Goal: Task Accomplishment & Management: Use online tool/utility

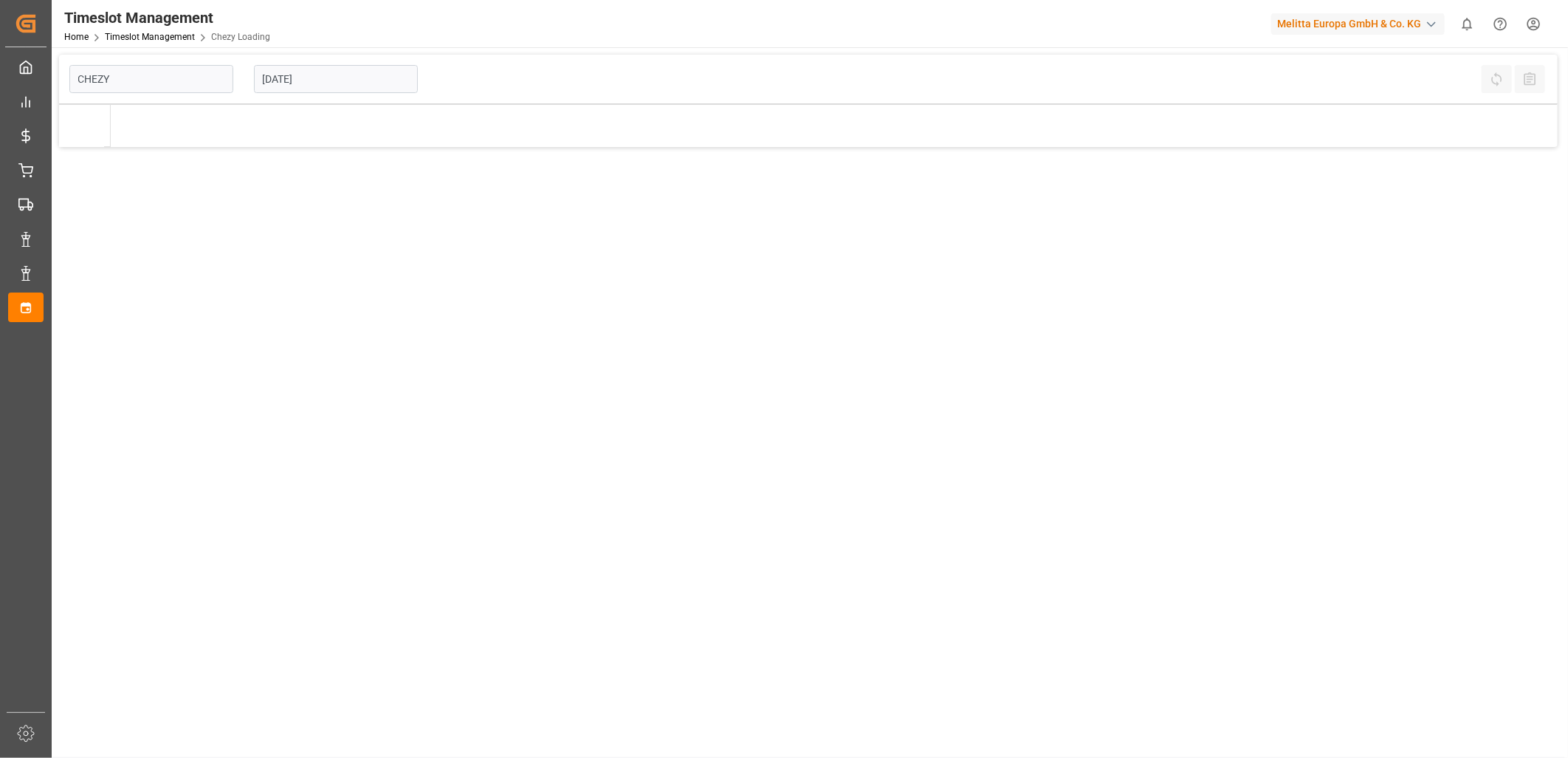
type input "Chezy Loading"
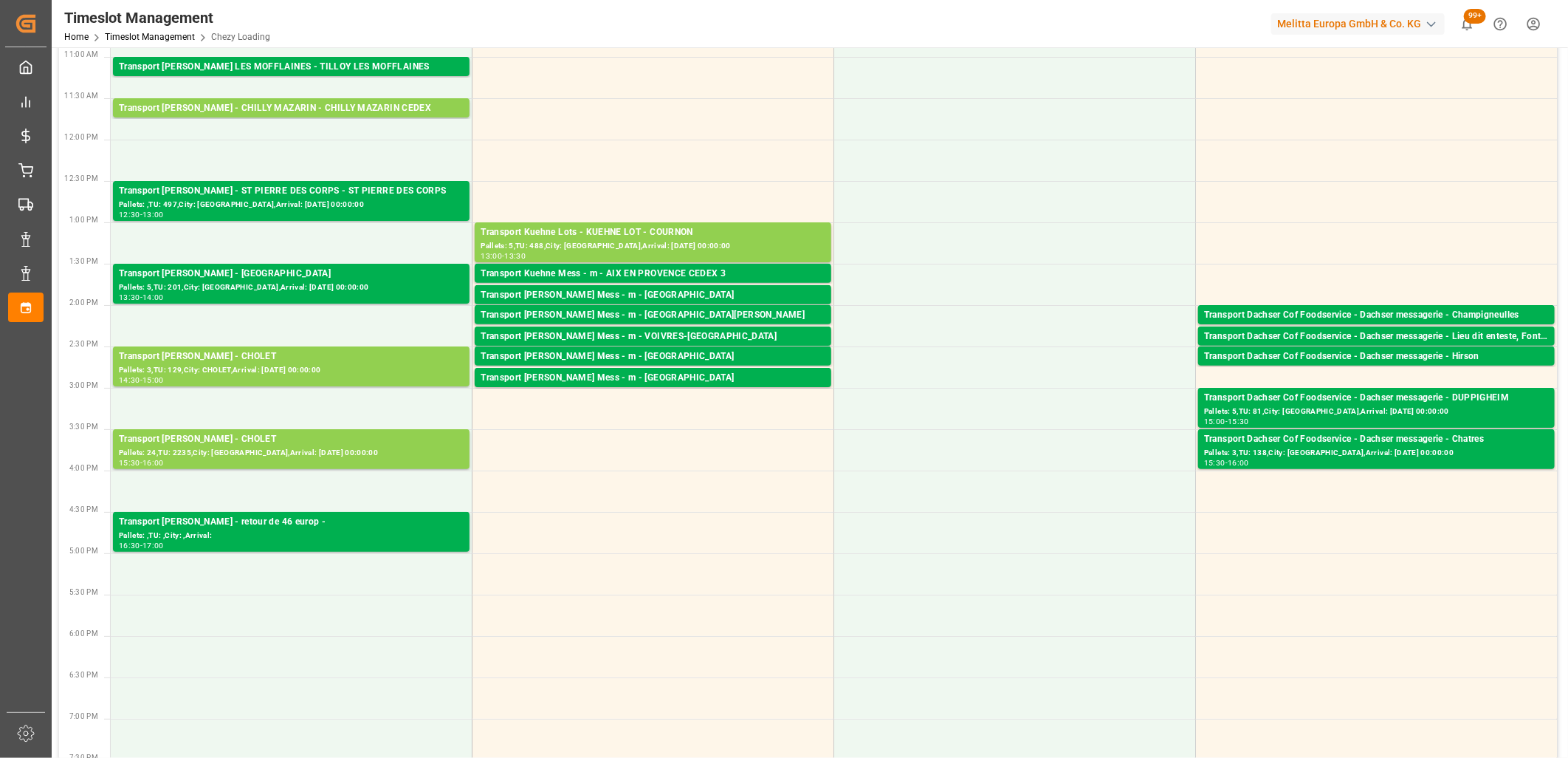
scroll to position [410, 0]
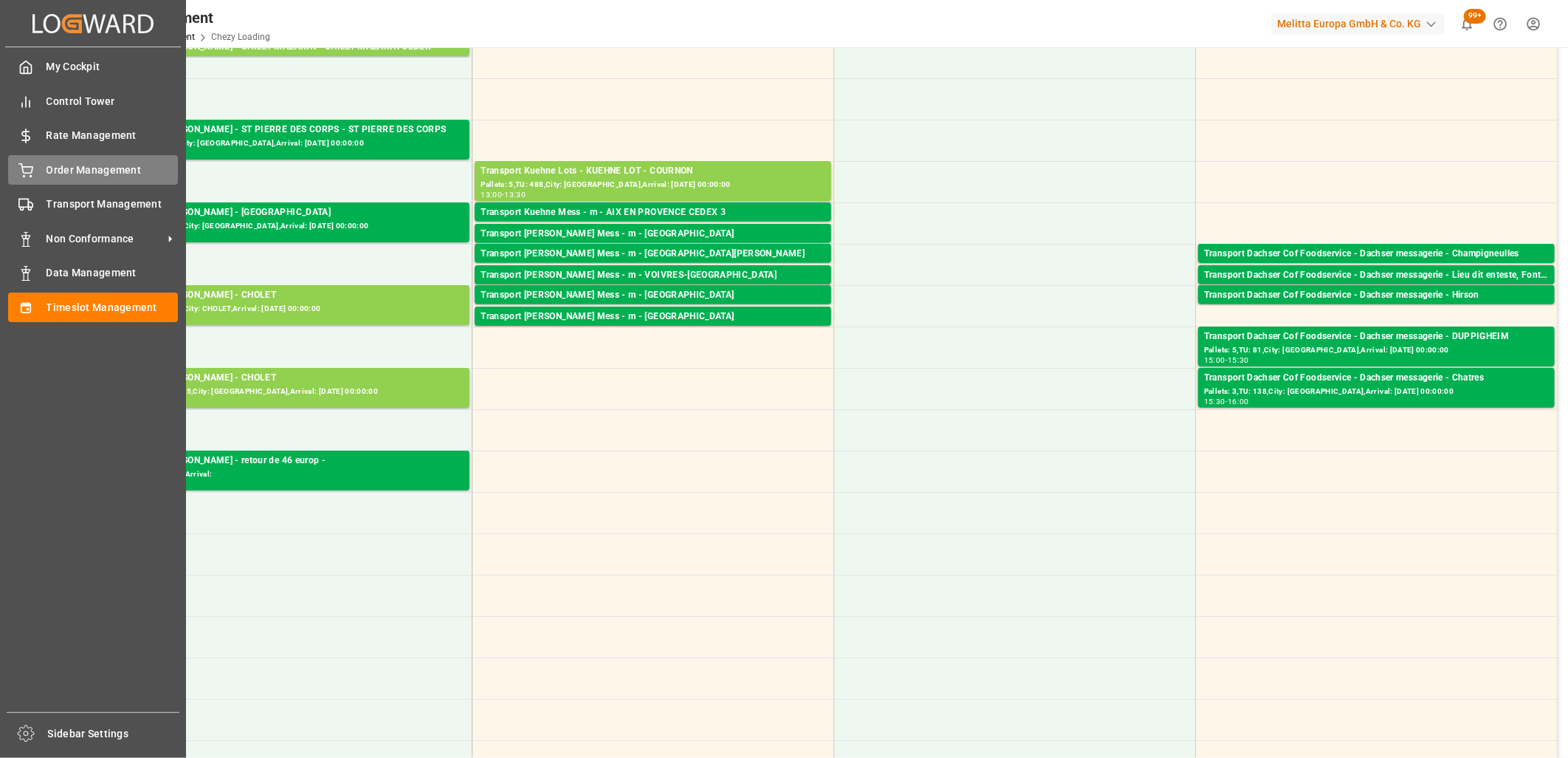
click at [42, 178] on div "Order Management Order Management" at bounding box center [93, 169] width 170 height 29
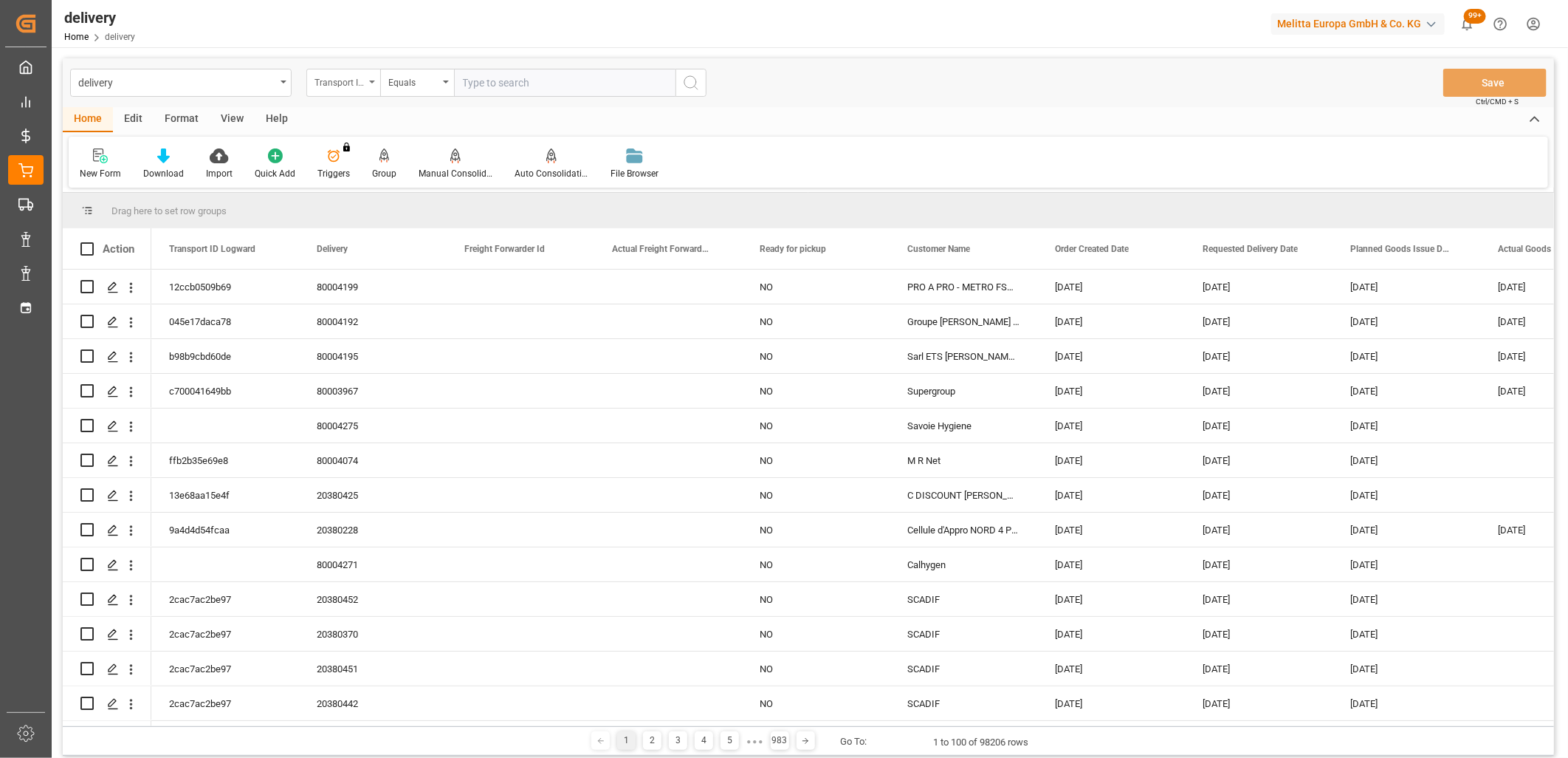
click at [330, 80] on div "Transport ID Logward" at bounding box center [339, 81] width 50 height 17
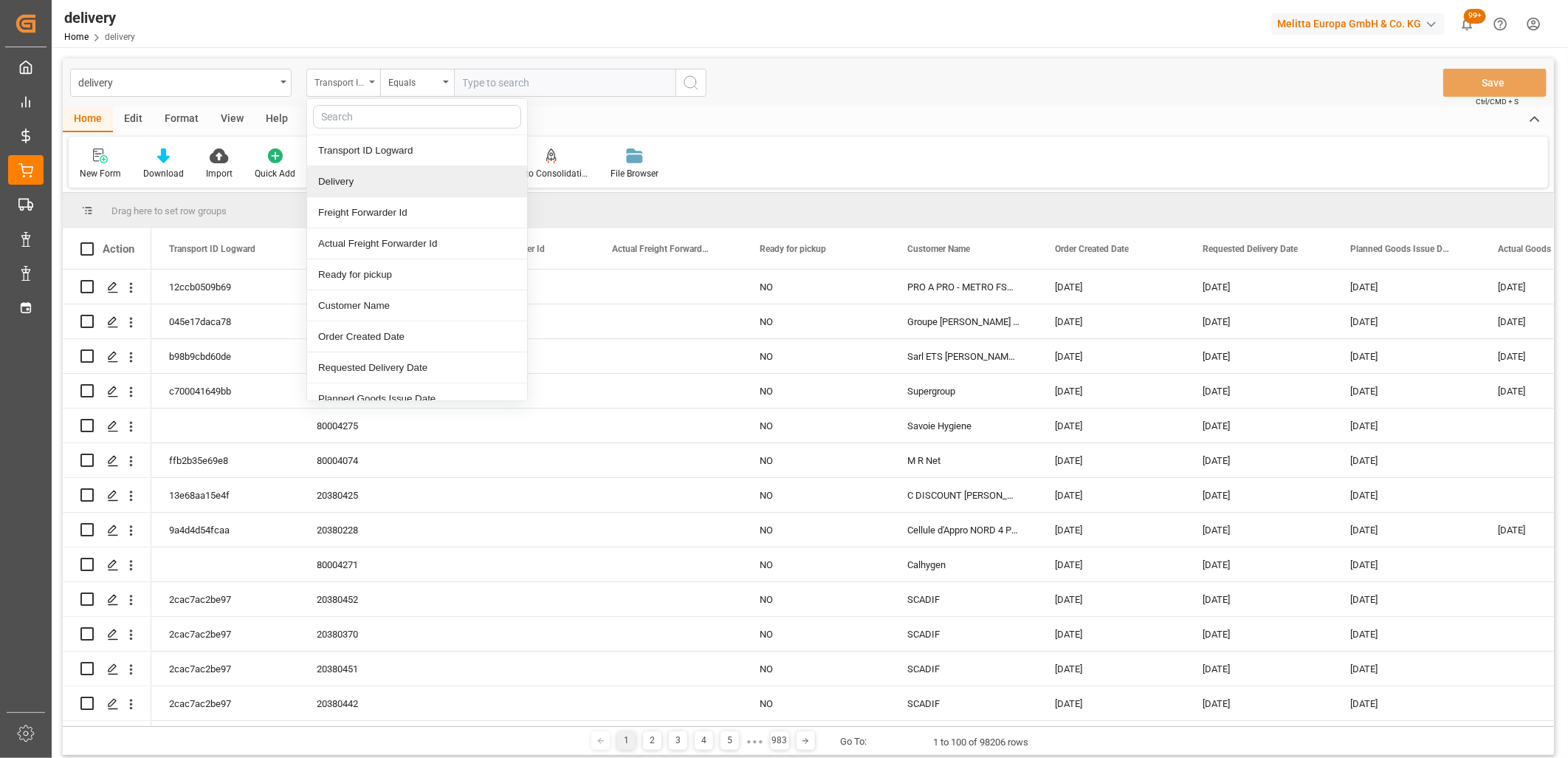
click at [348, 166] on div "Delivery" at bounding box center [417, 181] width 220 height 31
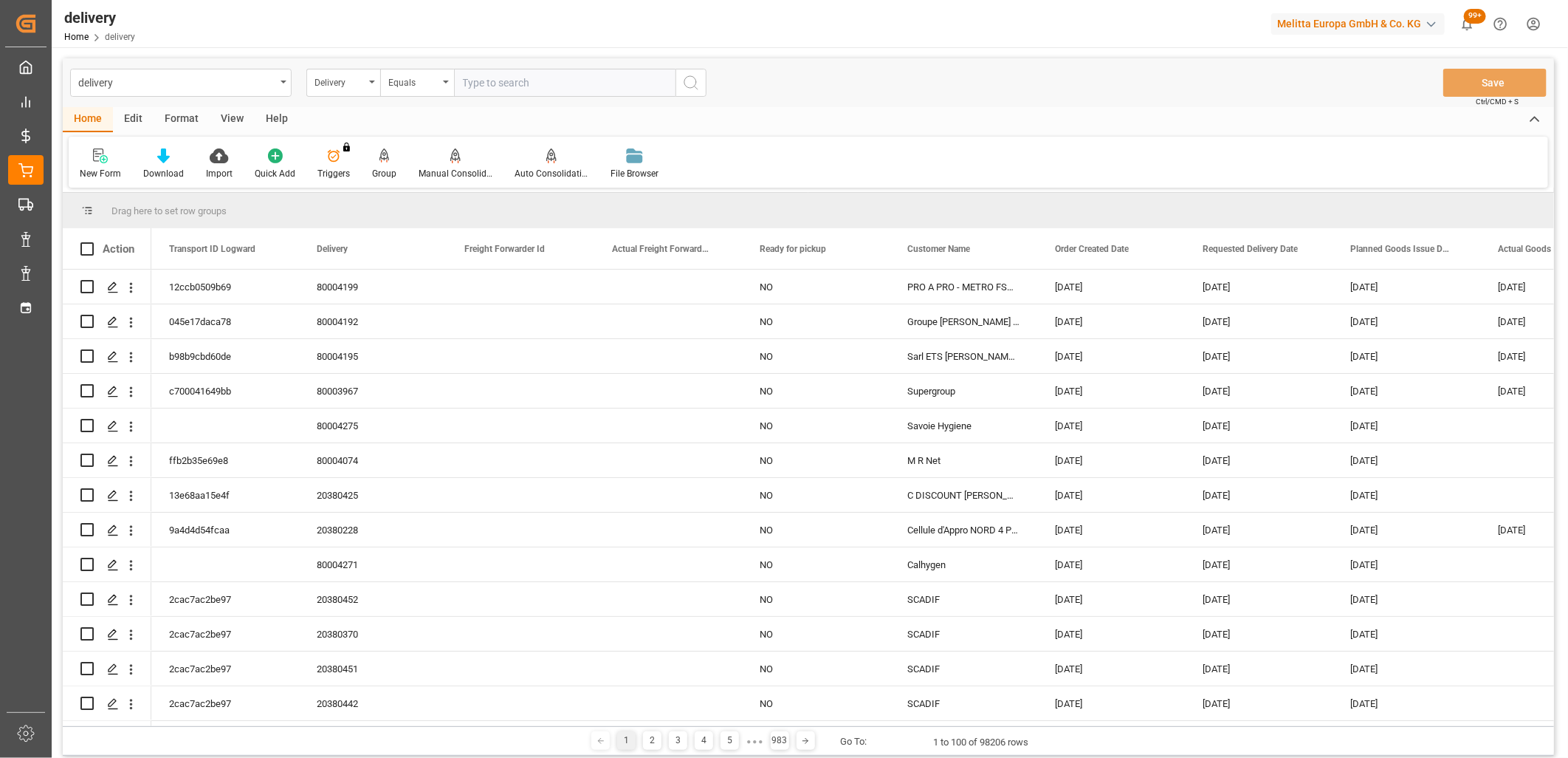
click at [491, 90] on input "text" at bounding box center [564, 82] width 221 height 28
type input "20378945"
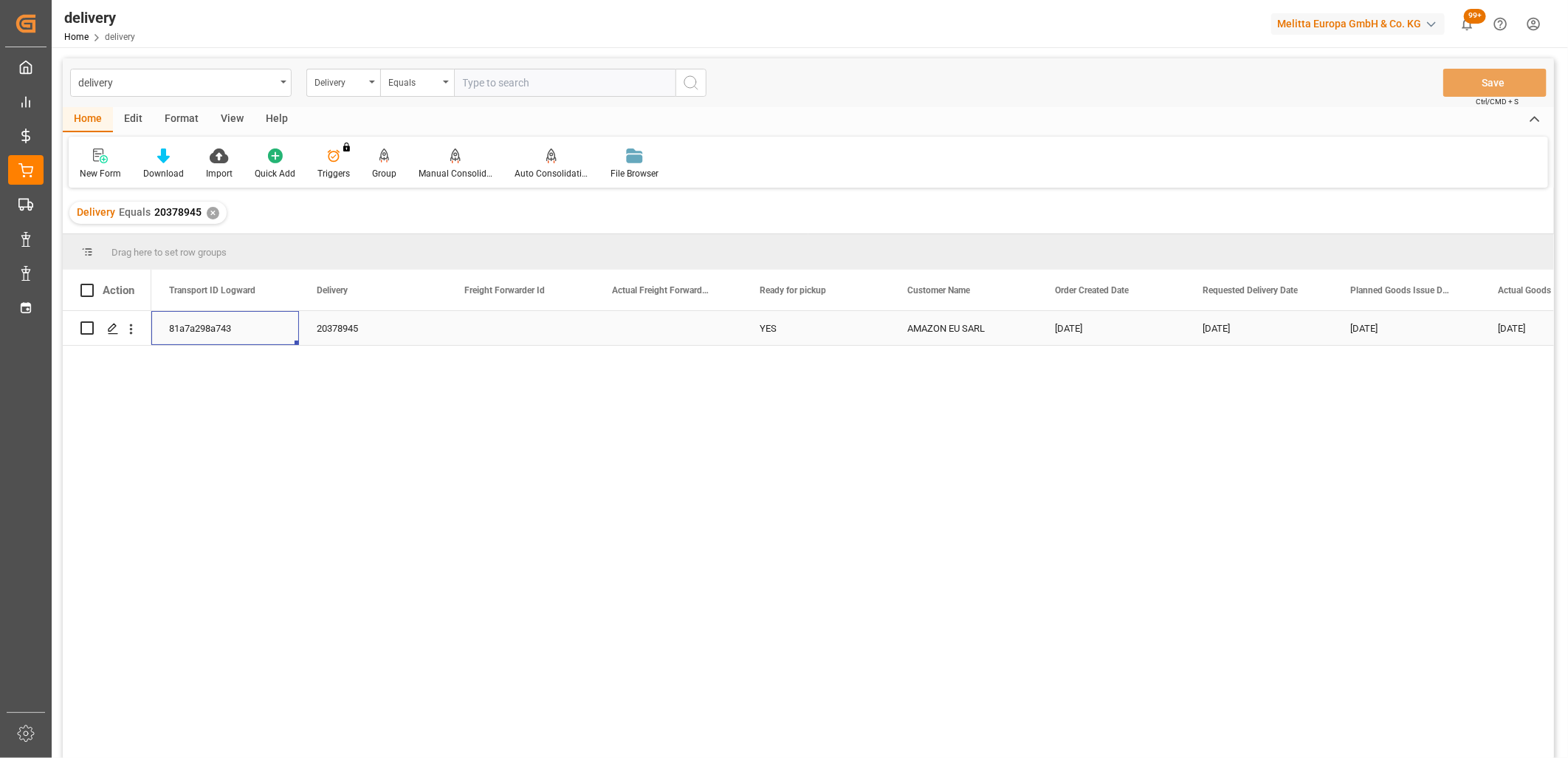
click at [215, 330] on div "81a7a298a743" at bounding box center [225, 327] width 147 height 34
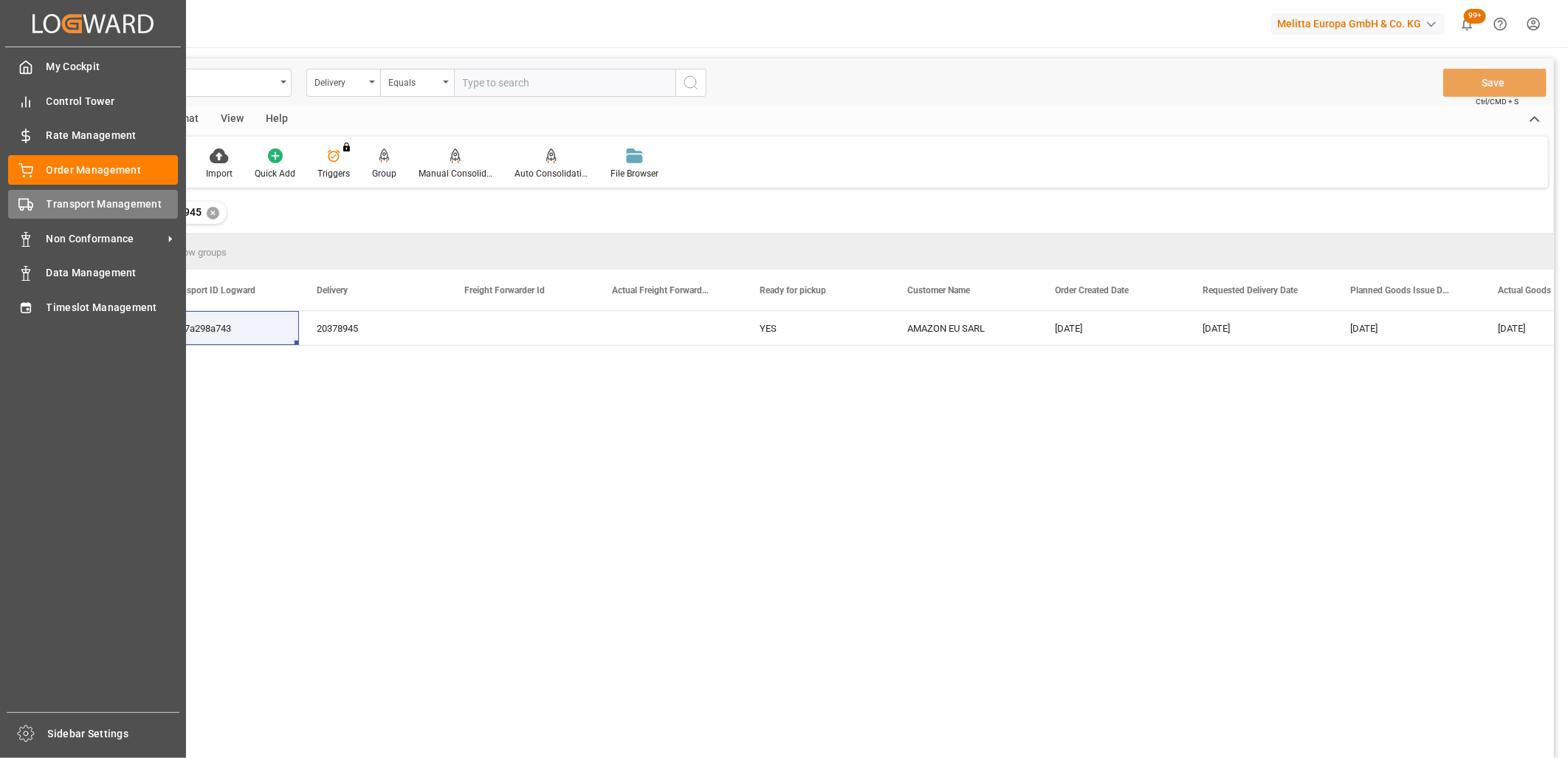
click at [41, 217] on div "Transport Management Transport Management" at bounding box center [93, 204] width 170 height 29
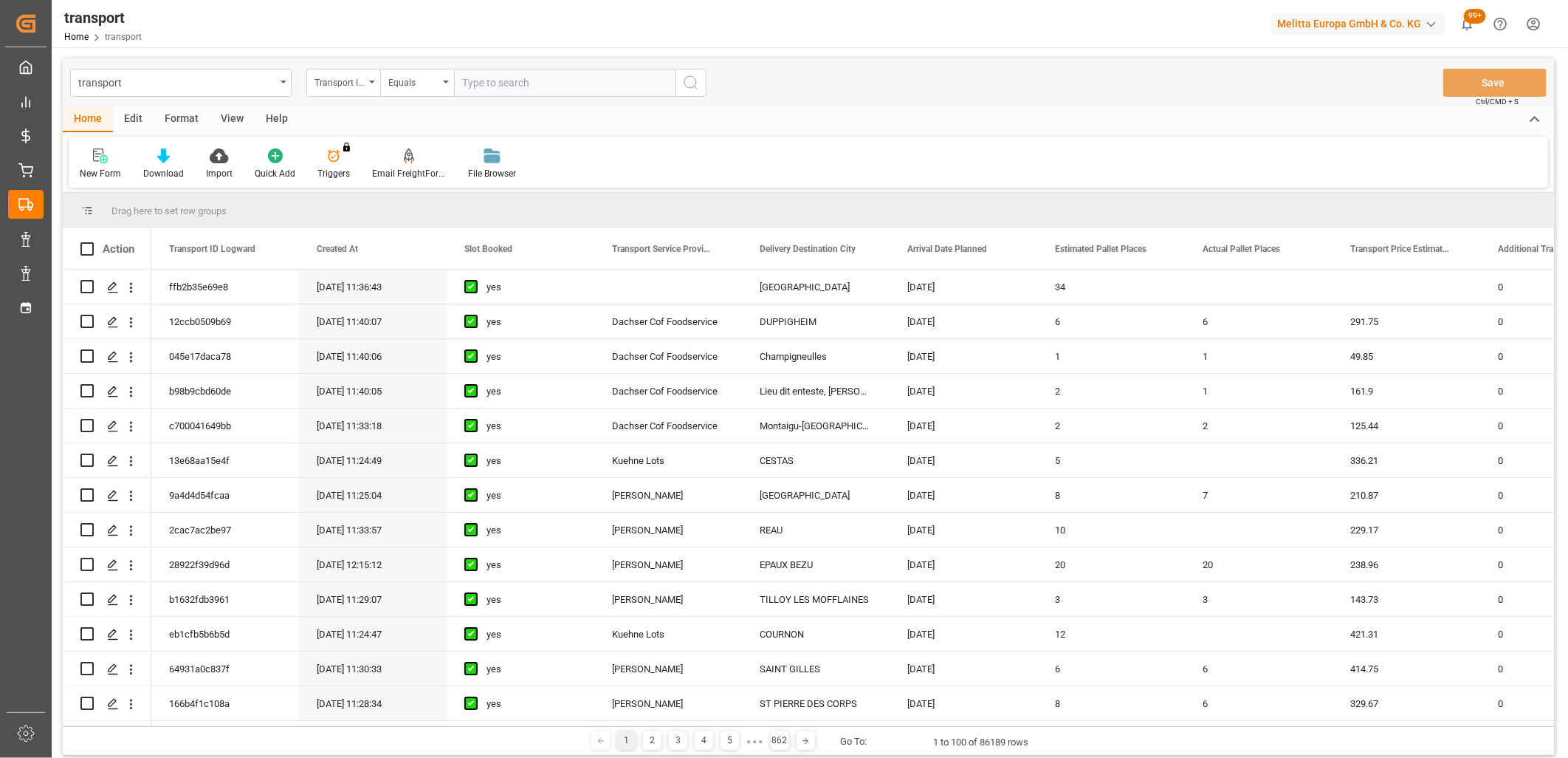
click at [524, 87] on input "text" at bounding box center [564, 82] width 221 height 28
paste input "81a7a298a743"
type input "81a7a298a743"
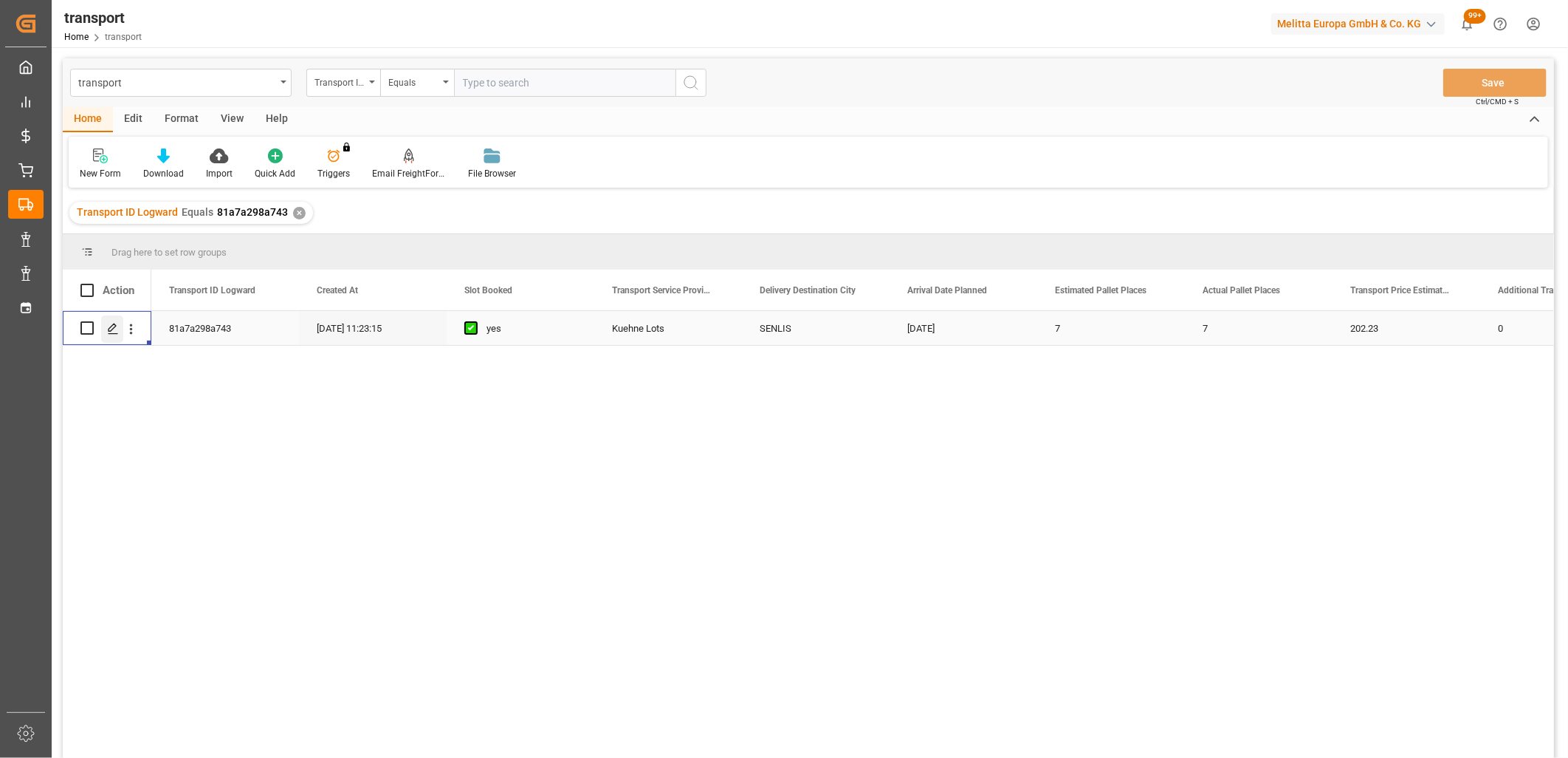
click at [116, 335] on div "Press SPACE to select this row." at bounding box center [111, 329] width 22 height 27
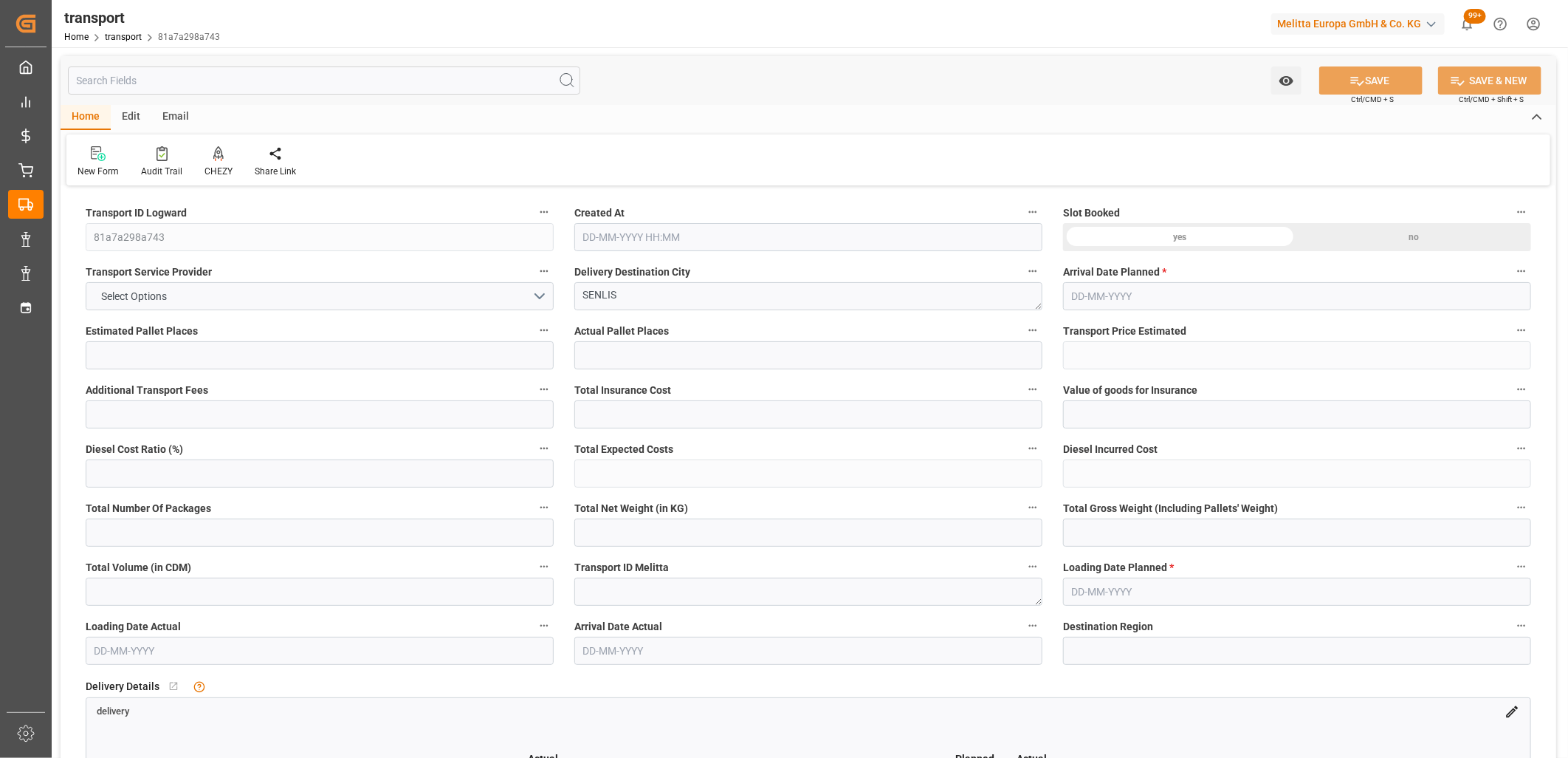
type input "7"
type input "202.23"
type input "0"
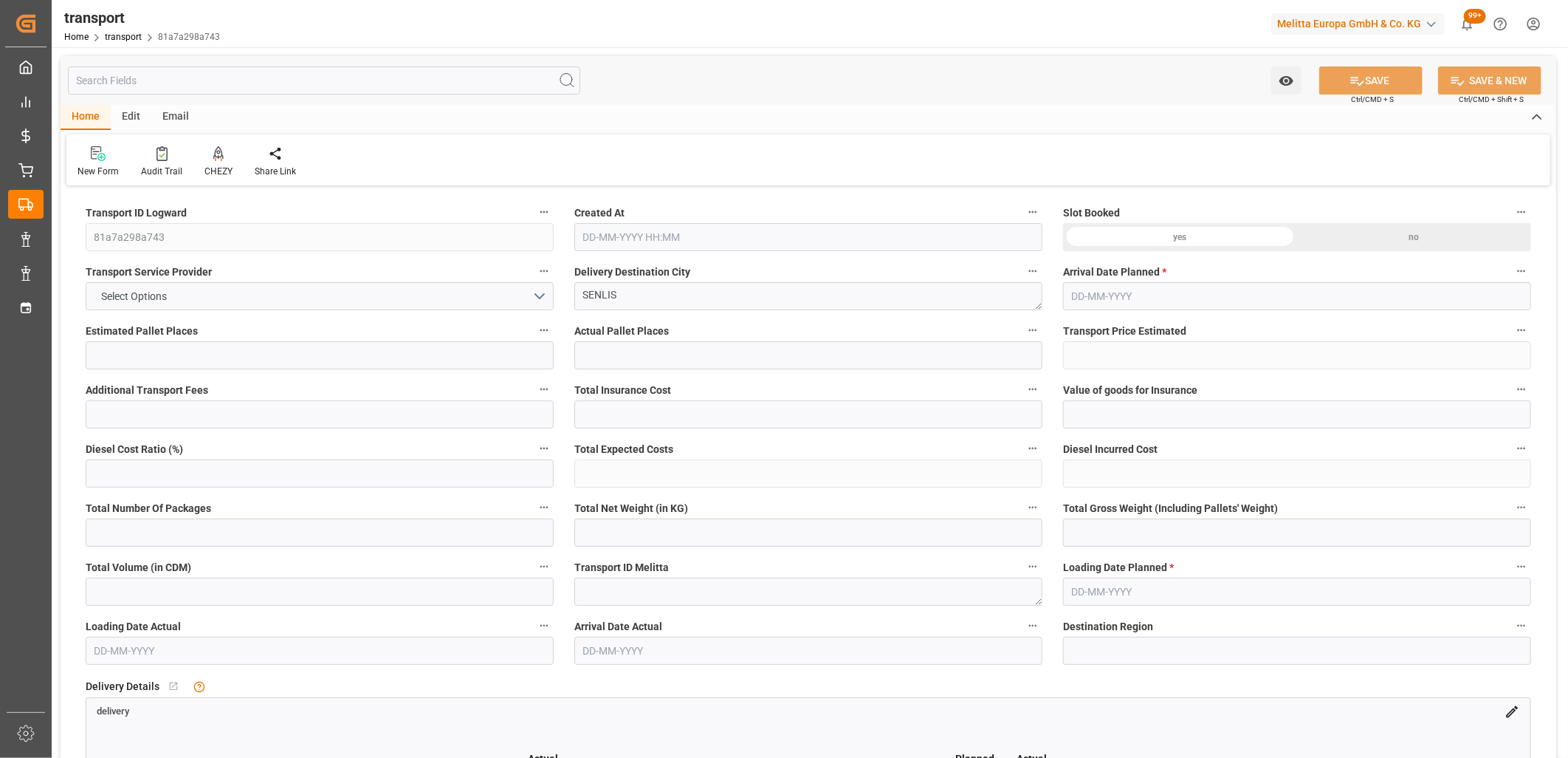
type input "0"
type input "202.23"
type input "0"
type input "9"
type input "1731.362"
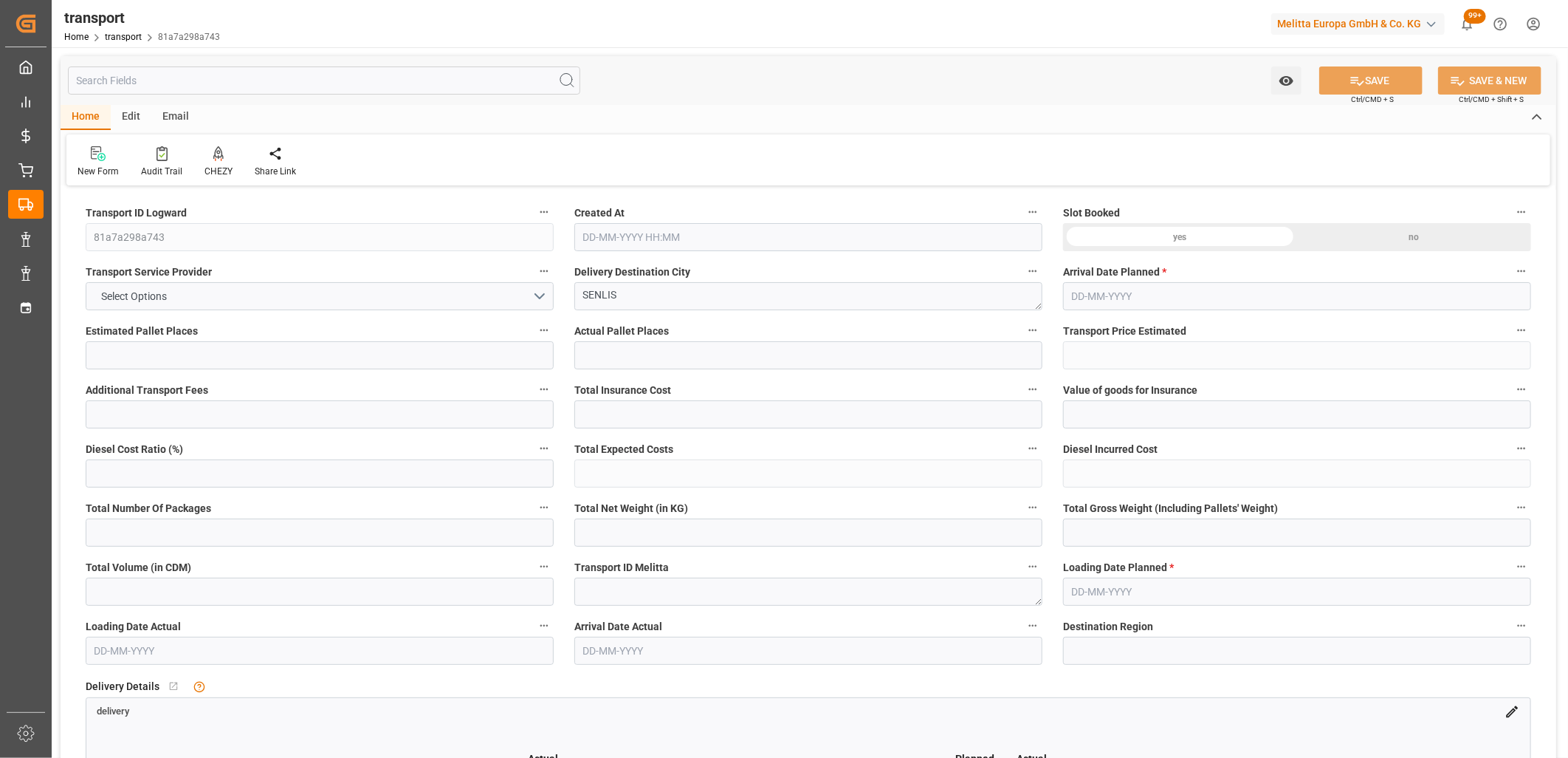
type input "1992.136"
type input "5325.88"
type input "60"
type input "1"
type input "490"
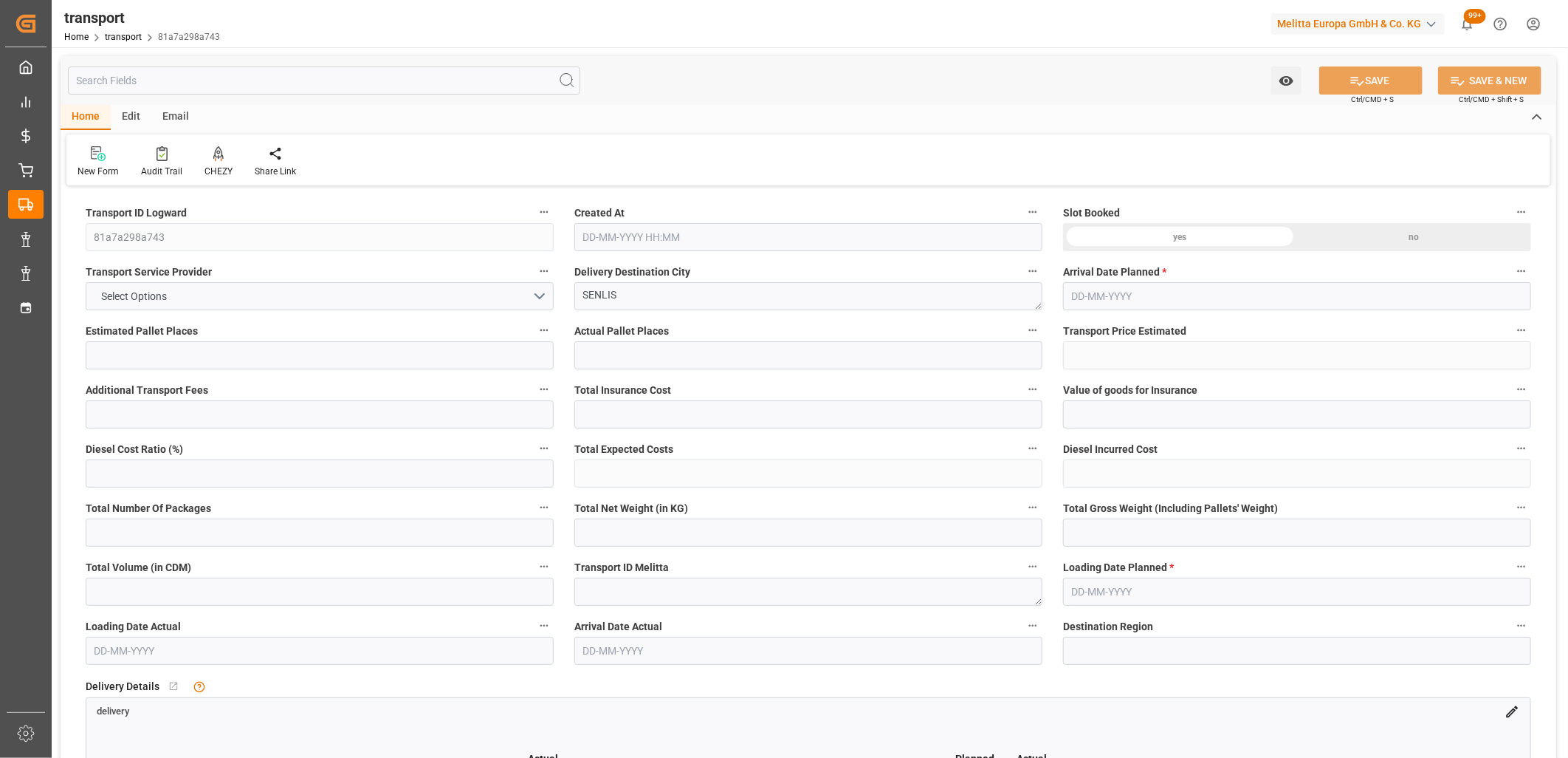
type input "7"
type input "101"
type input "1806.44"
type input "0"
type input "10767.6795"
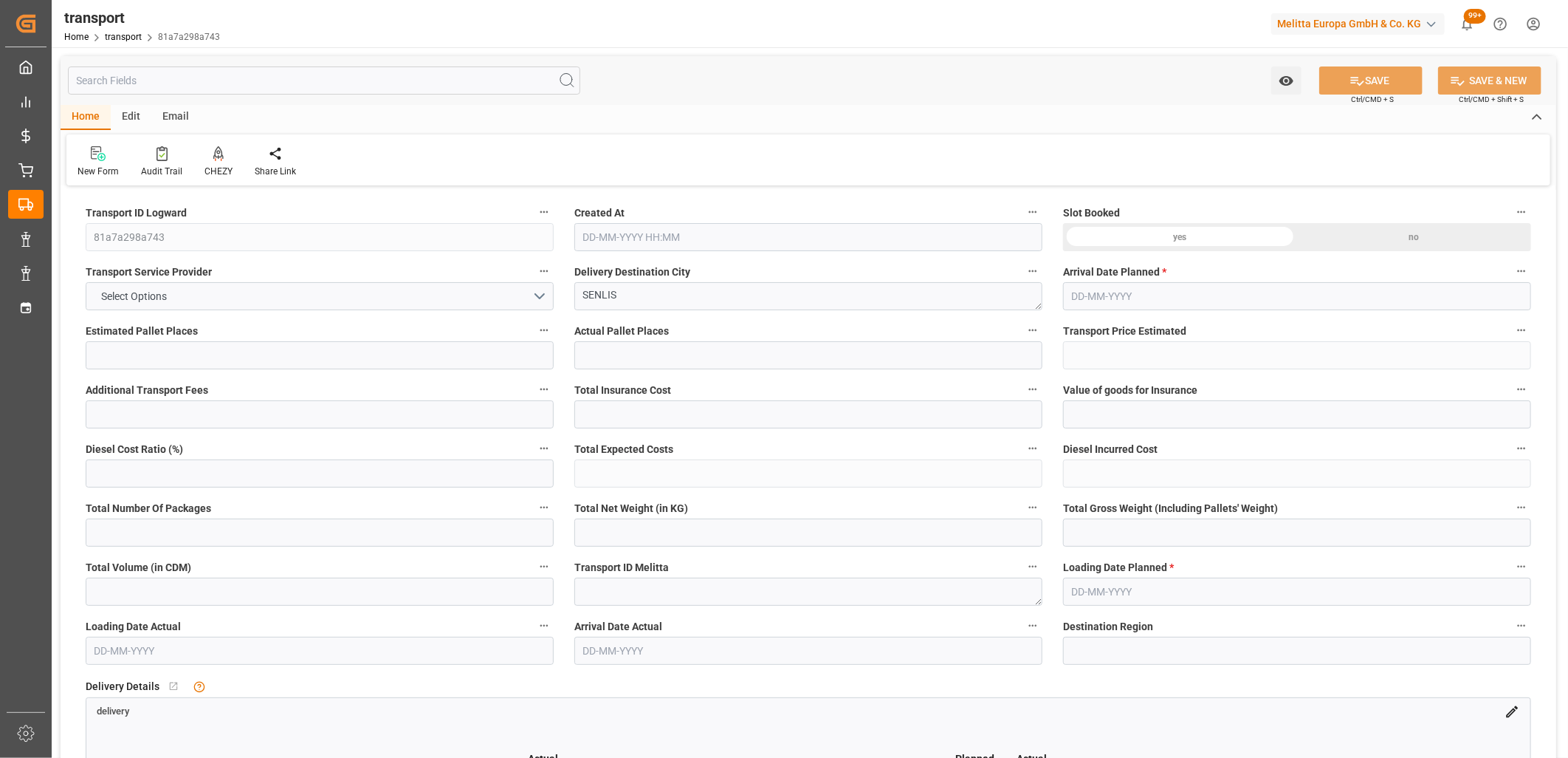
type input "0"
type input "21"
type input "80"
type input "24-09-2025 11:23"
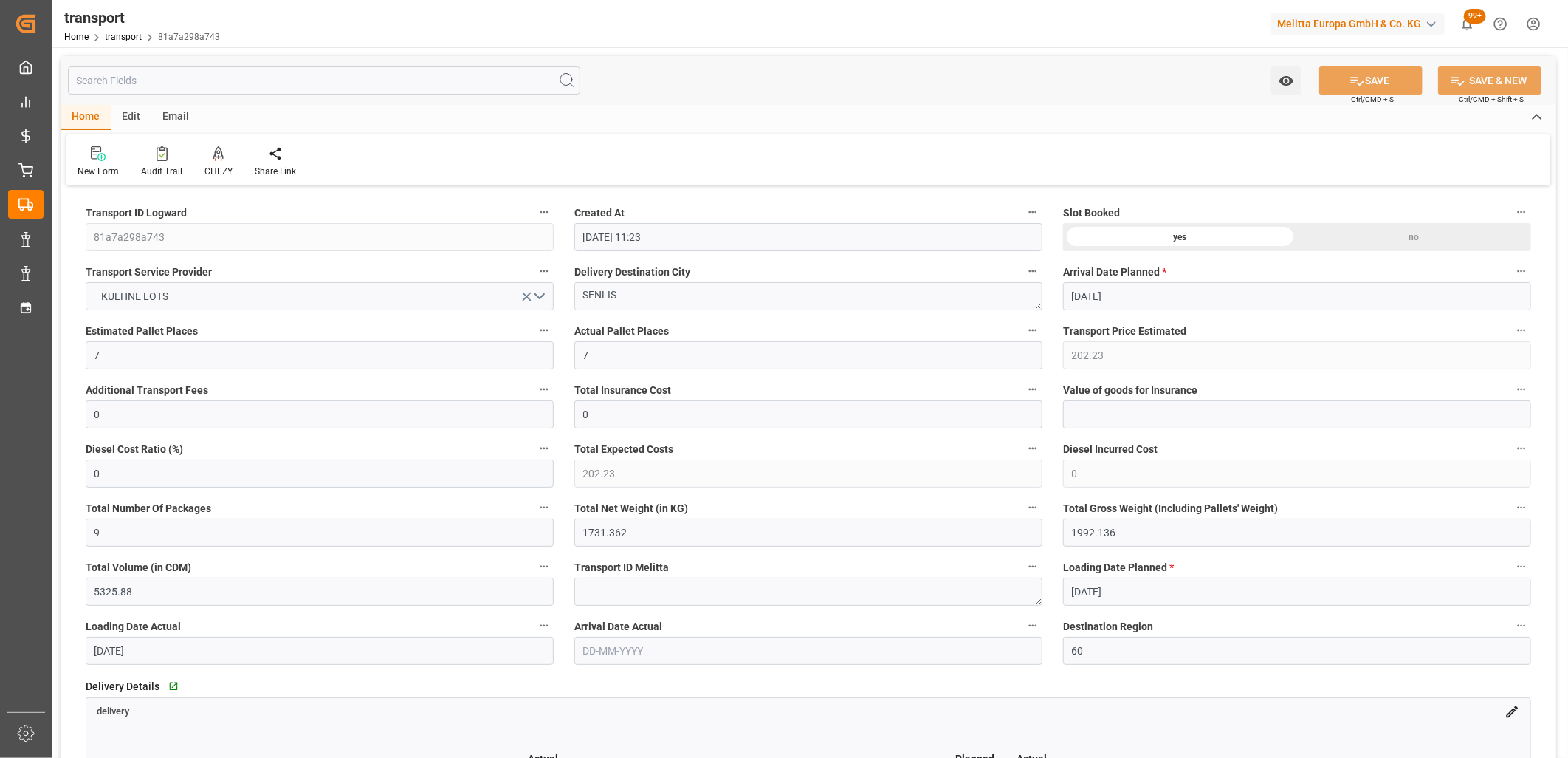
type input "01-10-2025"
type input "29-09-2025"
type input "30-09-2025"
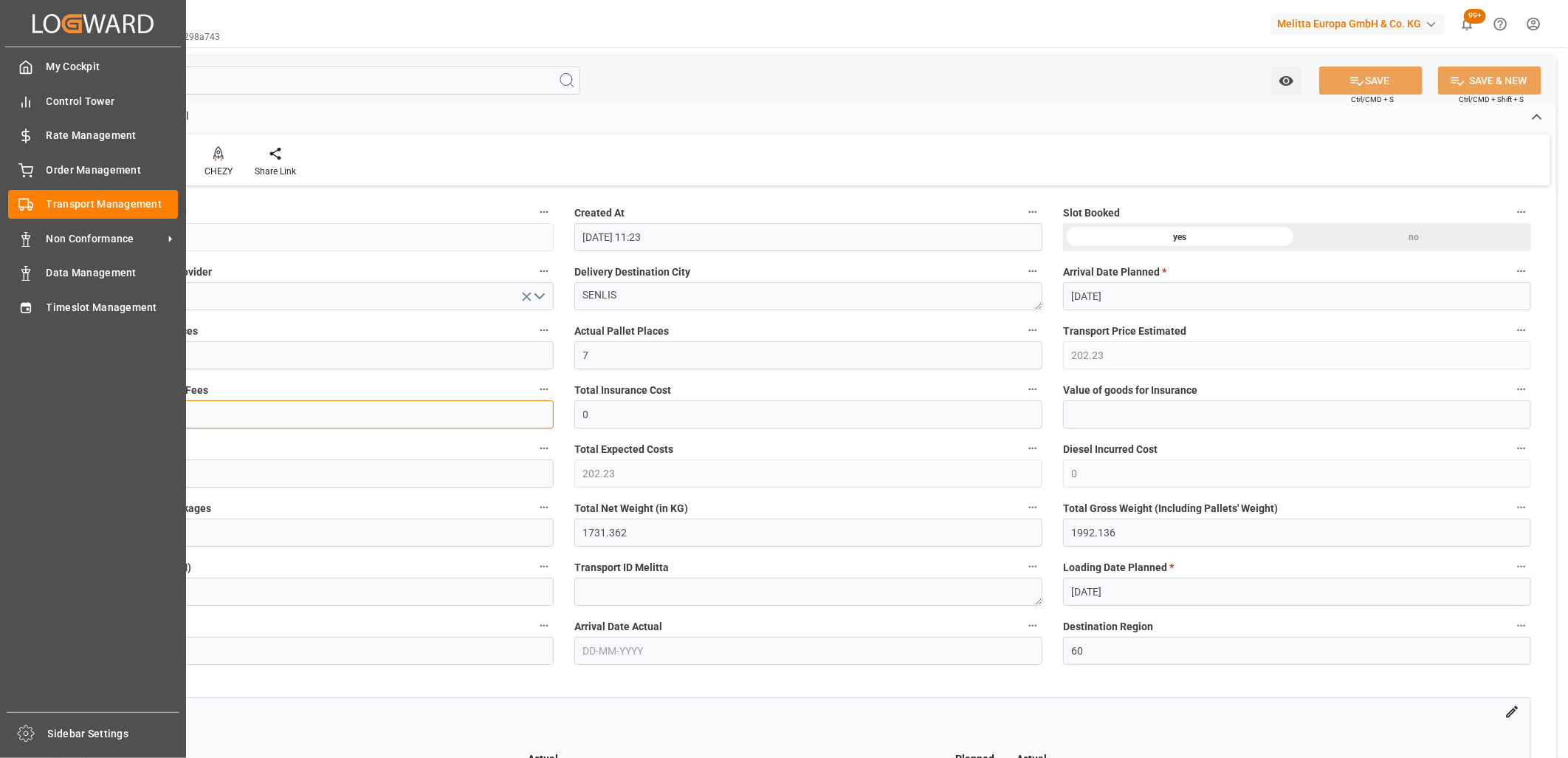
drag, startPoint x: 140, startPoint y: 412, endPoint x: 35, endPoint y: 411, distance: 105.0
click at [35, 411] on div "Created by potrace 1.15, written by Peter Selinger 2001-2017 Created by potrace…" at bounding box center [784, 379] width 1568 height 758
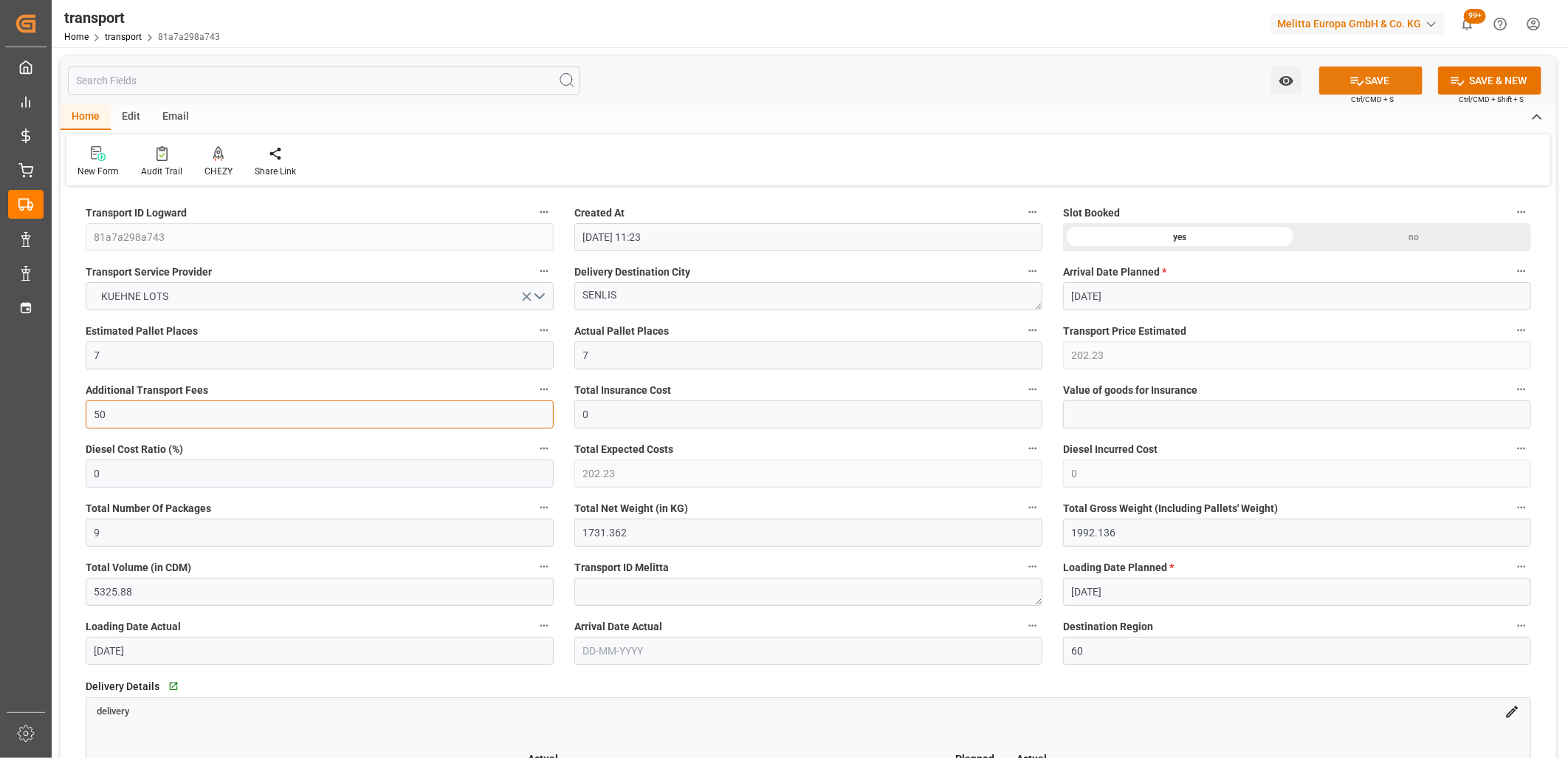
type input "50"
click at [1363, 76] on button "SAVE" at bounding box center [1371, 80] width 103 height 28
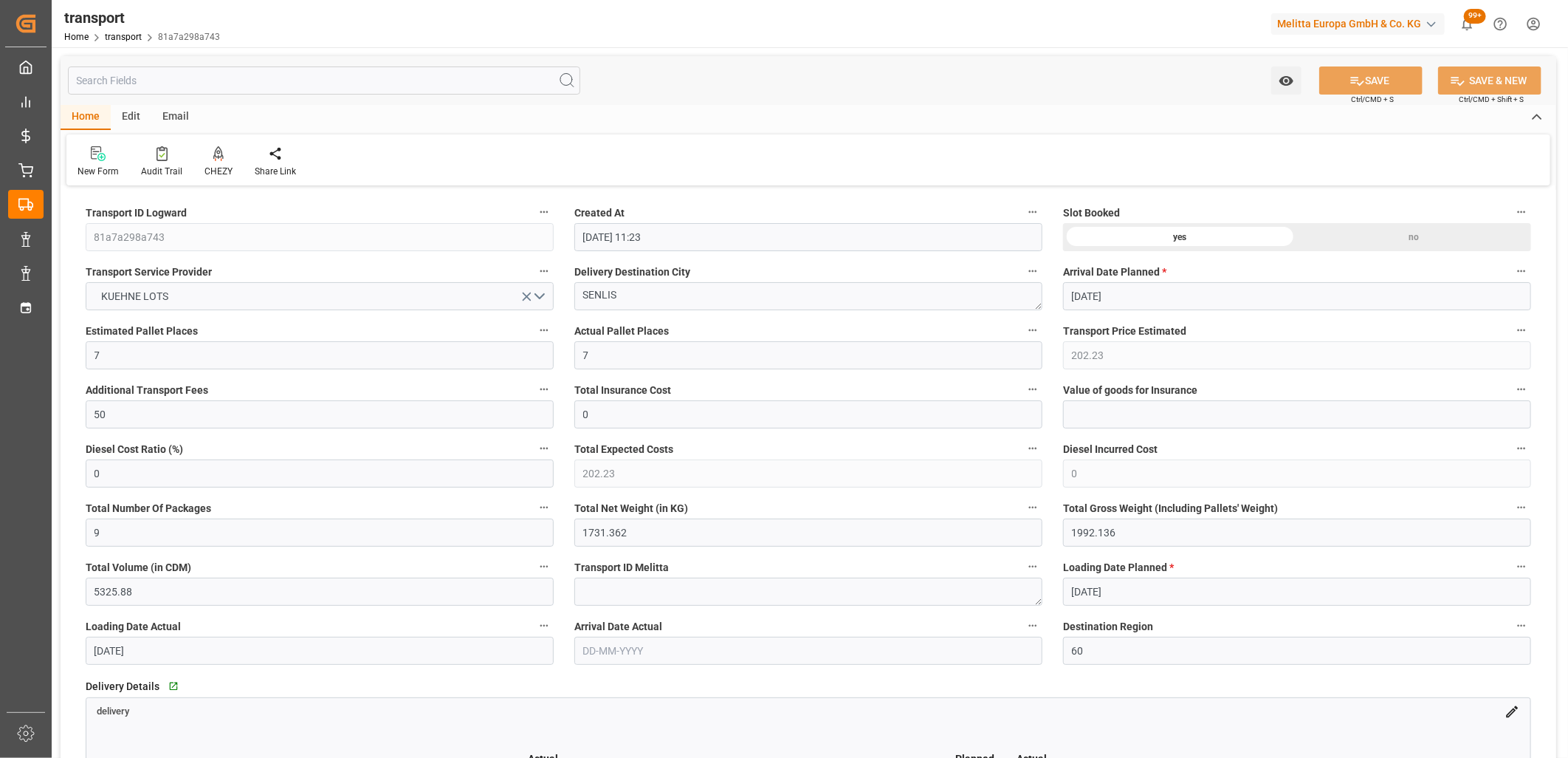
type input "252.23"
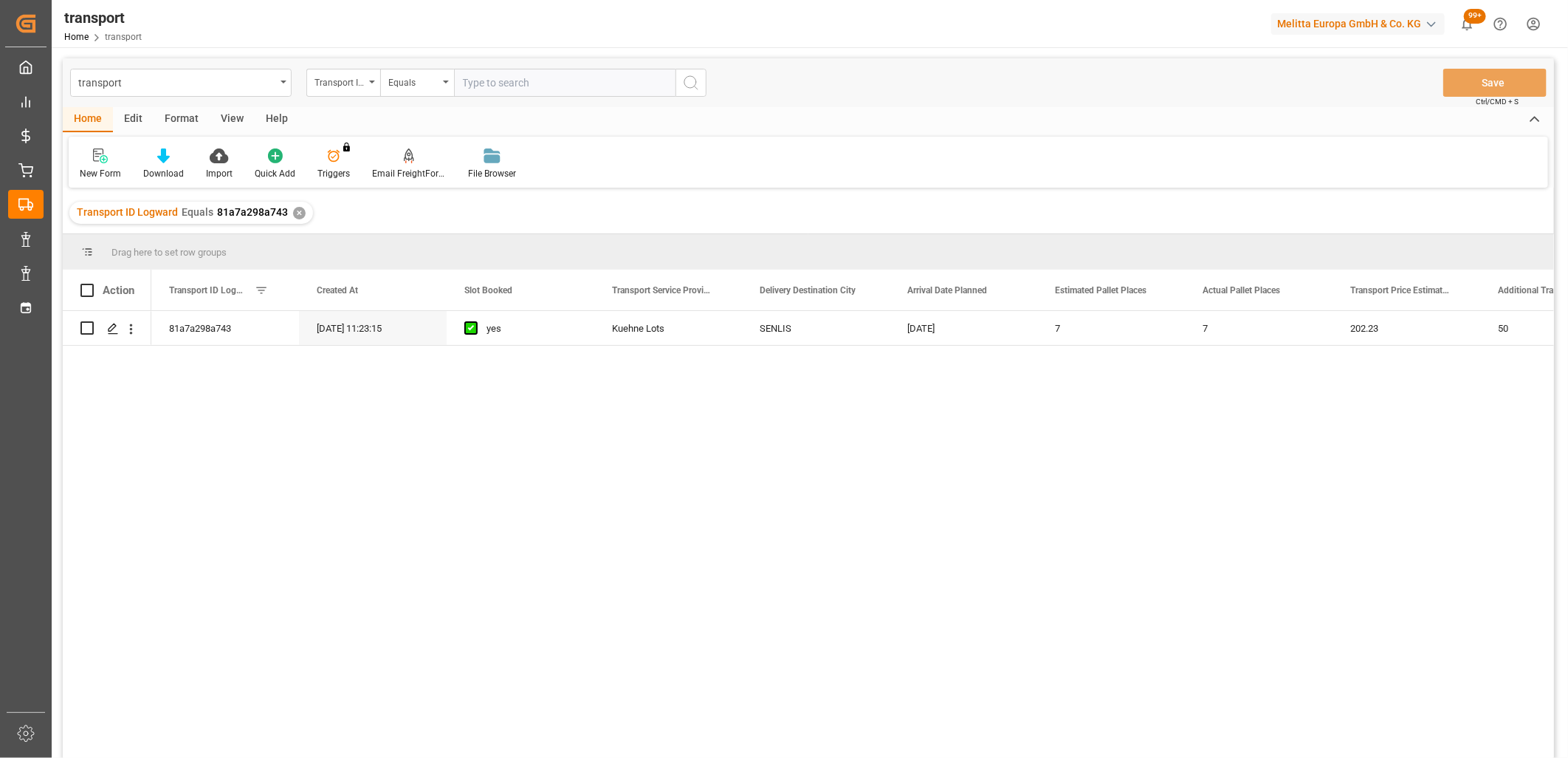
click at [296, 216] on div "✕" at bounding box center [299, 213] width 13 height 13
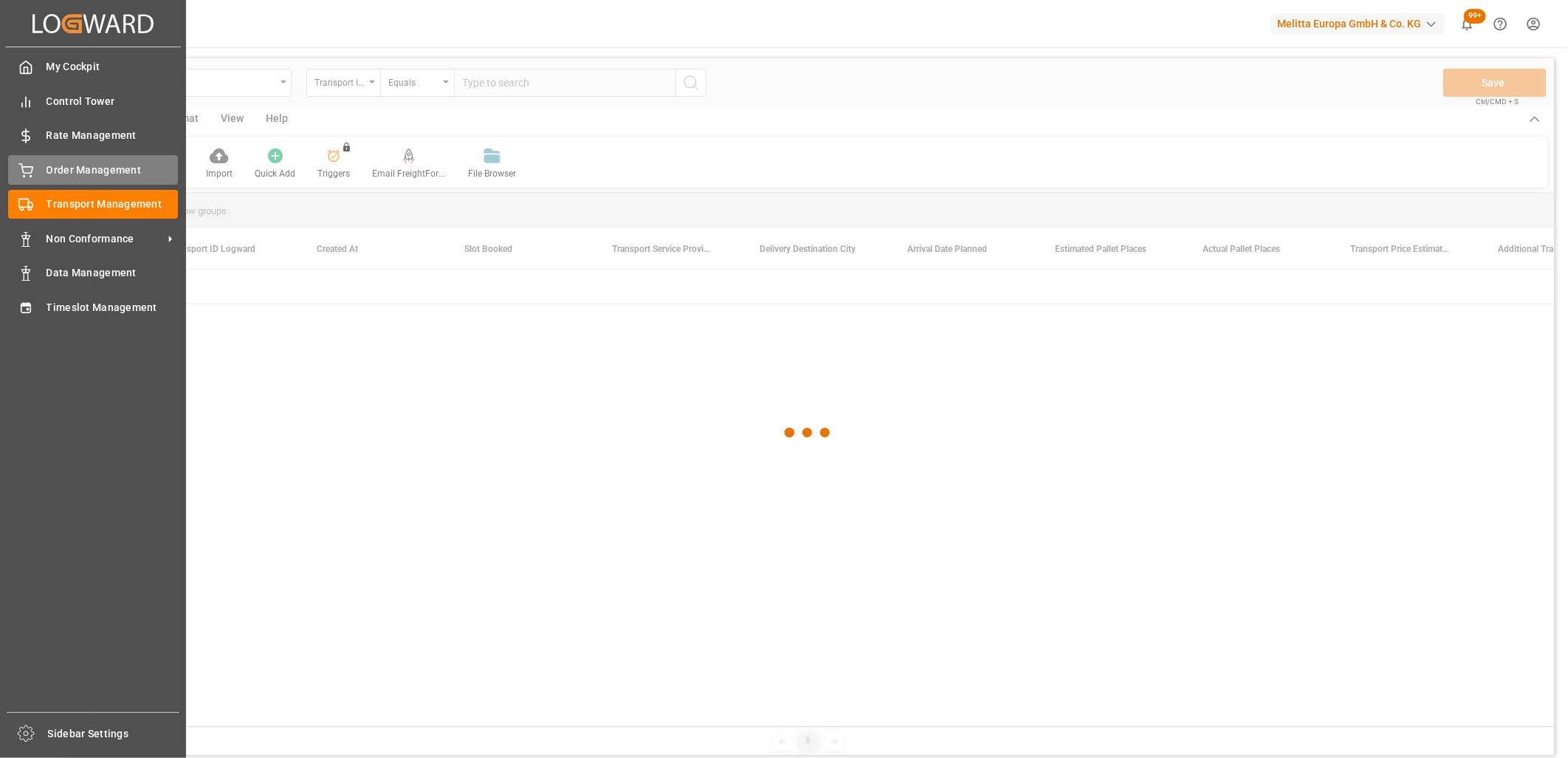
click at [42, 168] on div "Order Management Order Management" at bounding box center [93, 169] width 170 height 29
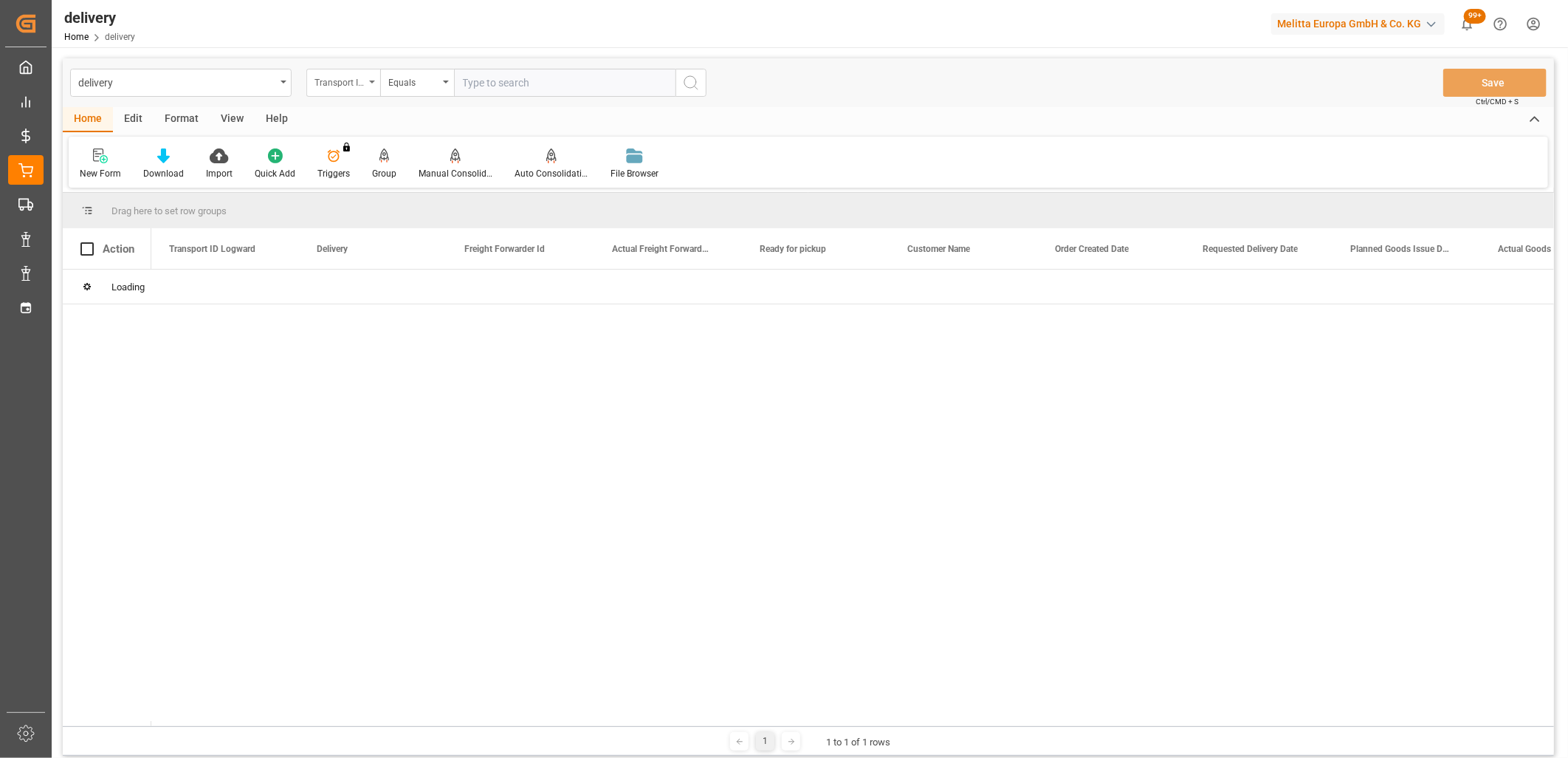
click at [343, 94] on div "Transport ID Logward" at bounding box center [343, 82] width 74 height 28
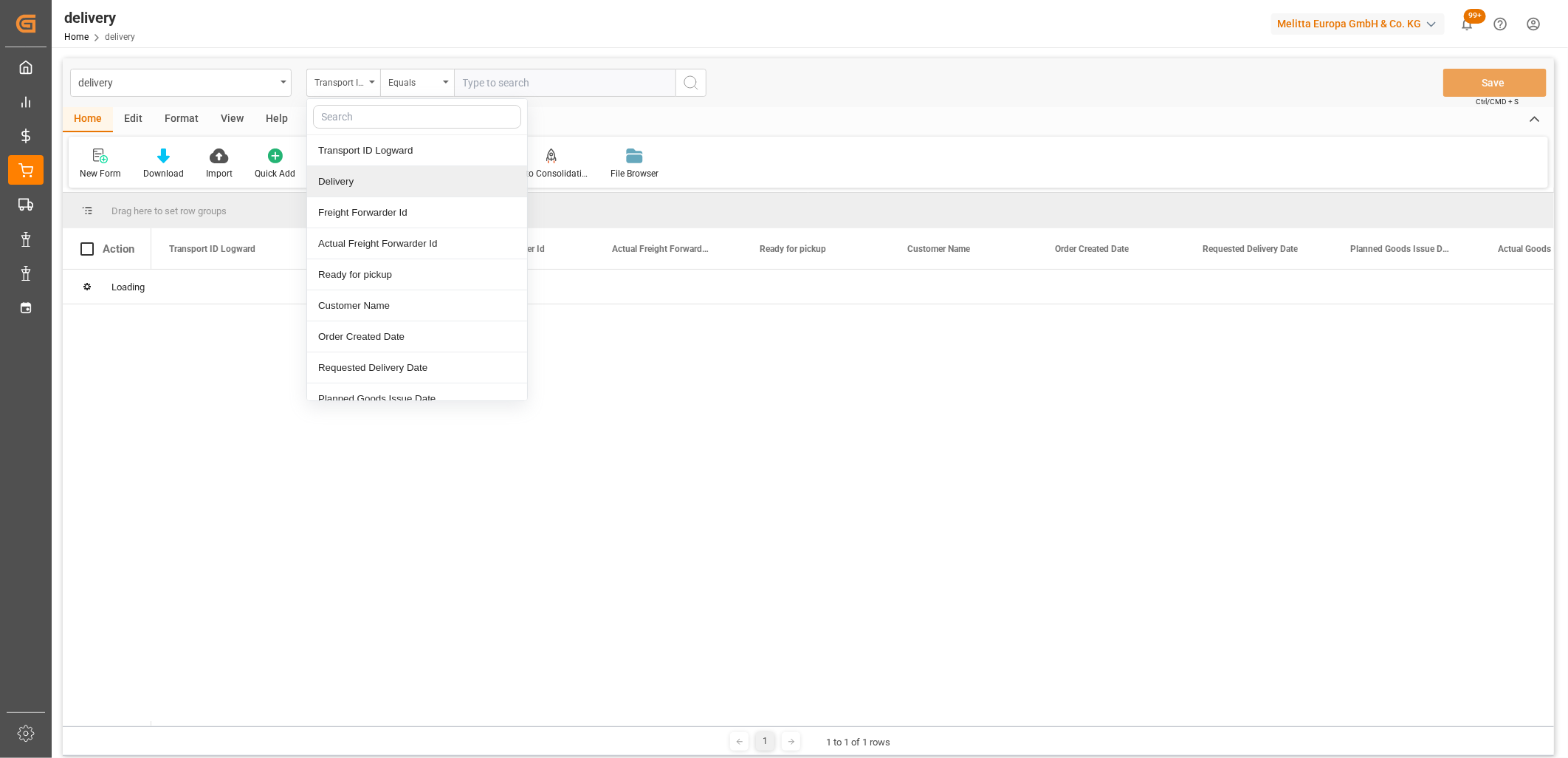
click at [330, 180] on div "Delivery" at bounding box center [417, 181] width 220 height 31
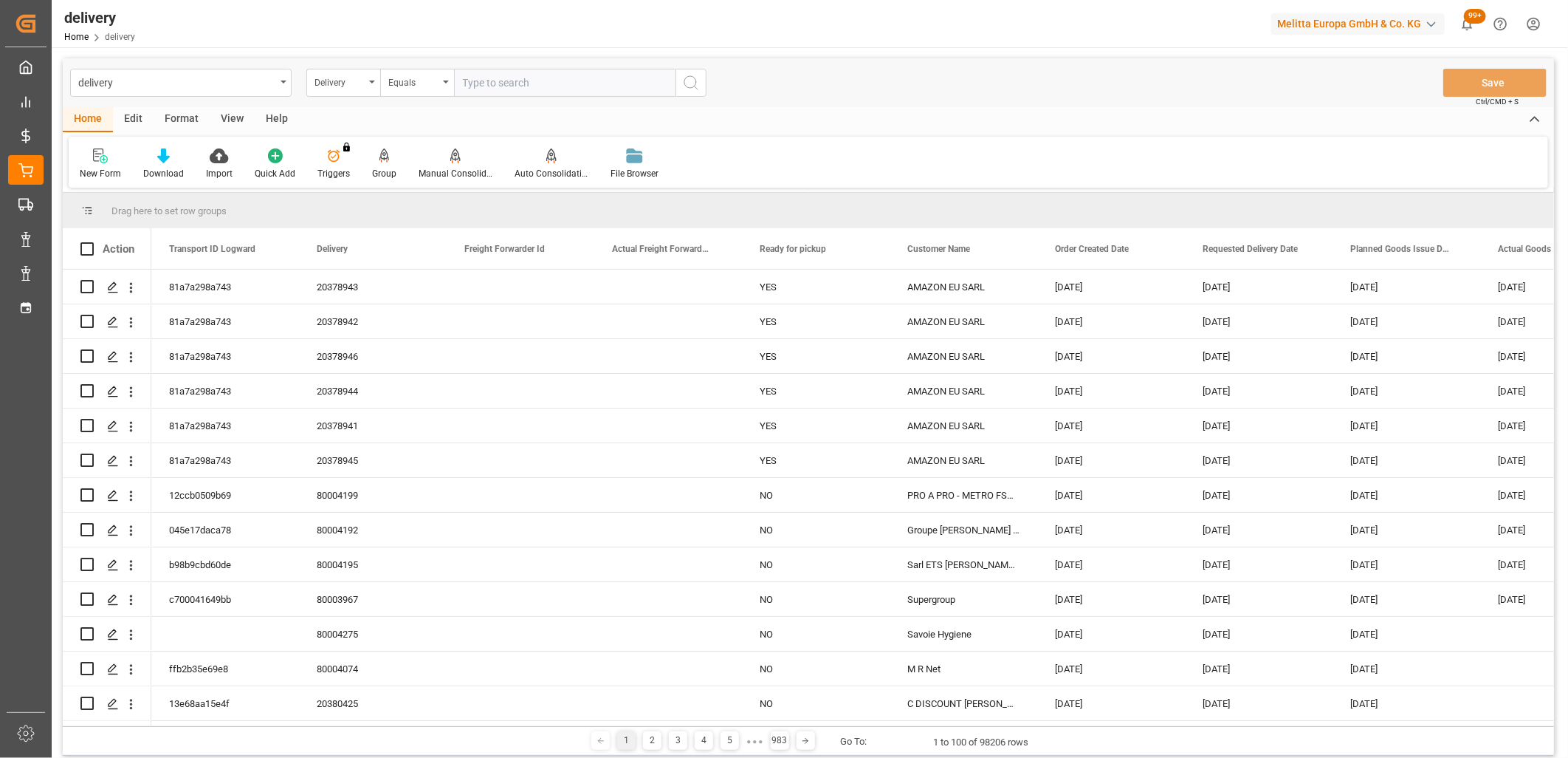
click at [495, 90] on input "text" at bounding box center [564, 82] width 221 height 28
type input "20379887"
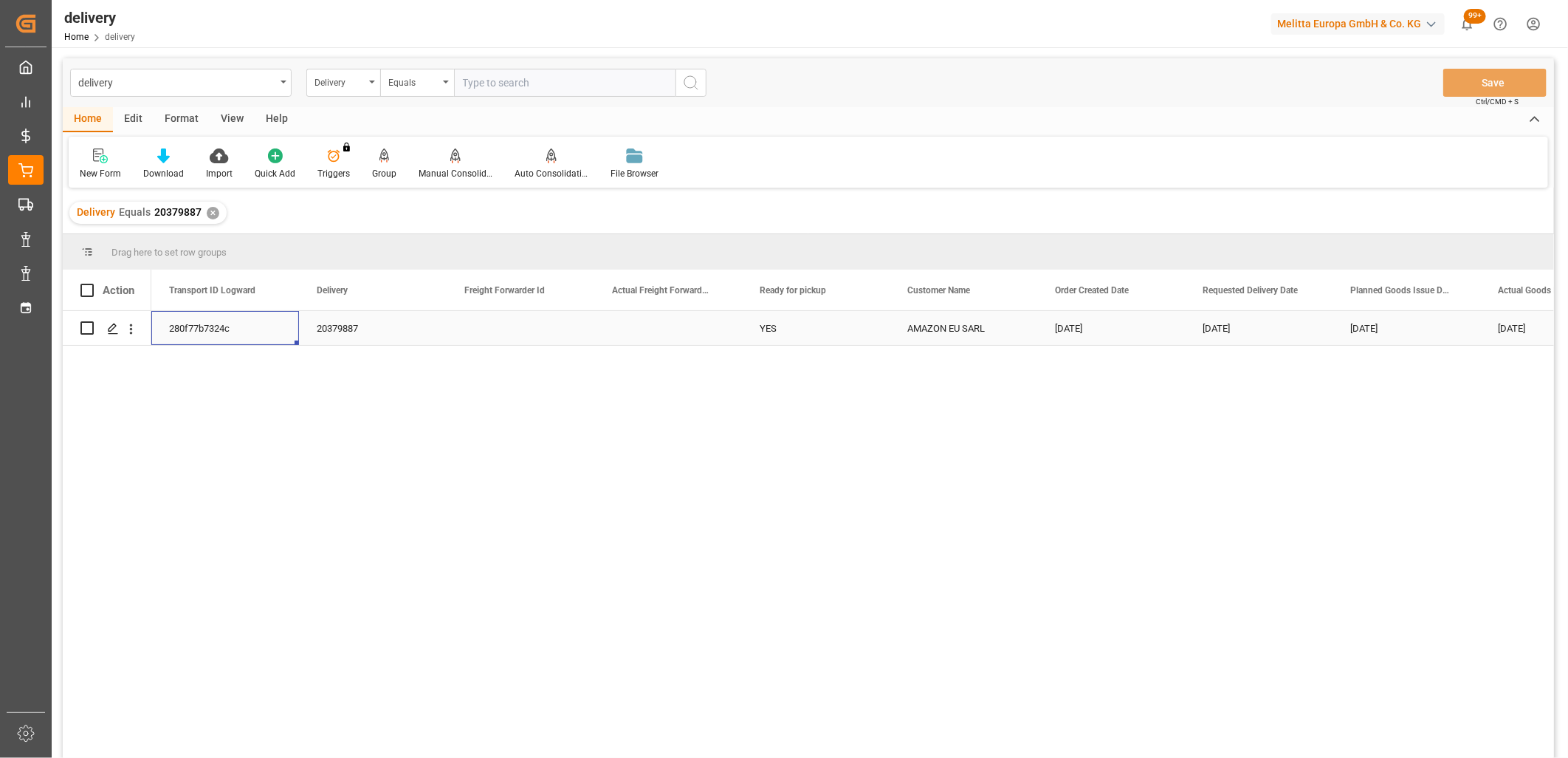
click at [183, 336] on div "280f77b7324c" at bounding box center [225, 327] width 147 height 34
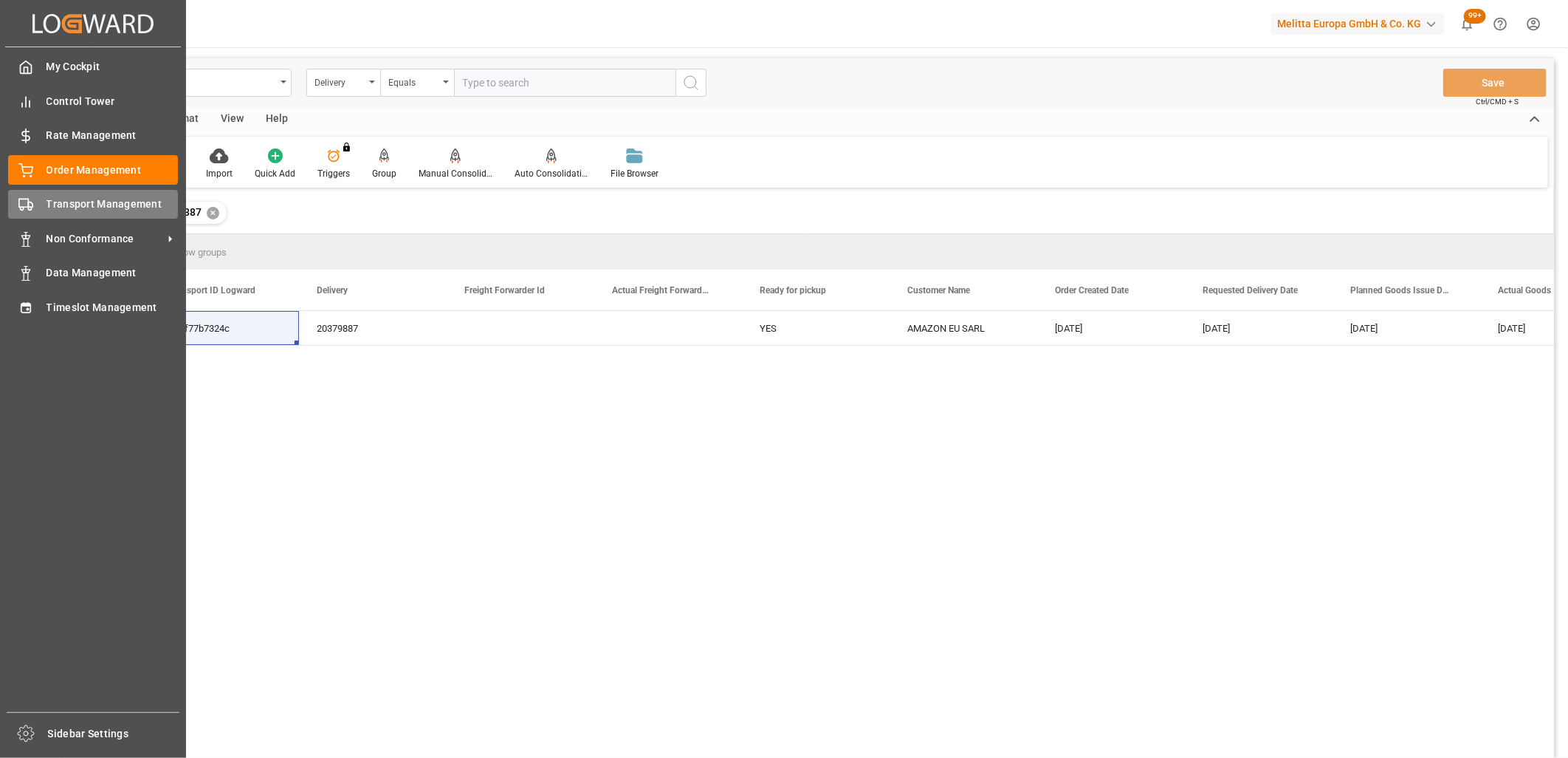
click at [39, 201] on div "Transport Management Transport Management" at bounding box center [93, 204] width 170 height 29
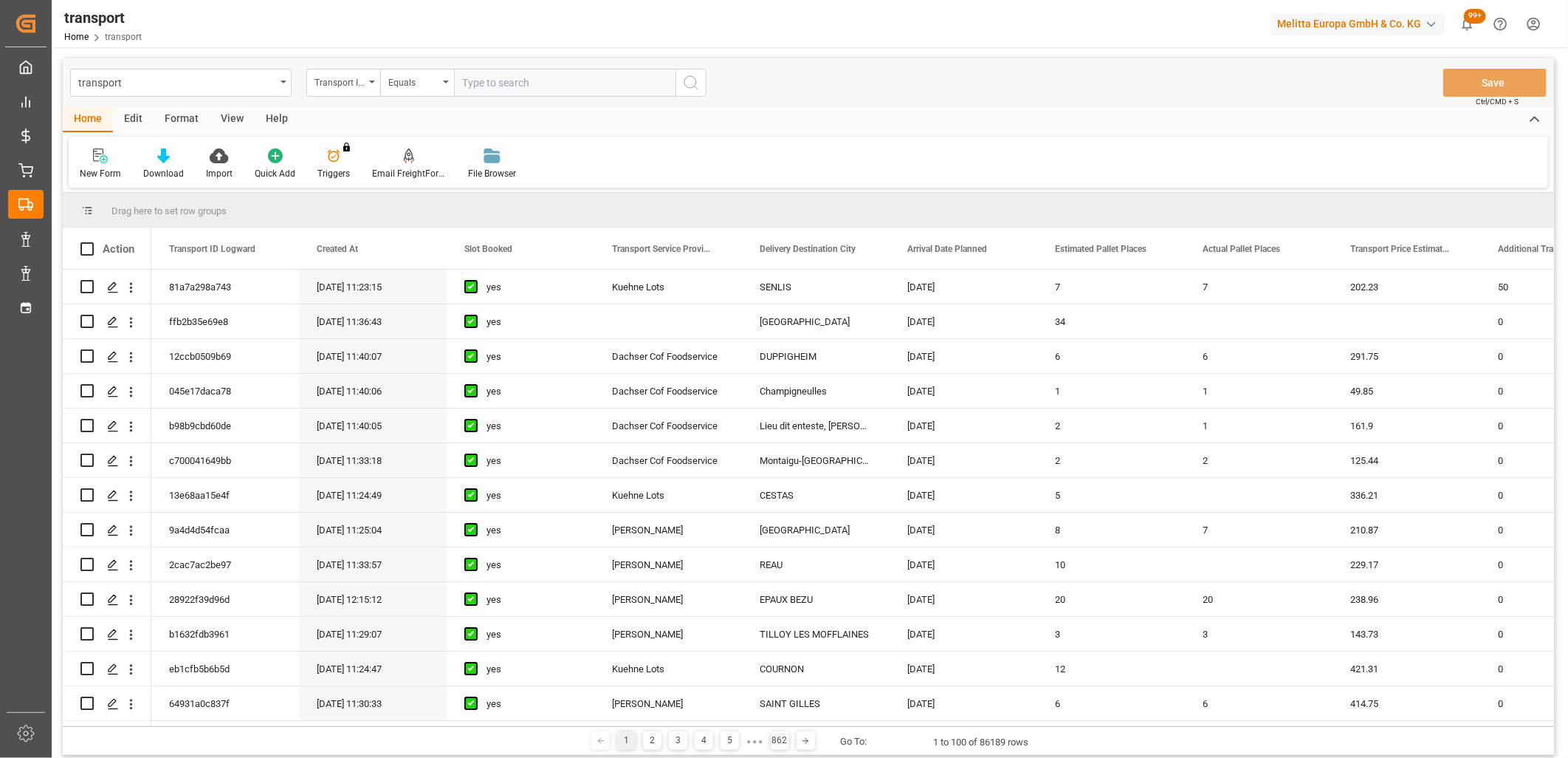
click at [506, 83] on input "text" at bounding box center [564, 82] width 221 height 28
paste input "280f77b7324c"
type input "280f77b7324c"
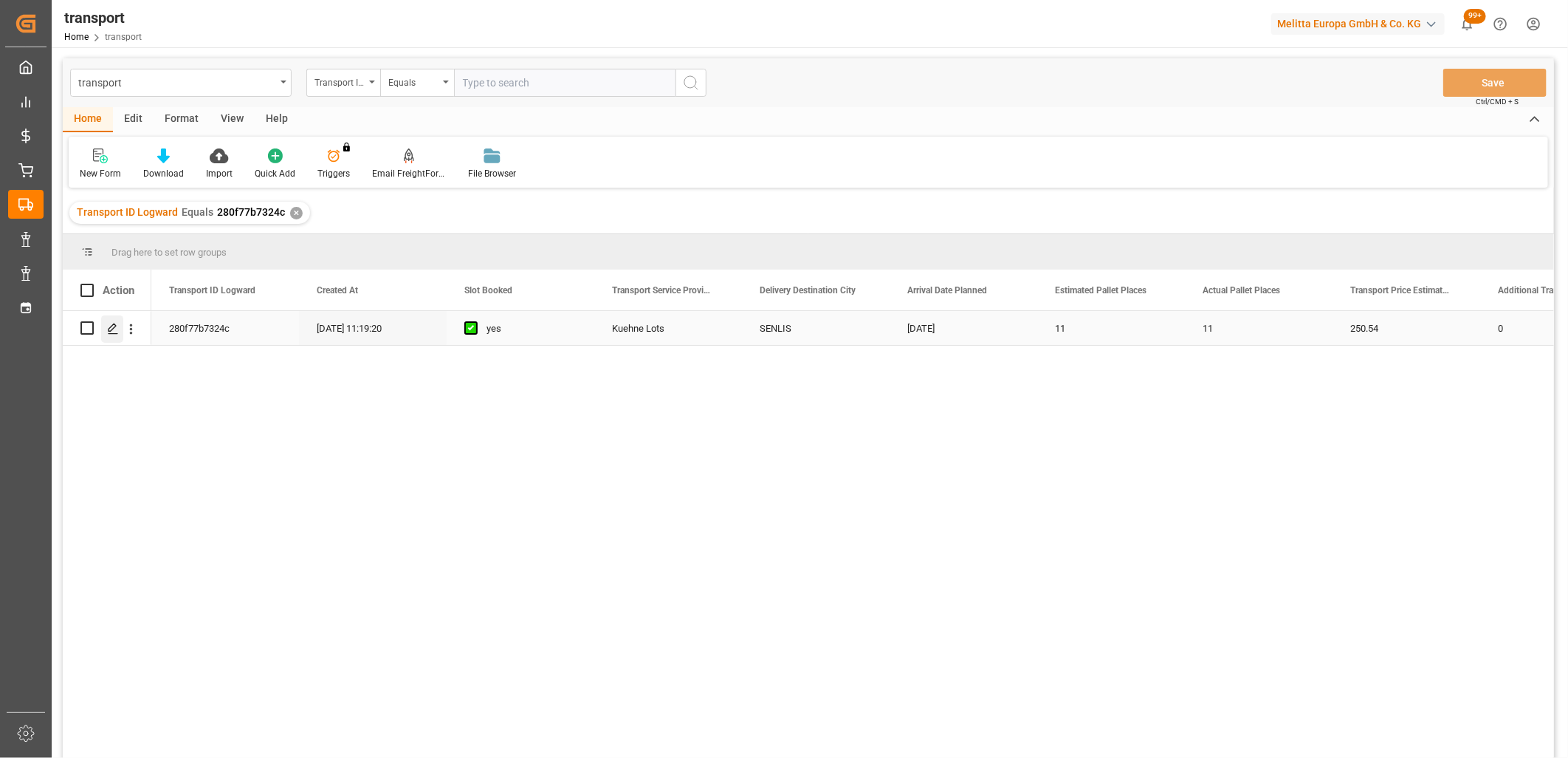
click at [111, 333] on line "Press SPACE to select this row." at bounding box center [113, 333] width 9 height 0
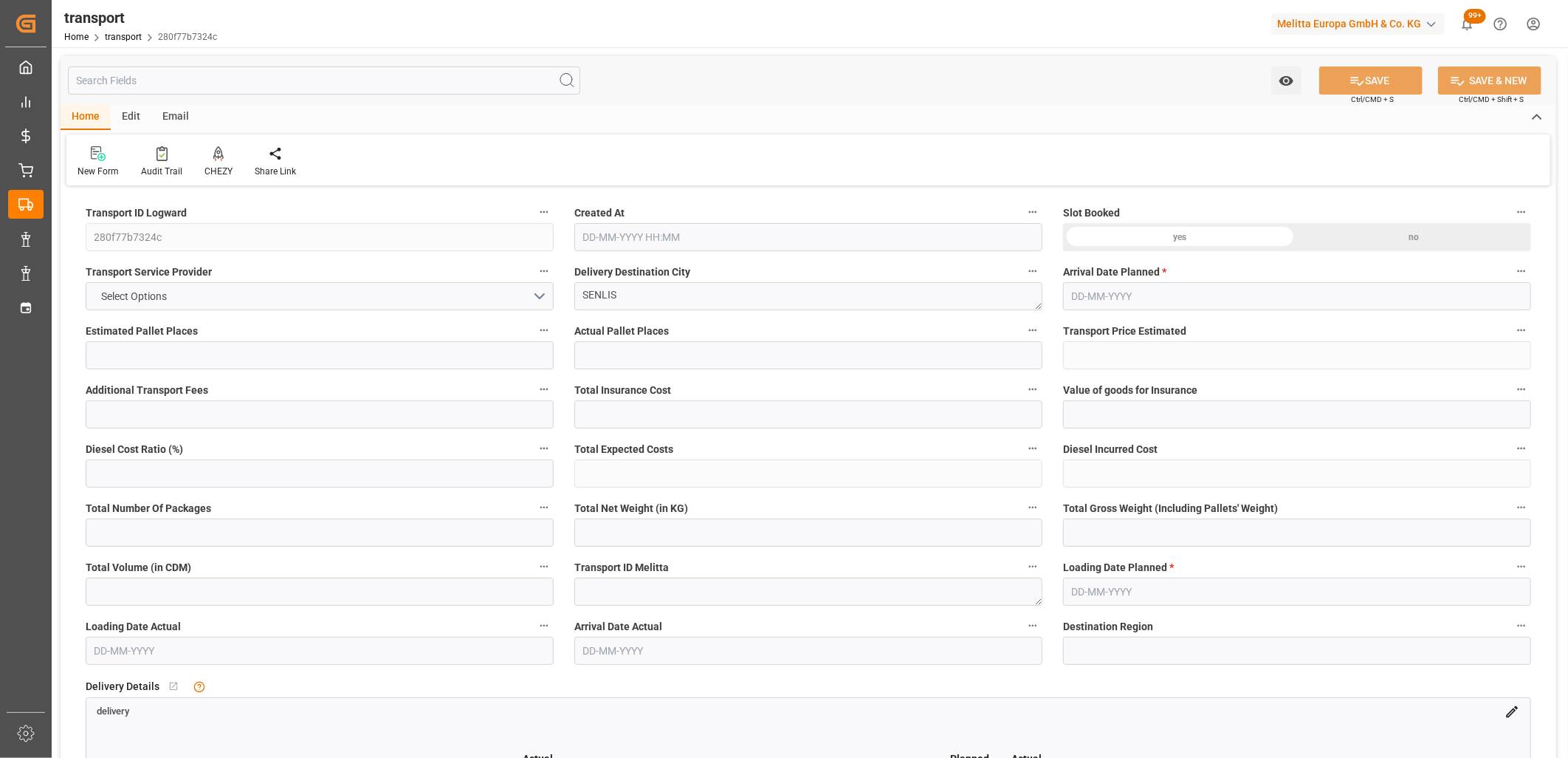
type input "11"
type input "250.54"
type input "0"
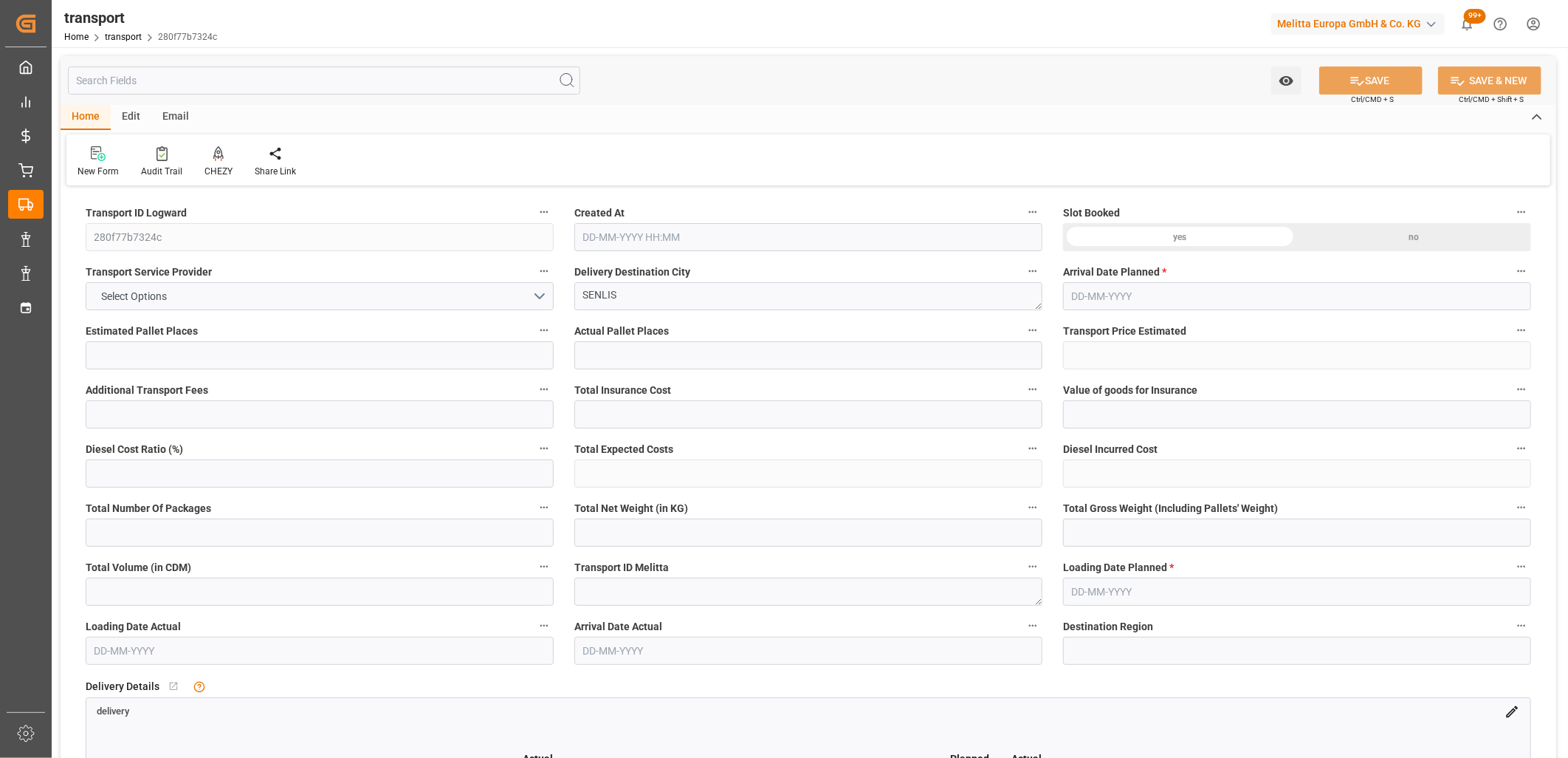
type input "0"
type input "250.54"
type input "0"
type input "13"
type input "2453.656"
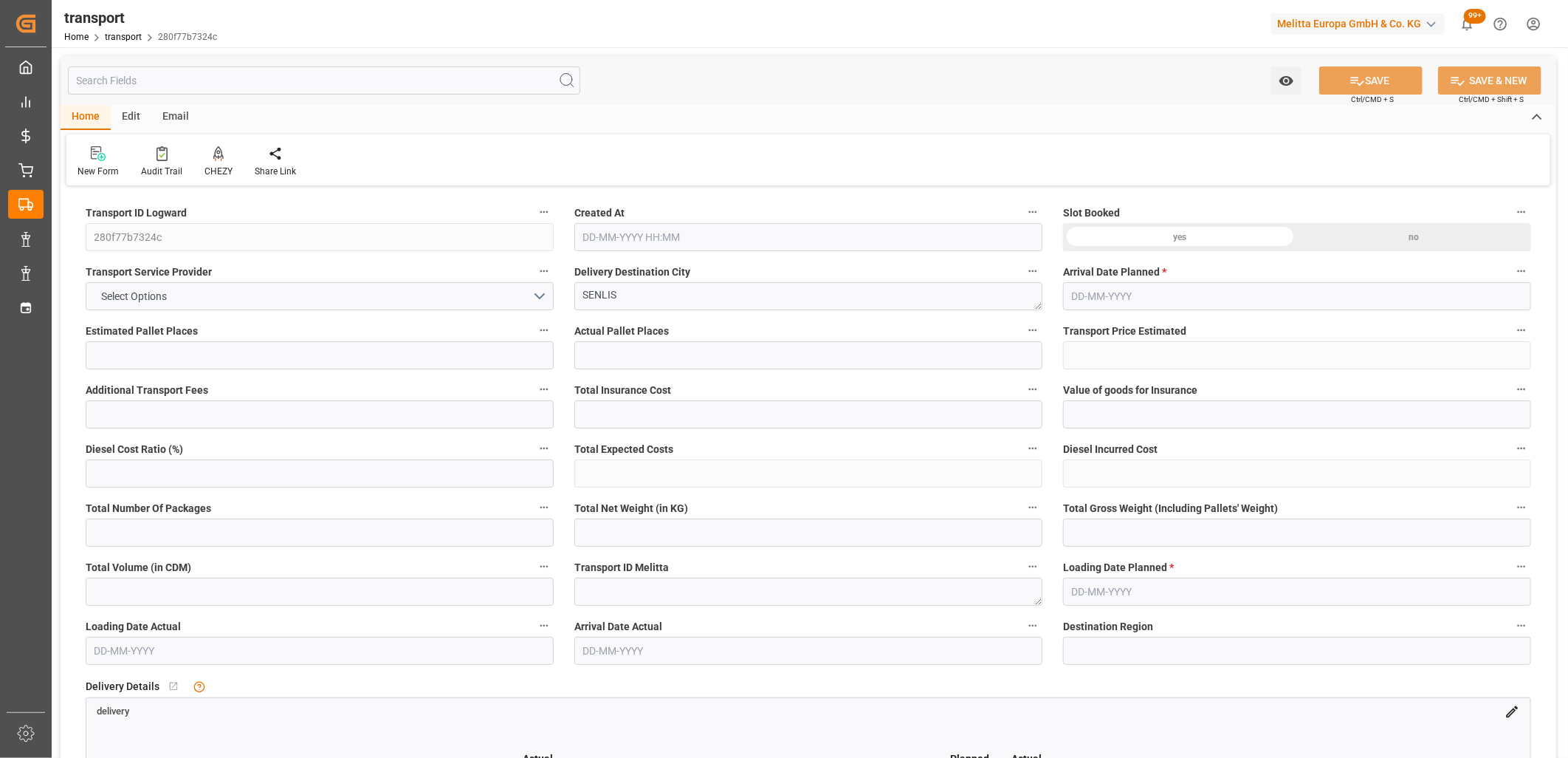
type input "3021.455"
type input "9889.561"
type input "60"
type input "0"
type input "1061"
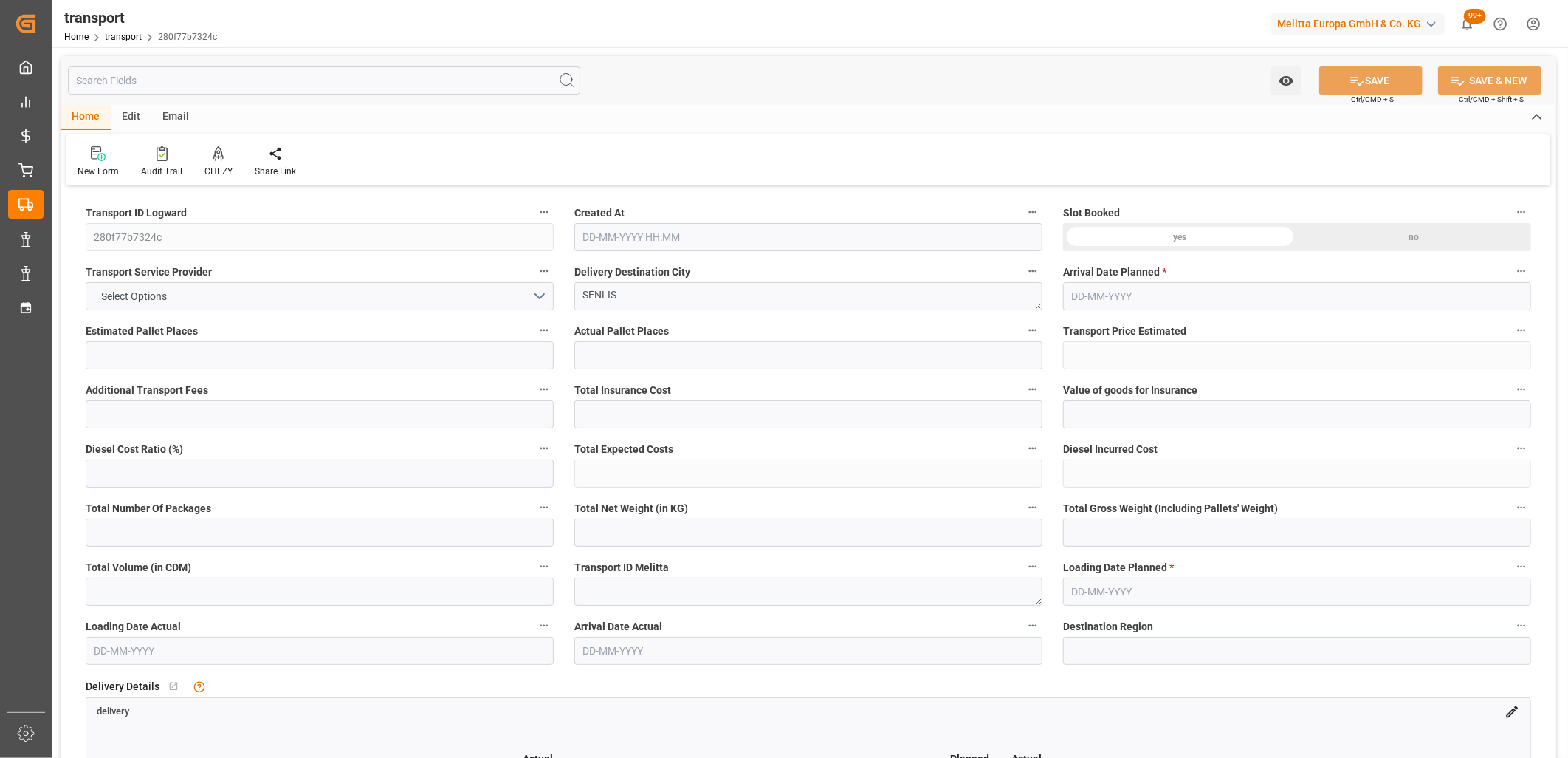
type input "11"
type input "101"
type input "2760.975"
type input "0"
type input "10767.6795"
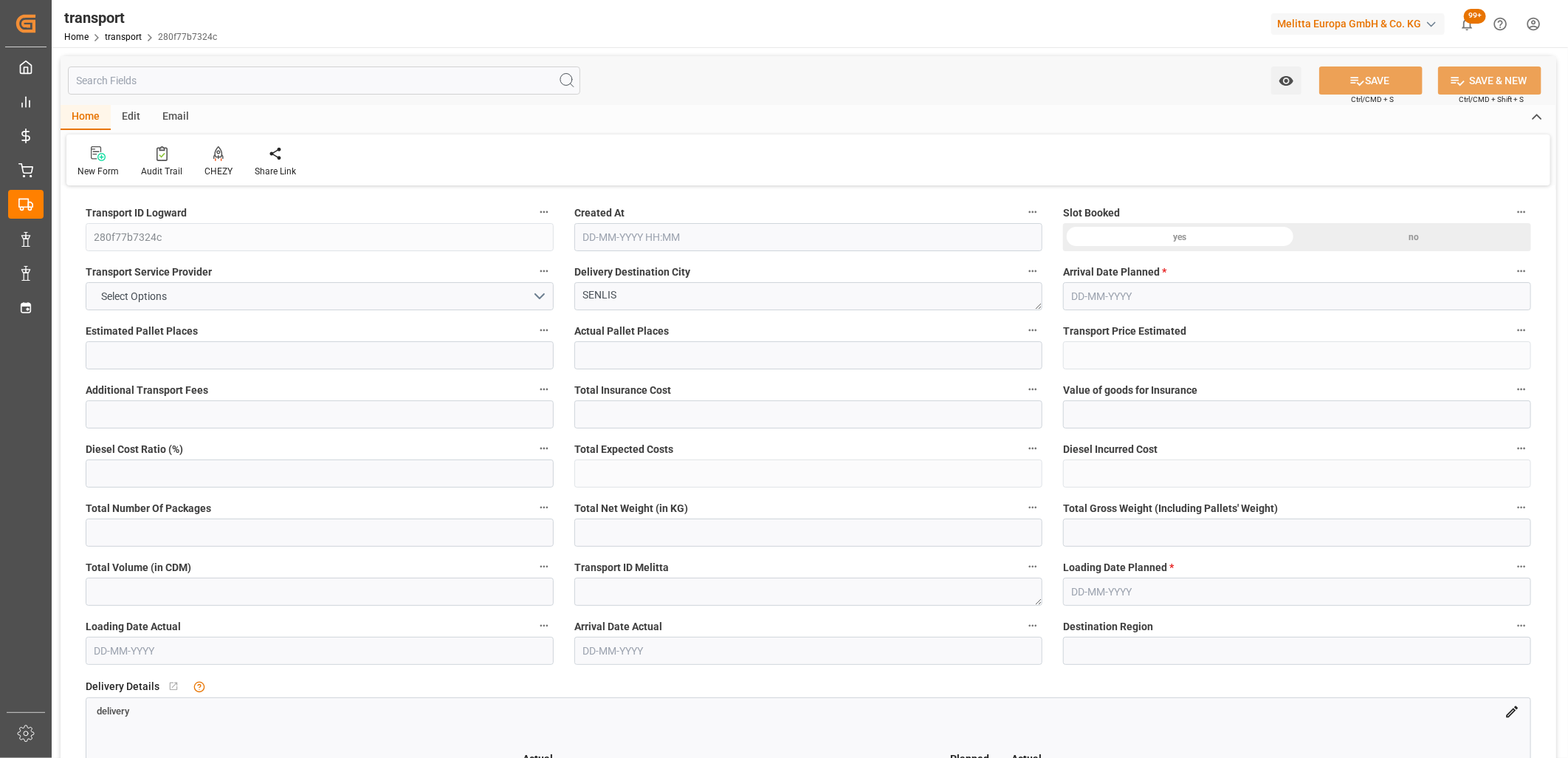
type input "0"
type input "21"
type input "80"
type input "06-10-2025 11:19"
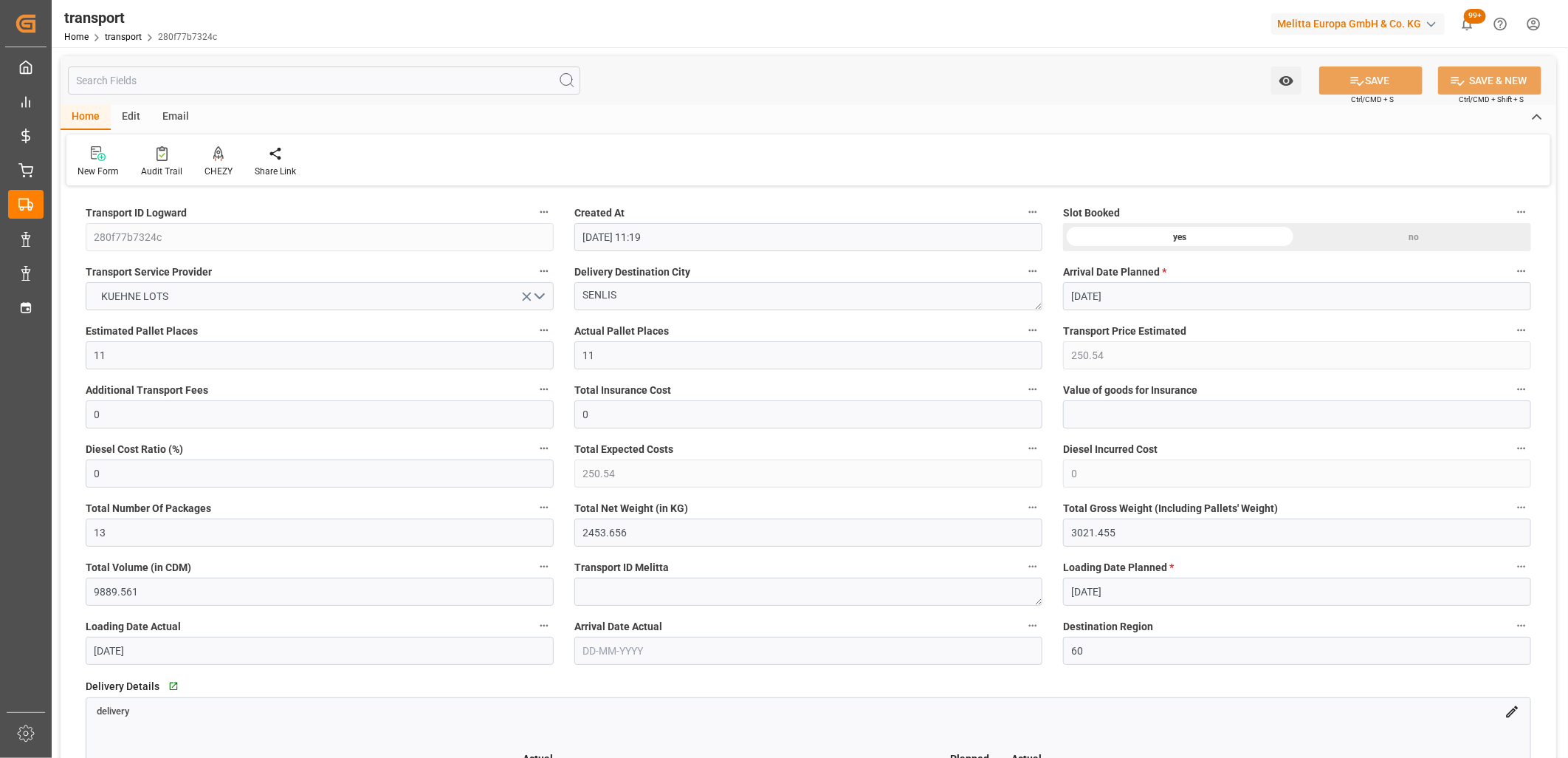
type input "13-10-2025"
type input "09-10-2025"
type input "14-10-2025"
drag, startPoint x: 157, startPoint y: 416, endPoint x: 4, endPoint y: 412, distance: 153.1
click at [4, 412] on div "Created by potrace 1.15, written by Peter Selinger 2001-2017 Created by potrace…" at bounding box center [784, 379] width 1568 height 758
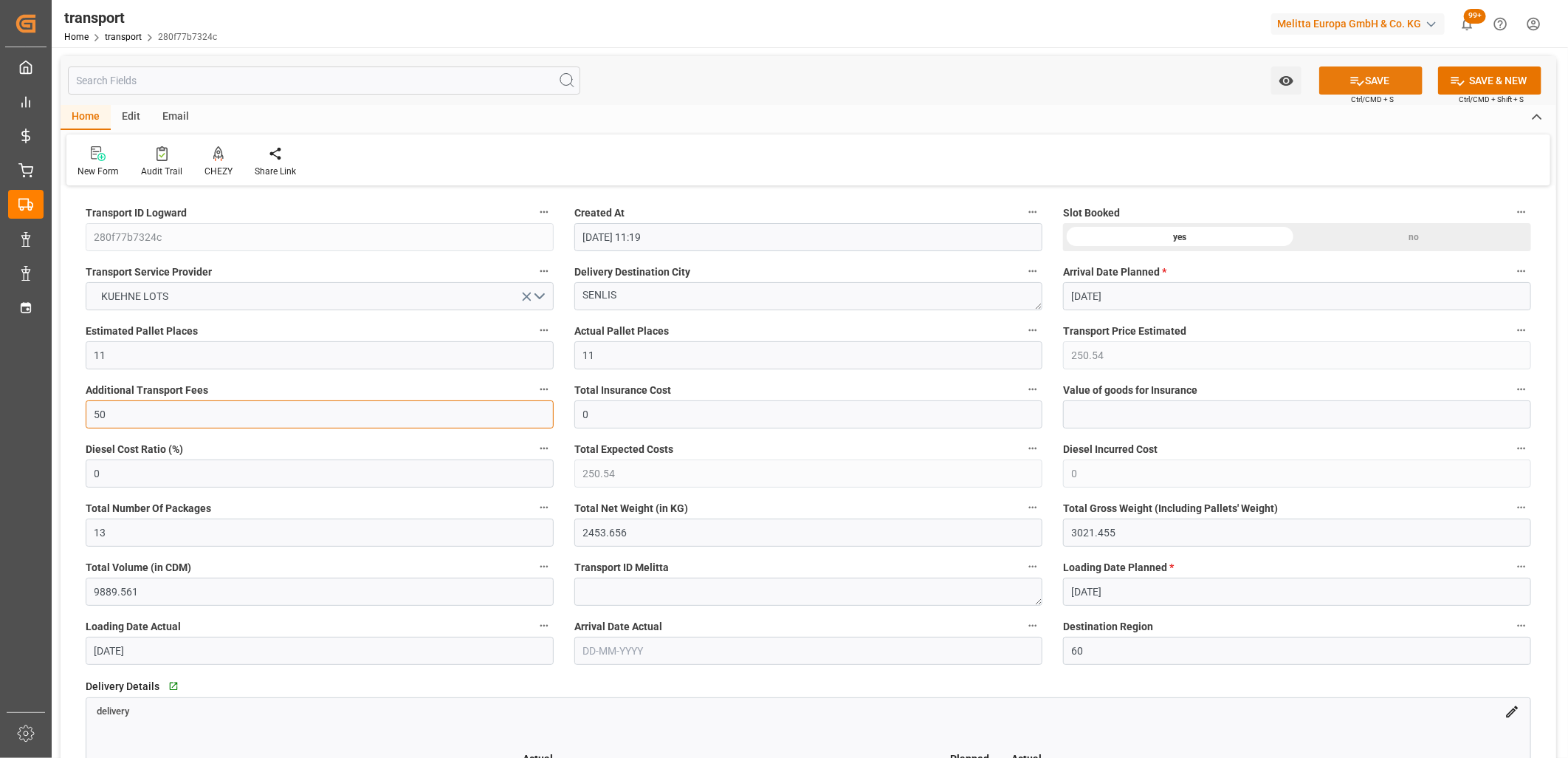
type input "50"
click at [1361, 85] on icon at bounding box center [1357, 81] width 16 height 16
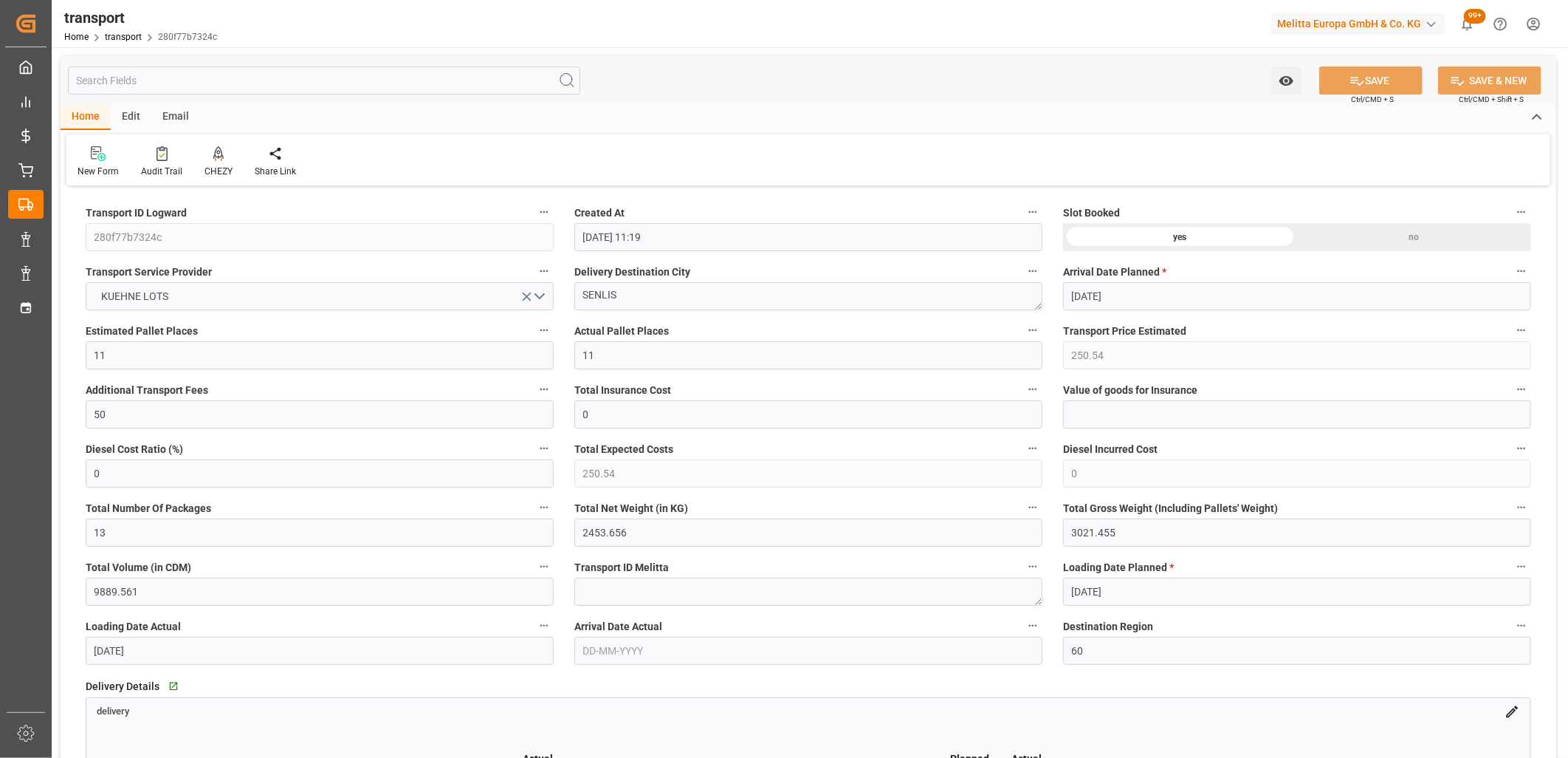
type input "300.54"
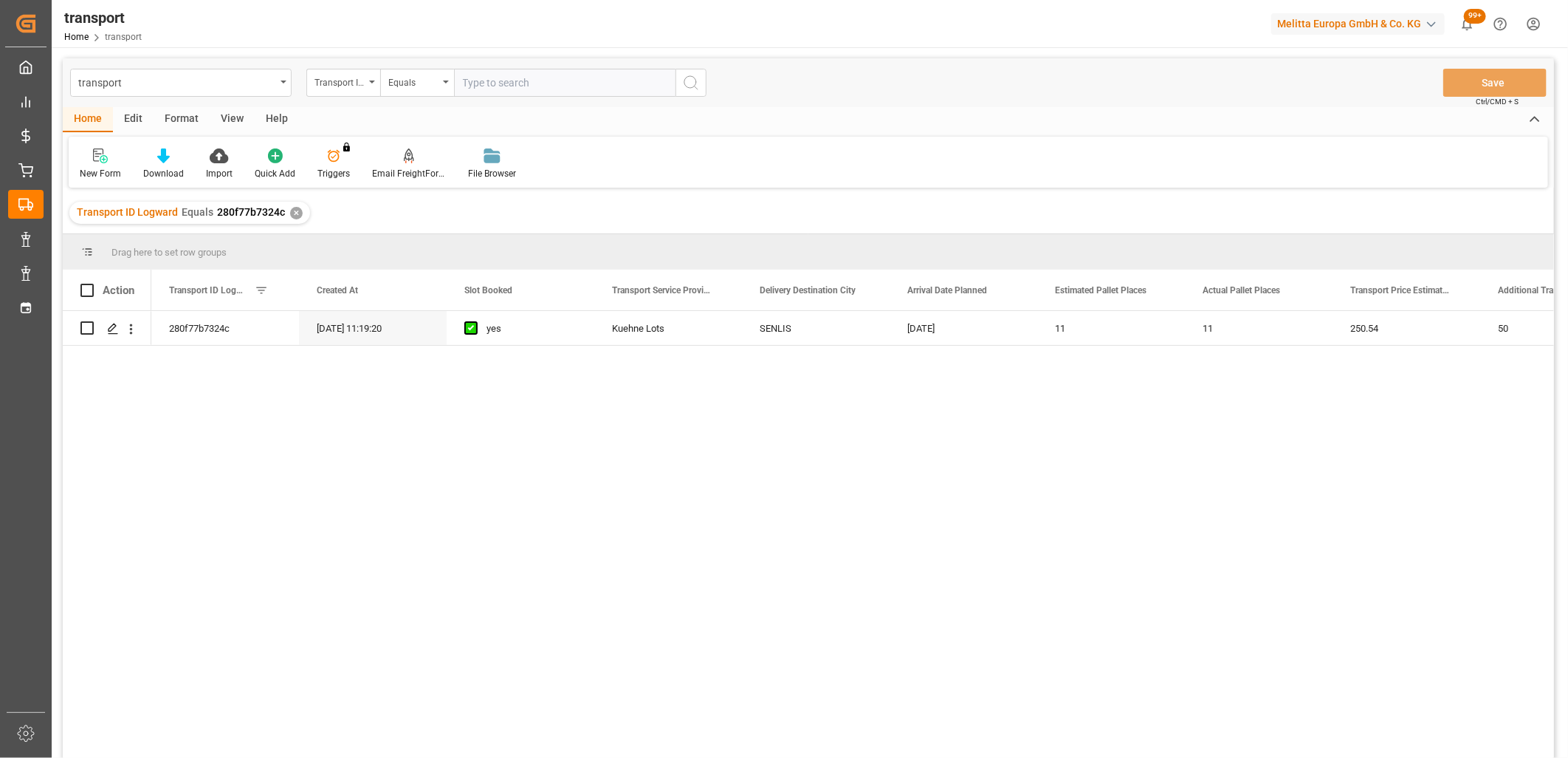
click at [291, 216] on div "✕" at bounding box center [296, 213] width 13 height 13
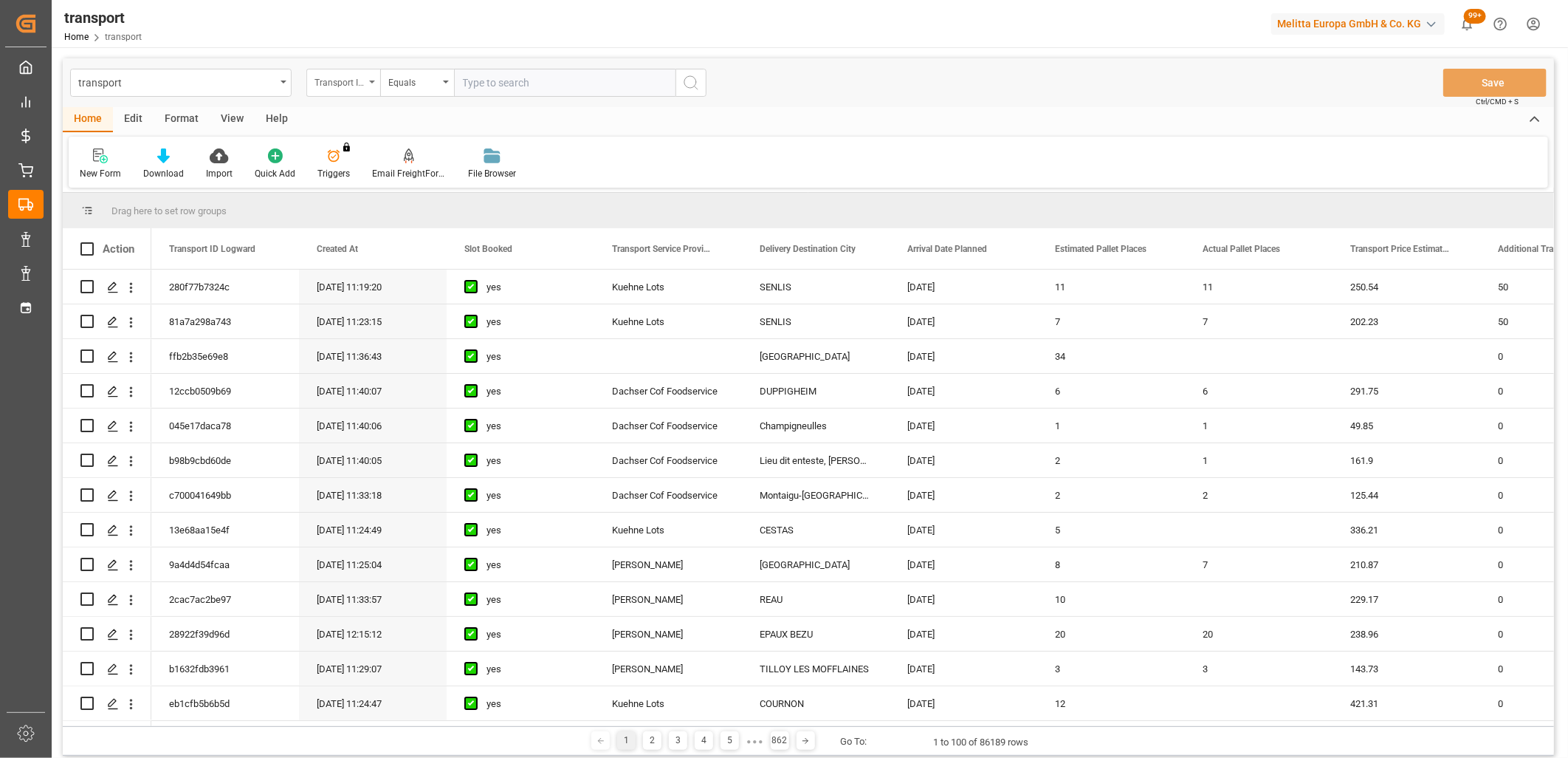
click at [357, 87] on div "Transport ID Logward" at bounding box center [339, 81] width 50 height 17
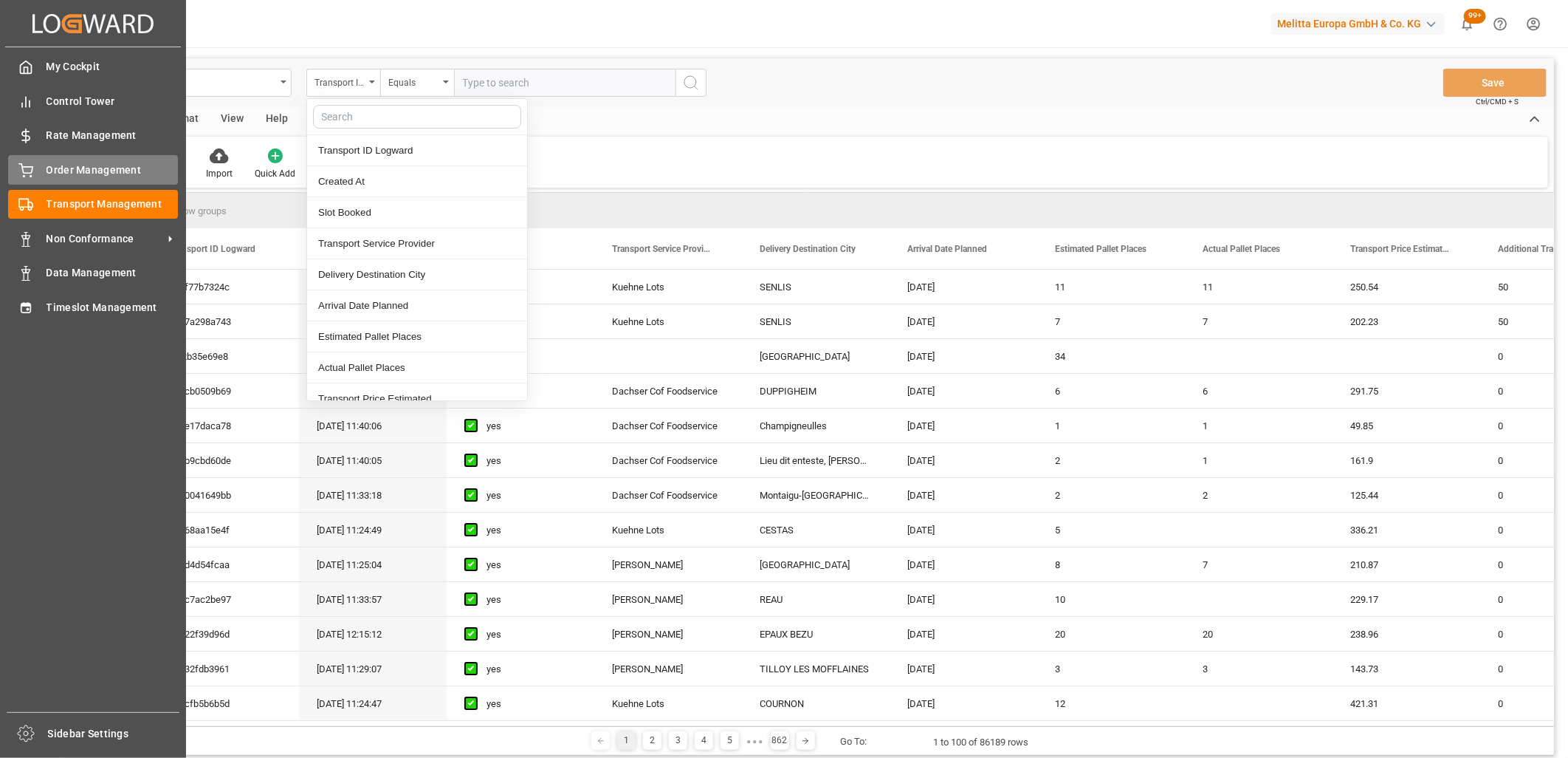
click at [23, 167] on icon at bounding box center [26, 169] width 14 height 10
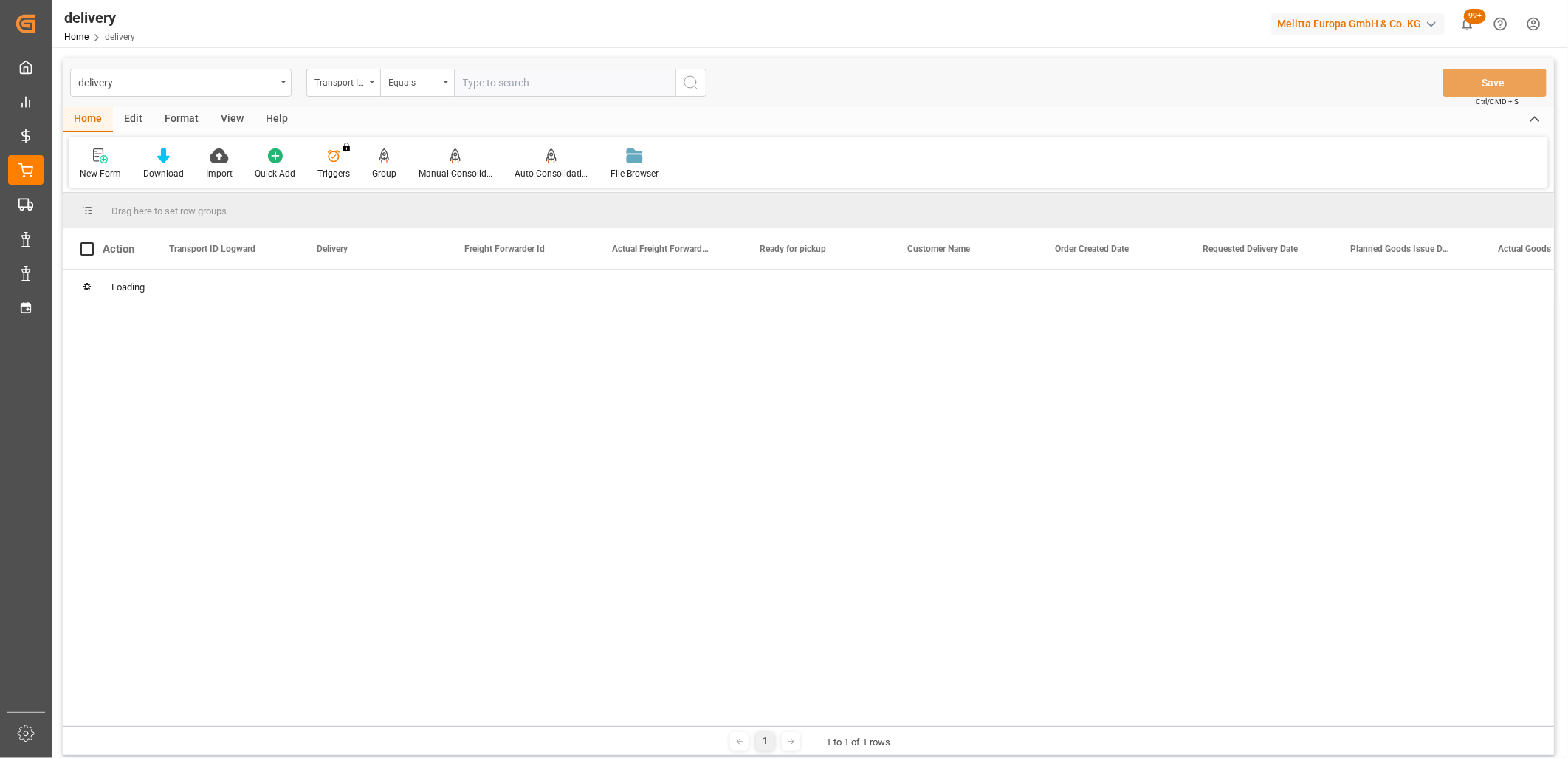
click at [327, 87] on div "Transport ID Logward" at bounding box center [339, 81] width 50 height 17
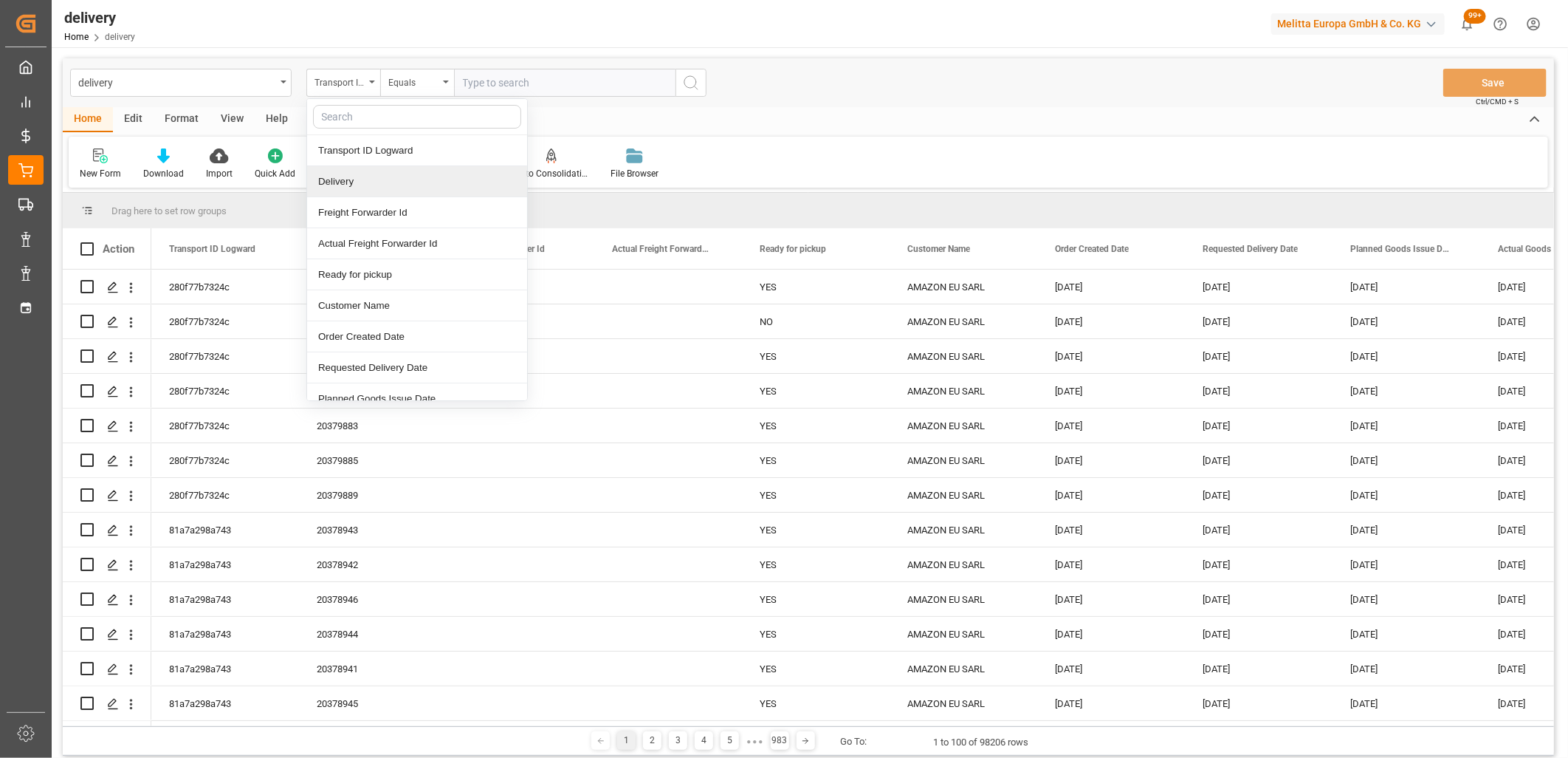
click at [345, 180] on div "Delivery" at bounding box center [417, 181] width 220 height 31
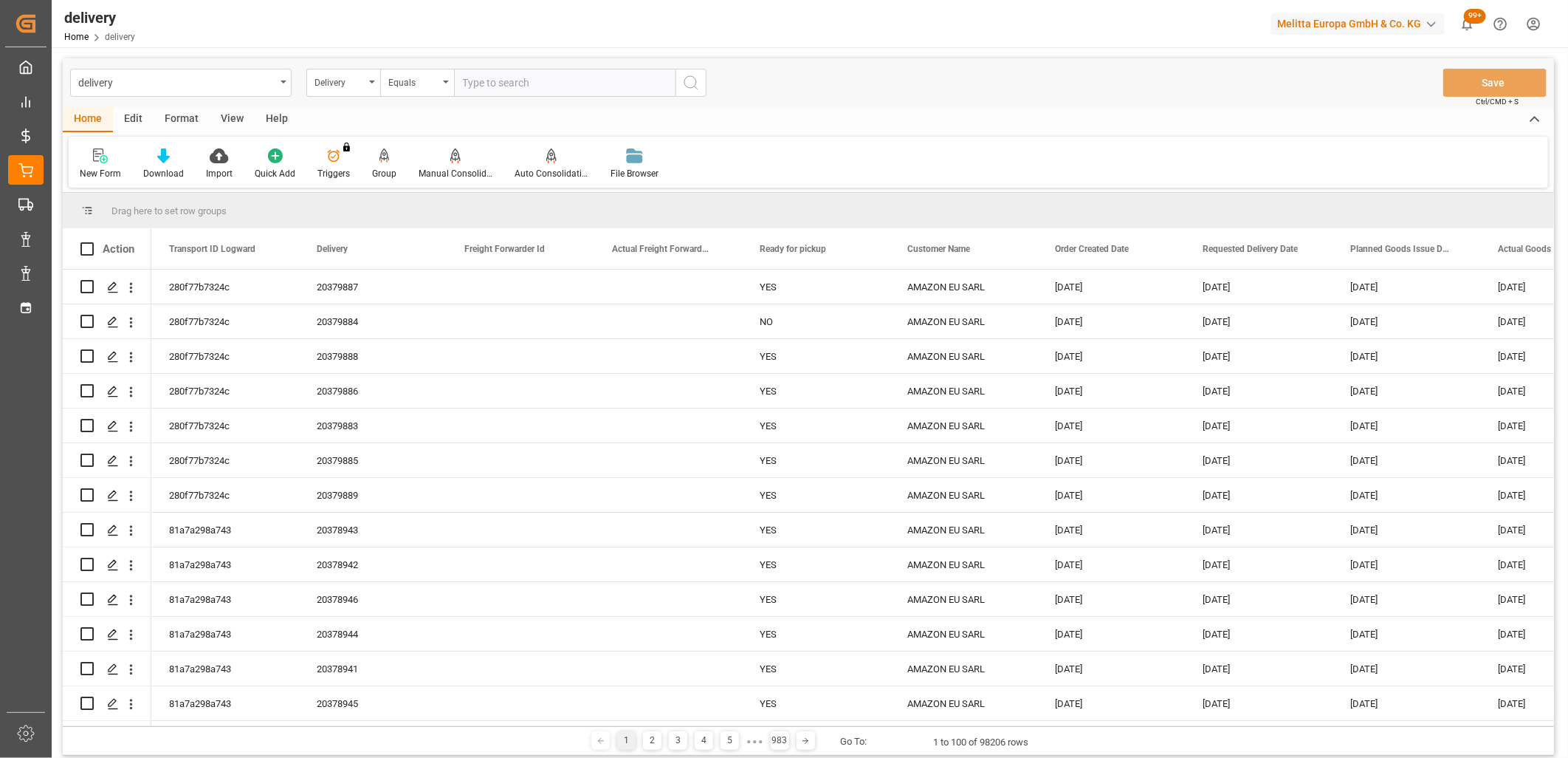
click at [490, 90] on input "text" at bounding box center [564, 82] width 221 height 28
type input "20380057"
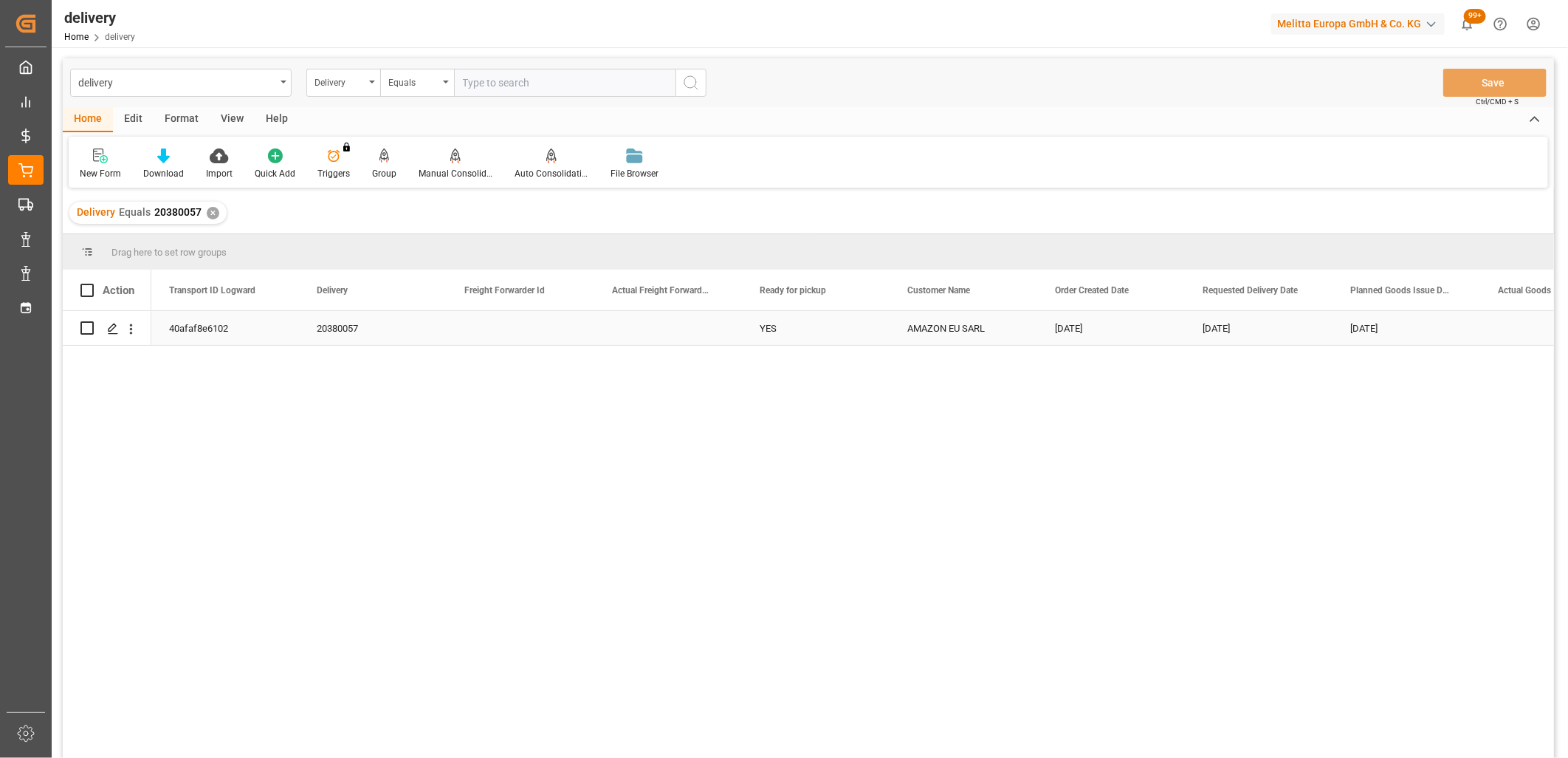
click at [184, 331] on div "40afaf8e6102" at bounding box center [225, 327] width 147 height 34
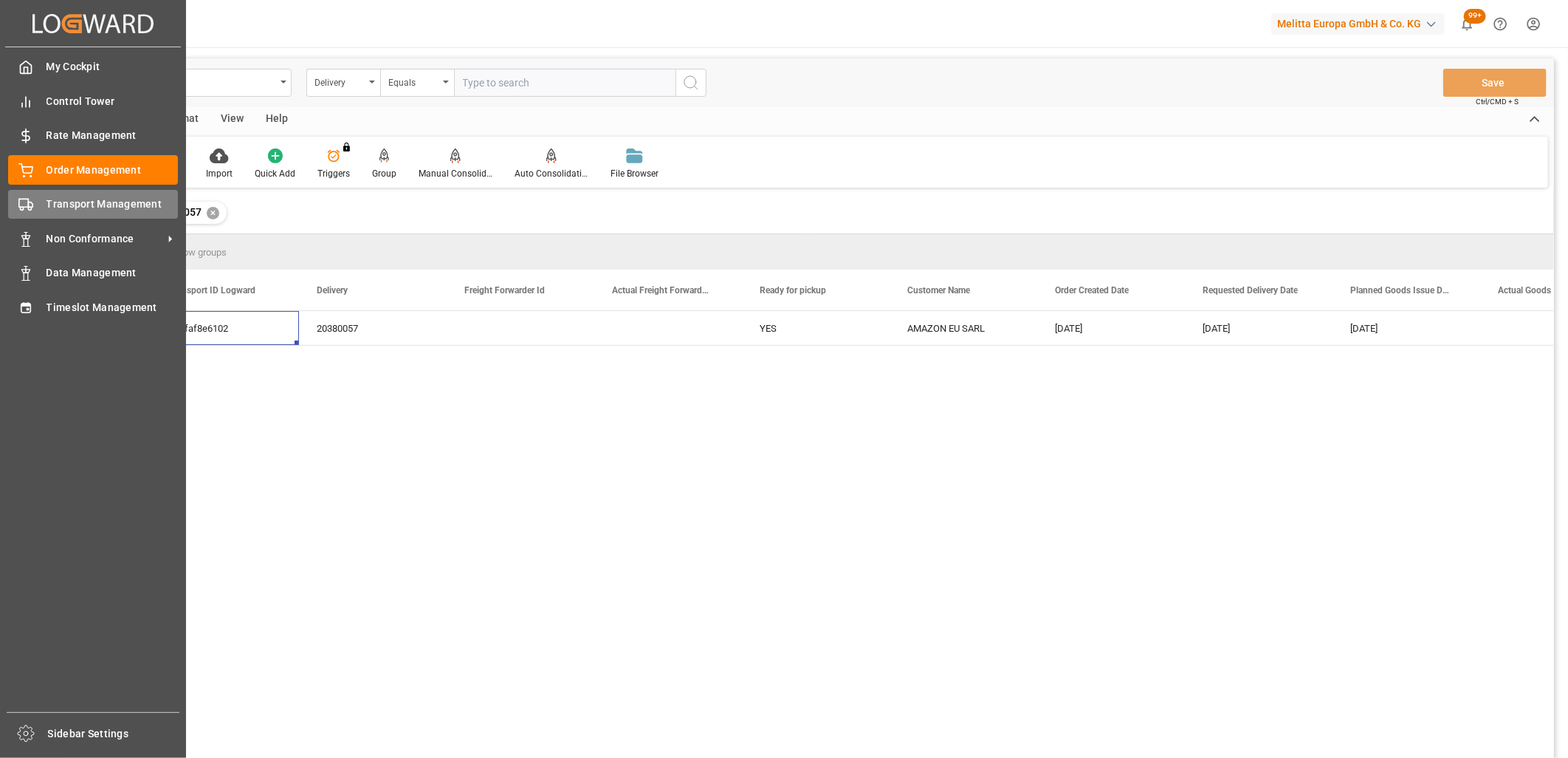
click at [41, 204] on div "Transport Management Transport Management" at bounding box center [93, 204] width 170 height 29
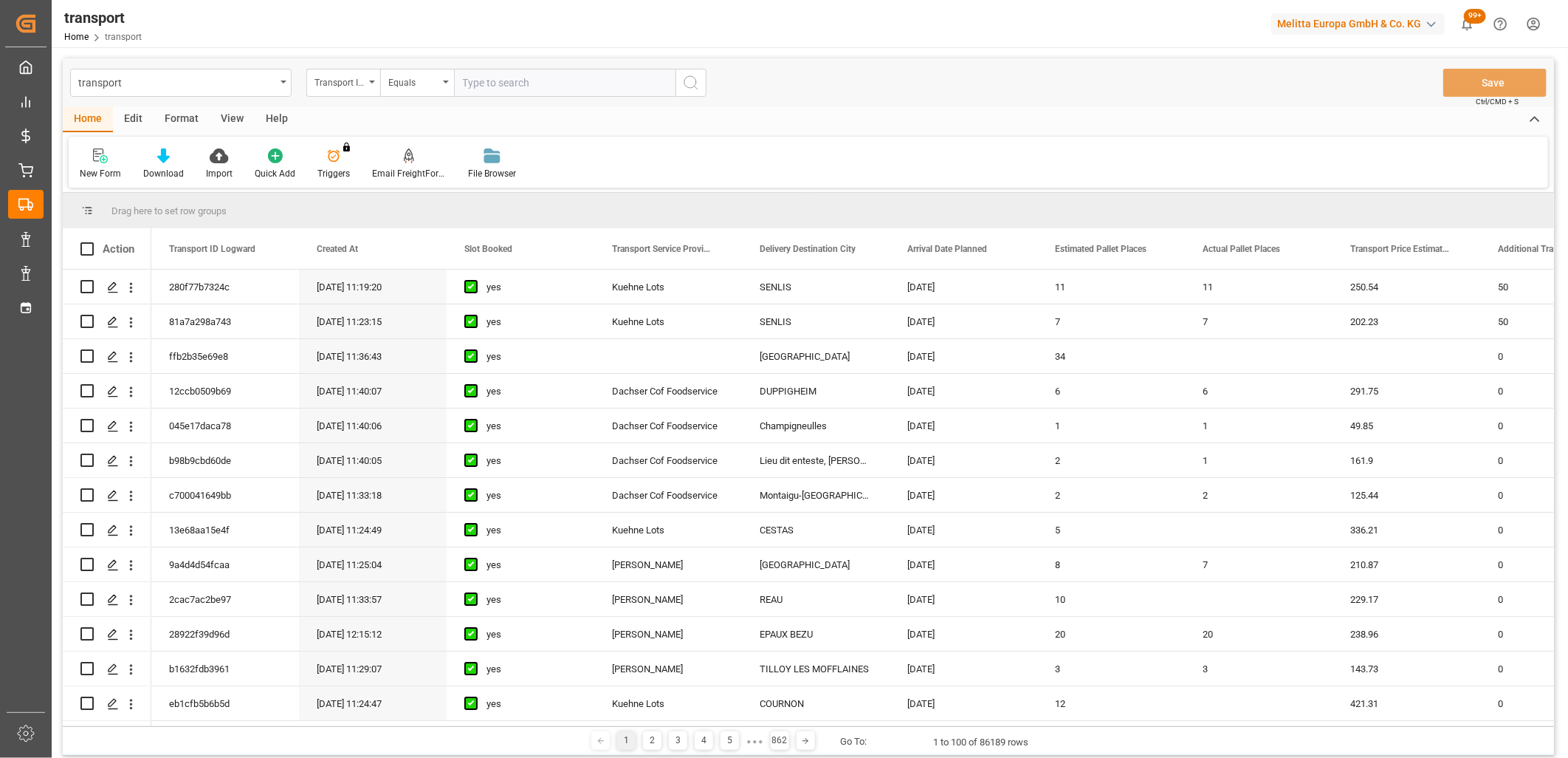
click at [506, 87] on input "text" at bounding box center [564, 82] width 221 height 28
paste input "40afaf8e6102"
type input "40afaf8e6102"
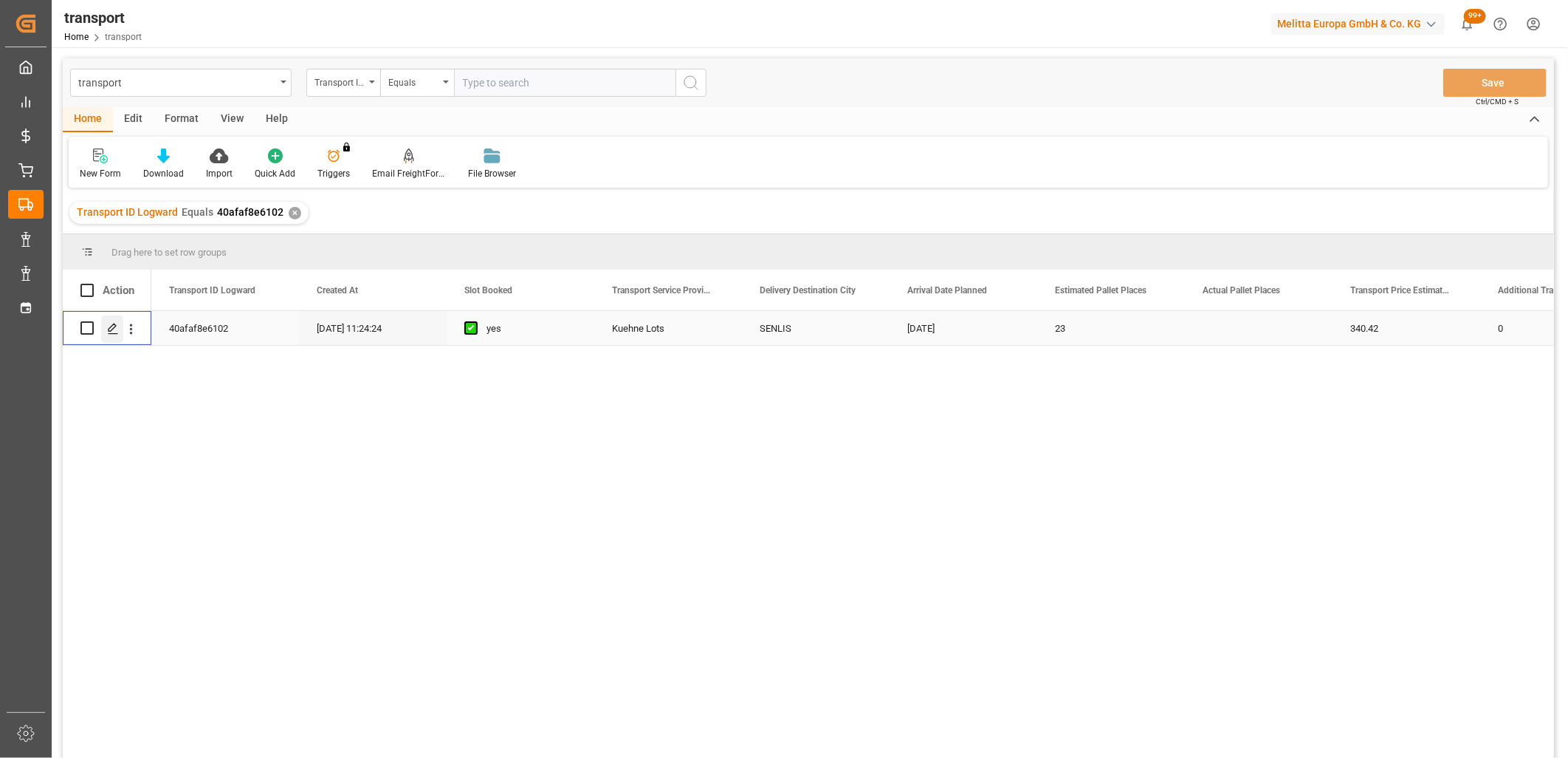
click at [113, 333] on icon "Press SPACE to select this row." at bounding box center [113, 329] width 12 height 12
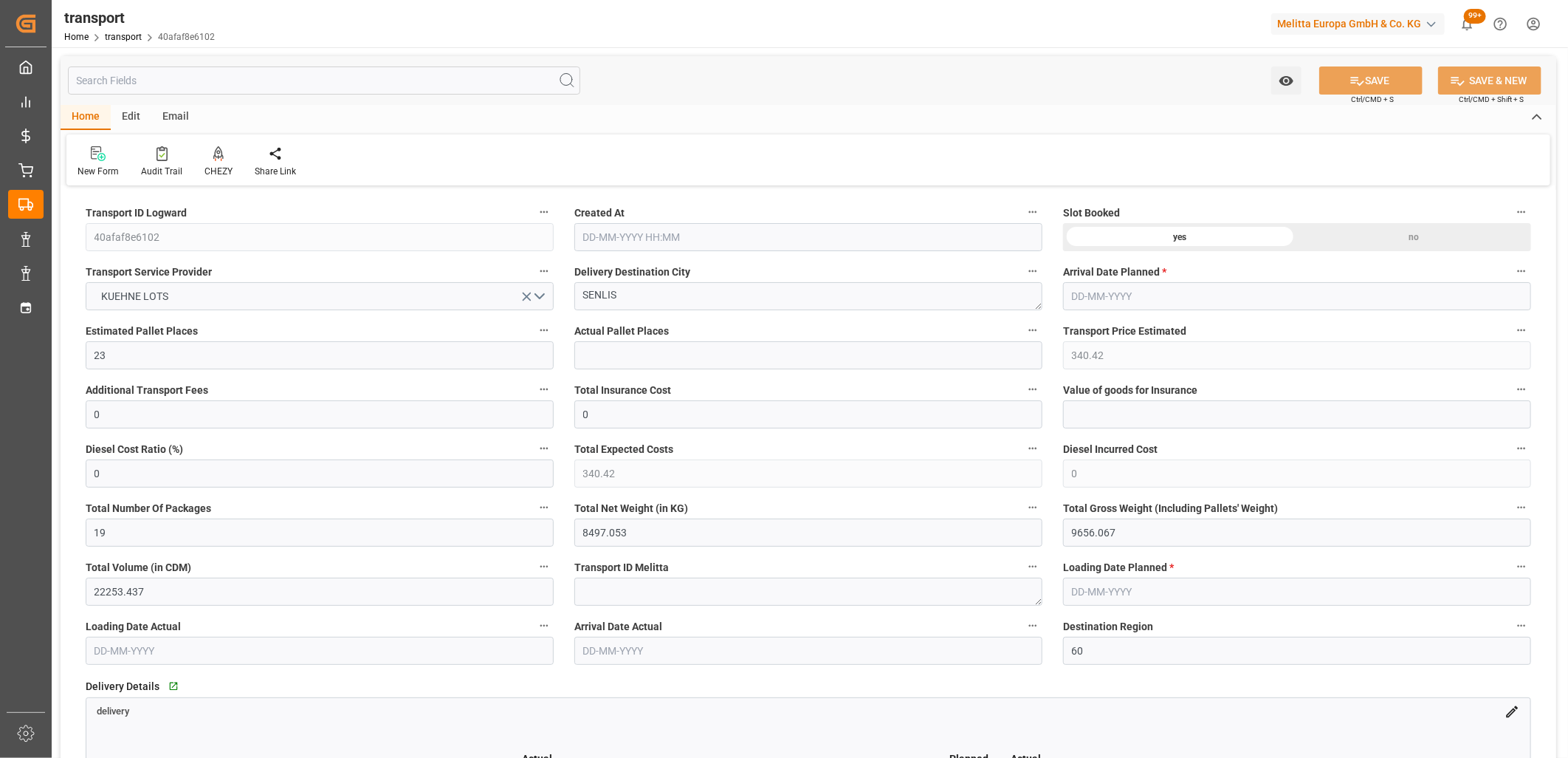
type input "08-10-2025 11:24"
type input "[DATE]"
type input "13-10-2025"
drag, startPoint x: 132, startPoint y: 410, endPoint x: 86, endPoint y: 412, distance: 46.0
click at [87, 411] on input "0" at bounding box center [320, 414] width 468 height 28
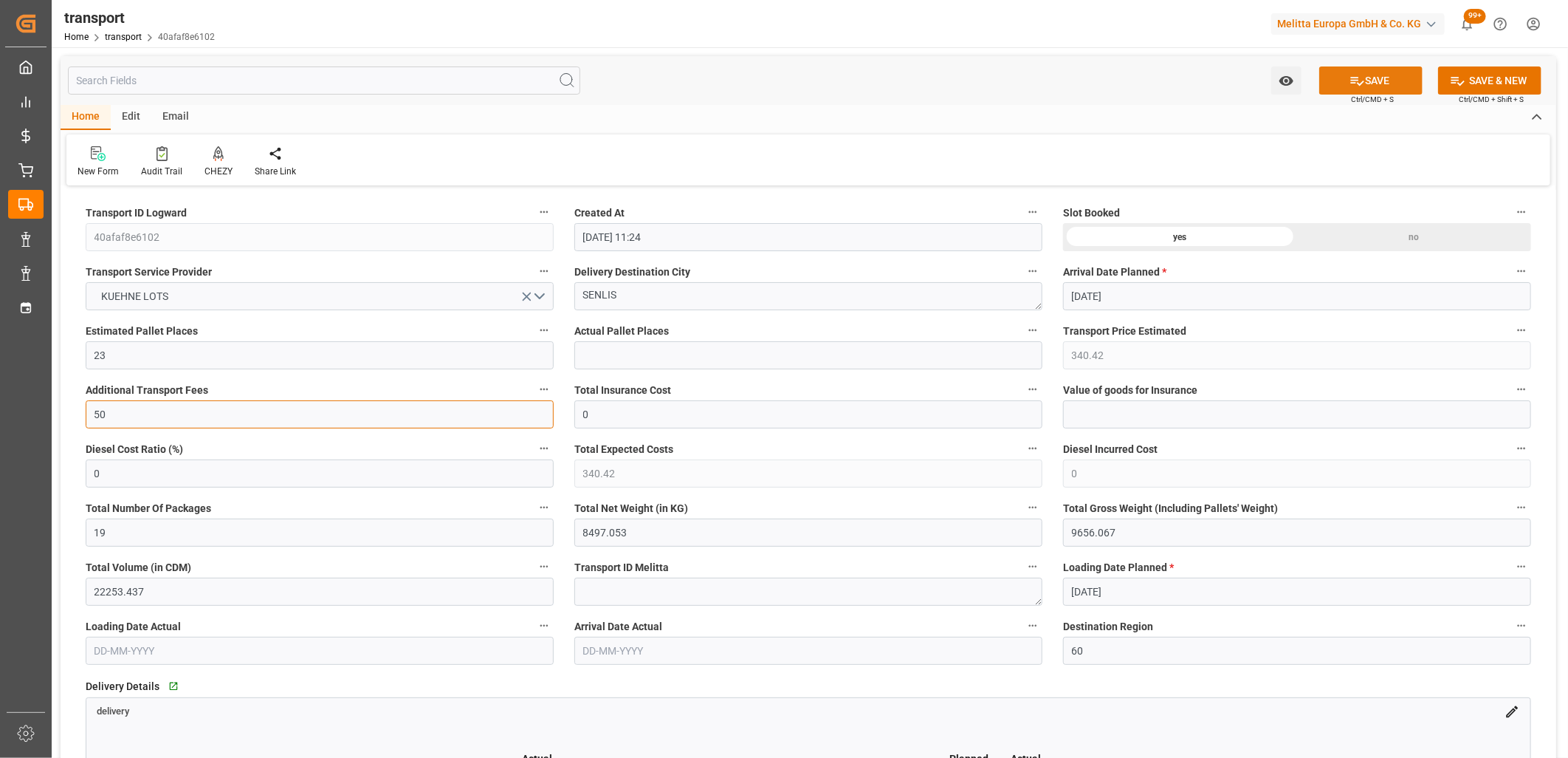
type input "50"
click at [1325, 90] on button "SAVE" at bounding box center [1371, 80] width 103 height 28
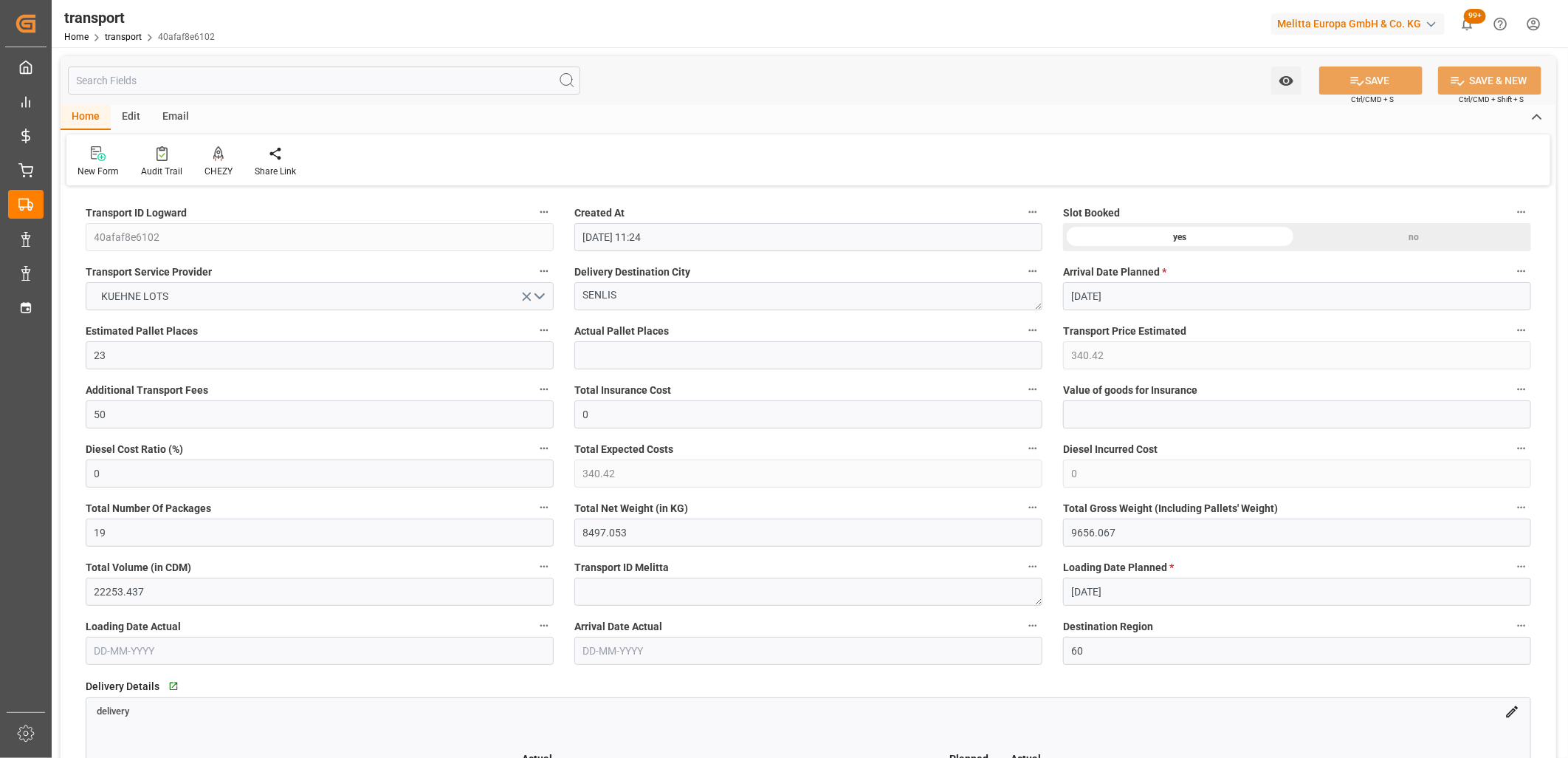
type input "390.42"
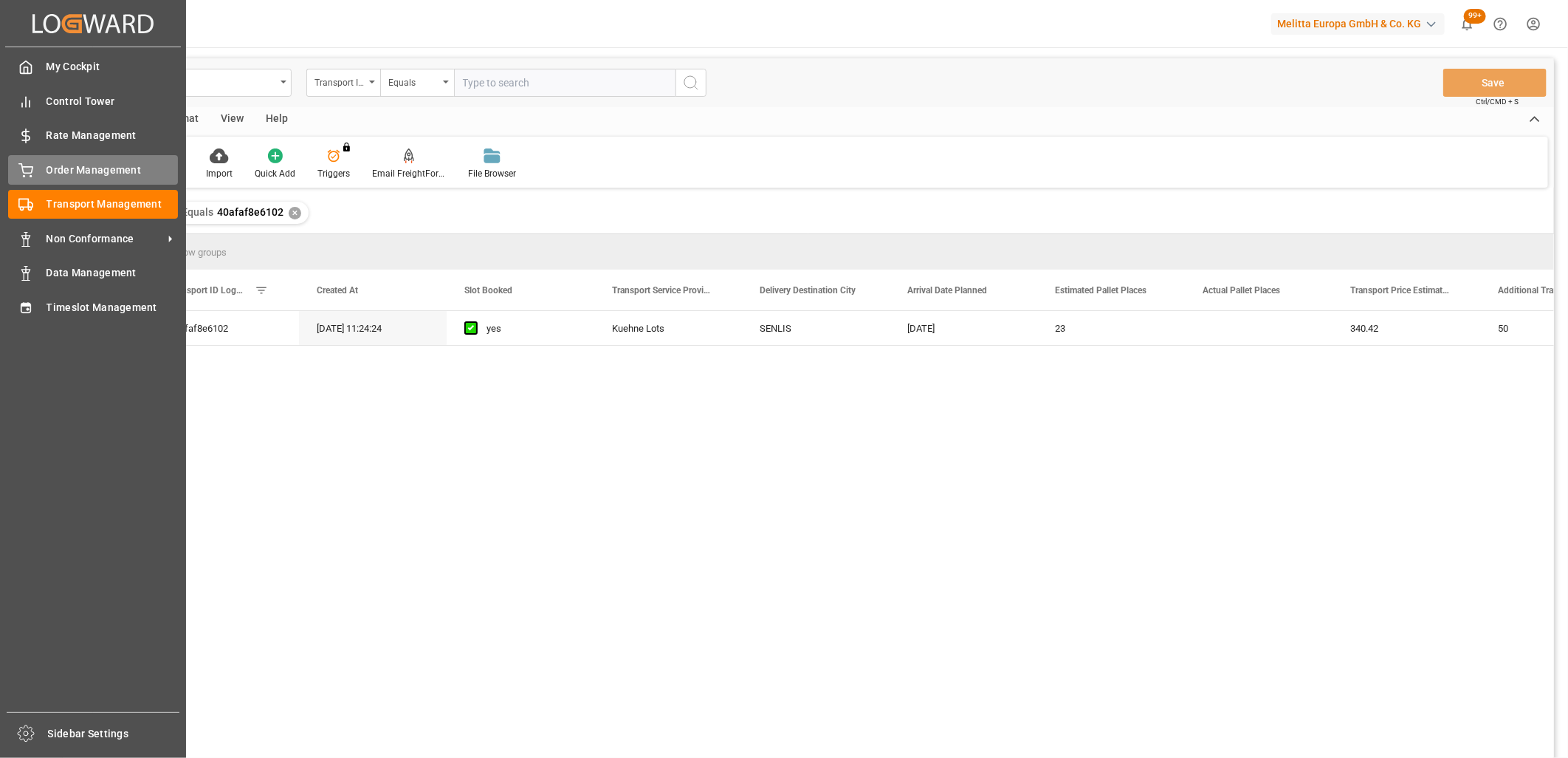
click at [19, 169] on icon at bounding box center [26, 171] width 15 height 15
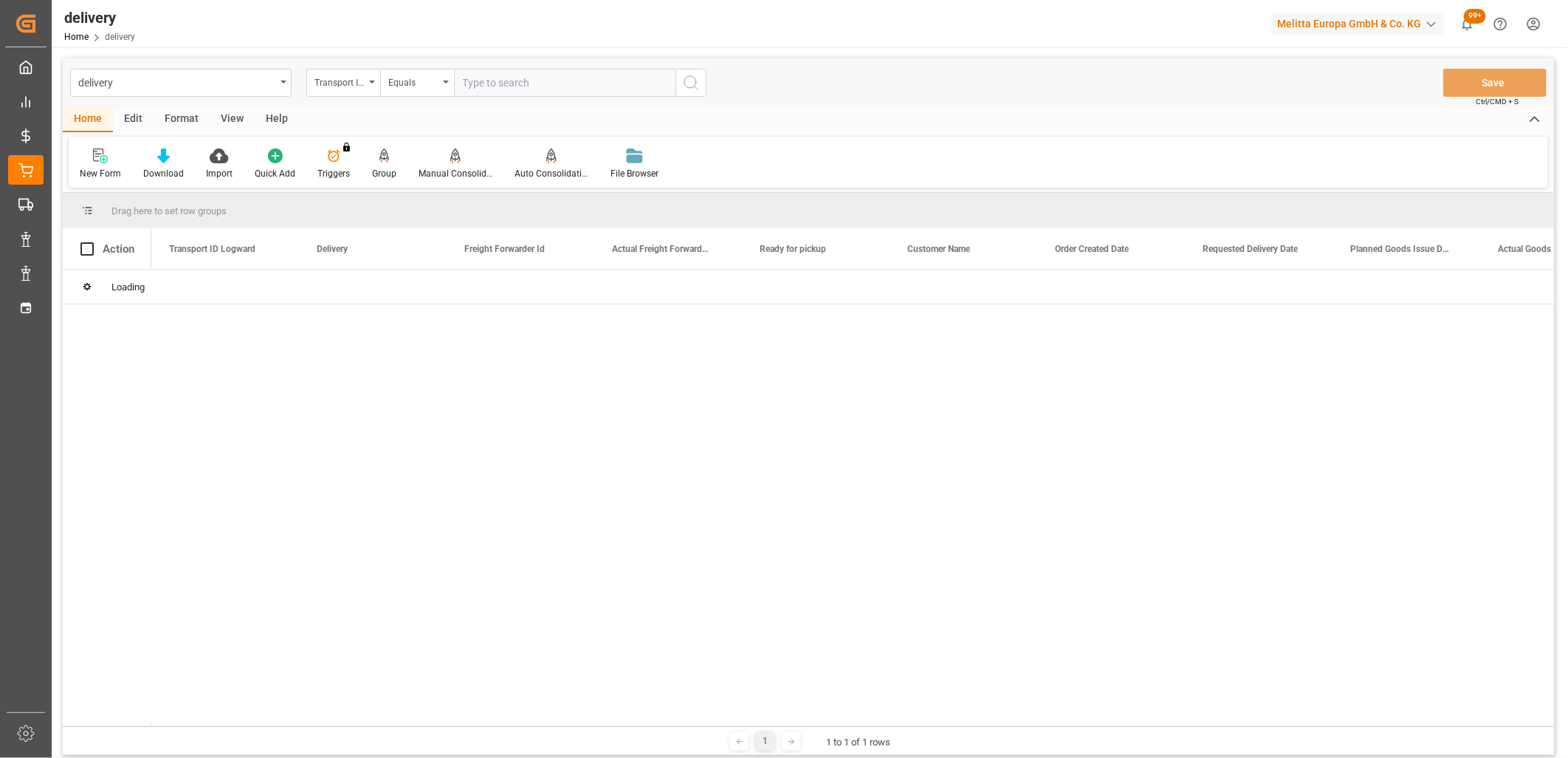
click at [350, 87] on div "Transport ID Logward" at bounding box center [339, 81] width 50 height 17
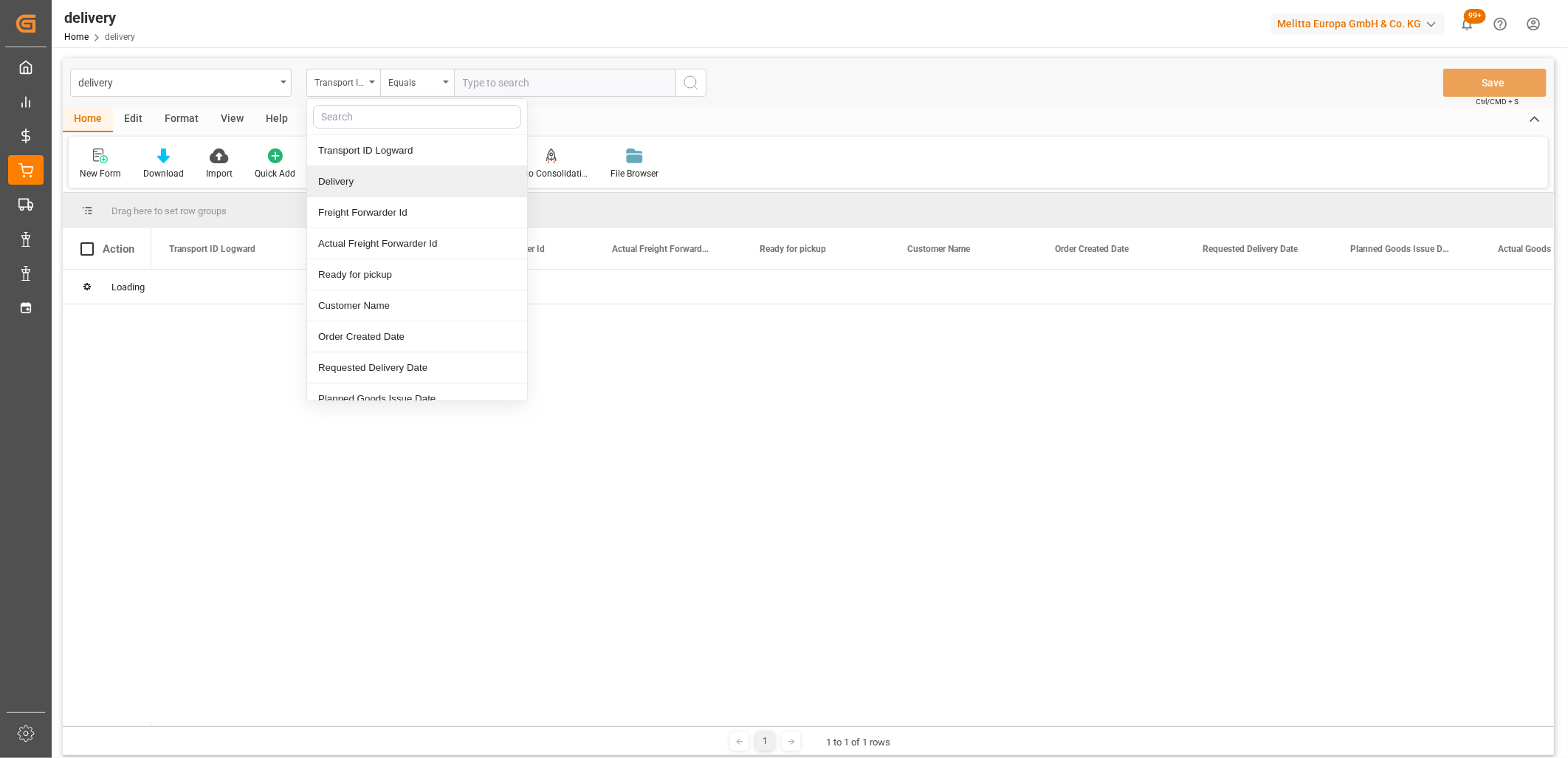
click at [348, 172] on div "Delivery" at bounding box center [417, 181] width 220 height 31
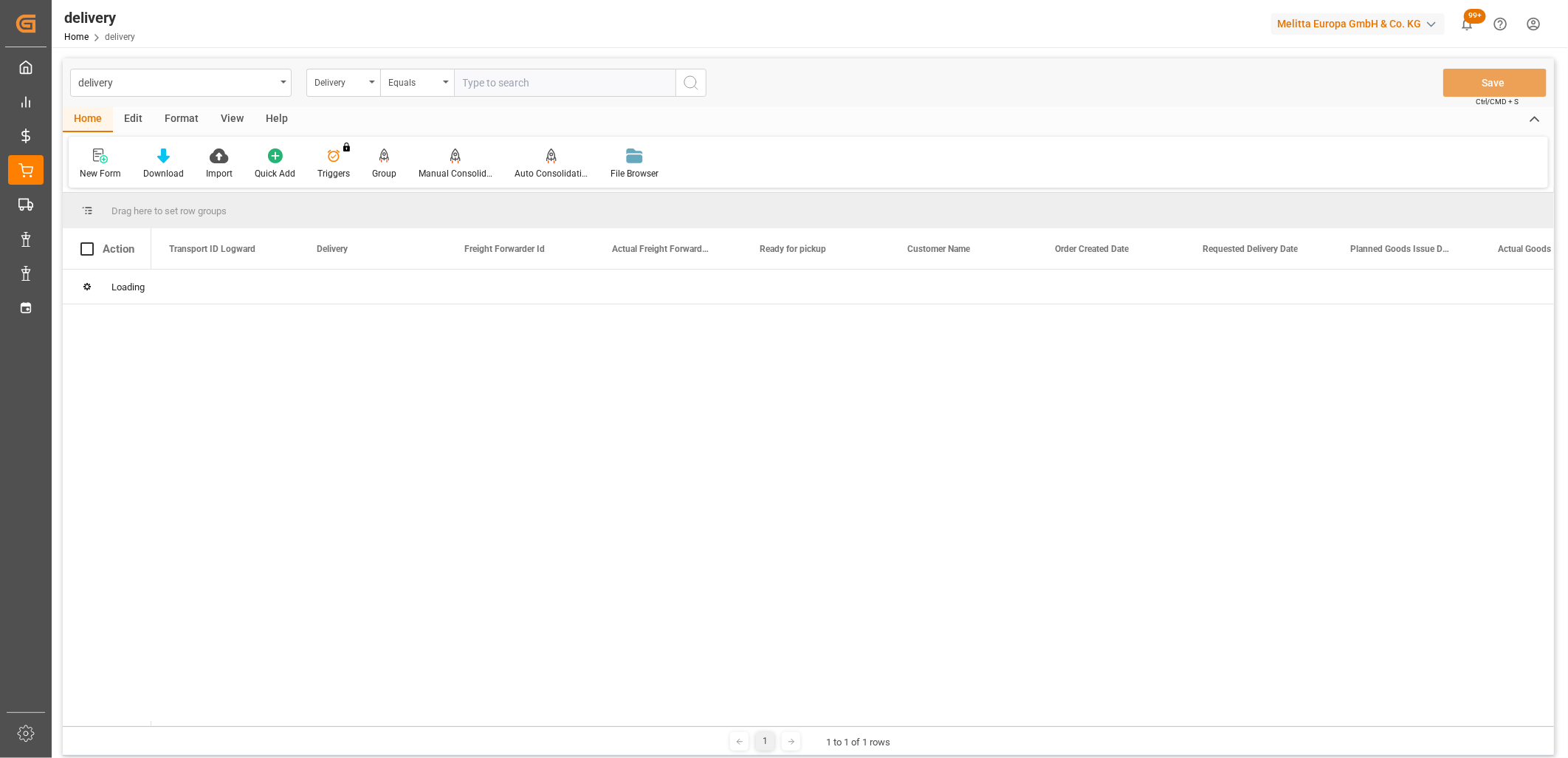
click at [517, 56] on div "delivery Delivery Equals Save Ctrl/CMD + S Home Edit Format View Help New Form …" at bounding box center [809, 489] width 1514 height 882
click at [511, 78] on input "text" at bounding box center [564, 82] width 221 height 28
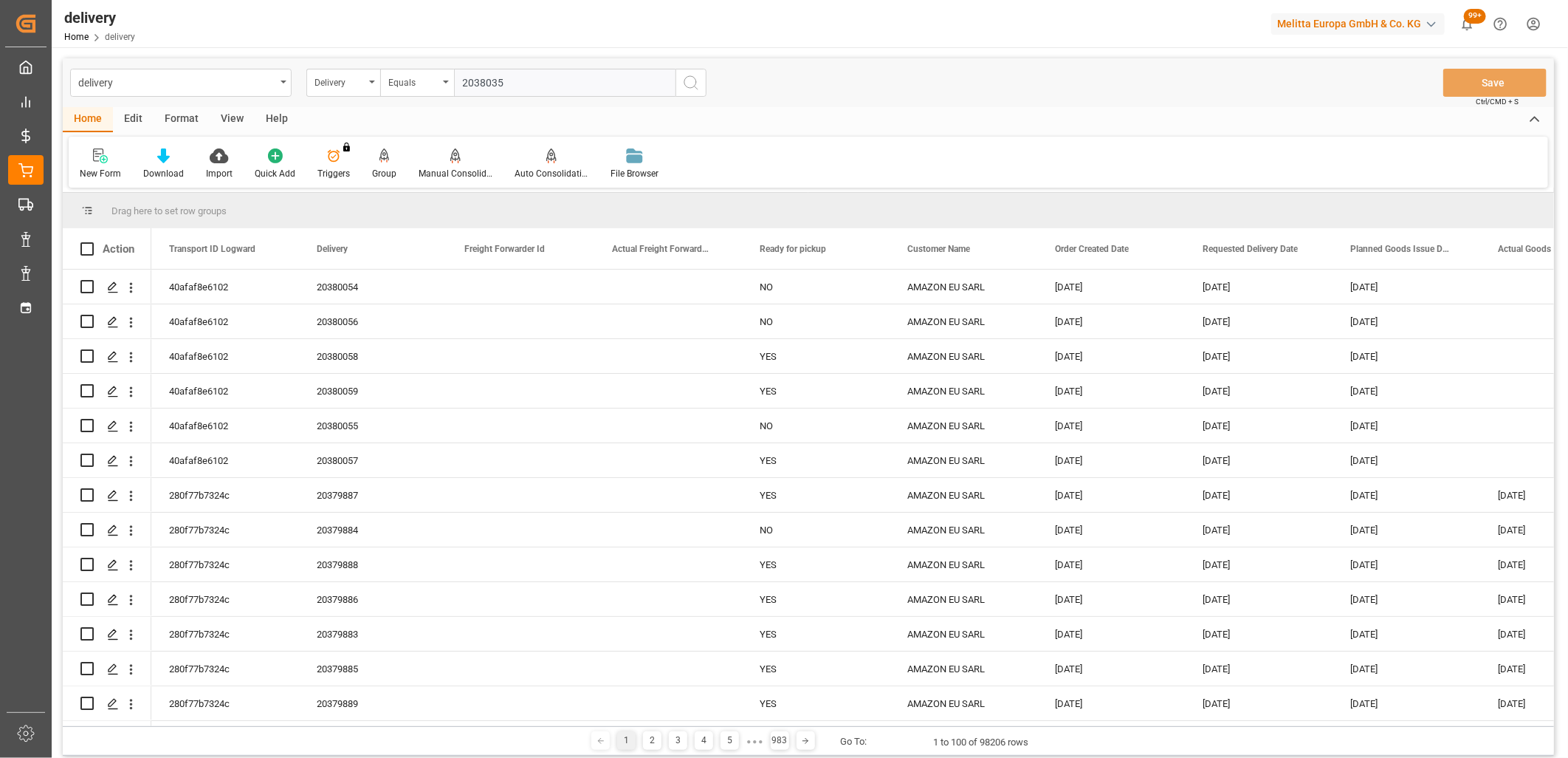
type input "20380353"
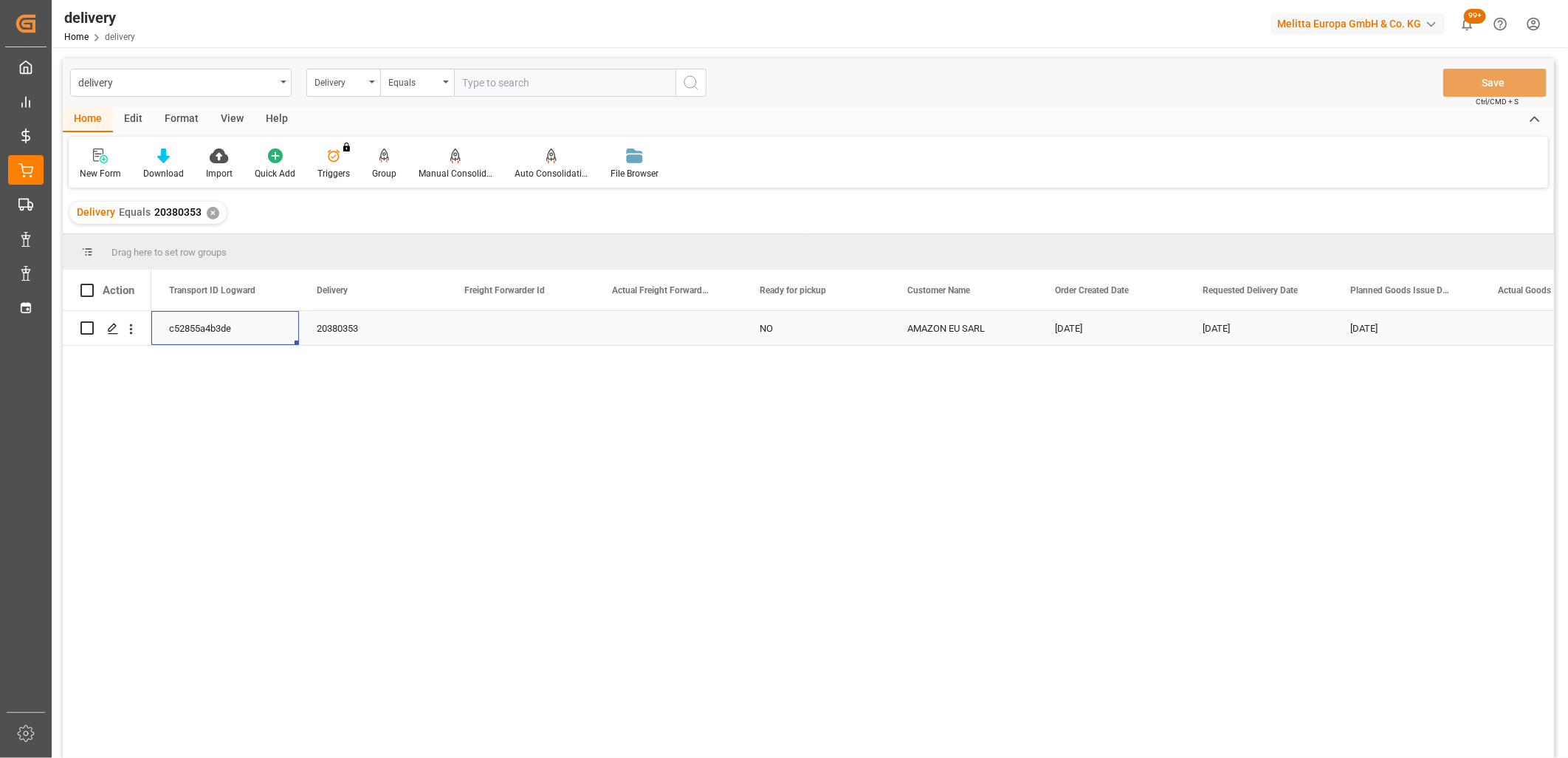
click at [195, 324] on div "c52855a4b3de" at bounding box center [225, 327] width 147 height 34
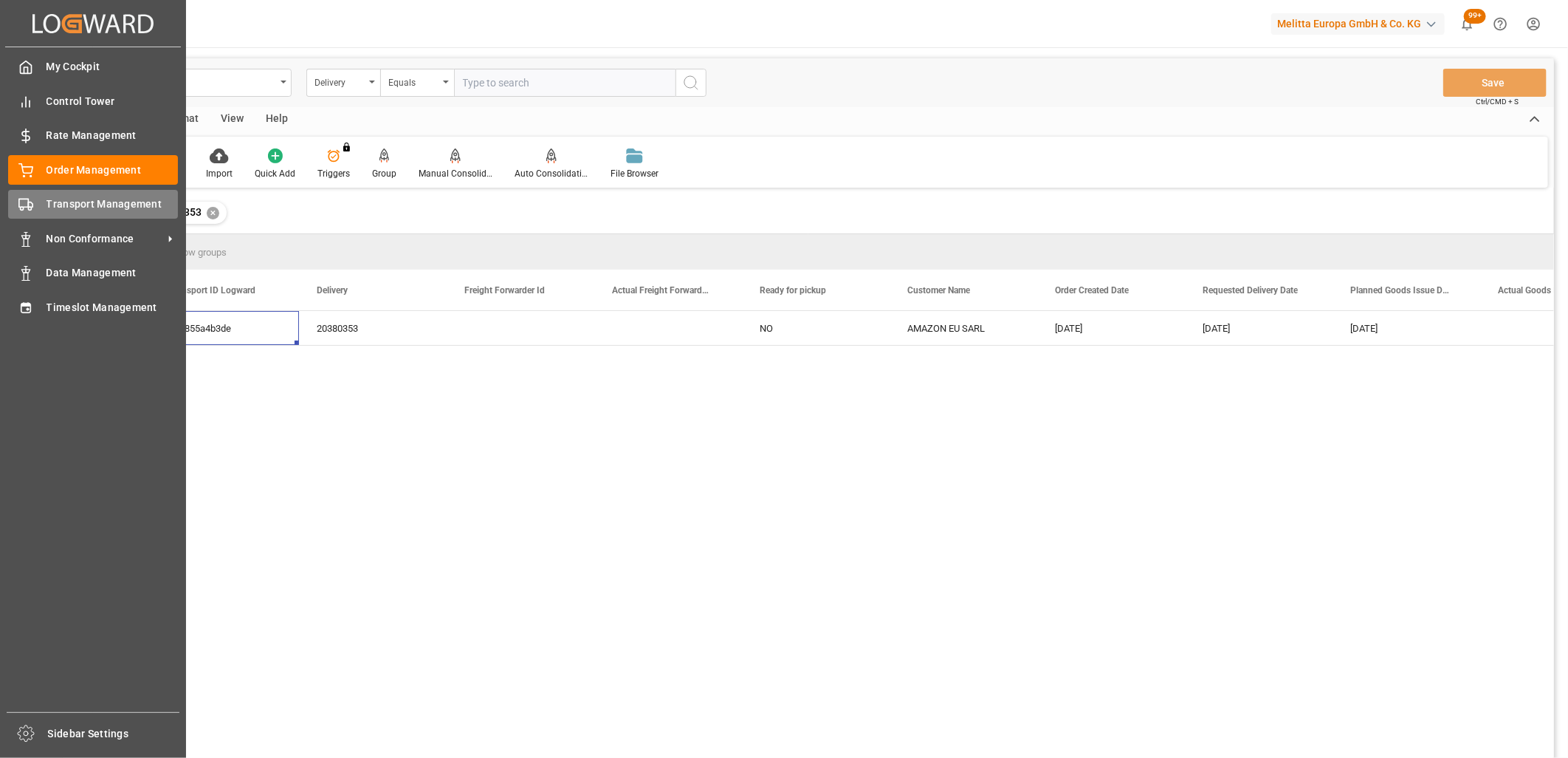
click at [31, 202] on icon at bounding box center [26, 205] width 15 height 15
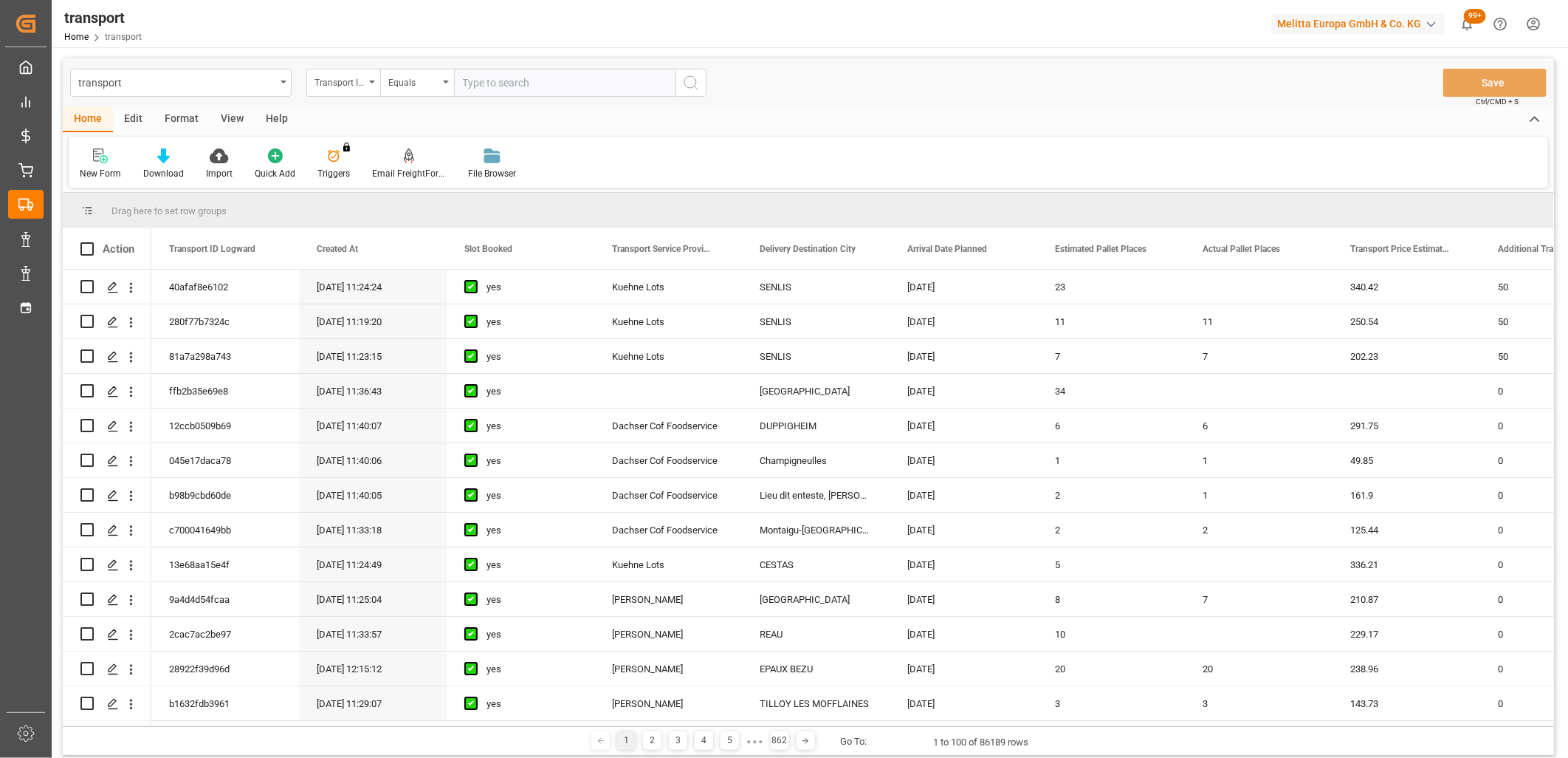
click at [515, 78] on input "text" at bounding box center [564, 82] width 221 height 28
paste input "c52855a4b3de"
type input "c52855a4b3de"
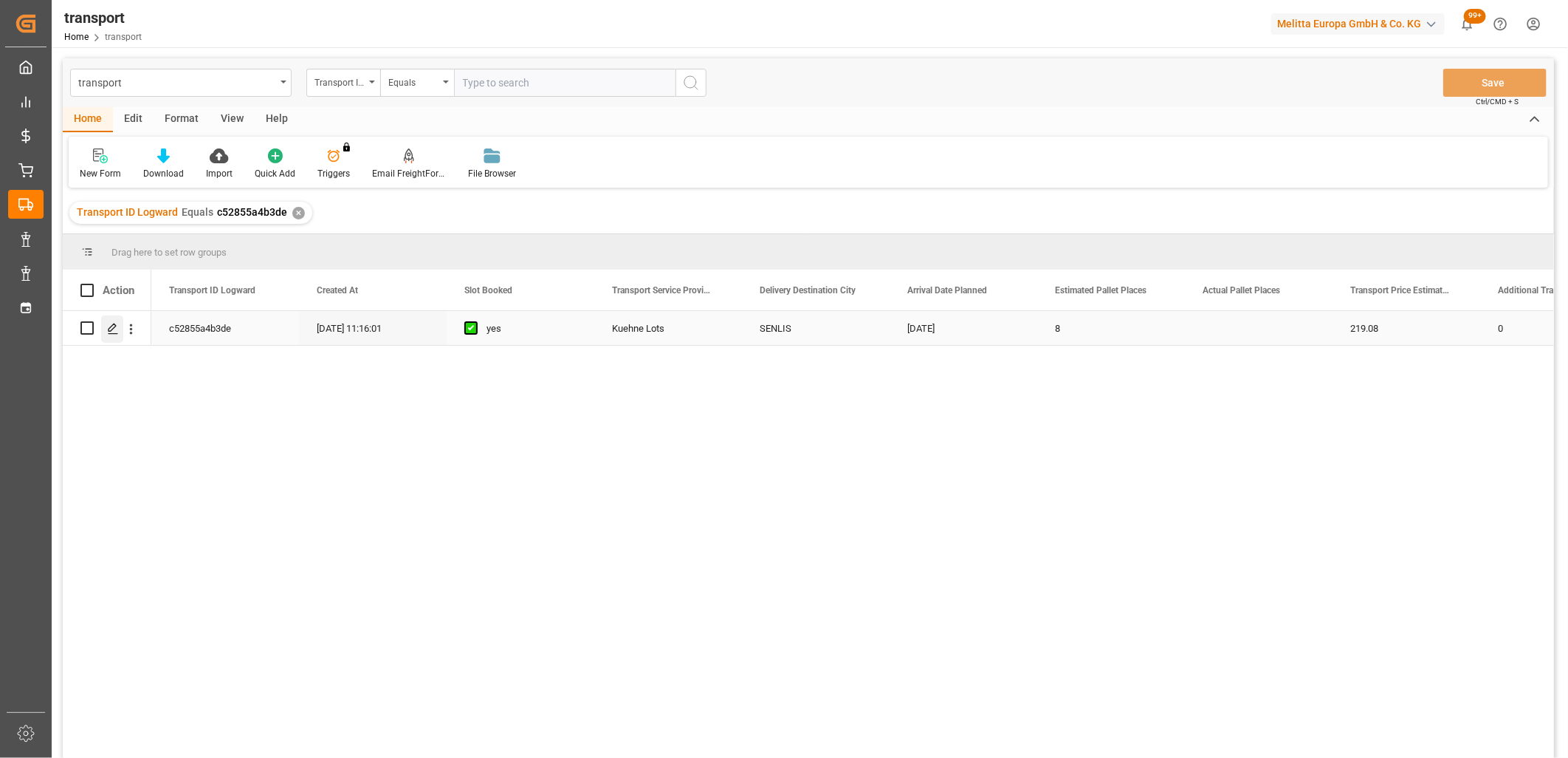
click at [119, 330] on div "Press SPACE to select this row." at bounding box center [111, 329] width 22 height 27
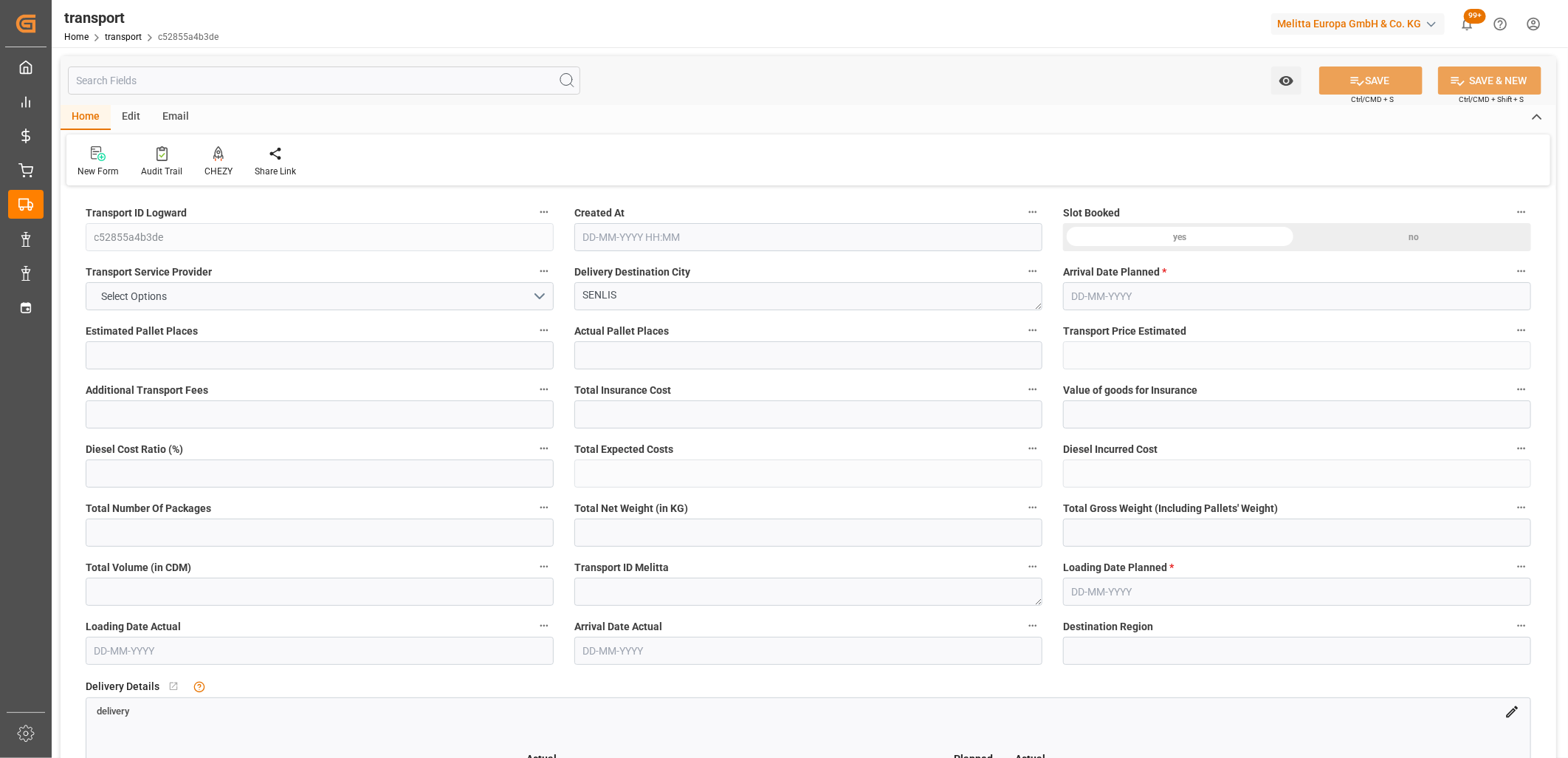
type input "8"
type input "219.08"
type input "0"
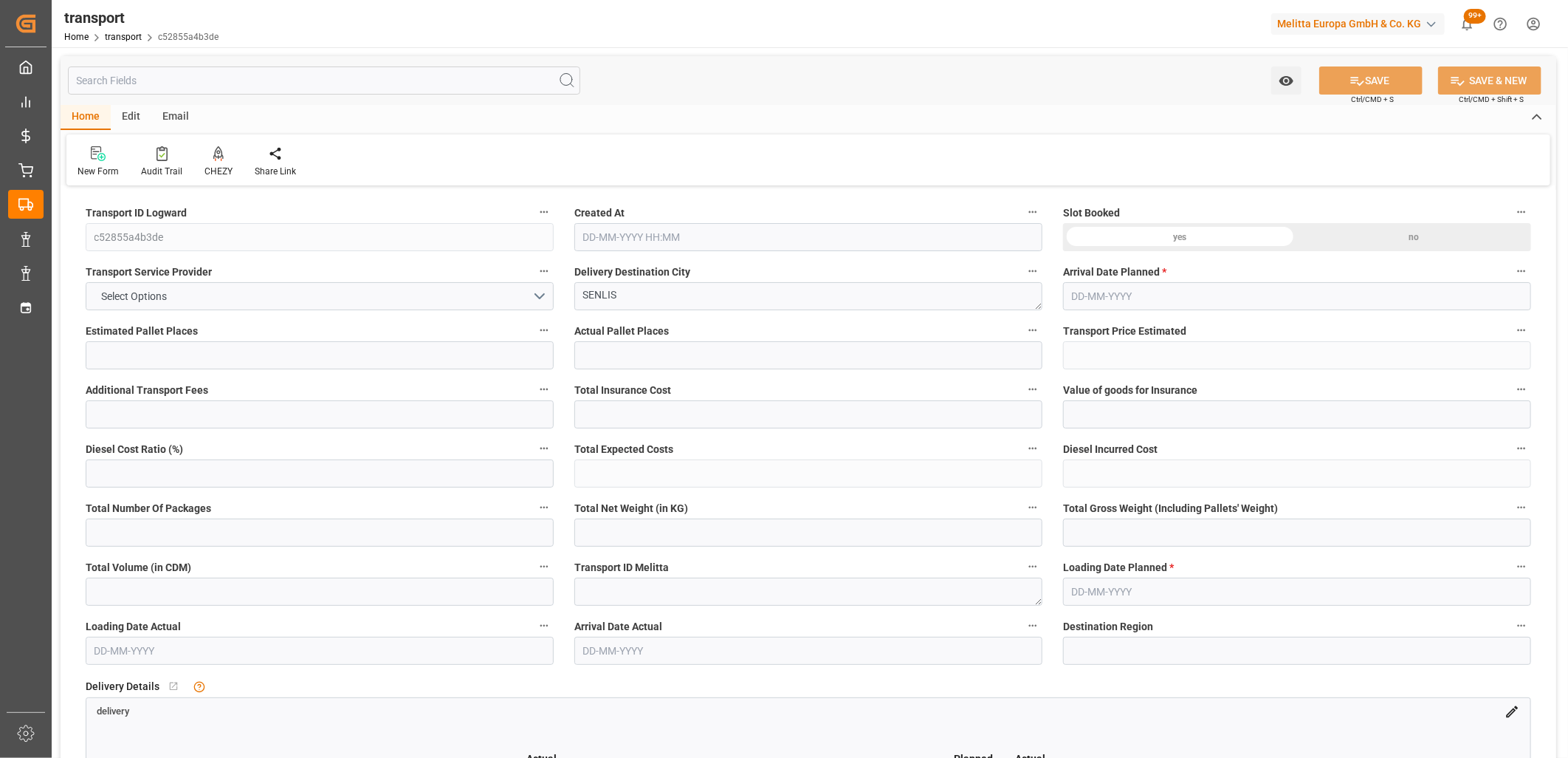
type input "219.08"
type input "0"
type input "2181.962"
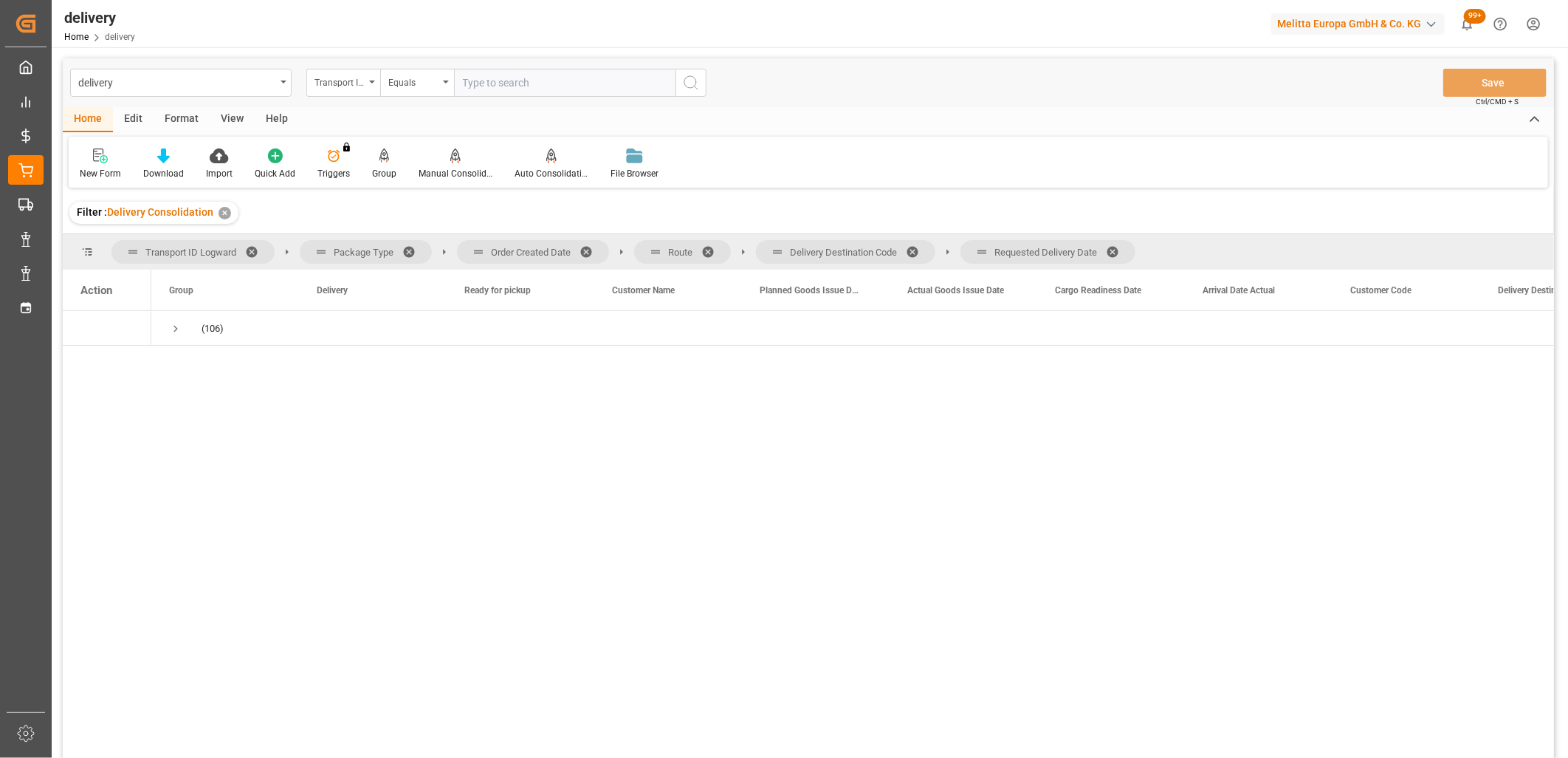
click at [1114, 248] on span at bounding box center [1117, 252] width 23 height 14
click at [918, 251] on span at bounding box center [917, 252] width 23 height 14
click at [707, 248] on span at bounding box center [713, 252] width 23 height 14
click at [589, 246] on span at bounding box center [591, 252] width 23 height 14
click at [178, 327] on span "Press SPACE to select this row." at bounding box center [176, 329] width 14 height 14
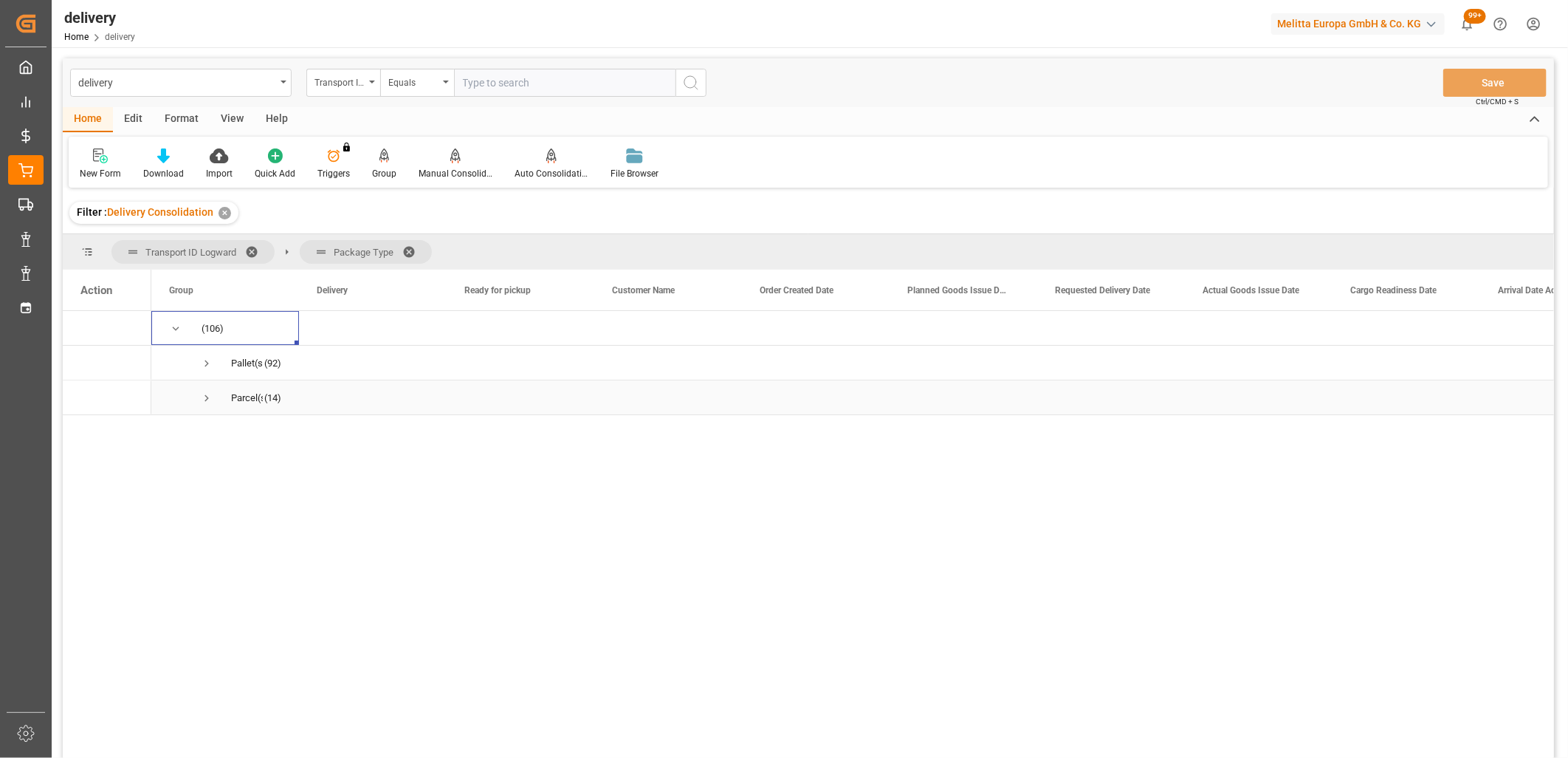
click at [207, 403] on span "Press SPACE to select this row." at bounding box center [207, 398] width 14 height 14
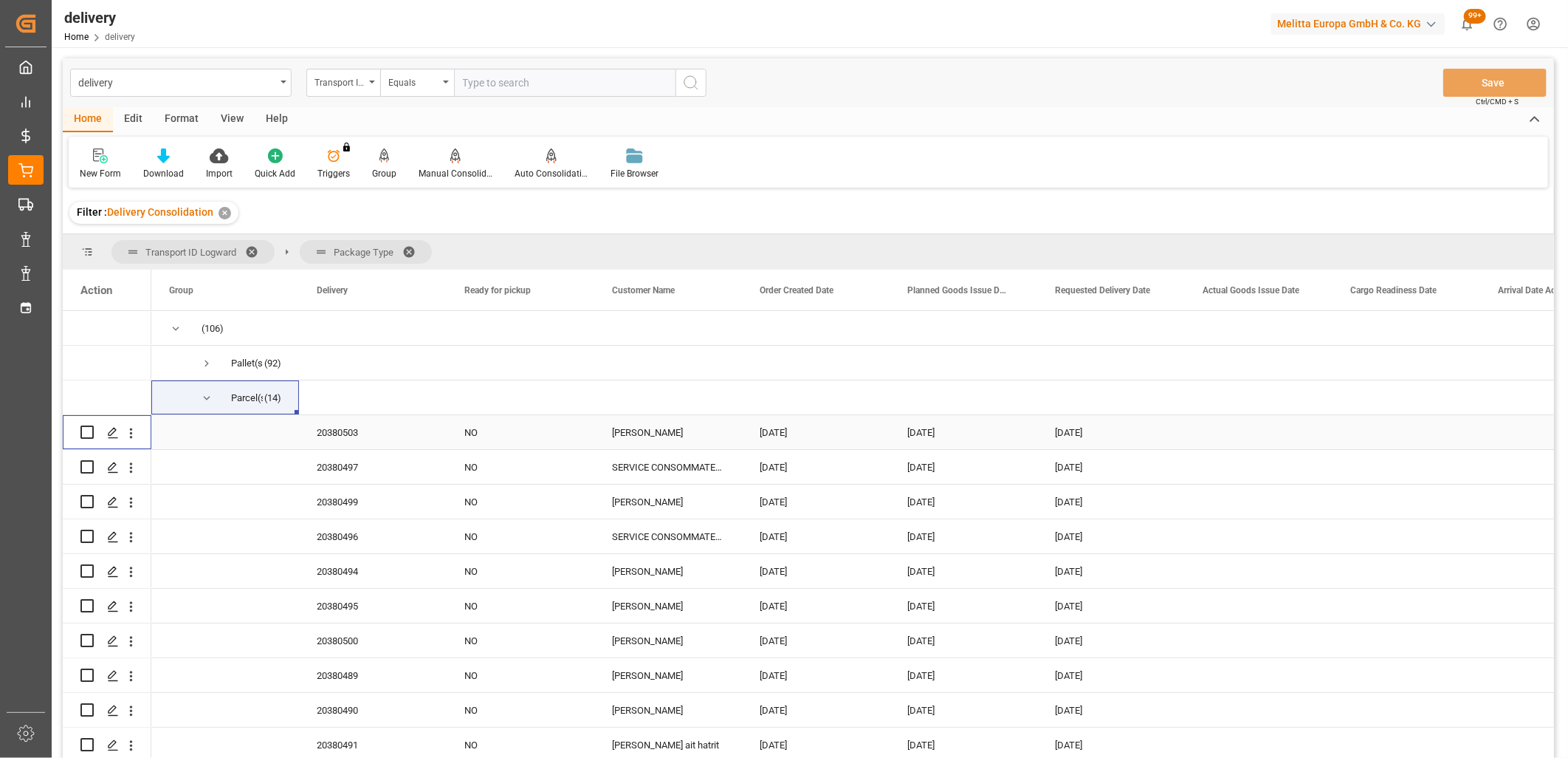
click at [83, 431] on input "Press Space to toggle row selection (unchecked)" at bounding box center [87, 432] width 14 height 14
checkbox input "true"
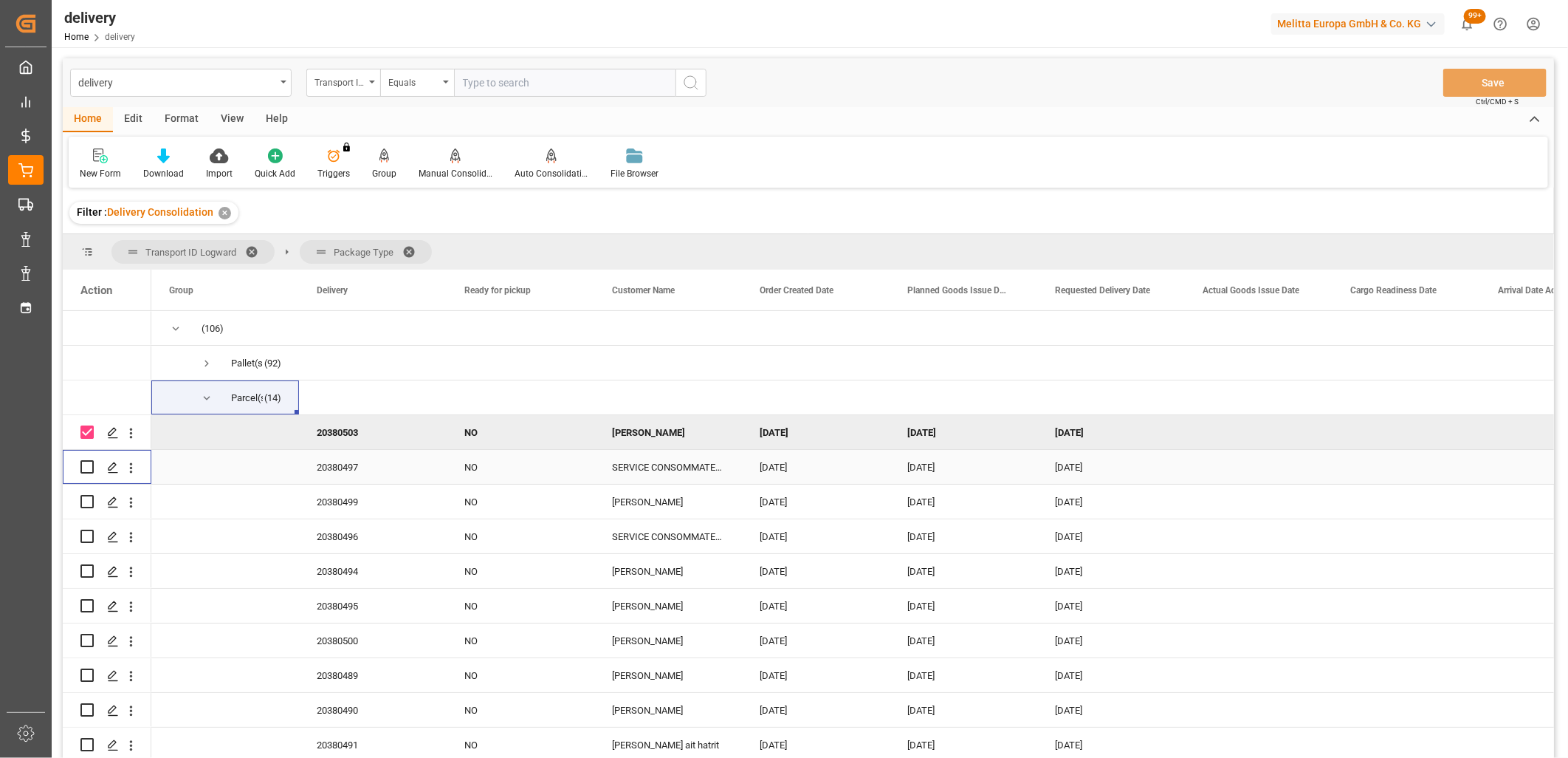
click at [89, 465] on input "Press Space to toggle row selection (unchecked)" at bounding box center [87, 467] width 14 height 14
checkbox input "true"
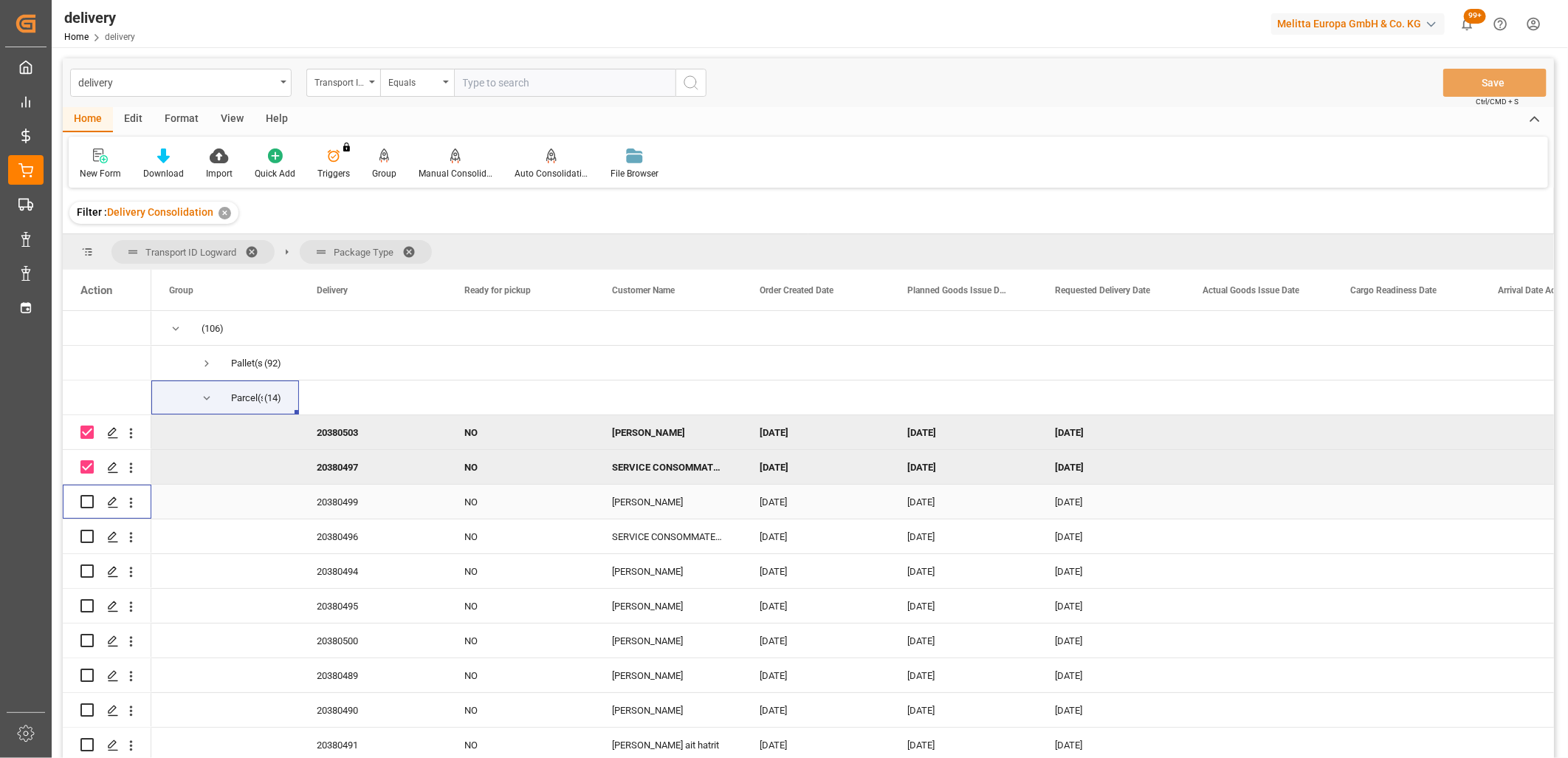
click at [86, 502] on input "Press Space to toggle row selection (unchecked)" at bounding box center [87, 501] width 14 height 14
checkbox input "true"
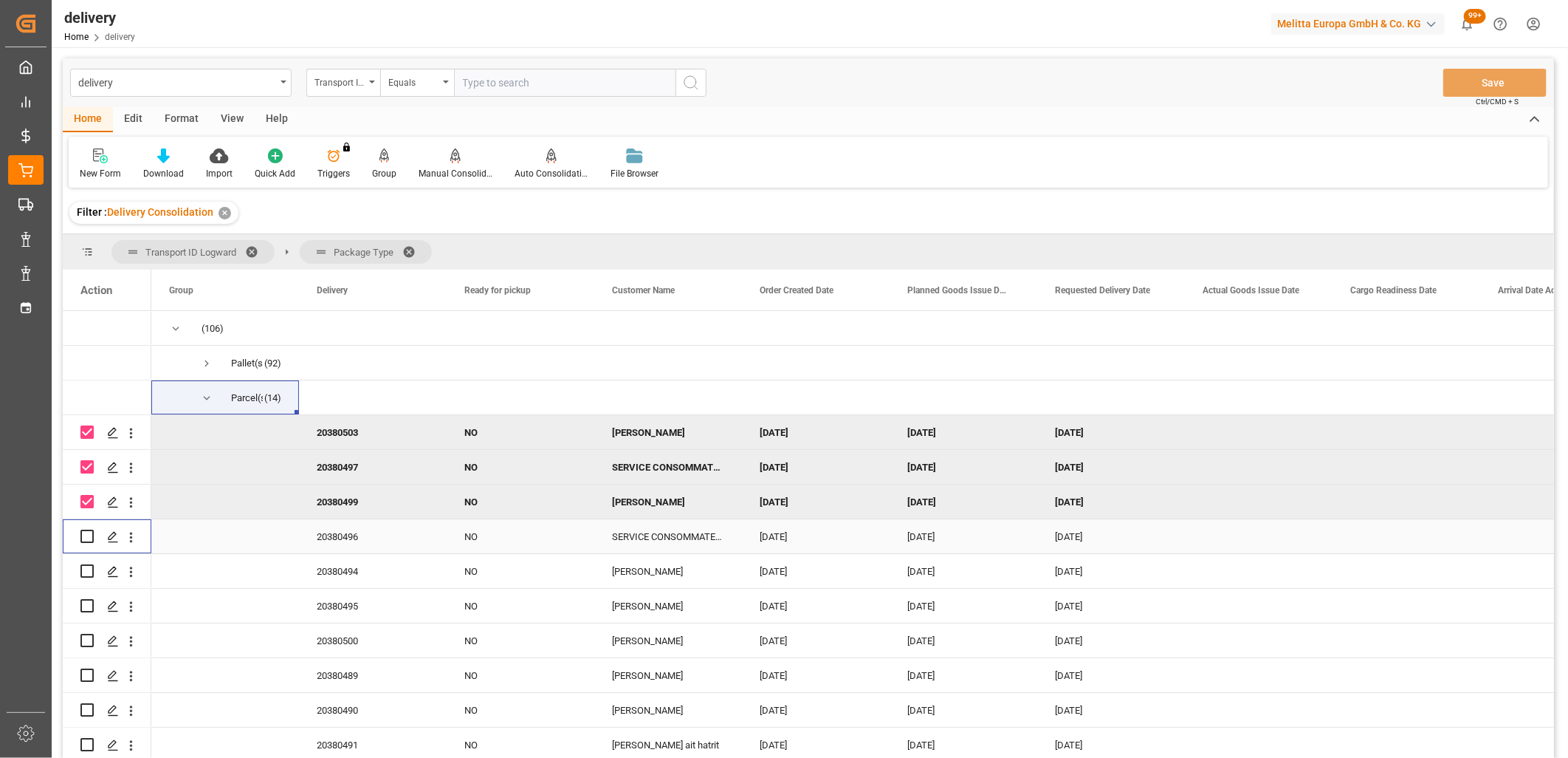
click at [90, 535] on input "Press Space to toggle row selection (unchecked)" at bounding box center [87, 537] width 14 height 14
checkbox input "true"
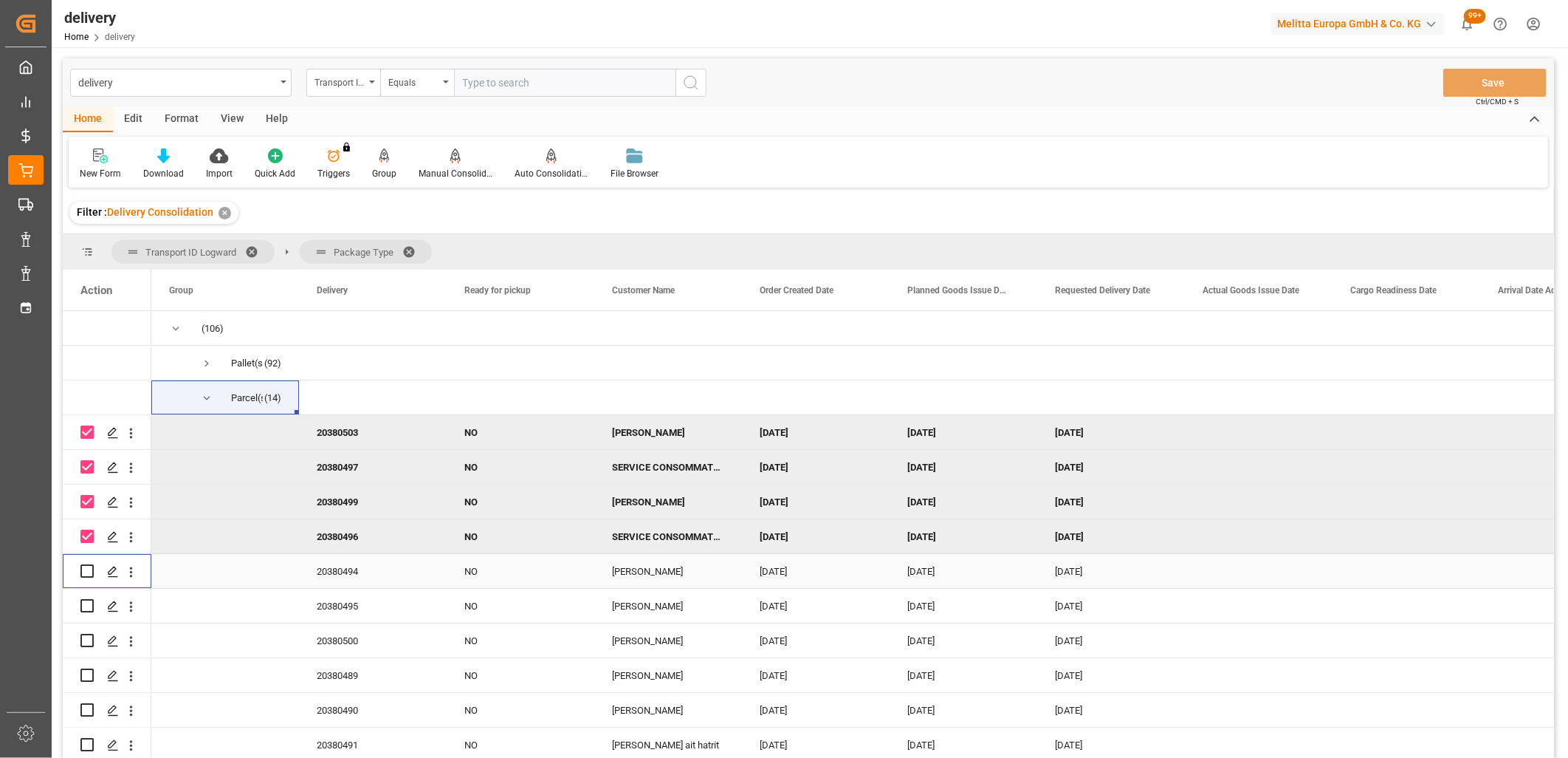
click at [90, 577] on div "Press SPACE to select this row." at bounding box center [87, 571] width 14 height 34
click at [87, 570] on input "Press Space to toggle row selection (unchecked)" at bounding box center [87, 571] width 14 height 14
checkbox input "true"
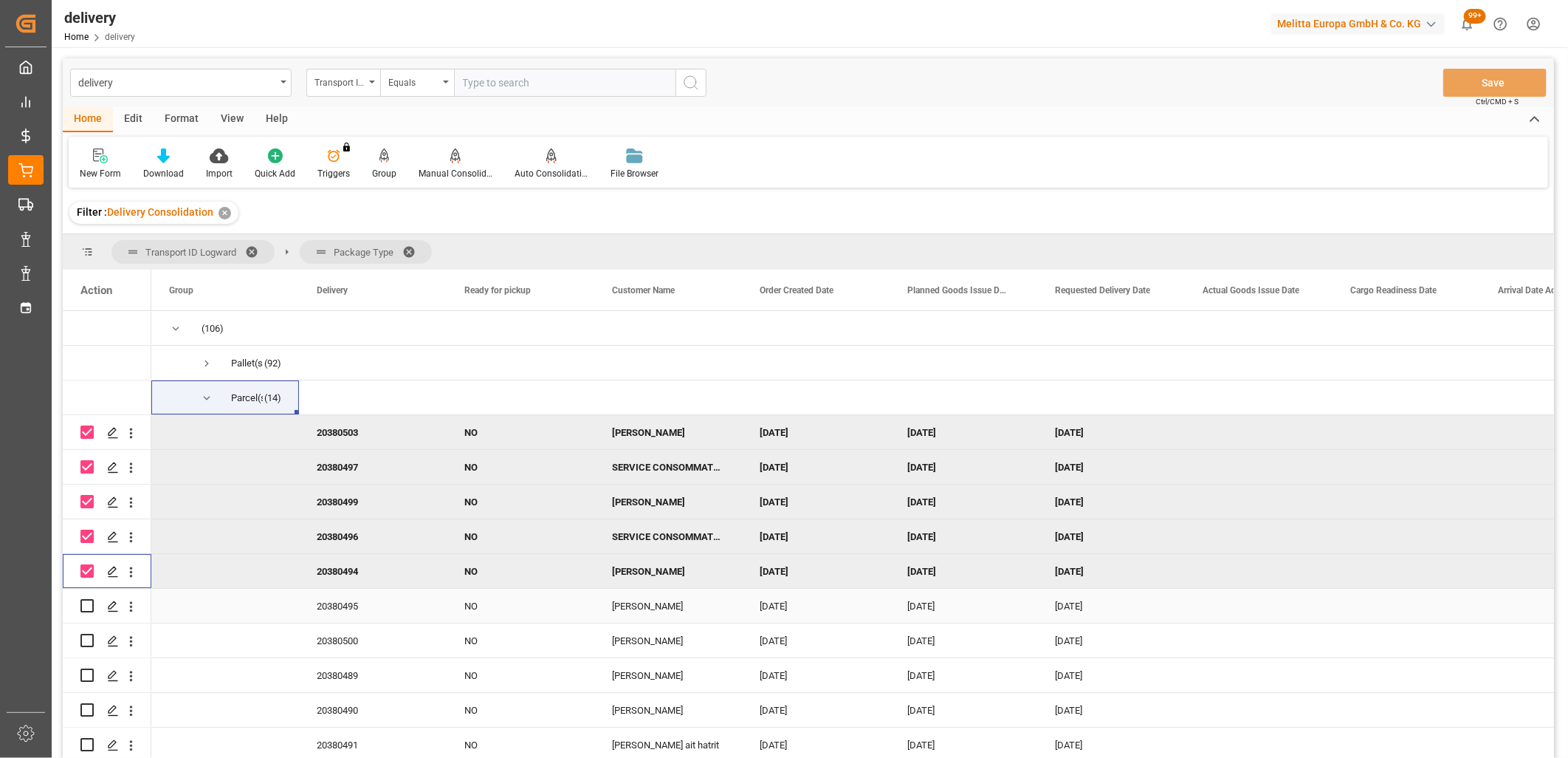
click at [86, 609] on input "Press Space to toggle row selection (unchecked)" at bounding box center [87, 606] width 14 height 14
checkbox input "true"
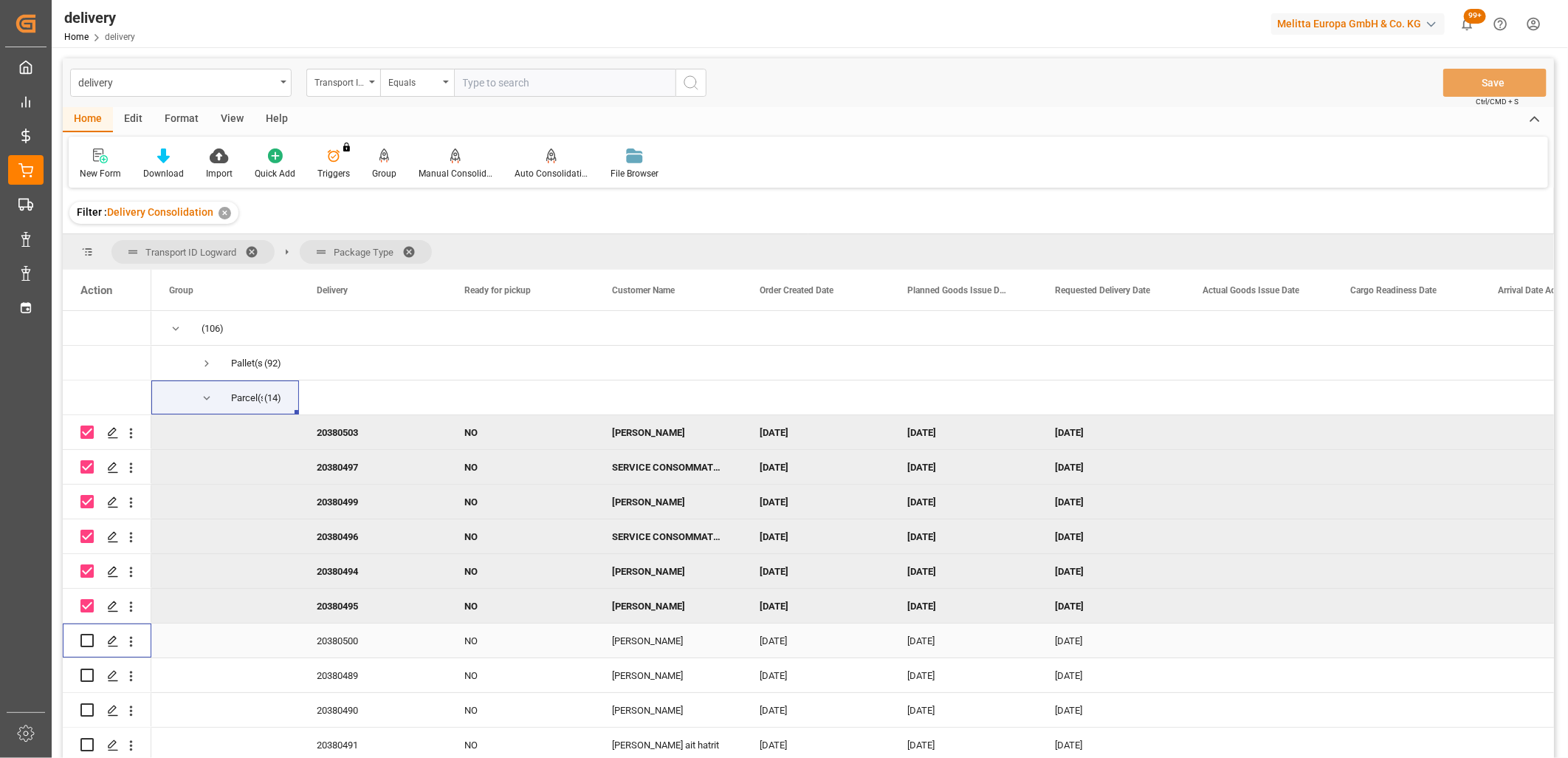
click at [85, 638] on input "Press Space to toggle row selection (unchecked)" at bounding box center [87, 641] width 14 height 14
checkbox input "true"
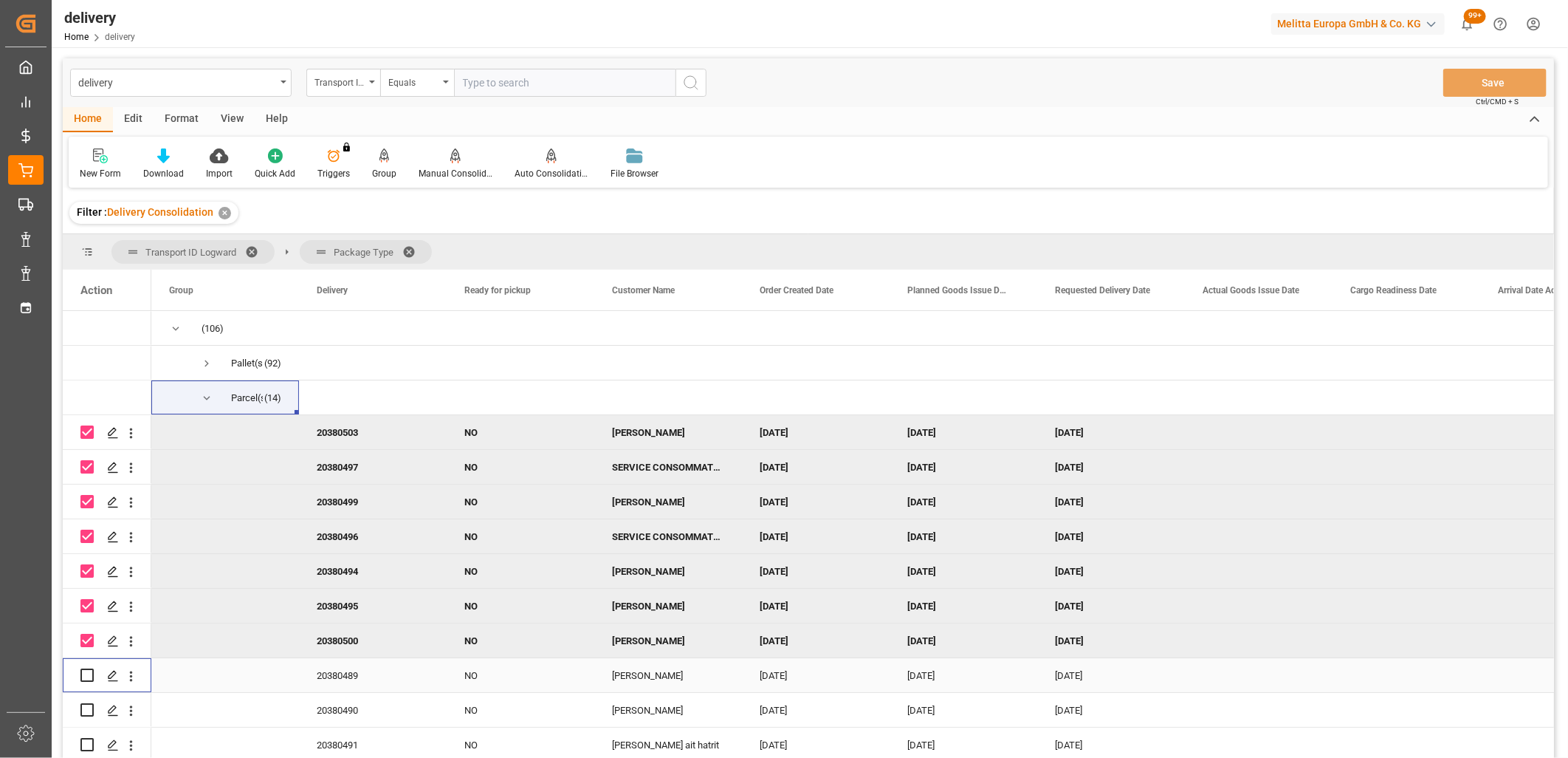
click at [84, 669] on input "Press Space to toggle row selection (unchecked)" at bounding box center [87, 675] width 14 height 14
checkbox input "true"
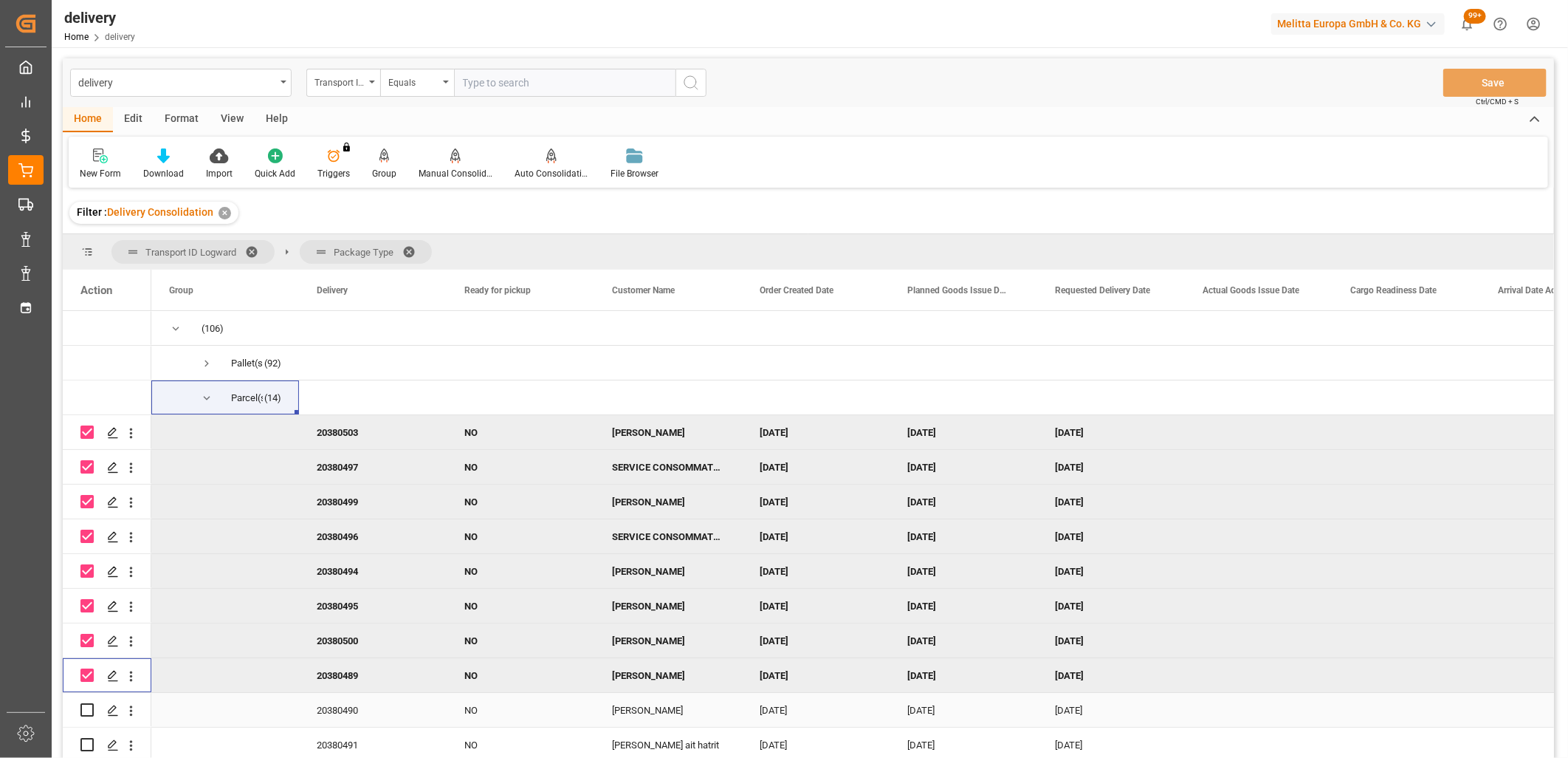
click at [87, 708] on input "Press Space to toggle row selection (unchecked)" at bounding box center [87, 710] width 14 height 14
checkbox input "true"
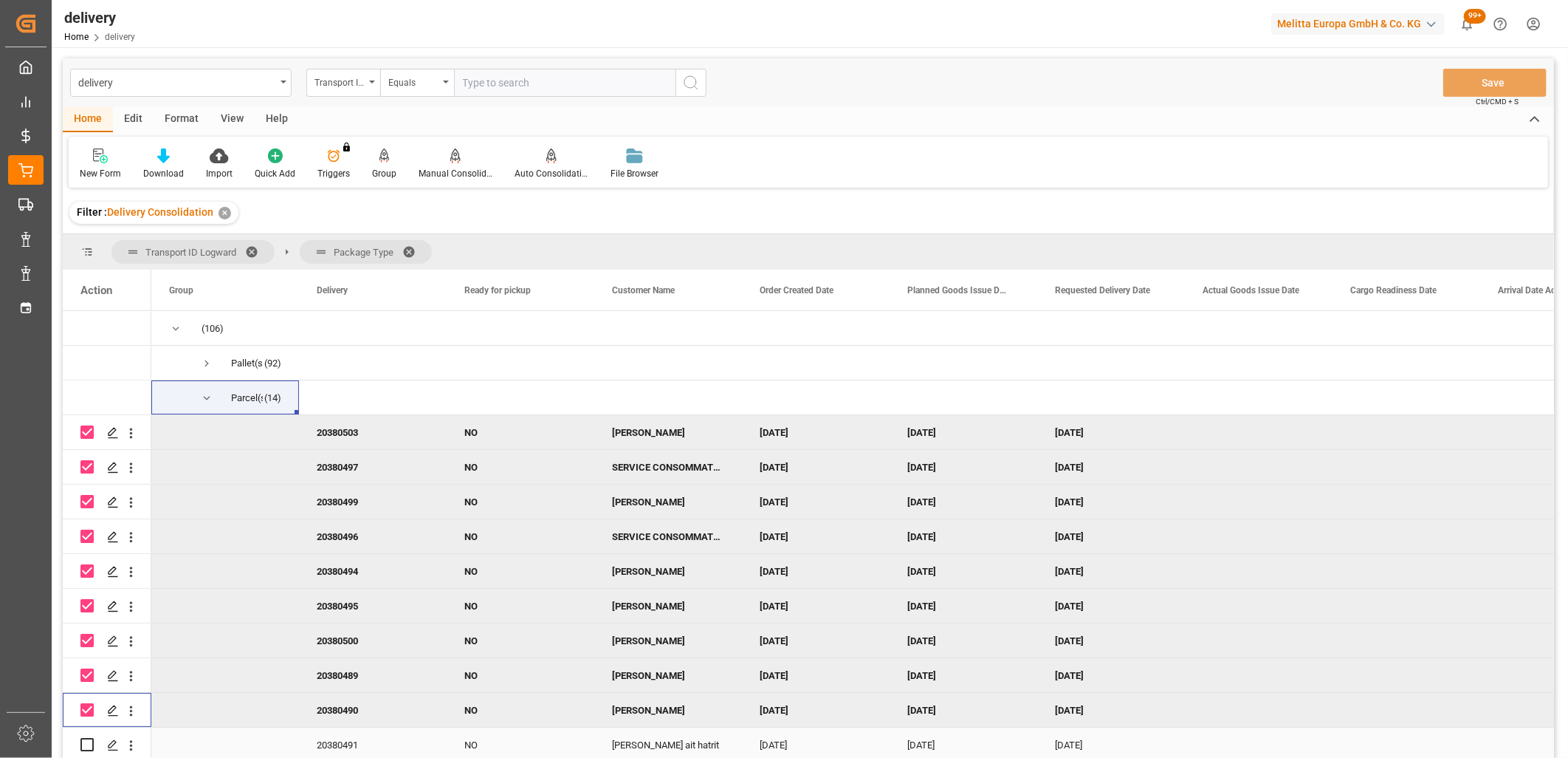
click at [85, 741] on input "Press Space to toggle row selection (unchecked)" at bounding box center [87, 744] width 14 height 14
checkbox input "true"
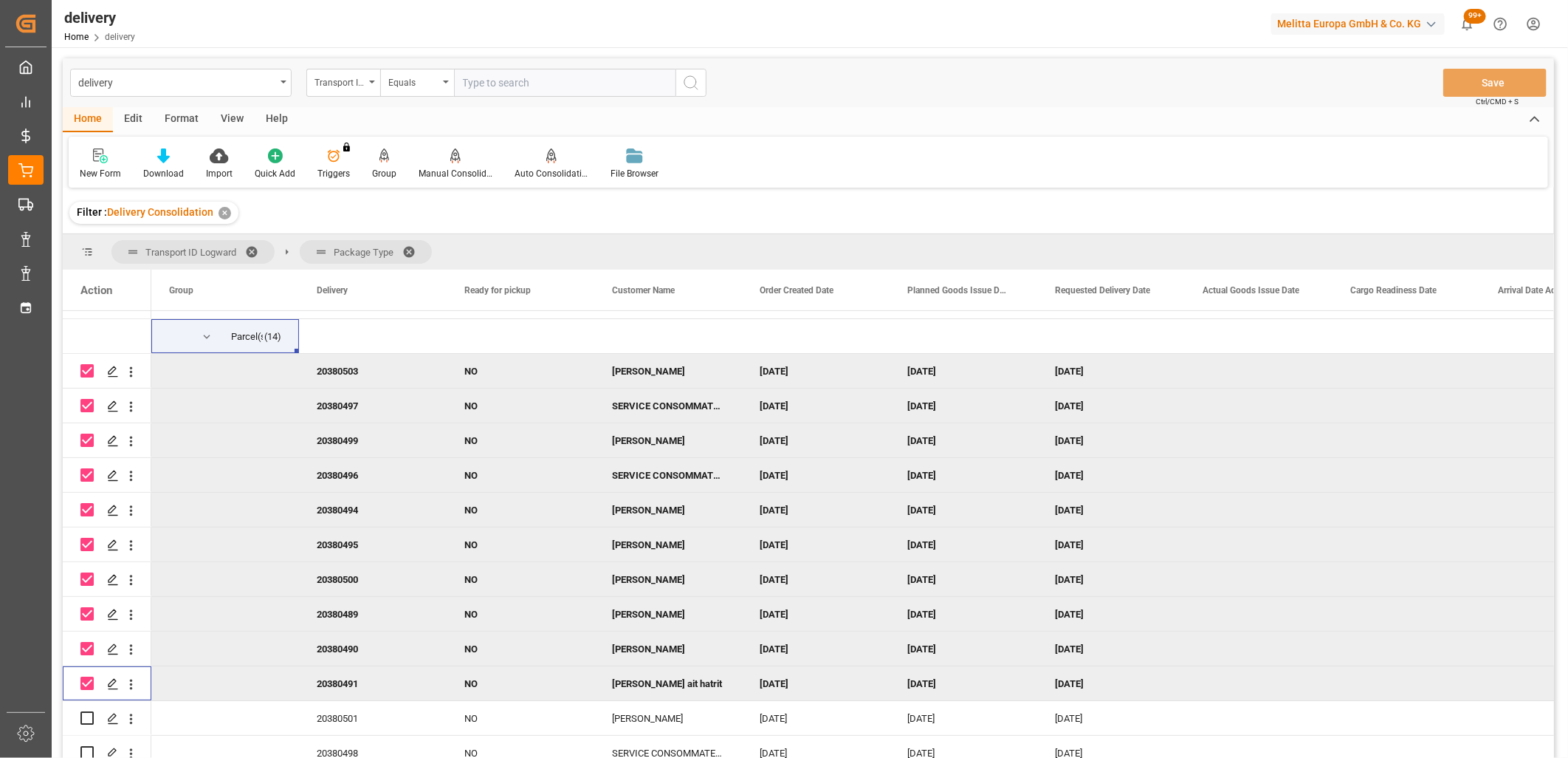
scroll to position [142, 0]
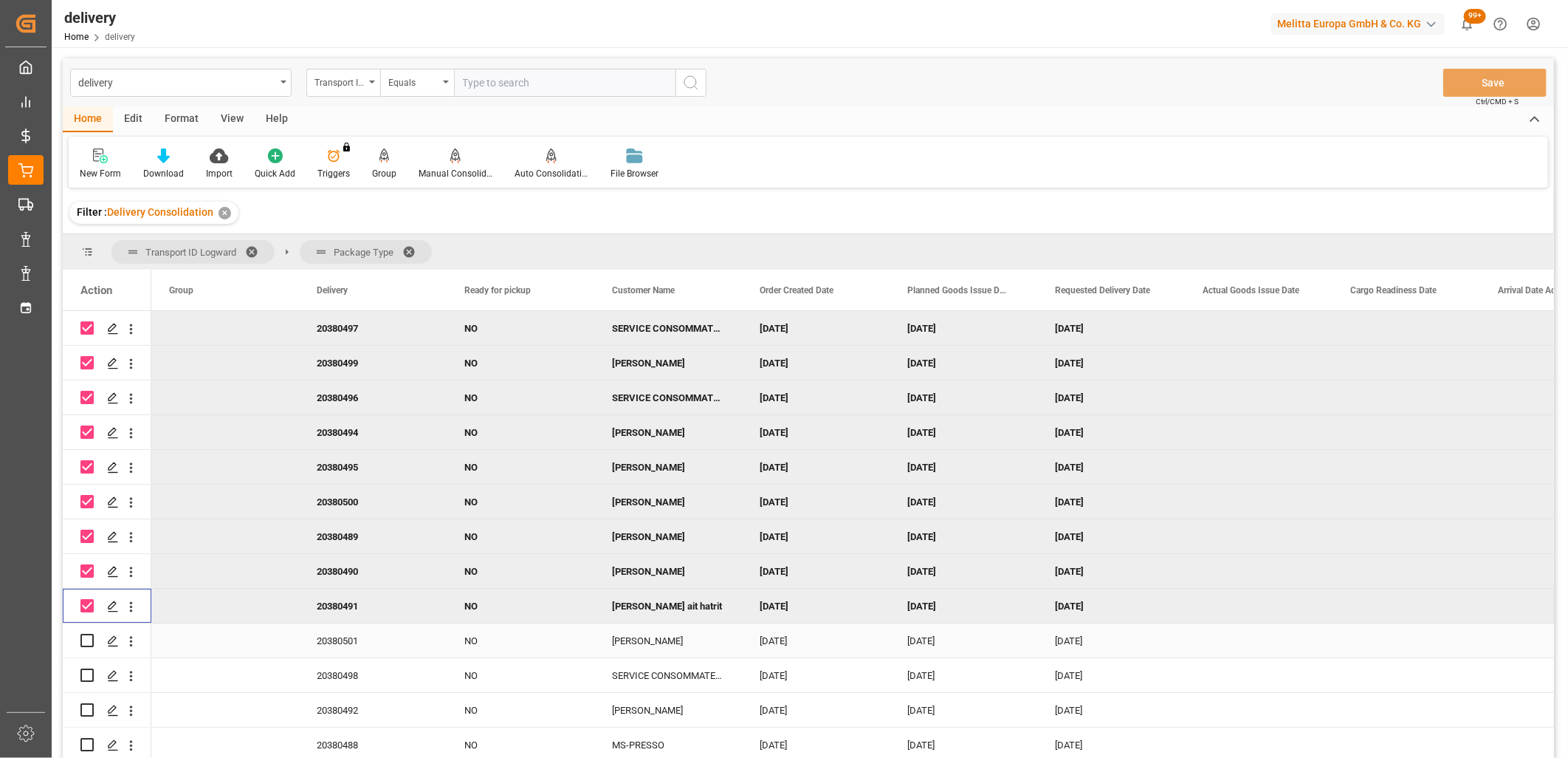
click at [93, 639] on input "Press Space to toggle row selection (unchecked)" at bounding box center [87, 641] width 14 height 14
checkbox input "true"
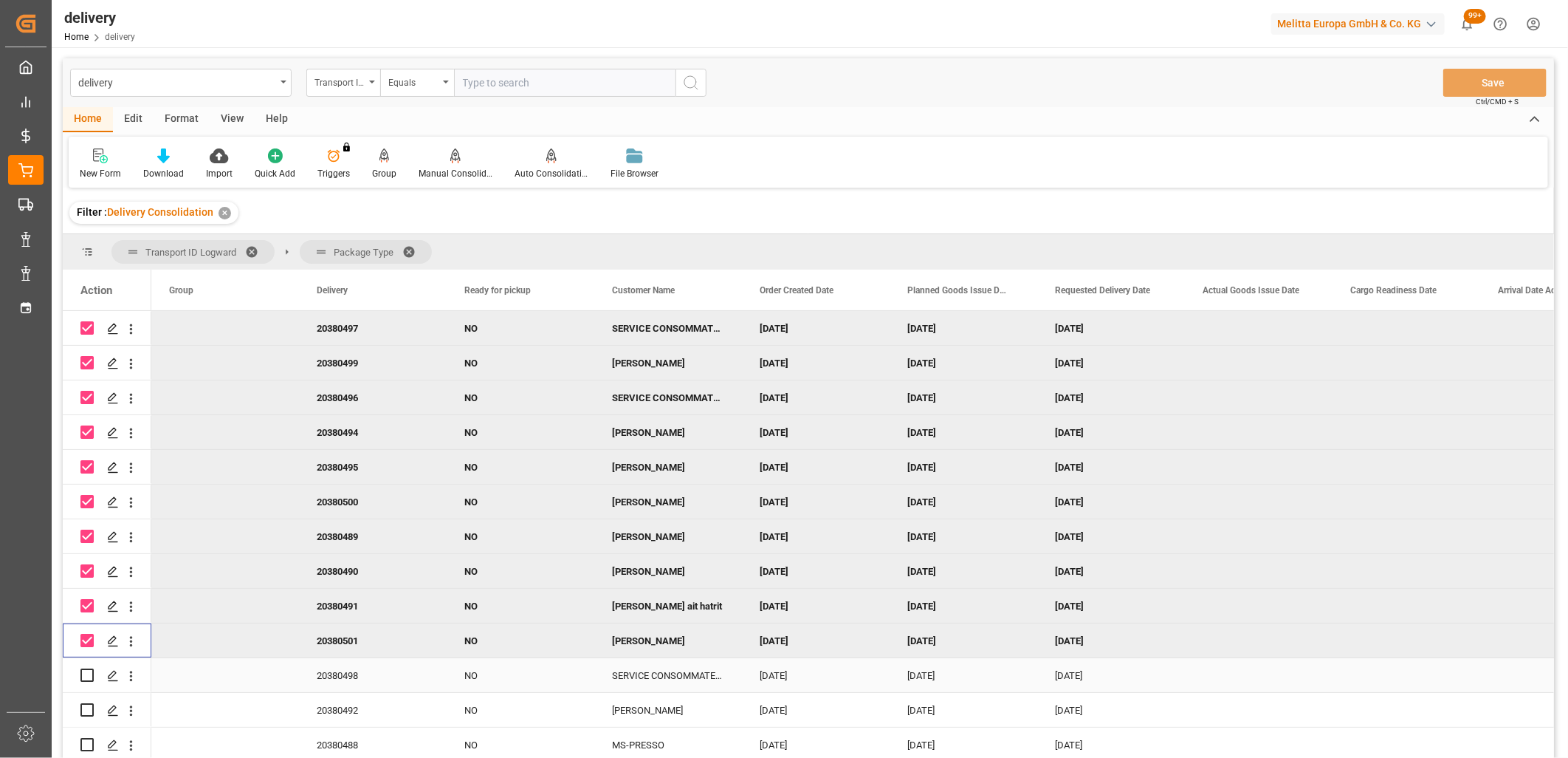
click at [86, 674] on input "Press Space to toggle row selection (unchecked)" at bounding box center [87, 675] width 14 height 14
checkbox input "true"
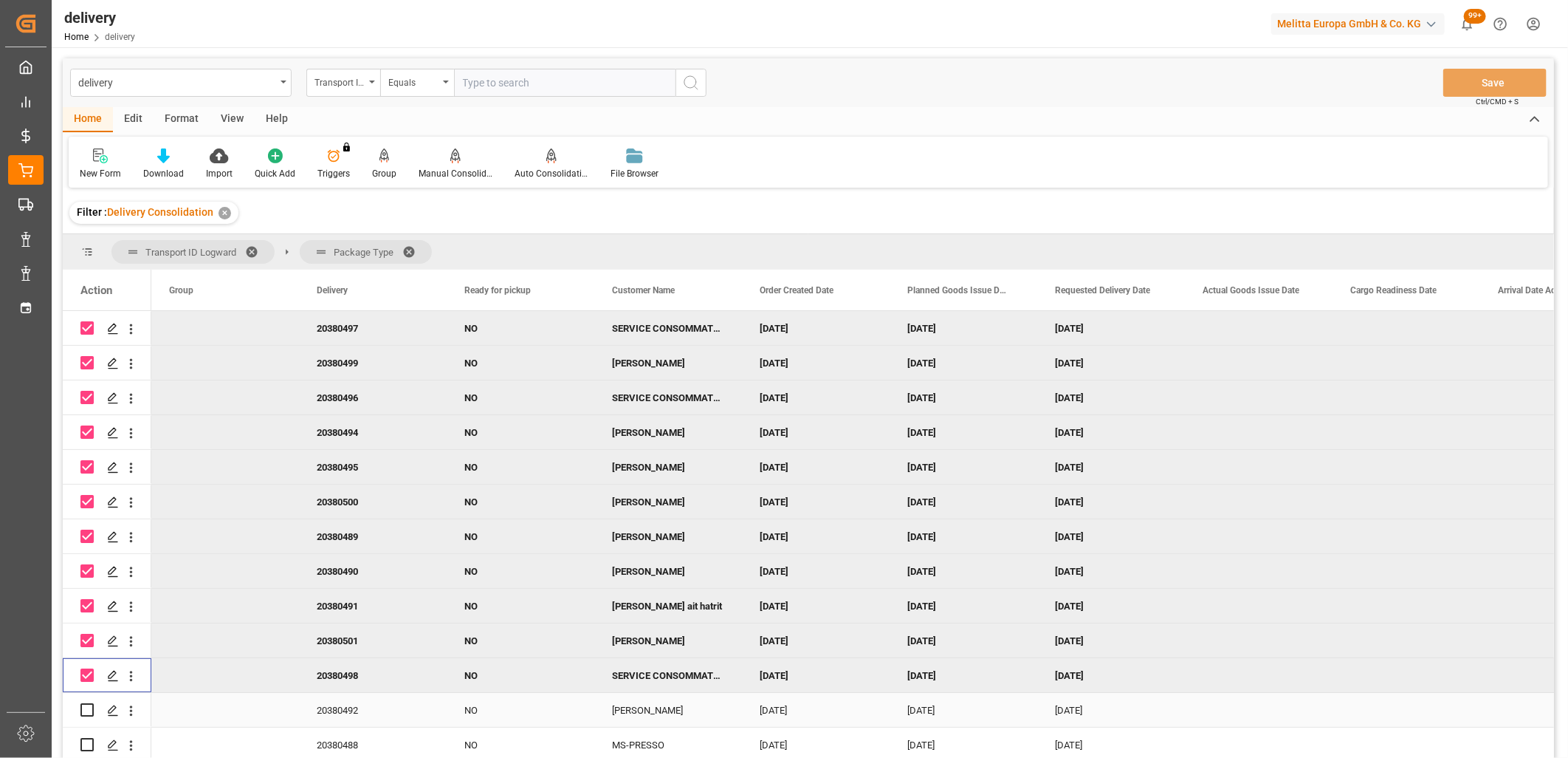
click at [83, 710] on input "Press Space to toggle row selection (unchecked)" at bounding box center [87, 710] width 14 height 14
checkbox input "true"
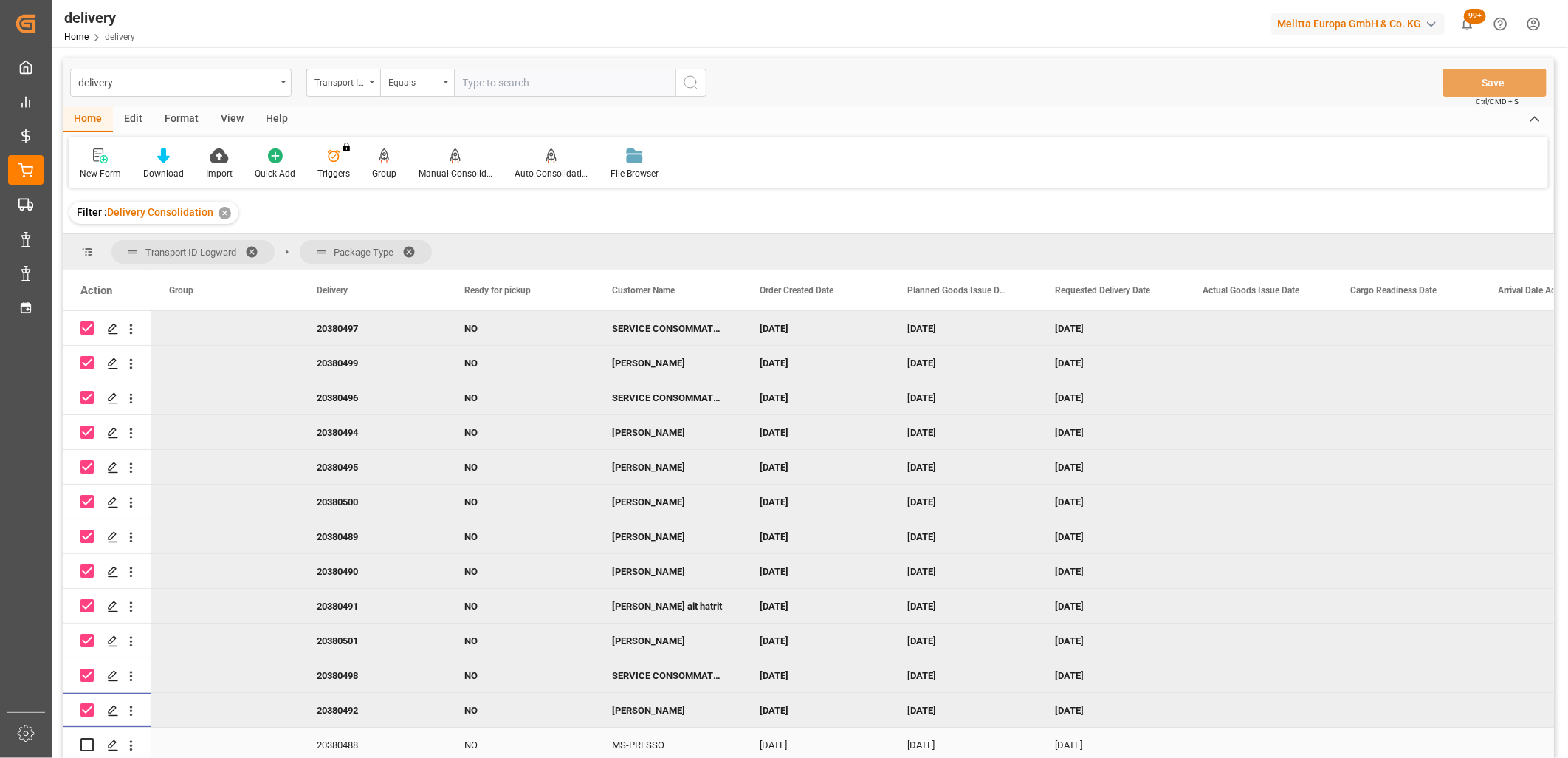
click at [83, 741] on input "Press Space to toggle row selection (unchecked)" at bounding box center [87, 744] width 14 height 14
checkbox input "true"
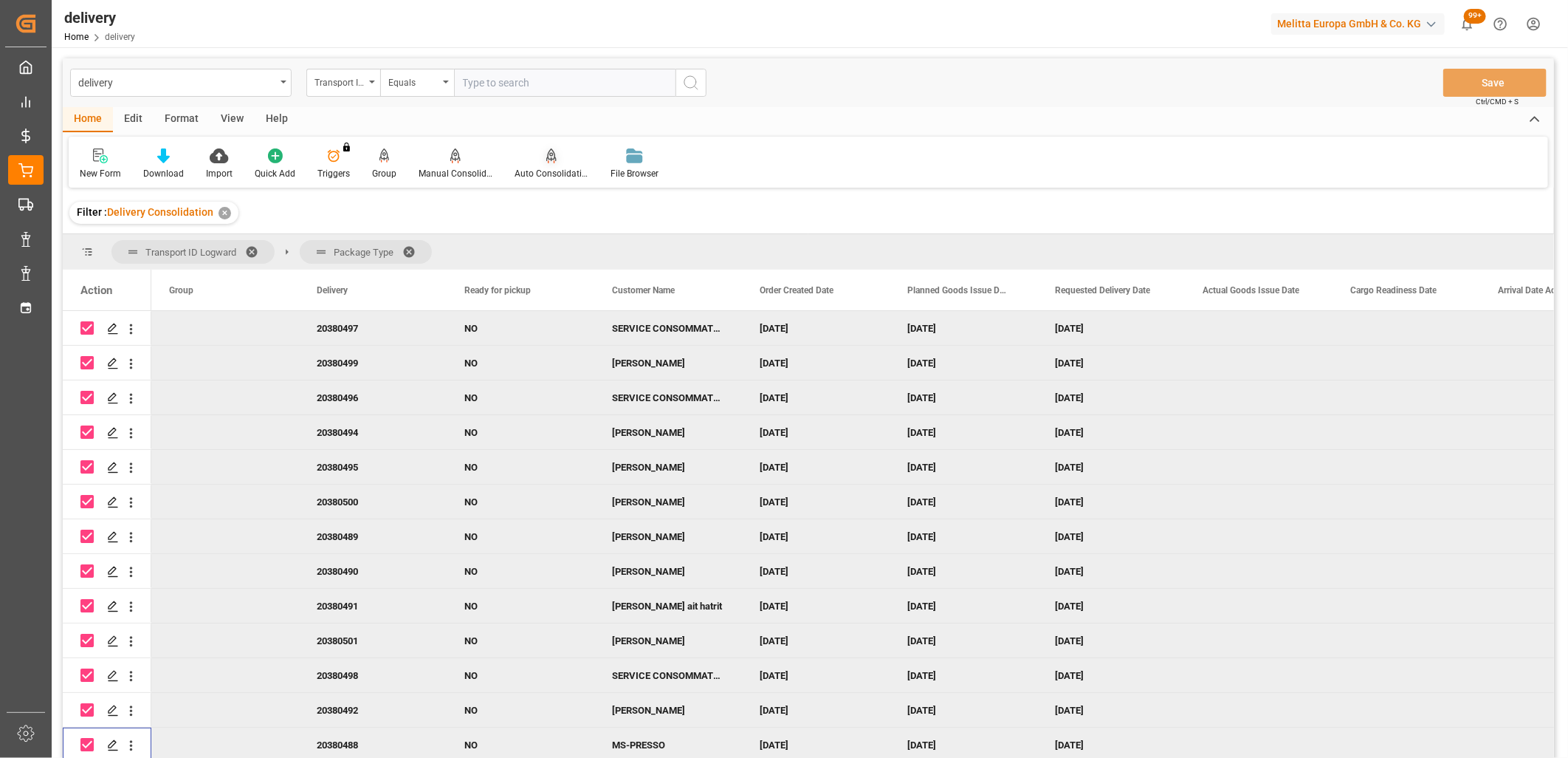
click at [544, 163] on div "Auto Consolidation" at bounding box center [552, 163] width 96 height 32
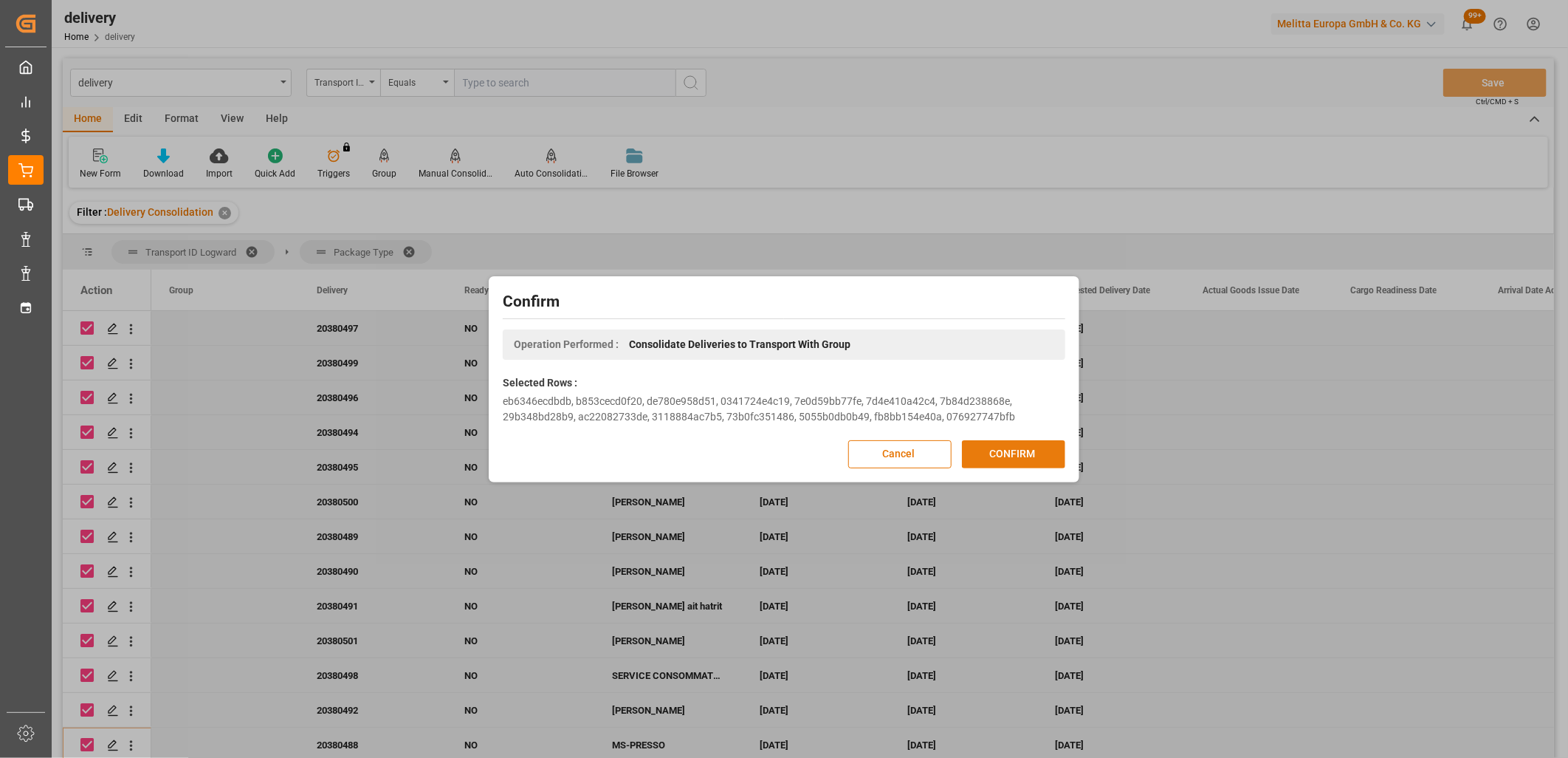
click at [1011, 452] on button "CONFIRM" at bounding box center [1013, 454] width 103 height 28
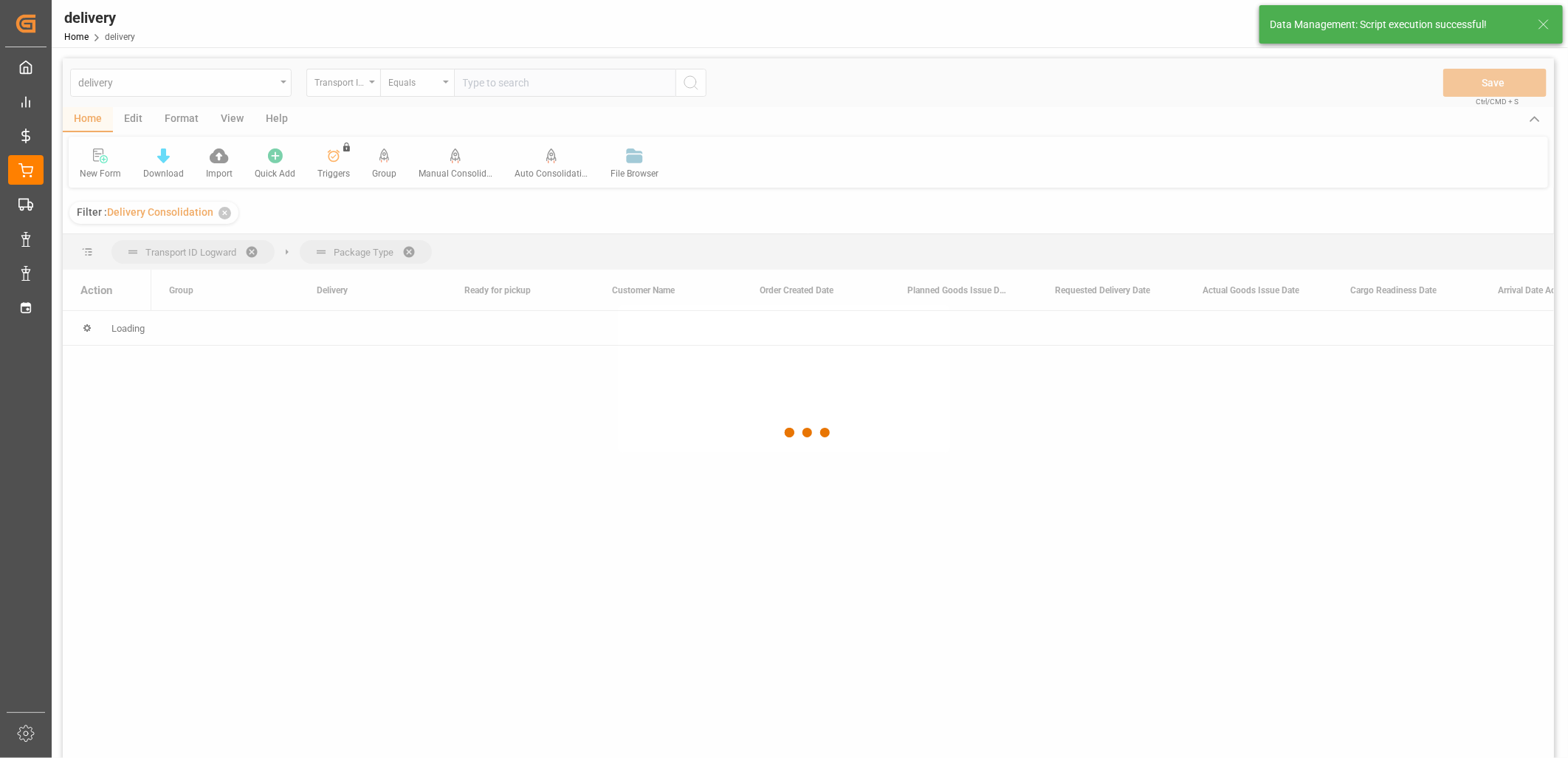
scroll to position [0, 0]
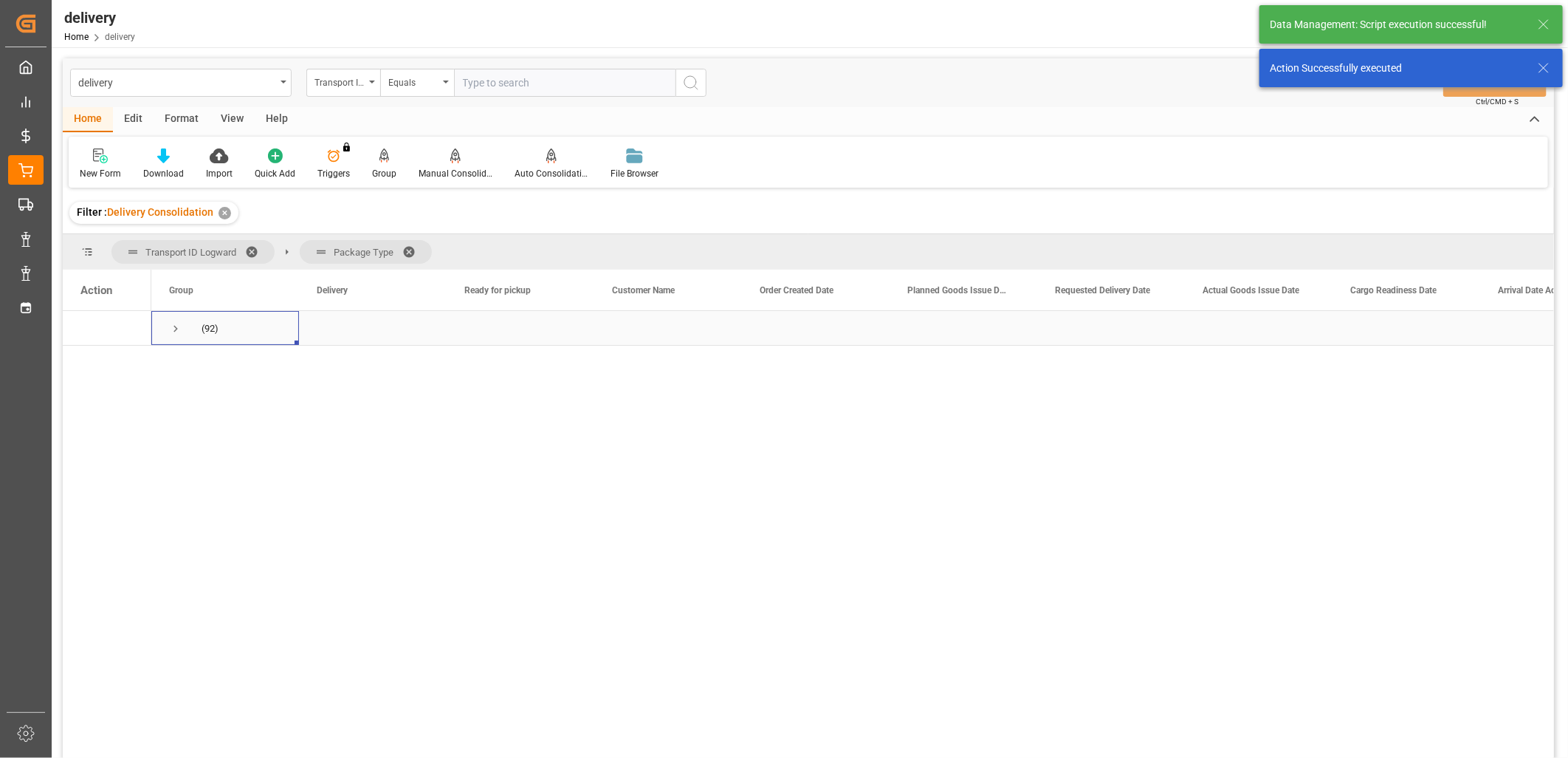
click at [172, 323] on span "Press SPACE to select this row." at bounding box center [176, 329] width 14 height 14
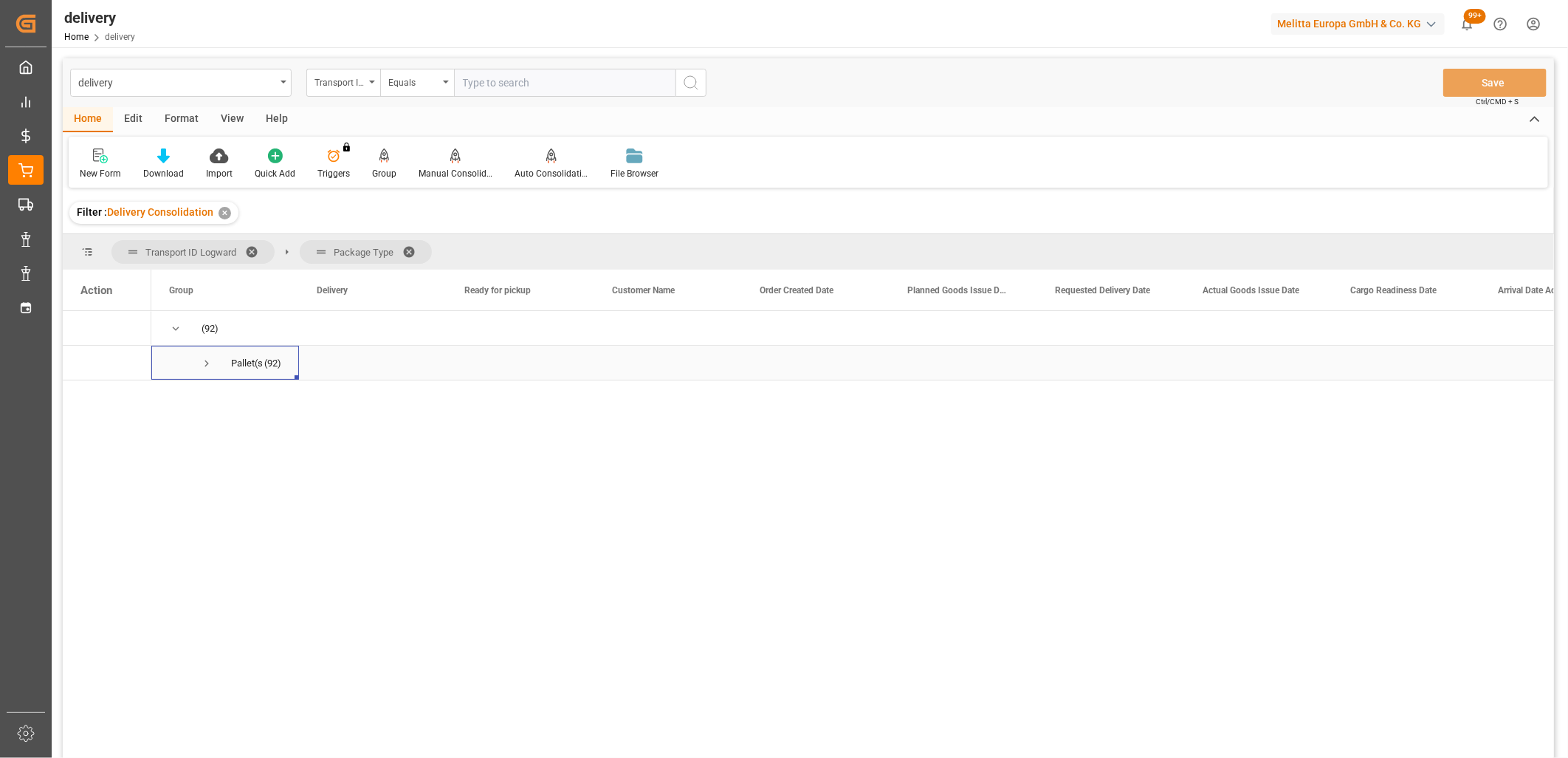
click at [202, 362] on span "Press SPACE to select this row." at bounding box center [207, 364] width 14 height 14
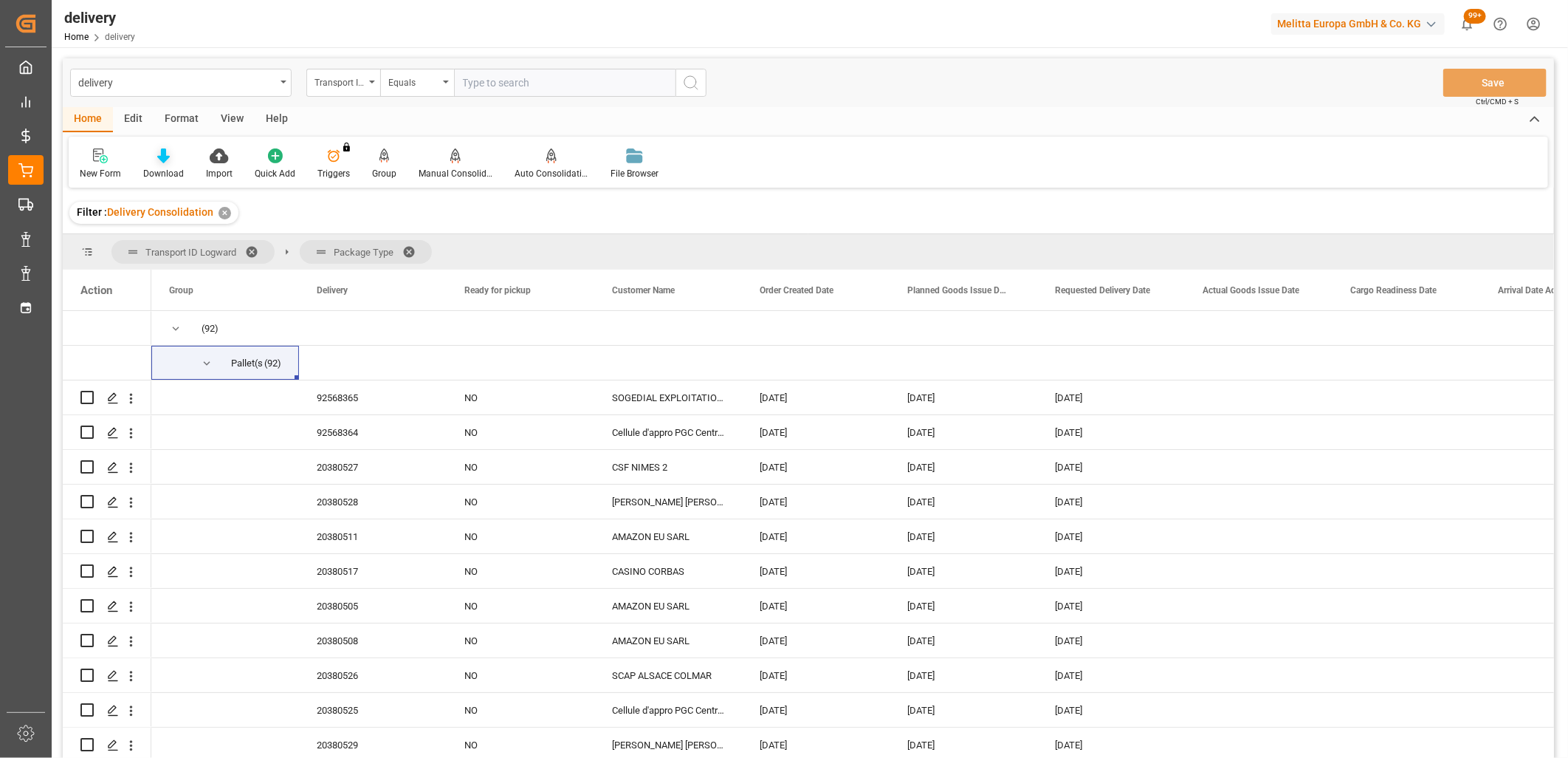
click at [161, 159] on icon at bounding box center [163, 156] width 13 height 15
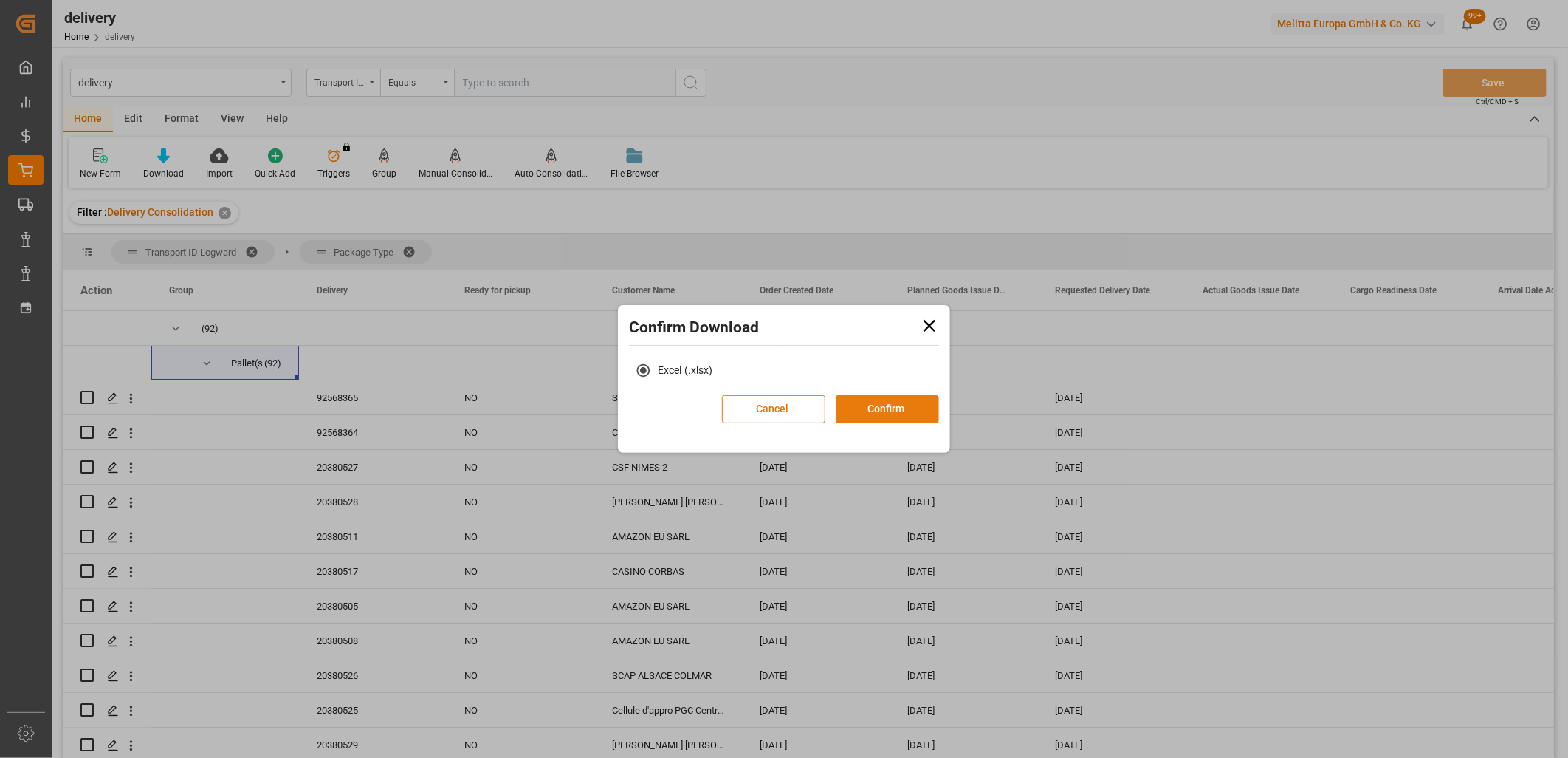
click at [902, 410] on button "Confirm" at bounding box center [887, 409] width 103 height 28
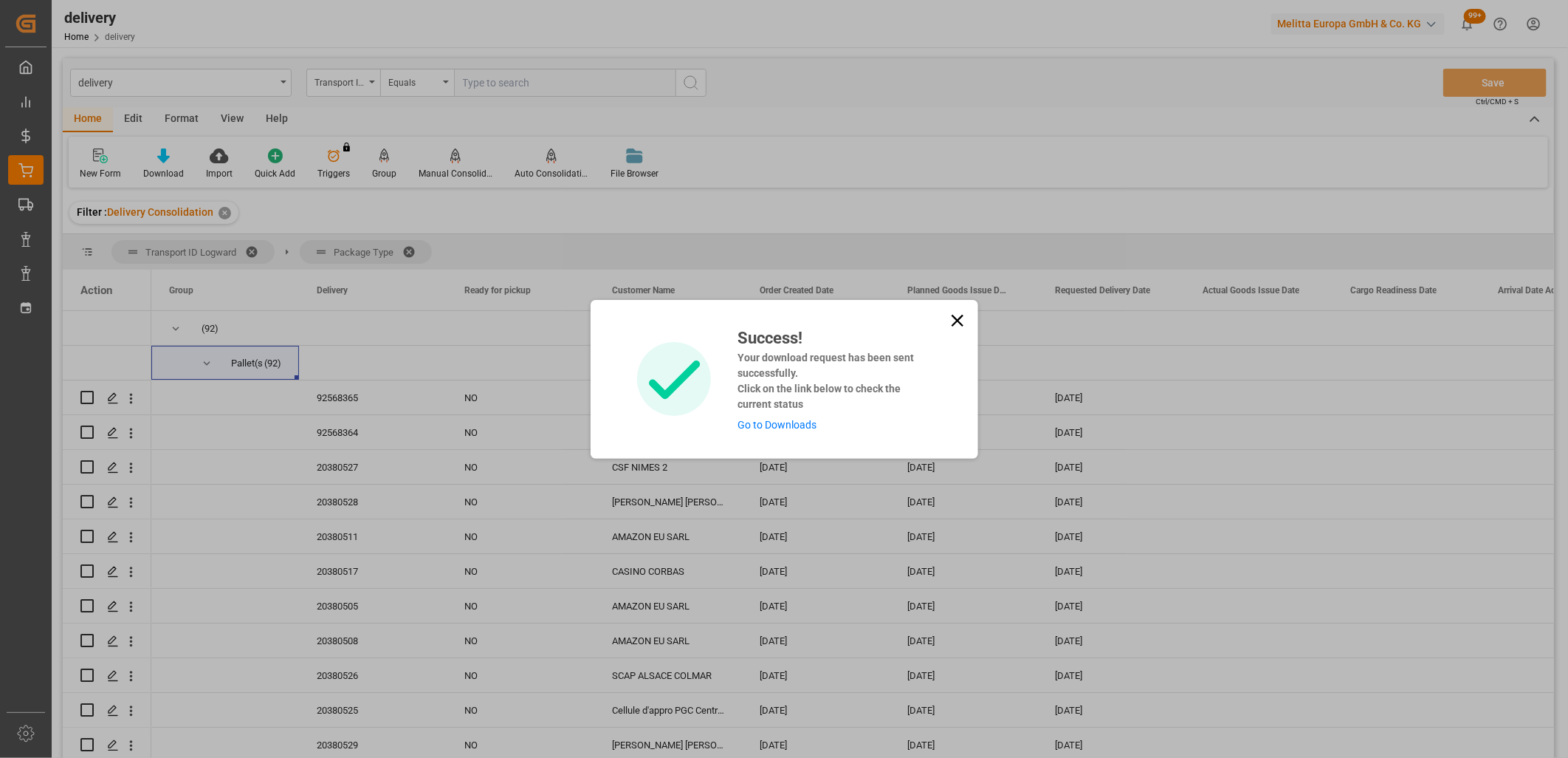
click at [784, 431] on div "Success! Your download request has been sent successfully. Click on the link be…" at bounding box center [829, 379] width 205 height 107
click at [777, 419] on link "Go to Downloads" at bounding box center [776, 425] width 79 height 12
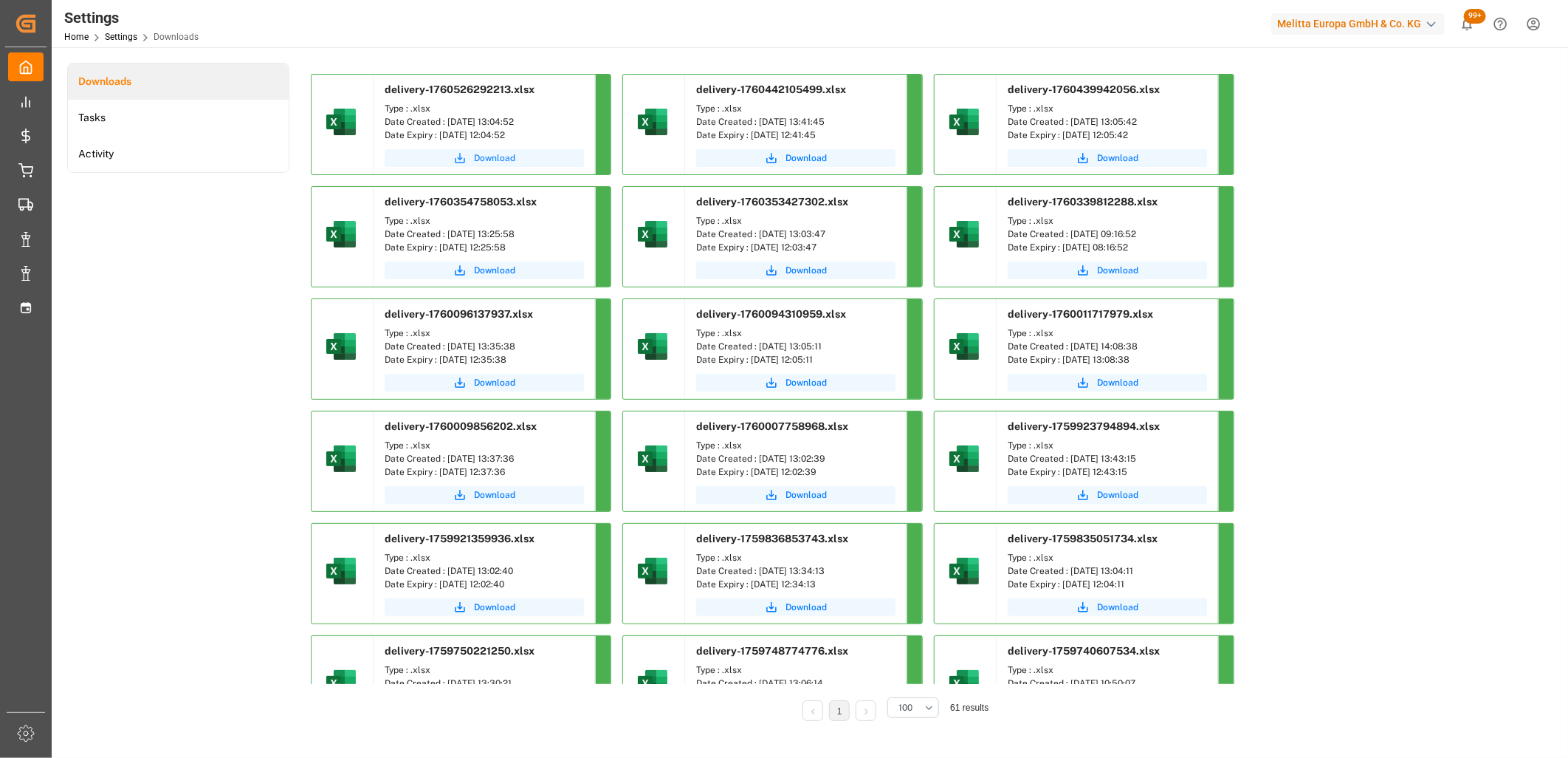
click at [496, 161] on span "Download" at bounding box center [494, 158] width 41 height 14
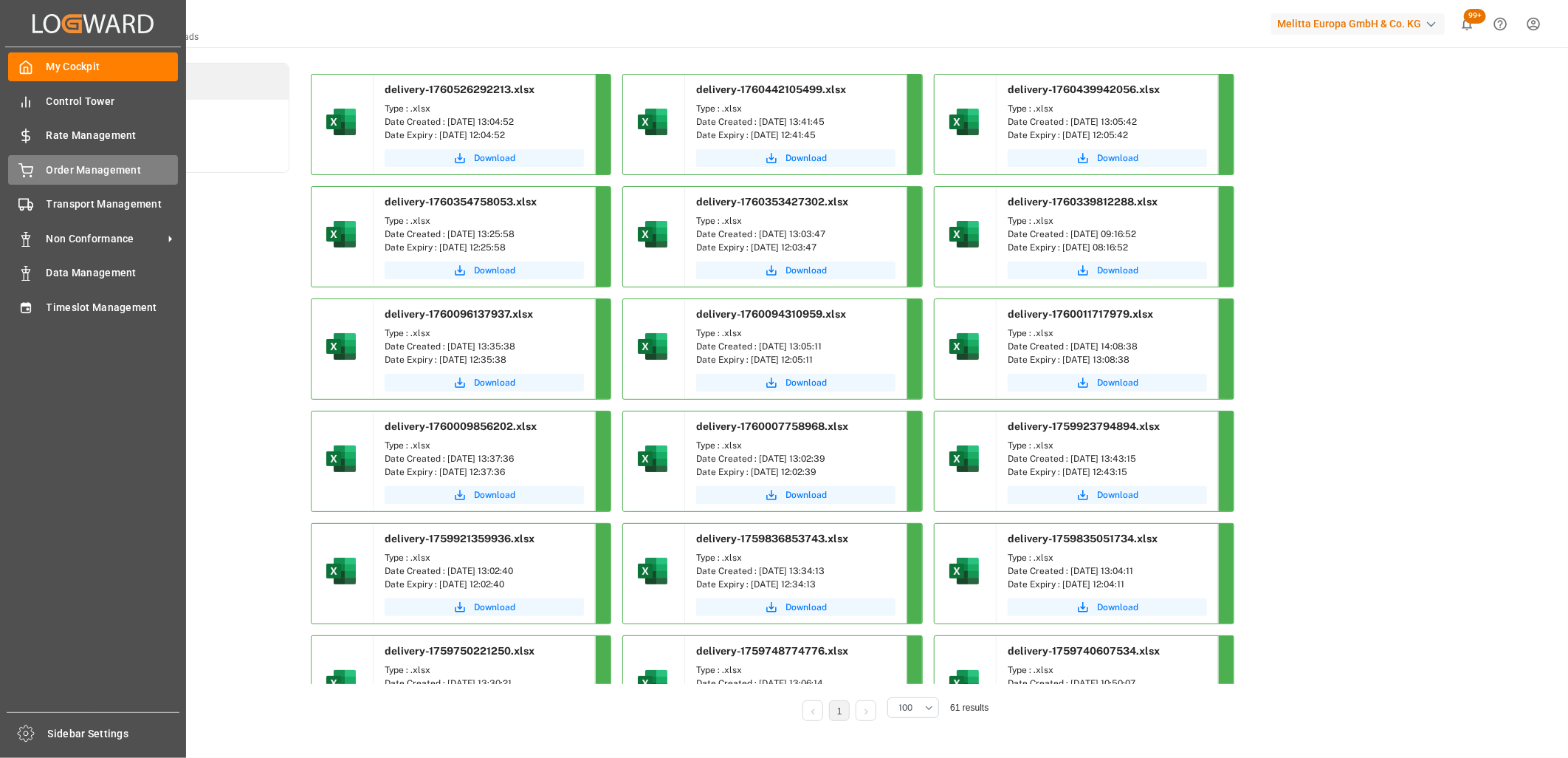
click at [23, 163] on icon at bounding box center [26, 171] width 15 height 15
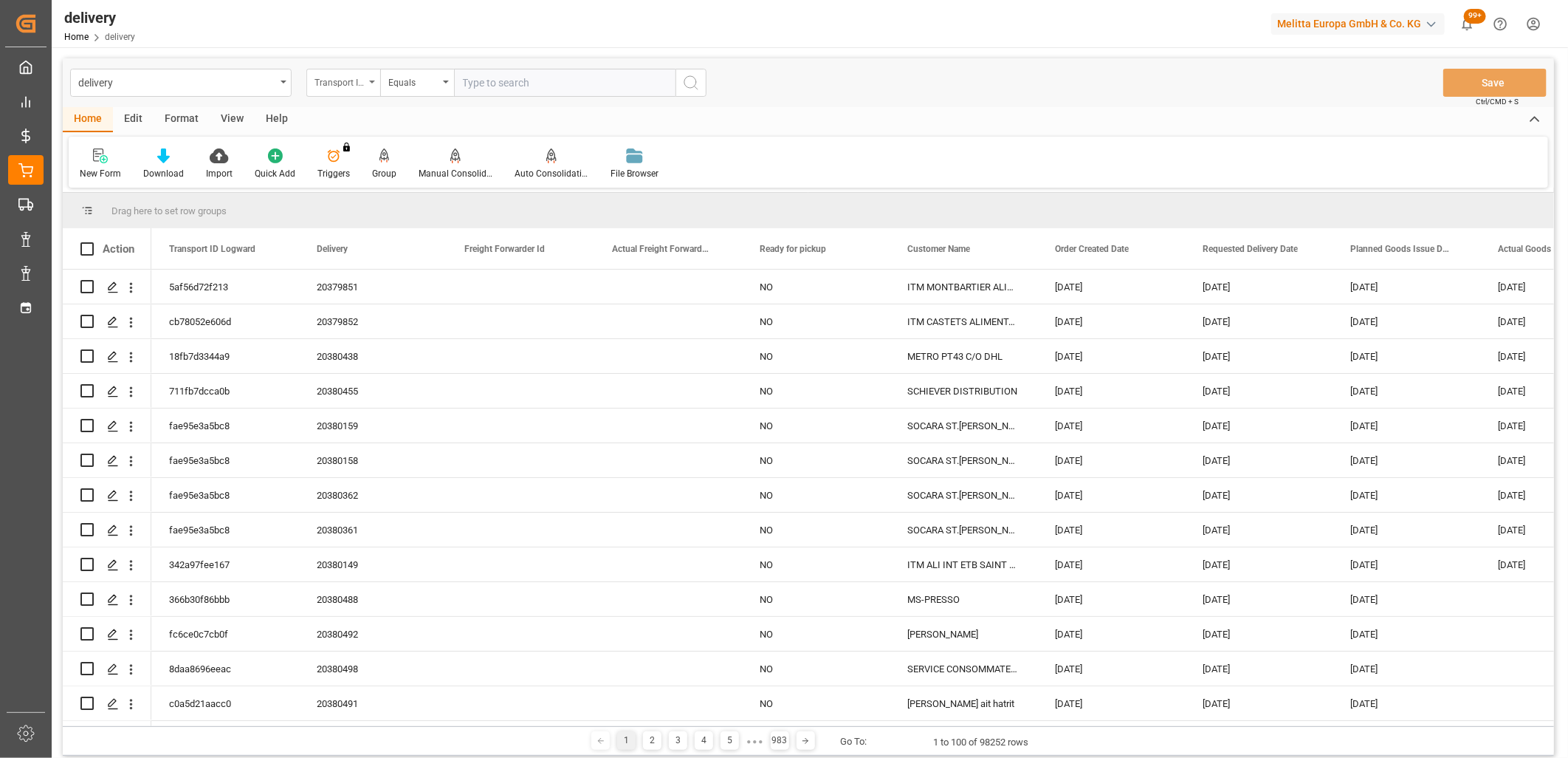
click at [334, 74] on div "Transport ID Logward" at bounding box center [343, 82] width 74 height 28
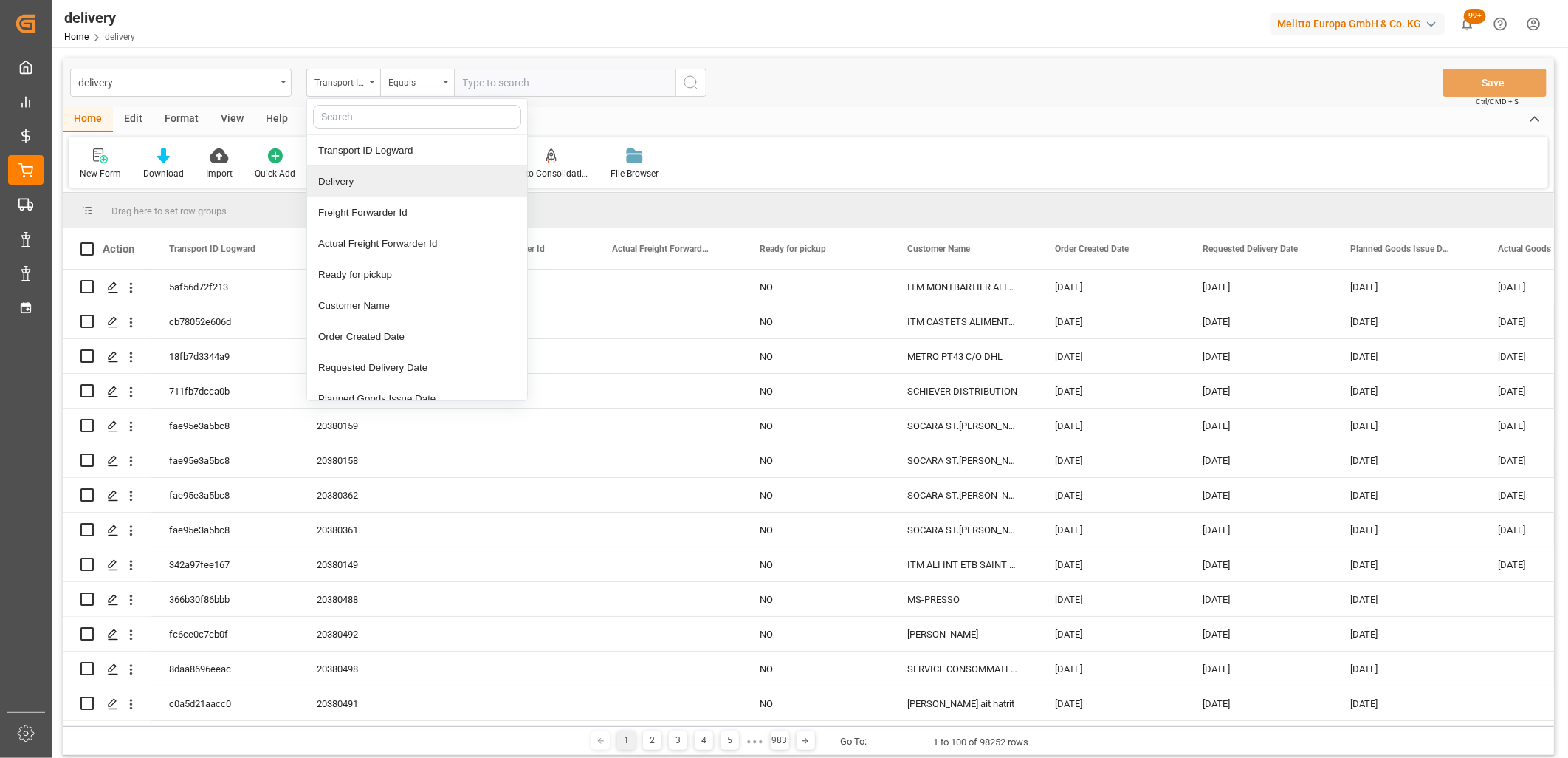
click at [348, 190] on div "Delivery" at bounding box center [417, 181] width 220 height 31
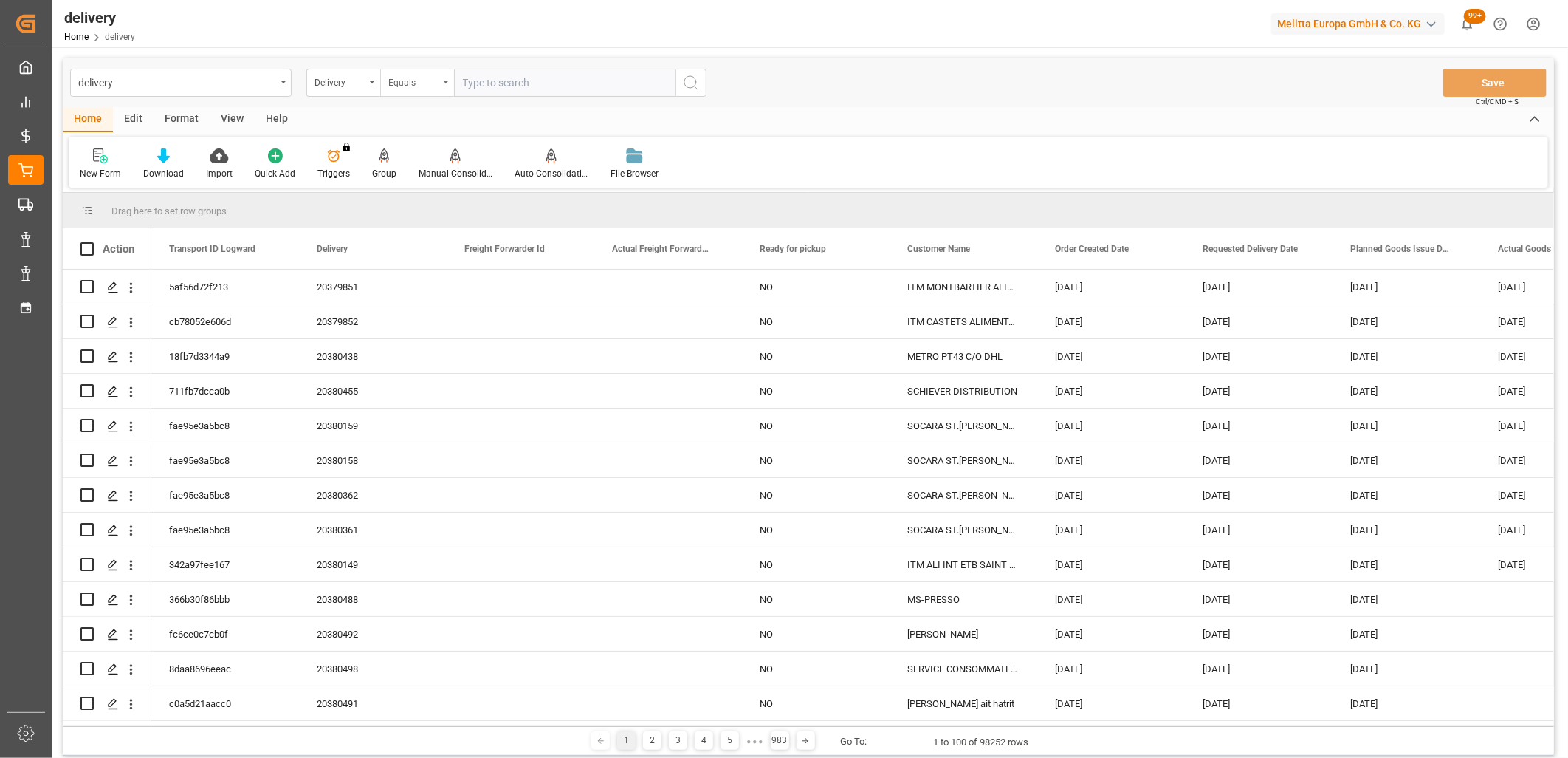
click at [412, 78] on div "Equals" at bounding box center [413, 81] width 50 height 17
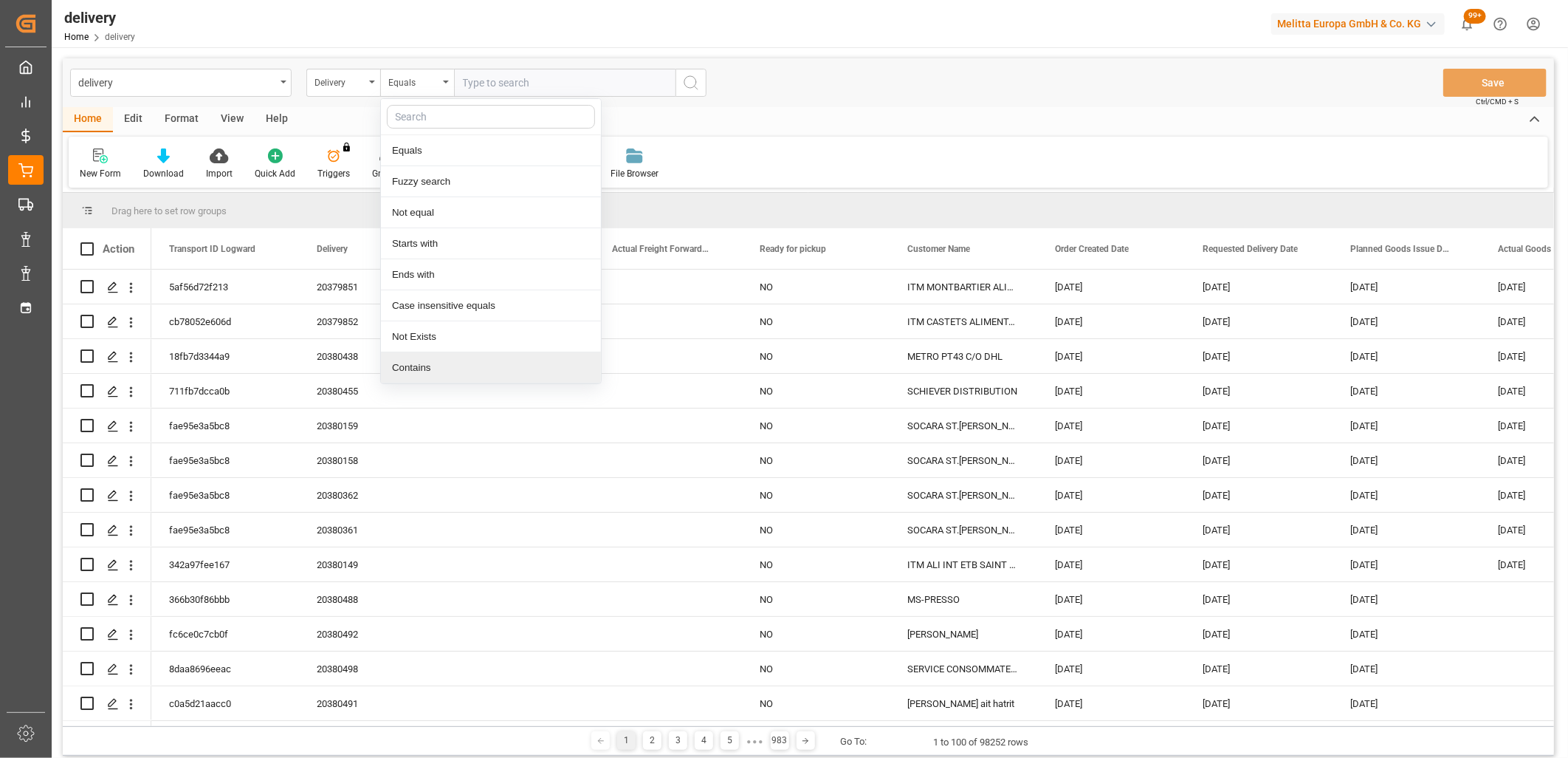
click at [408, 364] on div "Contains" at bounding box center [491, 367] width 220 height 31
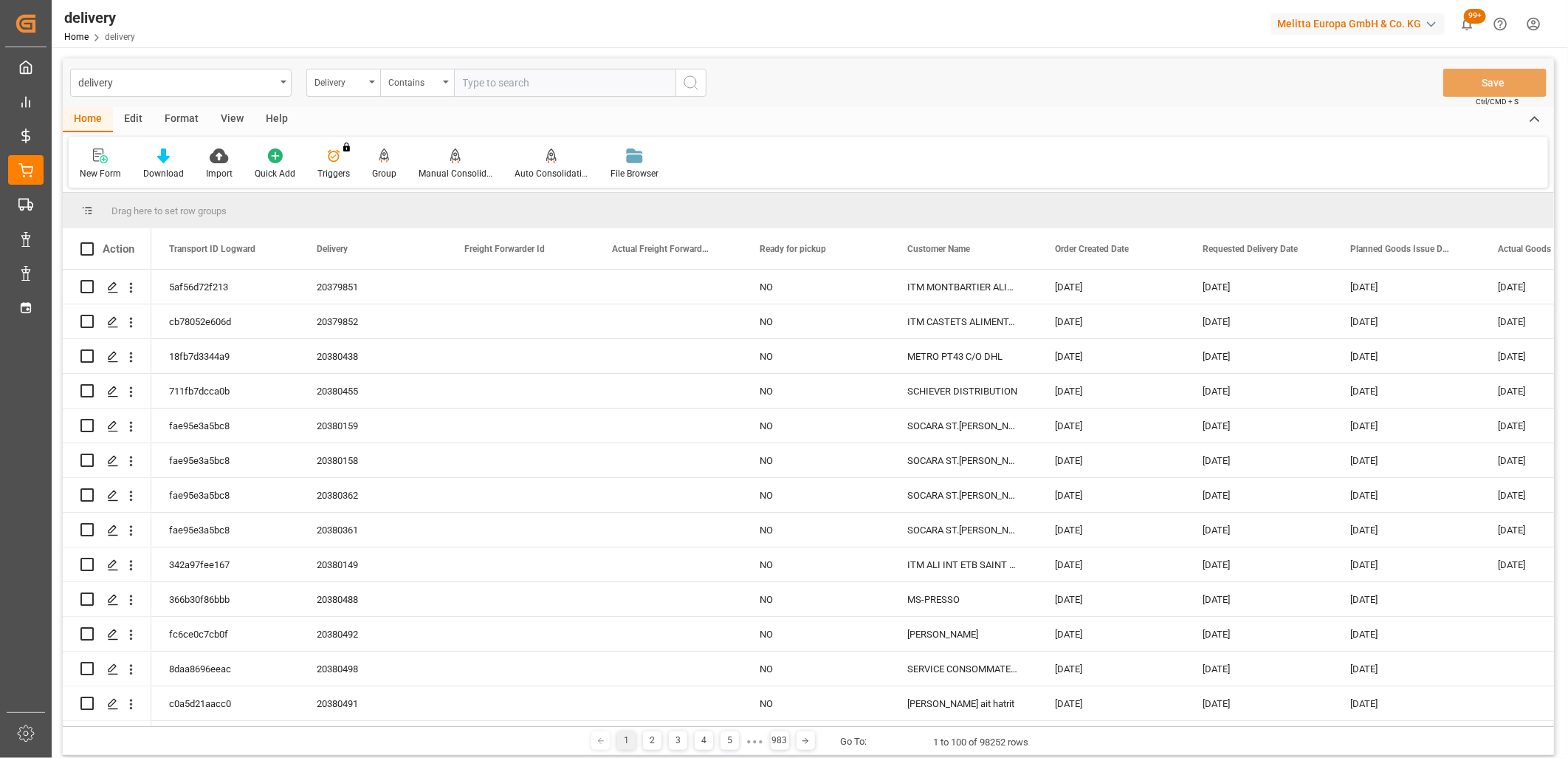
click at [518, 75] on input "text" at bounding box center [564, 82] width 221 height 28
paste input "20380509,20380510,20380493,20380505,20380508,20380507,20380504,20380506,2038037…"
type input "20380509,20380510,20380493,20380505,20380508,20380507,20380504,20380506,2038037…"
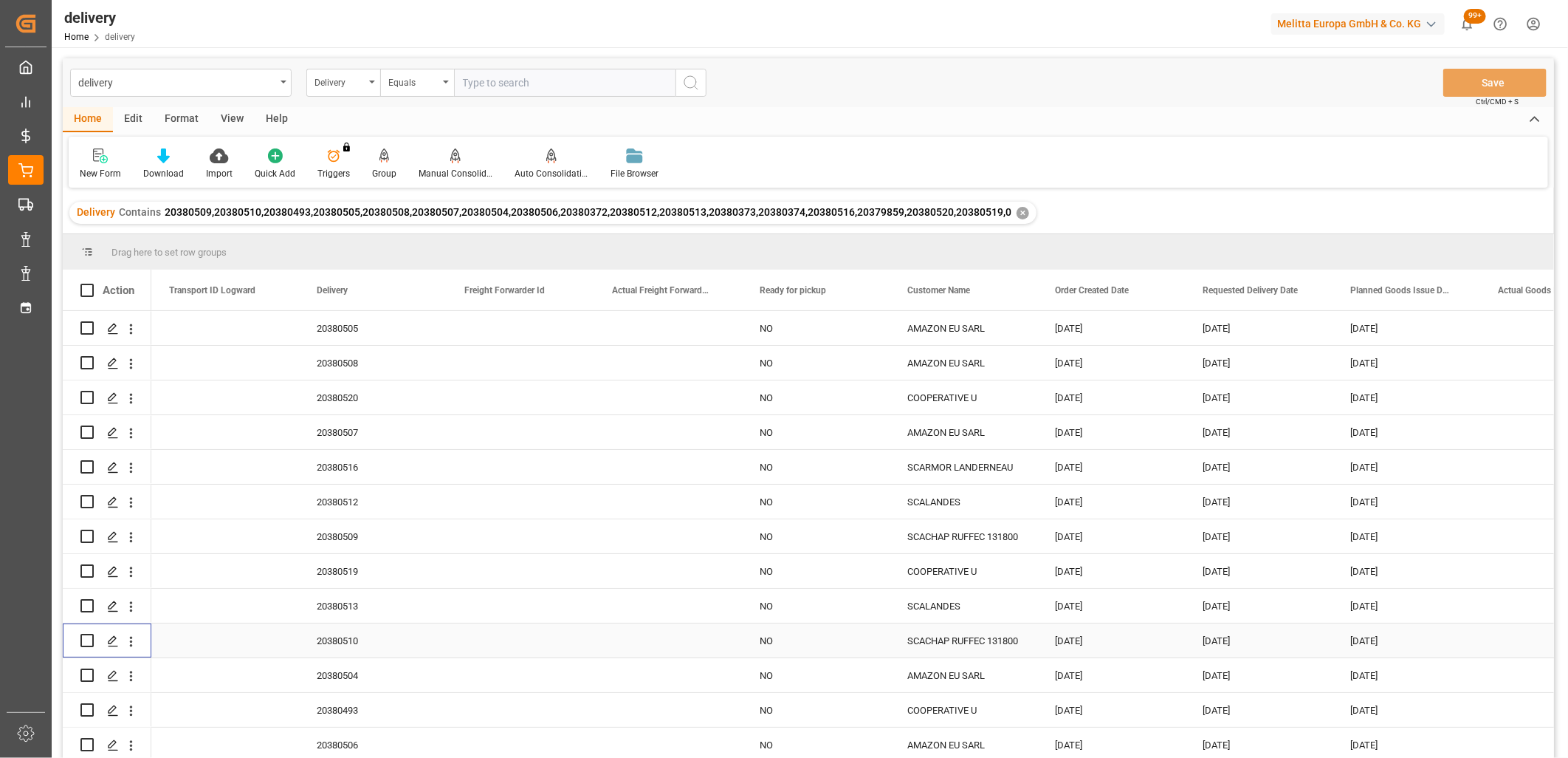
click at [87, 636] on input "Press Space to toggle row selection (unchecked)" at bounding box center [87, 641] width 14 height 14
checkbox input "true"
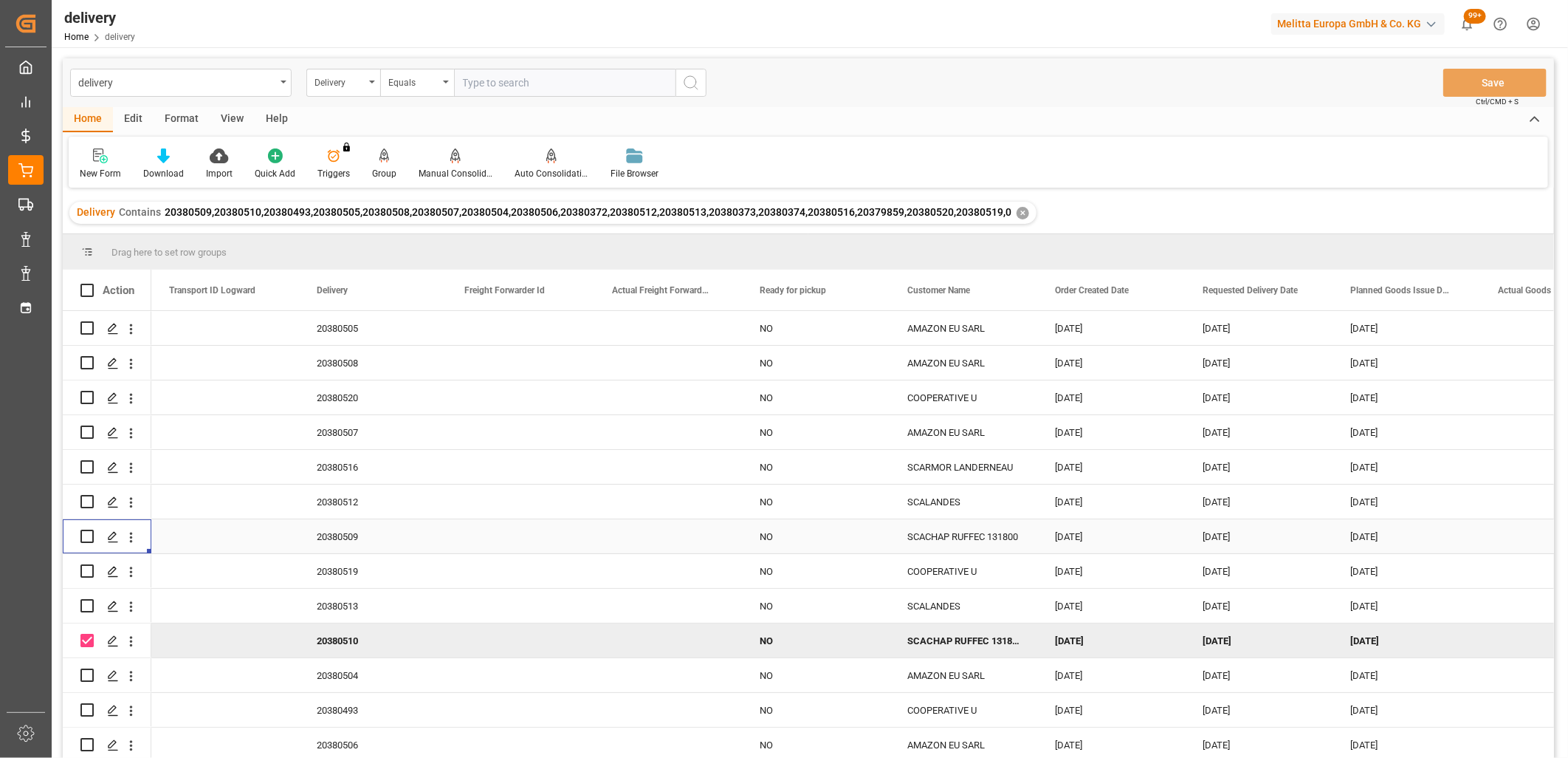
click at [77, 536] on div "Press SPACE to select this row." at bounding box center [107, 536] width 89 height 34
click at [86, 533] on input "Press Space to toggle row selection (unchecked)" at bounding box center [87, 537] width 14 height 14
checkbox input "true"
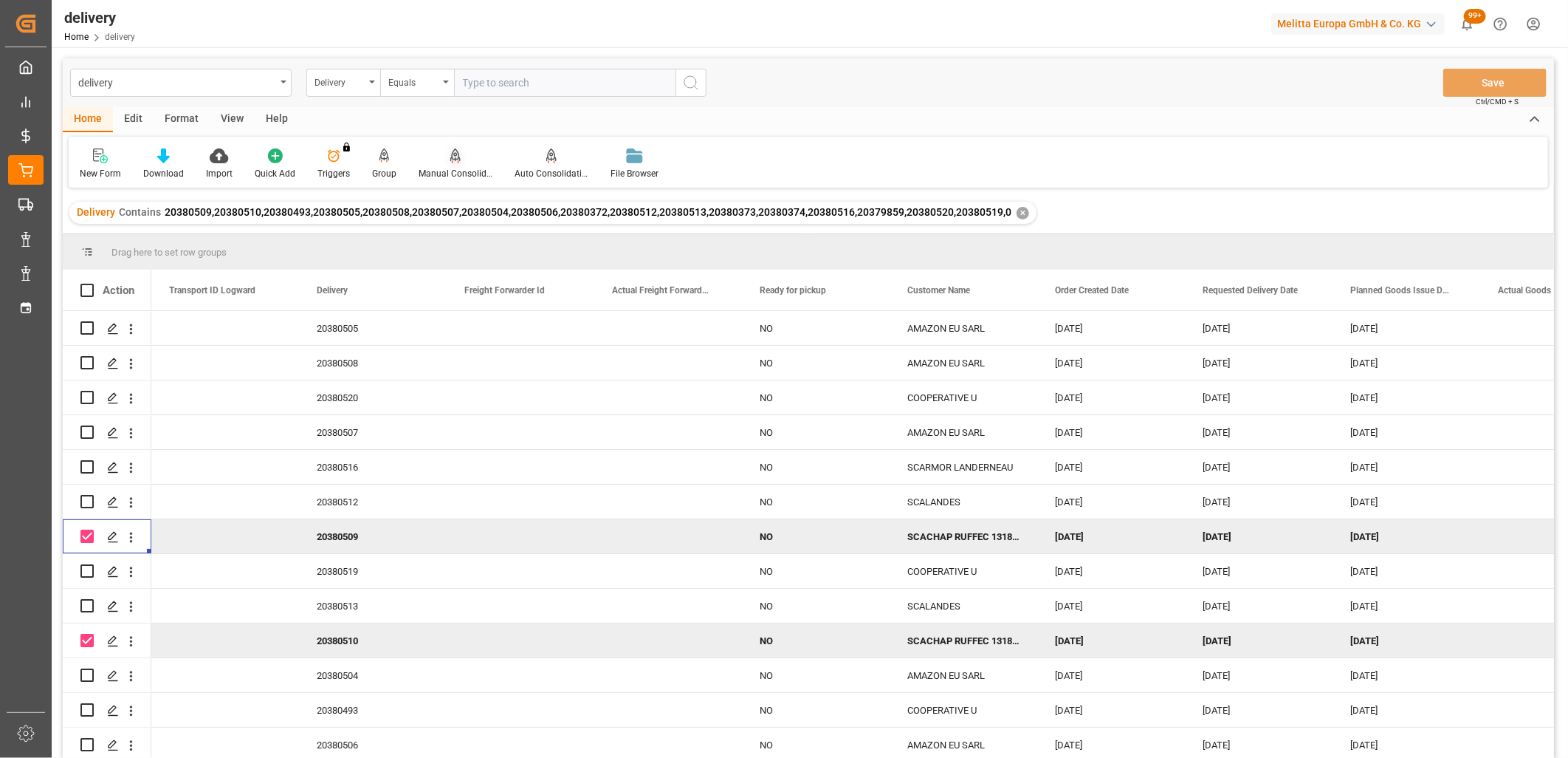
click at [451, 155] on icon at bounding box center [456, 154] width 11 height 13
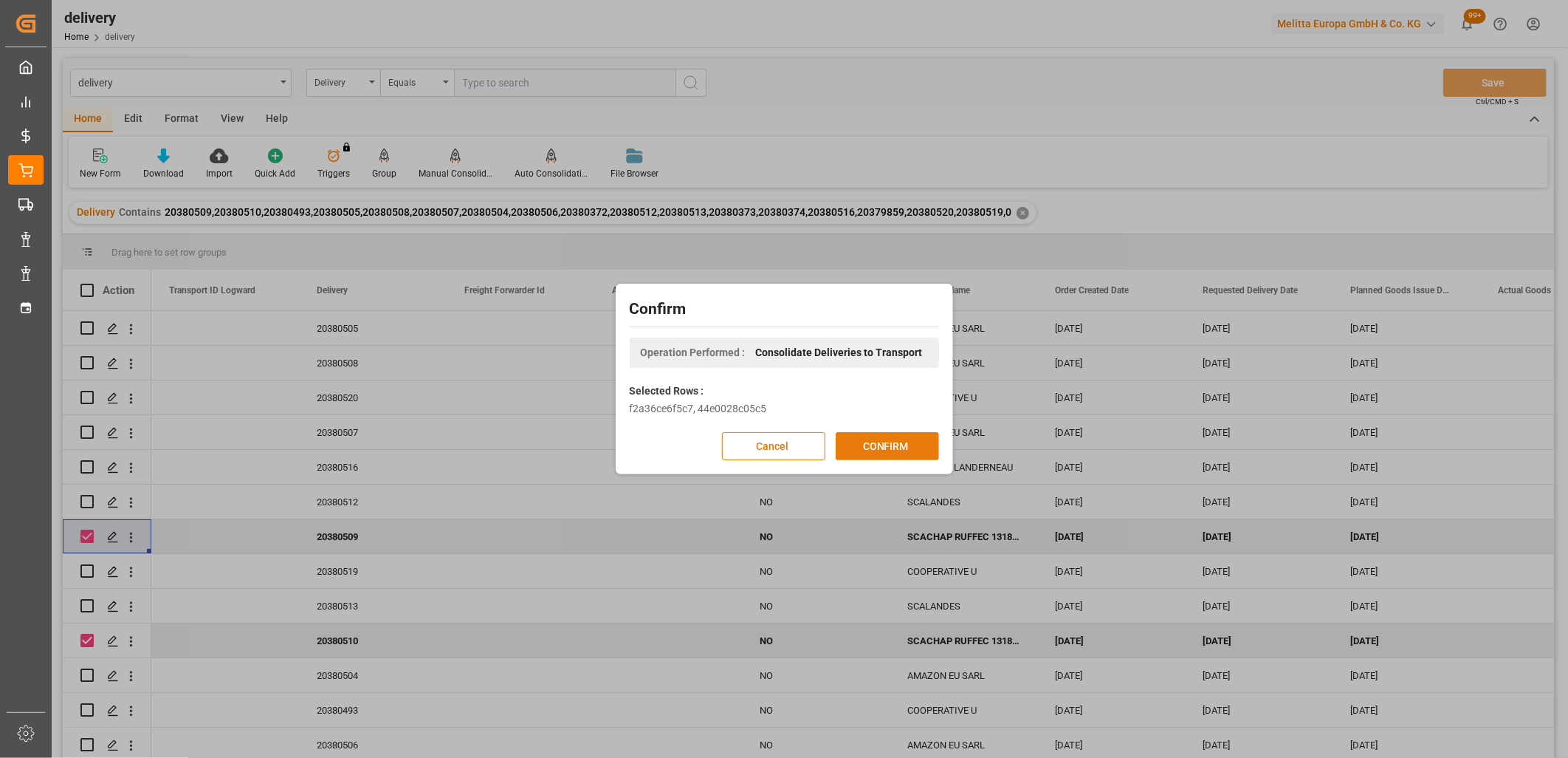
click at [898, 447] on button "CONFIRM" at bounding box center [887, 446] width 103 height 28
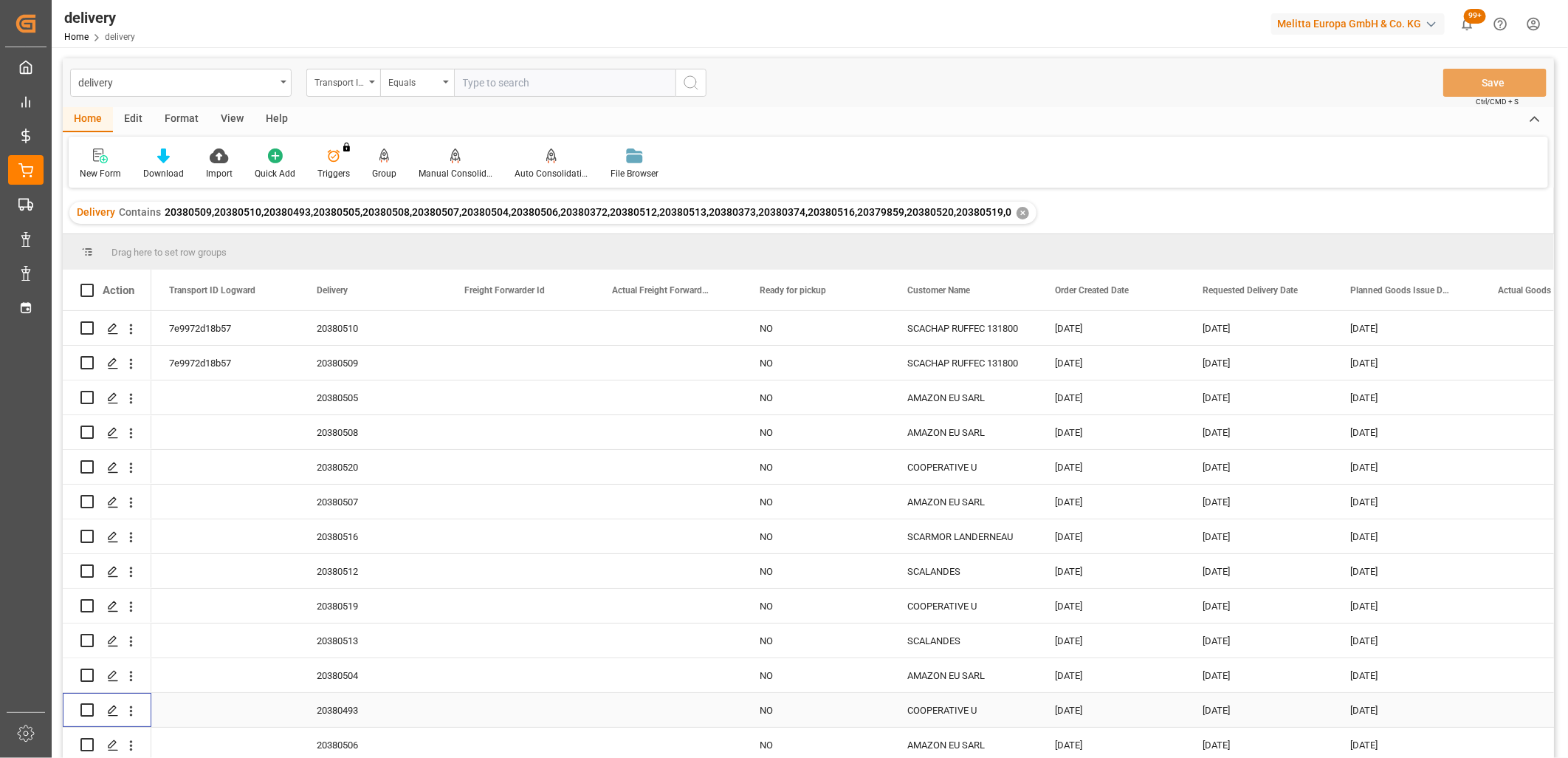
click at [83, 706] on input "Press Space to toggle row selection (unchecked)" at bounding box center [87, 710] width 14 height 14
checkbox input "true"
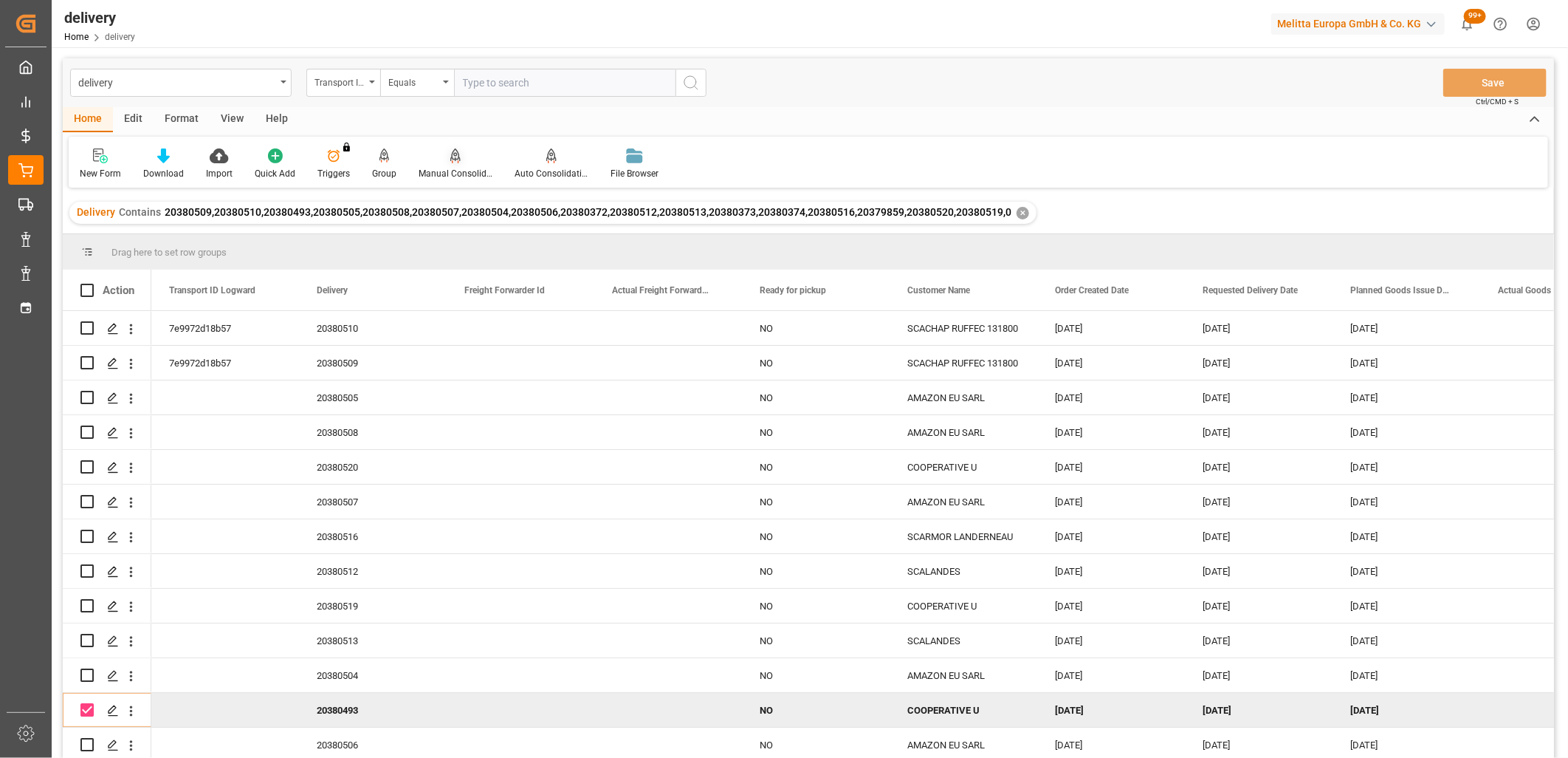
click at [456, 151] on icon at bounding box center [456, 156] width 11 height 15
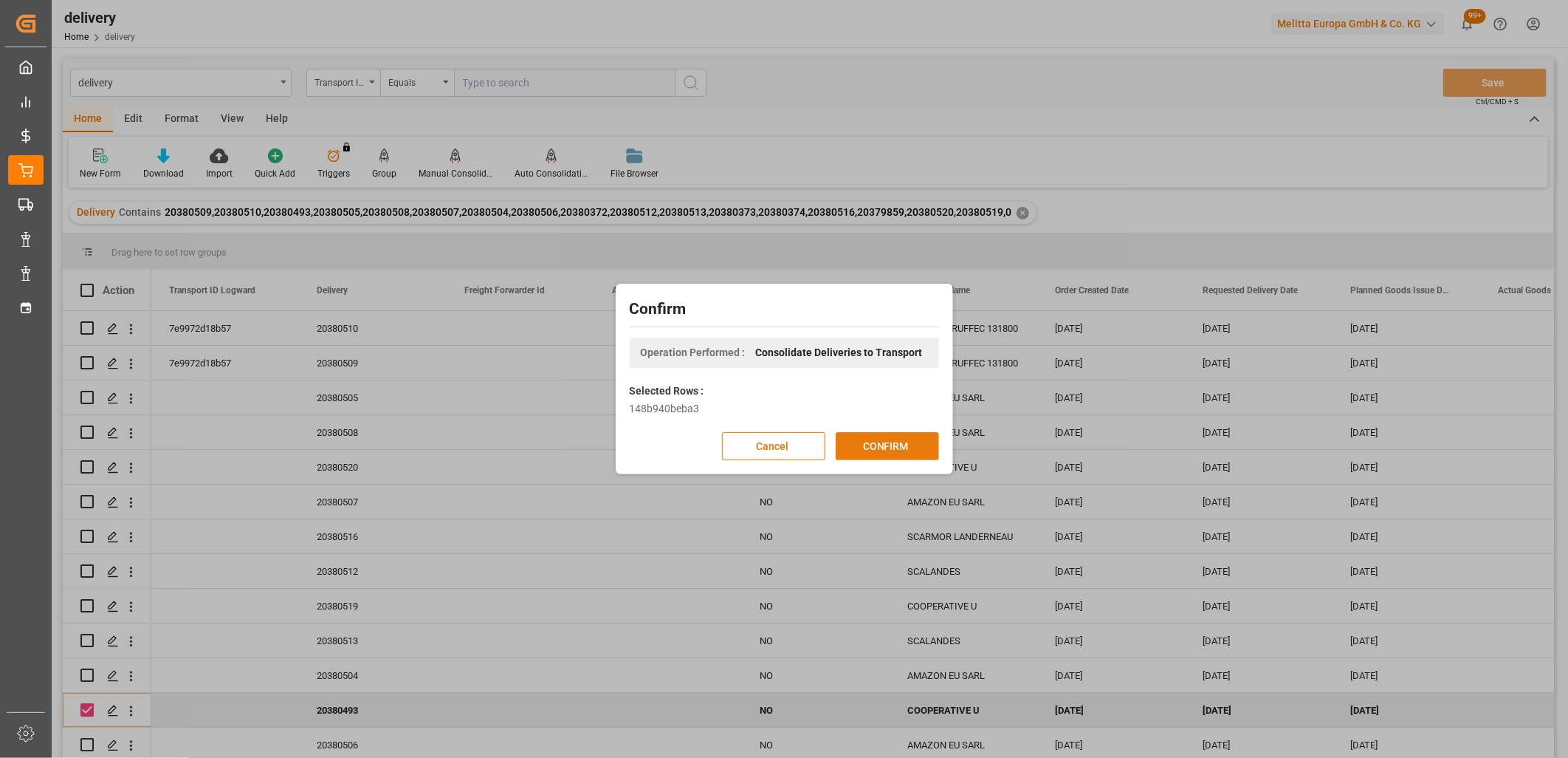
click at [885, 448] on button "CONFIRM" at bounding box center [887, 446] width 103 height 28
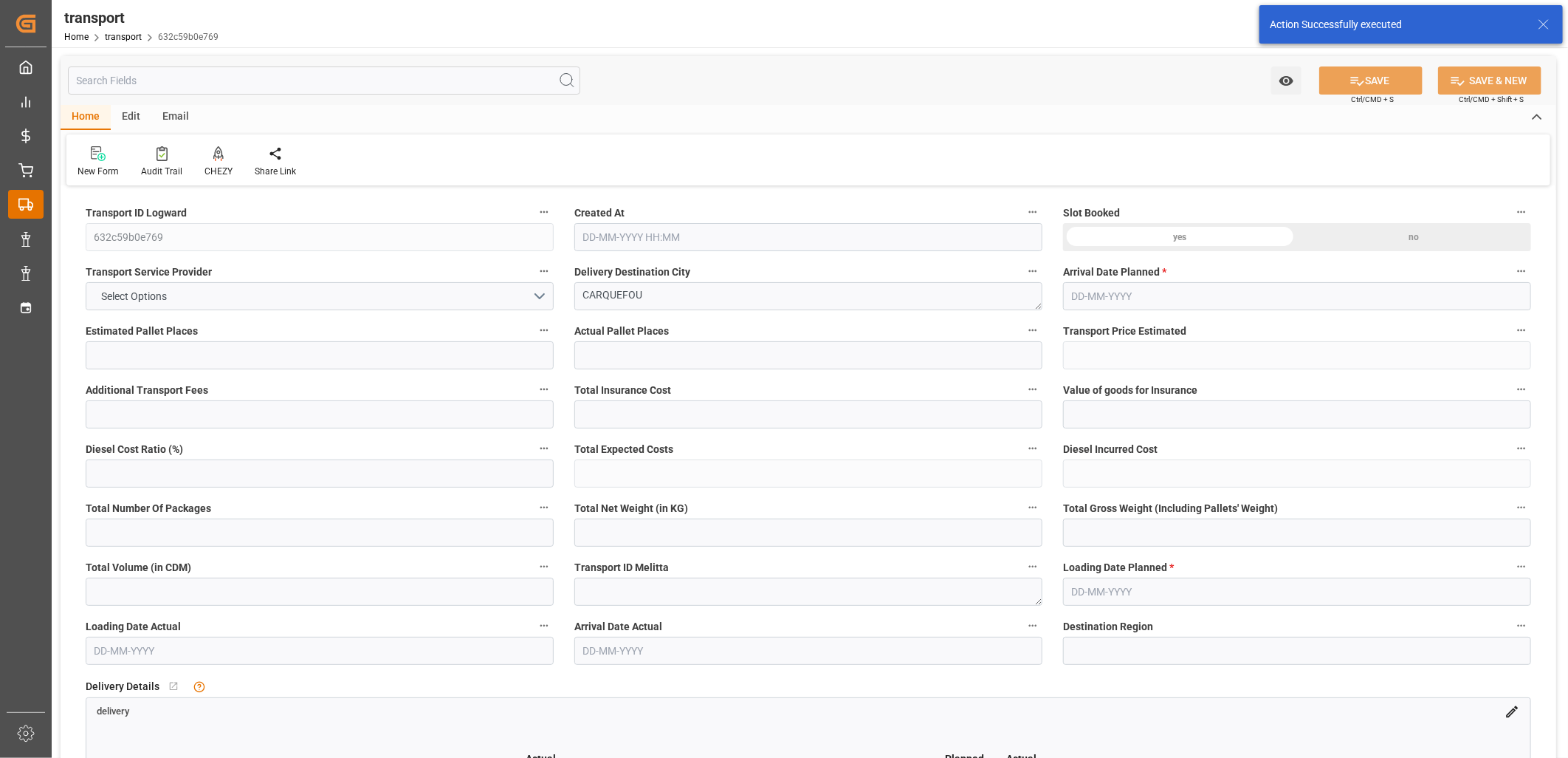
type input "1"
type input "162.01"
type input "0"
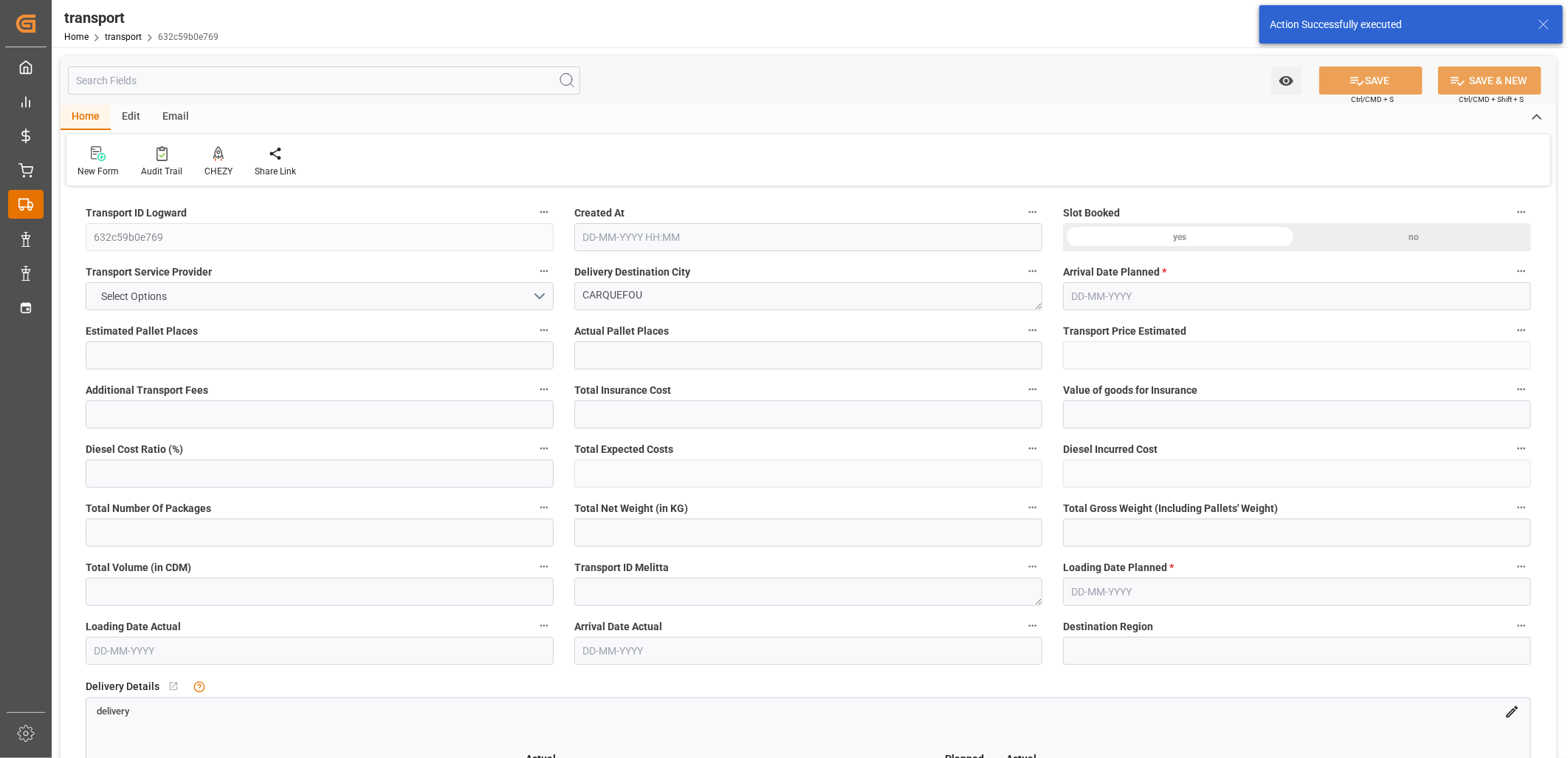
type input "162.01"
type input "0"
type input "413.952"
type input "462"
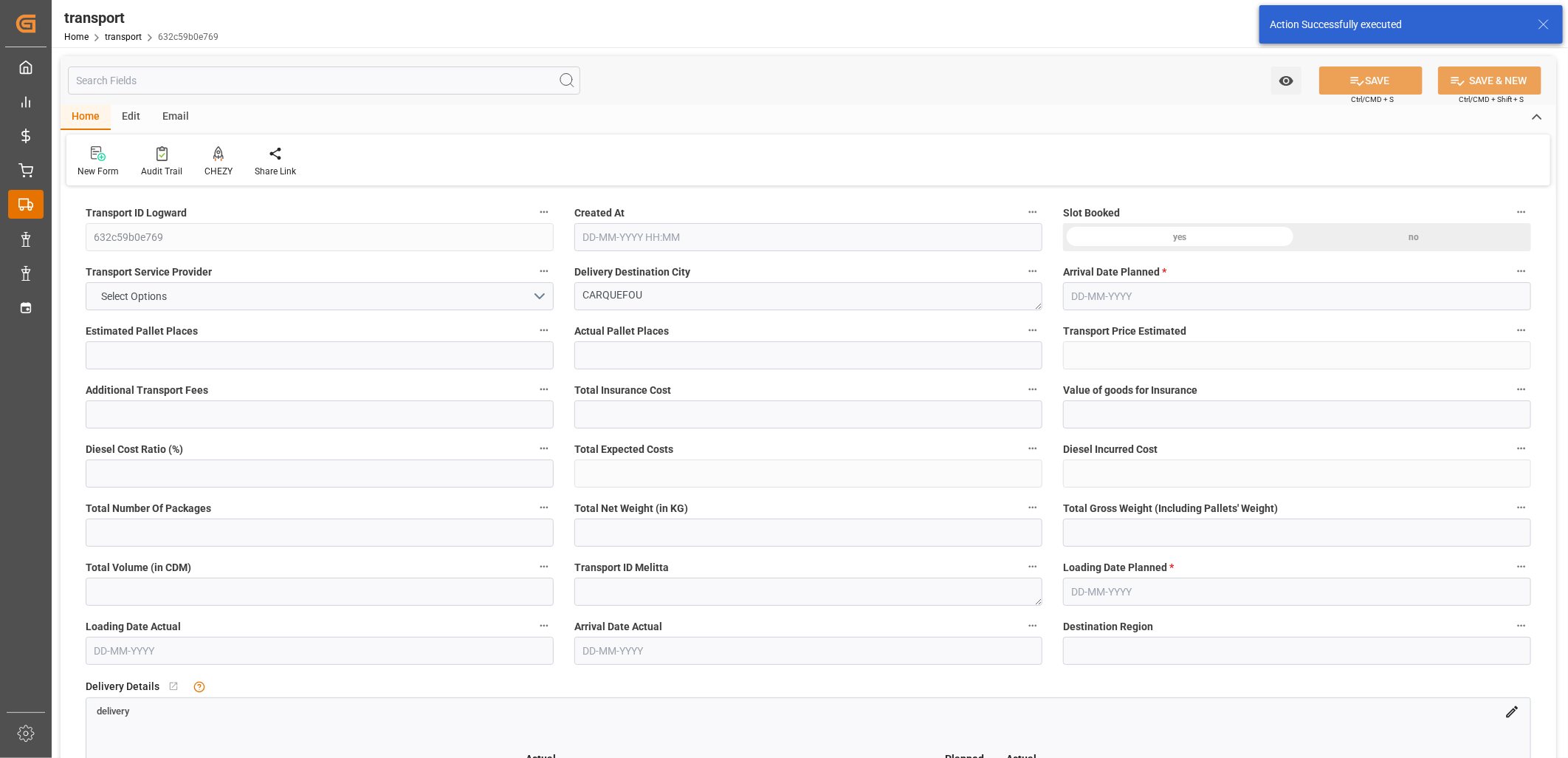
type input "806.4"
type input "44"
type input "1"
type input "0"
type input "1"
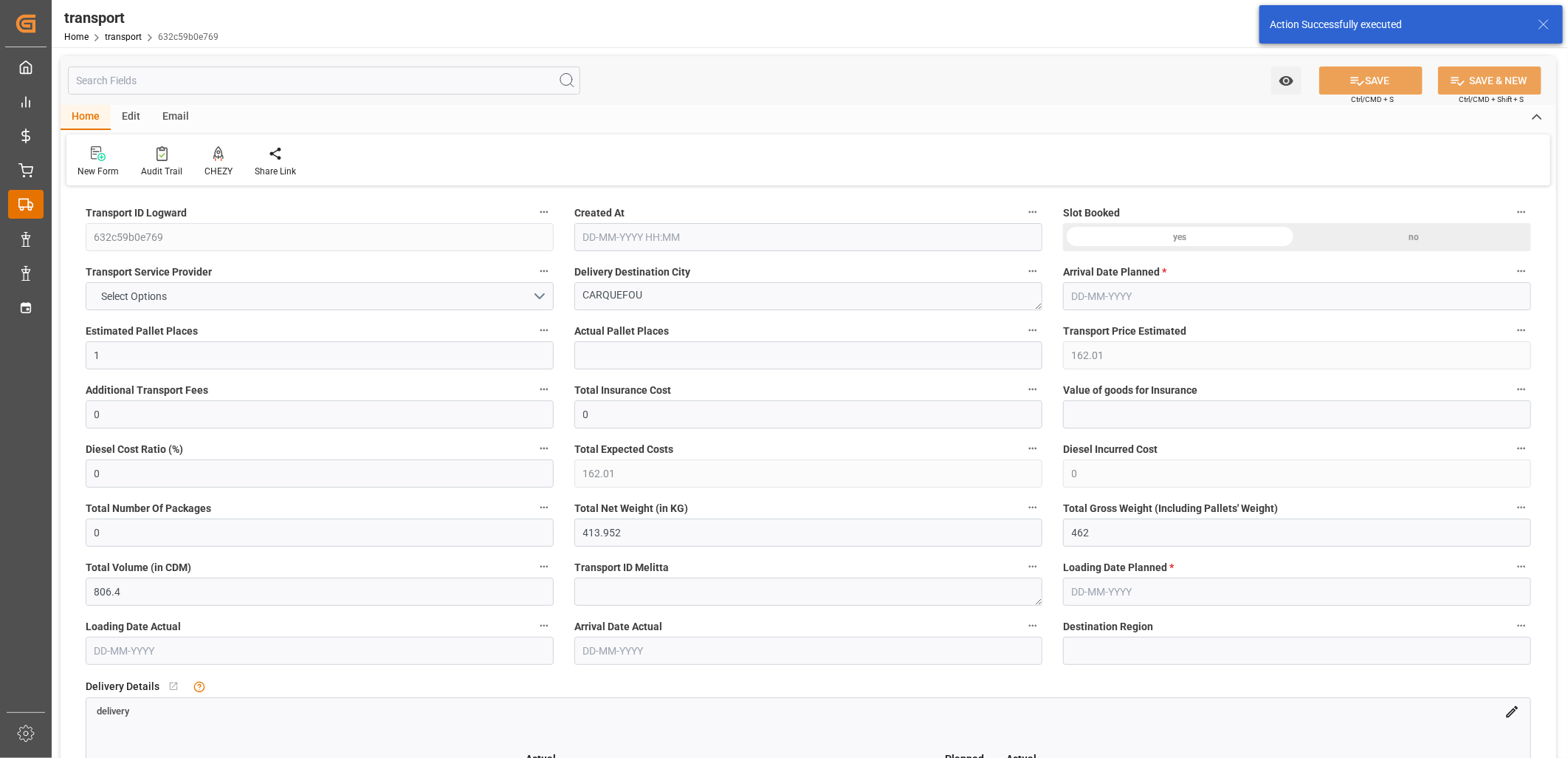
type input "101"
type input "416.64"
type input "0"
type input "4710.8598"
type input "0"
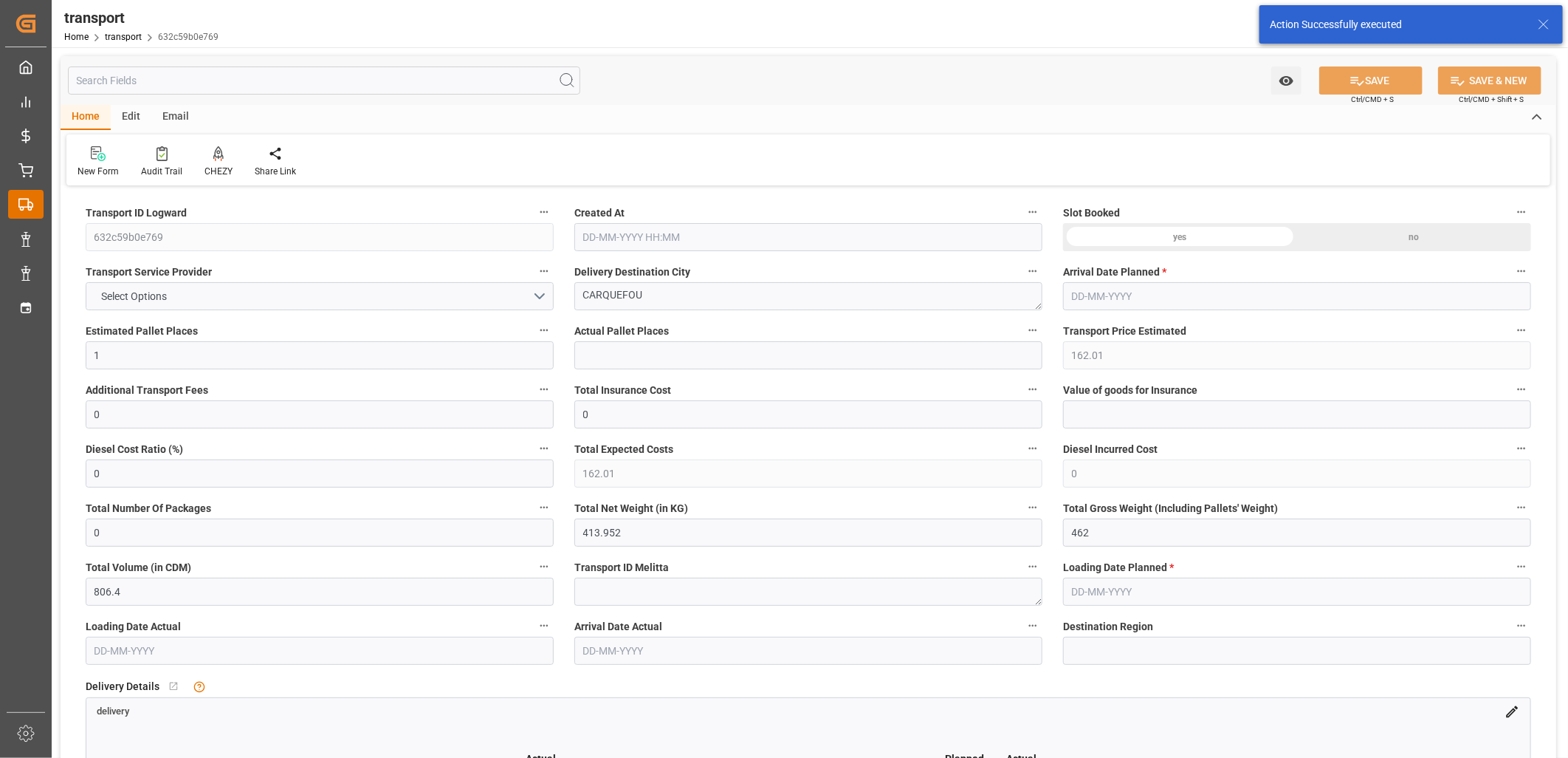
type input "0"
type input "21"
type input "35"
type input "[DATE] 11:27"
type input "20-10-2025"
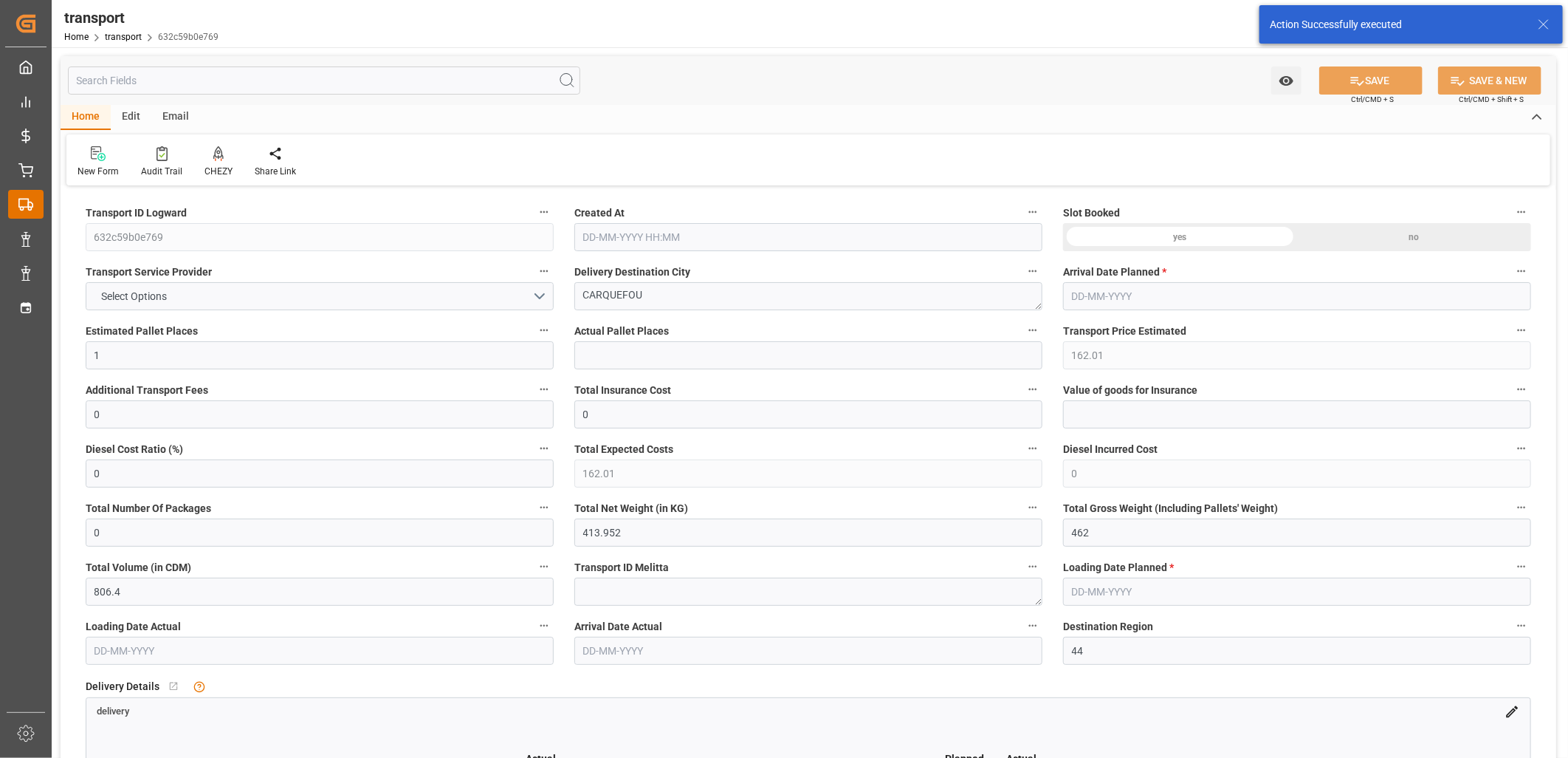
type input "16-10-2025"
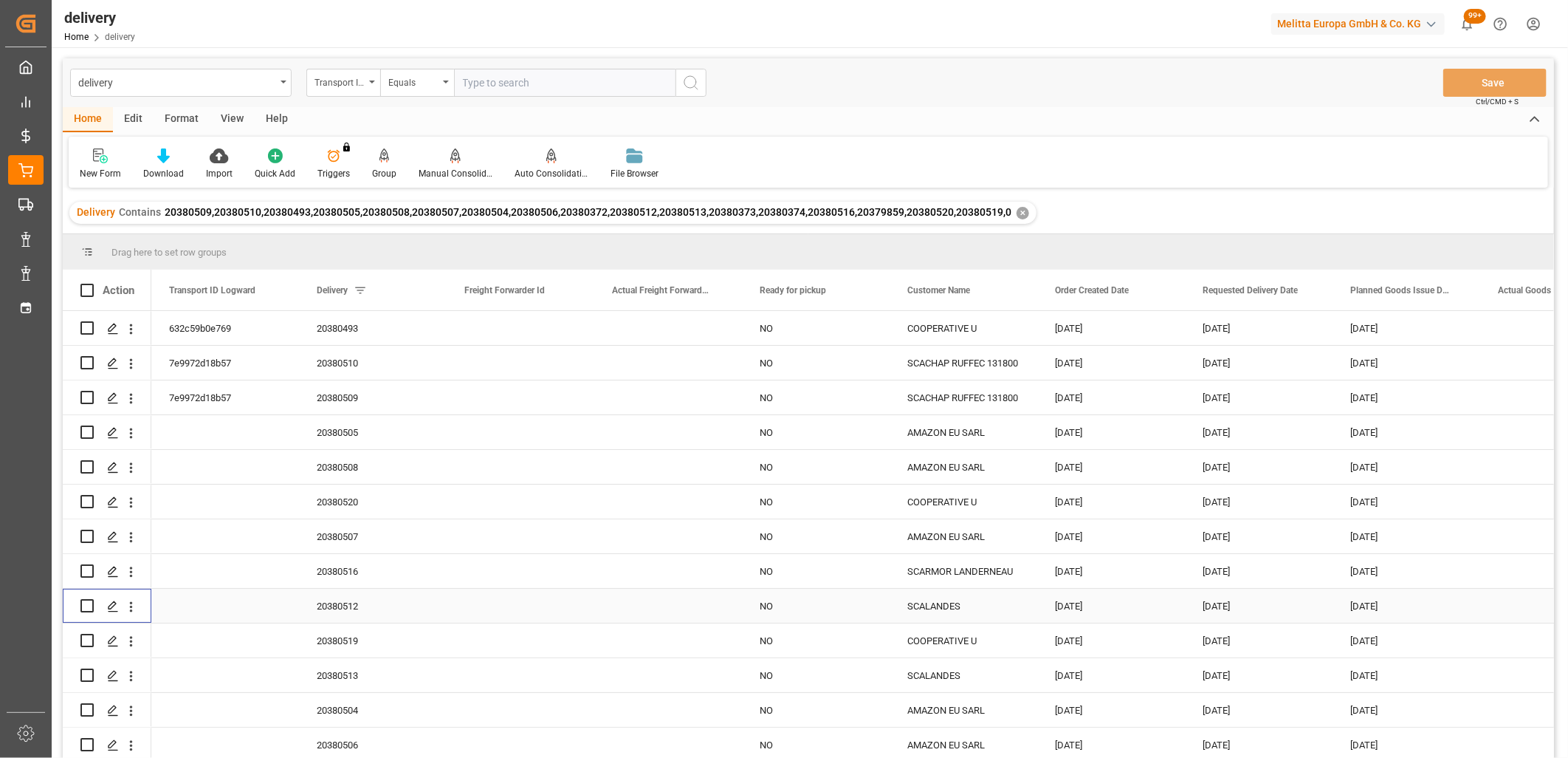
click at [89, 599] on input "Press Space to toggle row selection (unchecked)" at bounding box center [87, 606] width 14 height 14
checkbox input "true"
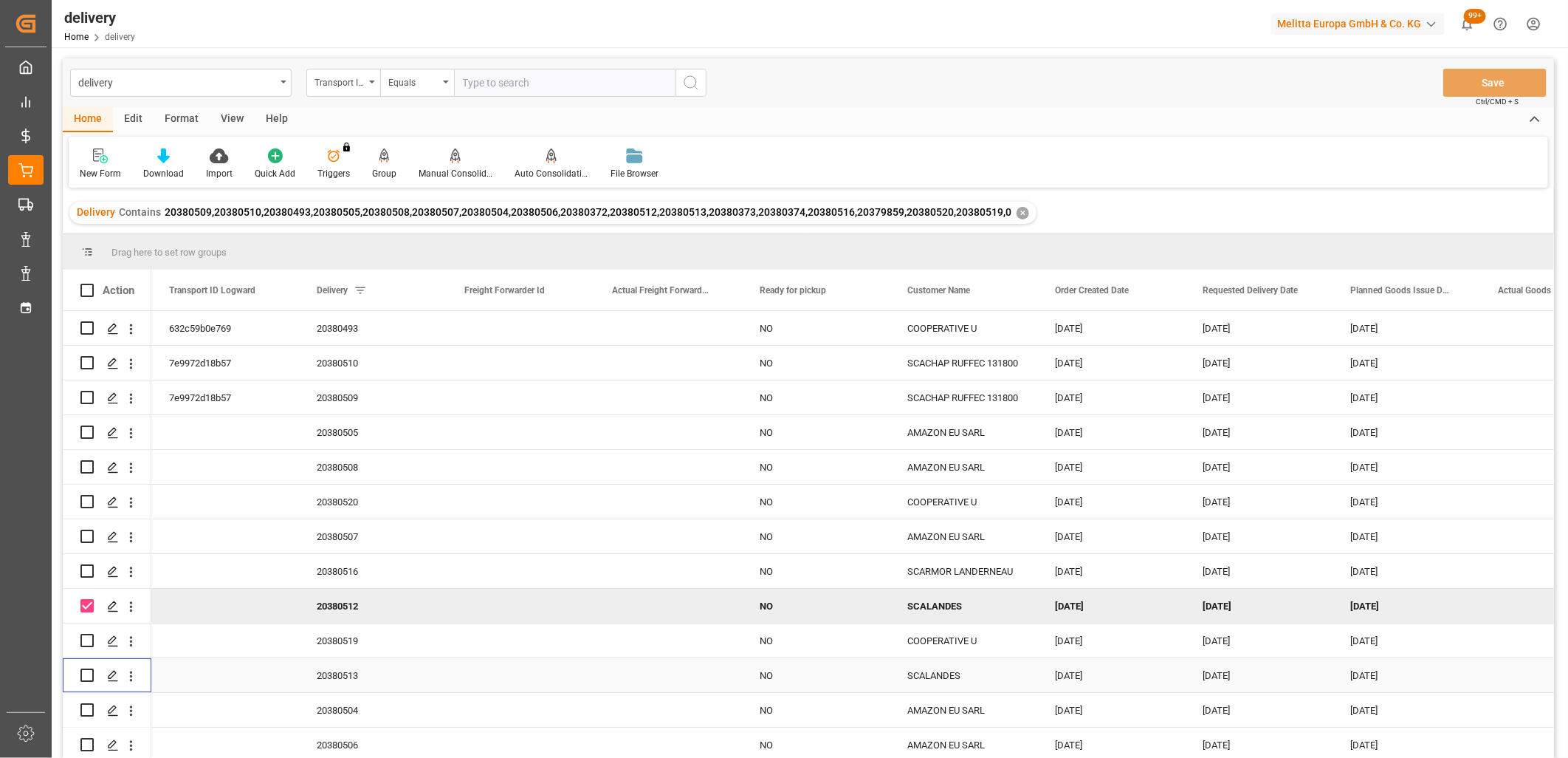
click at [84, 677] on input "Press Space to toggle row selection (unchecked)" at bounding box center [87, 675] width 14 height 14
checkbox input "true"
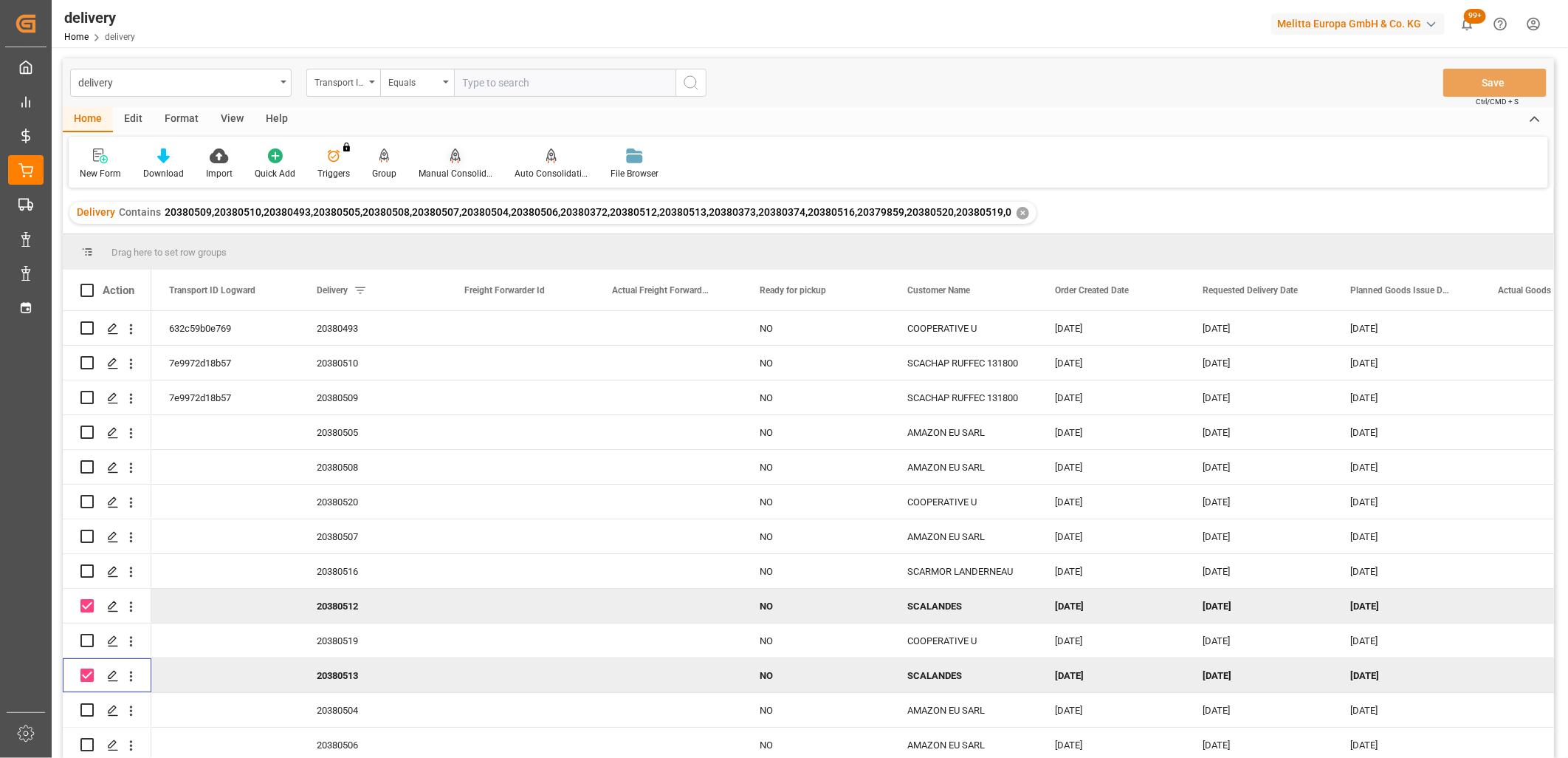
click at [454, 153] on icon at bounding box center [456, 156] width 11 height 15
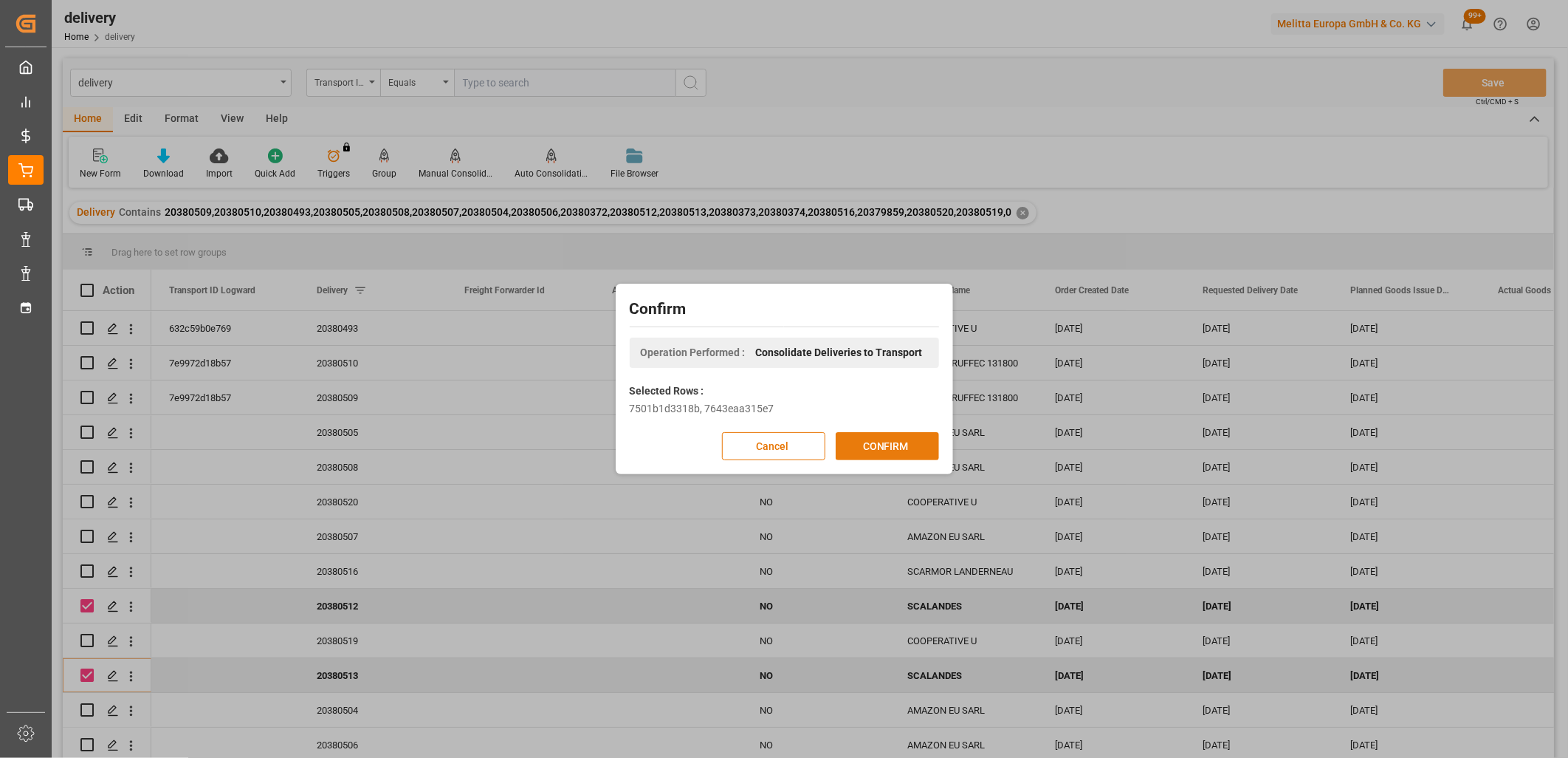
click at [880, 446] on button "CONFIRM" at bounding box center [887, 446] width 103 height 28
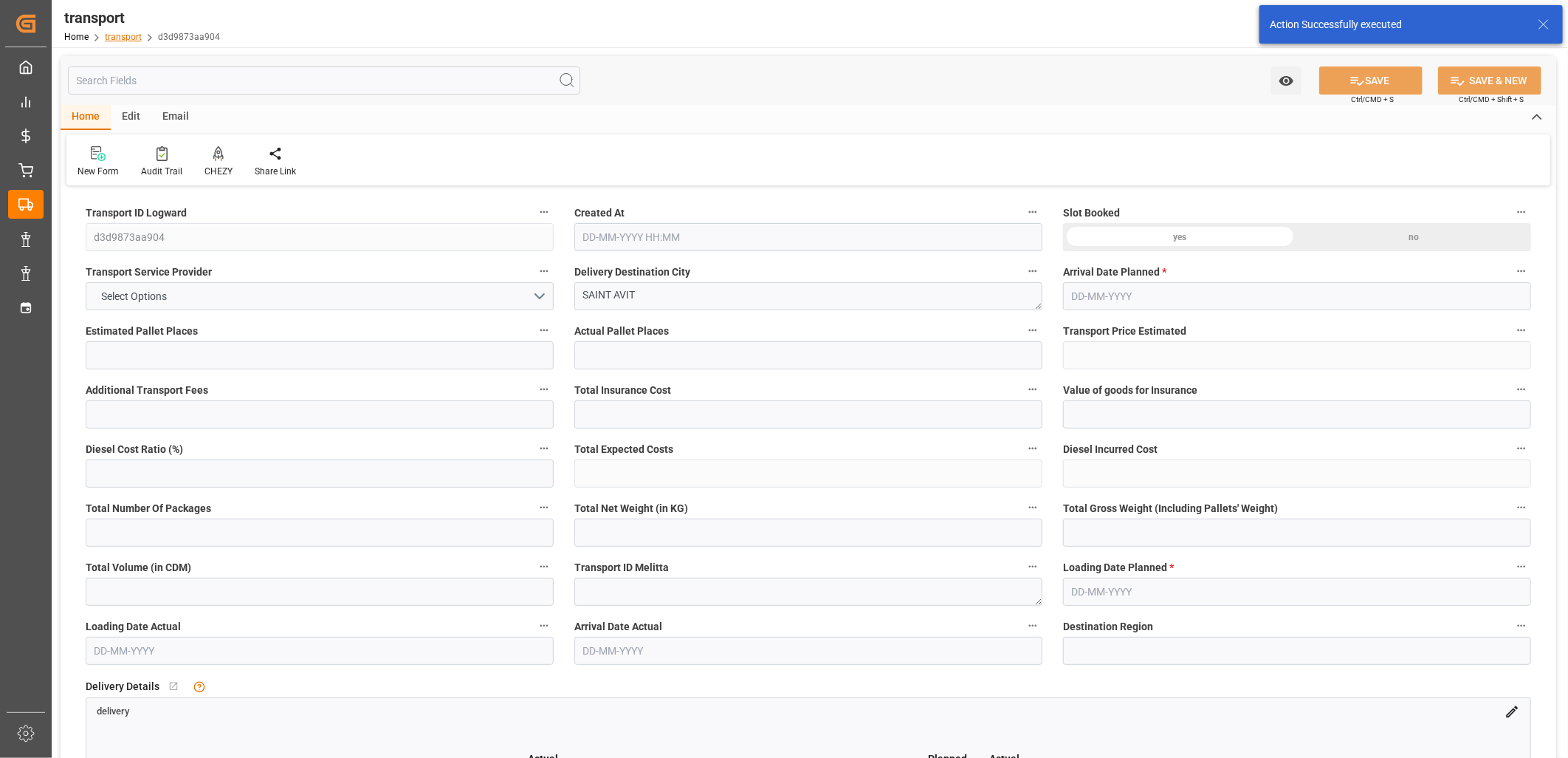
type input "8"
type input "492.04"
type input "0"
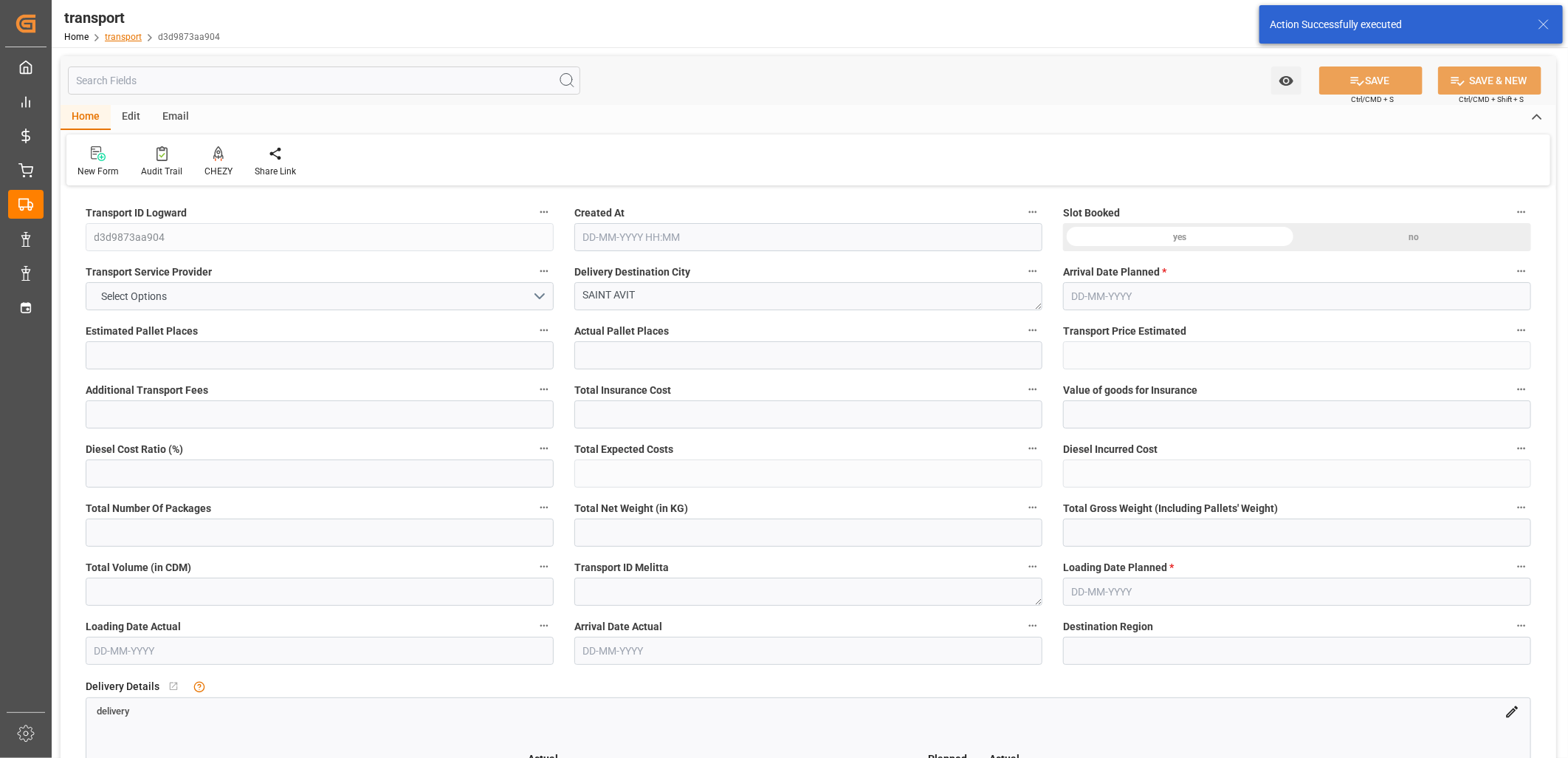
type input "492.04"
type input "0"
type input "960.004"
type input "2151.615"
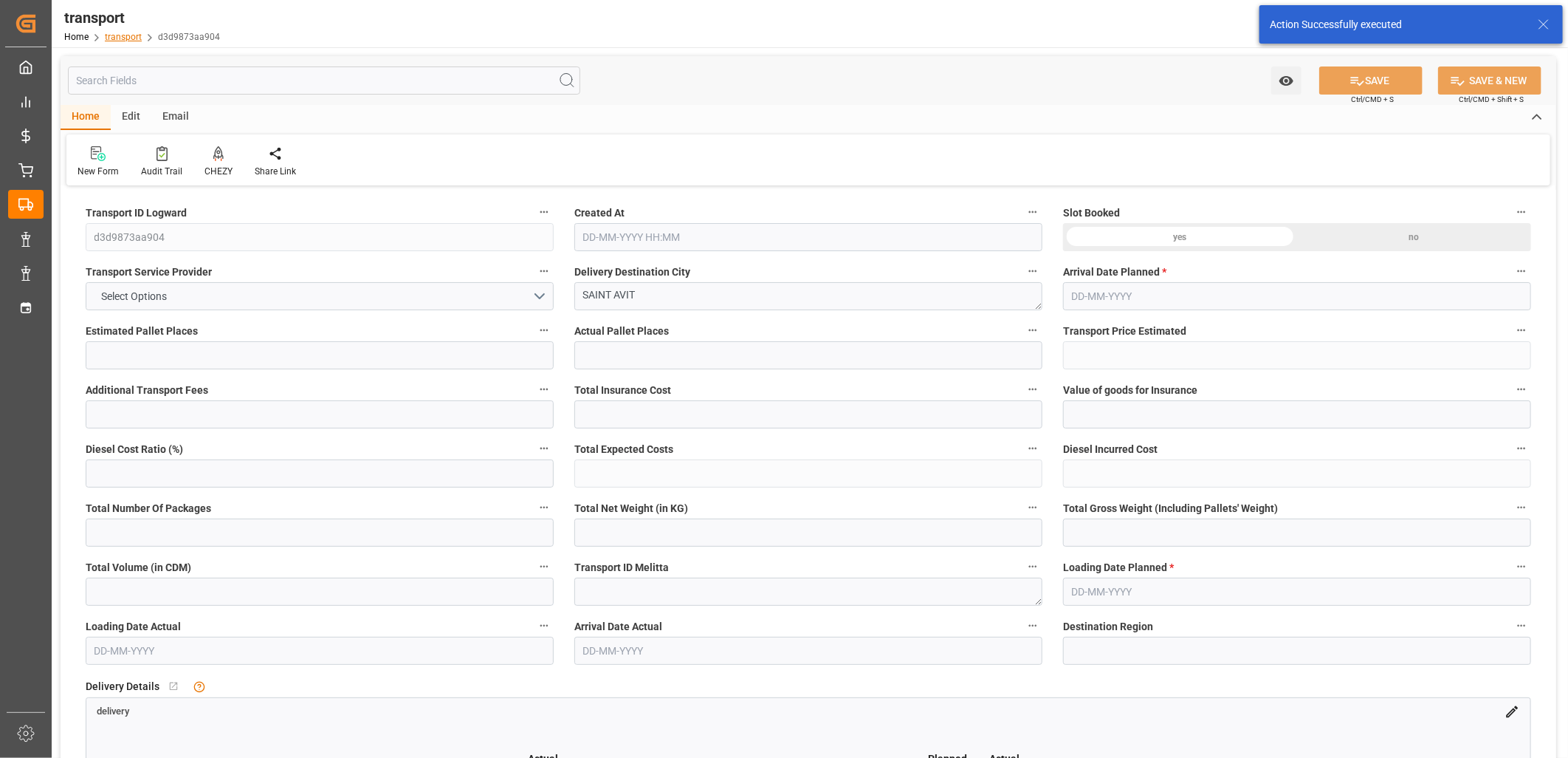
type input "3988.883"
type input "40"
type input "0"
type input "389"
type input "45"
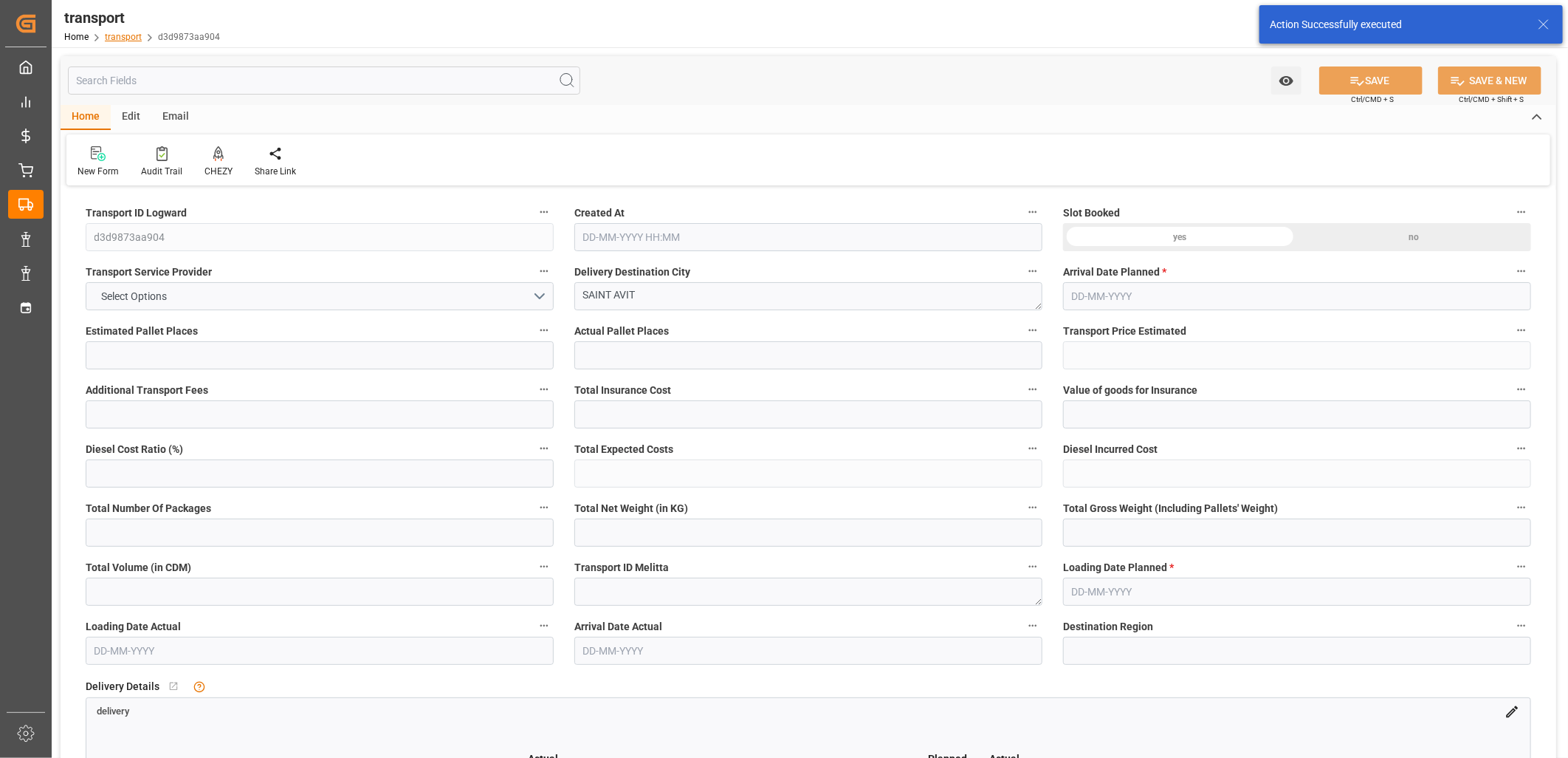
type input "101"
type input "1116.615"
type input "0"
type input "4710.8598"
type input "0"
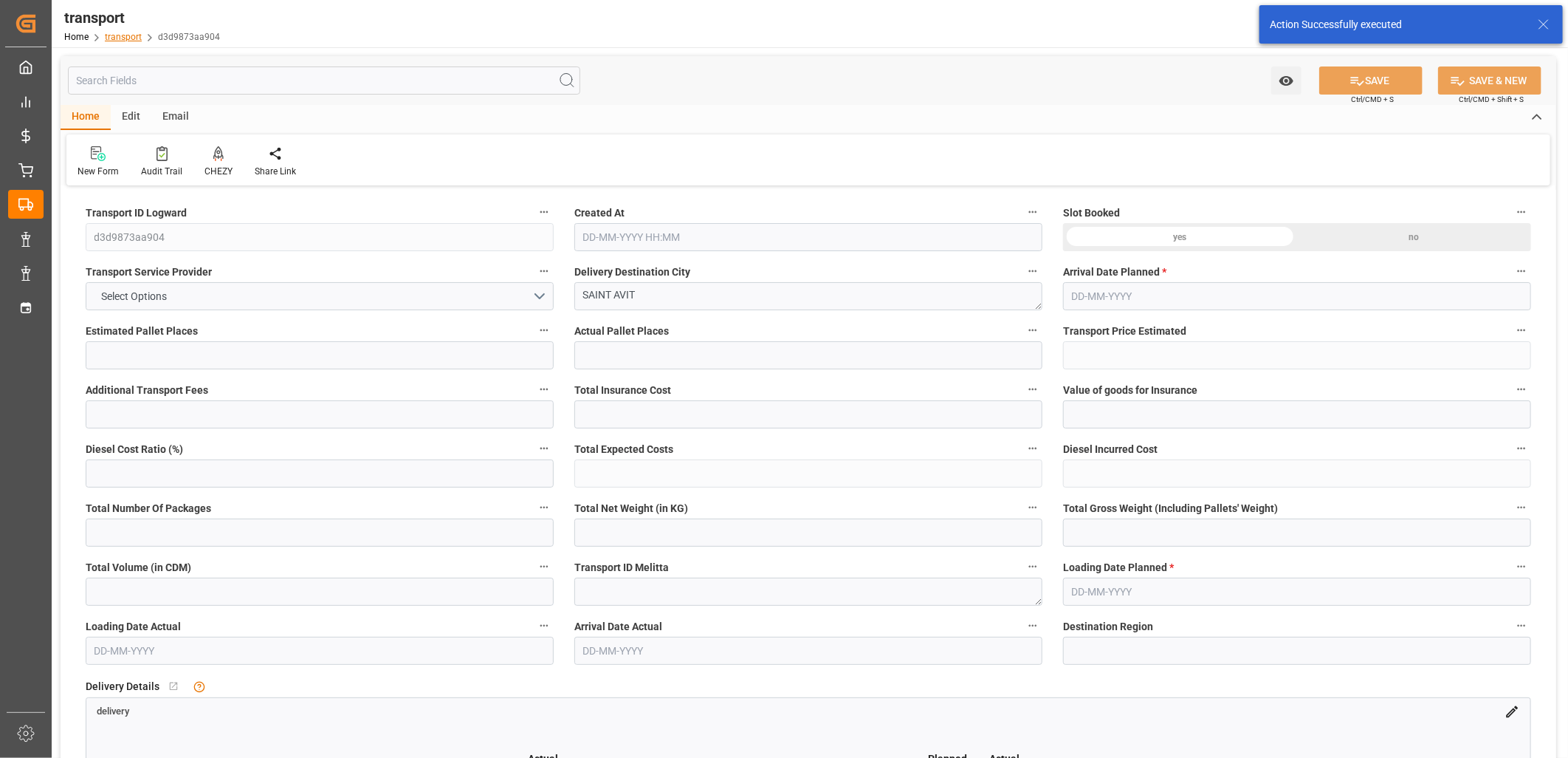
type input "0"
type input "21"
type input "35"
type input "15-10-2025 11:27"
type input "21-10-2025"
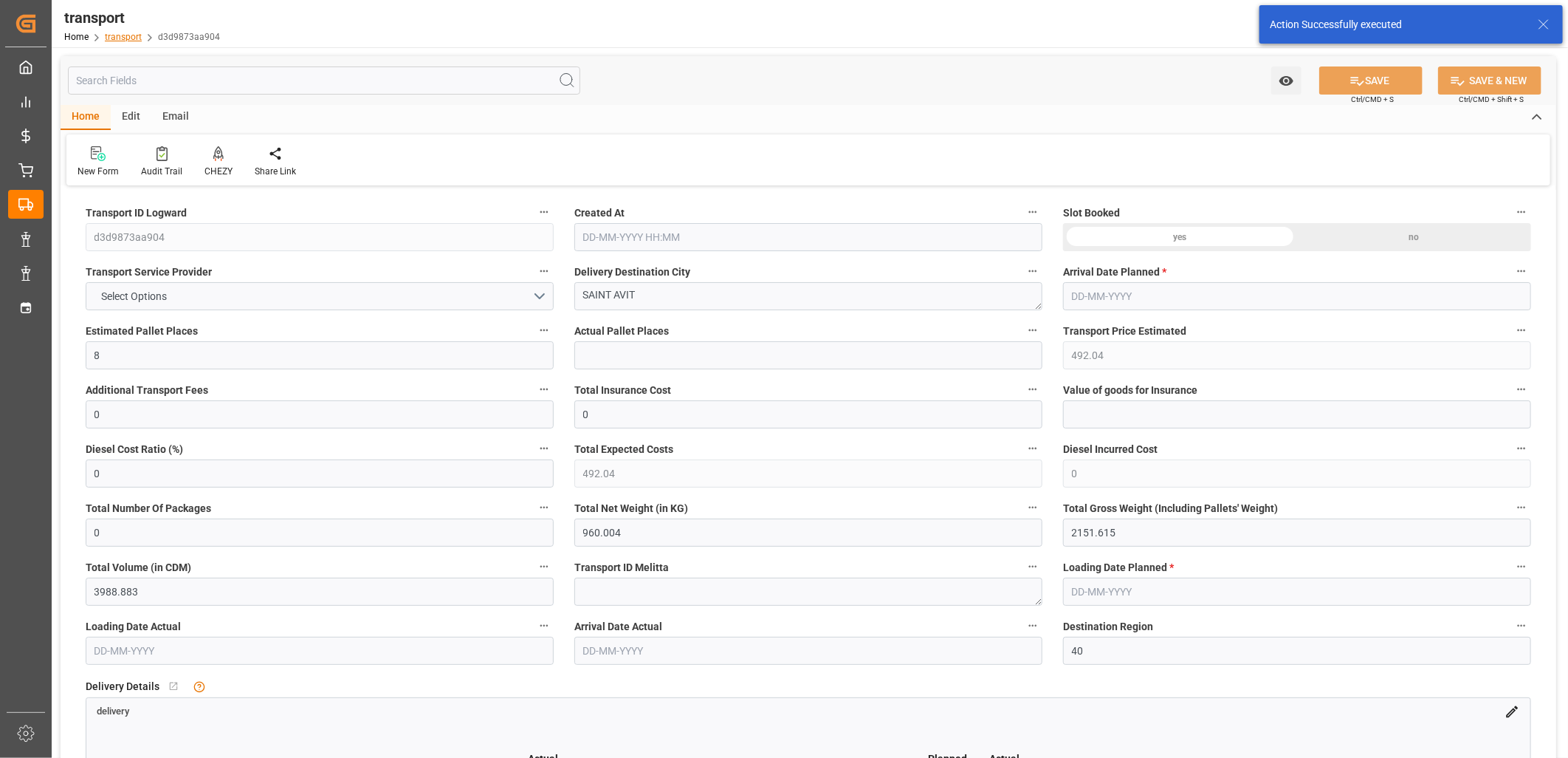
type input "17-10-2025"
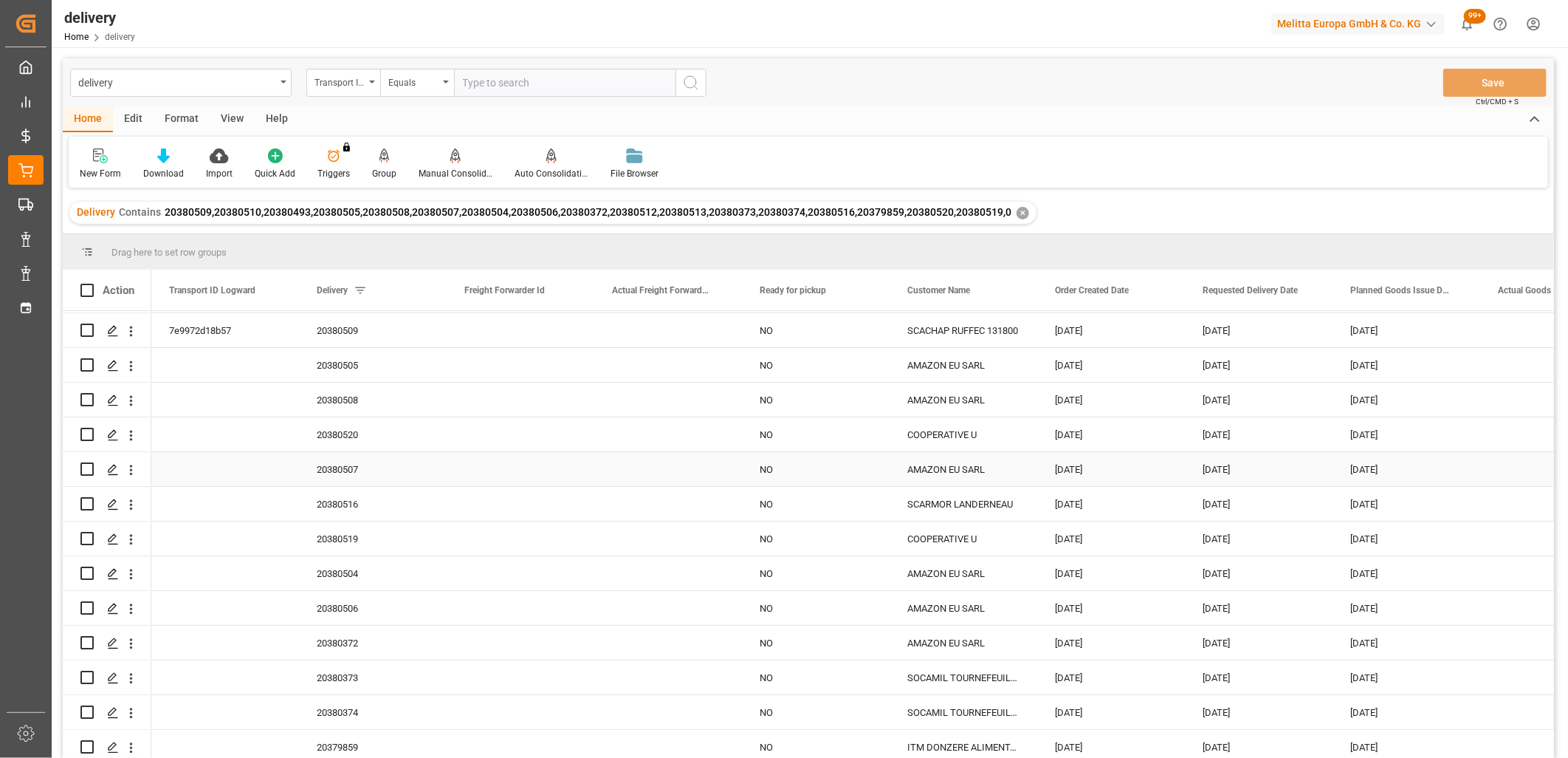
scroll to position [142, 0]
click at [90, 668] on input "Press Space to toggle row selection (unchecked)" at bounding box center [87, 675] width 14 height 14
checkbox input "true"
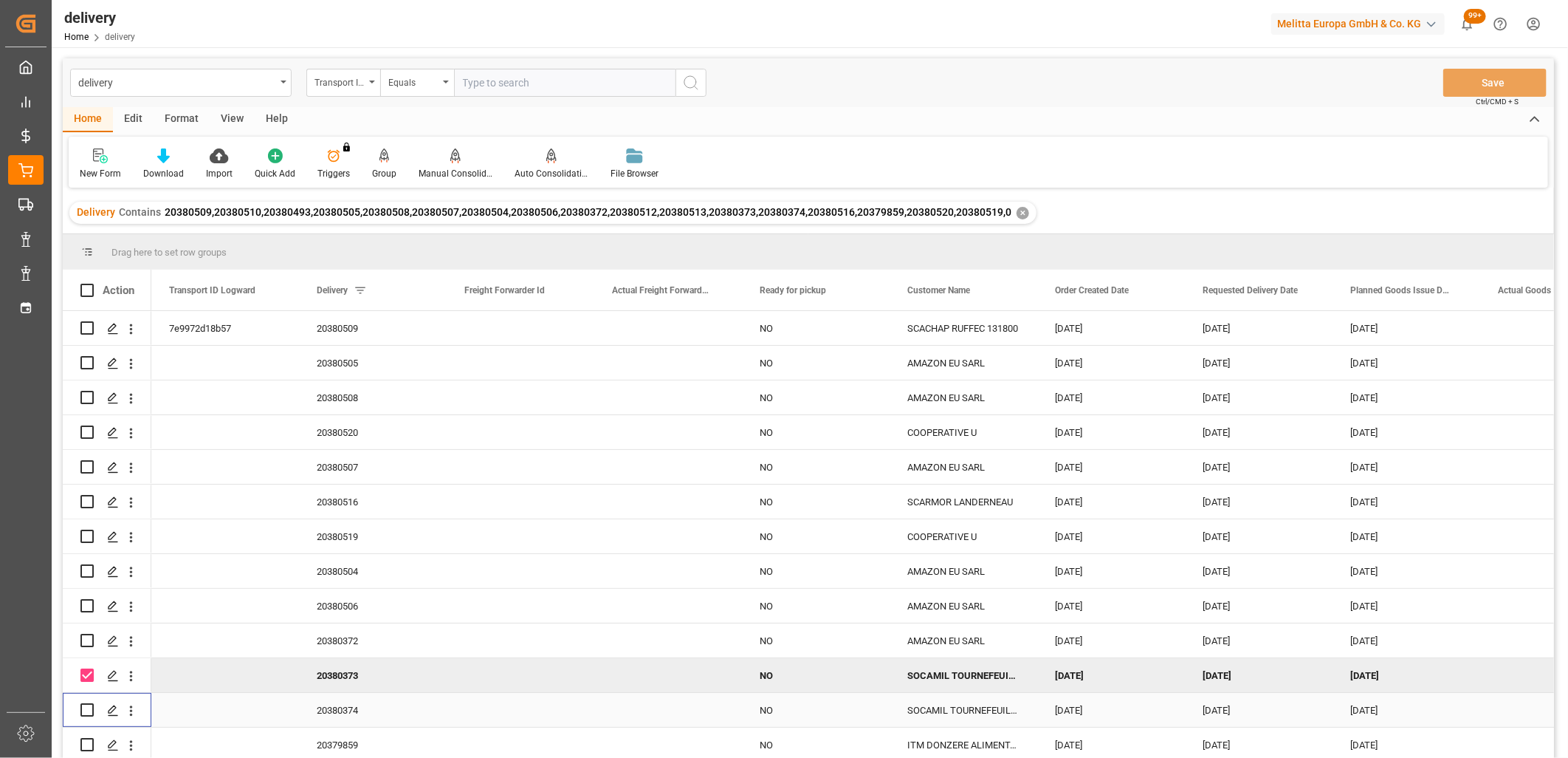
click at [87, 705] on input "Press Space to toggle row selection (unchecked)" at bounding box center [87, 710] width 14 height 14
checkbox input "true"
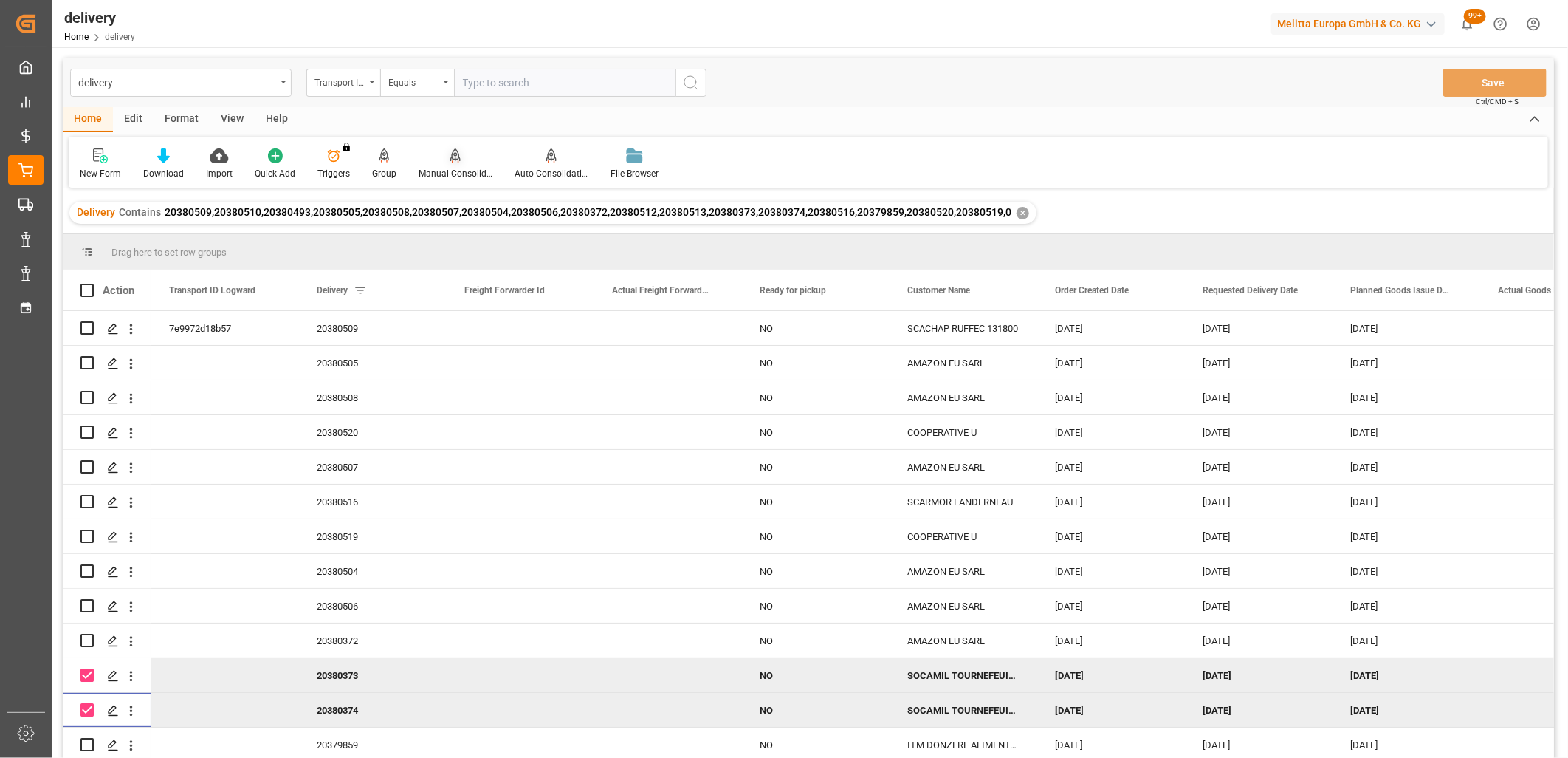
click at [454, 154] on icon at bounding box center [456, 156] width 11 height 15
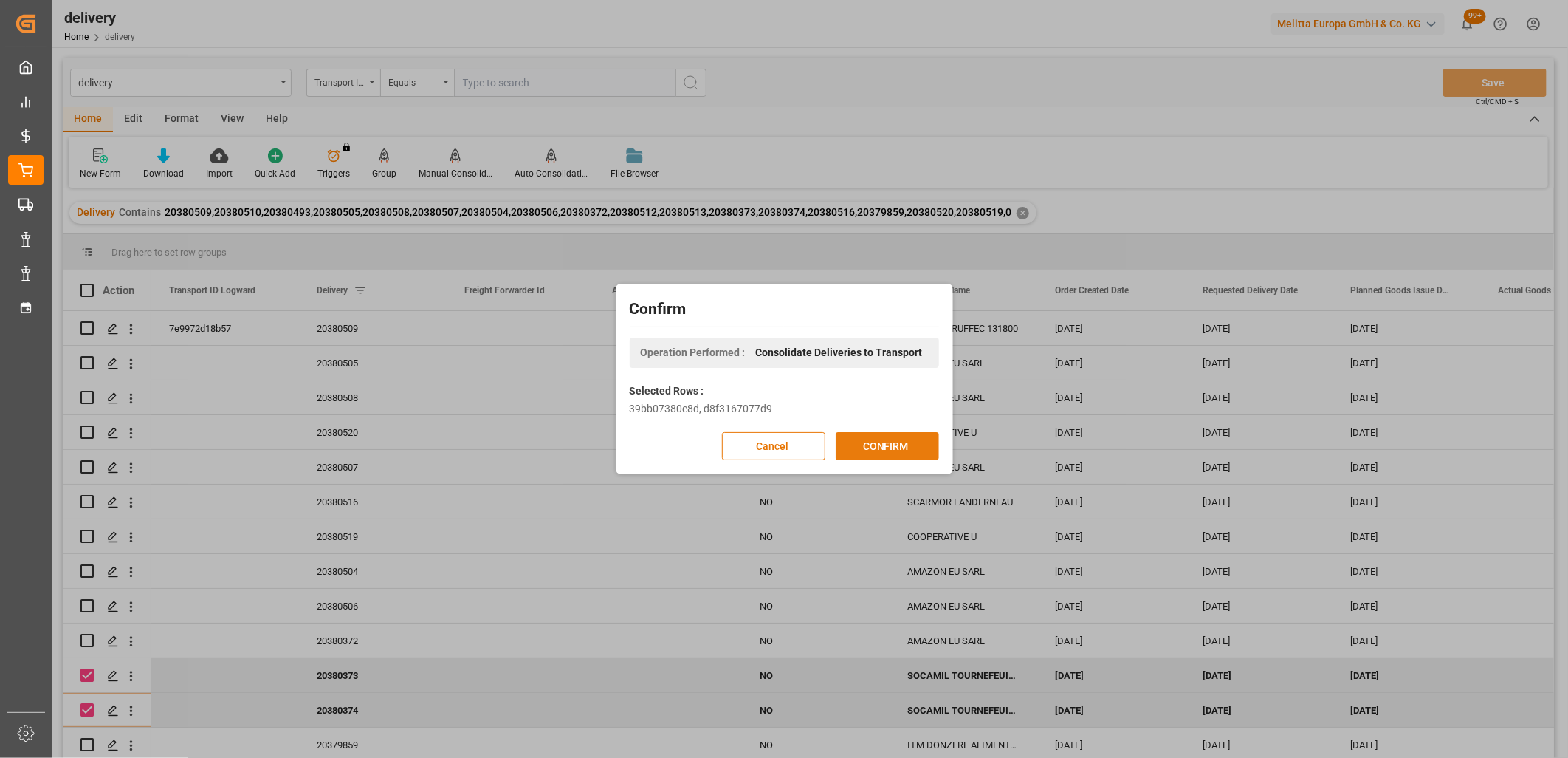
click at [883, 433] on button "CONFIRM" at bounding box center [887, 446] width 103 height 28
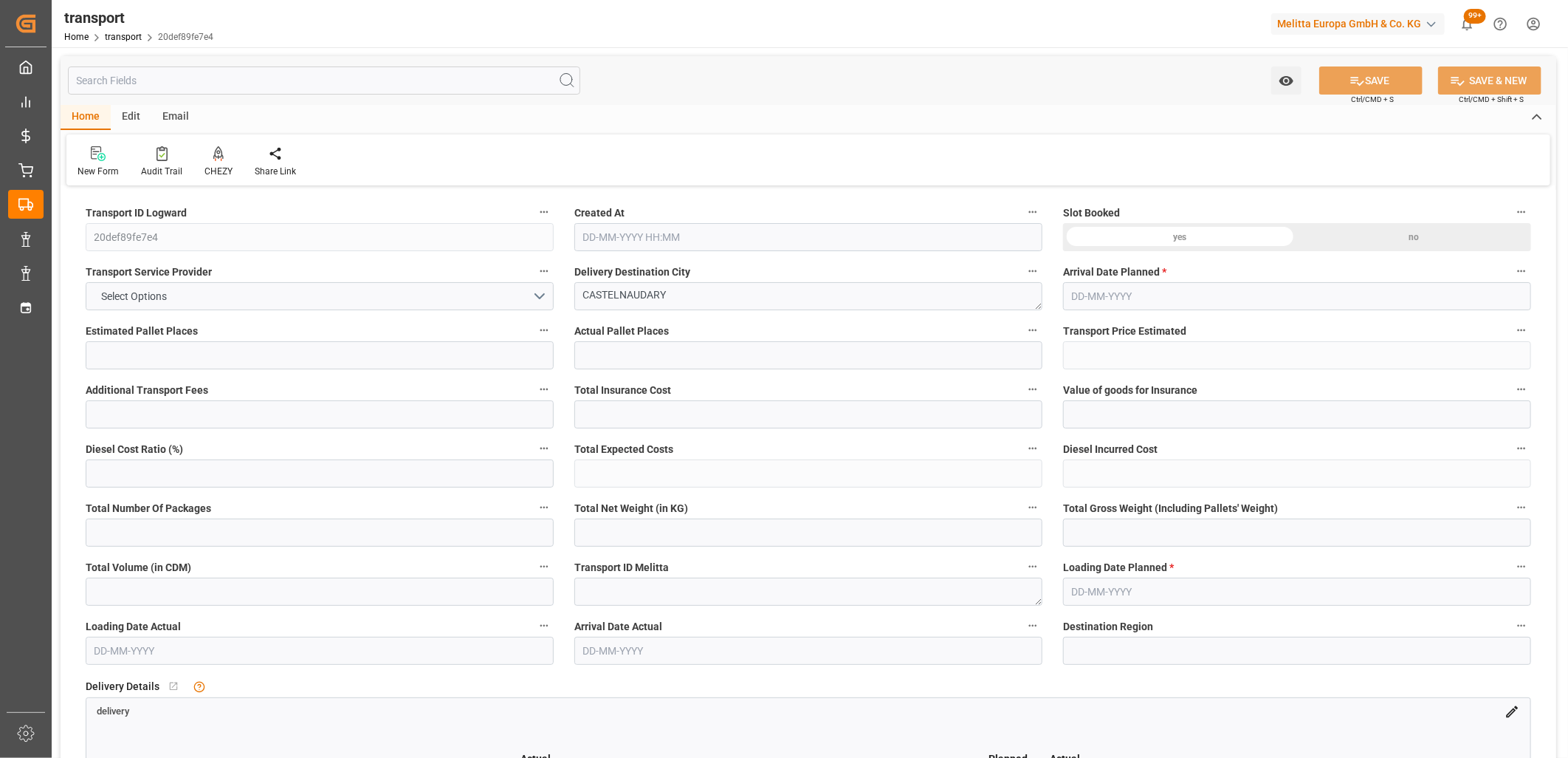
type input "7"
type input "497.71"
type input "0"
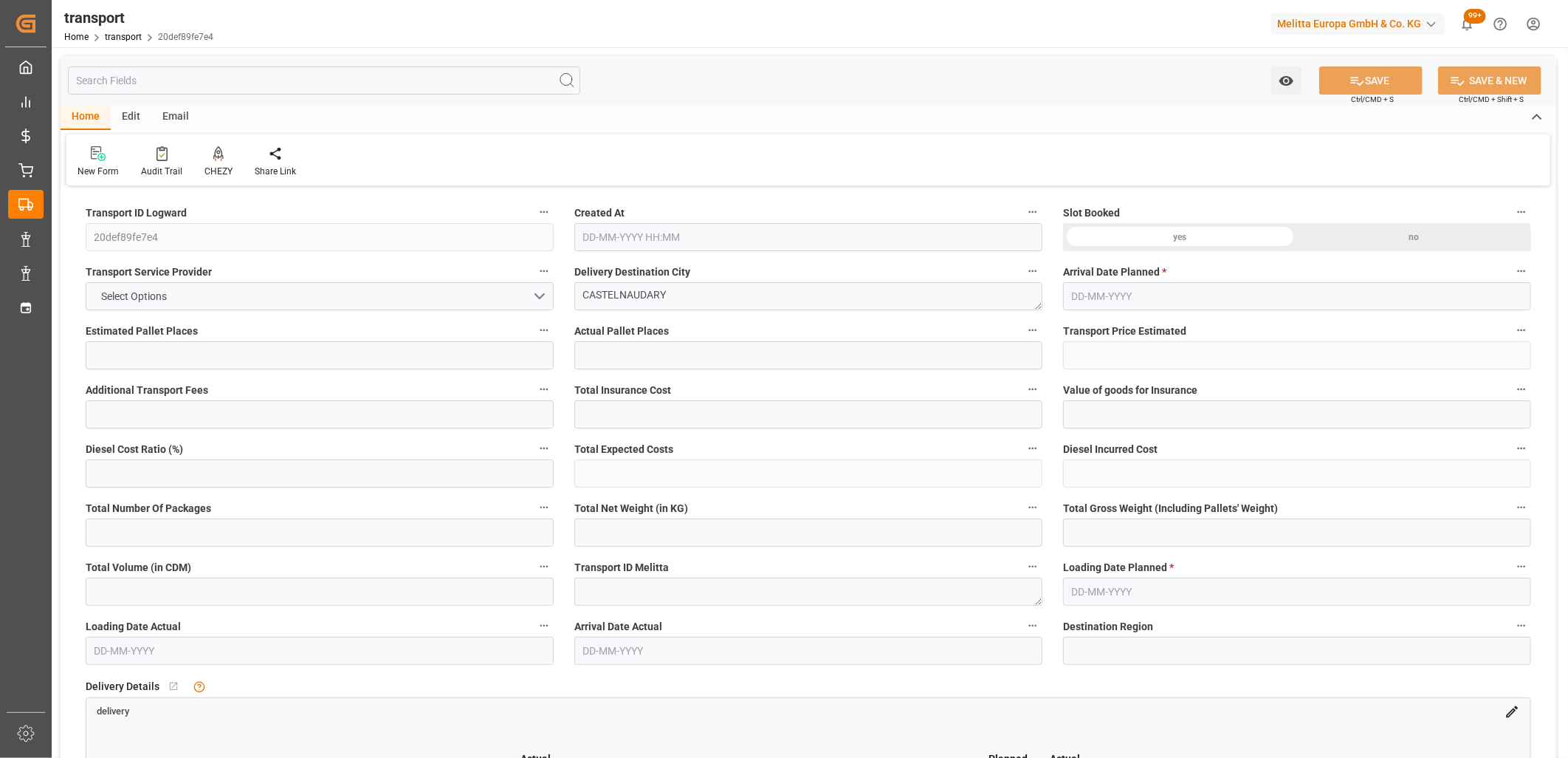
type input "497.71"
type input "0"
type input "1010.892"
type input "1720.24"
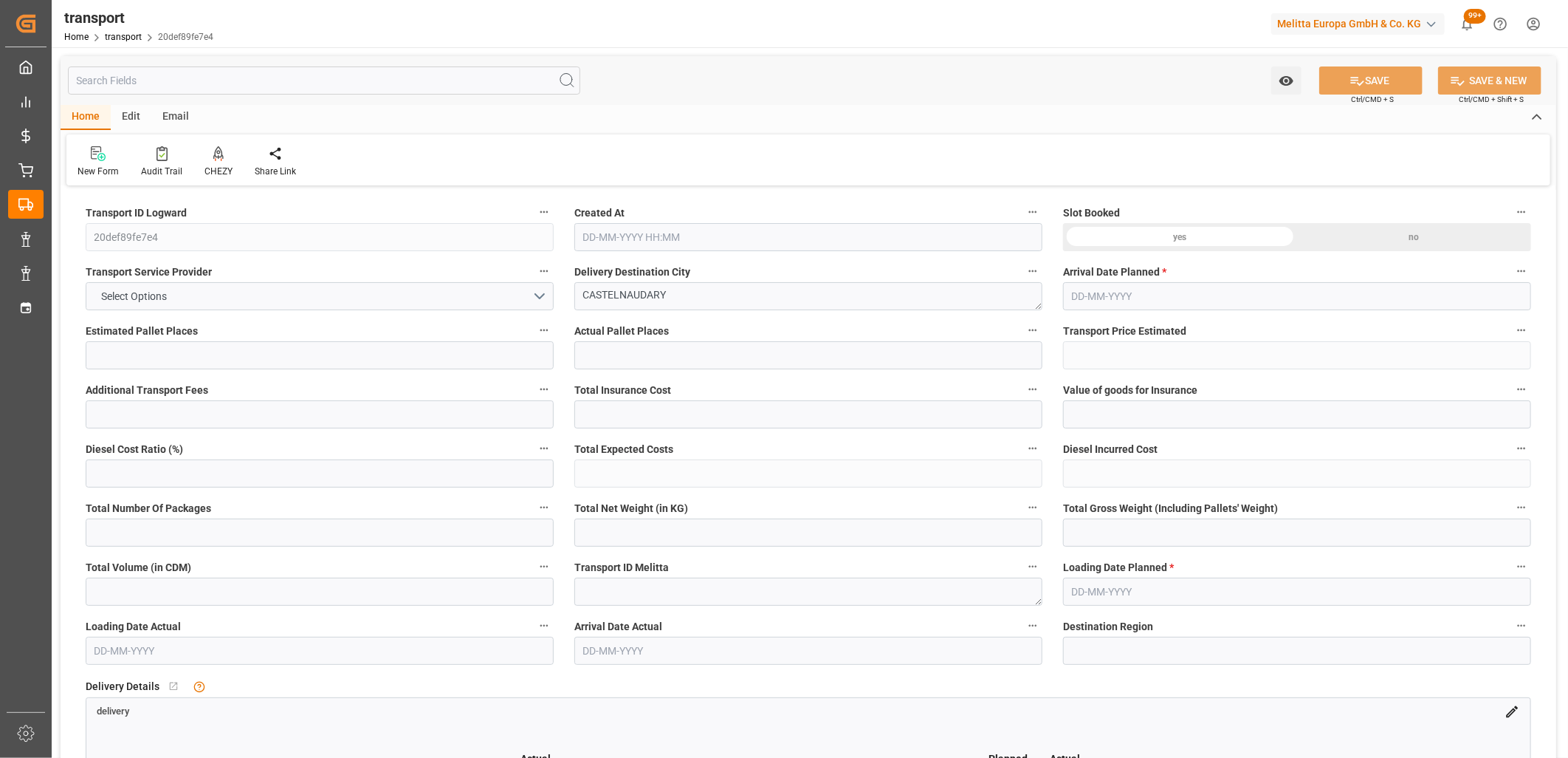
type input "6570.28"
type input "11"
type input "4"
type input "346"
type input "12"
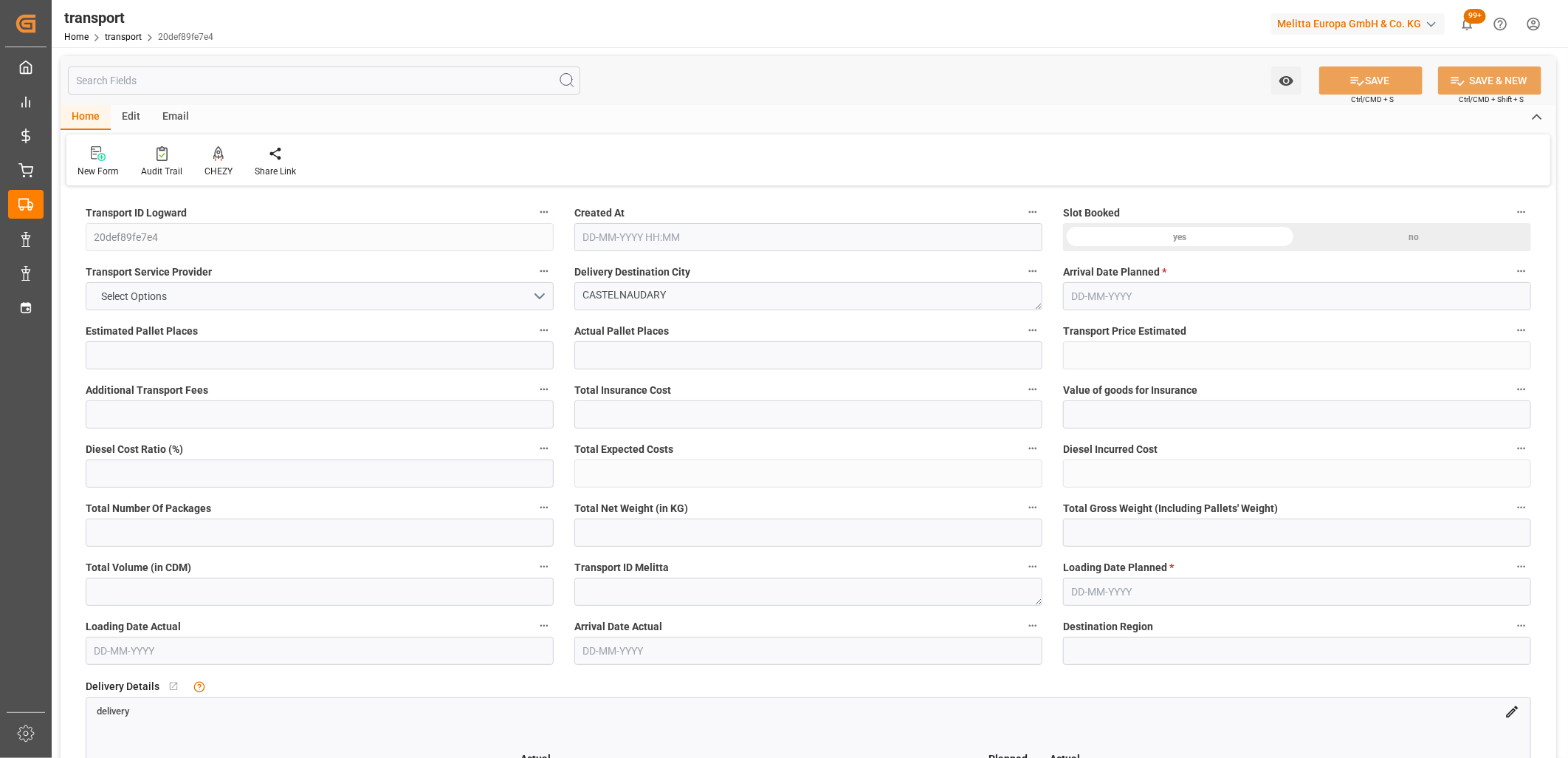
type input "101"
type input "1410.296"
type input "0"
type input "4710.8598"
type input "0"
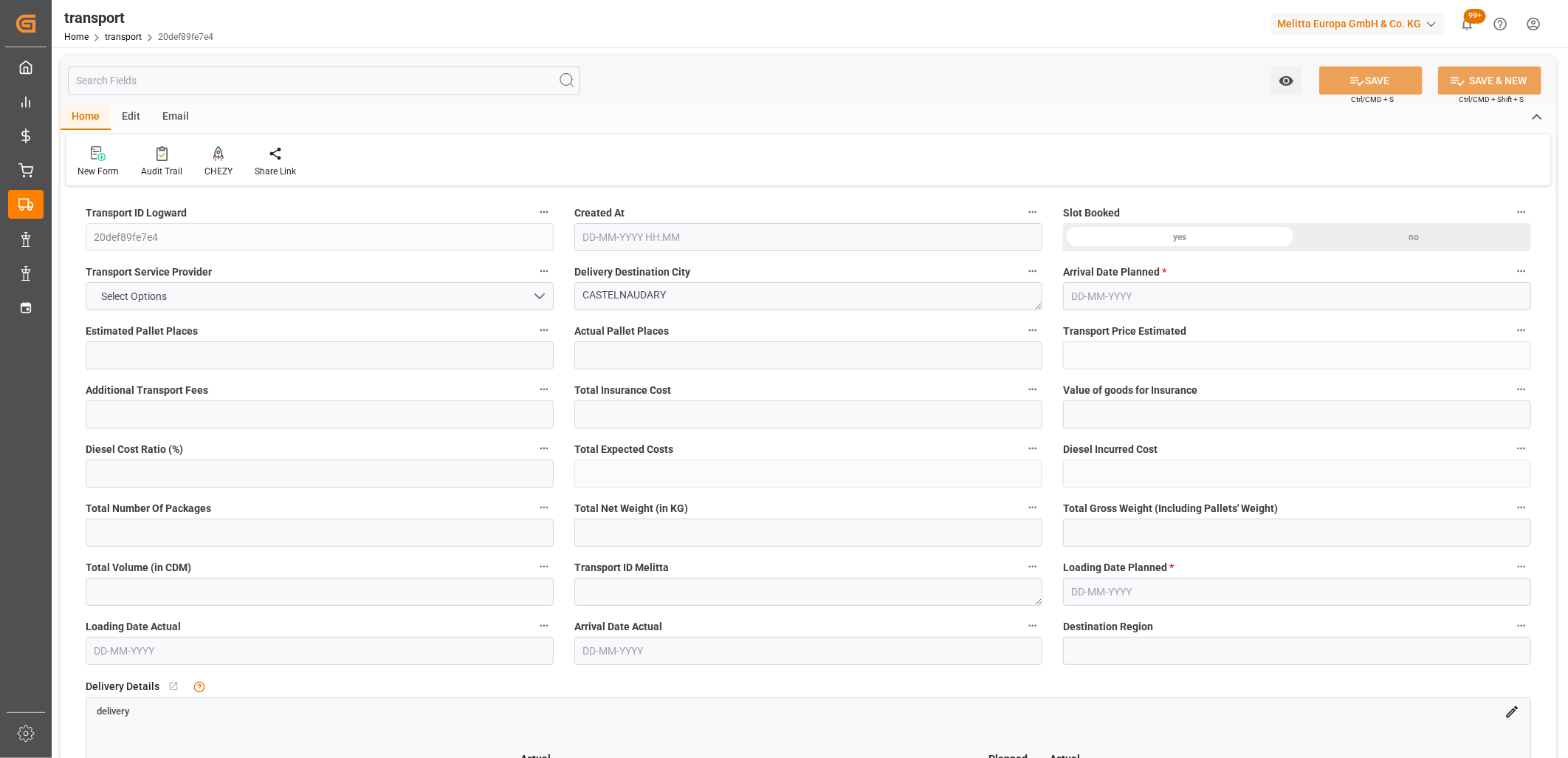
type input "0"
type input "21"
type input "35"
type input "15-10-2025 11:27"
type input "[DATE]"
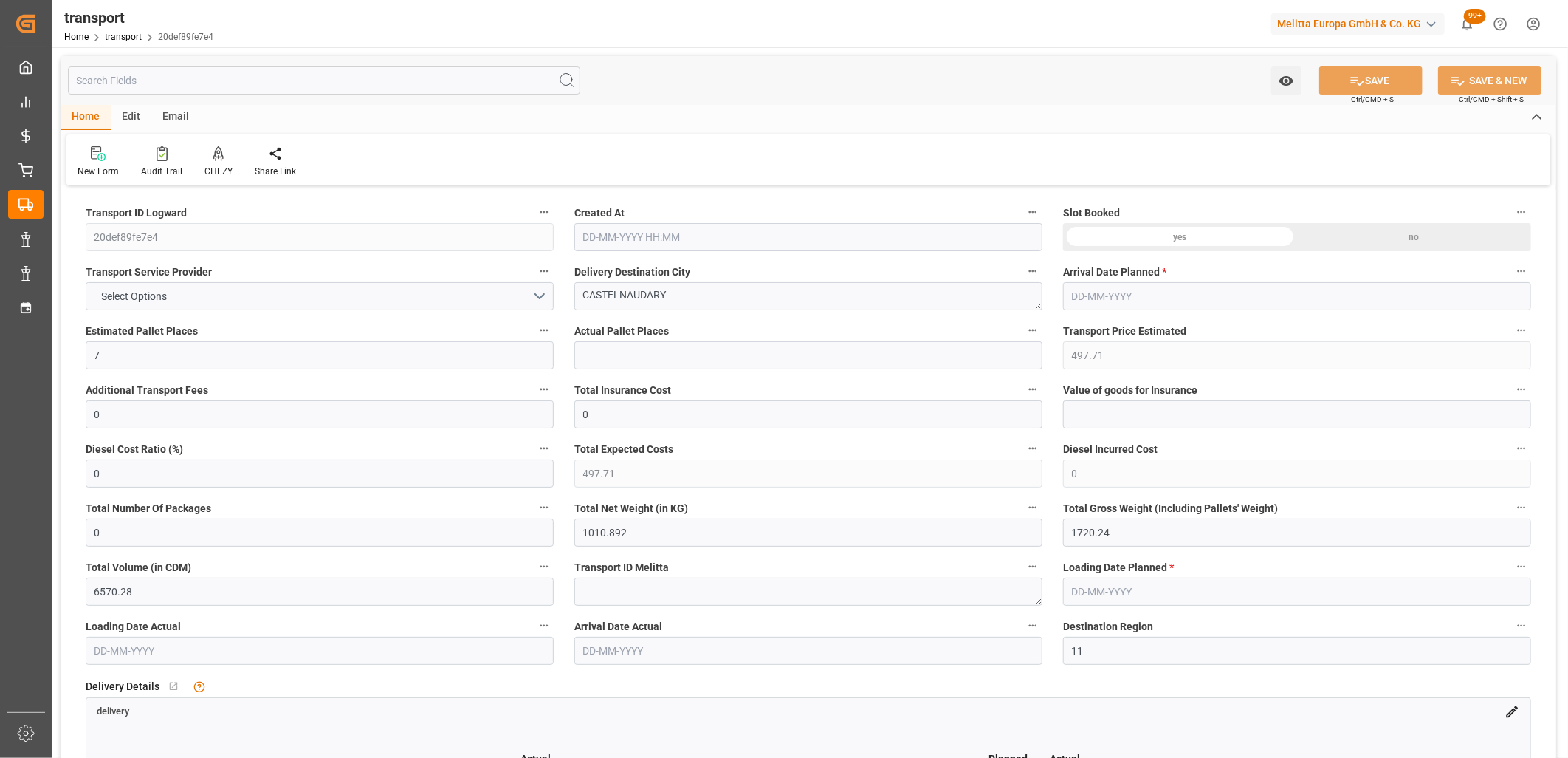
type input "[DATE]"
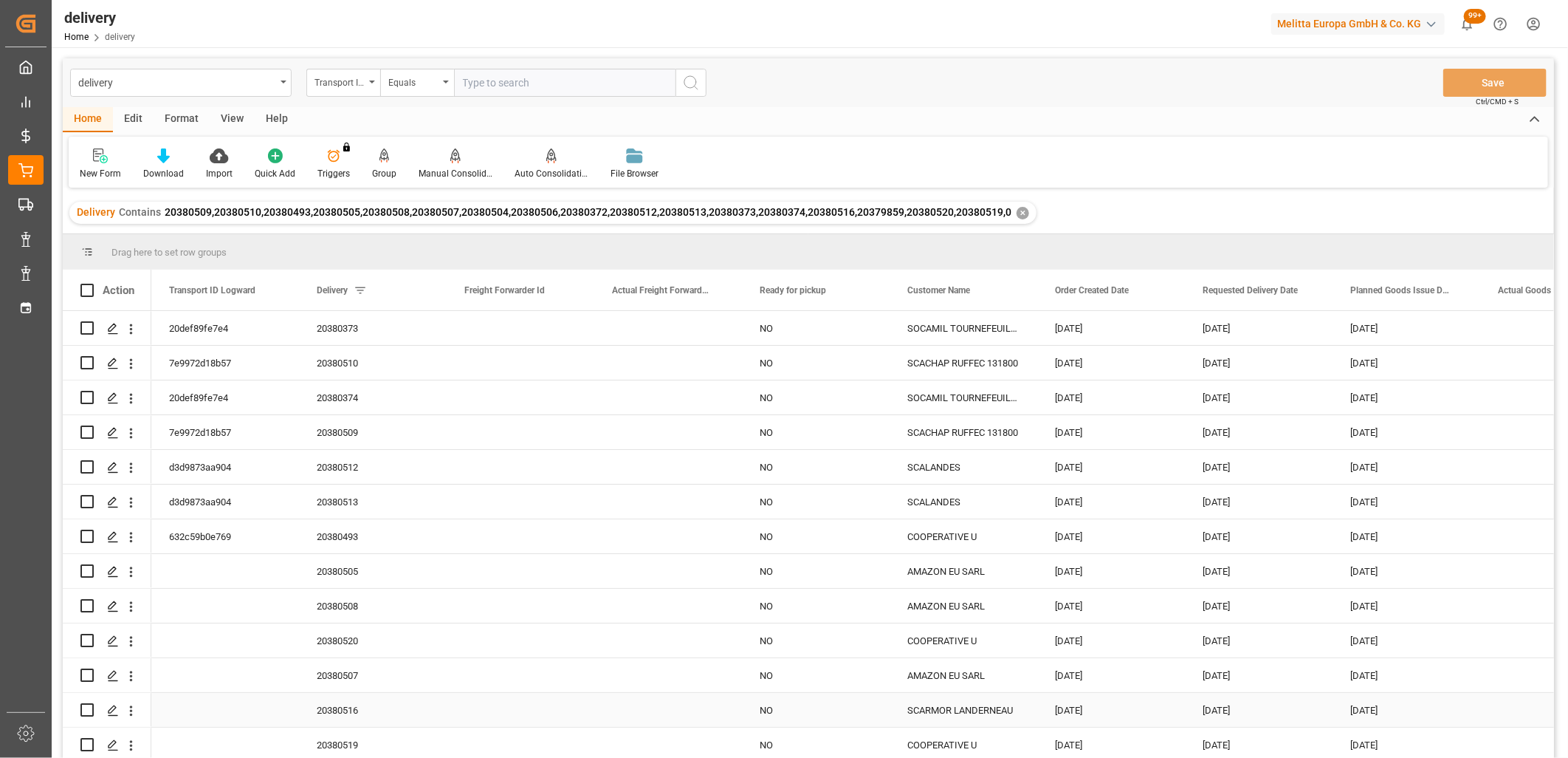
click at [86, 708] on input "Press Space to toggle row selection (unchecked)" at bounding box center [87, 710] width 14 height 14
checkbox input "true"
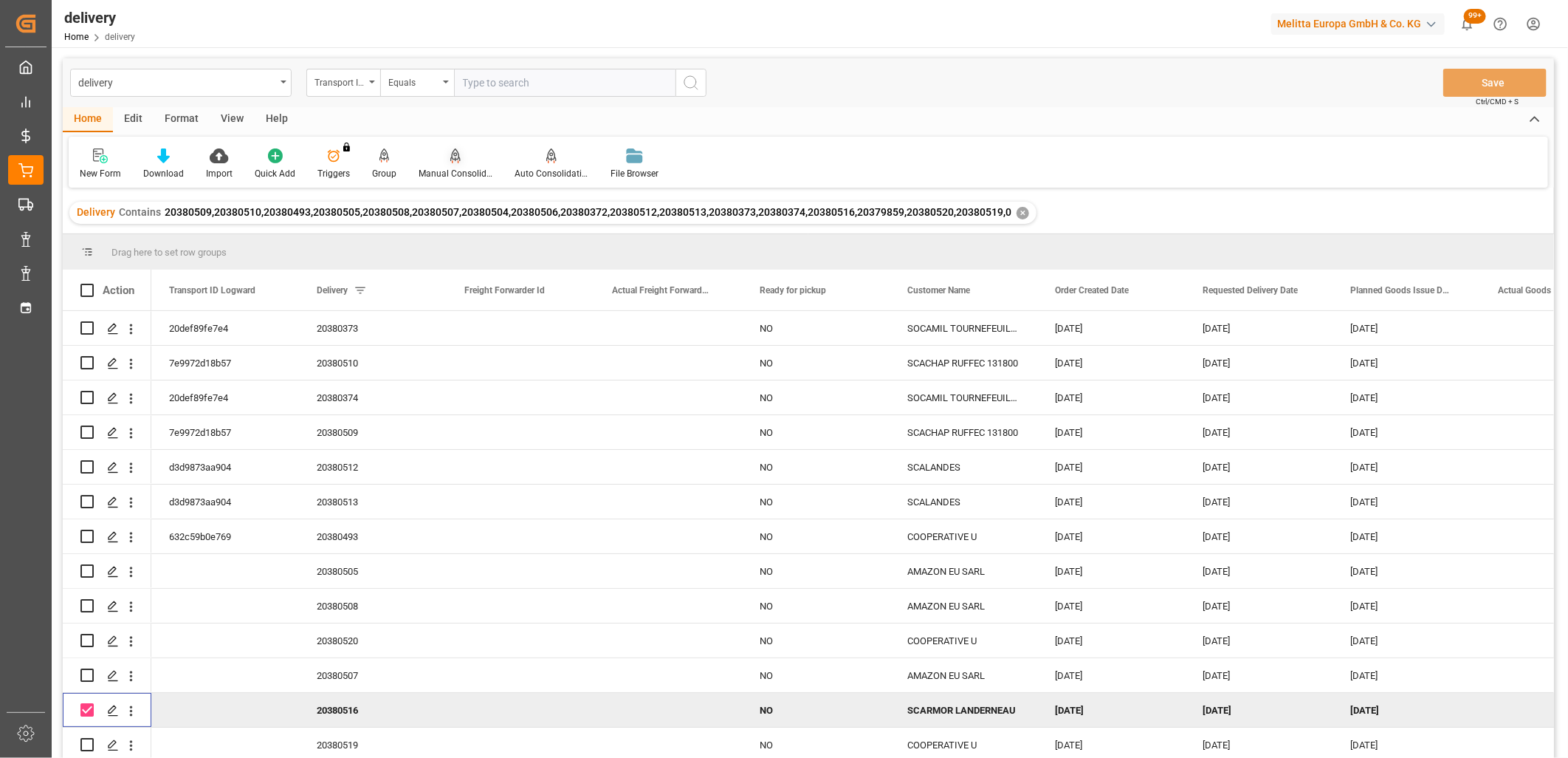
click at [454, 153] on icon at bounding box center [456, 154] width 11 height 13
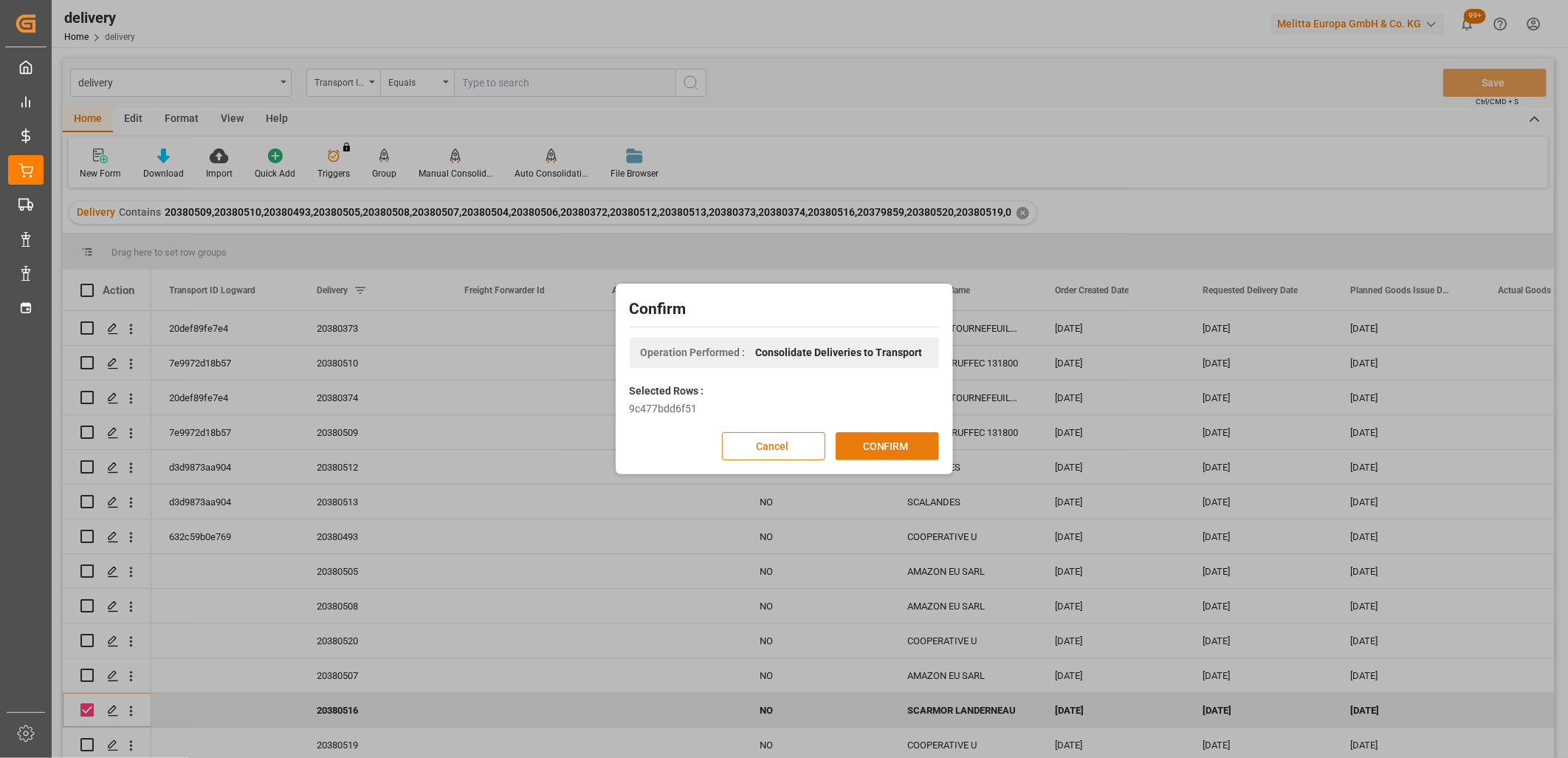
click at [881, 449] on button "CONFIRM" at bounding box center [887, 446] width 103 height 28
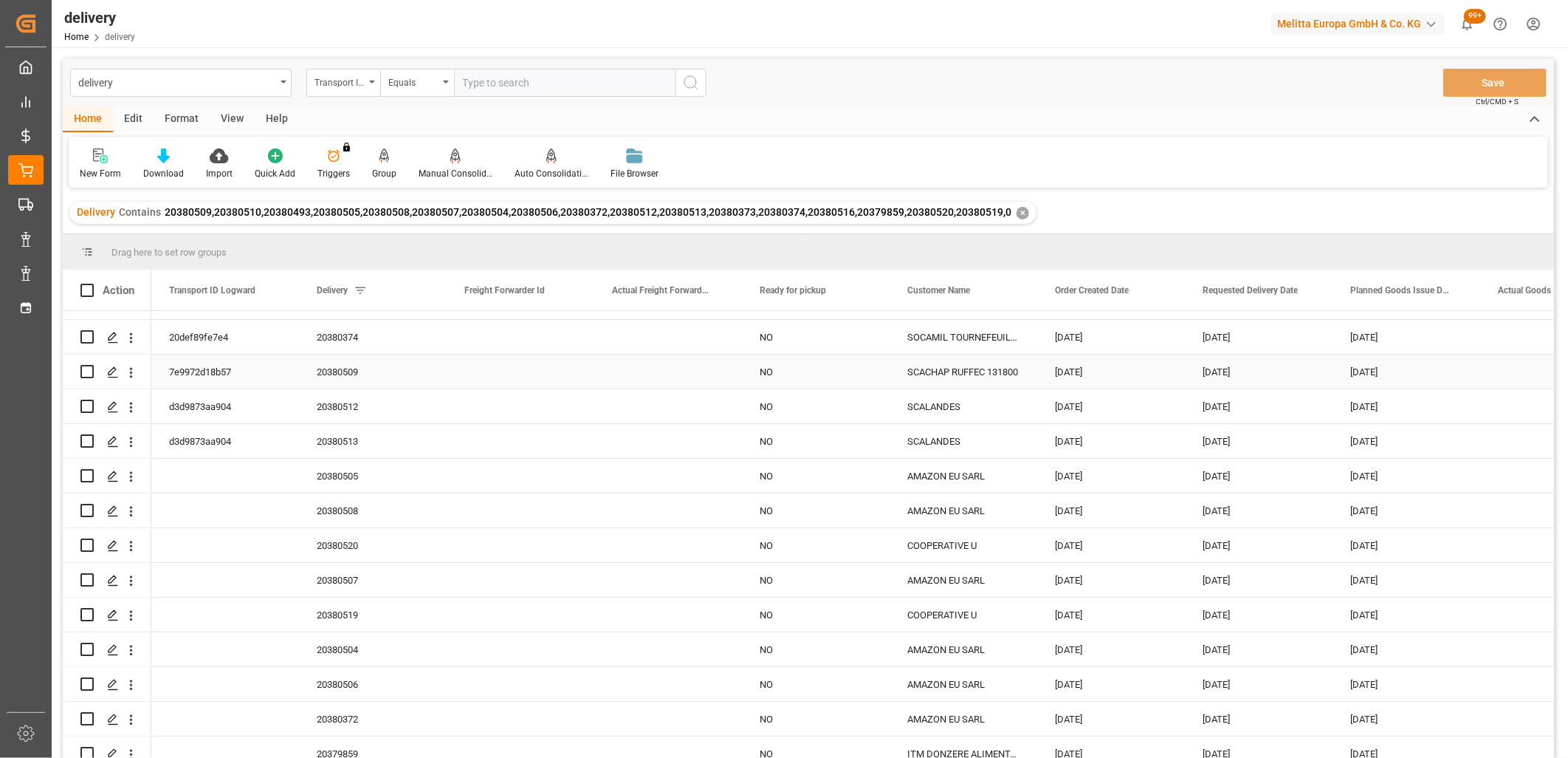
scroll to position [142, 0]
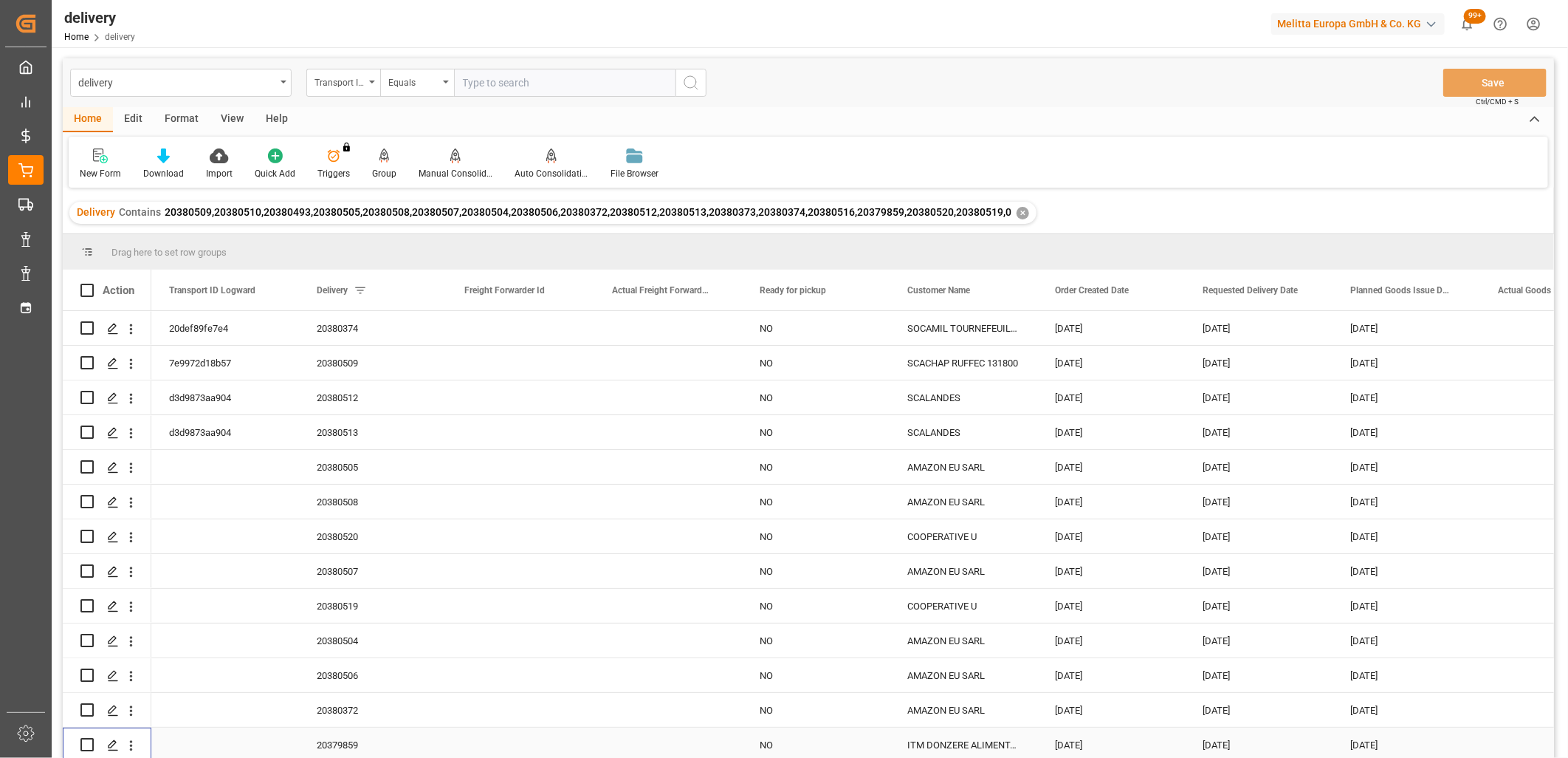
click at [86, 738] on input "Press Space to toggle row selection (unchecked)" at bounding box center [87, 744] width 14 height 14
checkbox input "true"
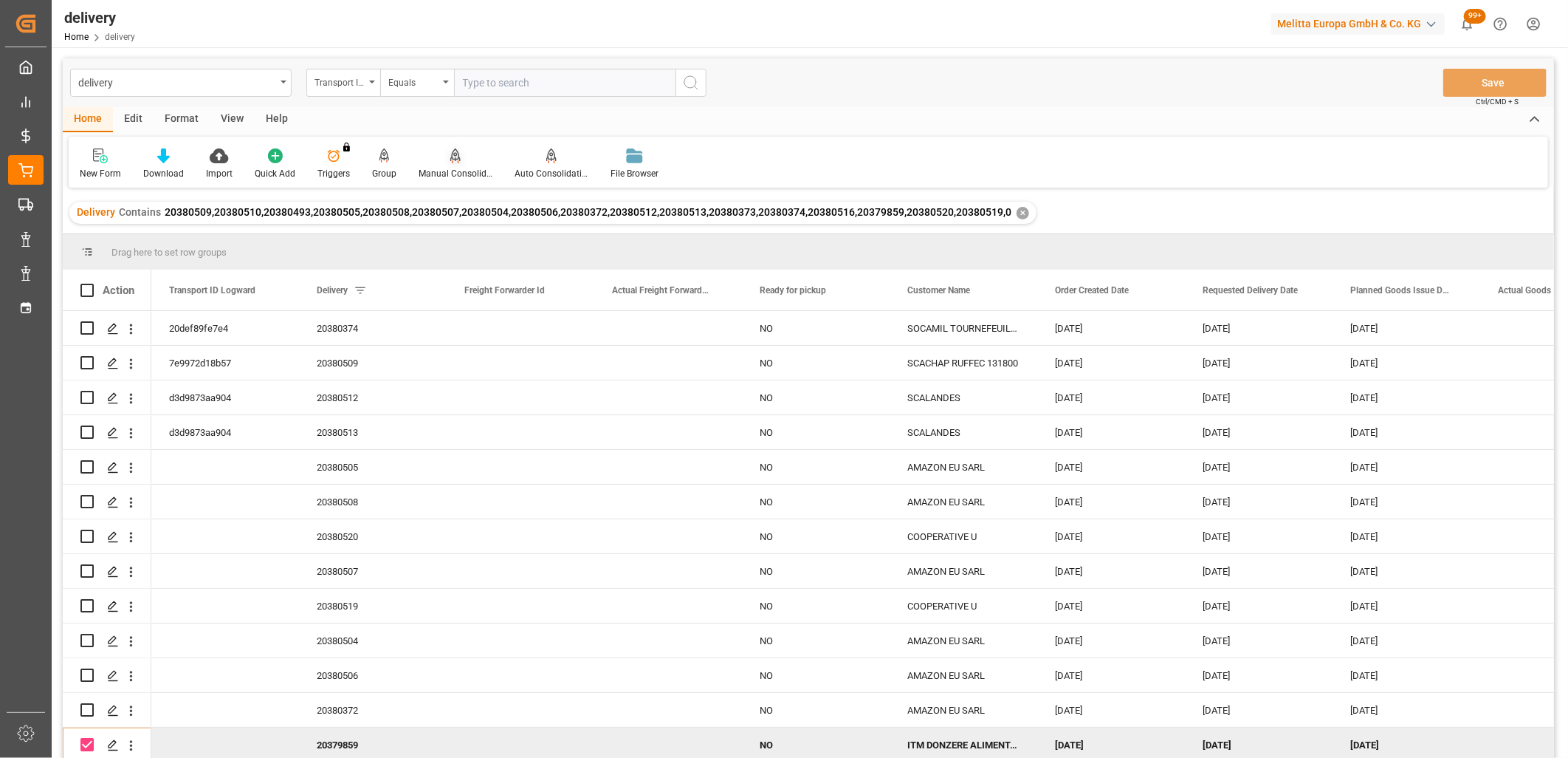
click at [454, 156] on icon at bounding box center [456, 156] width 11 height 15
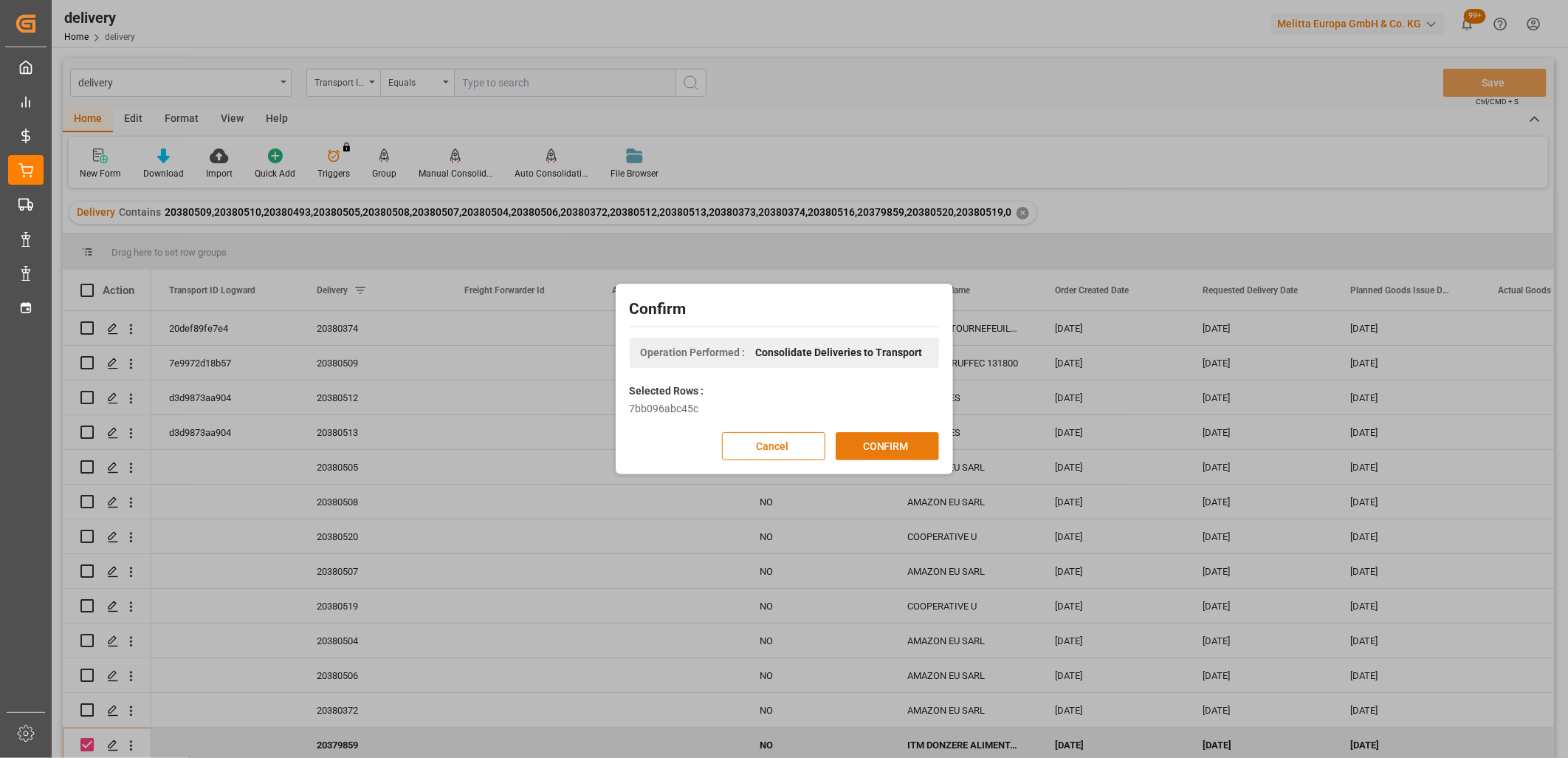
click at [868, 444] on button "CONFIRM" at bounding box center [887, 446] width 103 height 28
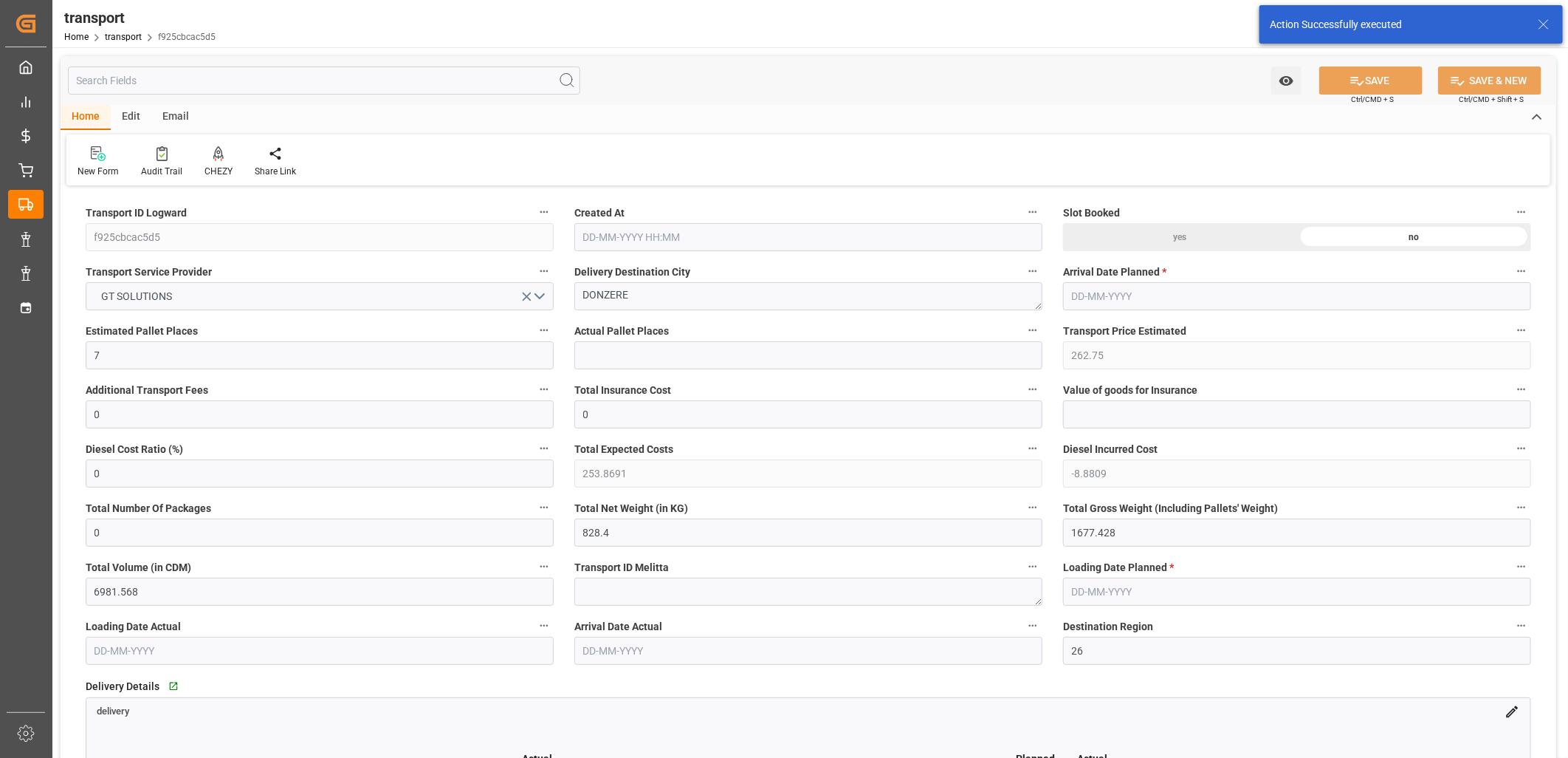
type input "[DATE] 11:28"
type input "[DATE]"
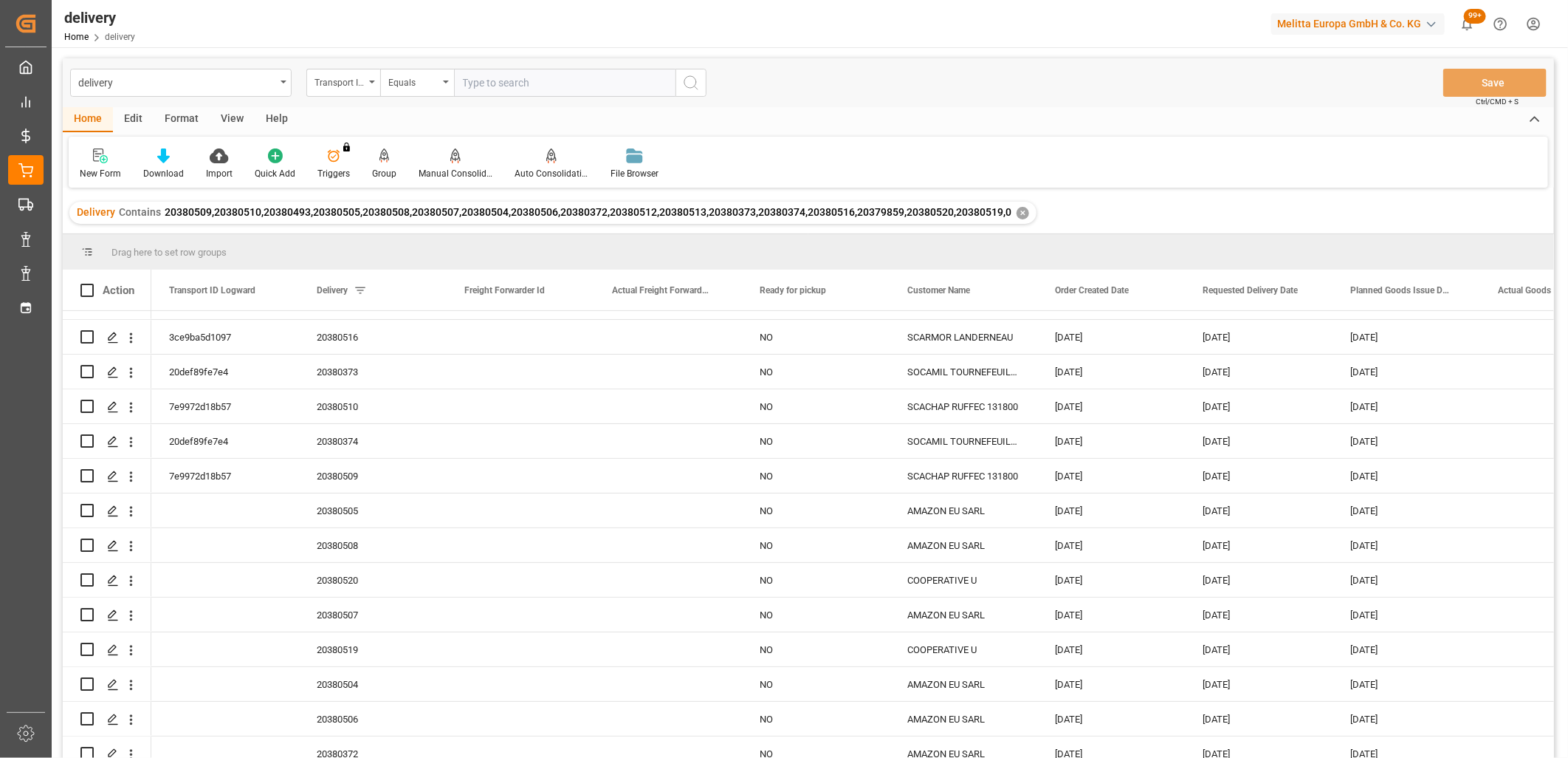
scroll to position [142, 0]
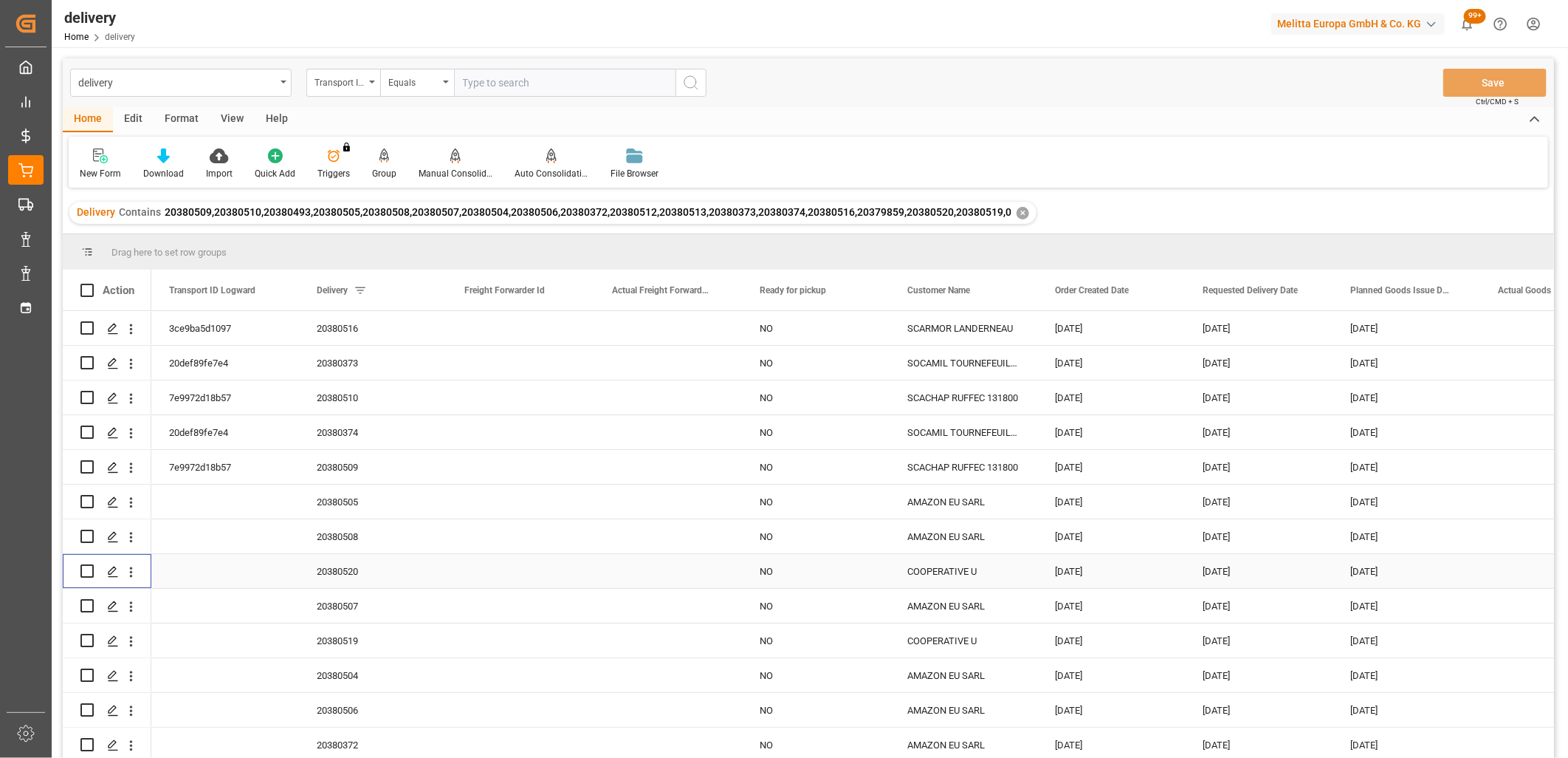
click at [83, 565] on input "Press Space to toggle row selection (unchecked)" at bounding box center [87, 571] width 14 height 14
checkbox input "true"
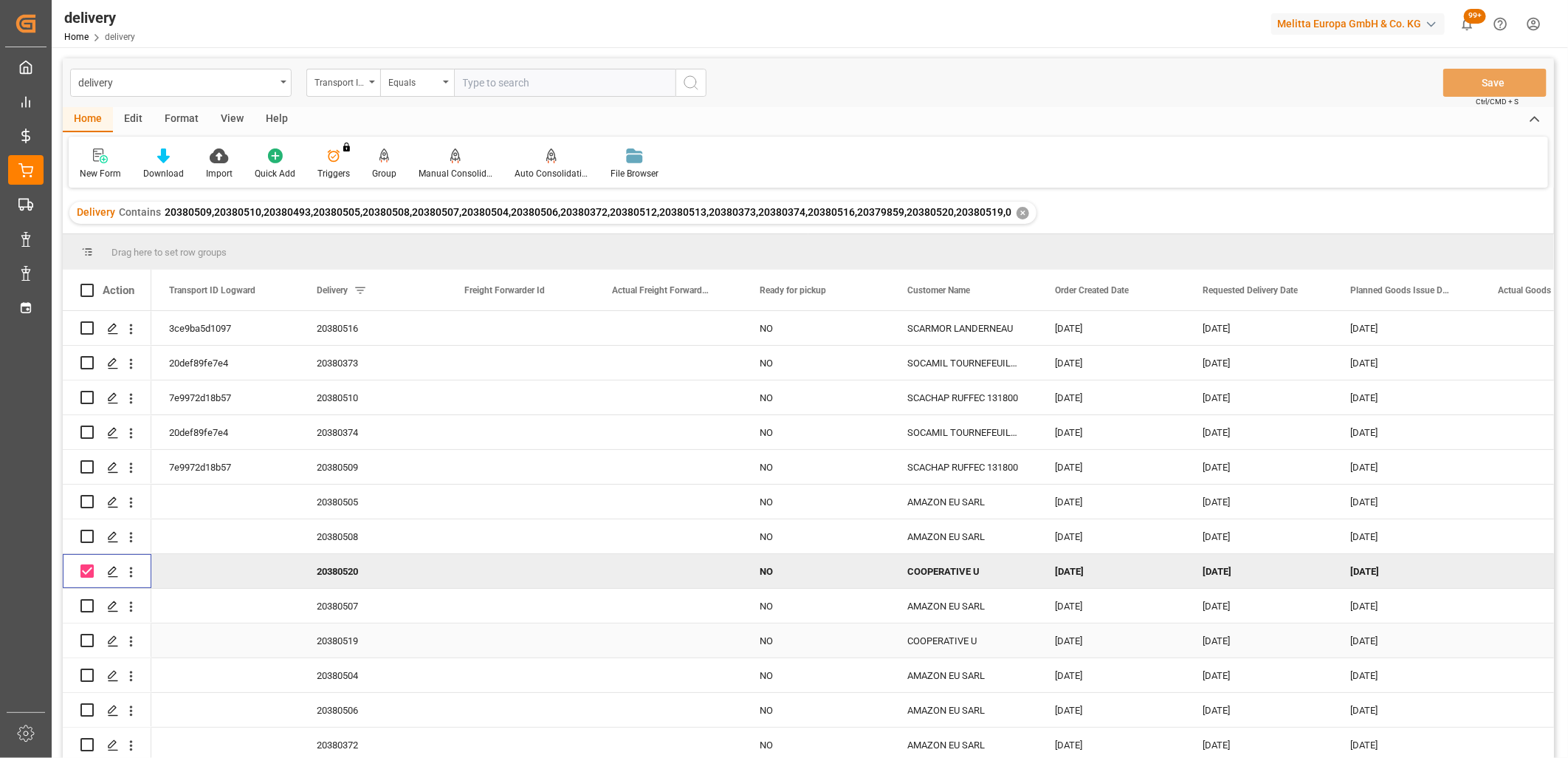
click at [83, 634] on input "Press Space to toggle row selection (unchecked)" at bounding box center [87, 641] width 14 height 14
checkbox input "true"
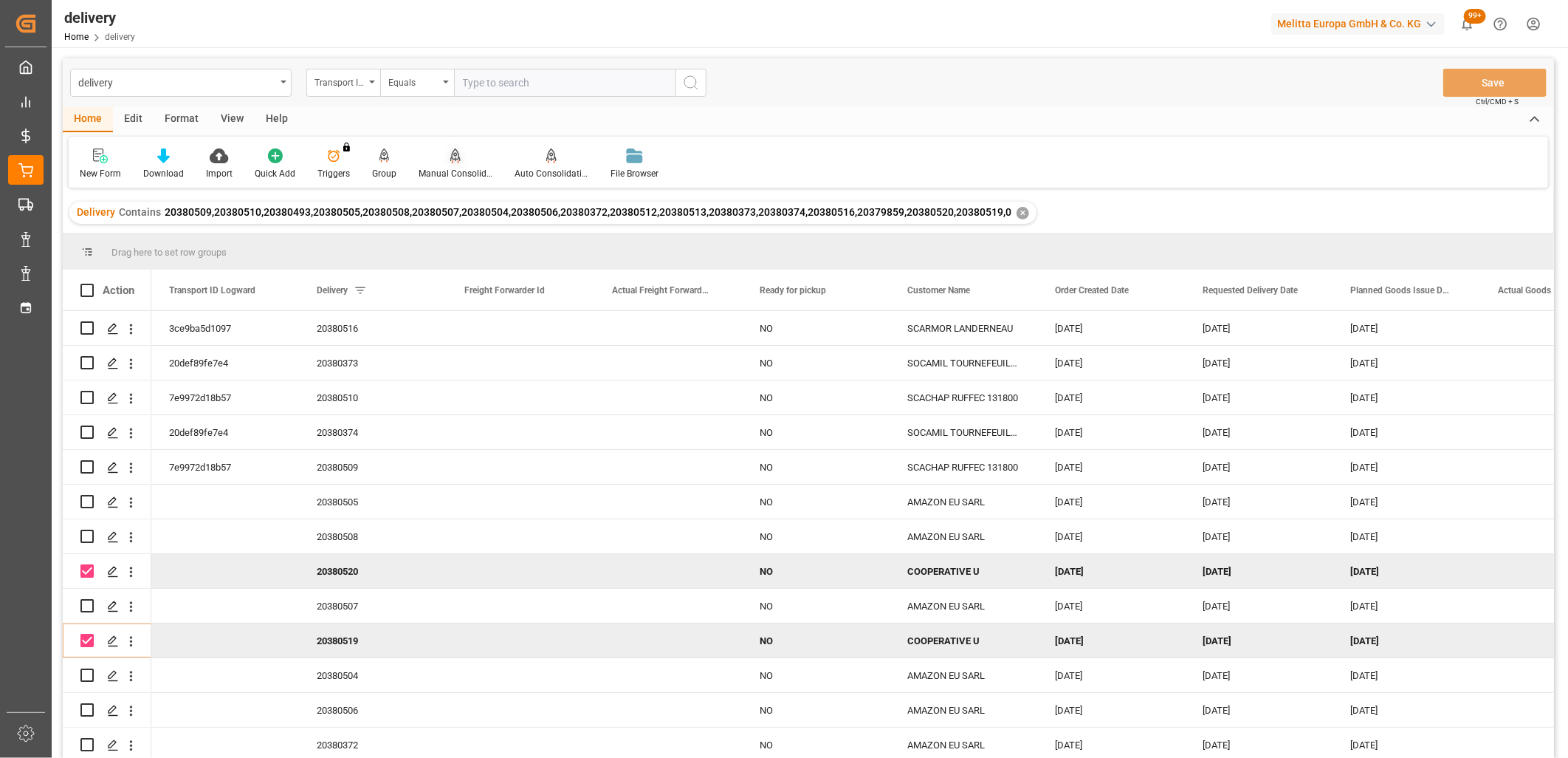
click at [454, 155] on icon at bounding box center [456, 154] width 11 height 13
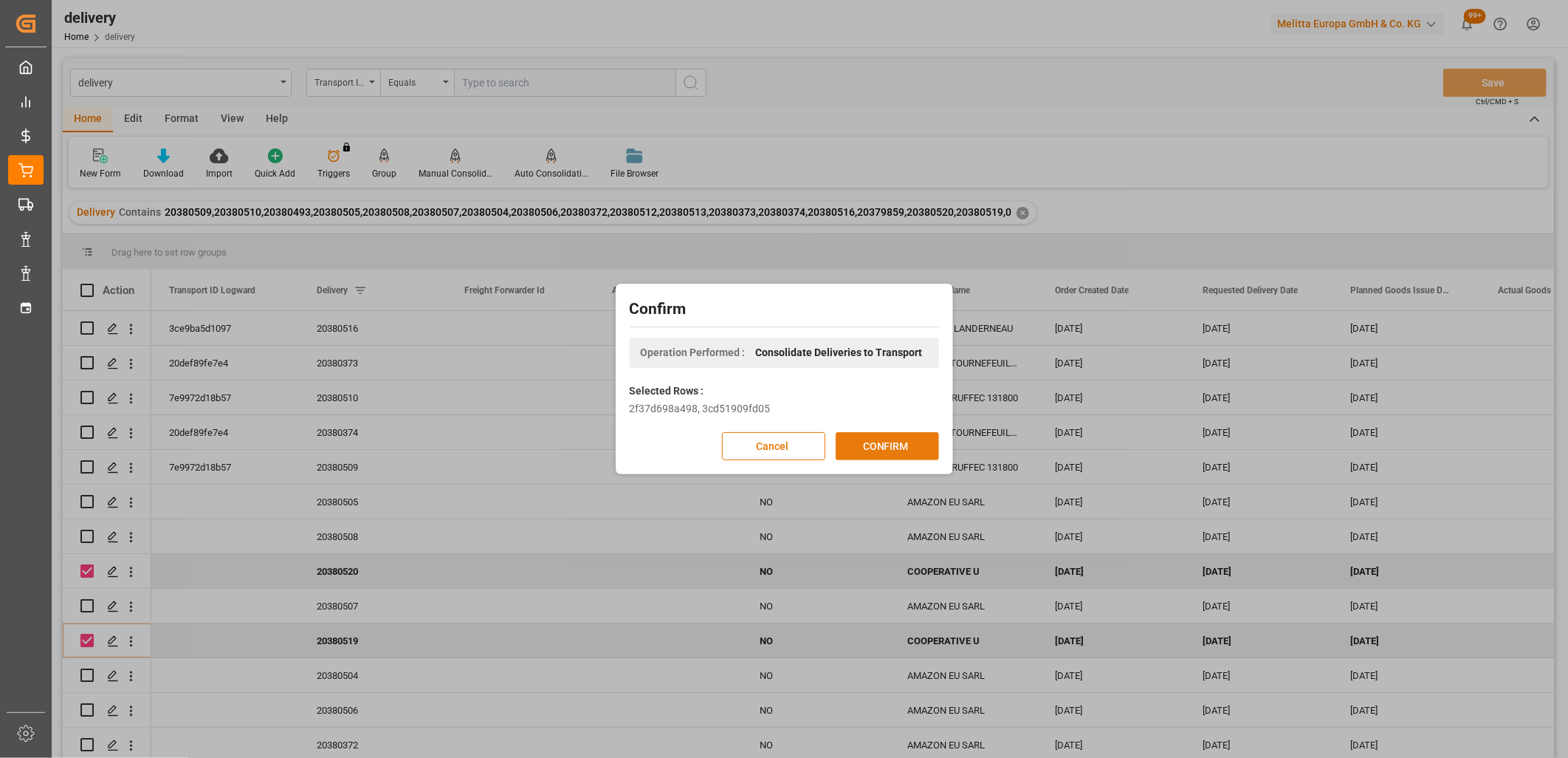
click at [881, 449] on button "CONFIRM" at bounding box center [887, 446] width 103 height 28
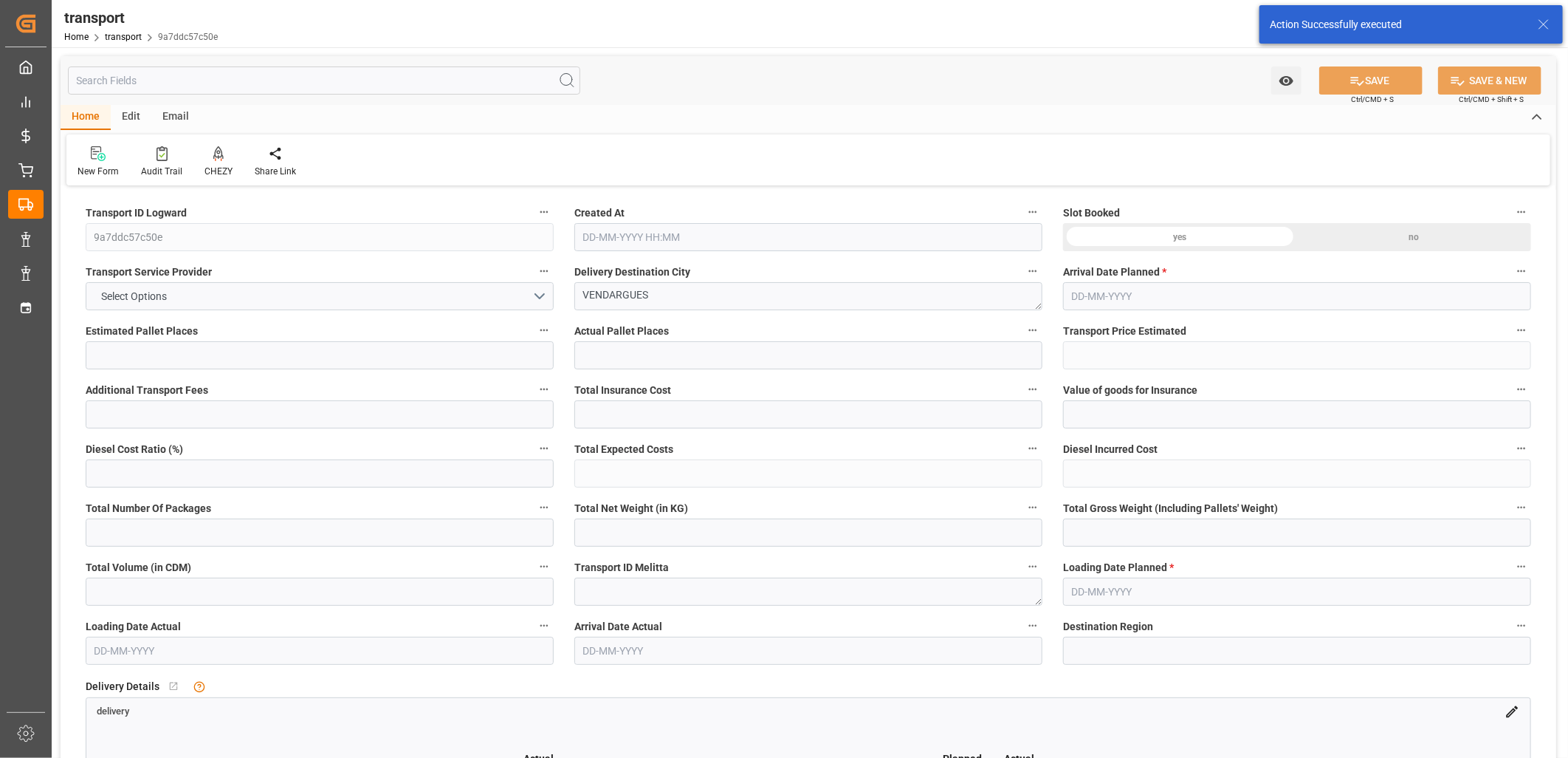
type input "8"
type input "487.77"
type input "0"
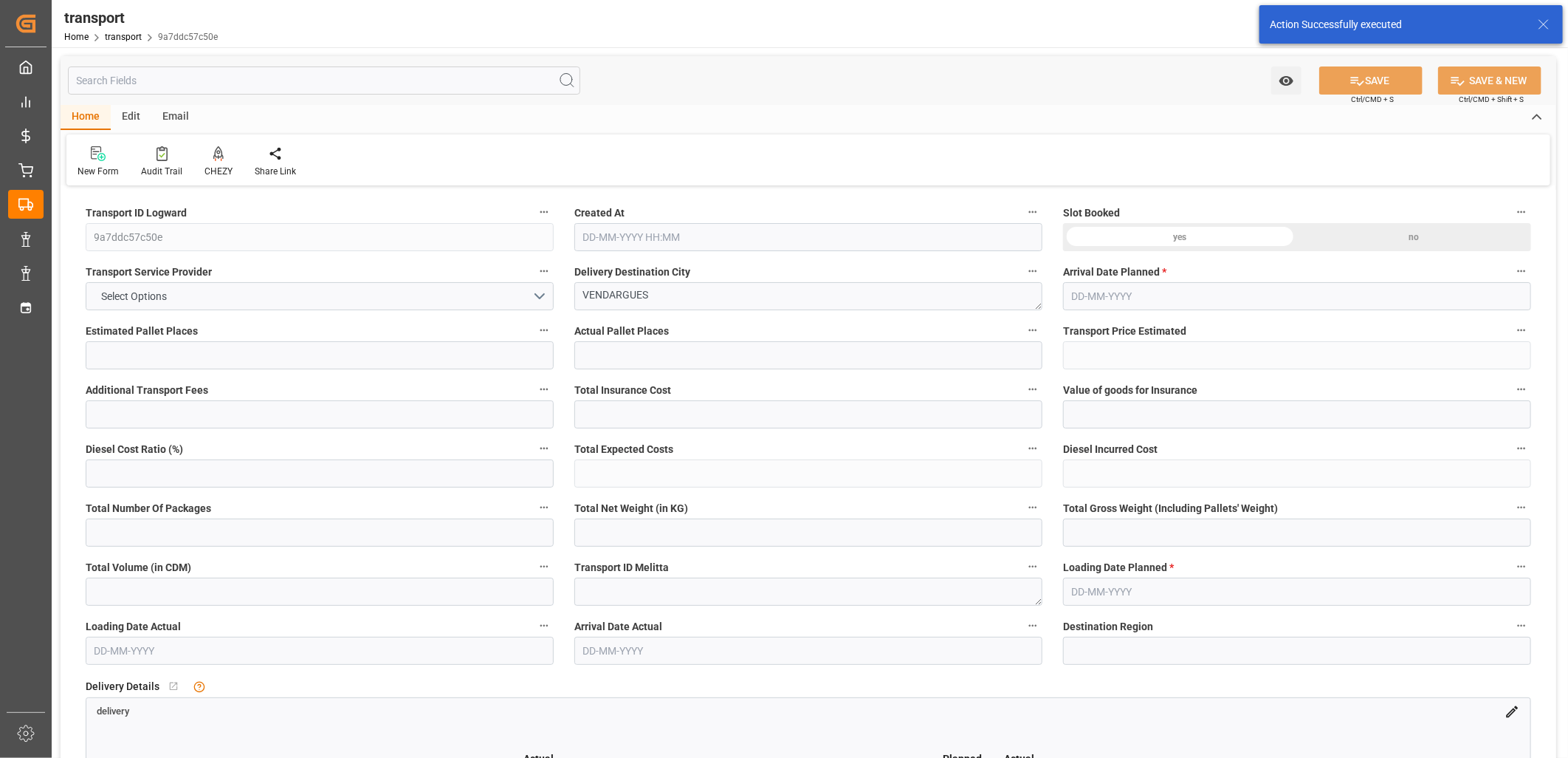
type input "487.77"
type input "0"
type input "3111.576"
type input "3702.28"
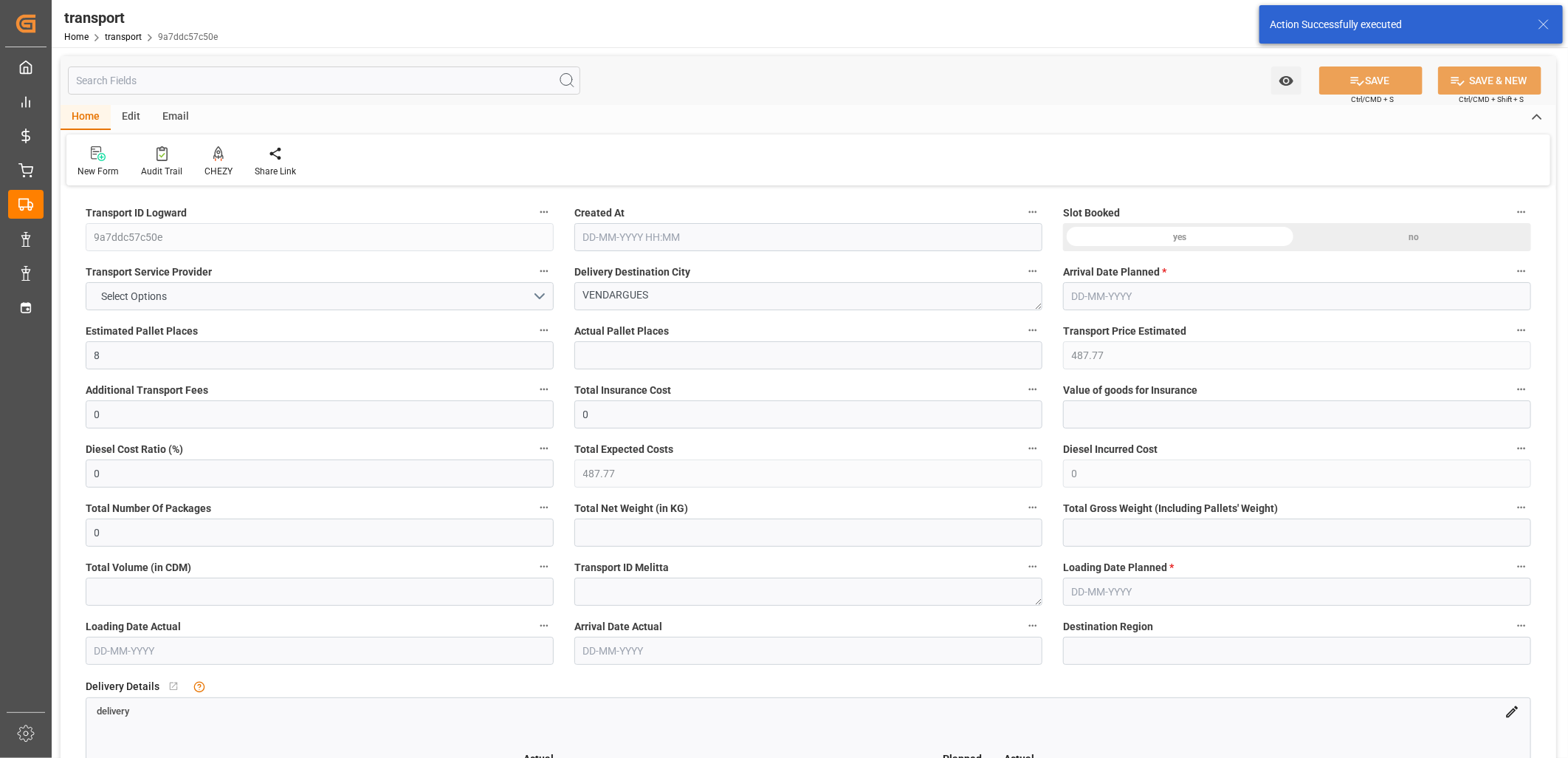
type input "8399.136"
type input "34"
type input "9"
type input "48"
type input "10"
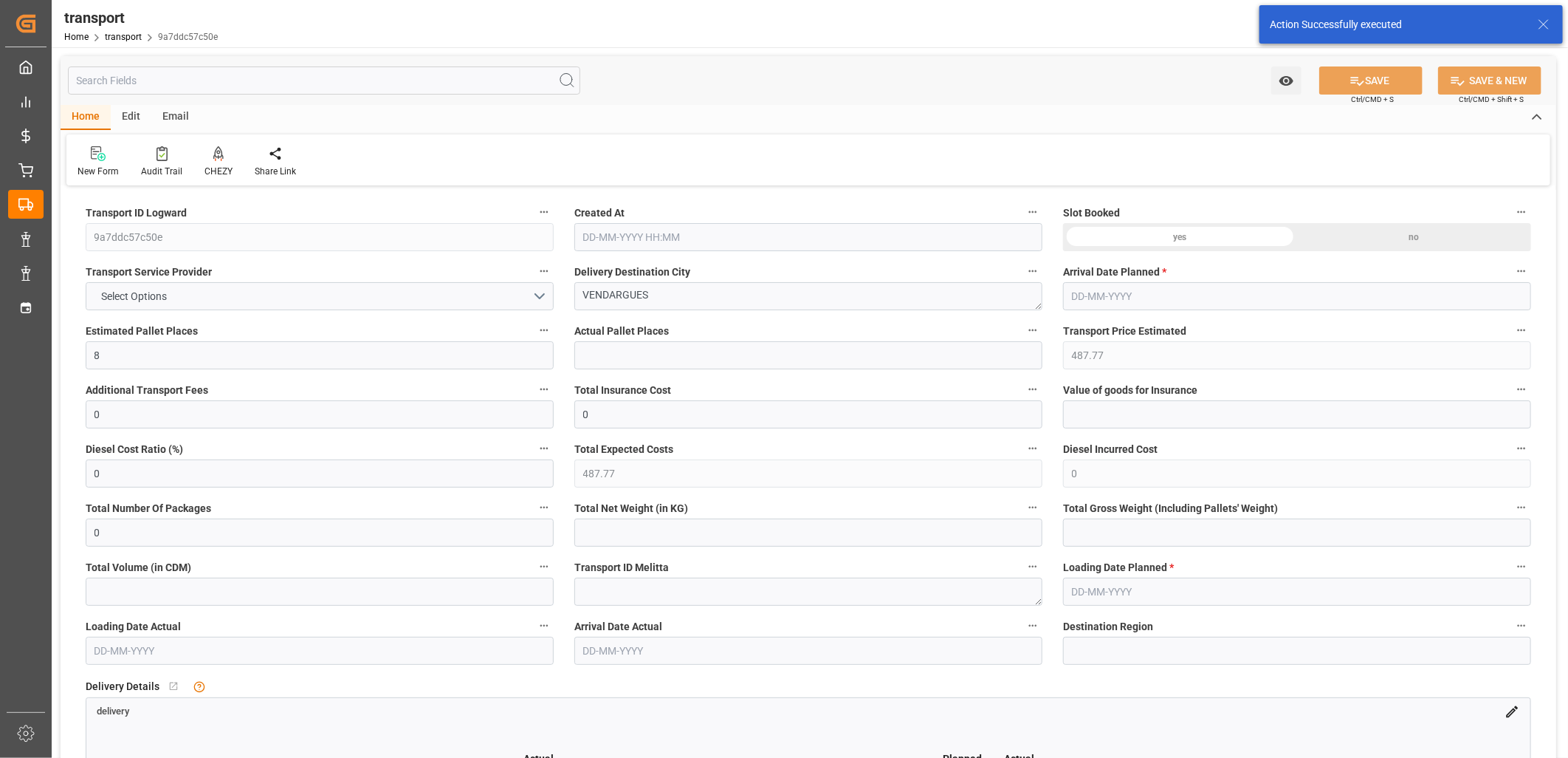
type input "101"
type input "3325.128"
type input "0"
type input "4710.8598"
type input "0"
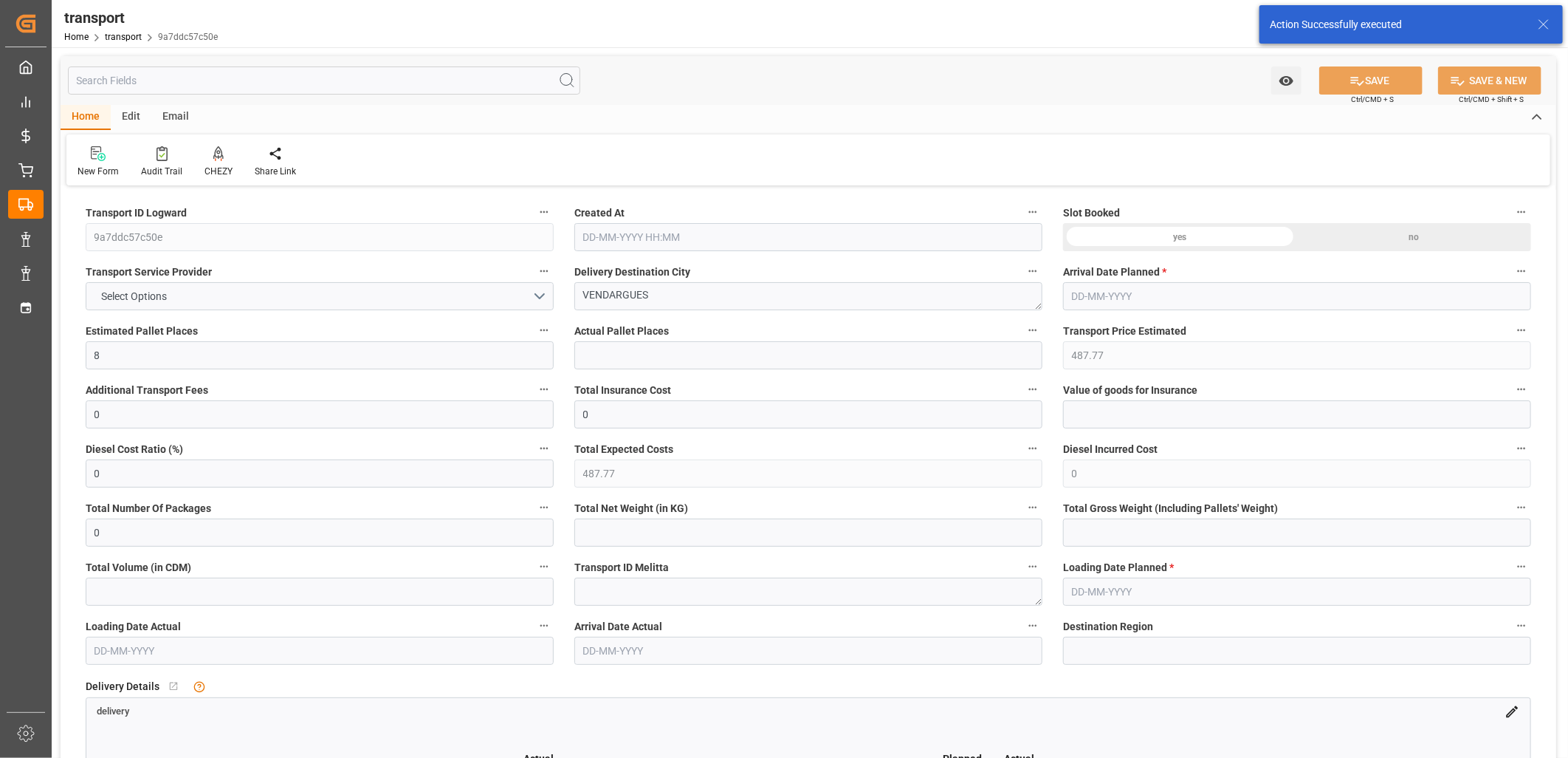
type input "0"
type input "21"
type input "35"
type input "15-10-2025 11:28"
type input "[DATE]"
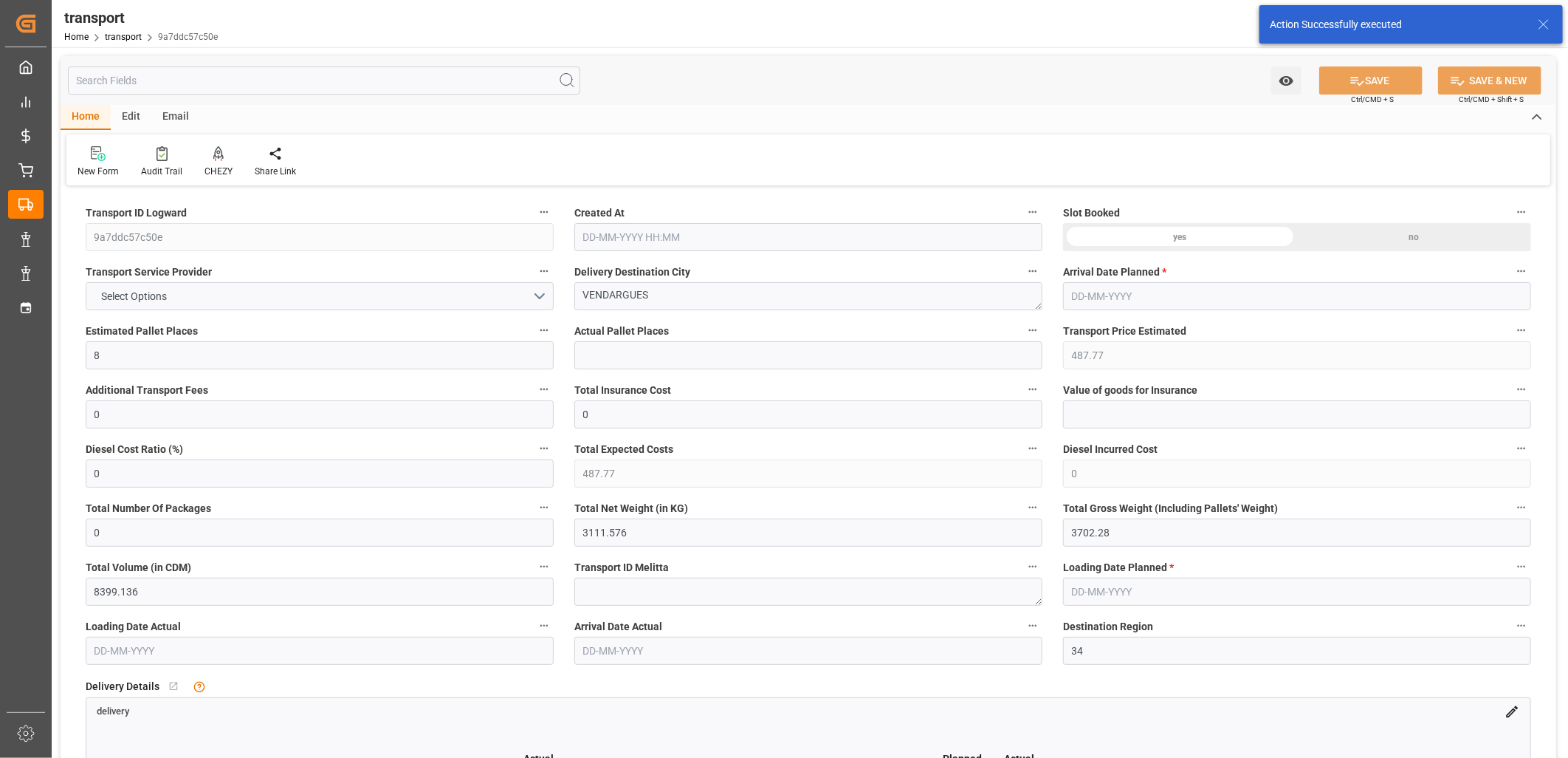
type input "[DATE]"
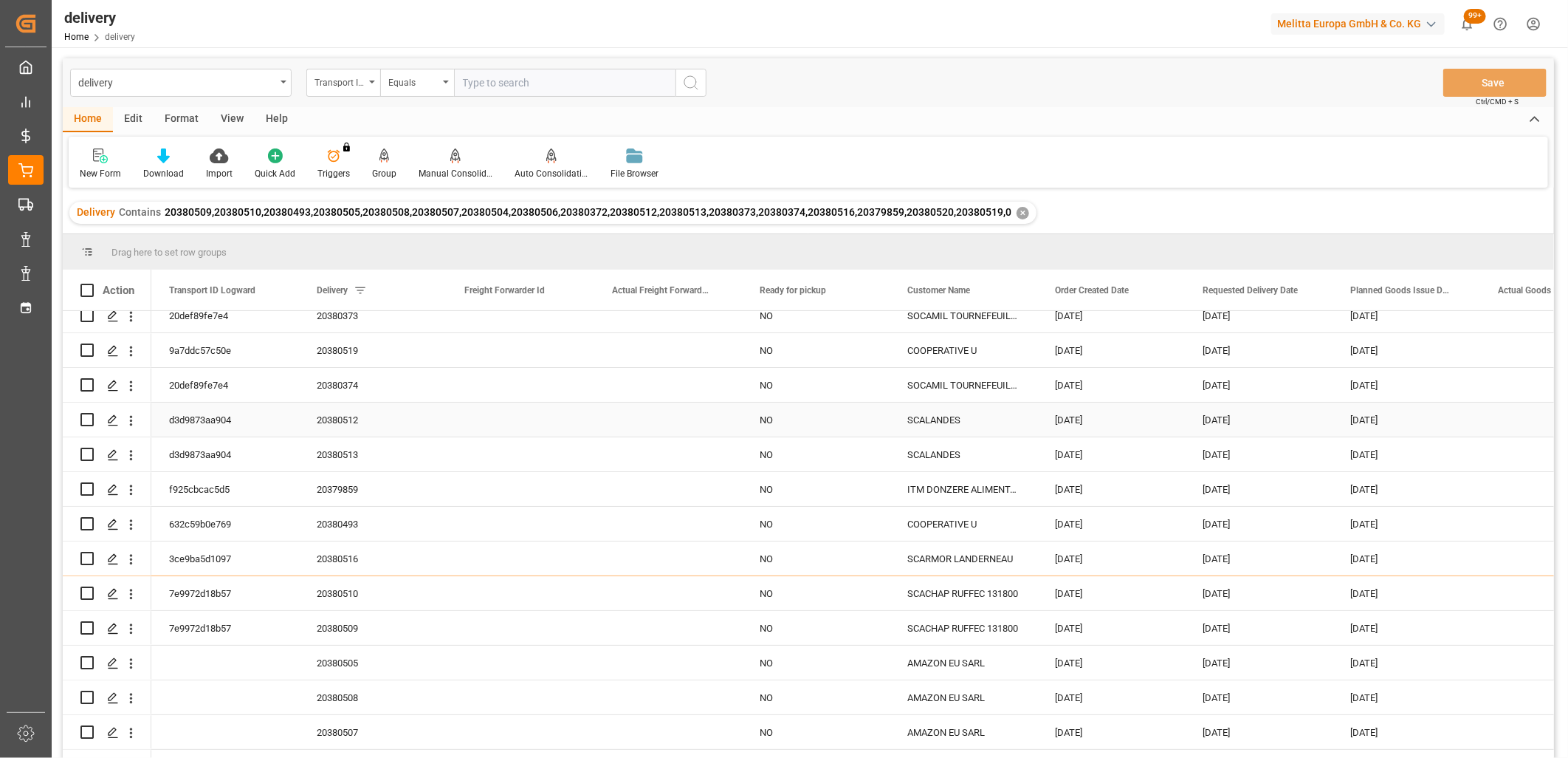
scroll to position [142, 0]
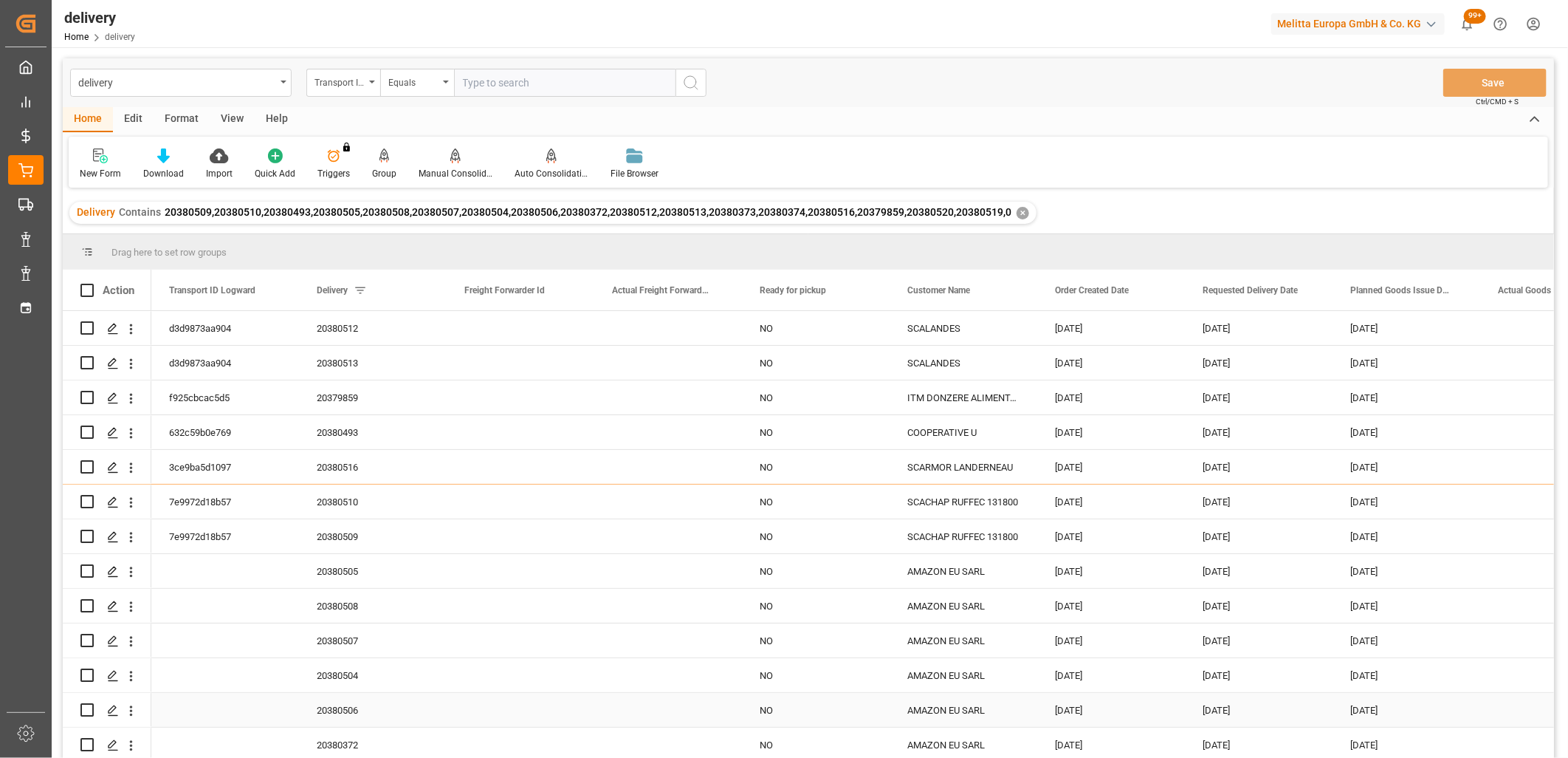
click at [1371, 699] on div "[DATE]" at bounding box center [1406, 709] width 147 height 34
drag, startPoint x: 1478, startPoint y: 721, endPoint x: 1475, endPoint y: 737, distance: 16.3
click at [1500, 84] on button "Save" at bounding box center [1494, 82] width 103 height 28
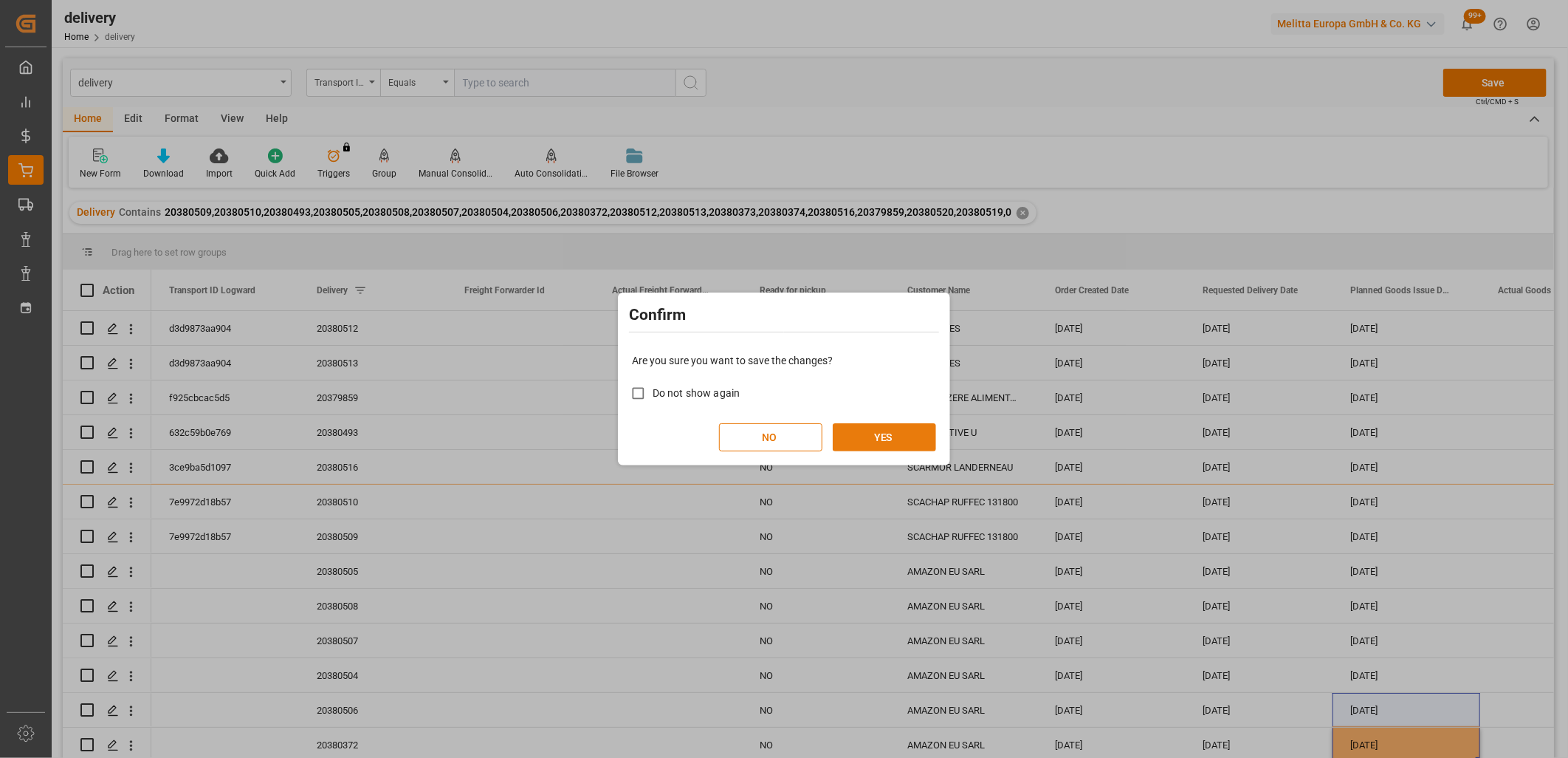
click at [902, 429] on button "YES" at bounding box center [884, 437] width 103 height 28
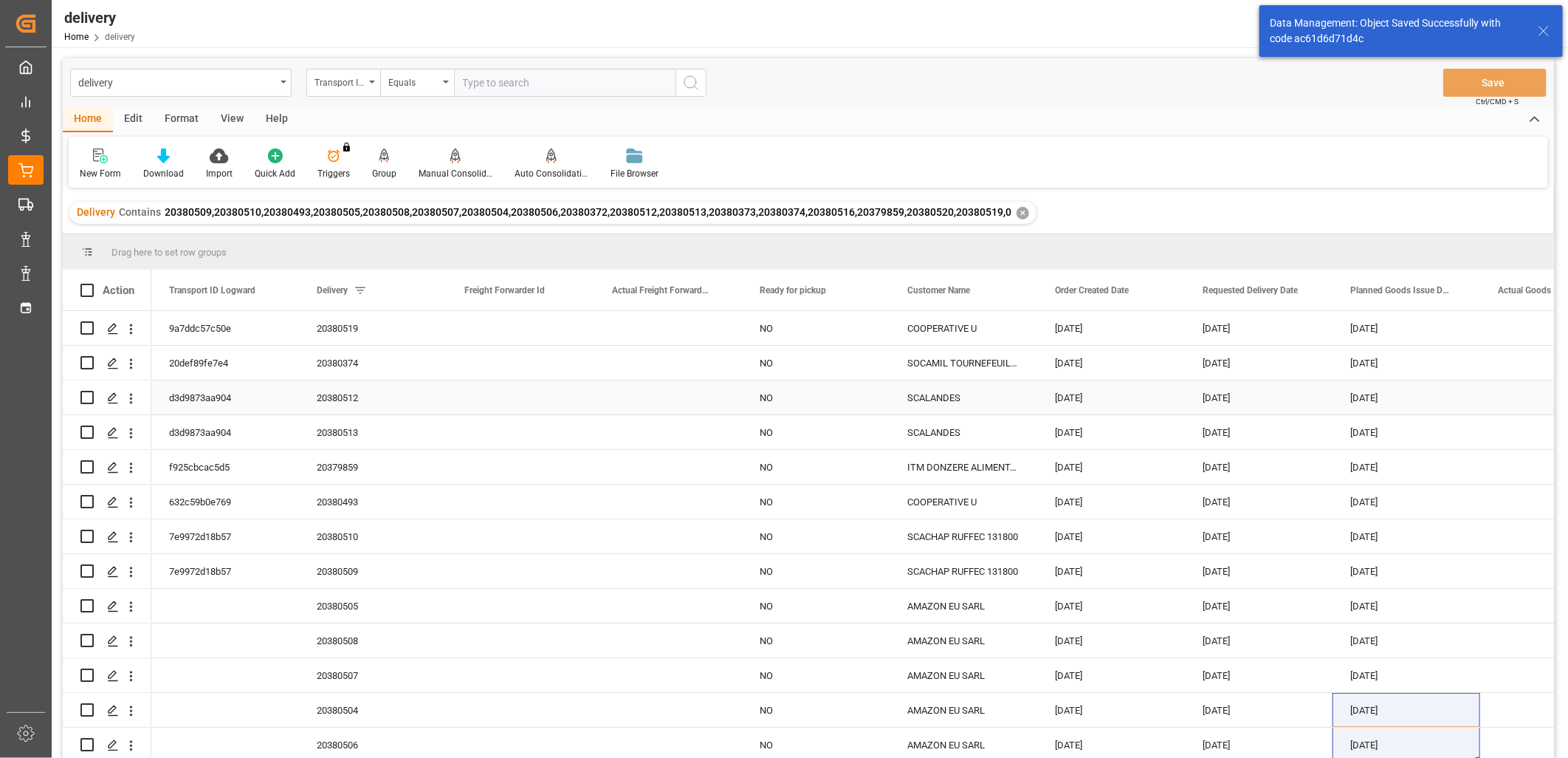
scroll to position [0, 0]
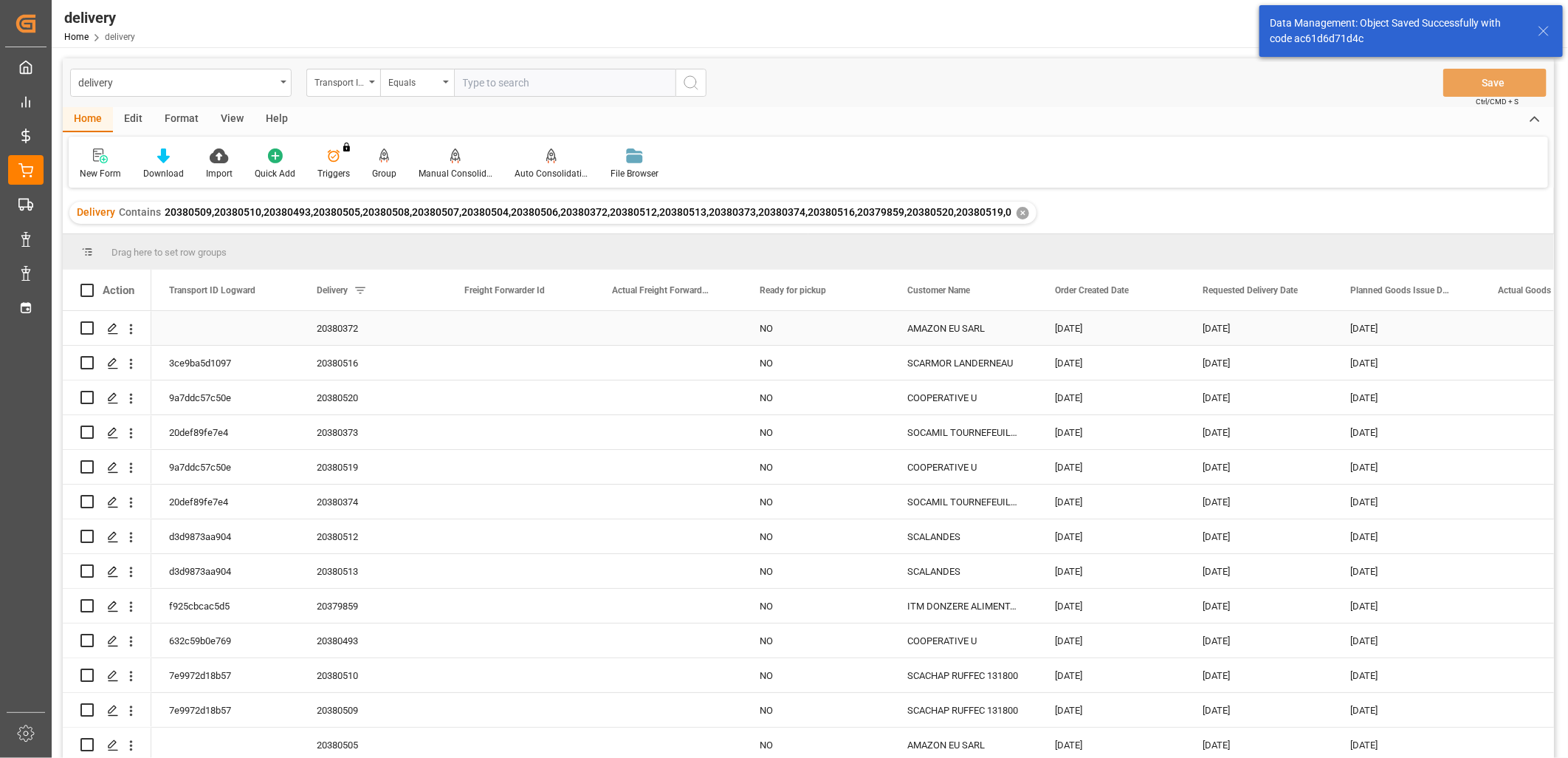
click at [84, 326] on input "Press Space to toggle row selection (unchecked)" at bounding box center [87, 328] width 14 height 14
checkbox input "true"
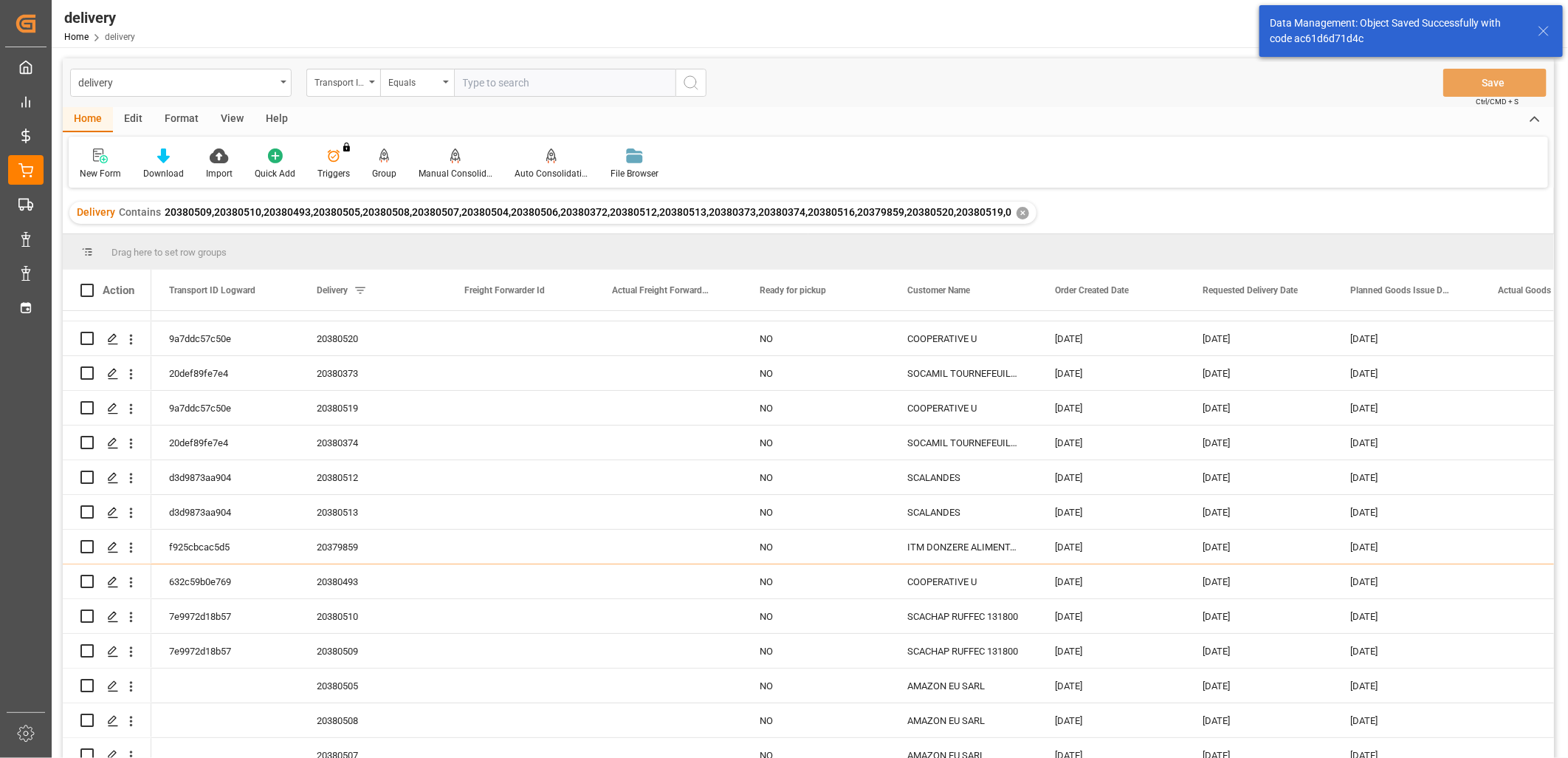
scroll to position [142, 0]
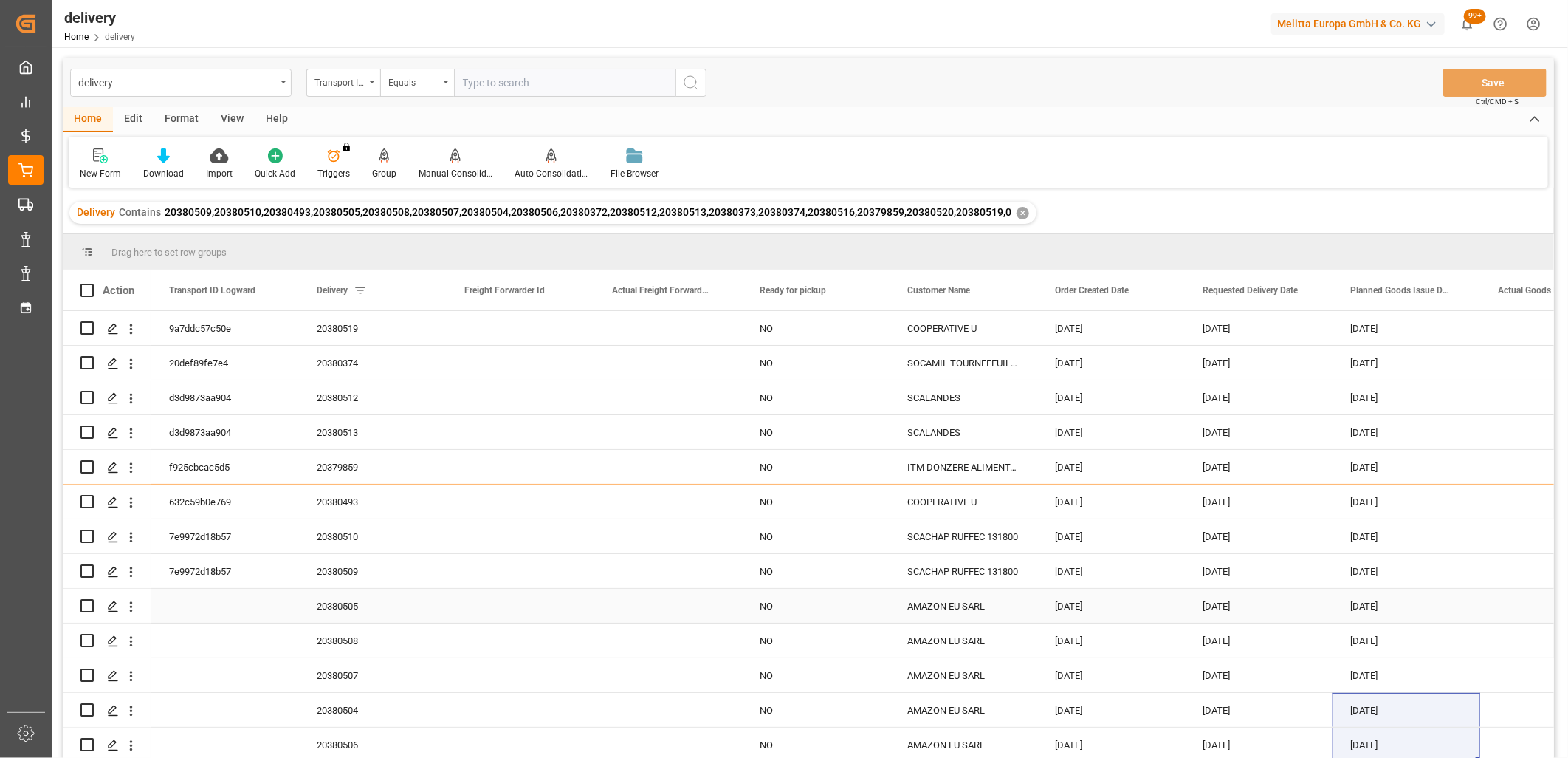
click at [90, 602] on input "Press Space to toggle row selection (unchecked)" at bounding box center [87, 606] width 14 height 14
checkbox input "true"
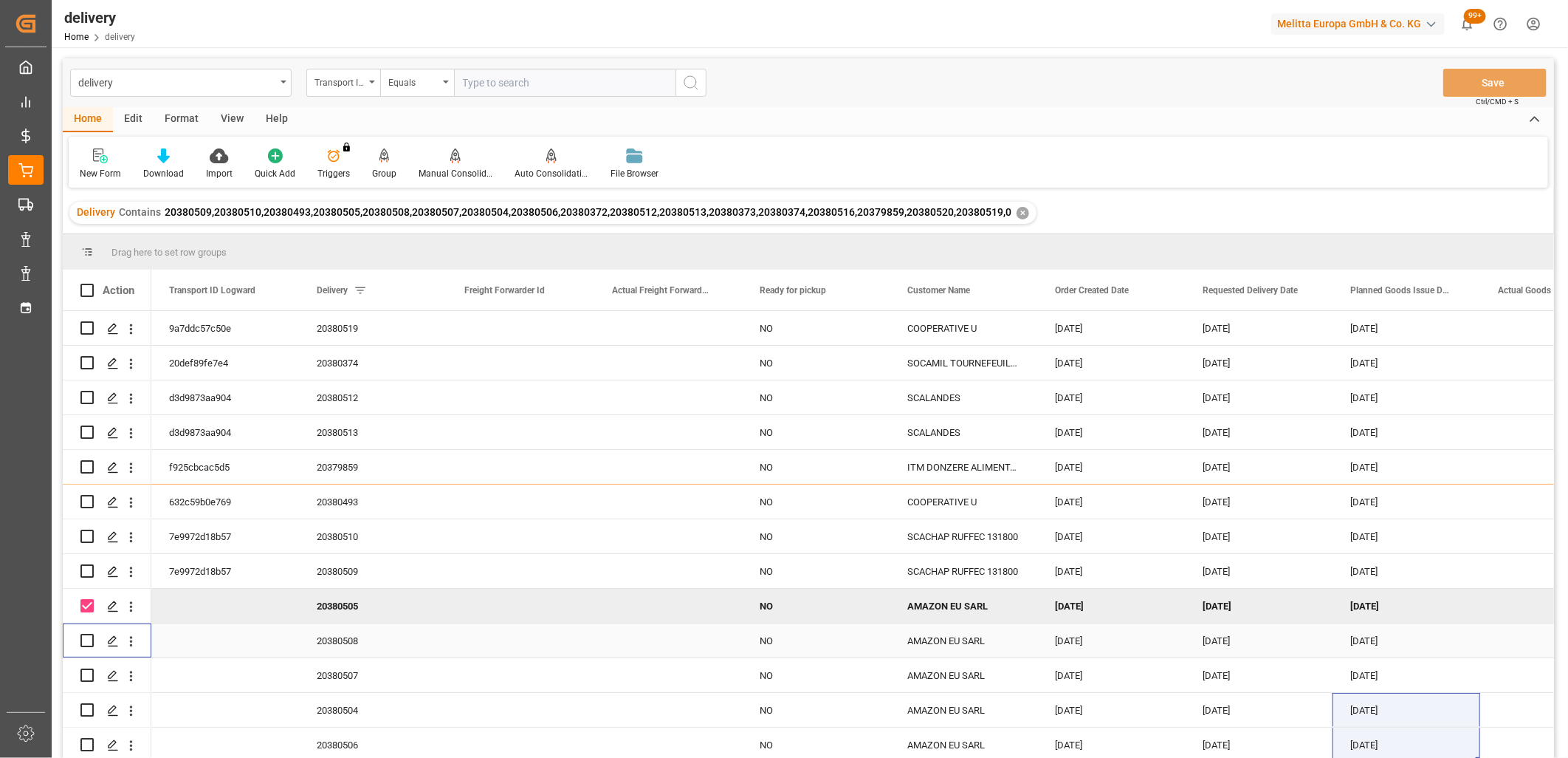
drag, startPoint x: 89, startPoint y: 632, endPoint x: 90, endPoint y: 659, distance: 27.0
click at [89, 634] on input "Press Space to toggle row selection (unchecked)" at bounding box center [87, 641] width 14 height 14
checkbox input "true"
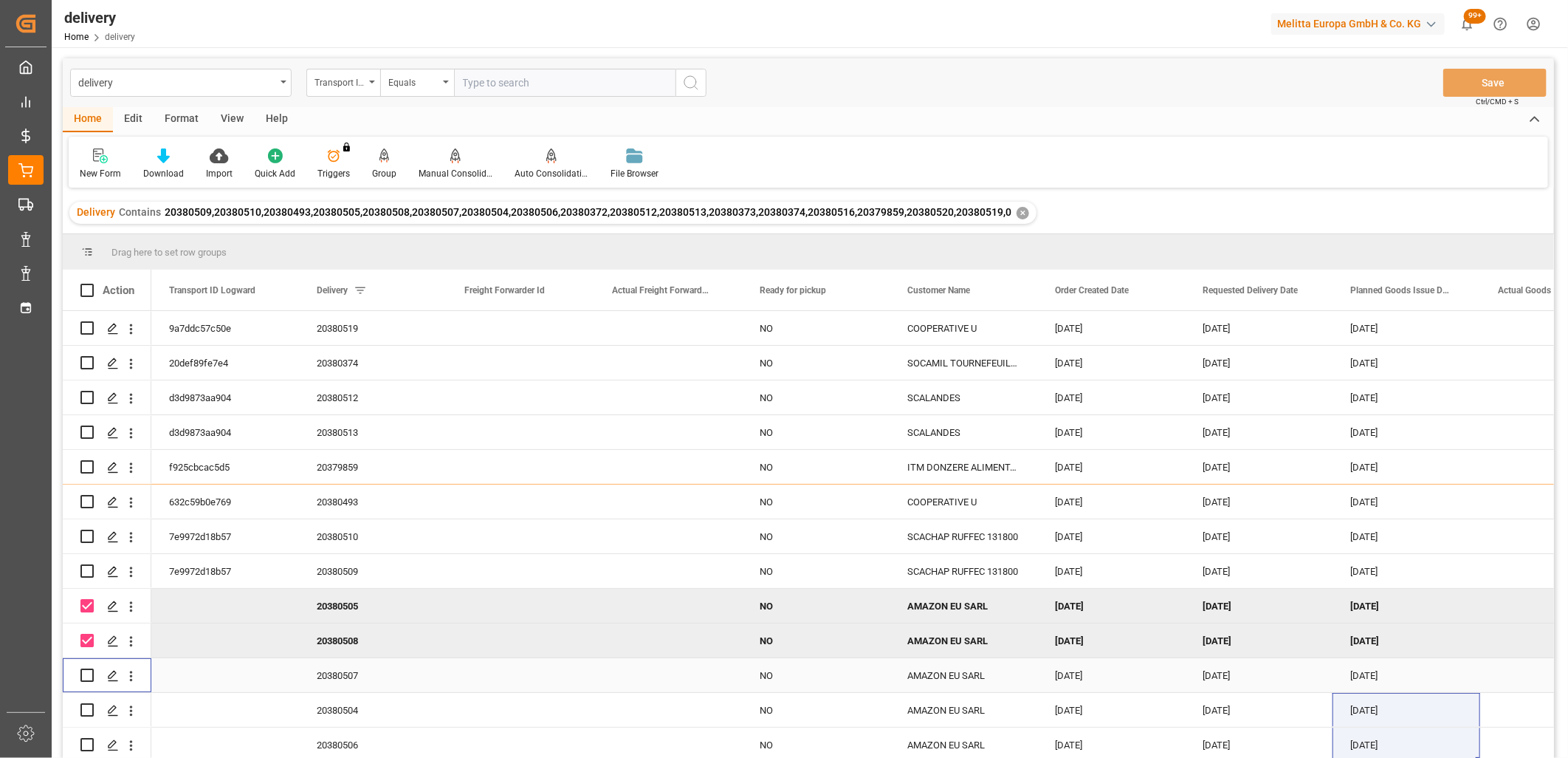
click at [90, 671] on input "Press Space to toggle row selection (unchecked)" at bounding box center [87, 675] width 14 height 14
checkbox input "true"
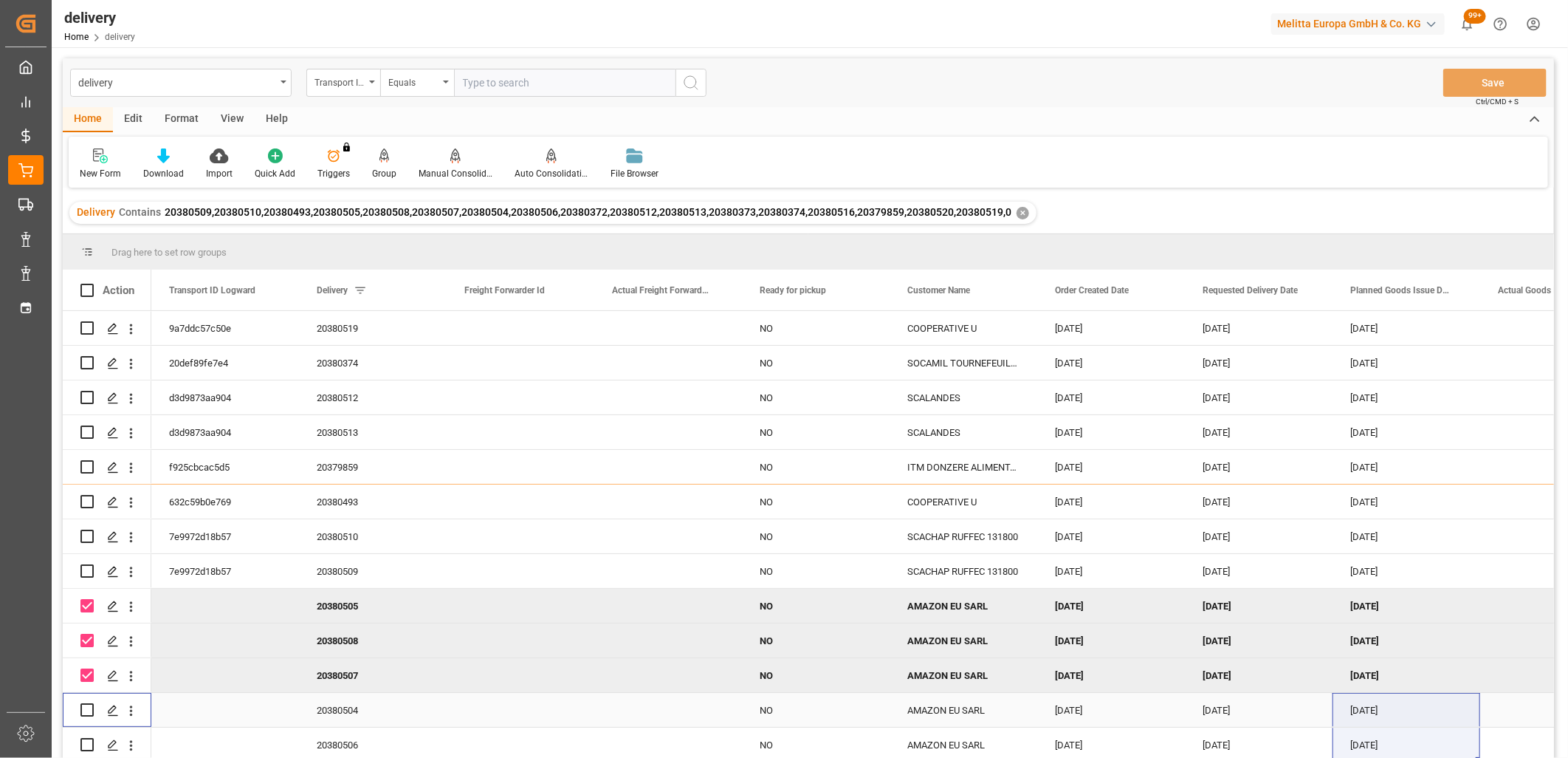
drag, startPoint x: 87, startPoint y: 700, endPoint x: 90, endPoint y: 718, distance: 18.2
click at [87, 704] on input "Press Space to toggle row selection (unchecked)" at bounding box center [87, 710] width 14 height 14
checkbox input "true"
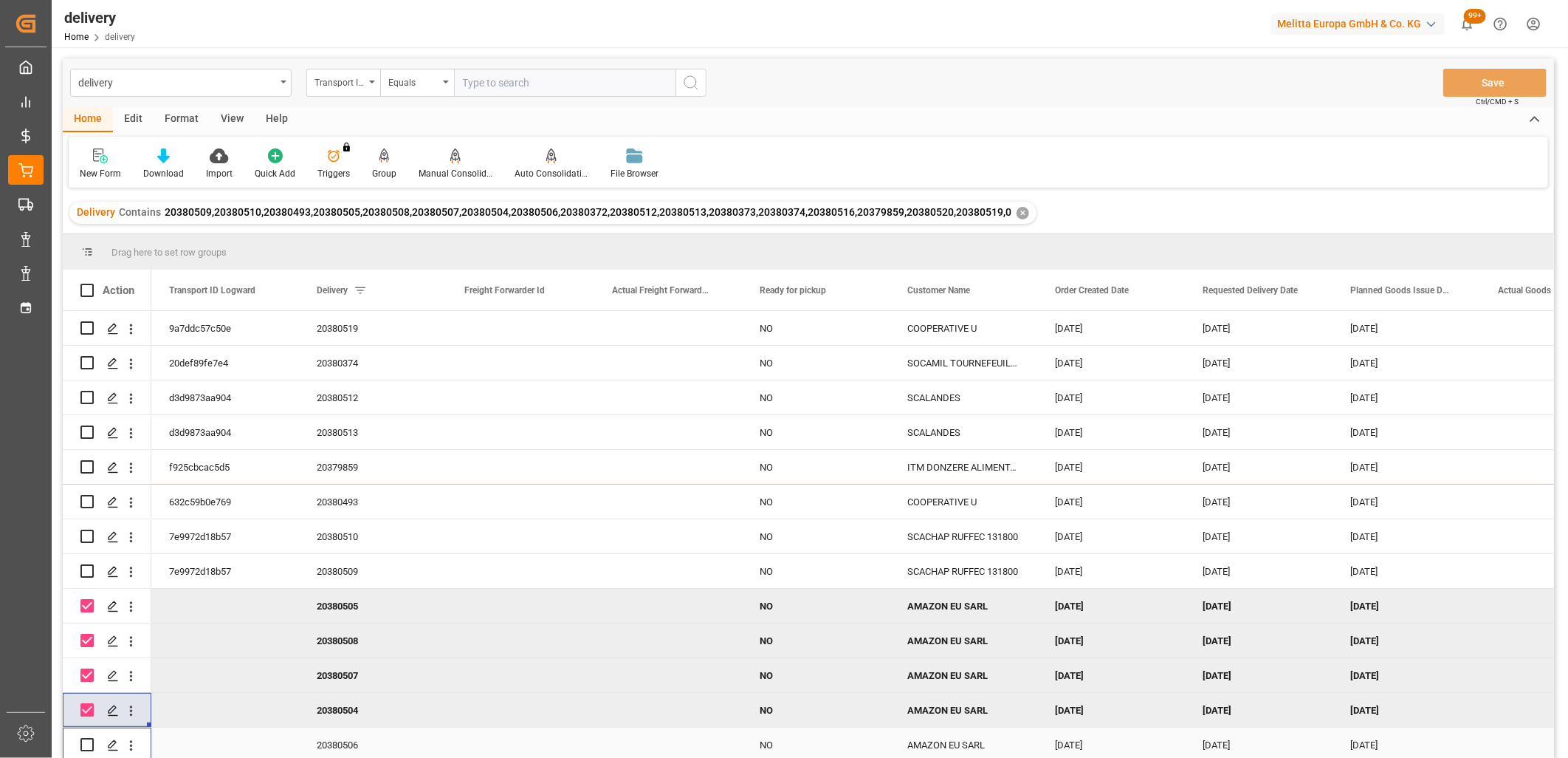
click at [92, 738] on input "Press Space to toggle row selection (unchecked)" at bounding box center [87, 744] width 14 height 14
checkbox input "true"
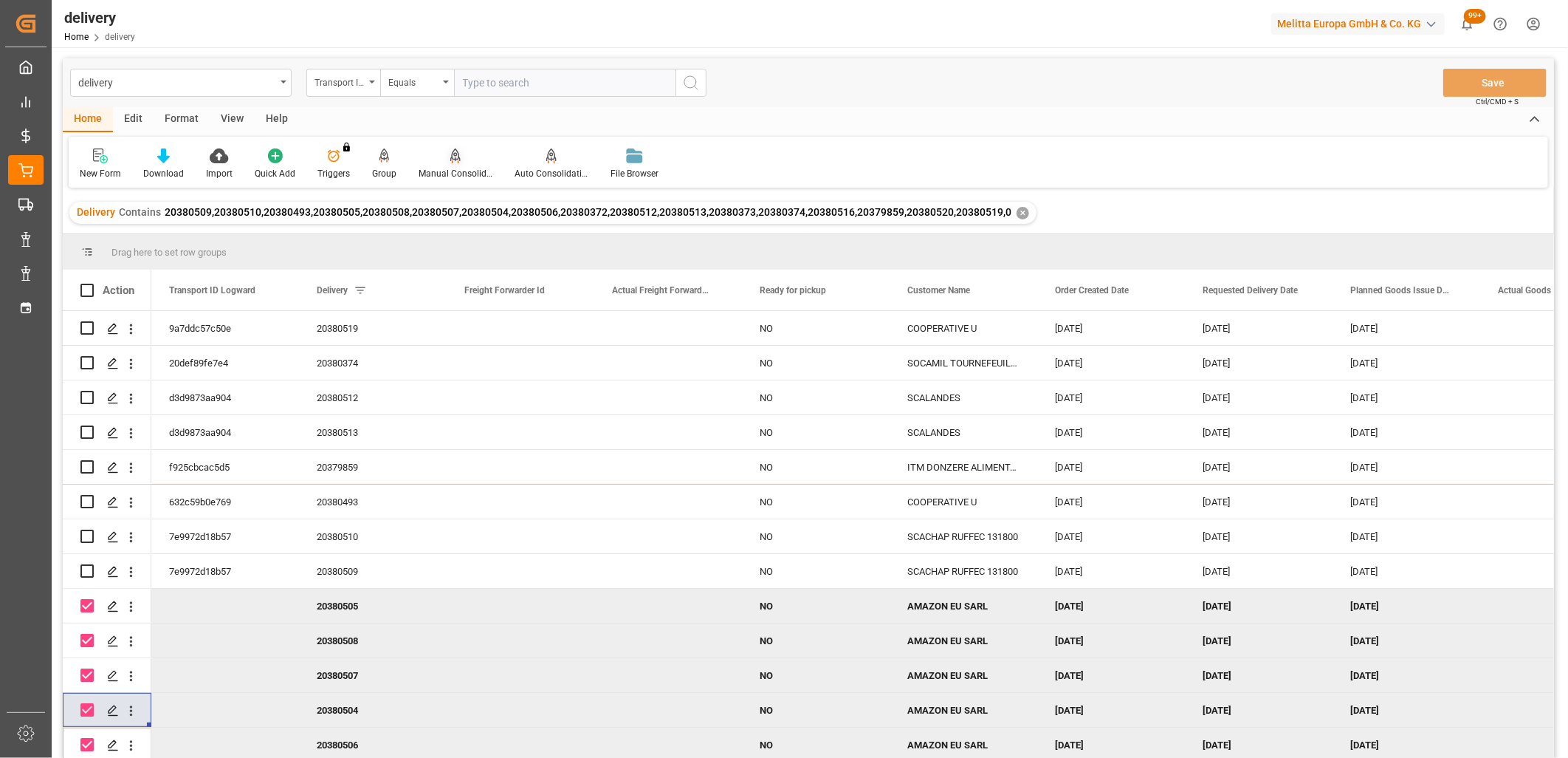
click at [454, 163] on div "Manual Consolidation" at bounding box center [456, 163] width 96 height 32
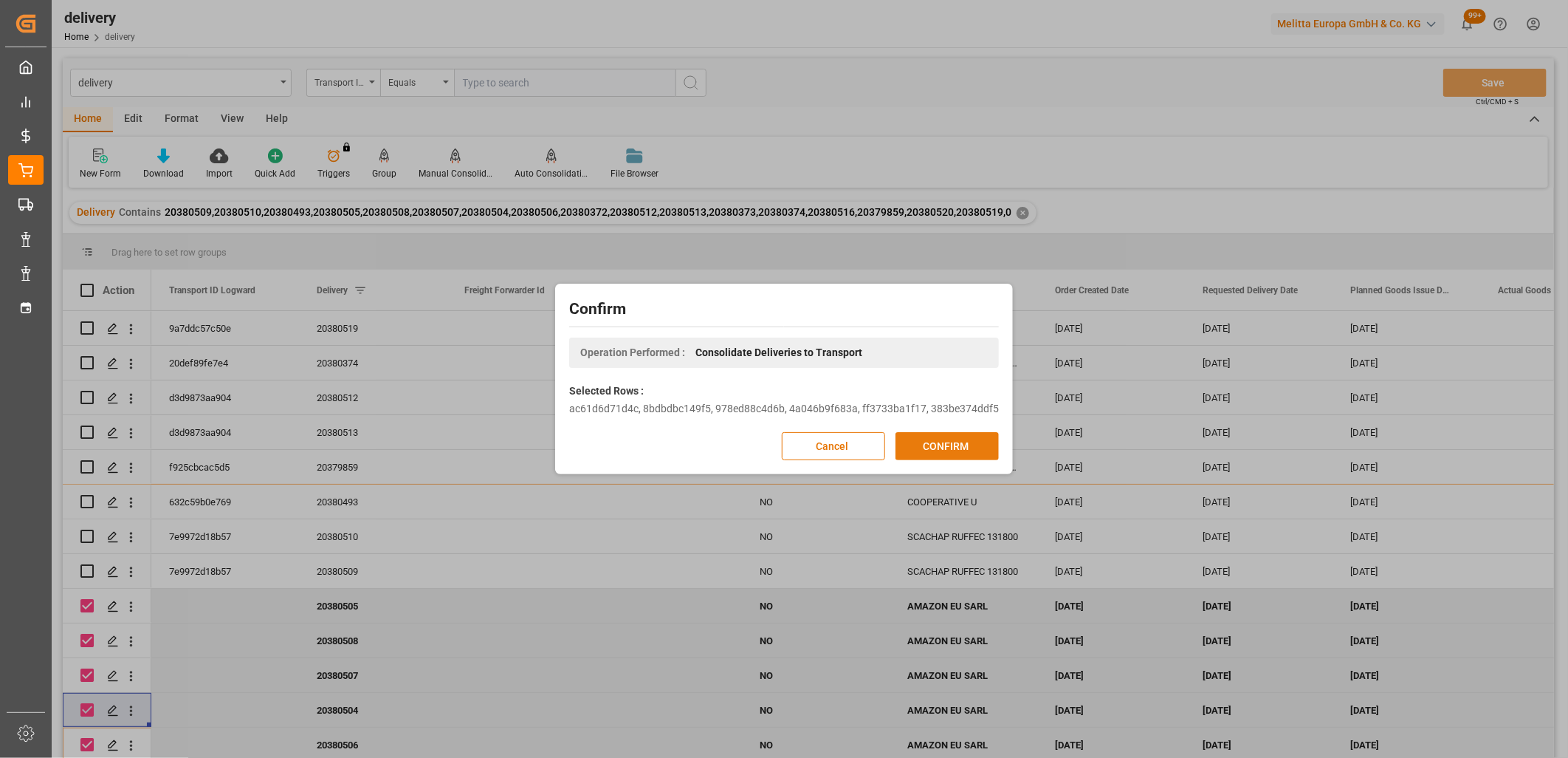
click at [925, 440] on button "CONFIRM" at bounding box center [947, 446] width 103 height 28
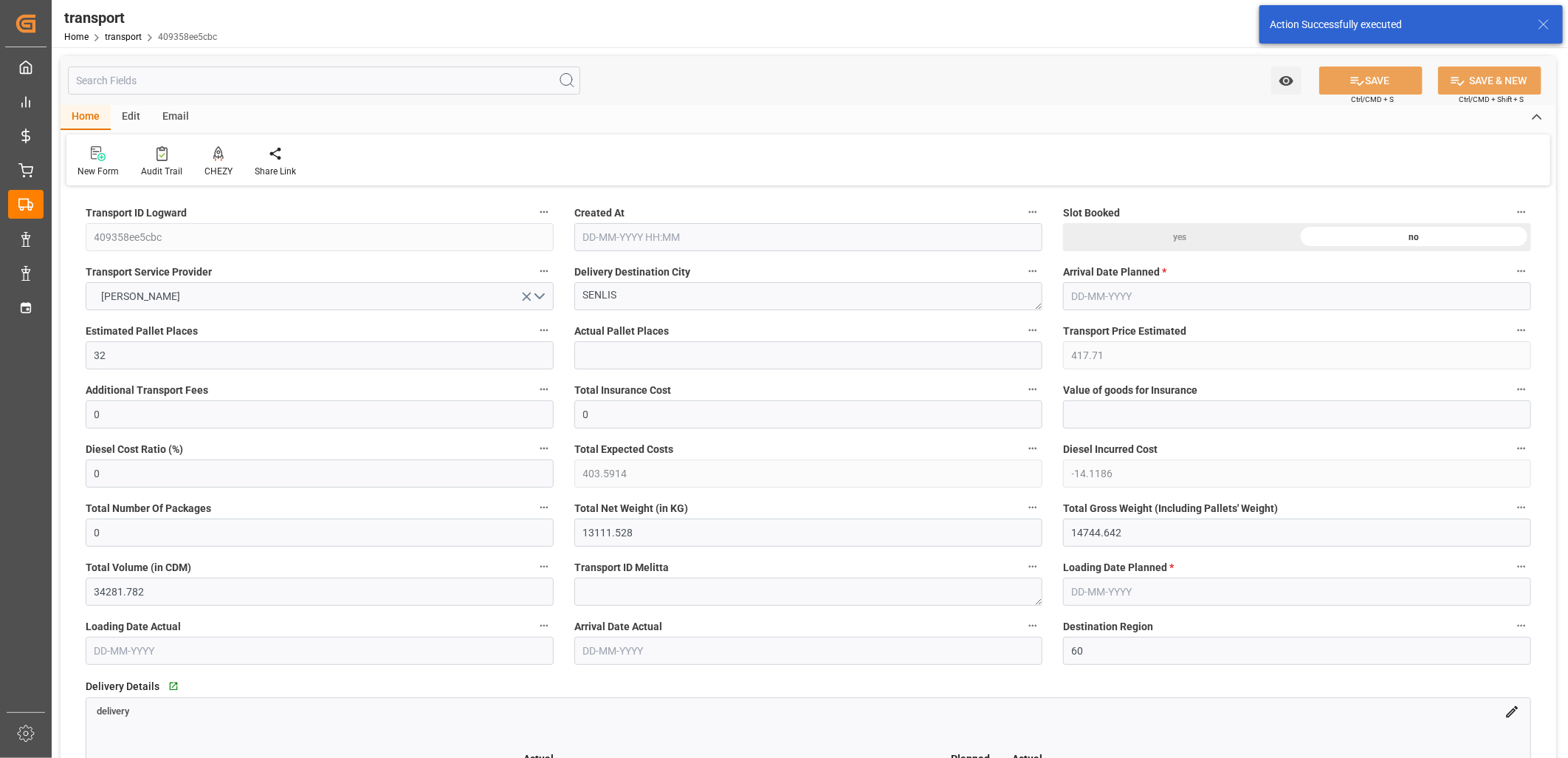
type input "[DATE] 11:29"
type input "[DATE]"
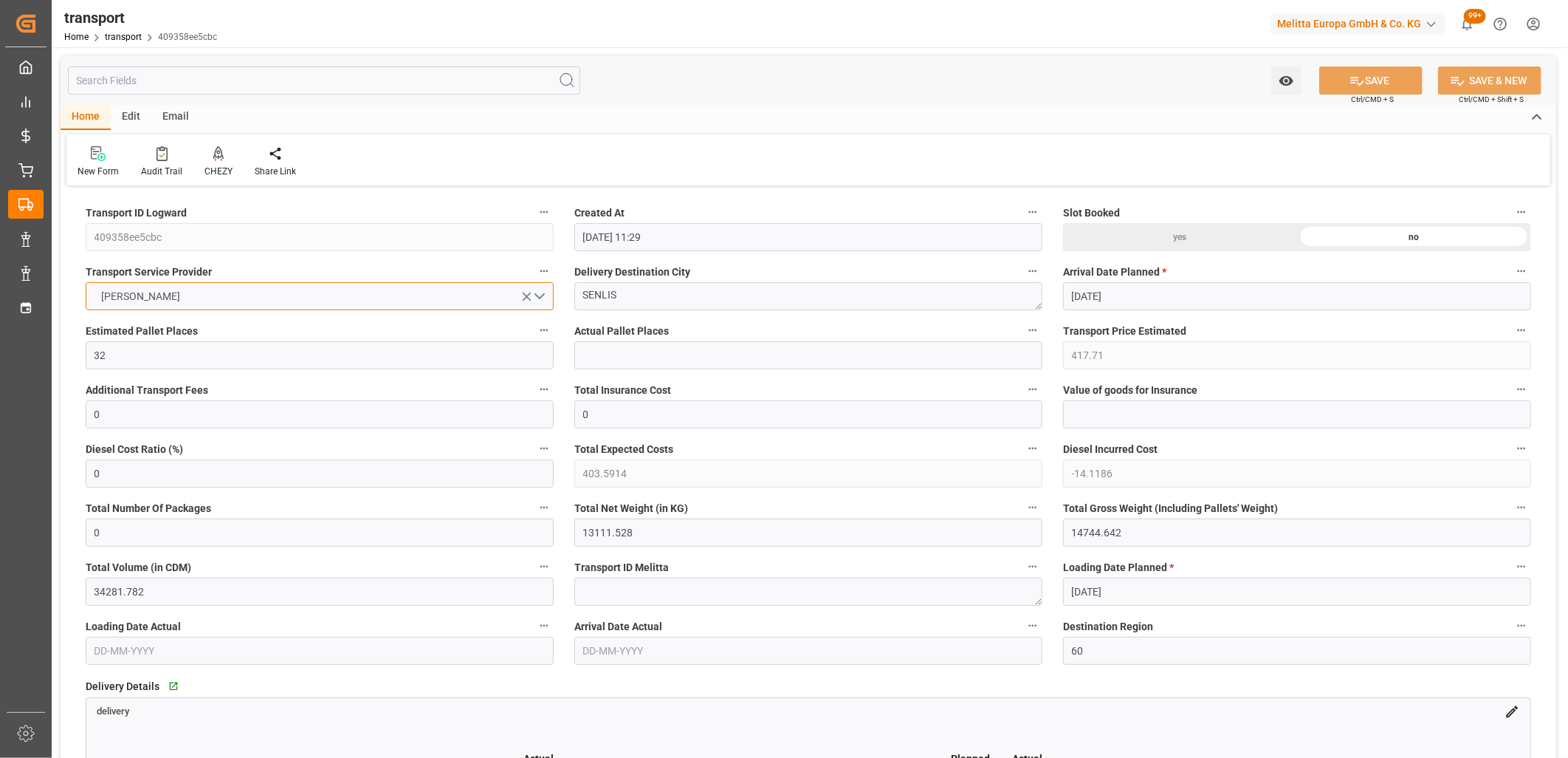
click at [213, 298] on button "[PERSON_NAME]" at bounding box center [320, 296] width 468 height 28
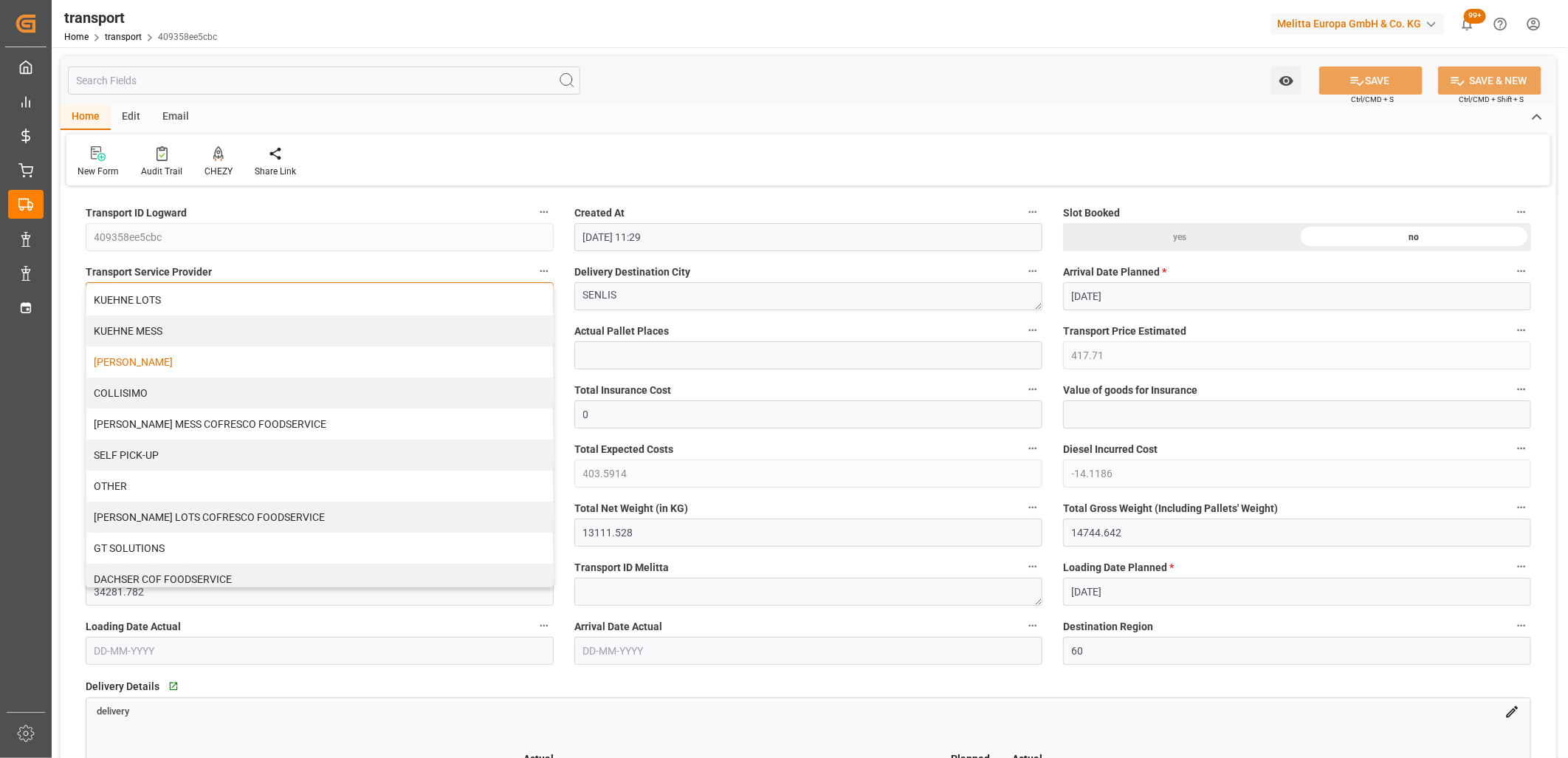
click at [213, 298] on div "KUEHNE LOTS" at bounding box center [320, 300] width 466 height 31
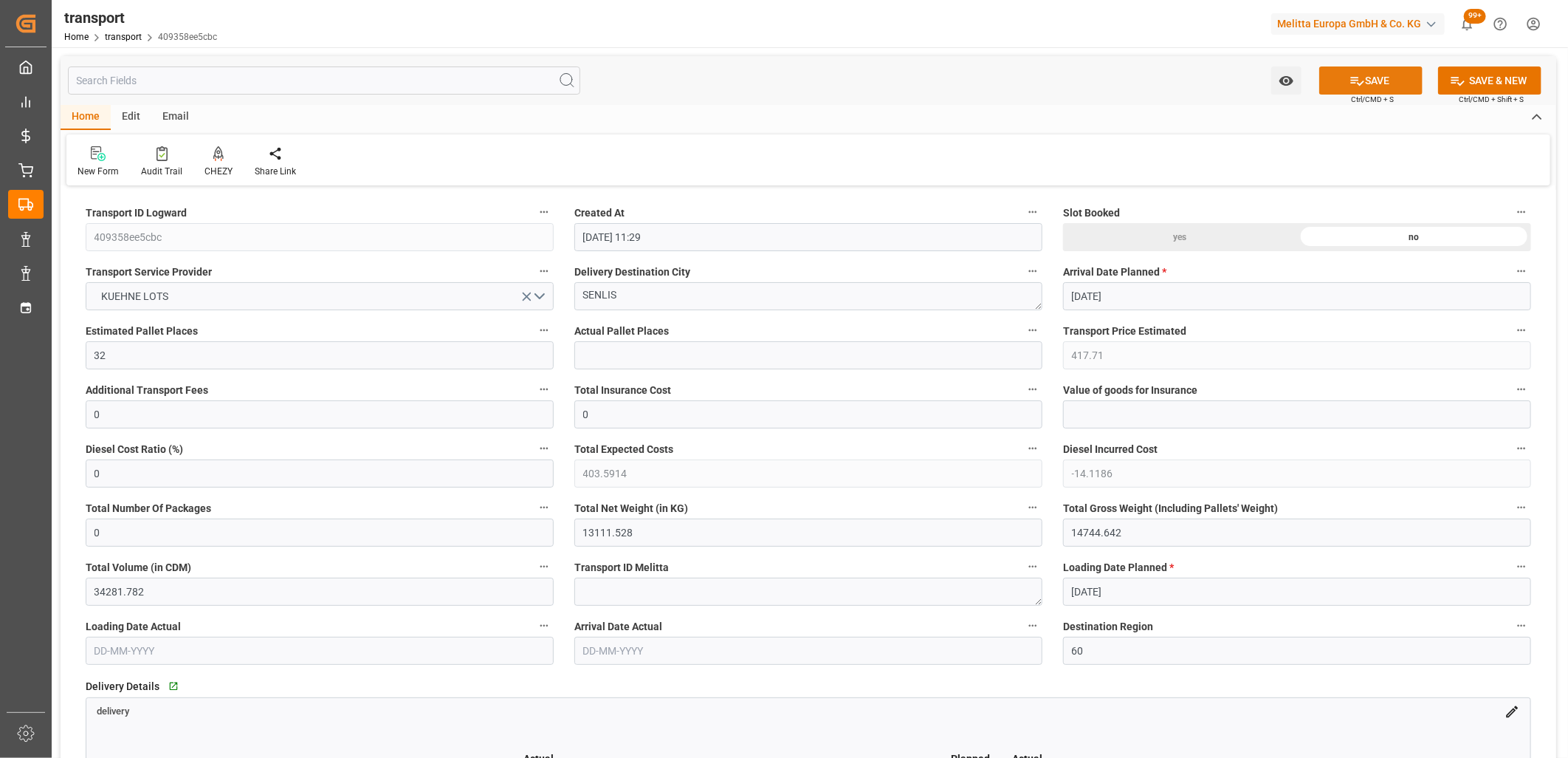
click at [1350, 77] on icon at bounding box center [1357, 81] width 16 height 16
type input "371.7"
type input "0"
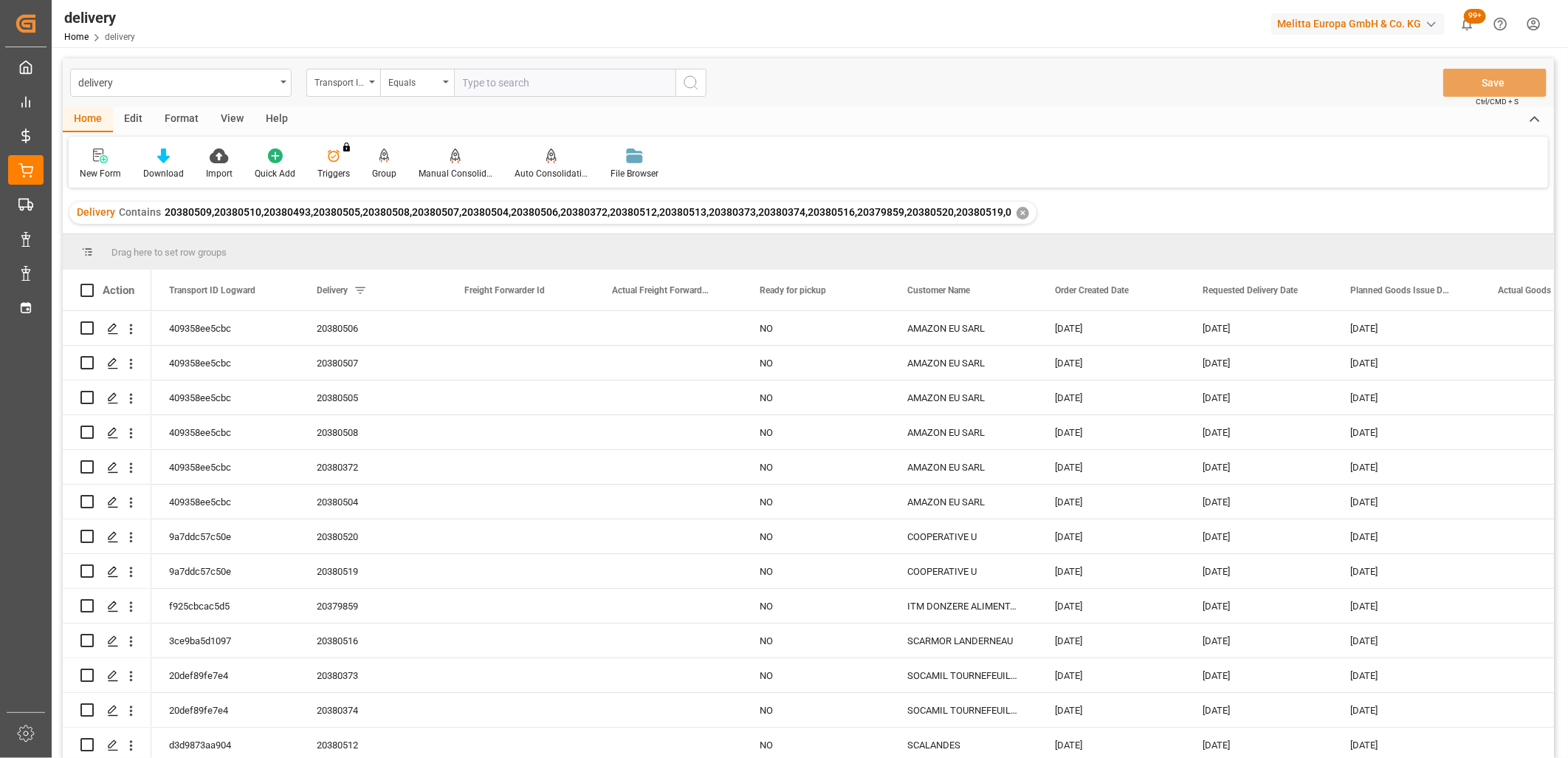
click at [1021, 215] on div "✕" at bounding box center [1023, 213] width 13 height 13
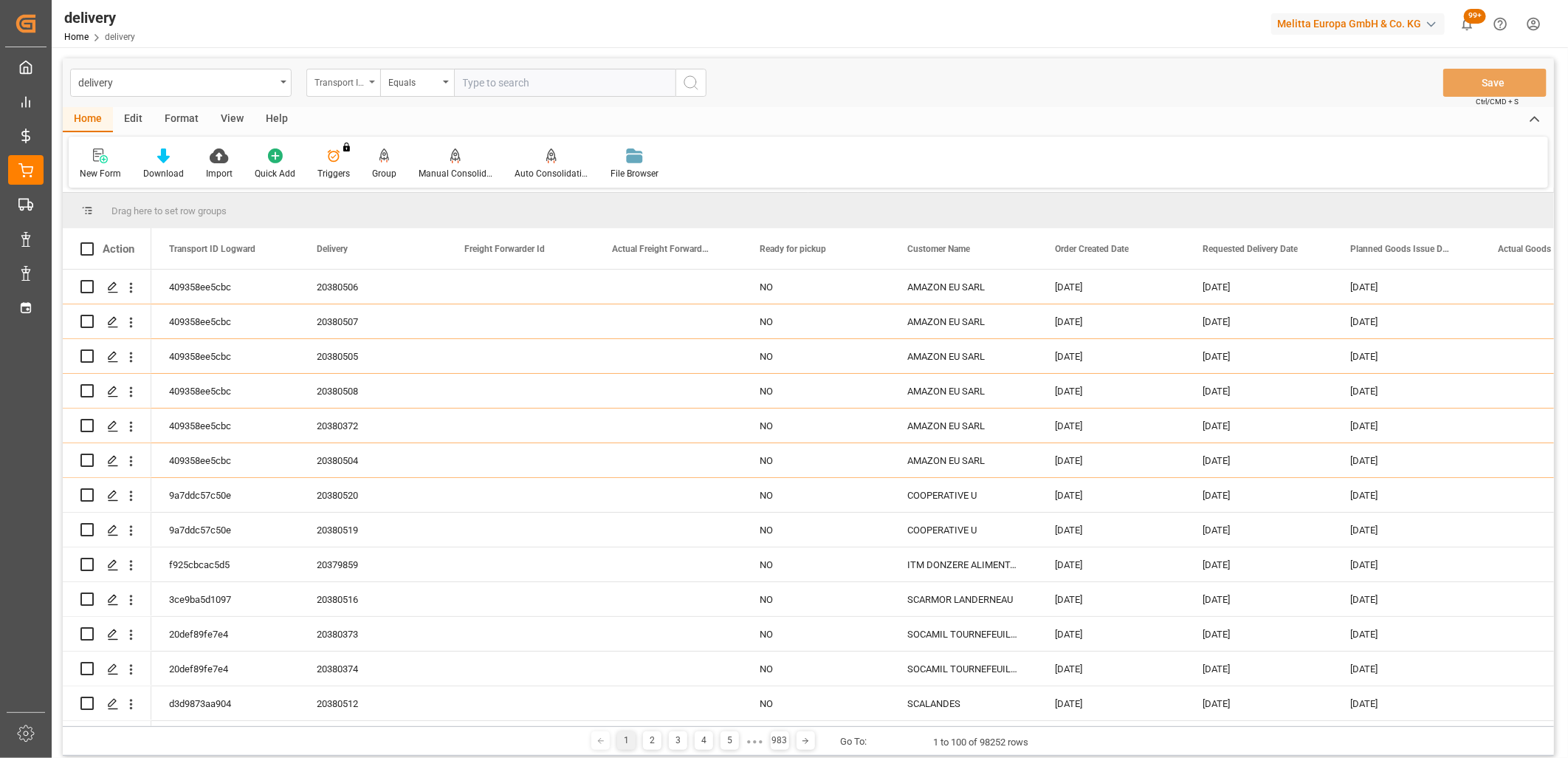
click at [342, 84] on div "Transport ID Logward" at bounding box center [339, 81] width 50 height 17
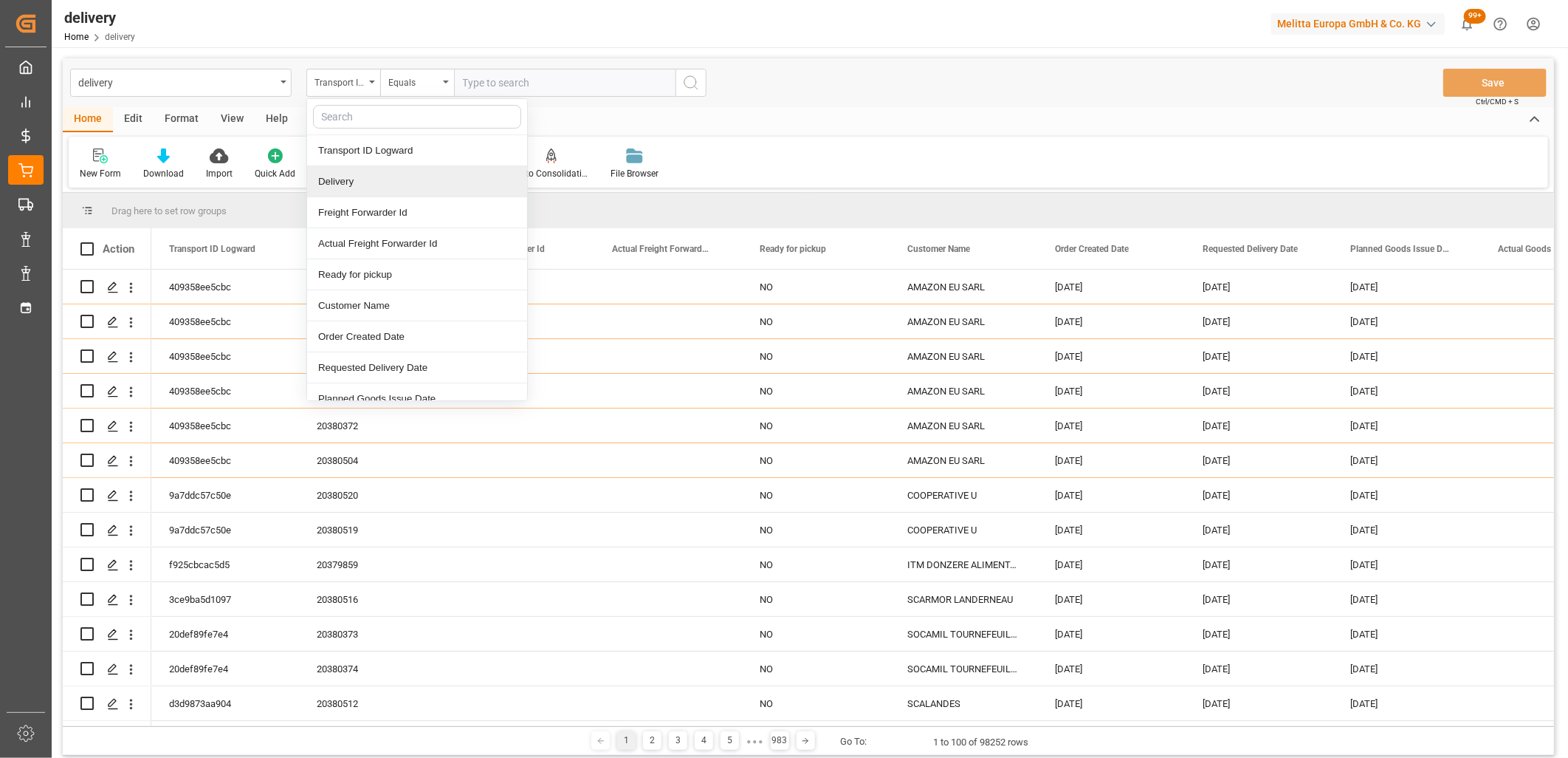
click at [363, 179] on div "Delivery" at bounding box center [417, 181] width 220 height 31
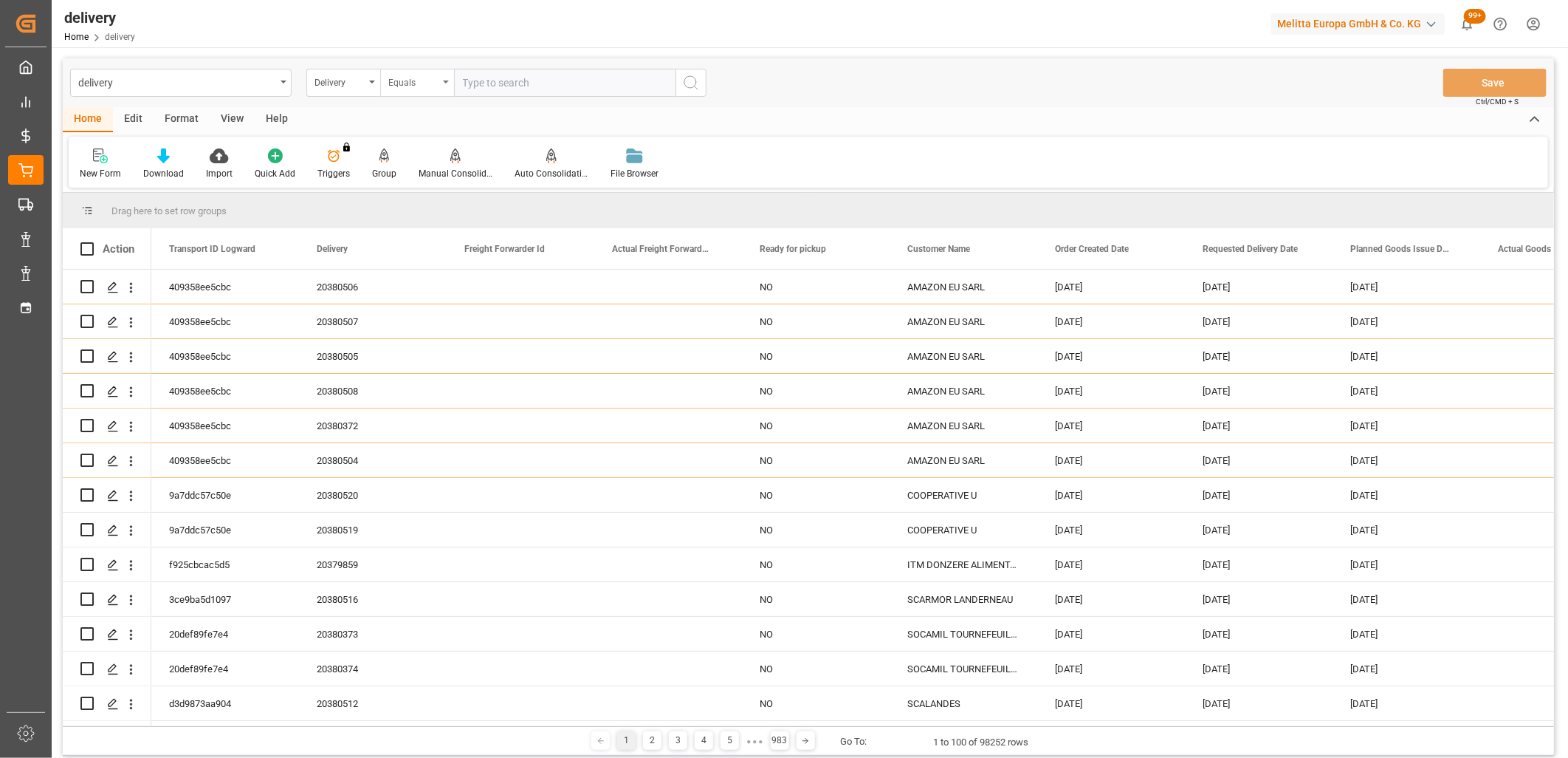
click at [421, 76] on div "Equals" at bounding box center [413, 81] width 50 height 17
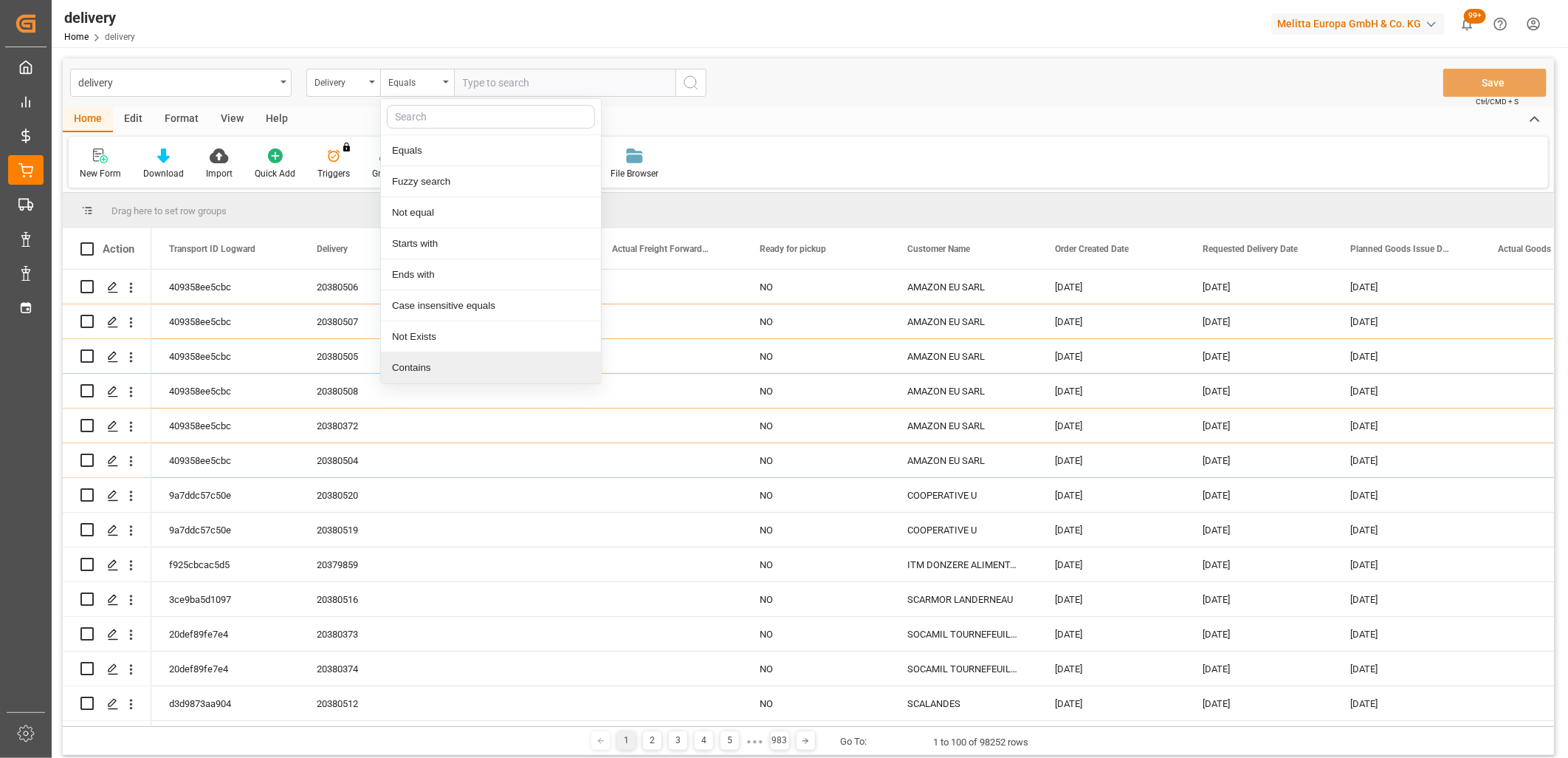
click at [429, 361] on div "Contains" at bounding box center [491, 367] width 220 height 31
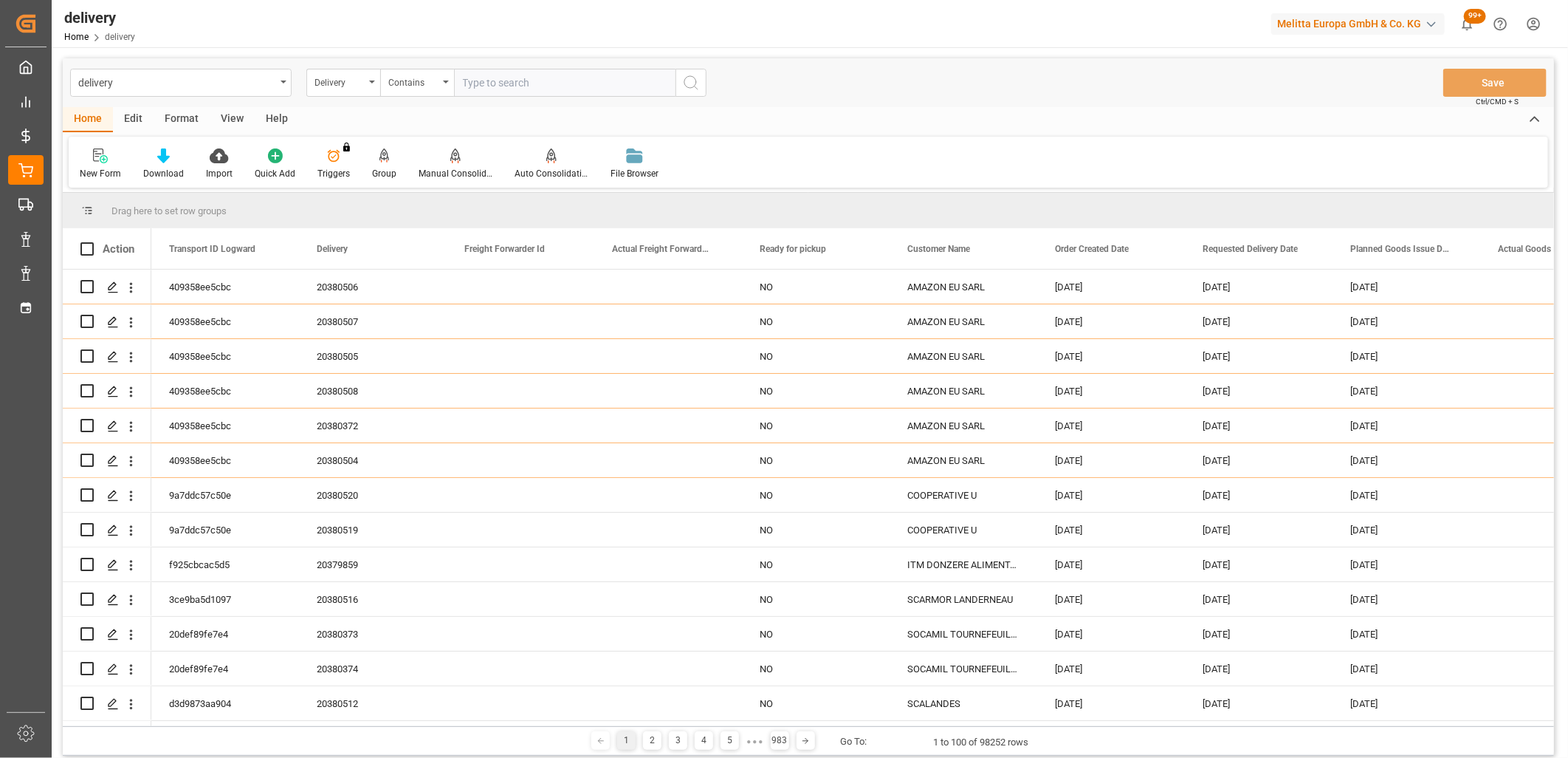
click at [473, 79] on input "text" at bounding box center [564, 82] width 221 height 28
paste input "20380521,20380522,20379869,20380466,20380459,20380460,20380458,20380088,2038002…"
type input "20380521,20380522,20379869,20380466,20380459,20380460,20380458,20380088,2038002…"
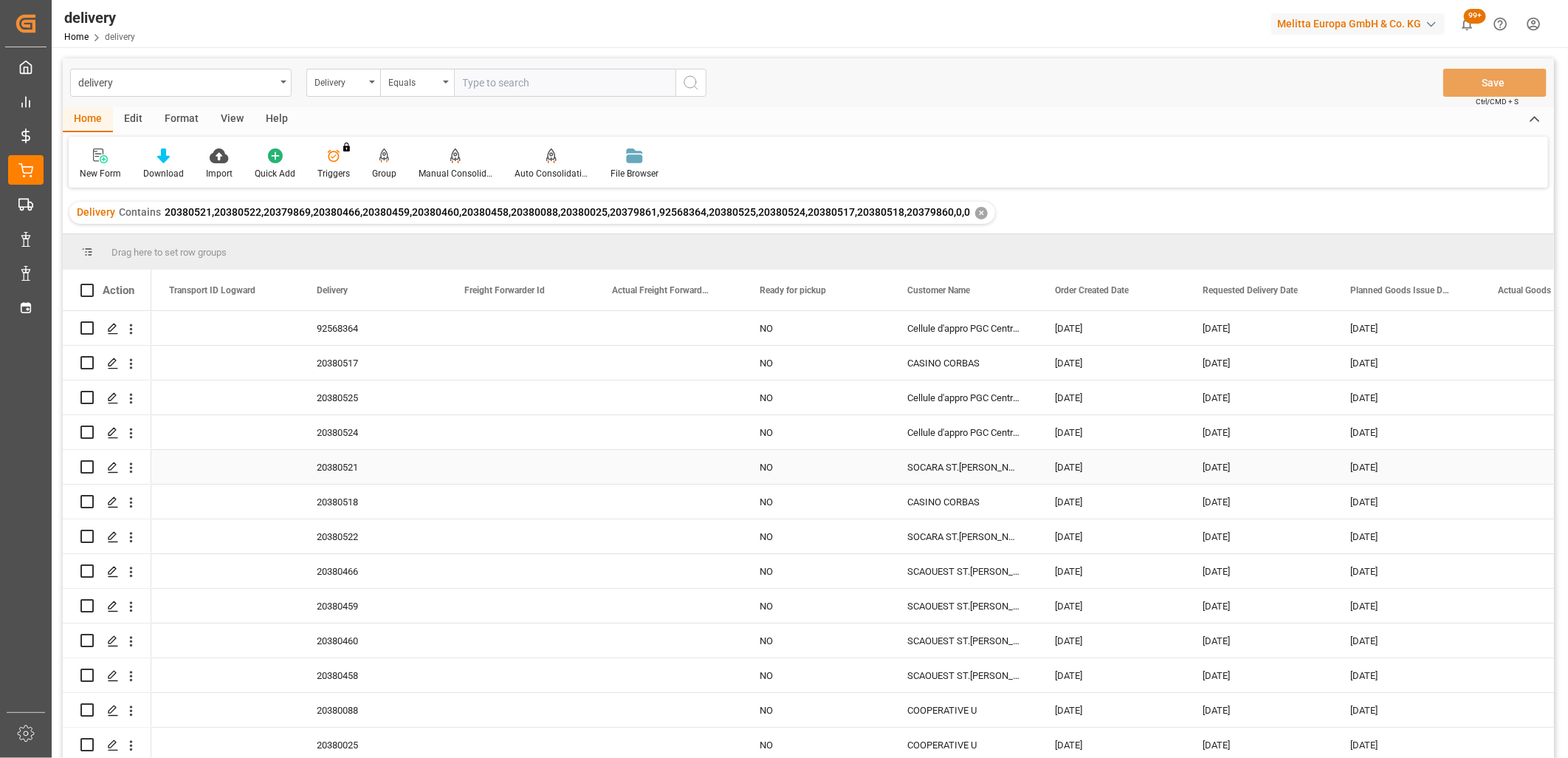
click at [90, 461] on input "Press Space to toggle row selection (unchecked)" at bounding box center [87, 467] width 14 height 14
checkbox input "true"
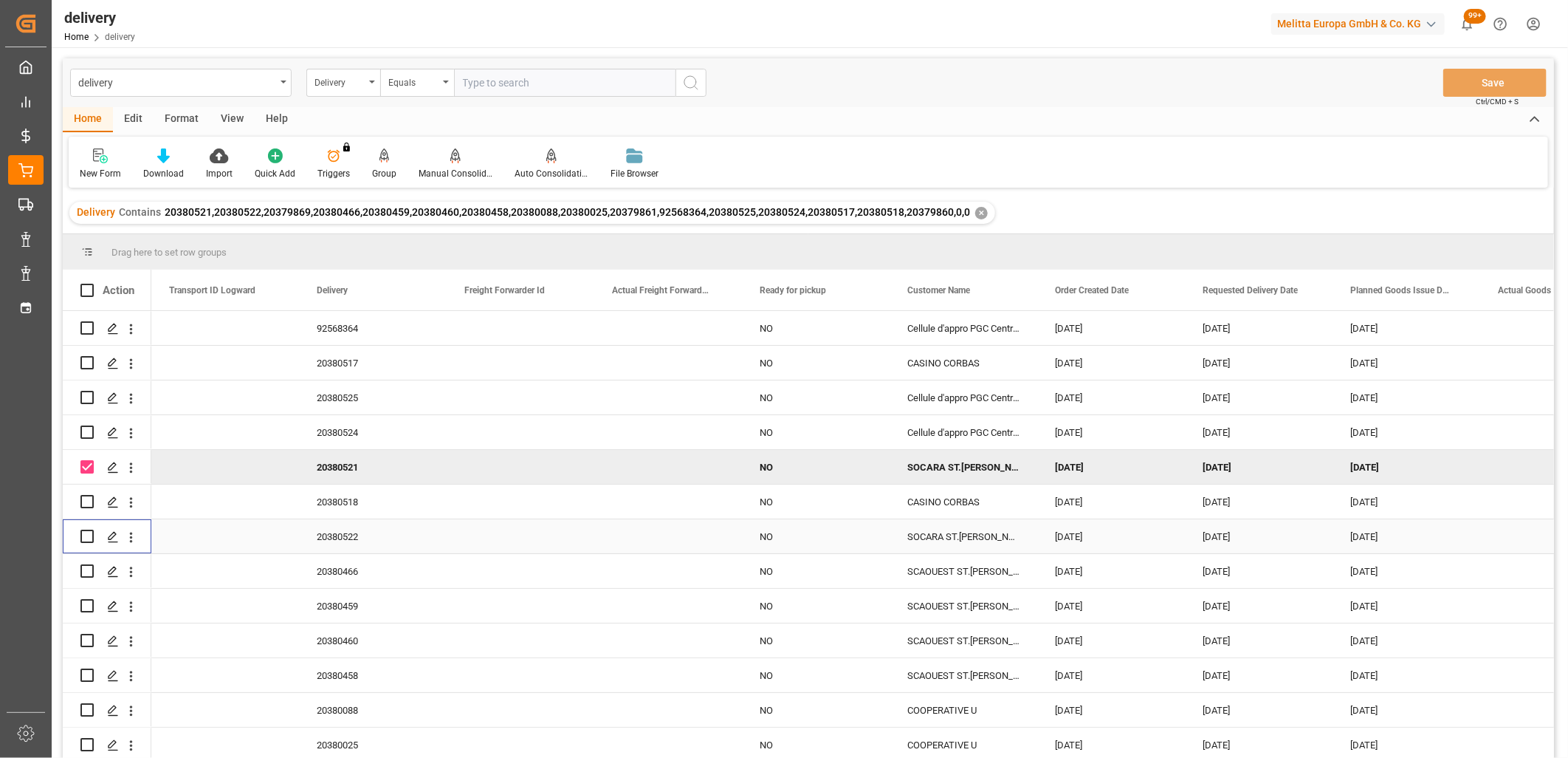
click at [93, 530] on input "Press Space to toggle row selection (unchecked)" at bounding box center [87, 537] width 14 height 14
checkbox input "true"
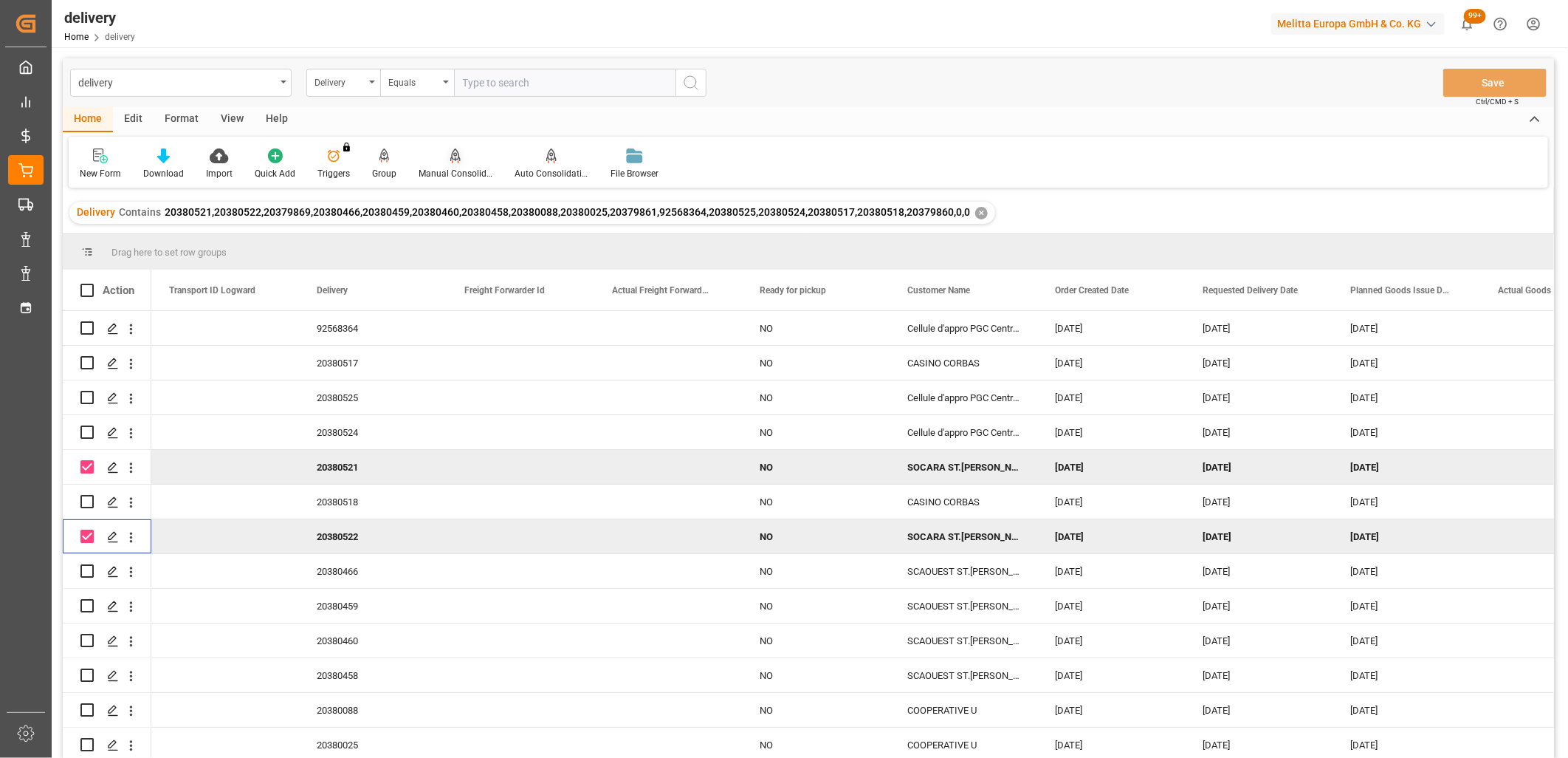
click at [451, 157] on icon at bounding box center [456, 156] width 11 height 15
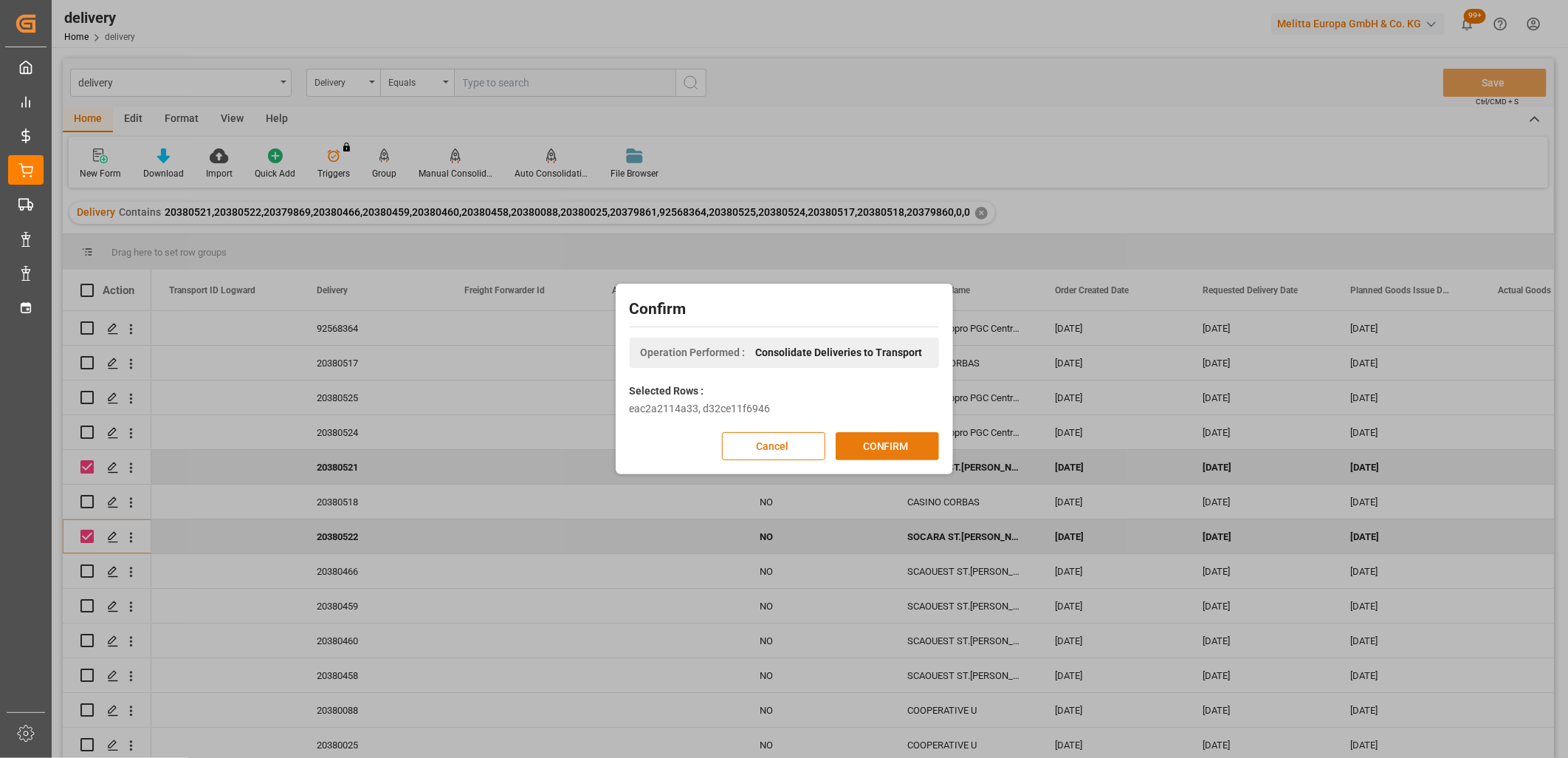
click at [872, 436] on button "CONFIRM" at bounding box center [887, 446] width 103 height 28
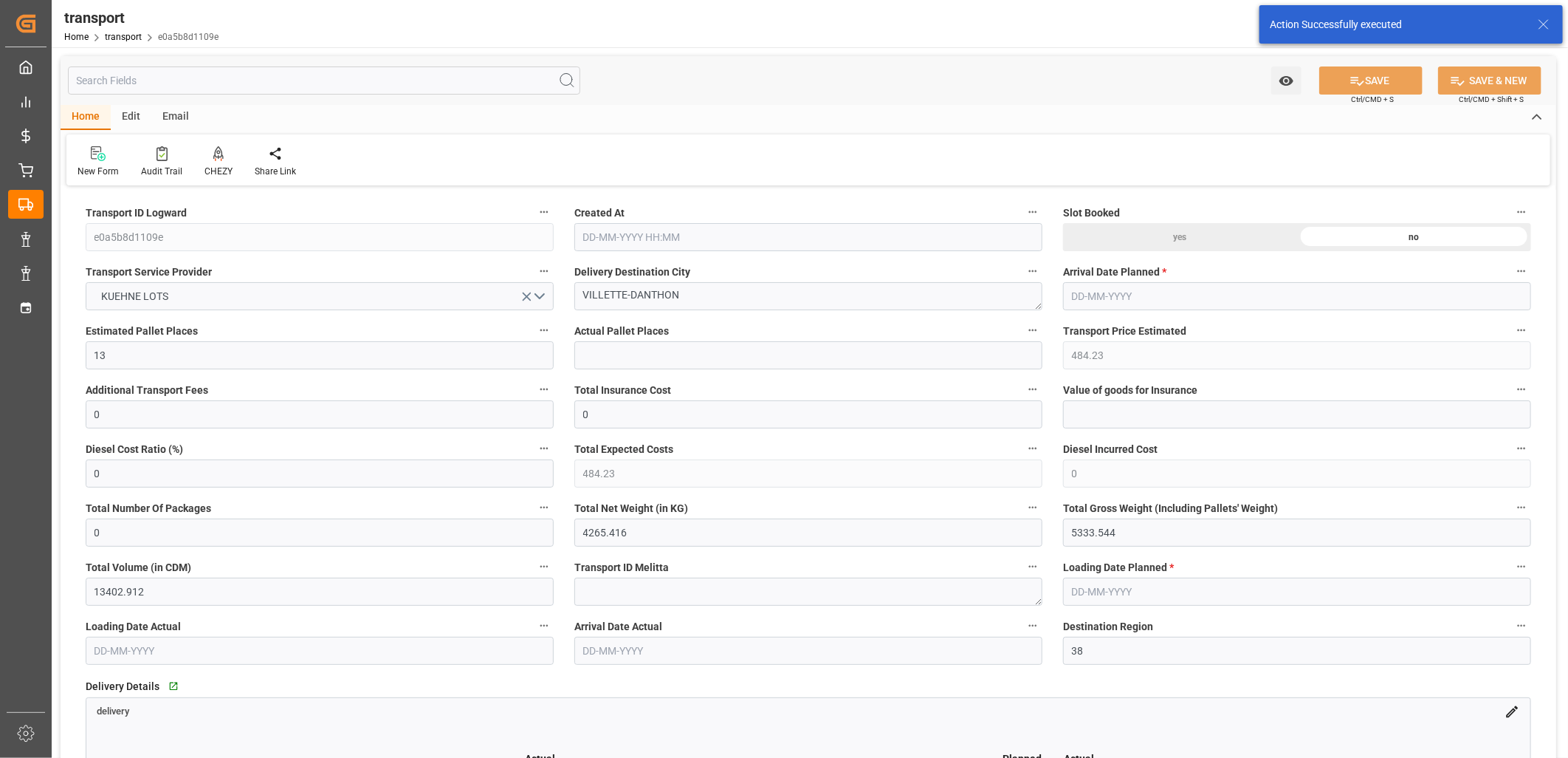
type input "[DATE] 11:30"
type input "[DATE]"
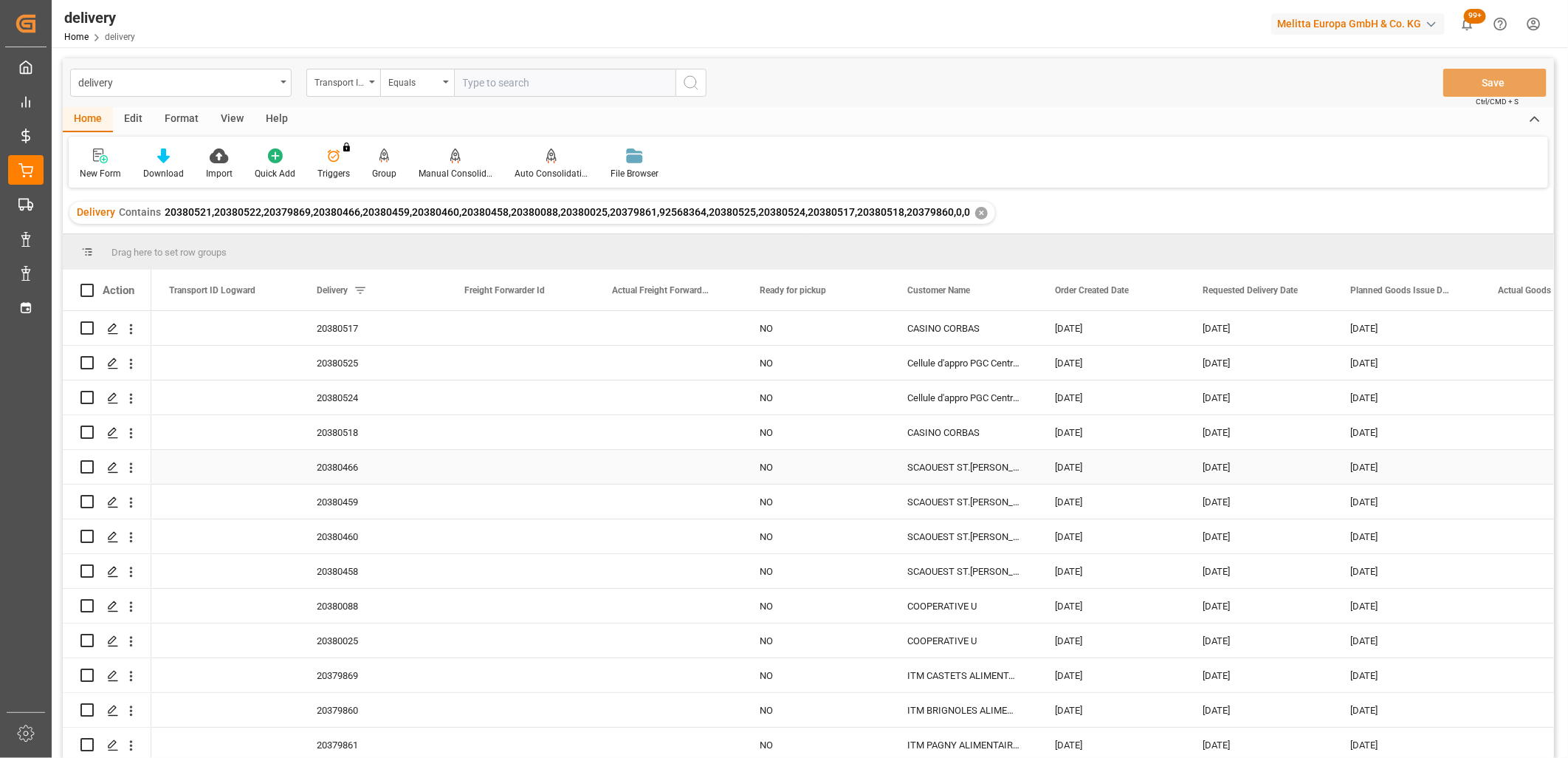
scroll to position [108, 0]
click at [87, 672] on input "Press Space to toggle row selection (unchecked)" at bounding box center [87, 675] width 14 height 14
checkbox input "true"
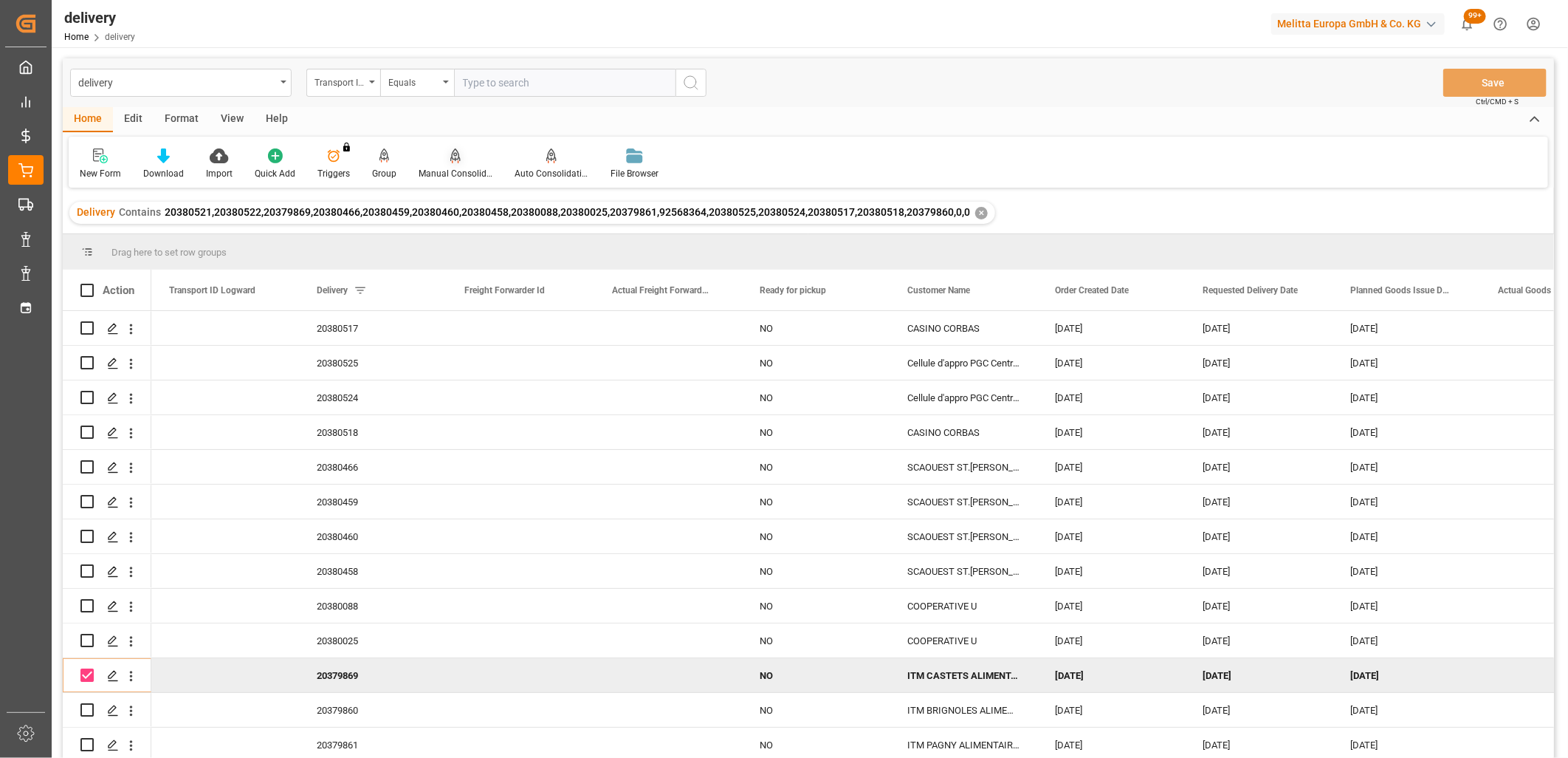
click at [454, 161] on icon at bounding box center [455, 163] width 7 height 3
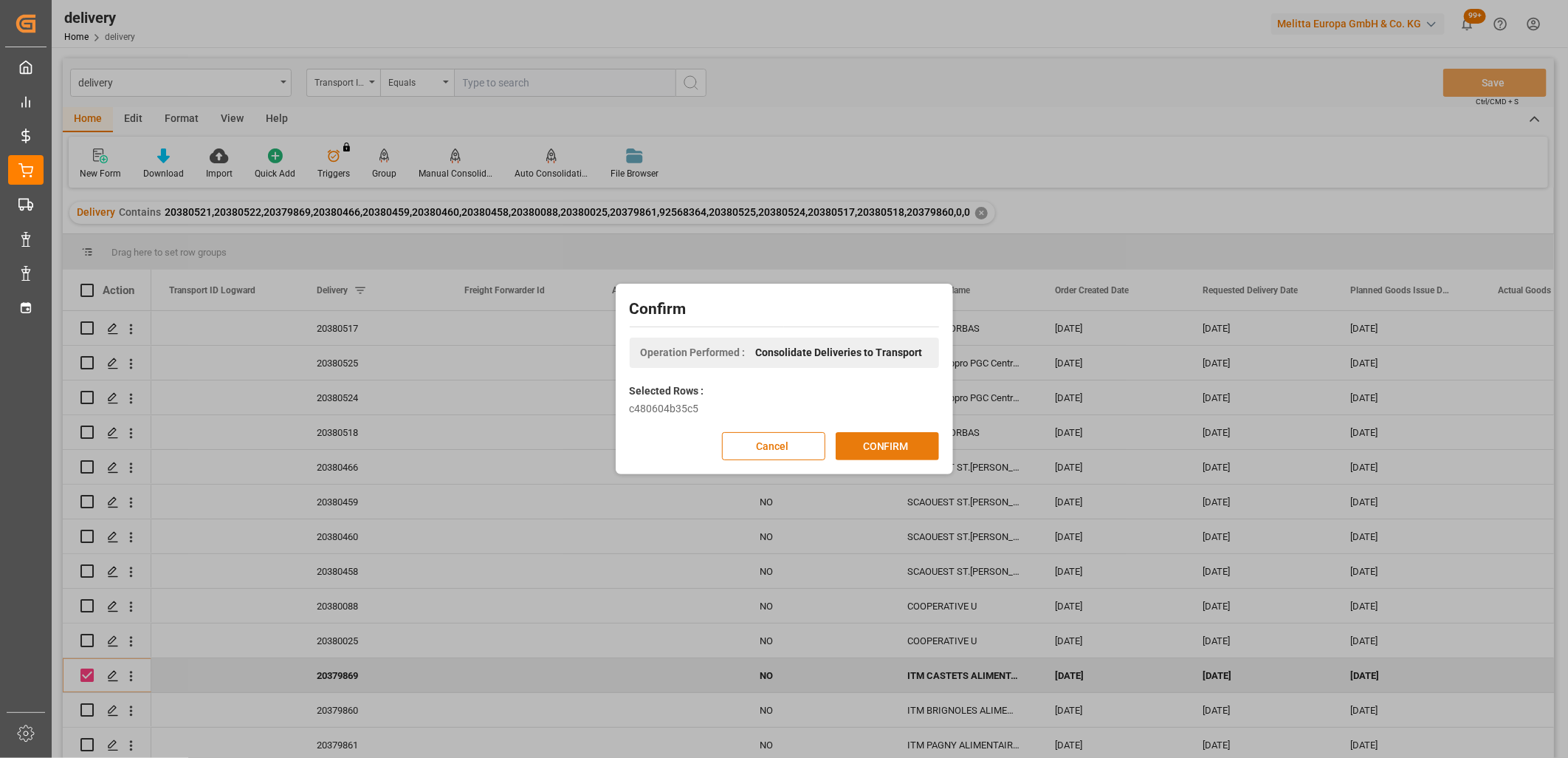
click at [861, 449] on button "CONFIRM" at bounding box center [887, 446] width 103 height 28
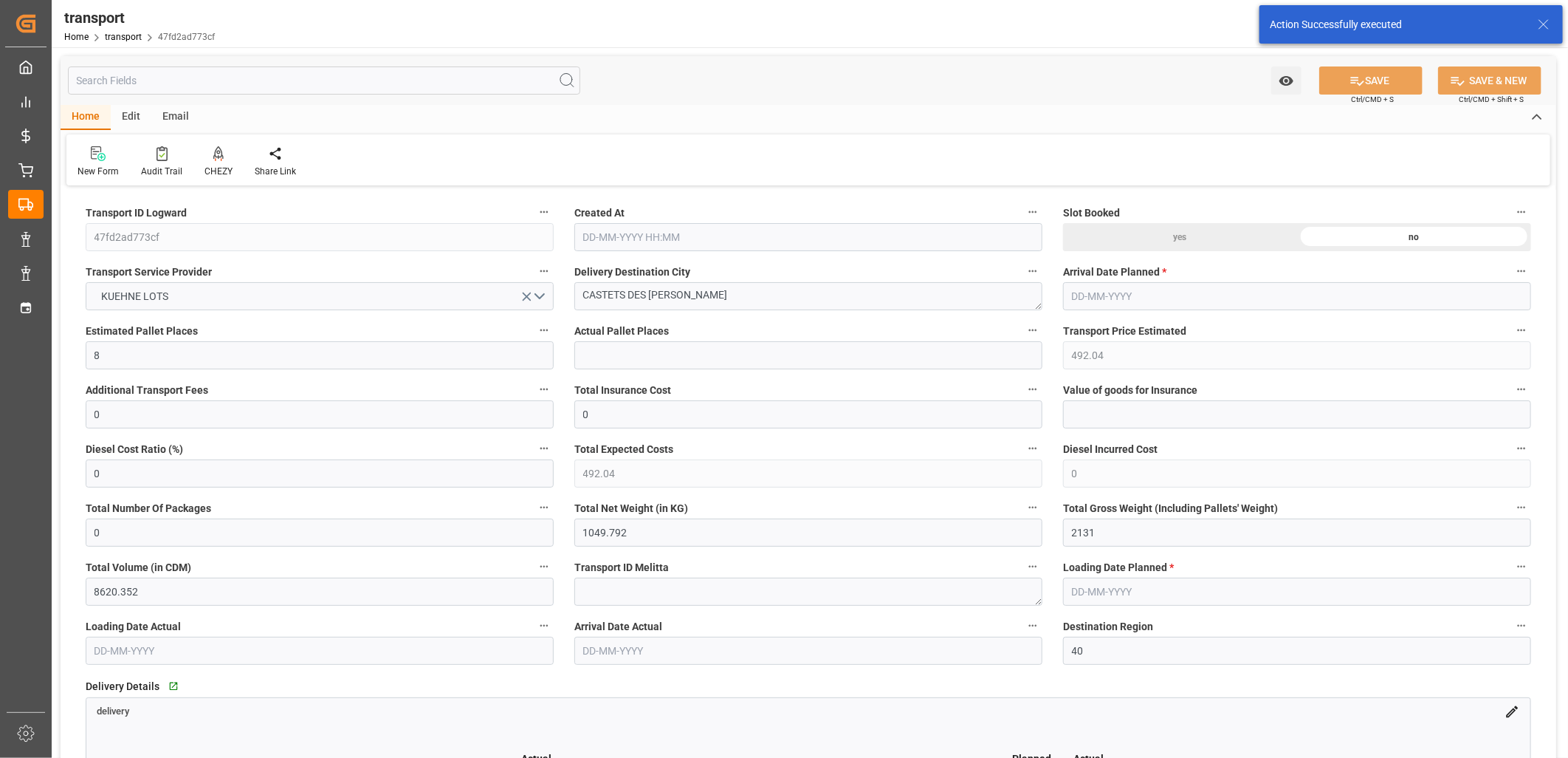
type input "[DATE] 11:31"
type input "[DATE]"
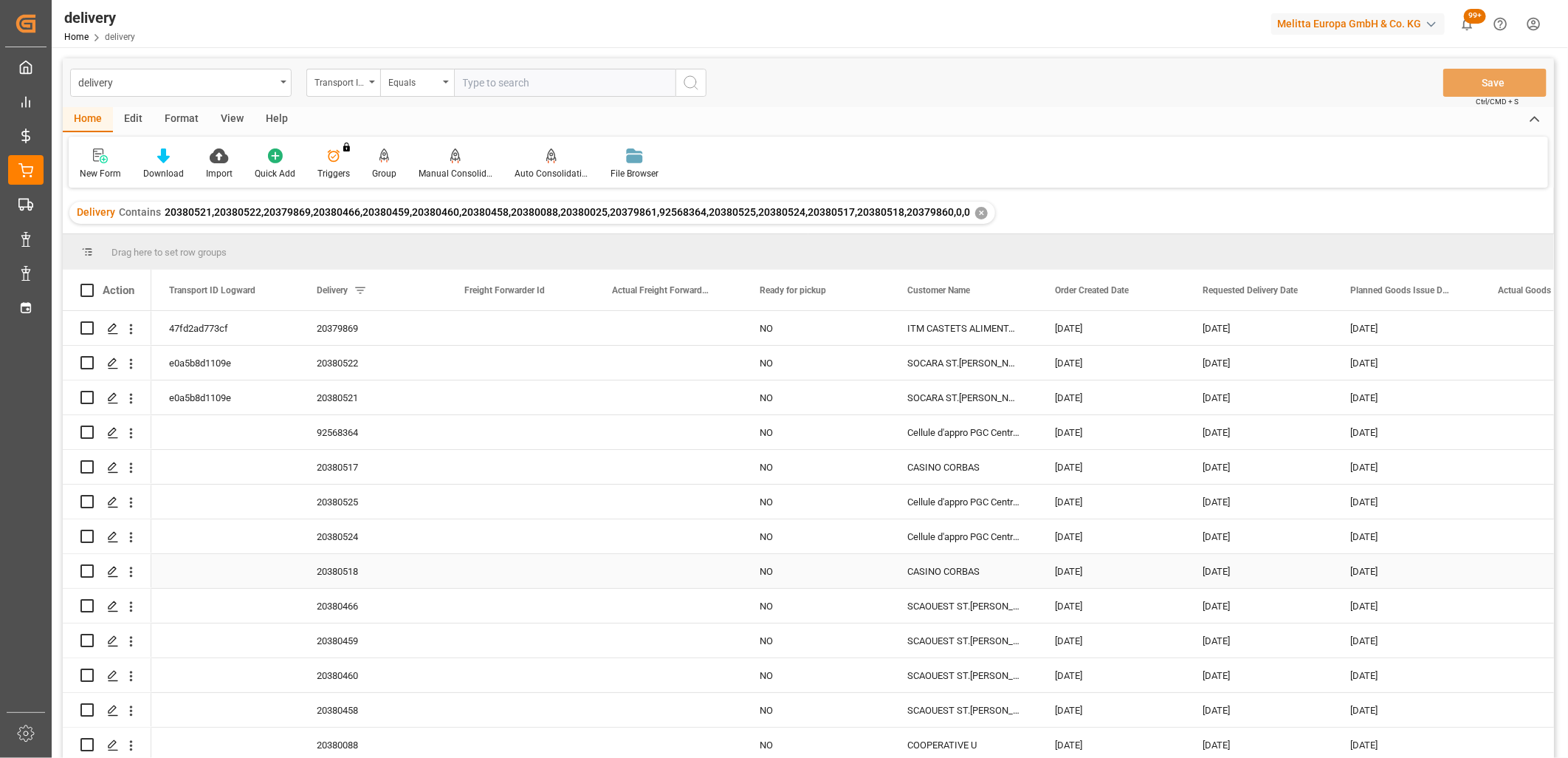
scroll to position [82, 0]
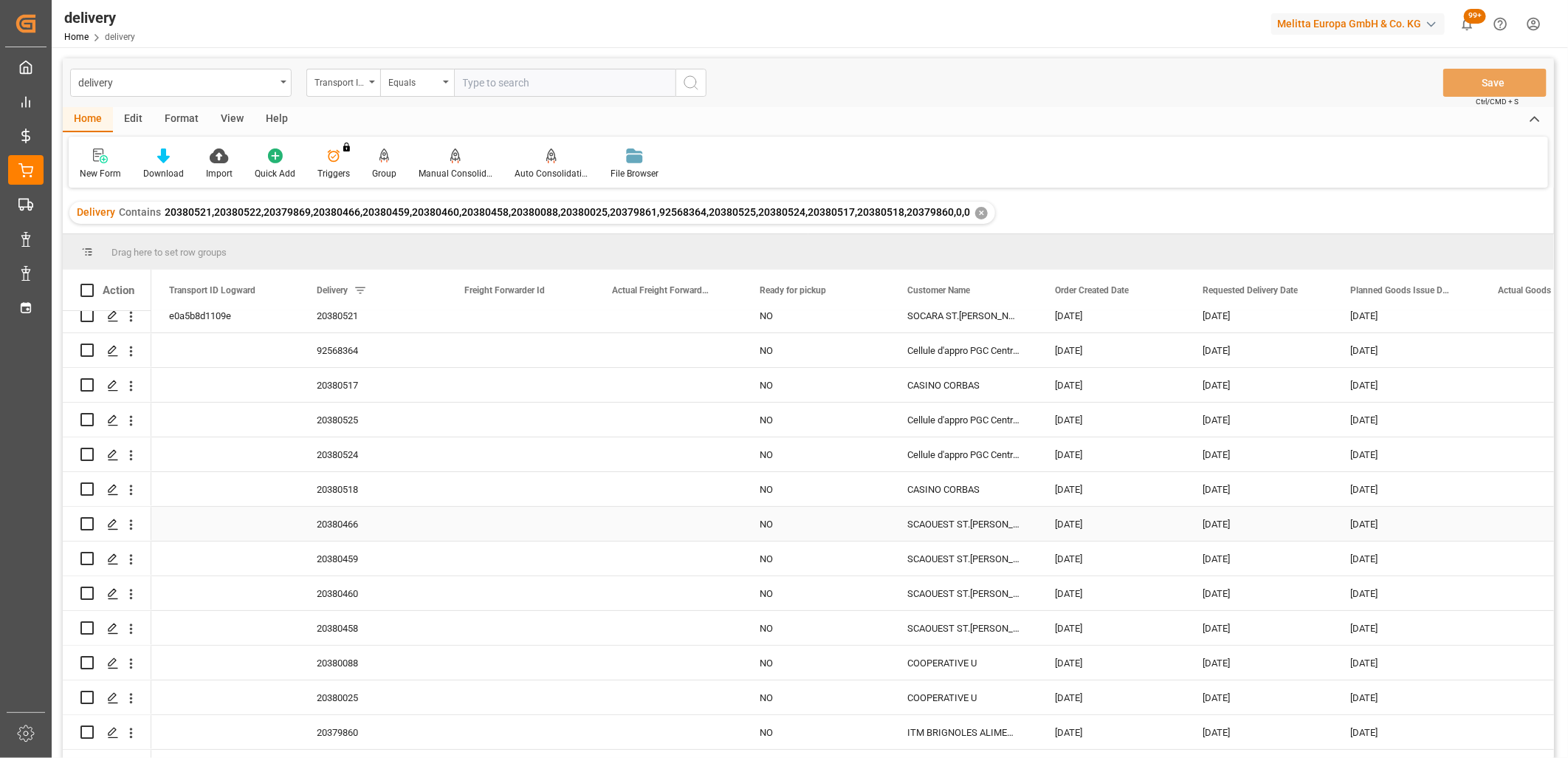
click at [87, 522] on input "Press Space to toggle row selection (unchecked)" at bounding box center [87, 524] width 14 height 14
checkbox input "true"
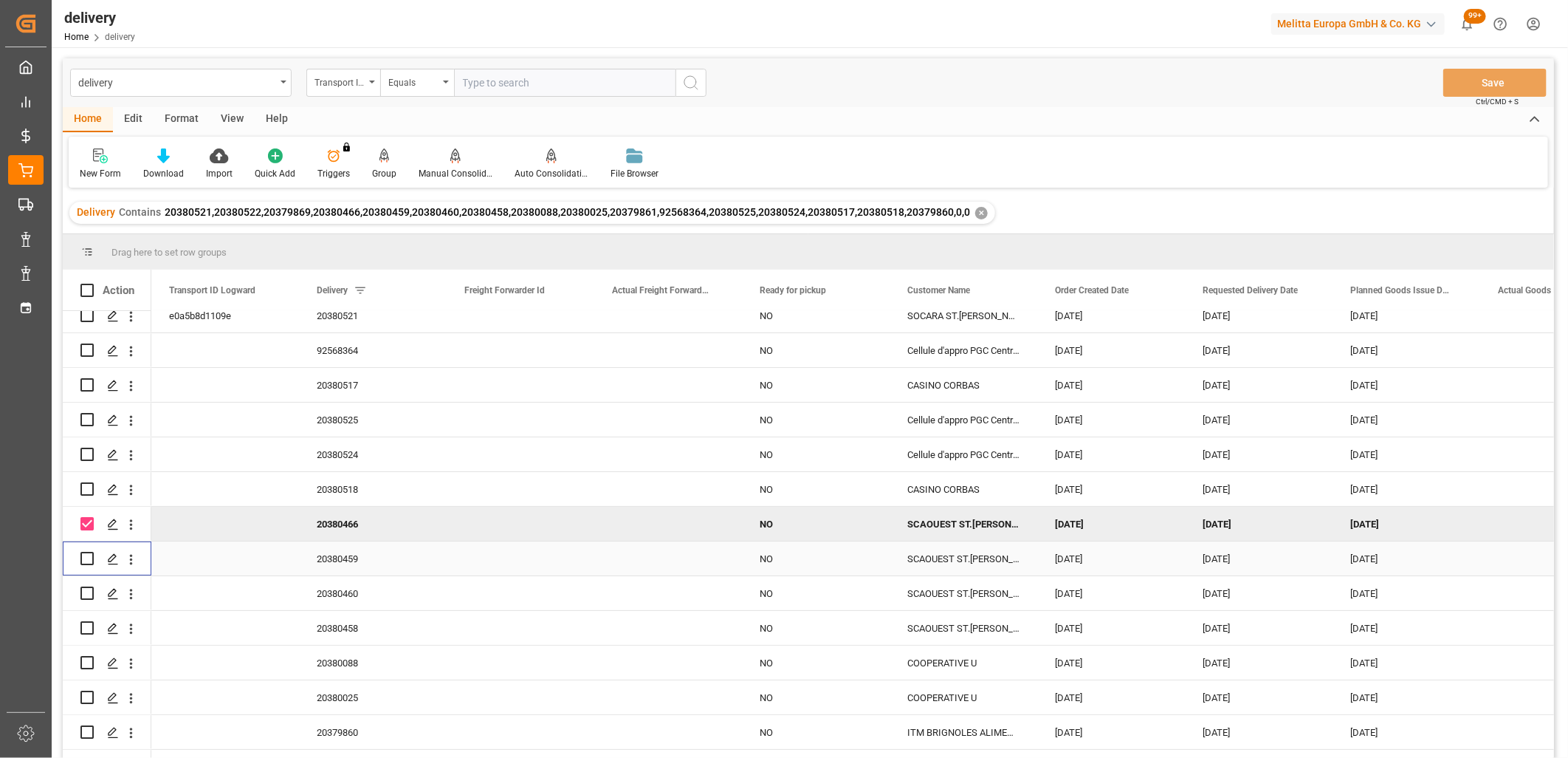
click at [87, 557] on input "Press Space to toggle row selection (unchecked)" at bounding box center [87, 559] width 14 height 14
checkbox input "true"
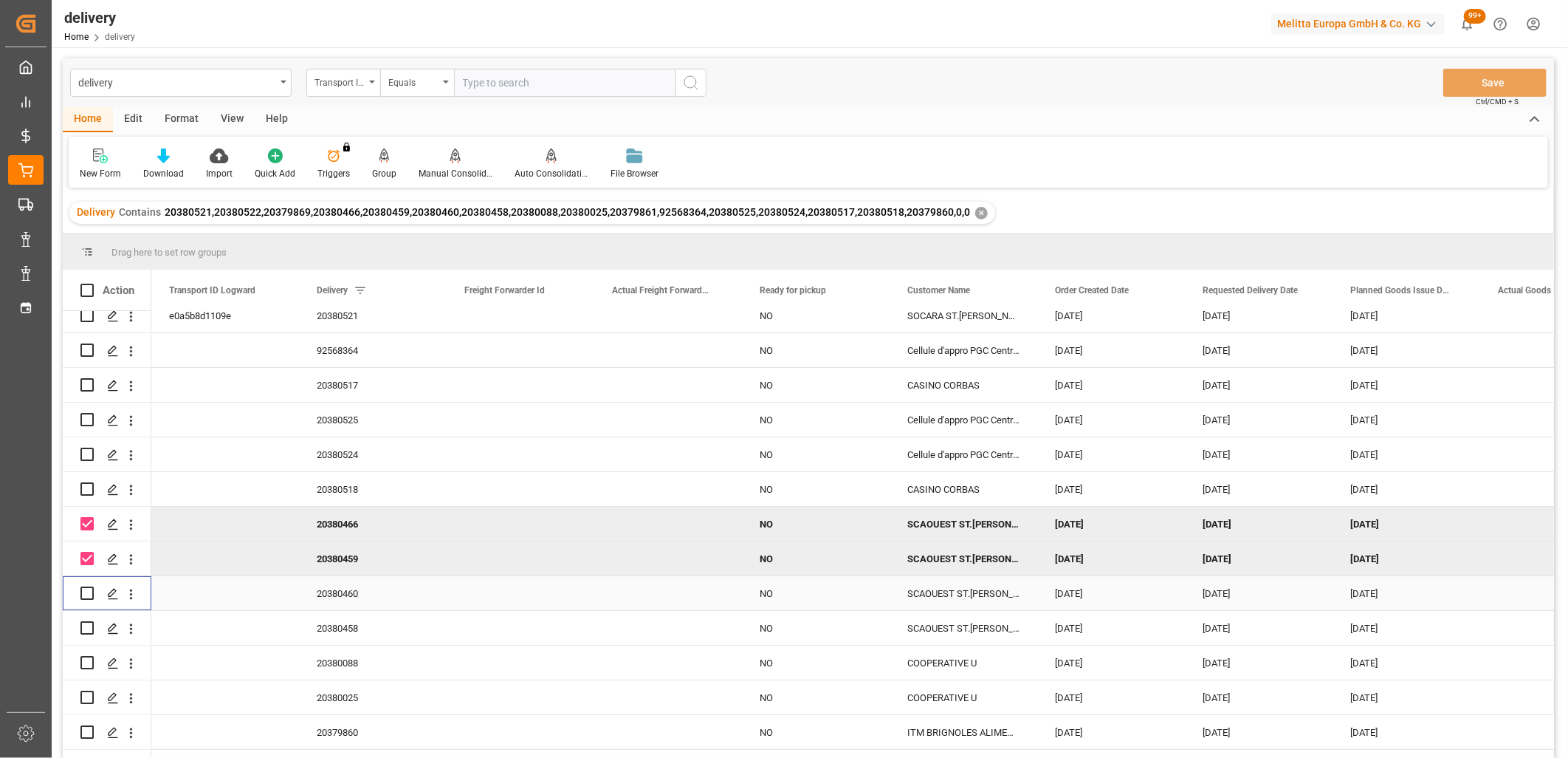
click at [84, 593] on input "Press Space to toggle row selection (unchecked)" at bounding box center [87, 593] width 14 height 14
checkbox input "true"
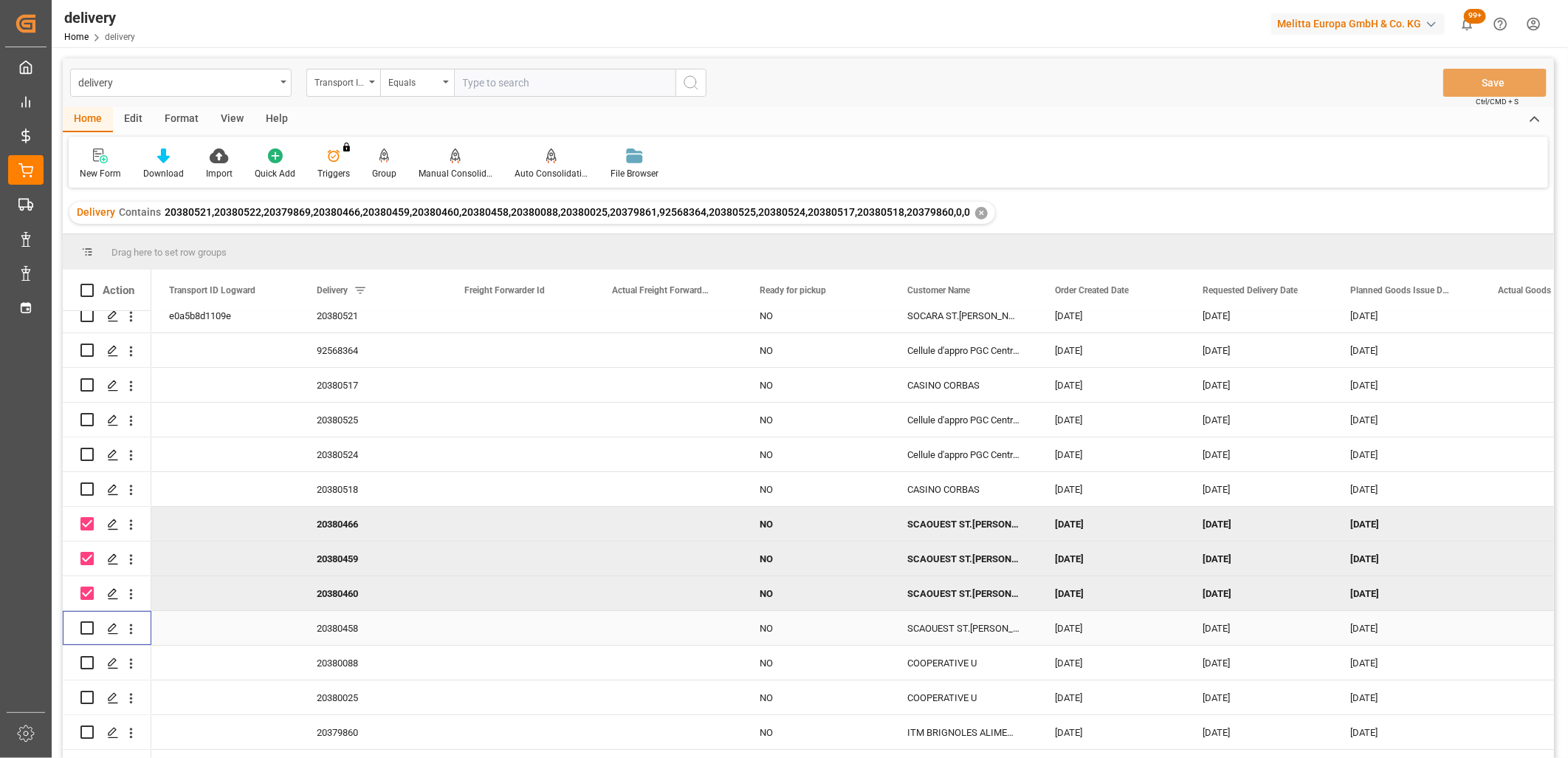
click at [83, 629] on input "Press Space to toggle row selection (unchecked)" at bounding box center [87, 628] width 14 height 14
checkbox input "true"
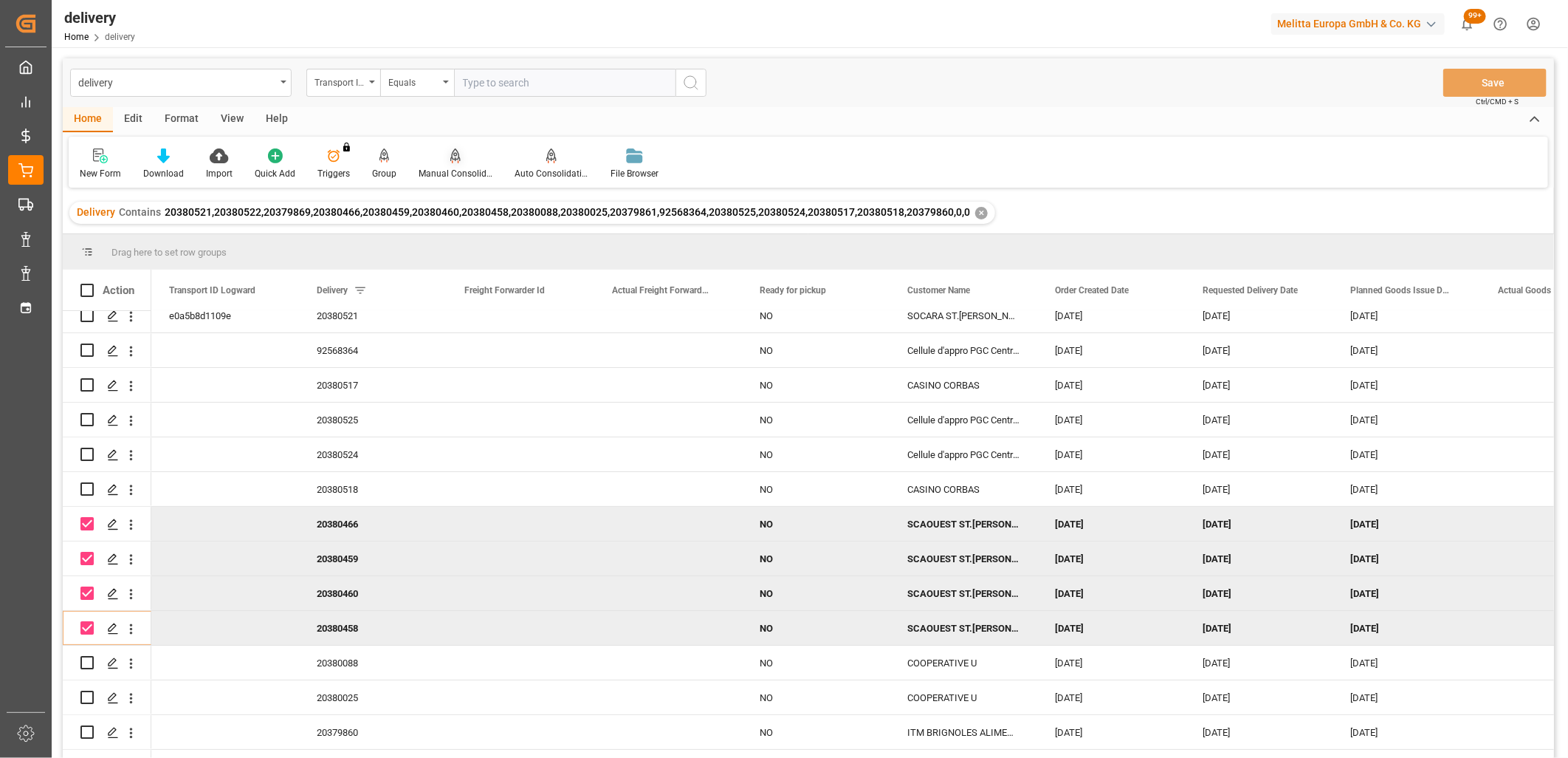
click at [451, 156] on icon at bounding box center [456, 156] width 11 height 15
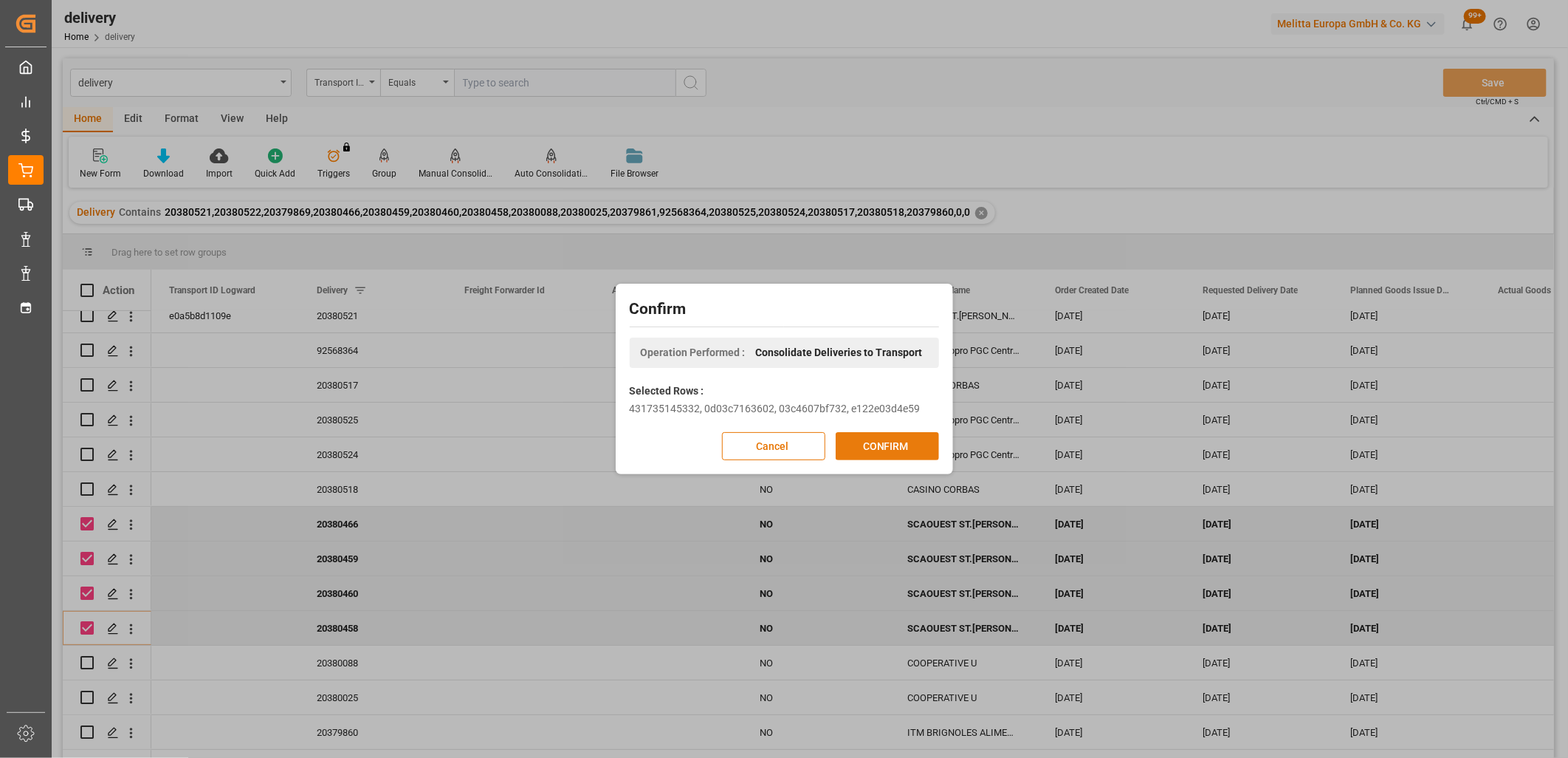
click at [864, 434] on button "CONFIRM" at bounding box center [887, 446] width 103 height 28
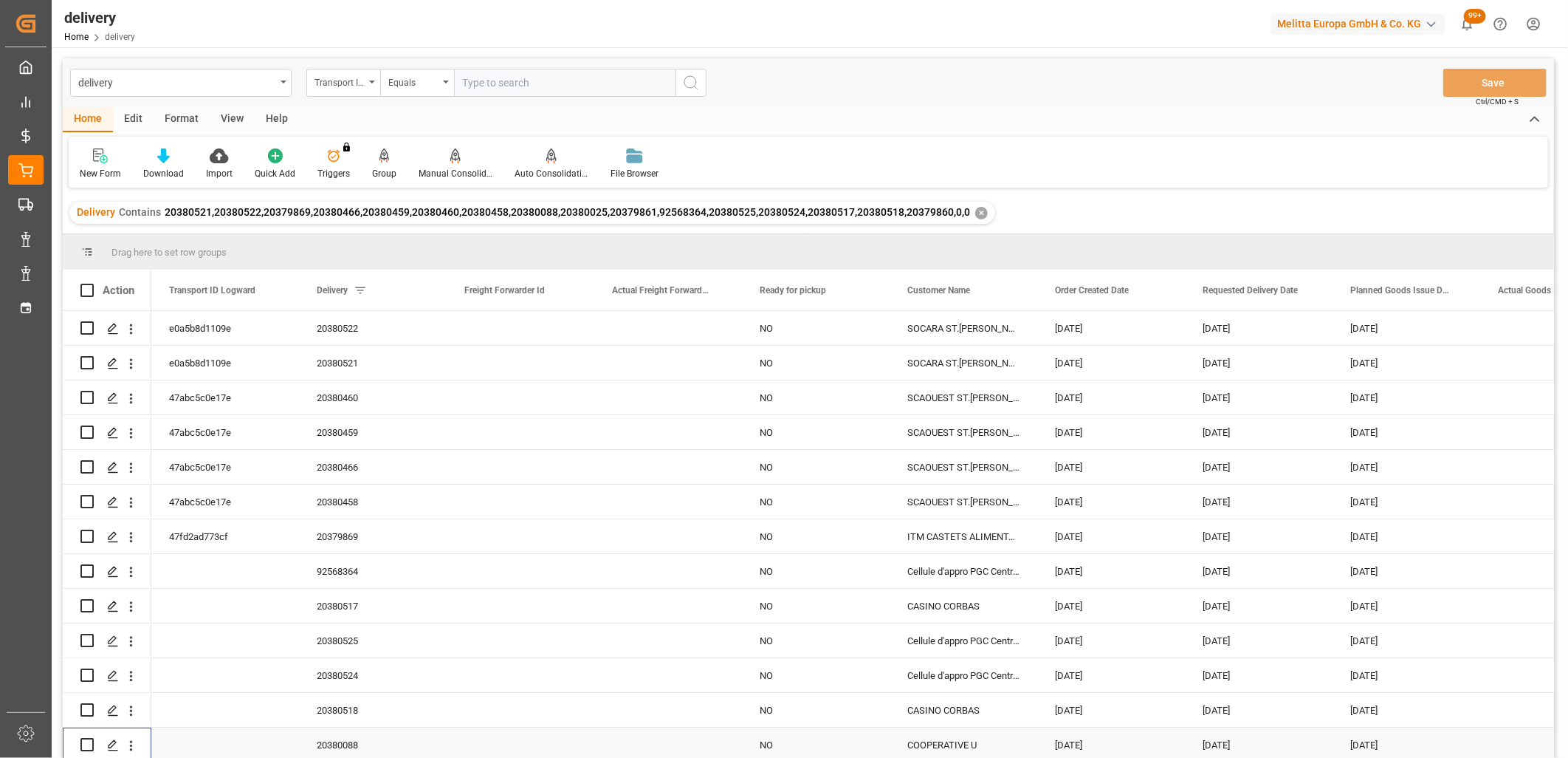
click at [87, 742] on input "Press Space to toggle row selection (unchecked)" at bounding box center [87, 744] width 14 height 14
checkbox input "true"
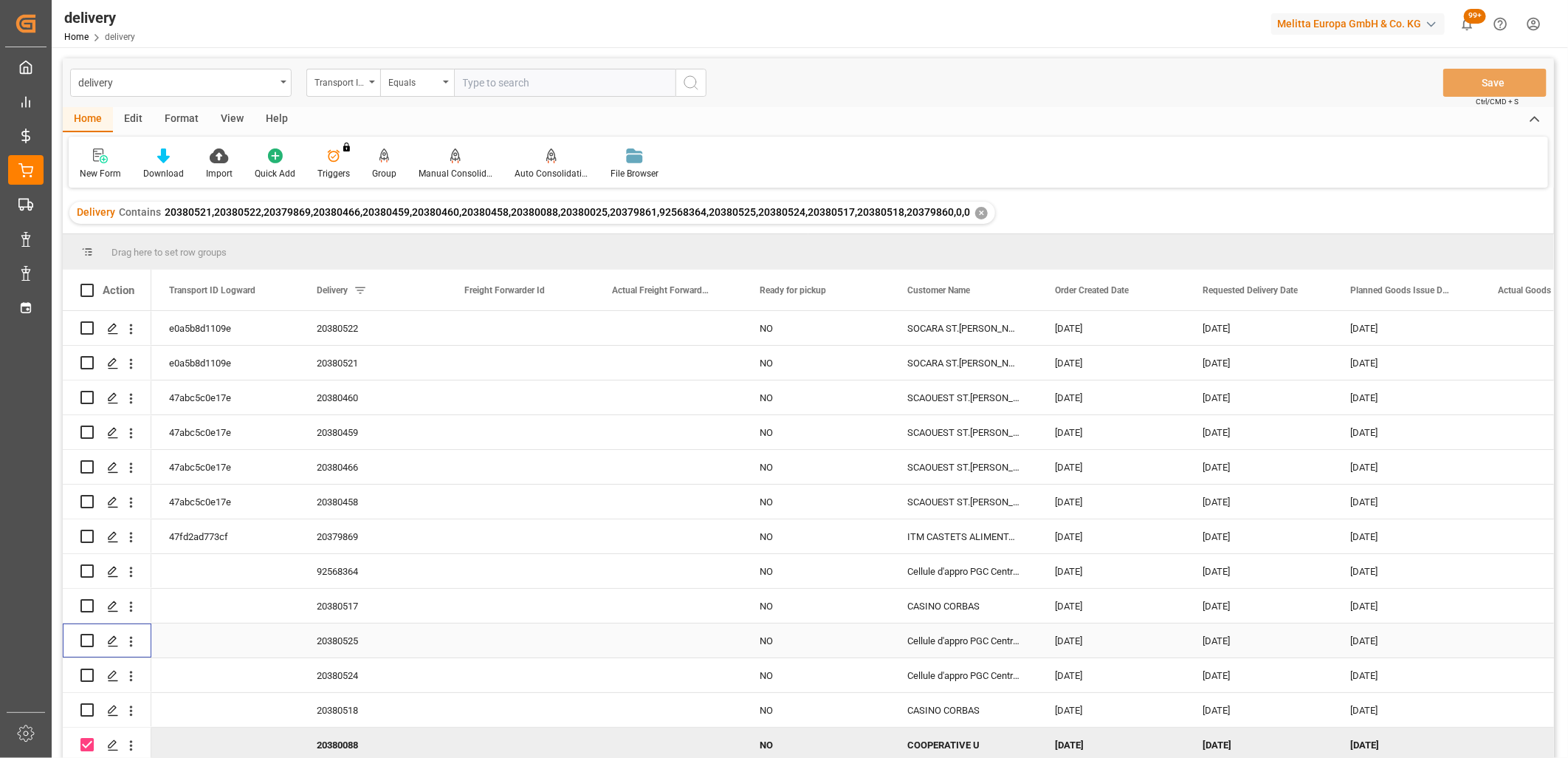
click at [91, 634] on input "Press Space to toggle row selection (unchecked)" at bounding box center [87, 641] width 14 height 14
checkbox input "true"
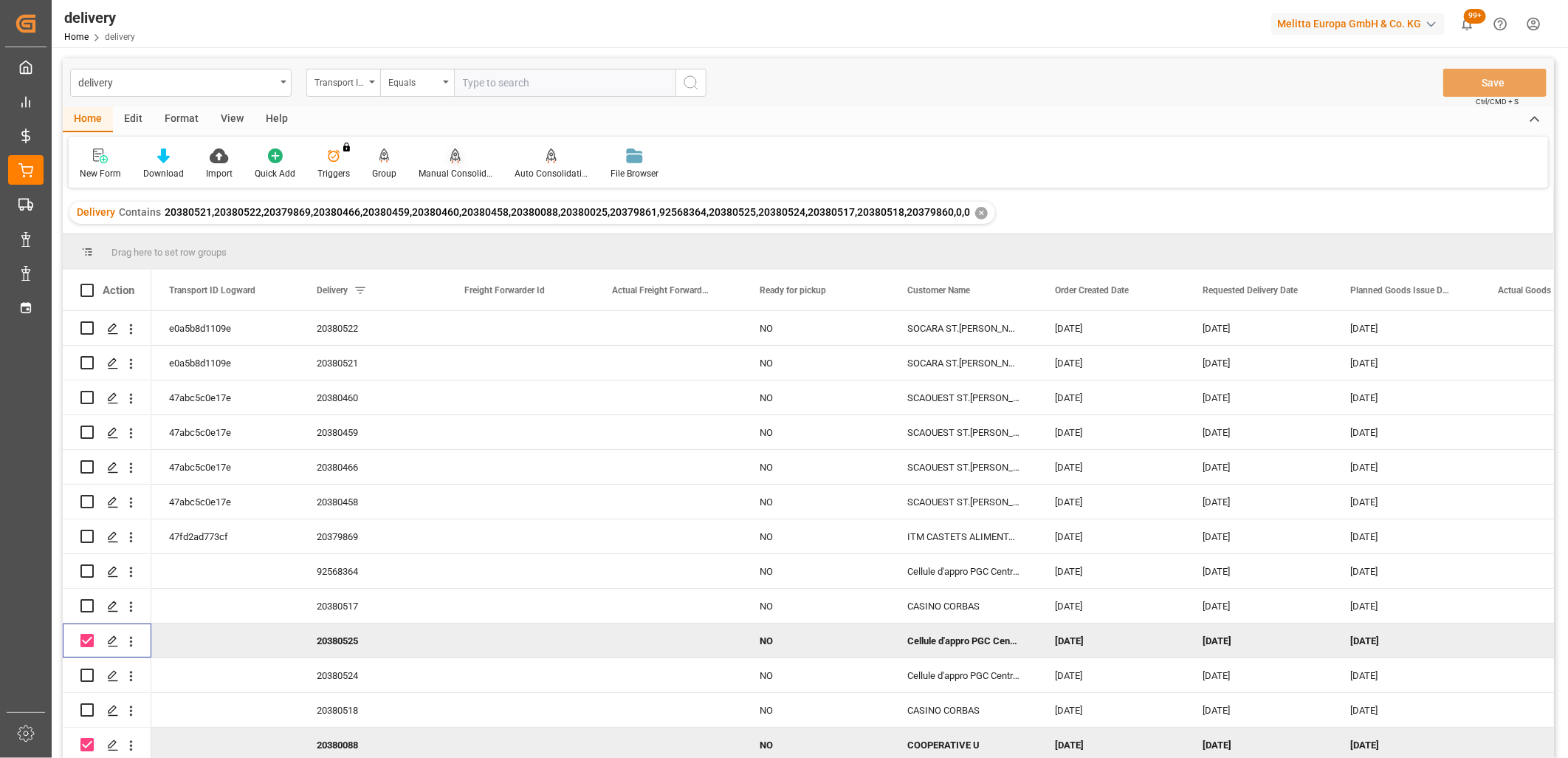
click at [452, 161] on icon at bounding box center [455, 163] width 7 height 3
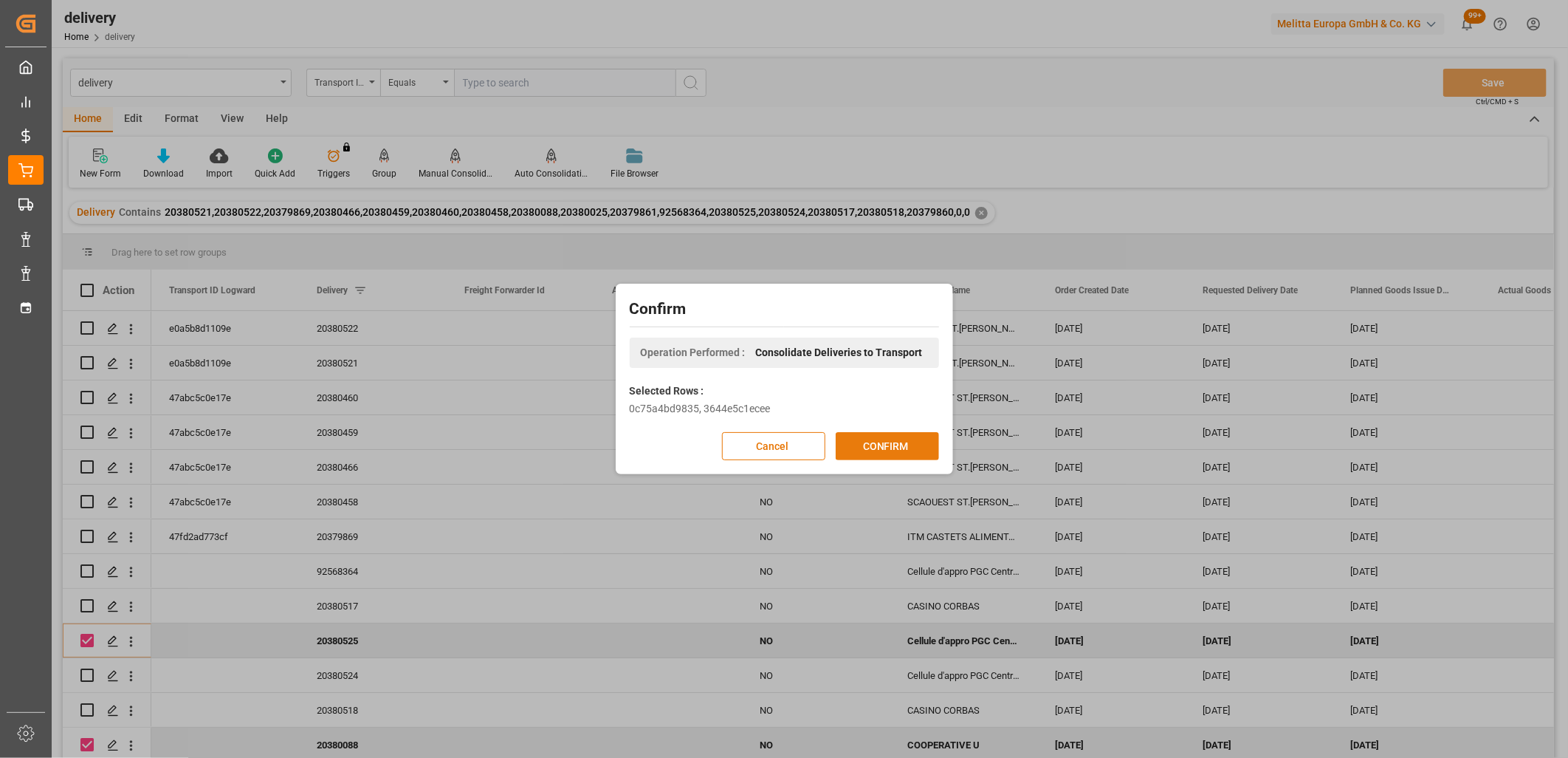
click at [857, 436] on button "CONFIRM" at bounding box center [887, 446] width 103 height 28
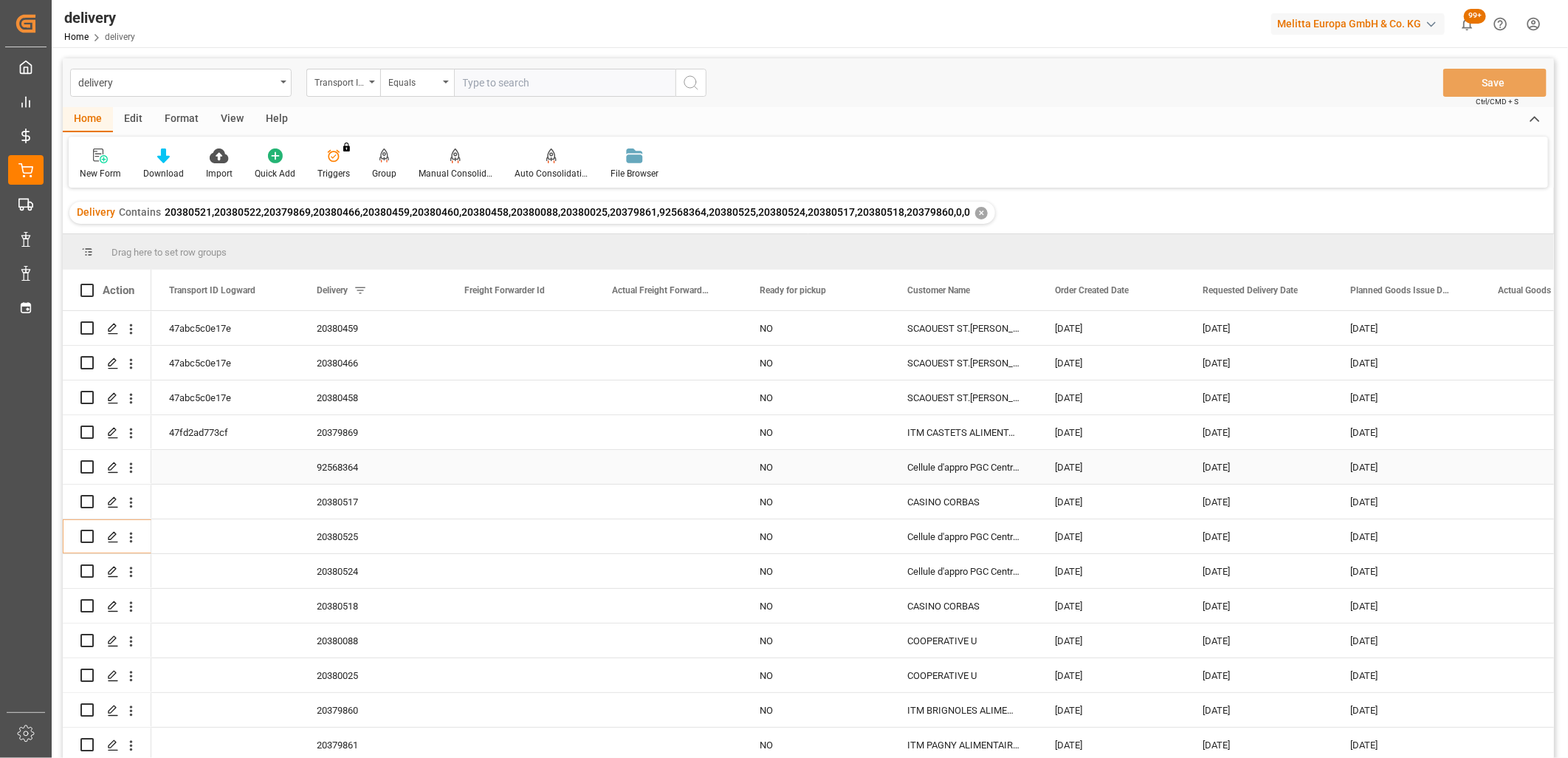
scroll to position [108, 0]
click at [85, 634] on input "Press Space to toggle row selection (unchecked)" at bounding box center [87, 641] width 14 height 14
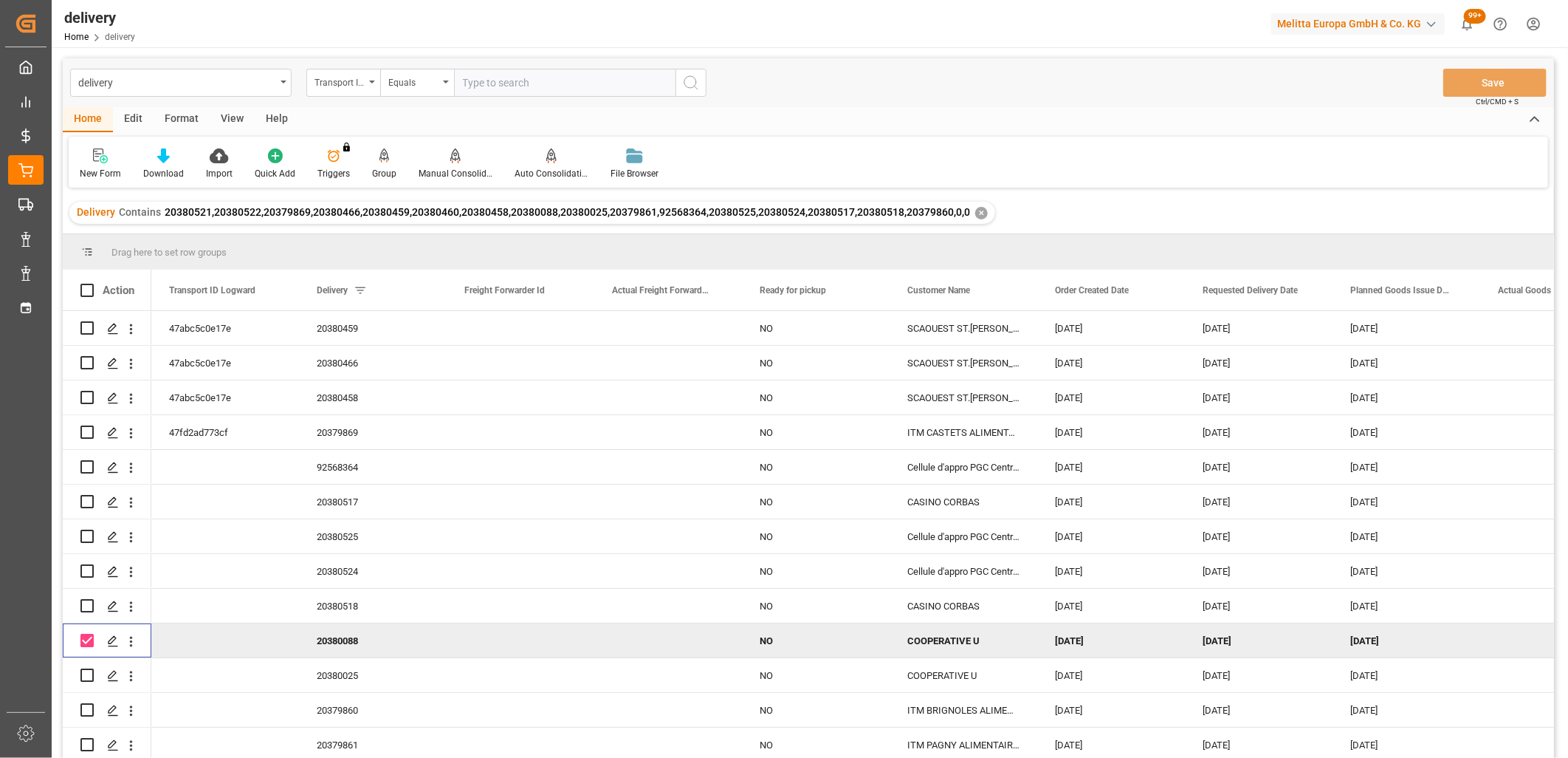
click at [85, 634] on input "Press Space to toggle row selection (checked)" at bounding box center [87, 641] width 14 height 14
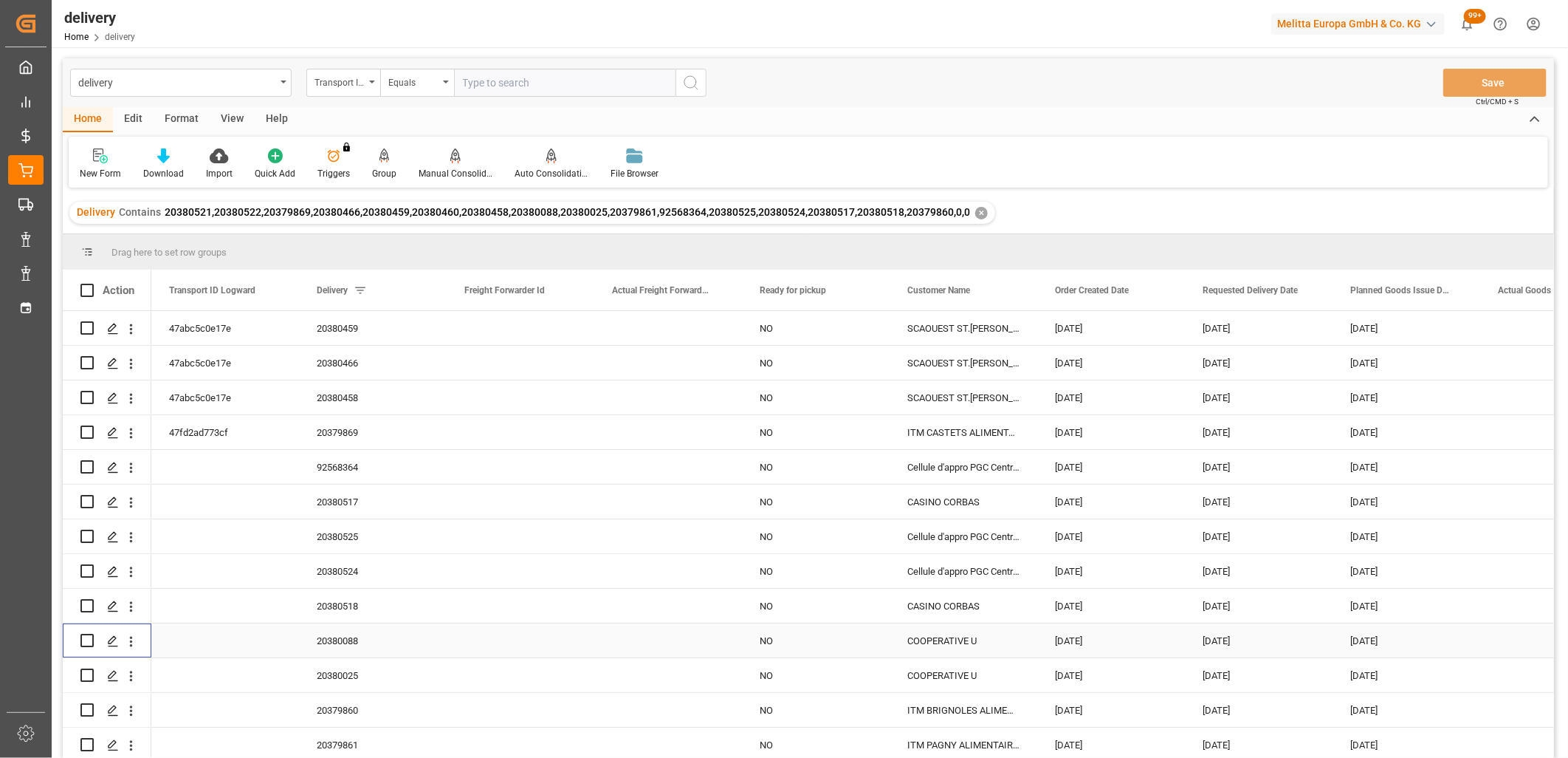
click at [85, 634] on input "Press Space to toggle row selection (unchecked)" at bounding box center [87, 641] width 14 height 14
checkbox input "true"
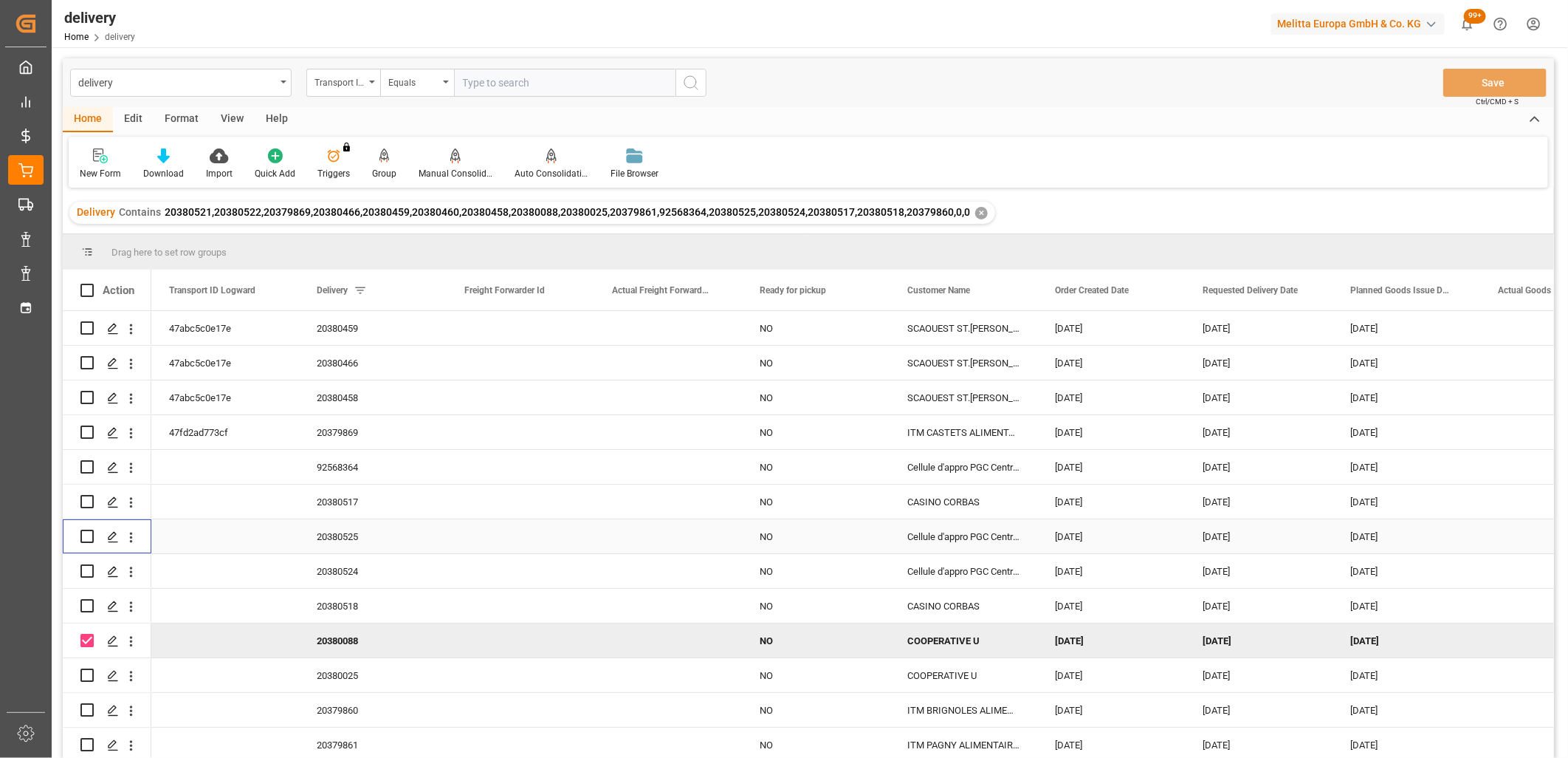
click at [84, 532] on input "Press Space to toggle row selection (unchecked)" at bounding box center [87, 537] width 14 height 14
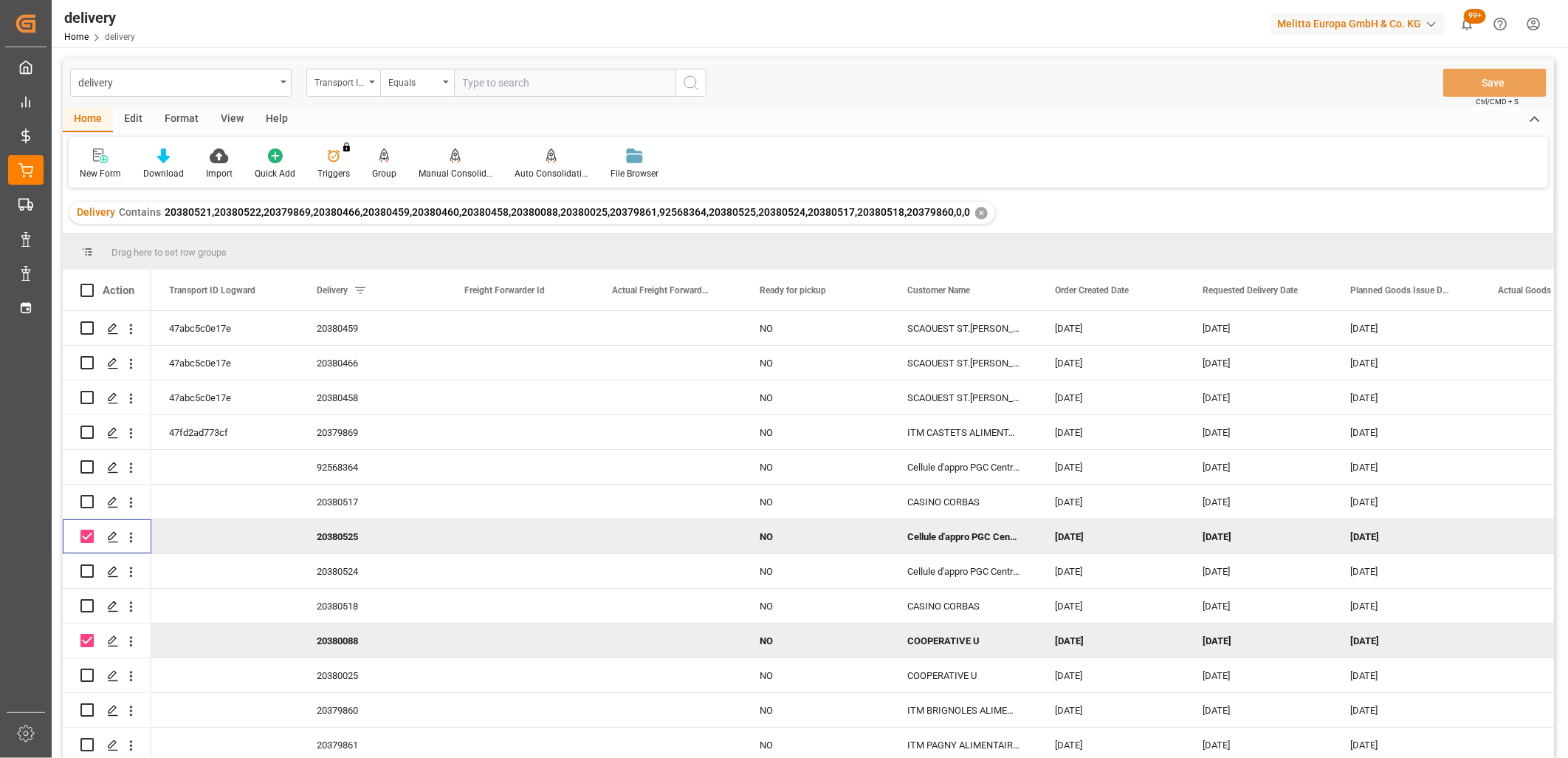
click at [84, 532] on input "Press Space to toggle row selection (checked)" at bounding box center [87, 537] width 14 height 14
checkbox input "false"
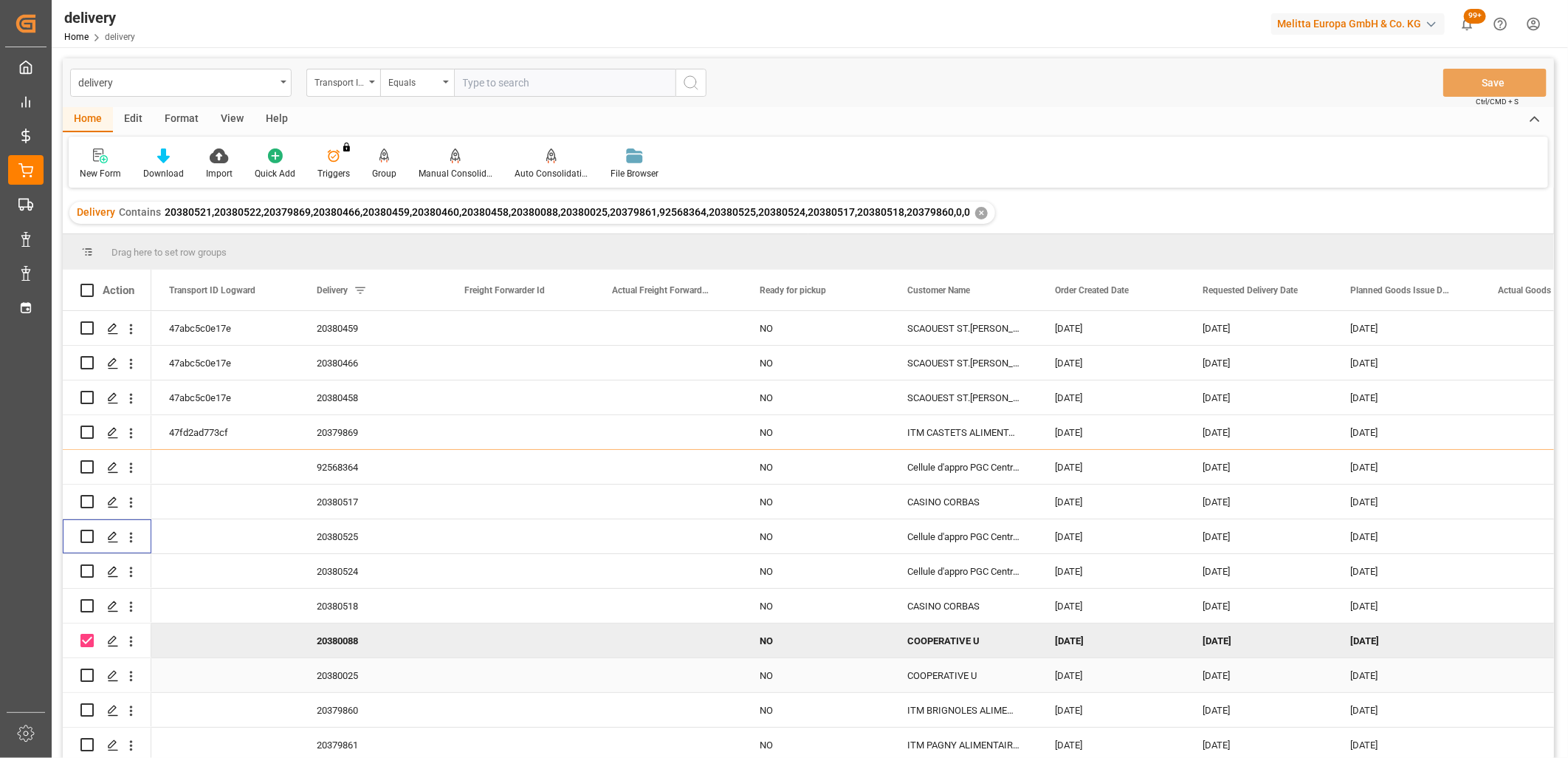
click at [85, 671] on input "Press Space to toggle row selection (unchecked)" at bounding box center [87, 675] width 14 height 14
checkbox input "true"
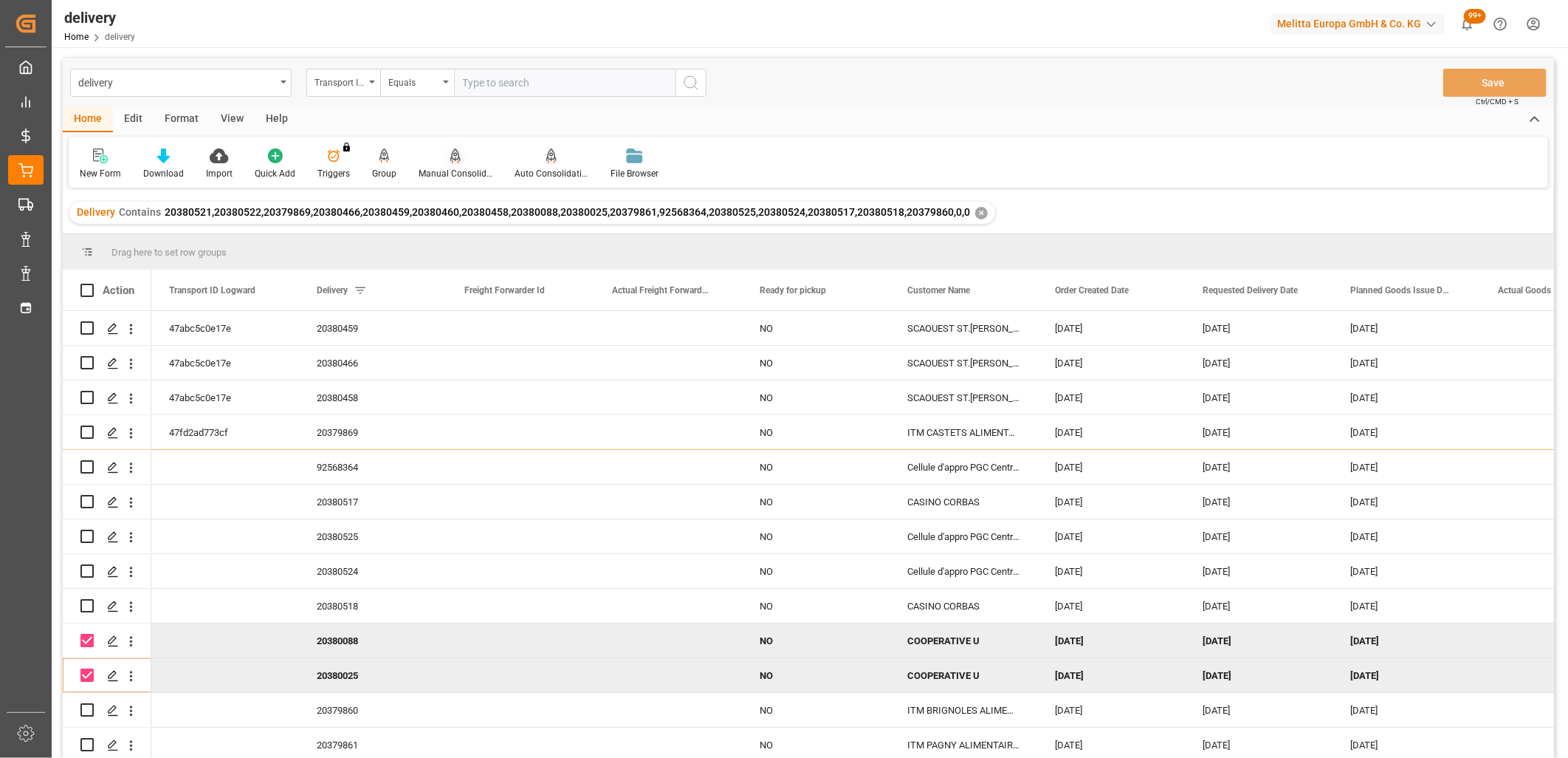
click at [454, 155] on icon at bounding box center [456, 156] width 11 height 15
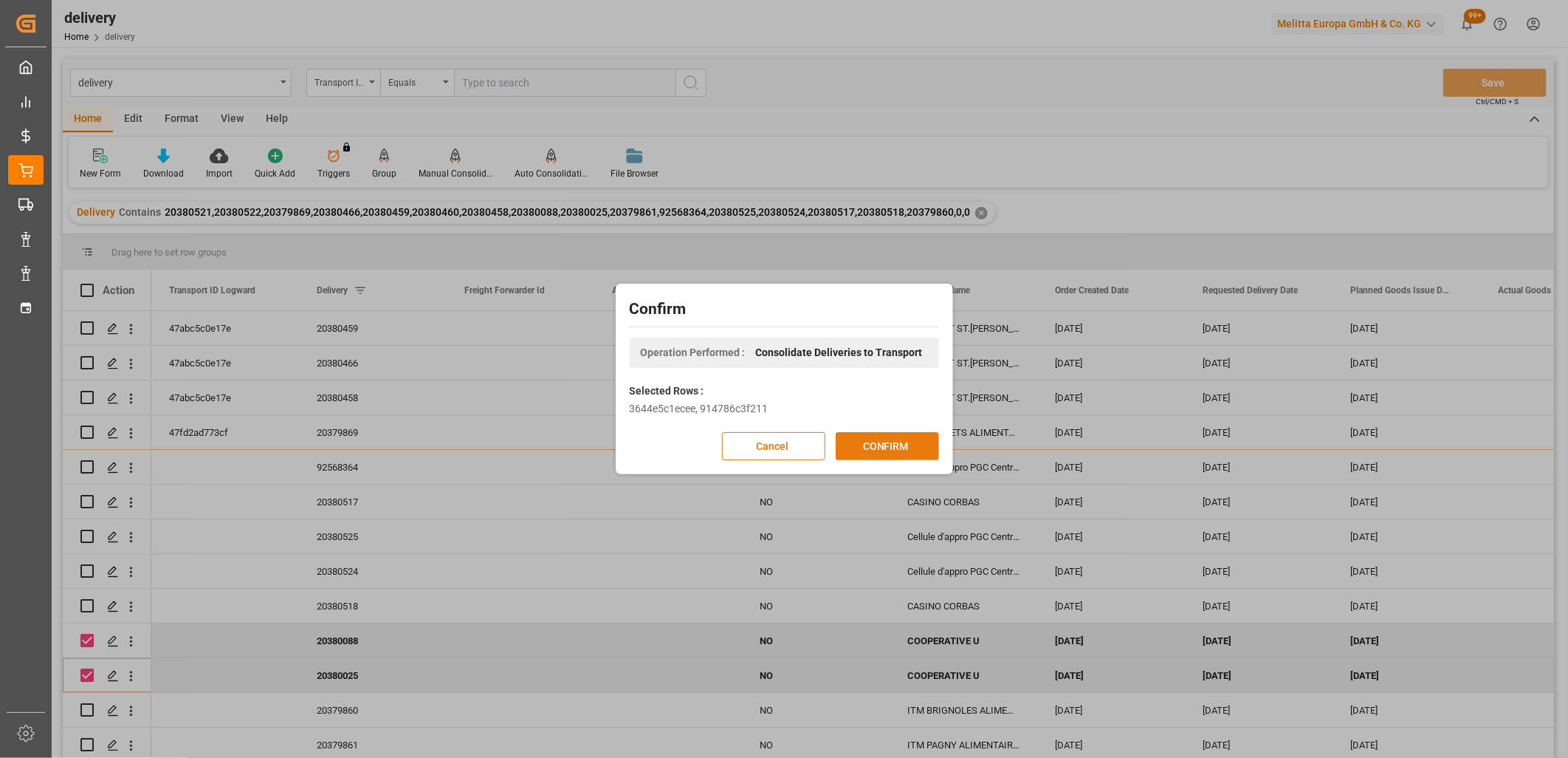
click at [894, 447] on button "CONFIRM" at bounding box center [887, 446] width 103 height 28
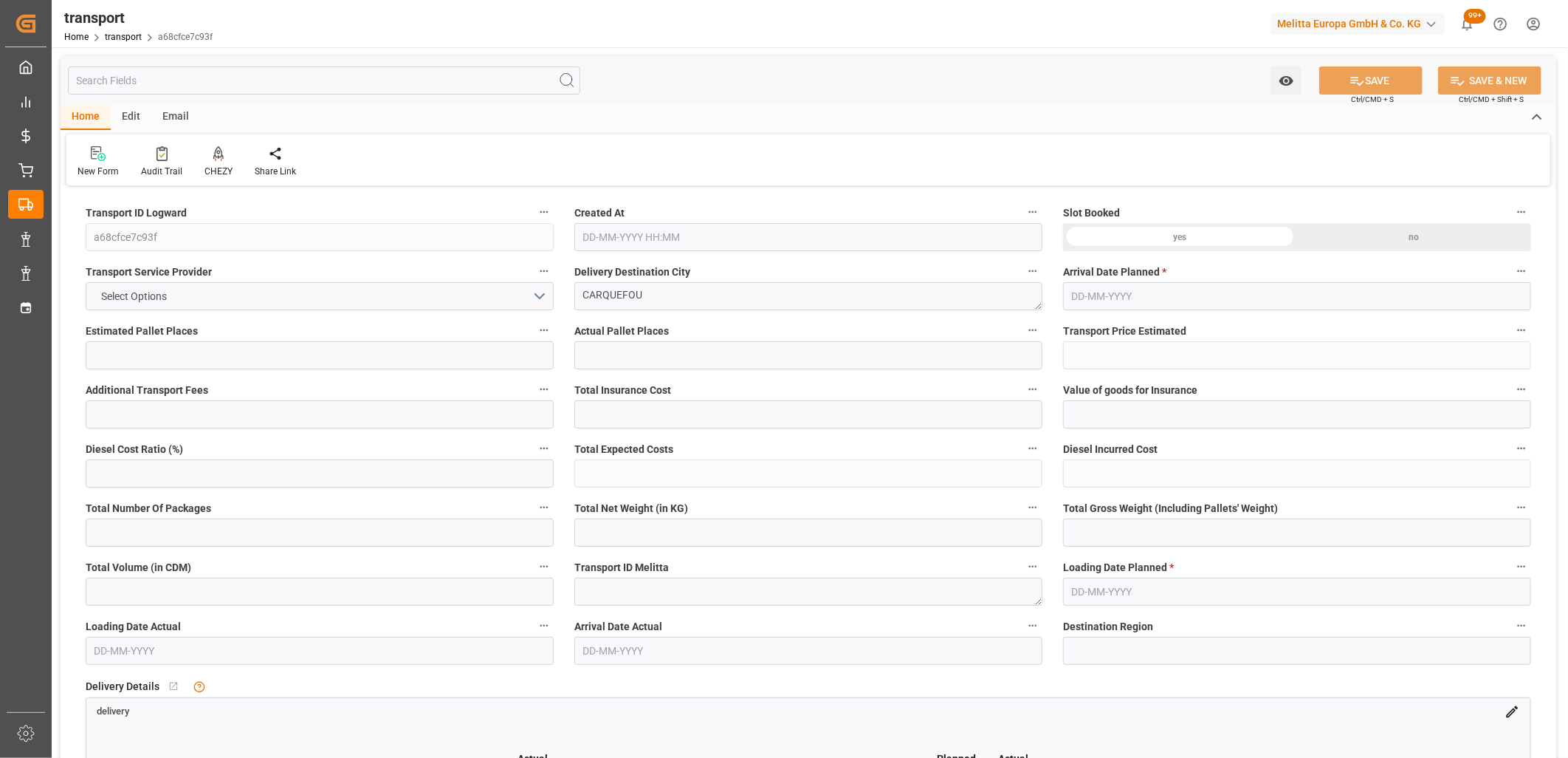
type input "2"
type input "184"
type input "0"
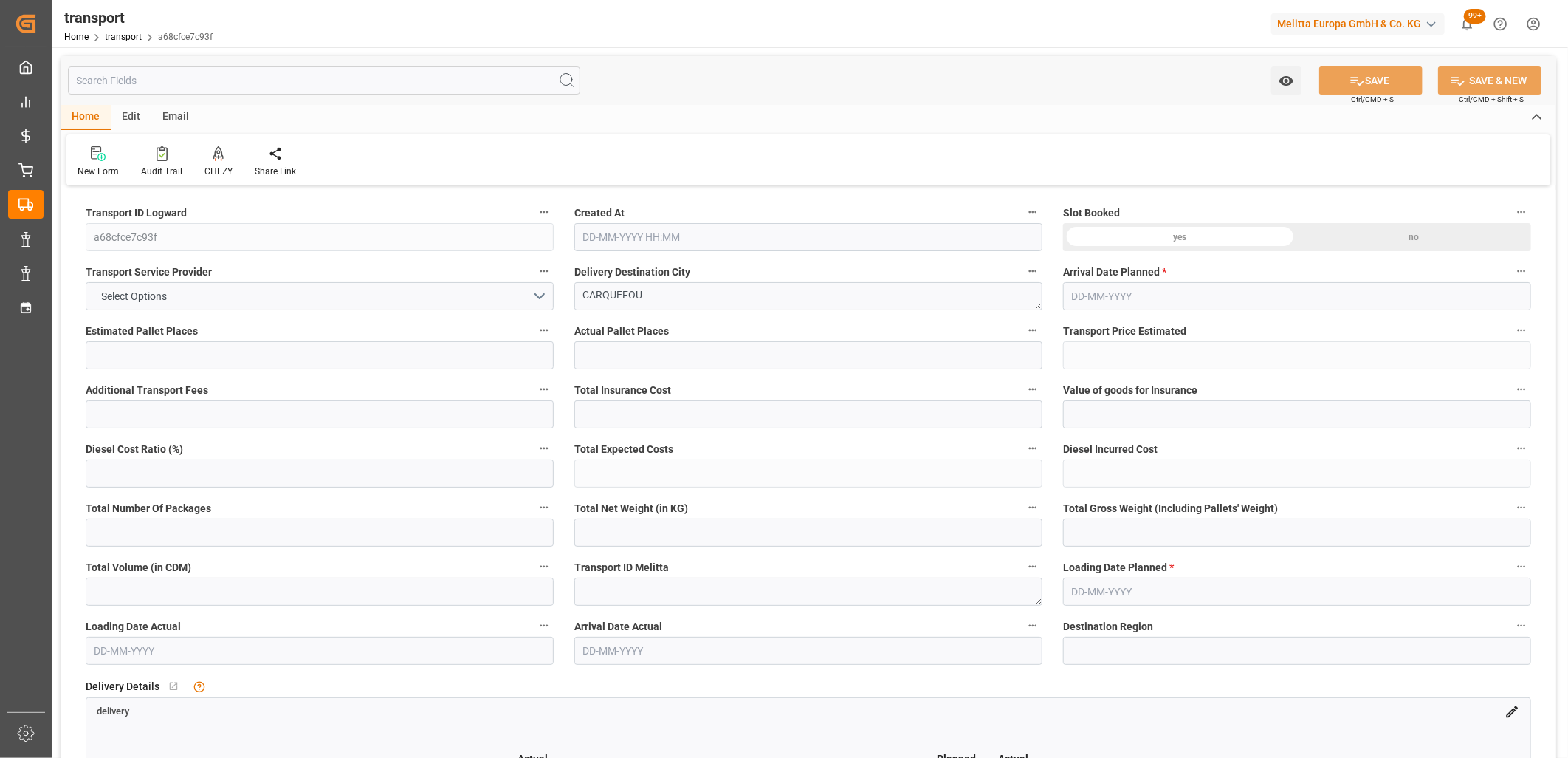
type input "184"
type input "0"
type input "732.615"
type input "818.435"
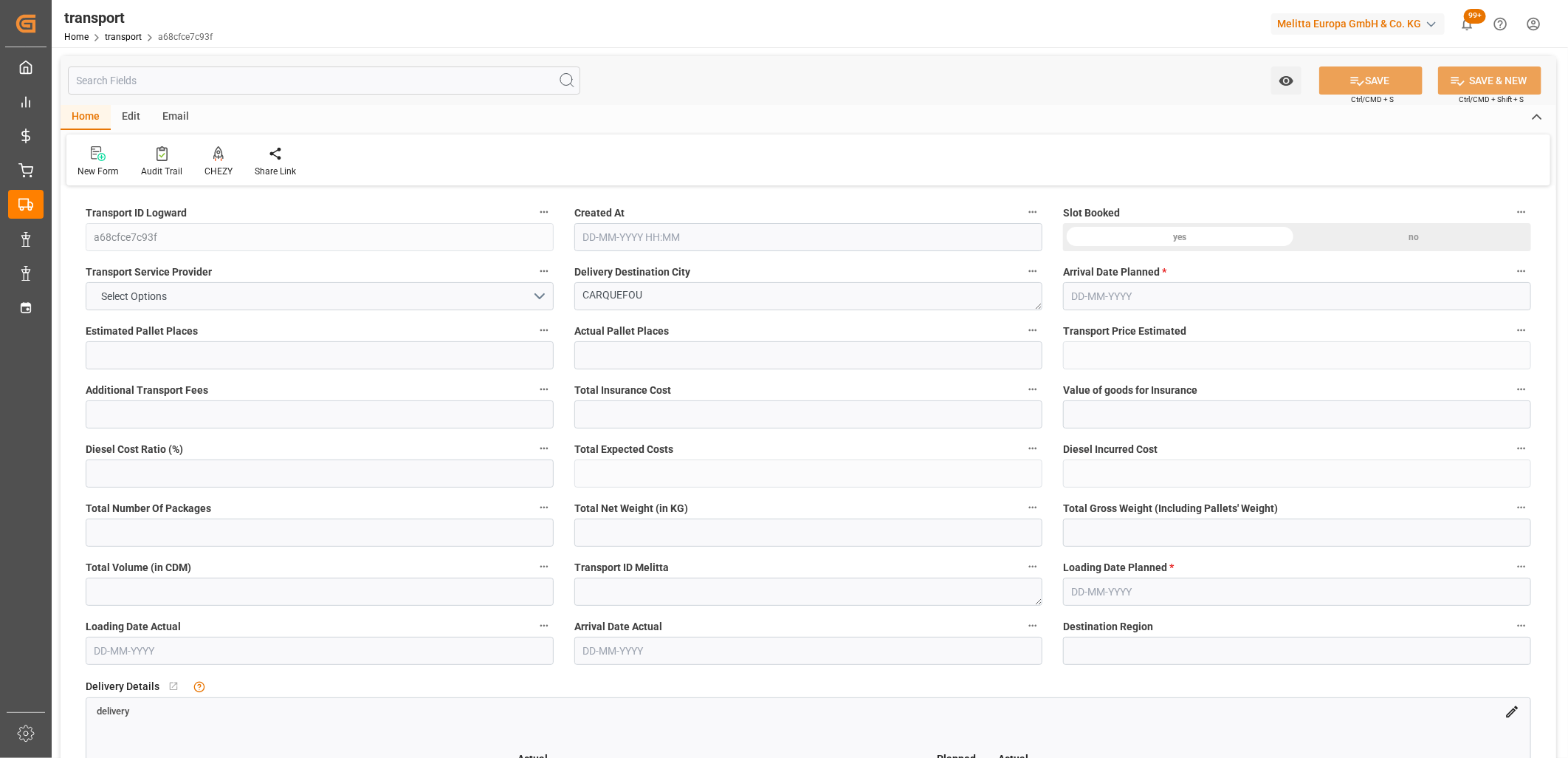
type input "1596.415"
type input "44"
type input "1"
type input "53"
type input "2"
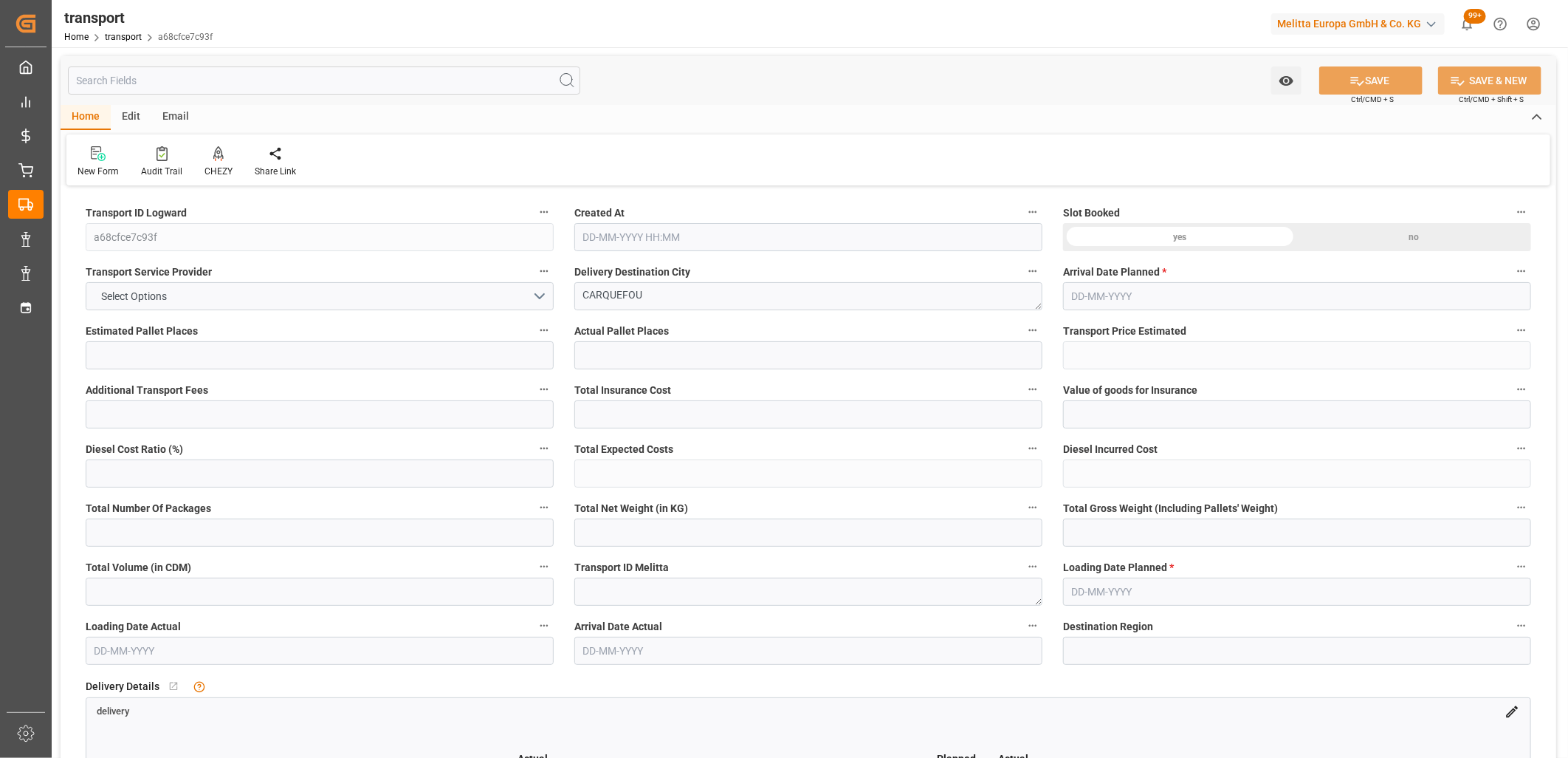
type input "101"
type input "744.835"
type input "0"
type input "4710.8598"
type input "0"
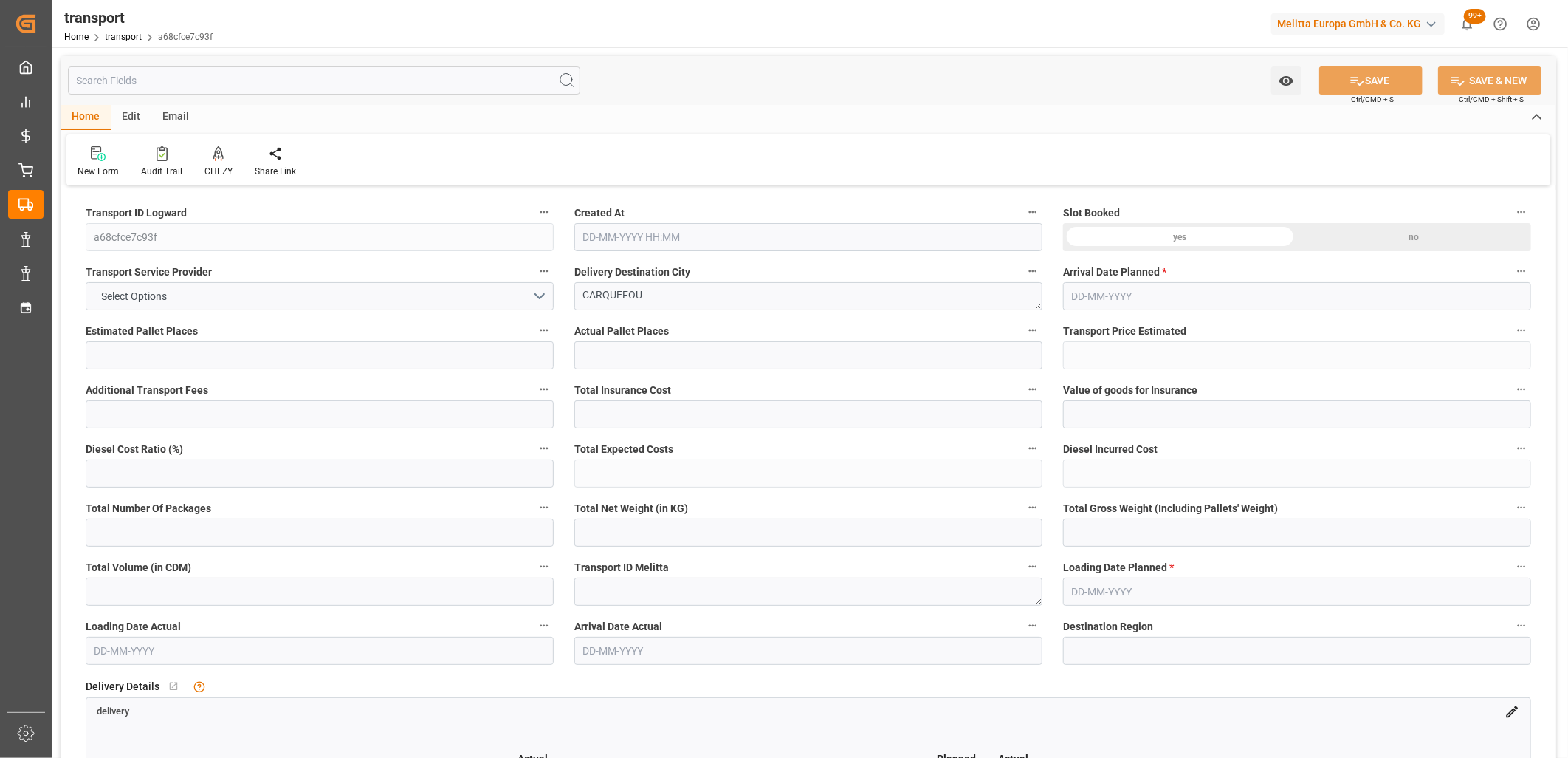
type input "0"
type input "21"
type input "35"
type input "15-10-2025 11:32"
type input "[DATE]"
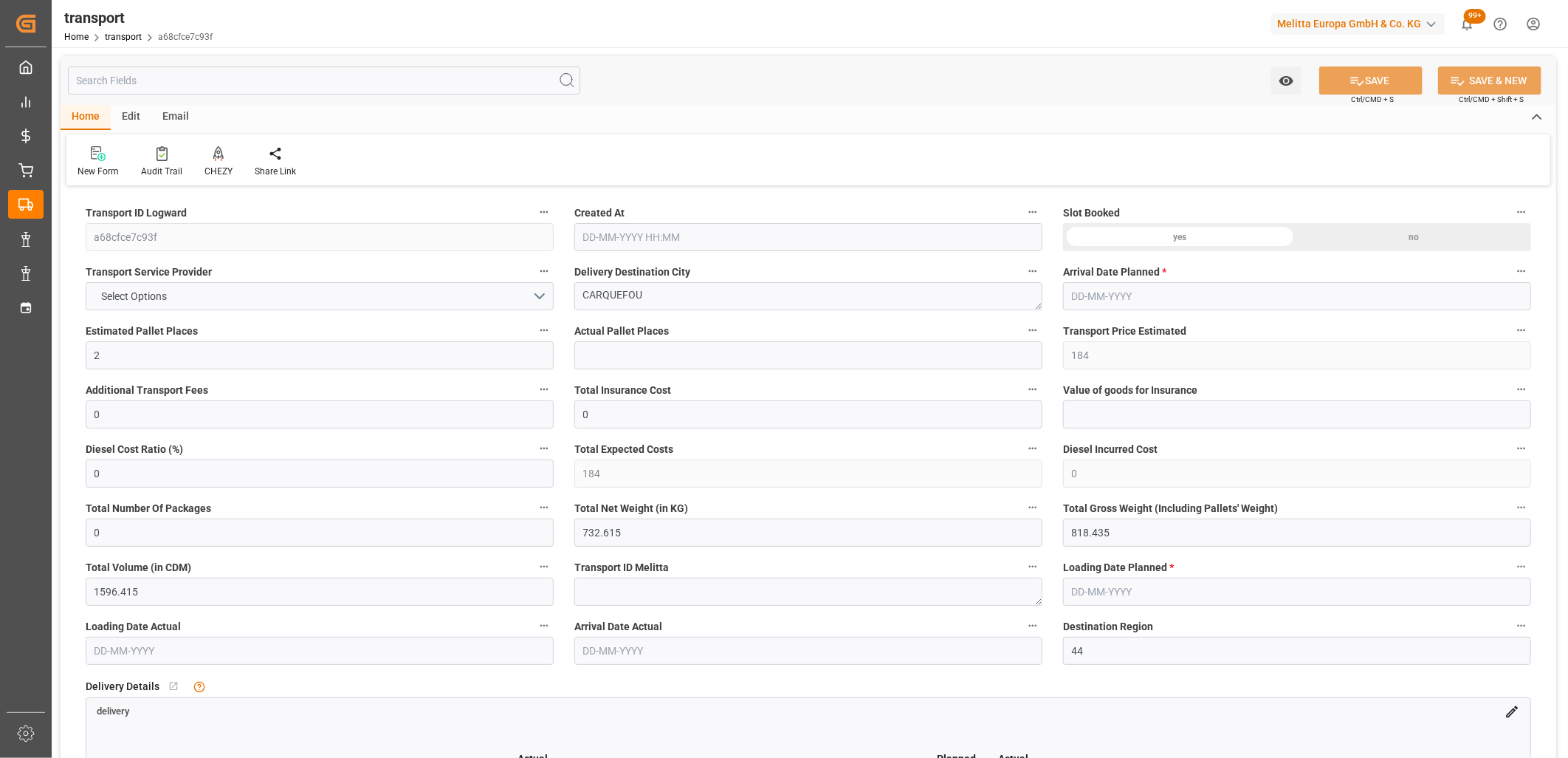
type input "[DATE]"
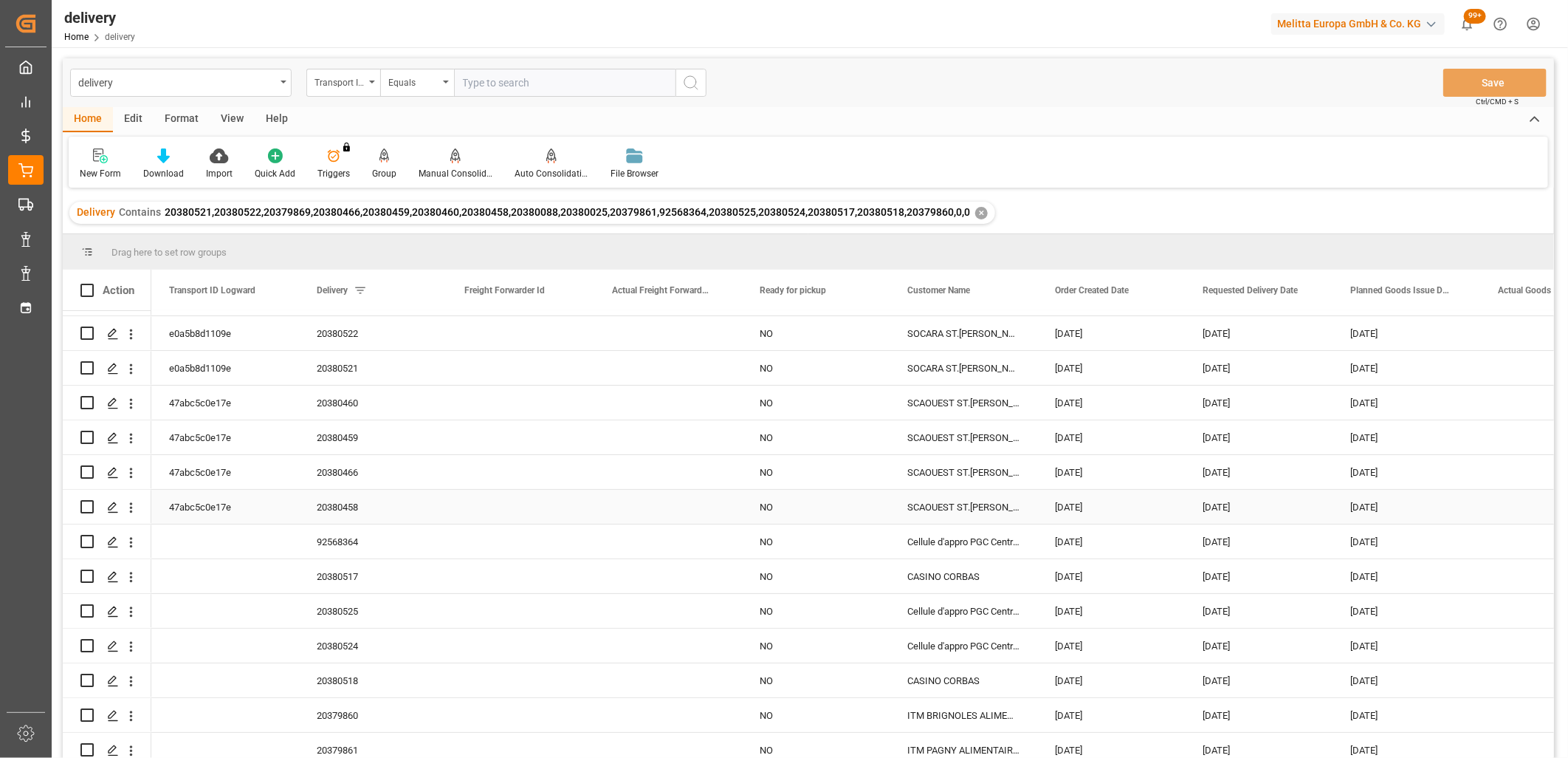
scroll to position [108, 0]
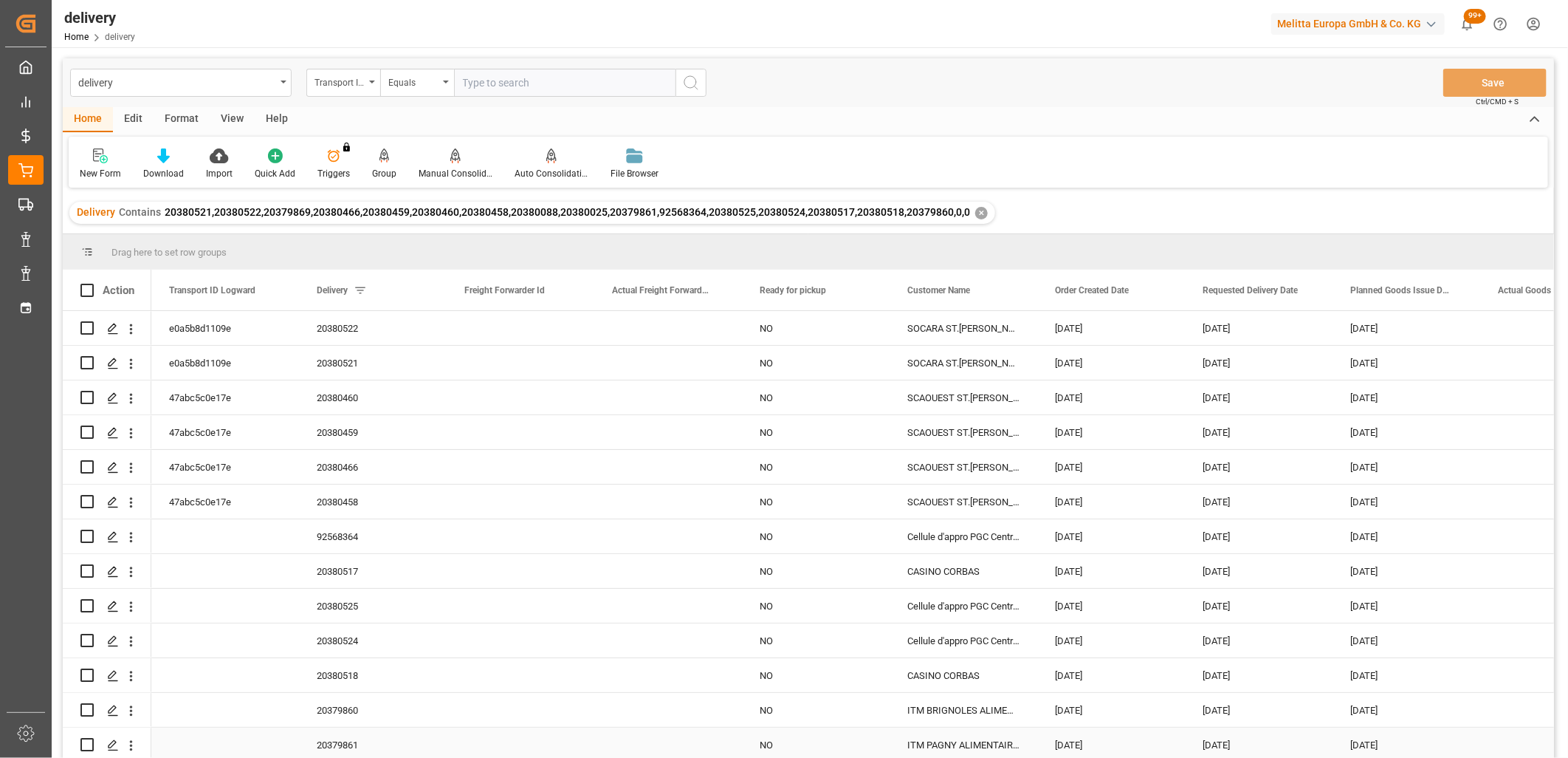
click at [87, 739] on input "Press Space to toggle row selection (unchecked)" at bounding box center [87, 744] width 14 height 14
checkbox input "true"
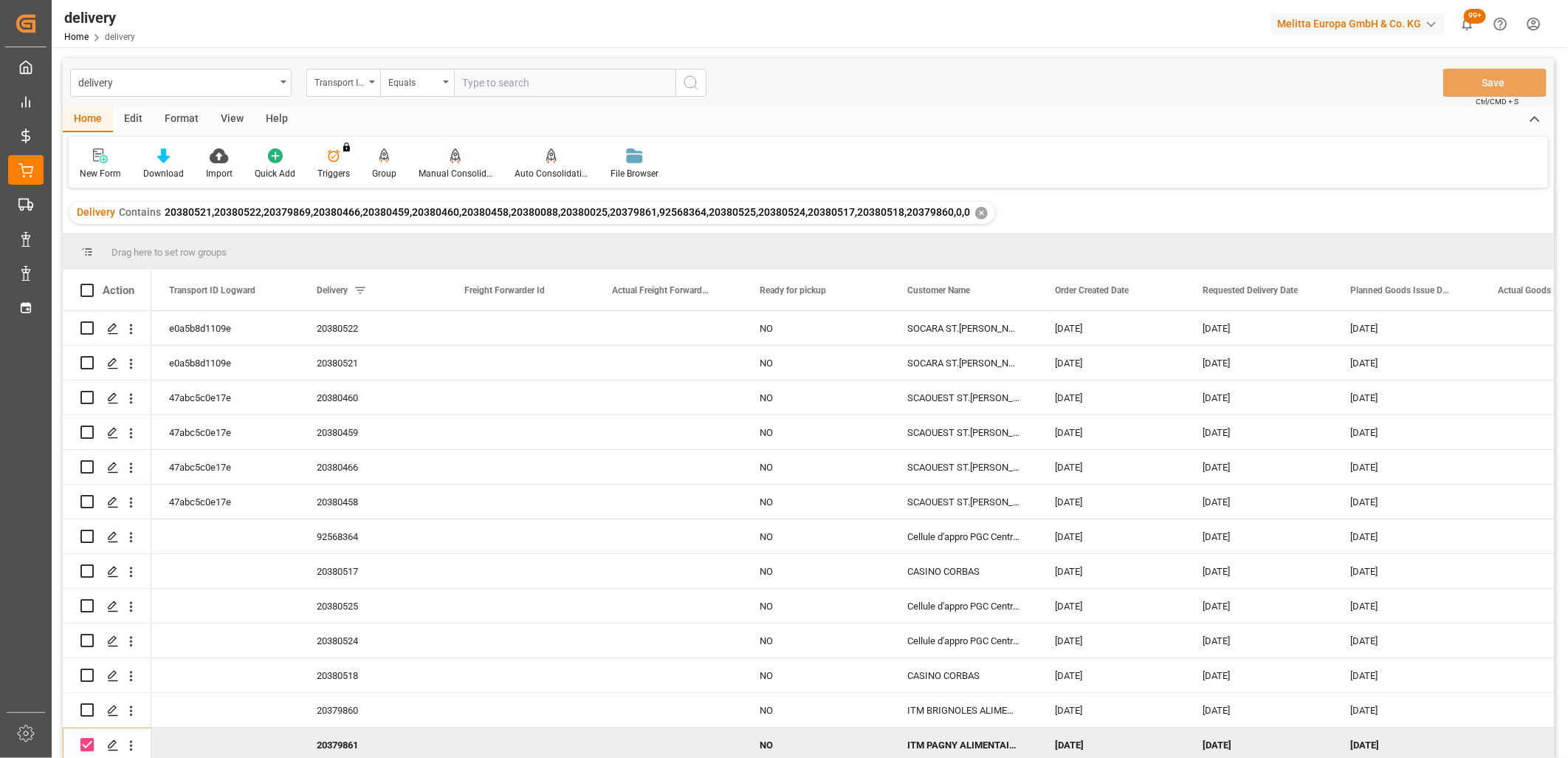
click at [451, 157] on icon at bounding box center [456, 156] width 11 height 15
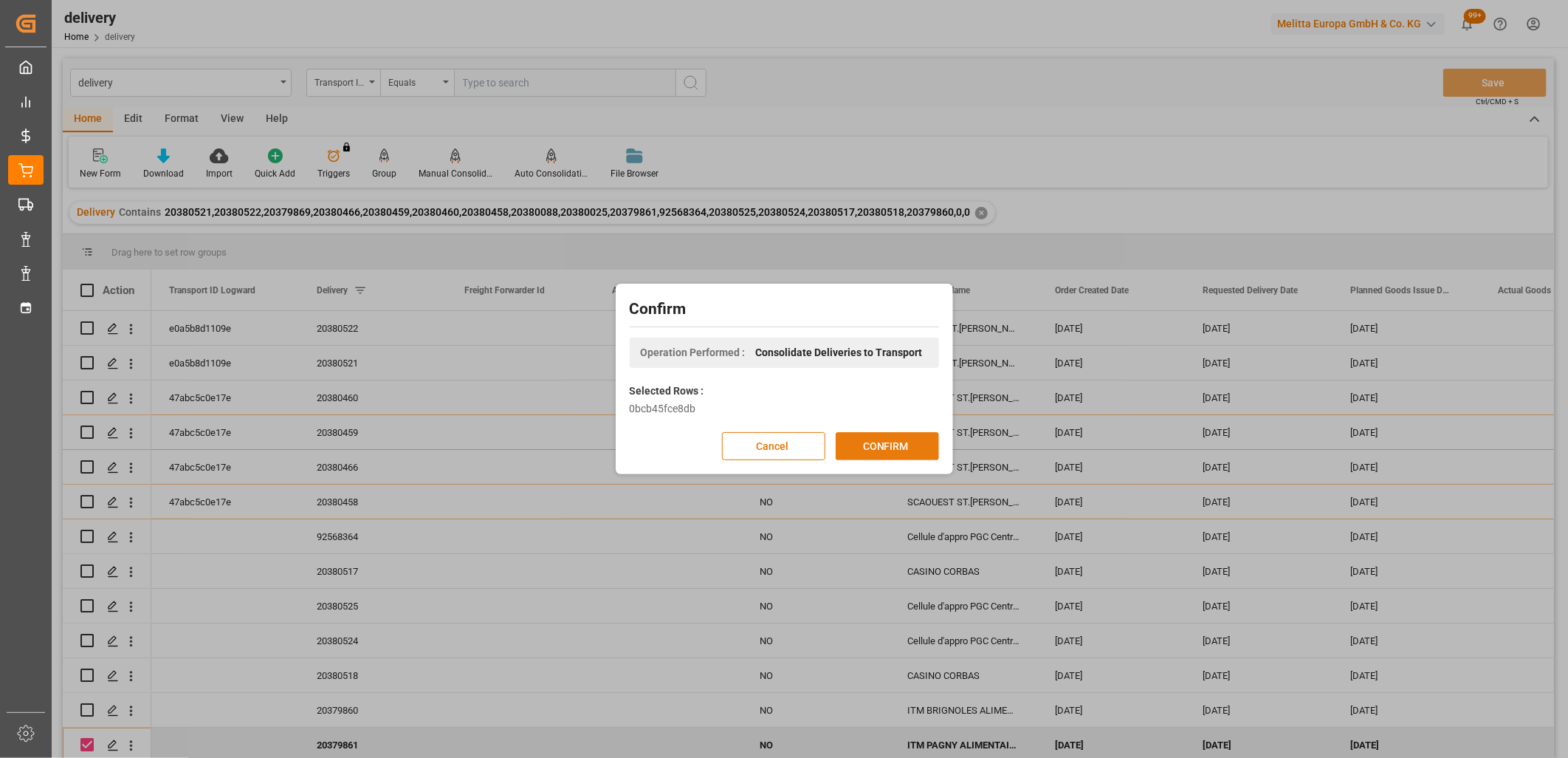
click at [865, 441] on button "CONFIRM" at bounding box center [887, 446] width 103 height 28
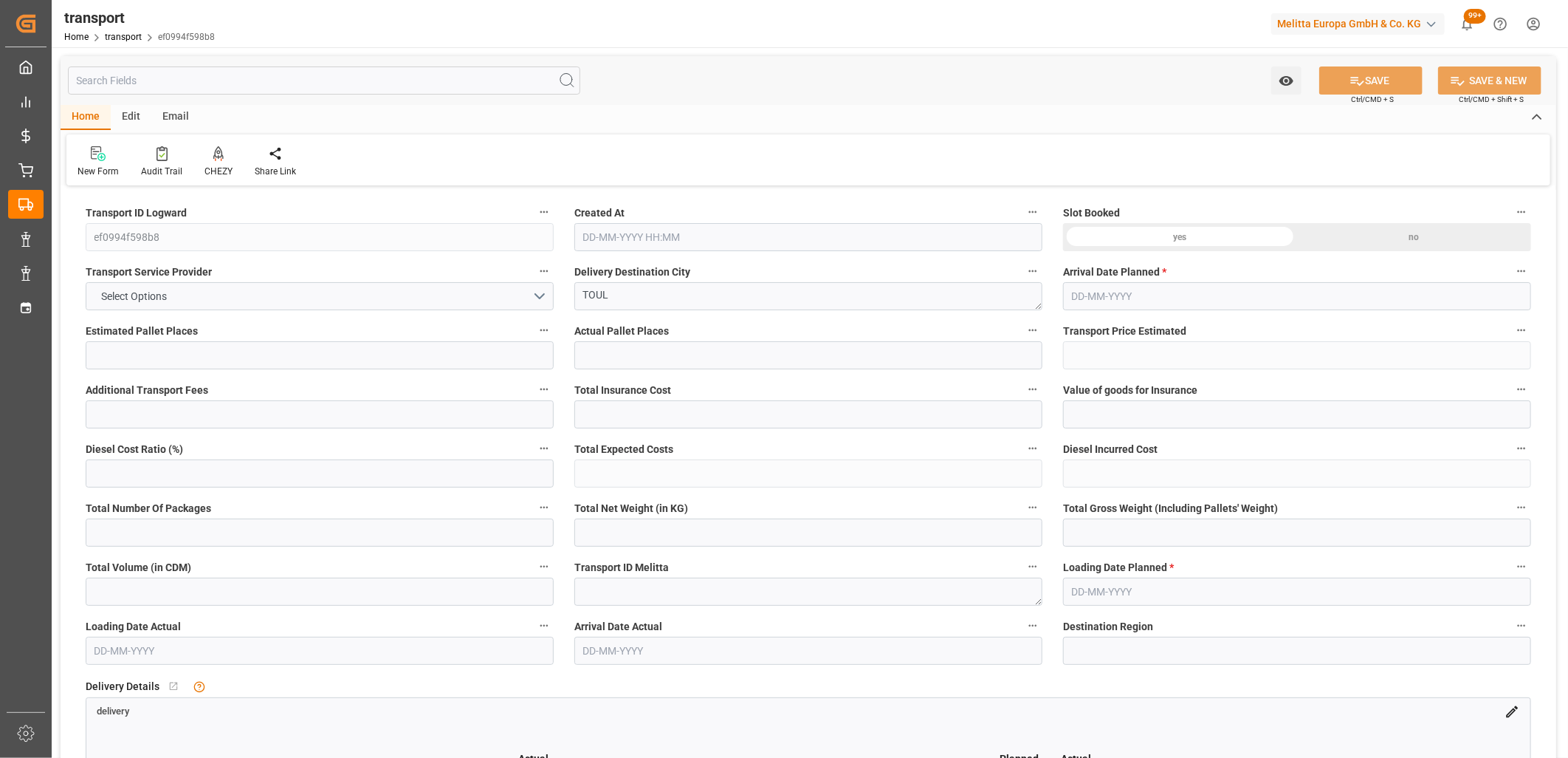
type input "10"
type input "242.68"
type input "0"
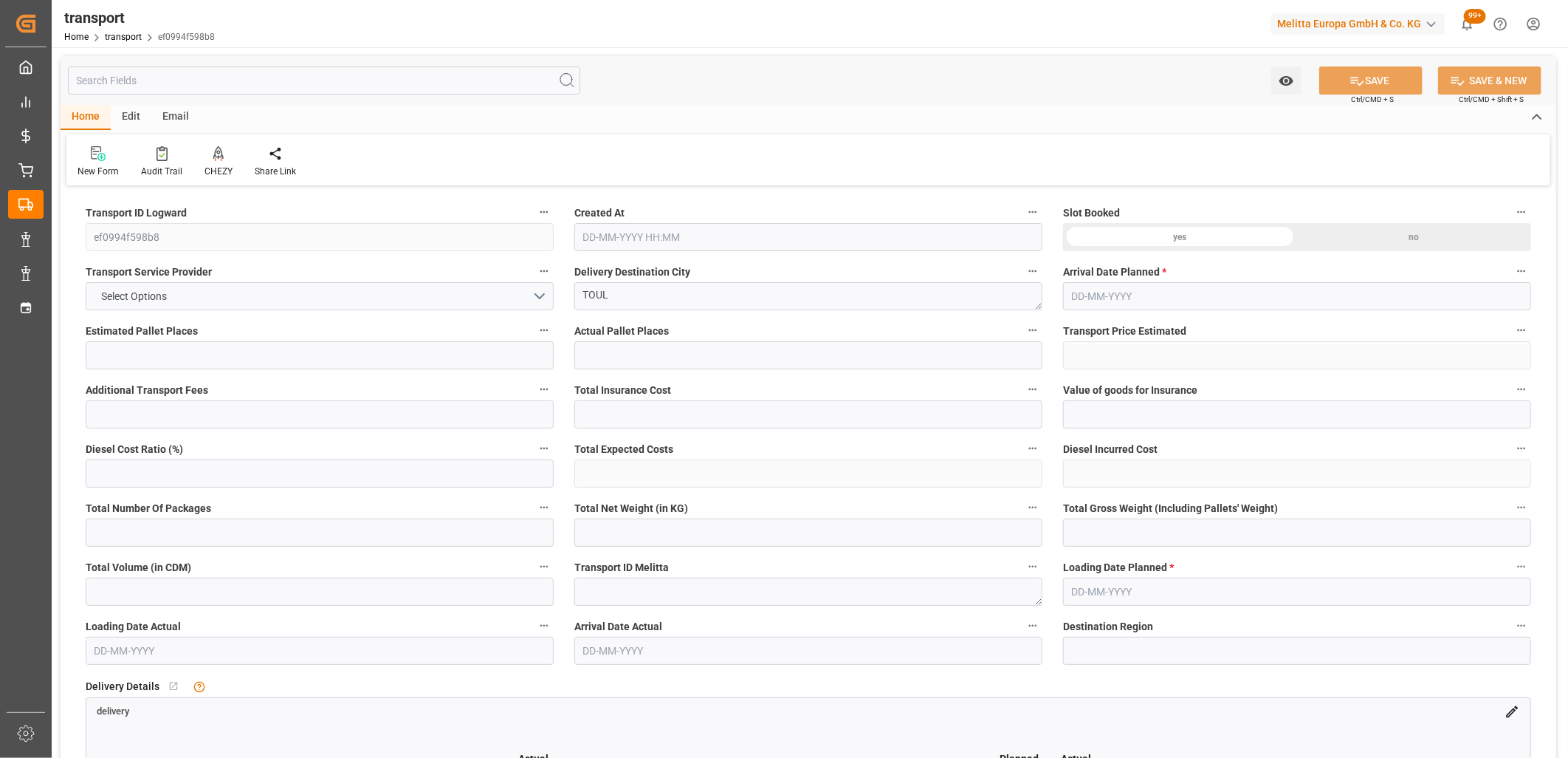
type input "242.68"
type input "0"
type input "1115.408"
type input "2329.428"
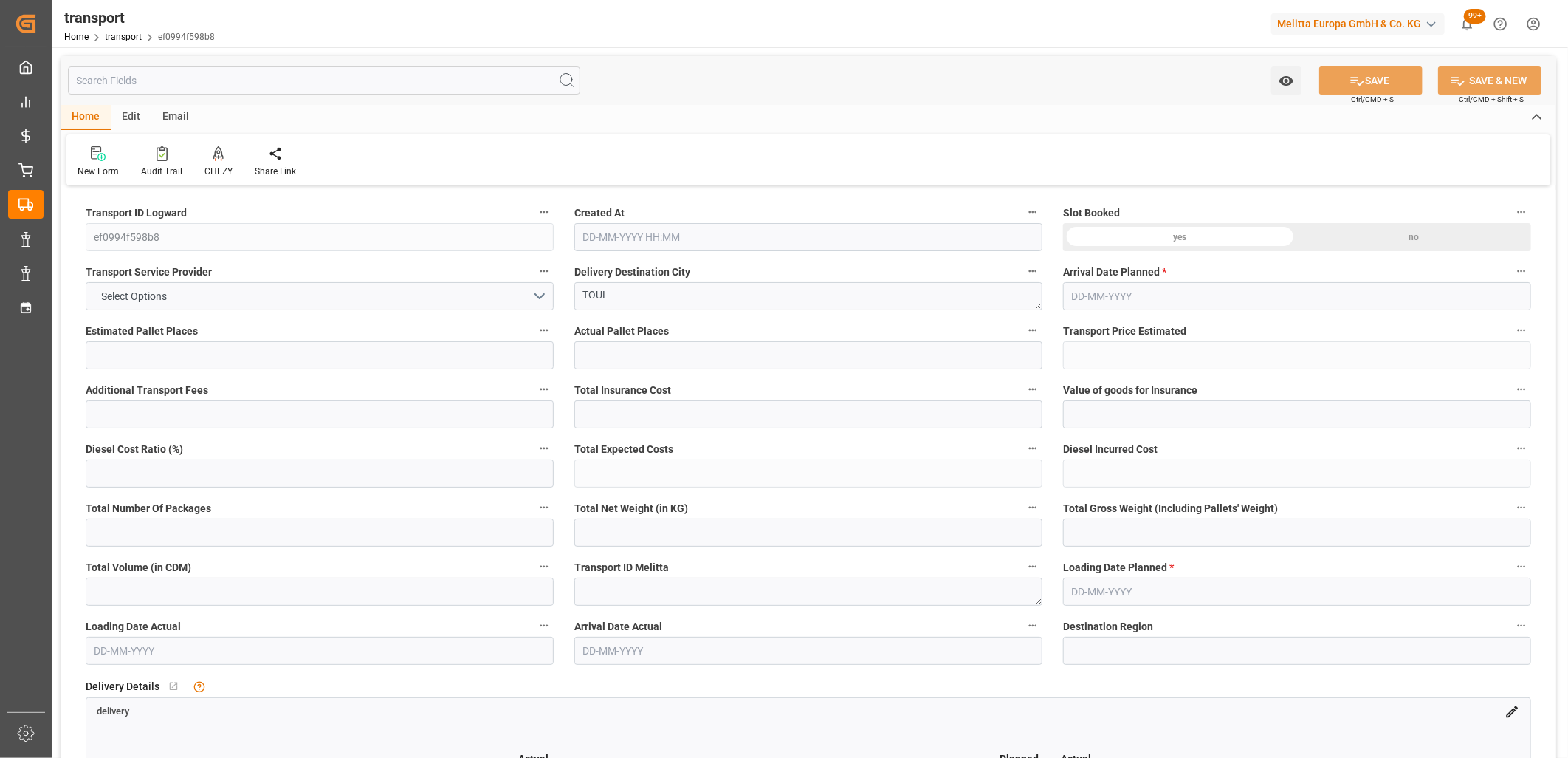
type input "9796.352"
type input "54"
type input "5"
type input "201"
type input "10"
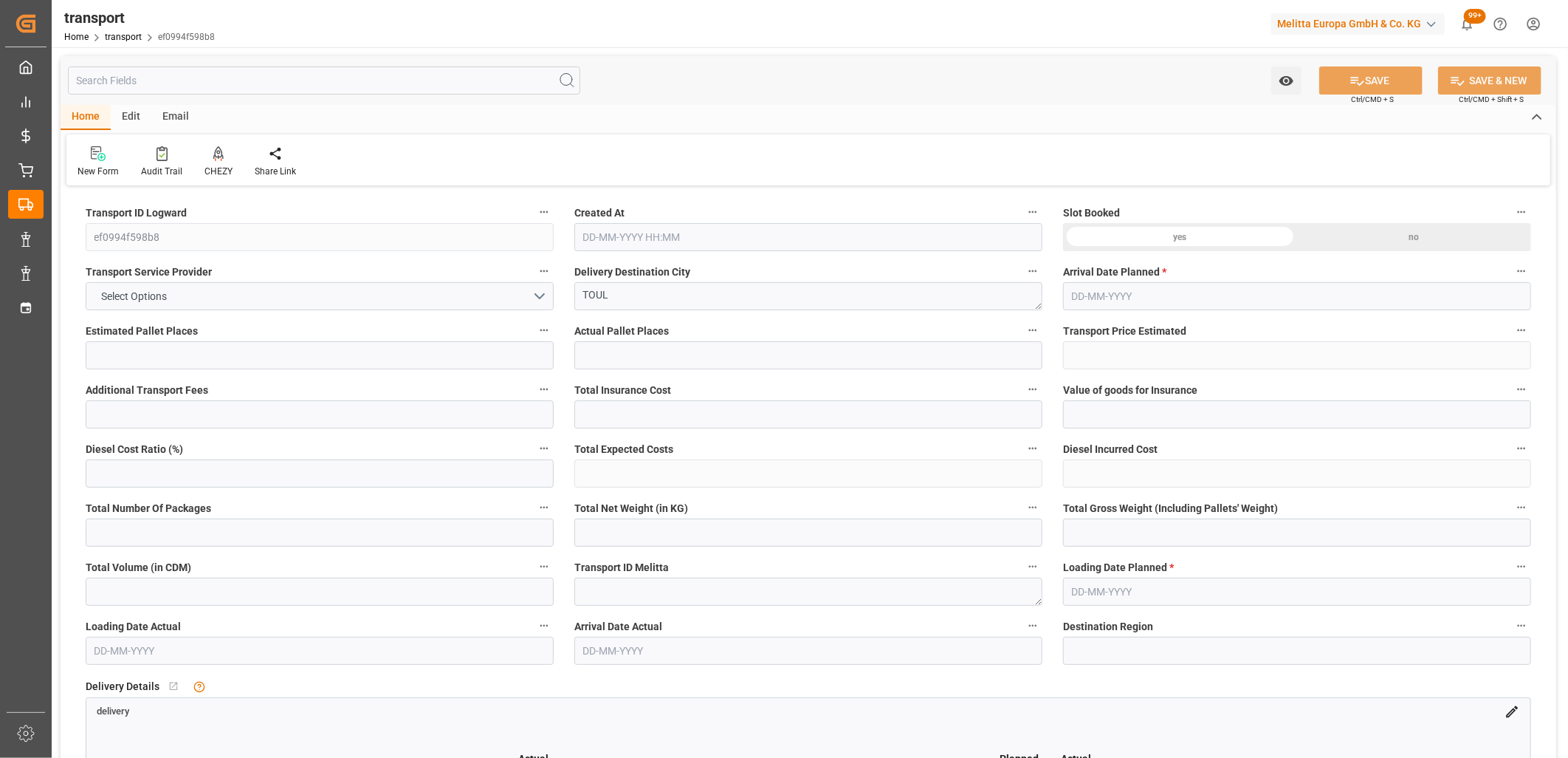
type input "101"
type input "1965.172"
type input "0"
type input "4710.8598"
type input "0"
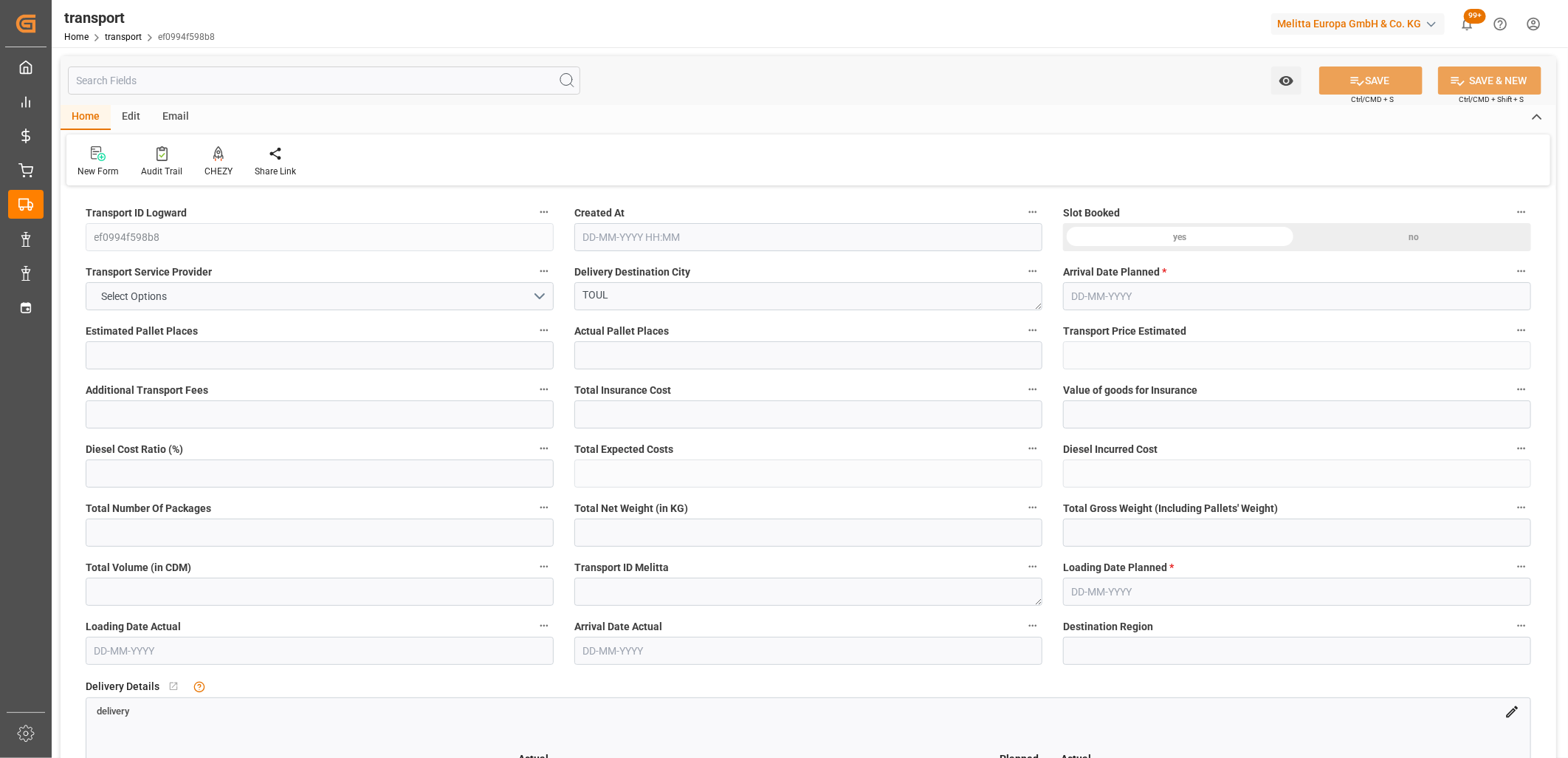
type input "0"
type input "21"
type input "35"
type input "15-10-2025 11:32"
type input "[DATE]"
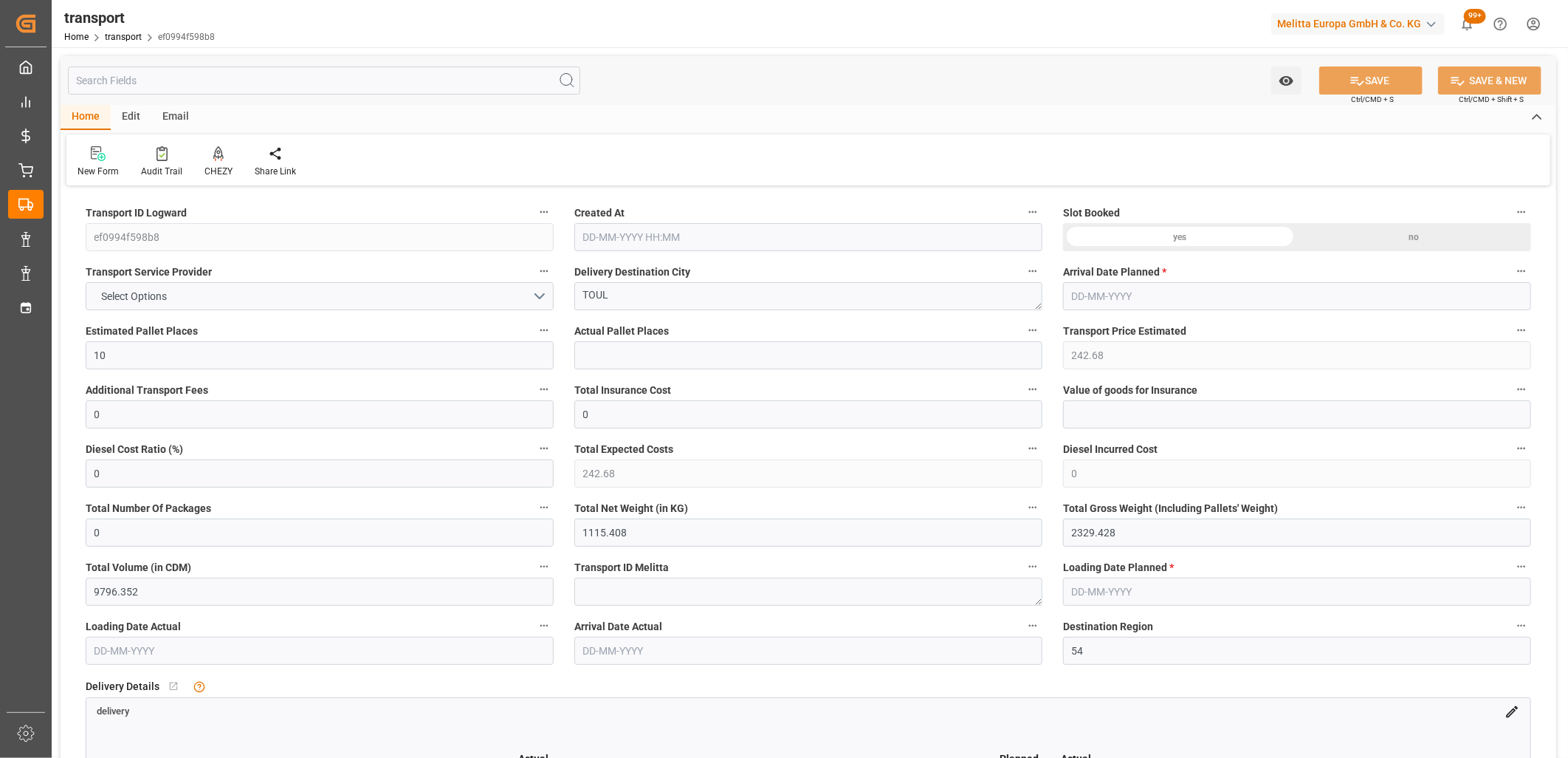
type input "[DATE]"
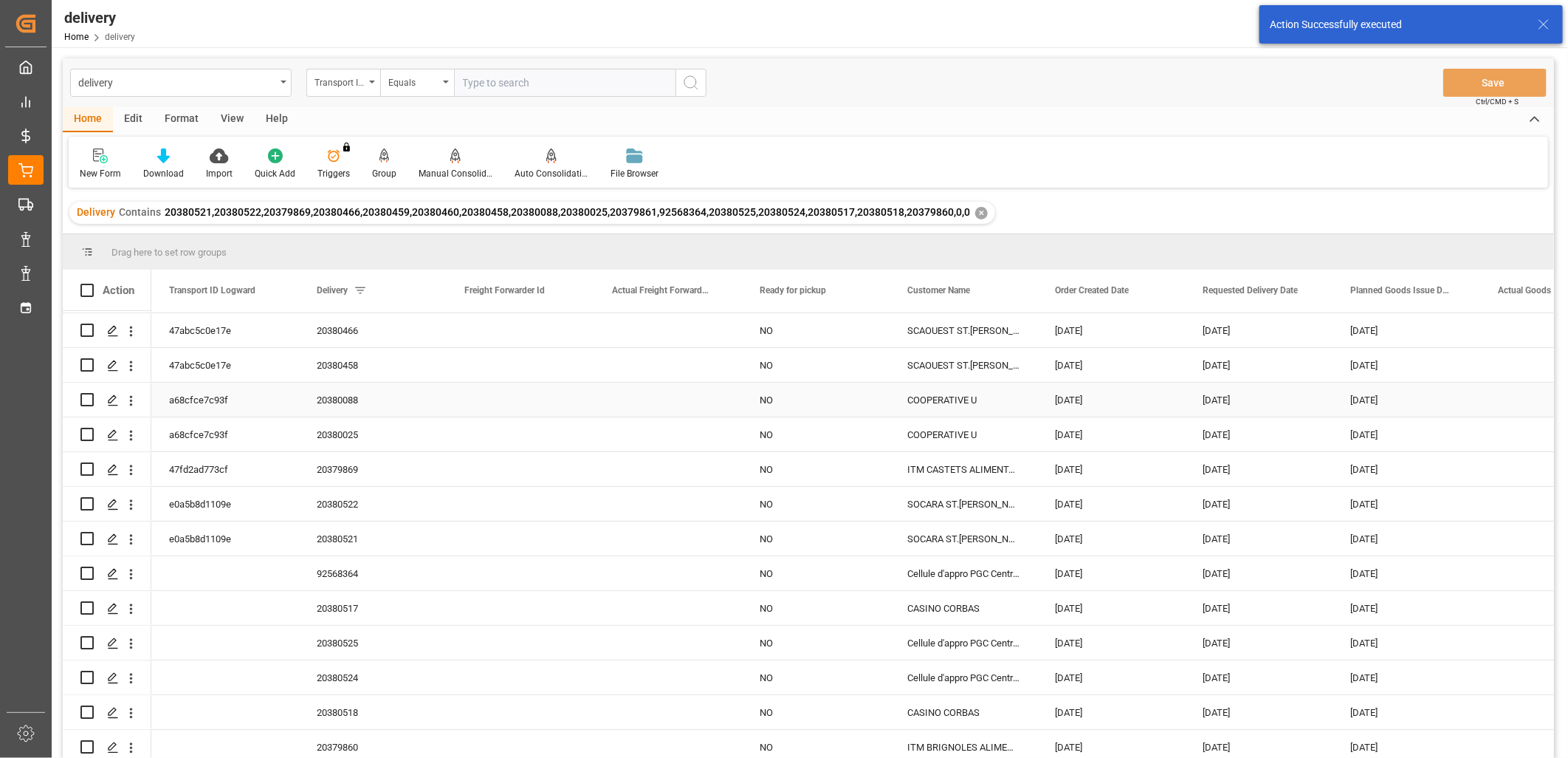
scroll to position [108, 0]
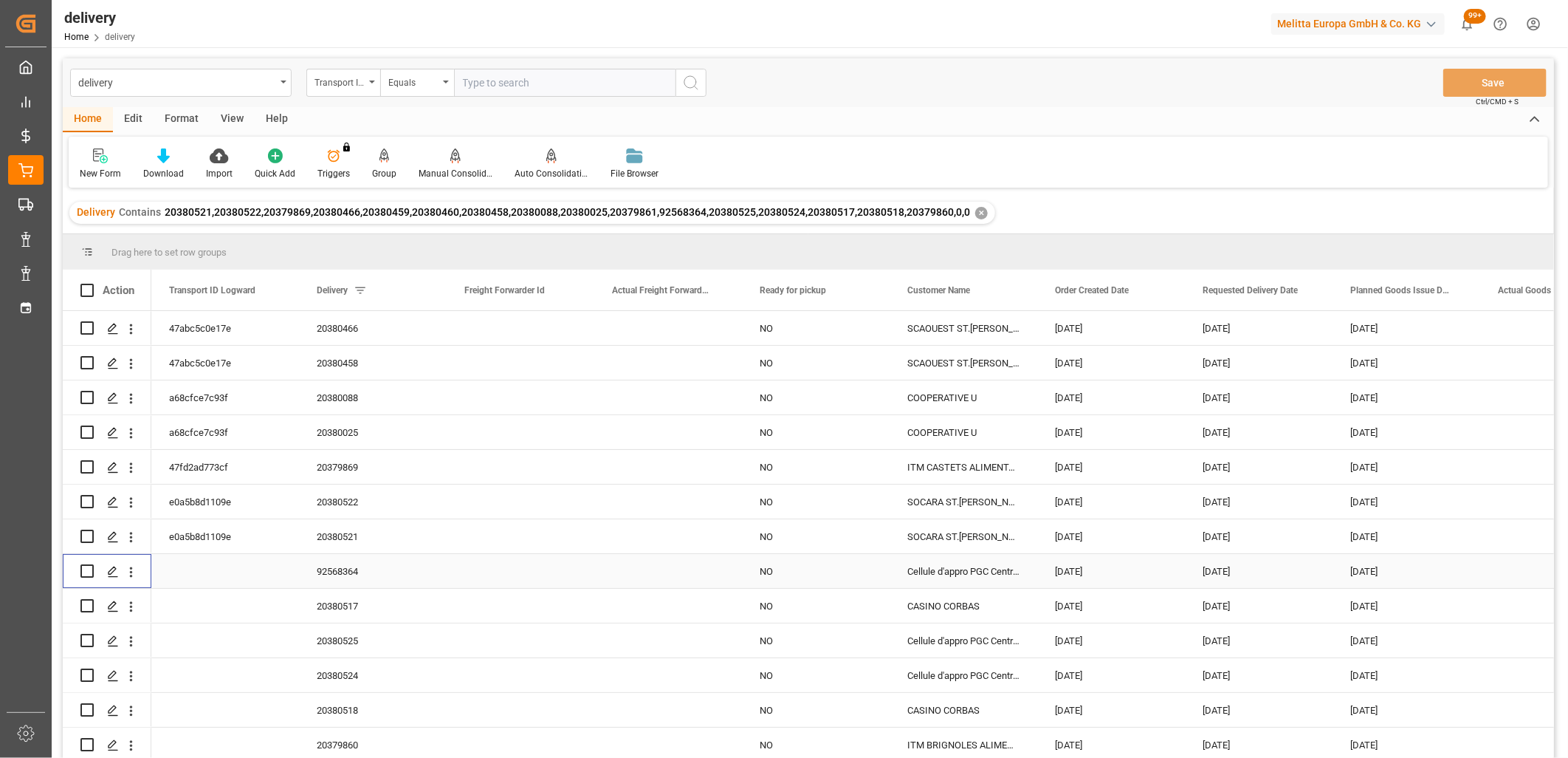
click at [87, 566] on input "Press Space to toggle row selection (unchecked)" at bounding box center [87, 571] width 14 height 14
checkbox input "true"
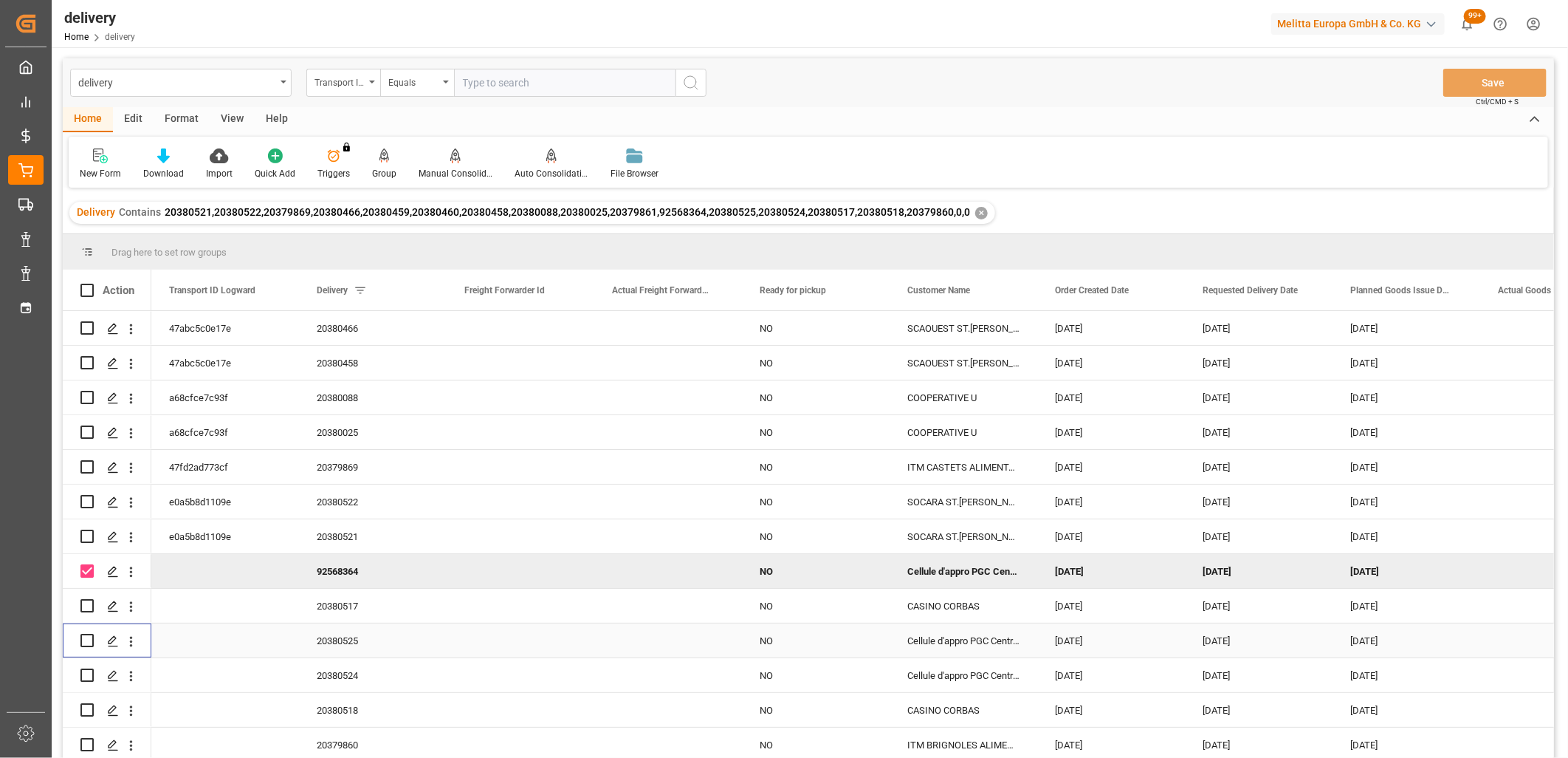
click at [84, 639] on input "Press Space to toggle row selection (unchecked)" at bounding box center [87, 641] width 14 height 14
checkbox input "true"
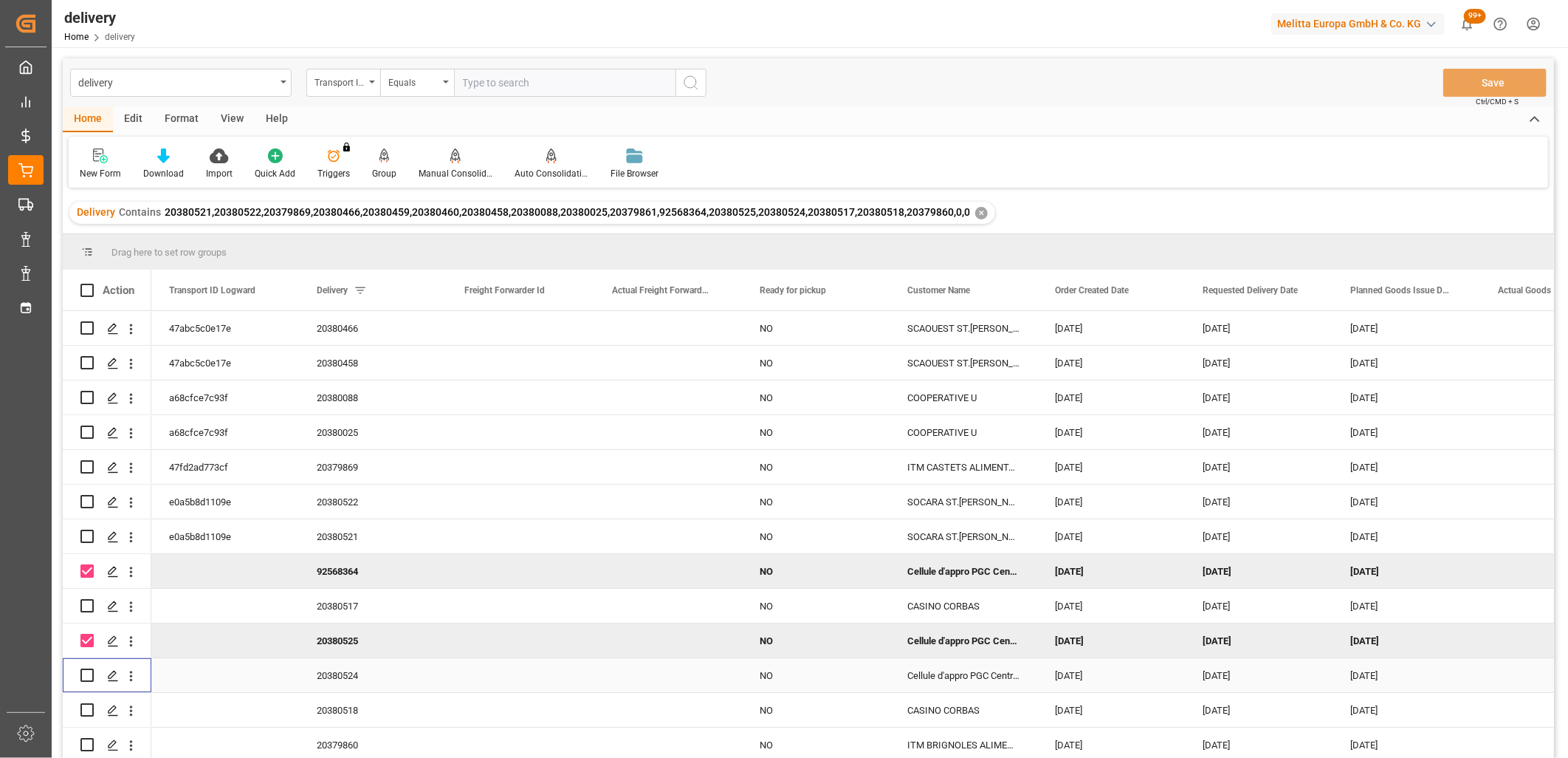
click at [84, 676] on input "Press Space to toggle row selection (unchecked)" at bounding box center [87, 675] width 14 height 14
checkbox input "true"
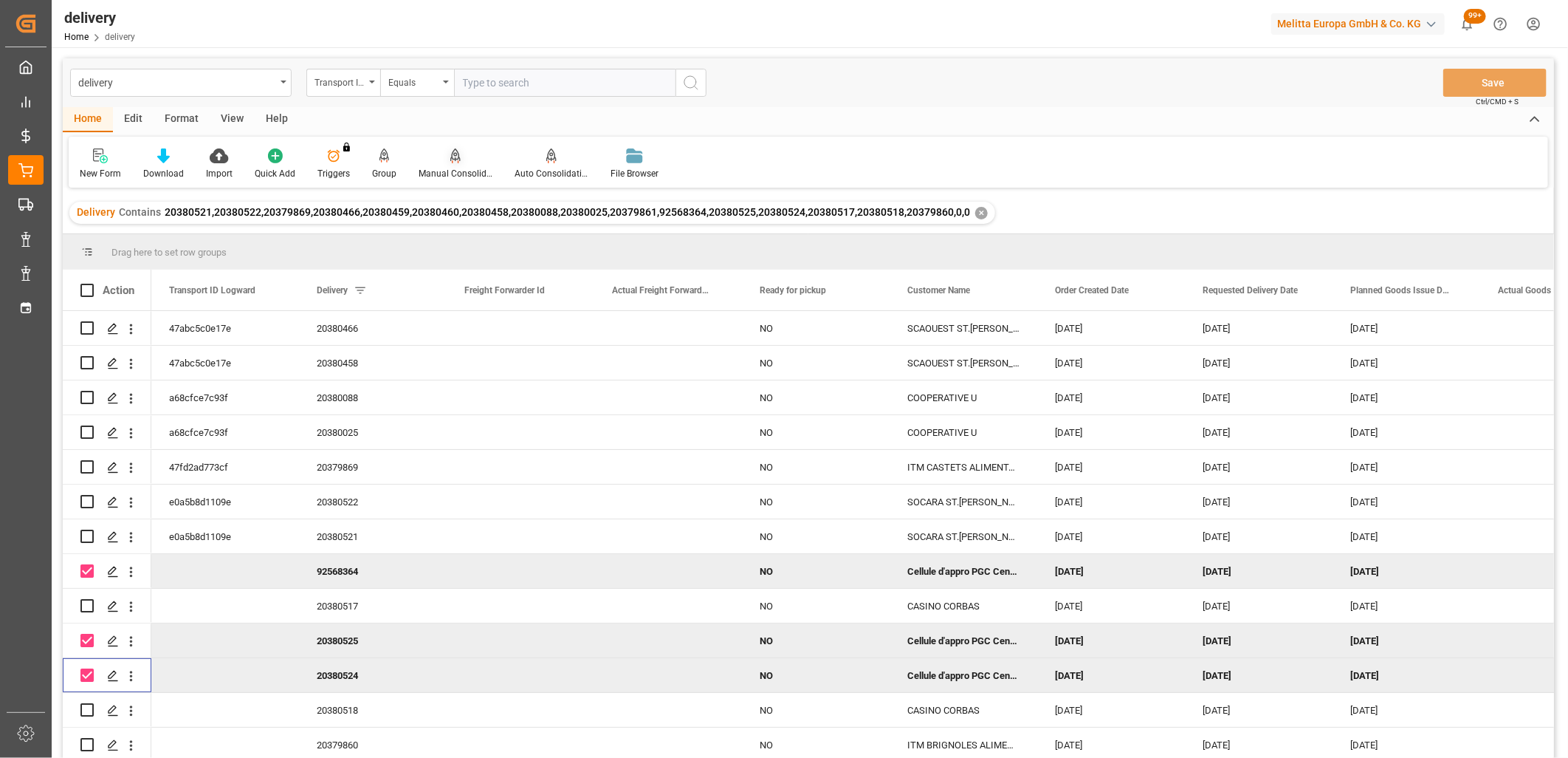
click at [452, 159] on icon at bounding box center [456, 154] width 11 height 13
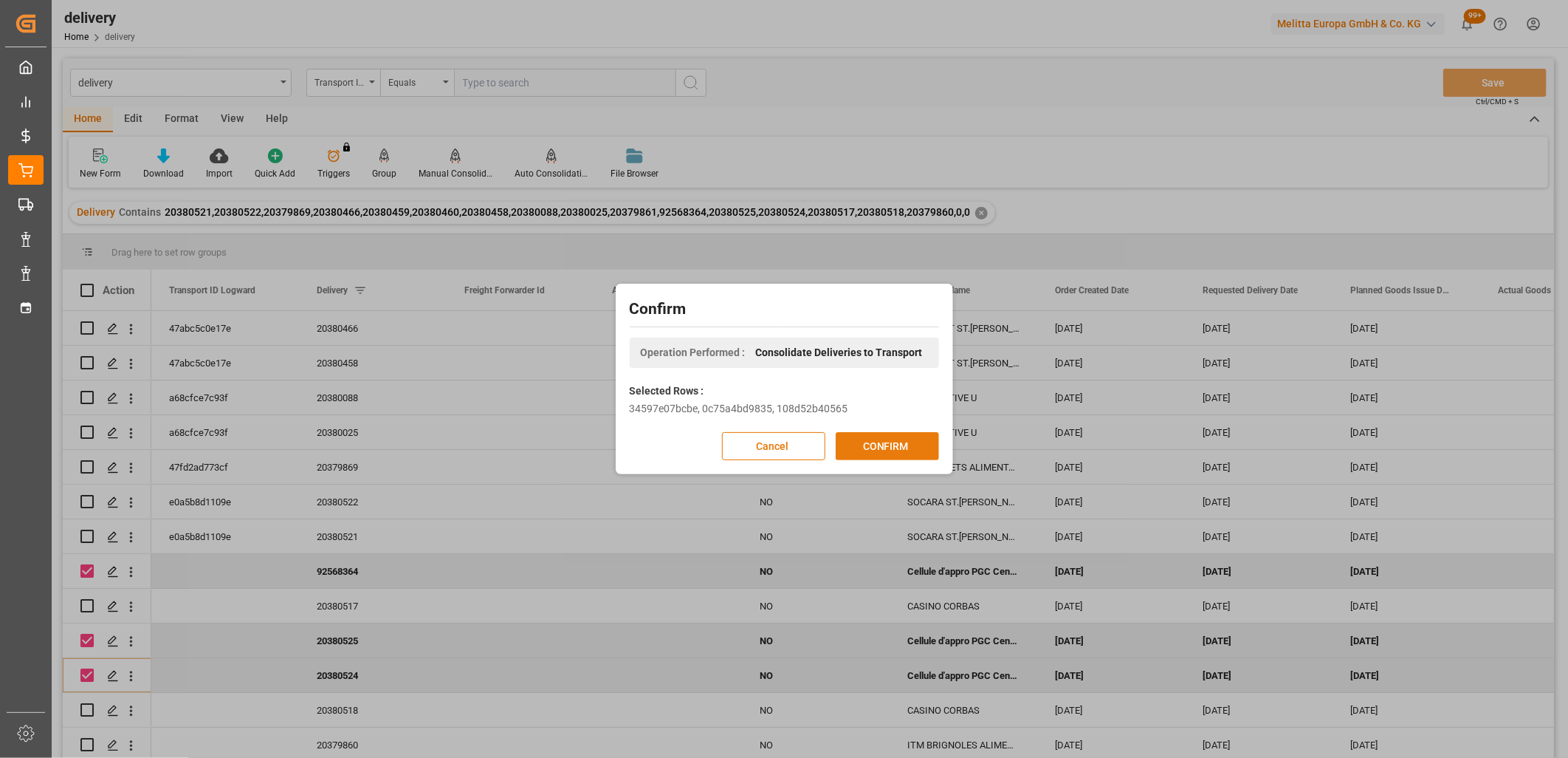
click at [877, 448] on button "CONFIRM" at bounding box center [887, 446] width 103 height 28
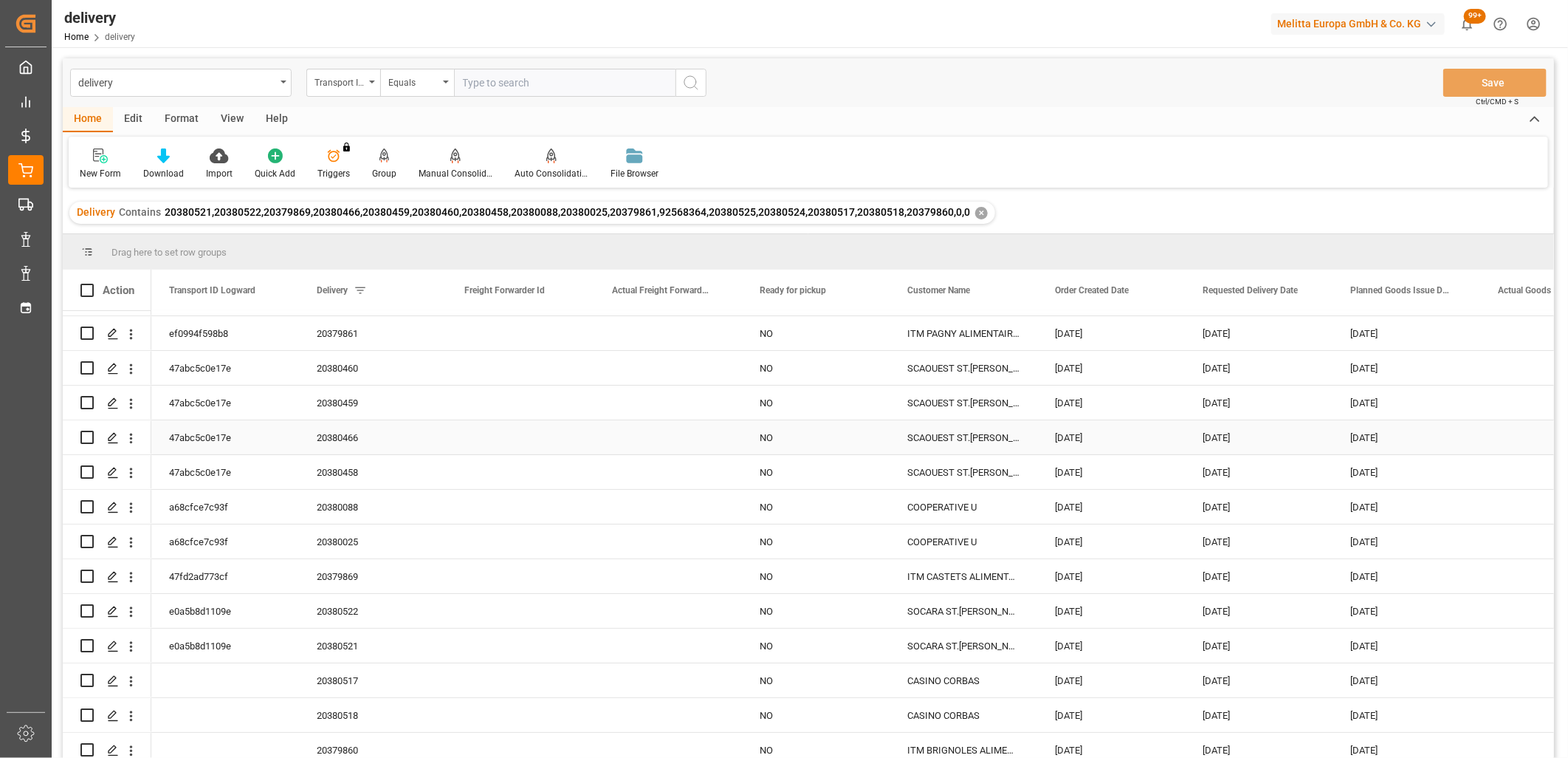
scroll to position [108, 0]
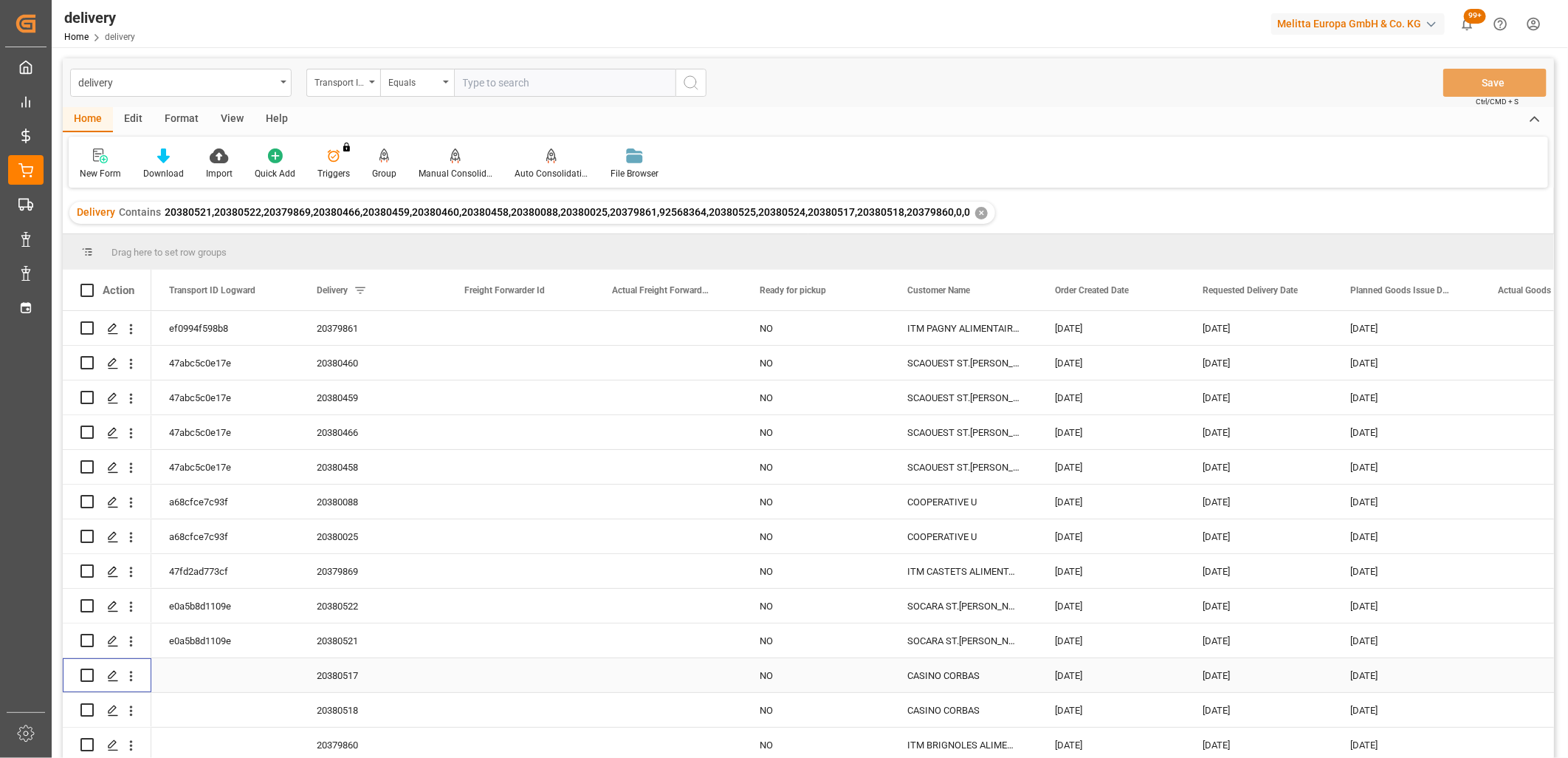
click at [89, 672] on input "Press Space to toggle row selection (unchecked)" at bounding box center [87, 675] width 14 height 14
checkbox input "true"
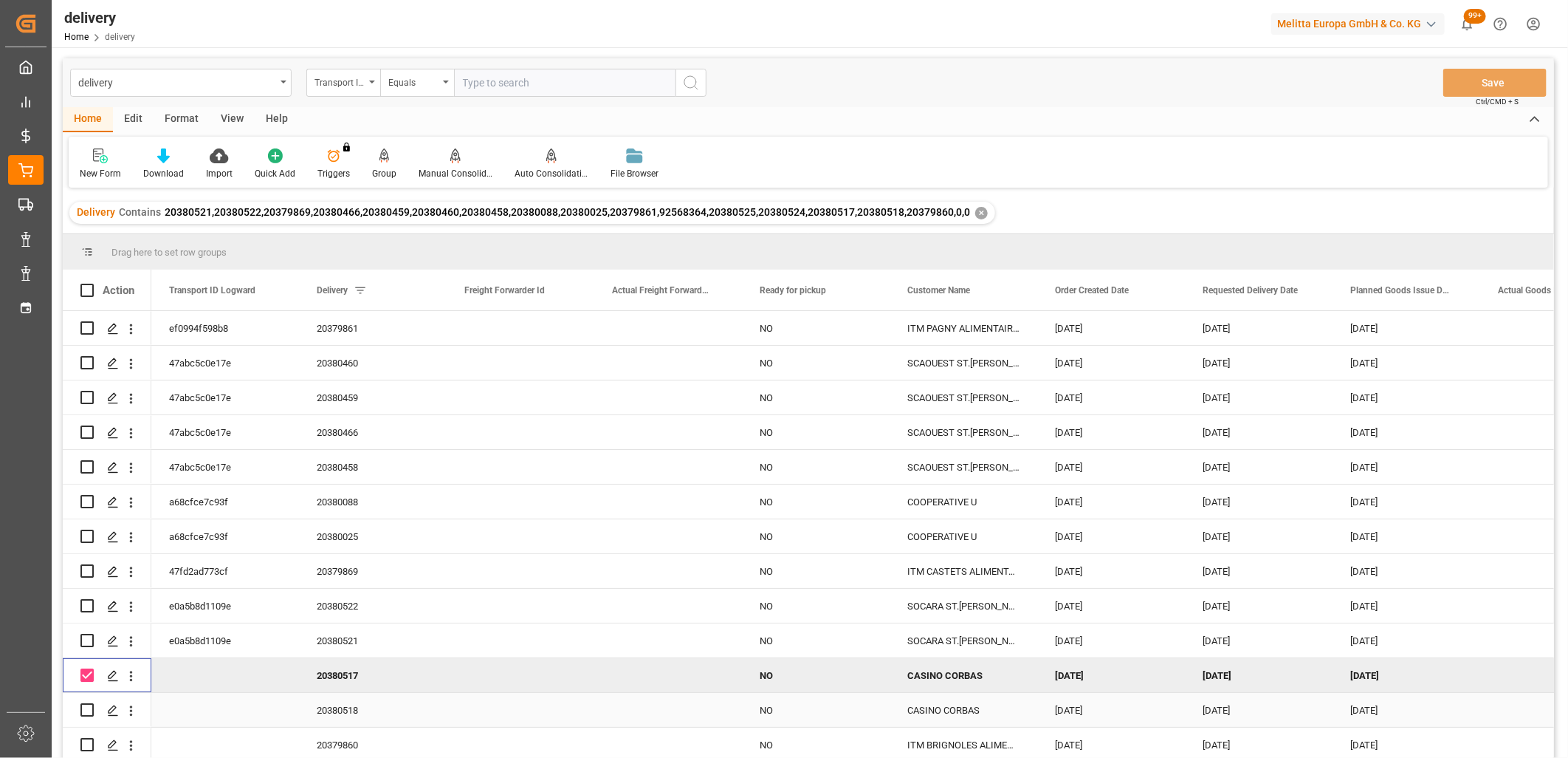
click at [85, 703] on input "Press Space to toggle row selection (unchecked)" at bounding box center [87, 710] width 14 height 14
checkbox input "true"
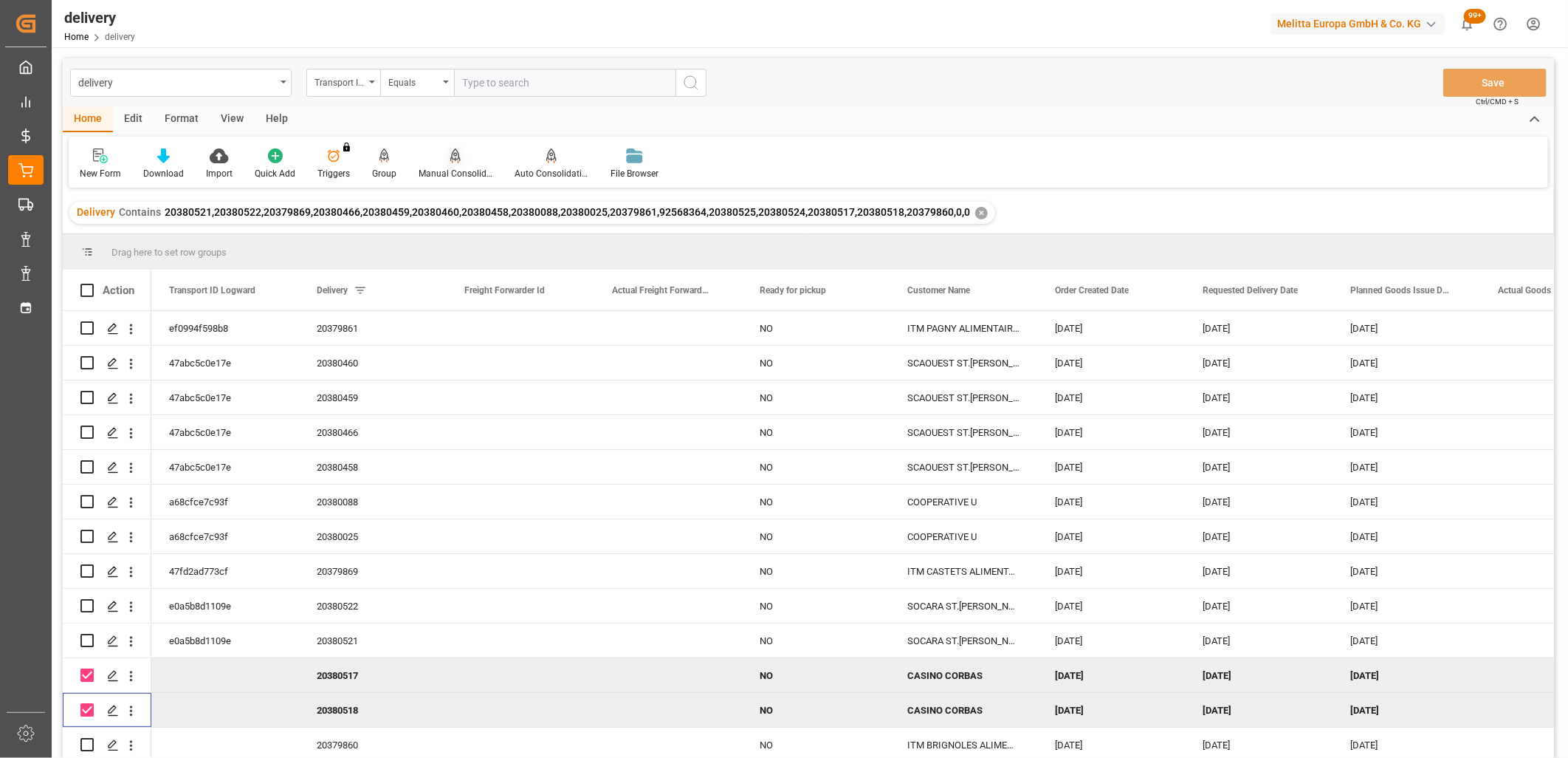
click at [453, 154] on icon at bounding box center [456, 156] width 11 height 15
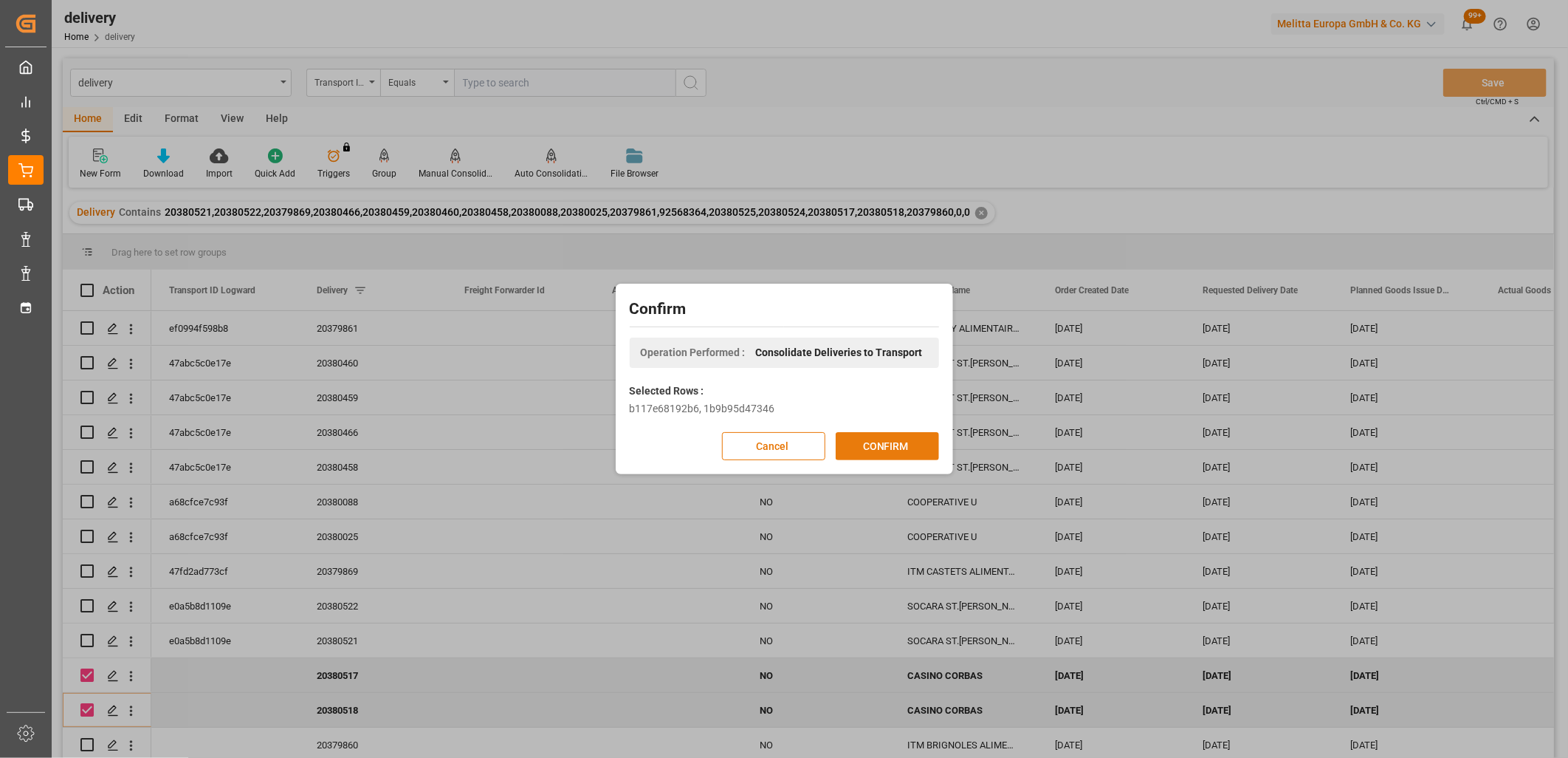
click at [865, 449] on button "CONFIRM" at bounding box center [887, 446] width 103 height 28
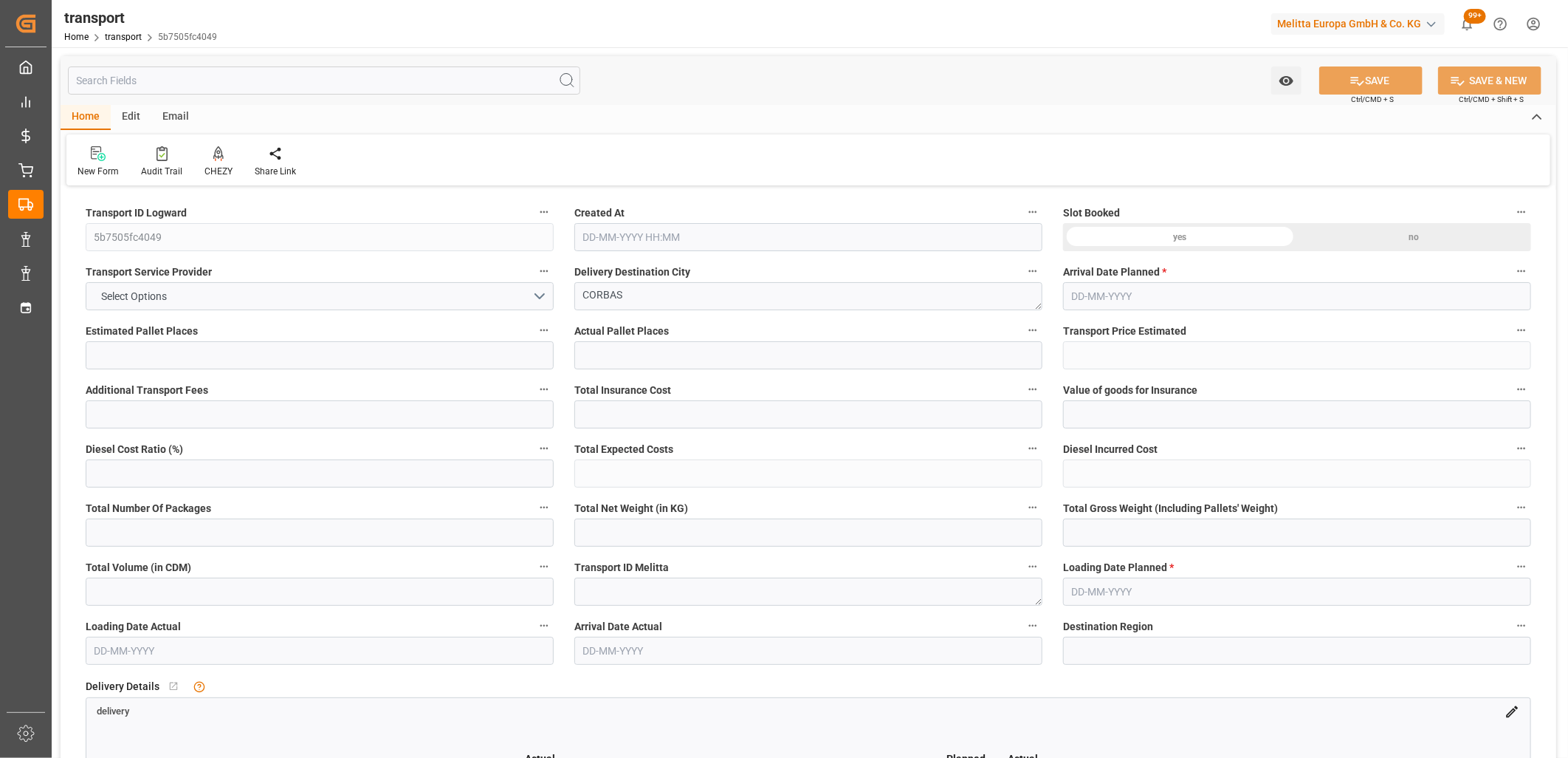
type input "6"
type input "261.78"
type input "0"
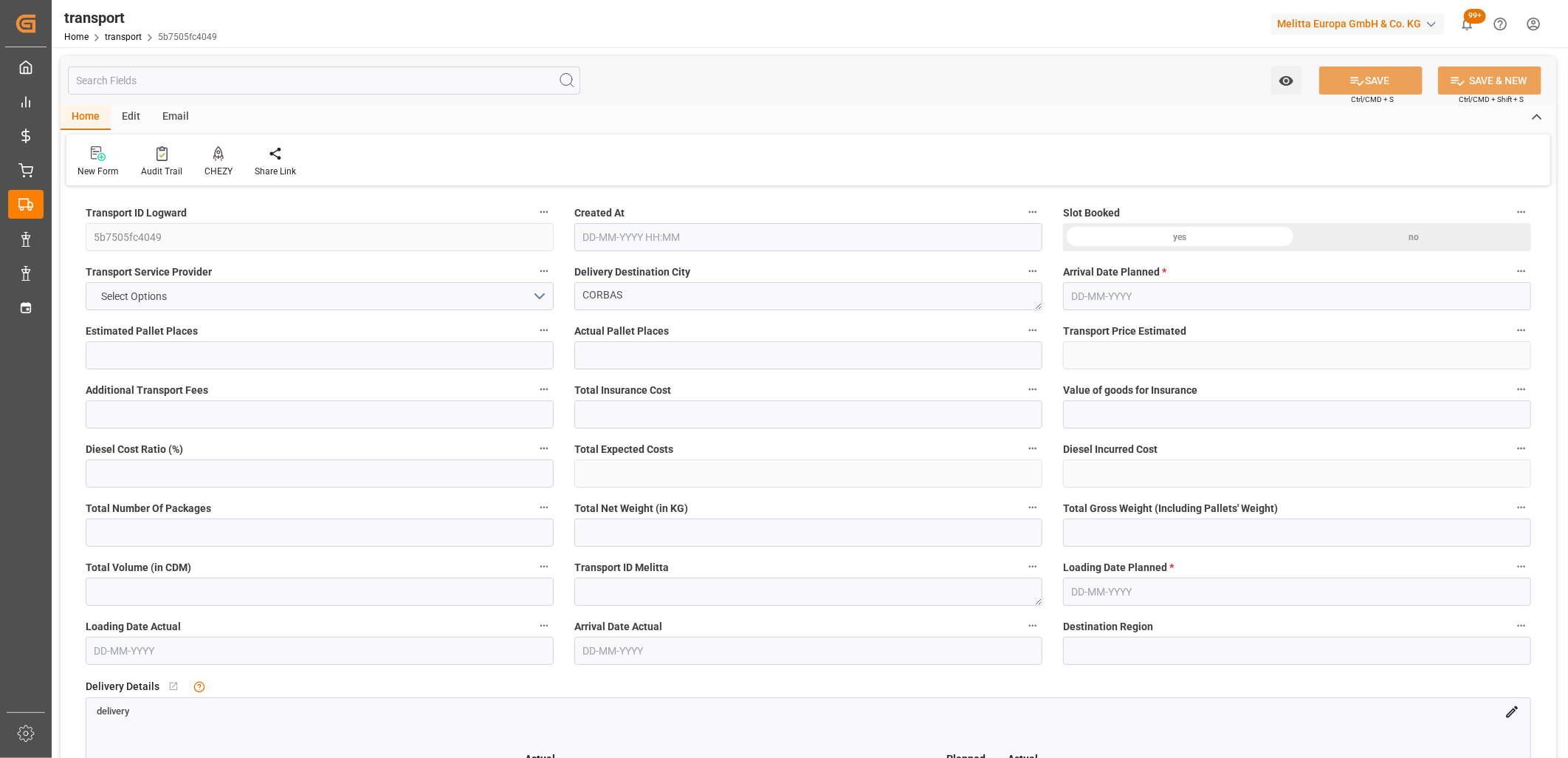
type input "261.78"
type input "0"
type input "783.612"
type input "1345.104"
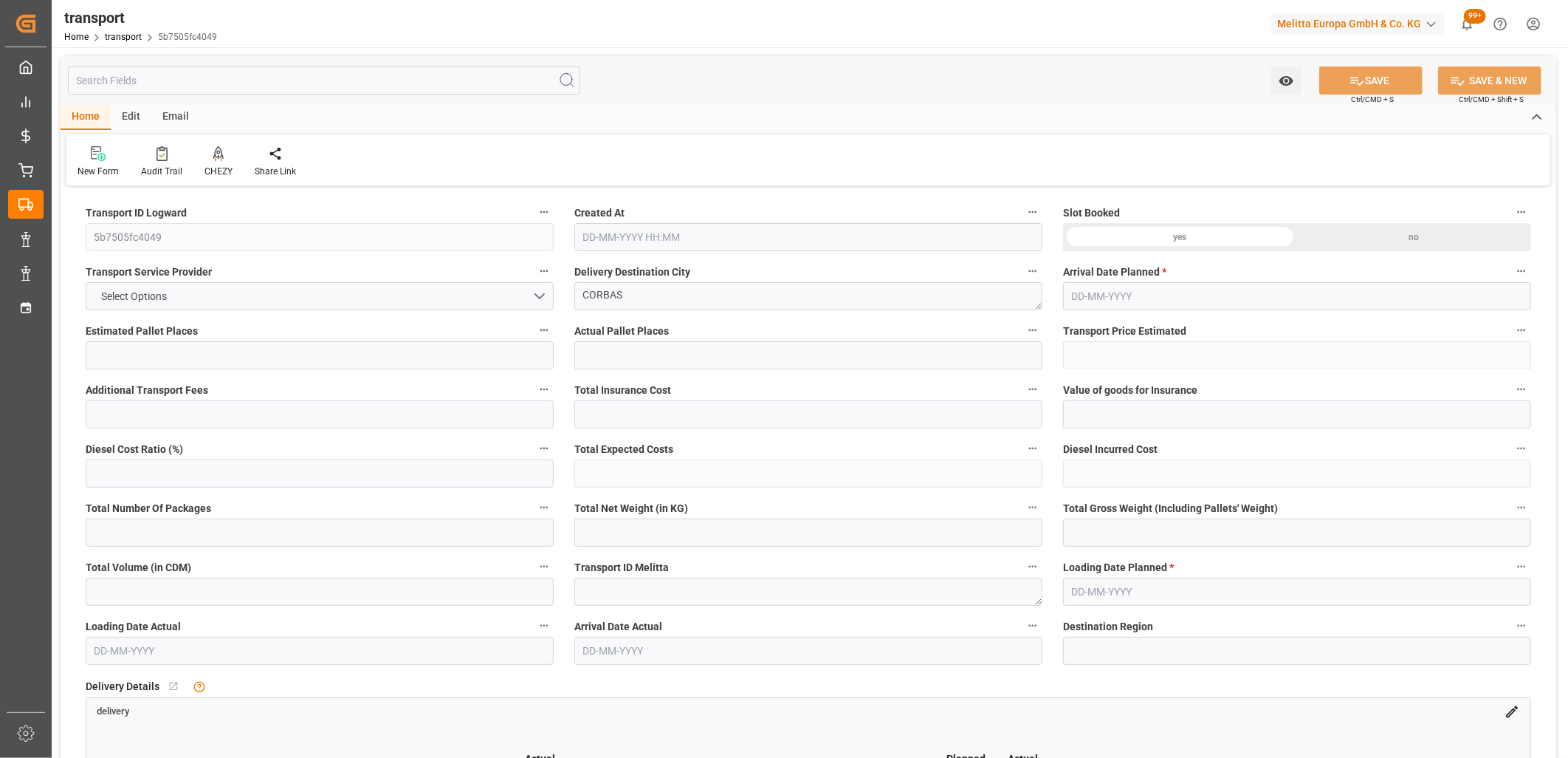
type input "5601.816"
type input "69"
type input "6"
type input "224"
type input "10"
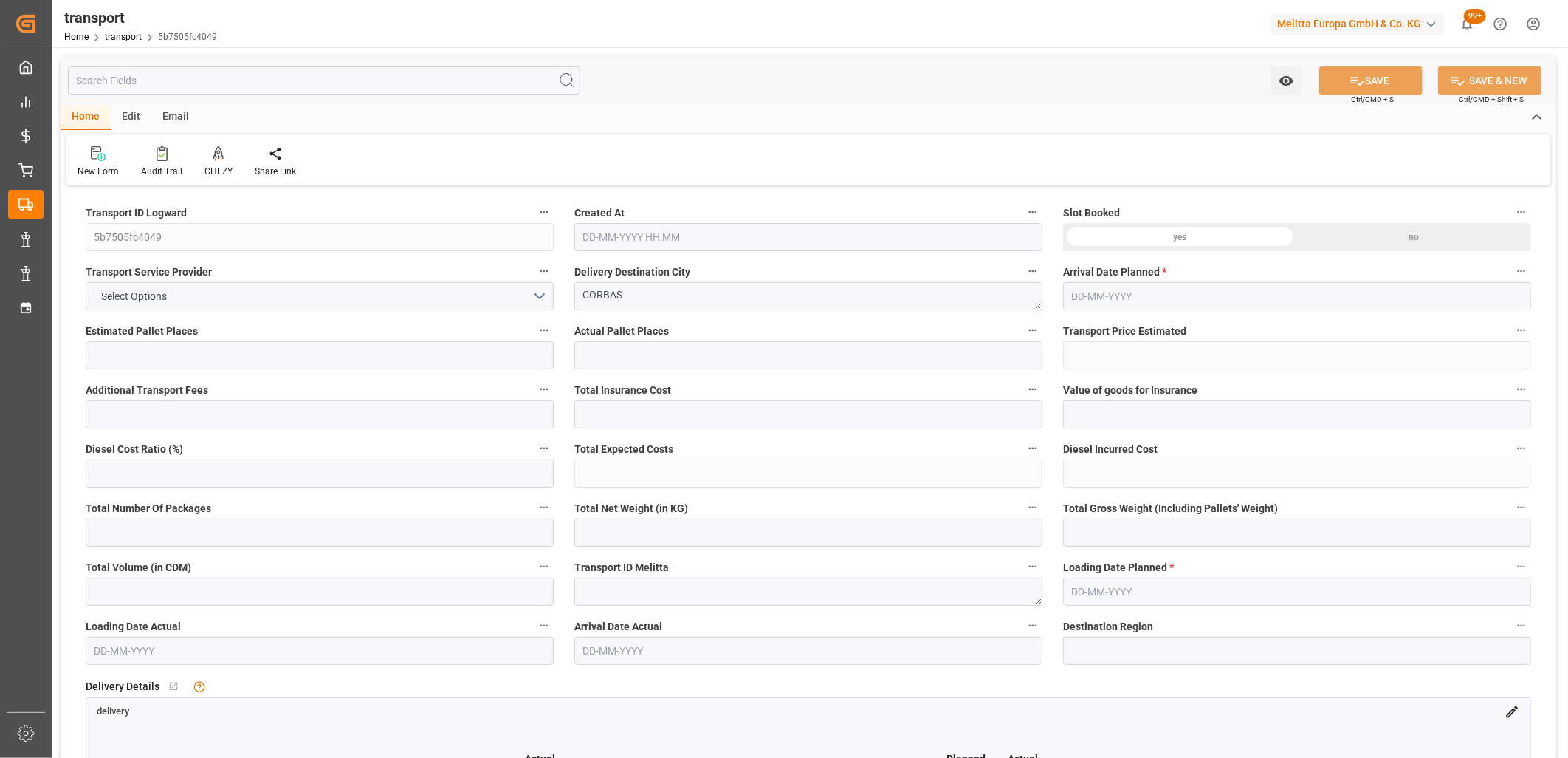
type input "101"
type input "1069.056"
type input "0"
type input "4710.8598"
type input "0"
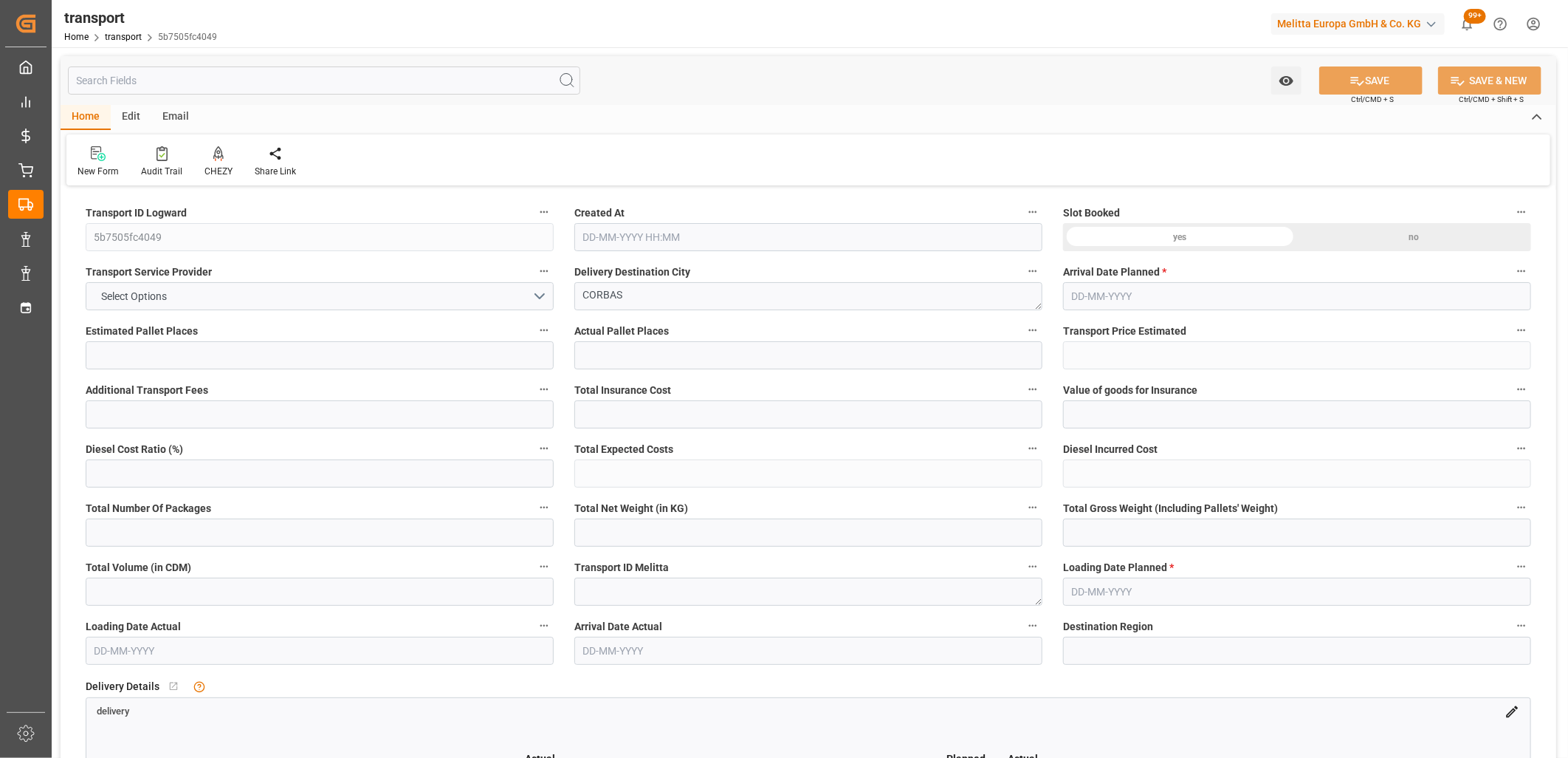
type input "0"
type input "21"
type input "35"
type input "[DATE] 11:33"
type input "[DATE]"
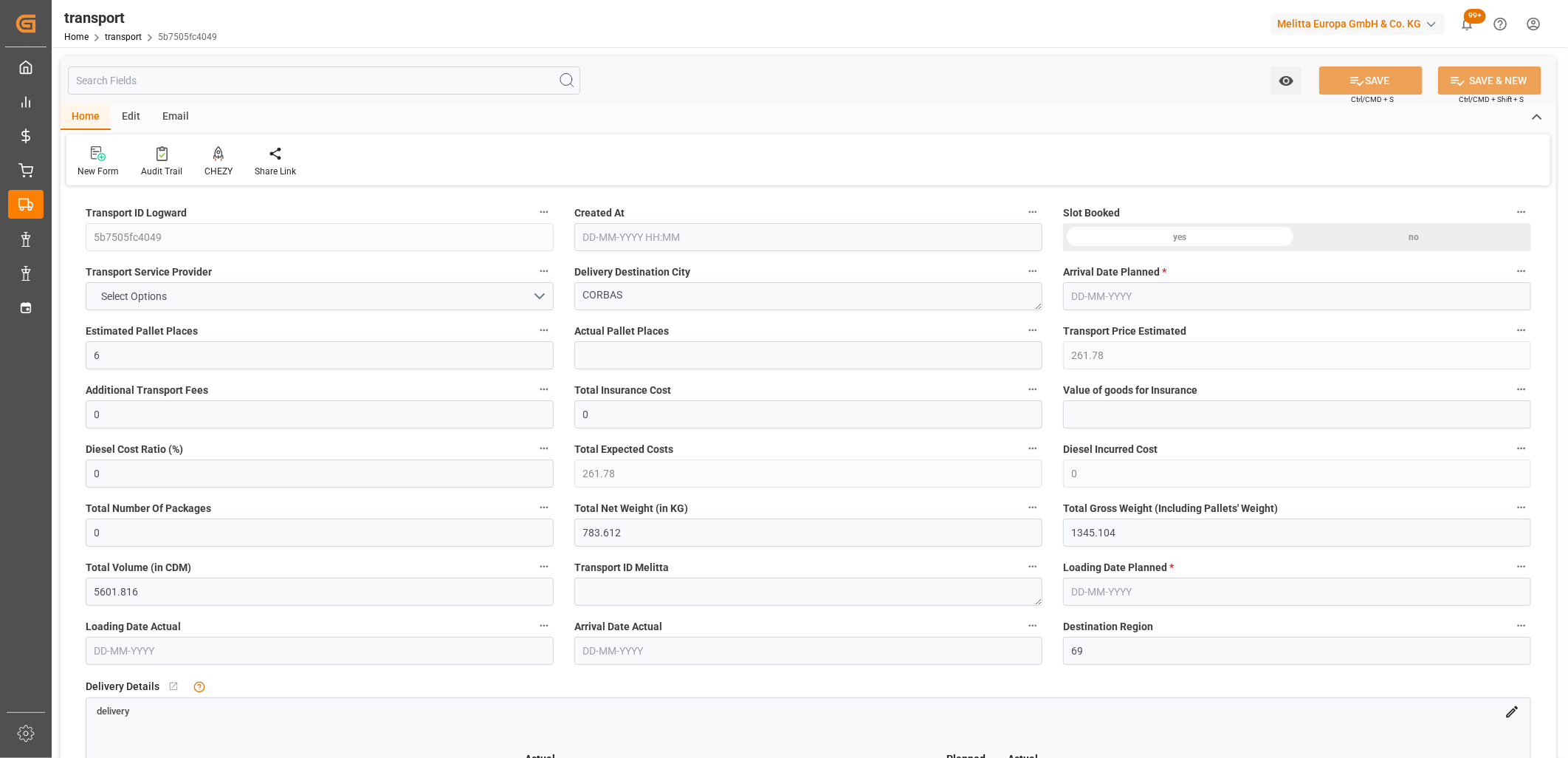
type input "[DATE]"
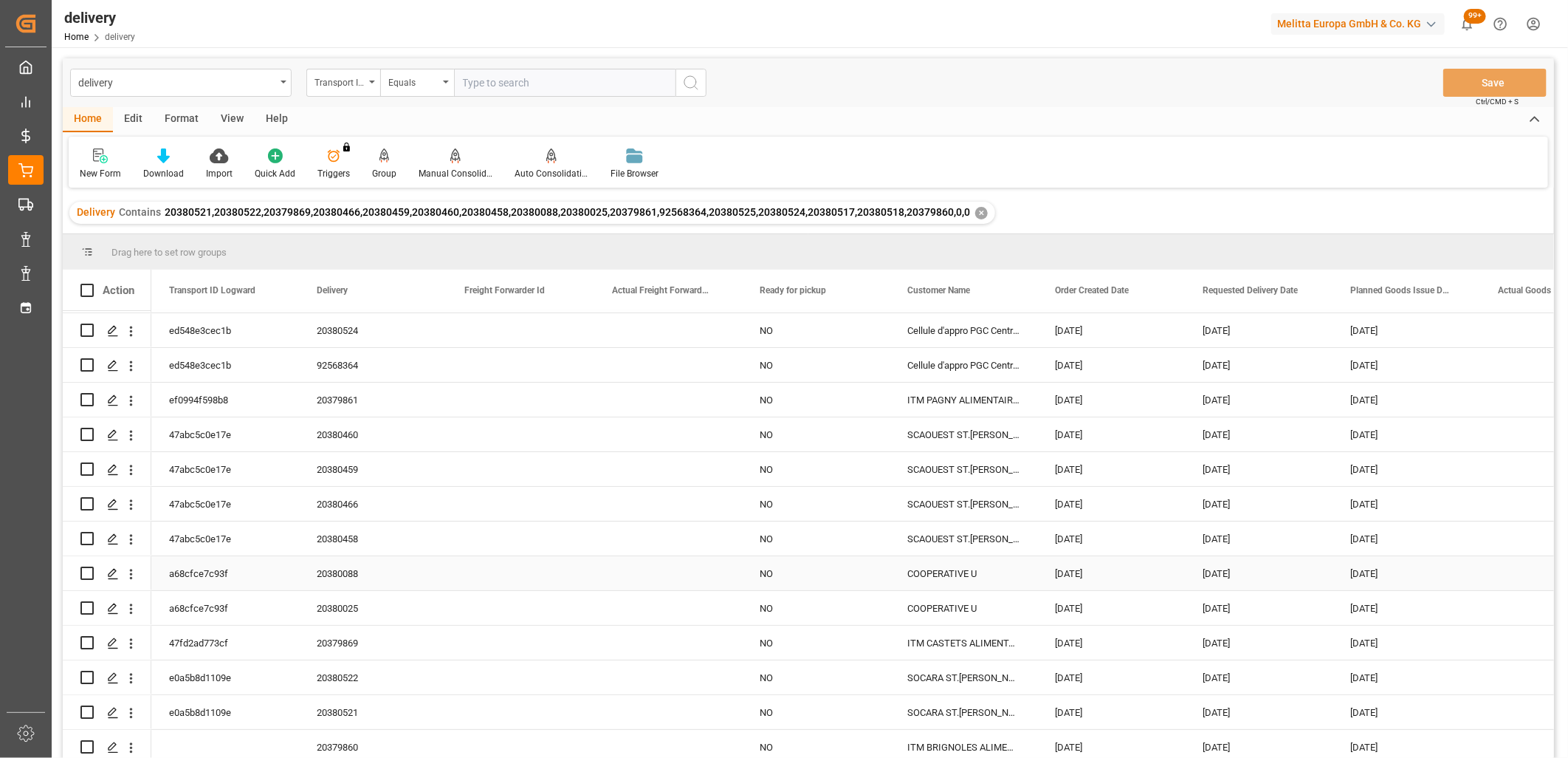
scroll to position [108, 0]
click at [87, 739] on input "Press Space to toggle row selection (unchecked)" at bounding box center [87, 744] width 14 height 14
checkbox input "true"
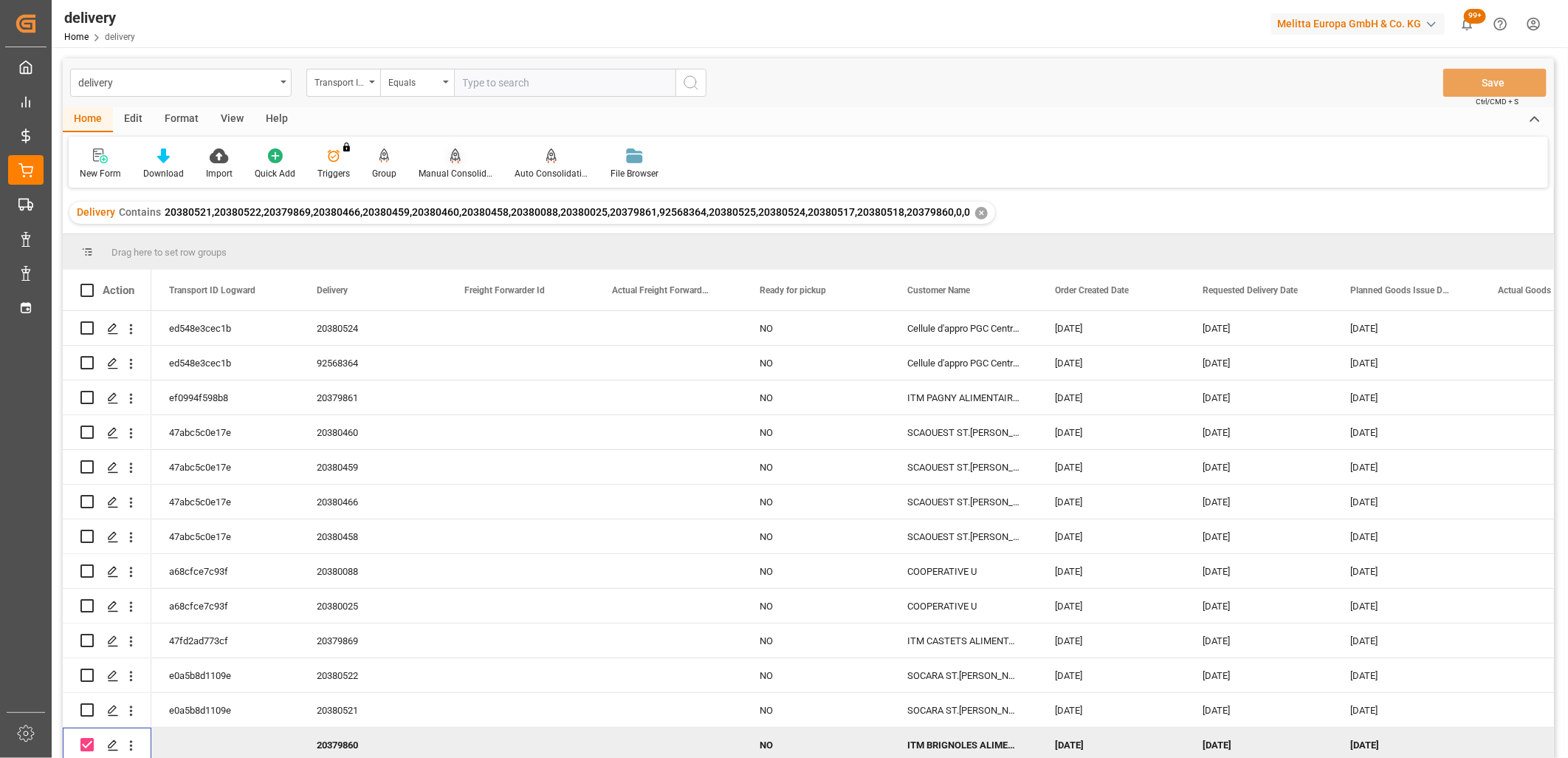
click at [451, 159] on icon at bounding box center [456, 154] width 11 height 13
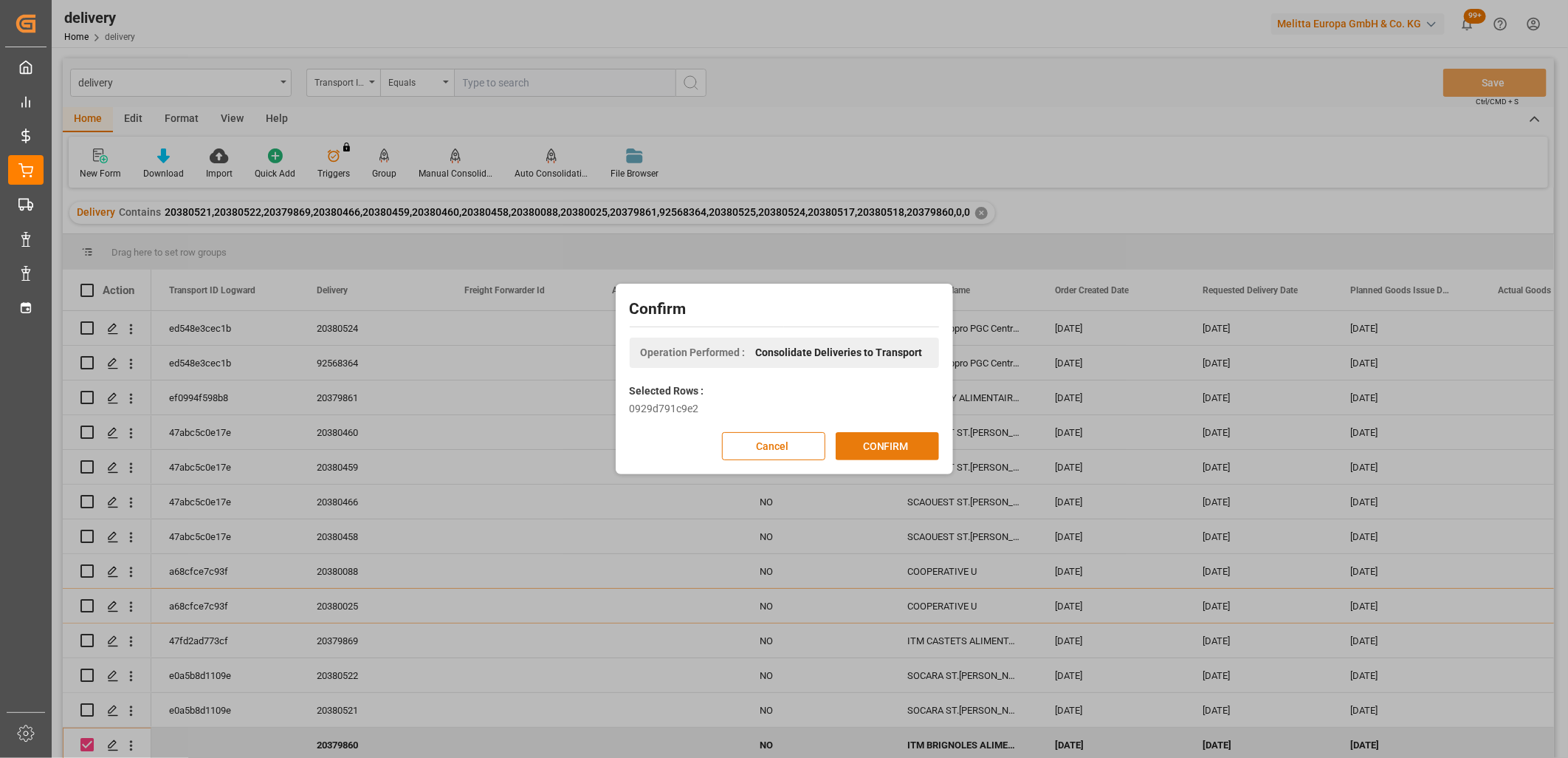
click at [899, 449] on button "CONFIRM" at bounding box center [887, 446] width 103 height 28
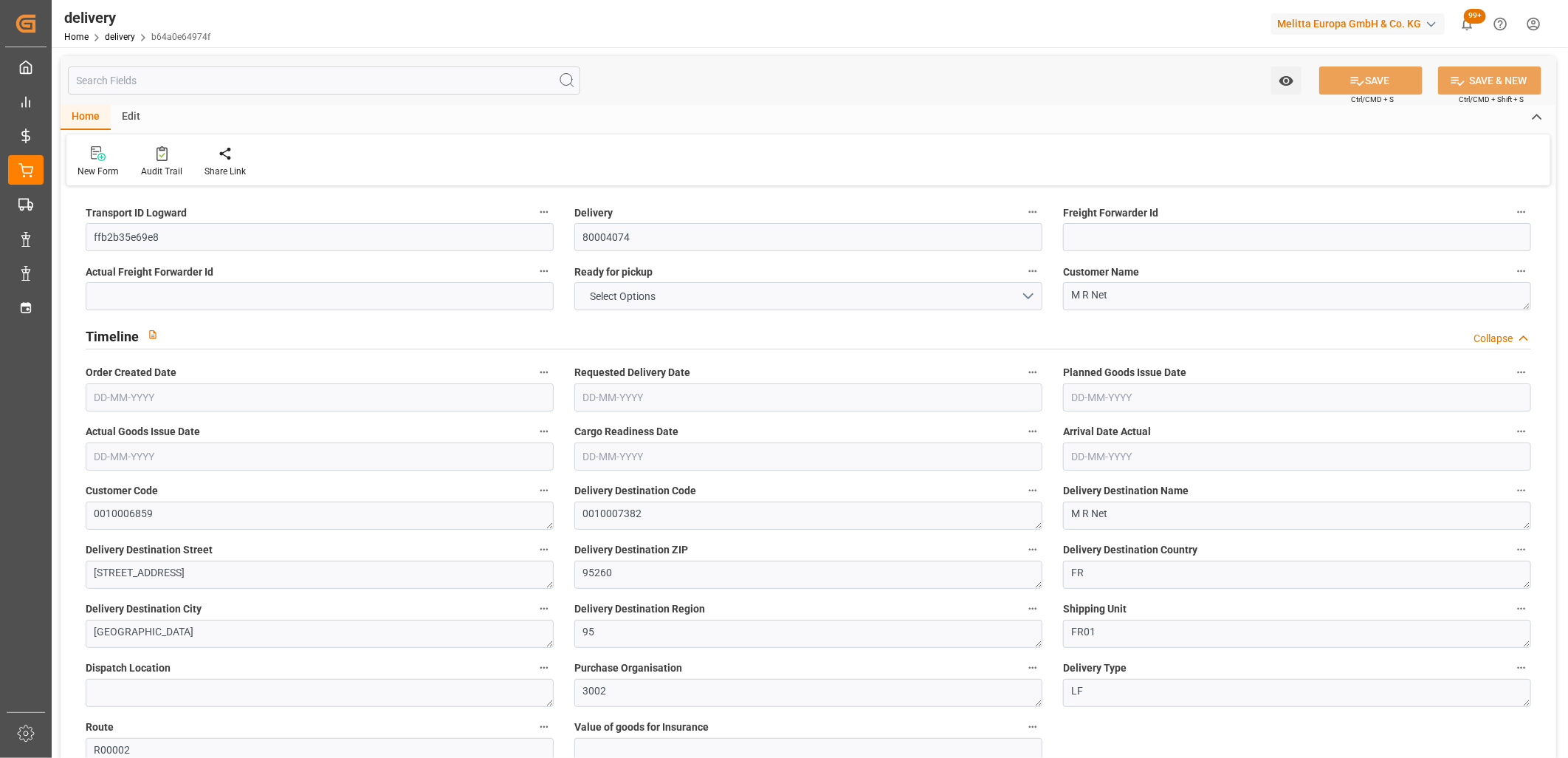
type input "6719.876"
type input "8926.246"
type input "28918.552"
type input "22"
type input "34"
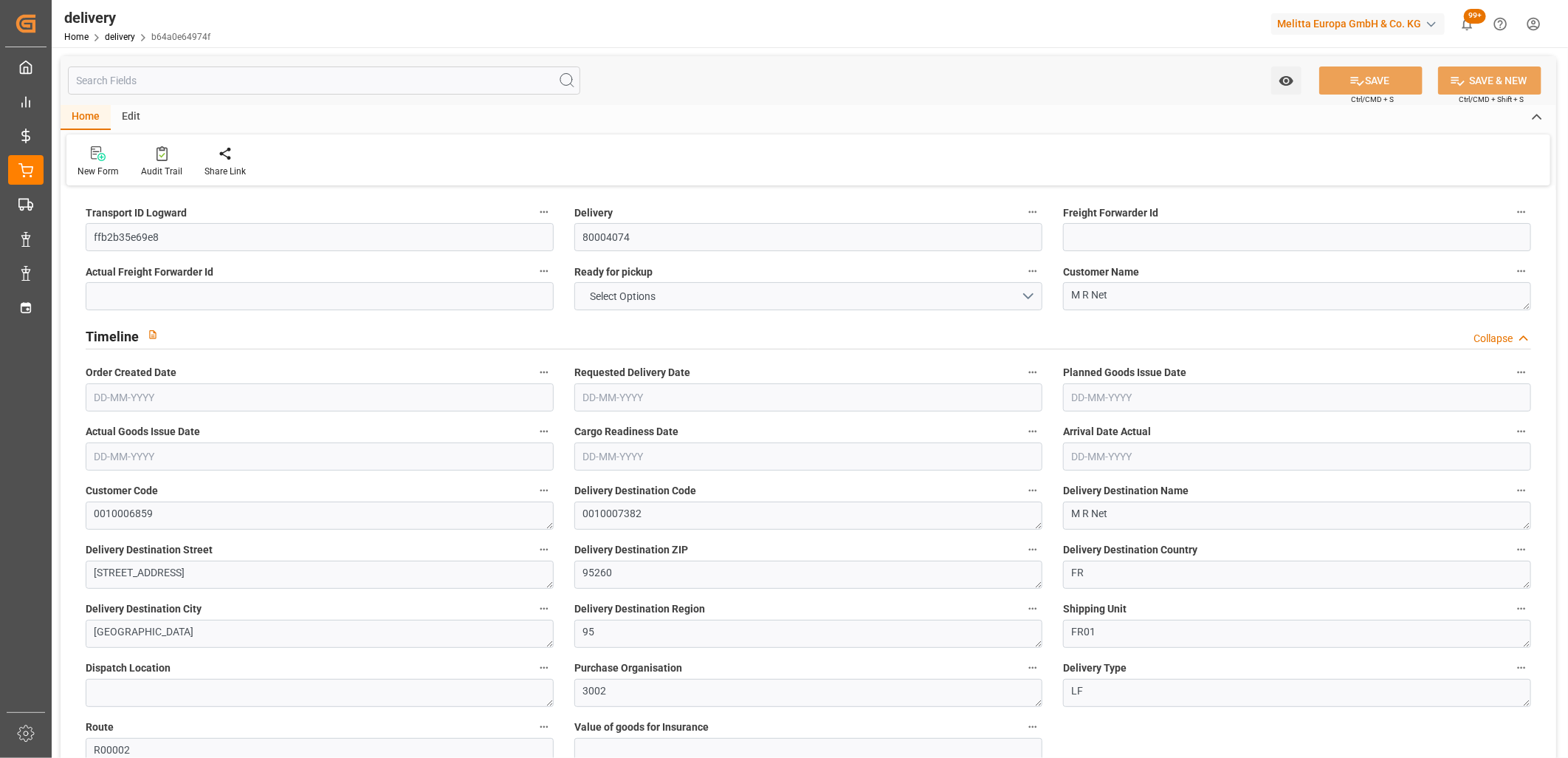
type input "33"
type input "34"
type input "0"
type input "-6.4191"
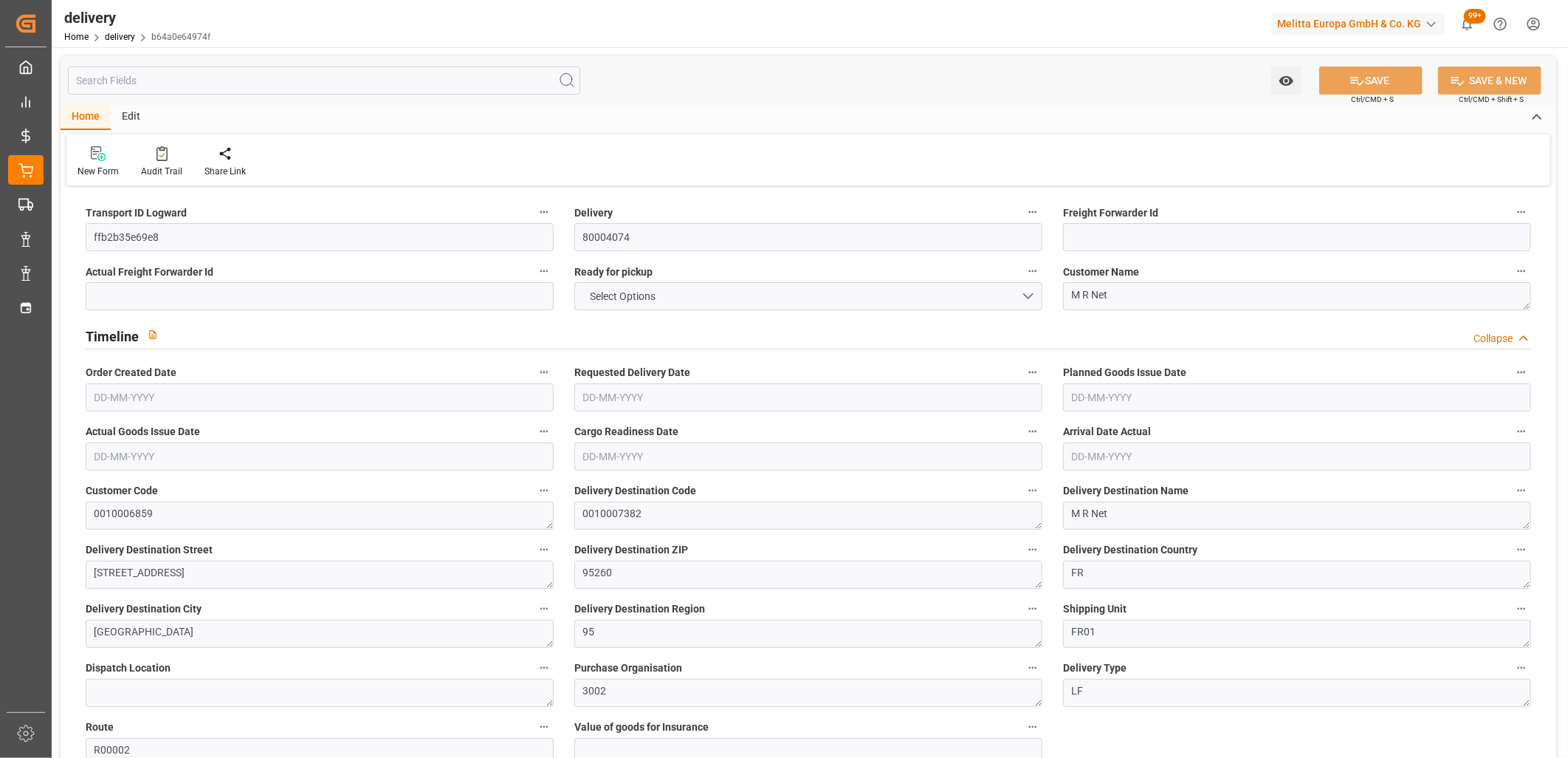
type input "364.72"
type input "358.3009"
type input "80.85"
type input "7.92"
type input "1.5"
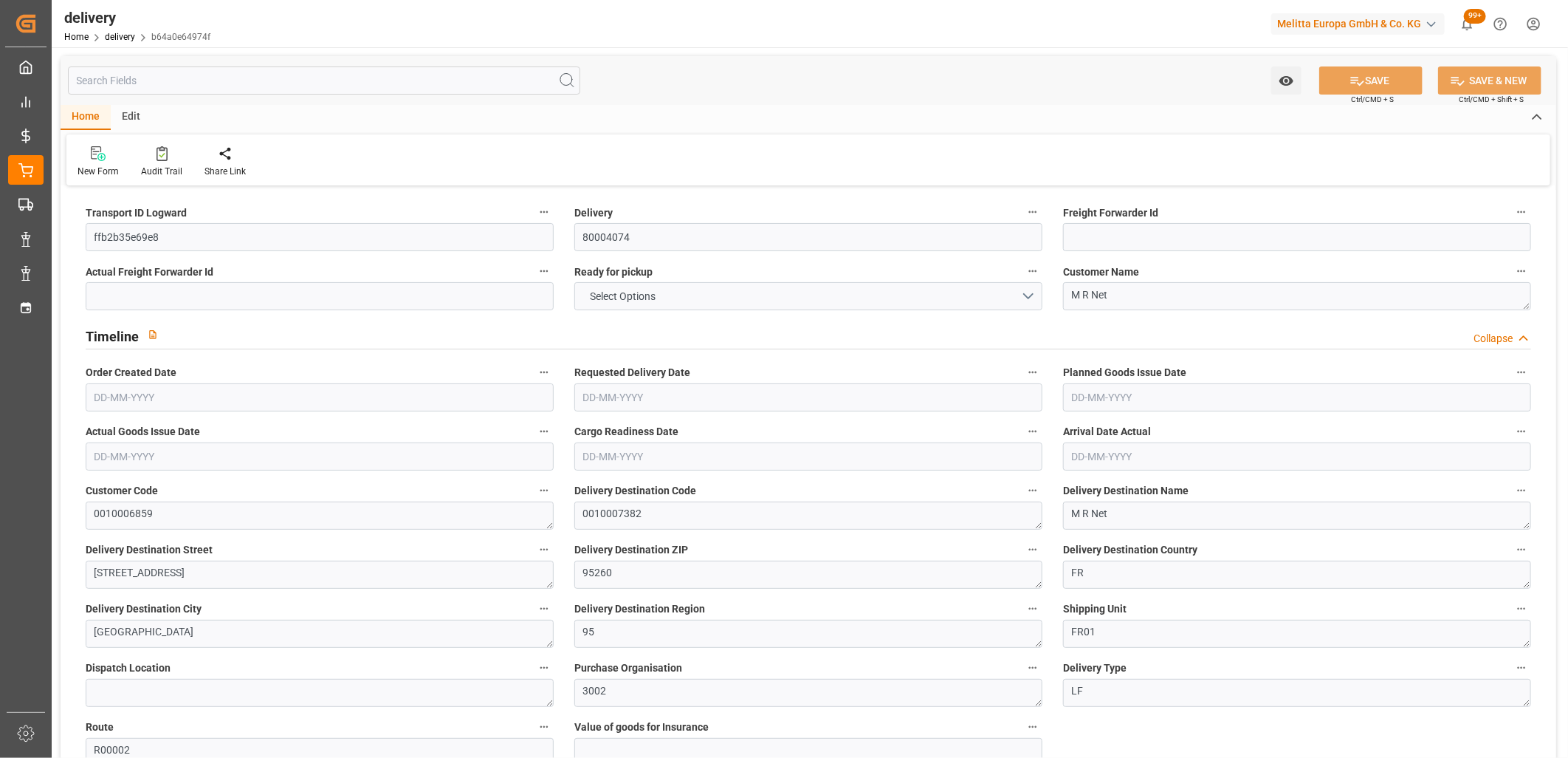
type input "1.3"
type input "0"
type input "51"
type input "8082.066"
type input "101"
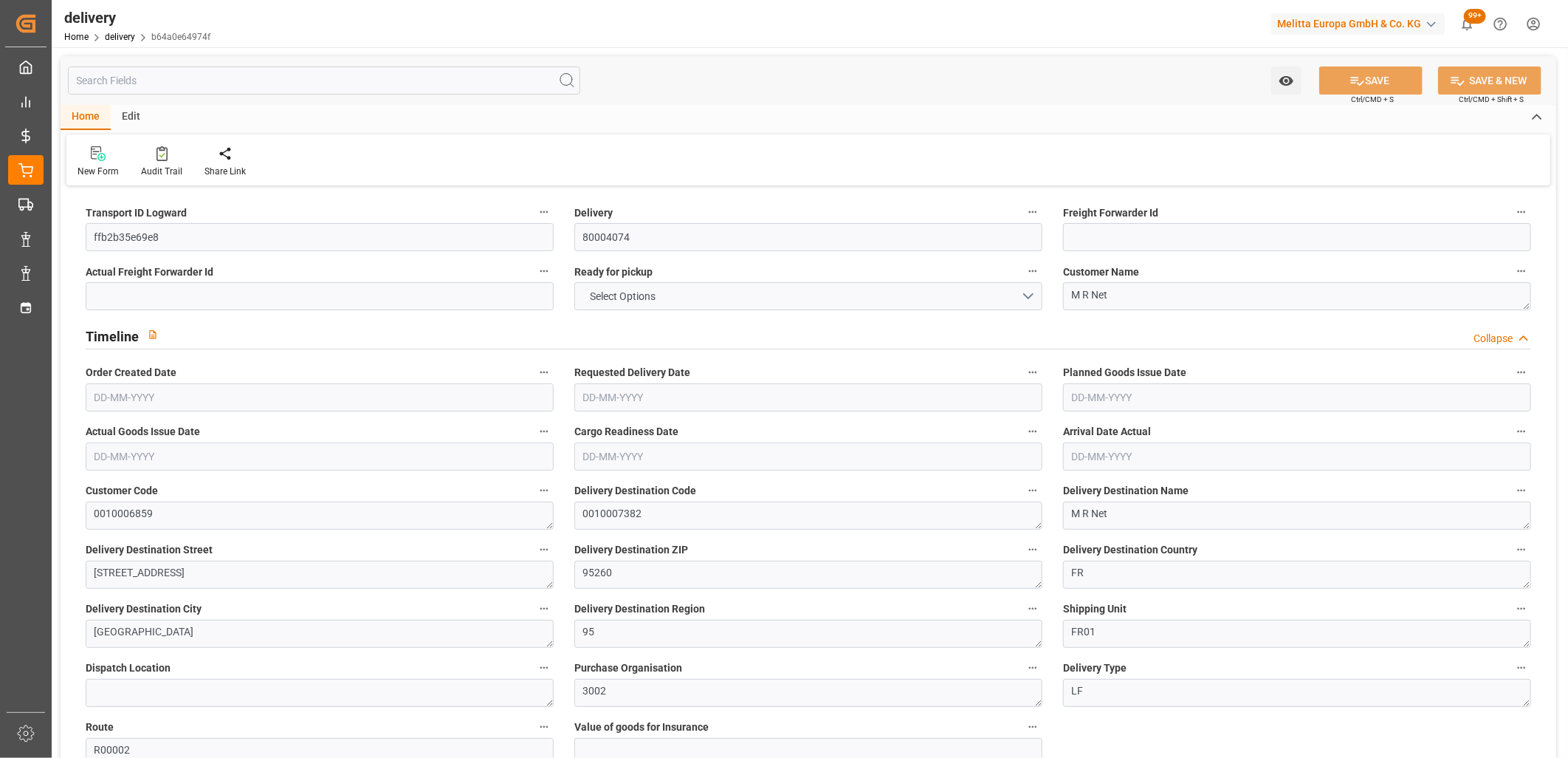
type input "0"
type input "[DATE]"
type input "[DATE] 10:00"
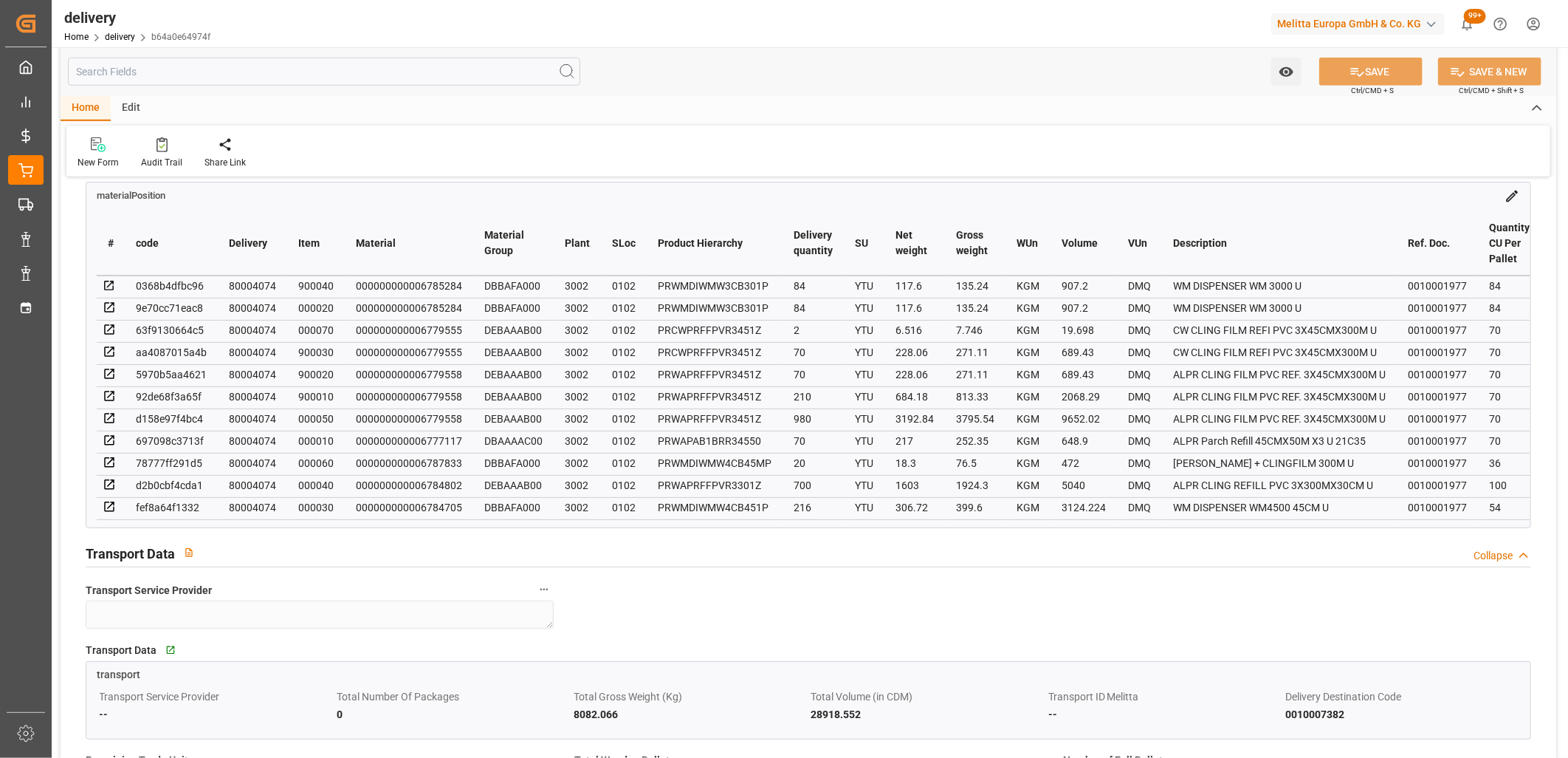
scroll to position [1149, 0]
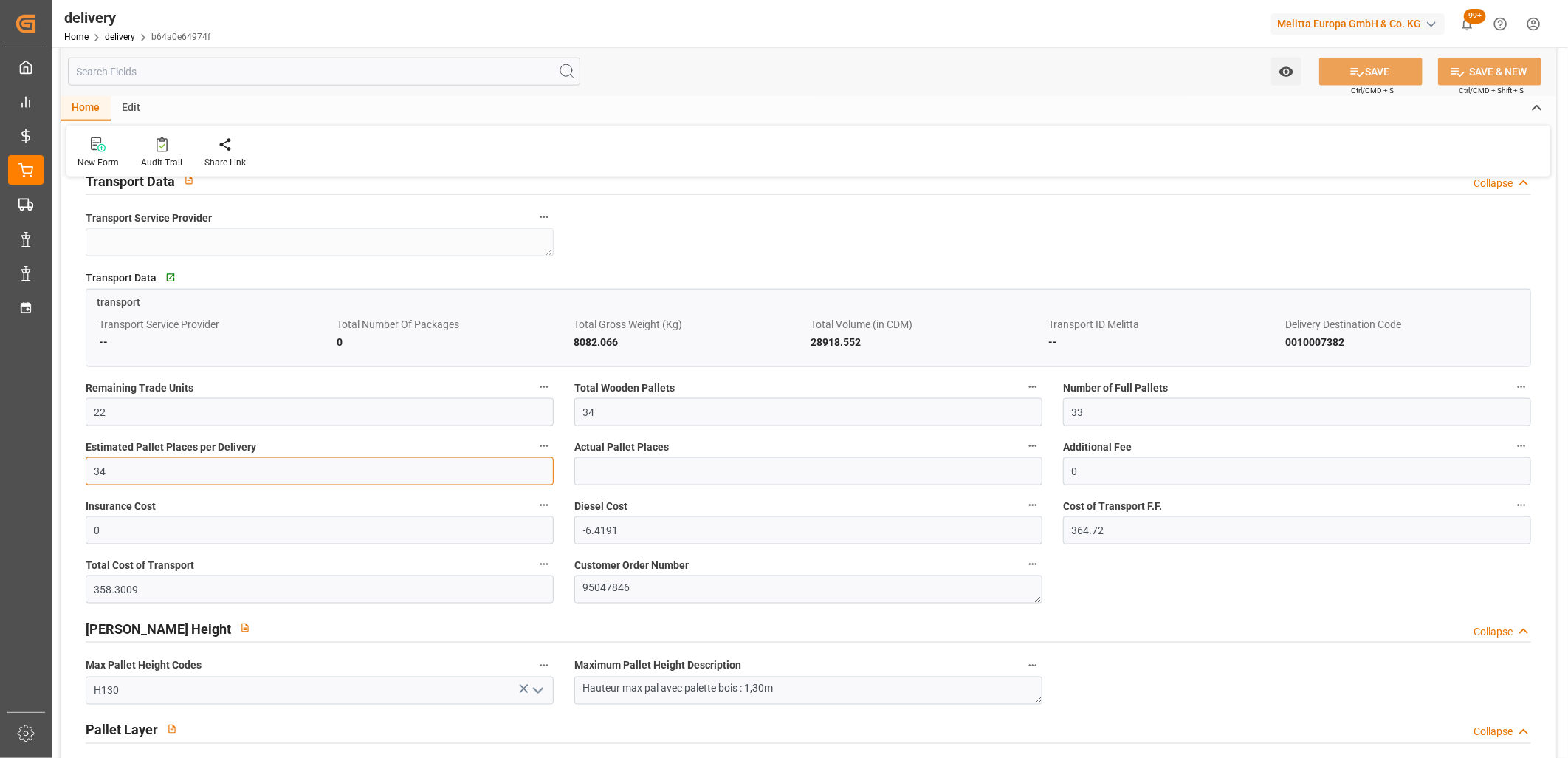
drag, startPoint x: 144, startPoint y: 473, endPoint x: 35, endPoint y: 473, distance: 109.0
click at [35, 473] on div "Created by potrace 1.15, written by [PERSON_NAME] [DATE]-[DATE] Created by potr…" at bounding box center [784, 379] width 1568 height 758
type input "33"
click at [1360, 65] on icon at bounding box center [1357, 72] width 16 height 16
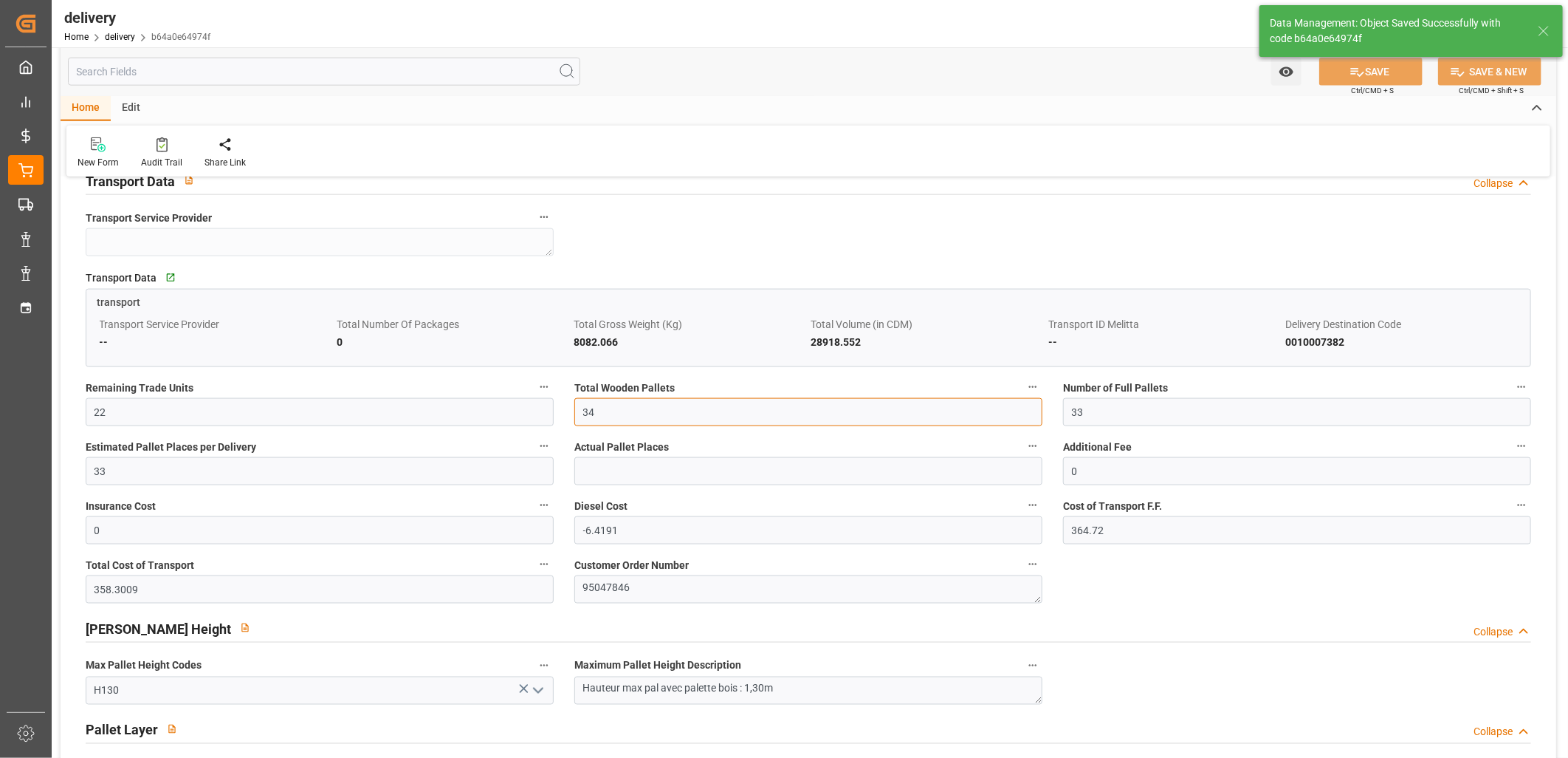
drag, startPoint x: 630, startPoint y: 403, endPoint x: 579, endPoint y: 403, distance: 51.0
click at [579, 403] on input "34" at bounding box center [808, 412] width 468 height 28
type input "33"
click at [1360, 62] on button "SAVE" at bounding box center [1371, 72] width 103 height 28
type input "49.5"
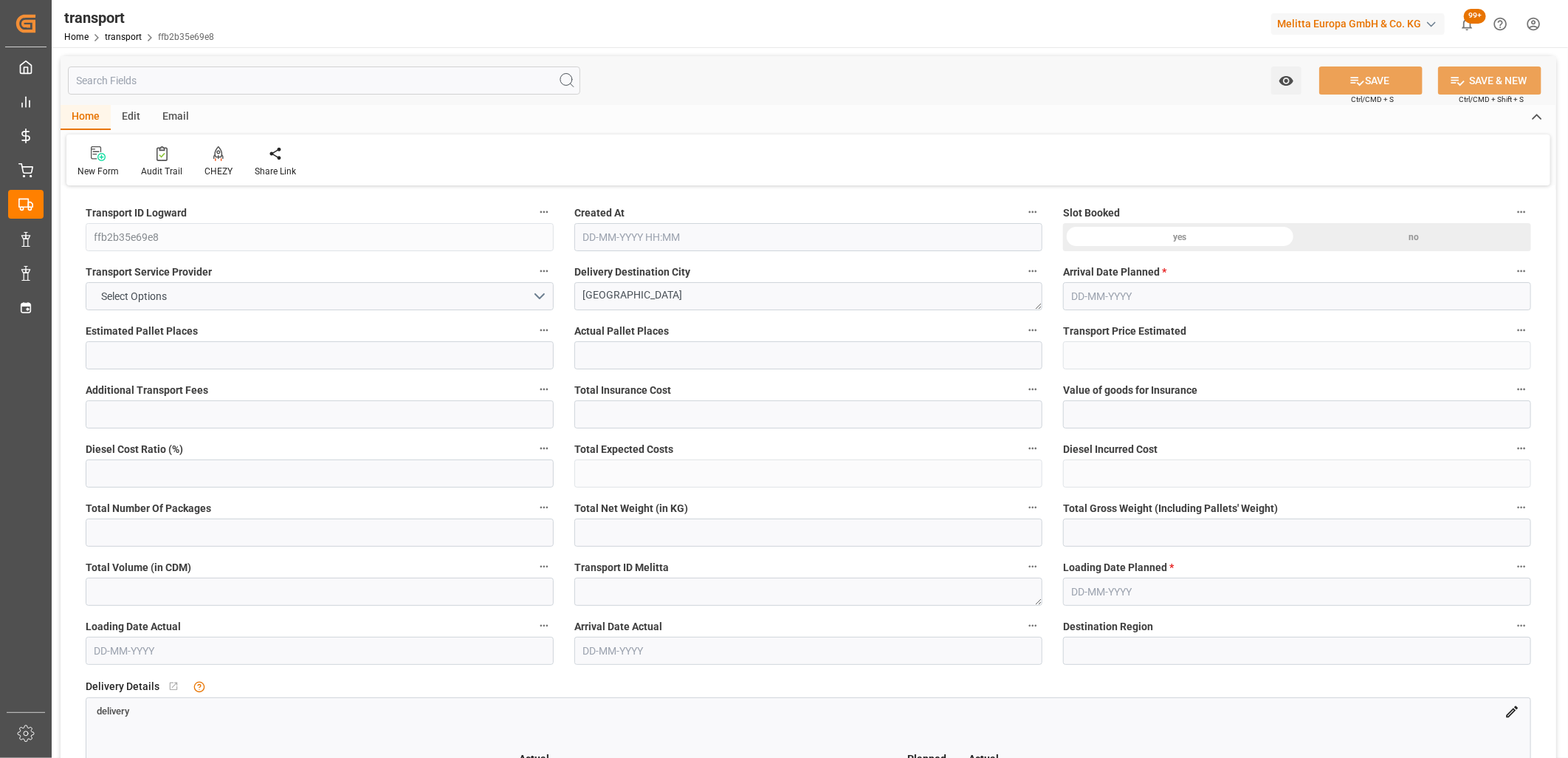
type input "33"
type input "0"
type input "-6.4191"
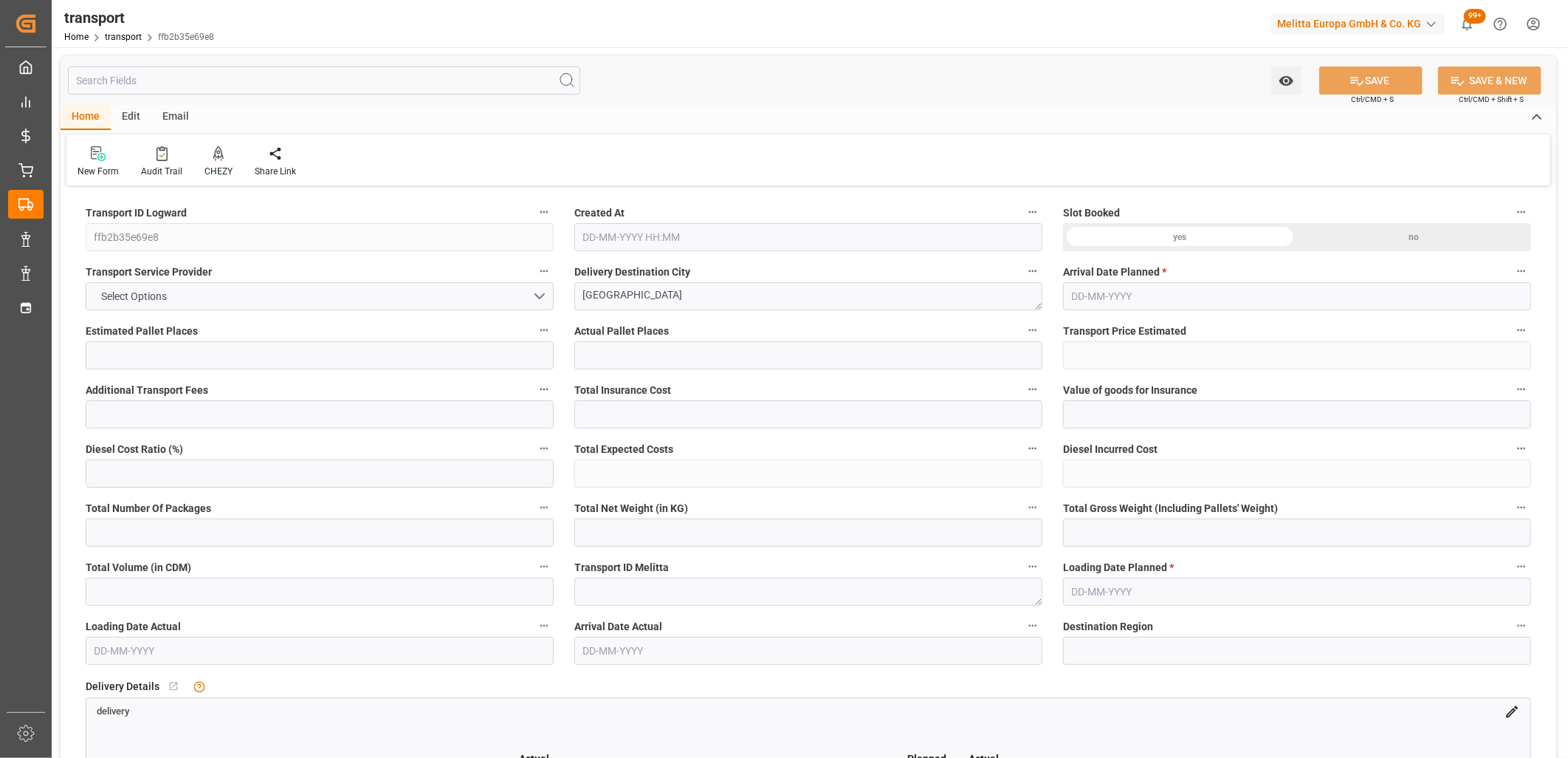
type input "0"
type input "6719.876"
type input "8926.246"
type input "28918.552"
type input "95"
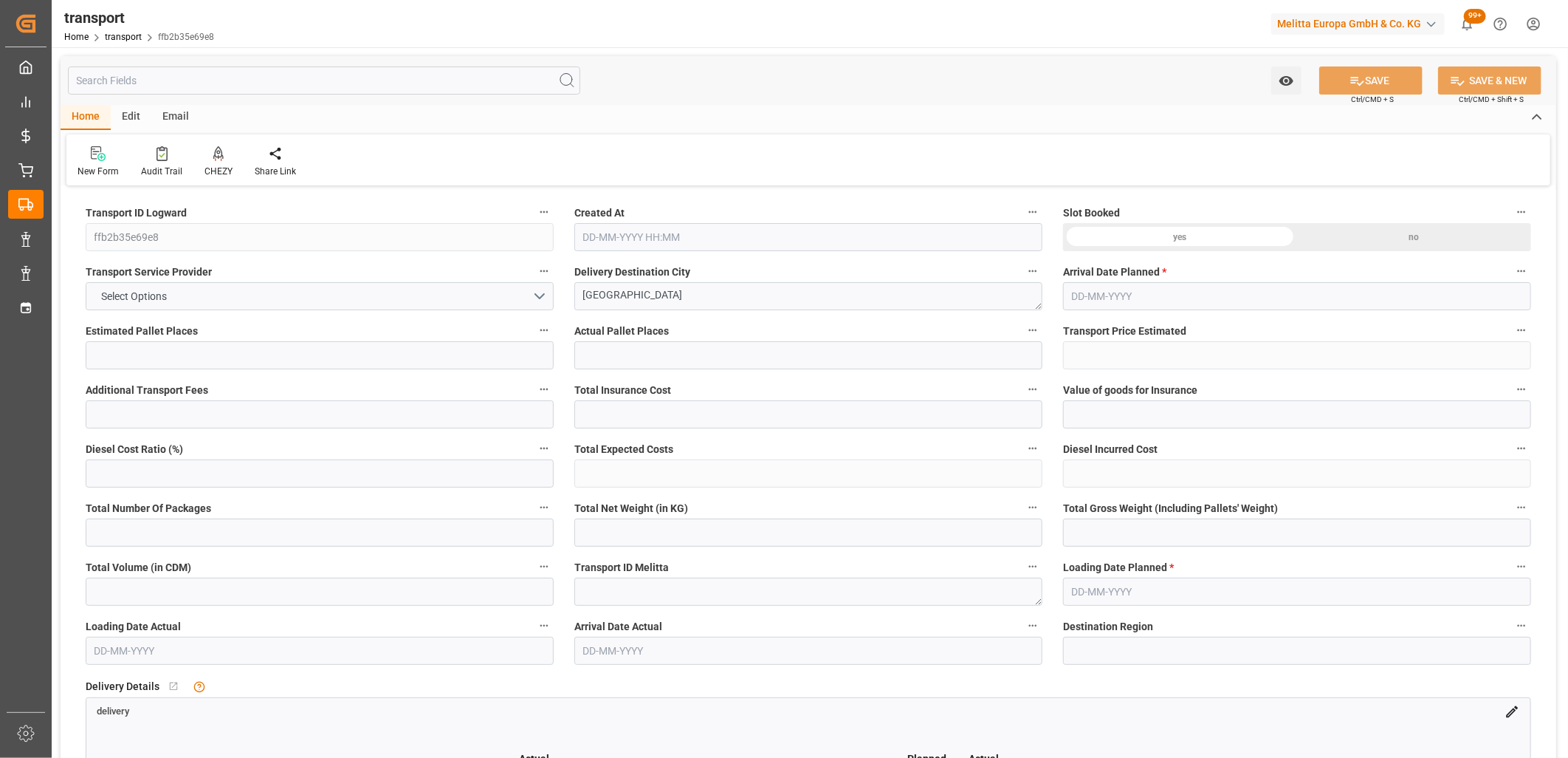
type input "33"
type input "22"
type input "33"
type input "101"
type input "8082.066"
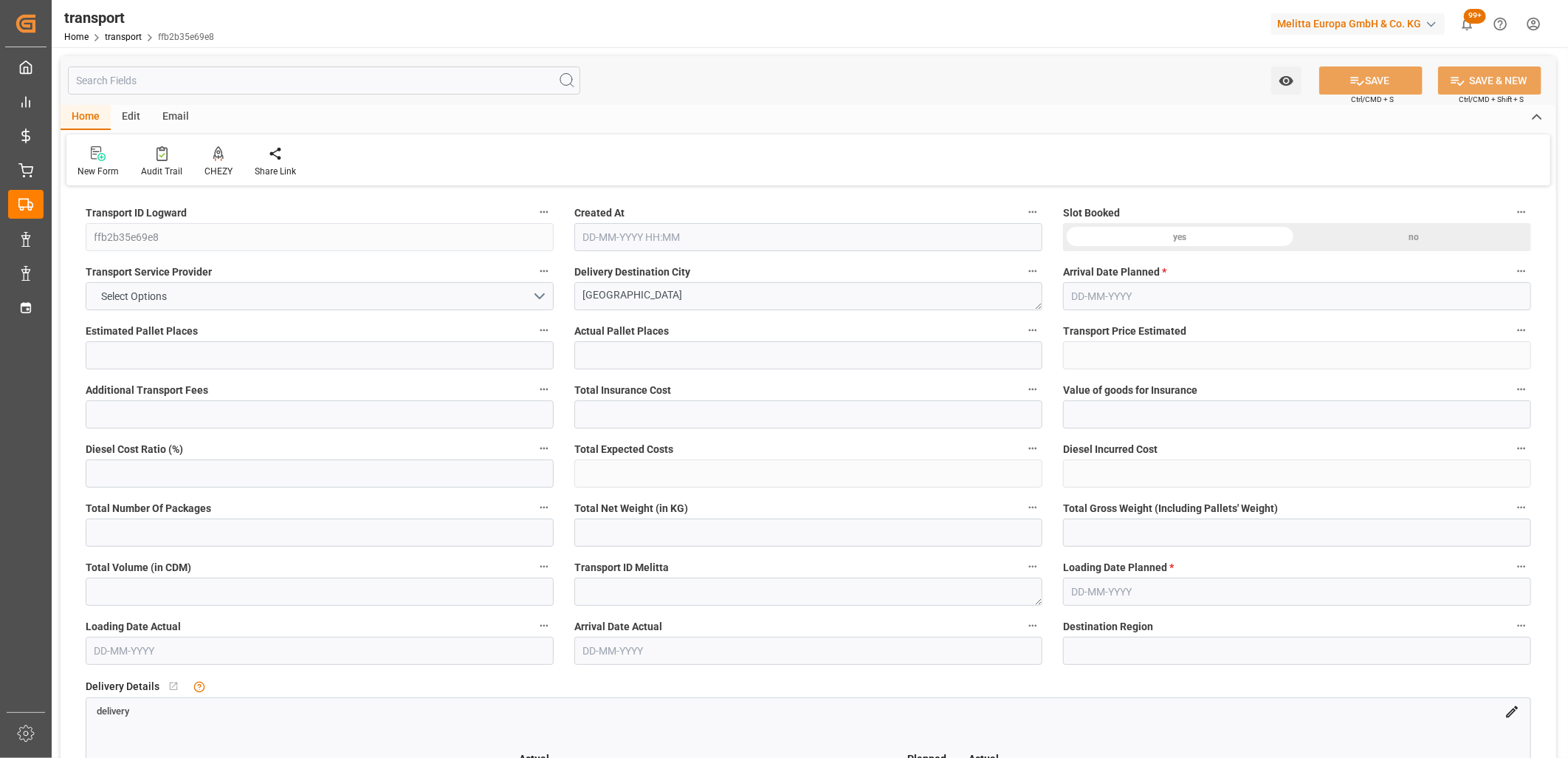
type input "0"
type input "4710.8598"
type input "0"
type input "21"
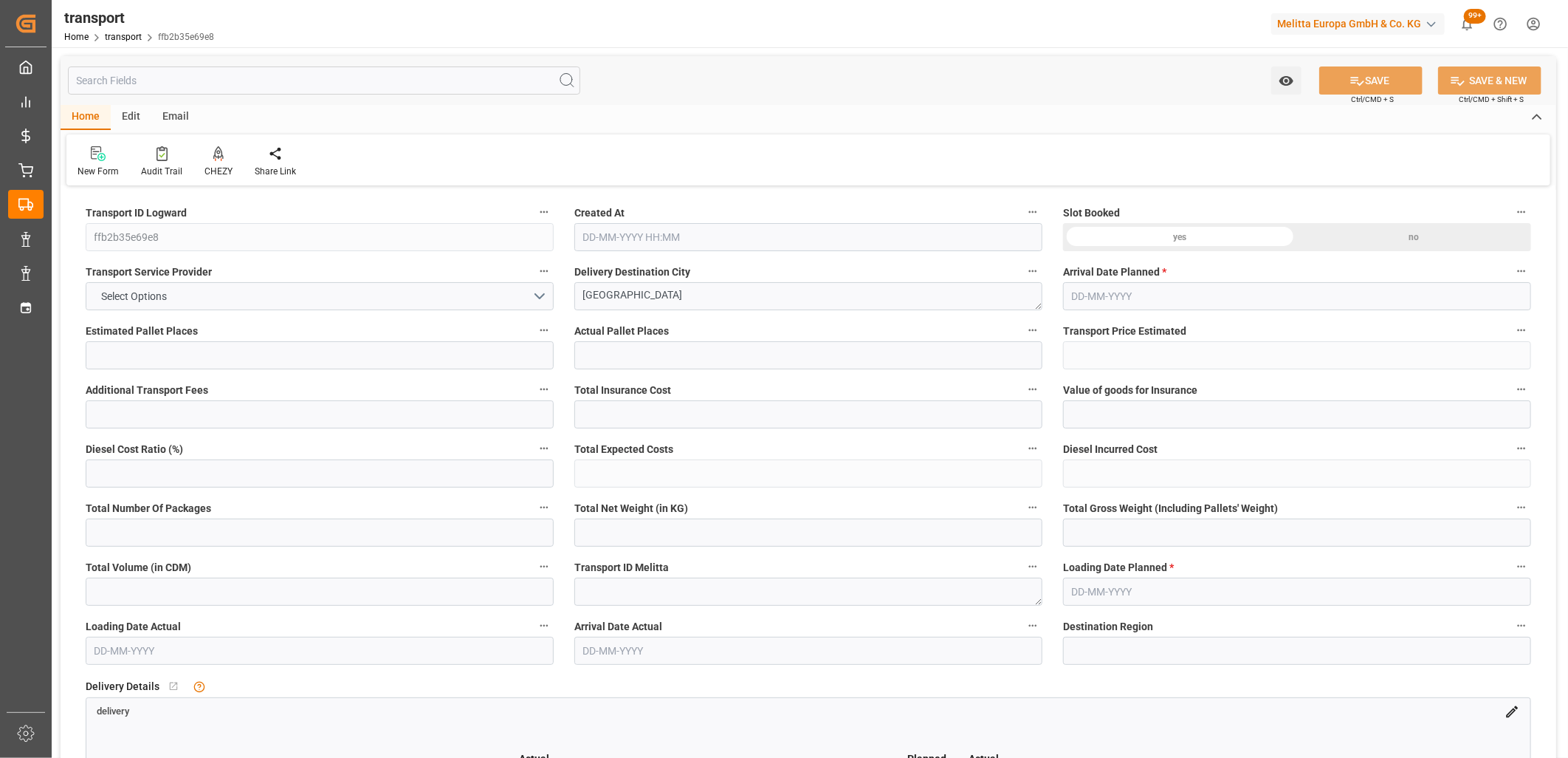
type input "35"
type input "09-10-2025 11:36"
type input "16-10-2025"
type input "14-10-2025"
click at [197, 296] on button "Select Options" at bounding box center [320, 296] width 468 height 28
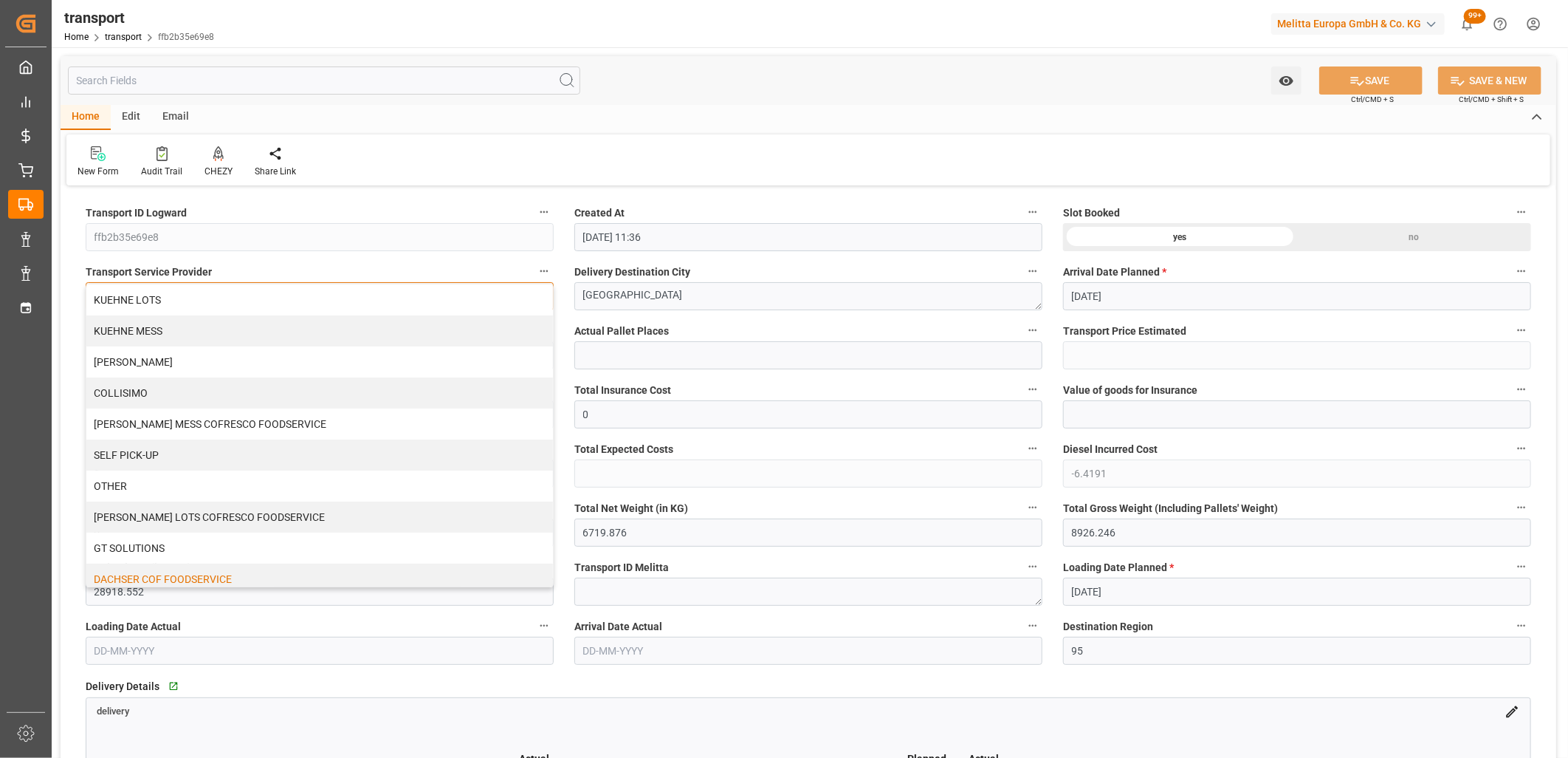
click at [182, 573] on div "DACHSER COF FOODSERVICE" at bounding box center [320, 579] width 466 height 31
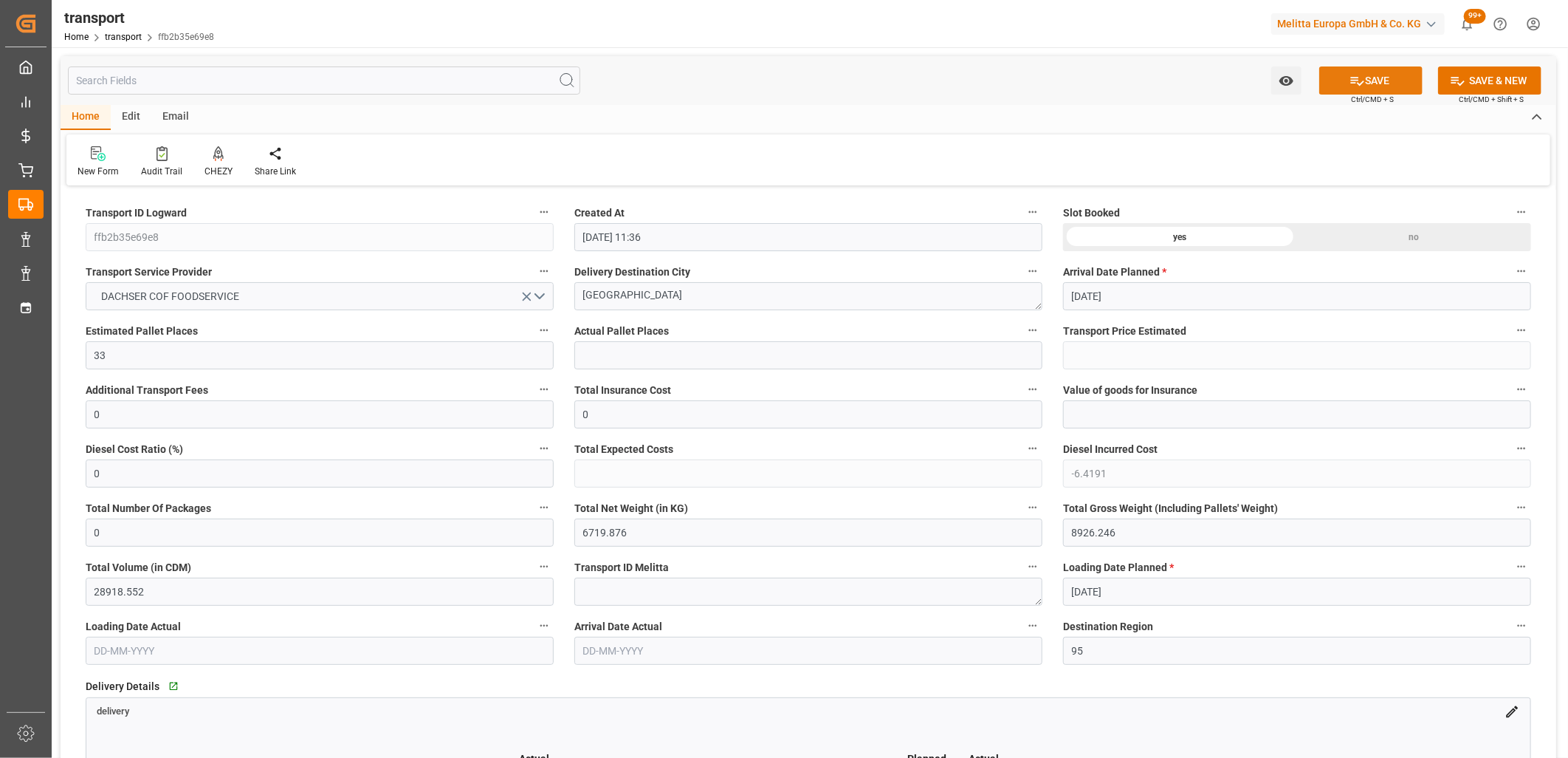
click at [1357, 76] on icon at bounding box center [1357, 81] width 16 height 16
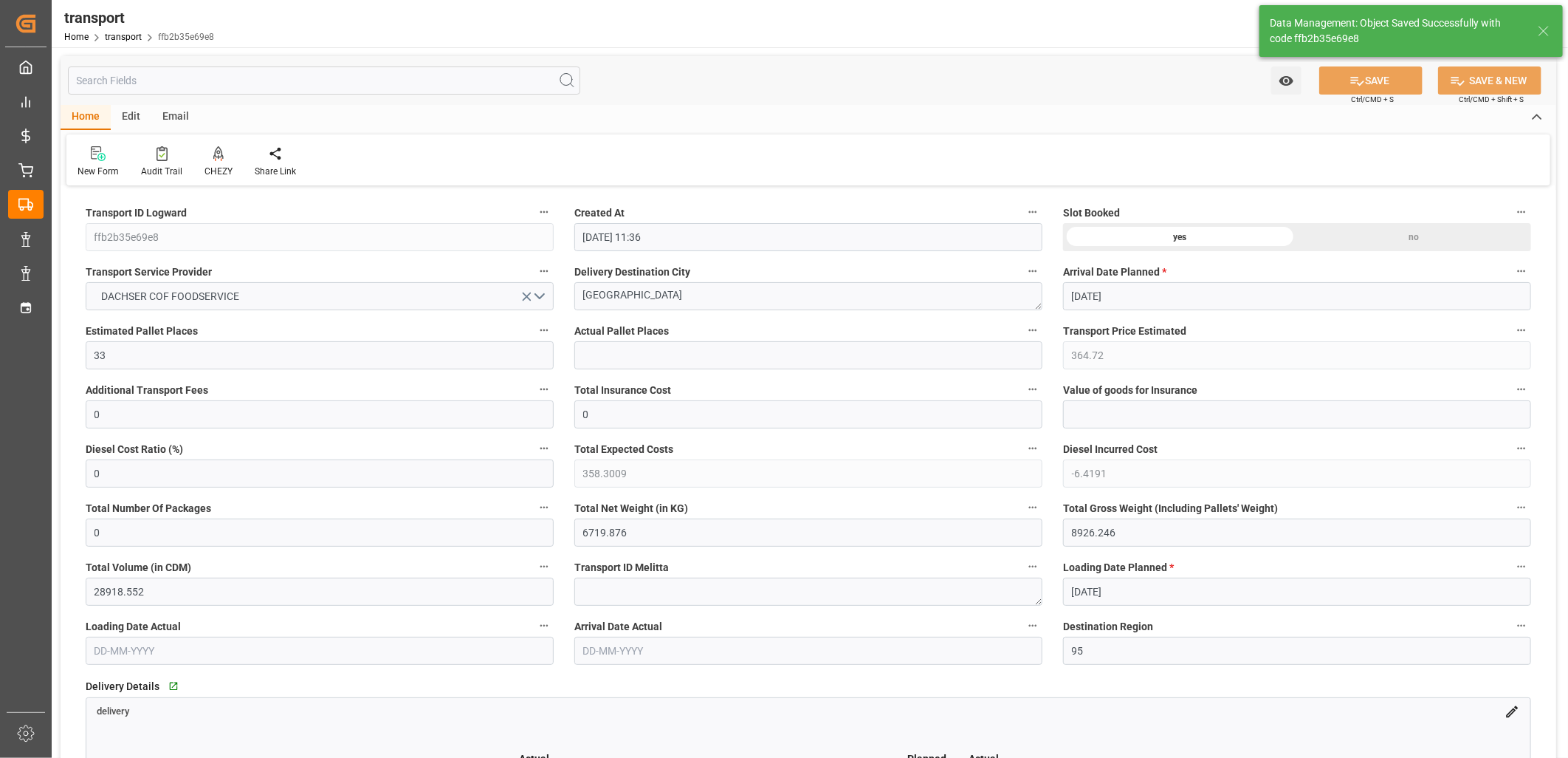
type input "364.72"
type input "358.3009"
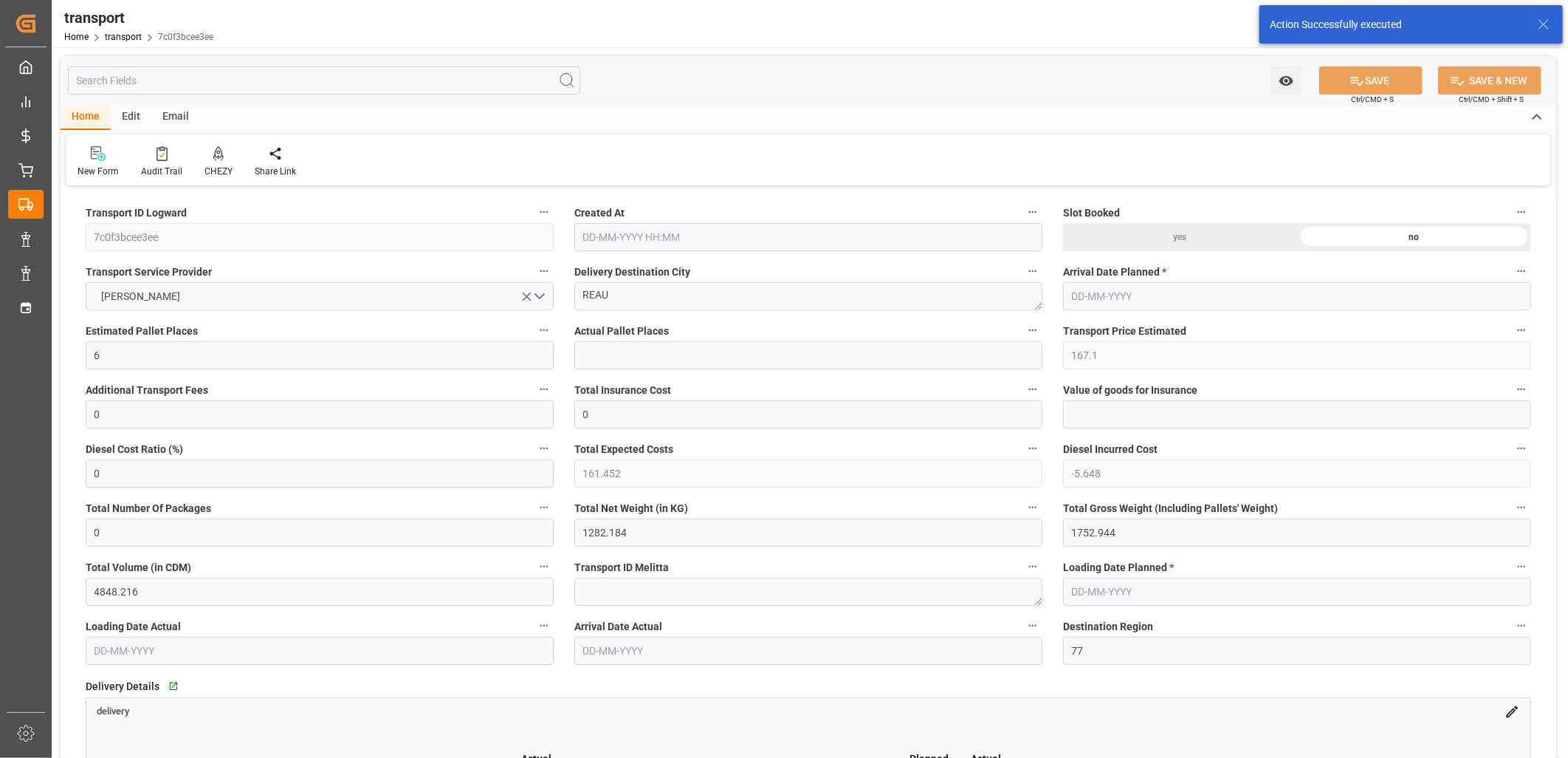
type input "[DATE] 11:38"
type input "[DATE]"
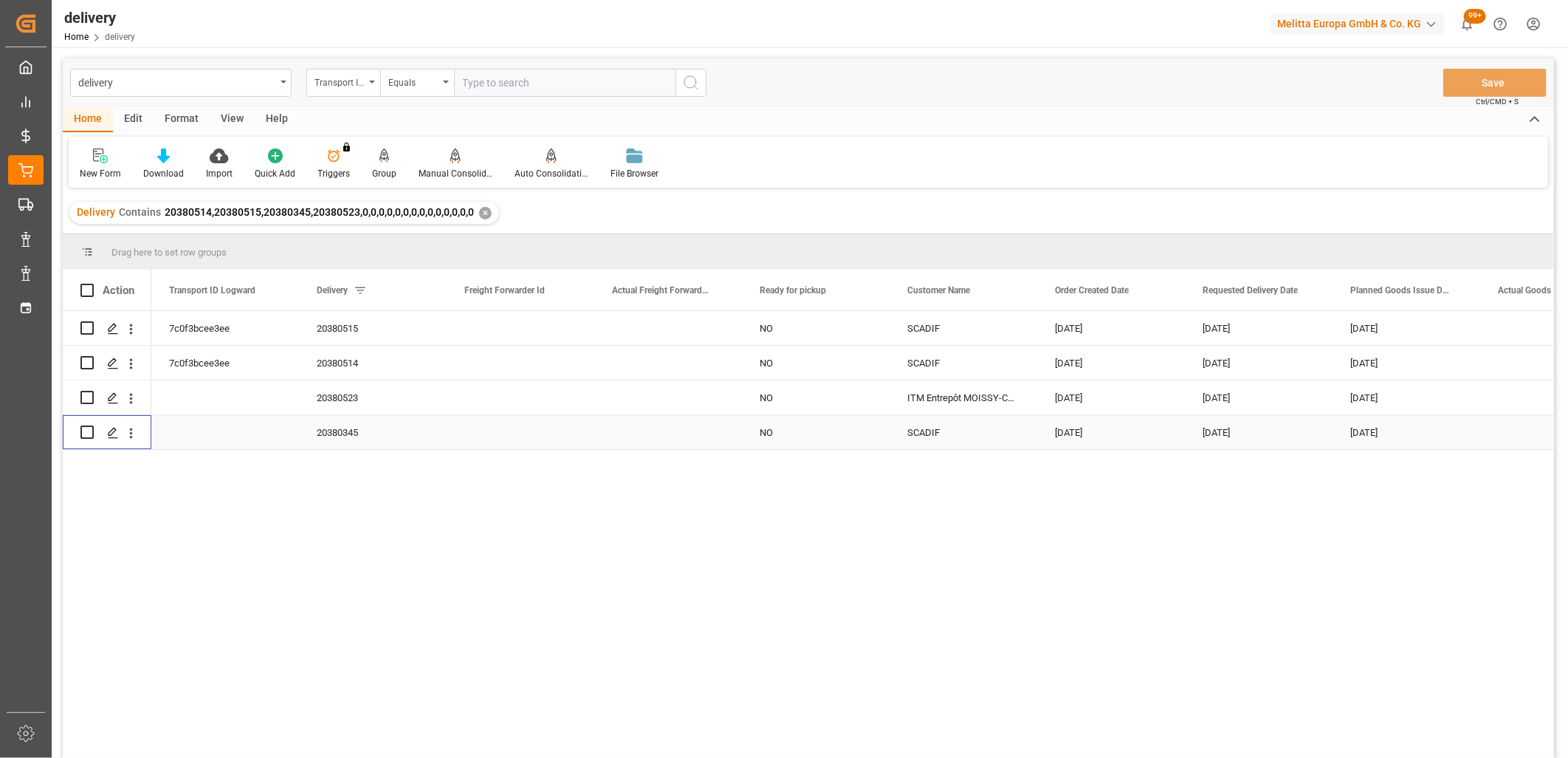
click at [87, 434] on input "Press Space to toggle row selection (unchecked)" at bounding box center [87, 432] width 14 height 14
checkbox input "true"
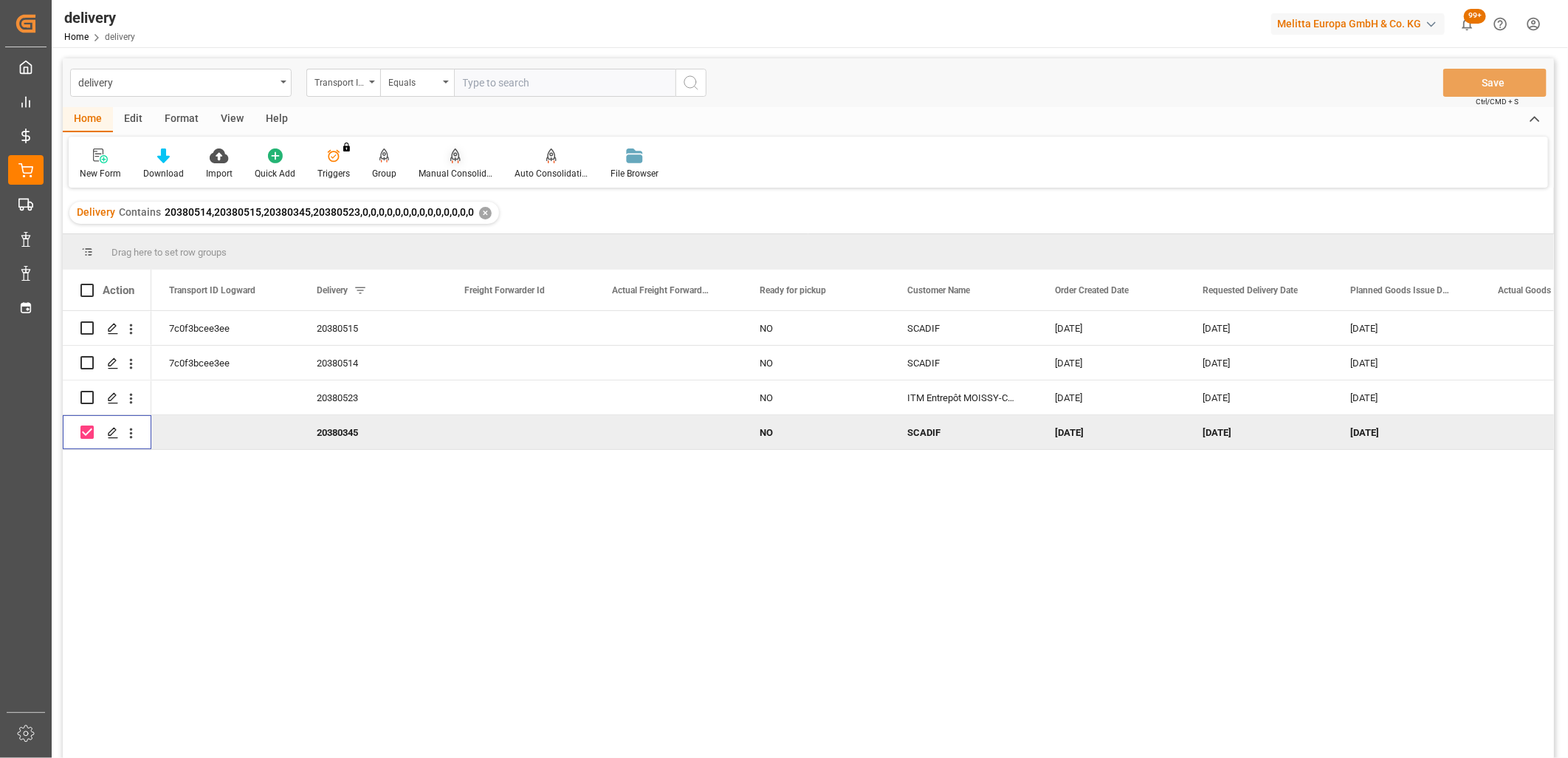
click at [454, 155] on icon at bounding box center [456, 154] width 11 height 13
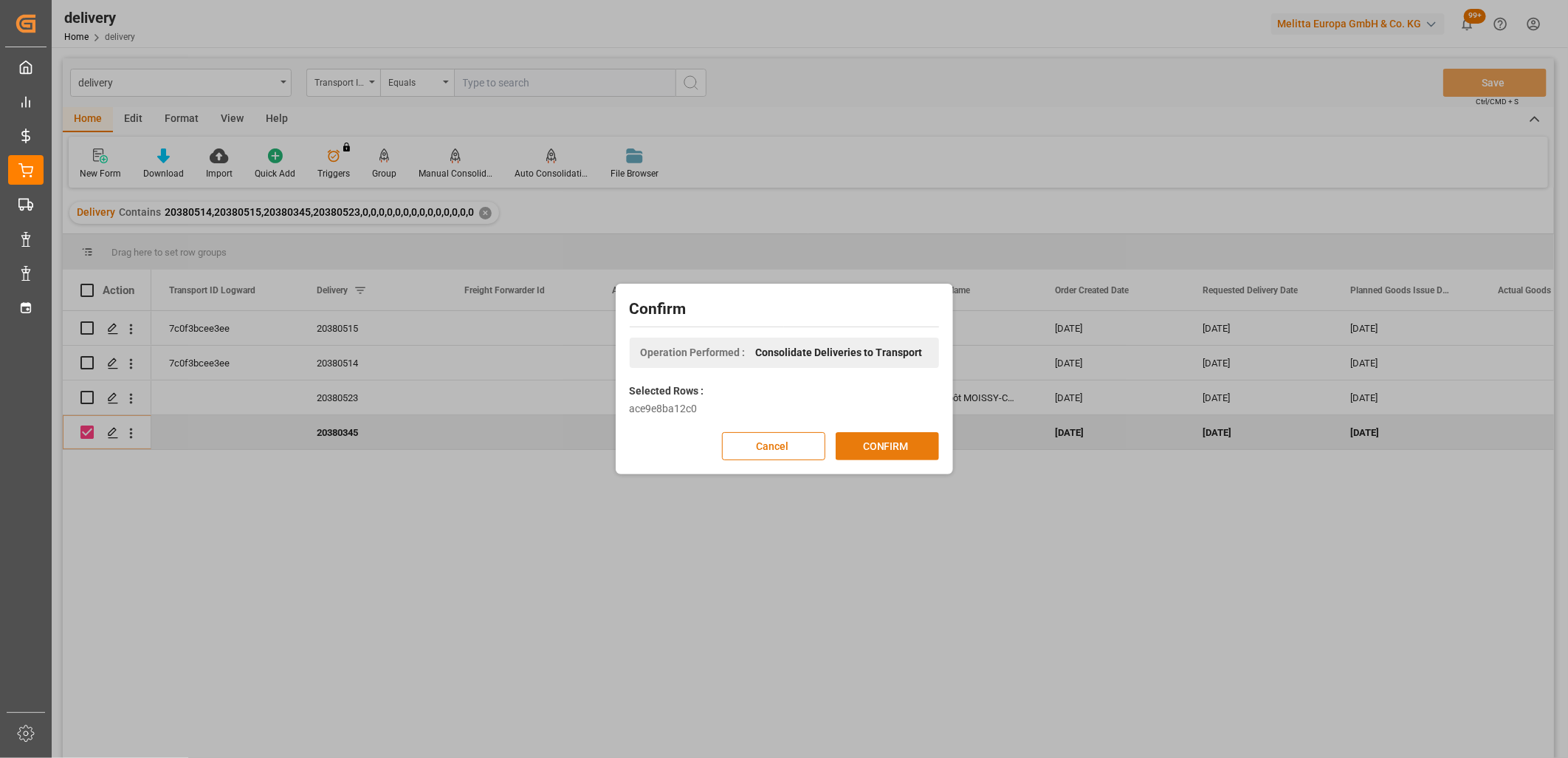
click at [895, 436] on button "CONFIRM" at bounding box center [887, 446] width 103 height 28
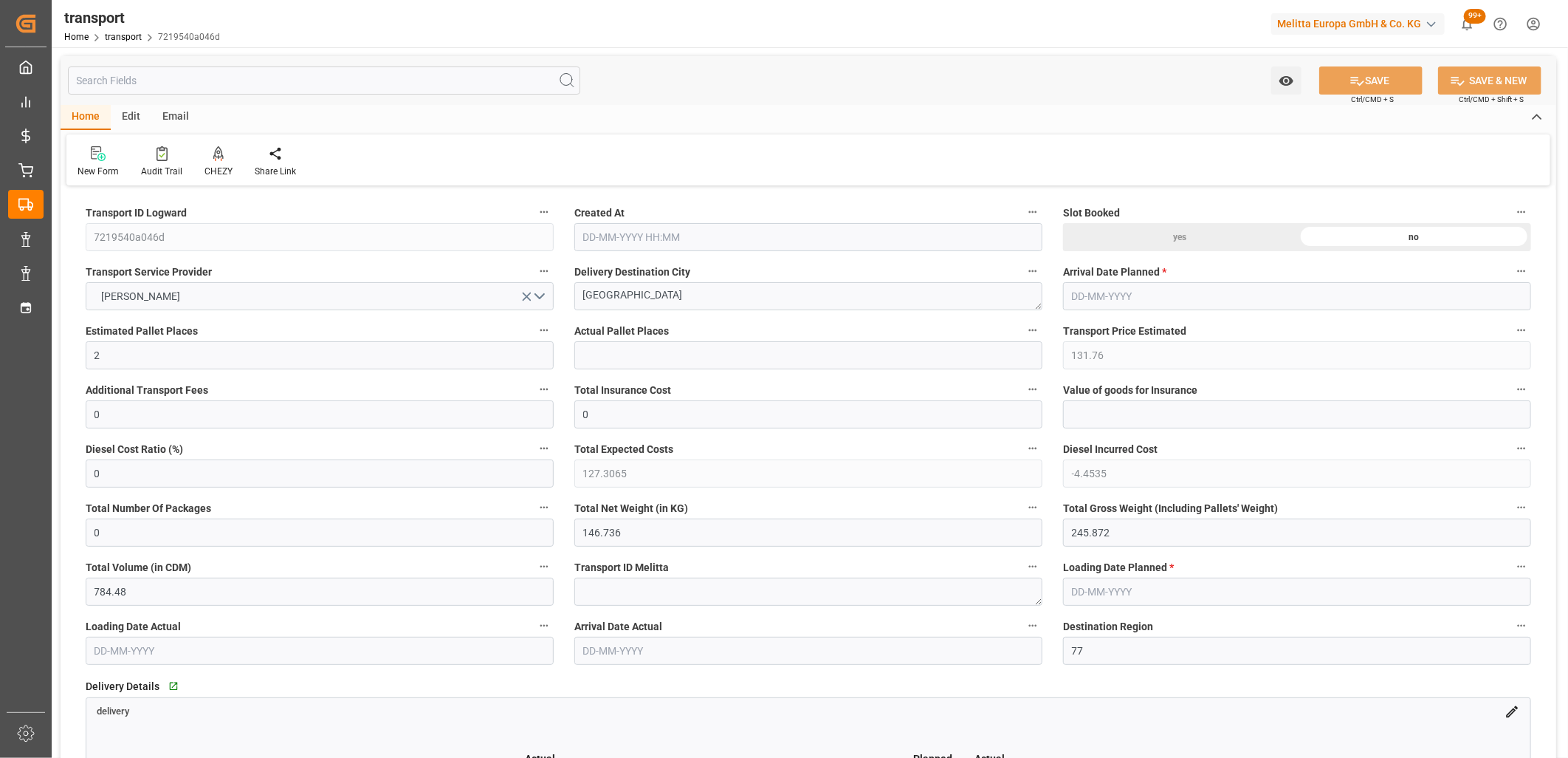
type input "15-10-2025 11:39"
type input "[DATE]"
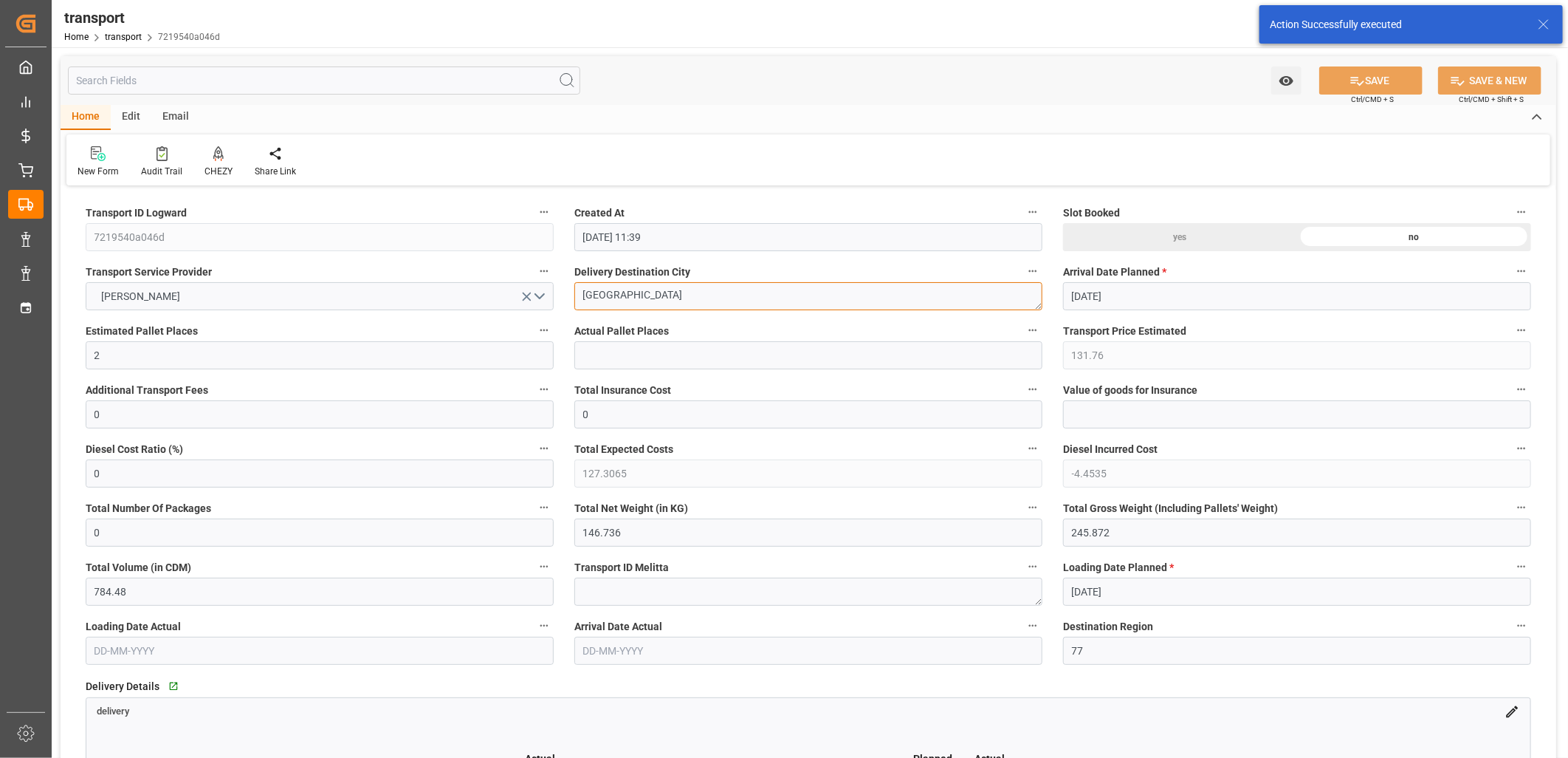
drag, startPoint x: 699, startPoint y: 299, endPoint x: 567, endPoint y: 291, distance: 132.2
click at [567, 291] on div "Delivery Destination City Savigny le Temple" at bounding box center [809, 286] width 489 height 59
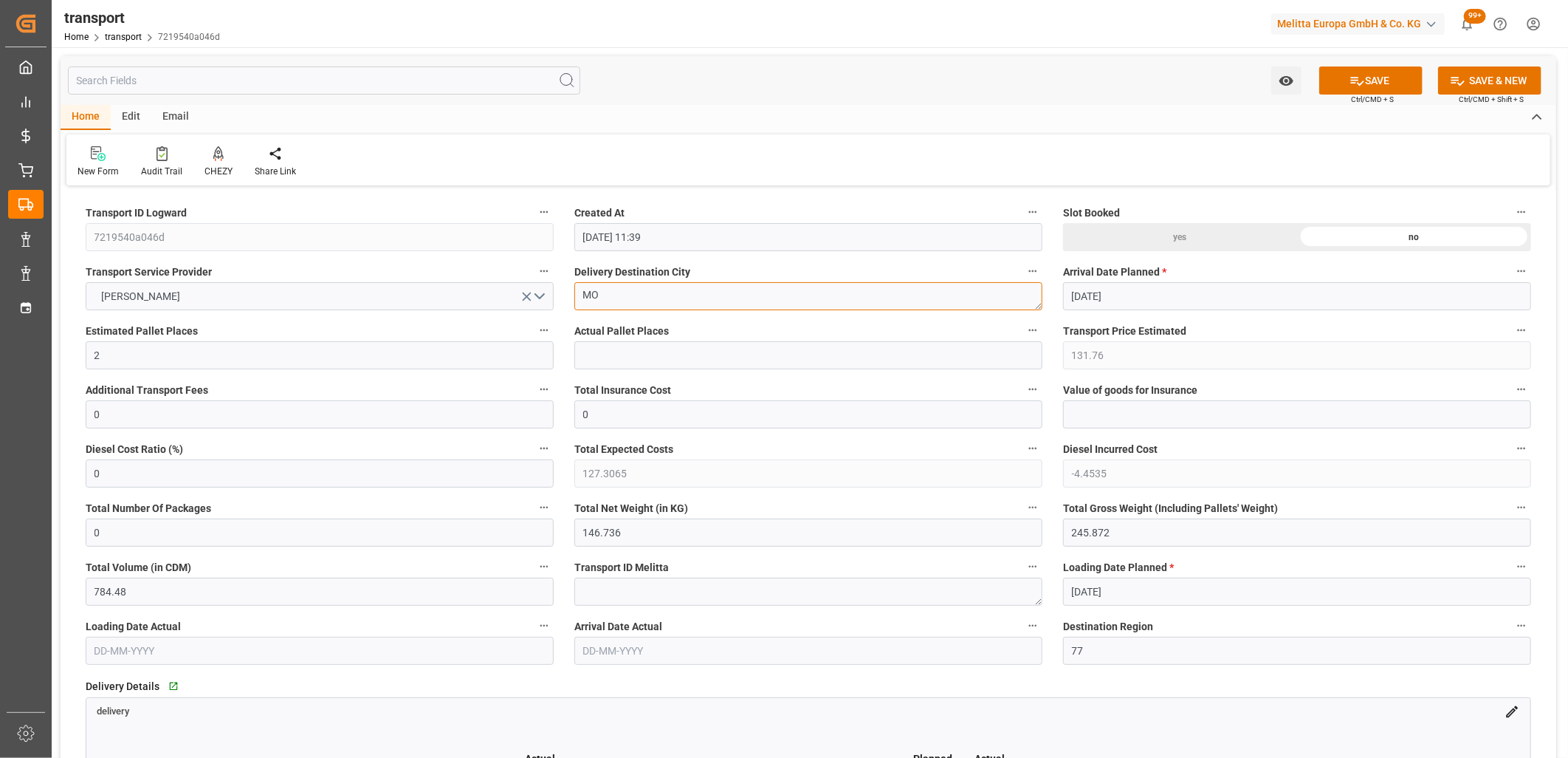
type textarea "M"
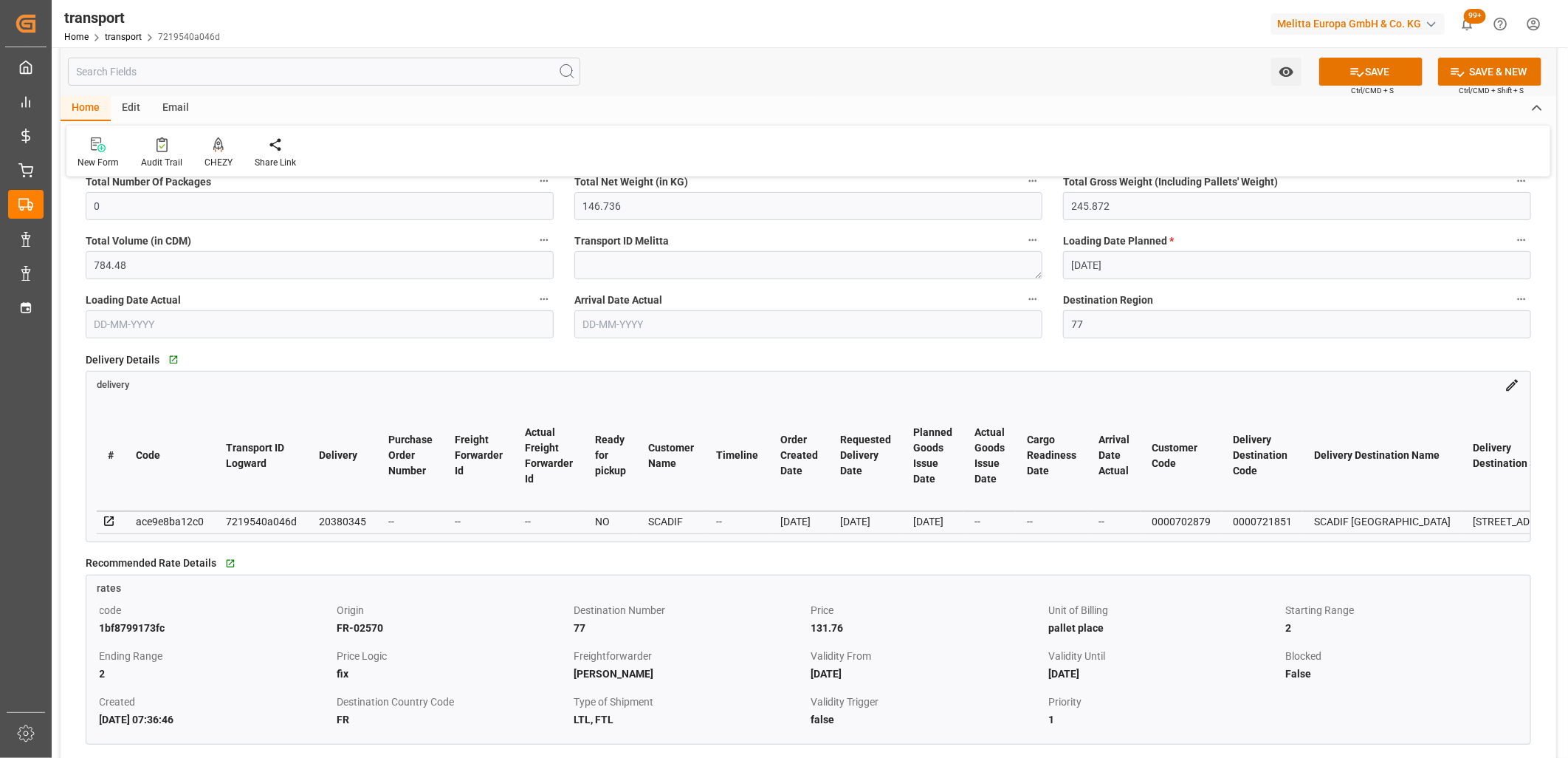
scroll to position [328, 0]
click at [111, 518] on icon at bounding box center [109, 520] width 14 height 14
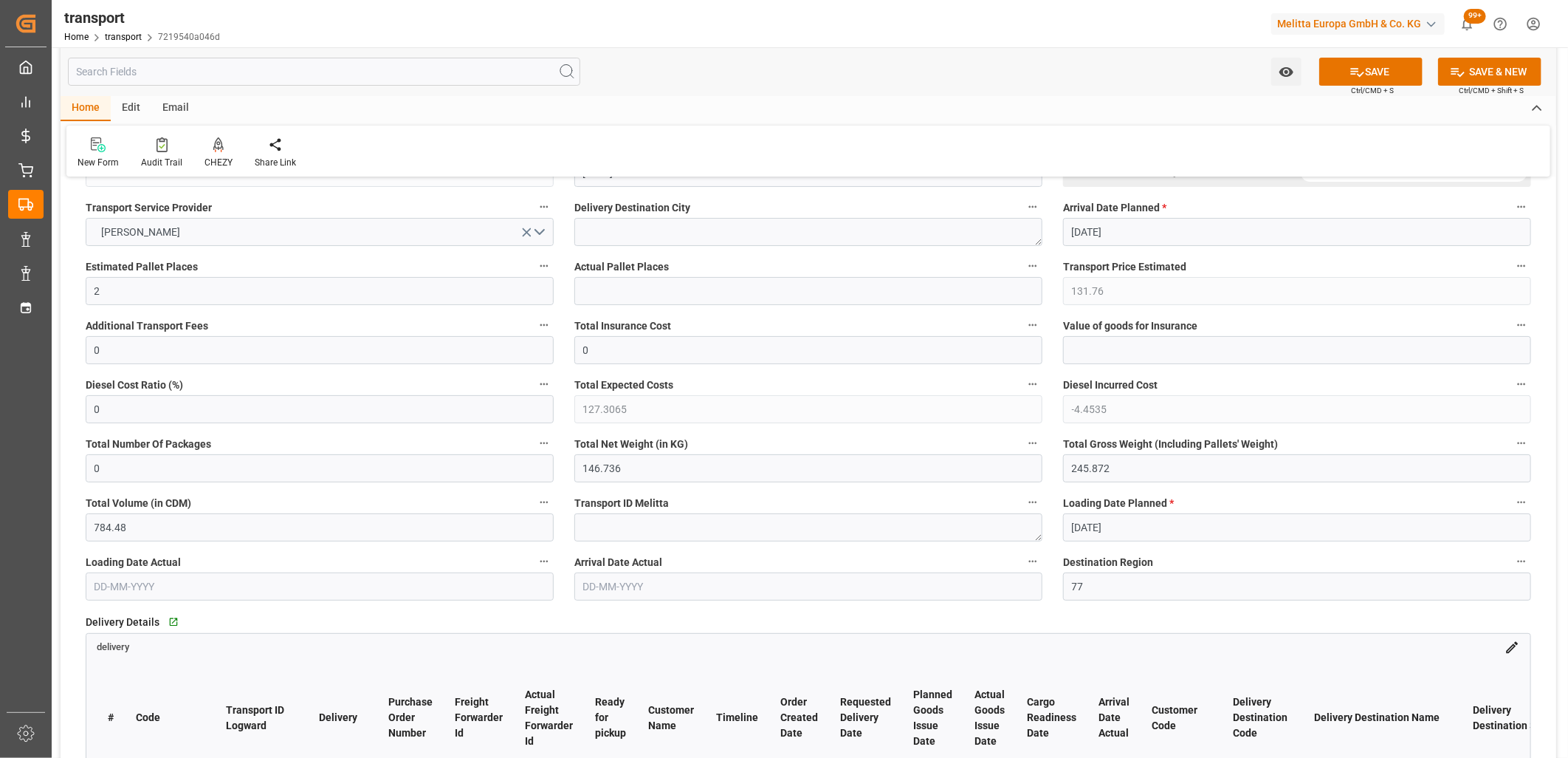
scroll to position [0, 0]
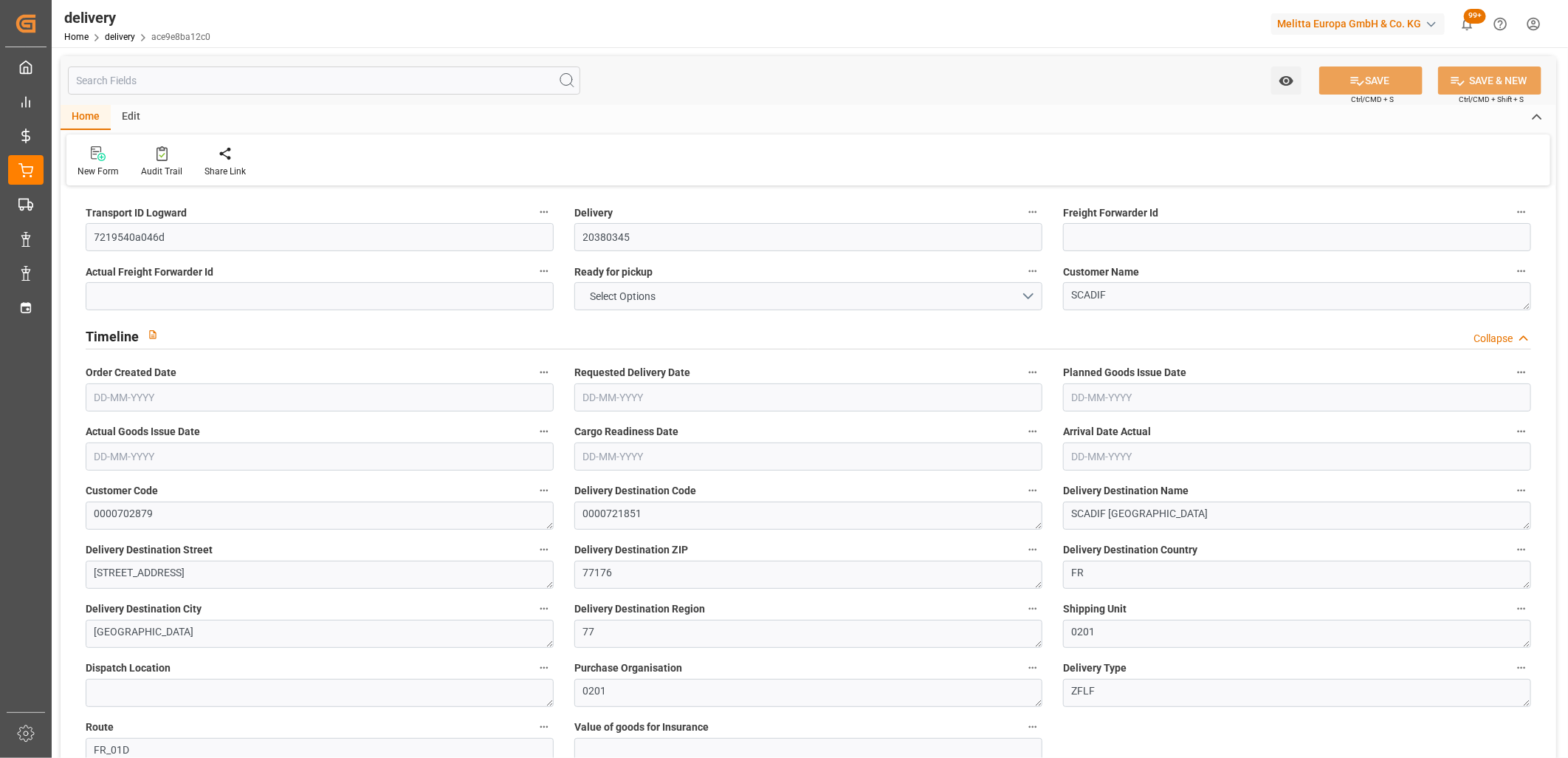
type input "146.736"
type input "245.872"
type input "784.48"
type input "84"
type input "2"
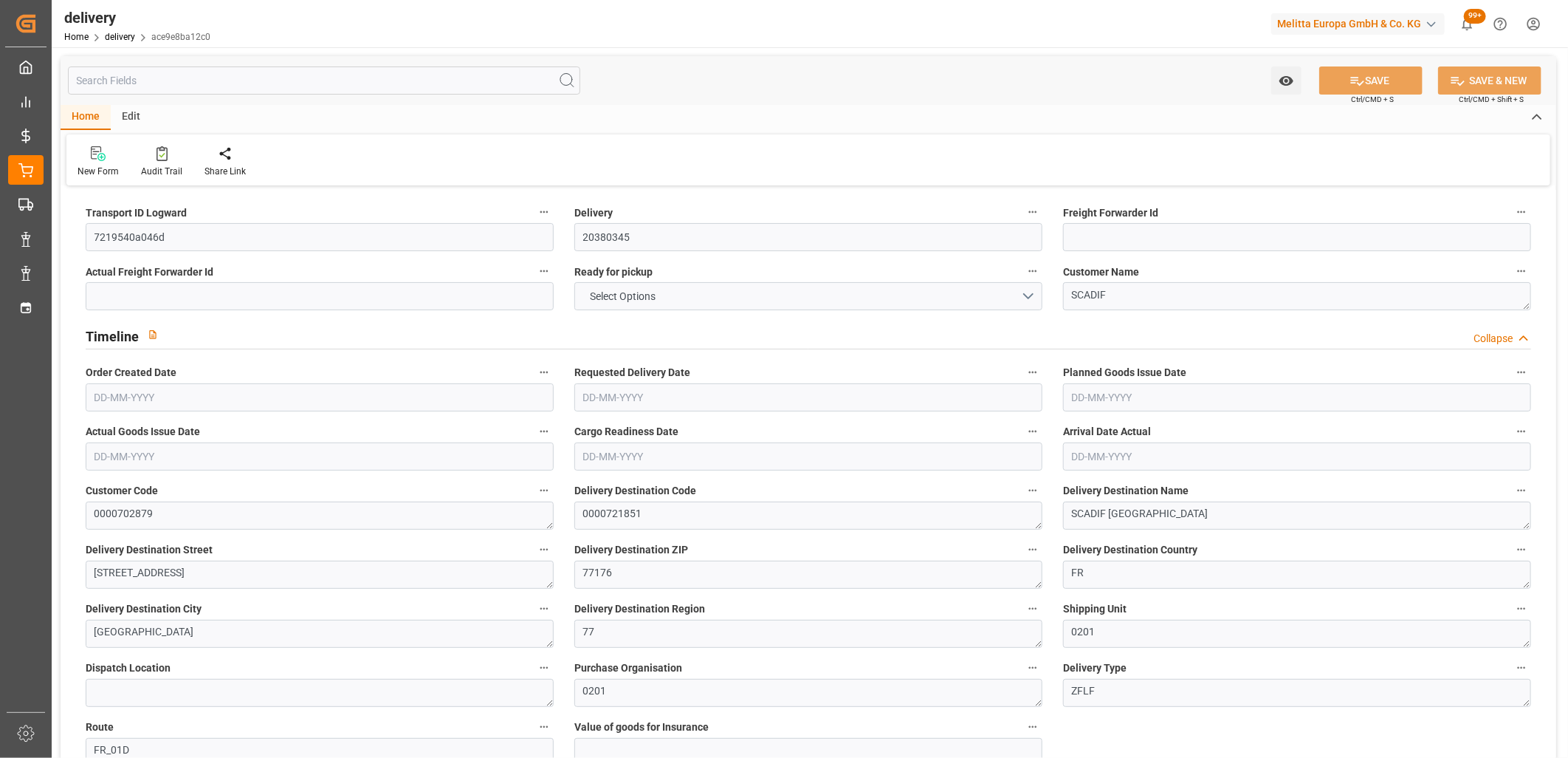
type input "0"
type input "2"
type input "0"
type input "-4.4535"
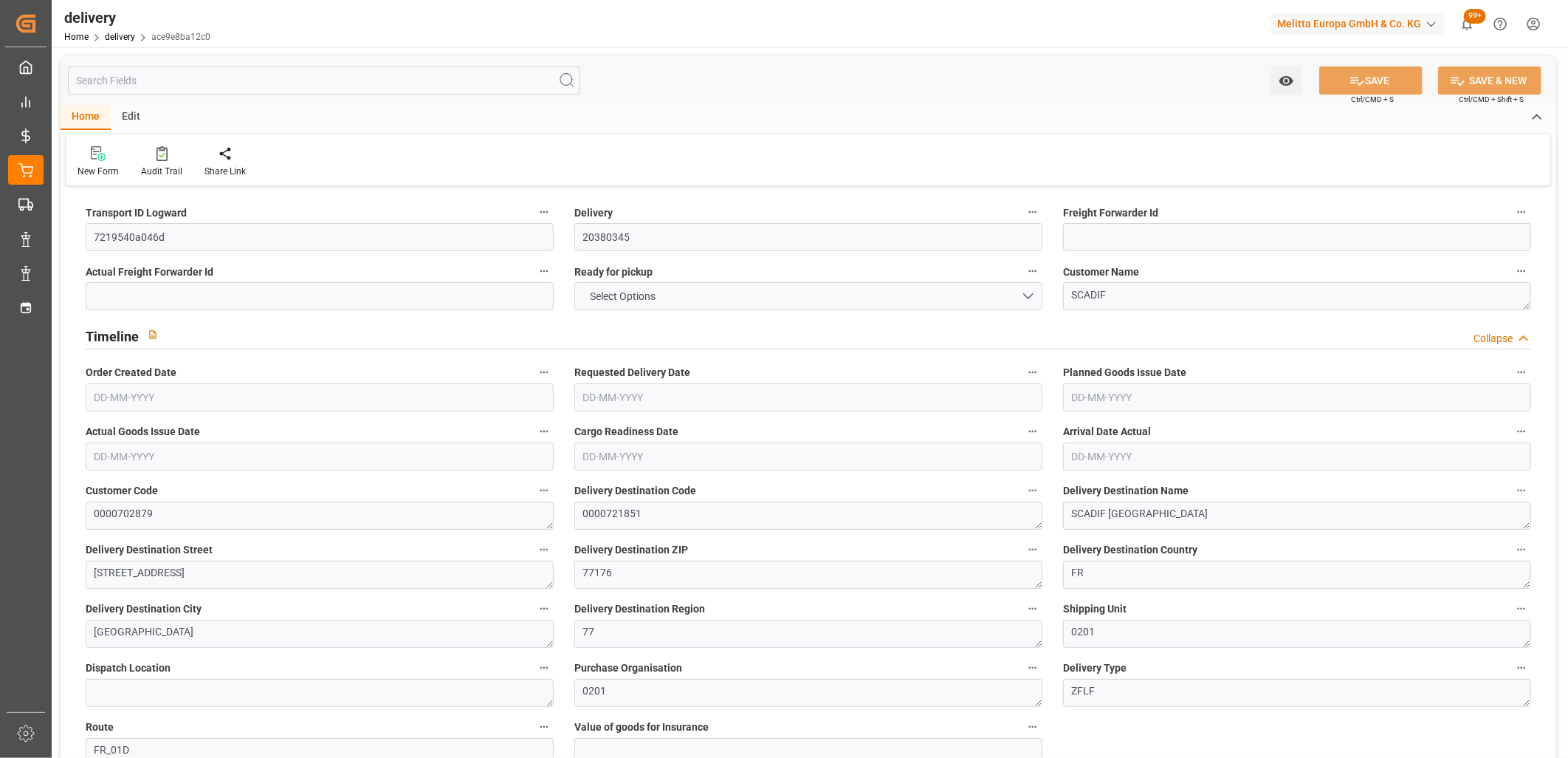
type input "131.76"
type input "127.3065"
type input "0"
type input "30.24"
type input "1.5"
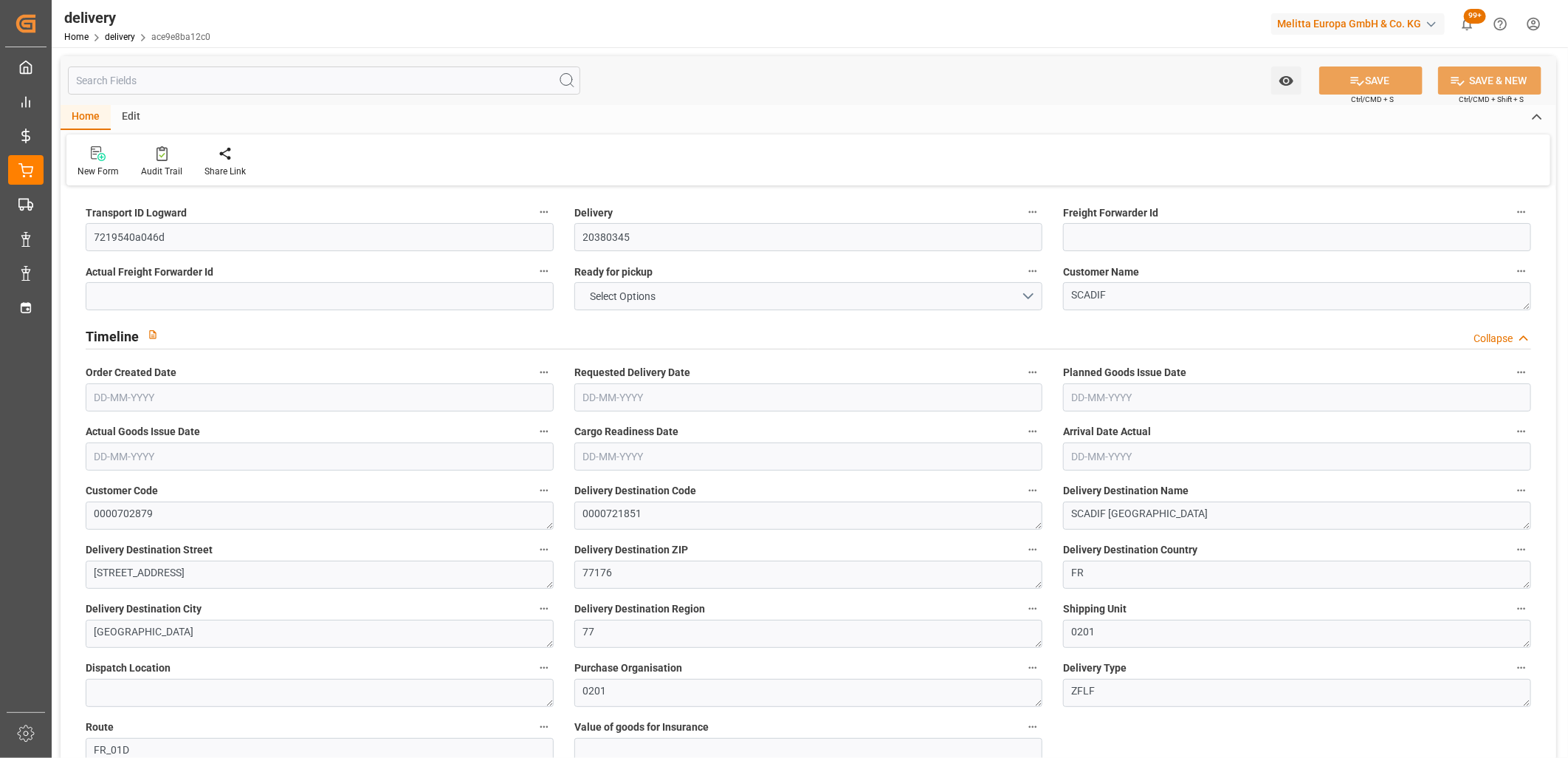
type input "1.3"
type input "0"
type input "3"
type input "195.4"
type input "101"
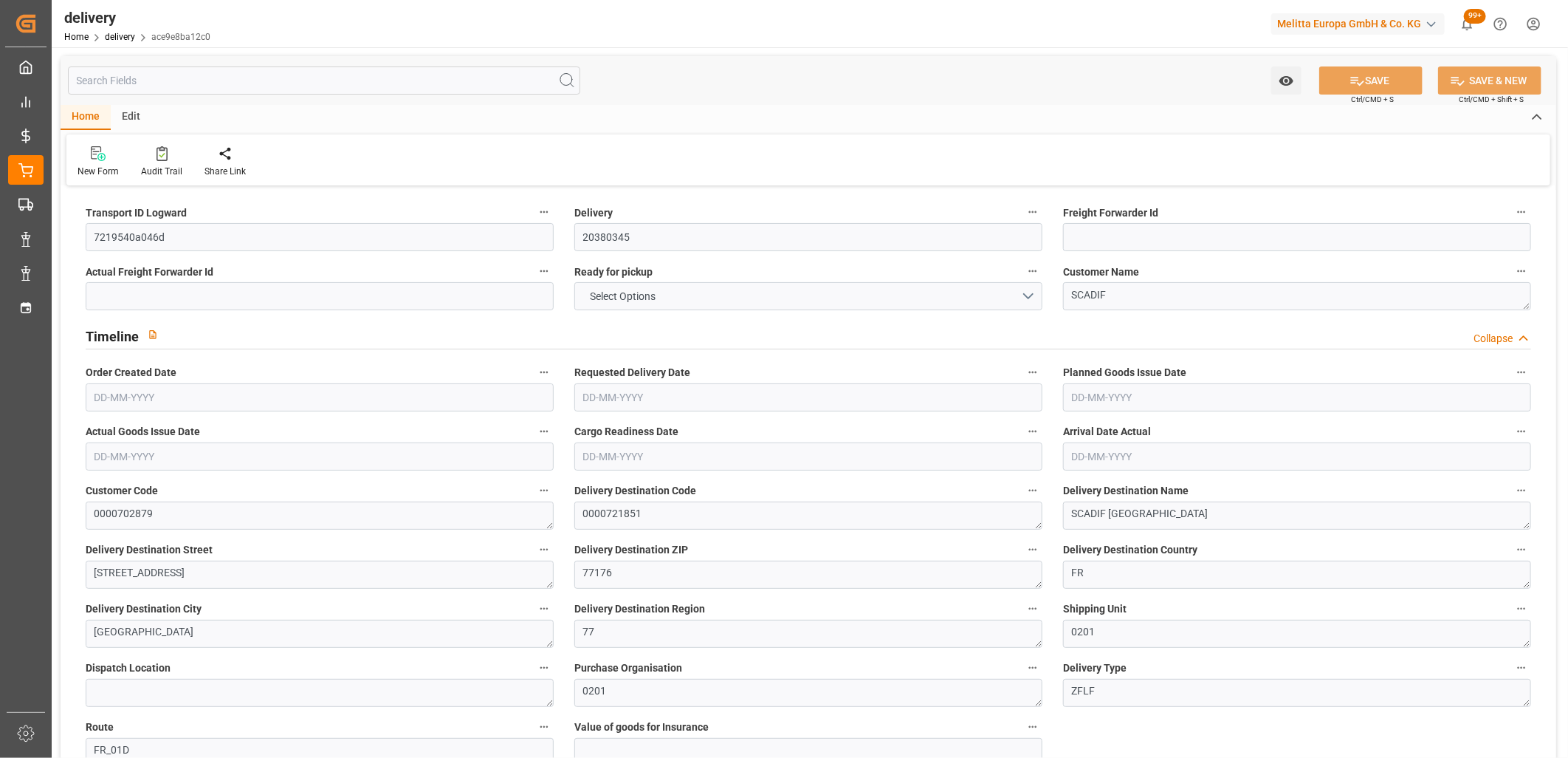
type input "0"
type input "[DATE]"
type input "13-10-2025 11:01"
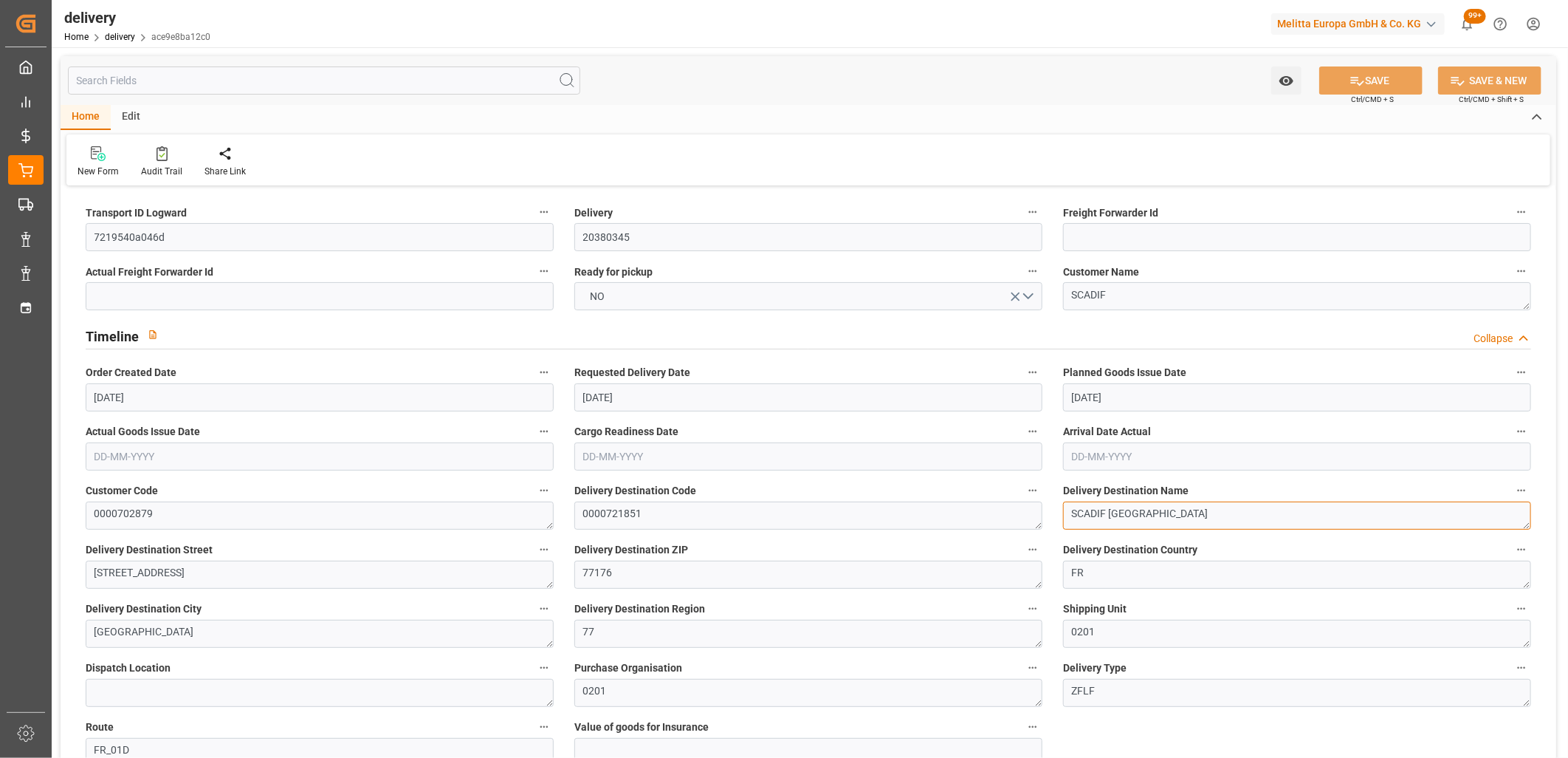
drag, startPoint x: 1220, startPoint y: 514, endPoint x: 1111, endPoint y: 513, distance: 109.0
click at [1111, 513] on textarea "SCADIF SAVIGNY LE TEMPLE" at bounding box center [1297, 515] width 468 height 28
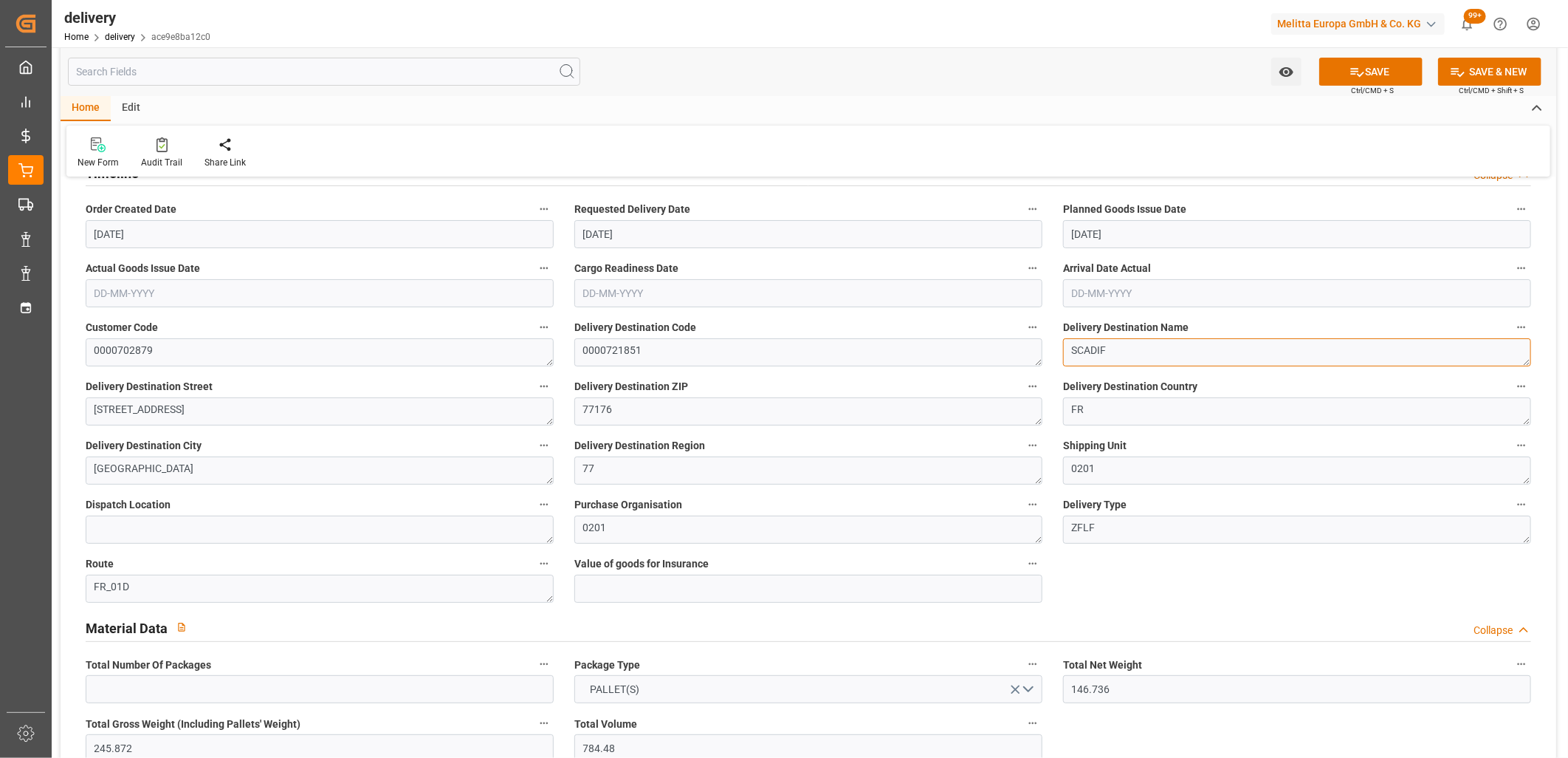
scroll to position [164, 0]
type textarea "SCADIF"
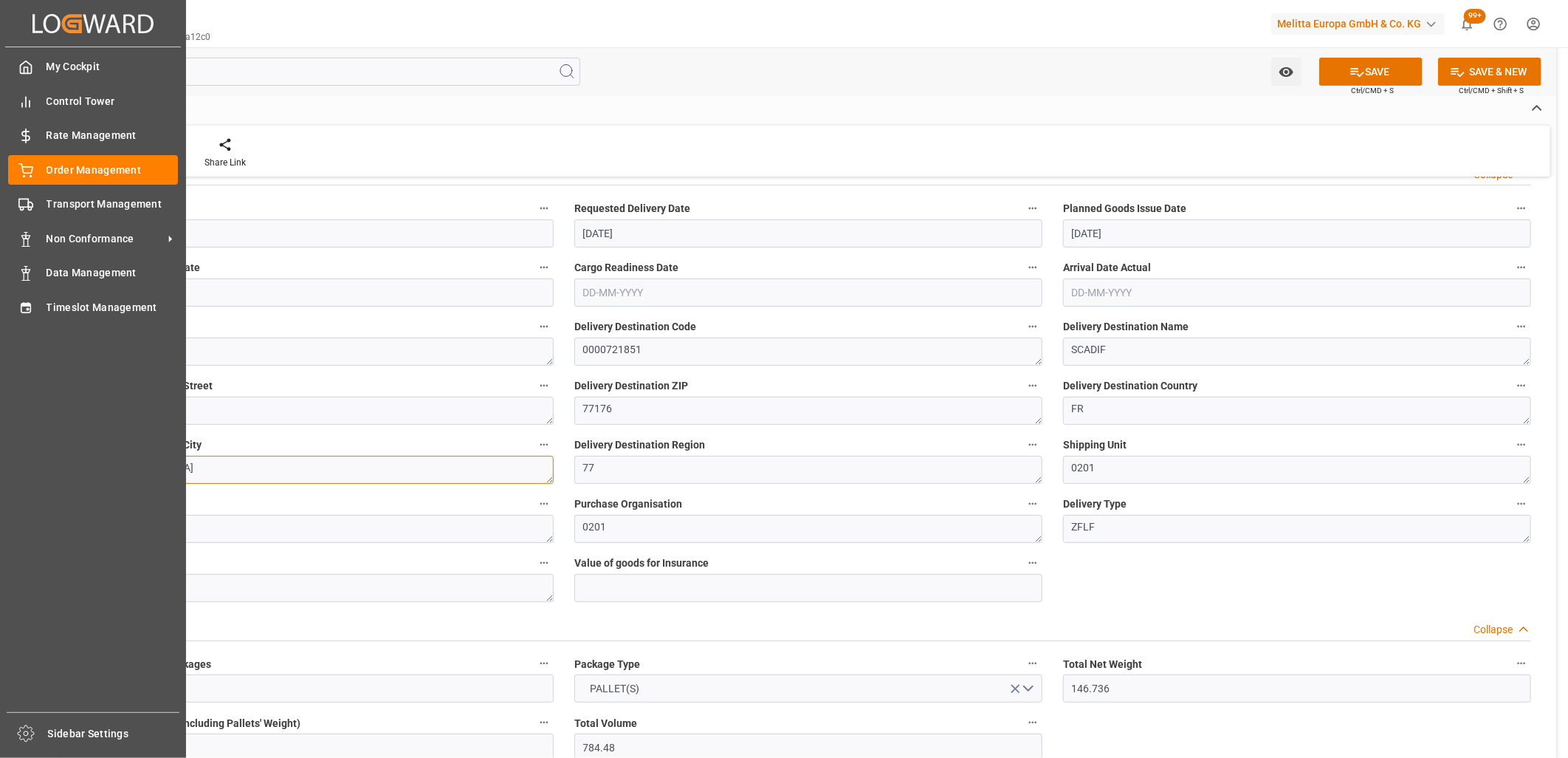
drag, startPoint x: 231, startPoint y: 476, endPoint x: 8, endPoint y: 471, distance: 223.1
click at [8, 471] on div "Created by potrace 1.15, written by Peter Selinger 2001-2017 Created by potrace…" at bounding box center [784, 379] width 1568 height 758
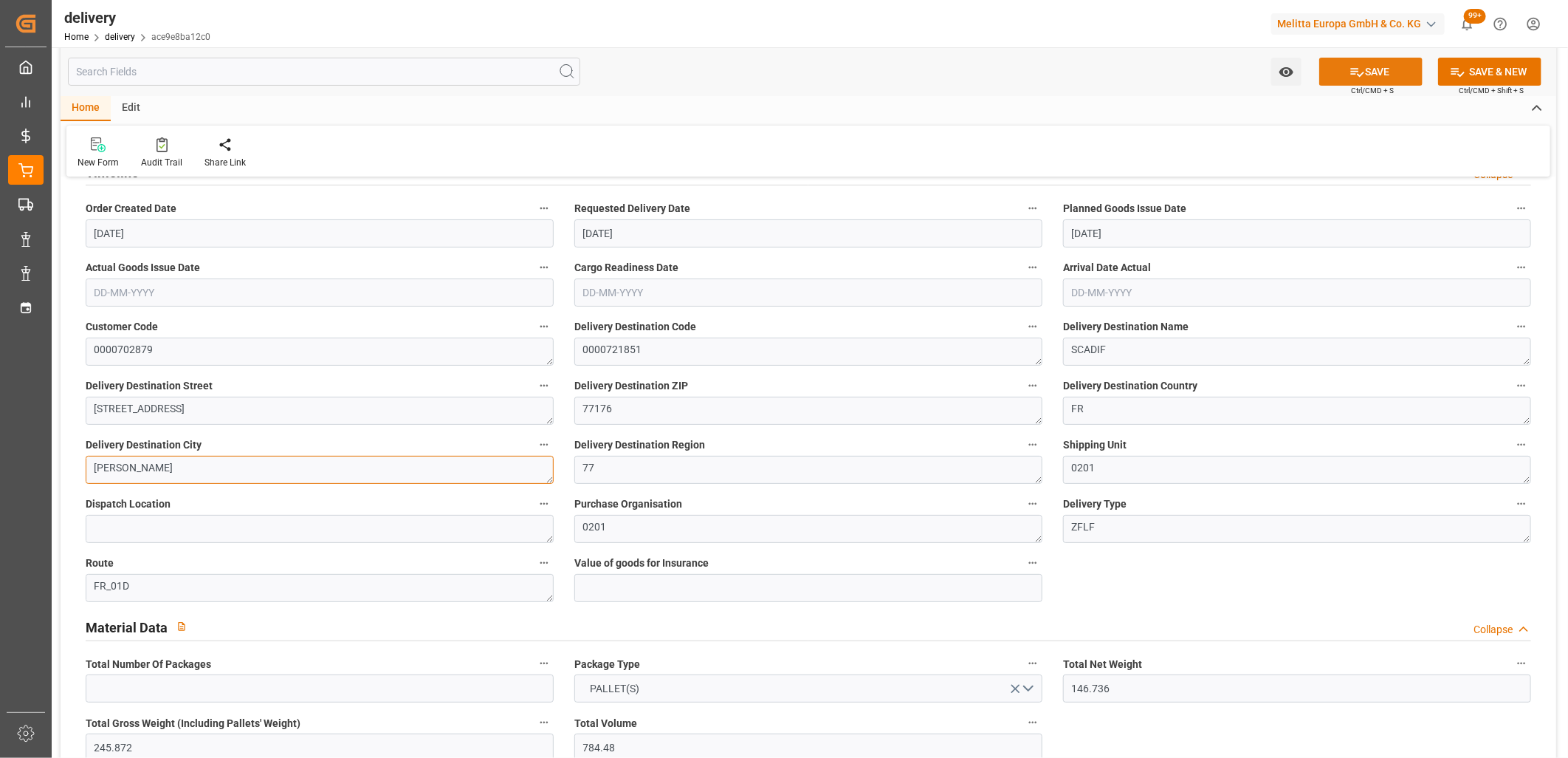
type textarea "MOISSY CRAMAYEL"
click at [1354, 75] on icon at bounding box center [1357, 72] width 16 height 16
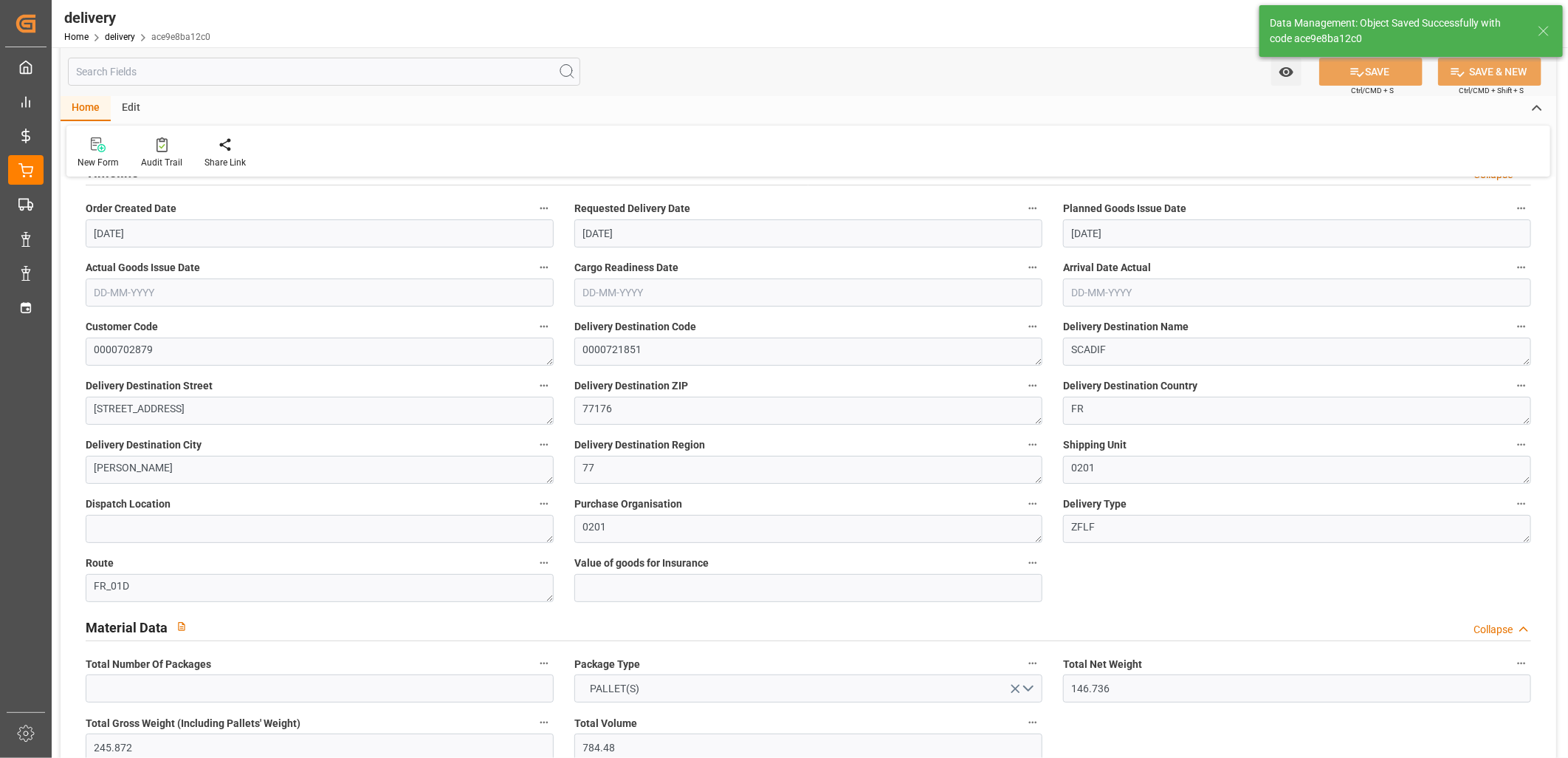
type textarea "SCADIF"
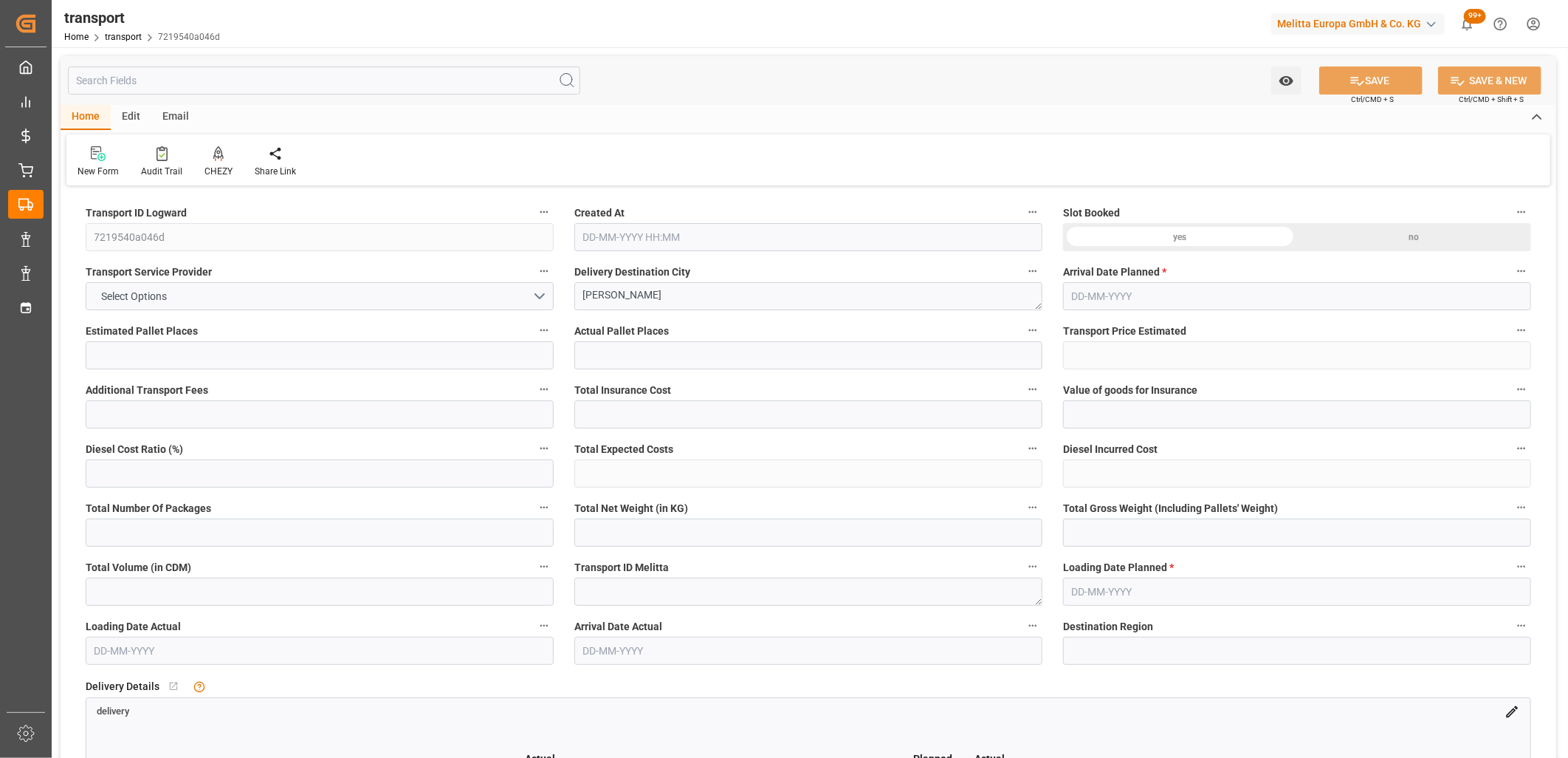
type input "2"
type input "131.76"
type input "0"
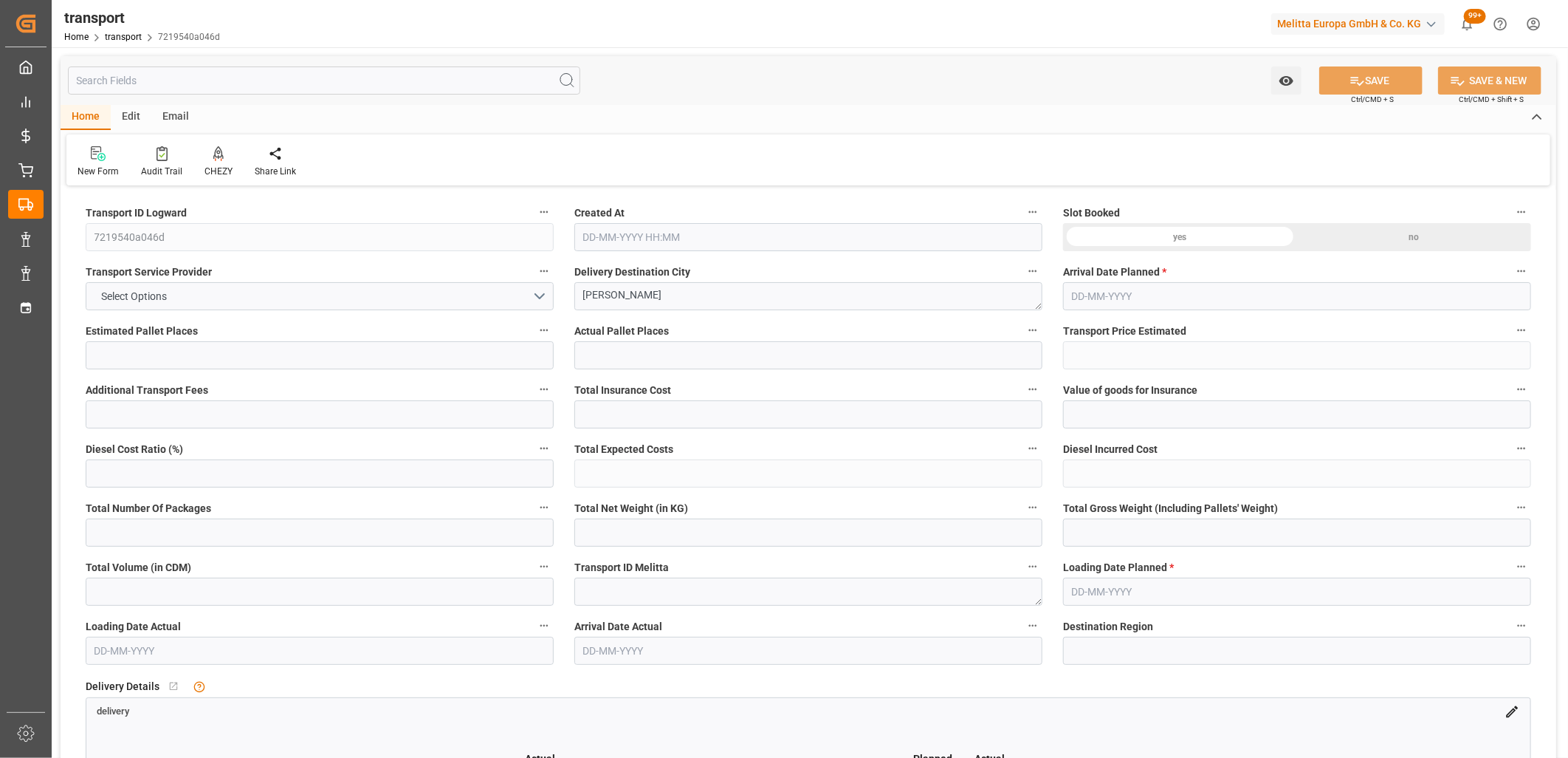
type input "127.3065"
type input "-4.4535"
type input "0"
type input "146.736"
type input "245.872"
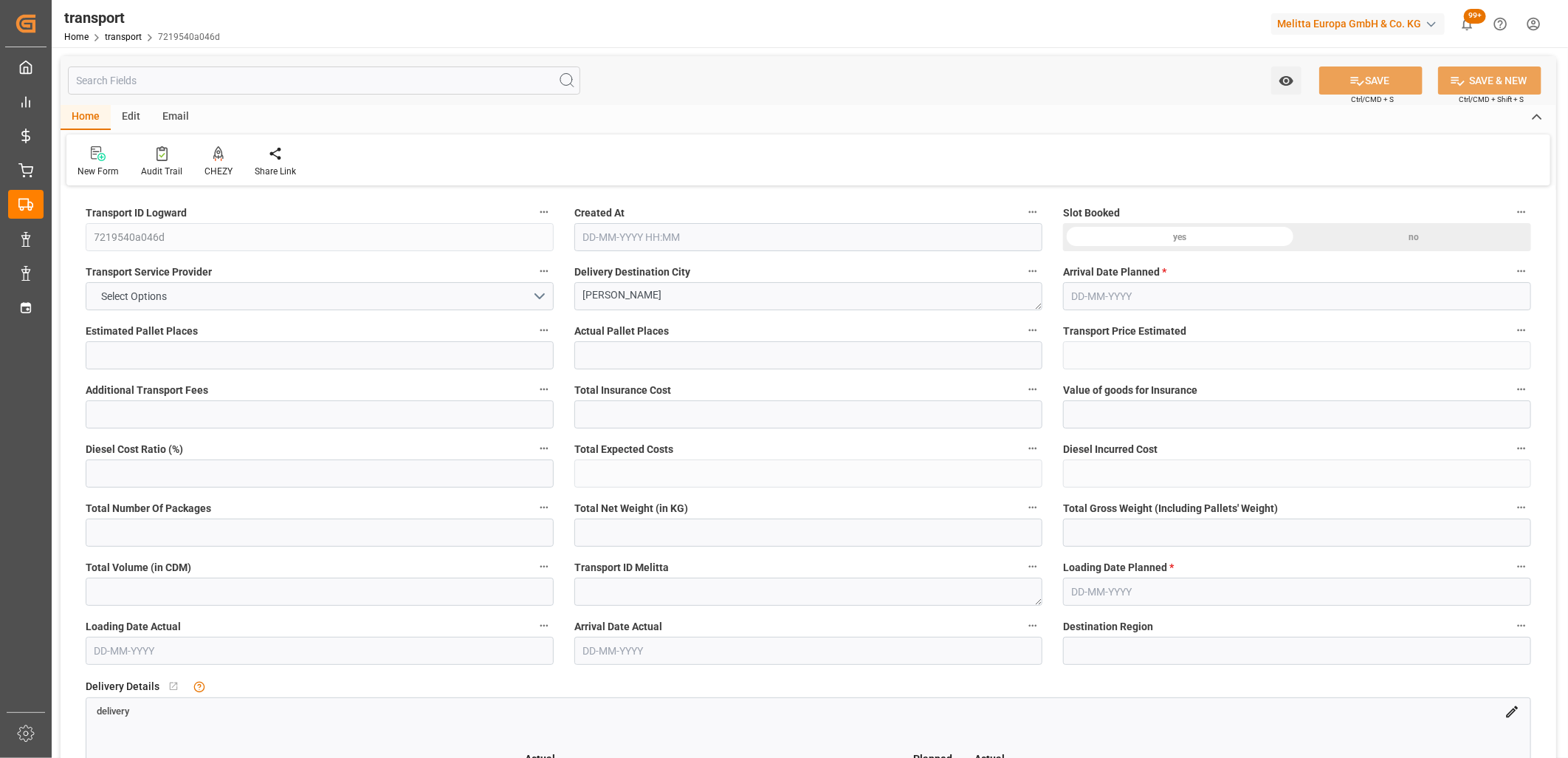
type input "784.48"
type input "77"
type input "0"
type input "84"
type input "2"
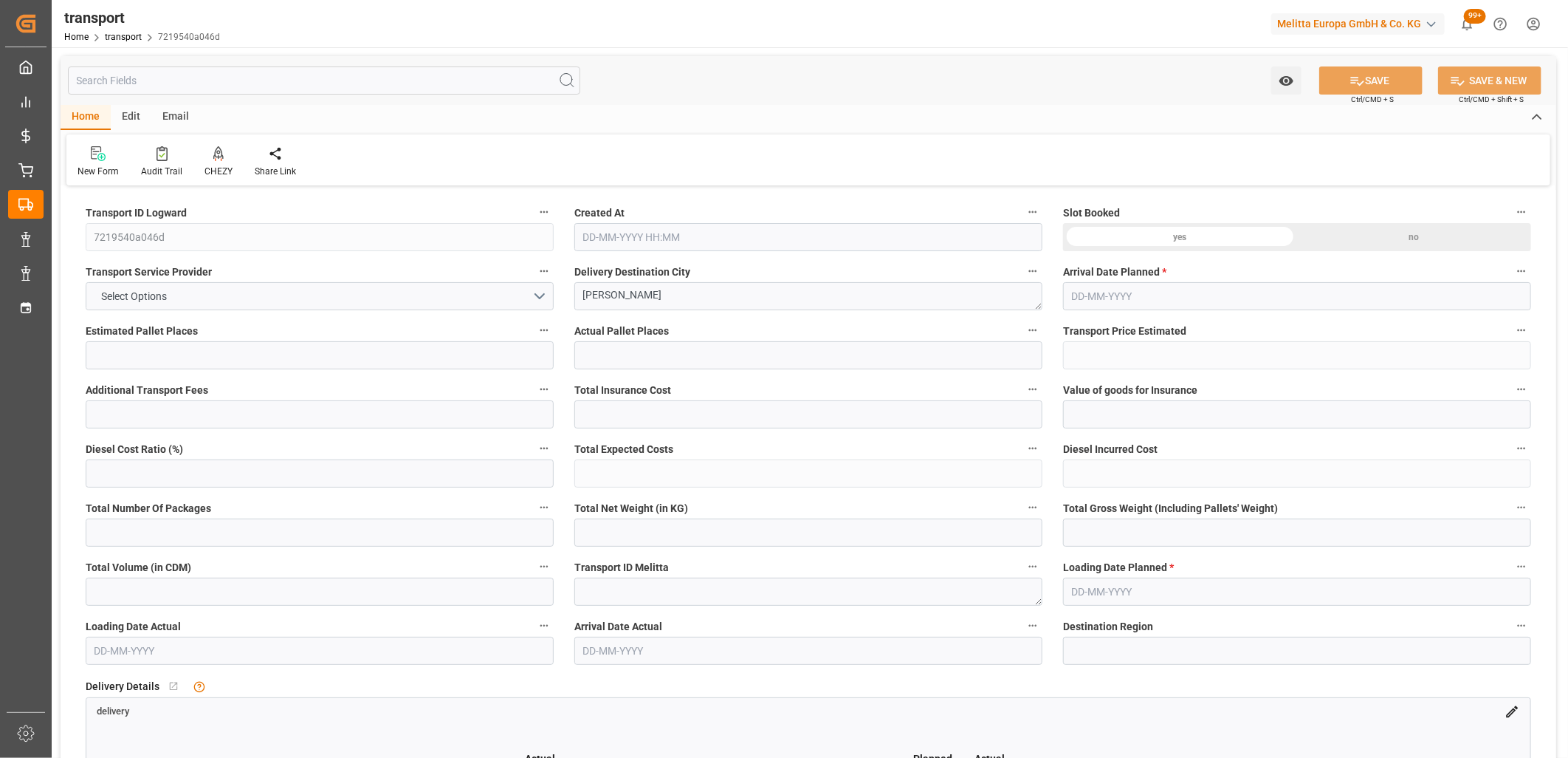
type input "101"
type input "195.4"
type input "0"
type input "4710.8598"
type input "0"
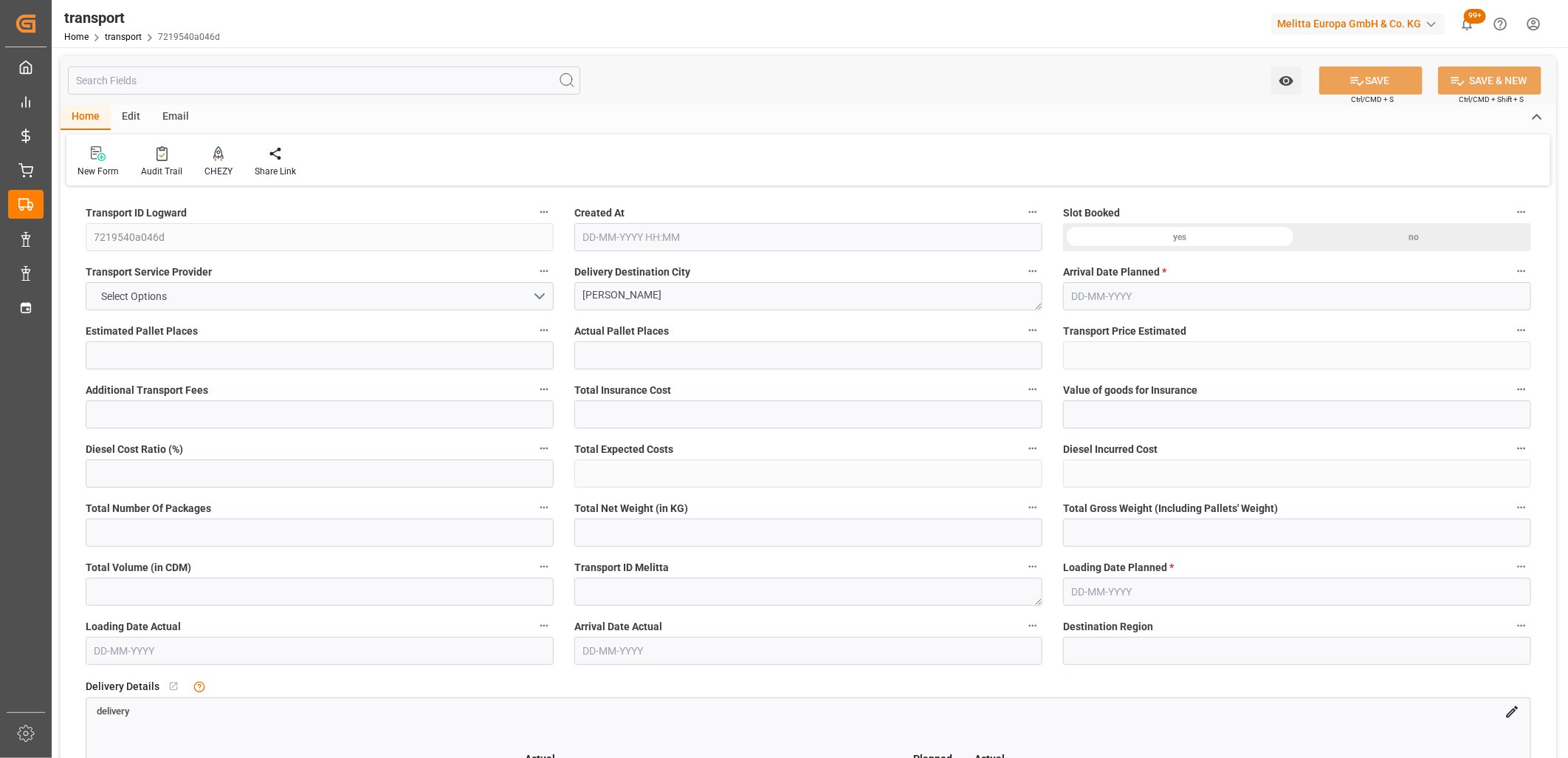
type input "0"
type input "21"
type input "35"
type input "15-10-2025 11:39"
type input "[DATE]"
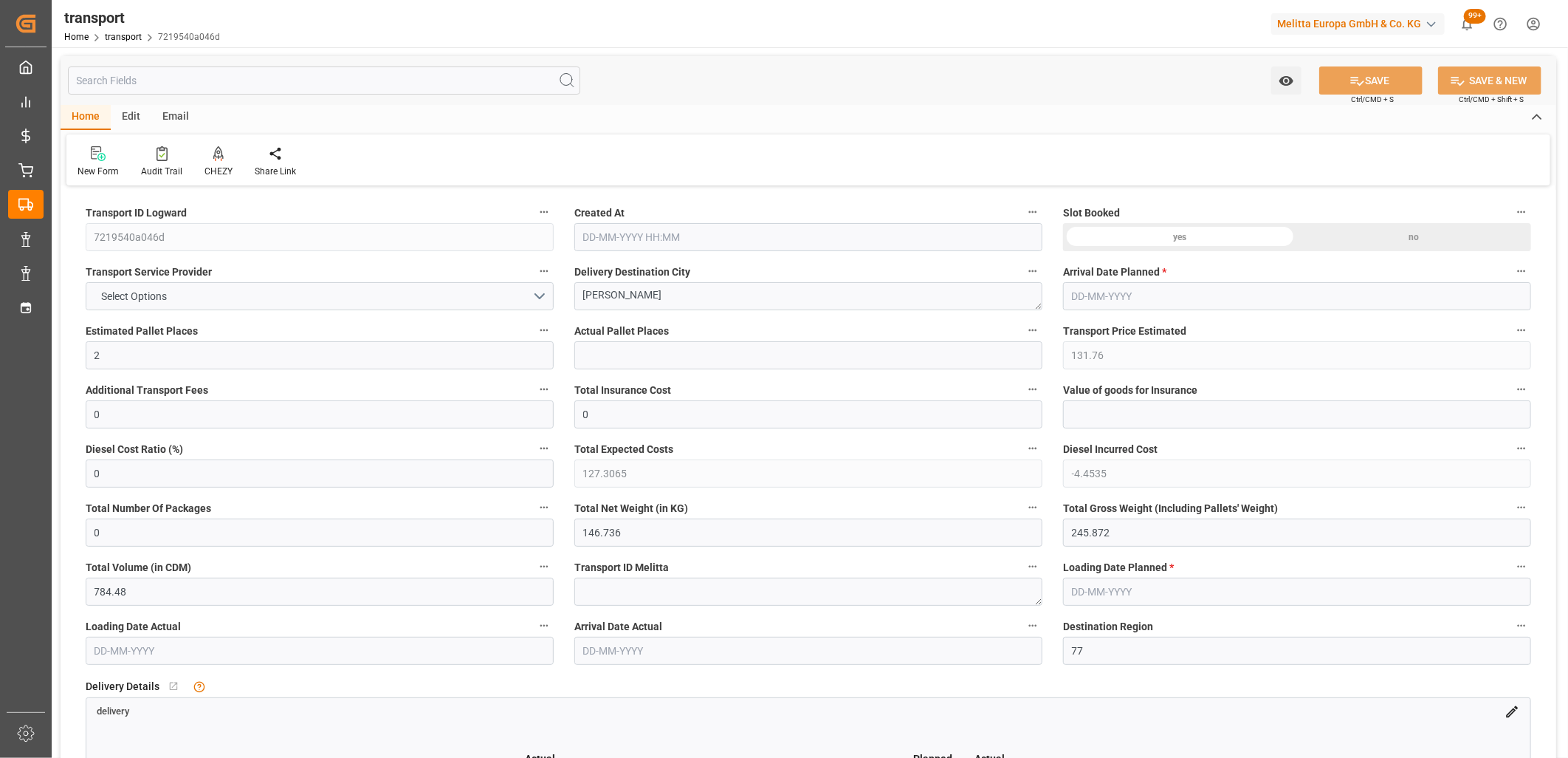
type input "[DATE]"
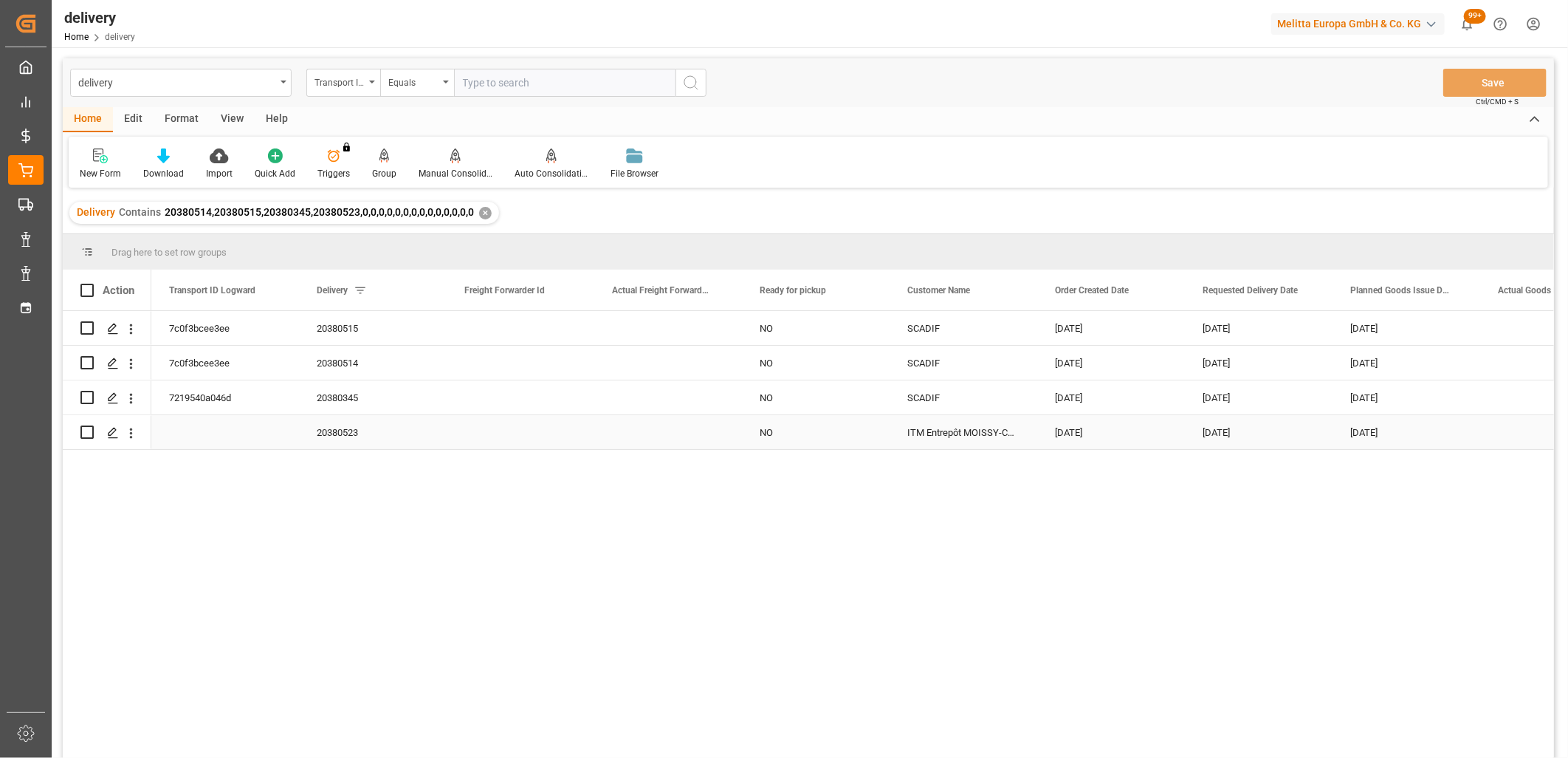
click at [93, 432] on input "Press Space to toggle row selection (unchecked)" at bounding box center [87, 432] width 14 height 14
checkbox input "true"
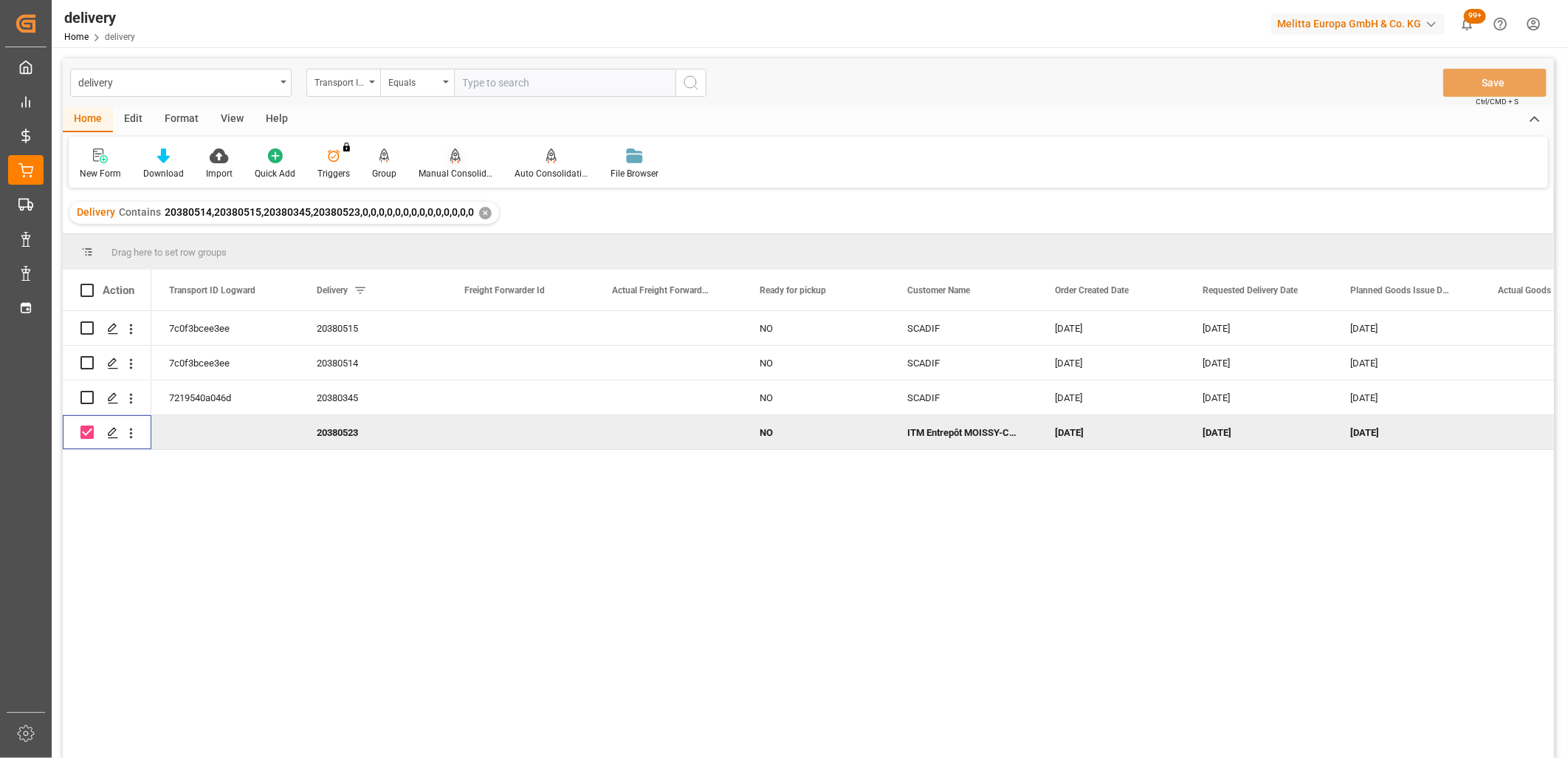
click at [451, 152] on icon at bounding box center [456, 156] width 11 height 15
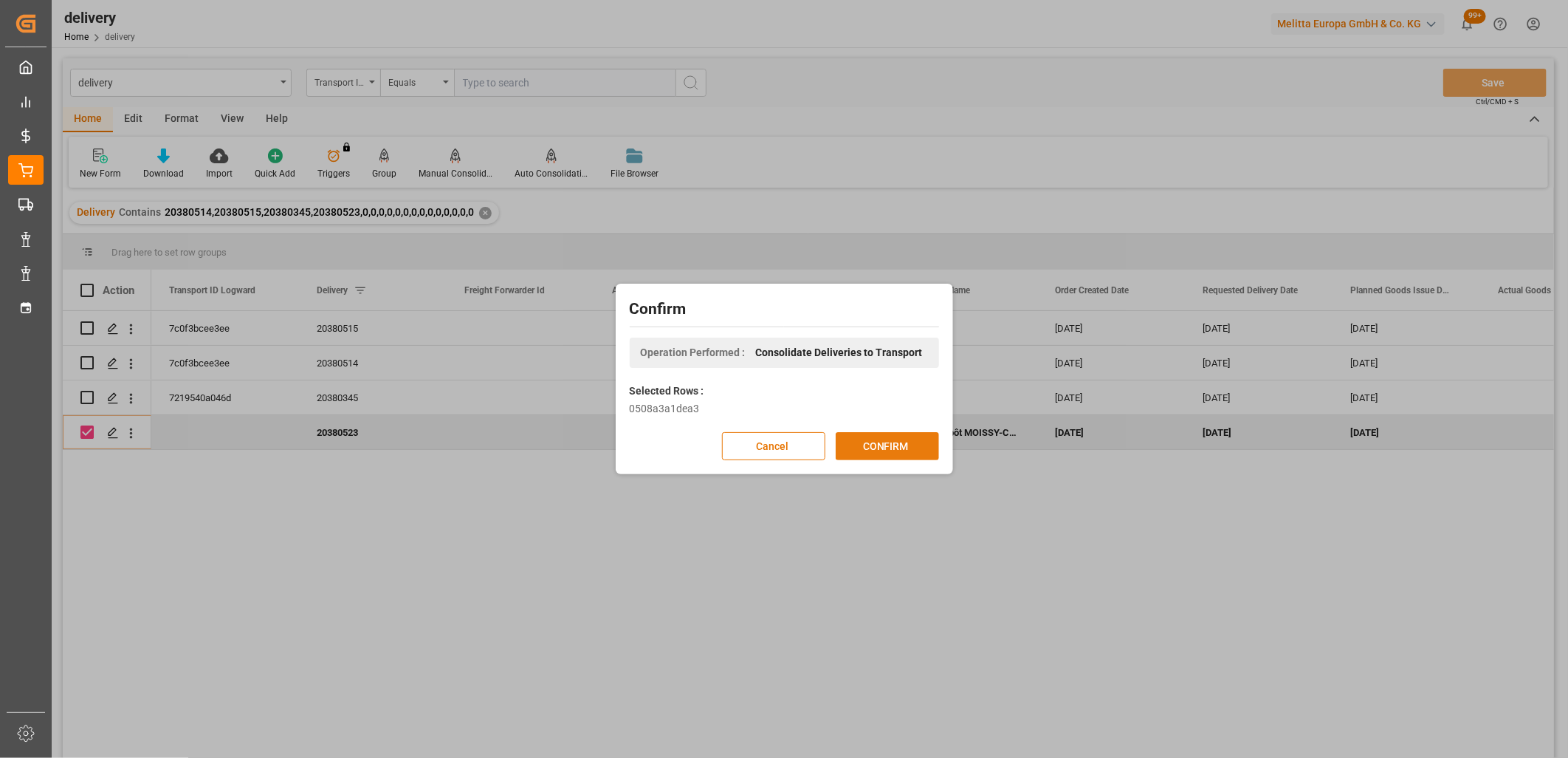
click at [866, 440] on button "CONFIRM" at bounding box center [887, 446] width 103 height 28
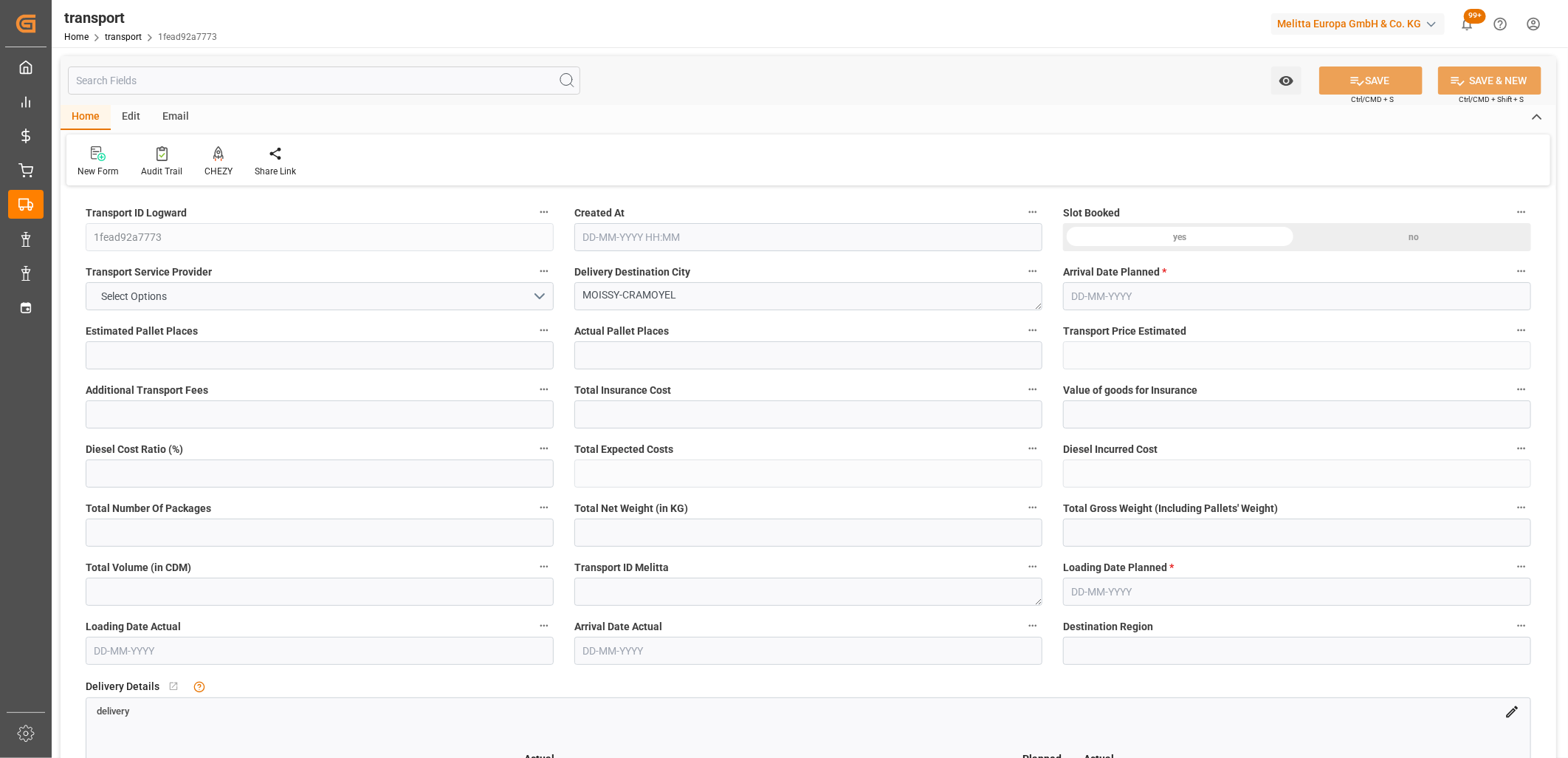
type input "4"
type input "146.08"
type input "0"
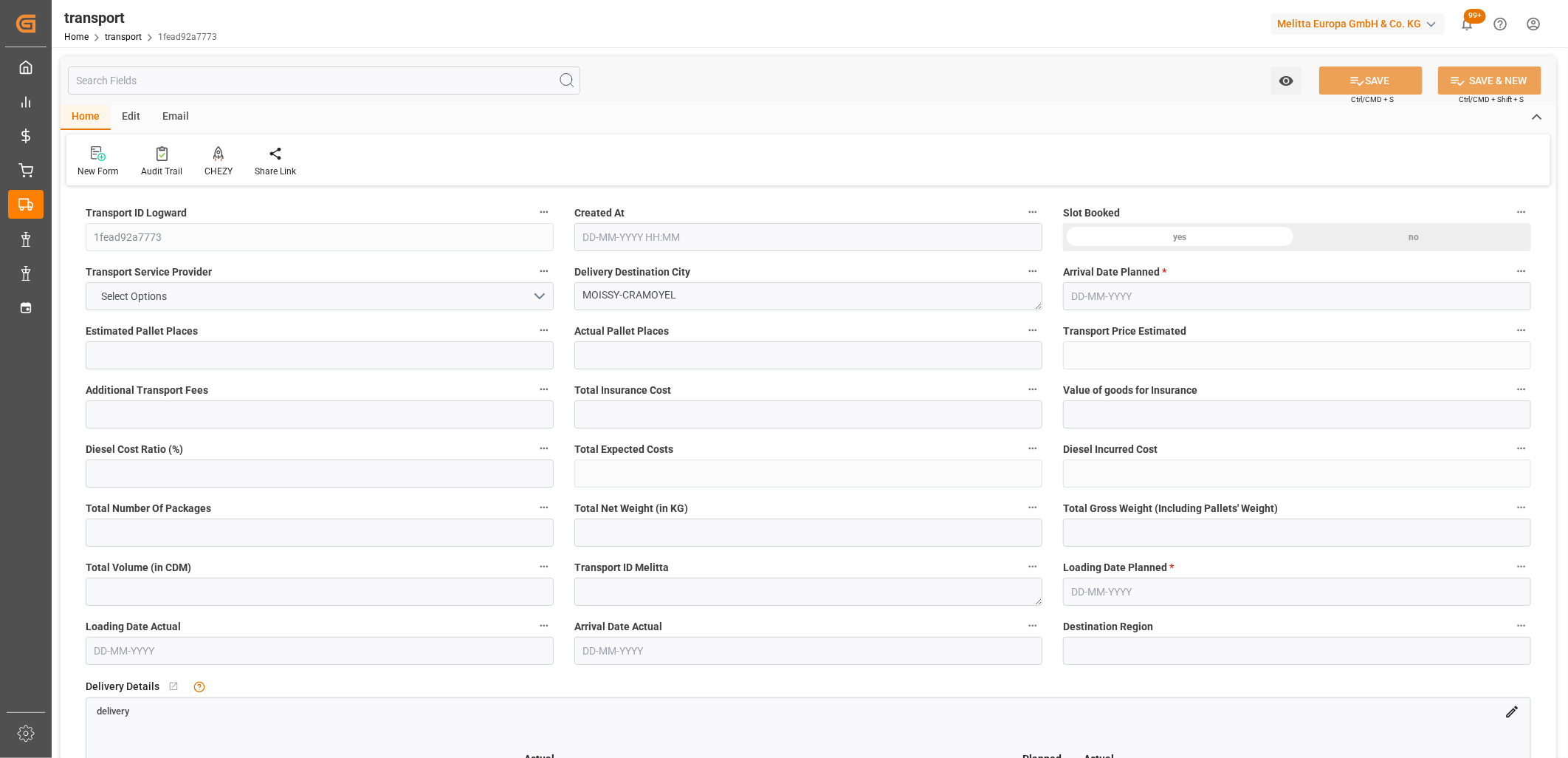
type input "141.1425"
type input "-4.9375"
type input "0"
type input "504.064"
type input "996"
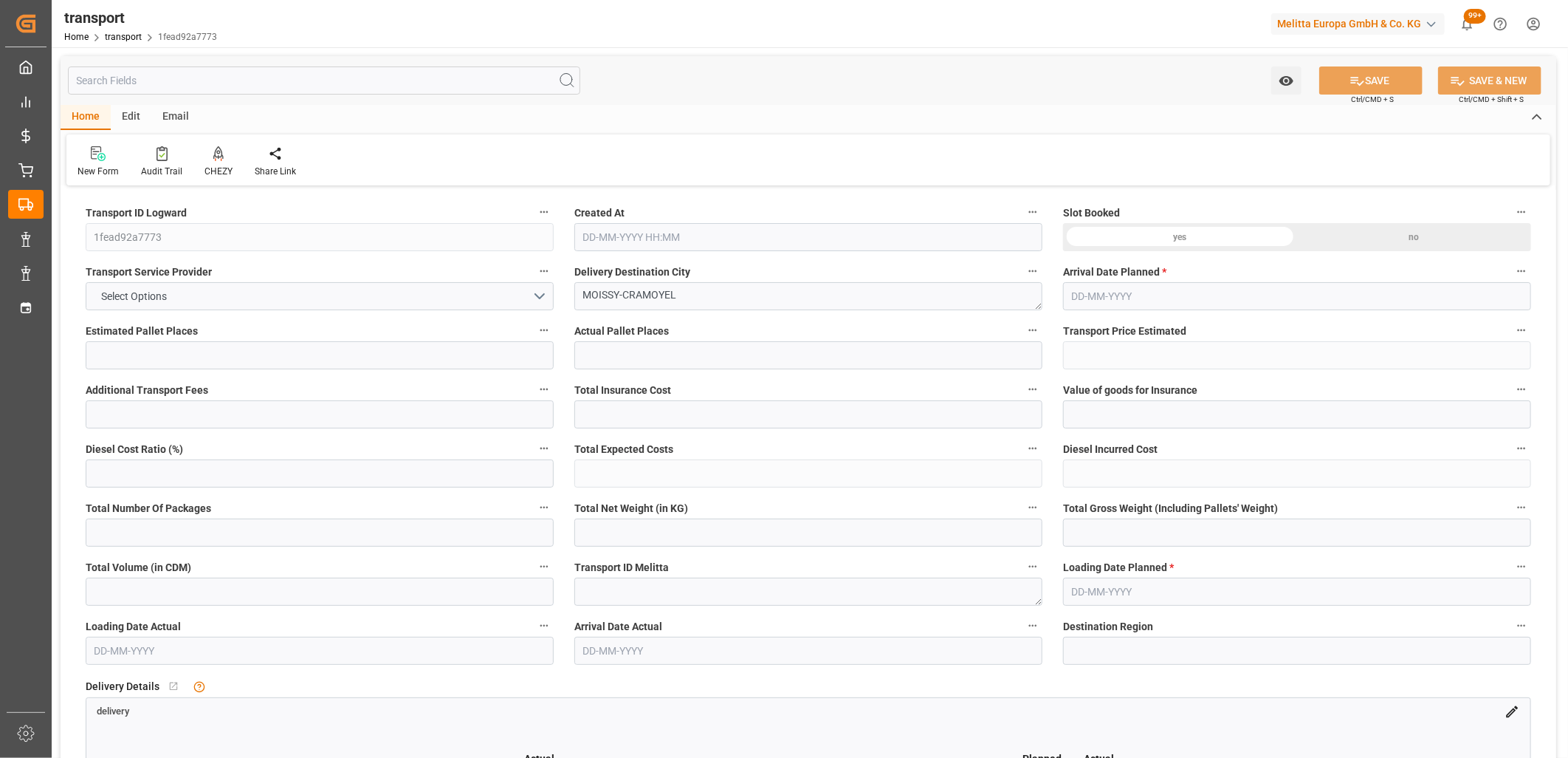
type input "4519.168"
type input "77"
type input "3"
type input "160"
type input "4"
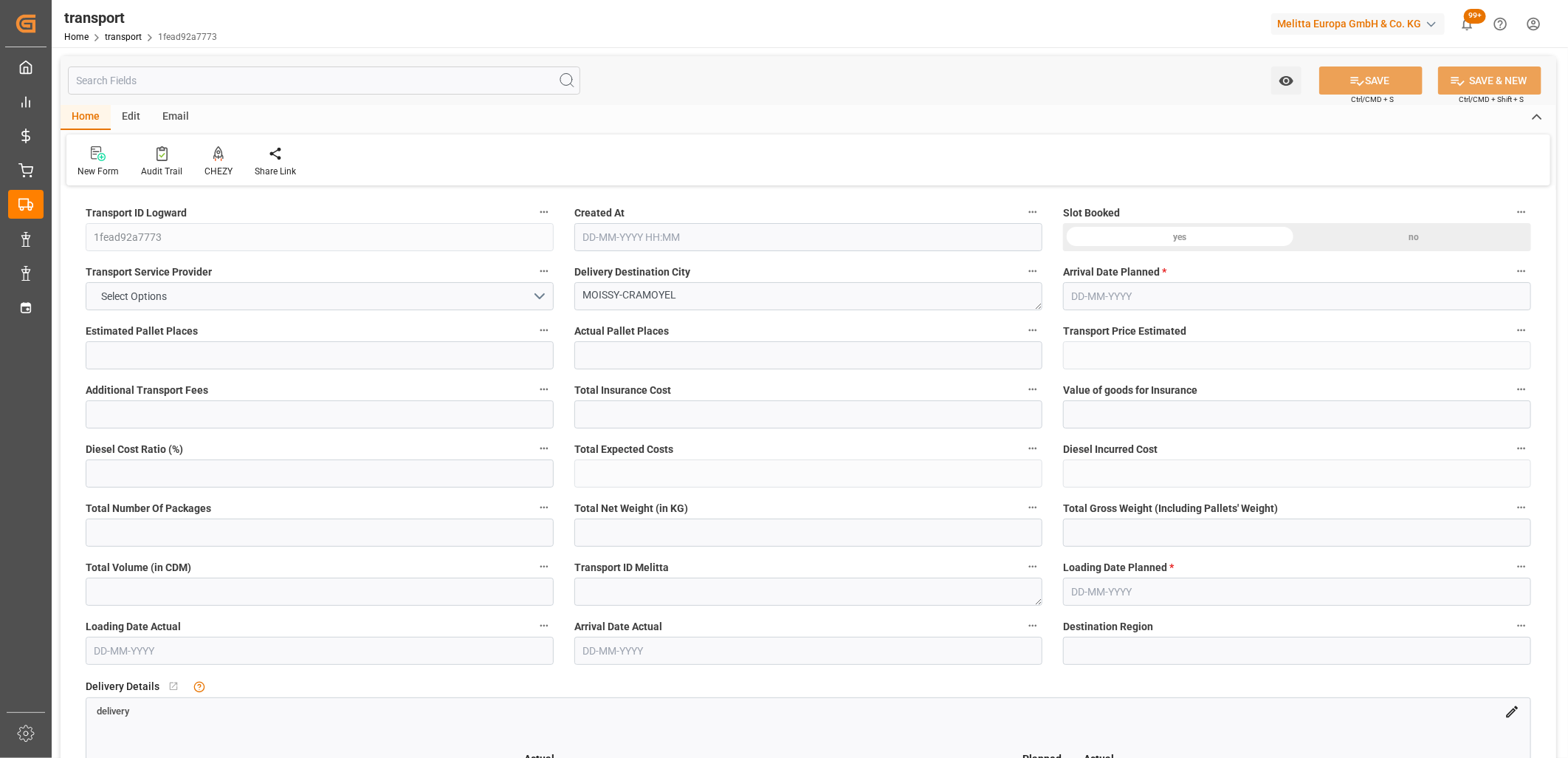
type input "101"
type input "830.72"
type input "0"
type input "4710.8598"
type input "0"
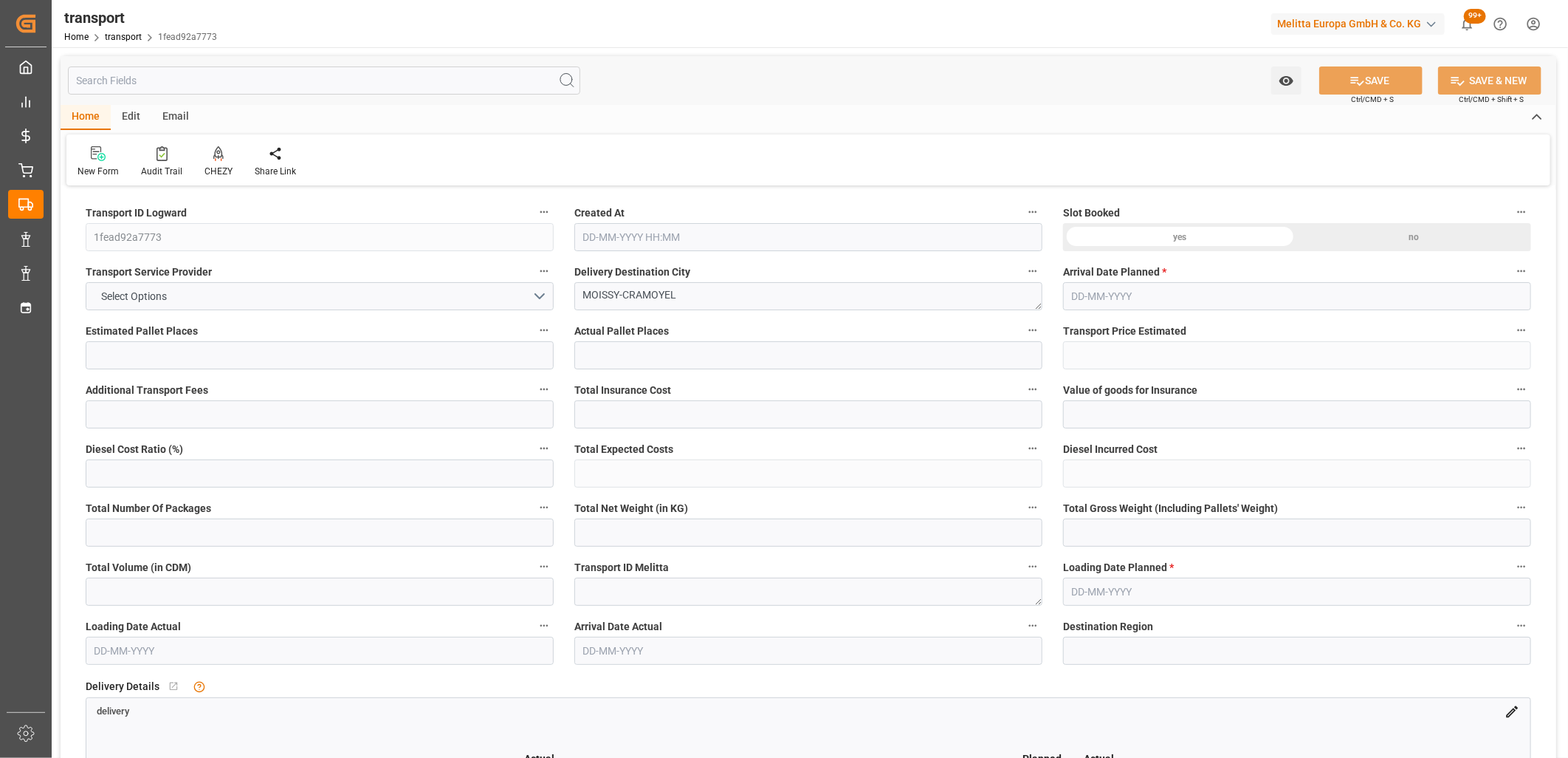
type input "0"
type input "21"
type input "35"
type input "15-10-2025 11:40"
type input "[DATE]"
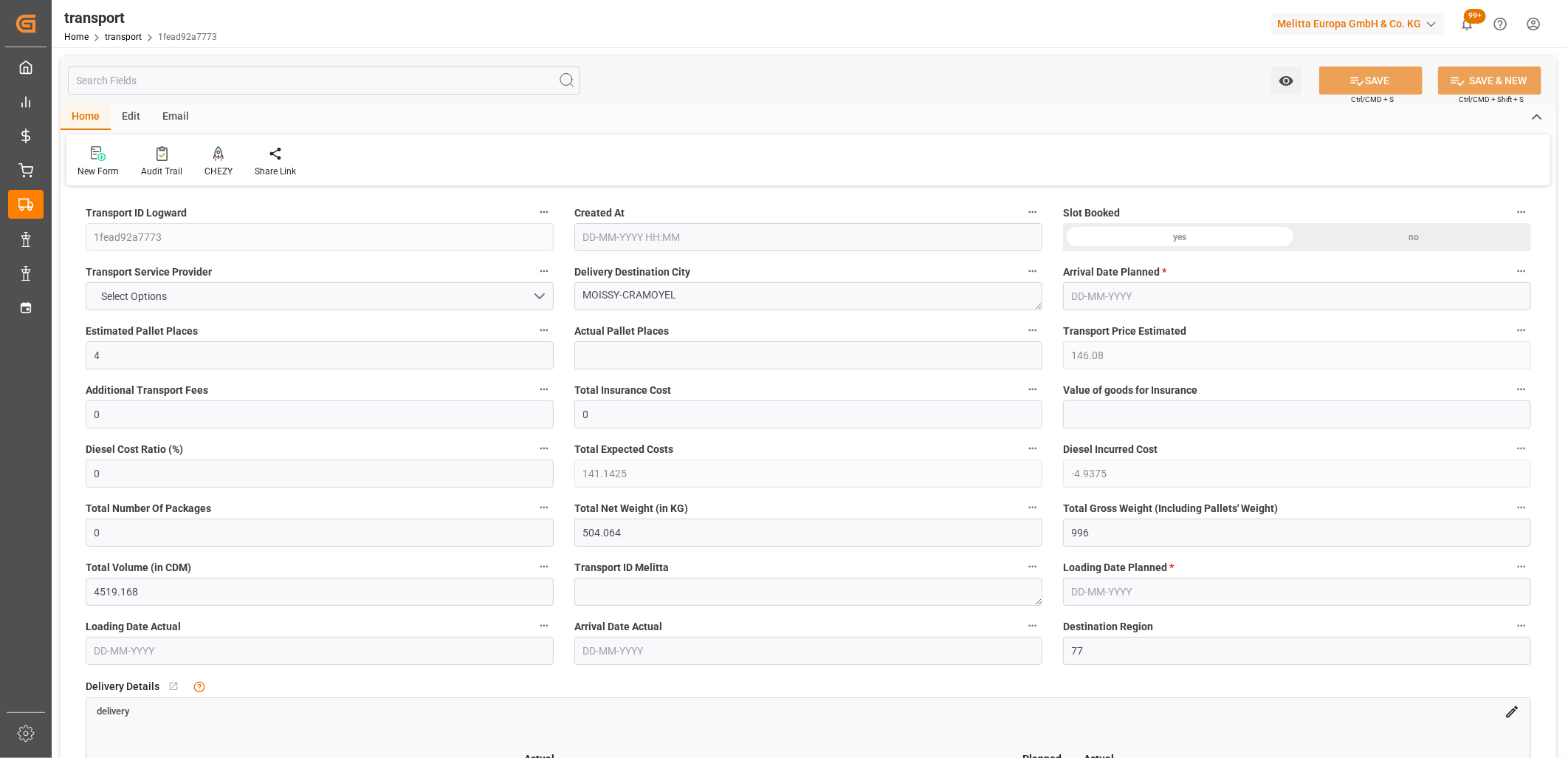
type input "[DATE]"
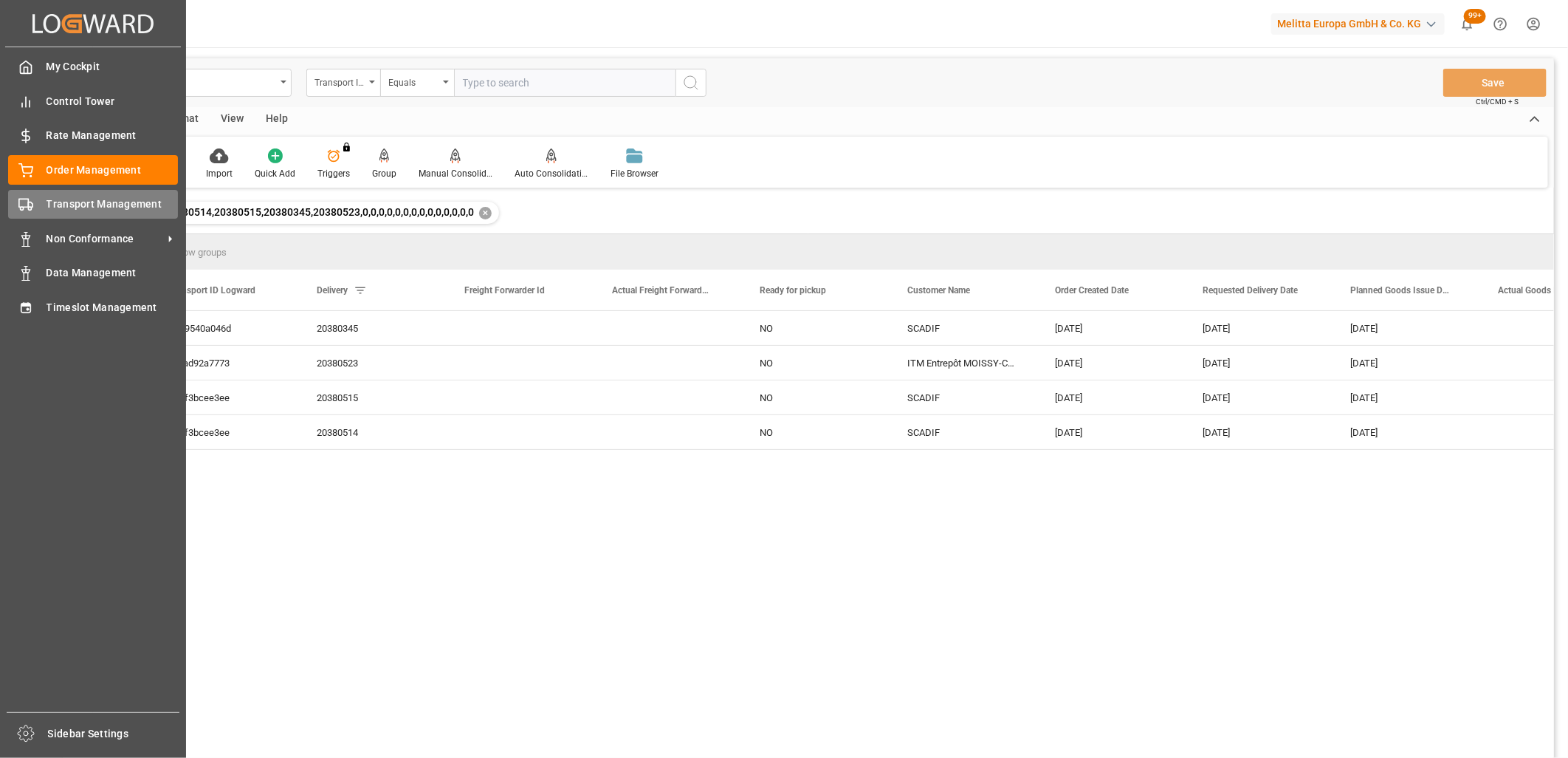
click at [20, 205] on icon at bounding box center [26, 205] width 15 height 15
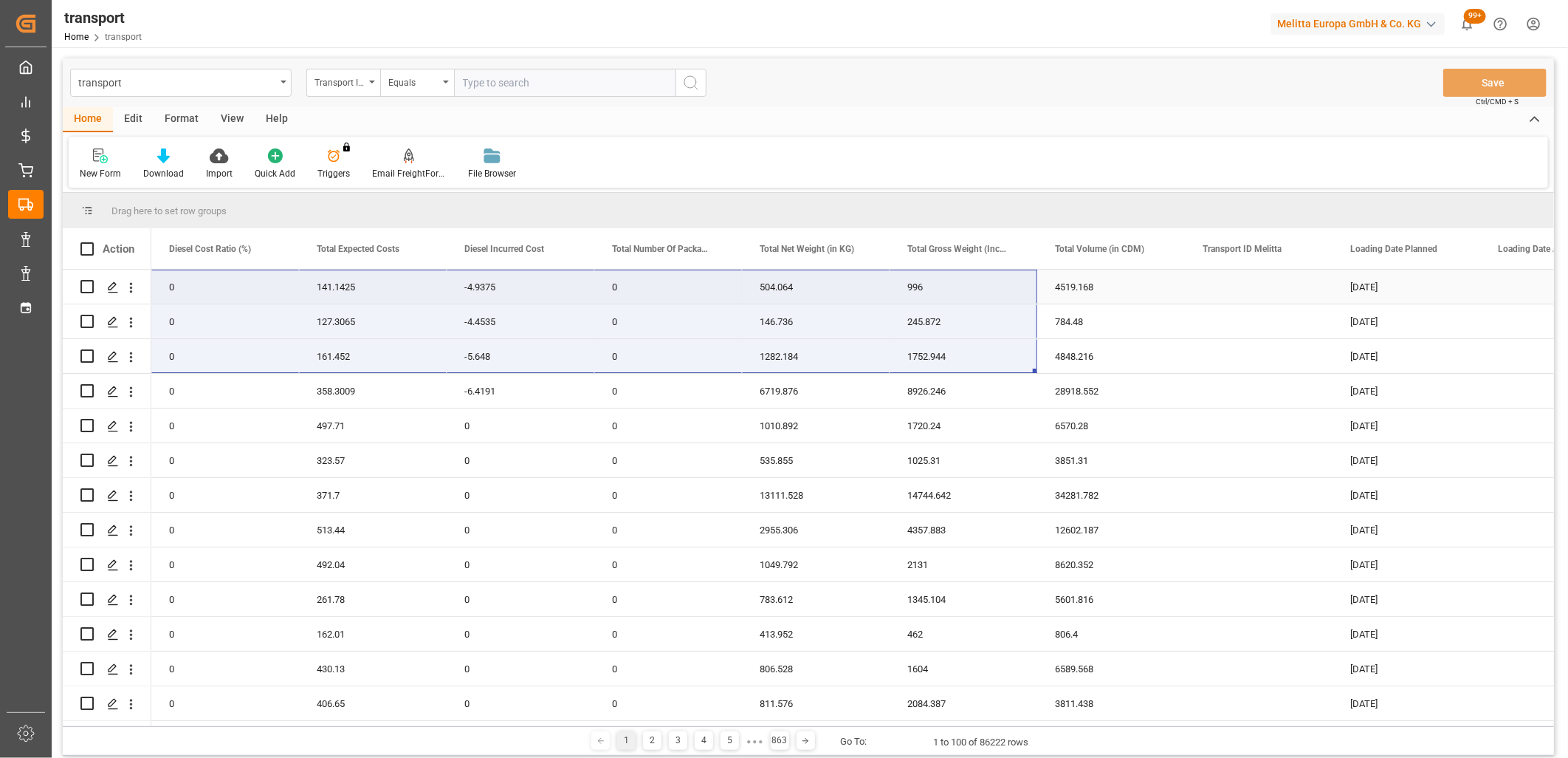
drag, startPoint x: 217, startPoint y: 351, endPoint x: 1010, endPoint y: 296, distance: 794.9
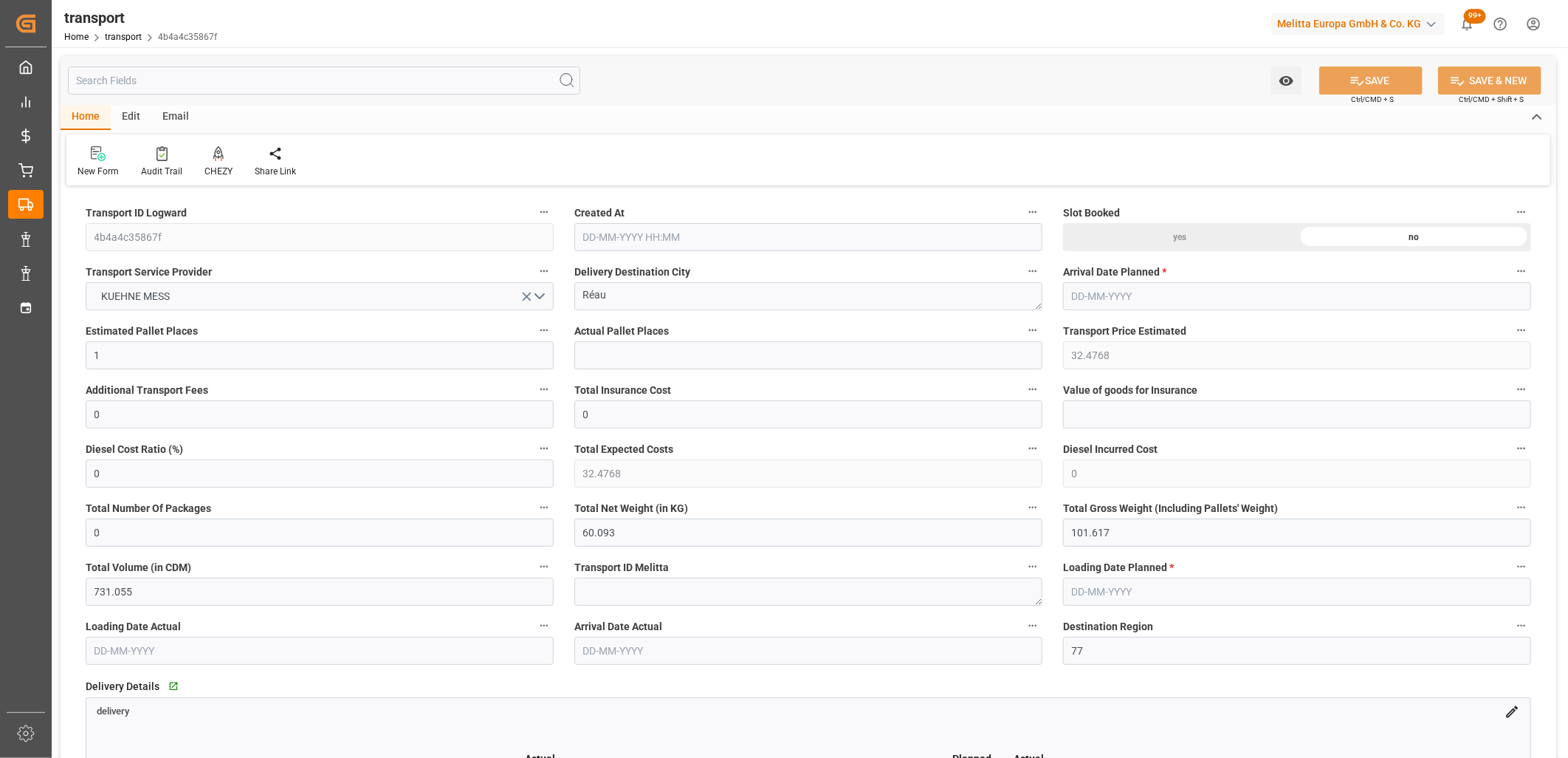
type input "[DATE] 11:48"
type input "[DATE]"
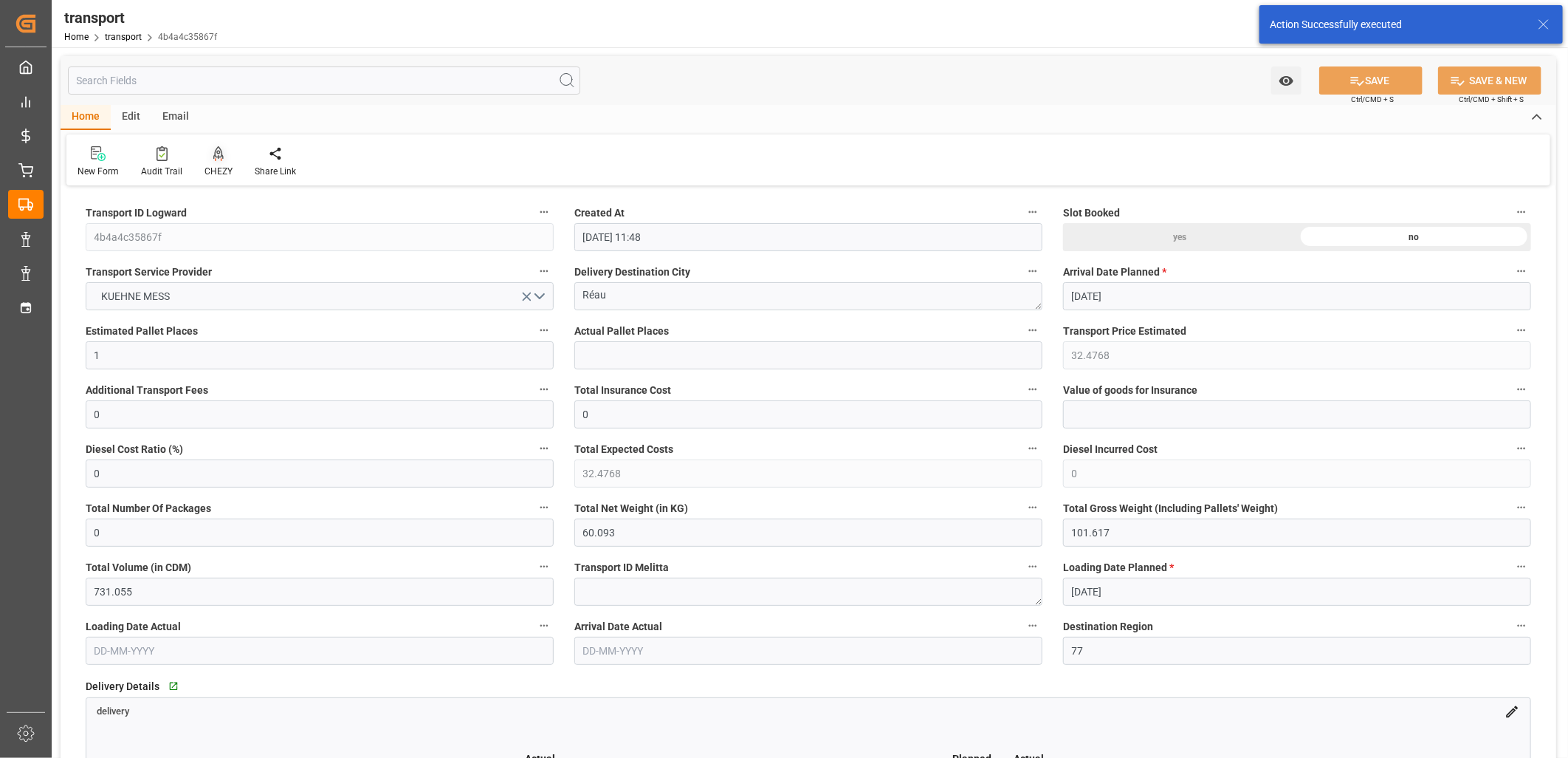
click at [217, 151] on icon at bounding box center [219, 152] width 11 height 13
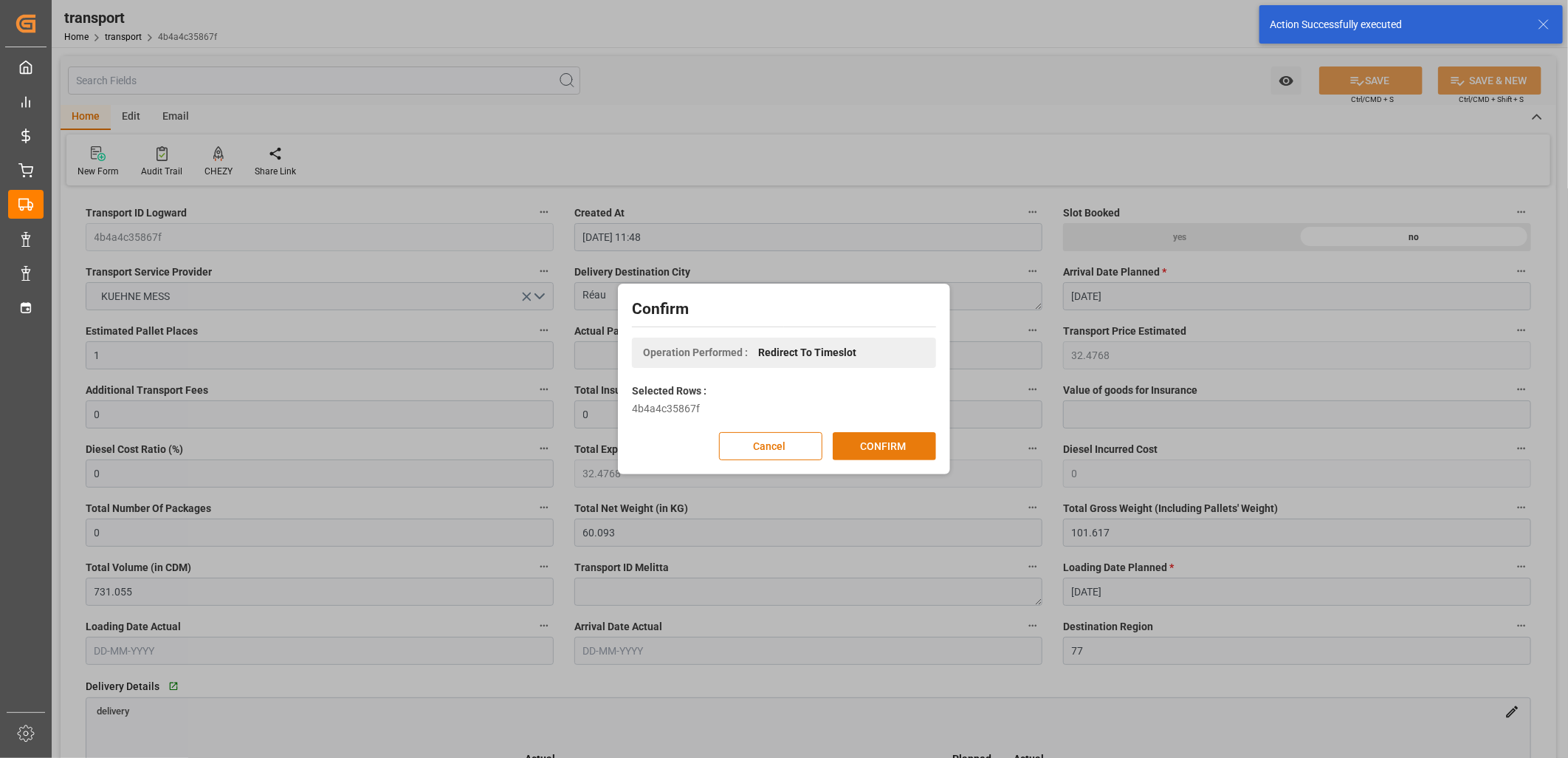
click at [898, 436] on button "CONFIRM" at bounding box center [884, 446] width 103 height 28
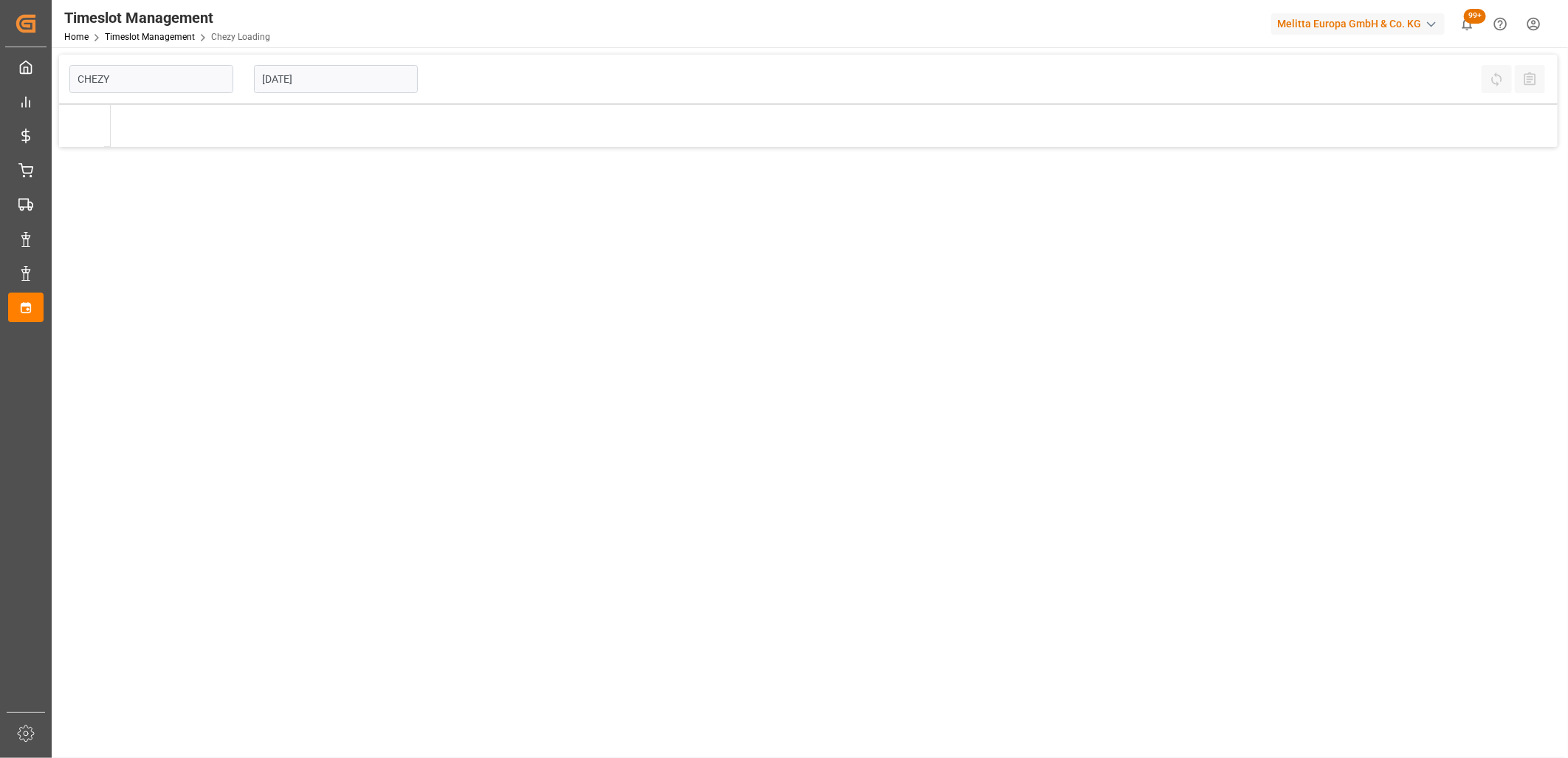
type input "Chezy Loading"
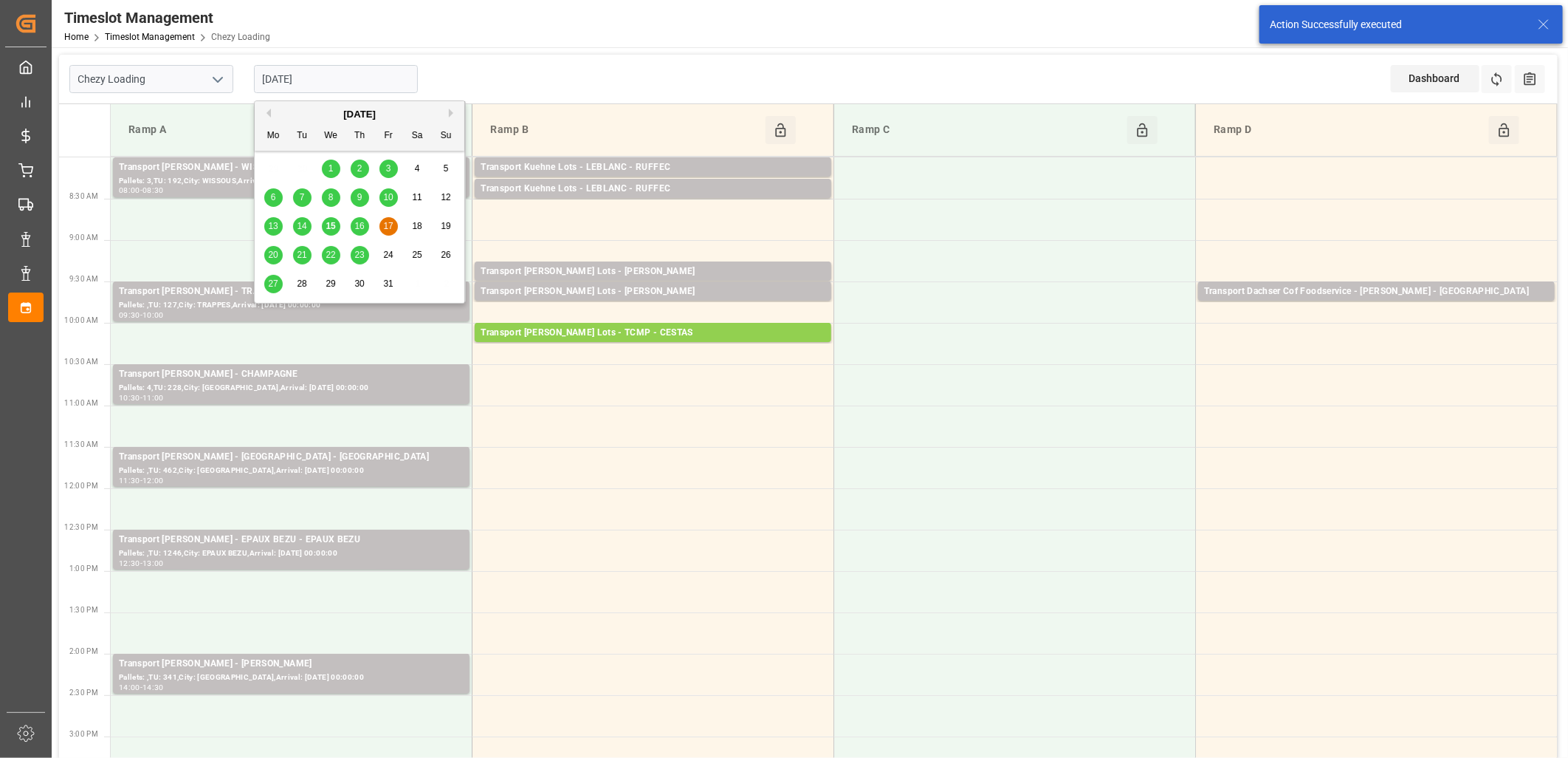
click at [342, 74] on input "17-10-2025" at bounding box center [336, 78] width 164 height 28
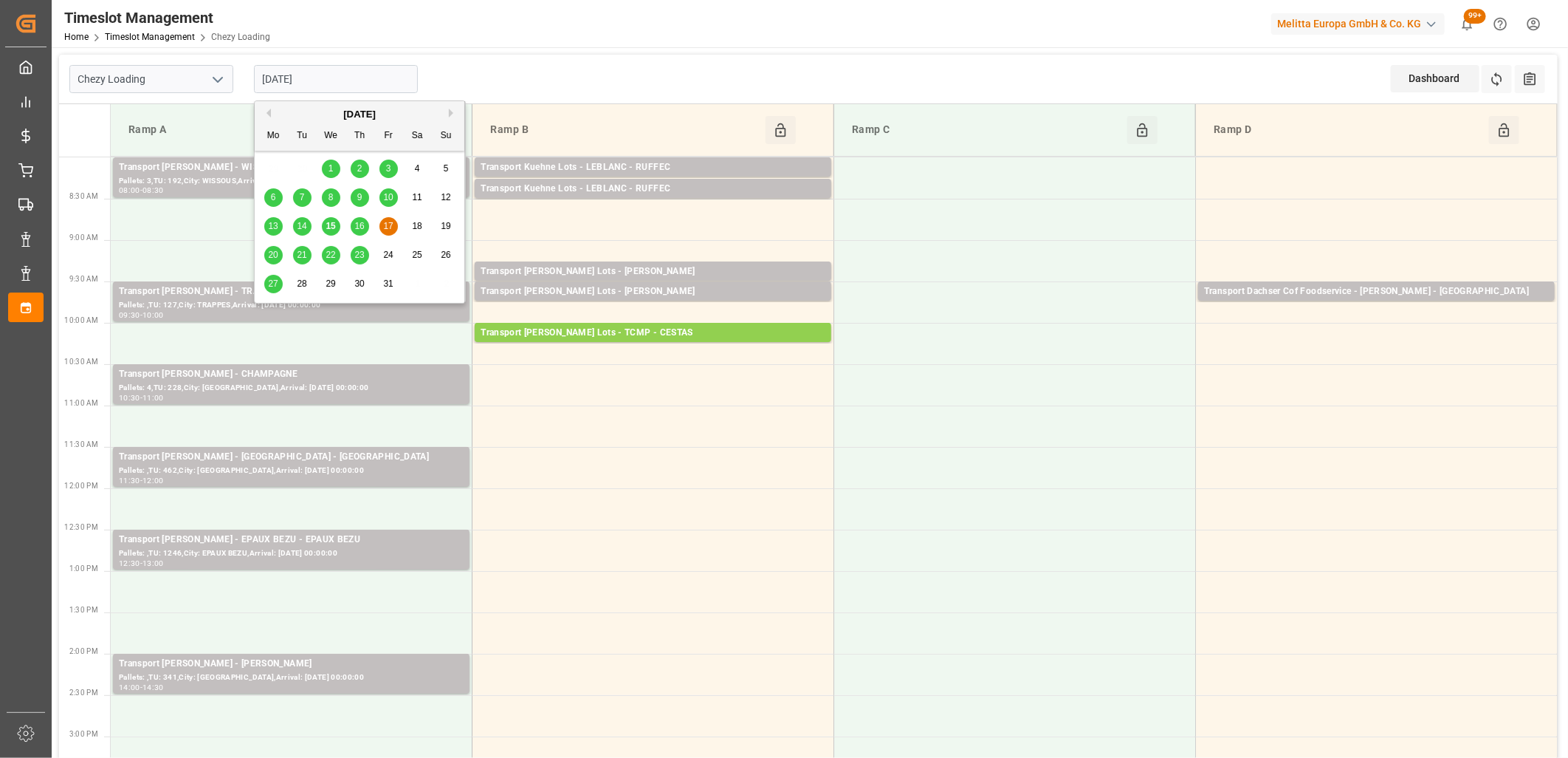
click at [358, 225] on span "16" at bounding box center [359, 226] width 10 height 11
type input "16-10-2025"
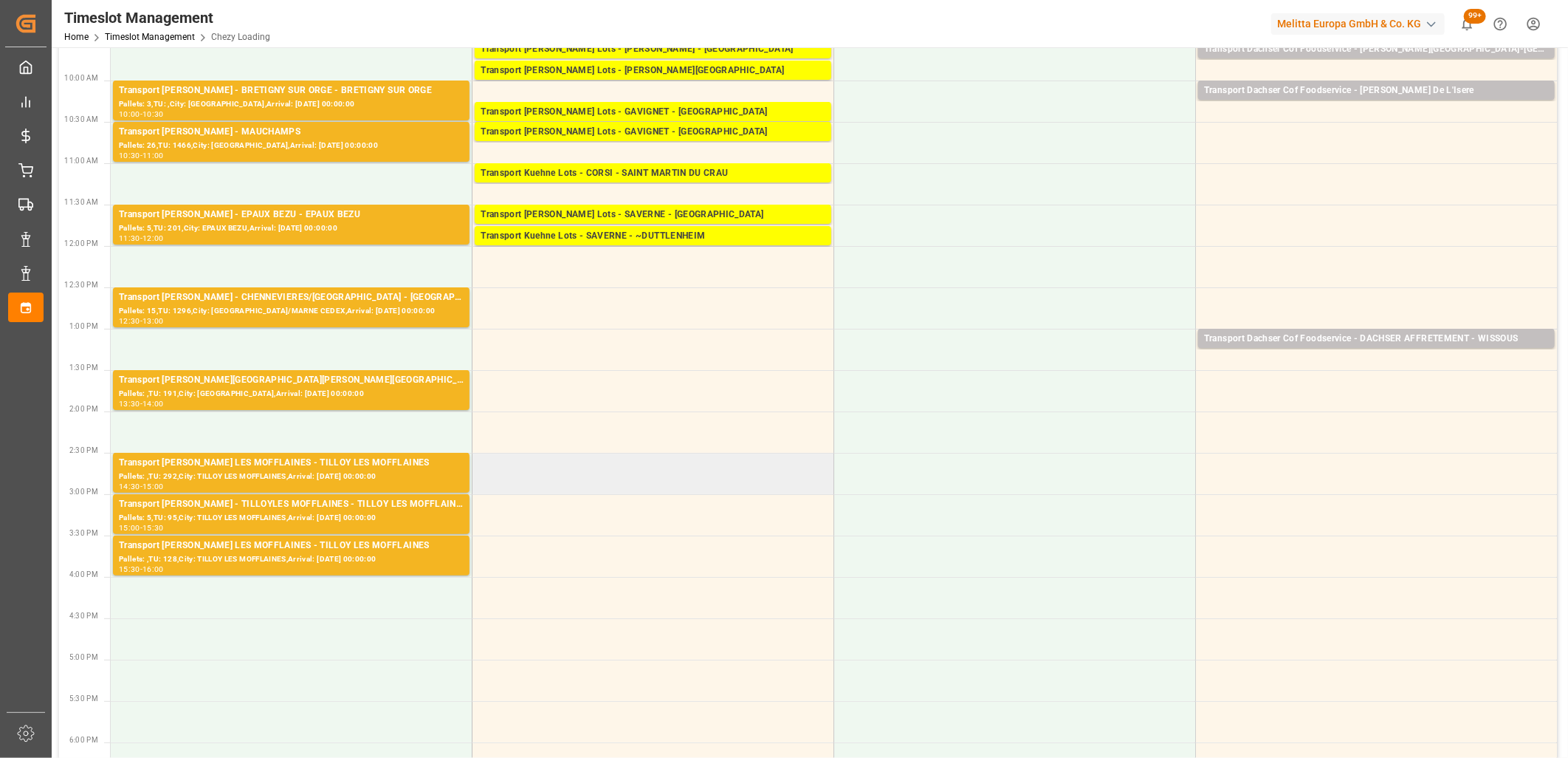
scroll to position [246, 0]
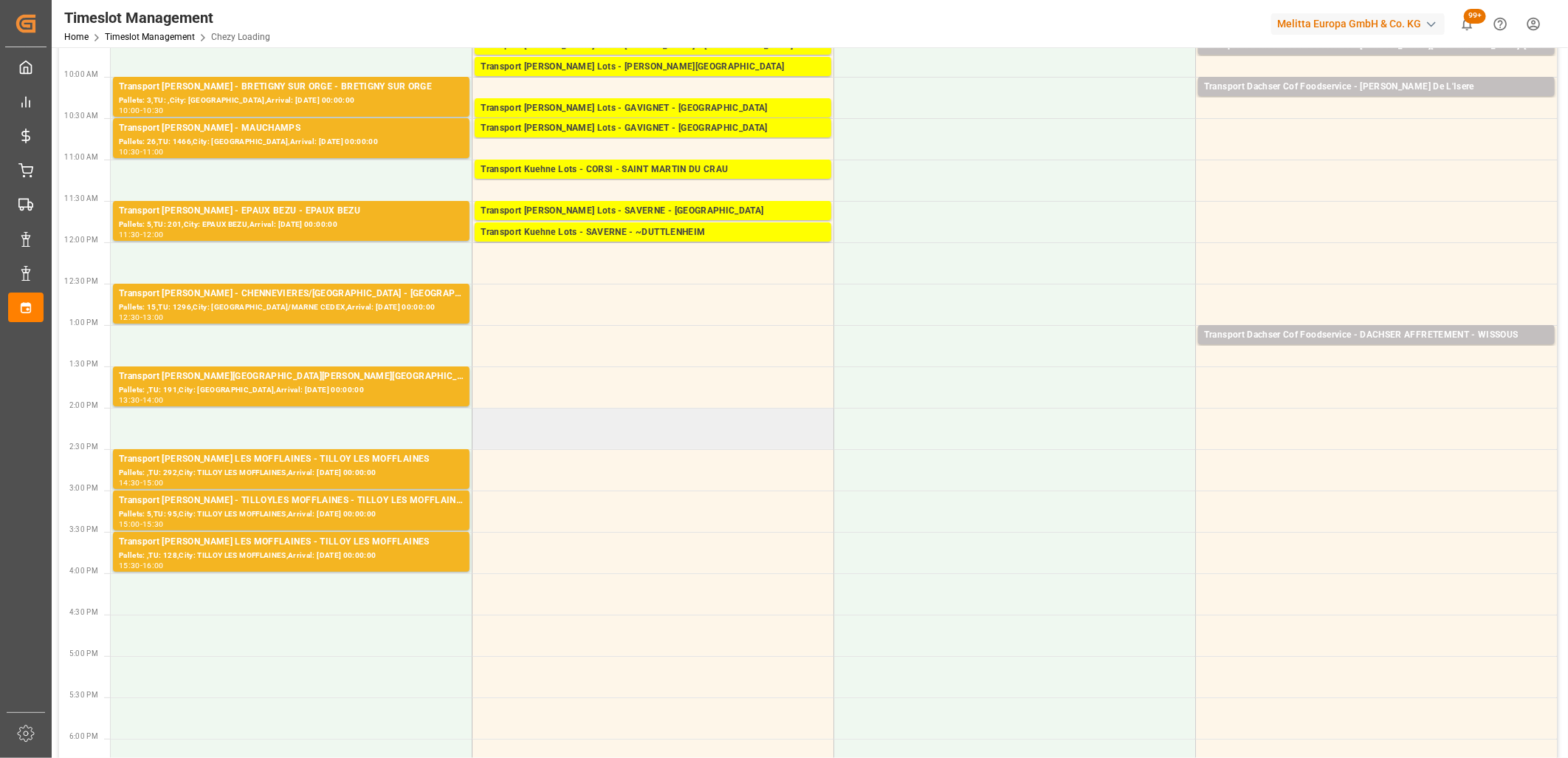
click at [548, 417] on td at bounding box center [653, 428] width 362 height 41
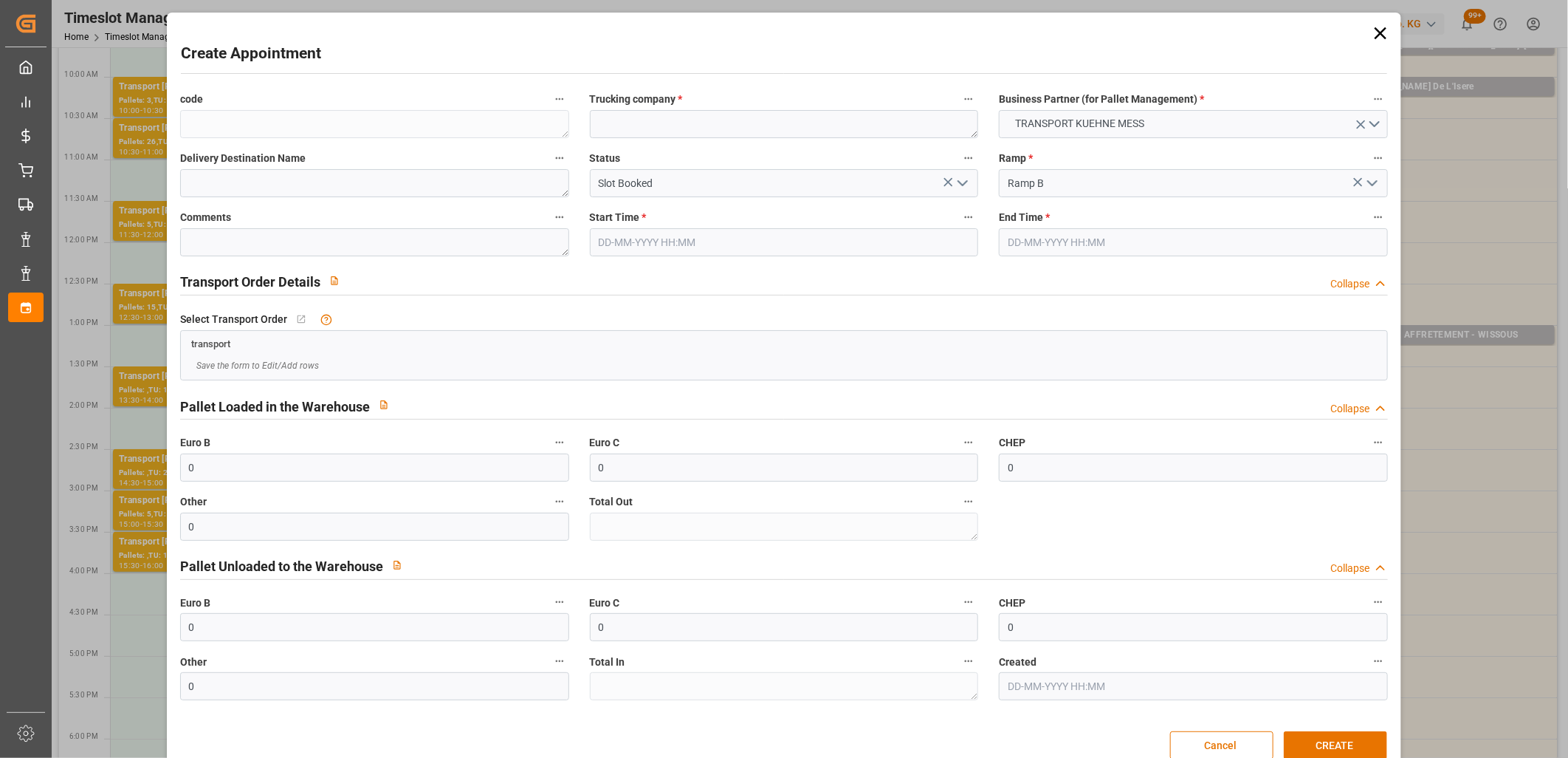
type input "16-10-2025 14:00"
type input "16-10-2025 14:15"
click at [613, 122] on textarea at bounding box center [784, 123] width 389 height 28
type textarea "m"
click at [1325, 742] on button "CREATE" at bounding box center [1335, 744] width 103 height 28
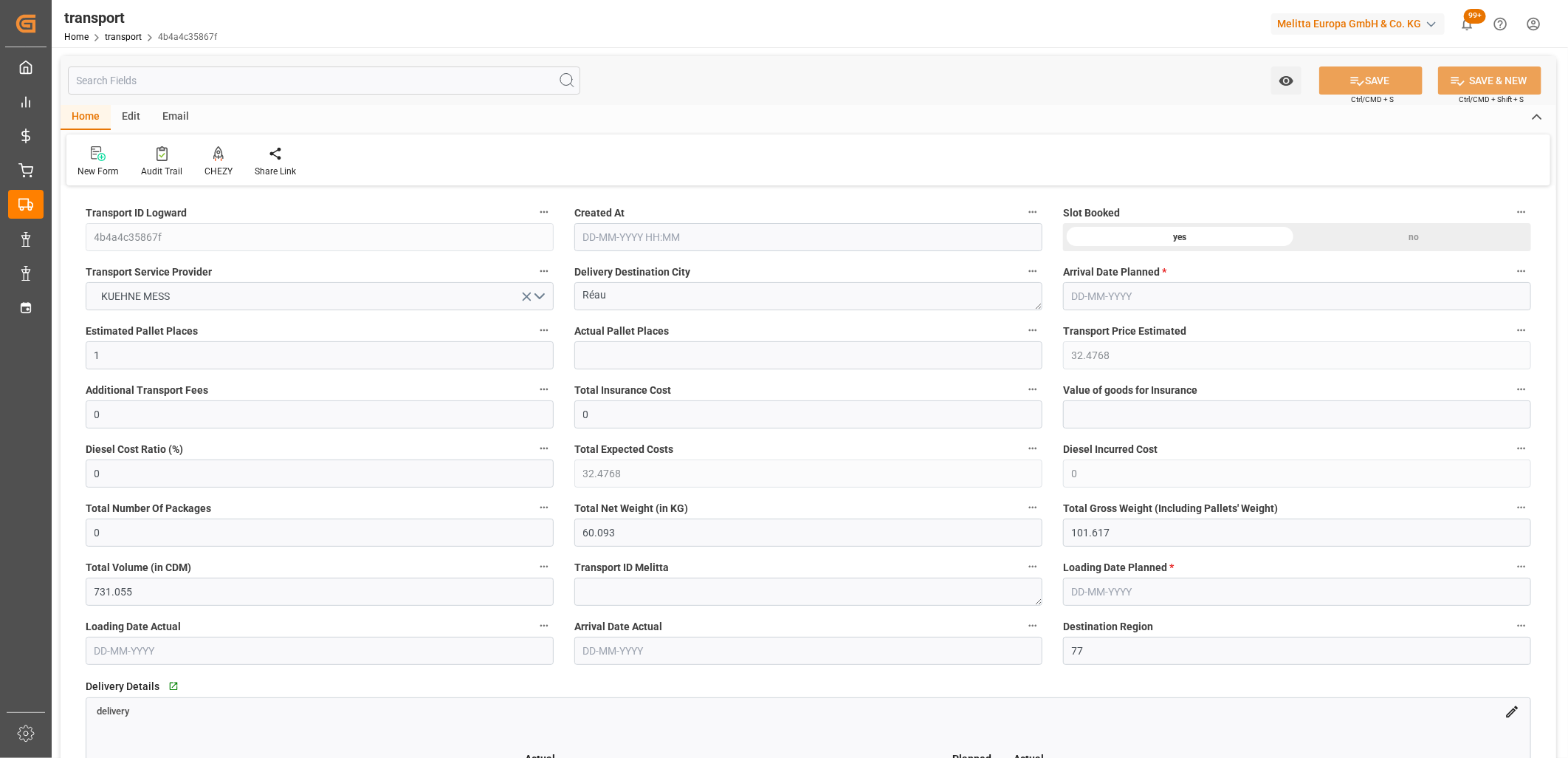
type input "[DATE] 11:48"
type input "[DATE]"
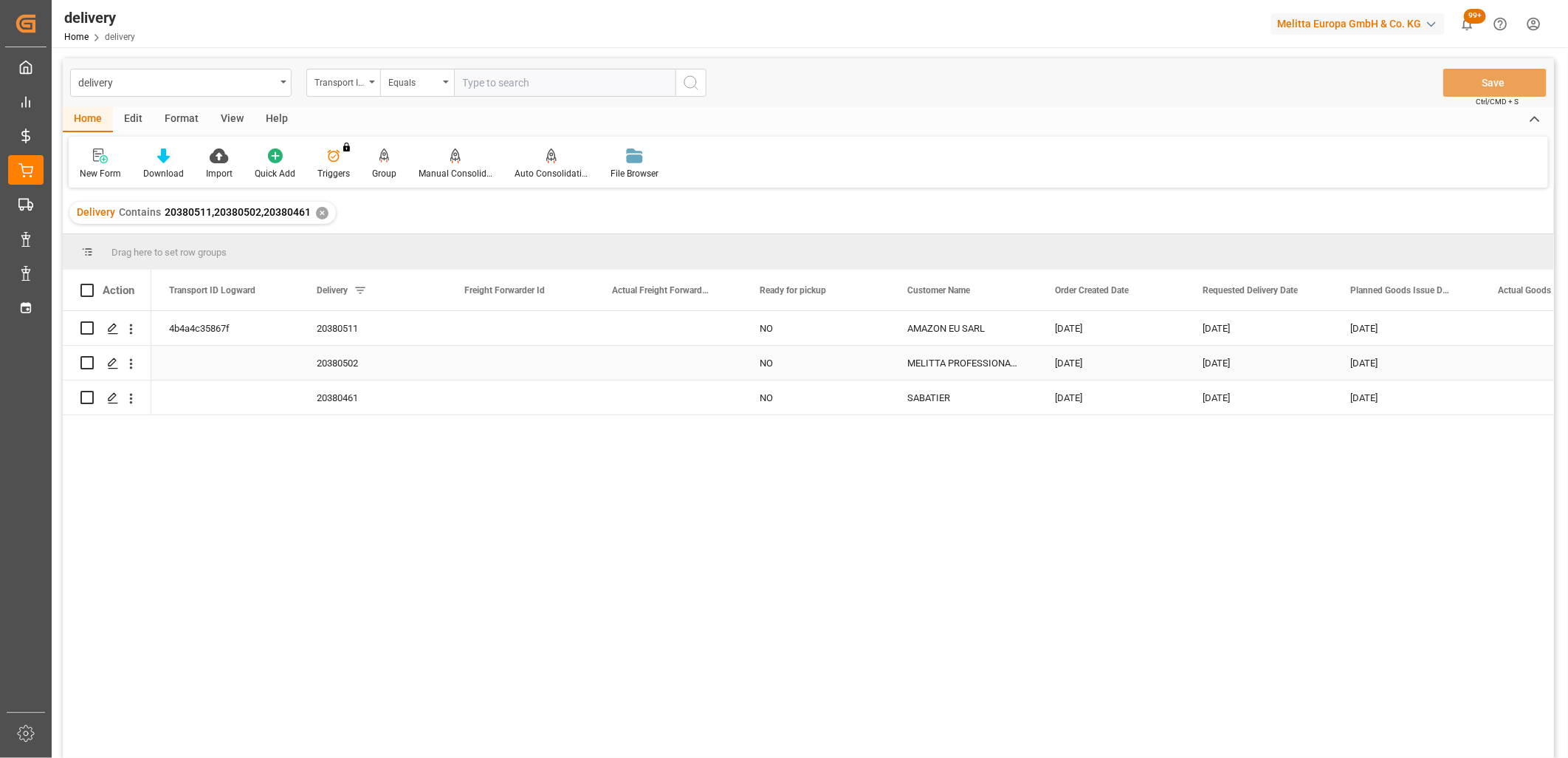
click at [93, 364] on input "Press Space to toggle row selection (unchecked)" at bounding box center [87, 363] width 14 height 14
checkbox input "true"
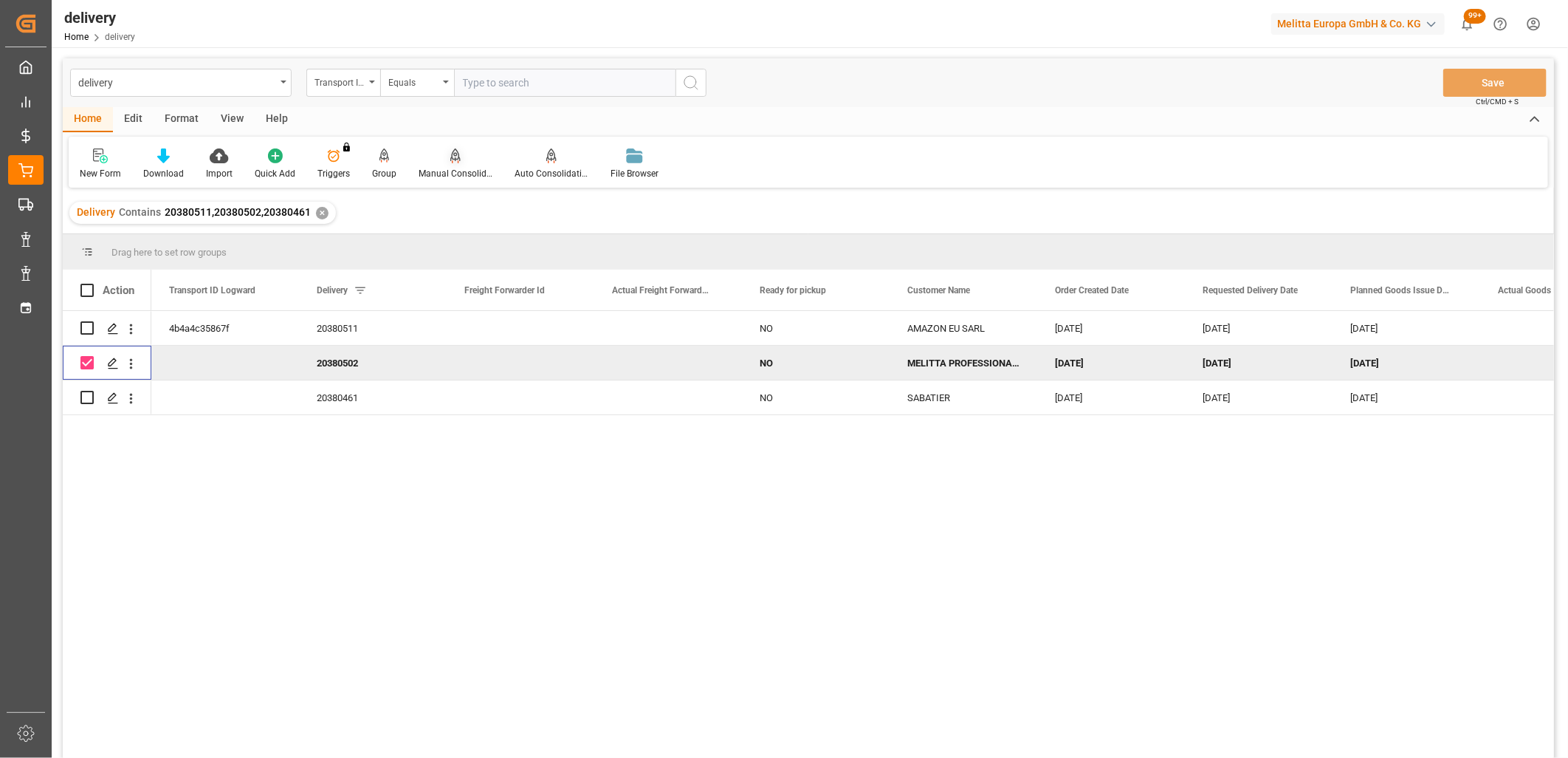
click at [451, 157] on icon at bounding box center [456, 154] width 11 height 13
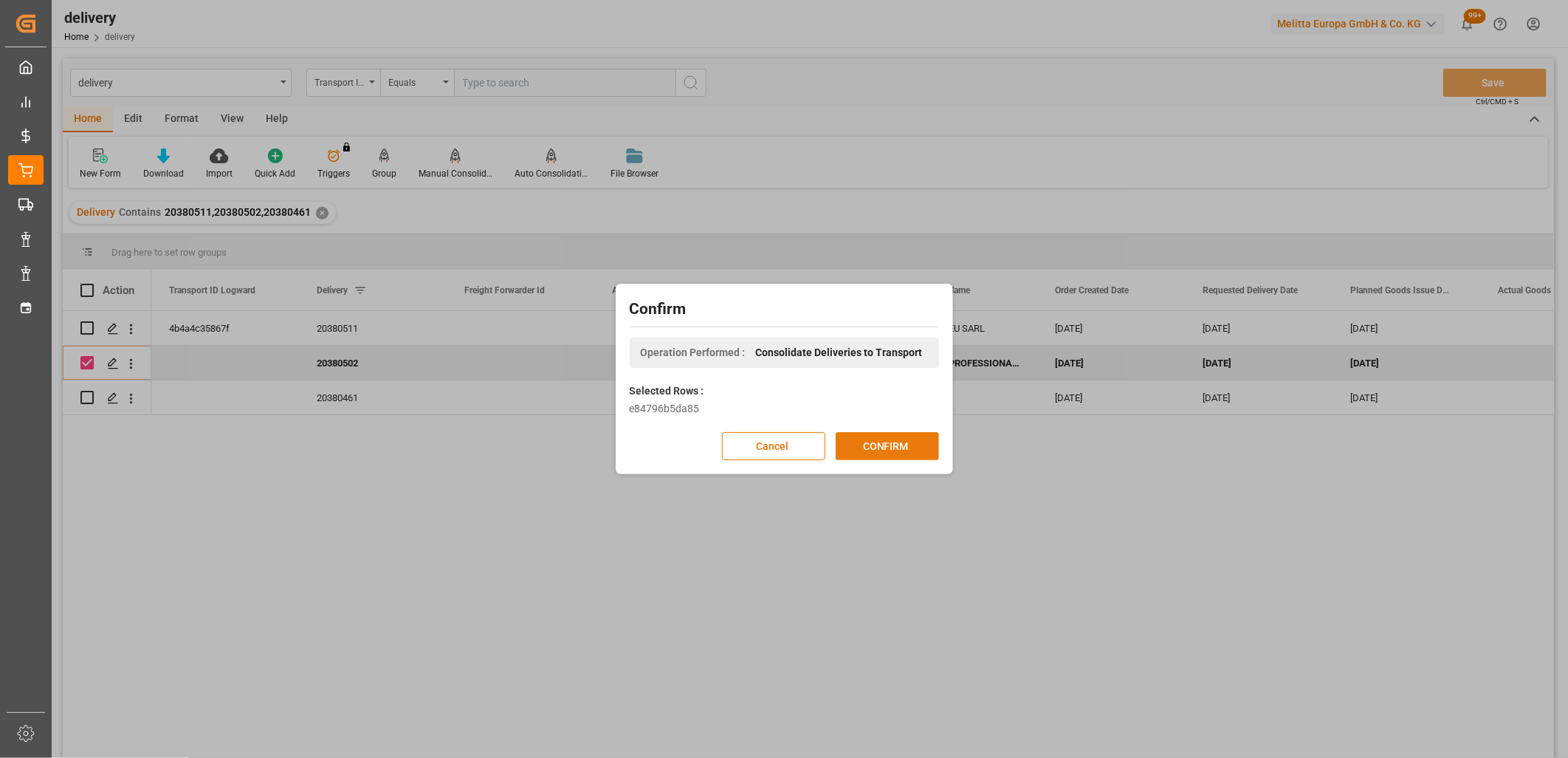
click at [858, 454] on button "CONFIRM" at bounding box center [887, 446] width 103 height 28
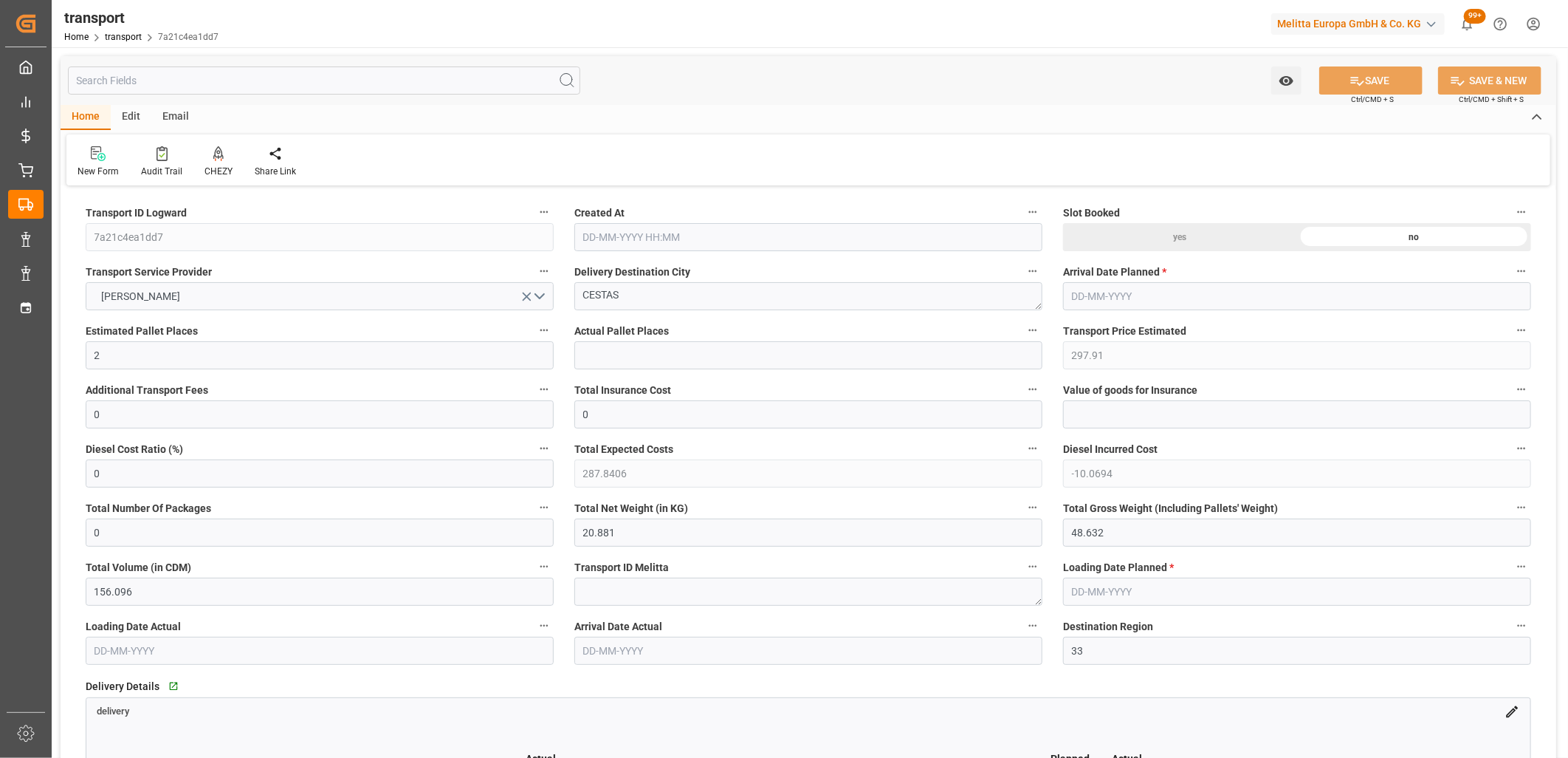
type input "[DATE] 11:49"
type input "[DATE]"
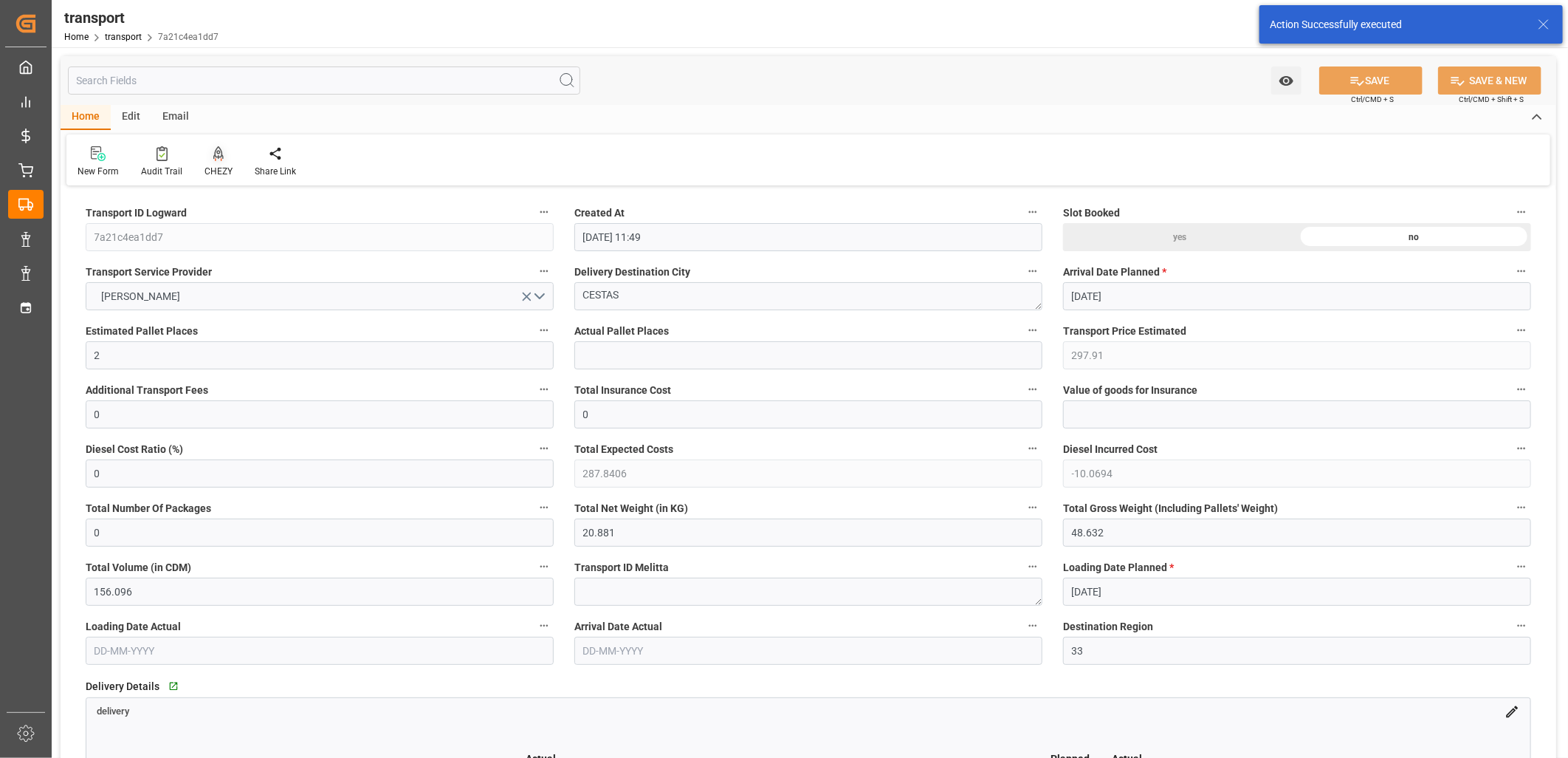
click at [217, 152] on icon at bounding box center [219, 152] width 11 height 13
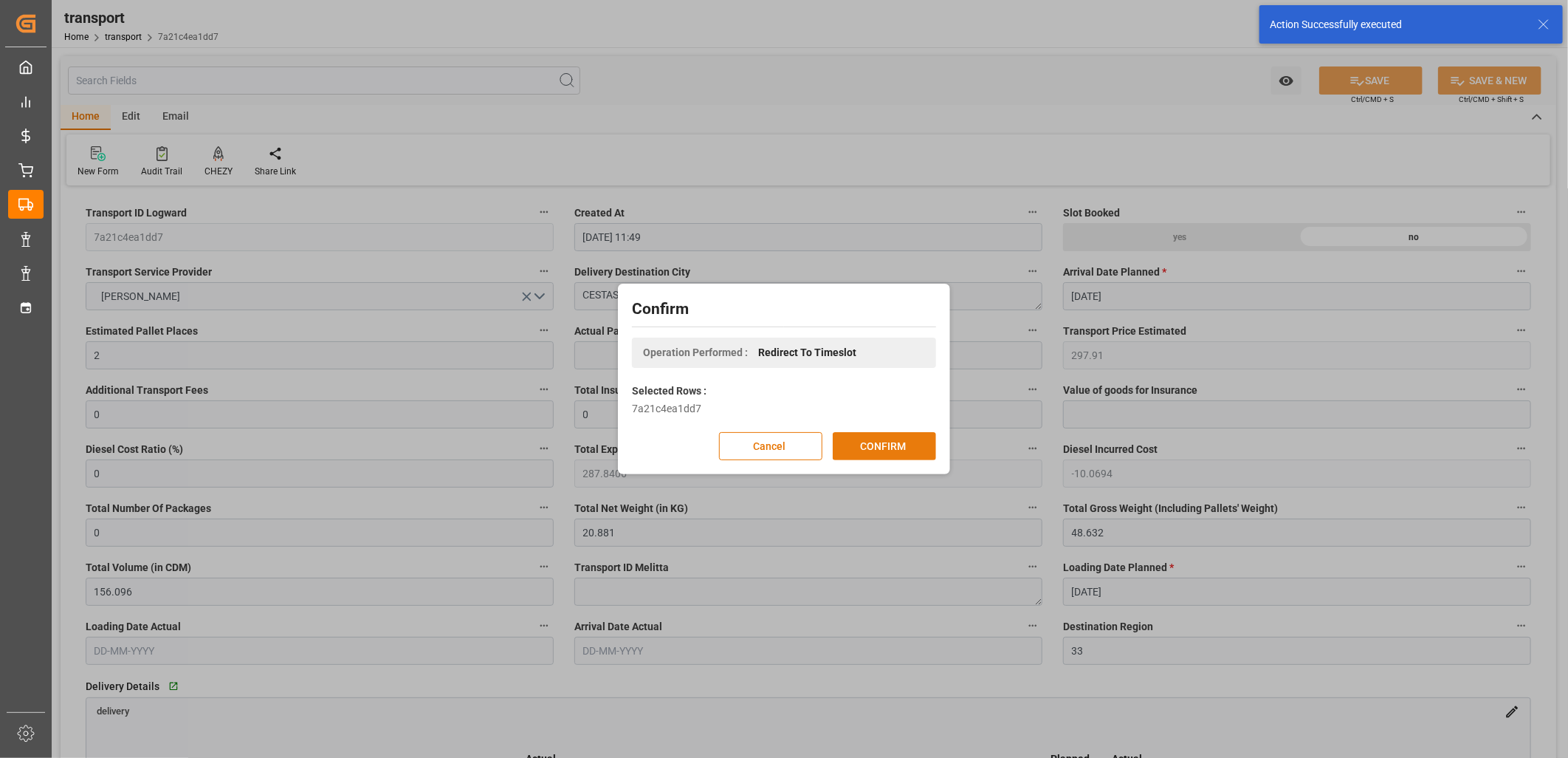
click at [875, 446] on button "CONFIRM" at bounding box center [884, 446] width 103 height 28
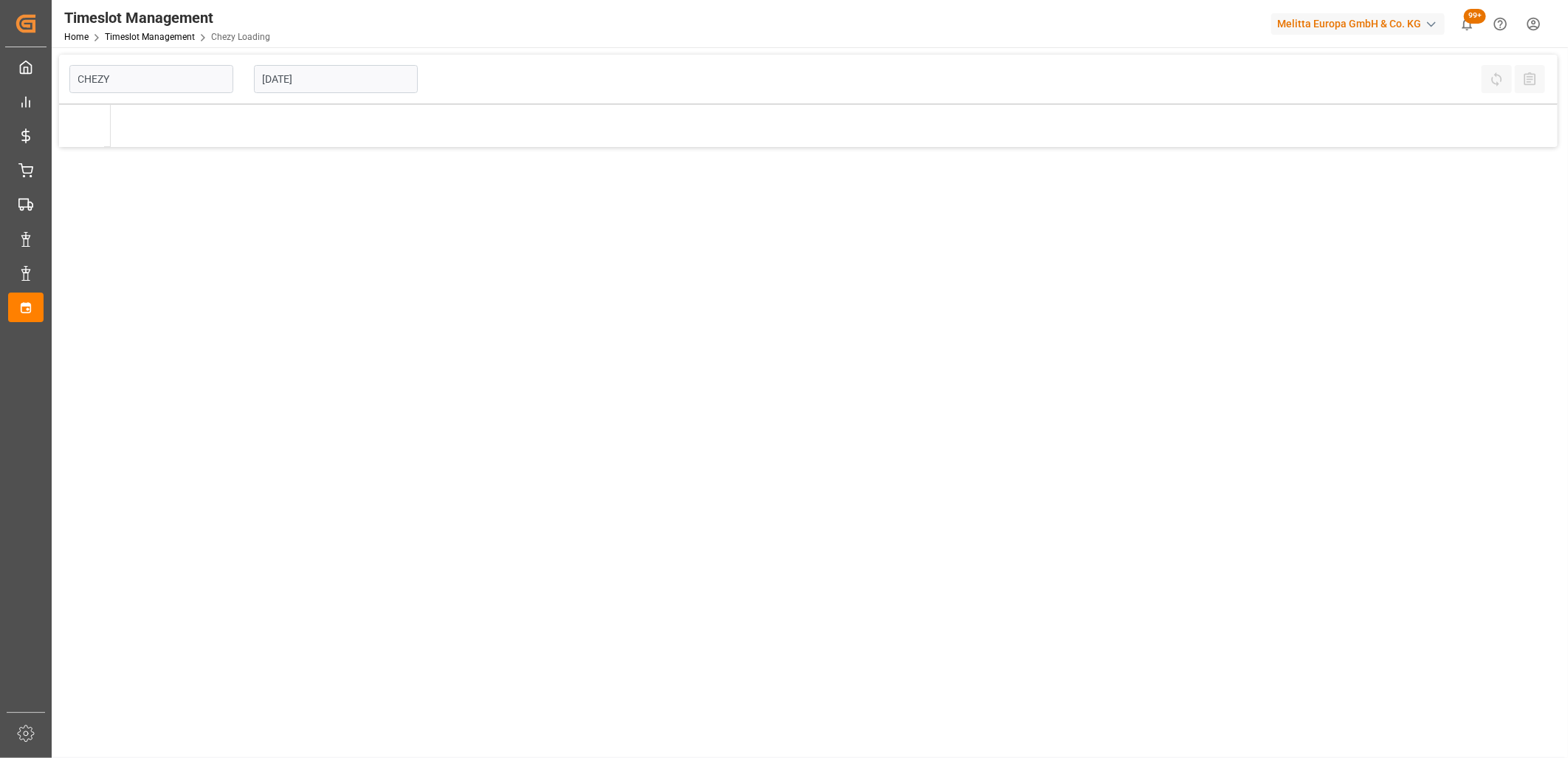
type input "Chezy Loading"
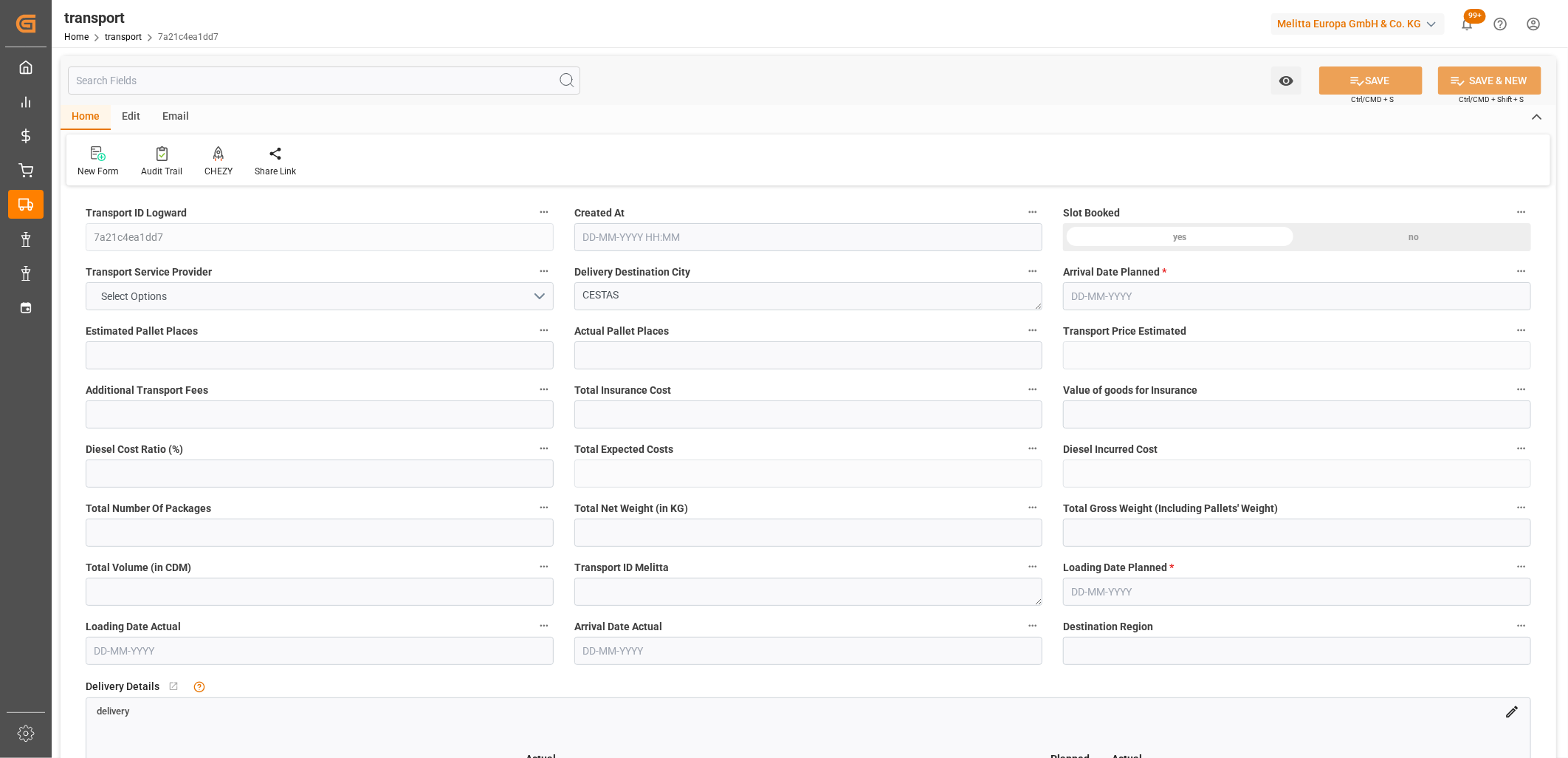
type input "2"
type input "297.91"
type input "0"
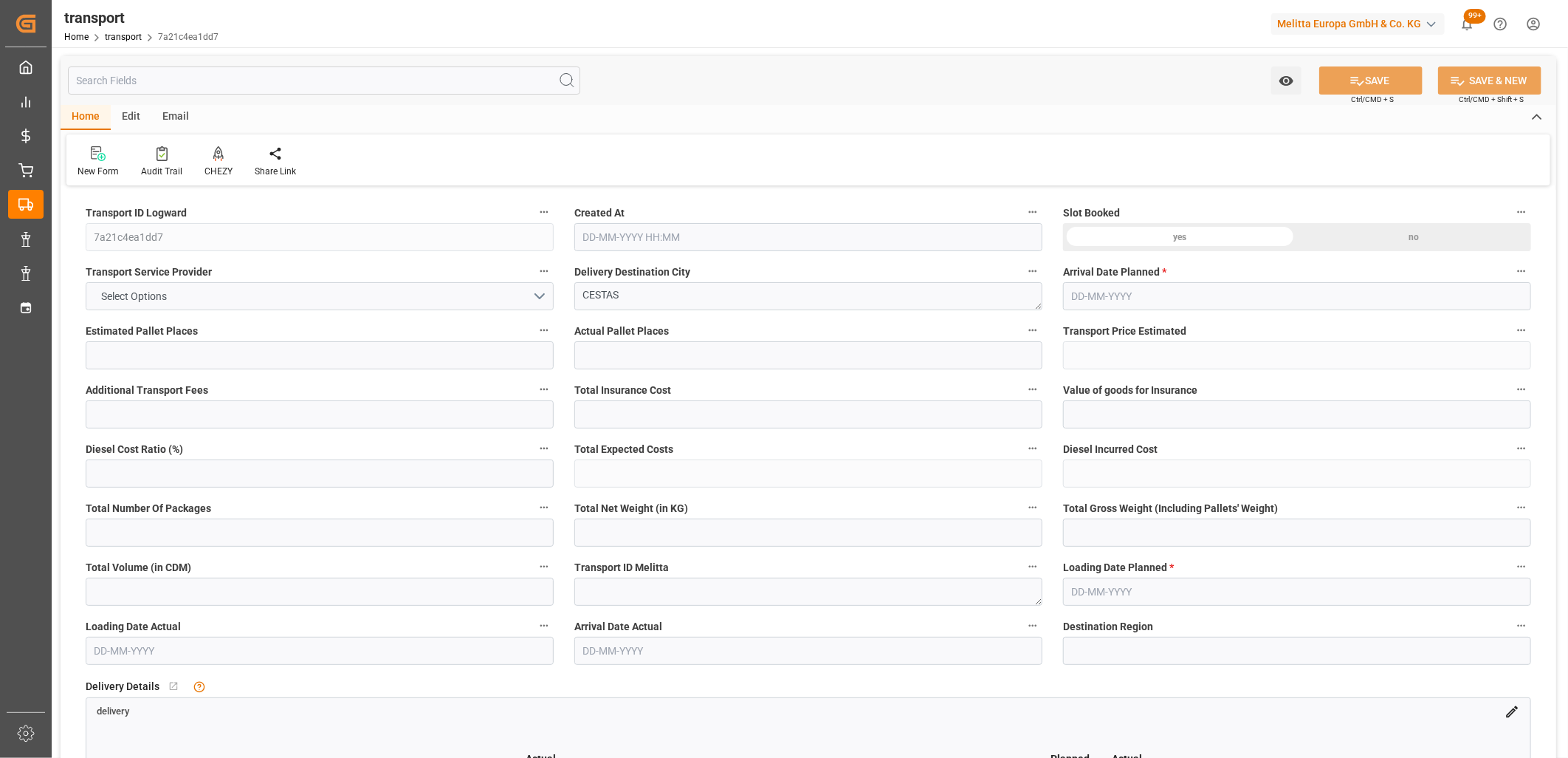
type input "287.8406"
type input "-10.0694"
type input "0"
type input "20.881"
type input "48.632"
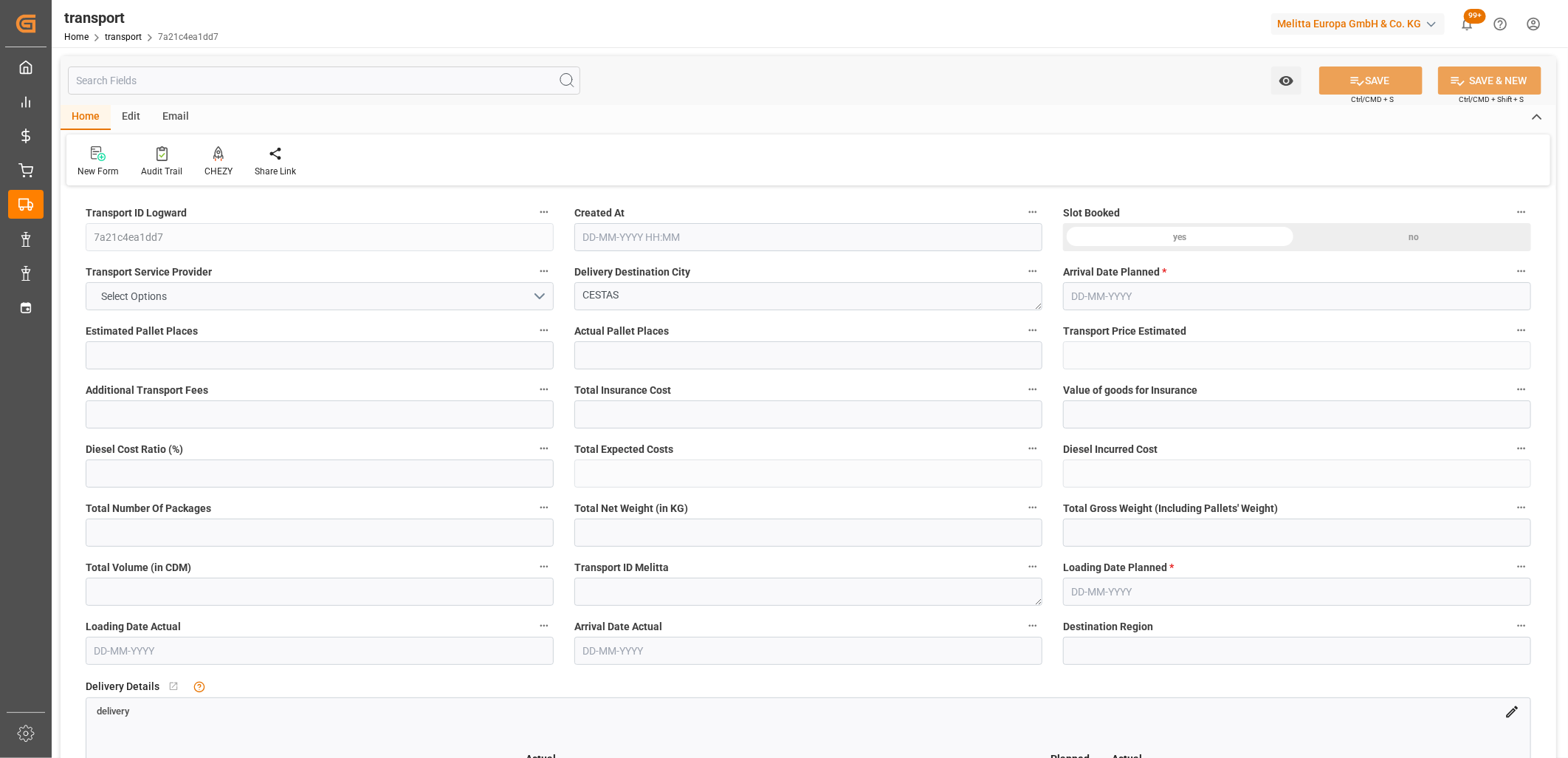
type input "156.096"
type input "33"
type input "1"
type input "16"
type input "2"
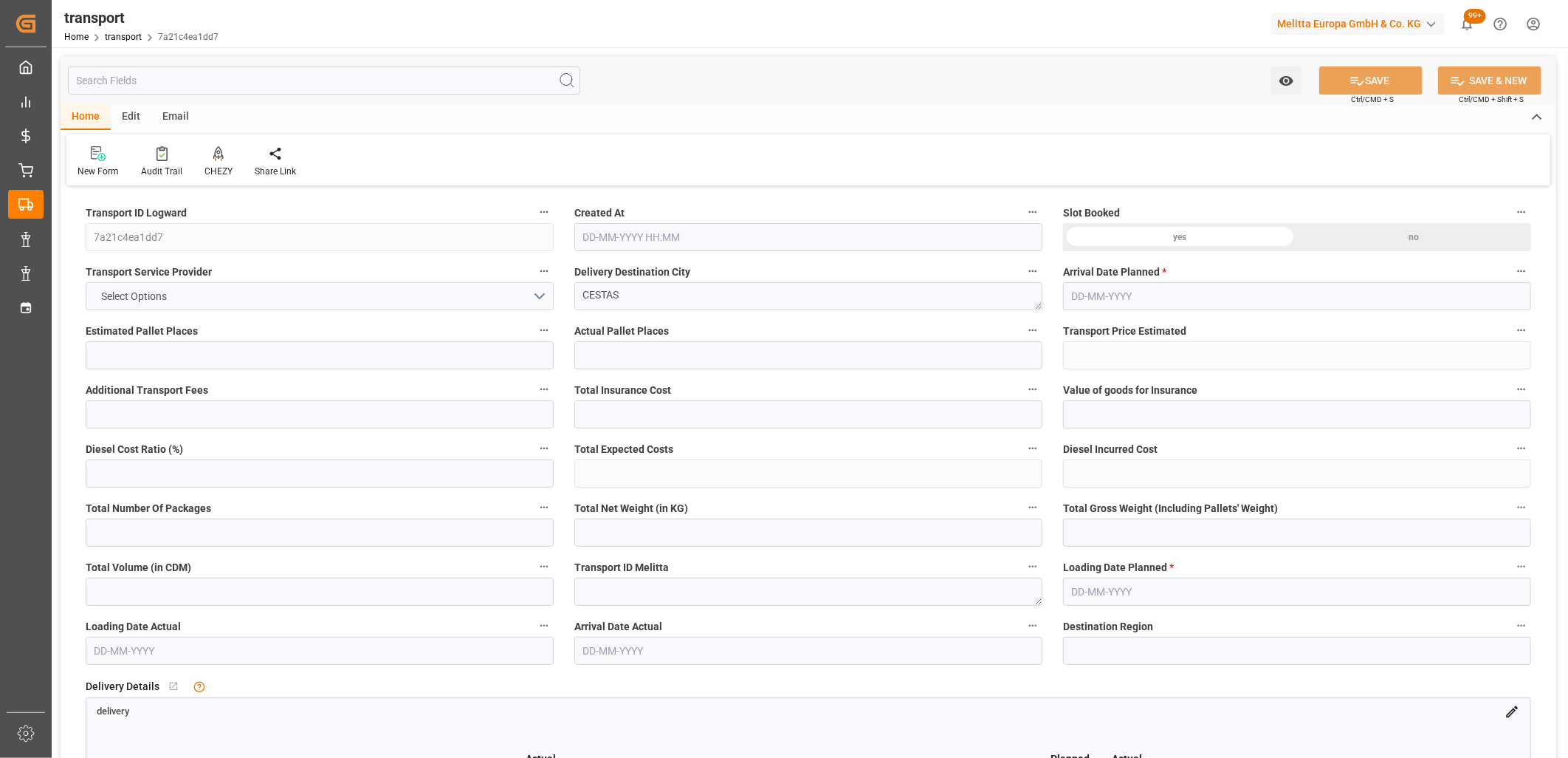
type input "101"
type input "25.633"
type input "0"
type input "4710.8598"
type input "0"
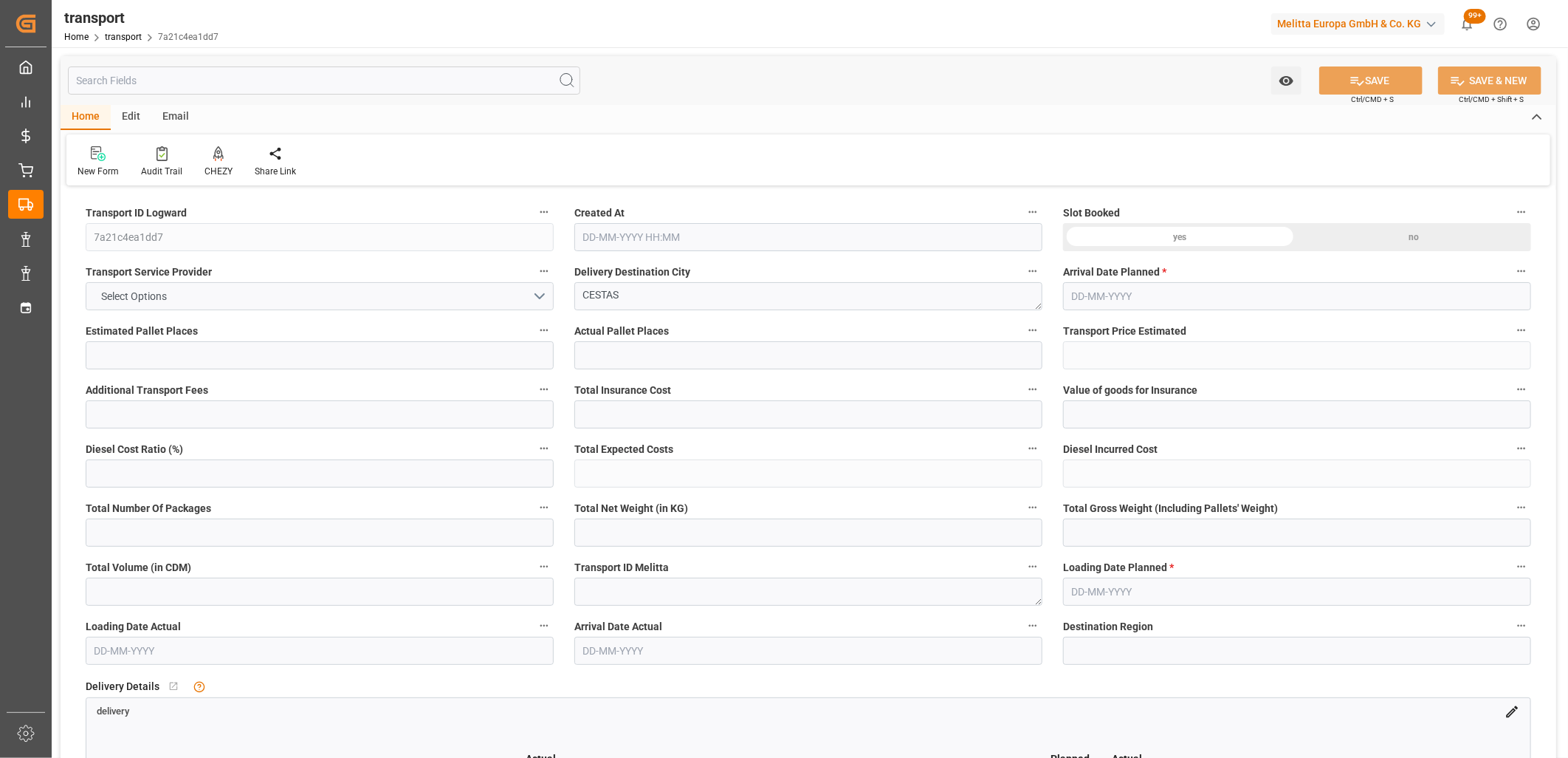
type input "0"
type input "21"
type input "35"
type input "[DATE] 11:49"
type input "[DATE]"
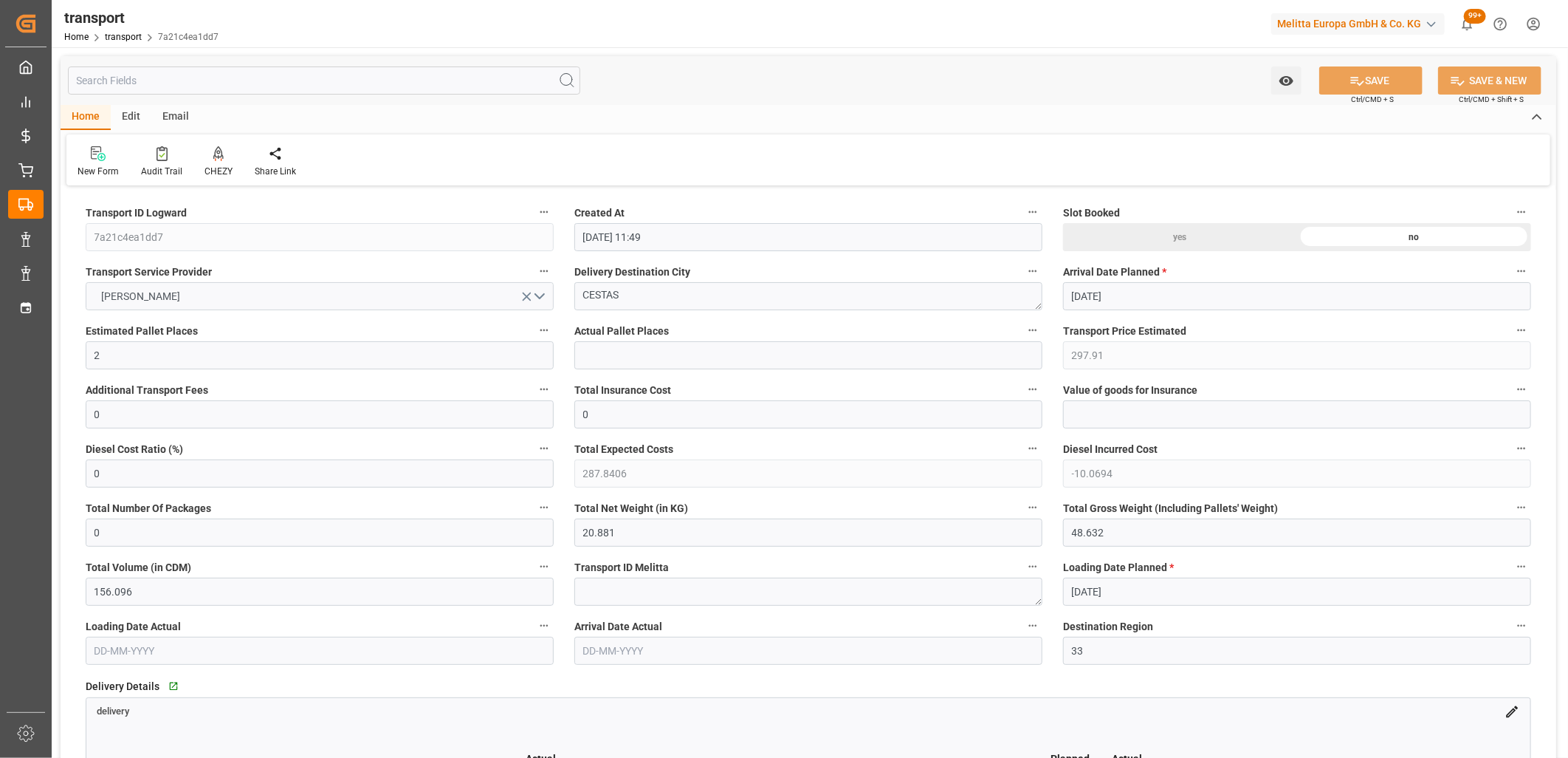
type input "[DATE]"
click at [244, 282] on button "DELISLE" at bounding box center [320, 296] width 468 height 28
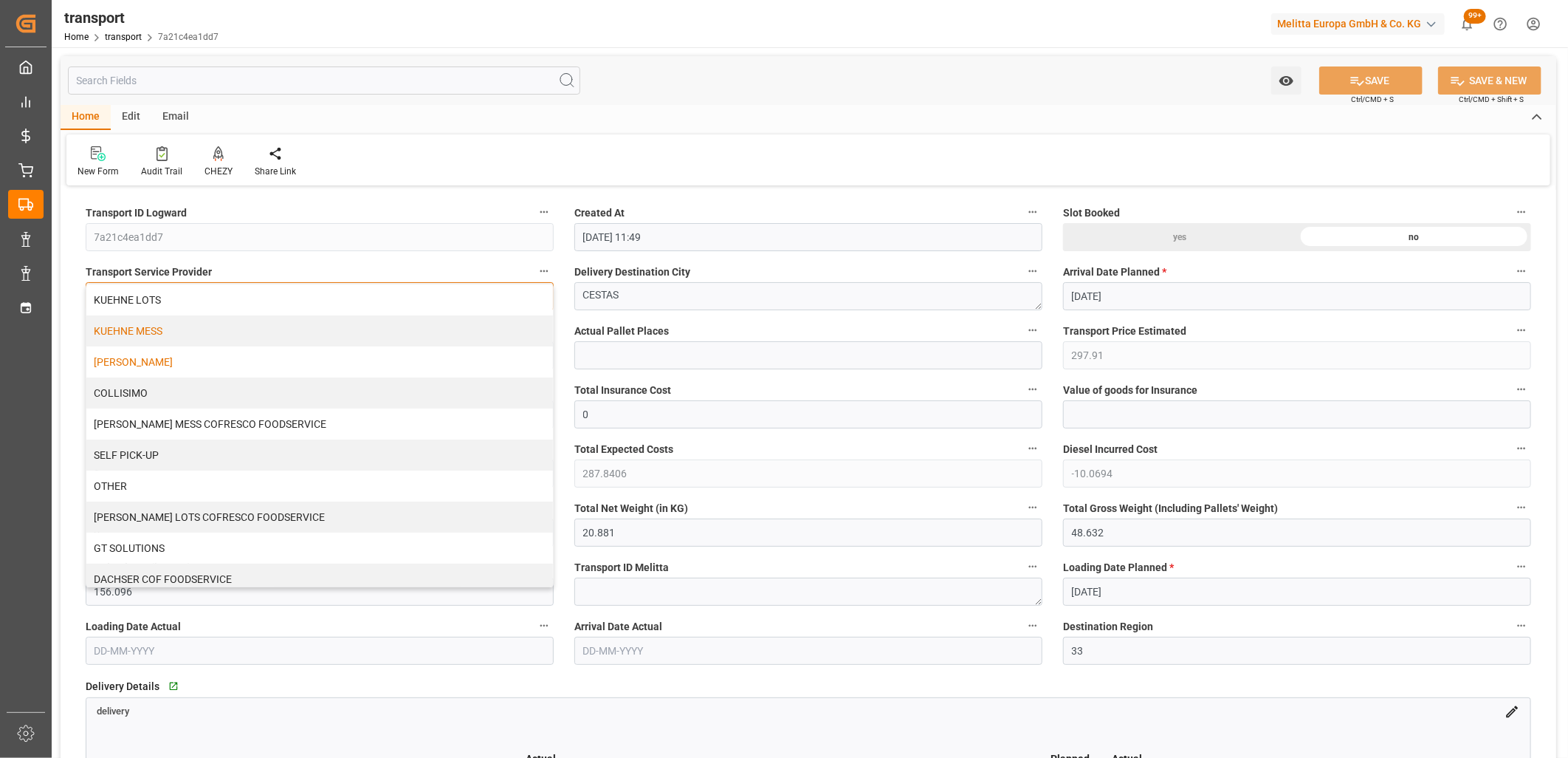
click at [222, 329] on div "KUEHNE MESS" at bounding box center [320, 330] width 466 height 31
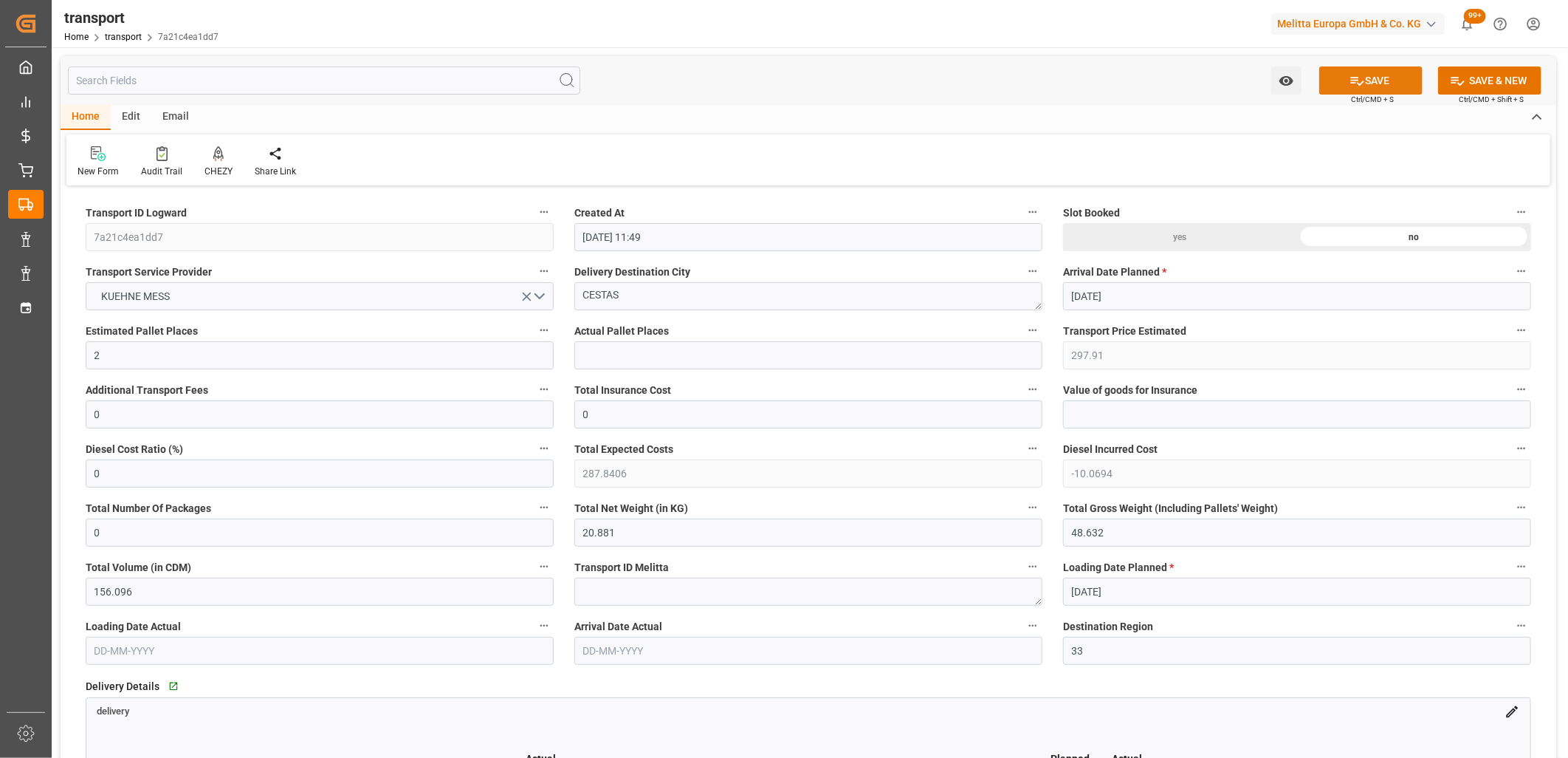
click at [1371, 77] on button "SAVE" at bounding box center [1371, 80] width 103 height 28
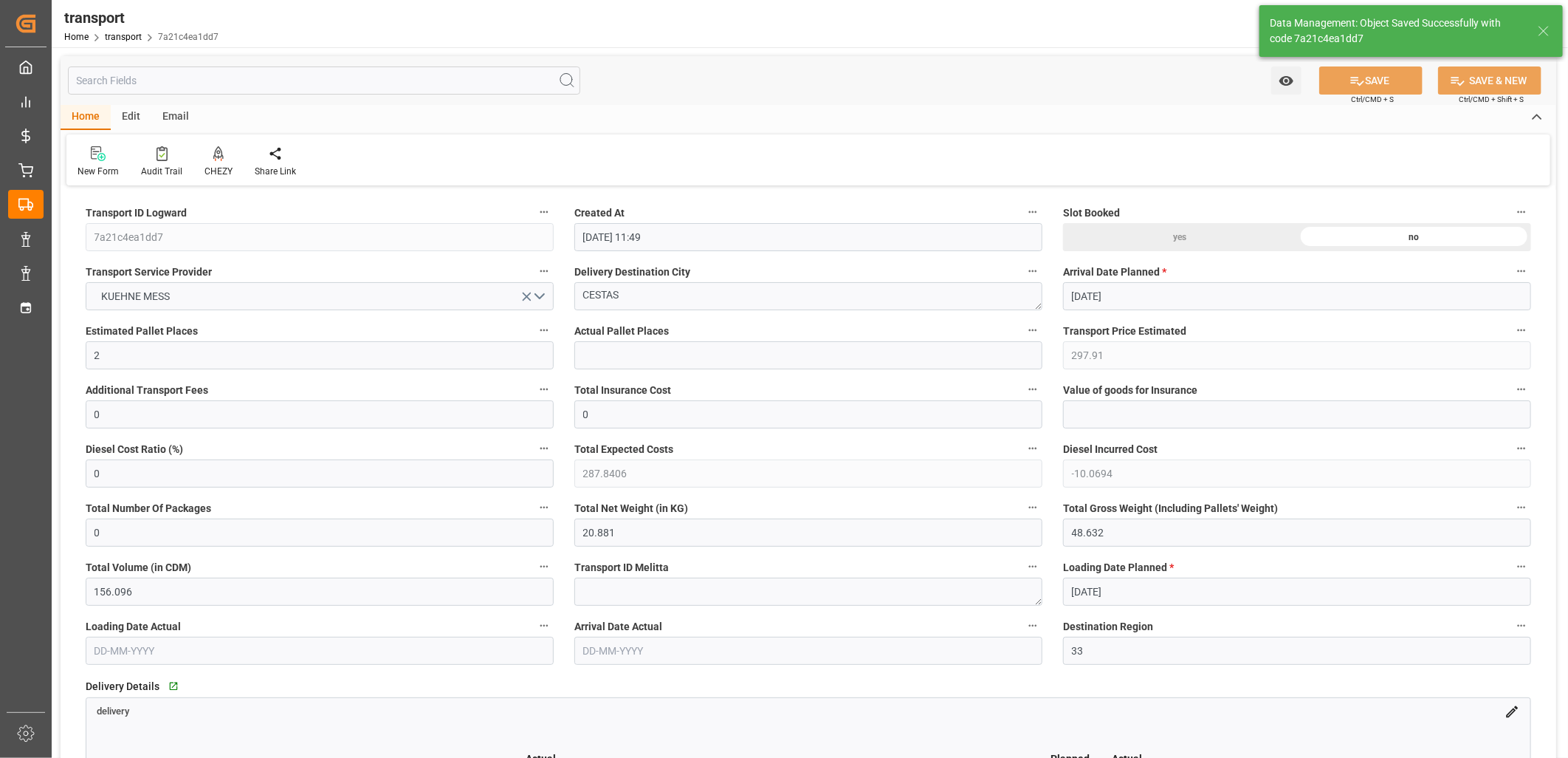
type input "54.81"
type input "0"
click at [214, 153] on icon at bounding box center [219, 152] width 11 height 13
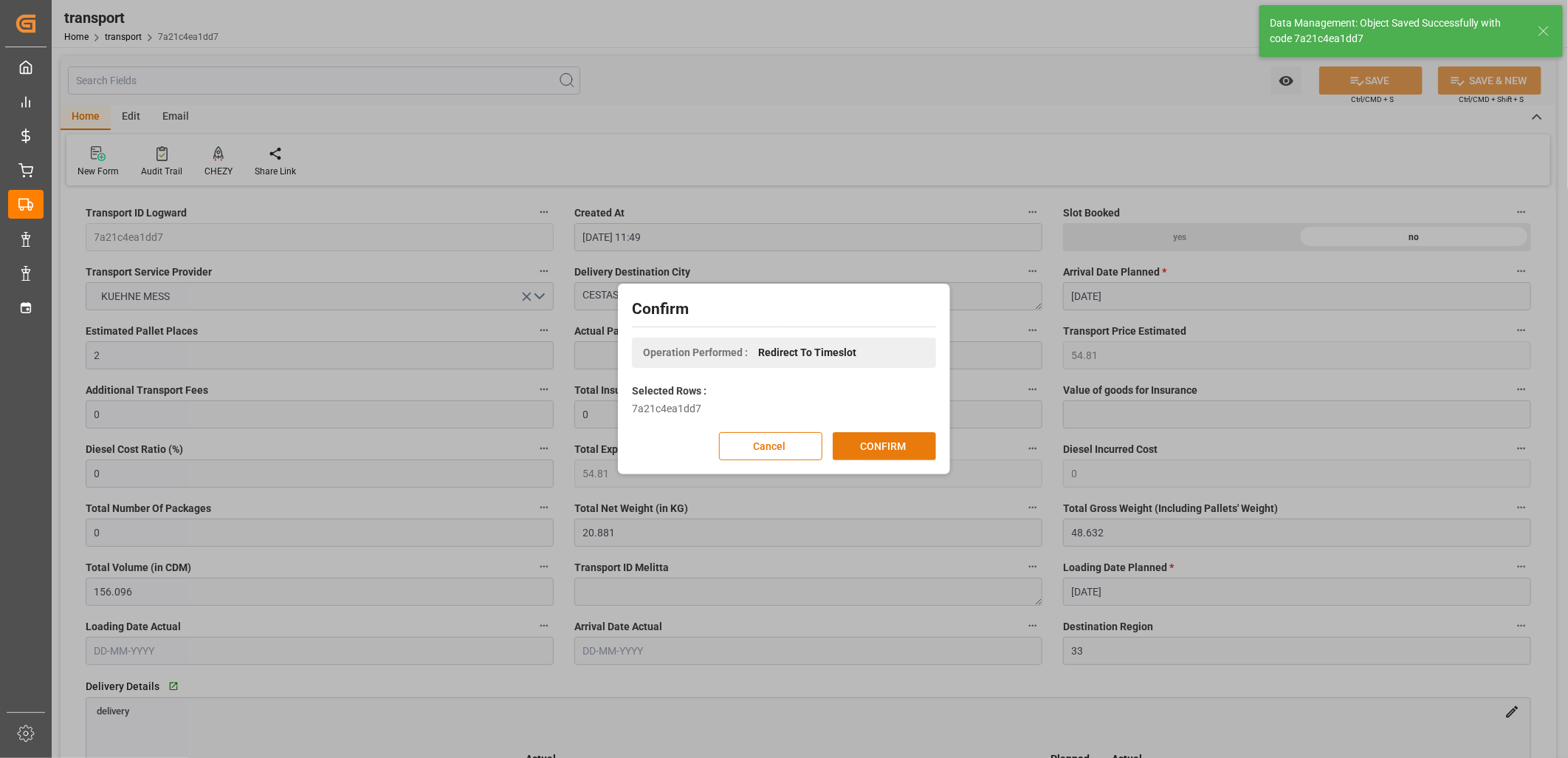
click at [912, 452] on button "CONFIRM" at bounding box center [884, 446] width 103 height 28
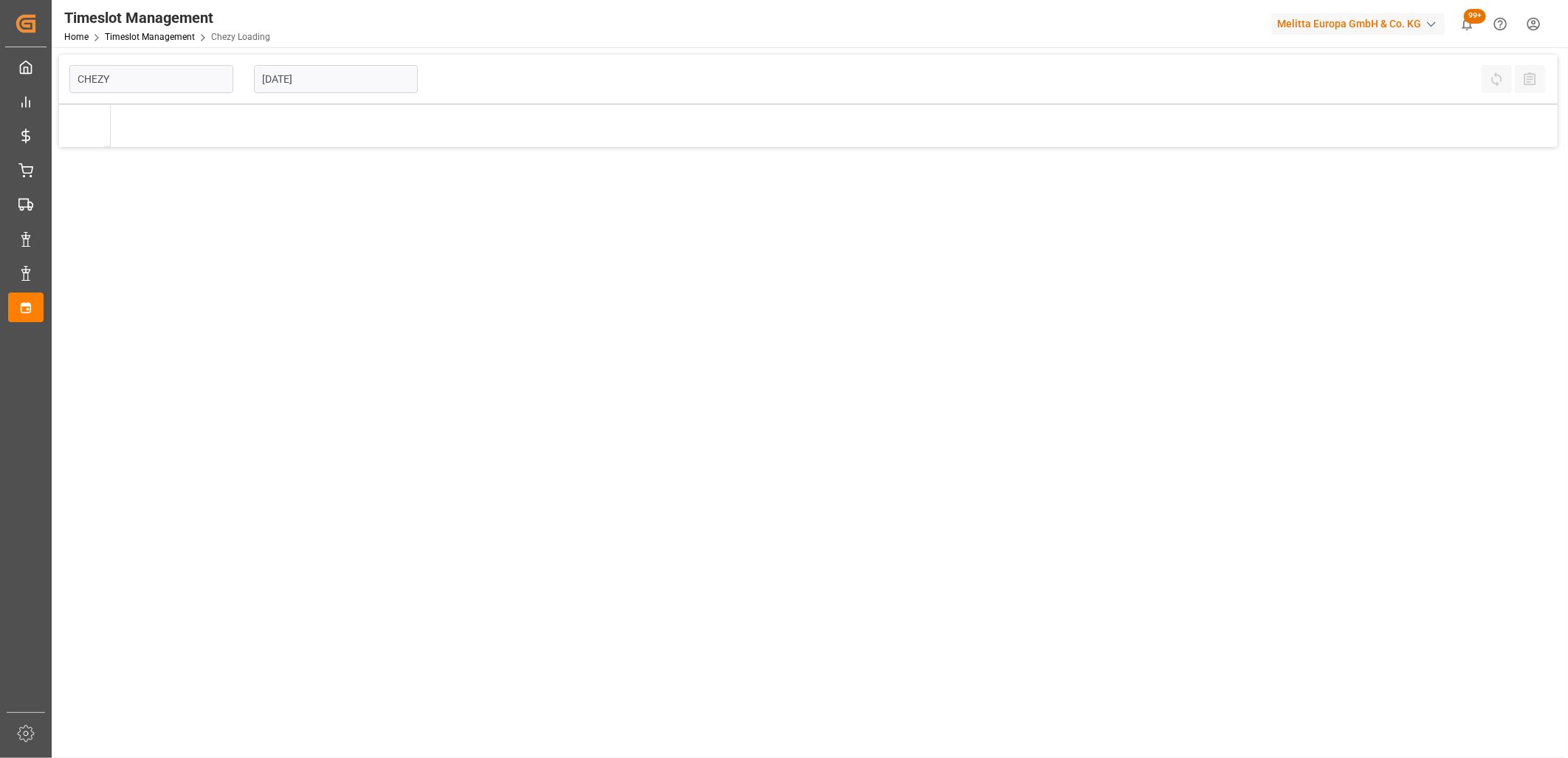
type input "Chezy Loading"
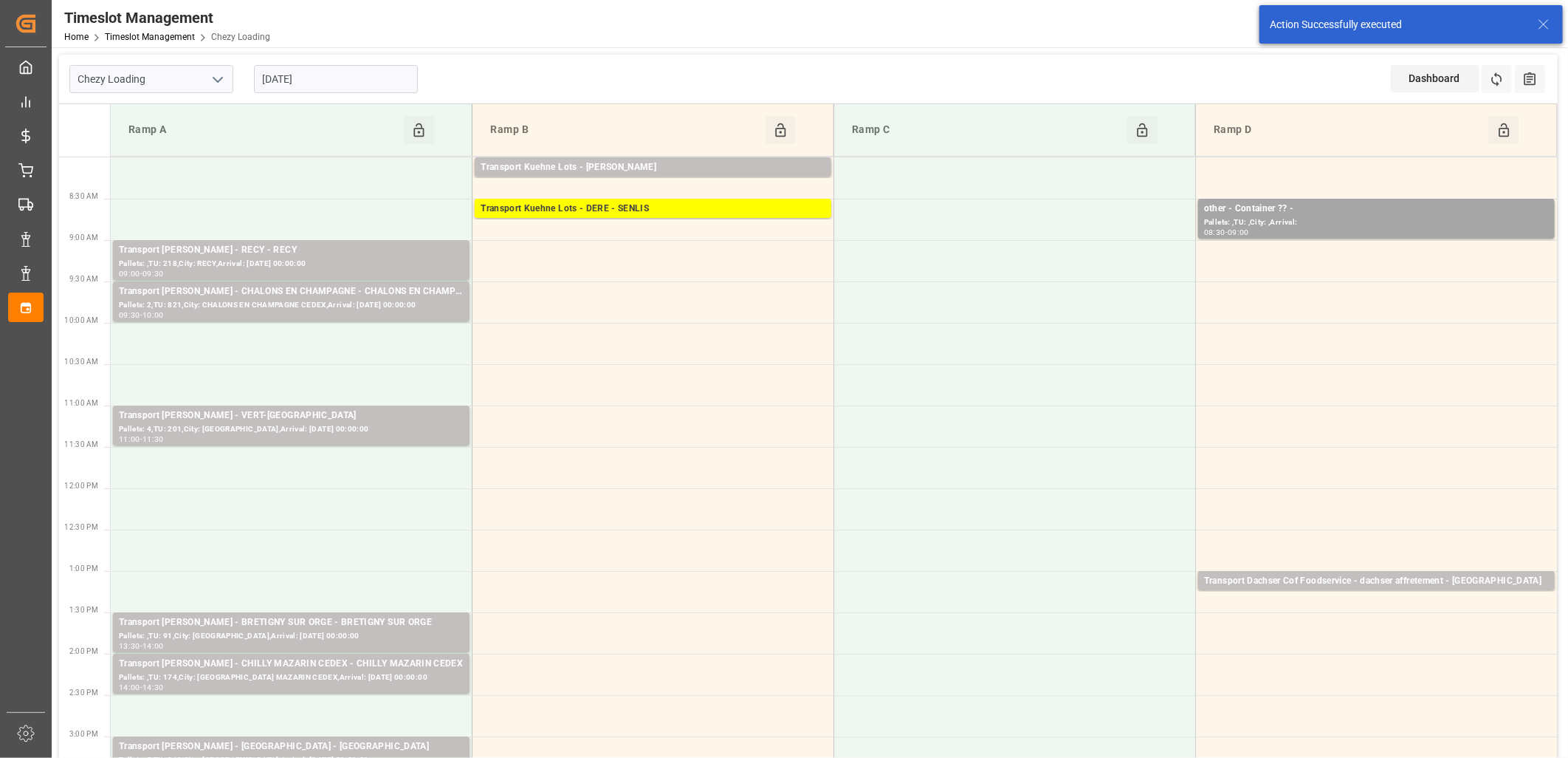
click at [333, 78] on input "[DATE]" at bounding box center [336, 78] width 164 height 28
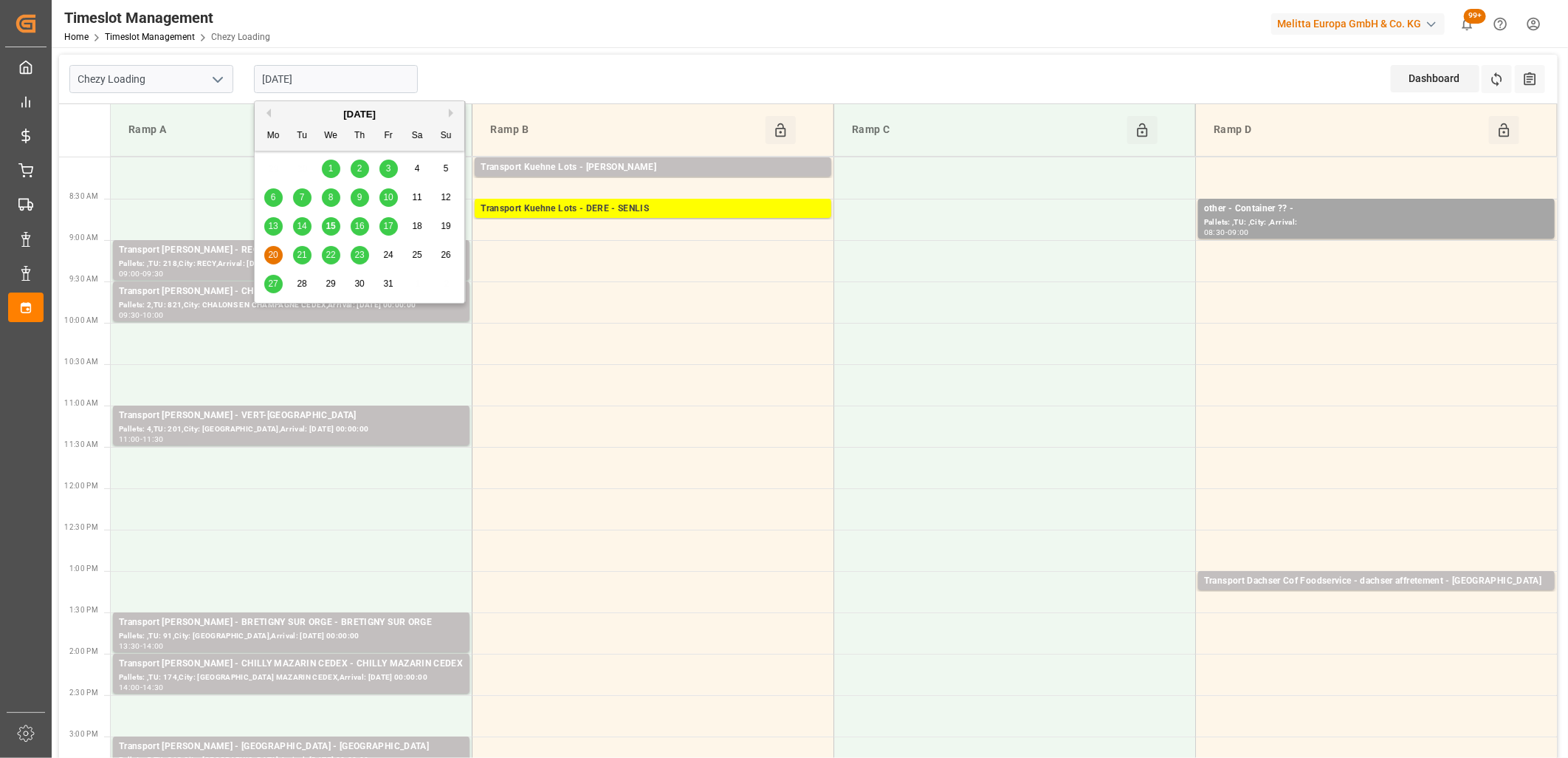
click at [357, 227] on span "16" at bounding box center [359, 226] width 10 height 11
type input "[DATE]"
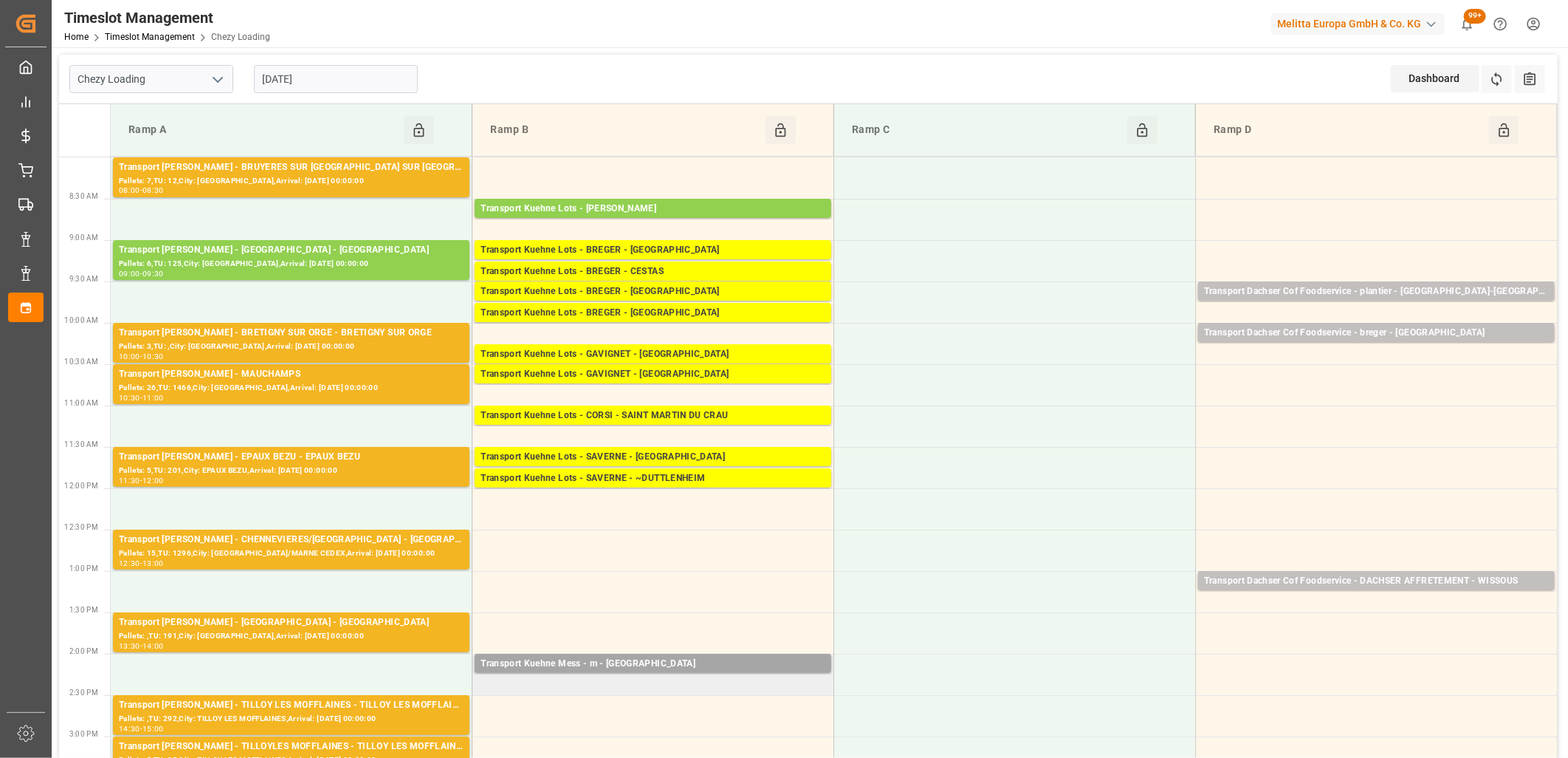
click at [585, 683] on td "Transport Kuehne Mess - m - Réau Pallets: ,TU: 14,City: [GEOGRAPHIC_DATA],Arriv…" at bounding box center [653, 674] width 362 height 41
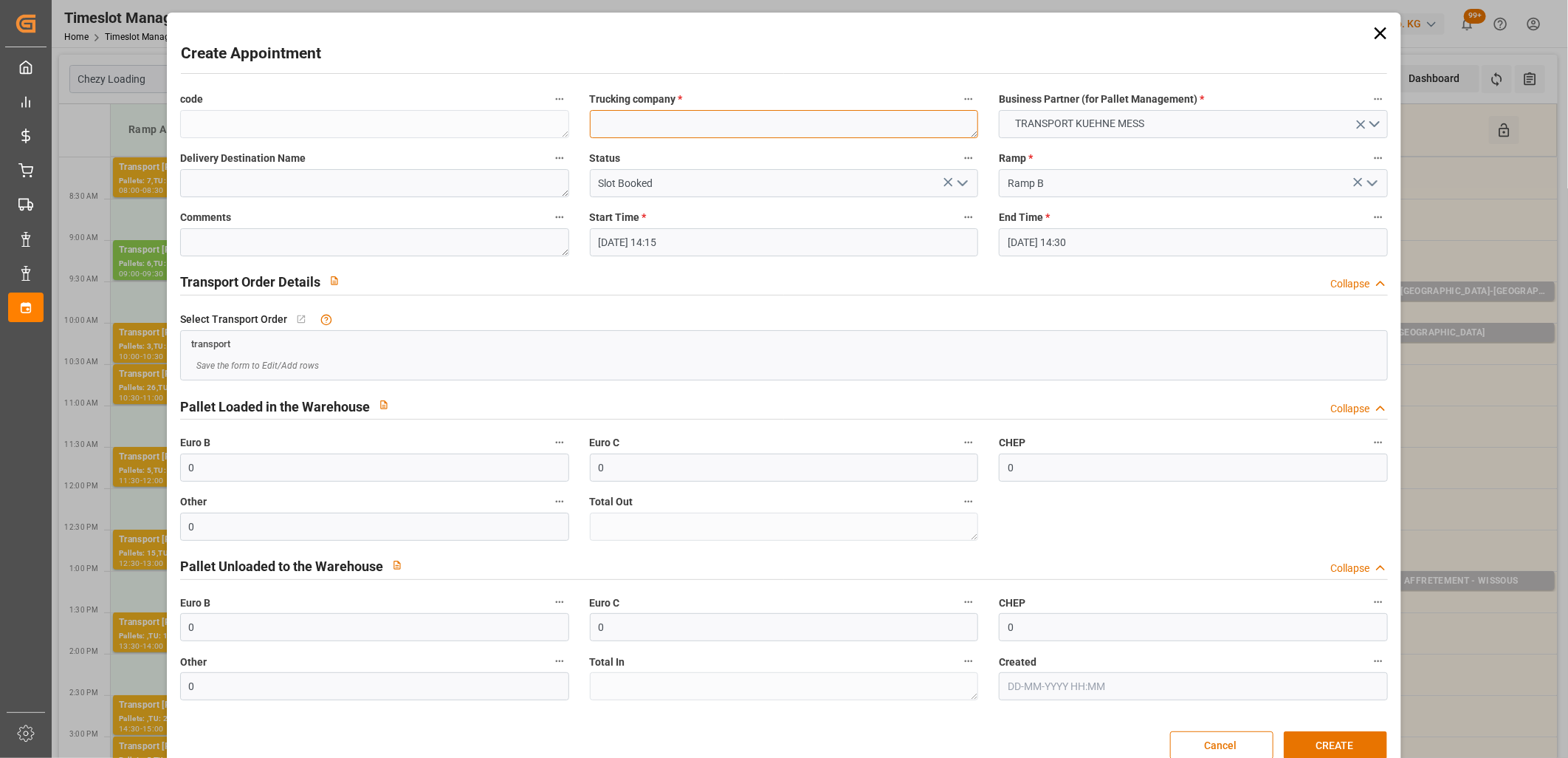
click at [596, 117] on textarea at bounding box center [784, 123] width 389 height 28
type textarea "m"
click at [1344, 742] on button "CREATE" at bounding box center [1335, 744] width 103 height 28
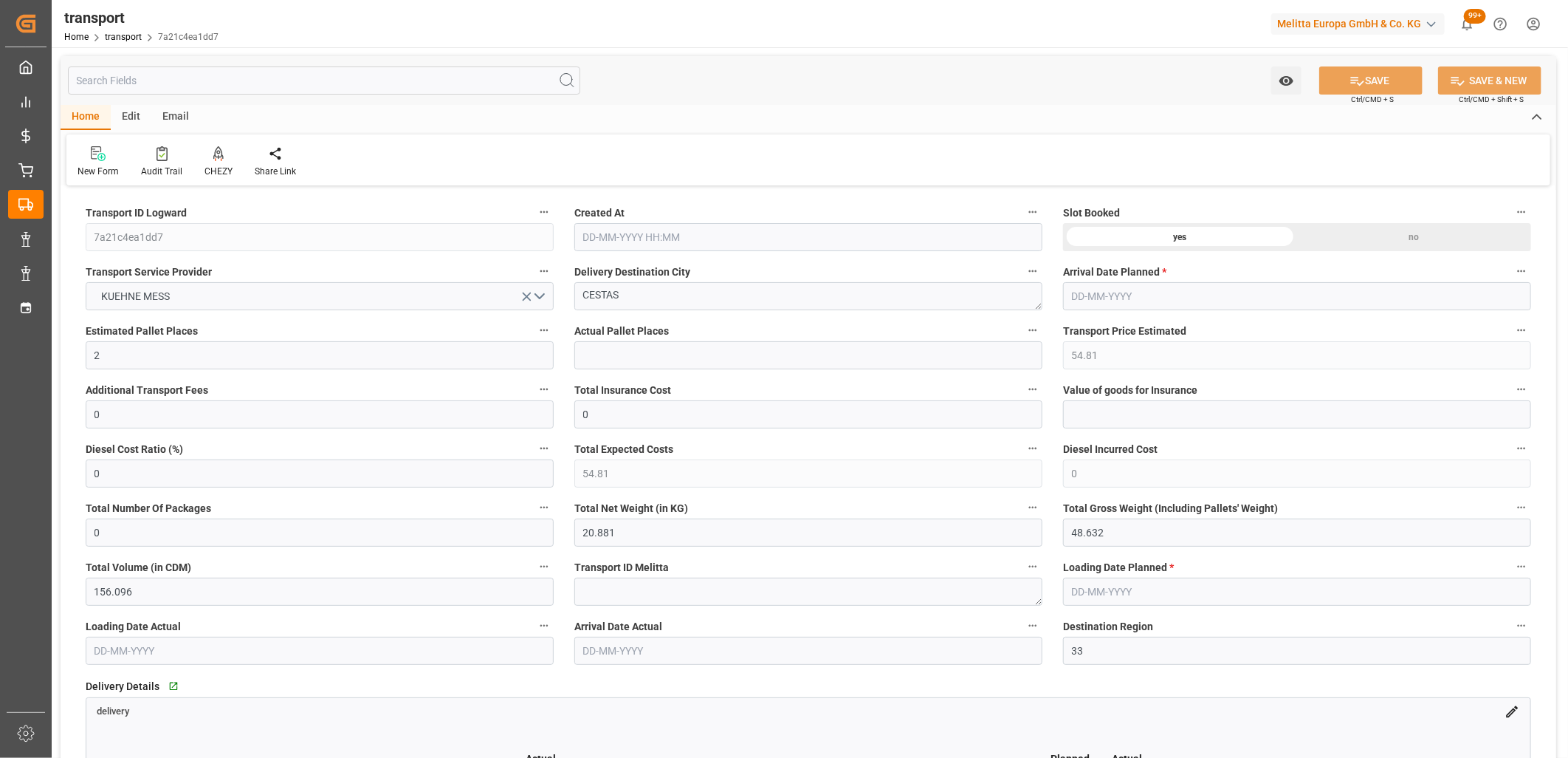
type input "[DATE] 11:49"
type input "[DATE]"
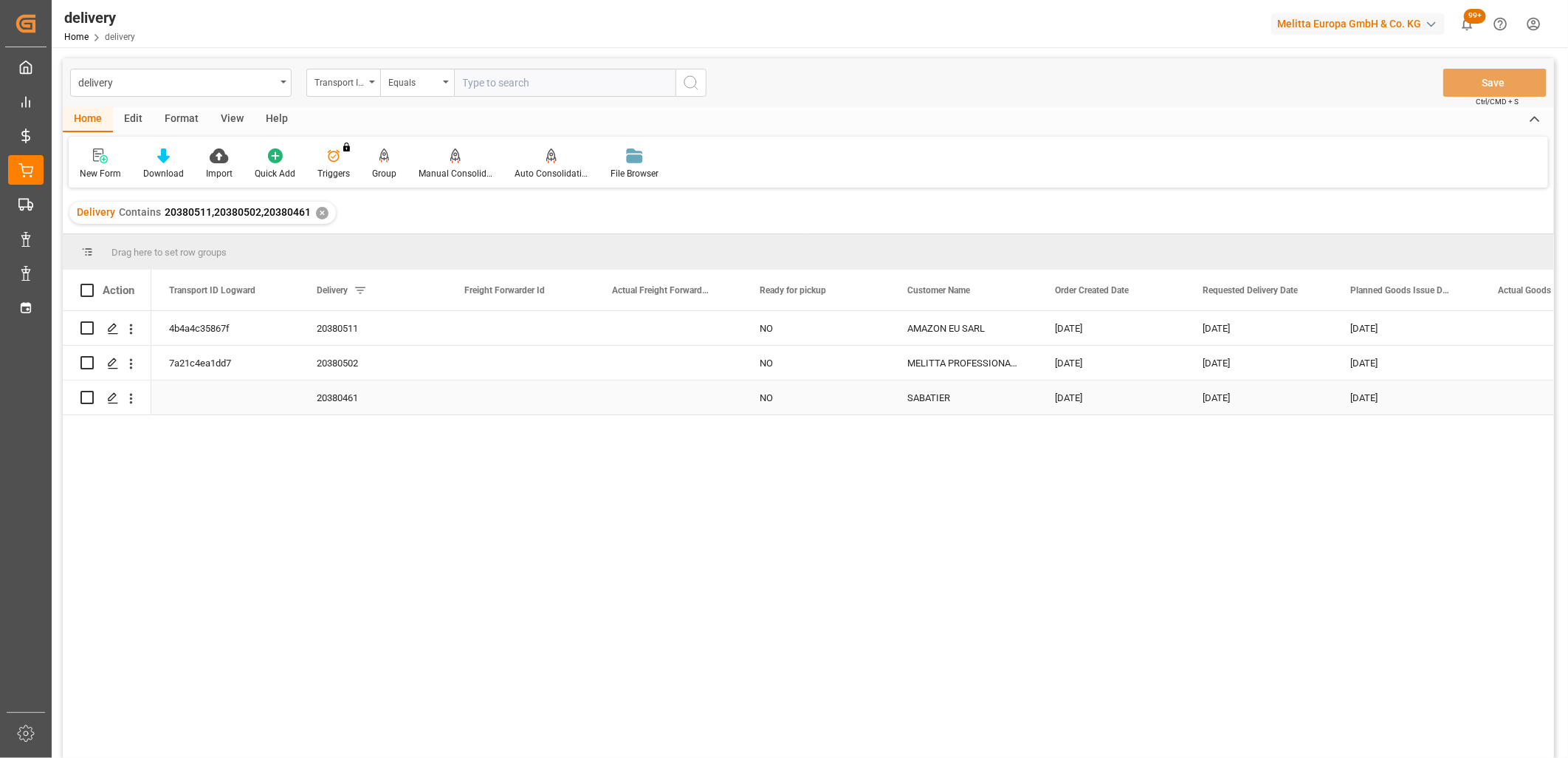
click at [89, 400] on input "Press Space to toggle row selection (unchecked)" at bounding box center [87, 397] width 14 height 14
checkbox input "true"
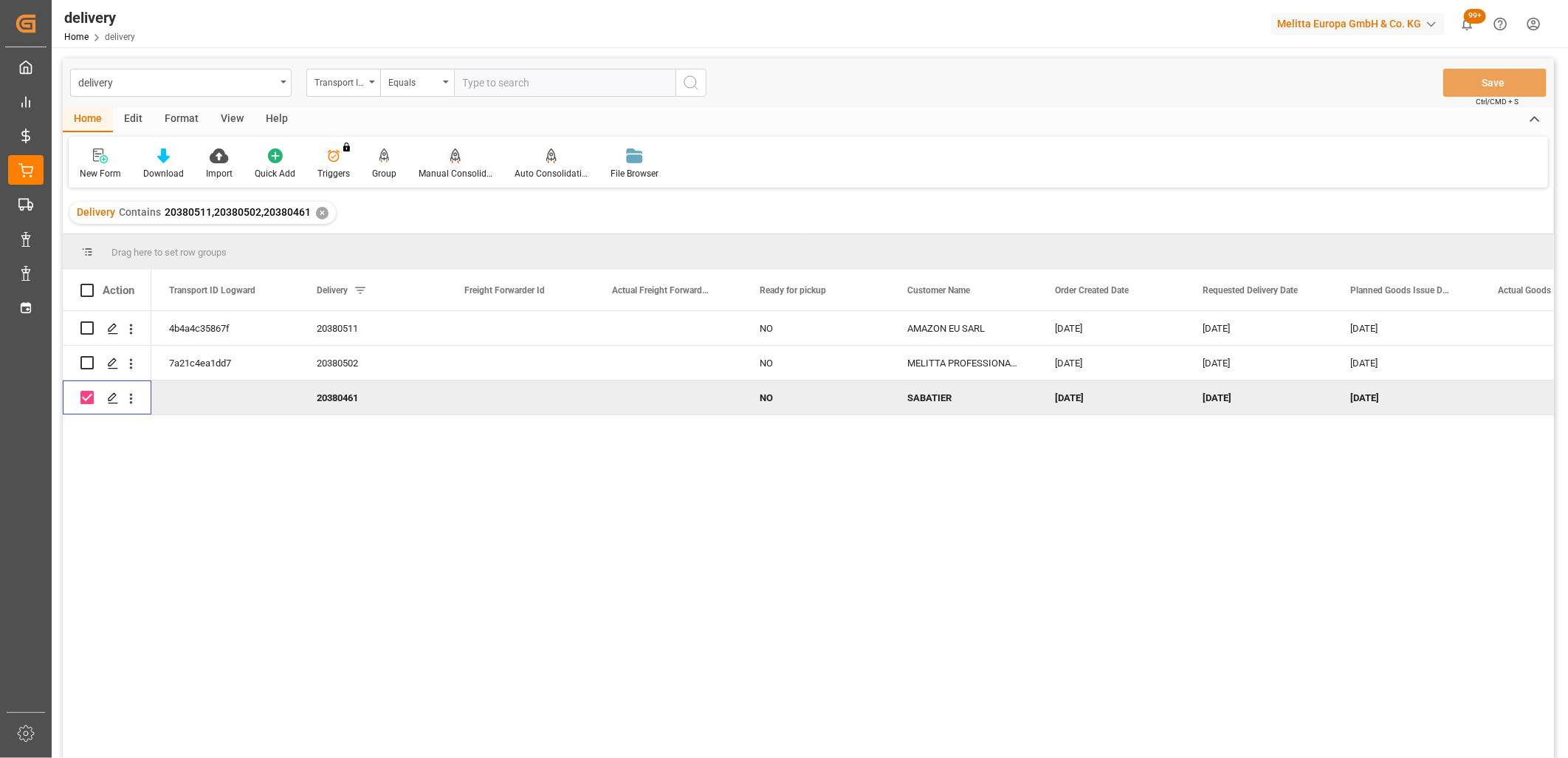
click at [451, 160] on icon at bounding box center [456, 156] width 11 height 15
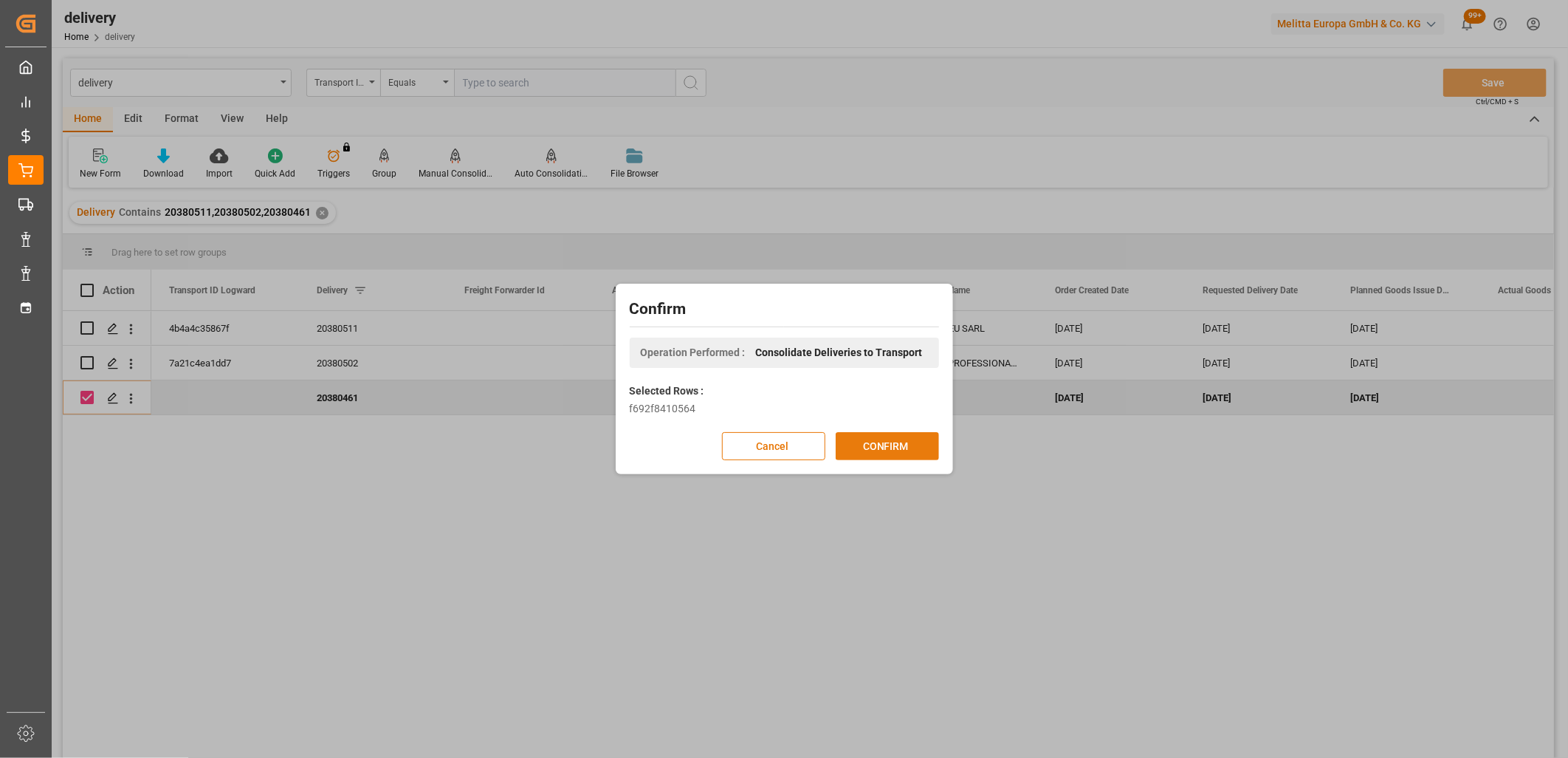
click at [869, 444] on button "CONFIRM" at bounding box center [887, 446] width 103 height 28
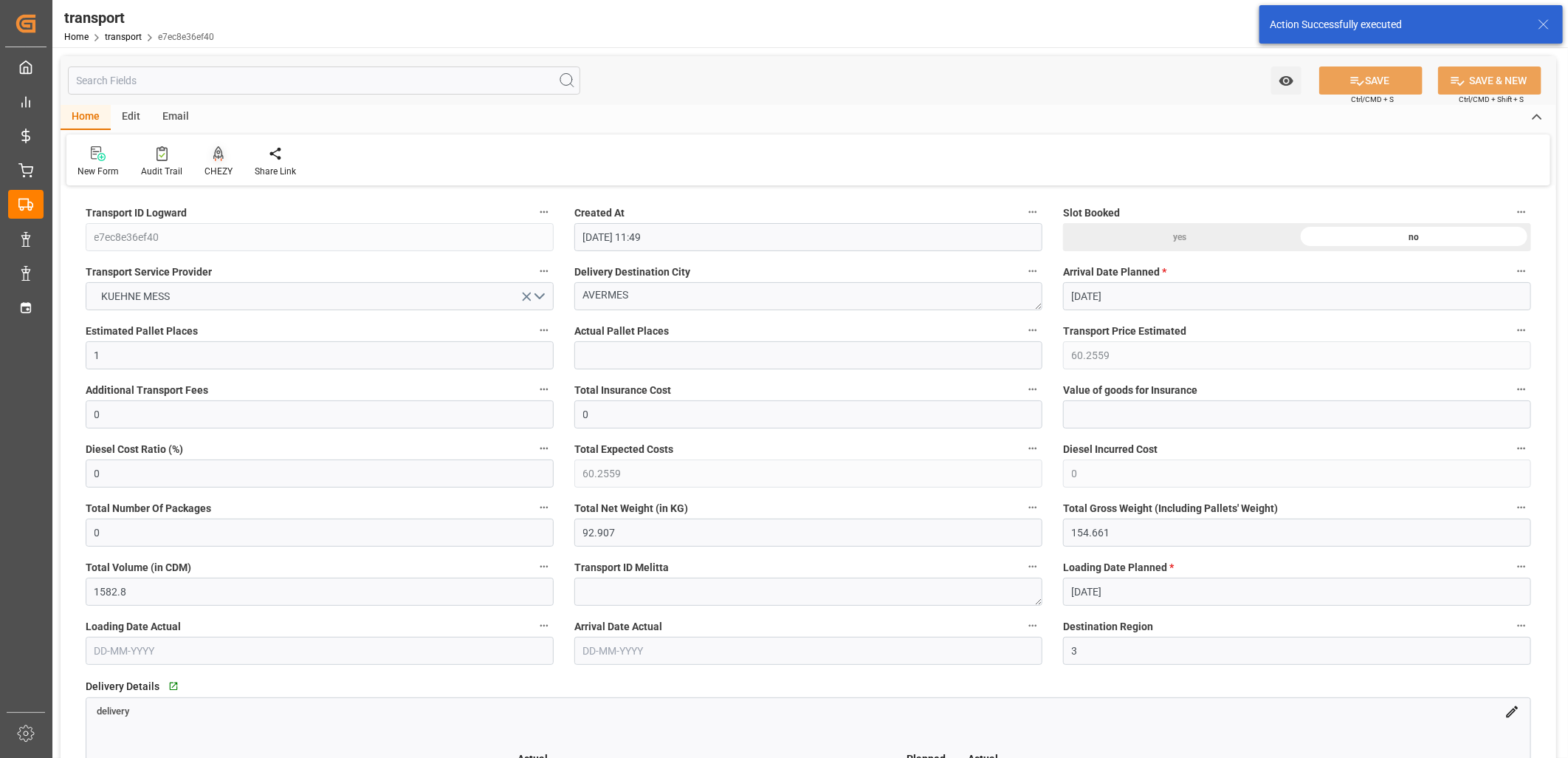
click at [214, 150] on icon at bounding box center [219, 152] width 11 height 13
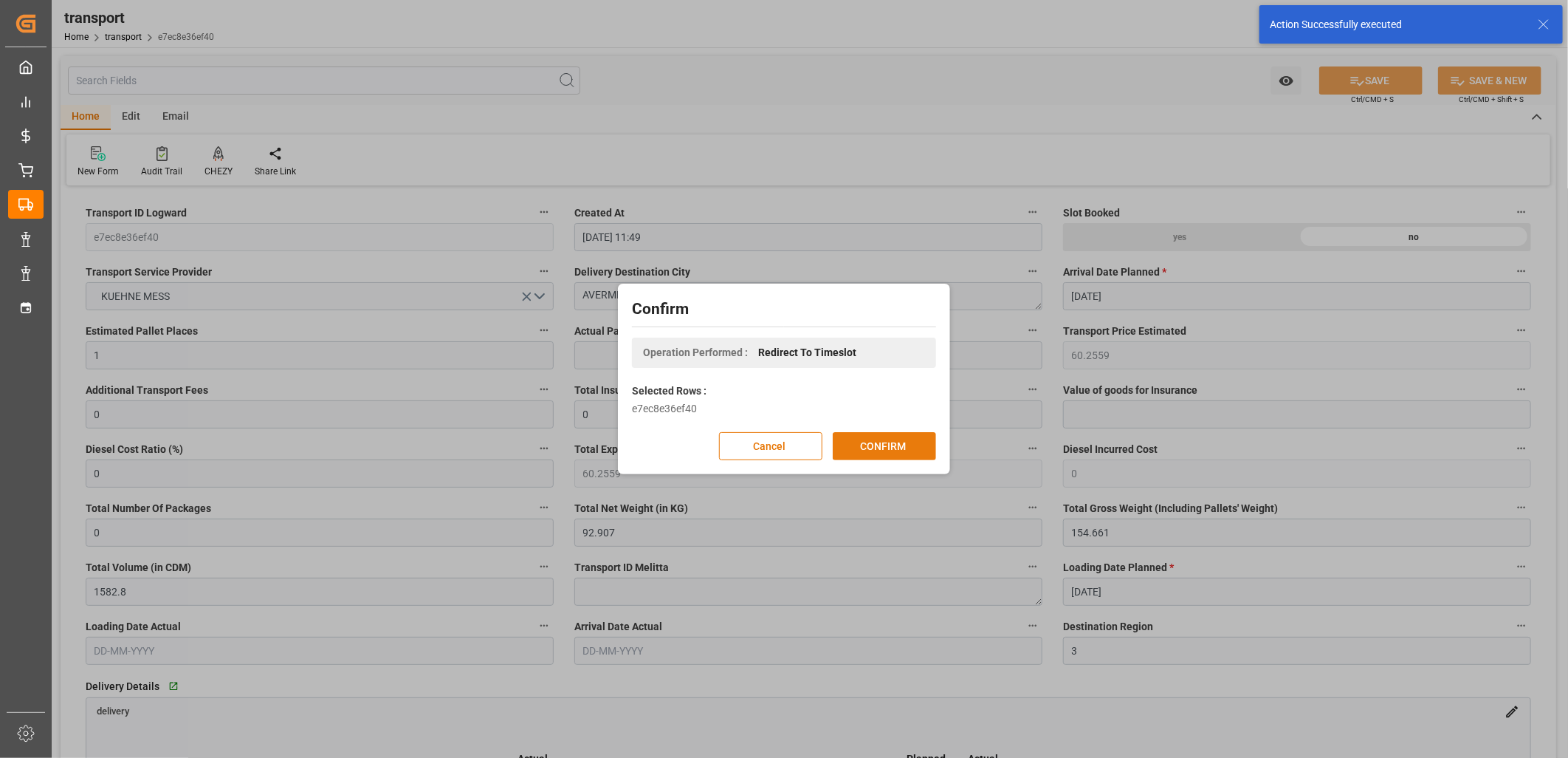
click at [873, 440] on button "CONFIRM" at bounding box center [884, 446] width 103 height 28
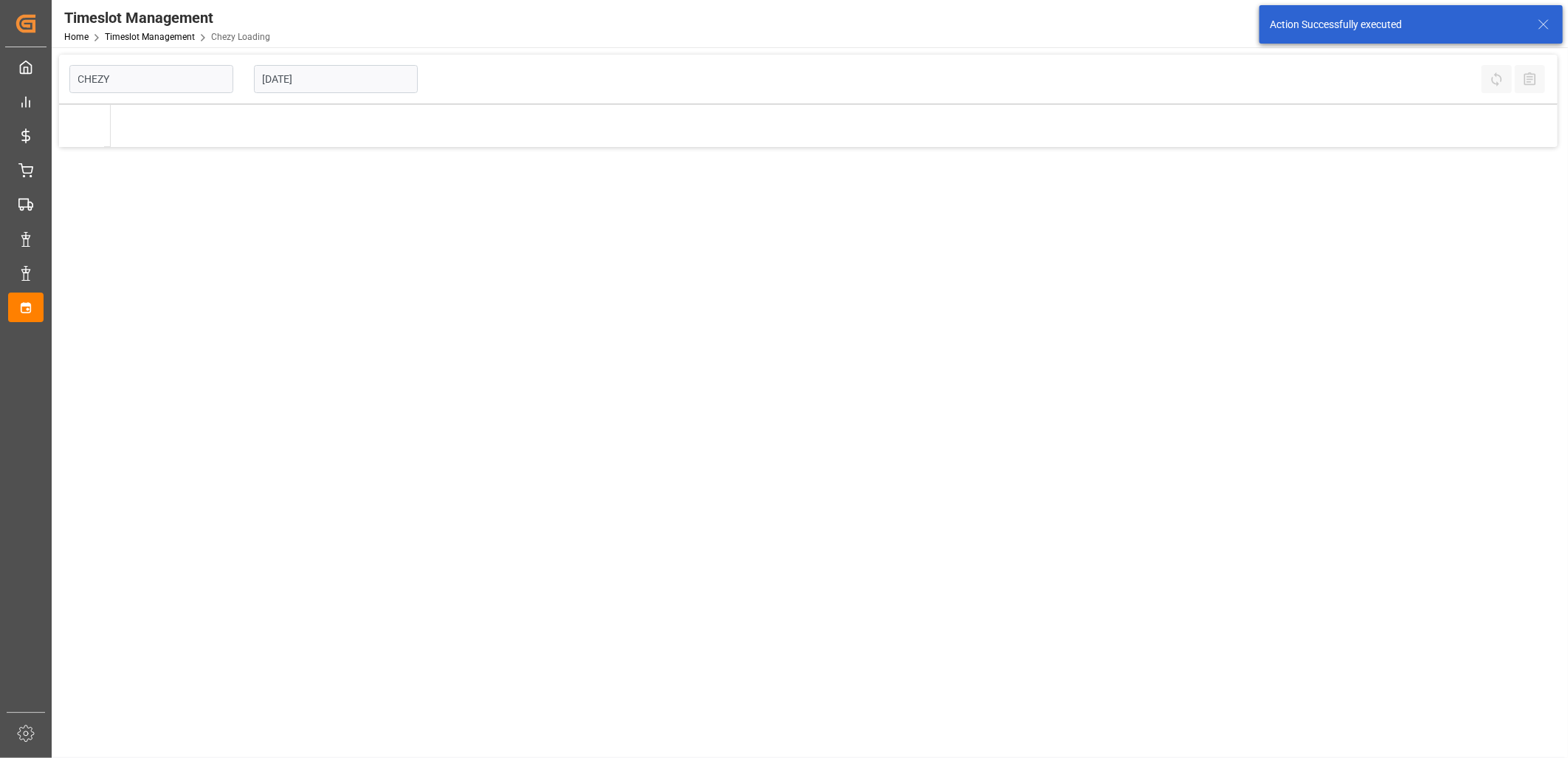
type input "Chezy Loading"
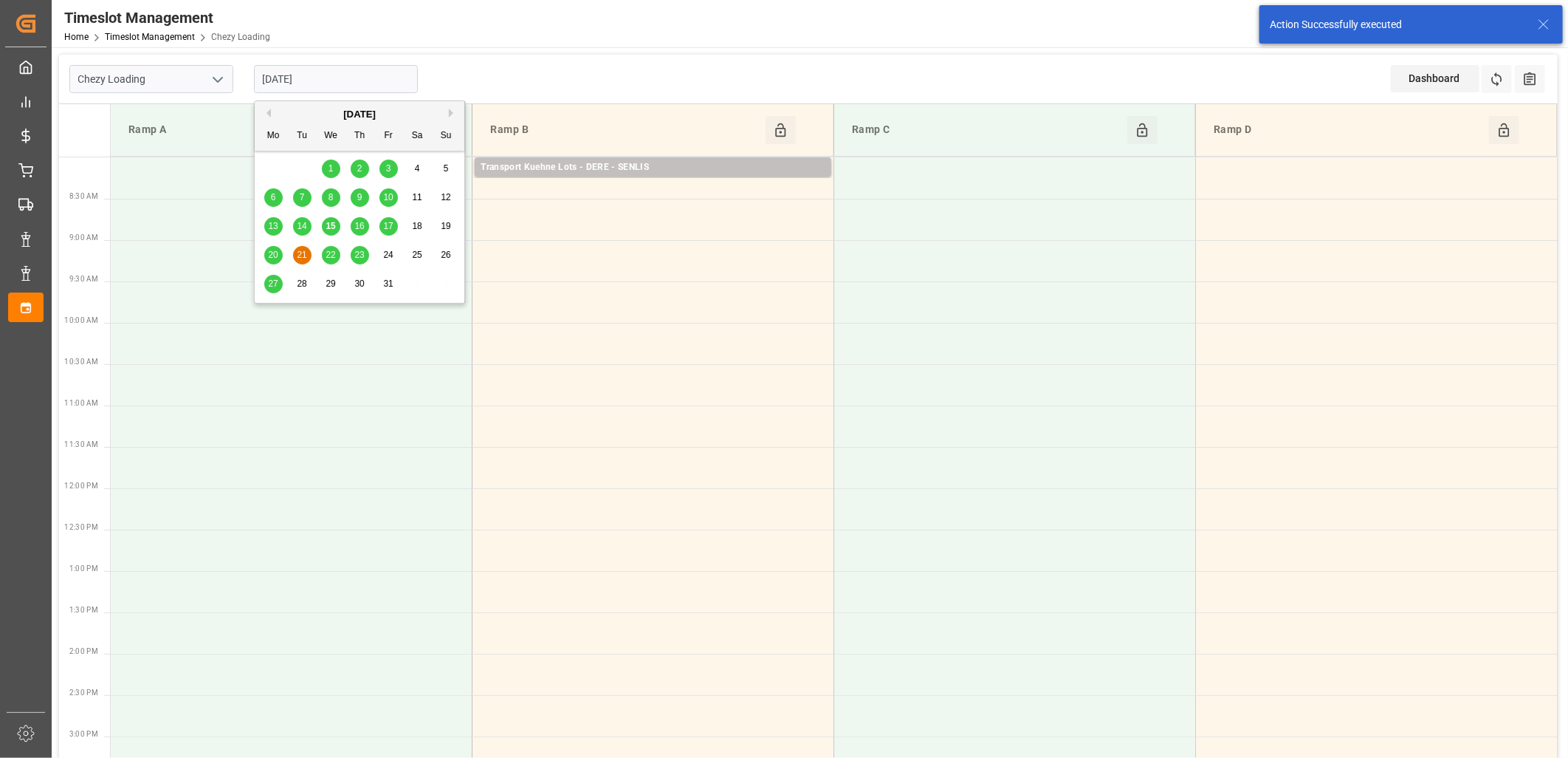
click at [348, 79] on input "[DATE]" at bounding box center [336, 78] width 164 height 28
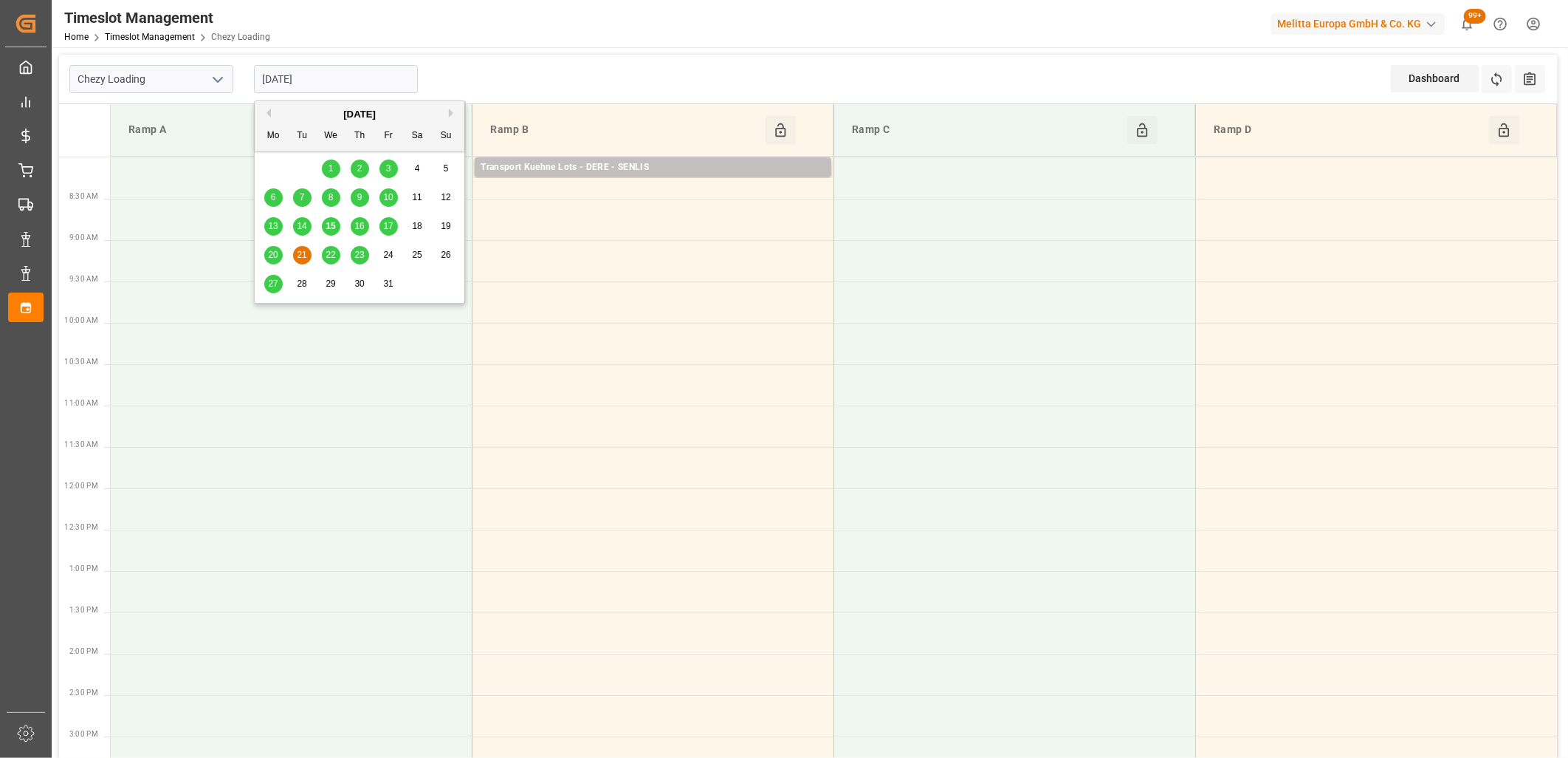
click at [357, 226] on span "16" at bounding box center [359, 226] width 10 height 11
type input "[DATE]"
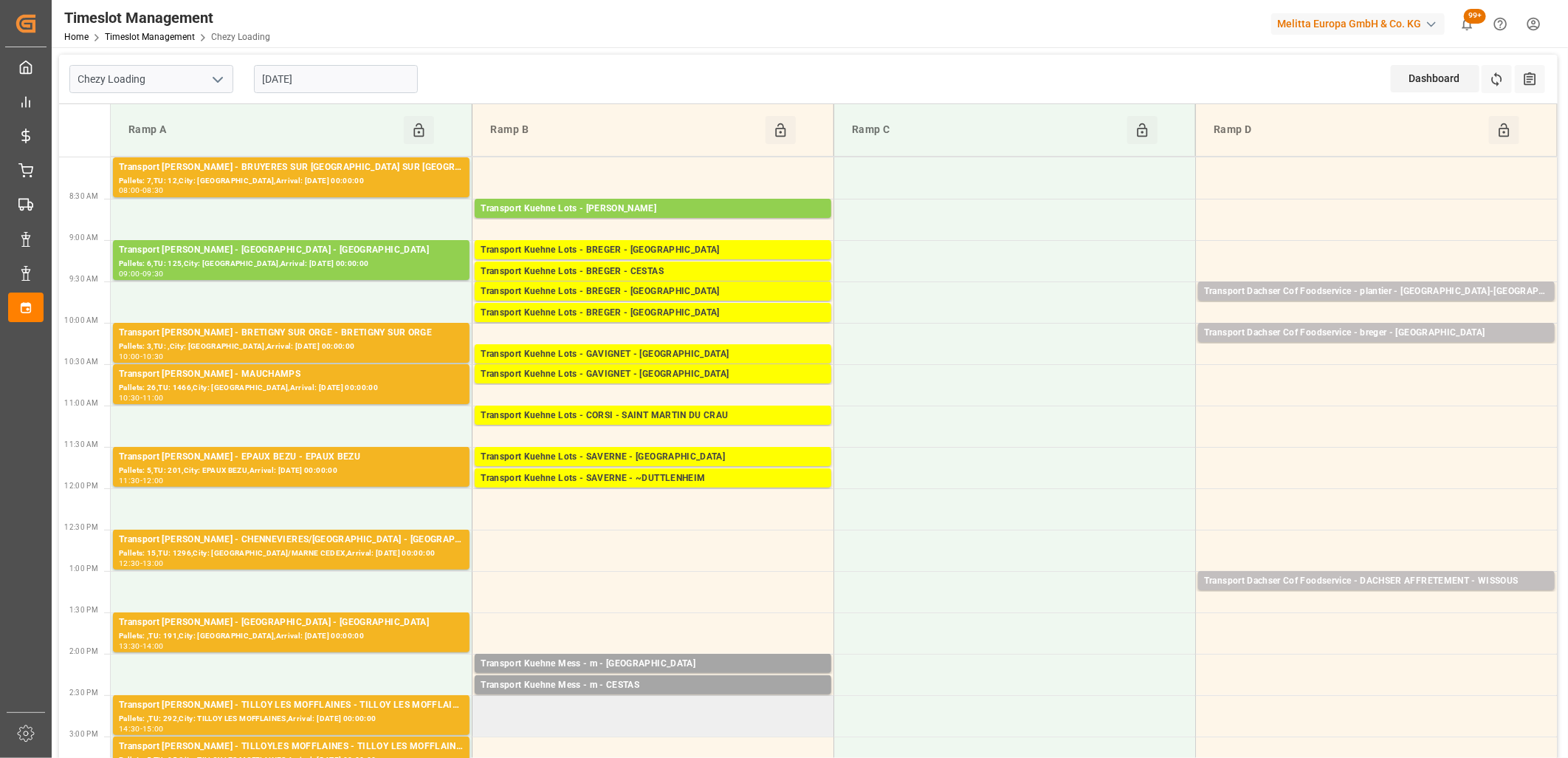
click at [585, 705] on td at bounding box center [653, 715] width 362 height 41
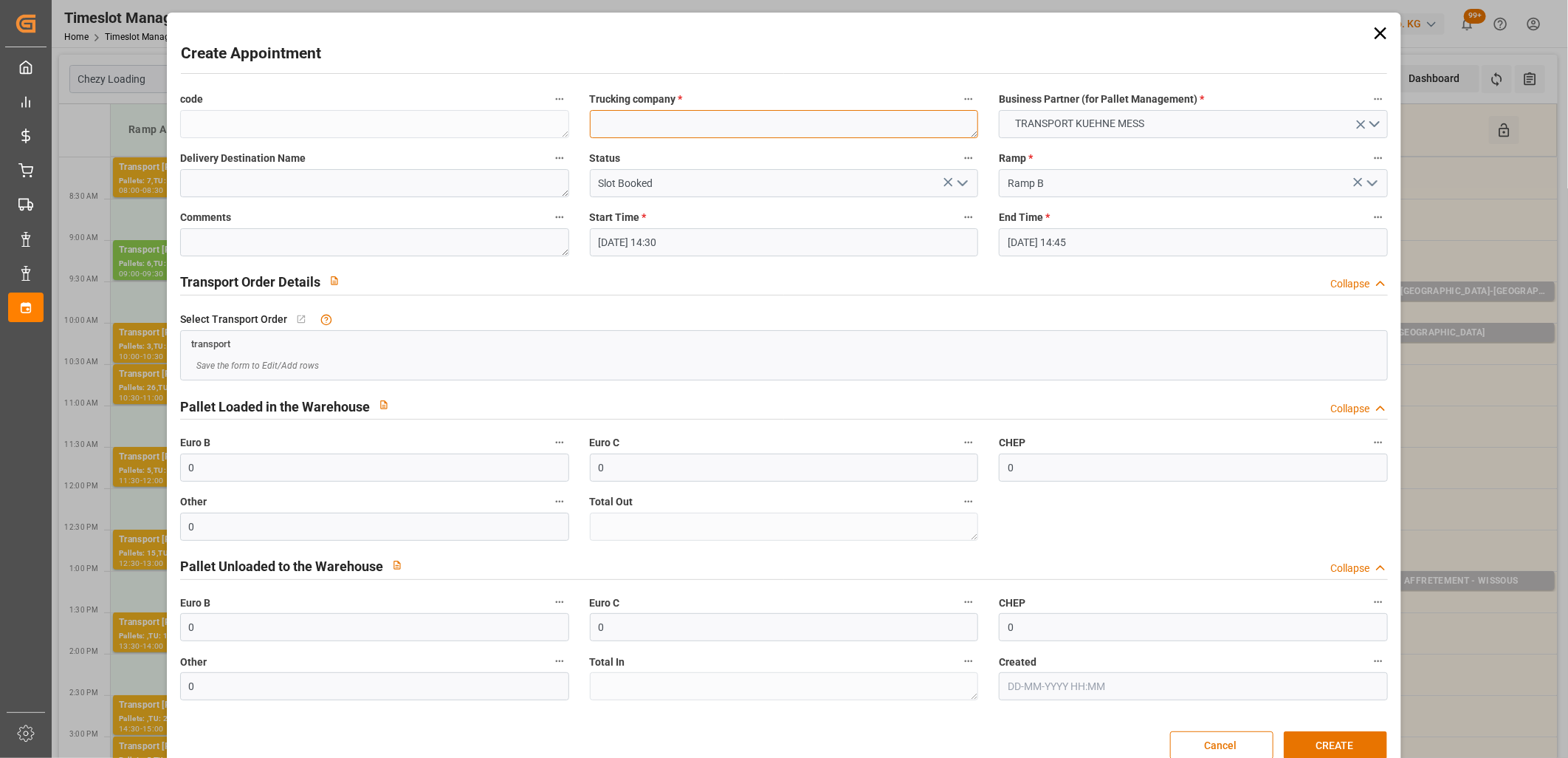
click at [603, 119] on textarea at bounding box center [784, 123] width 389 height 28
type textarea "m"
click at [1304, 739] on button "CREATE" at bounding box center [1335, 744] width 103 height 28
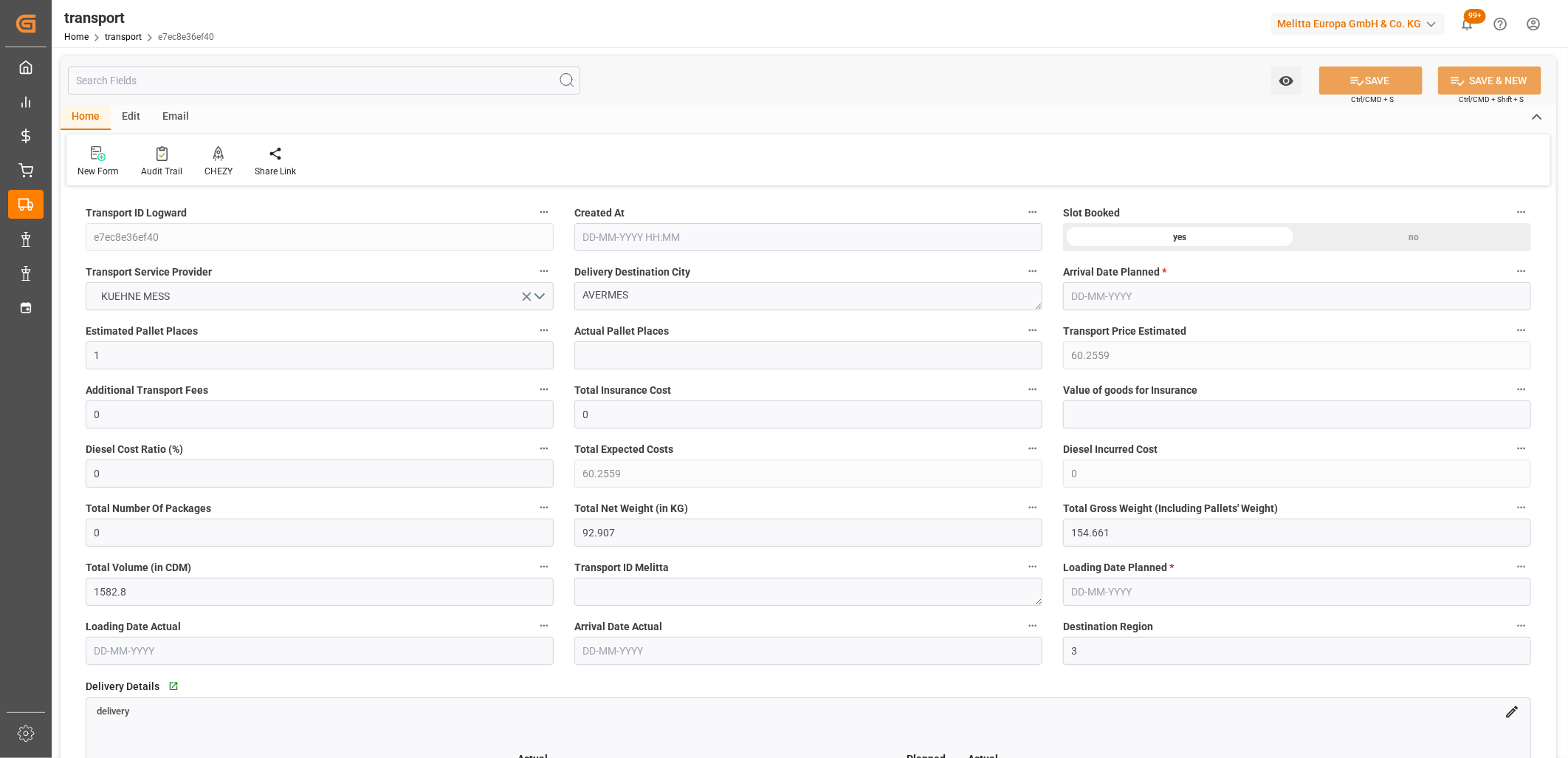
type input "[DATE] 11:49"
type input "[DATE]"
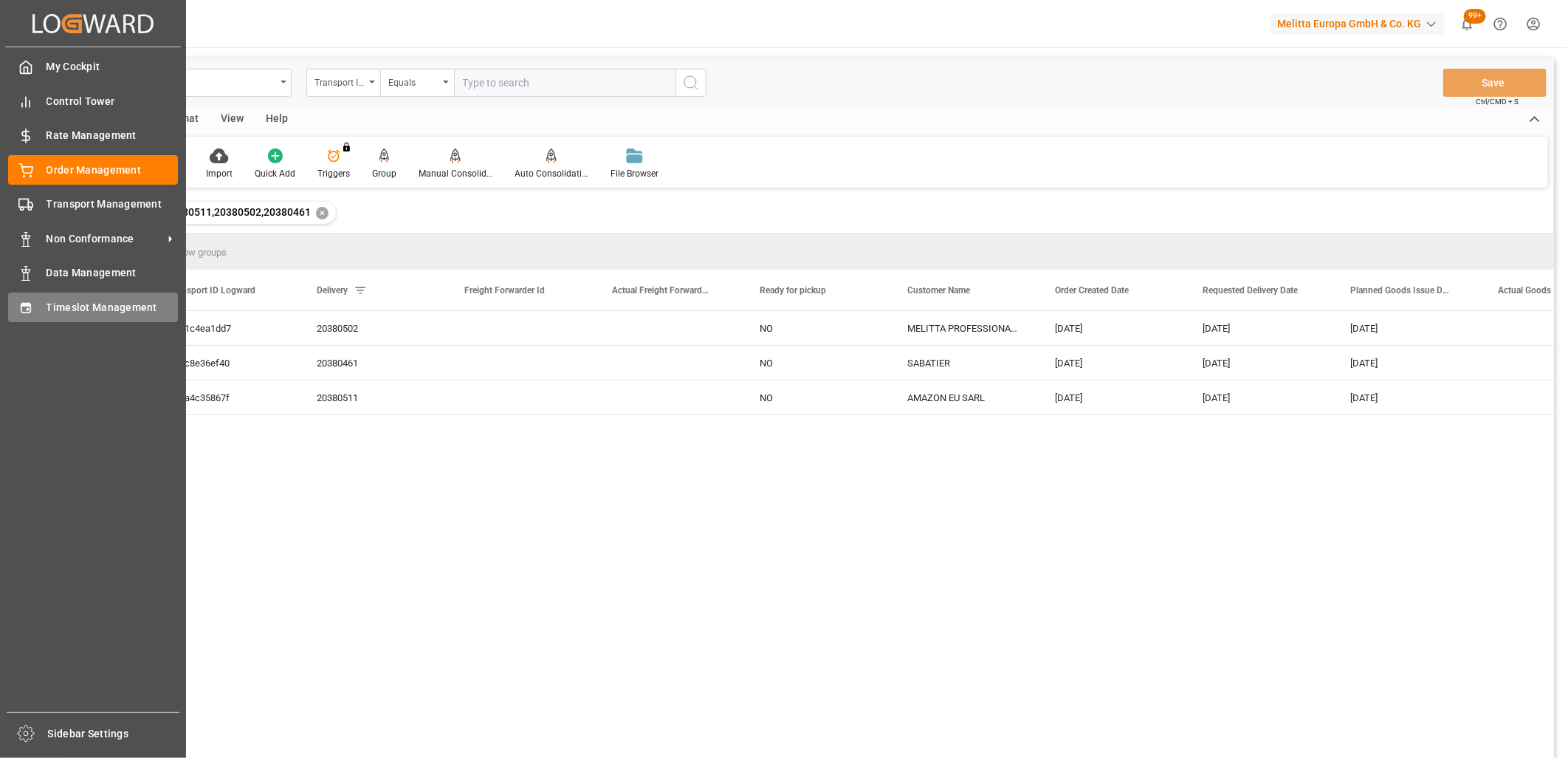
click at [47, 300] on span "Timeslot Management" at bounding box center [113, 307] width 132 height 16
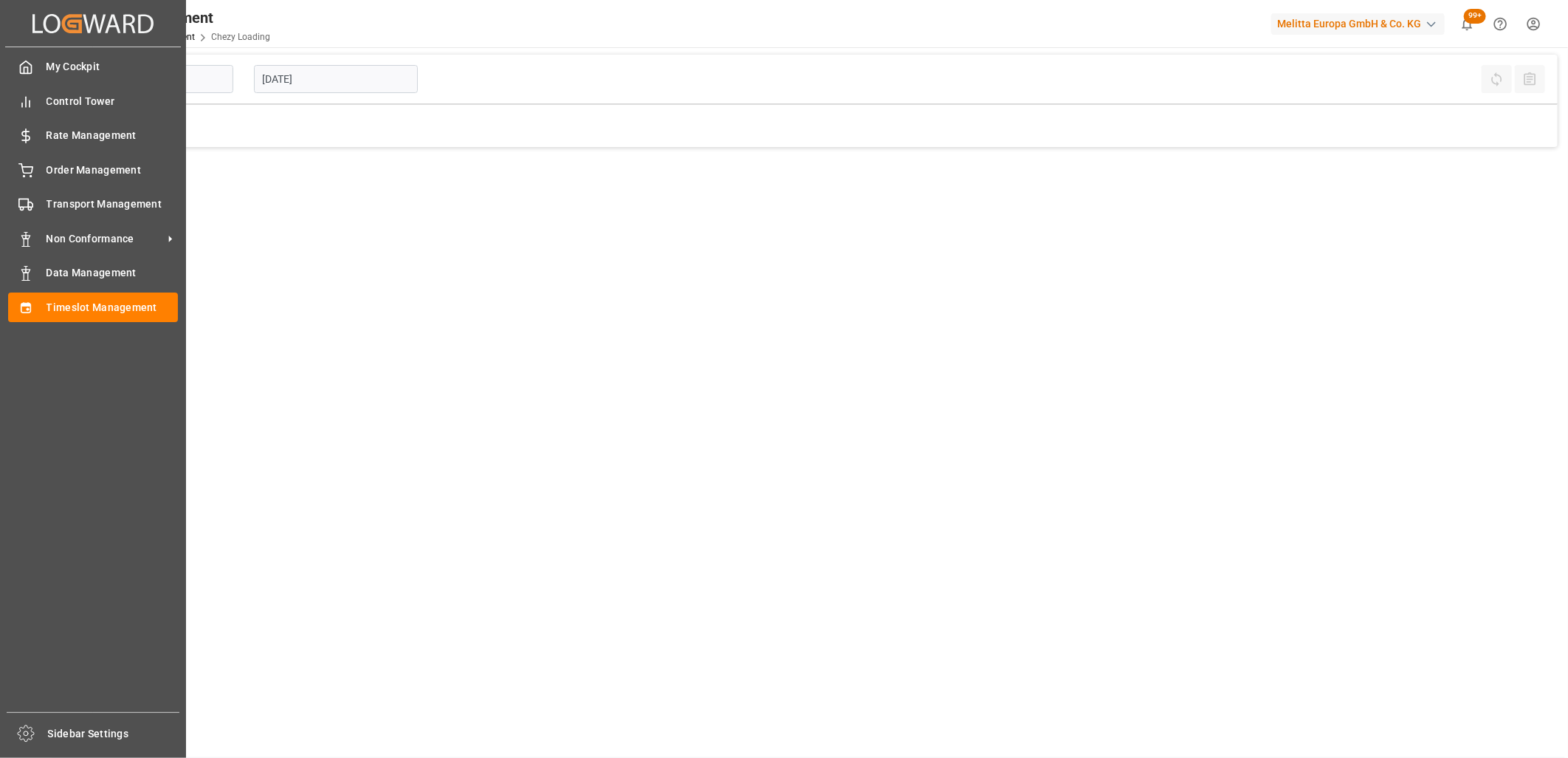
type input "Chezy Loading"
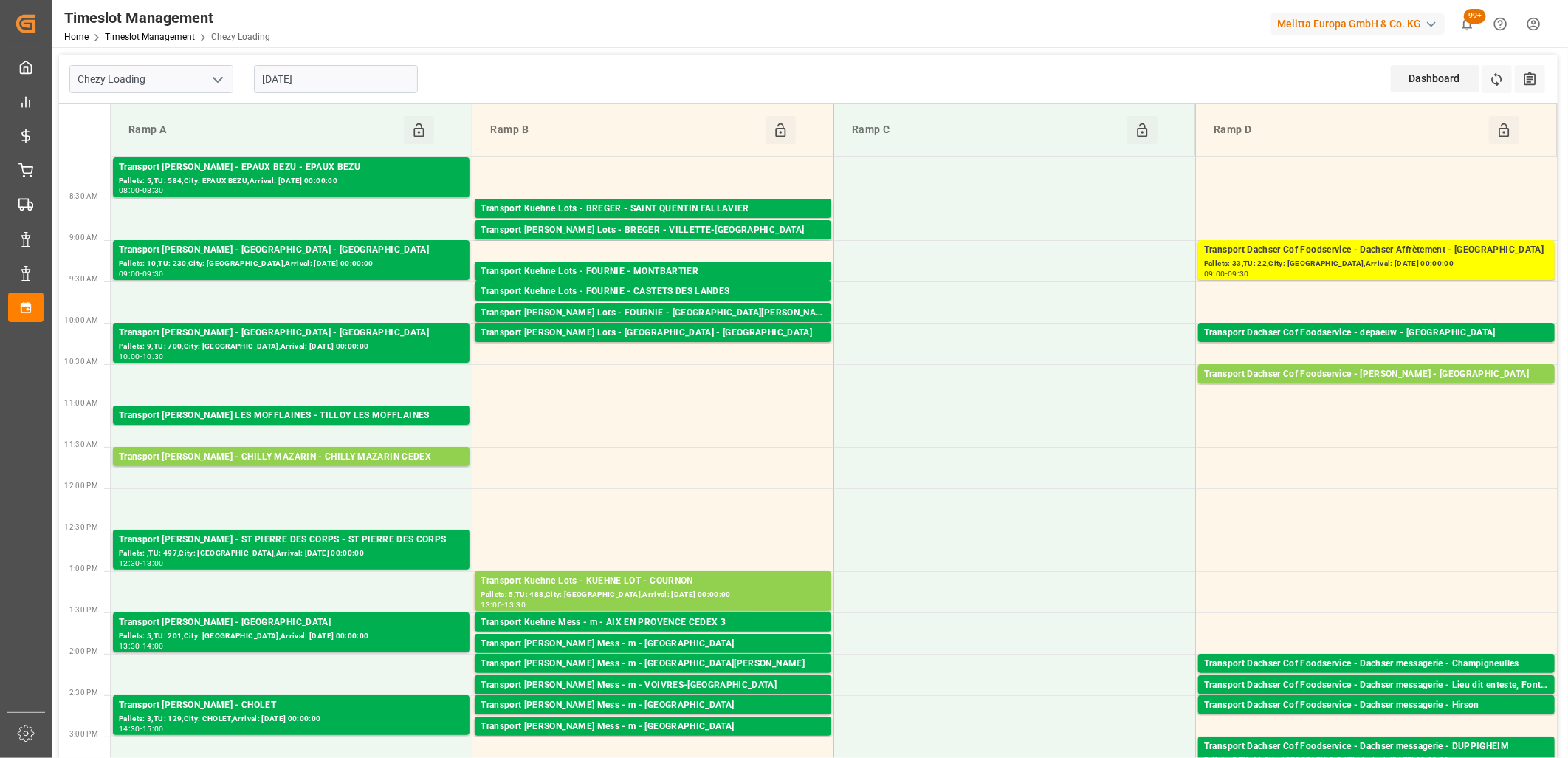
click at [362, 81] on input "[DATE]" at bounding box center [336, 78] width 164 height 28
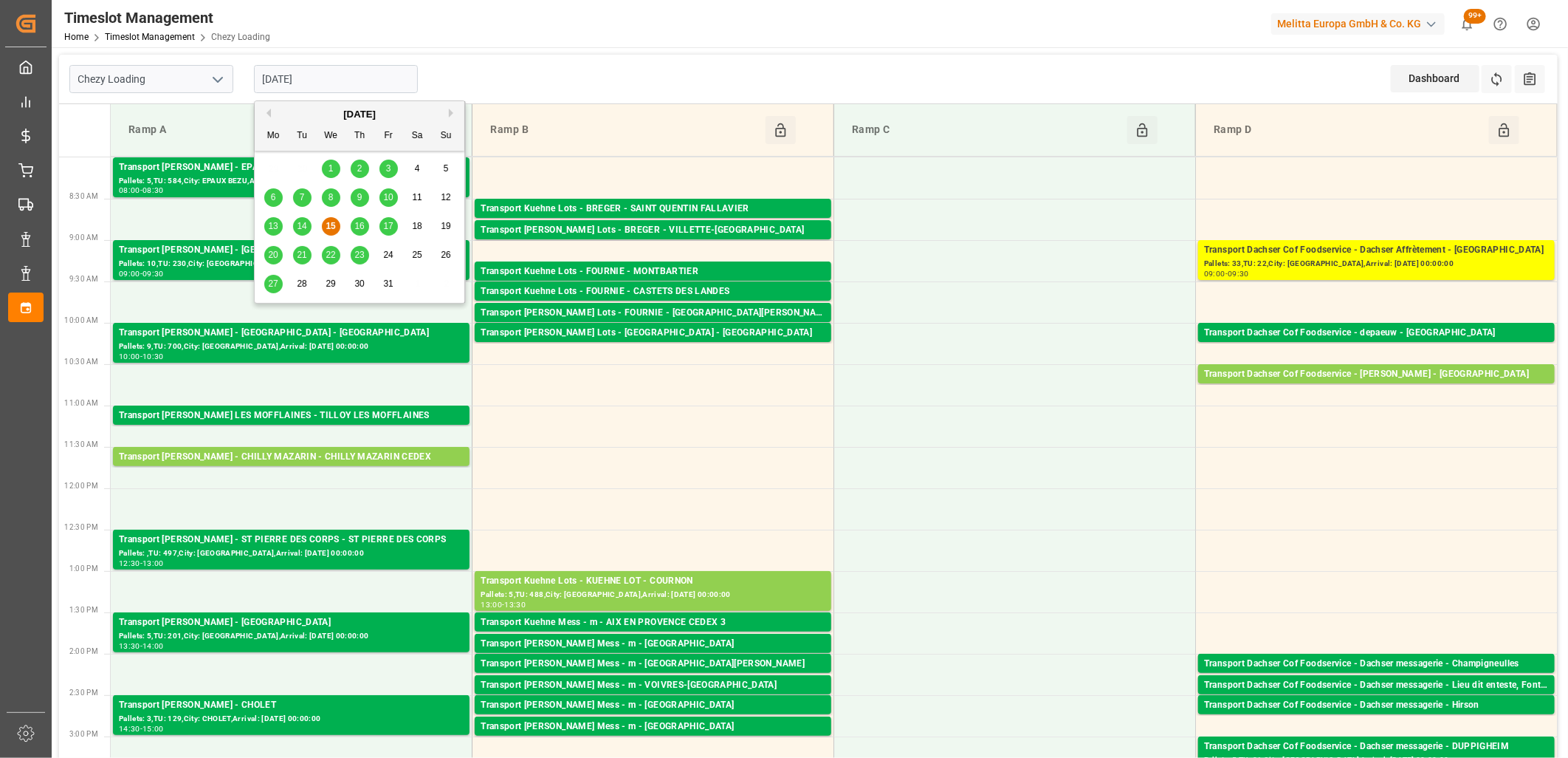
click at [355, 227] on span "16" at bounding box center [359, 226] width 10 height 11
type input "[DATE]"
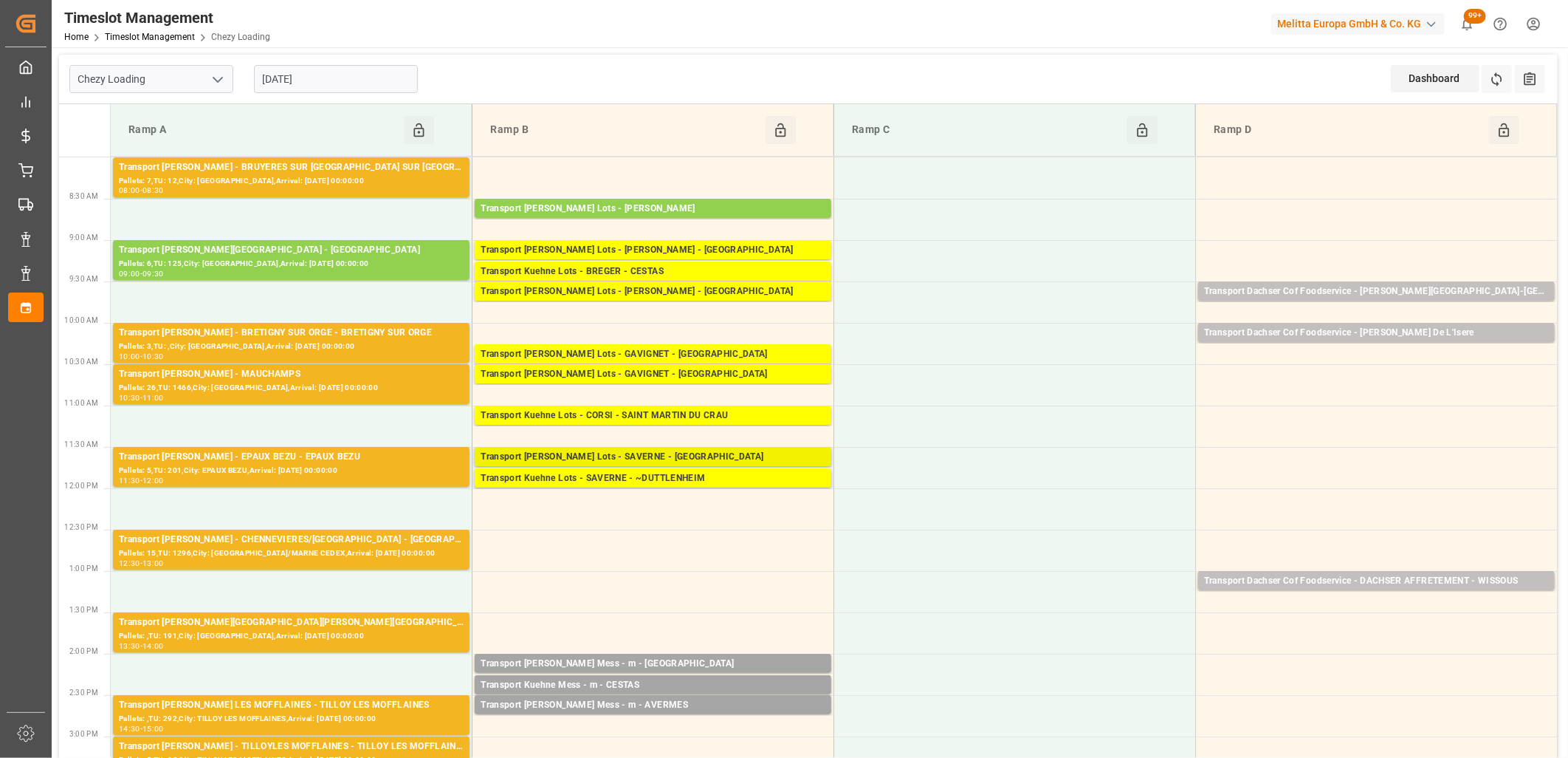
click at [588, 455] on div "Transport Kuehne Lots - SAVERNE - SARREBOURG" at bounding box center [653, 458] width 345 height 15
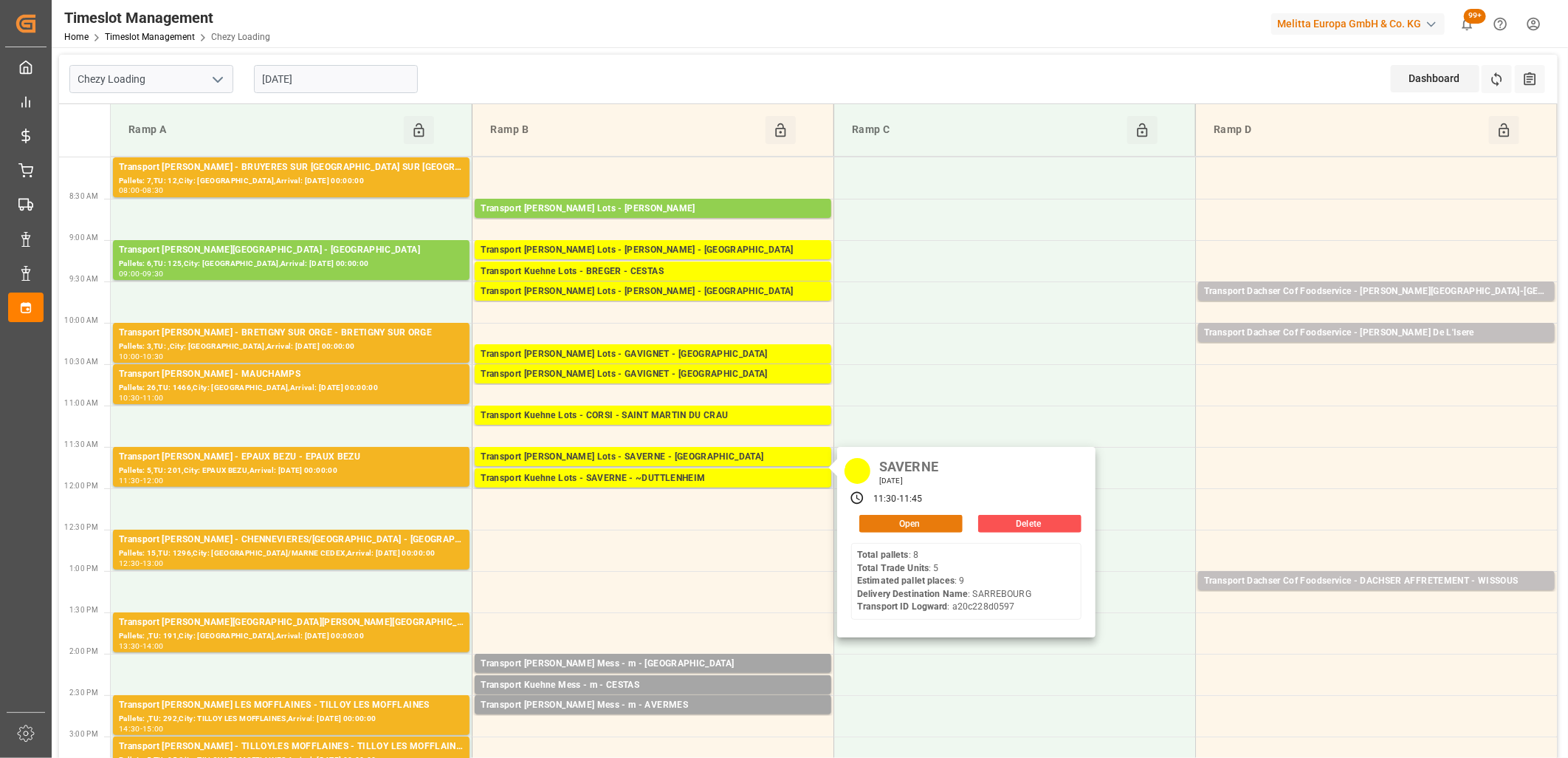
click at [940, 521] on button "Open" at bounding box center [910, 524] width 103 height 18
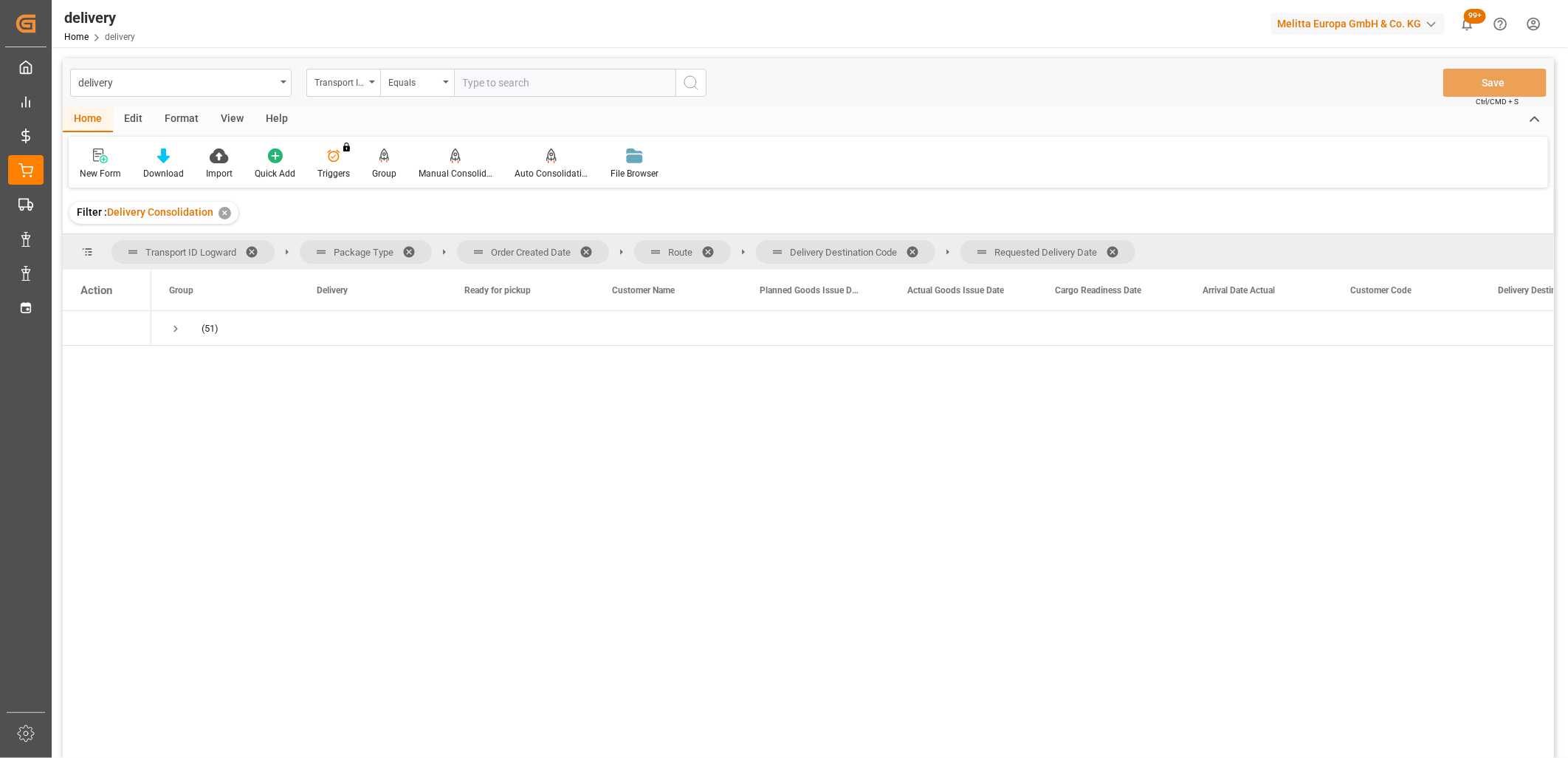
click at [1120, 248] on span at bounding box center [1117, 252] width 23 height 14
click at [916, 250] on span at bounding box center [917, 252] width 23 height 14
click at [712, 249] on span at bounding box center [713, 252] width 23 height 14
click at [592, 250] on span at bounding box center [591, 252] width 23 height 14
click at [170, 329] on span "Press SPACE to select this row." at bounding box center [176, 329] width 14 height 14
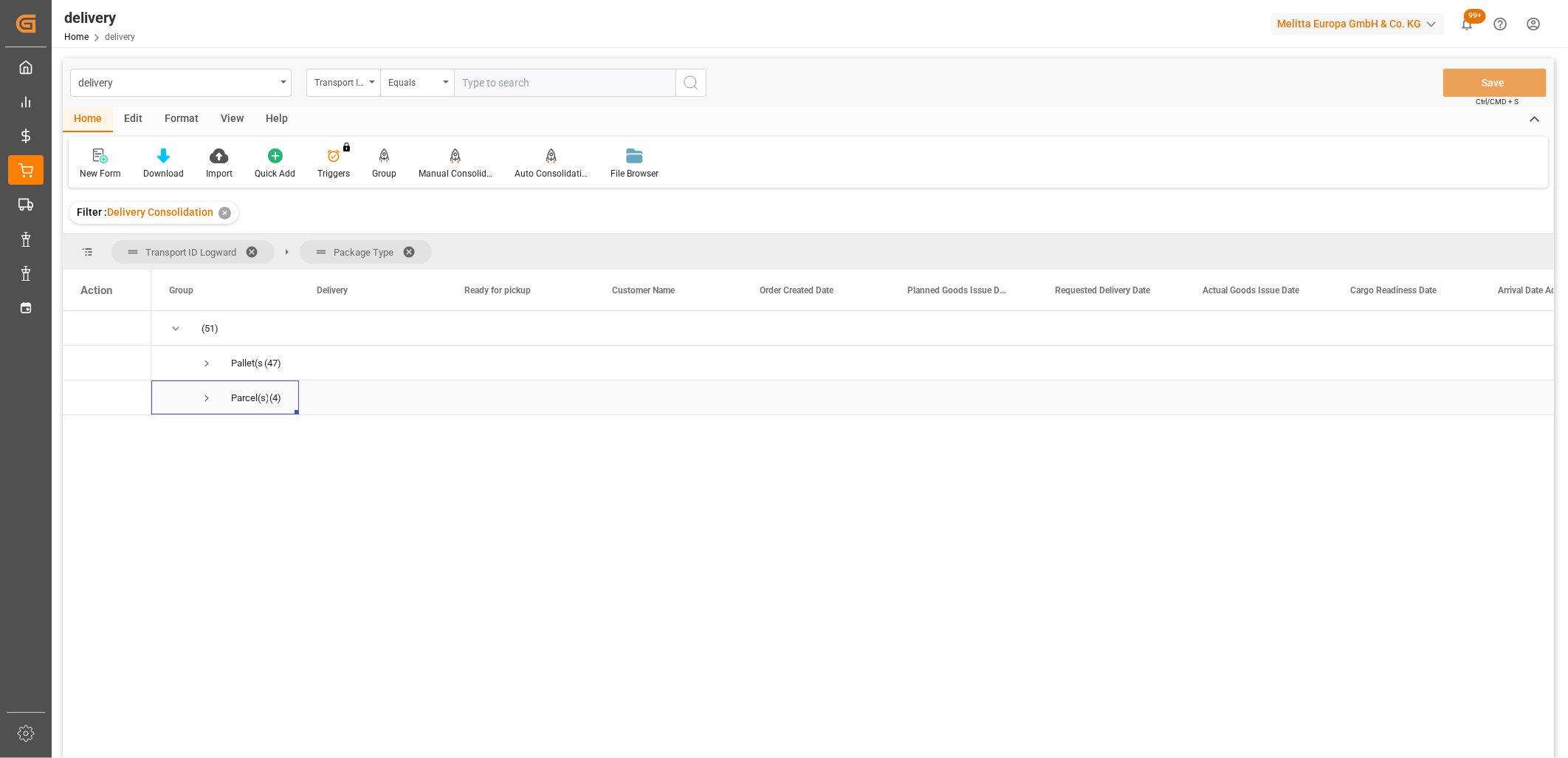
click at [208, 395] on span "Press SPACE to select this row." at bounding box center [207, 398] width 14 height 14
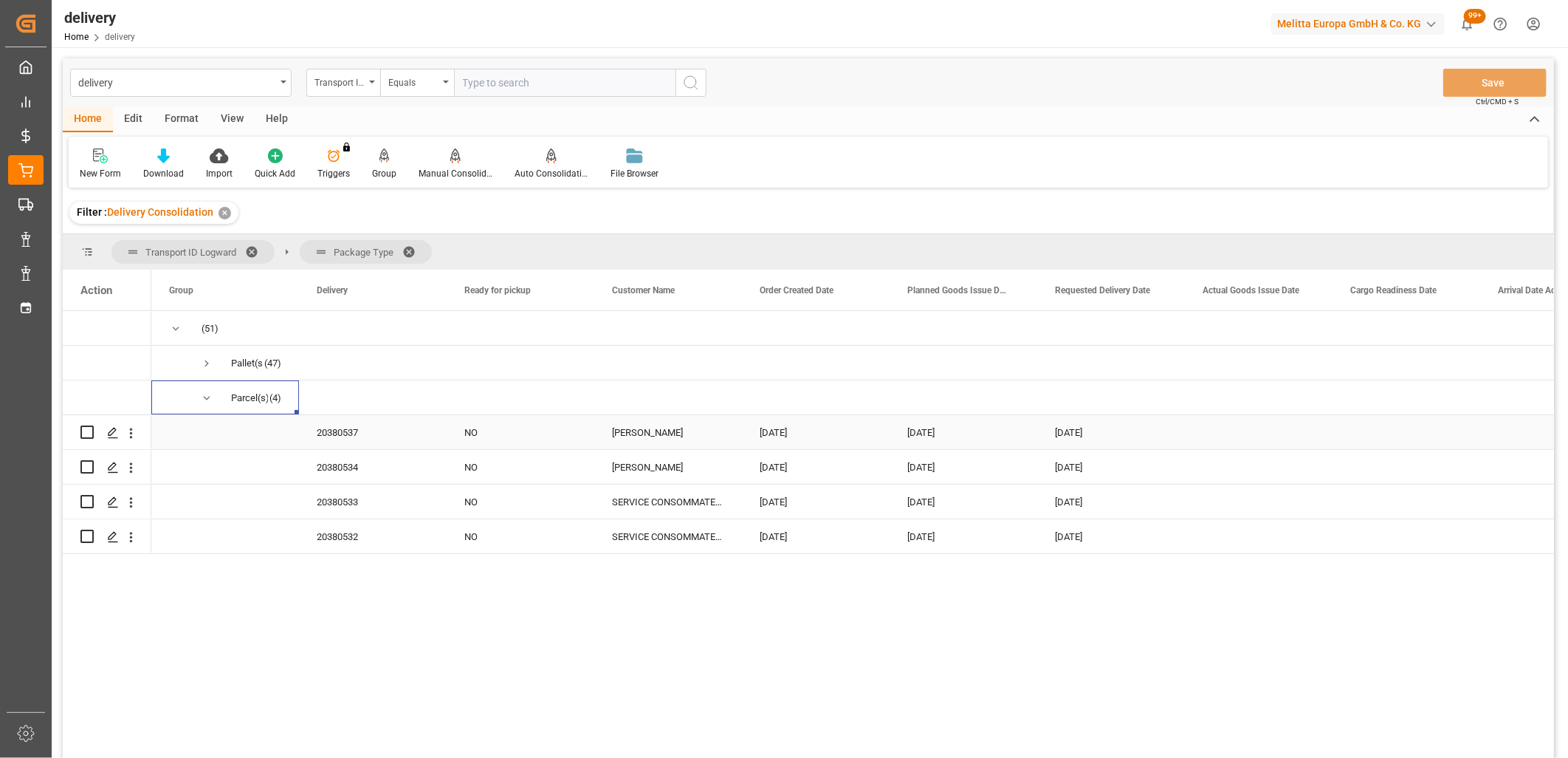
click at [84, 433] on input "Press Space to toggle row selection (unchecked)" at bounding box center [87, 432] width 14 height 14
checkbox input "true"
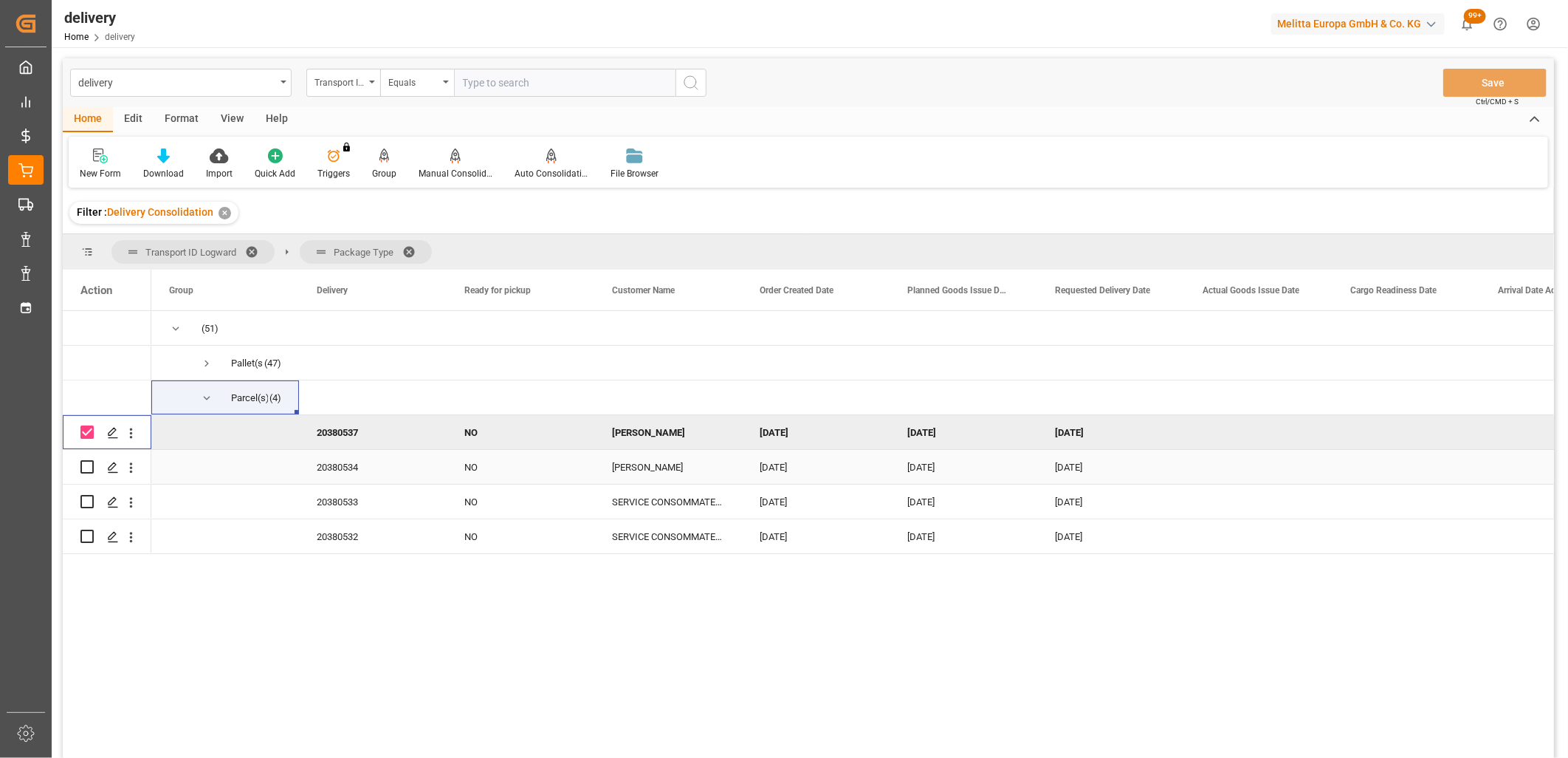
click at [87, 464] on input "Press Space to toggle row selection (unchecked)" at bounding box center [87, 467] width 14 height 14
checkbox input "true"
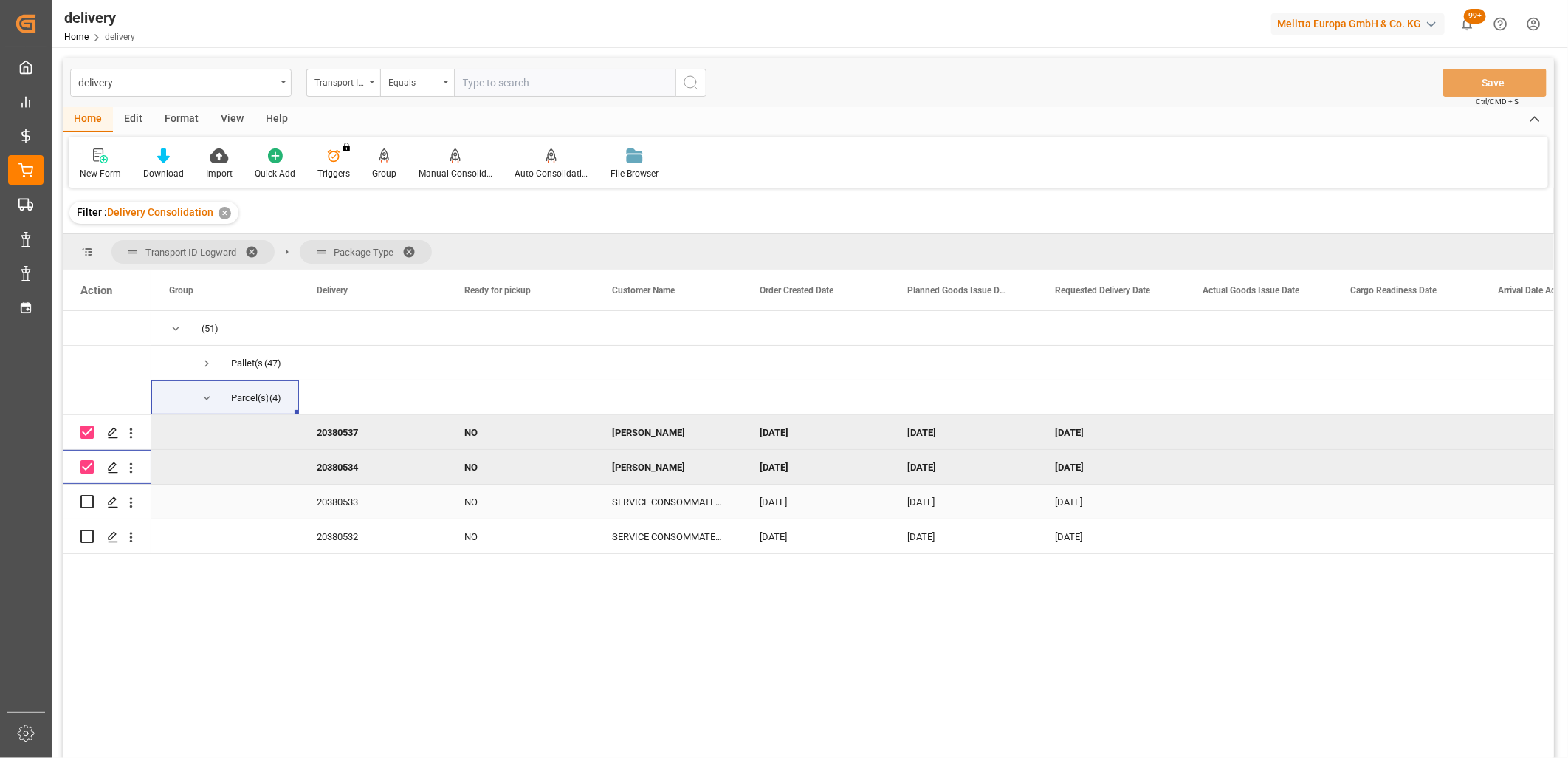
click at [86, 502] on input "Press Space to toggle row selection (unchecked)" at bounding box center [87, 501] width 14 height 14
checkbox input "true"
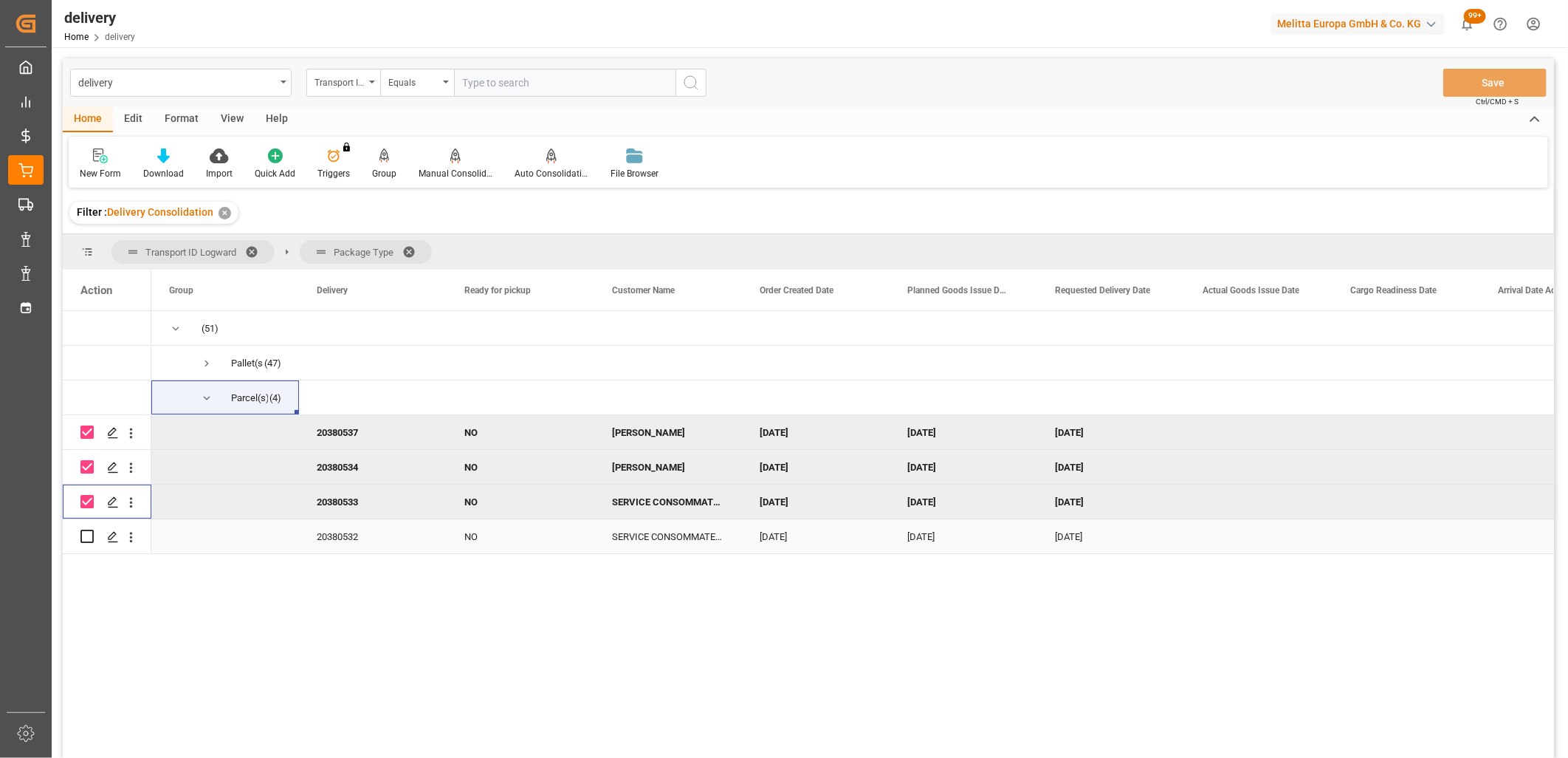
click at [89, 537] on input "Press Space to toggle row selection (unchecked)" at bounding box center [87, 537] width 14 height 14
checkbox input "true"
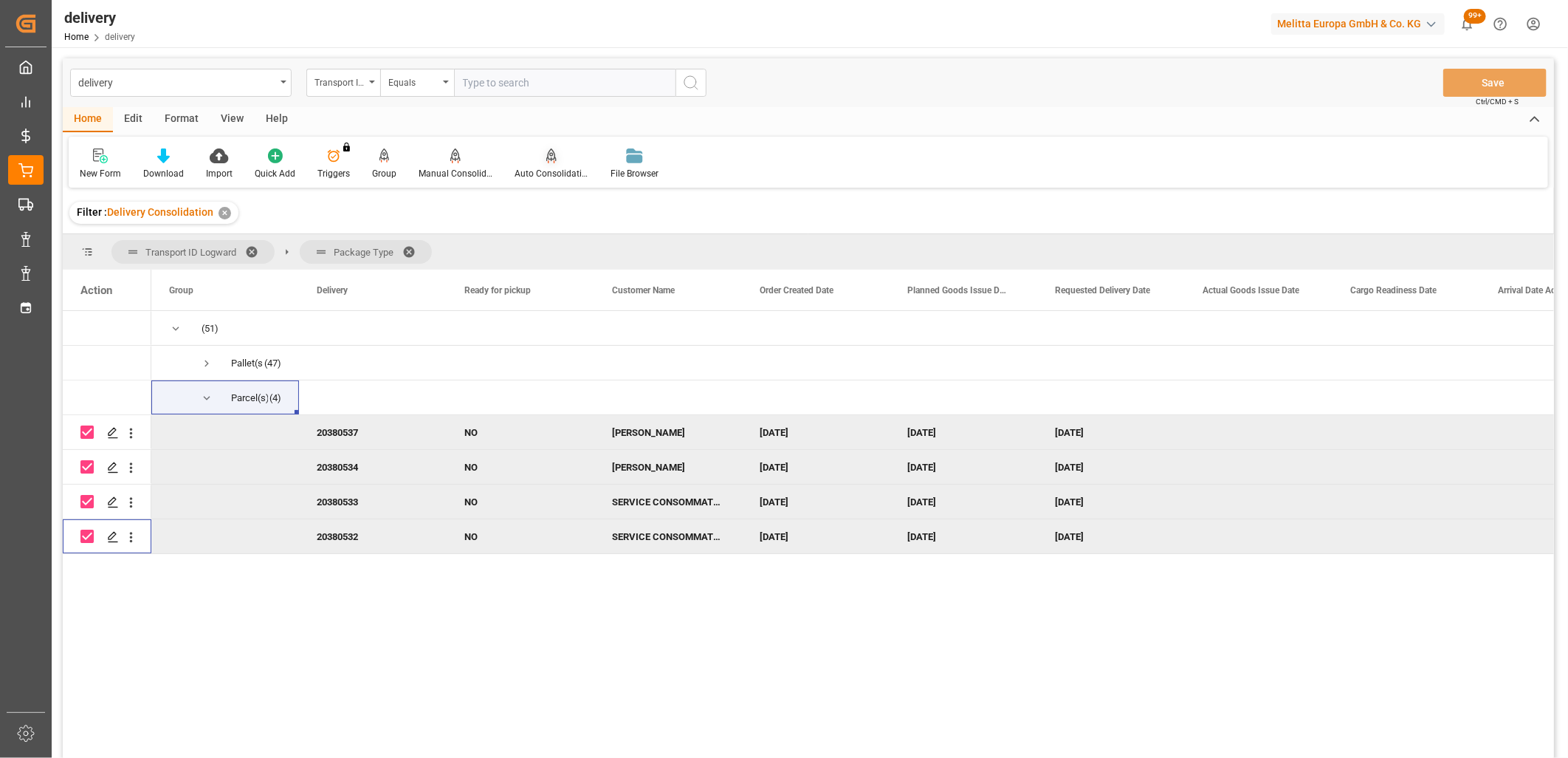
click at [548, 154] on icon at bounding box center [552, 156] width 11 height 15
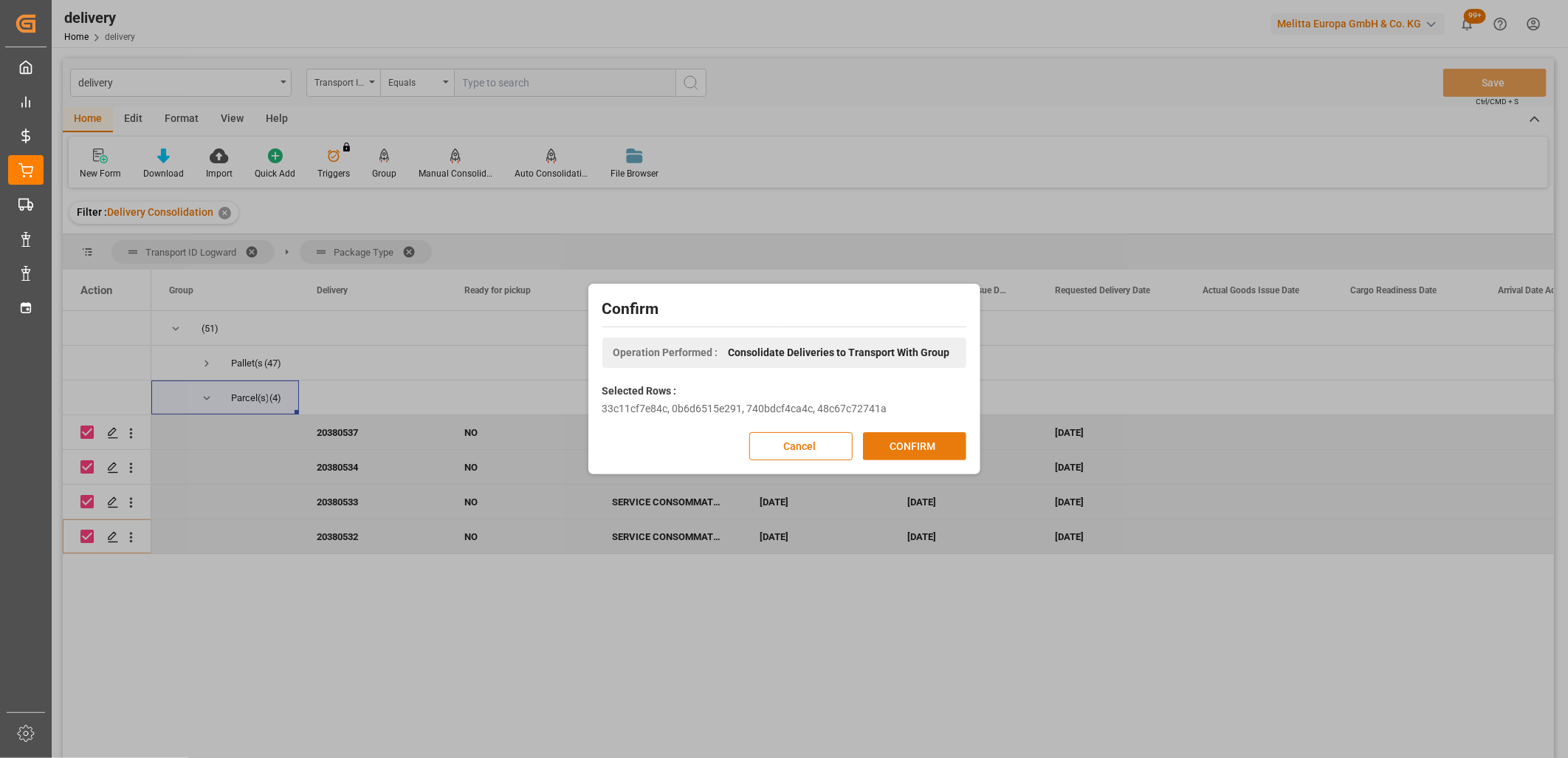
click at [898, 439] on button "CONFIRM" at bounding box center [914, 446] width 103 height 28
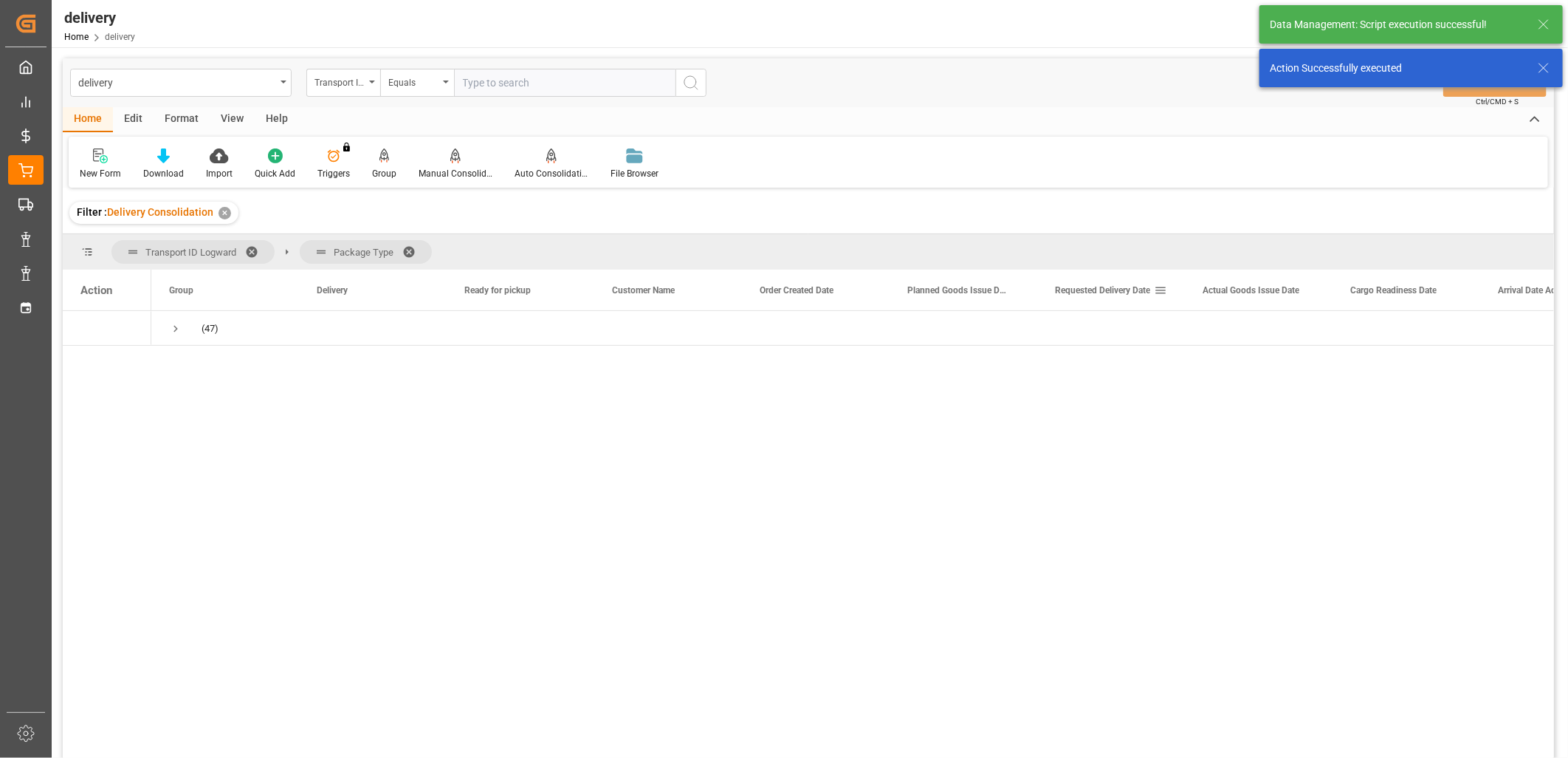
click at [1083, 291] on span "Requested Delivery Date" at bounding box center [1102, 291] width 96 height 11
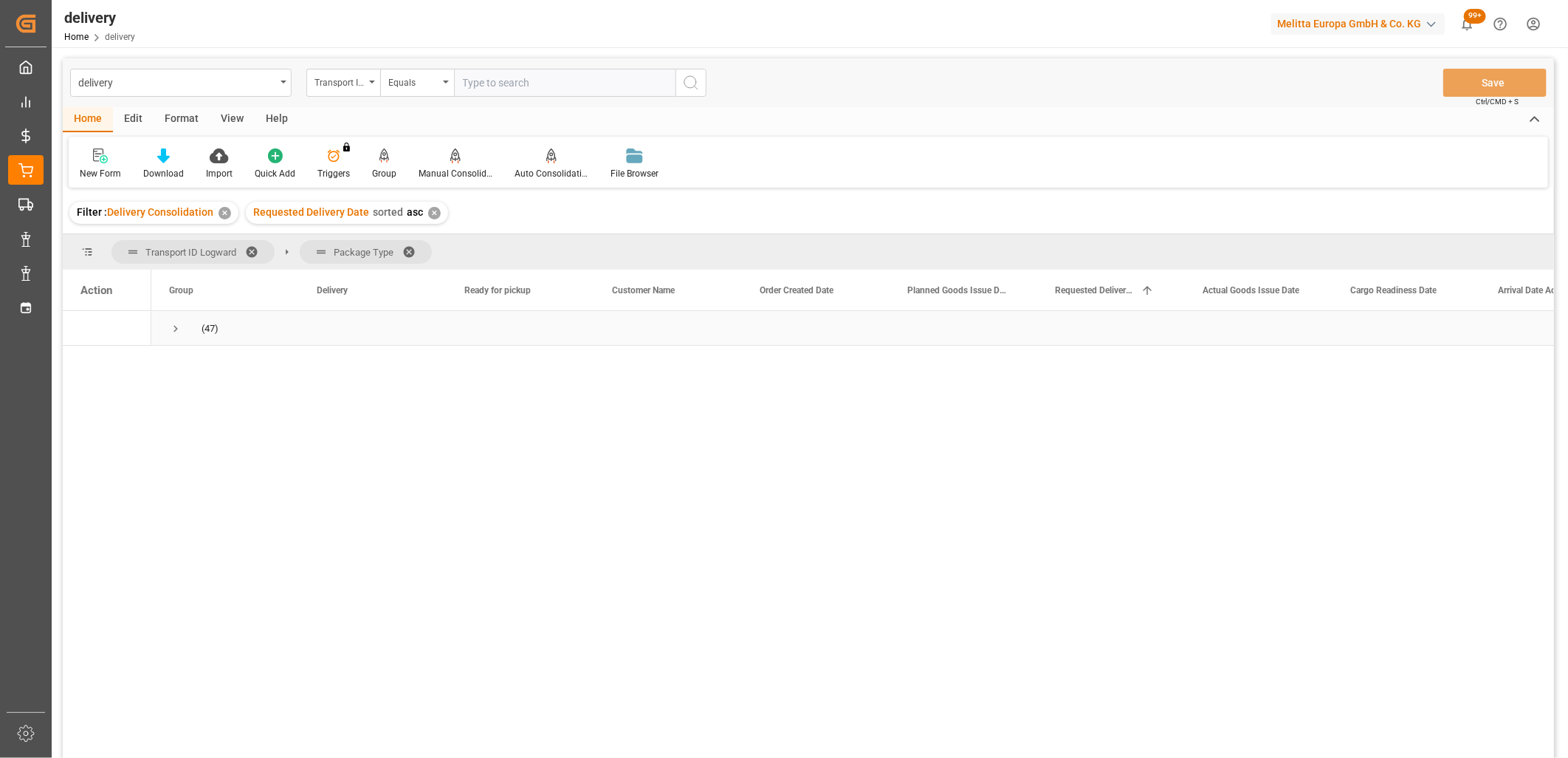
click at [173, 330] on span "Press SPACE to select this row." at bounding box center [176, 329] width 14 height 14
click at [205, 363] on span "Press SPACE to select this row." at bounding box center [207, 364] width 14 height 14
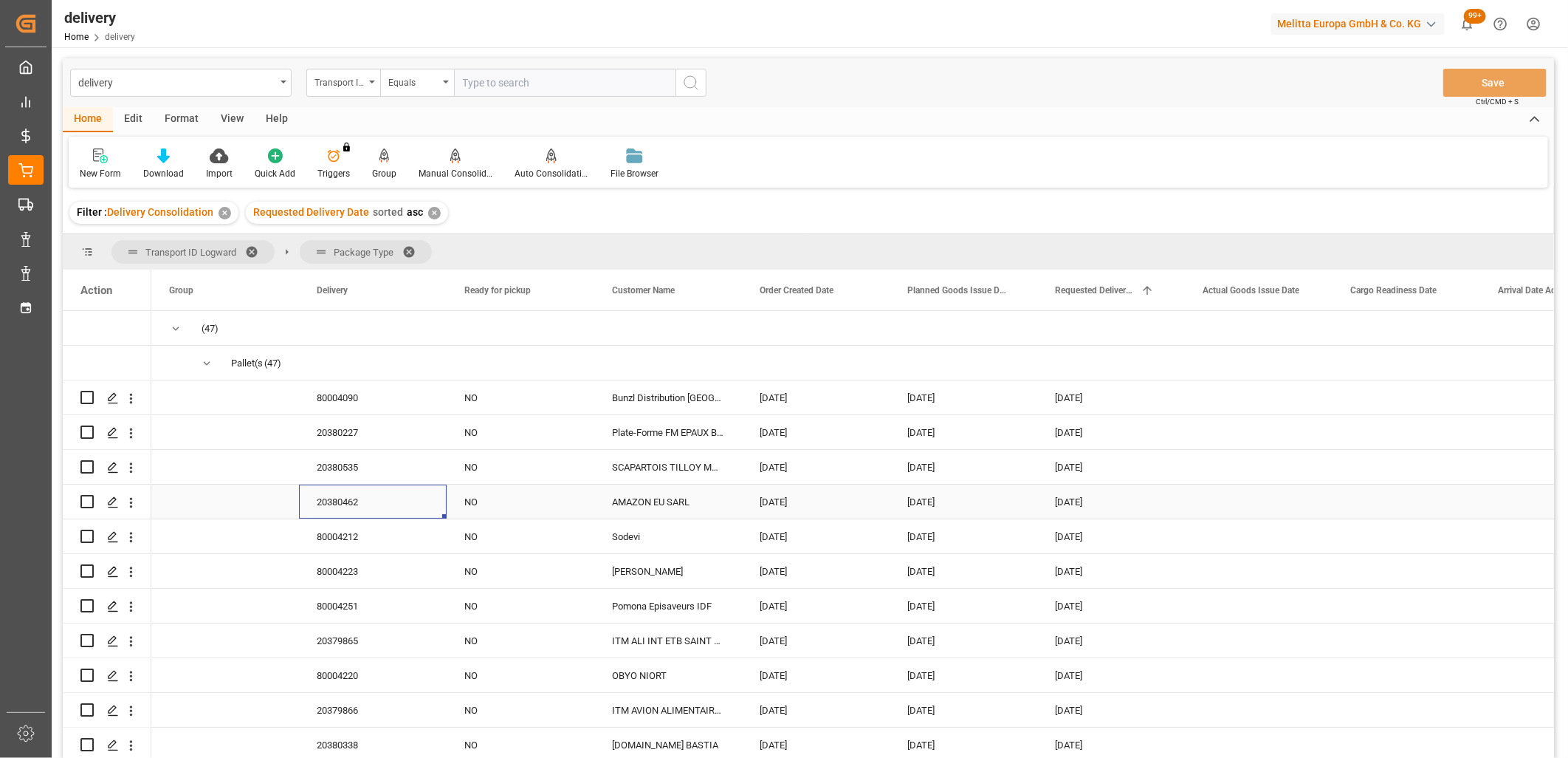
click at [336, 500] on div "20380462" at bounding box center [372, 501] width 147 height 34
click at [113, 505] on icon "Press SPACE to select this row." at bounding box center [113, 502] width 12 height 12
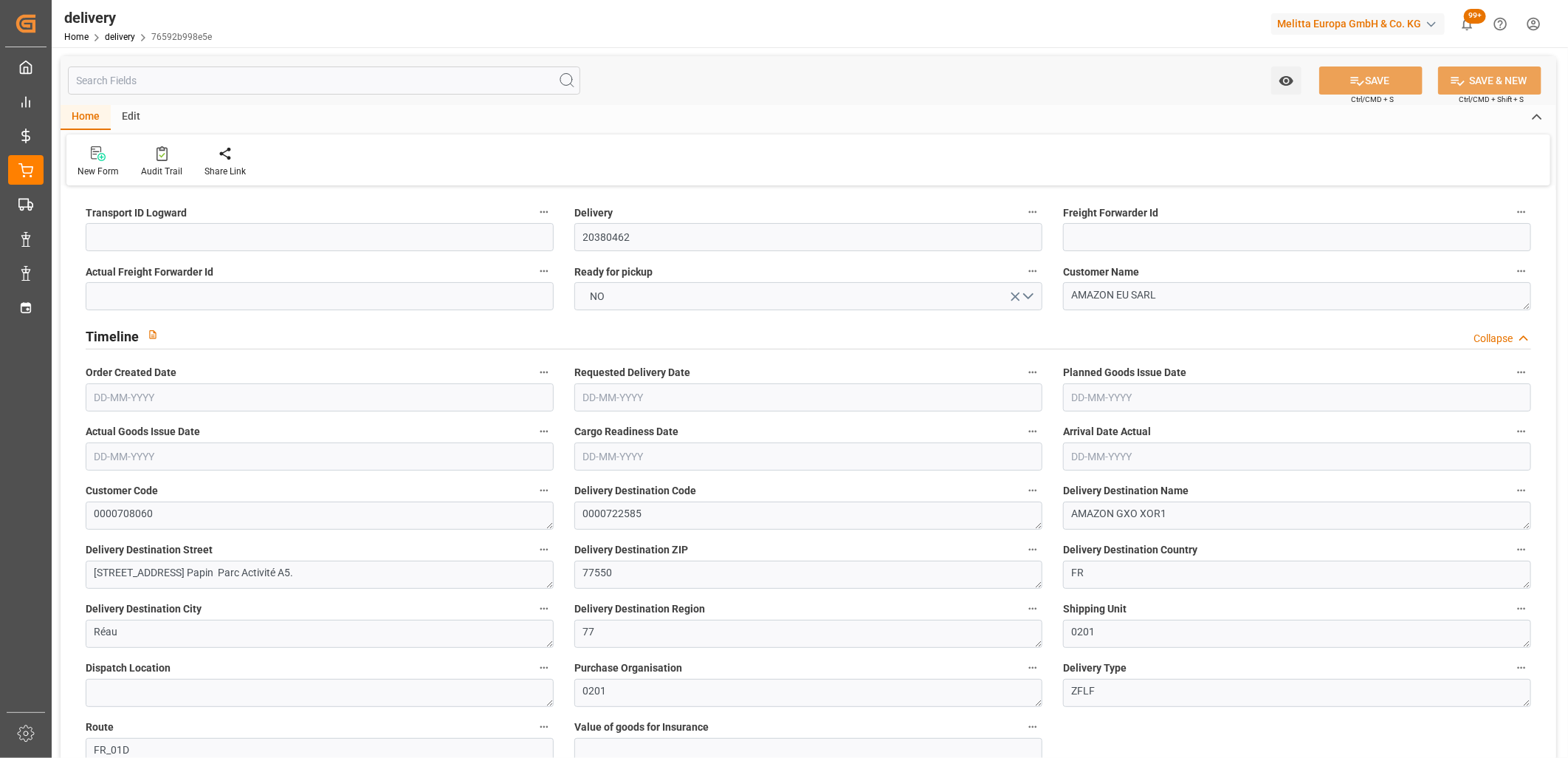
type input "635.278"
type input "826.477"
type input "5572.472"
type input "64"
type input "4"
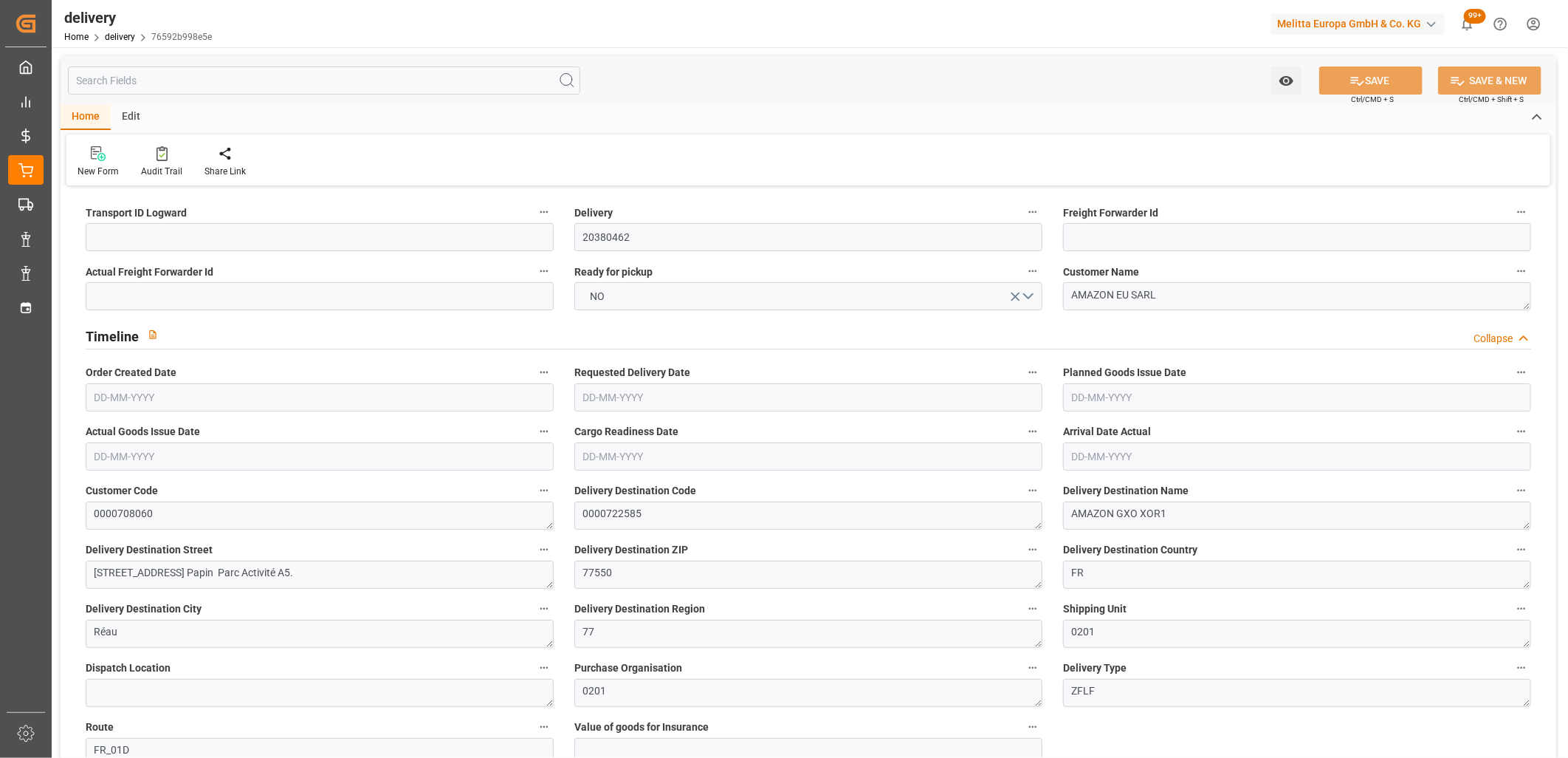
type input "1"
type input "4"
type input "0"
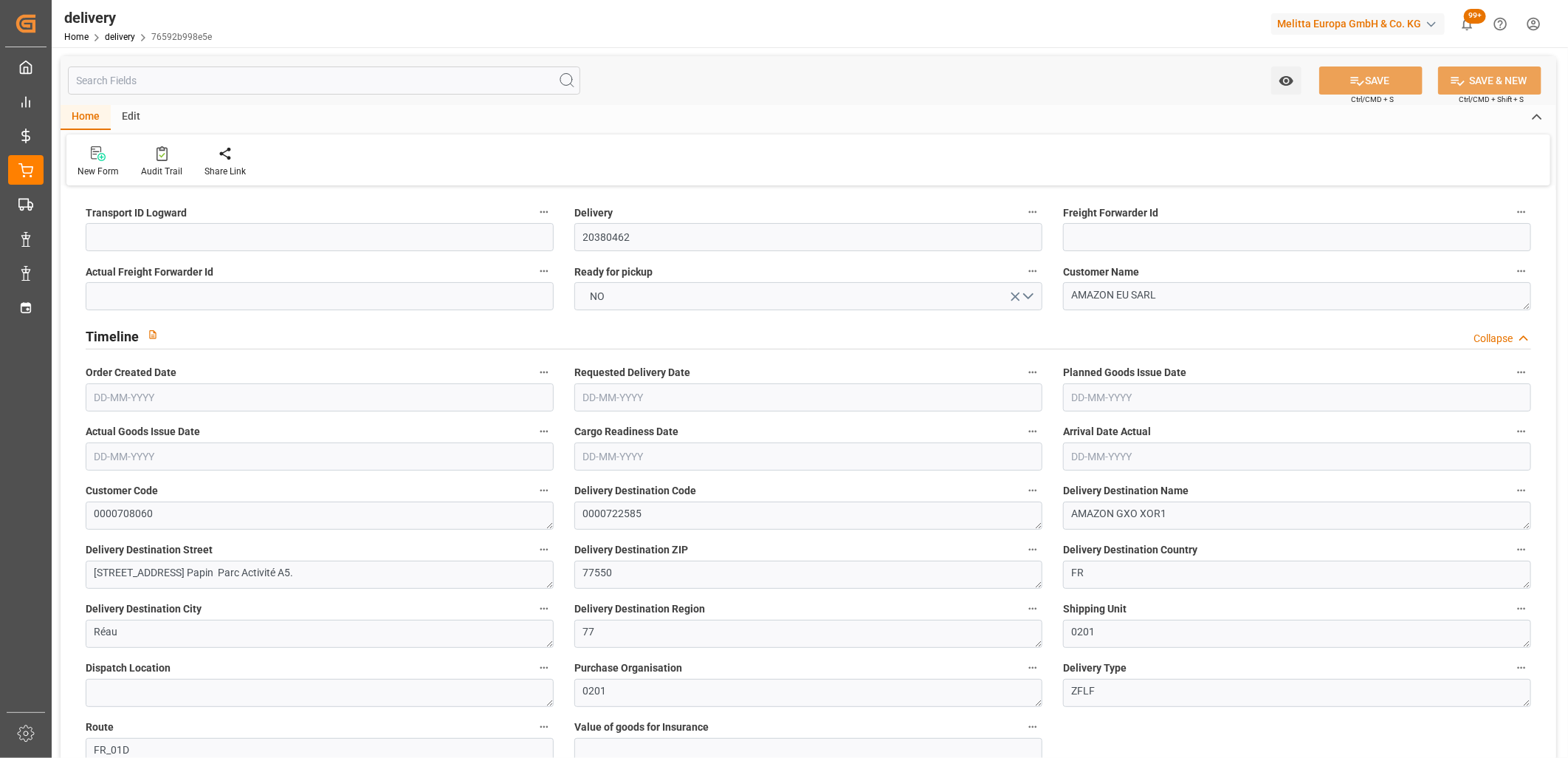
type input "2.45"
type input "23.04"
type input "1.5"
type input "1.3"
type input "0"
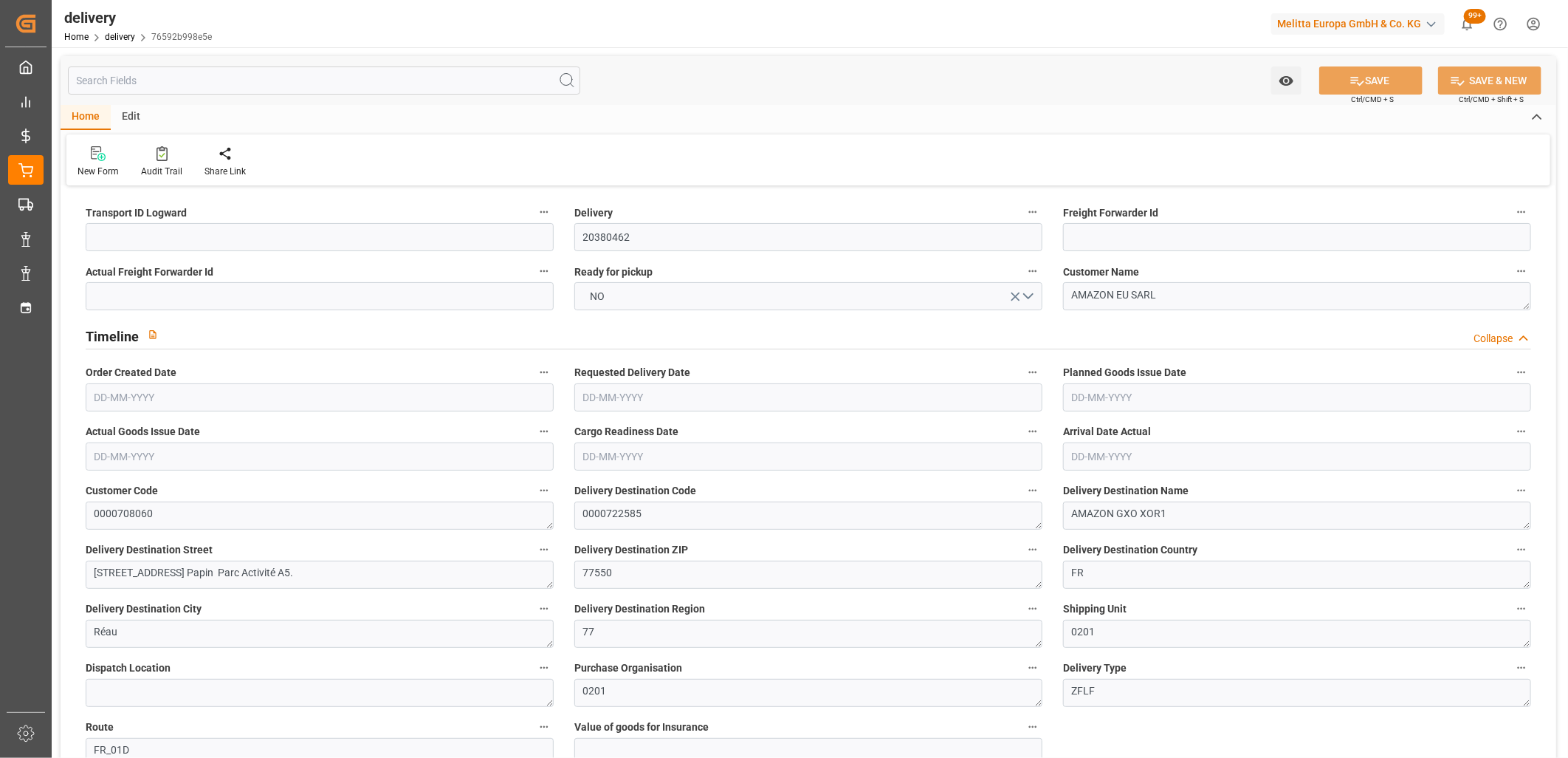
type input "6"
type input "733.587"
type input "101"
type input "0"
type input "14-10-2025"
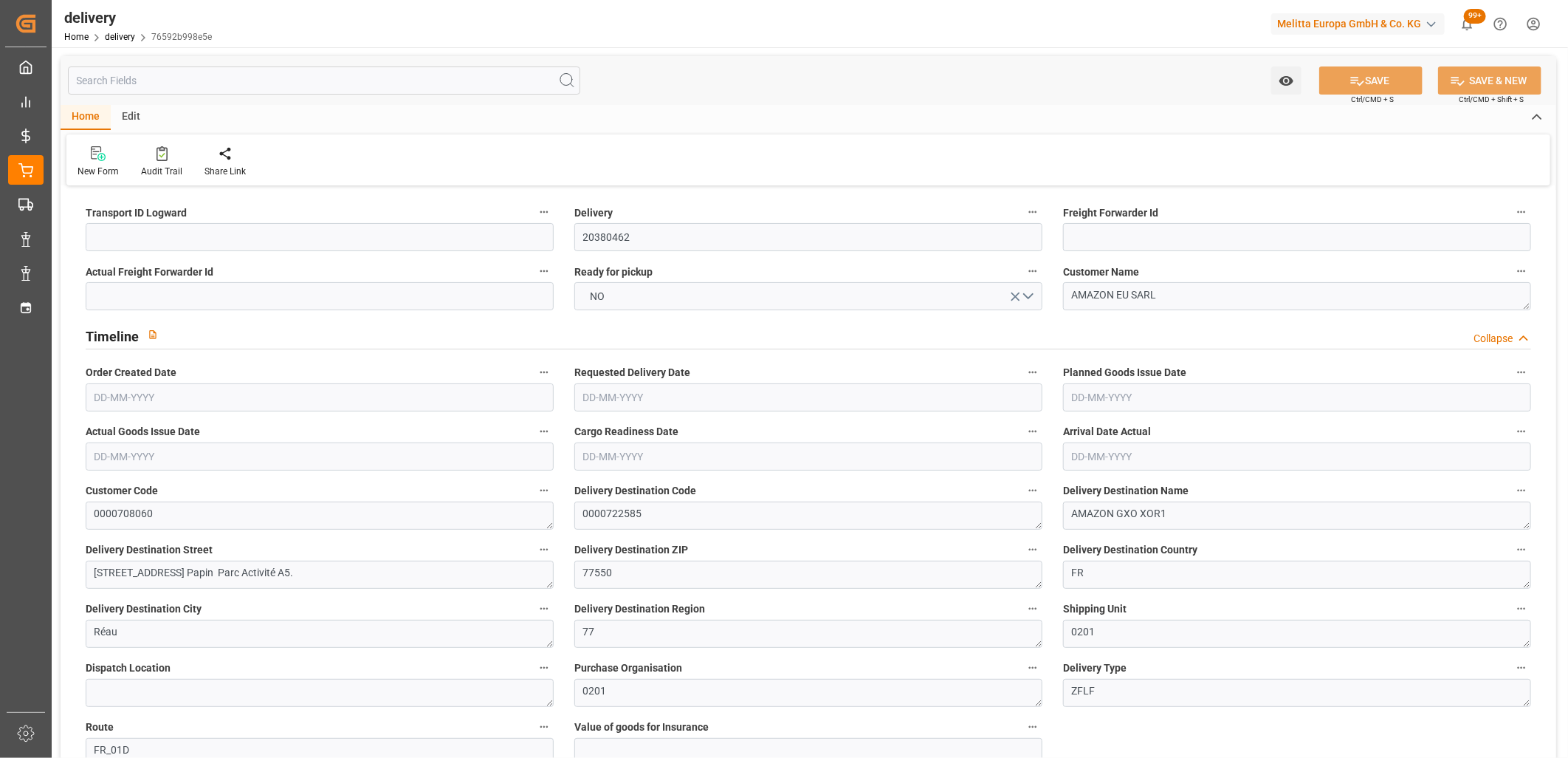
type input "22-10-2025"
type input "[DATE]"
type input "14-10-2025 11:01"
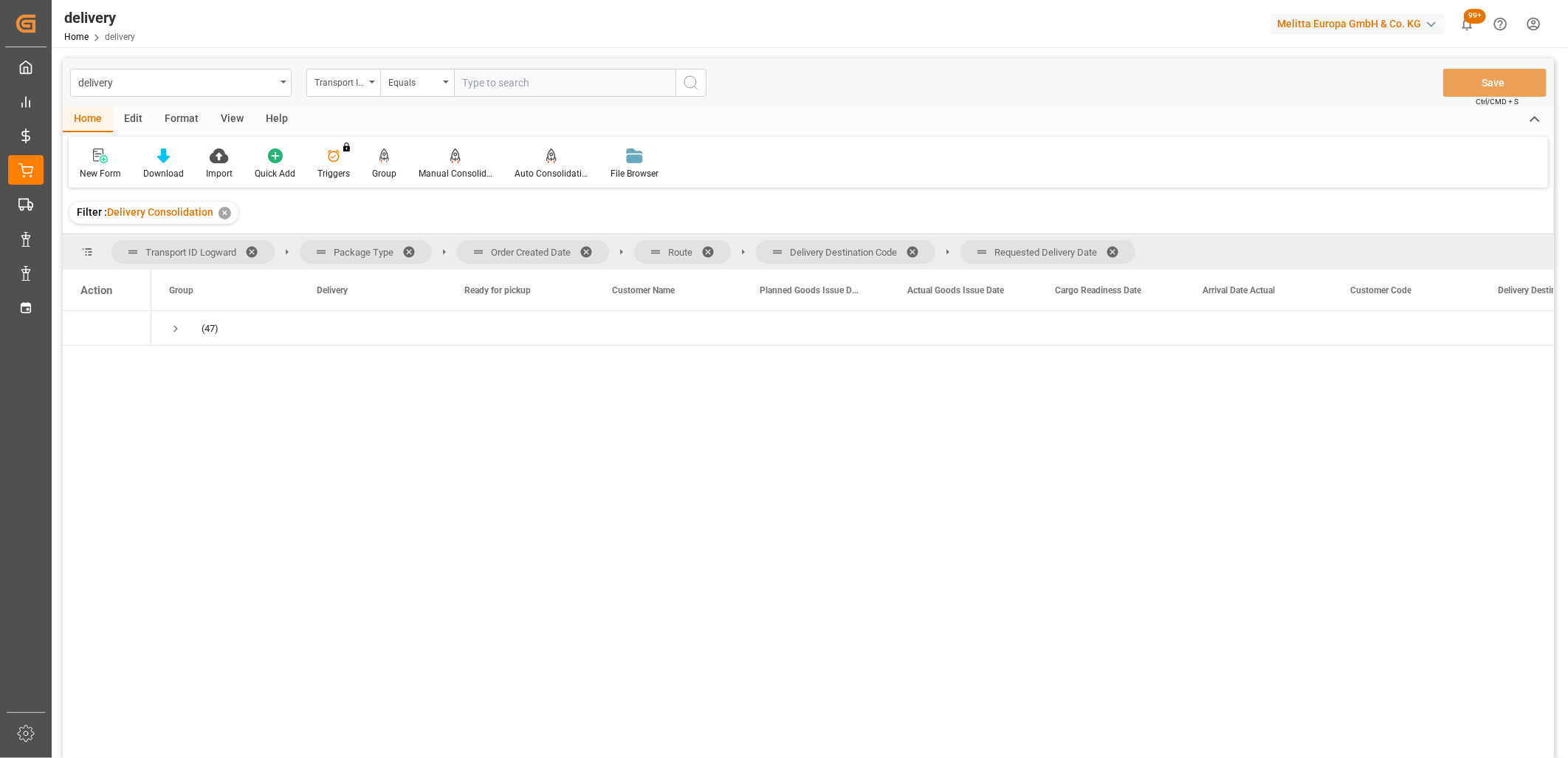
click at [1117, 247] on span at bounding box center [1117, 252] width 23 height 14
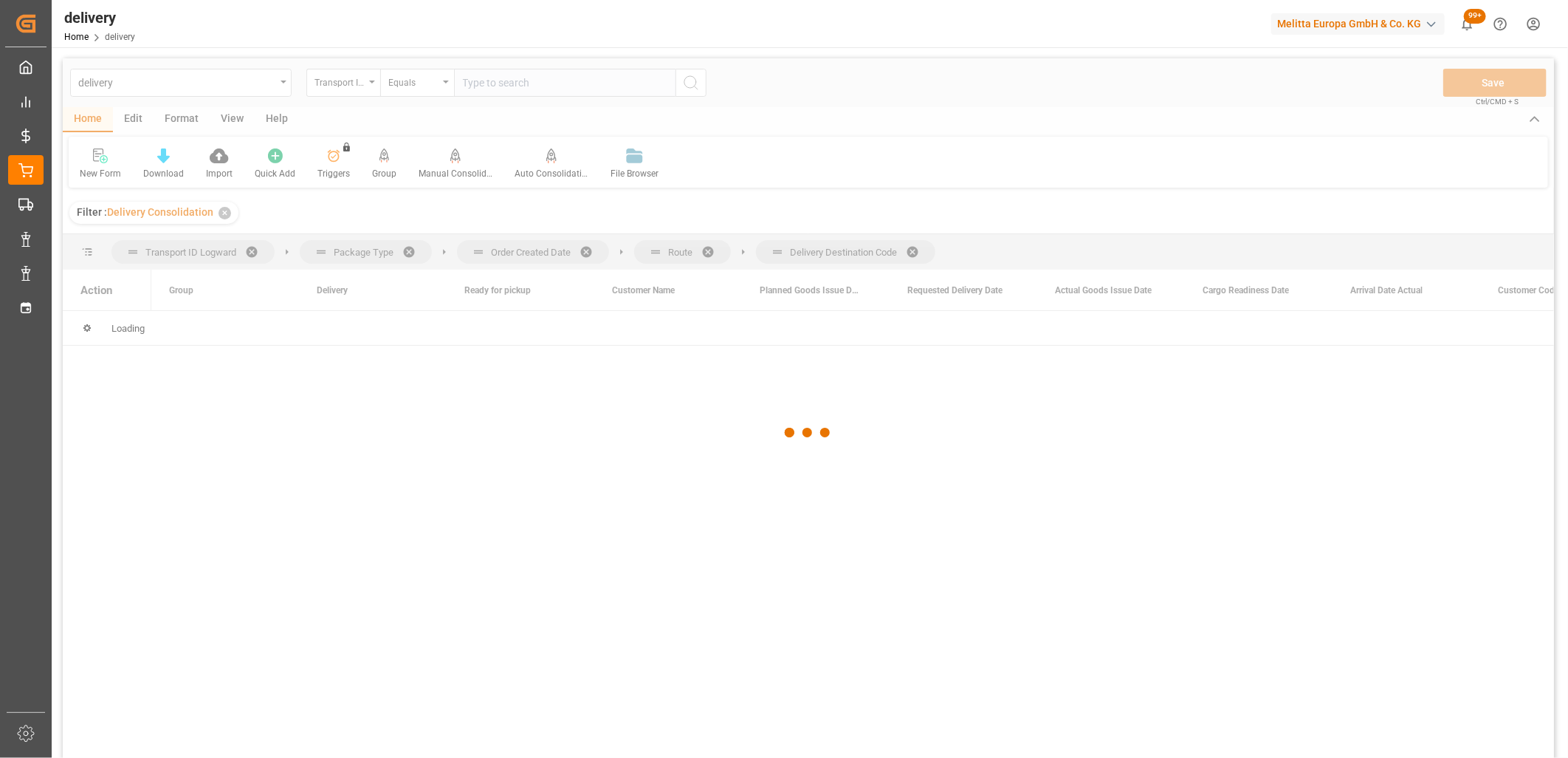
click at [917, 257] on div at bounding box center [808, 433] width 1491 height 749
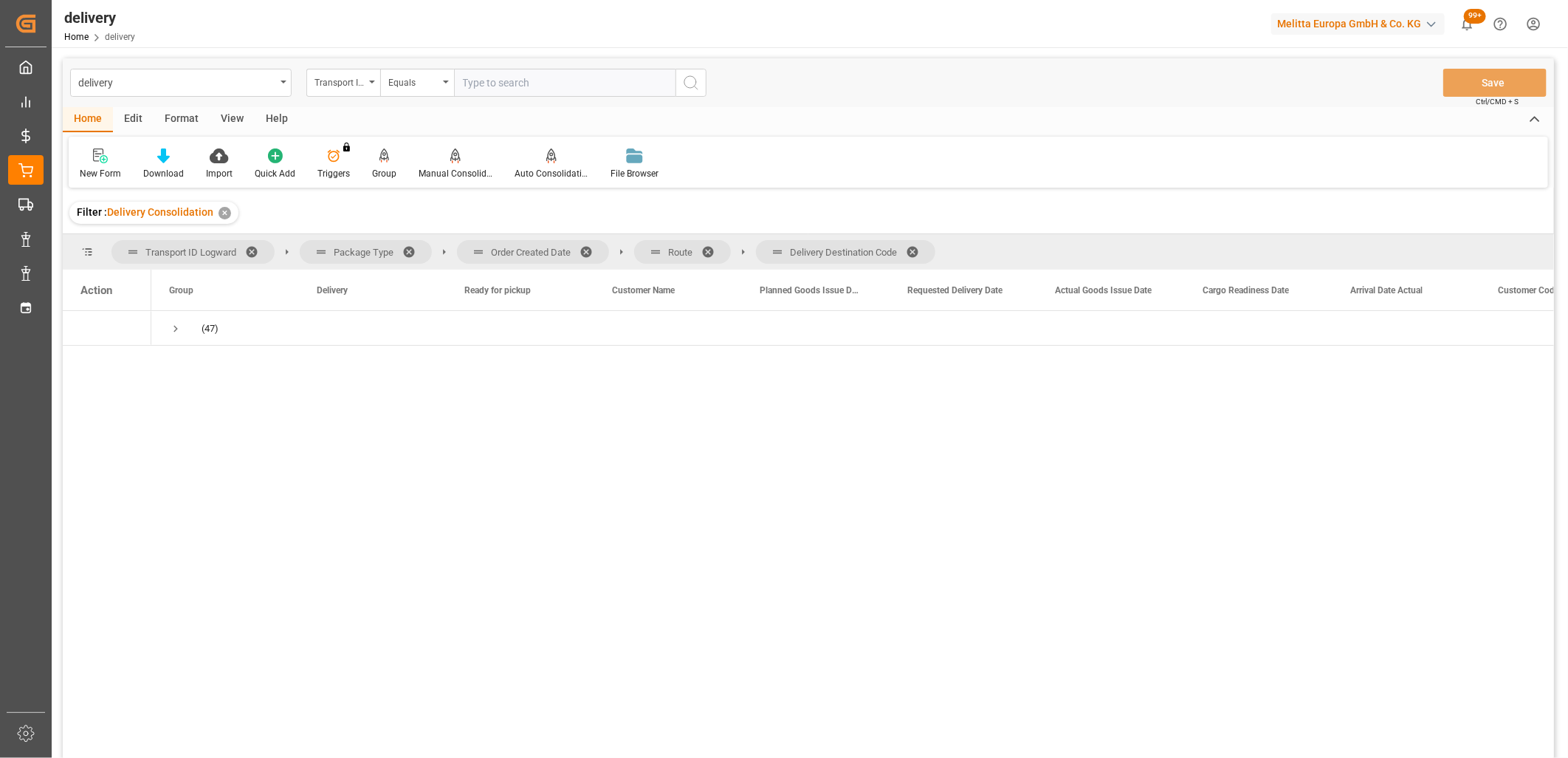
click at [921, 248] on span at bounding box center [917, 252] width 23 height 14
click at [709, 248] on span at bounding box center [713, 252] width 23 height 14
click at [585, 249] on span at bounding box center [591, 252] width 23 height 14
click at [1067, 291] on span "Requested Delivery Date" at bounding box center [1102, 291] width 96 height 11
click at [172, 324] on span "Press SPACE to select this row." at bounding box center [176, 329] width 14 height 14
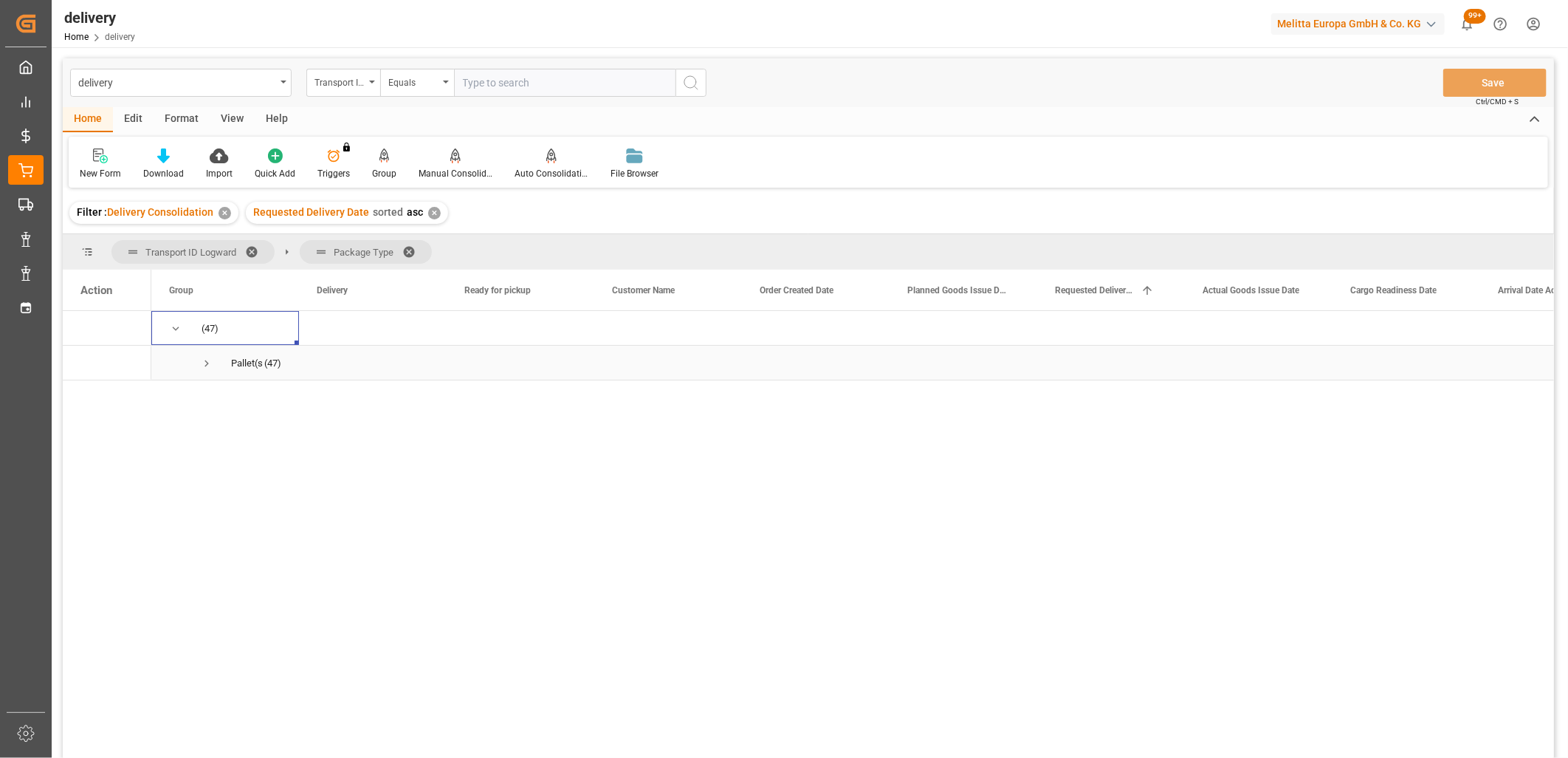
click at [205, 365] on span "Press SPACE to select this row." at bounding box center [207, 364] width 14 height 14
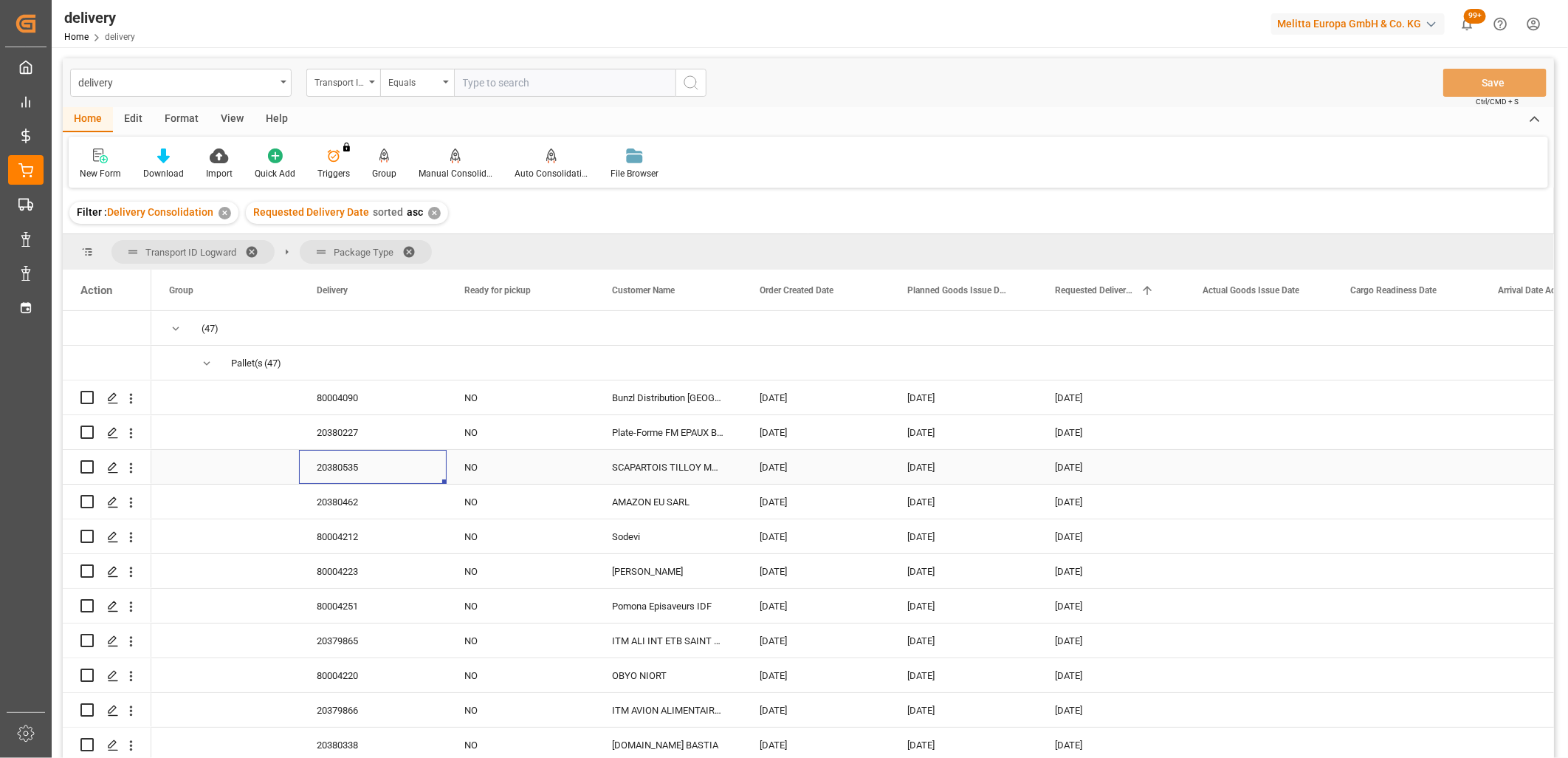
click at [348, 470] on div "20380535" at bounding box center [372, 467] width 147 height 34
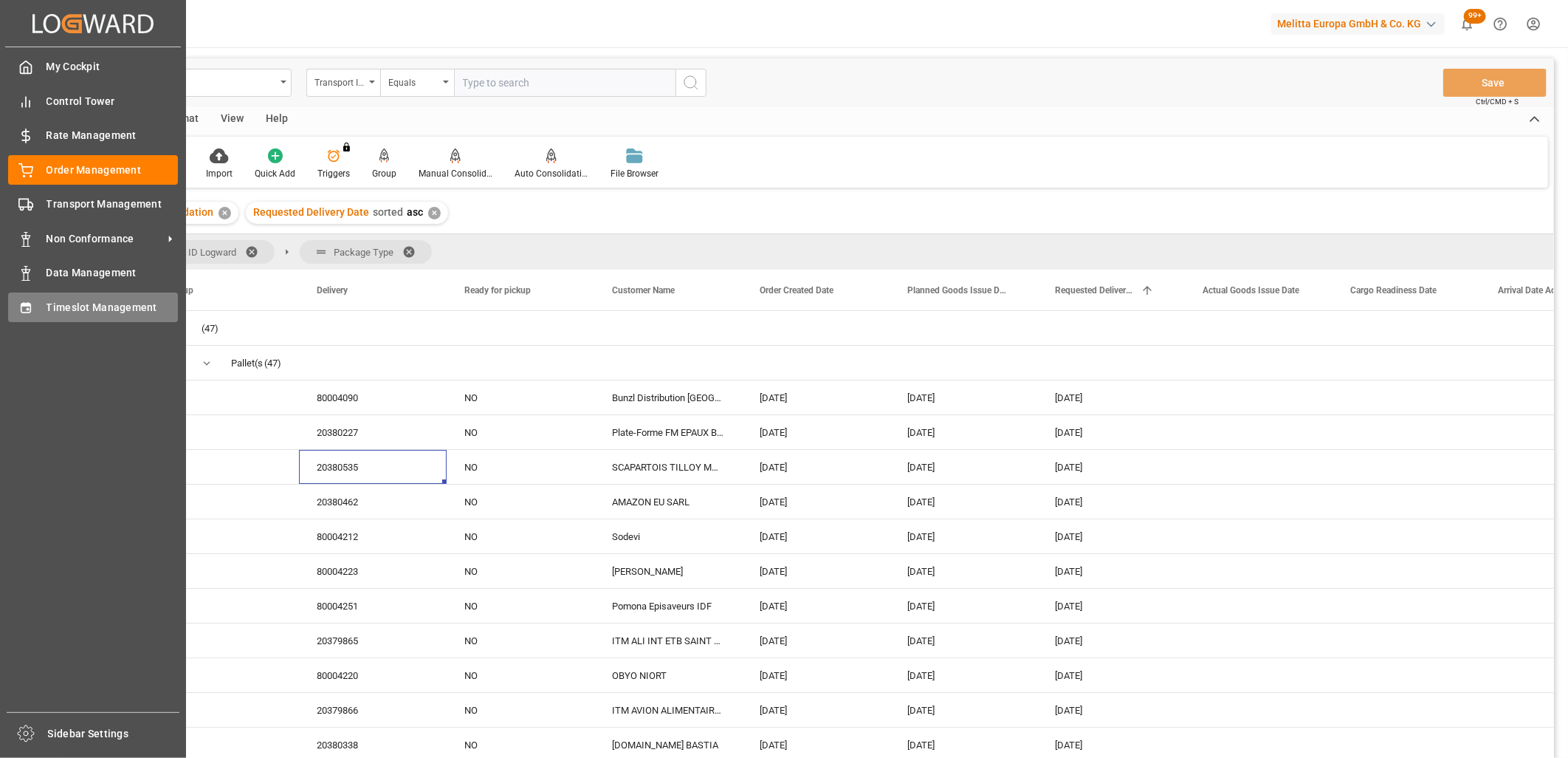
click at [33, 296] on div "Timeslot Management Timeslot Management" at bounding box center [93, 307] width 170 height 29
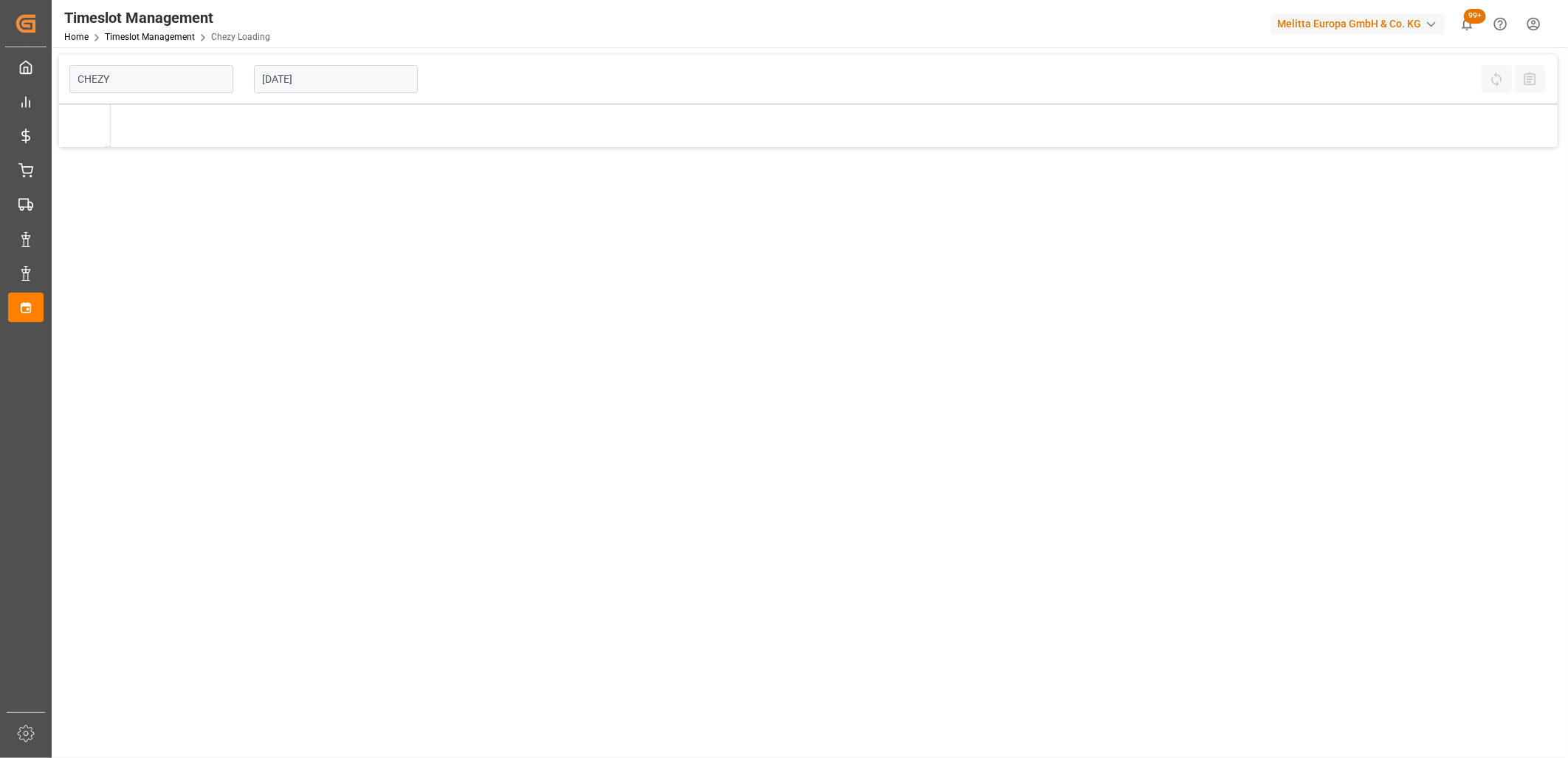
type input "Chezy Loading"
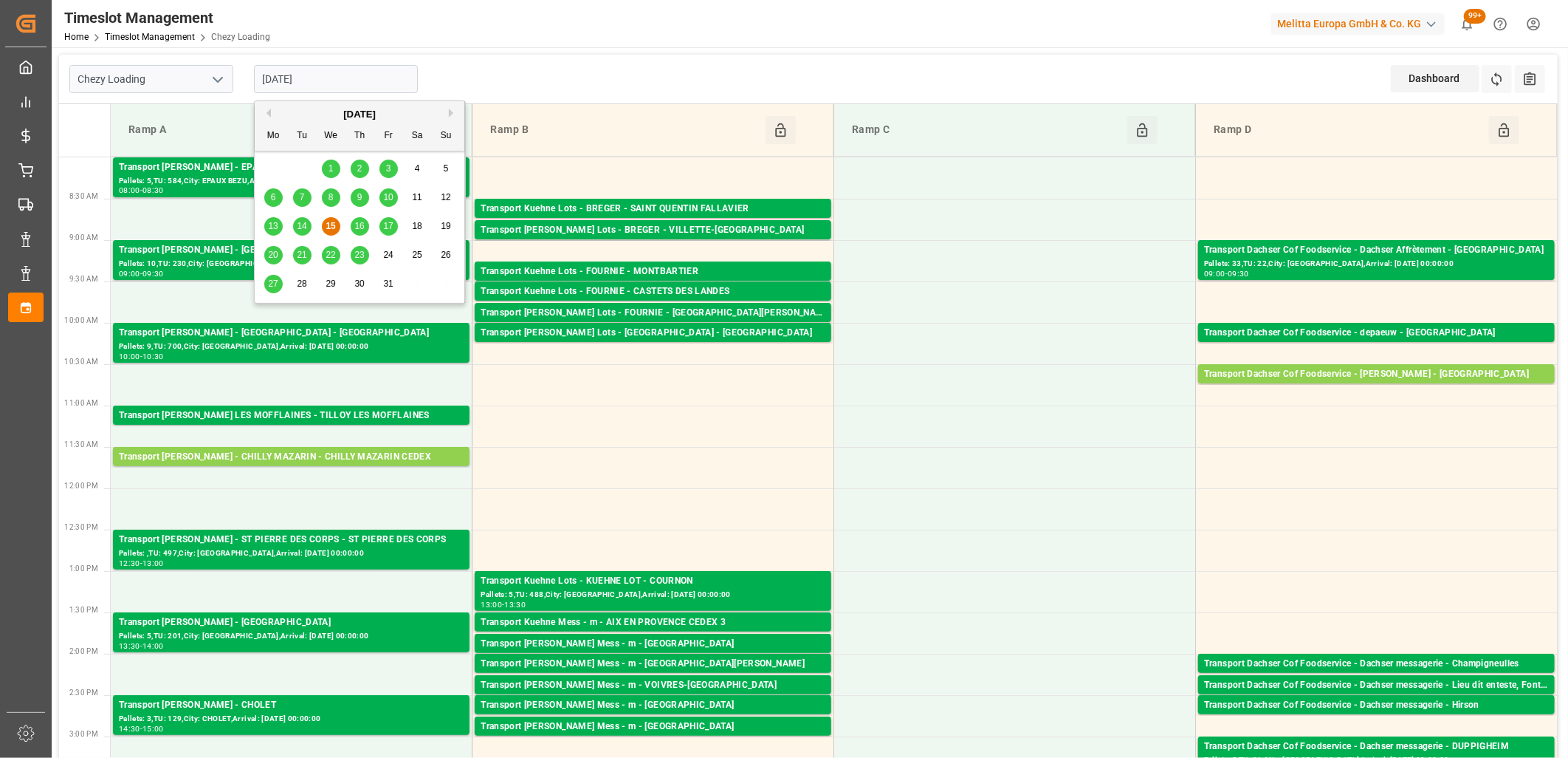
click at [375, 81] on input "15-10-2025" at bounding box center [336, 78] width 164 height 28
click at [360, 232] on div "16" at bounding box center [360, 227] width 19 height 18
type input "16-10-2025"
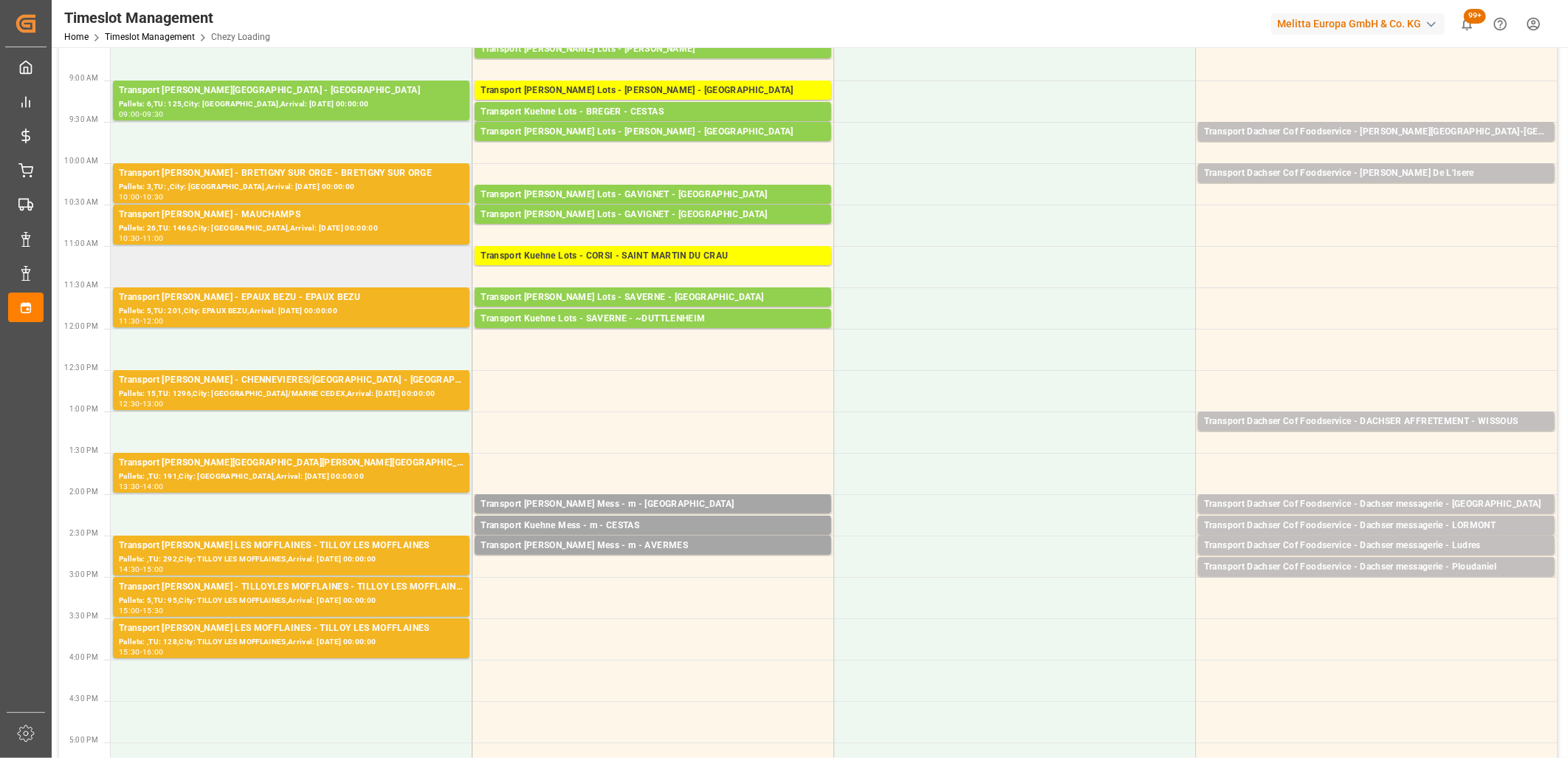
scroll to position [164, 0]
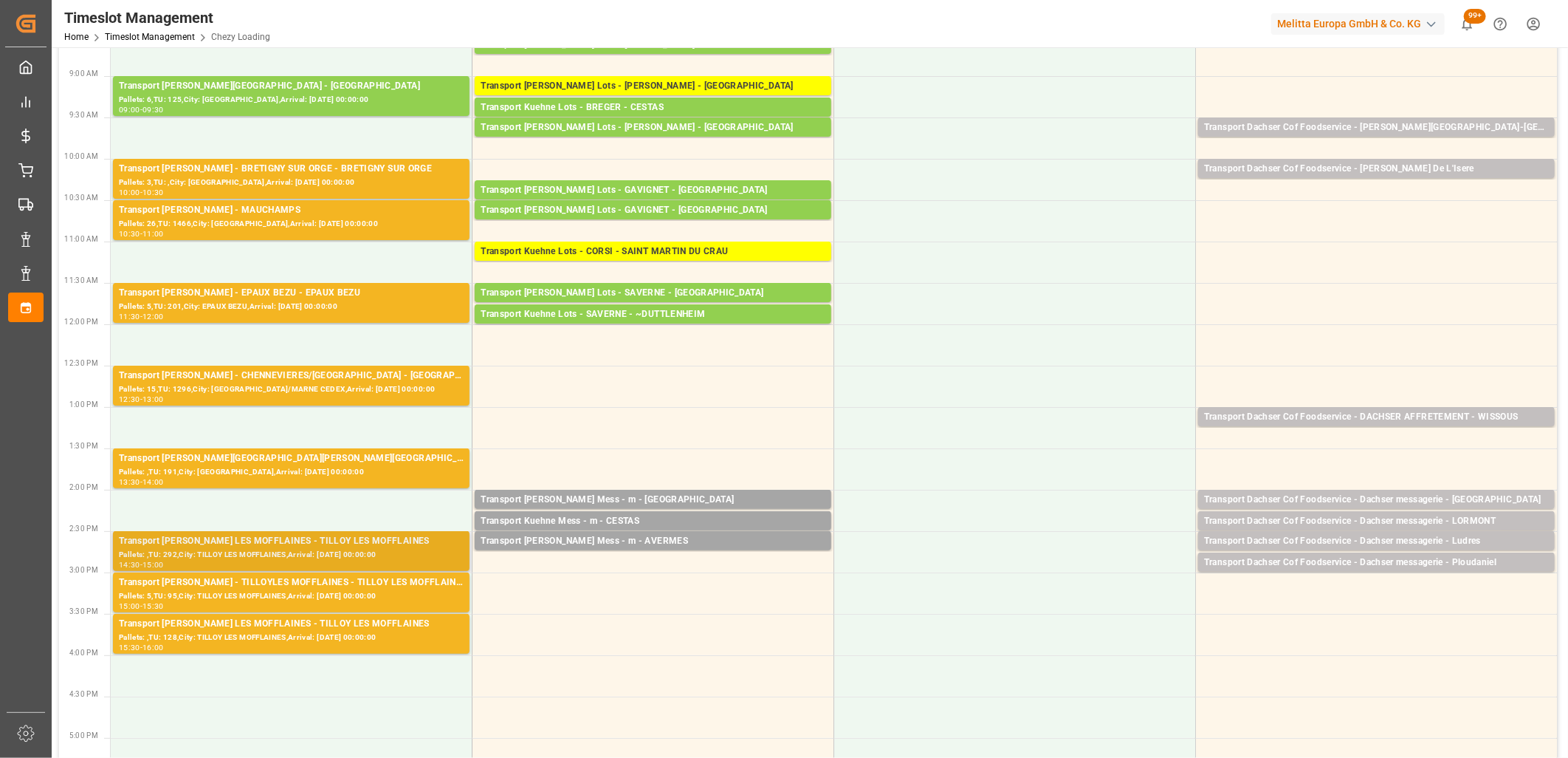
click at [251, 544] on div "Transport Delisle - TILLOY LES MOFFLAINES - TILLOY LES MOFFLAINES" at bounding box center [291, 541] width 345 height 15
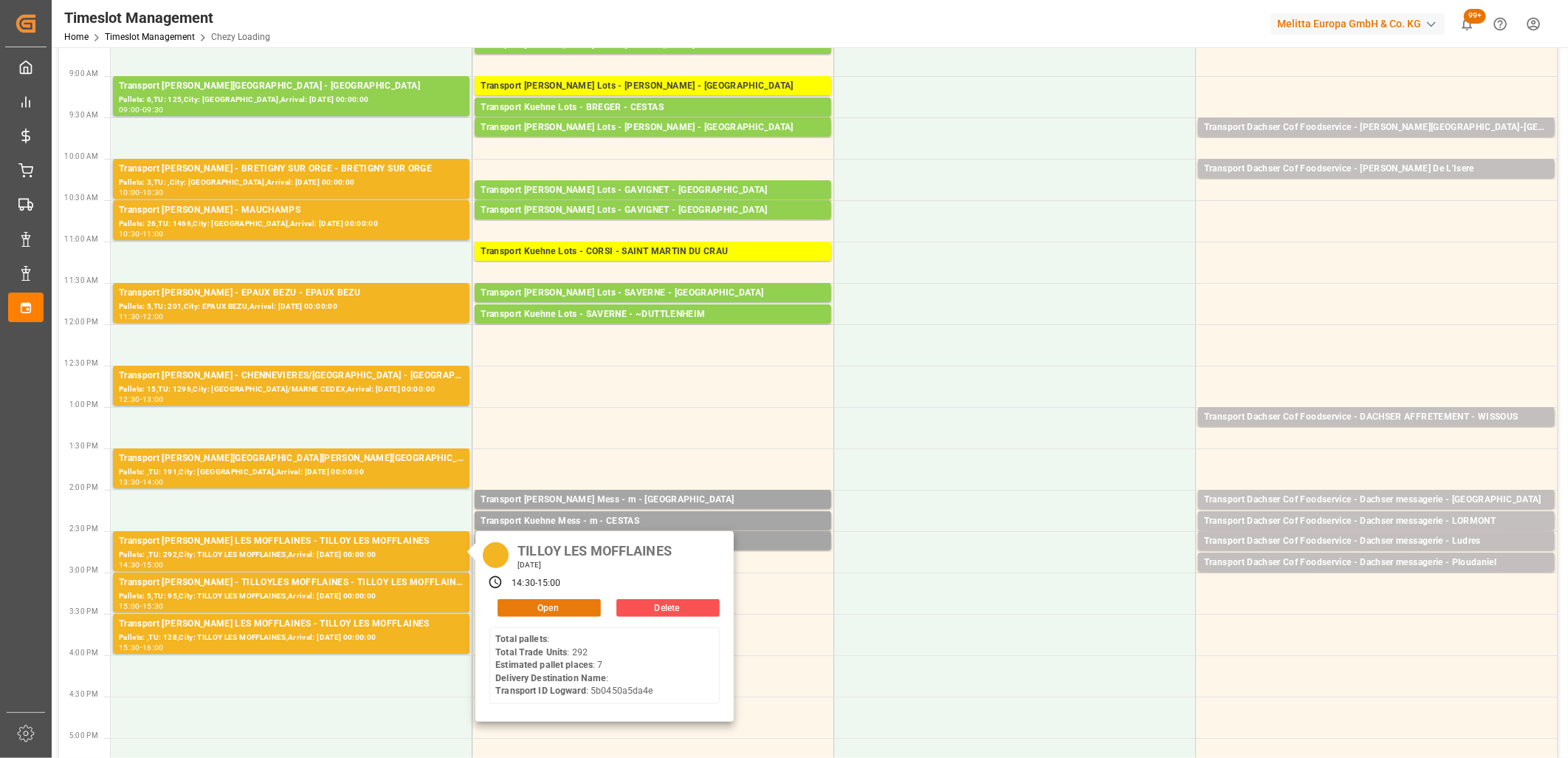
click at [500, 610] on button "Open" at bounding box center [548, 608] width 103 height 18
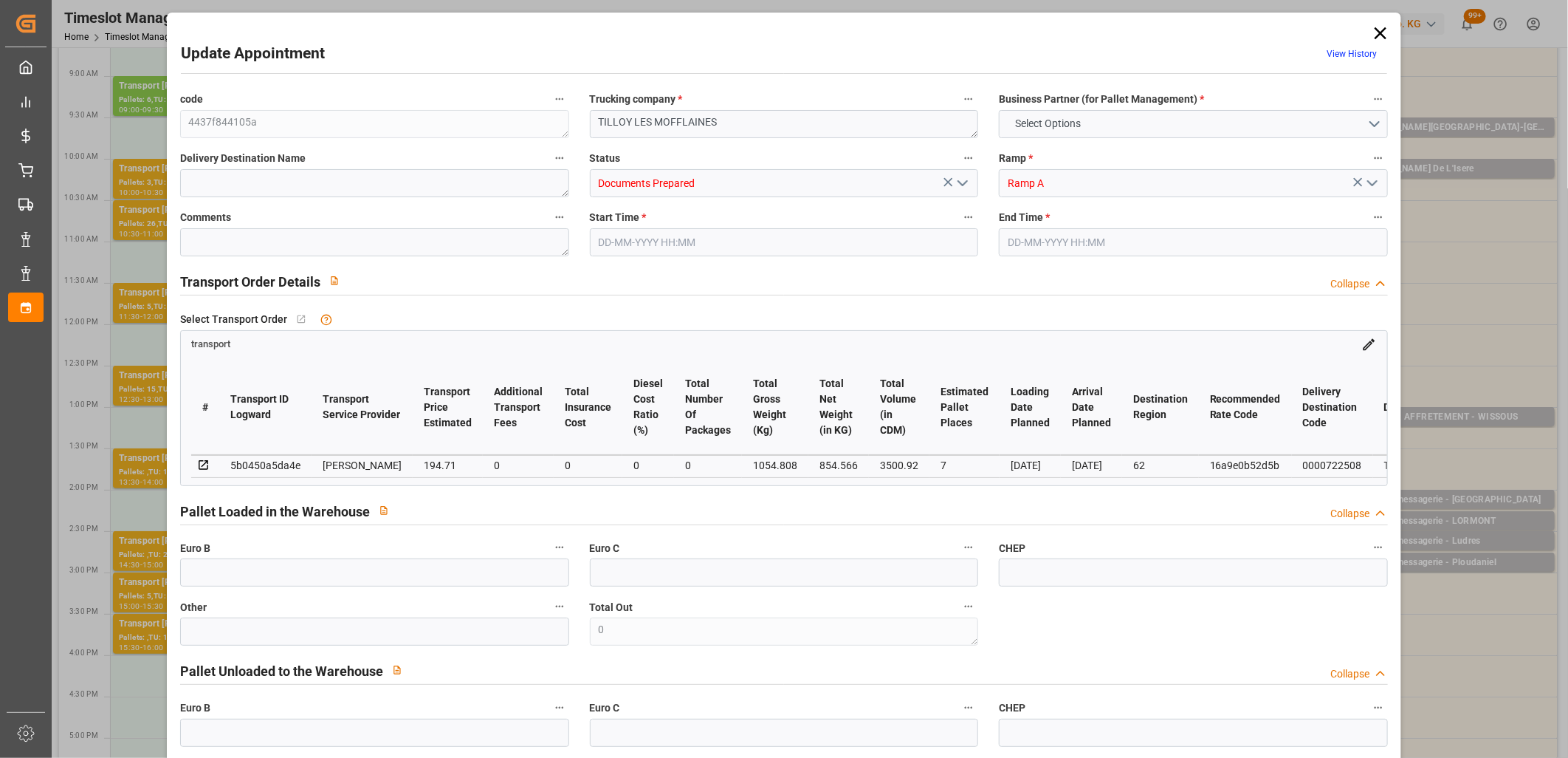
type input "7"
type input "194.71"
type input "0"
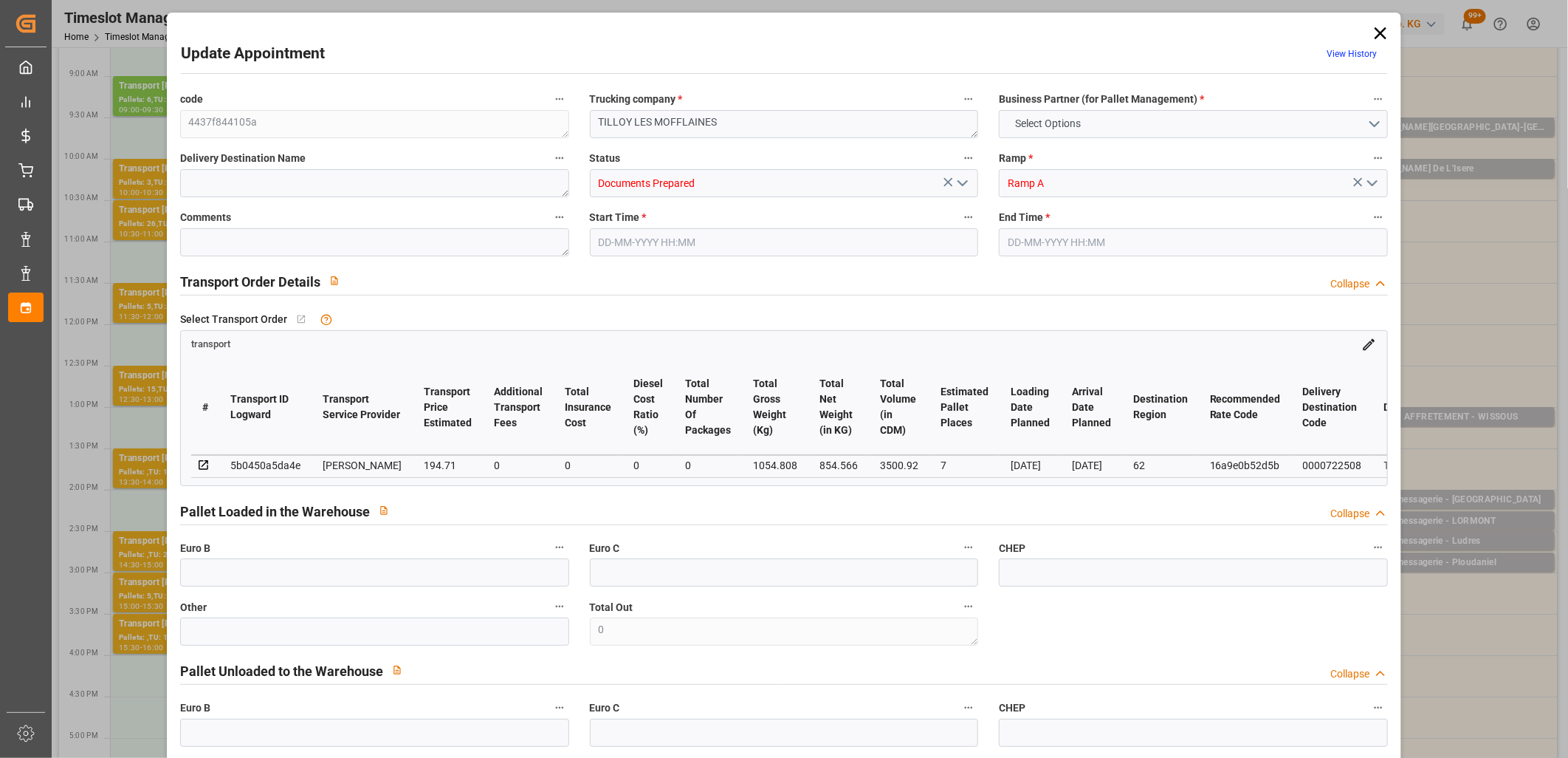
type input "188.1288"
type input "-6.5812"
type input "0"
type input "854.566"
type input "1767.808"
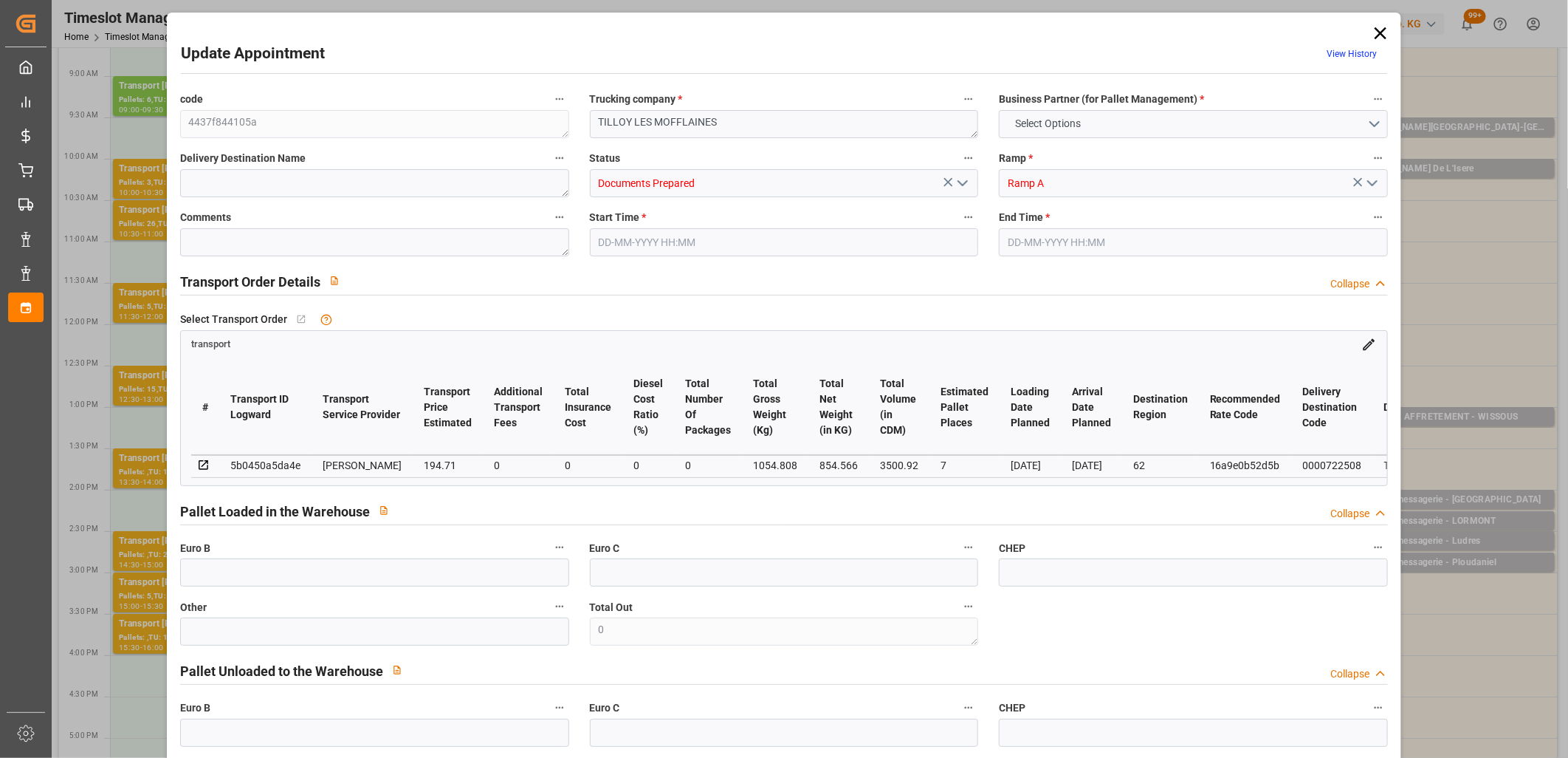
type input "3500.92"
type input "62"
type input "0"
type input "292"
type input "31"
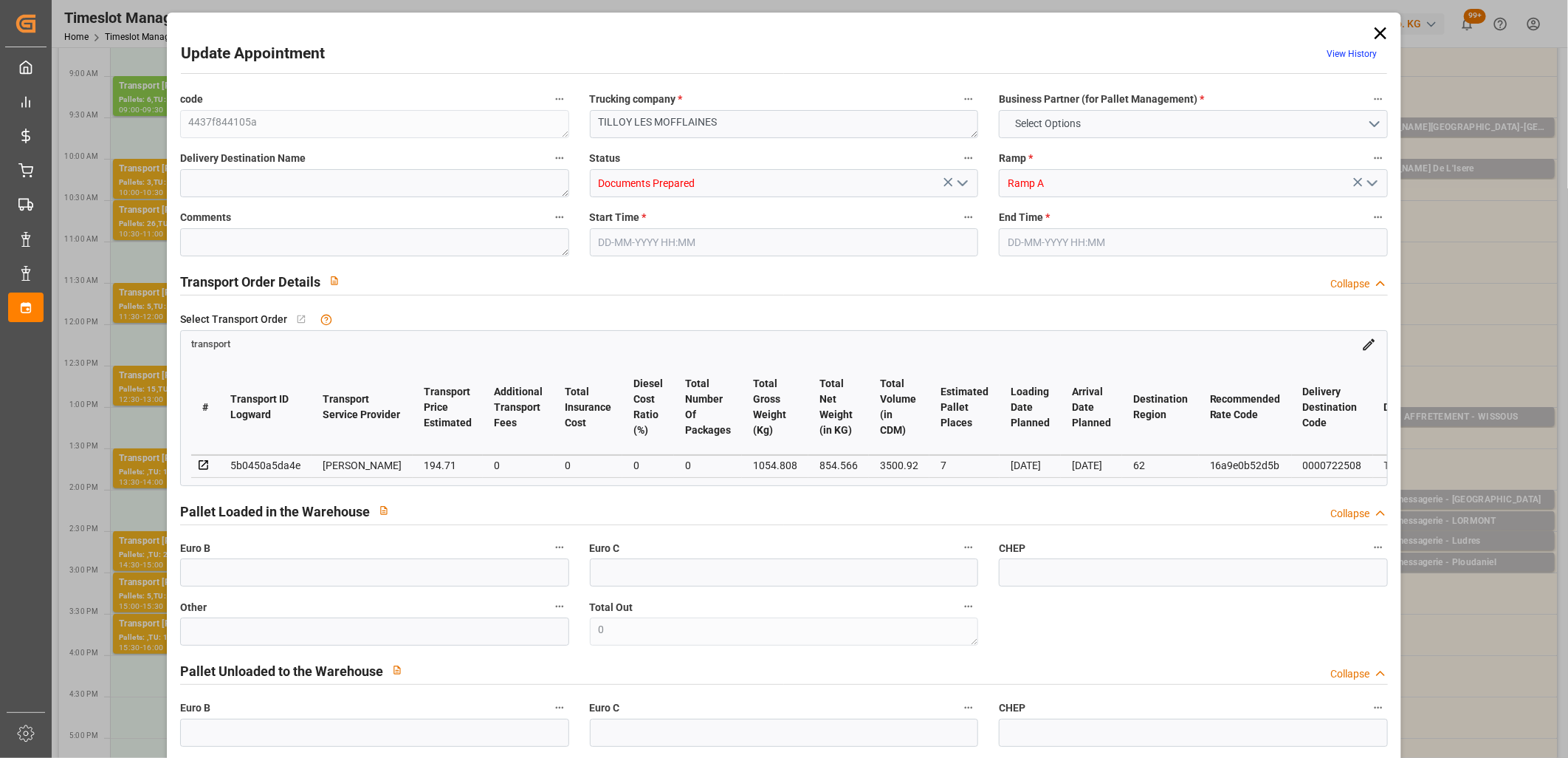
type input "101"
type input "1054.808"
type input "0"
type input "4710.8598"
type input "0"
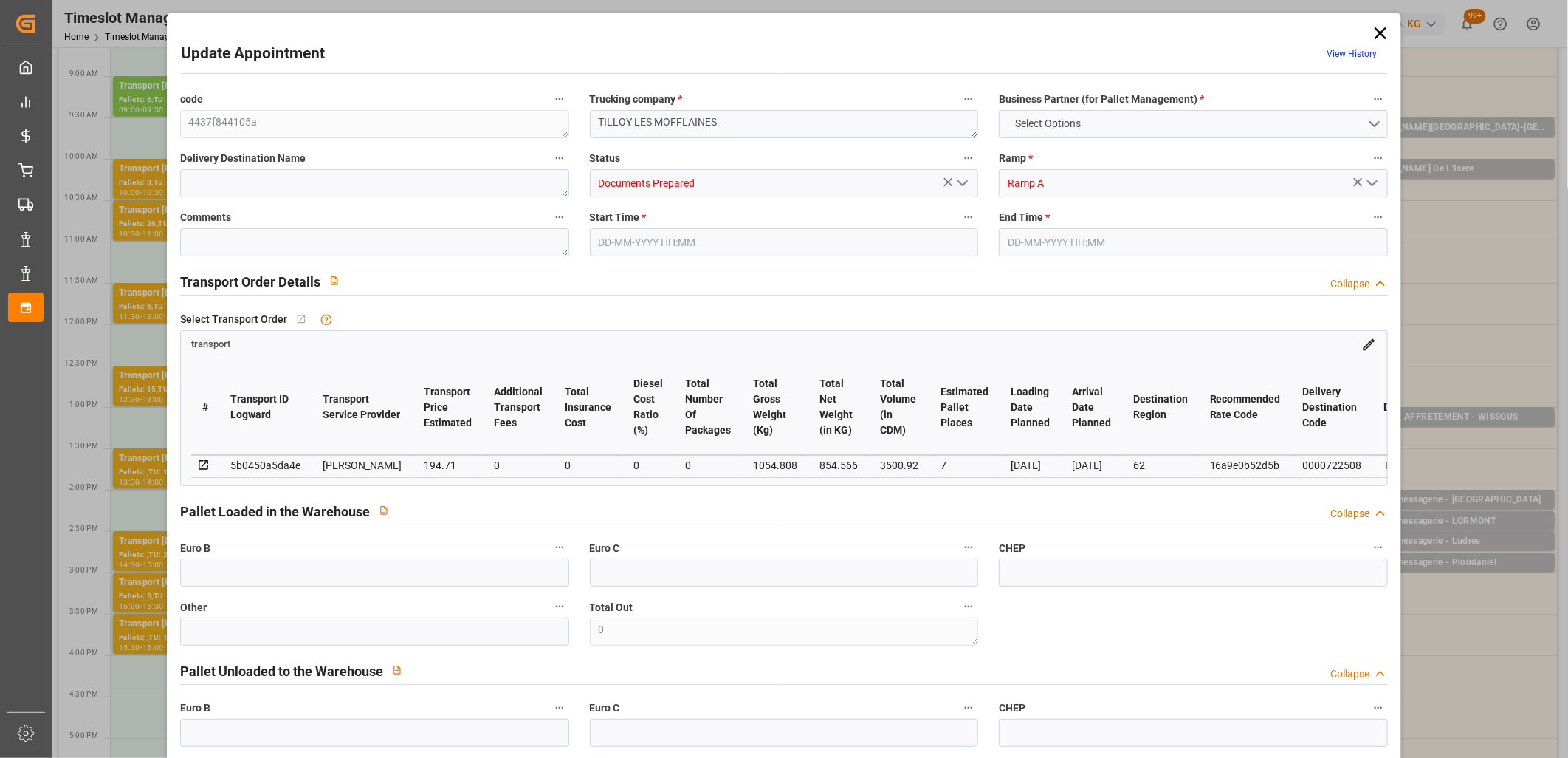
type input "0"
type input "21"
type input "35"
type input "16-10-2025 14:30"
type input "16-10-2025 15:00"
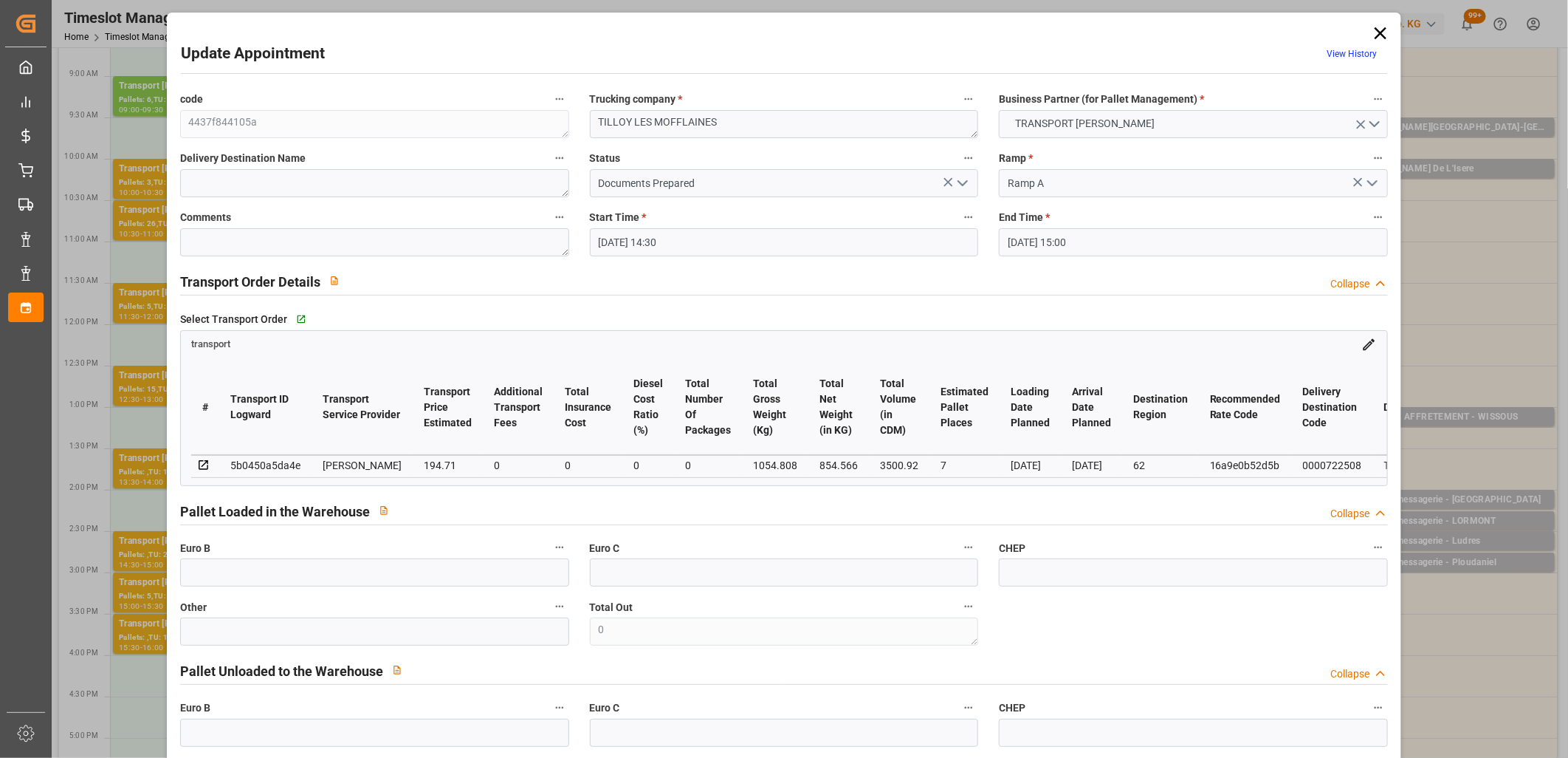
type input "13-10-2025 12:06"
type input "13-10-2025 11:21"
type input "20-10-2025"
type input "17-10-2025"
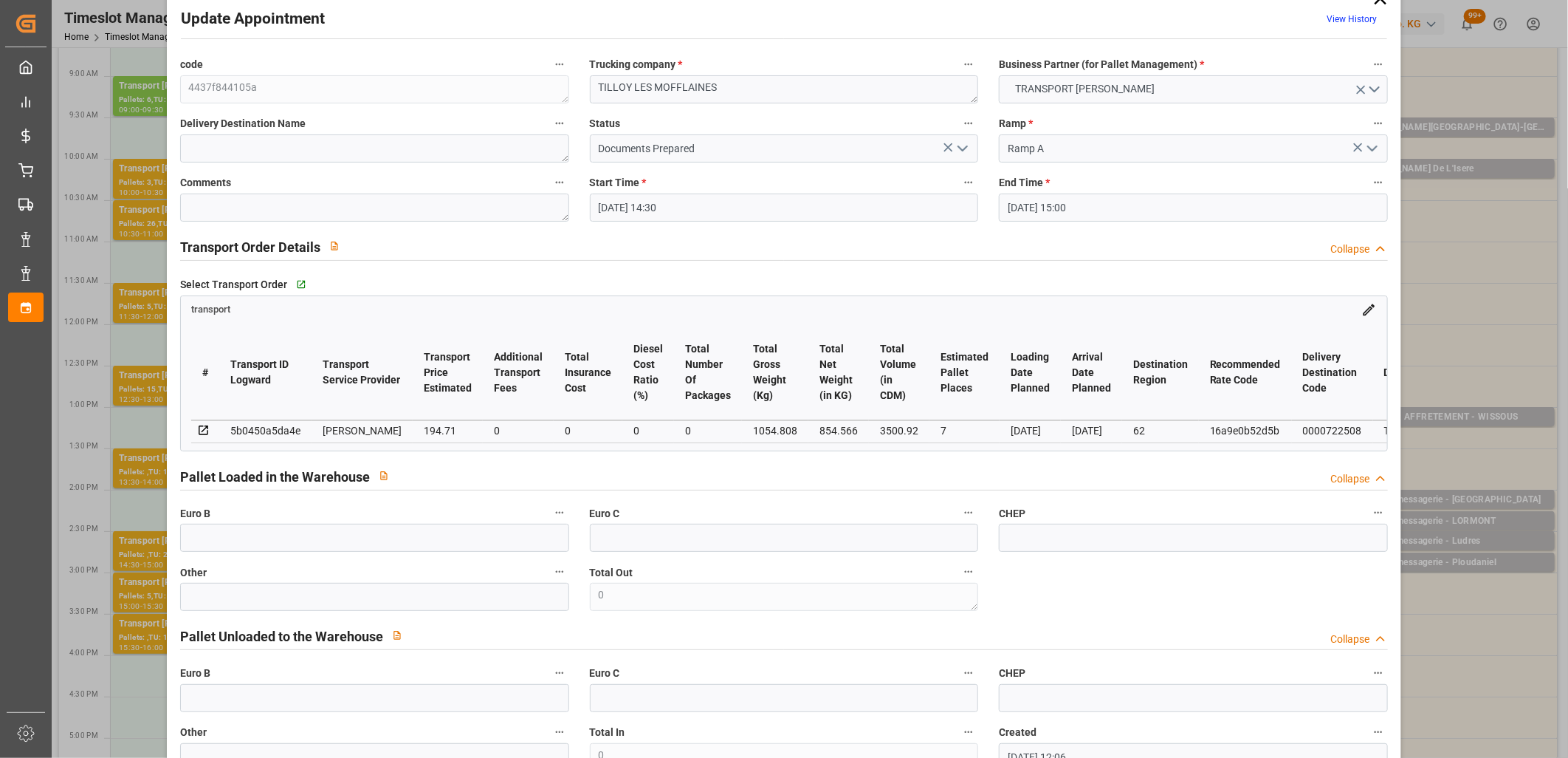
scroll to position [0, 0]
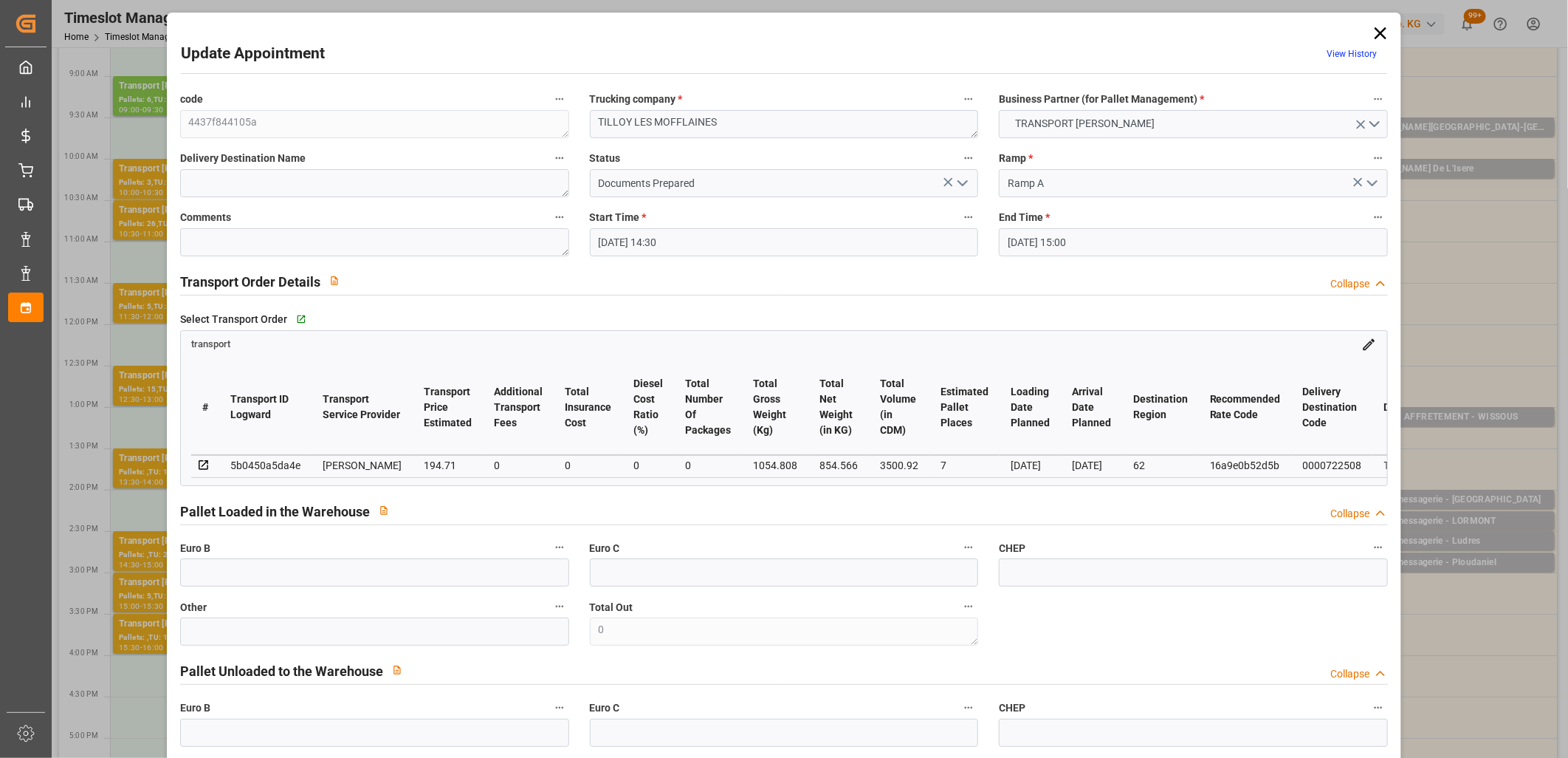
click at [274, 461] on div "5b0450a5da4e" at bounding box center [265, 465] width 70 height 18
copy div "5b0450a5da4e"
click at [1372, 35] on icon at bounding box center [1380, 32] width 20 height 20
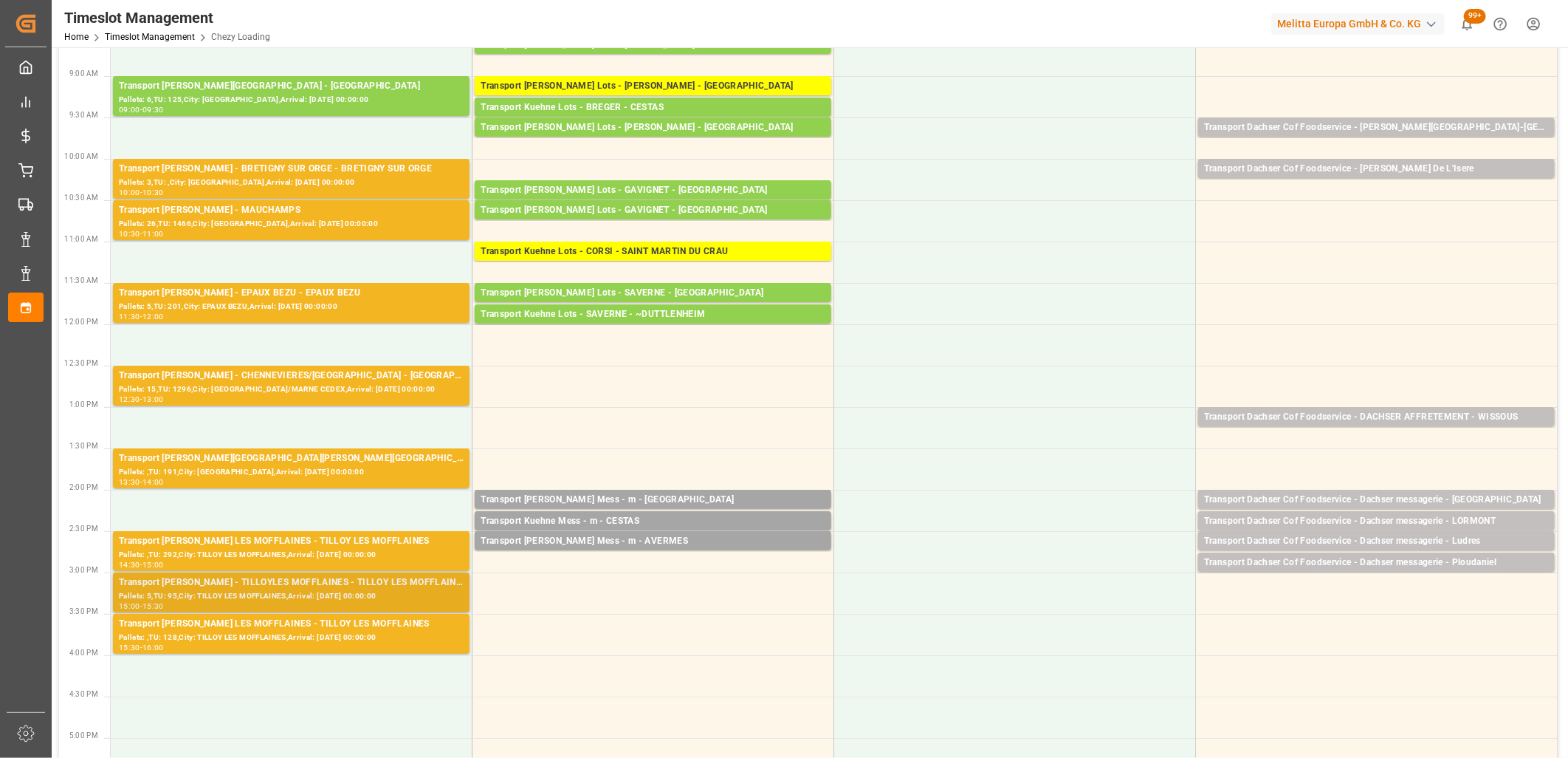
click at [323, 585] on div "Transport Delisle - TILLOYLES MOFFLAINES - TILLOY LES MOFFLAINES" at bounding box center [291, 583] width 345 height 15
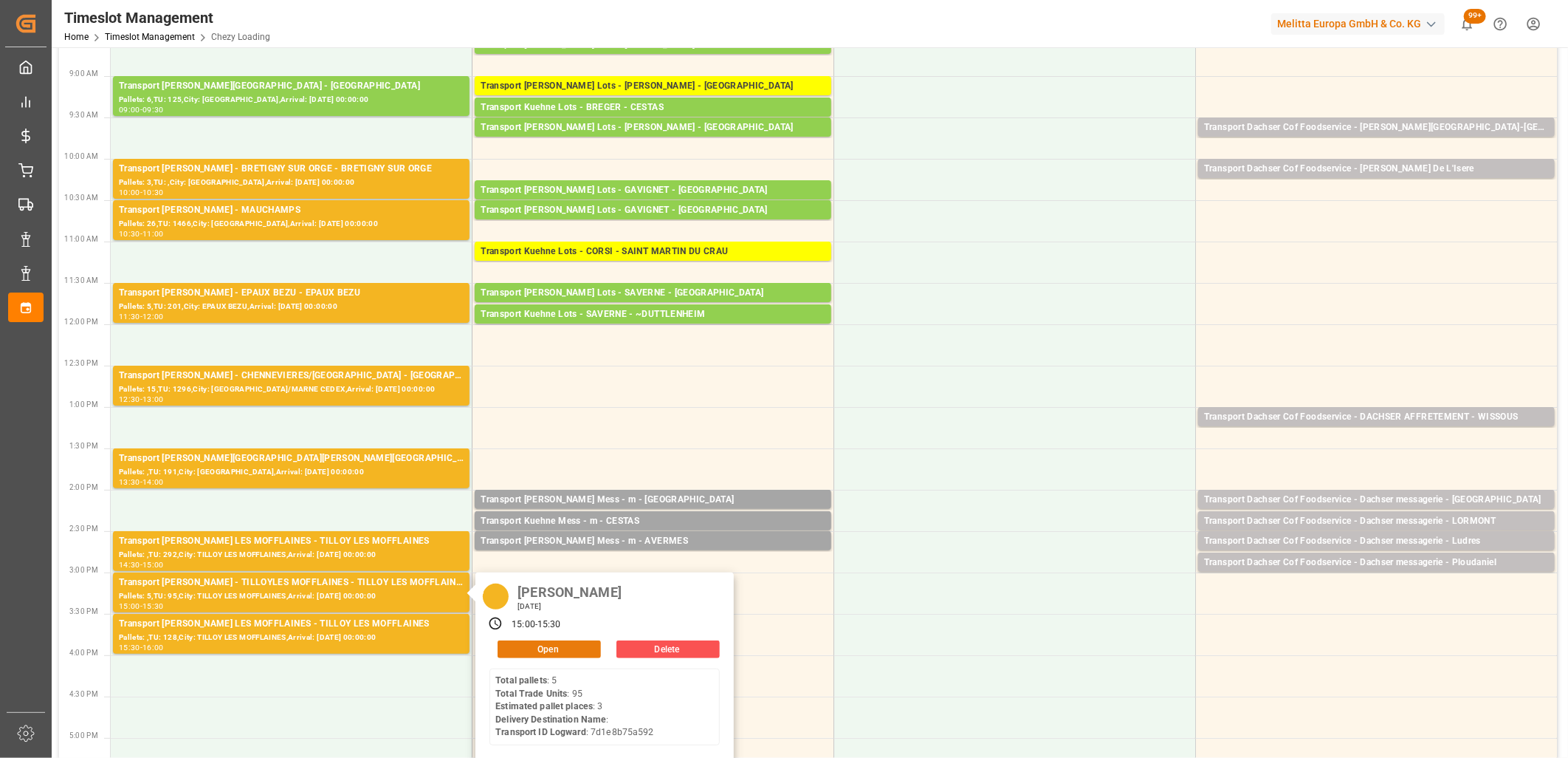
click at [536, 648] on button "Open" at bounding box center [548, 650] width 103 height 18
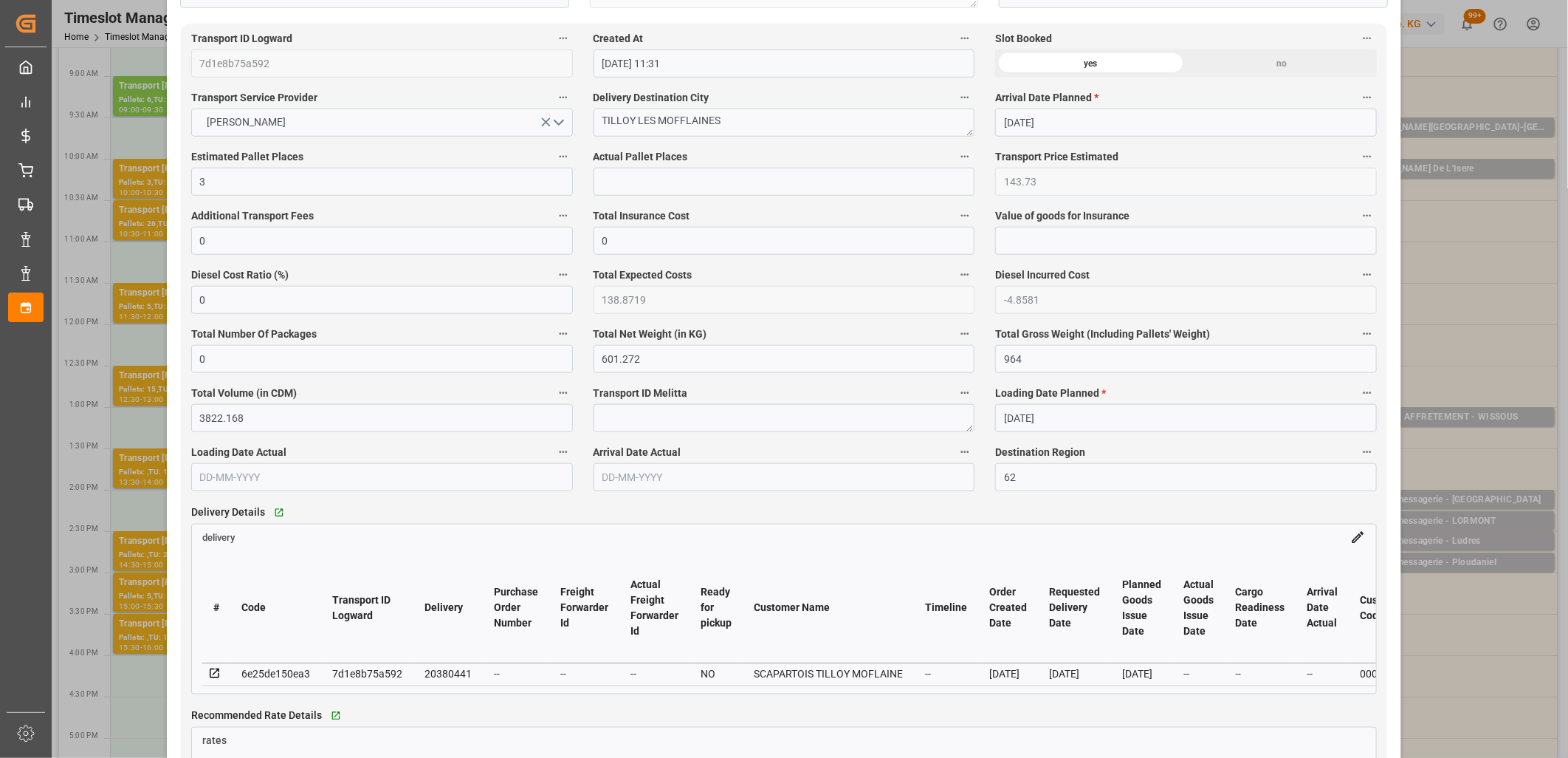
scroll to position [903, 0]
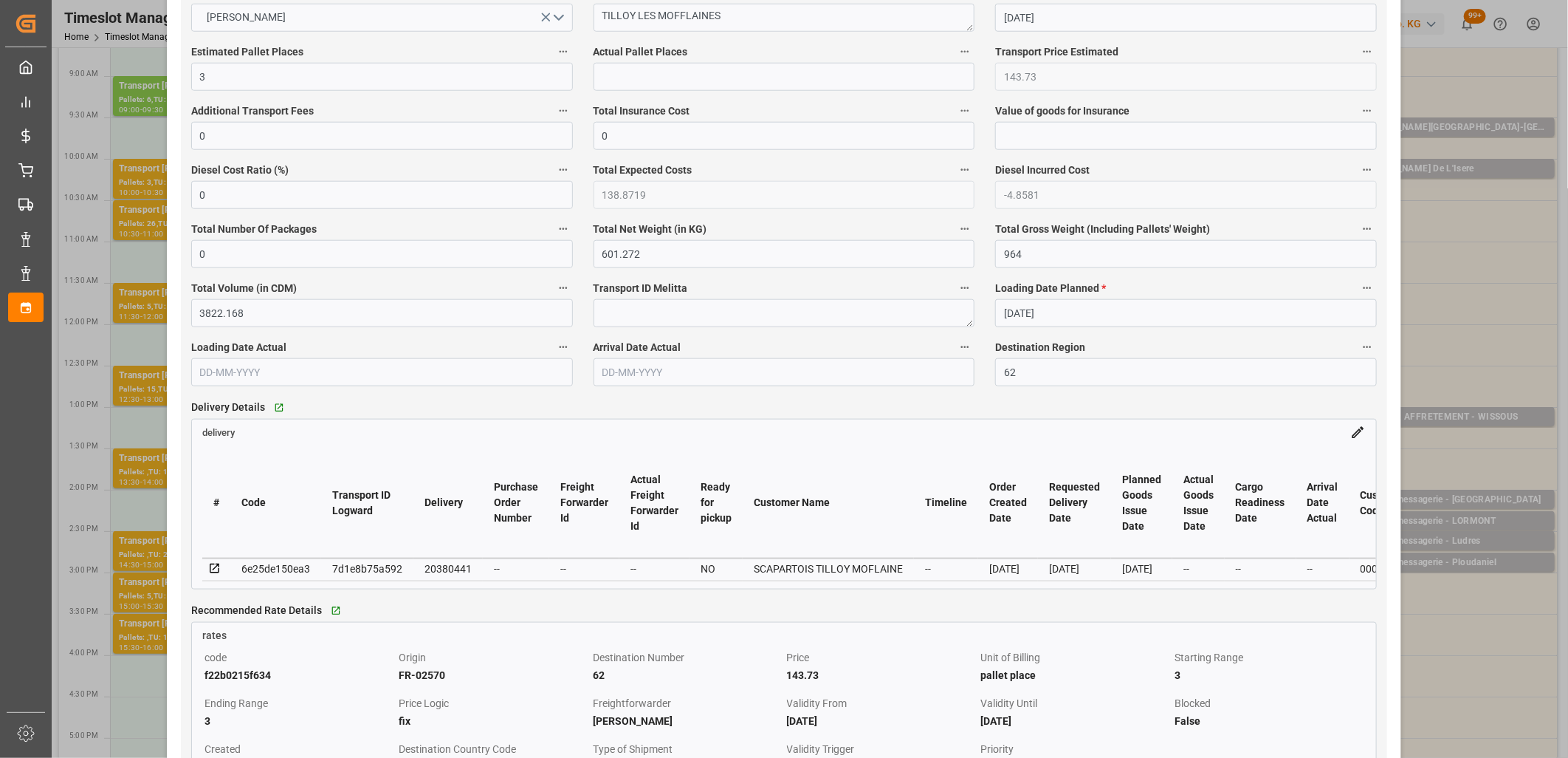
click at [213, 569] on icon at bounding box center [215, 569] width 14 height 14
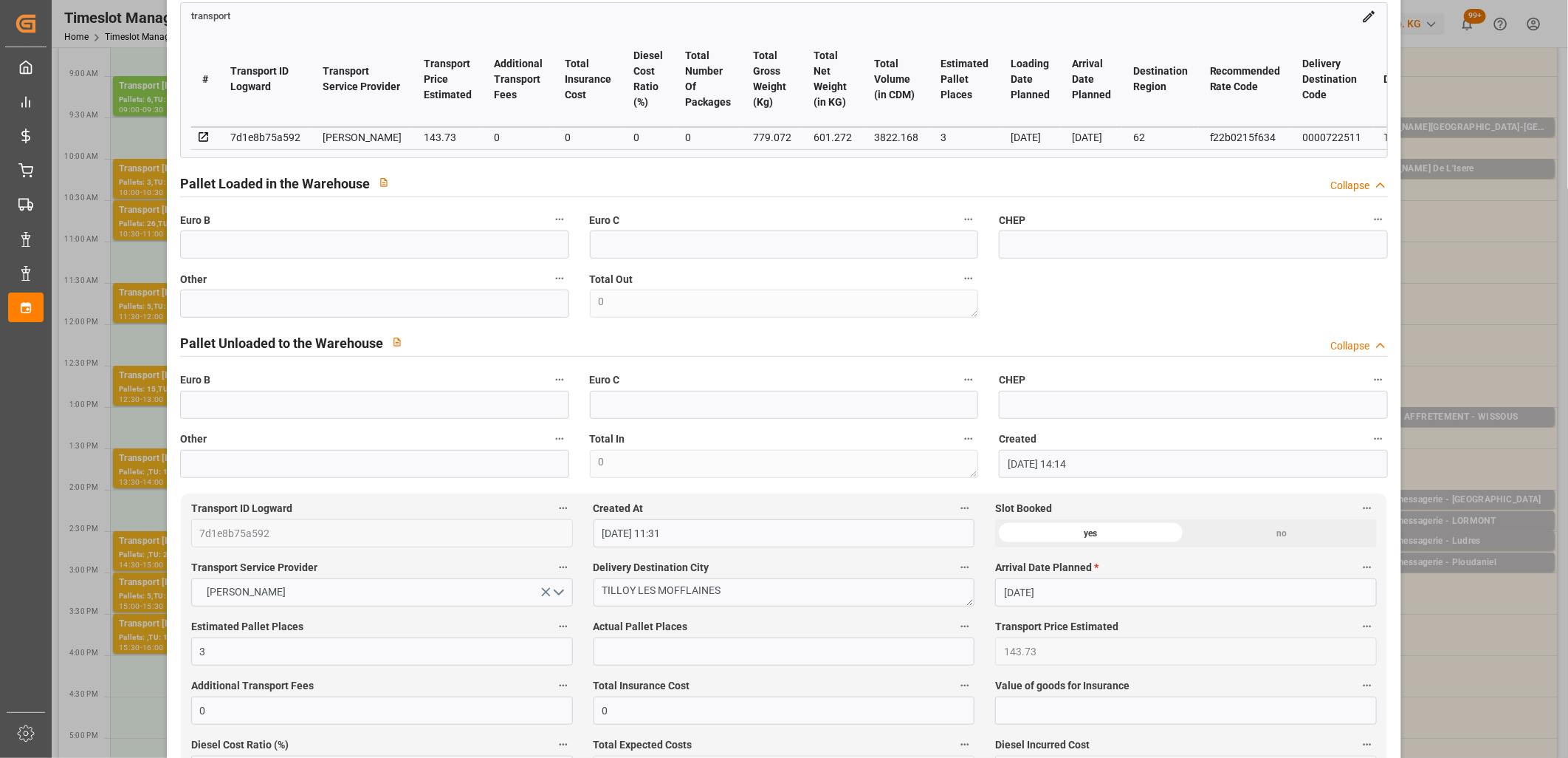
scroll to position [0, 0]
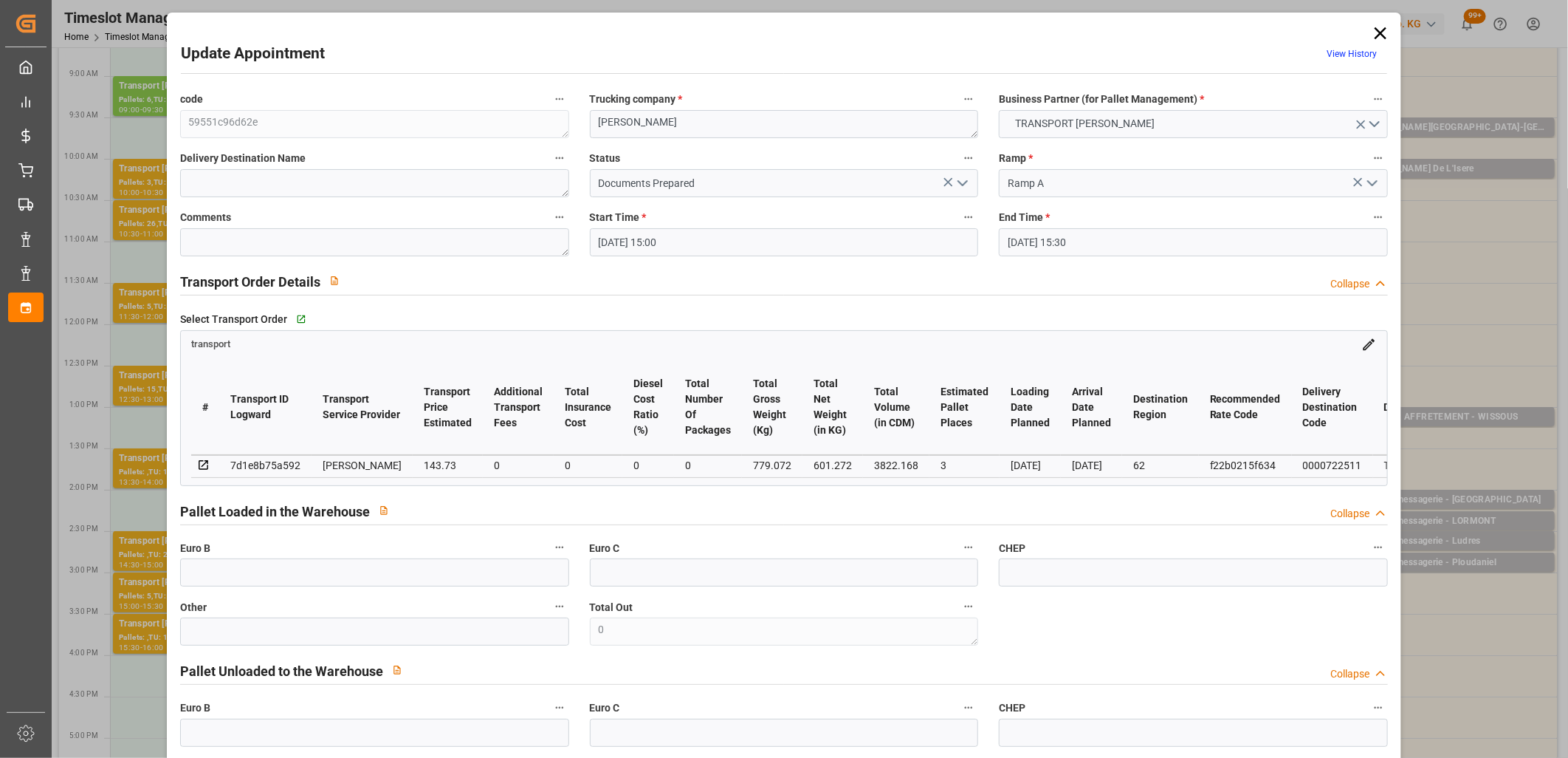
click at [248, 464] on div "7d1e8b75a592" at bounding box center [265, 465] width 70 height 18
copy div "7d1e8b75a592"
click at [1376, 32] on icon at bounding box center [1381, 33] width 12 height 12
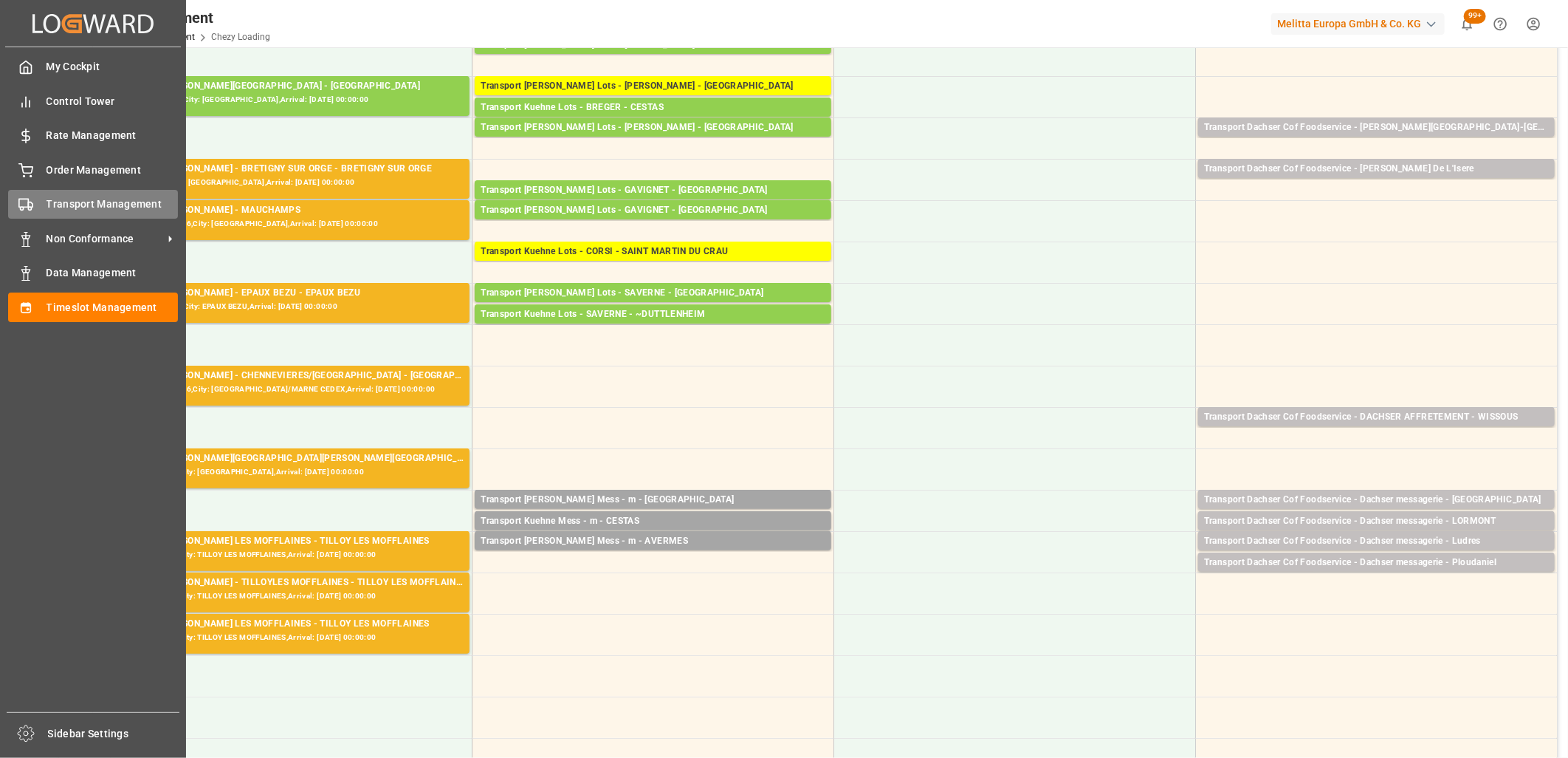
click at [12, 210] on div at bounding box center [20, 204] width 25 height 16
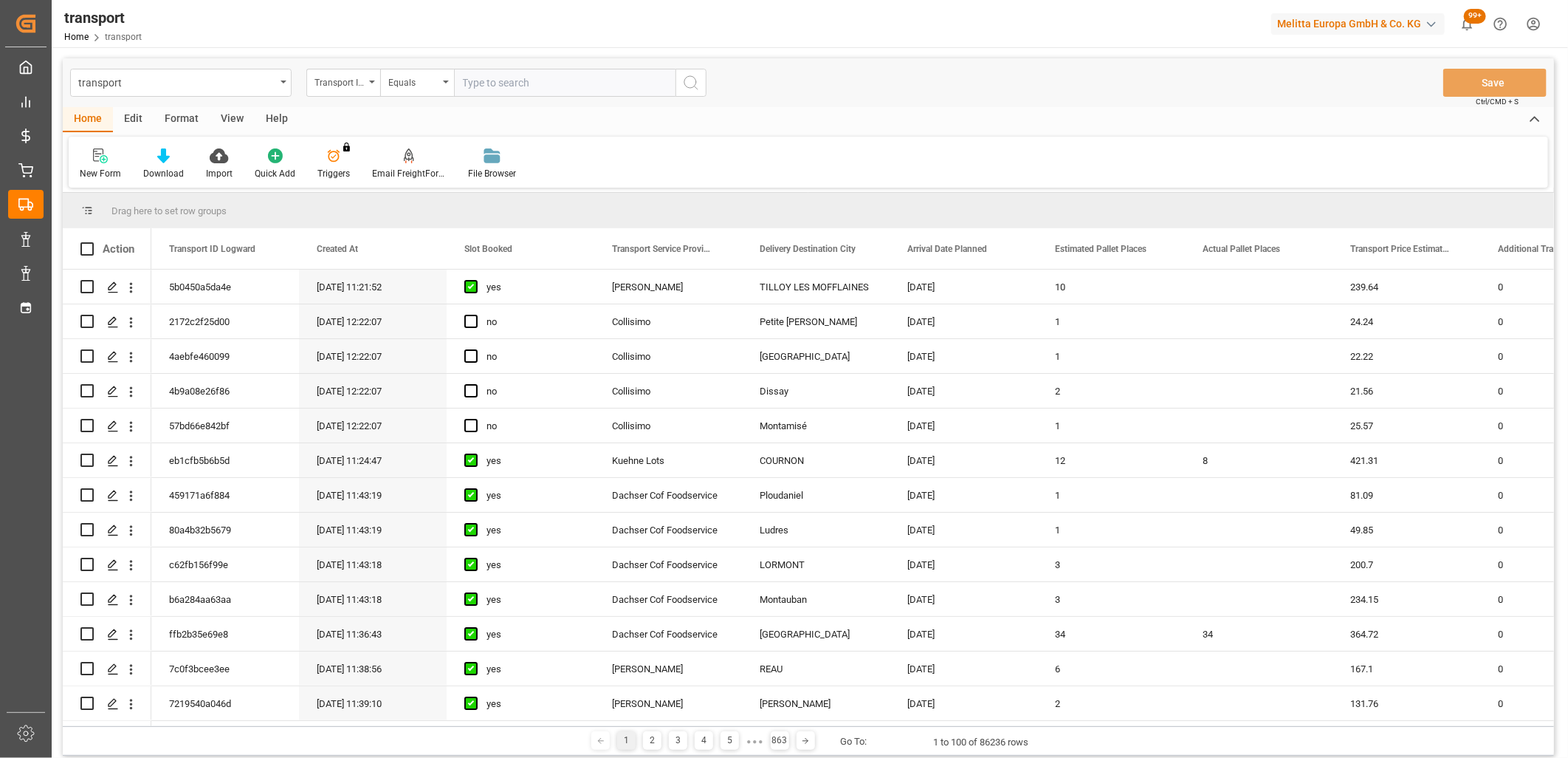
type input "7d1e8b75a592"
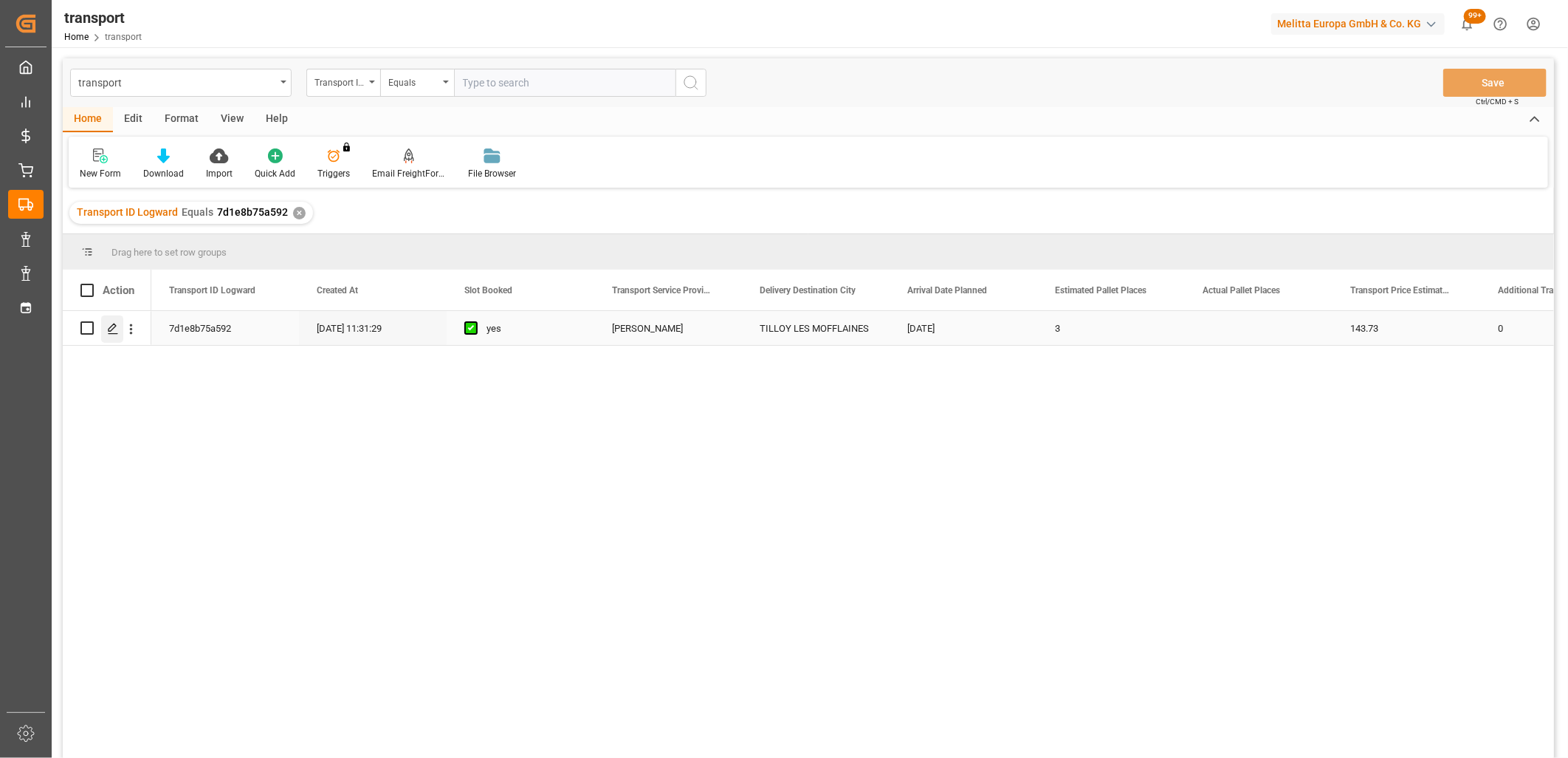
click at [117, 325] on icon "Press SPACE to select this row." at bounding box center [113, 329] width 12 height 12
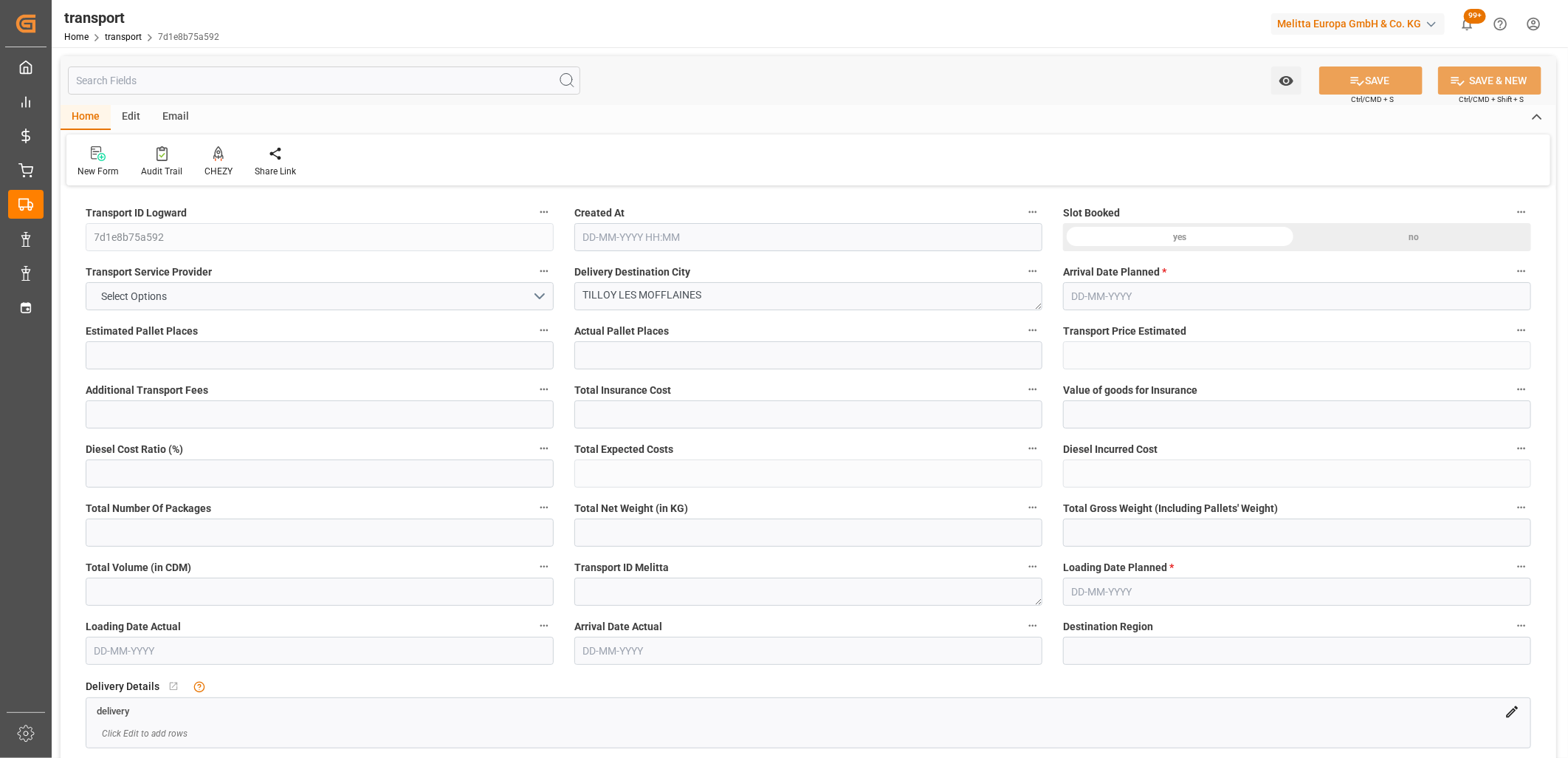
type input "3"
type input "143.73"
type input "0"
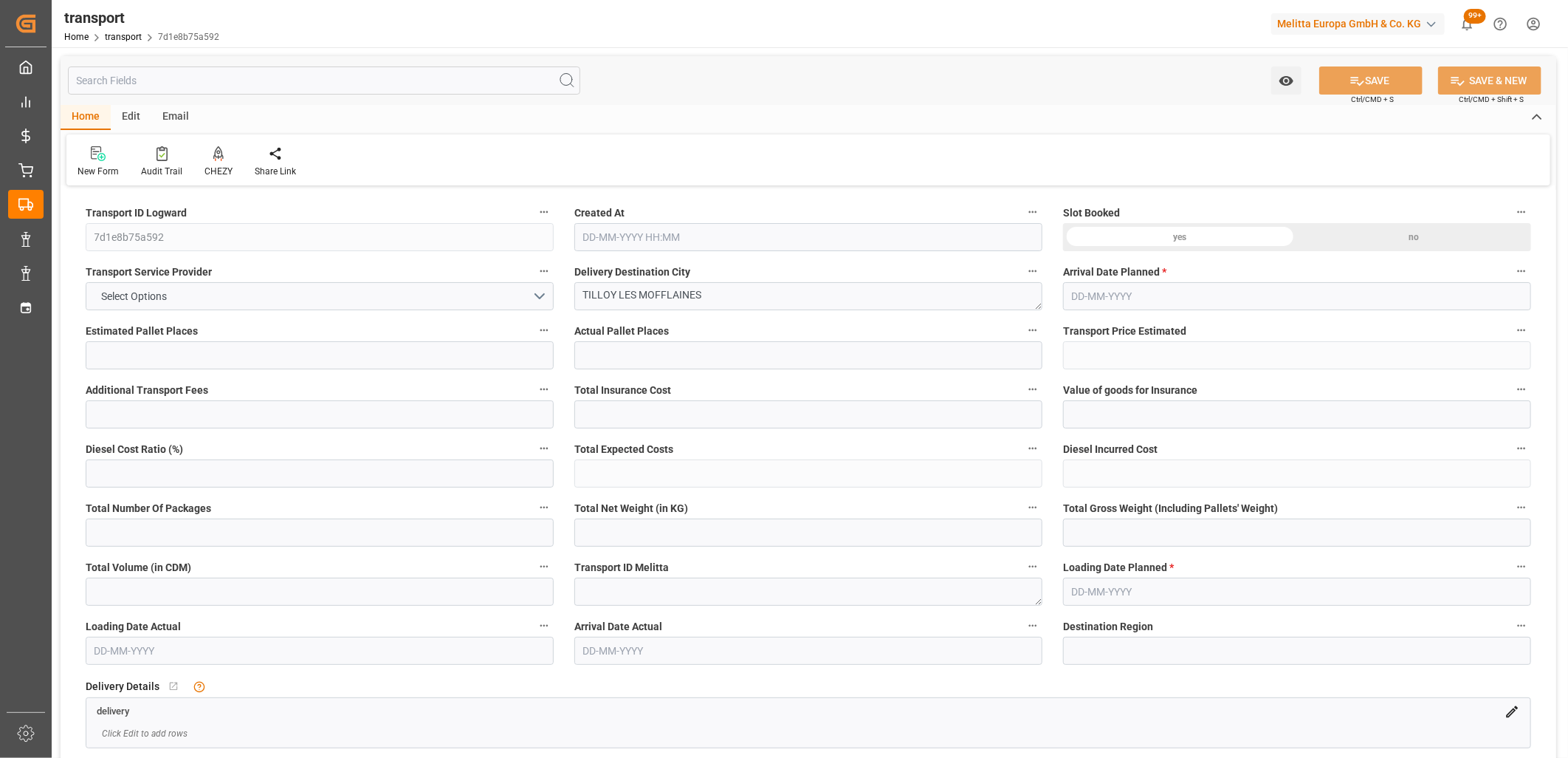
type input "138.8719"
type input "-4.8581"
type input "0"
type input "601.272"
type input "964"
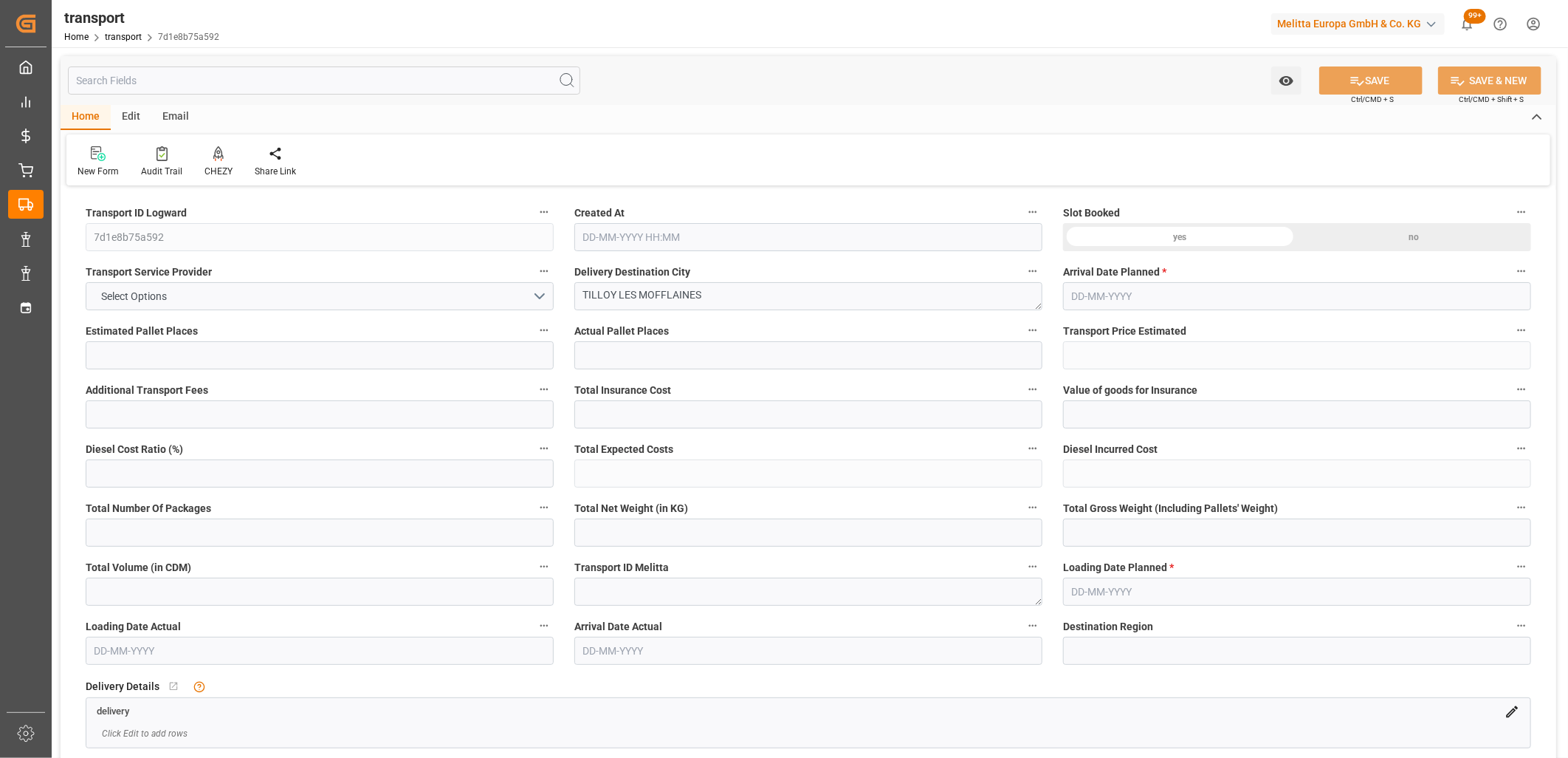
type input "3822.168"
type input "62"
type input "5"
type input "95"
type input "6"
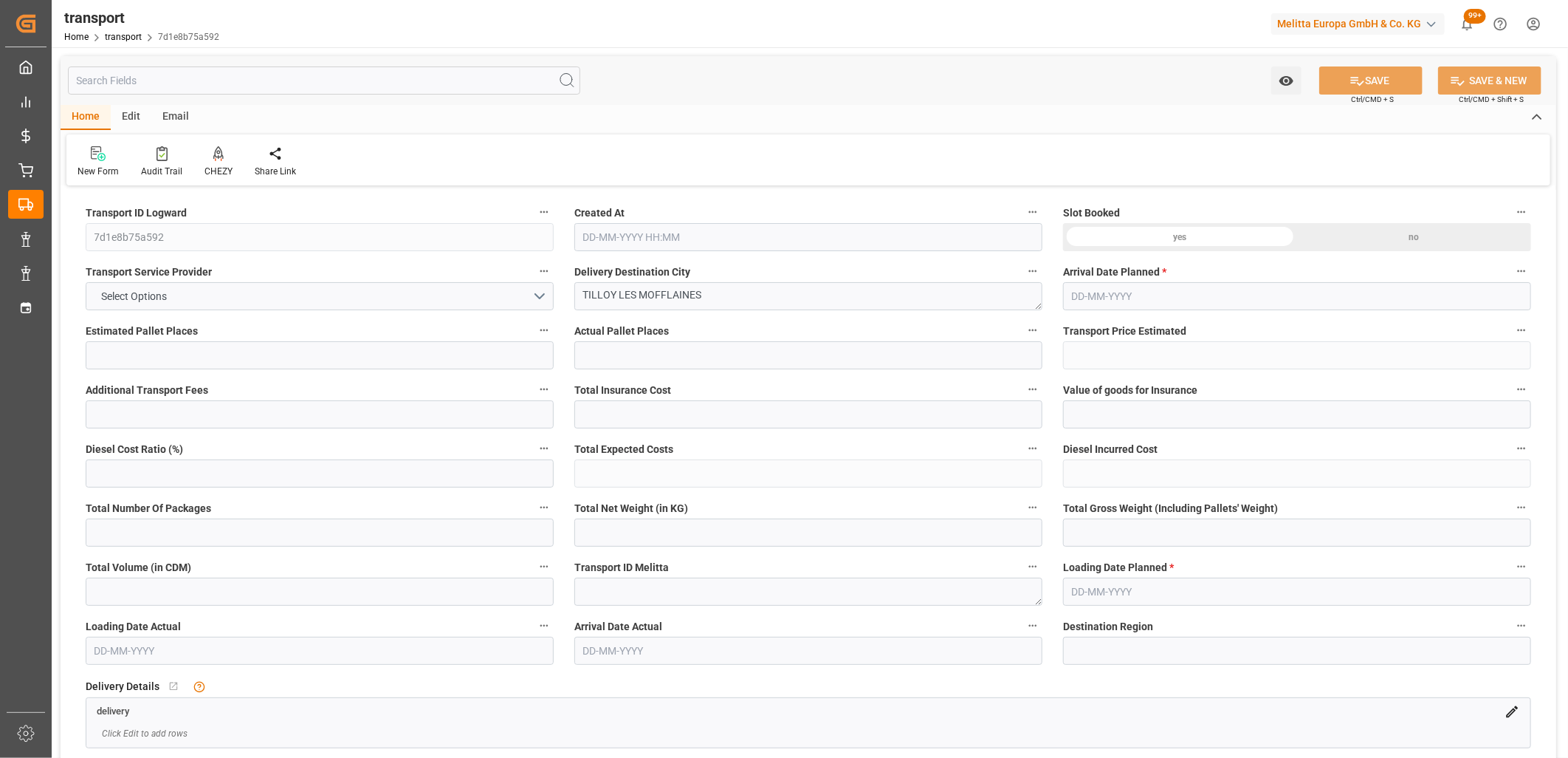
type input "101"
type input "779.072"
type input "0"
type input "4710.8598"
type input "0"
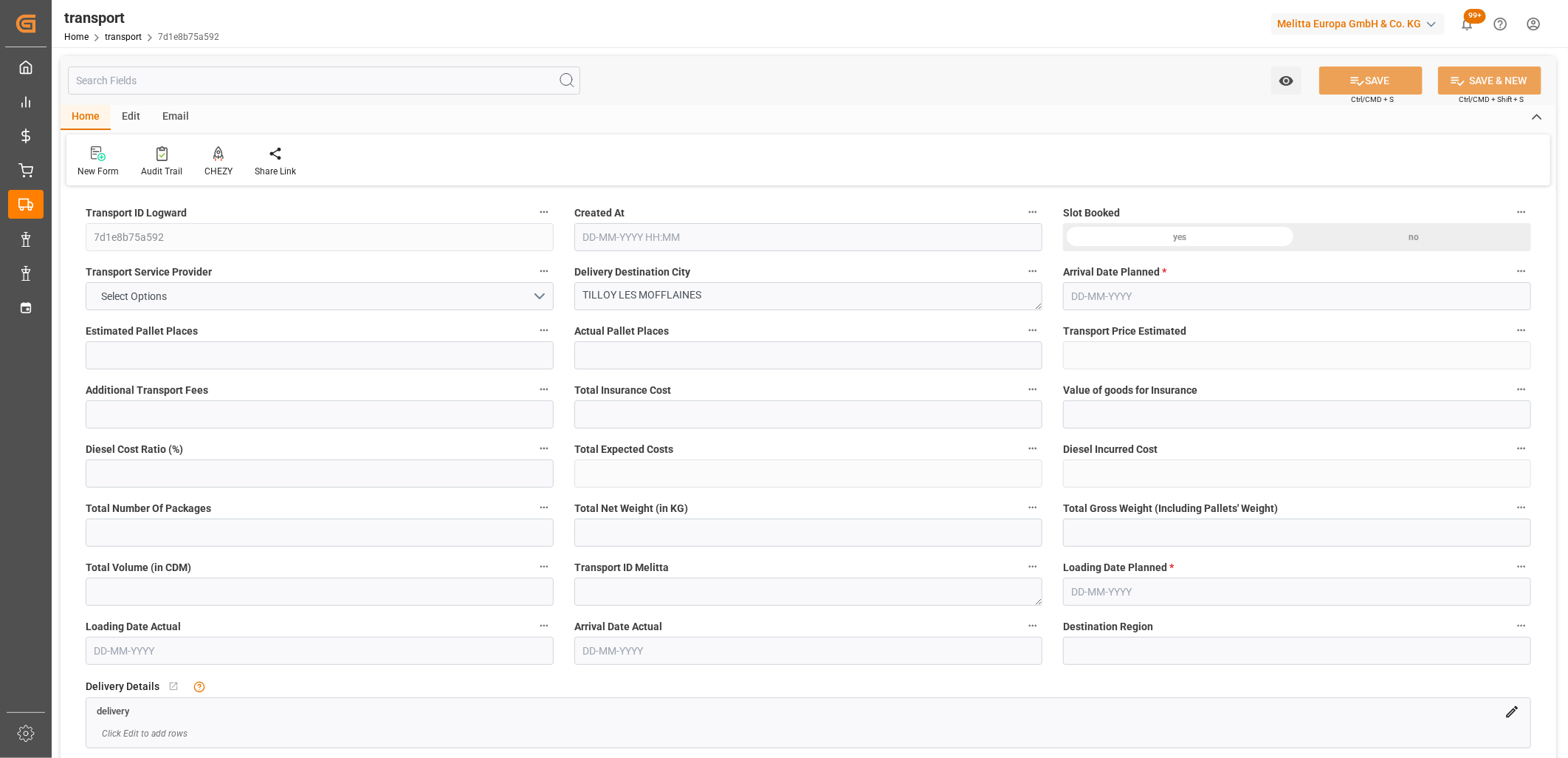
type input "0"
type input "21"
type input "35"
type input "14-10-2025 11:31"
type input "20-10-2025"
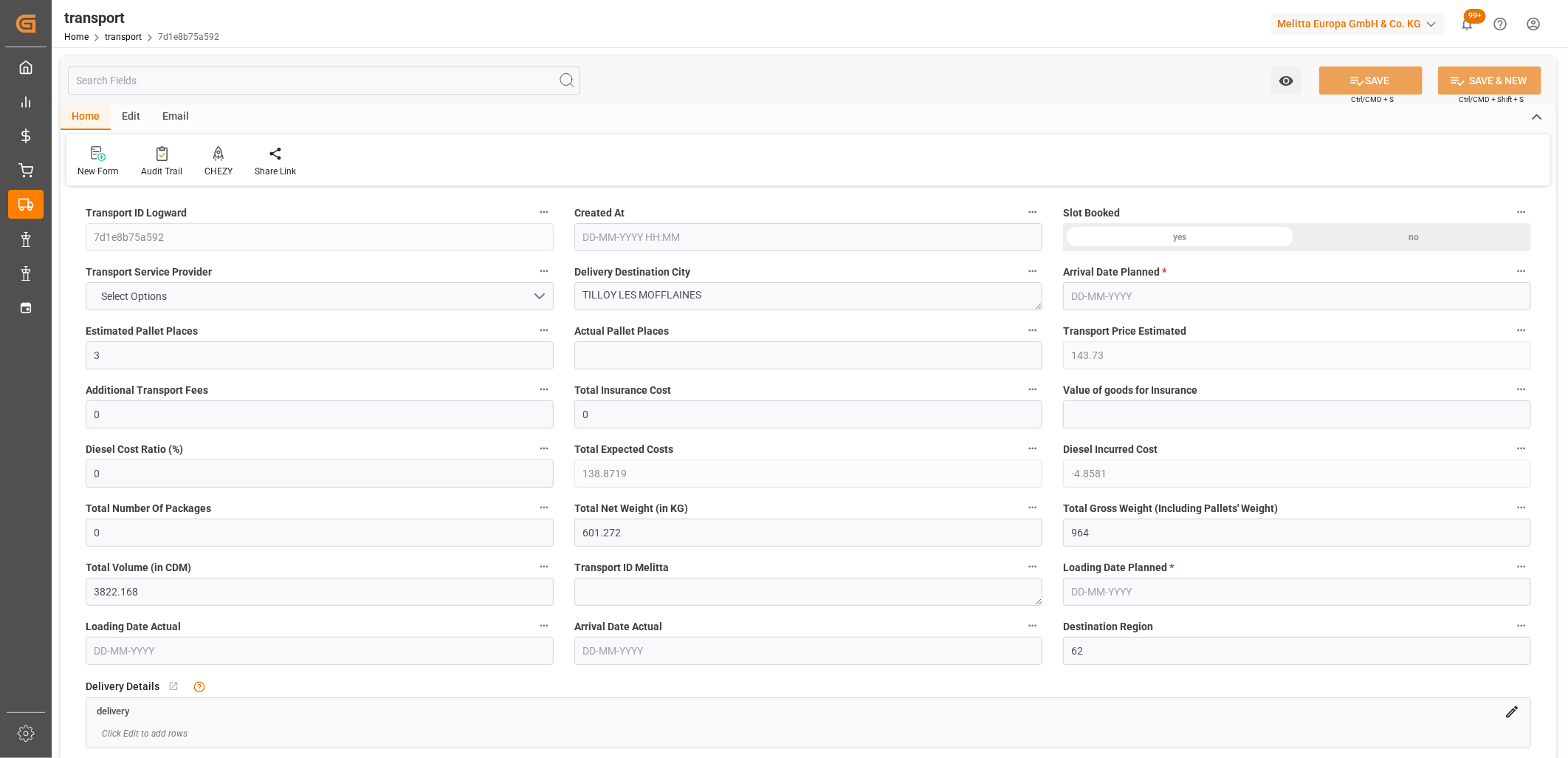
type input "17-10-2025"
drag, startPoint x: 1050, startPoint y: 532, endPoint x: 1015, endPoint y: 527, distance: 35.4
type input "0"
drag, startPoint x: 730, startPoint y: 531, endPoint x: 539, endPoint y: 531, distance: 191.0
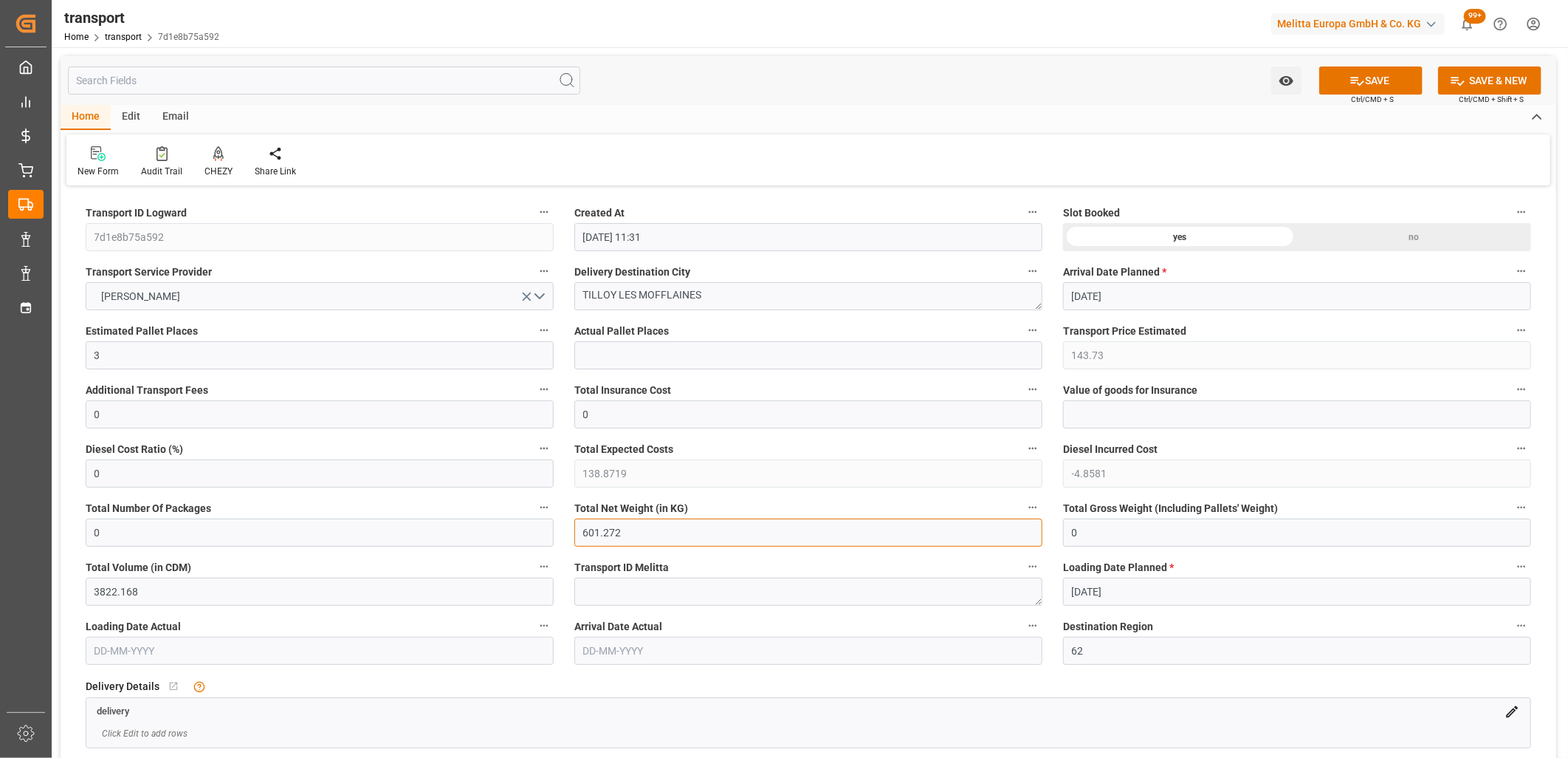
type input "0"
drag, startPoint x: 141, startPoint y: 353, endPoint x: 69, endPoint y: 353, distance: 72.0
type input "0"
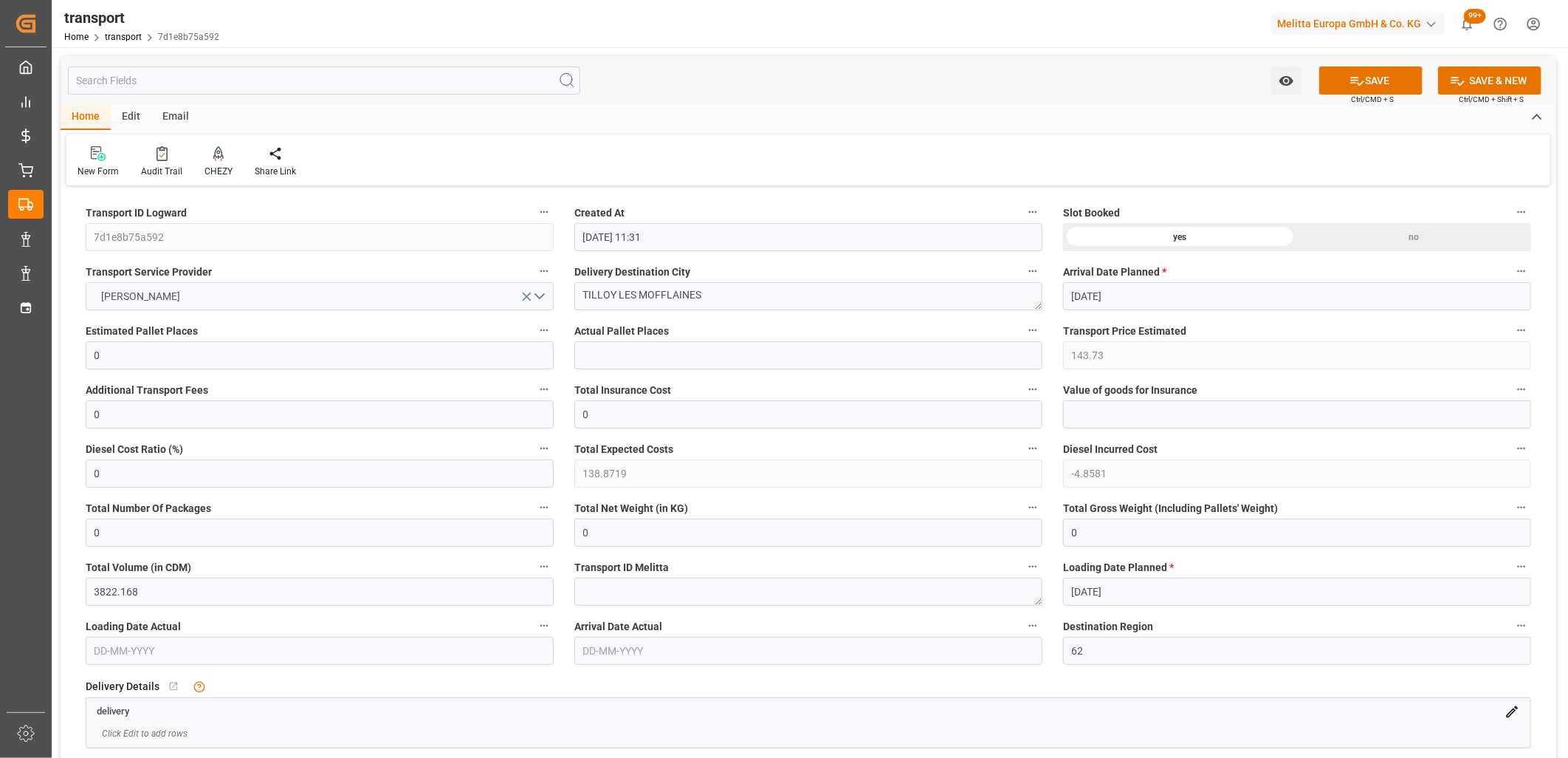
click at [530, 296] on icon "open menu" at bounding box center [527, 297] width 16 height 16
drag, startPoint x: 732, startPoint y: 297, endPoint x: 528, endPoint y: 292, distance: 204.1
click at [1382, 238] on div "no" at bounding box center [1414, 236] width 234 height 28
click at [1369, 70] on button "SAVE" at bounding box center [1371, 80] width 103 height 28
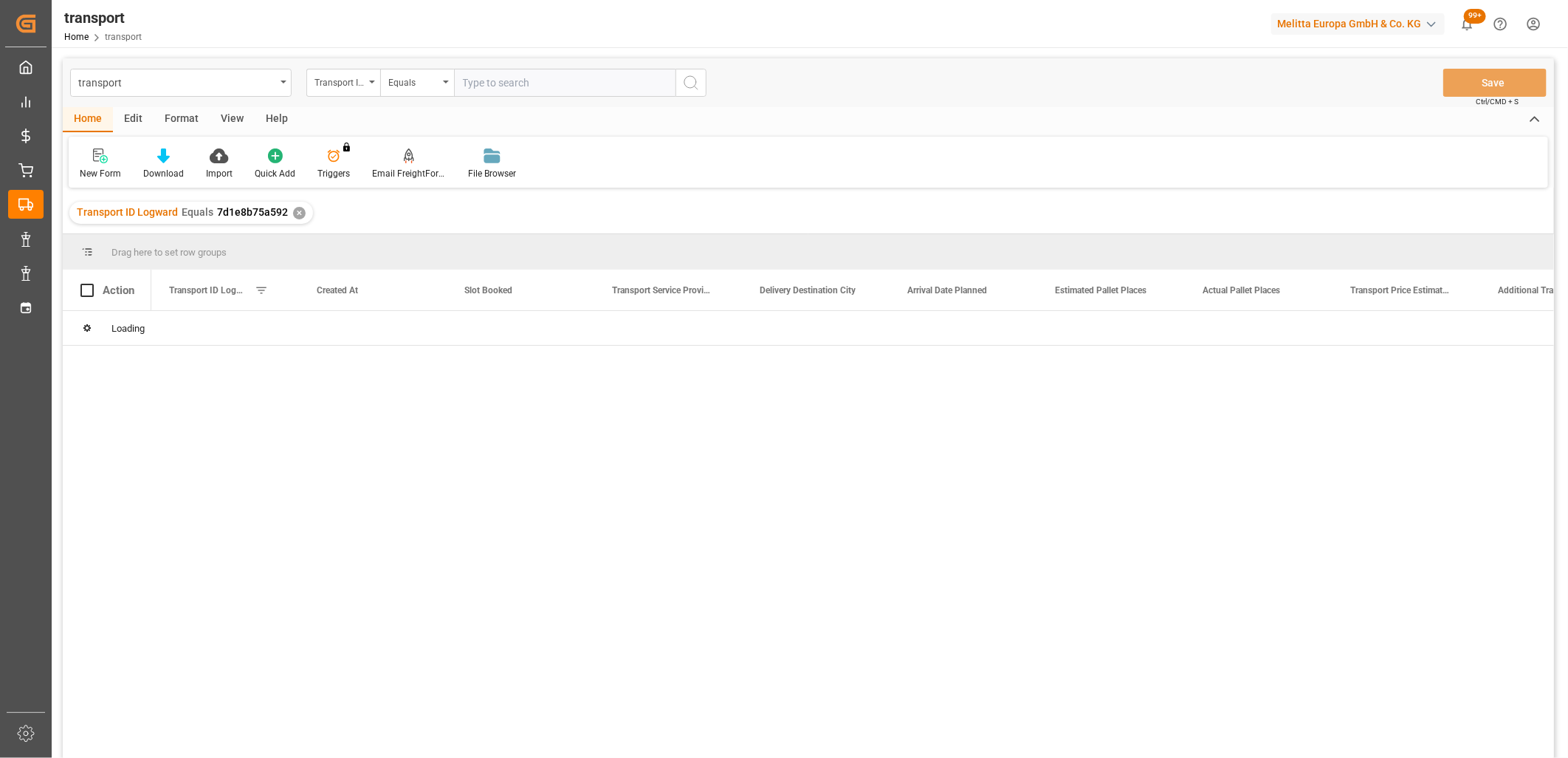
click at [129, 120] on div "Edit" at bounding box center [133, 119] width 41 height 25
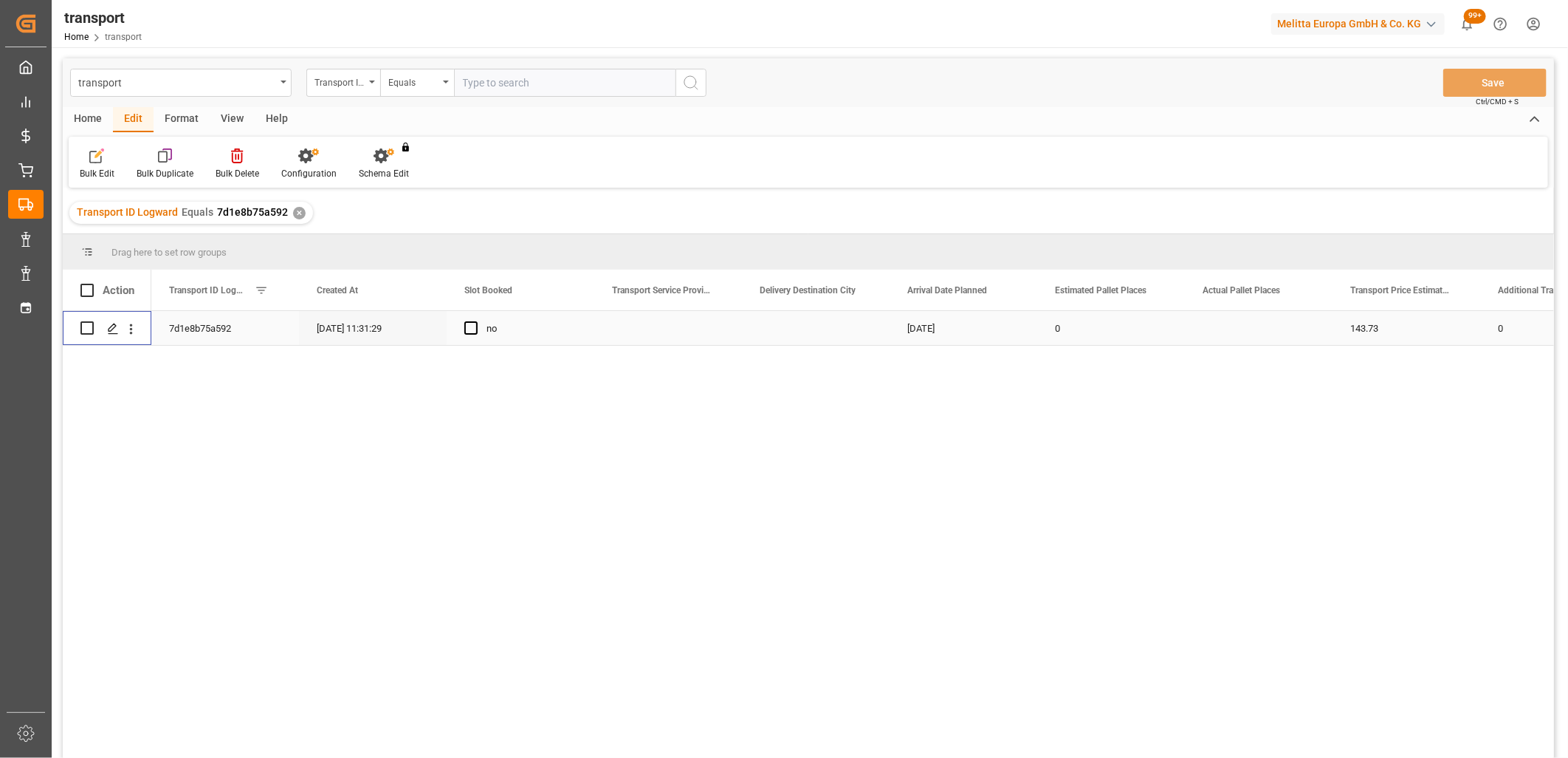
click at [81, 333] on input "Press Space to toggle row selection (unchecked)" at bounding box center [87, 328] width 14 height 14
checkbox input "true"
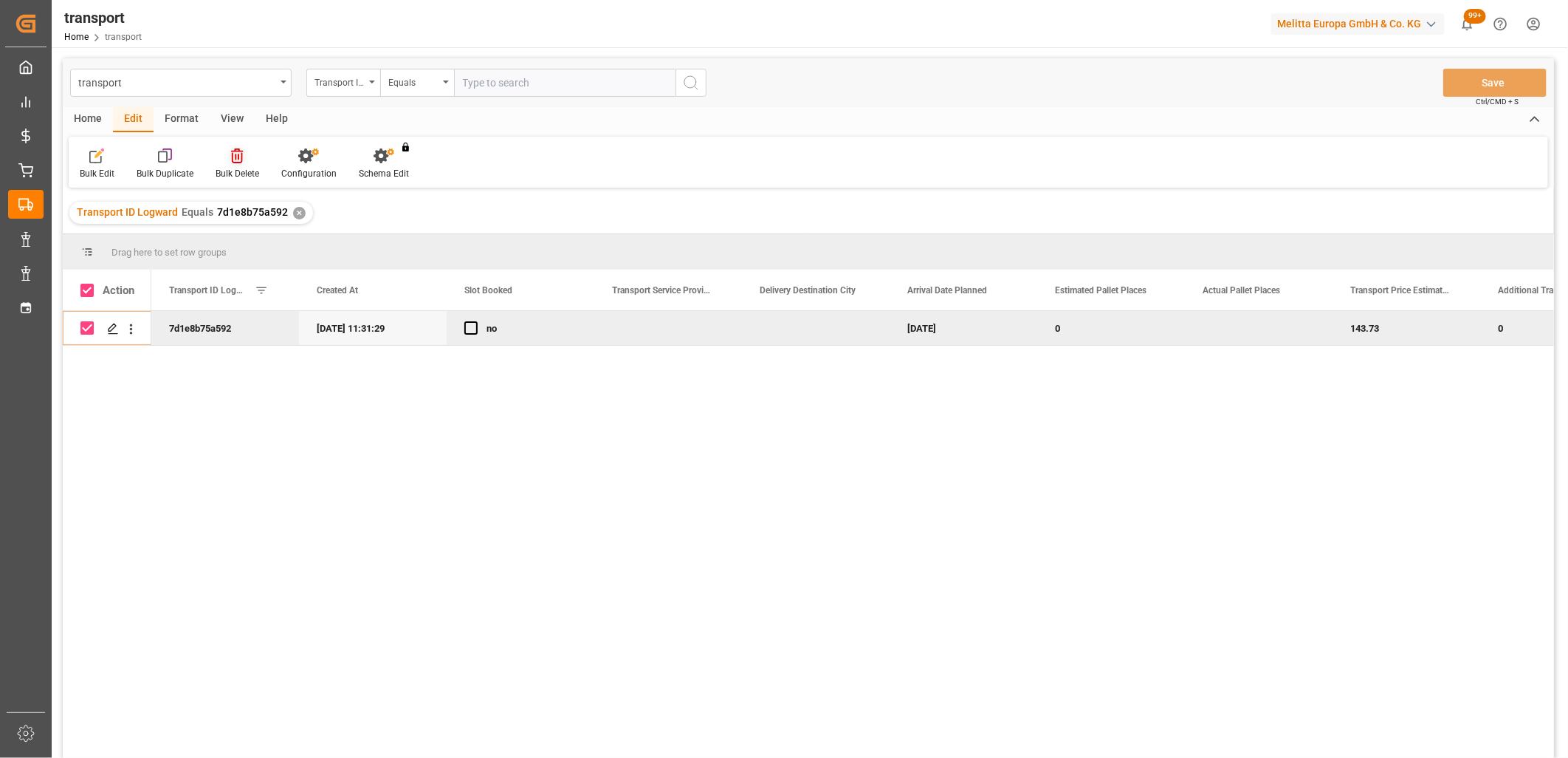
click at [237, 157] on icon at bounding box center [237, 156] width 12 height 15
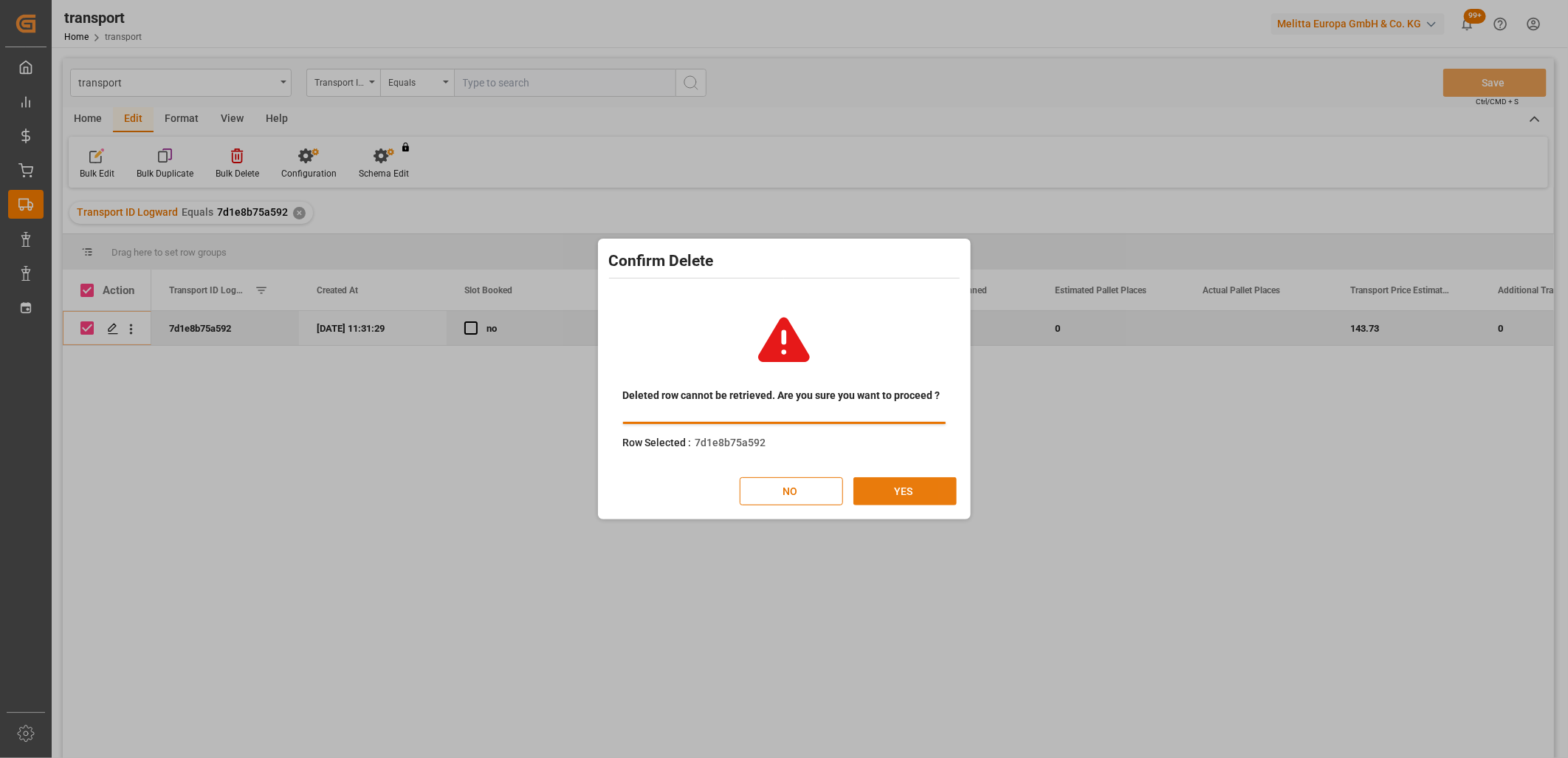
click at [926, 492] on button "YES" at bounding box center [904, 491] width 103 height 28
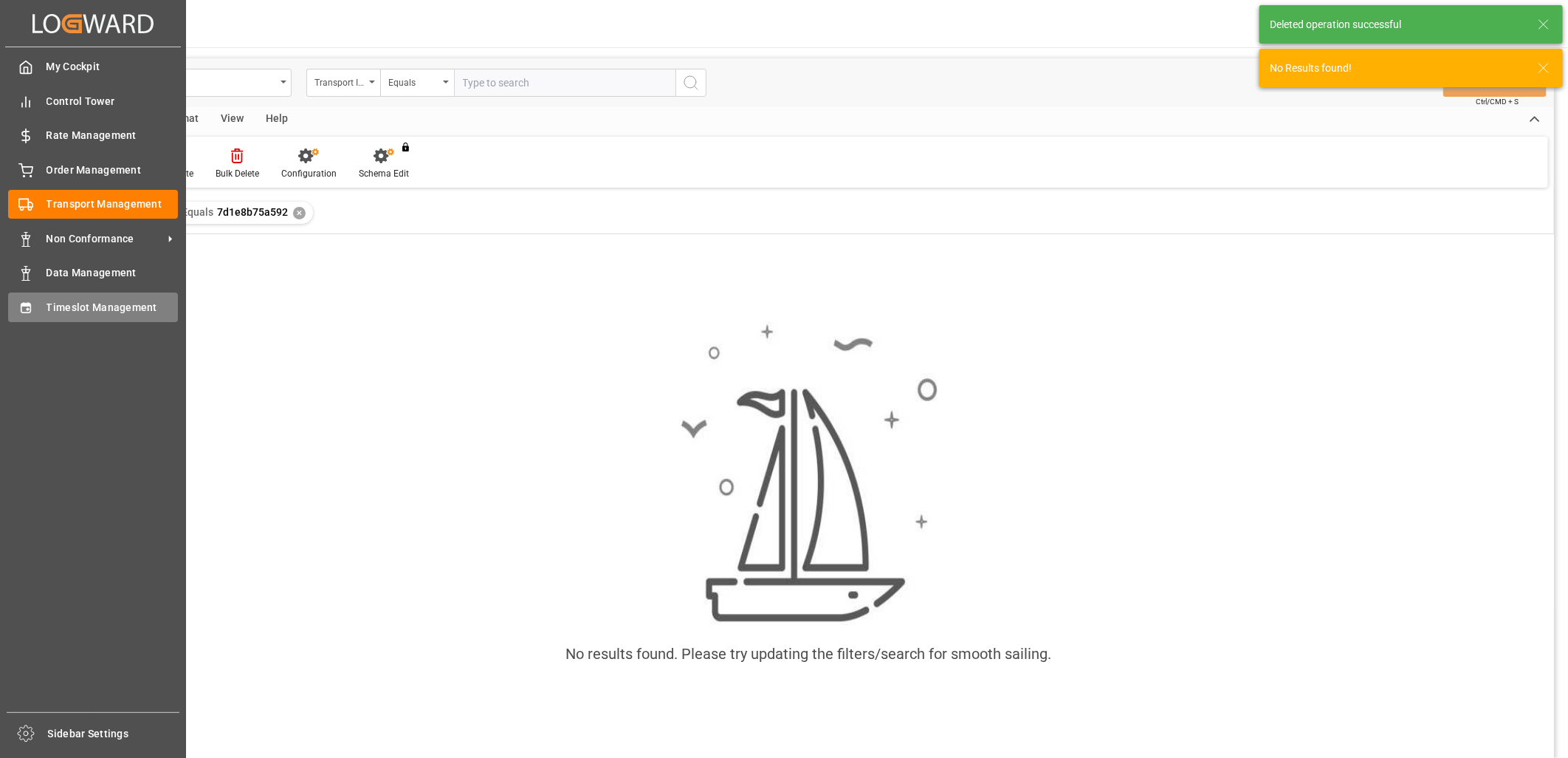
click at [32, 310] on icon at bounding box center [26, 308] width 15 height 15
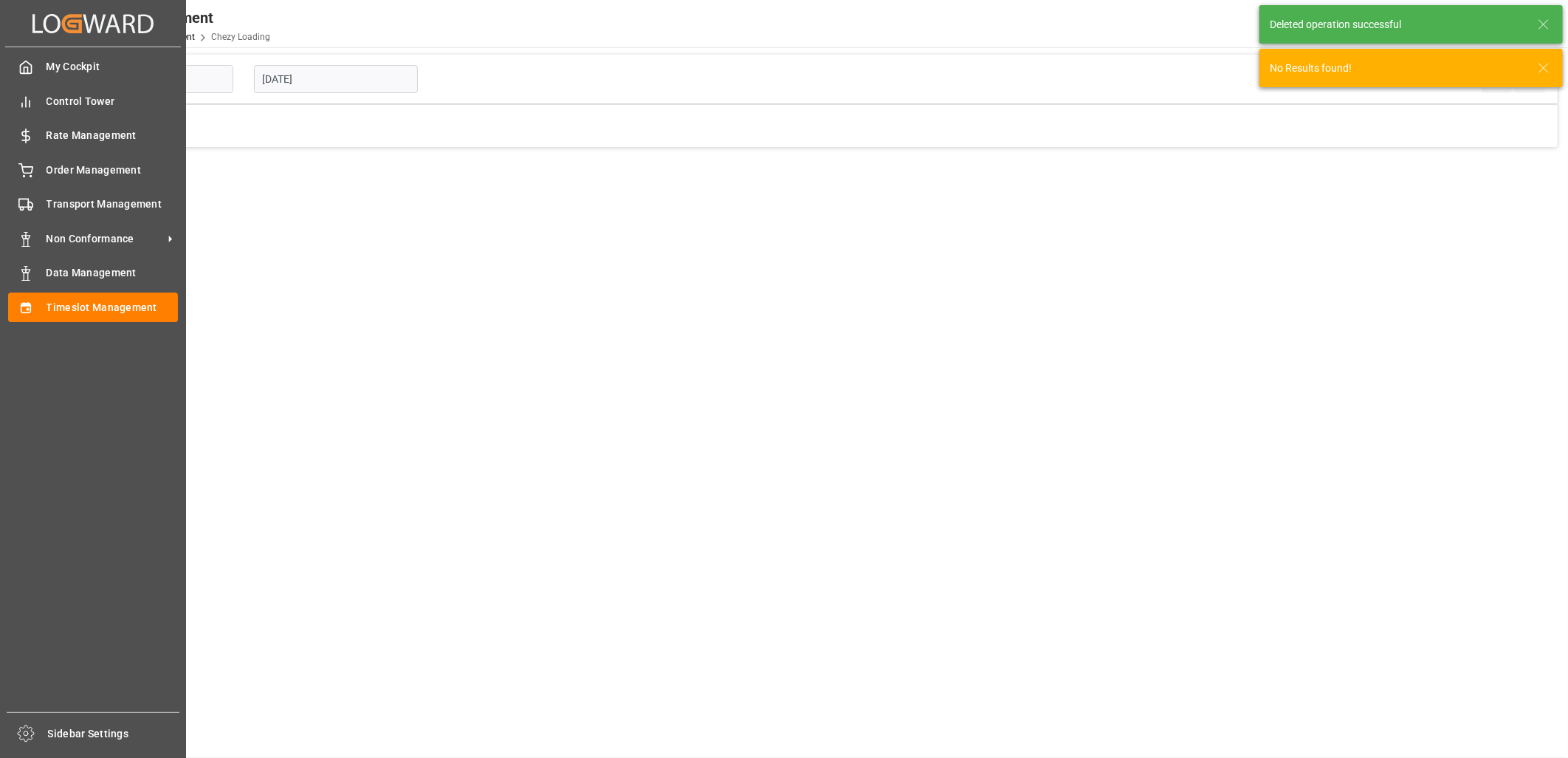
type input "Chezy Loading"
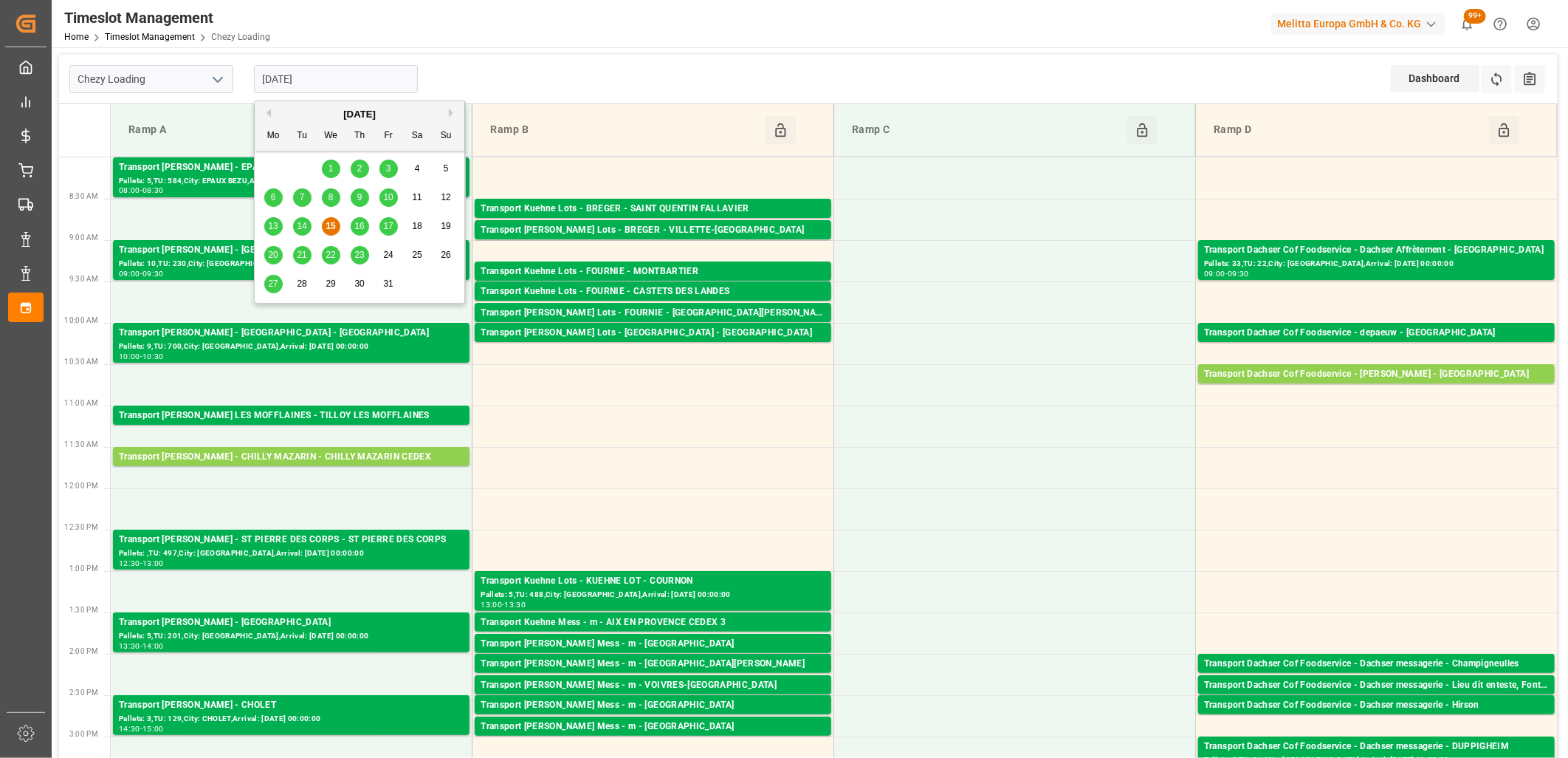
click at [366, 79] on input "[DATE]" at bounding box center [336, 78] width 164 height 28
click at [363, 229] on span "16" at bounding box center [359, 226] width 10 height 11
type input "16-10-2025"
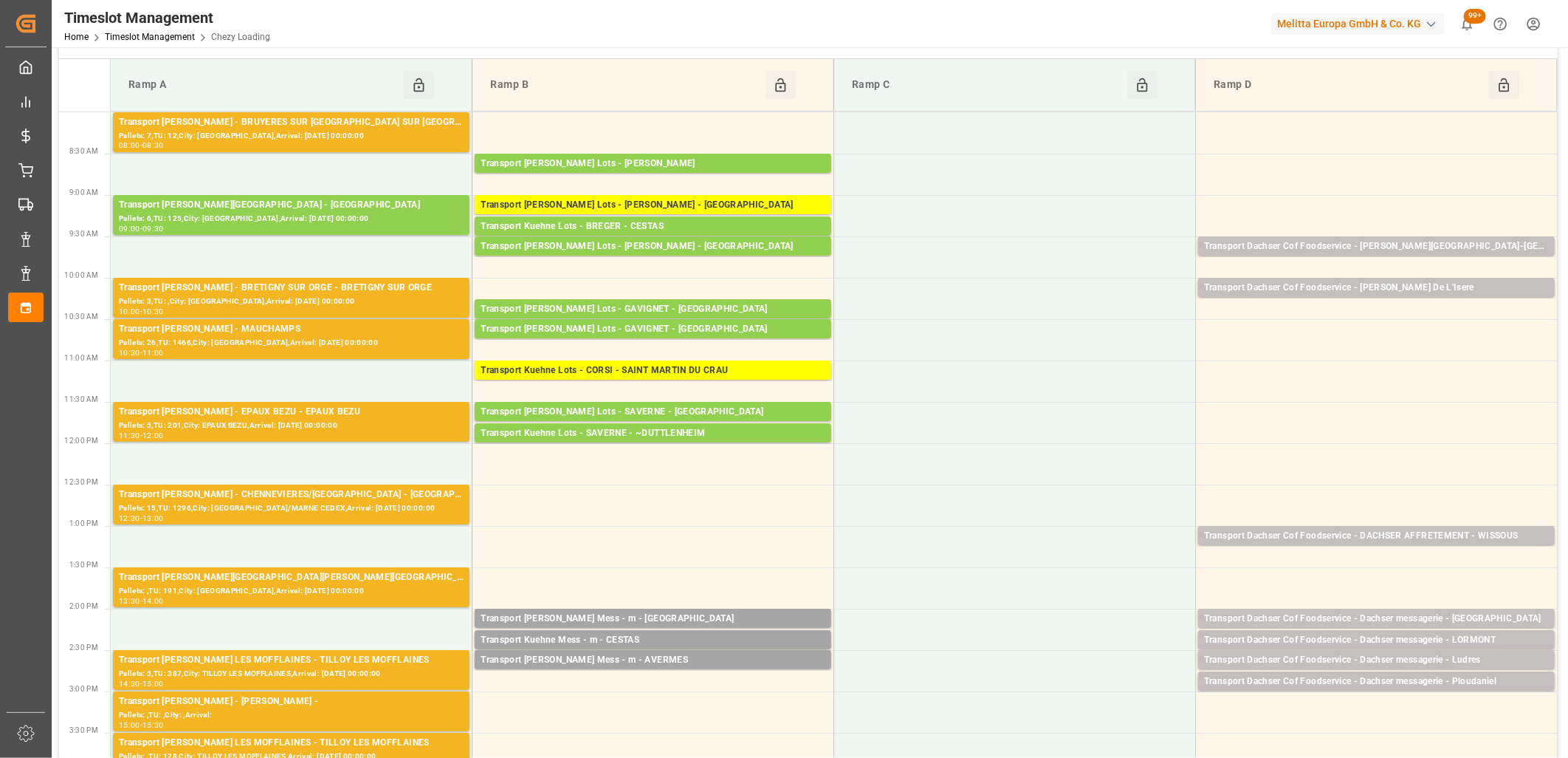
scroll to position [82, 0]
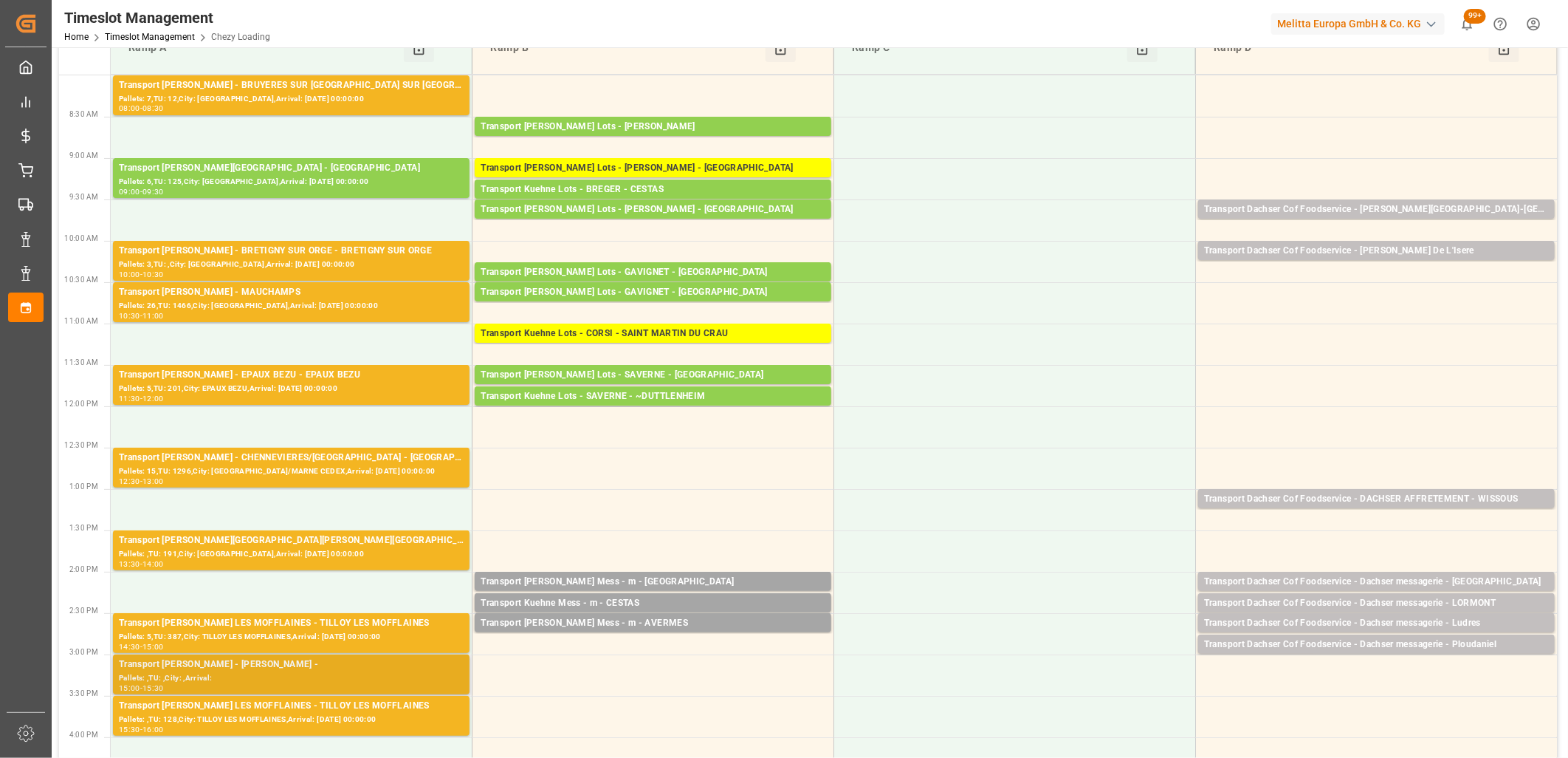
click at [316, 665] on div "Transport Delisle - TILLOYLES MOFFLAINES -" at bounding box center [291, 665] width 345 height 15
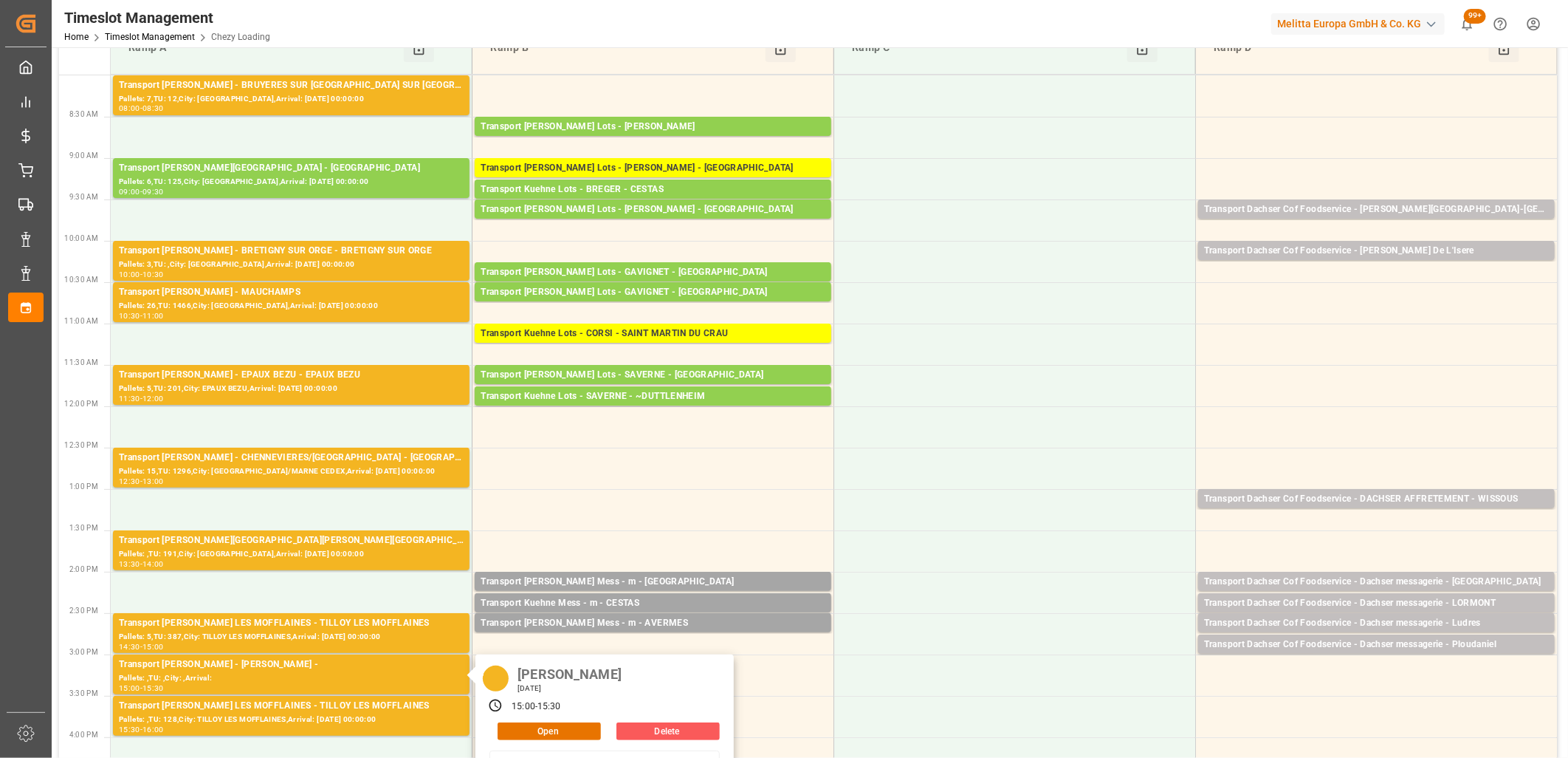
click at [620, 727] on button "Delete" at bounding box center [667, 732] width 103 height 18
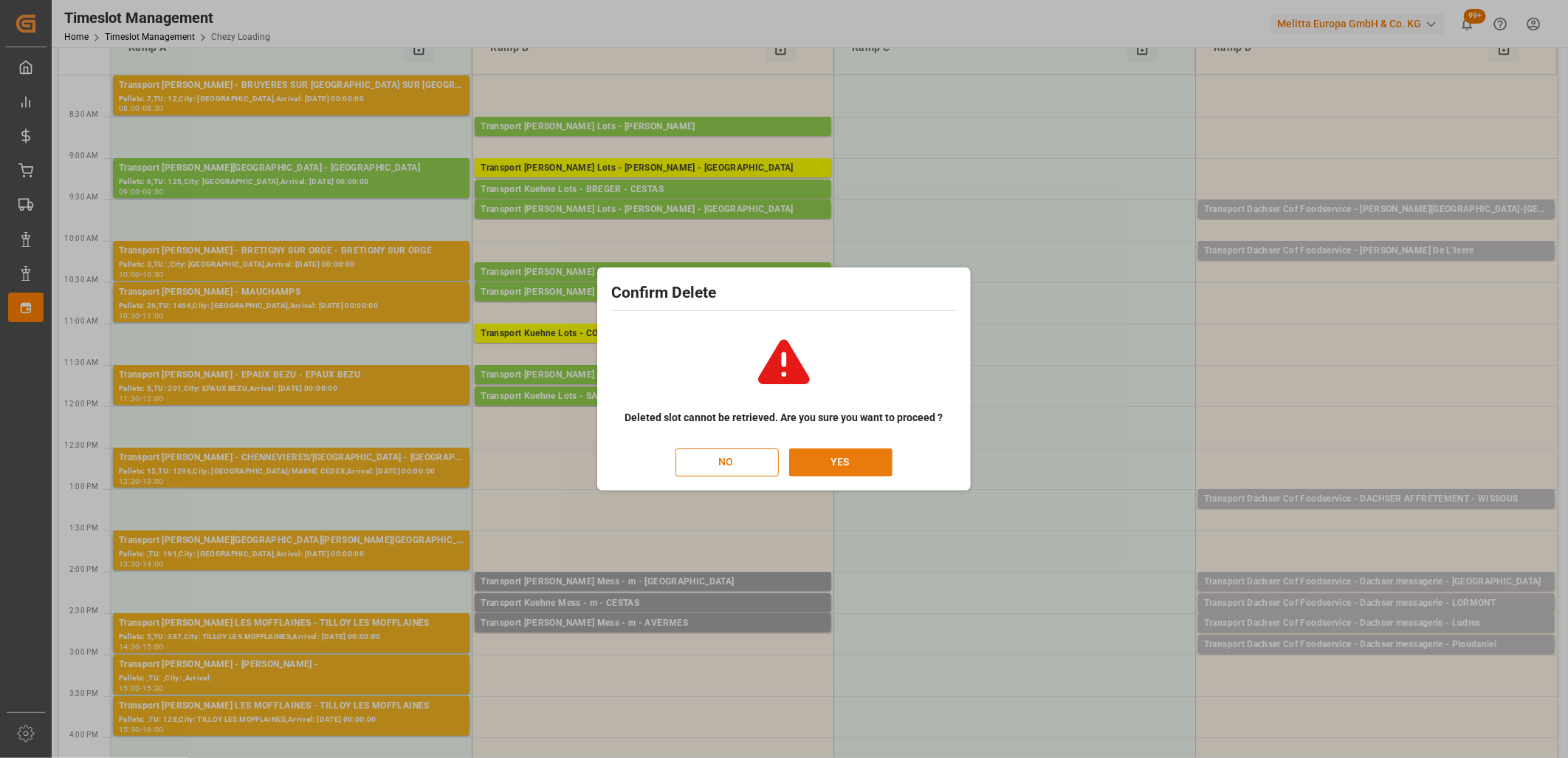
click at [834, 456] on button "YES" at bounding box center [840, 462] width 103 height 28
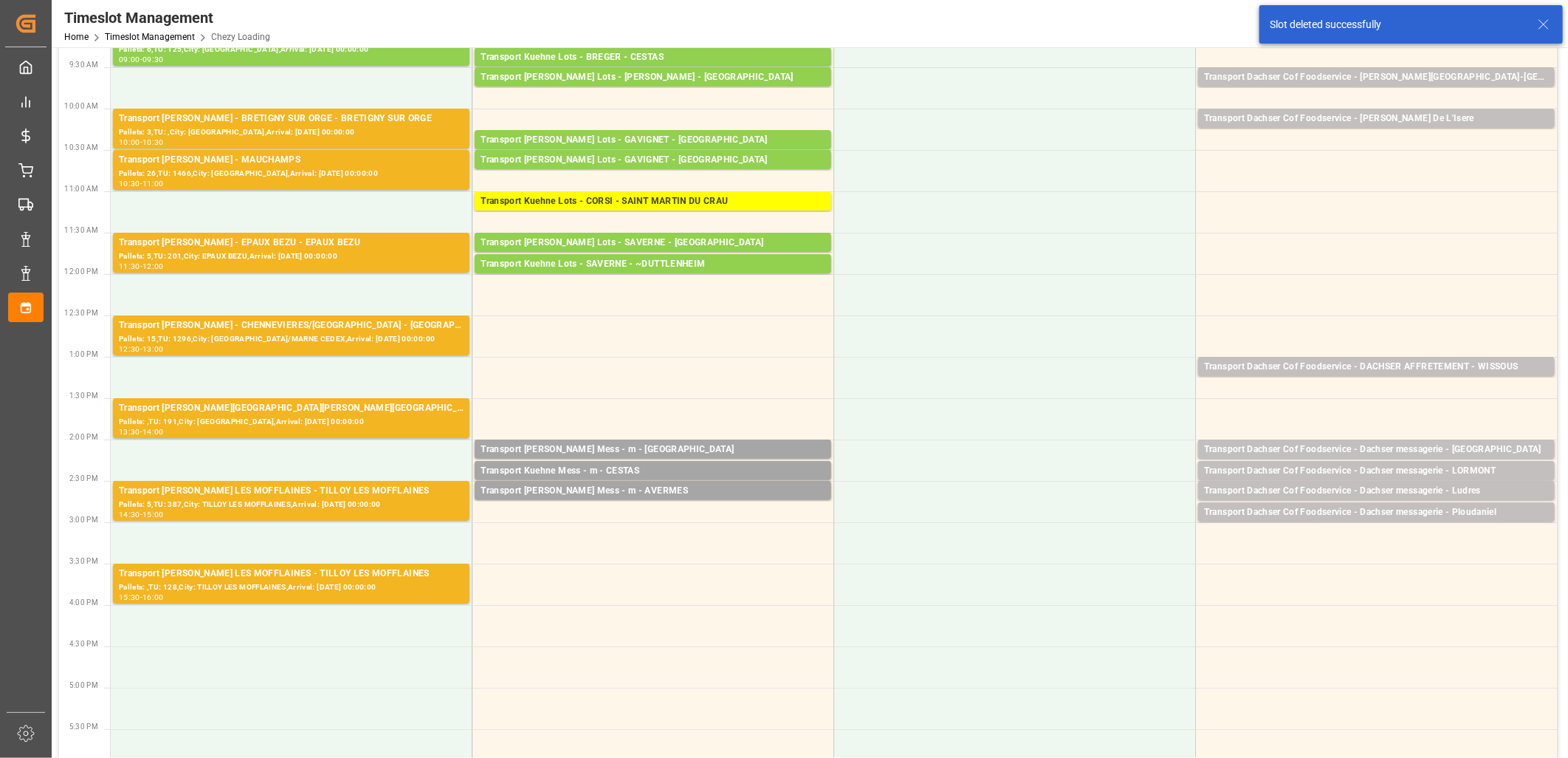
scroll to position [246, 0]
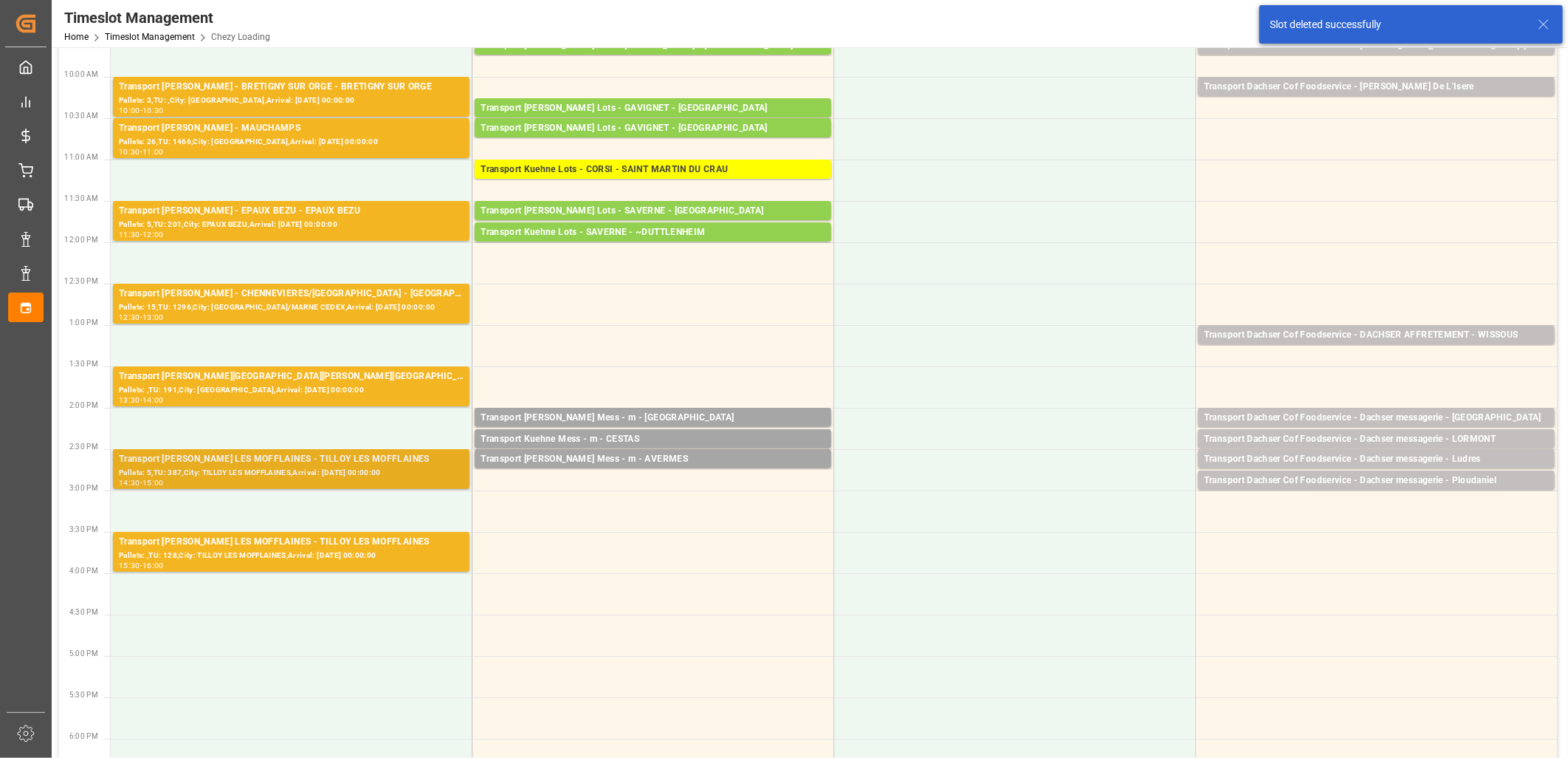
click at [276, 460] on div "Transport [PERSON_NAME] LES MOFFLAINES - TILLOY LES MOFFLAINES" at bounding box center [291, 460] width 345 height 15
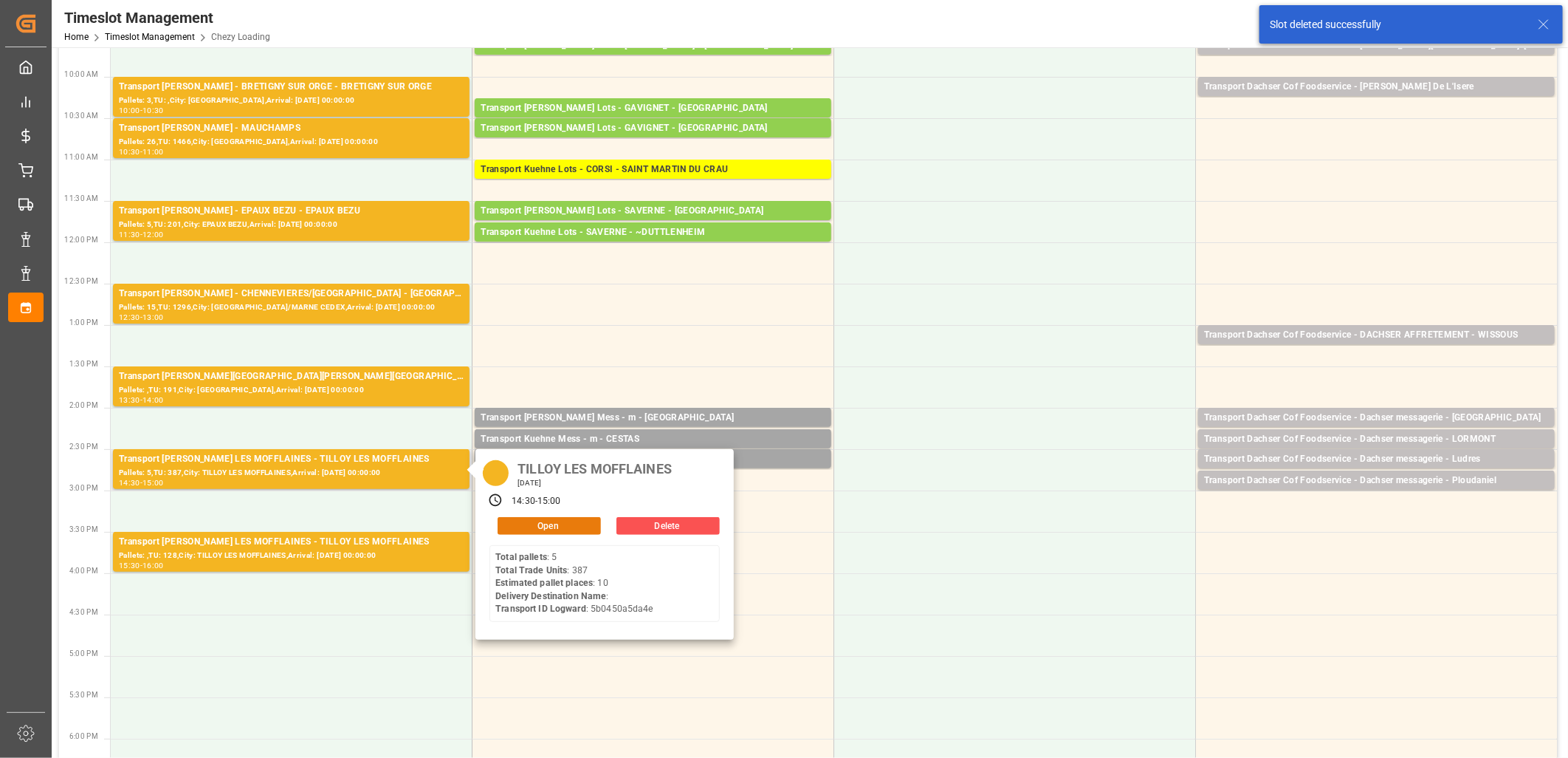
click at [521, 525] on button "Open" at bounding box center [548, 526] width 103 height 18
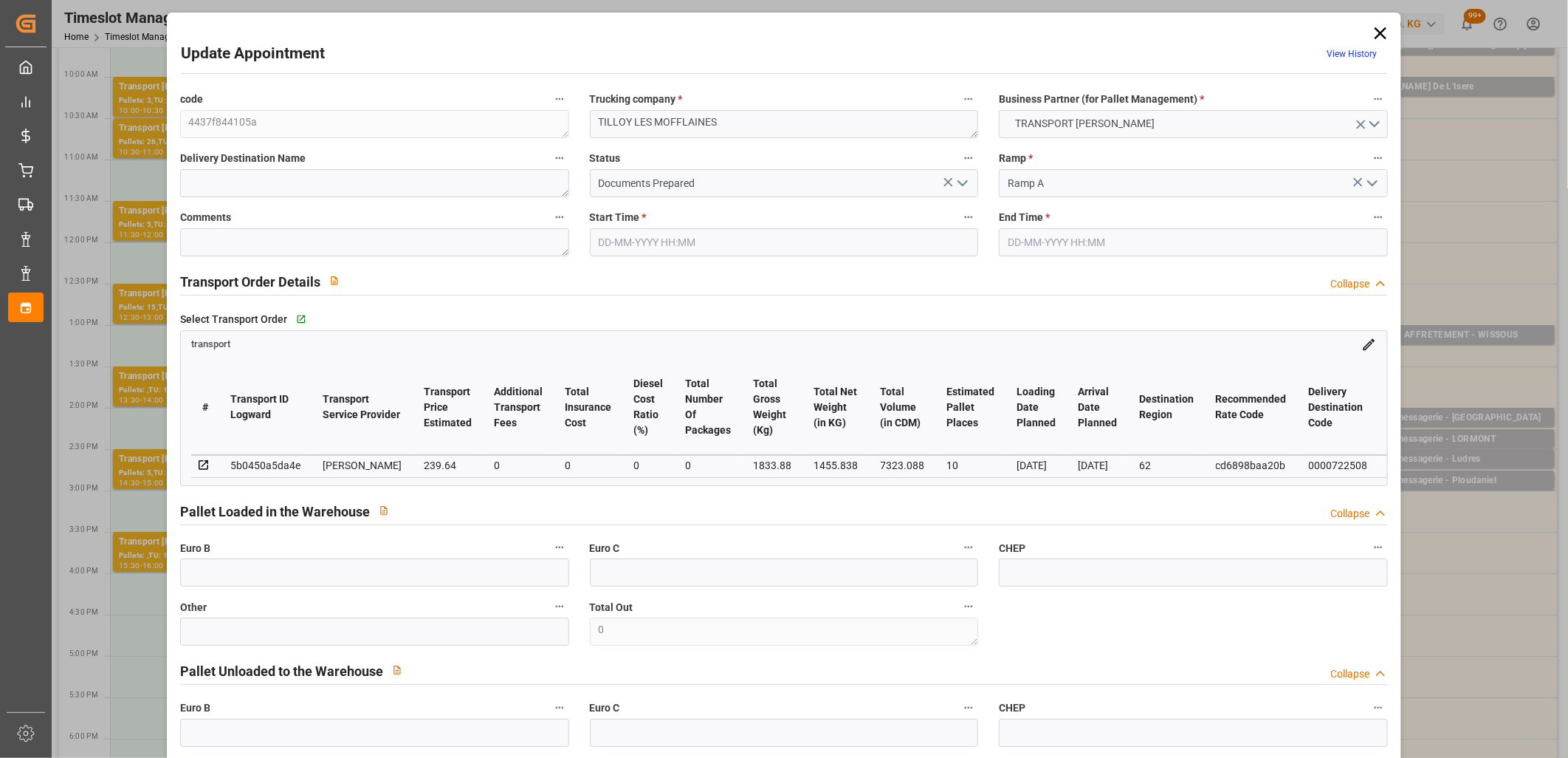
type input "16-10-2025 14:30"
type input "16-10-2025 15:00"
type input "13-10-2025 12:06"
type input "13-10-2025 11:21"
type input "20-10-2025"
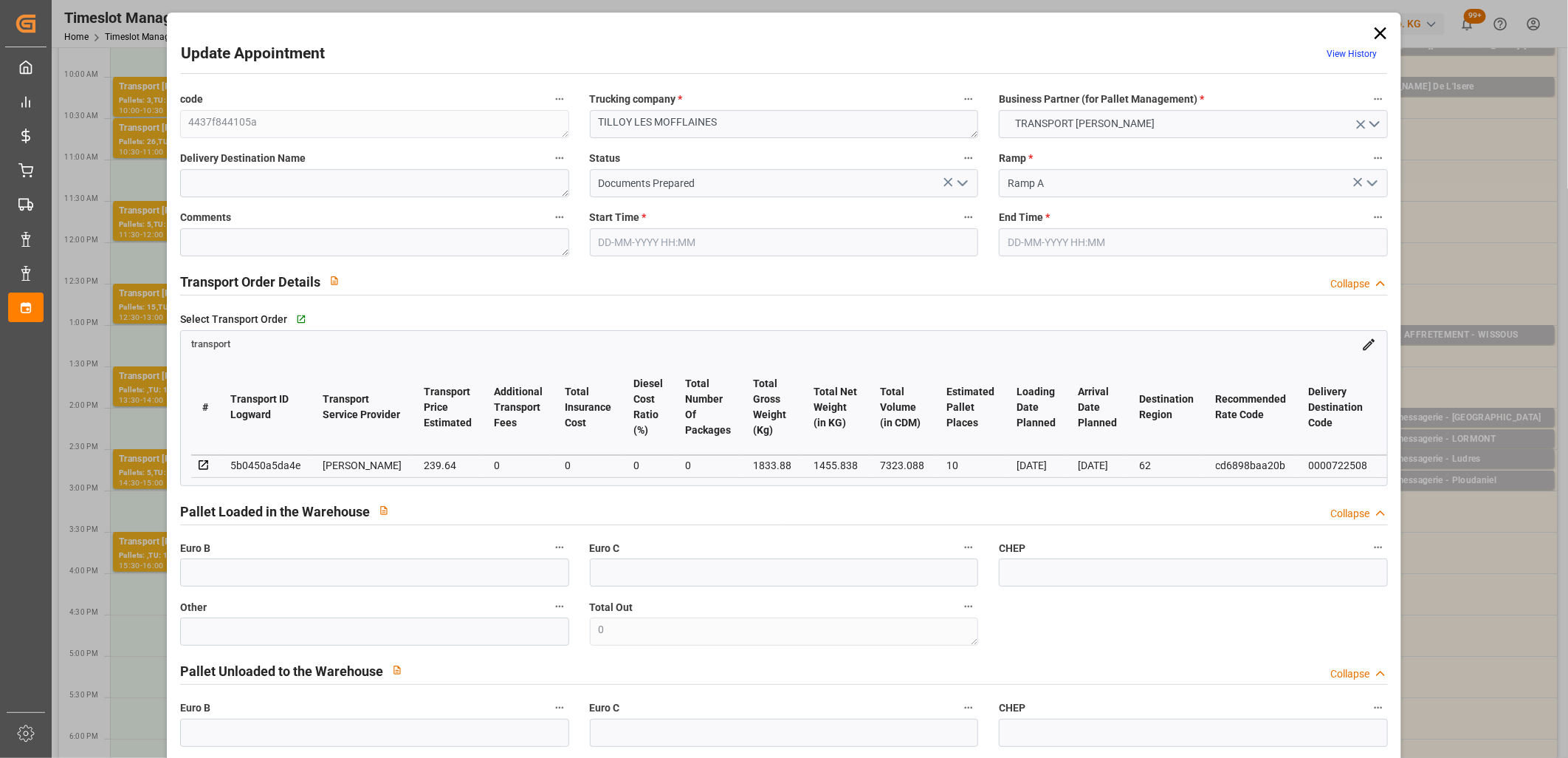
type input "17-10-2025"
click at [271, 462] on div "5b0450a5da4e" at bounding box center [265, 465] width 70 height 18
copy div "5b0450a5da4e"
click at [1378, 32] on icon at bounding box center [1380, 32] width 20 height 20
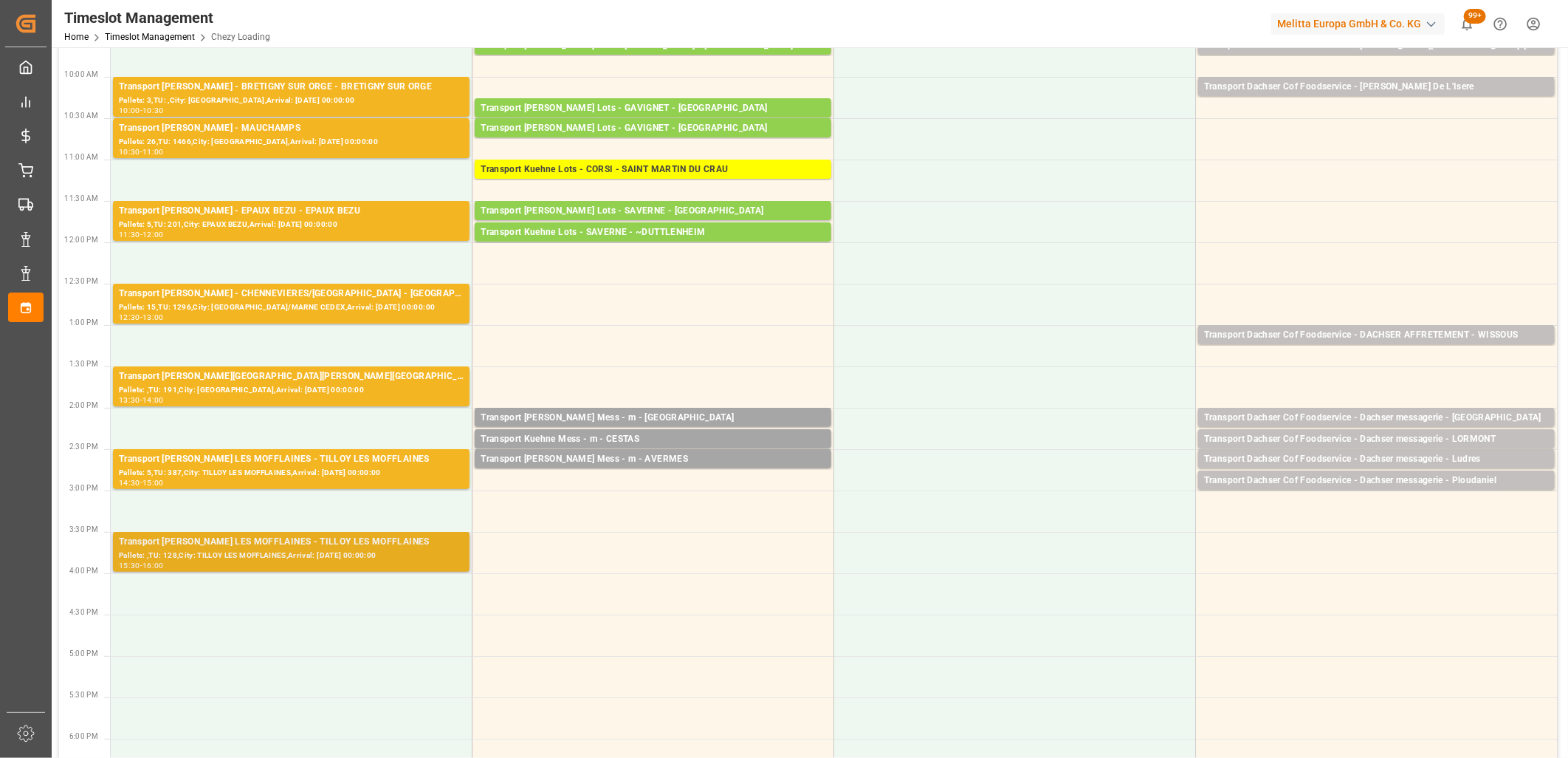
click at [375, 552] on div "Pallets: ,TU: 128,City: TILLOY LES MOFFLAINES,Arrival: 2025-10-21 00:00:00" at bounding box center [291, 556] width 345 height 13
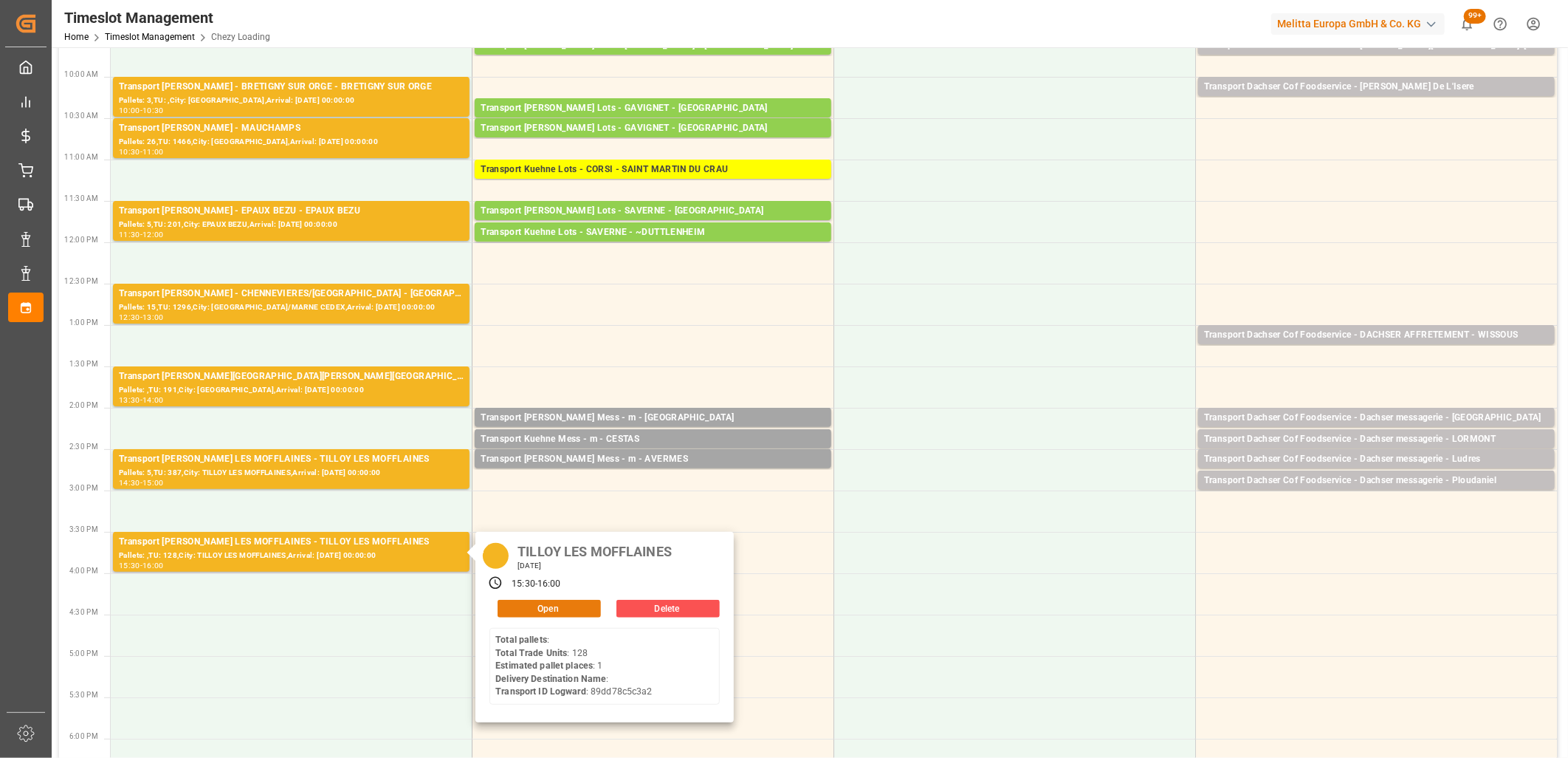
click at [542, 608] on button "Open" at bounding box center [548, 609] width 103 height 18
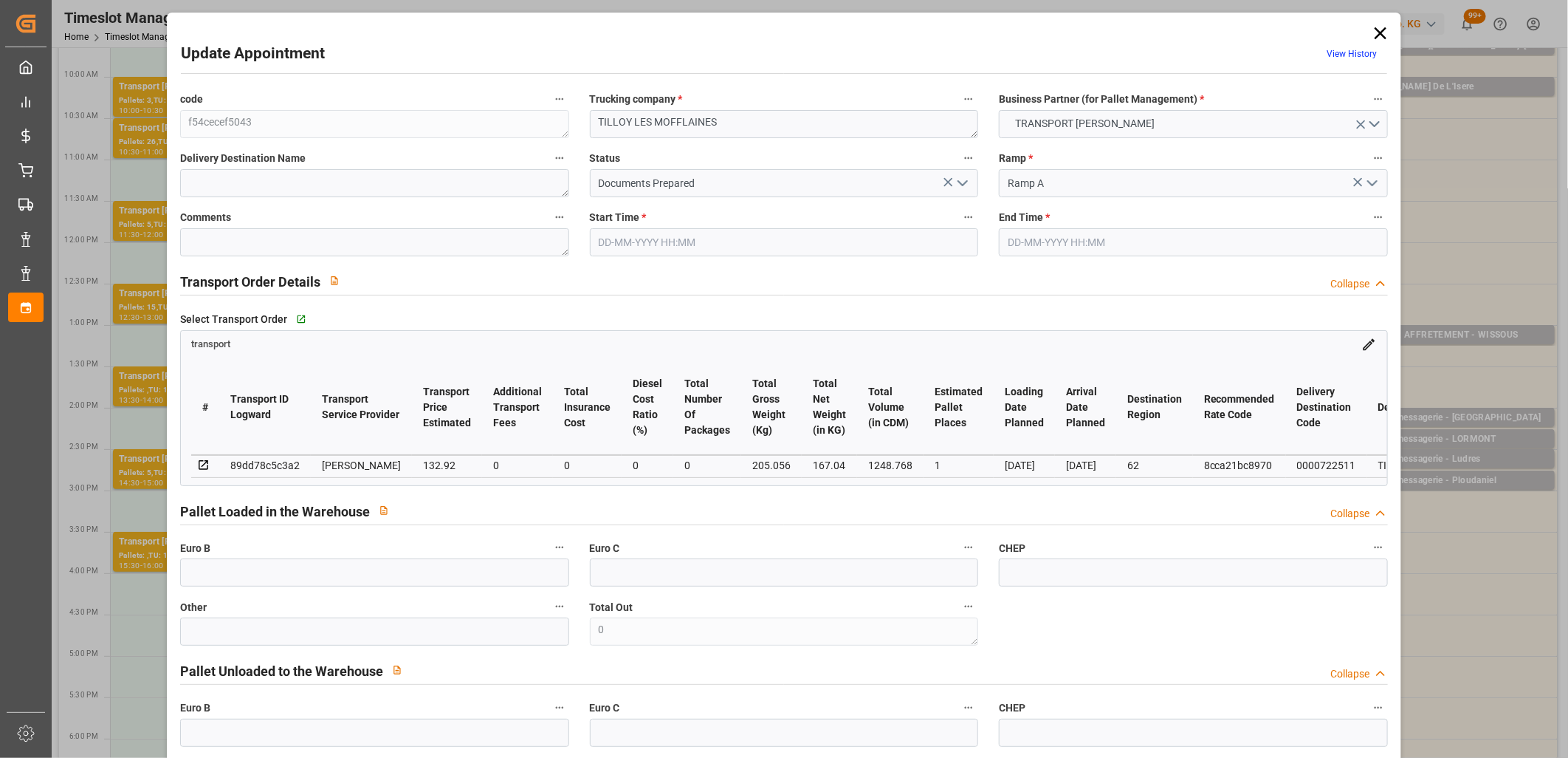
type input "16-10-2025 15:30"
type input "16-10-2025 16:00"
type input "14-10-2025 14:16"
type input "14-10-2025 11:32"
type input "21-10-2025"
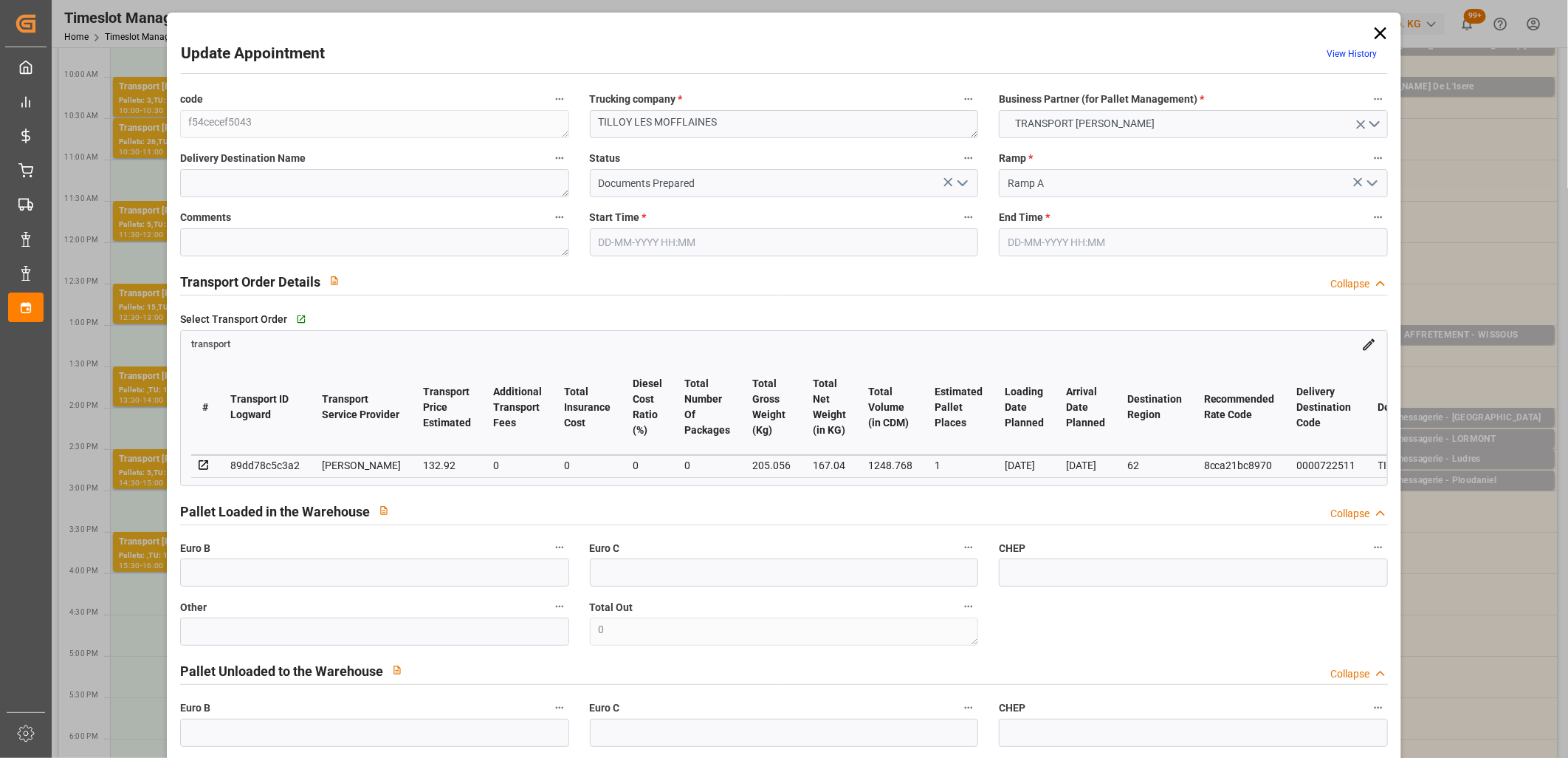
type input "20-10-2025"
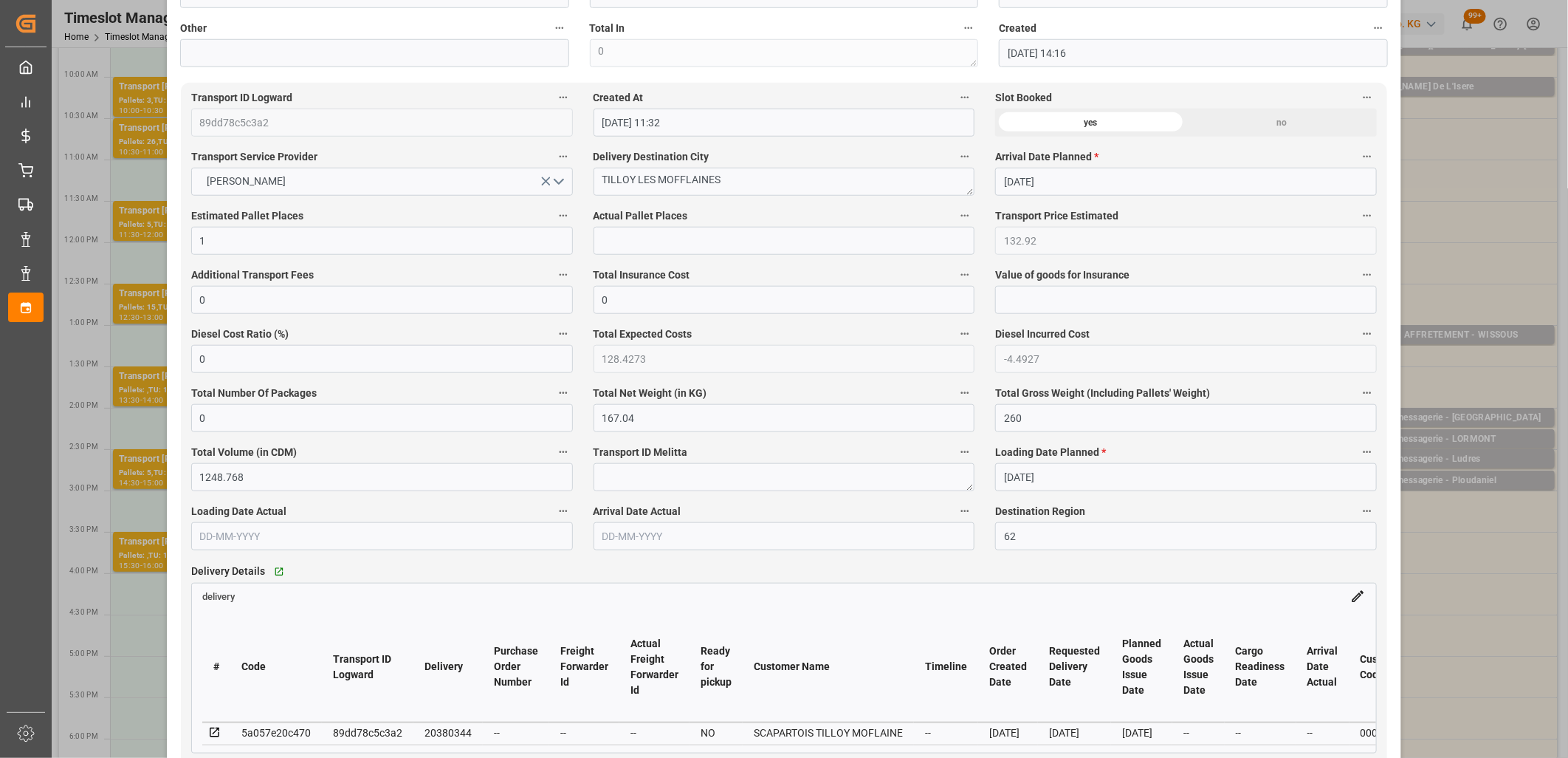
scroll to position [903, 0]
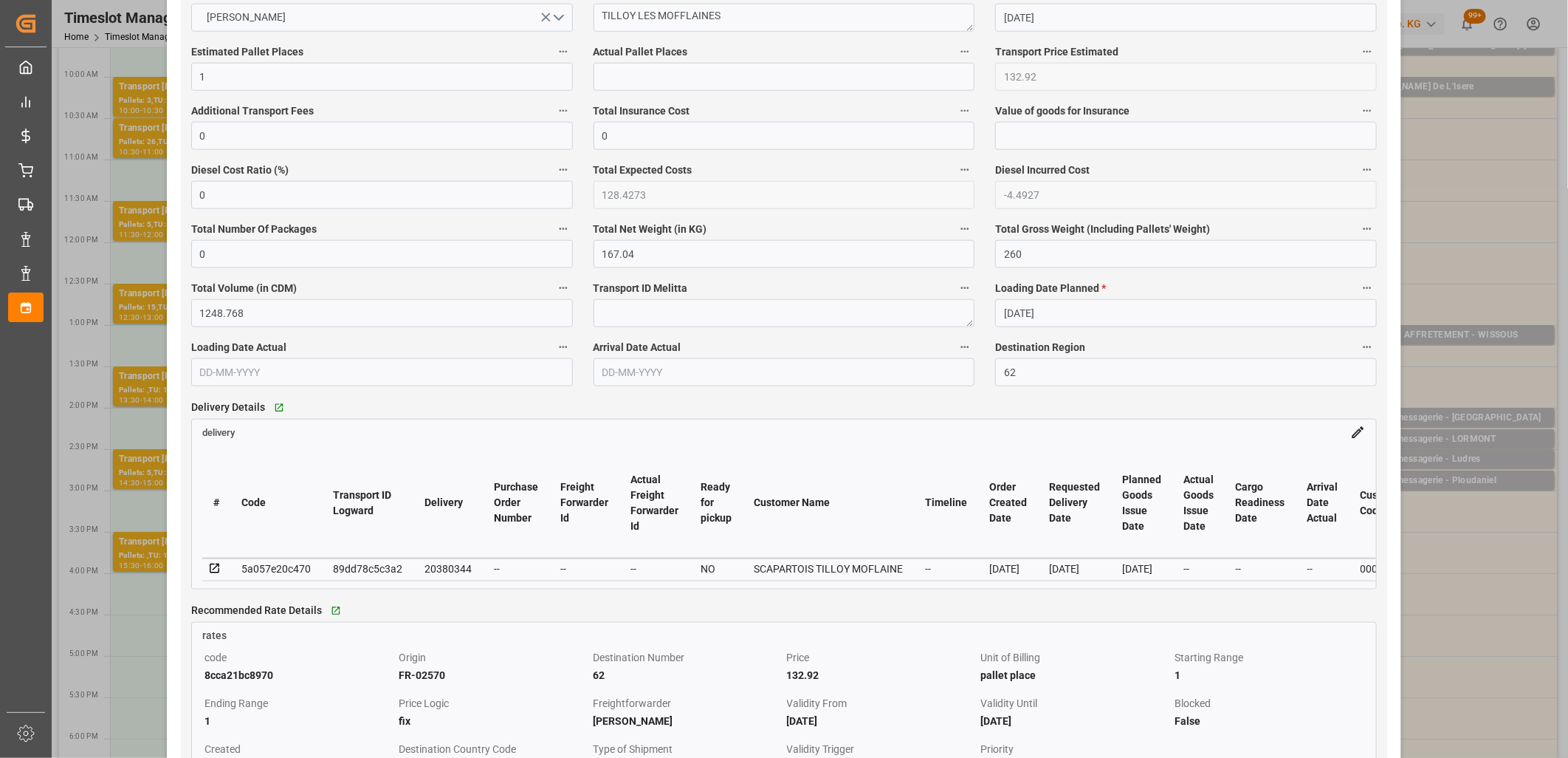
click at [217, 571] on icon at bounding box center [215, 569] width 14 height 14
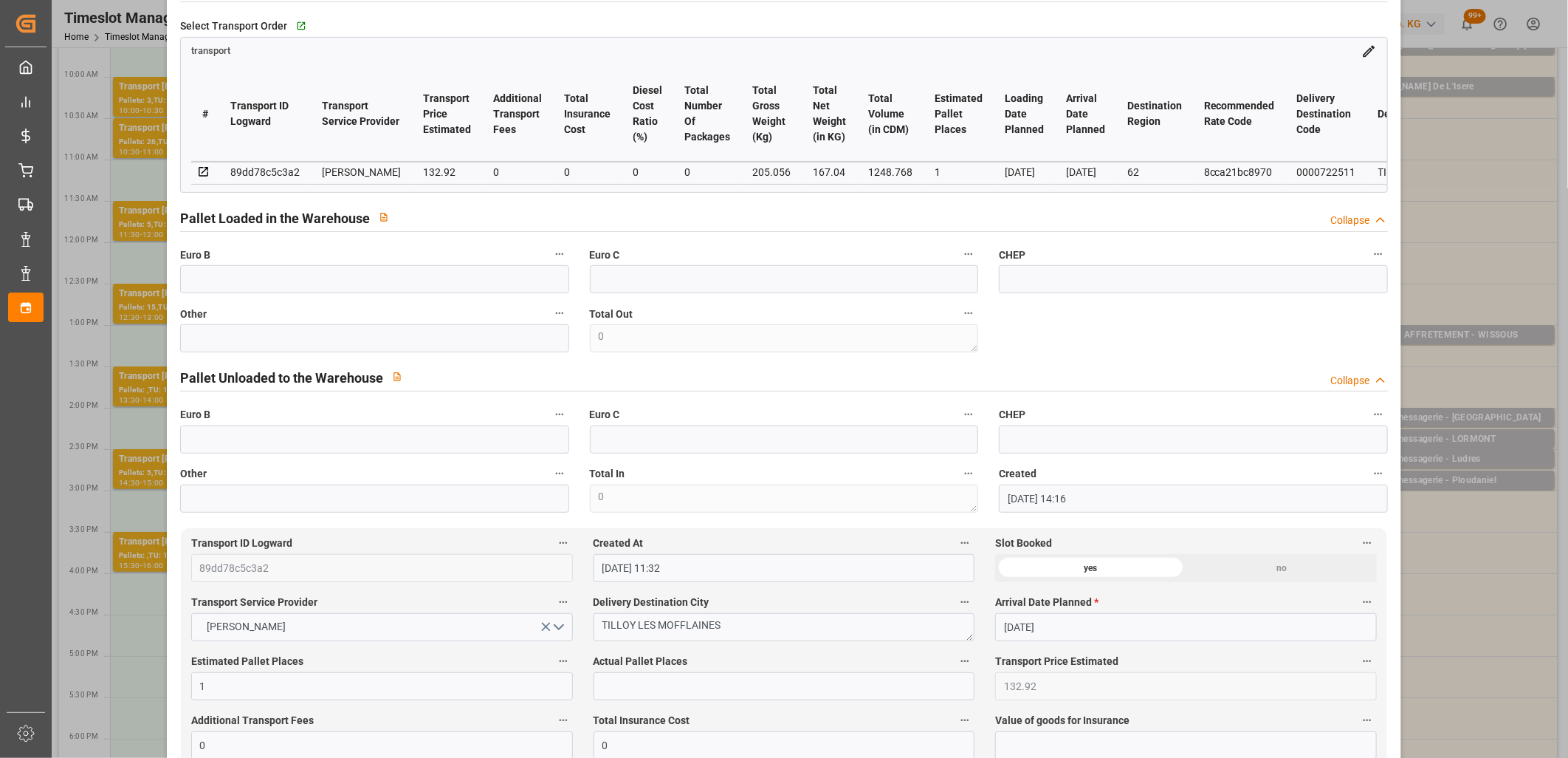
scroll to position [82, 0]
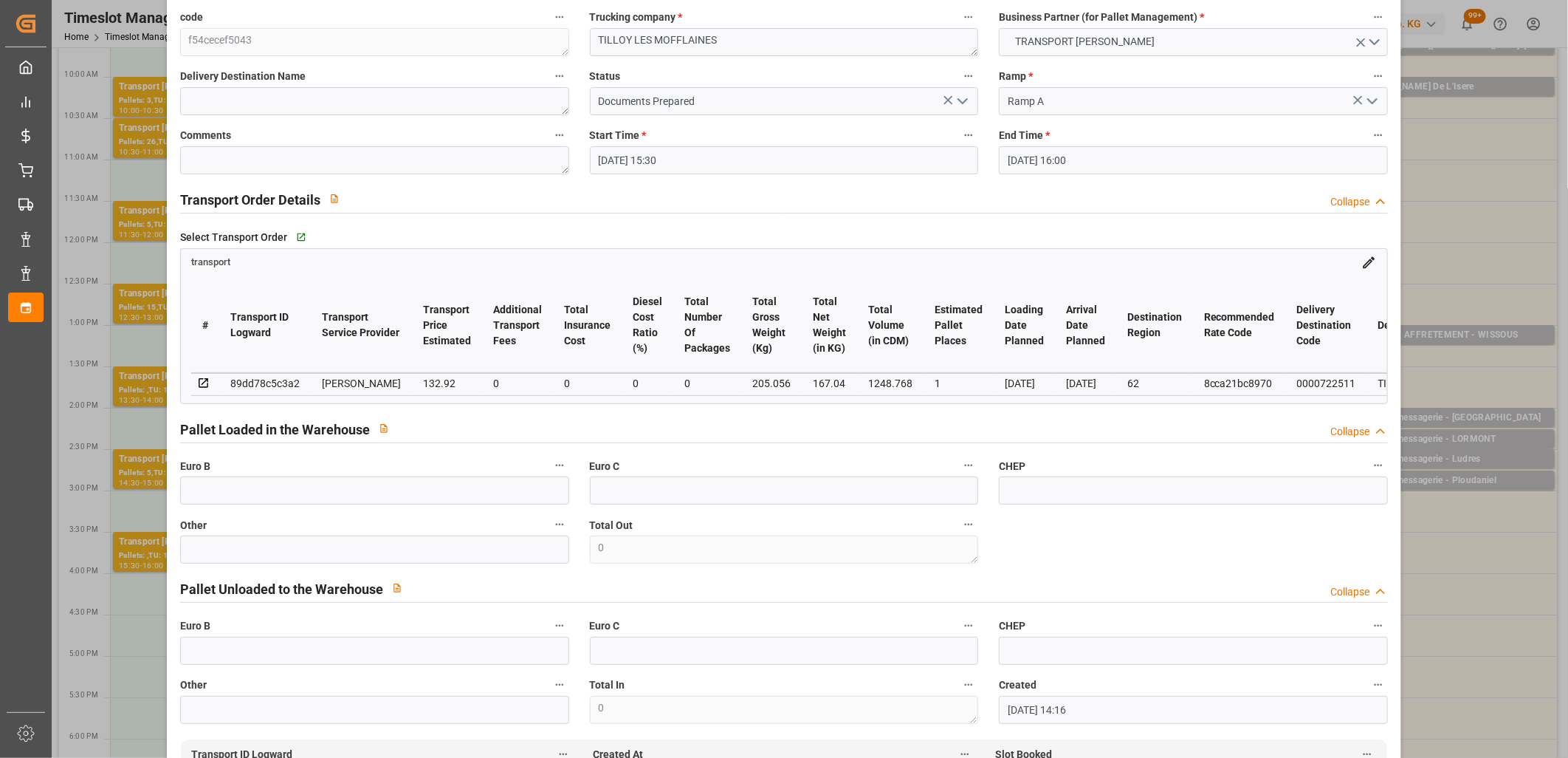
click at [278, 380] on div "89dd78c5c3a2" at bounding box center [265, 384] width 69 height 18
copy div "89dd78c5c3a2"
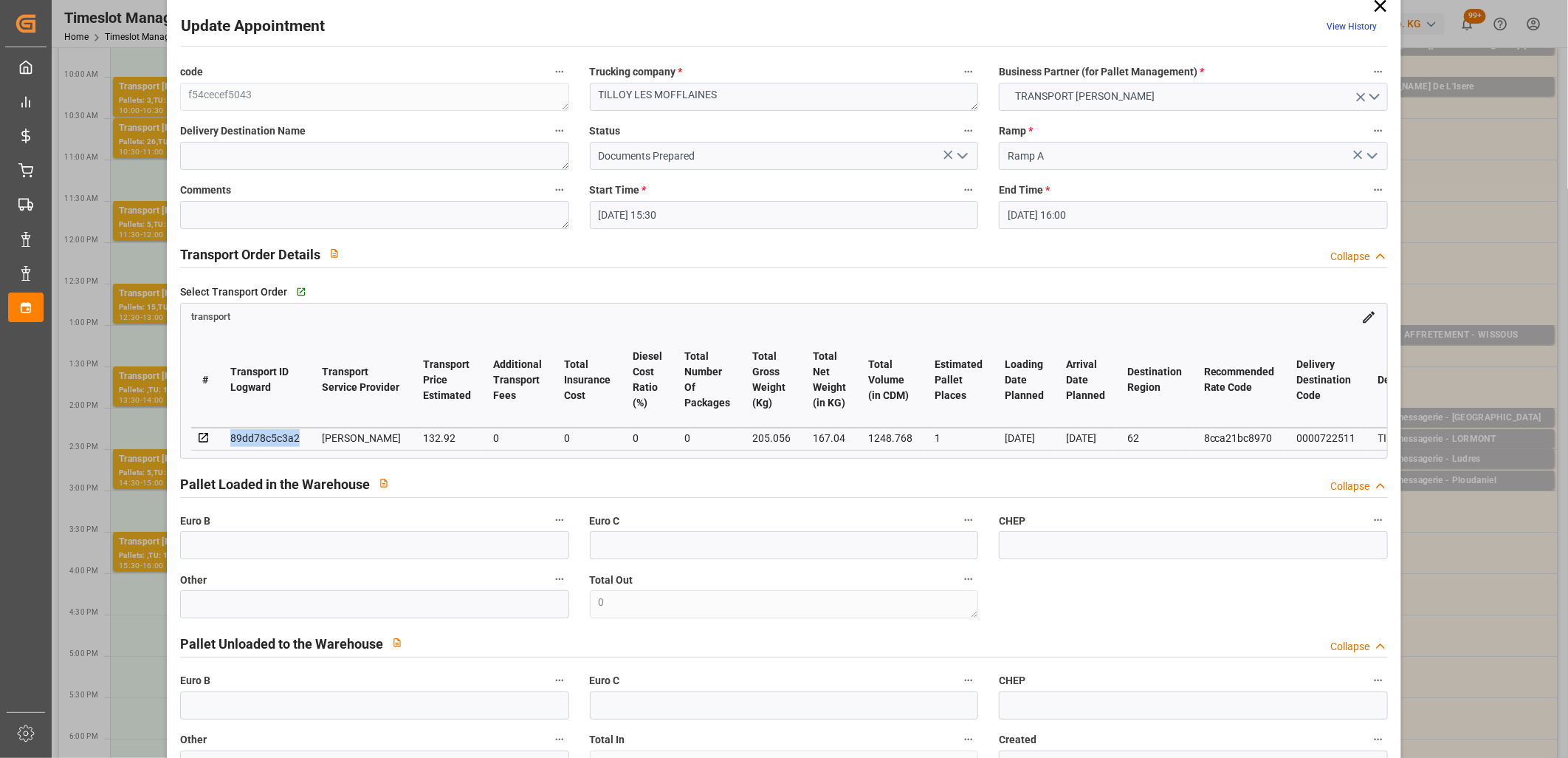
scroll to position [0, 0]
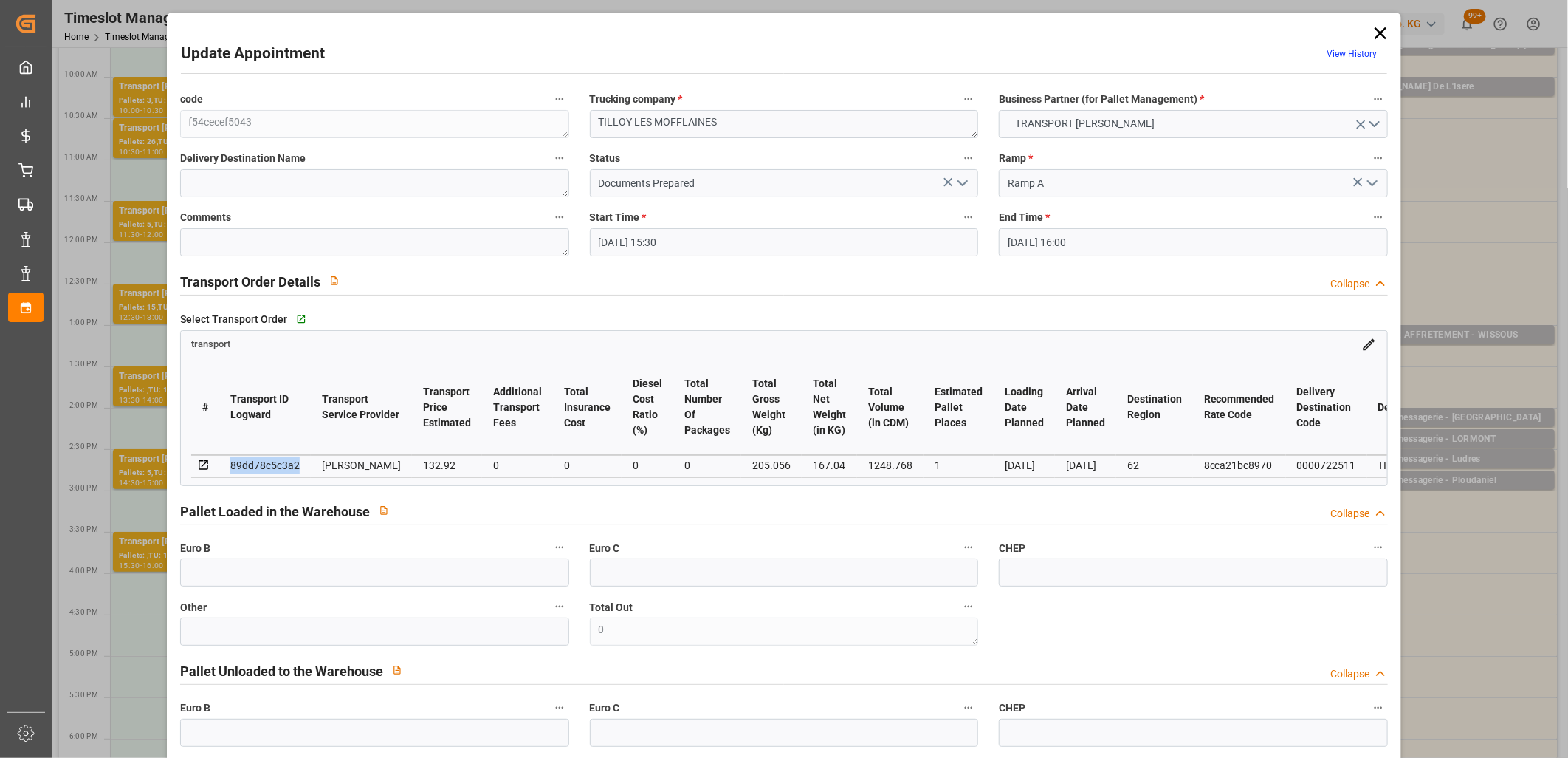
click at [1381, 26] on icon at bounding box center [1380, 32] width 20 height 20
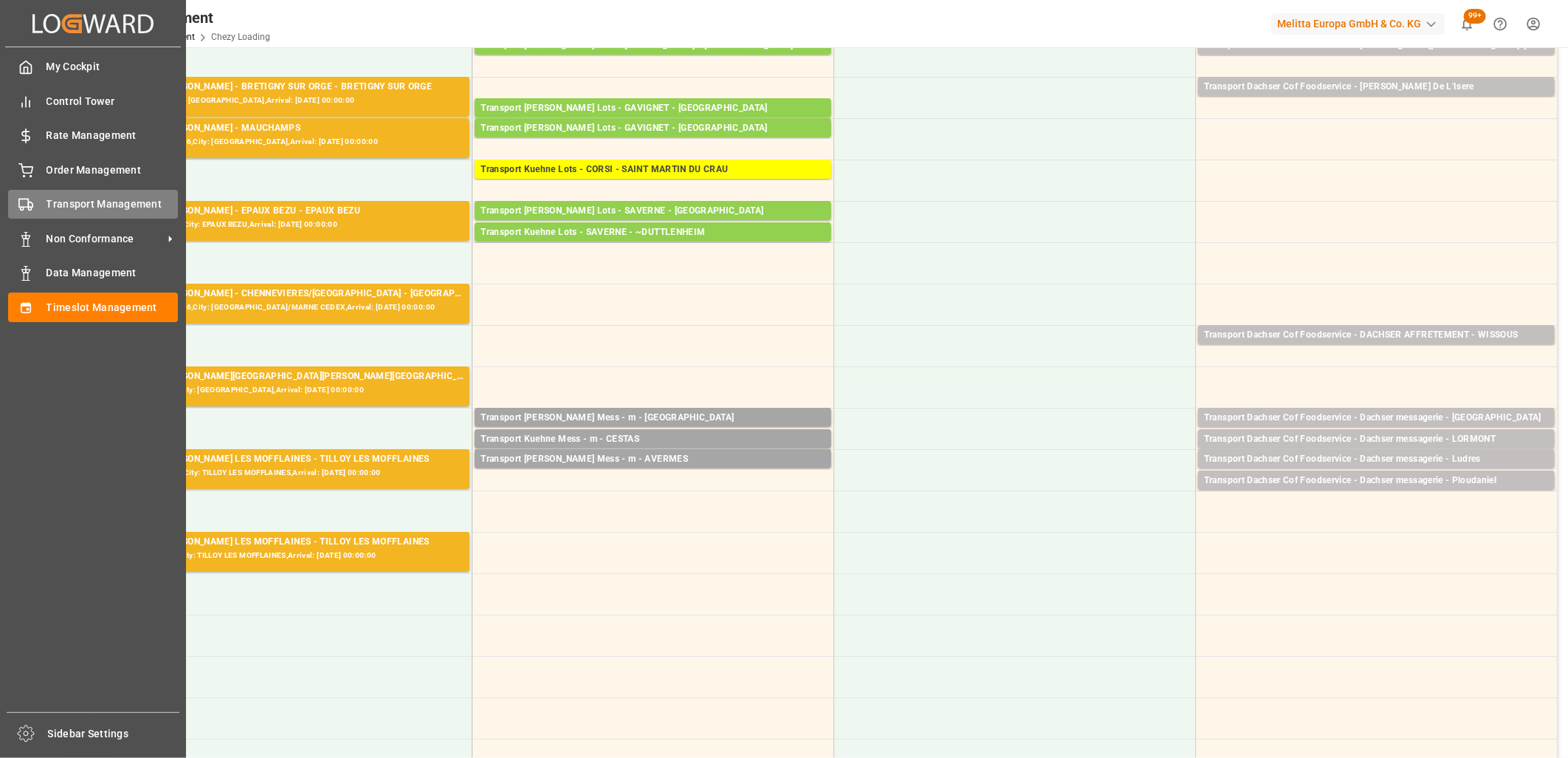
click at [35, 202] on div "Transport Management Transport Management" at bounding box center [93, 204] width 170 height 29
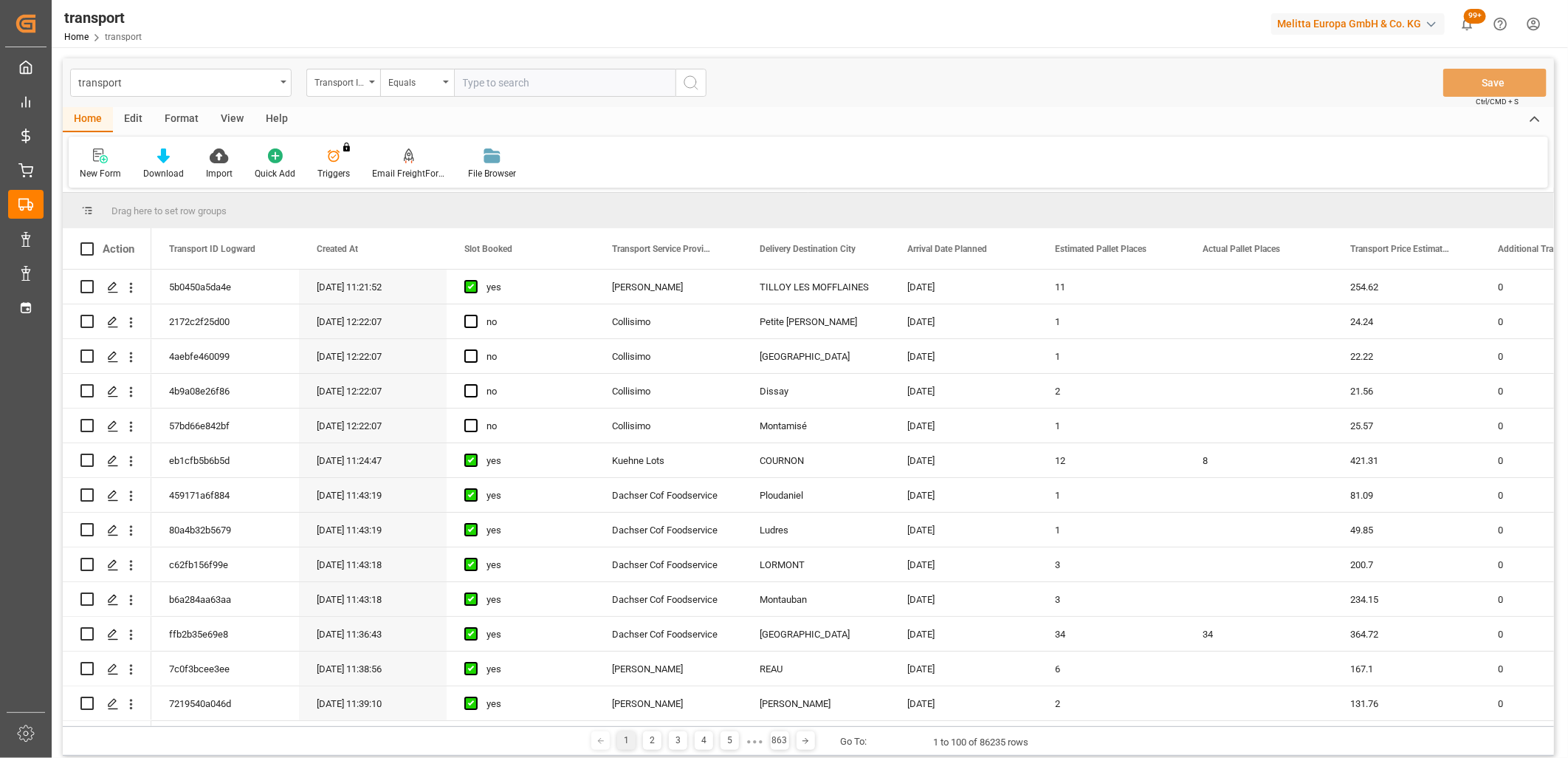
type input "89dd78c5c3a2"
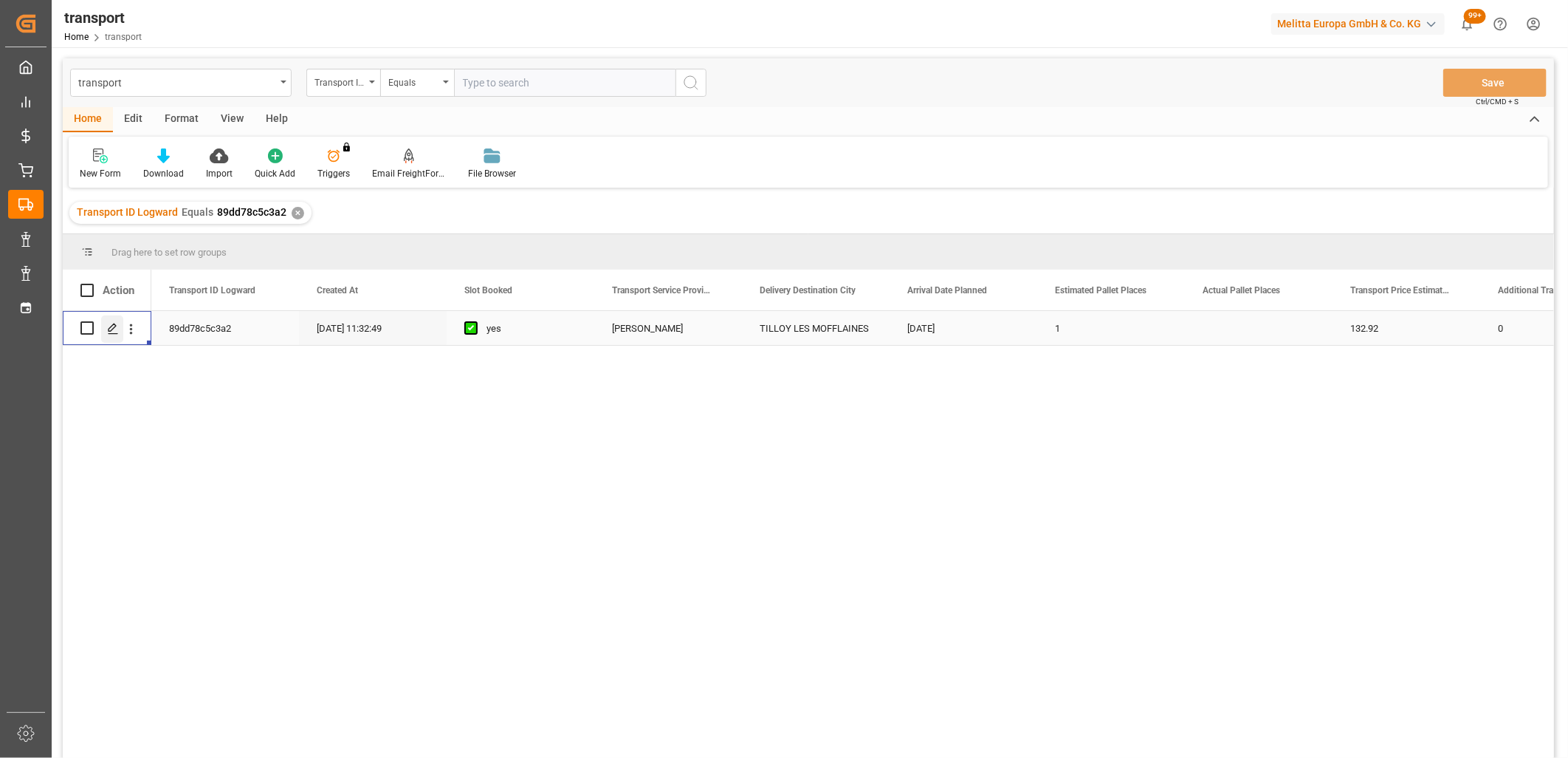
click at [118, 323] on icon "Press SPACE to select this row." at bounding box center [113, 329] width 12 height 12
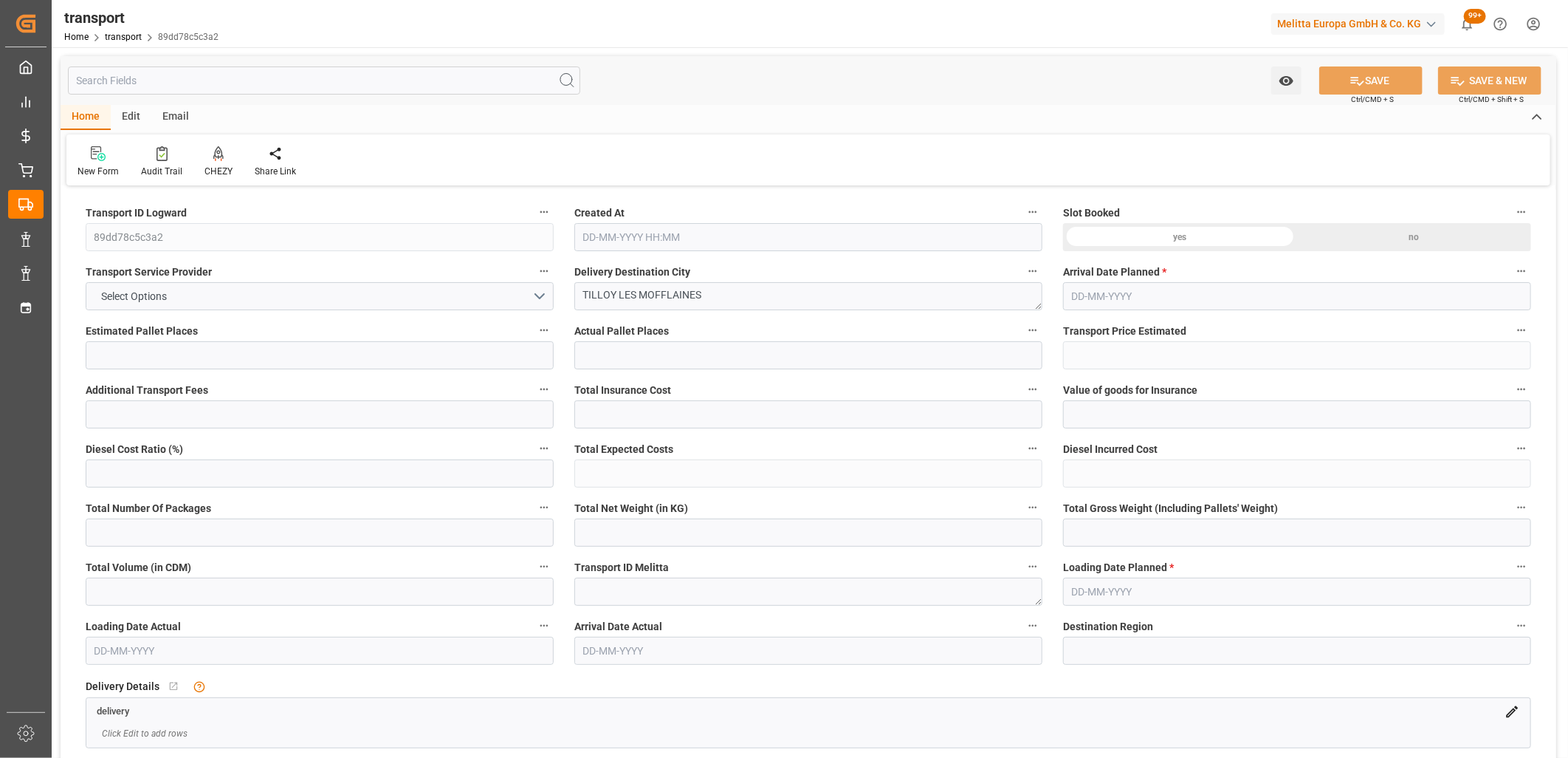
type input "1"
type input "132.92"
type input "0"
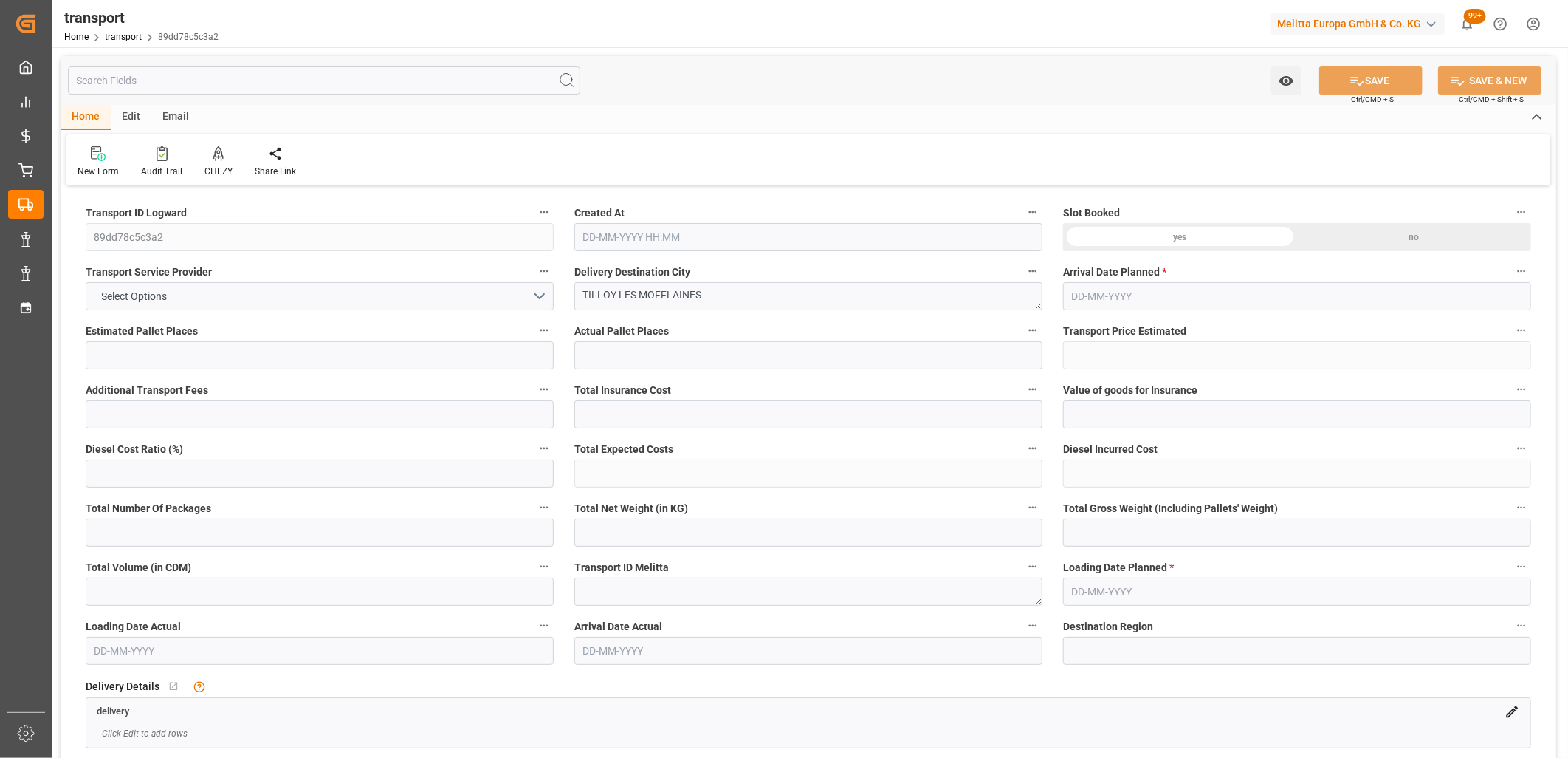
type input "128.4273"
type input "-4.4927"
type input "0"
type input "167.04"
type input "260"
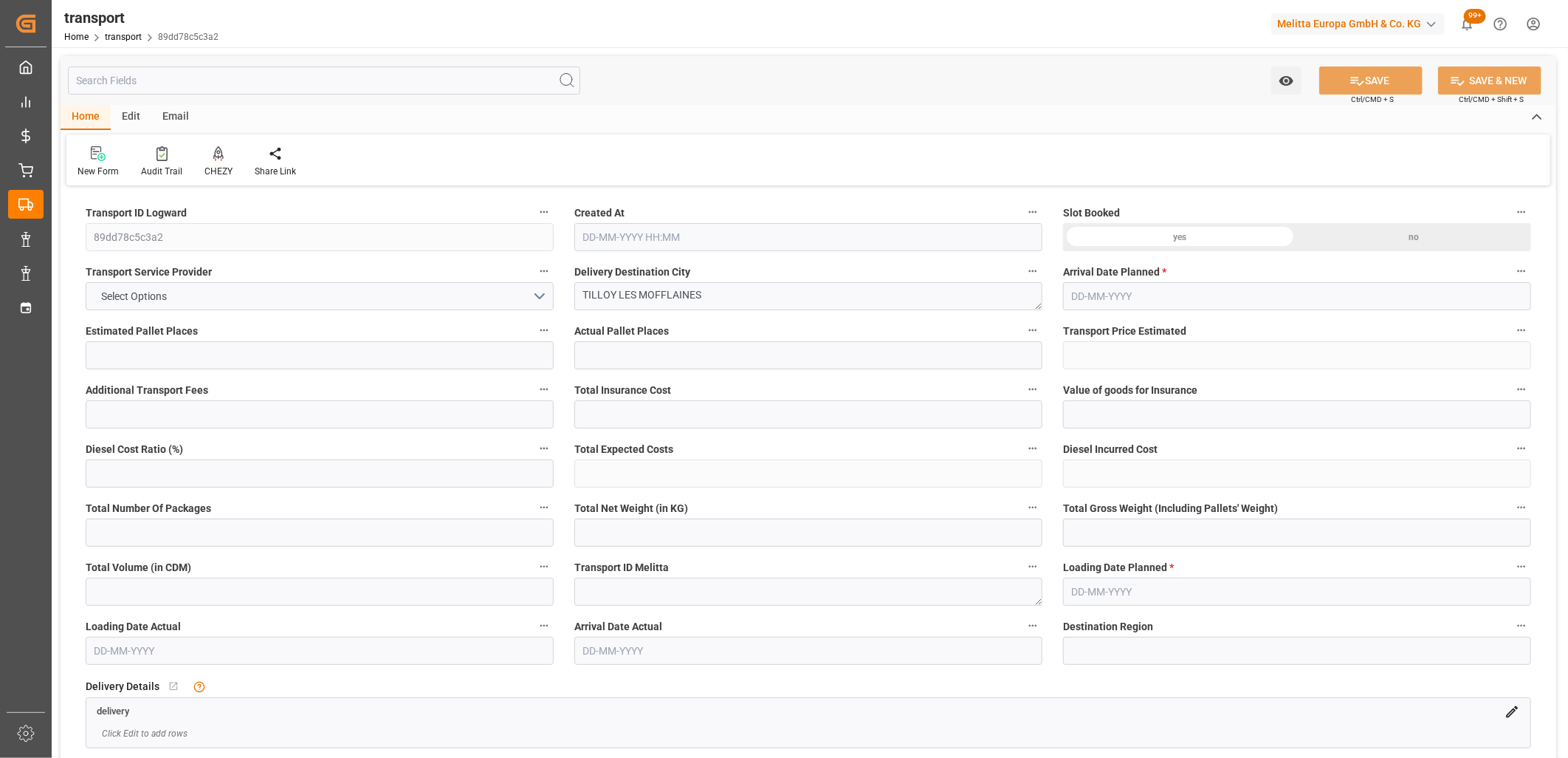
type input "1248.768"
type input "62"
type input "0"
type input "128"
type input "2"
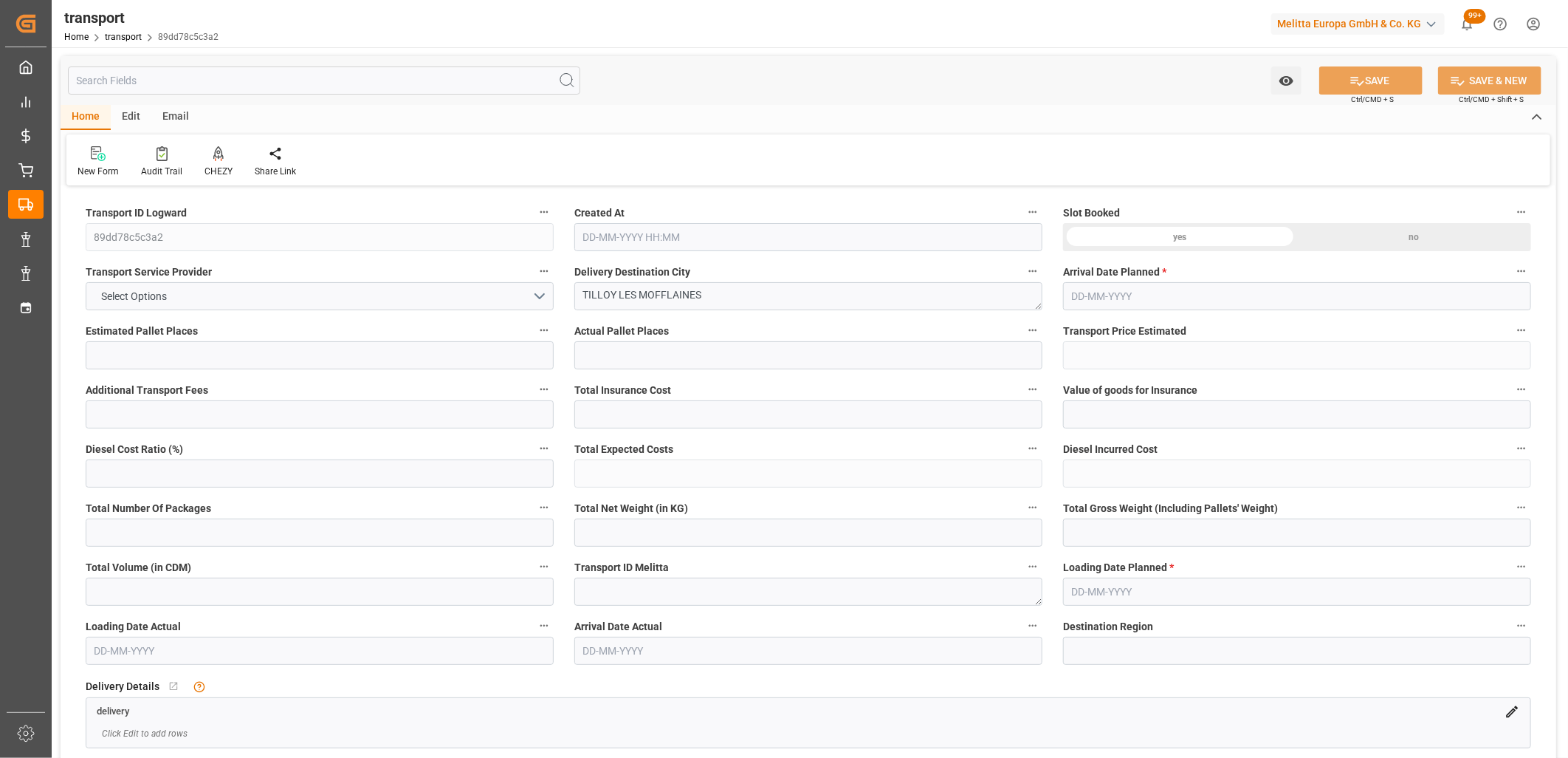
type input "101"
type input "205.056"
type input "0"
type input "4710.8598"
type input "0"
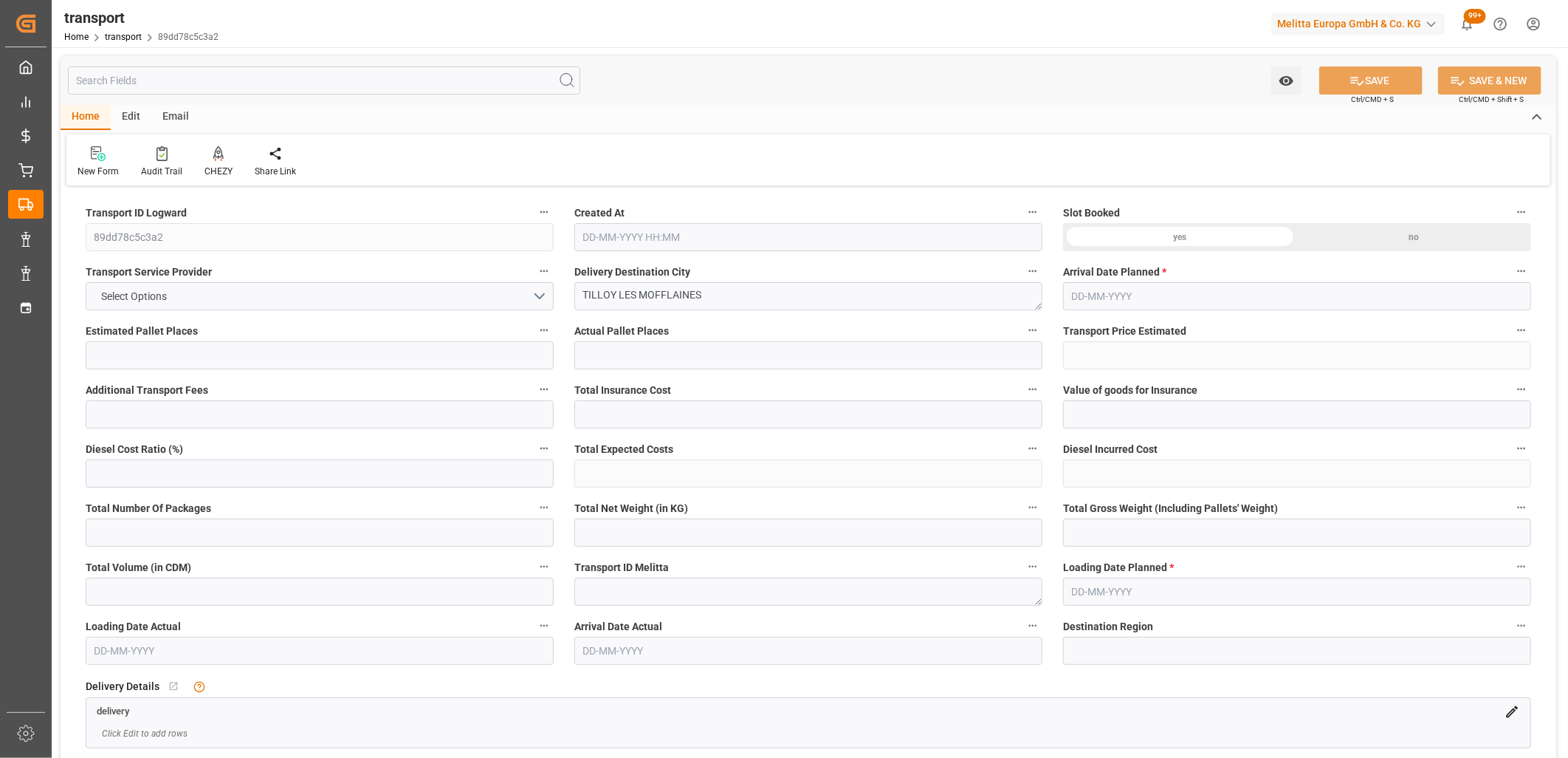
type input "0"
type input "21"
type input "35"
type input "14-10-2025 11:32"
type input "21-10-2025"
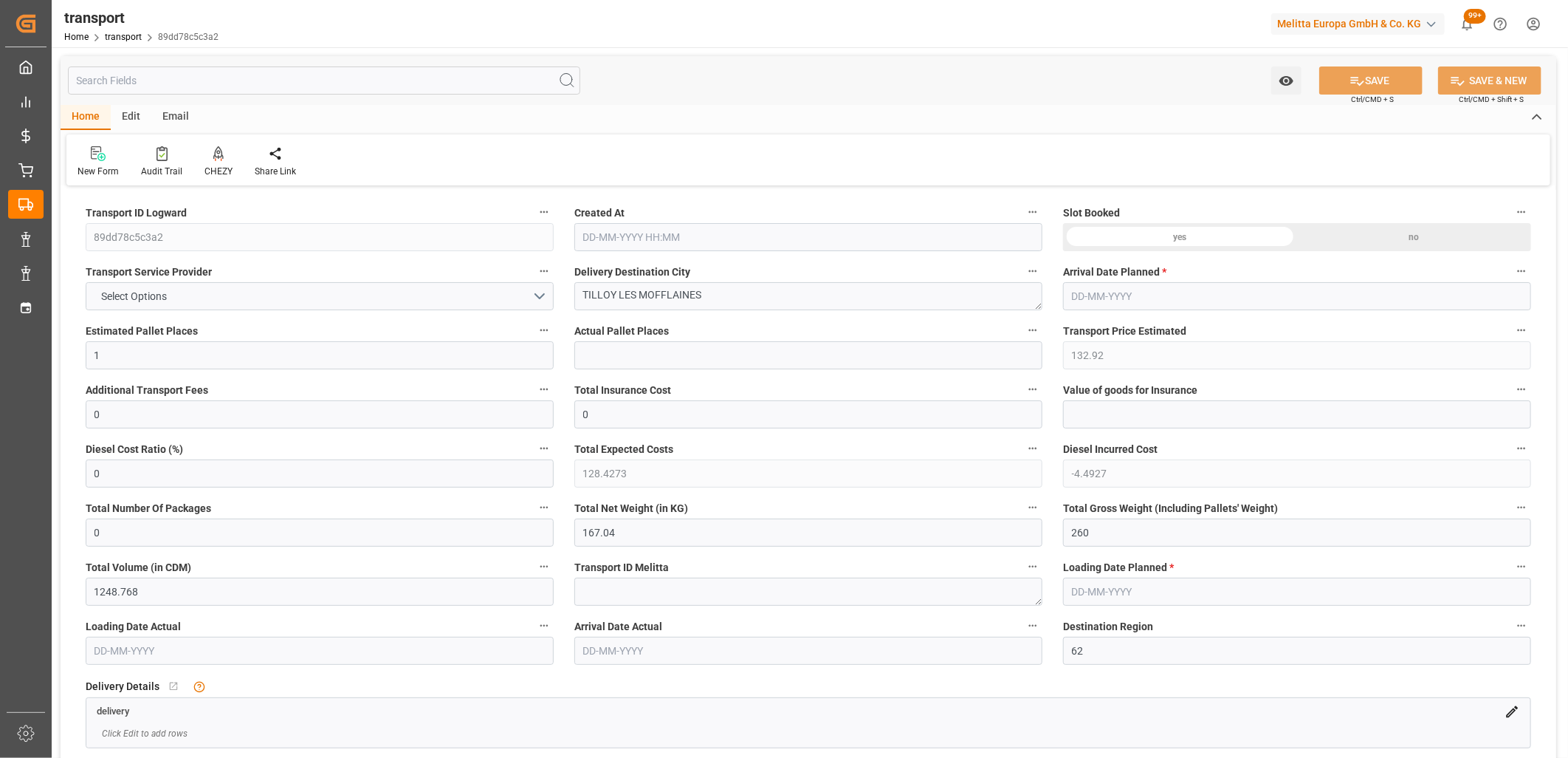
type input "20-10-2025"
drag, startPoint x: 1101, startPoint y: 533, endPoint x: 1036, endPoint y: 531, distance: 65.0
type input "0"
drag, startPoint x: 750, startPoint y: 534, endPoint x: 421, endPoint y: 525, distance: 329.1
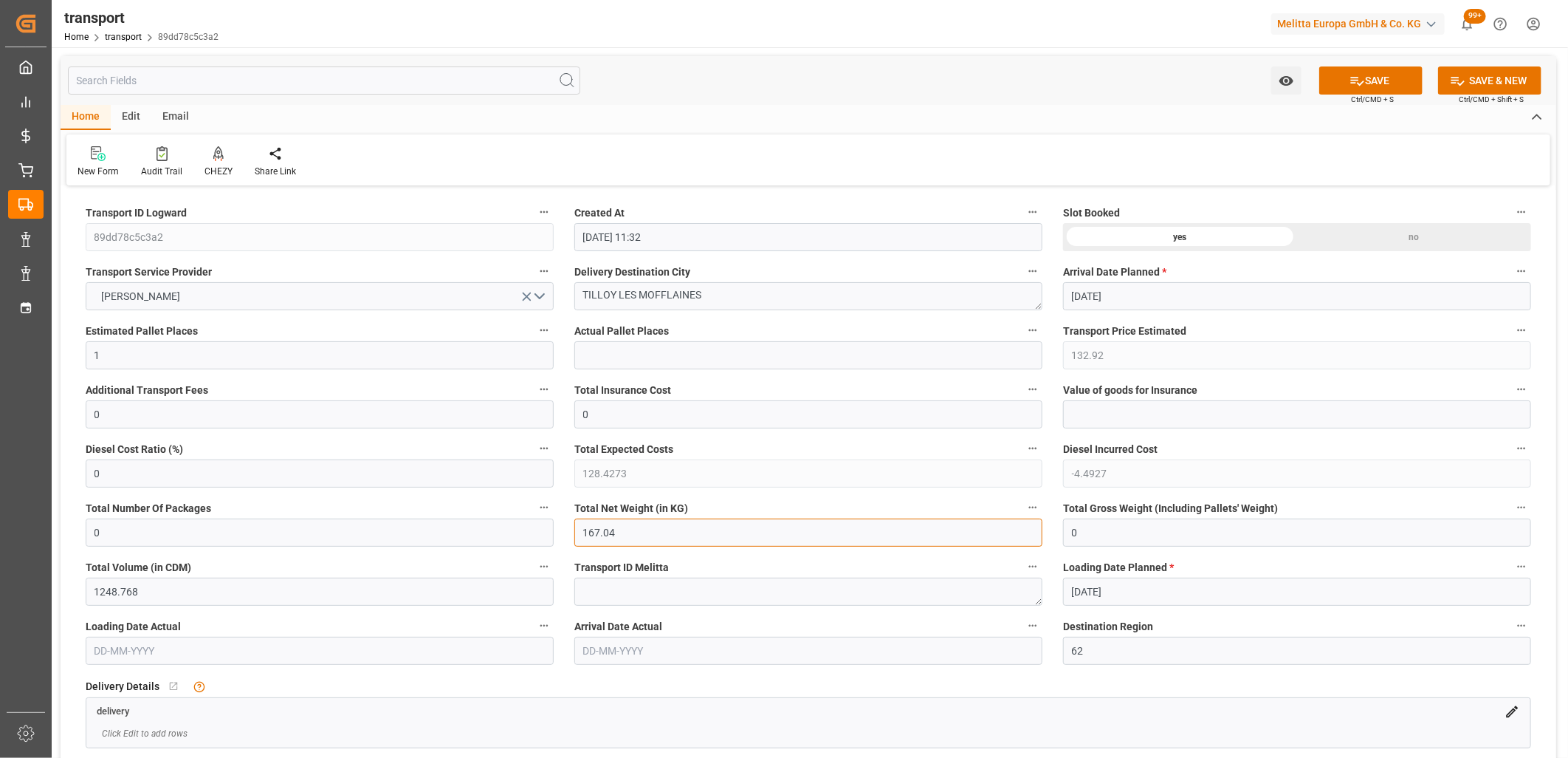
type input "0"
drag, startPoint x: 158, startPoint y: 357, endPoint x: 5, endPoint y: 352, distance: 153.1
click at [5, 352] on div "Created by potrace 1.15, written by Peter Selinger 2001-2017 Created by potrace…" at bounding box center [784, 379] width 1568 height 758
type input "0"
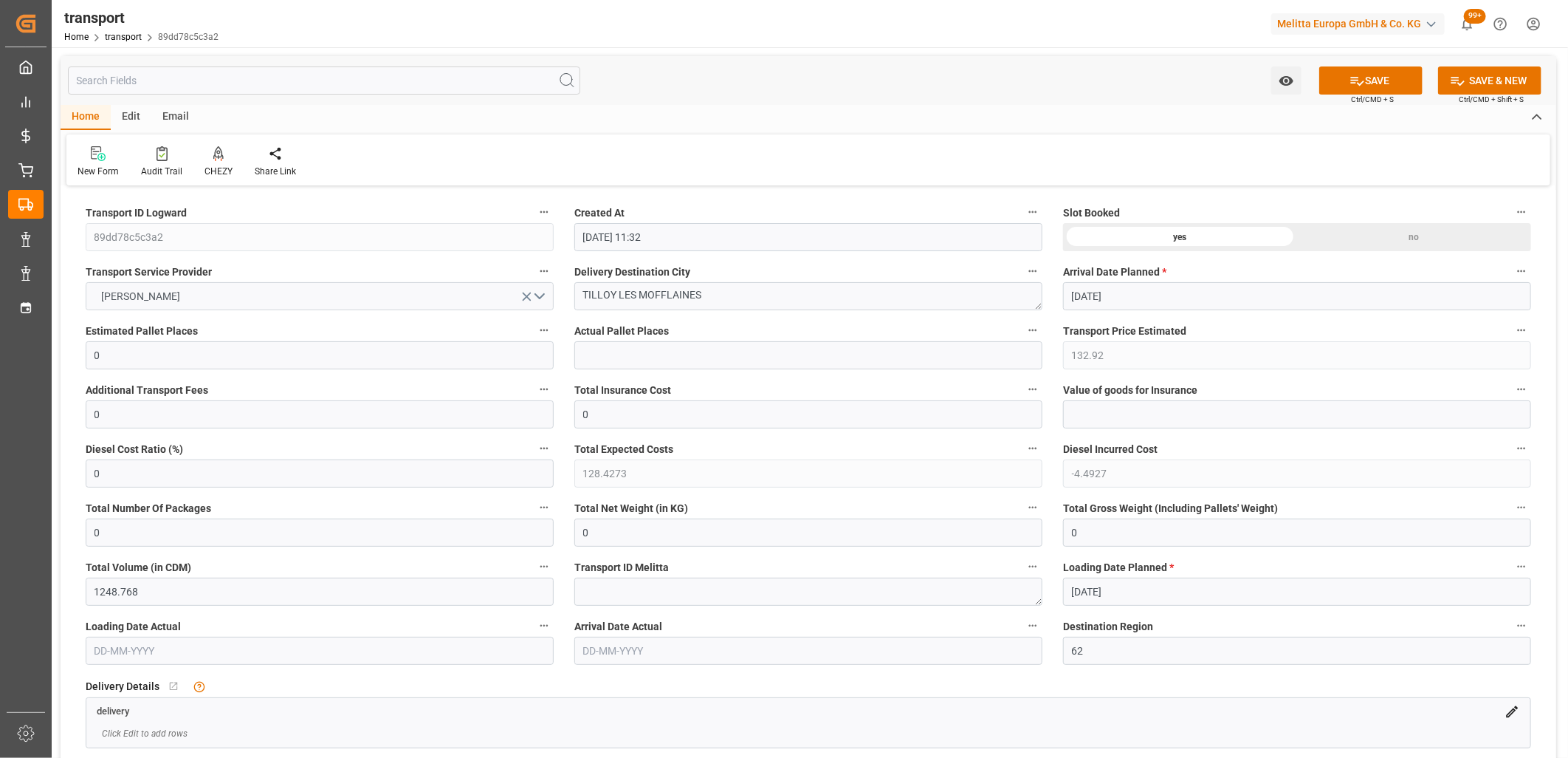
click at [523, 296] on icon "open menu" at bounding box center [527, 297] width 16 height 16
drag, startPoint x: 709, startPoint y: 297, endPoint x: 533, endPoint y: 291, distance: 176.1
click at [1333, 230] on div "no" at bounding box center [1414, 236] width 234 height 28
click at [1368, 78] on button "SAVE" at bounding box center [1371, 80] width 103 height 28
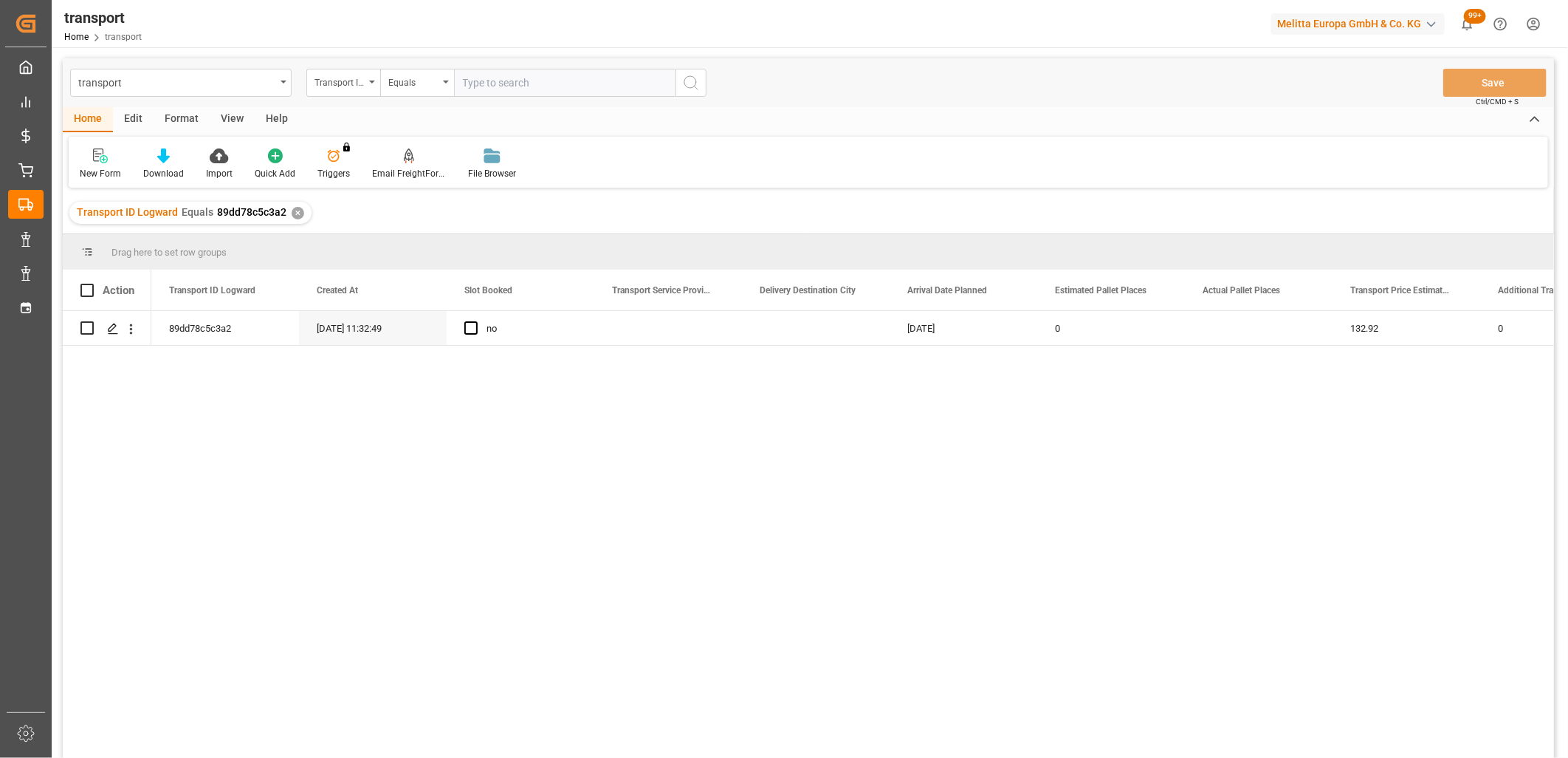
click at [135, 120] on div "Edit" at bounding box center [133, 119] width 41 height 25
click at [86, 330] on input "Press Space to toggle row selection (unchecked)" at bounding box center [87, 328] width 14 height 14
checkbox input "true"
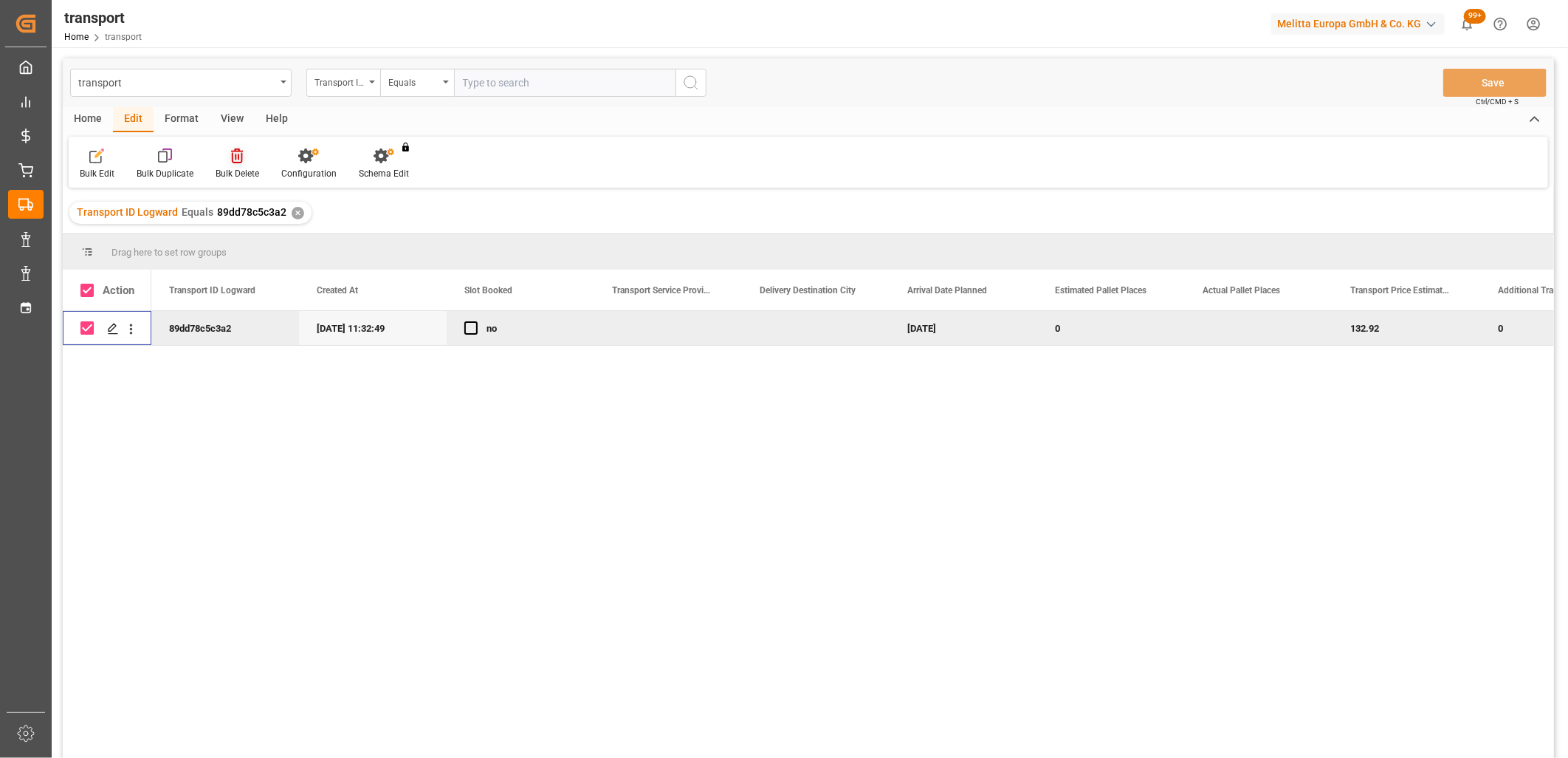
click at [242, 160] on icon at bounding box center [237, 156] width 12 height 15
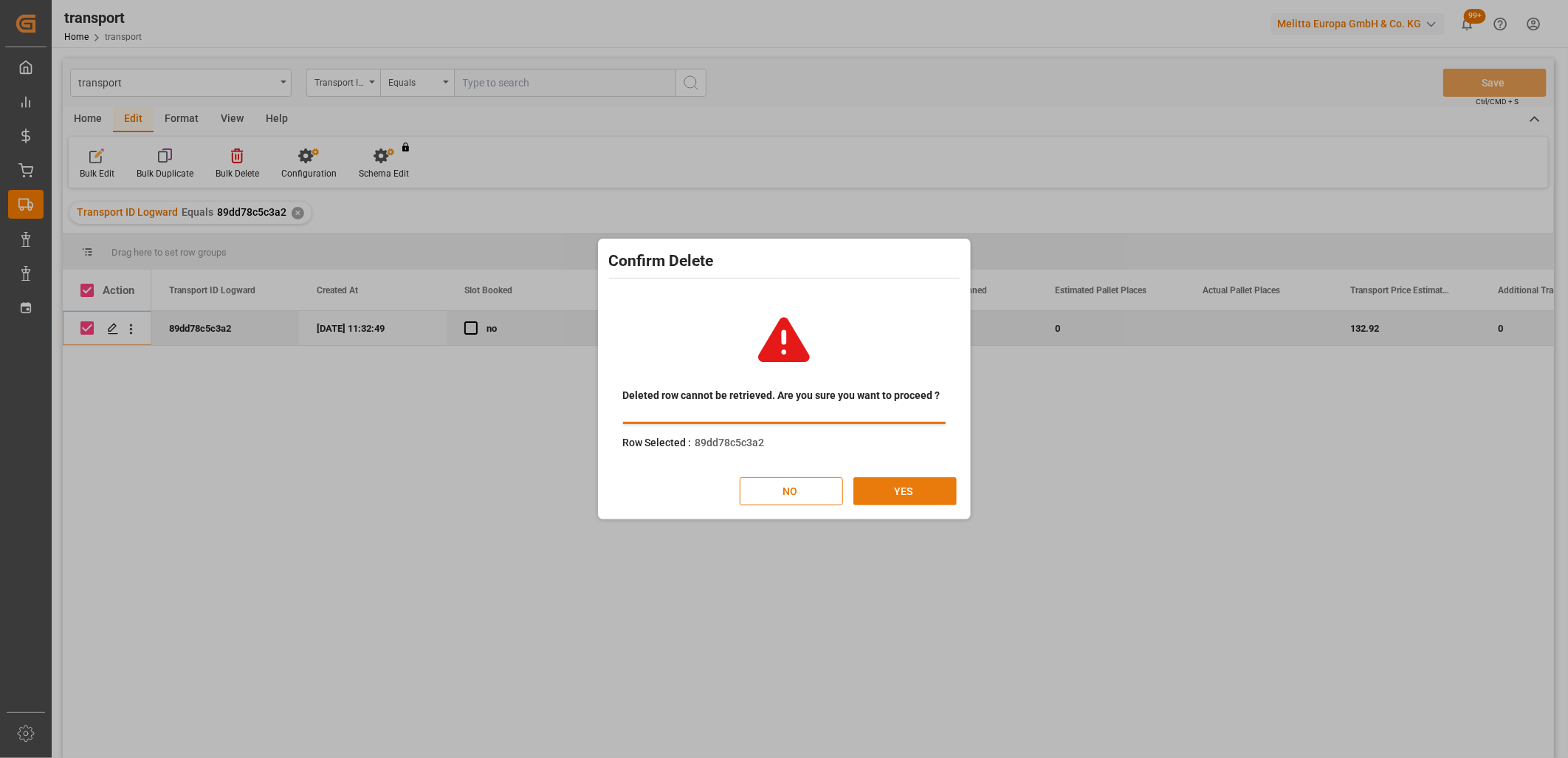
click at [904, 496] on button "YES" at bounding box center [904, 491] width 103 height 28
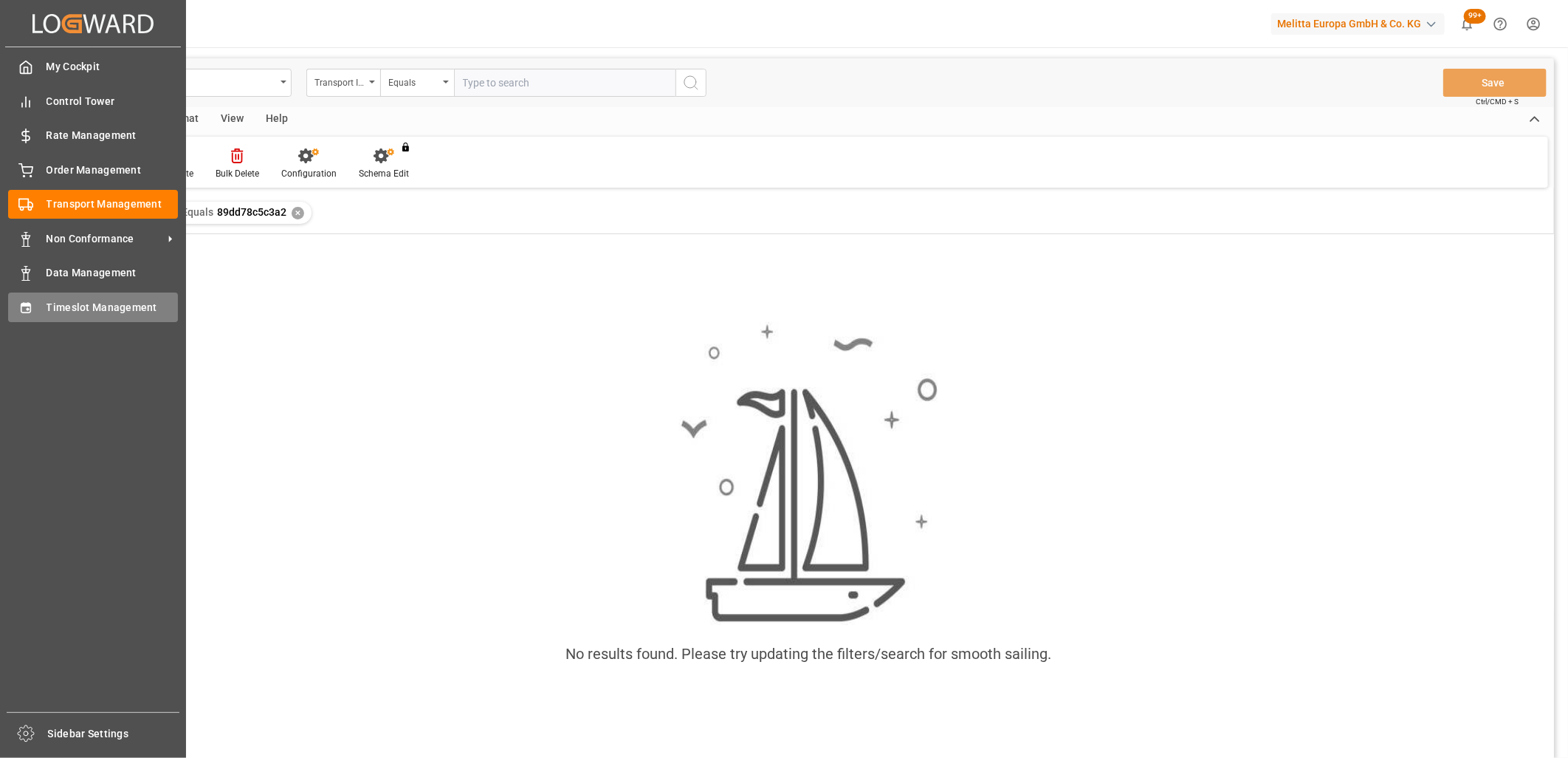
click at [30, 310] on icon at bounding box center [25, 307] width 10 height 11
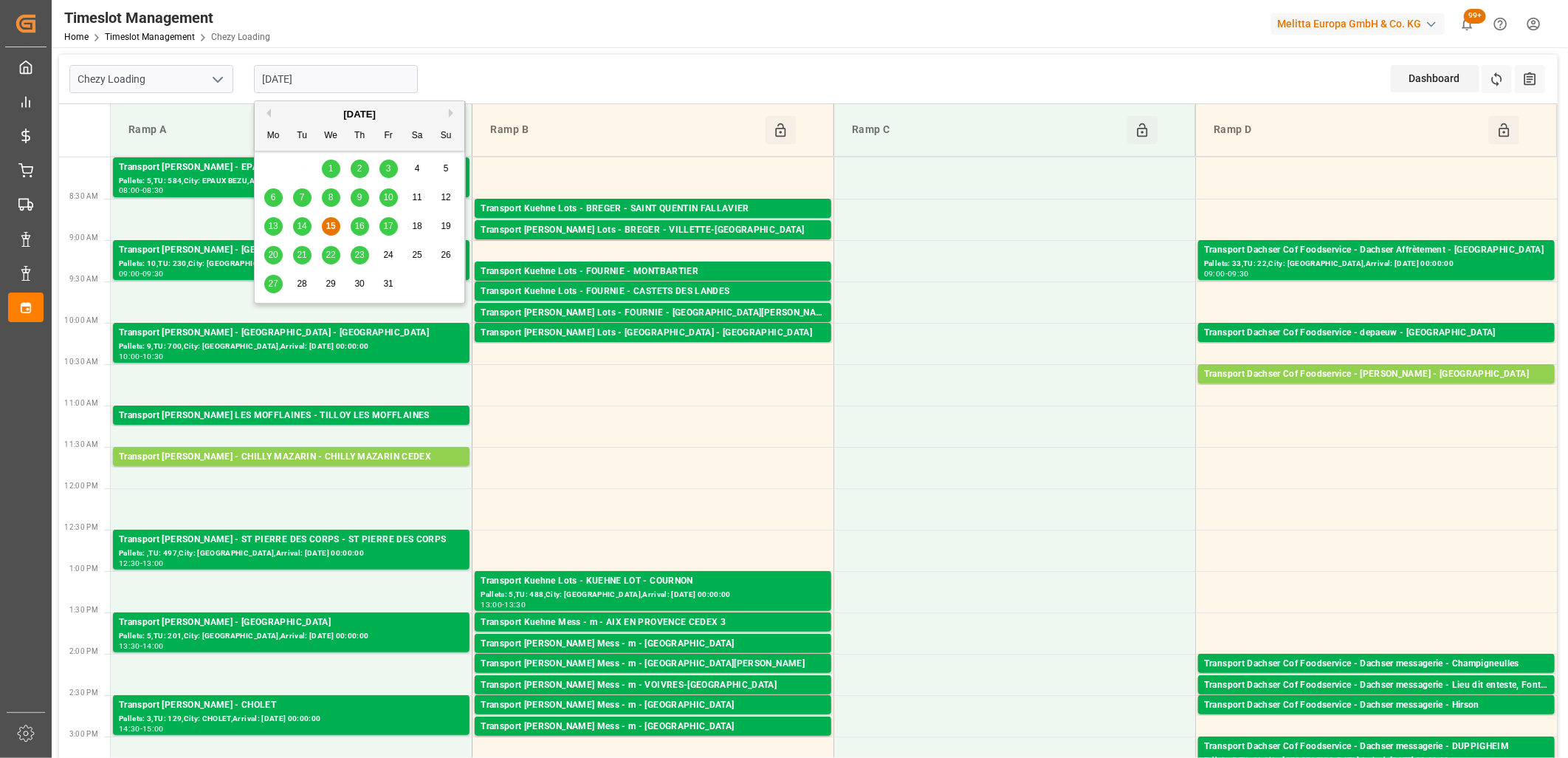
click at [357, 78] on input "[DATE]" at bounding box center [336, 78] width 164 height 28
click at [358, 231] on span "16" at bounding box center [359, 226] width 10 height 11
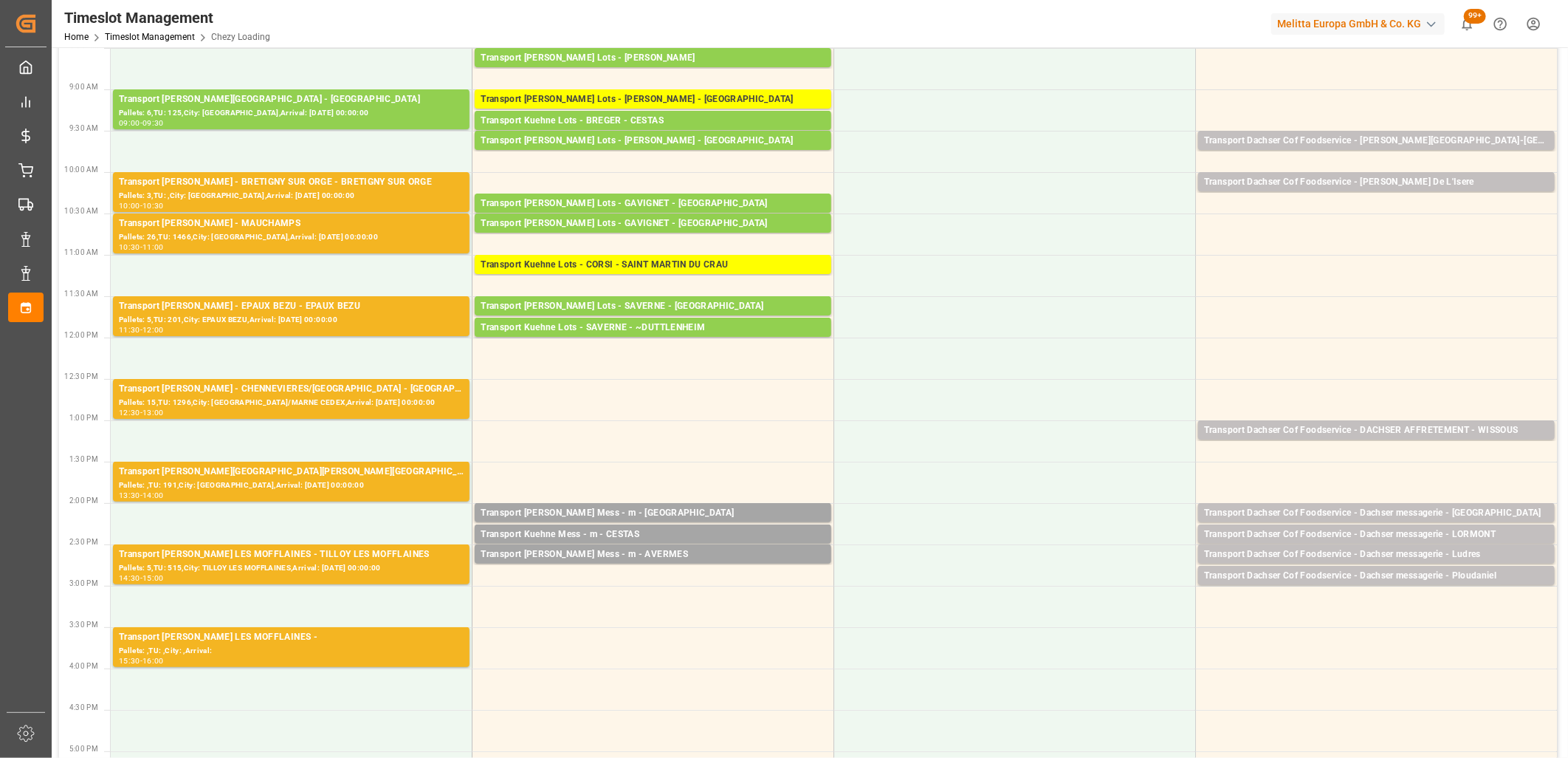
scroll to position [246, 0]
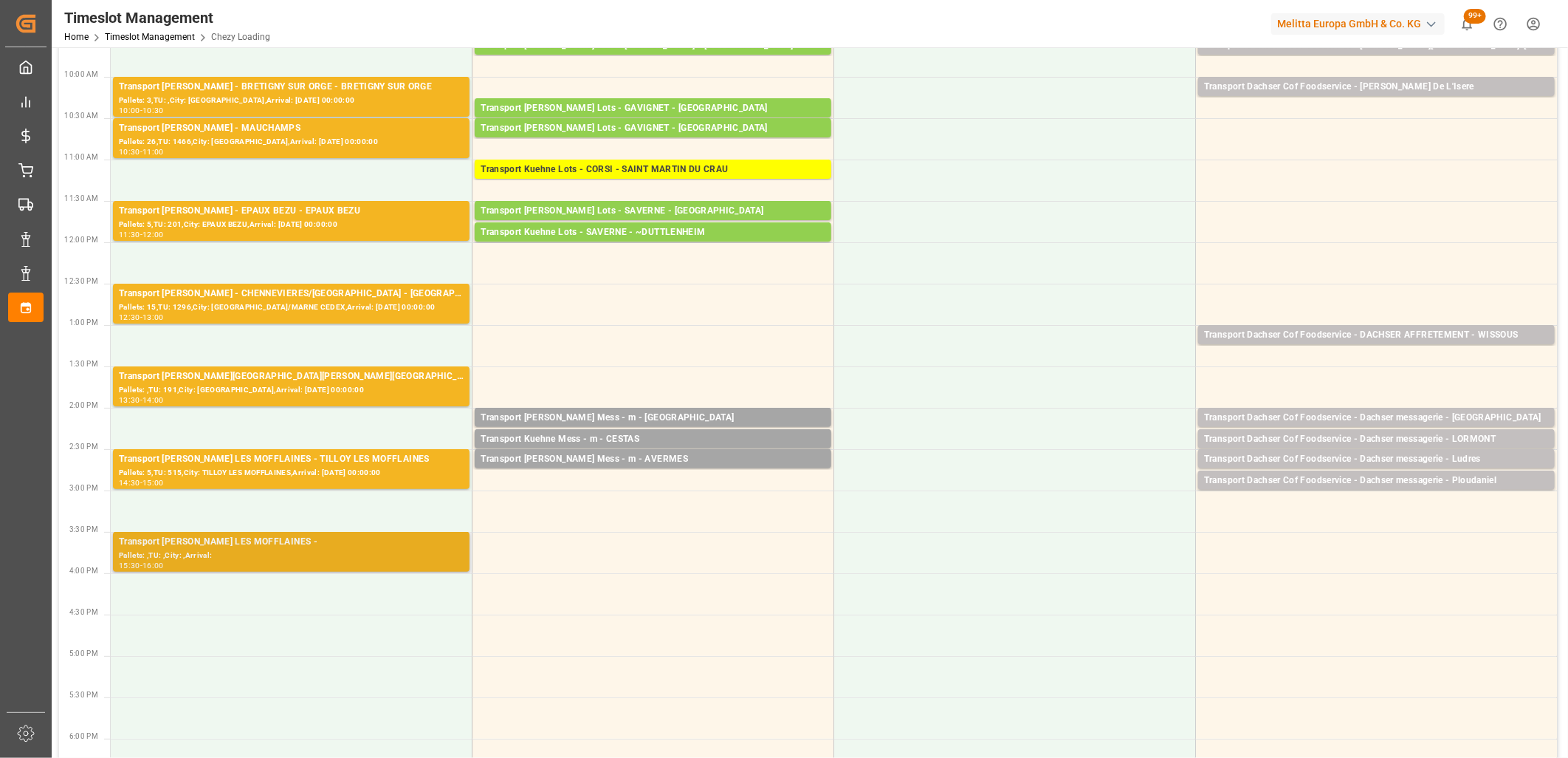
click at [328, 548] on div "Transport Delisle - TILLOY LES MOFFLAINES -" at bounding box center [291, 542] width 345 height 15
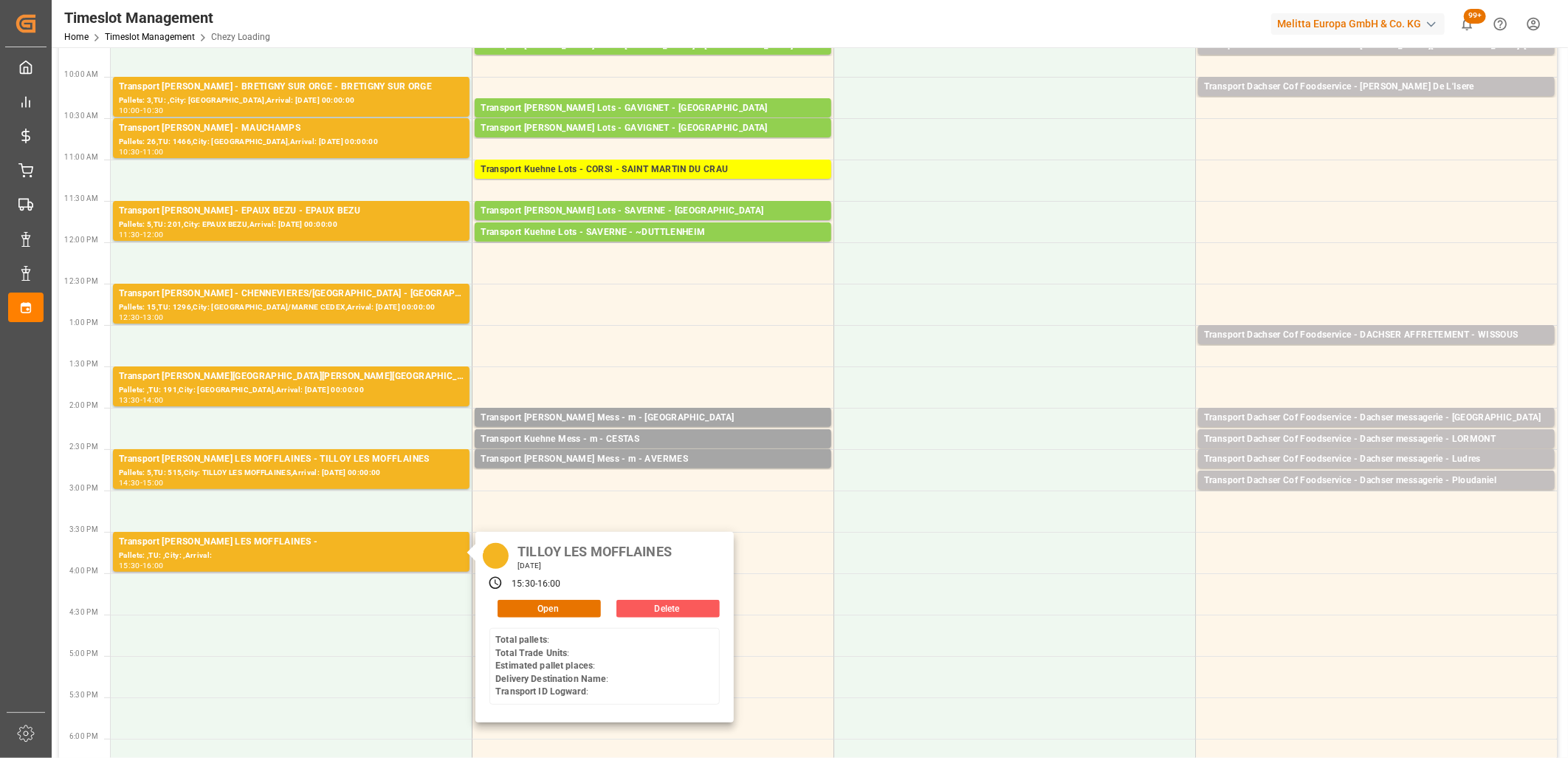
click at [625, 604] on button "Delete" at bounding box center [667, 609] width 103 height 18
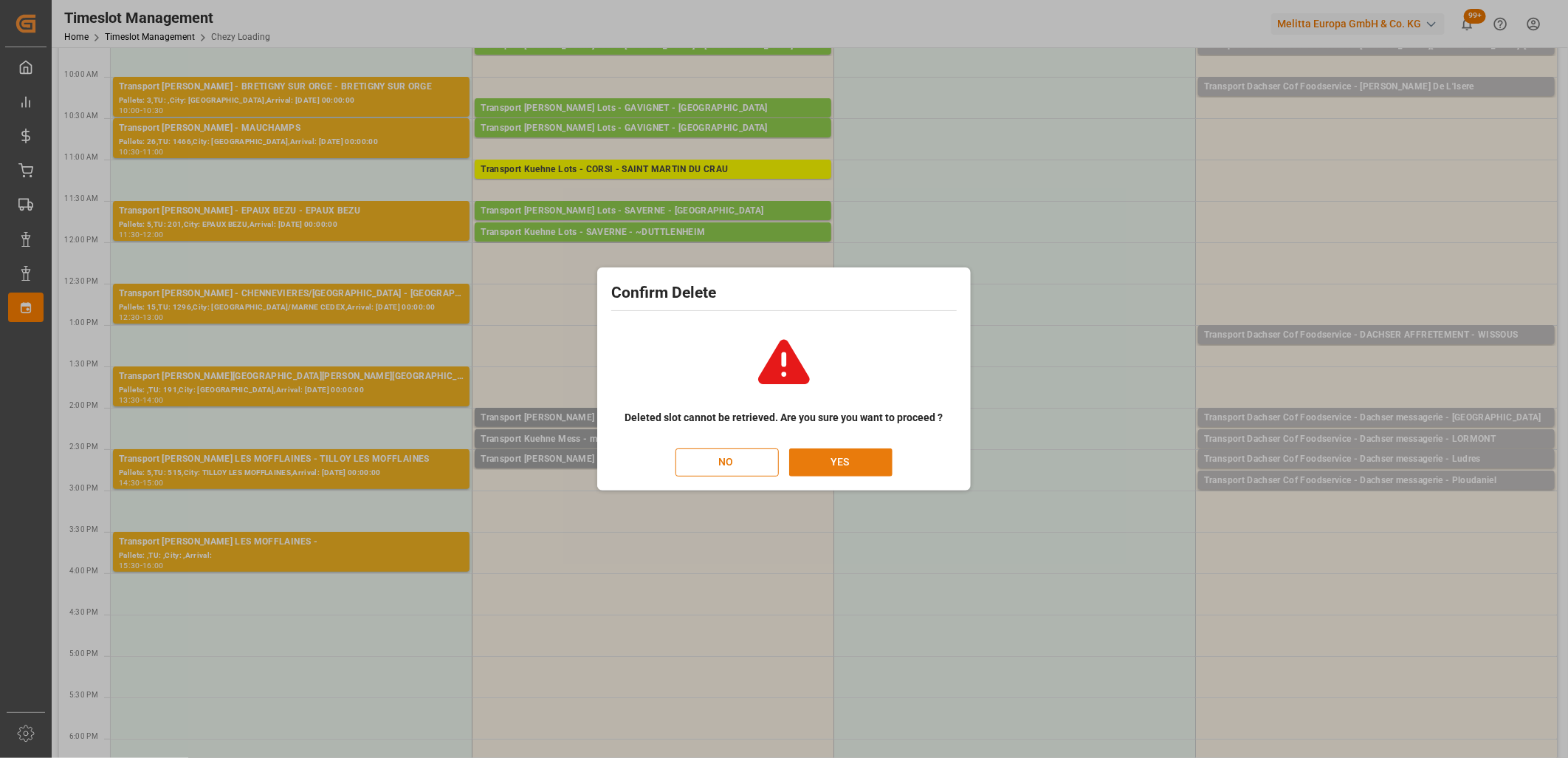
click at [843, 463] on button "YES" at bounding box center [840, 462] width 103 height 28
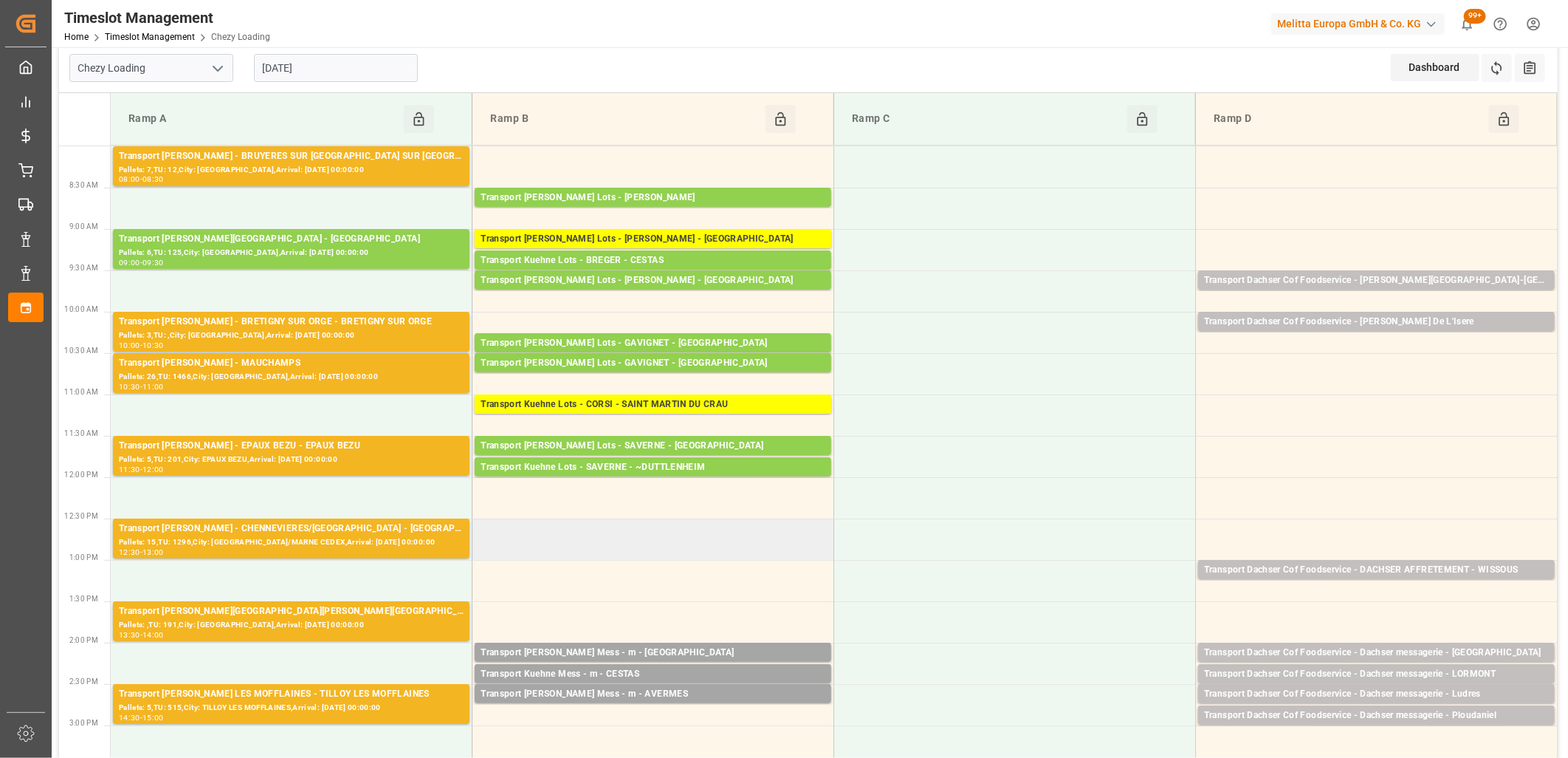
scroll to position [0, 0]
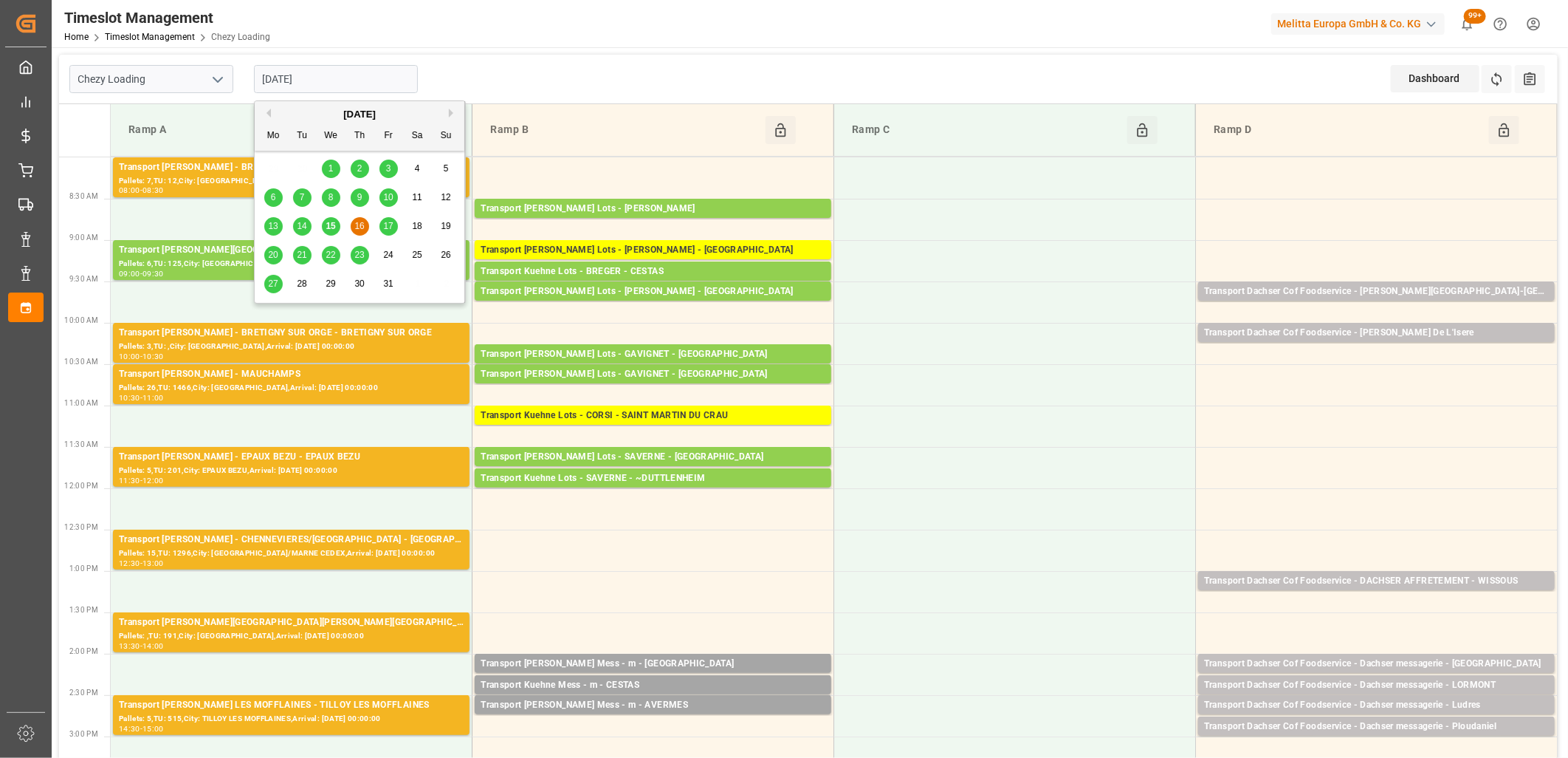
click at [375, 80] on input "16-10-2025" at bounding box center [336, 78] width 164 height 28
click at [387, 224] on span "17" at bounding box center [387, 226] width 10 height 11
type input "17-10-2025"
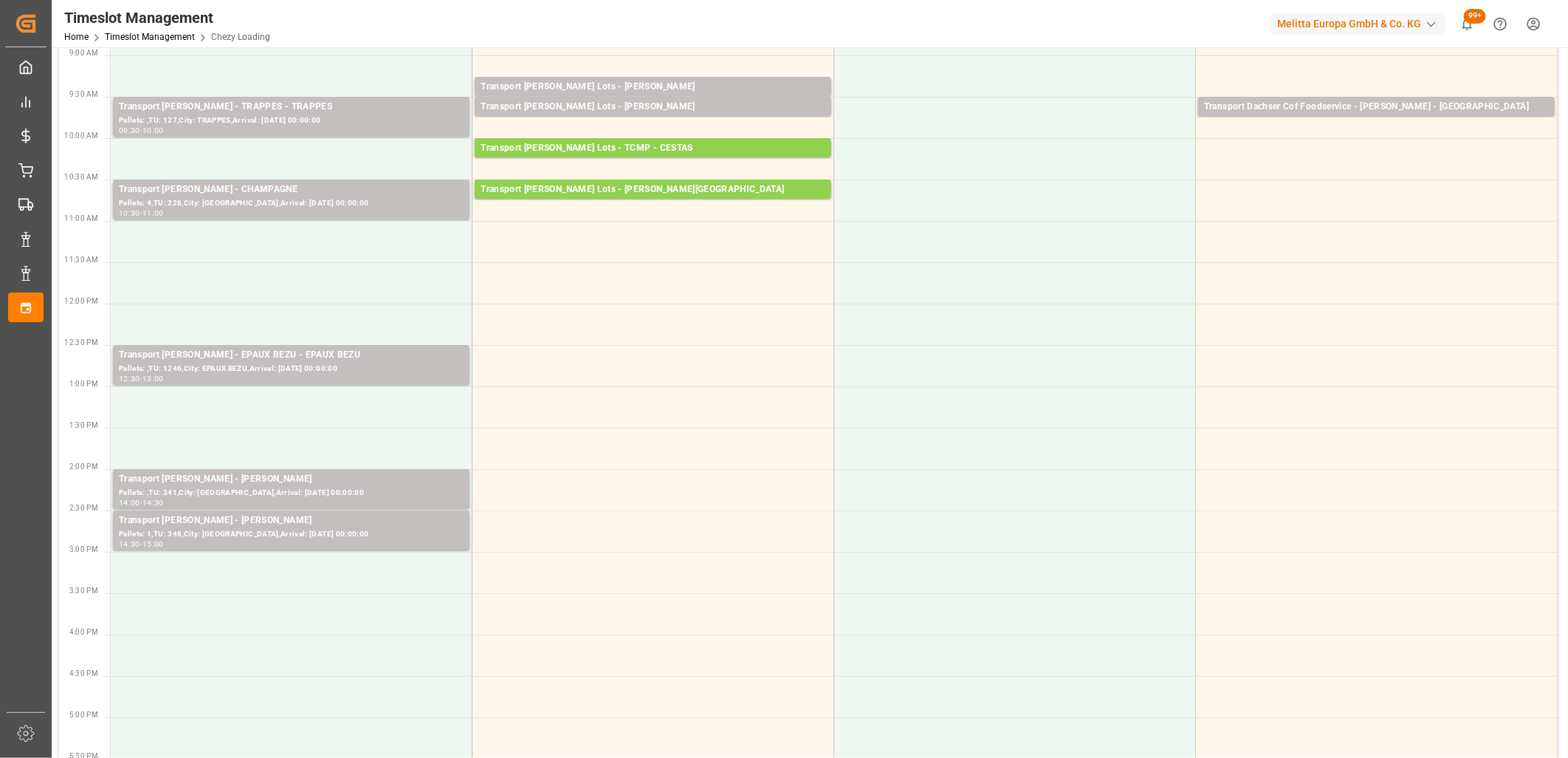
scroll to position [246, 0]
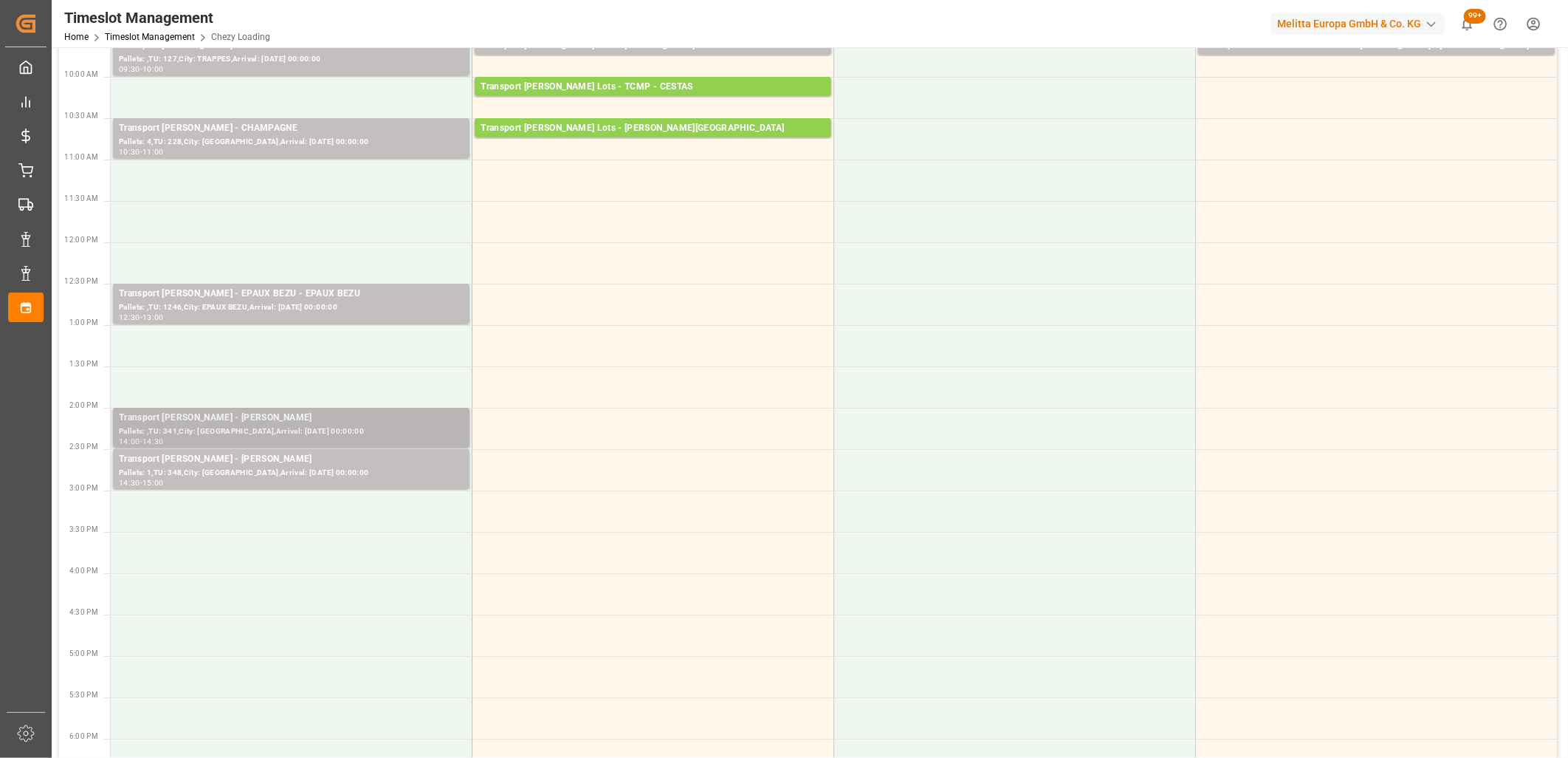
click at [311, 419] on div "Transport Delisle - REAU - REAU" at bounding box center [291, 419] width 345 height 15
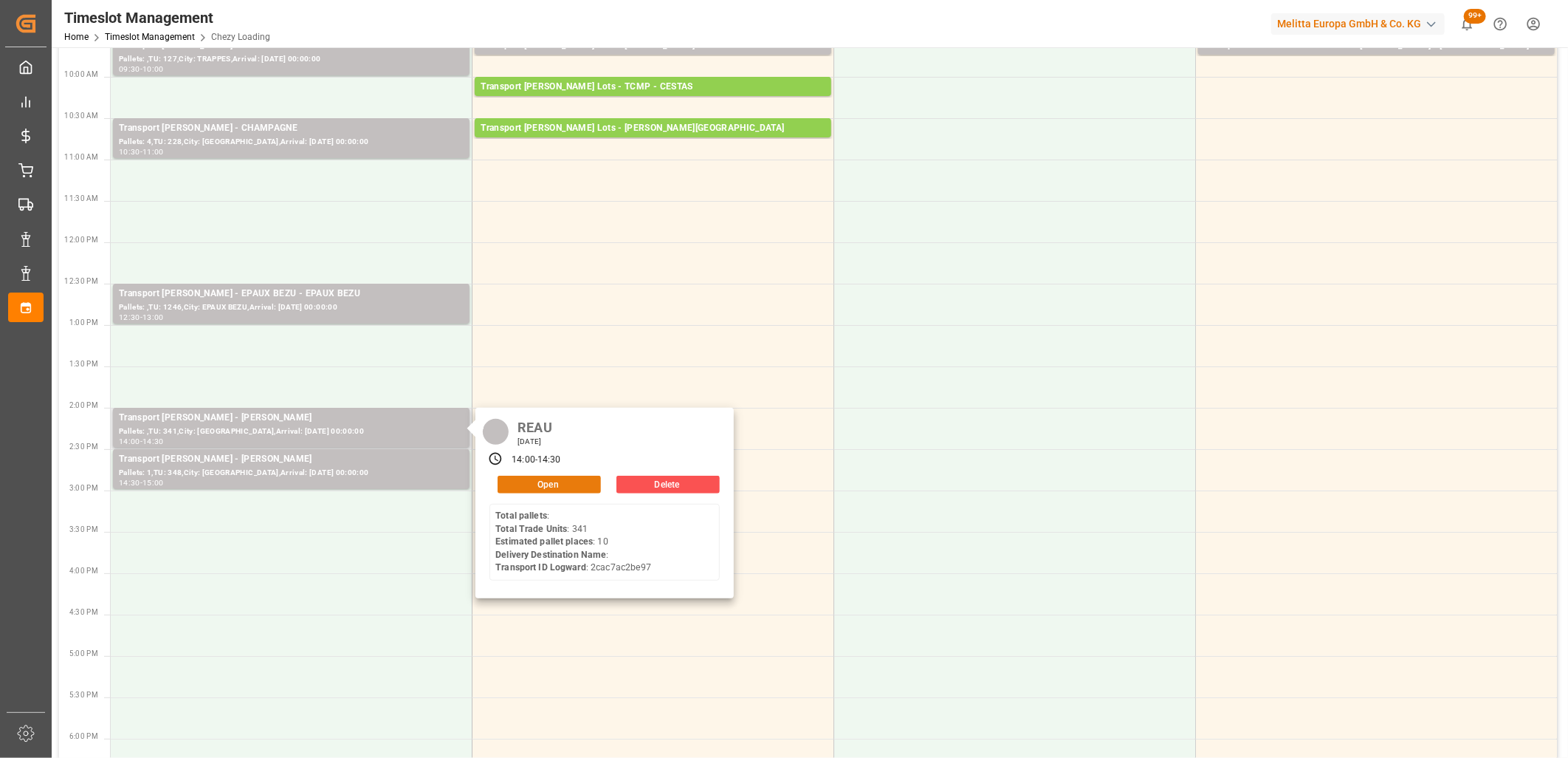
click at [520, 490] on button "Open" at bounding box center [548, 485] width 103 height 18
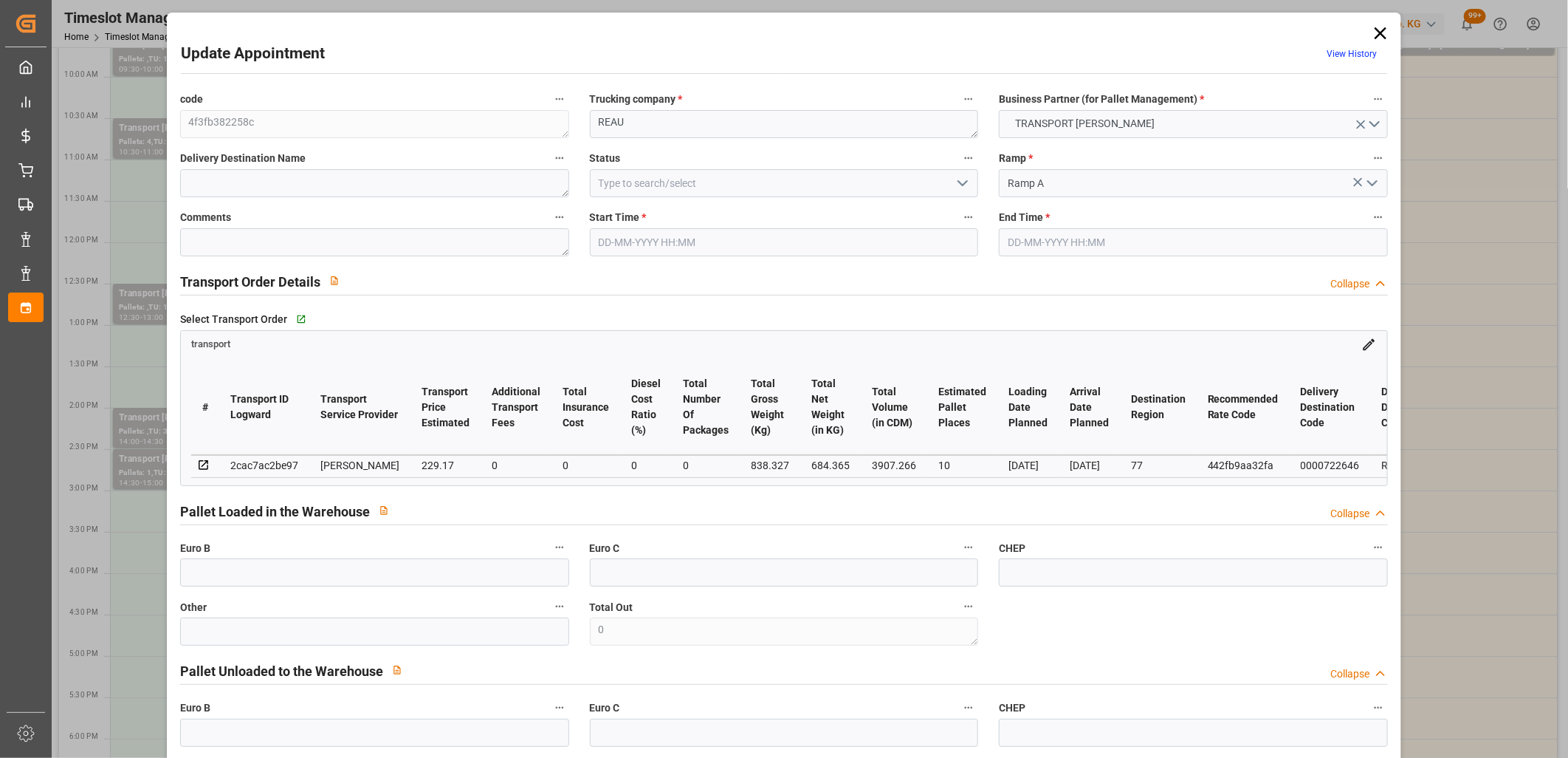
type input "17-10-2025 14:00"
type input "17-10-2025 14:30"
type input "14-10-2025 13:57"
type input "14-10-2025 11:33"
type input "21-10-2025"
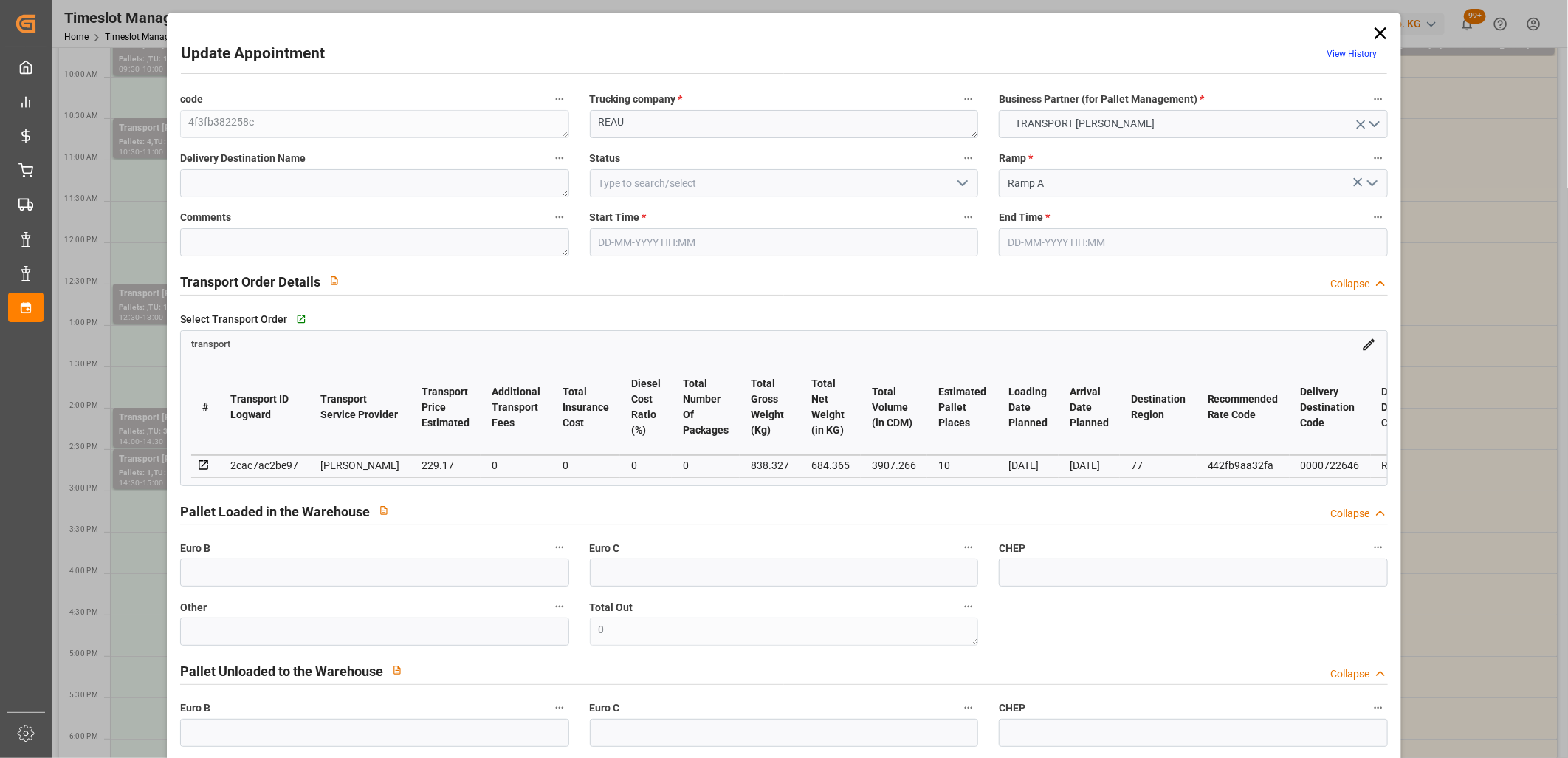
type input "20-10-2025"
click at [290, 462] on div "2cac7ac2be97" at bounding box center [264, 465] width 68 height 18
copy div "2cac7ac2be97"
click at [1378, 33] on icon at bounding box center [1381, 33] width 12 height 12
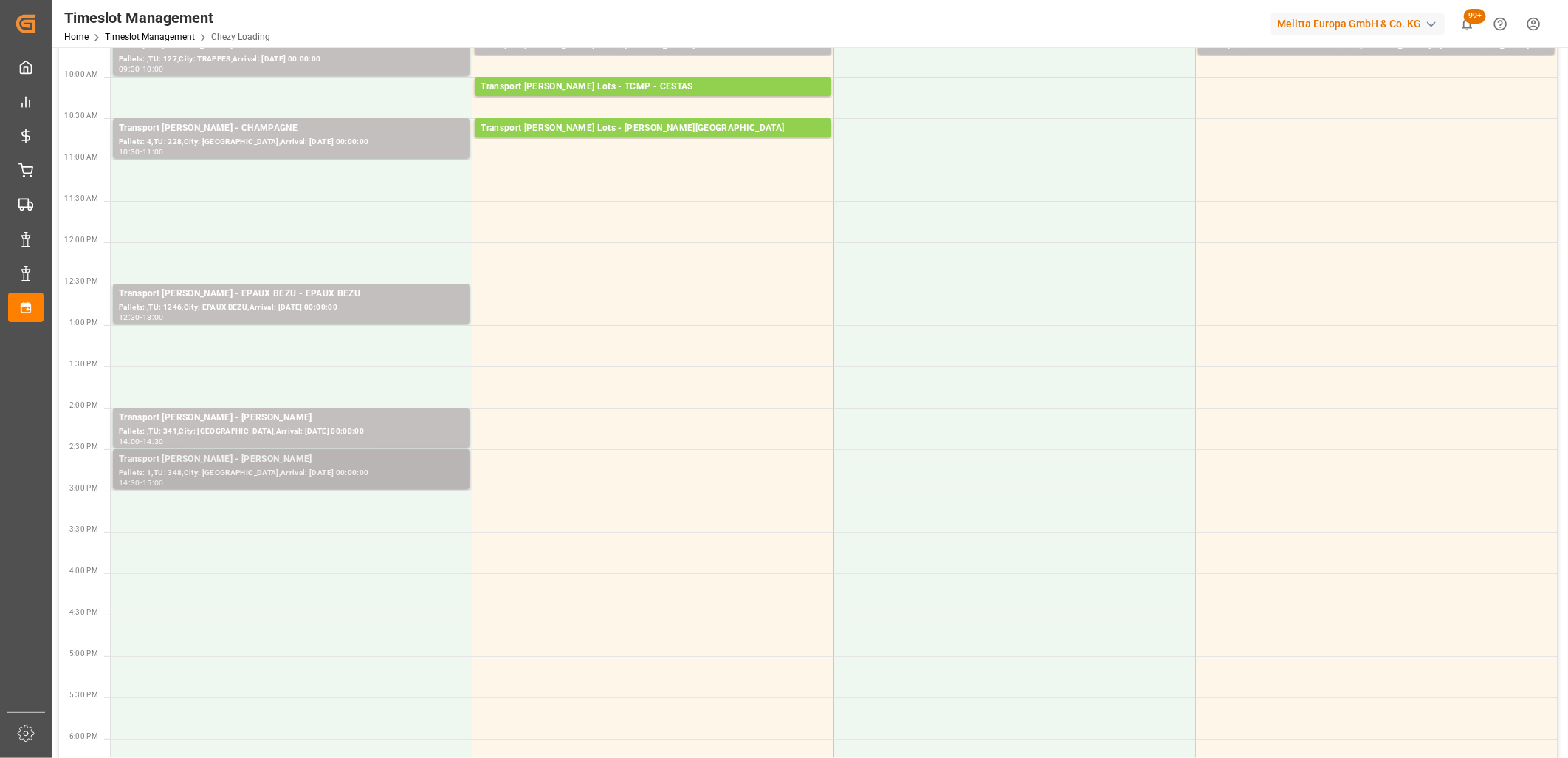
click at [296, 458] on div "Transport Delisle - REAU - REAU" at bounding box center [291, 460] width 345 height 15
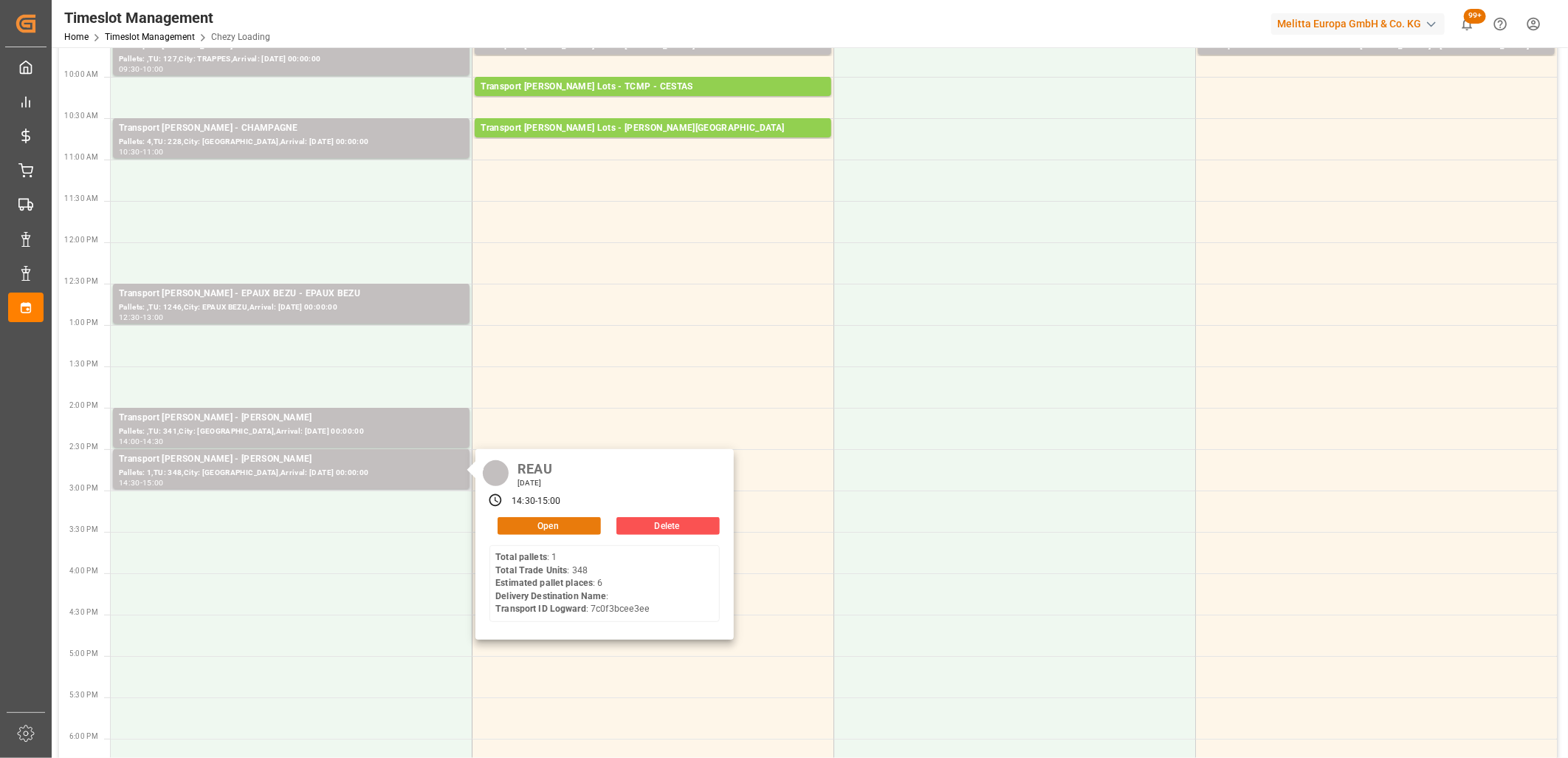
click at [586, 525] on button "Open" at bounding box center [548, 526] width 103 height 18
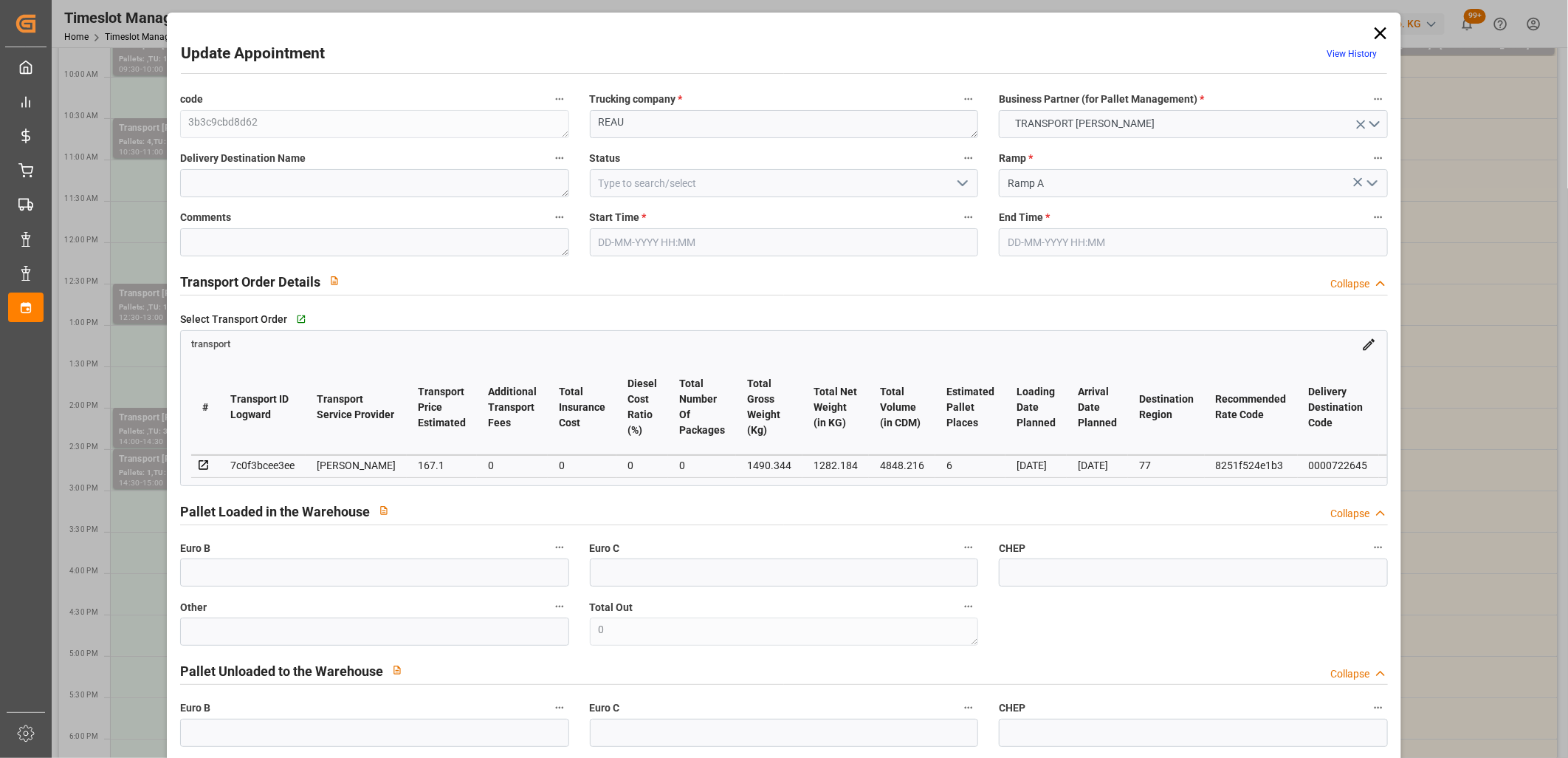
type input "17-10-2025 14:30"
type input "17-10-2025 15:00"
type input "15-10-2025 12:05"
type input "15-10-2025 11:38"
type input "20-10-2025"
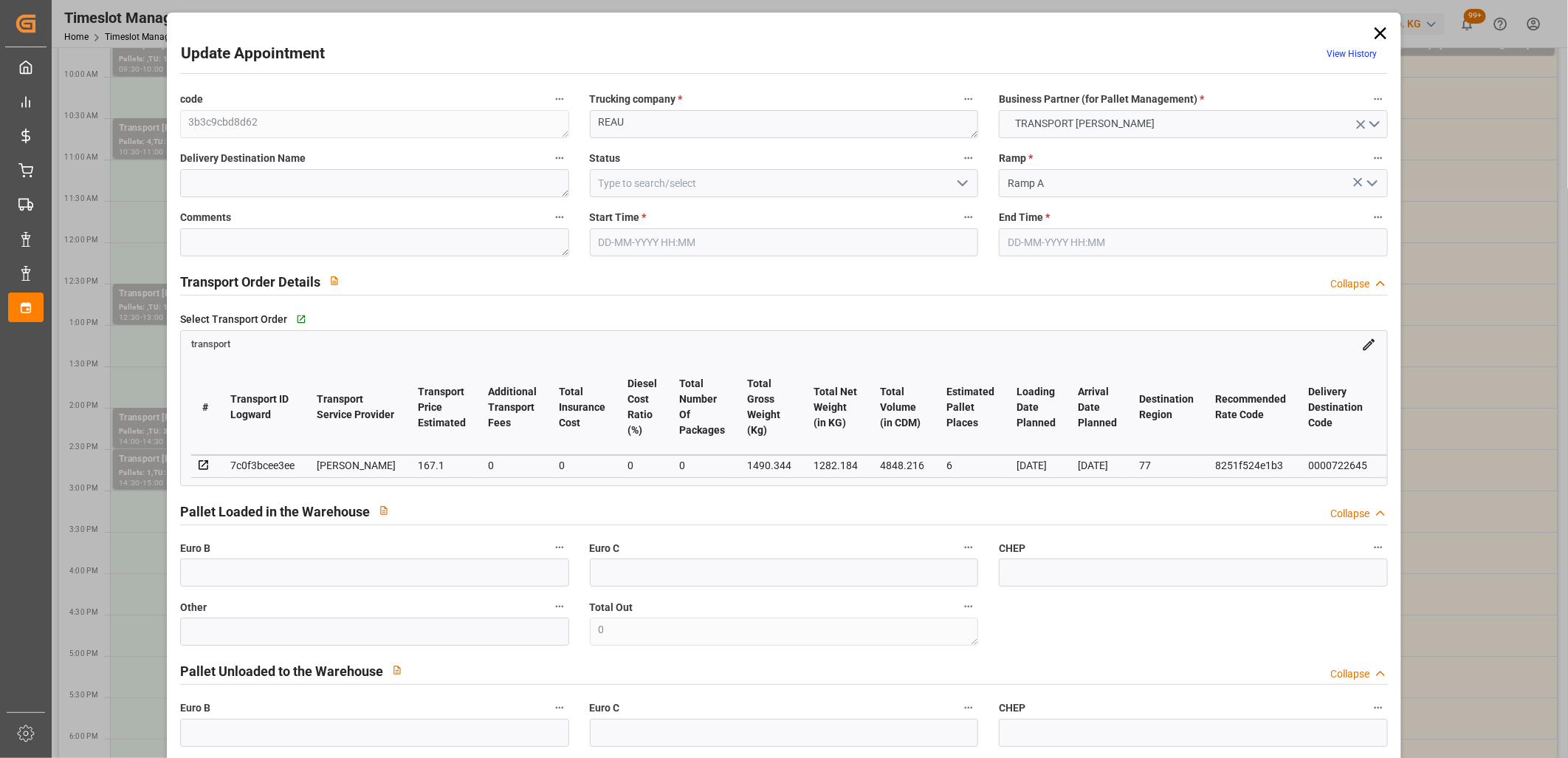
type input "20-10-2025"
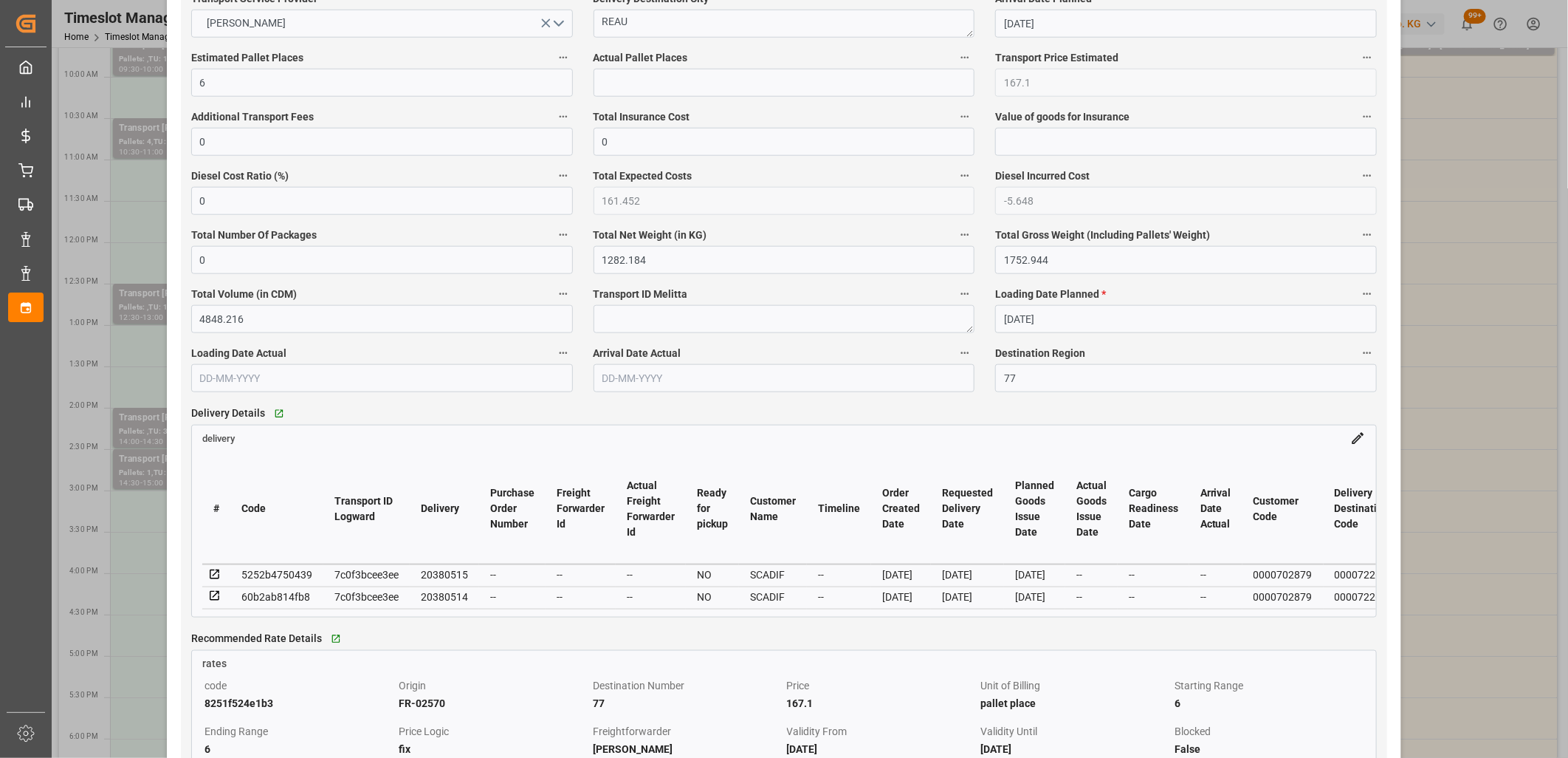
scroll to position [903, 0]
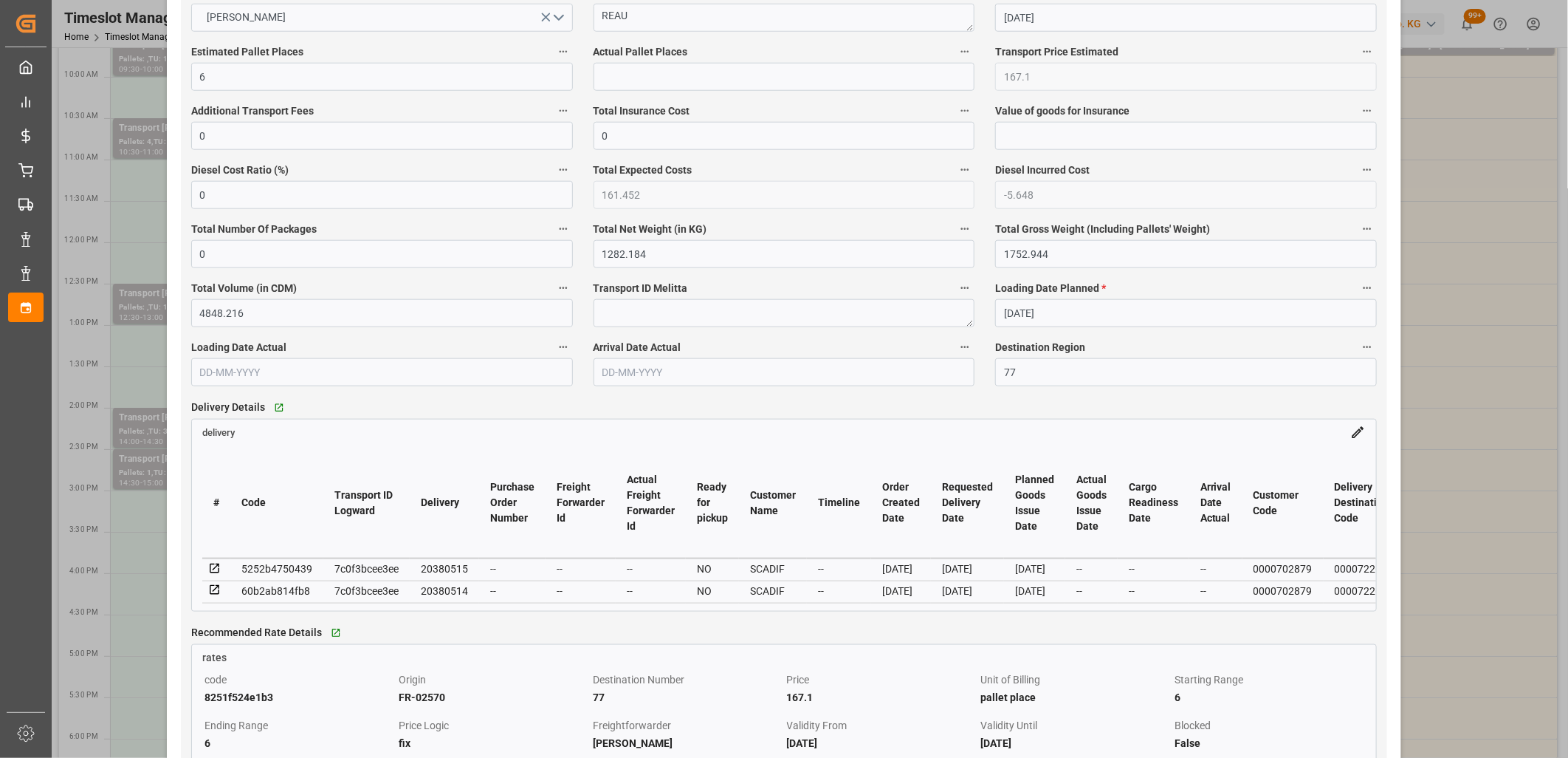
click at [214, 571] on icon at bounding box center [214, 568] width 10 height 10
click at [217, 591] on icon at bounding box center [215, 590] width 14 height 14
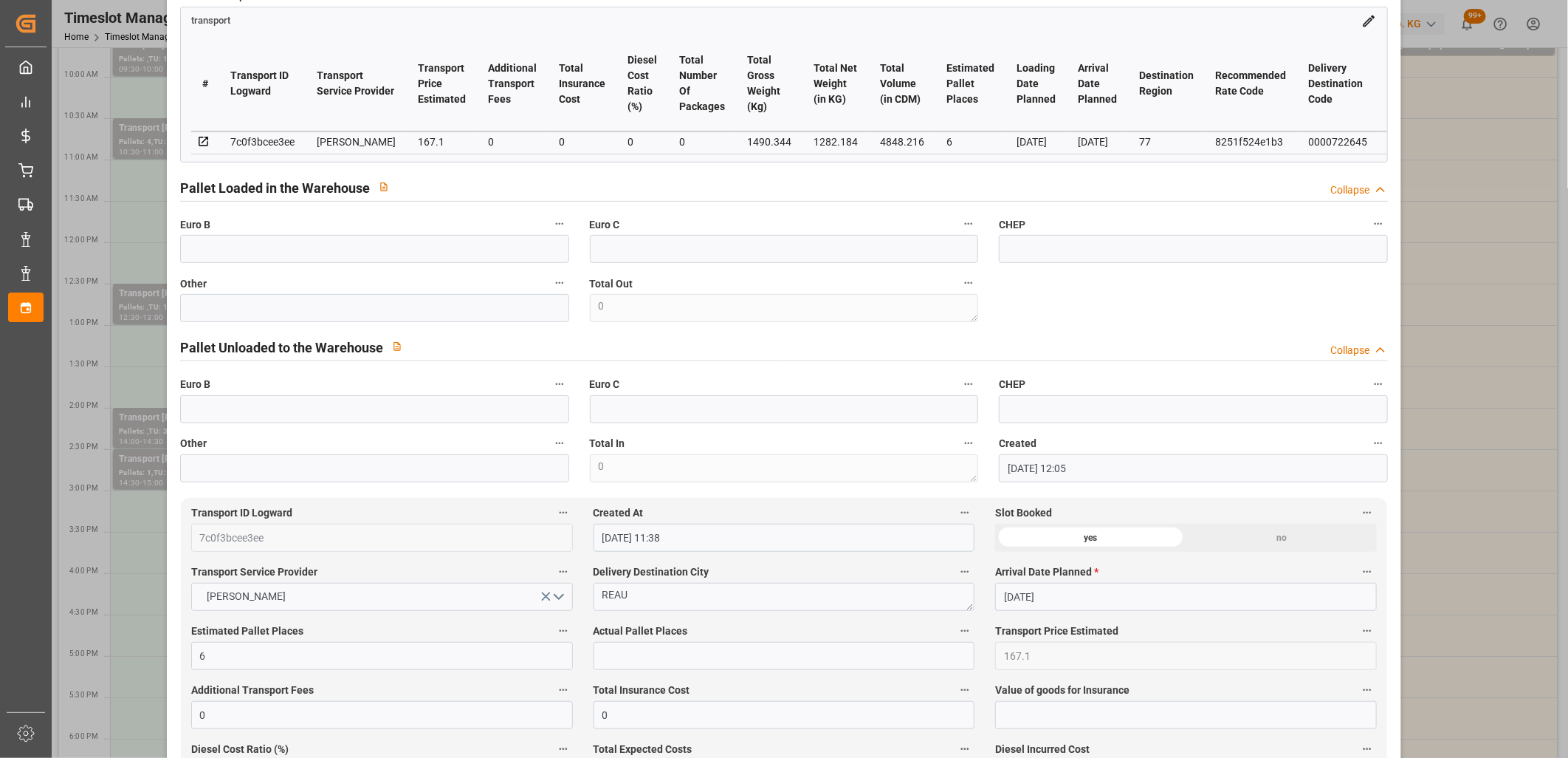
scroll to position [164, 0]
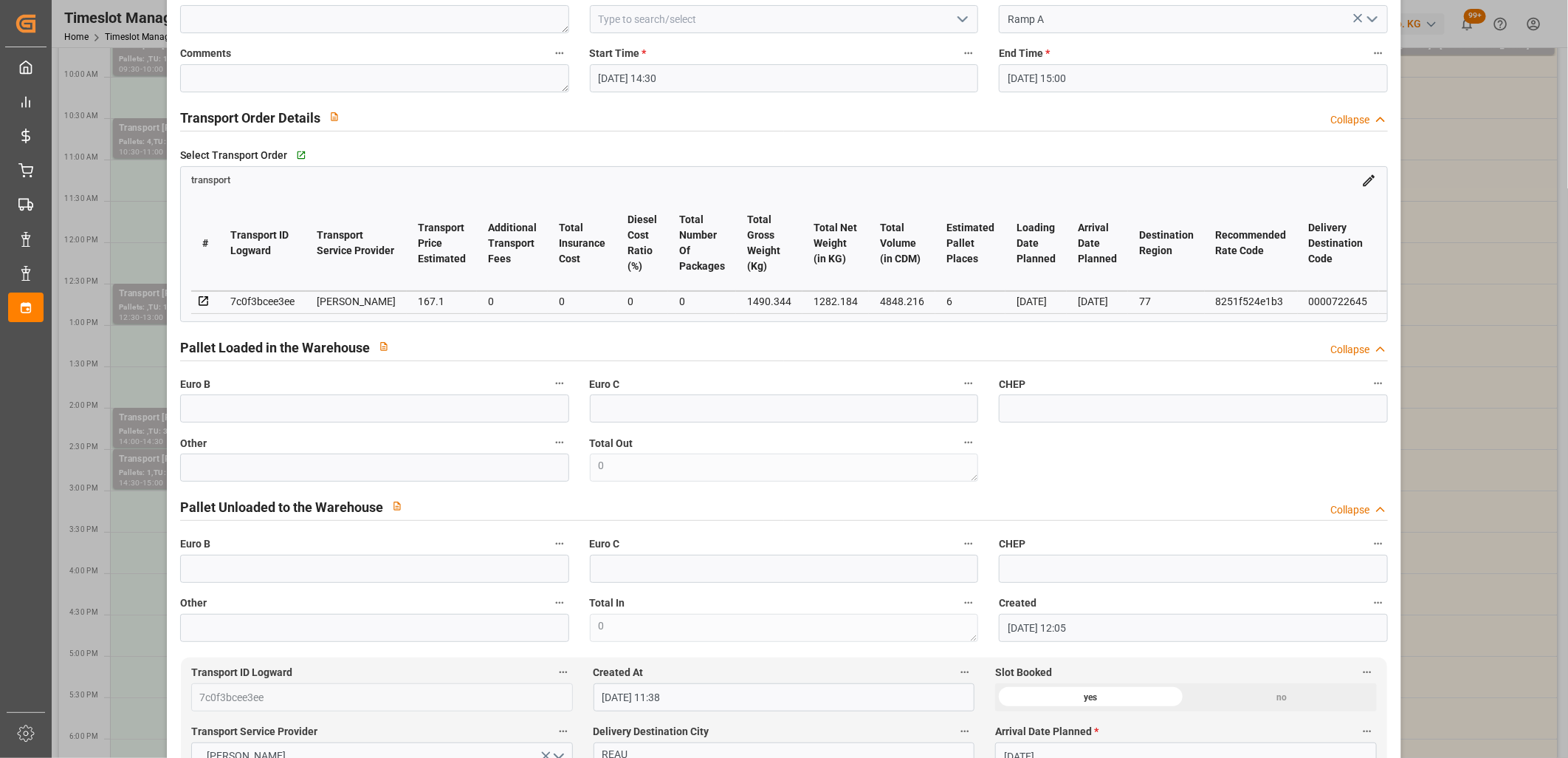
click at [277, 293] on div "7c0f3bcee3ee" at bounding box center [262, 302] width 64 height 18
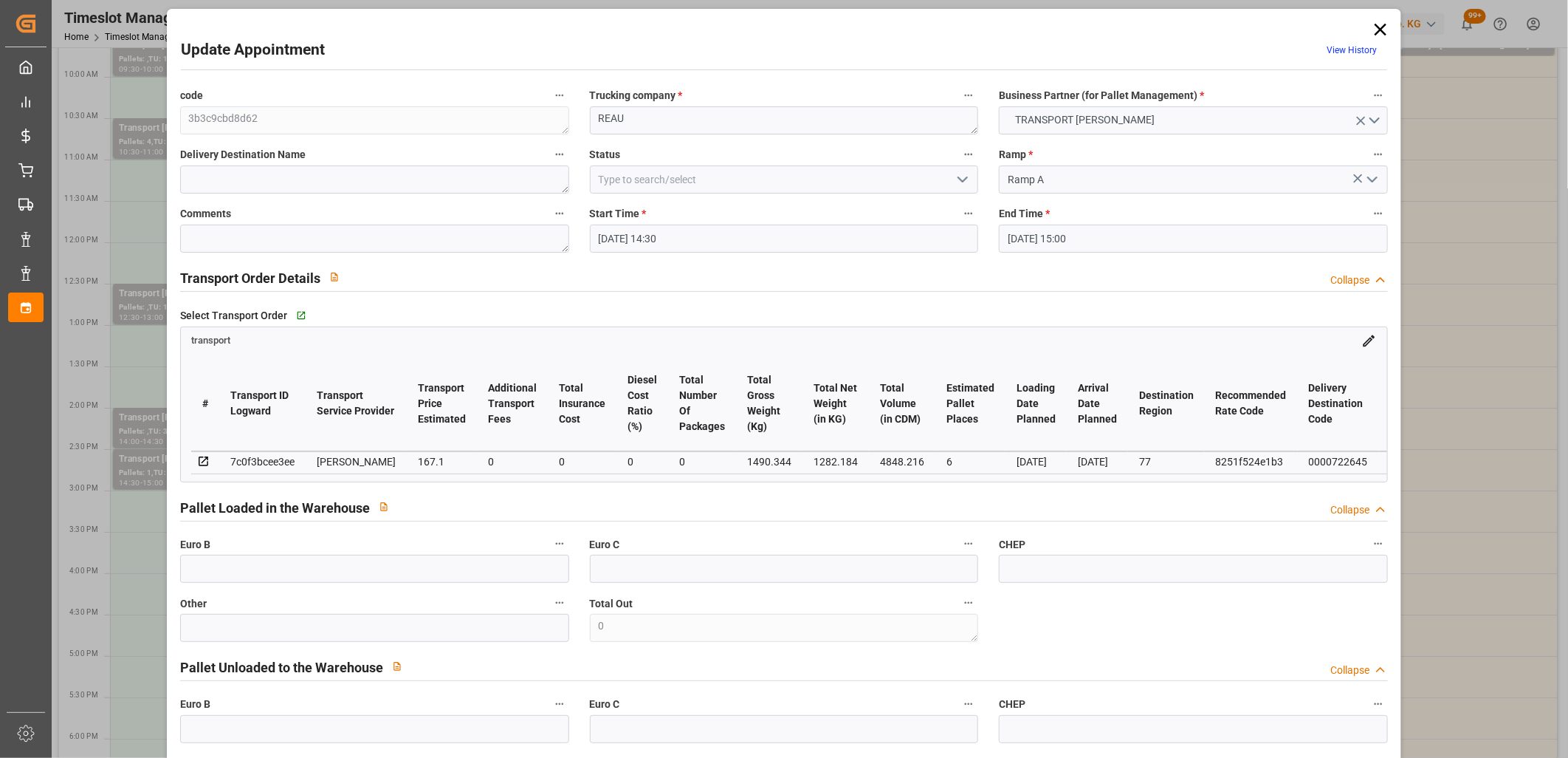
scroll to position [0, 0]
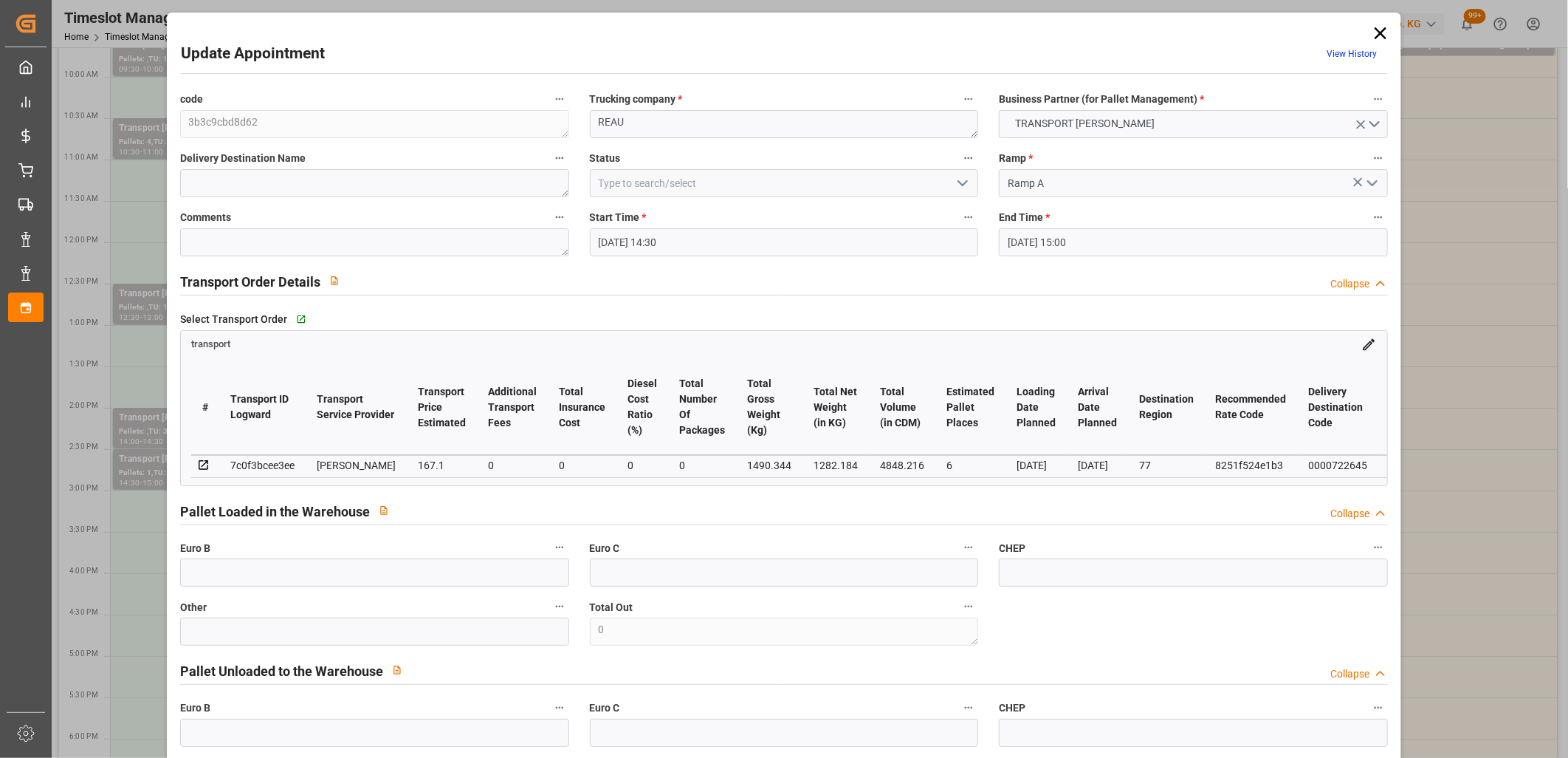
click at [250, 464] on div "7c0f3bcee3ee" at bounding box center [262, 465] width 64 height 18
copy div "7c0f3bcee3ee"
click at [1374, 32] on icon at bounding box center [1380, 32] width 20 height 20
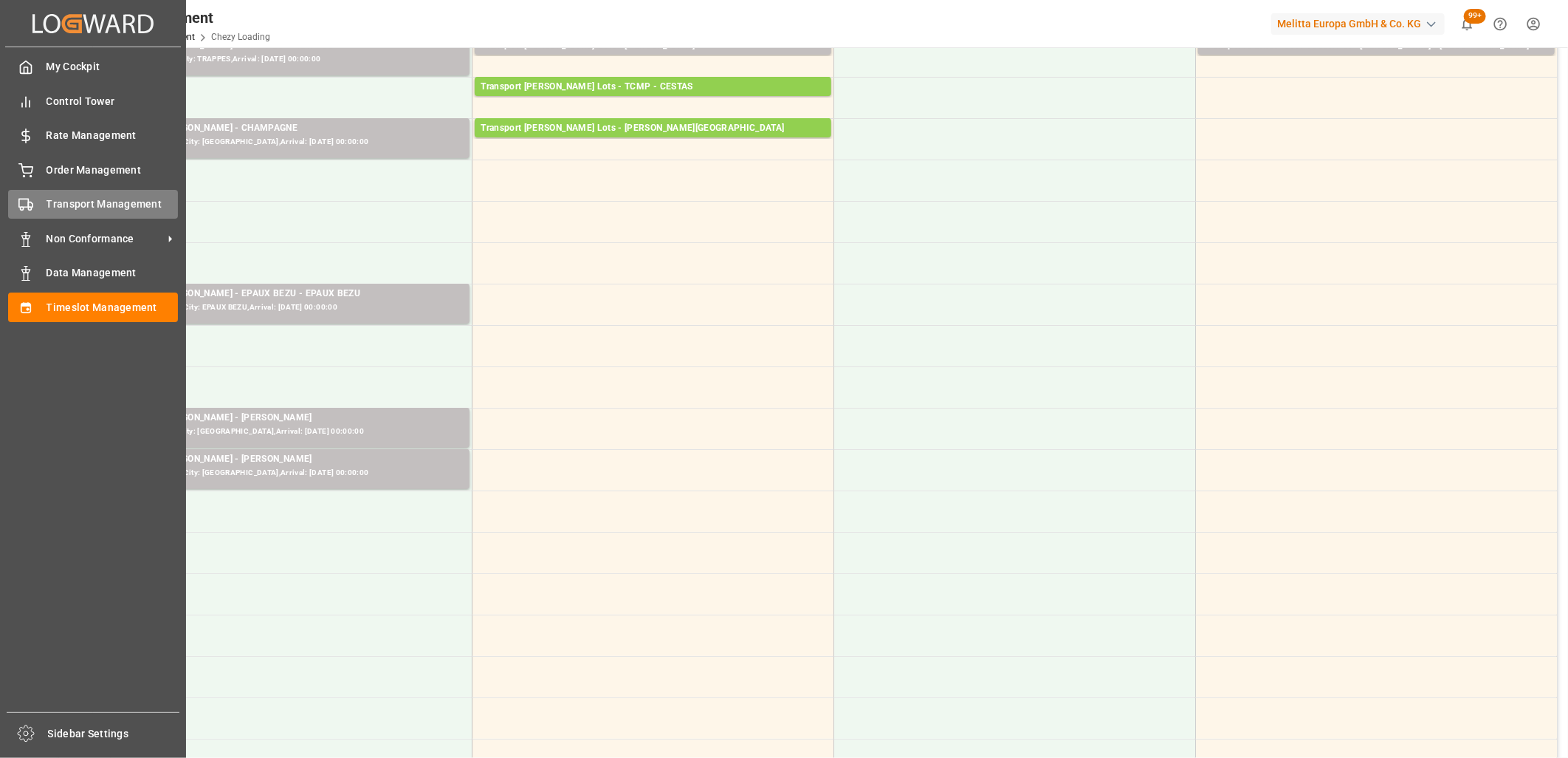
click at [39, 209] on div "Transport Management Transport Management" at bounding box center [93, 204] width 170 height 29
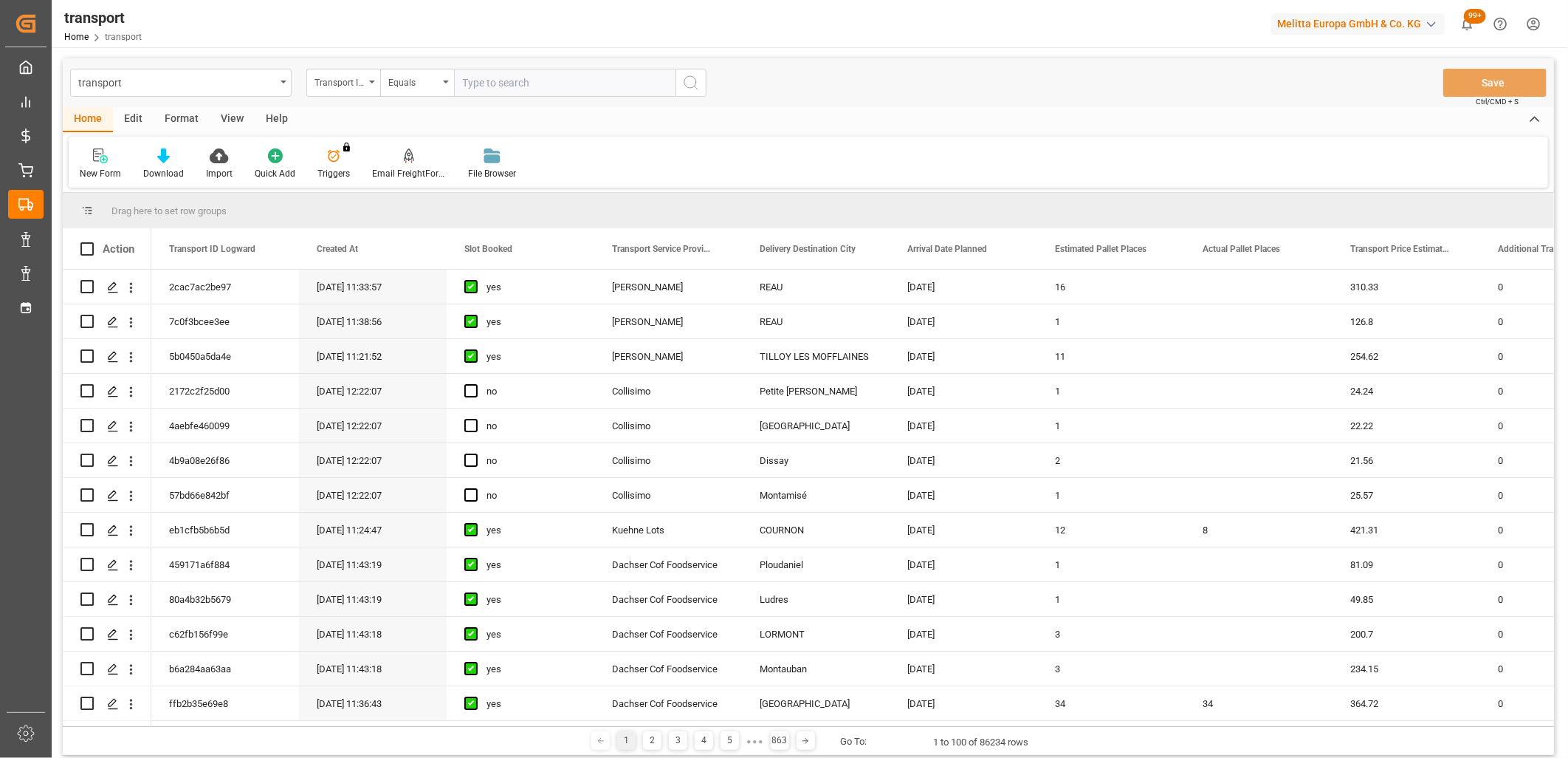
type input "7c0f3bcee3ee"
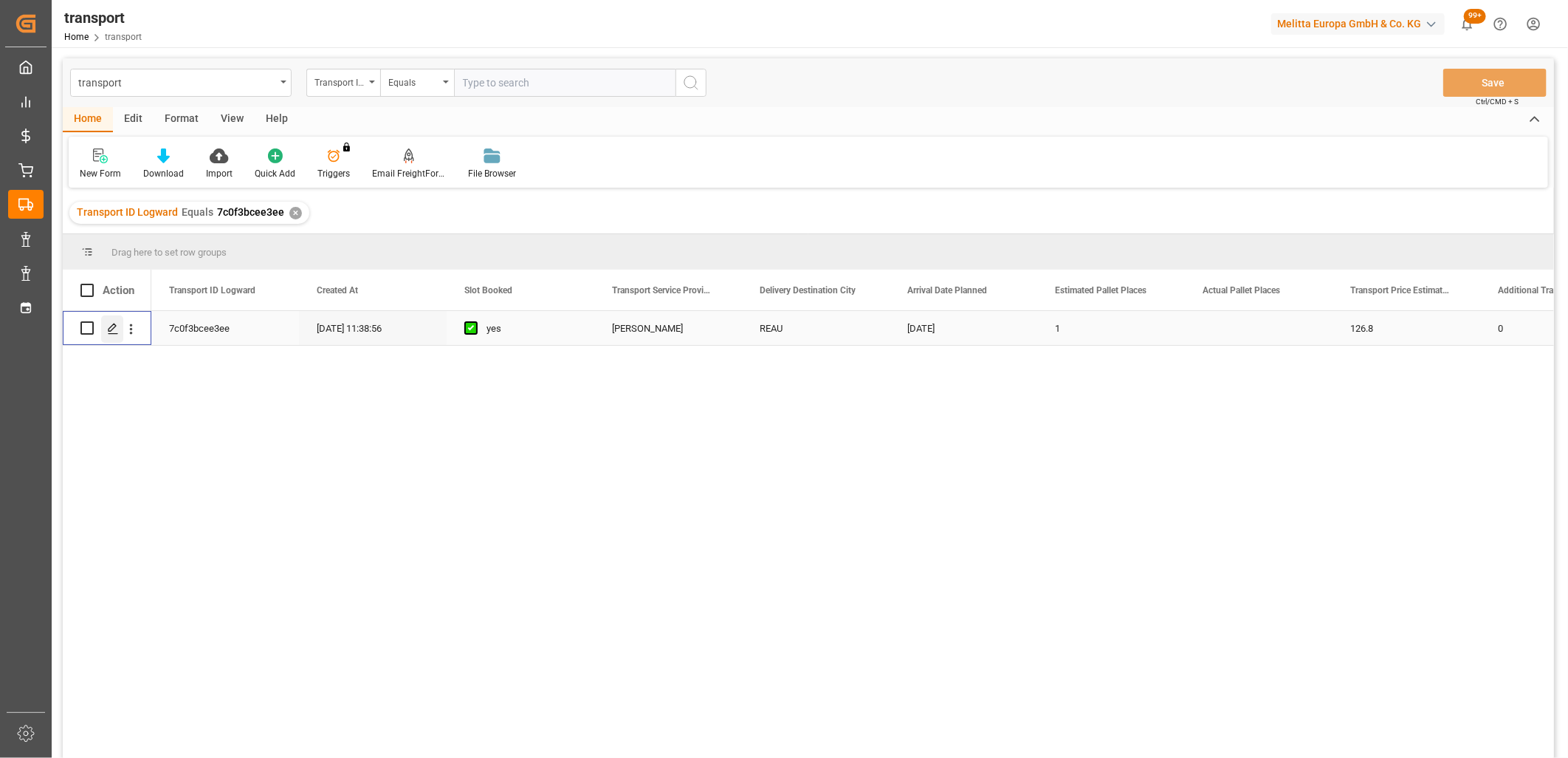
click at [118, 334] on icon "Press SPACE to select this row." at bounding box center [113, 329] width 12 height 12
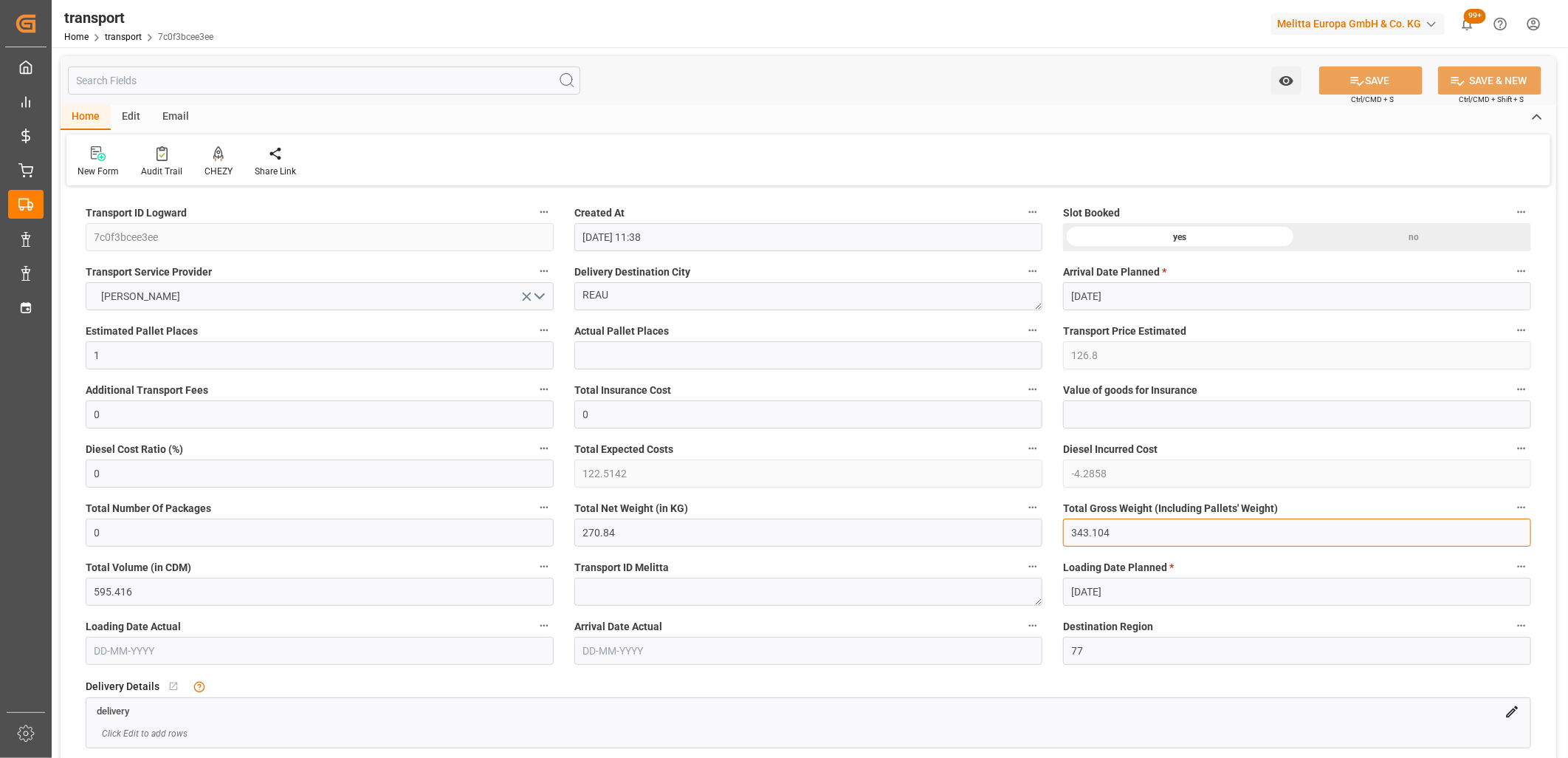
drag, startPoint x: 1117, startPoint y: 533, endPoint x: 1002, endPoint y: 523, distance: 115.4
type input "0"
drag, startPoint x: 702, startPoint y: 527, endPoint x: 506, endPoint y: 529, distance: 196.0
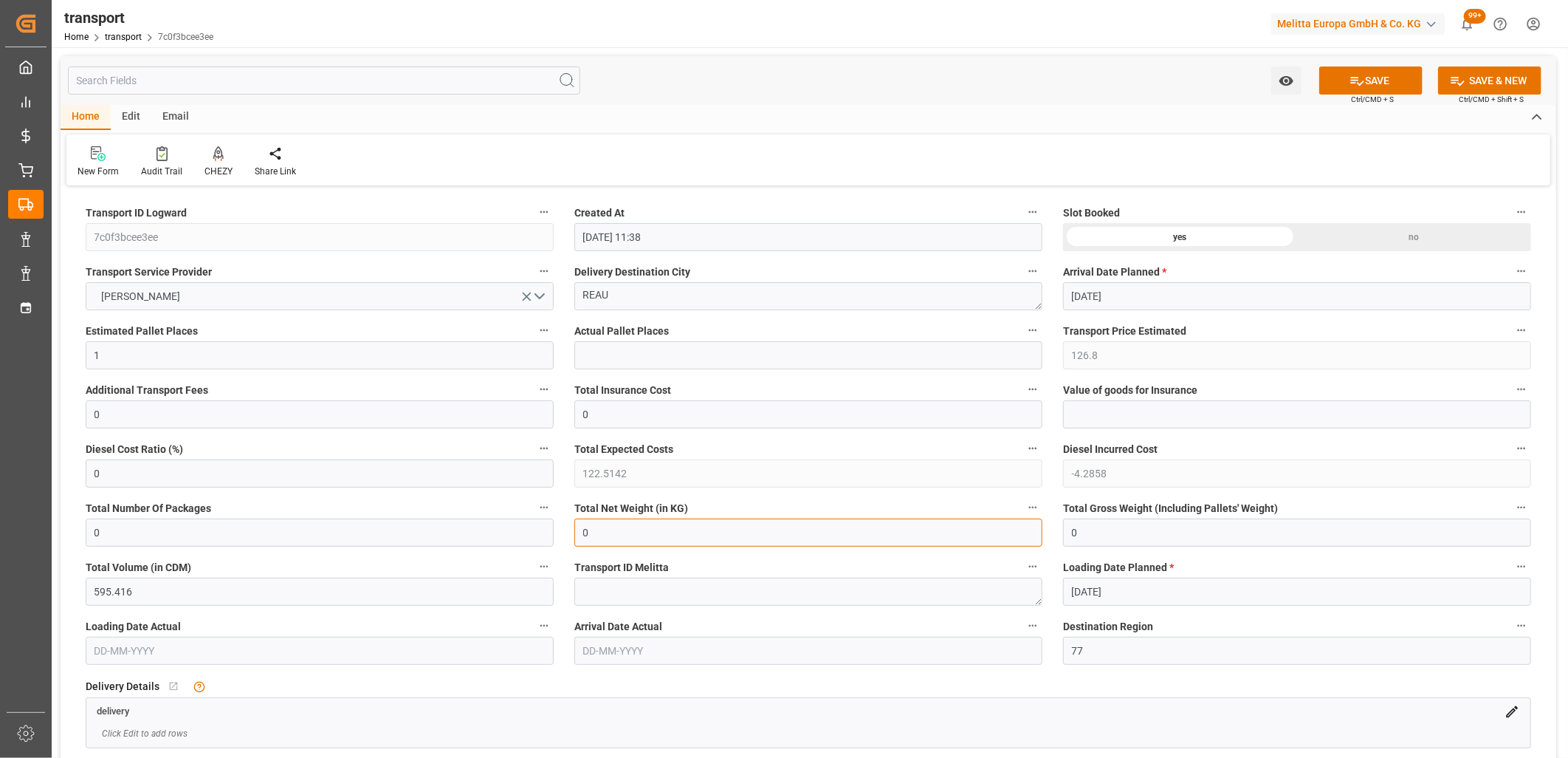
type input "0"
drag, startPoint x: 92, startPoint y: 353, endPoint x: 74, endPoint y: 353, distance: 18.0
click at [75, 353] on div "Estimated Pallet Places 1" at bounding box center [320, 345] width 489 height 59
type input "0"
click at [528, 293] on icon "open menu" at bounding box center [527, 297] width 16 height 16
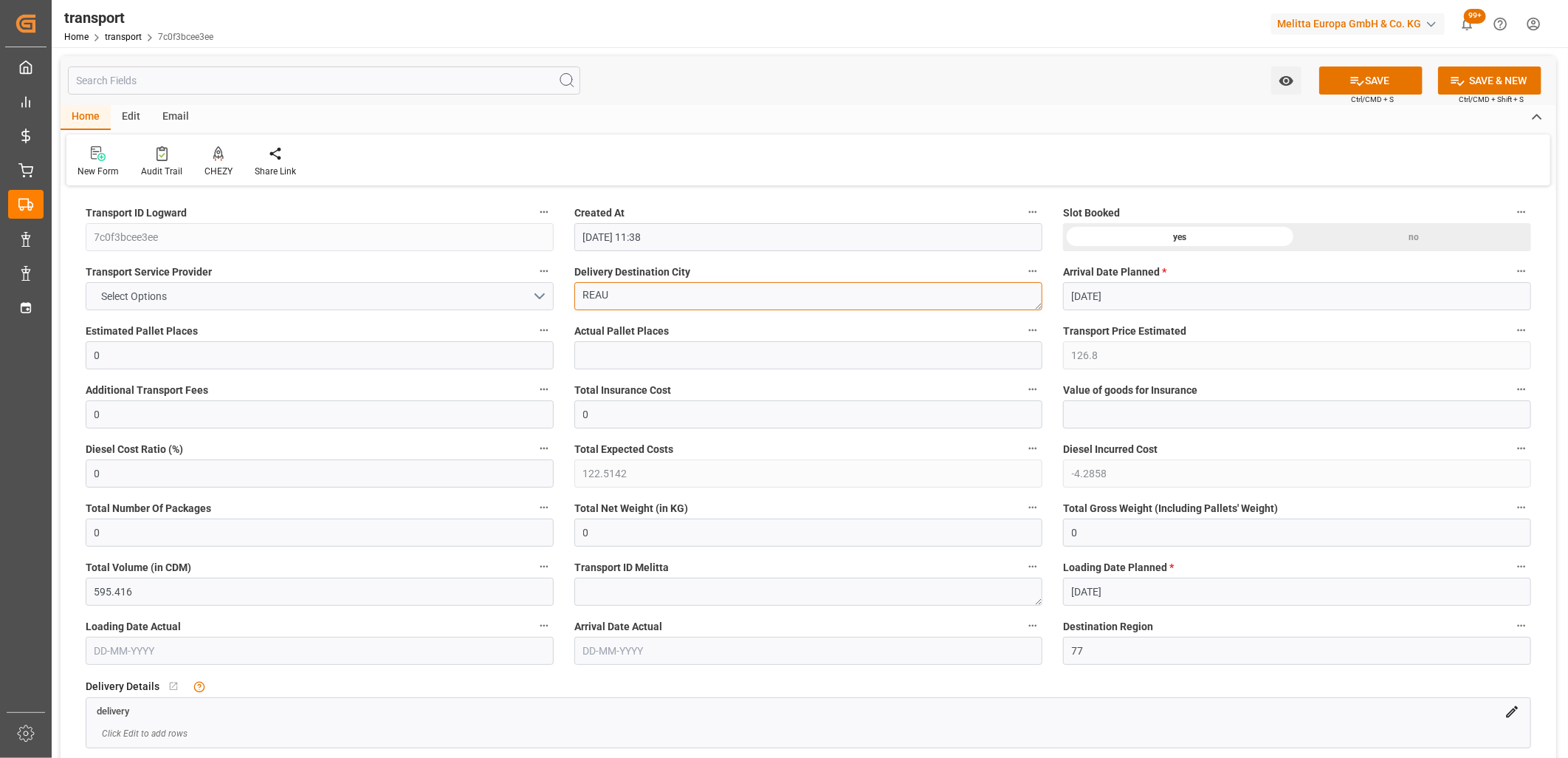
drag, startPoint x: 628, startPoint y: 294, endPoint x: 566, endPoint y: 297, distance: 62.1
click at [566, 297] on div "Delivery Destination City REAU" at bounding box center [809, 286] width 489 height 59
click at [1404, 233] on div "no" at bounding box center [1414, 236] width 234 height 28
click at [1352, 76] on icon at bounding box center [1357, 81] width 16 height 16
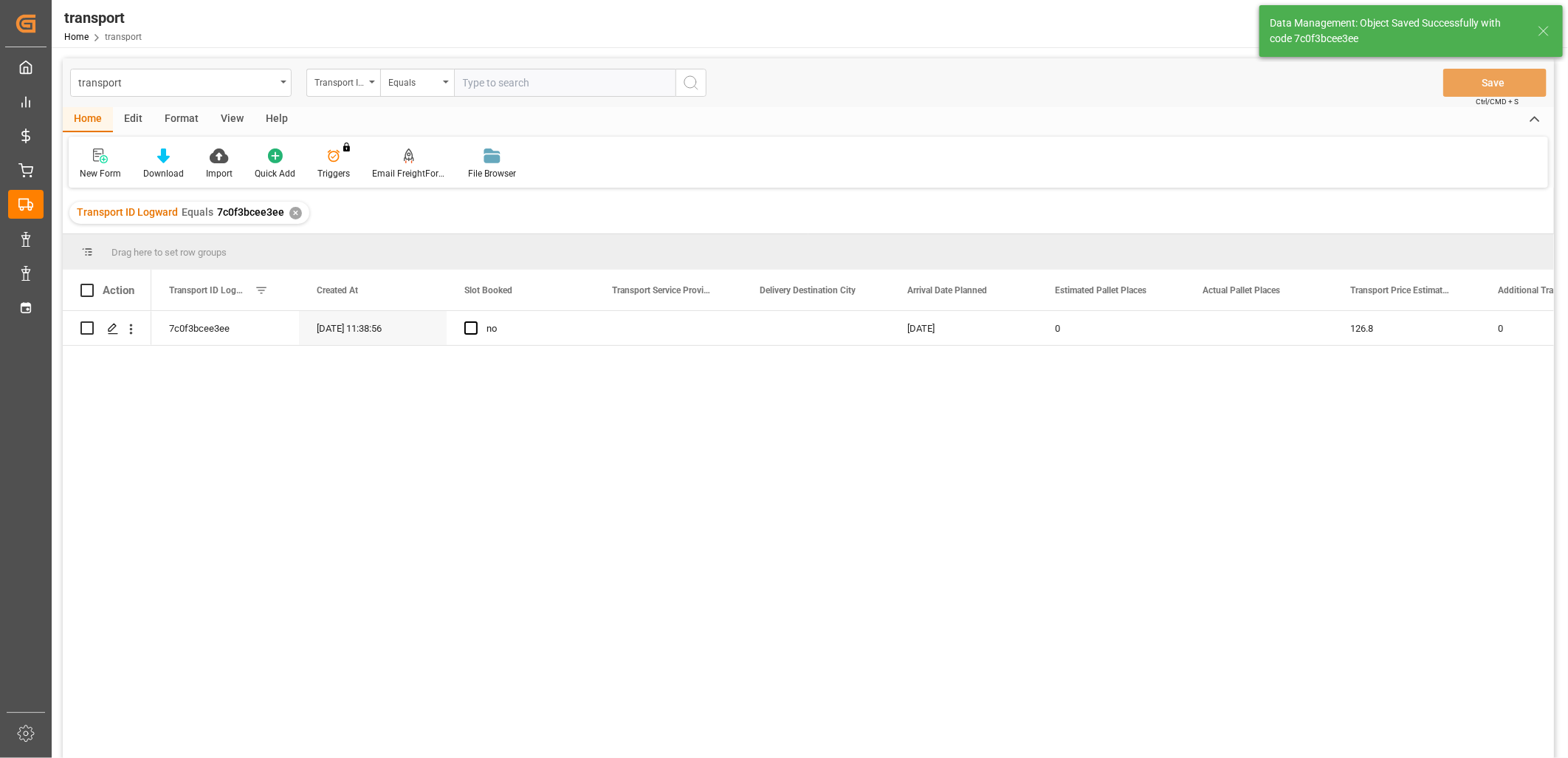
click at [135, 115] on div "Edit" at bounding box center [133, 119] width 41 height 25
click at [87, 326] on input "Press Space to toggle row selection (unchecked)" at bounding box center [87, 328] width 14 height 14
checkbox input "true"
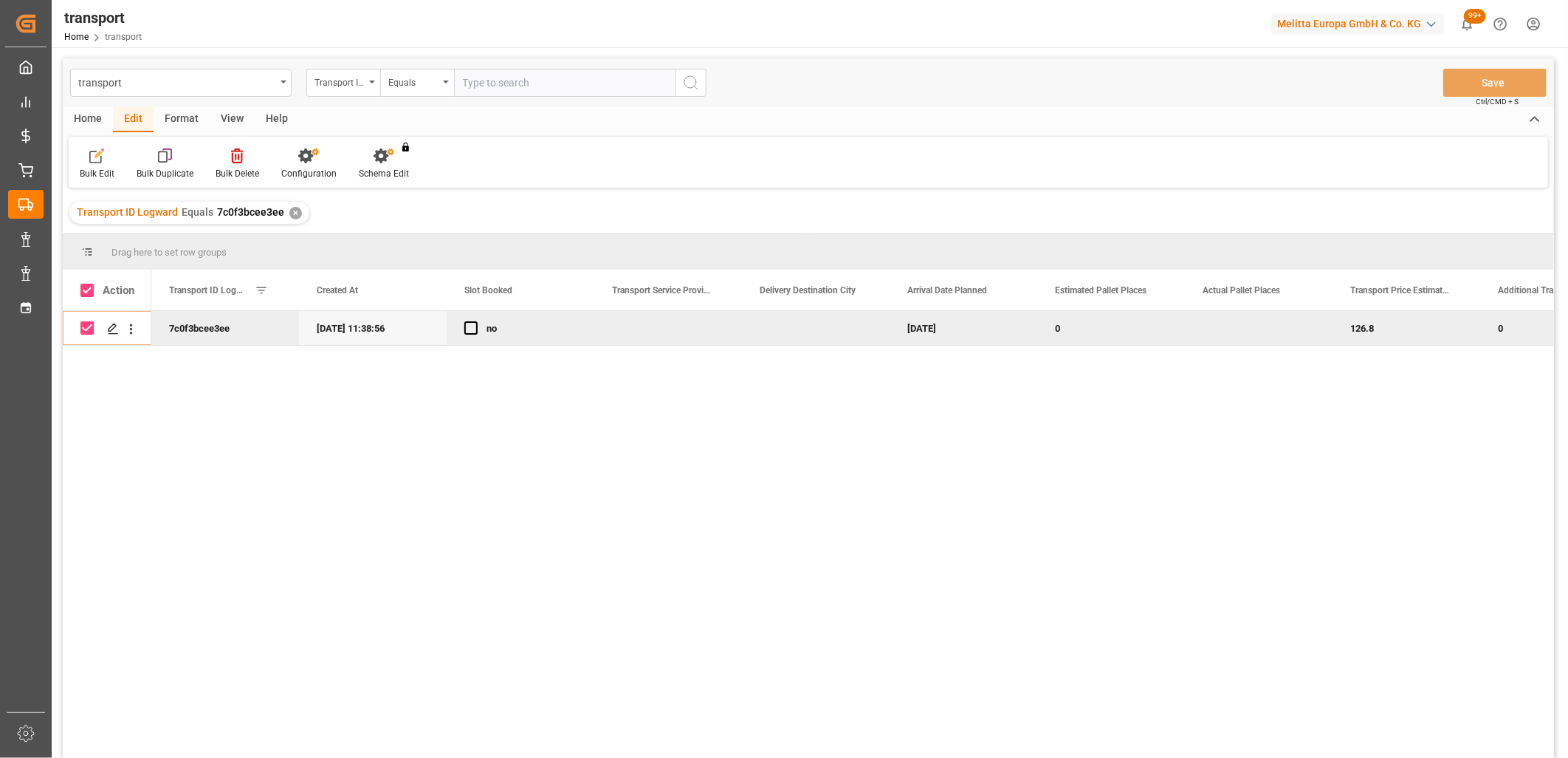
click at [240, 158] on icon at bounding box center [237, 156] width 12 height 15
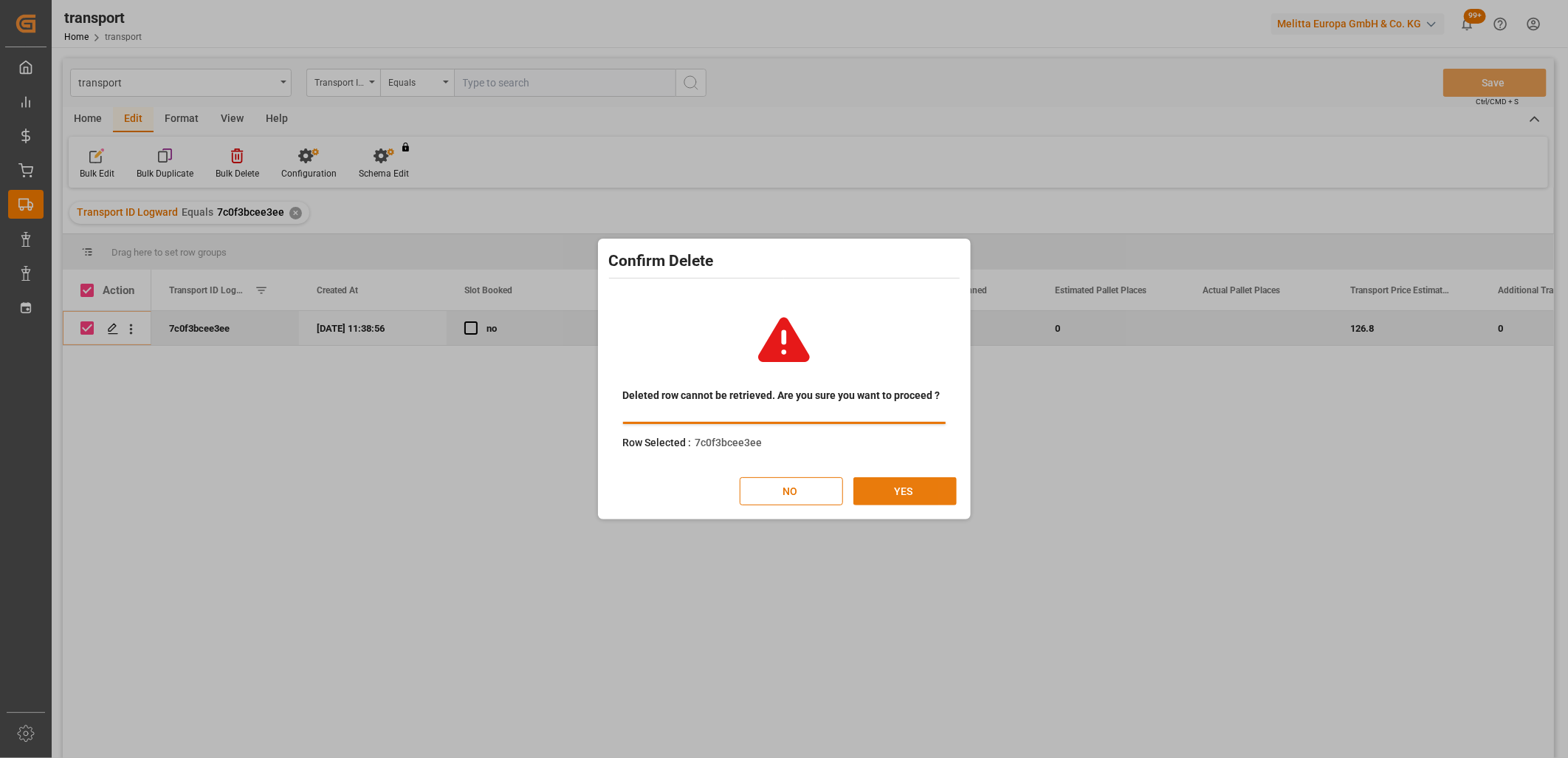
click at [891, 493] on button "YES" at bounding box center [904, 491] width 103 height 28
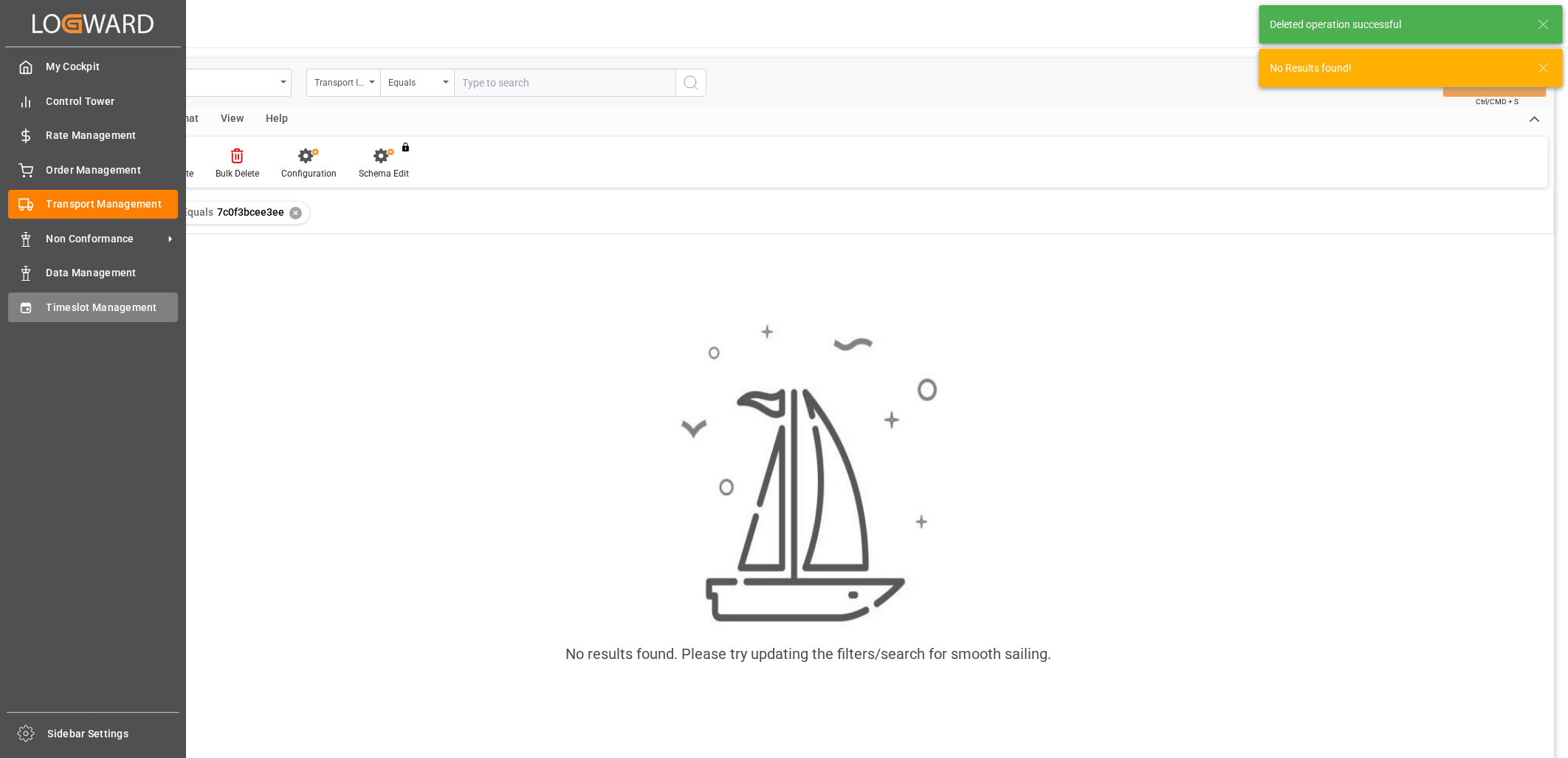
click at [20, 304] on icon at bounding box center [25, 307] width 10 height 11
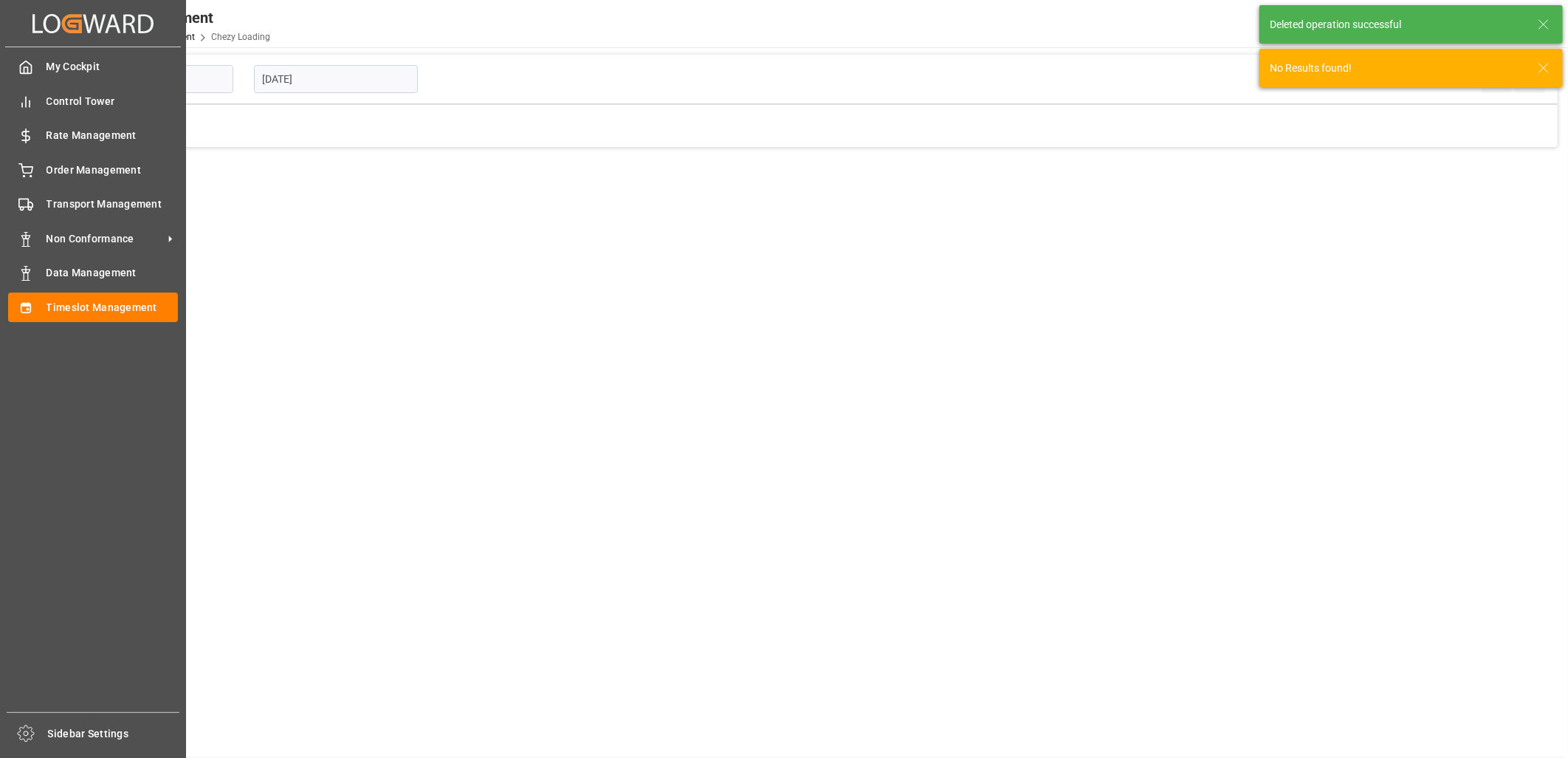
type input "Chezy Loading"
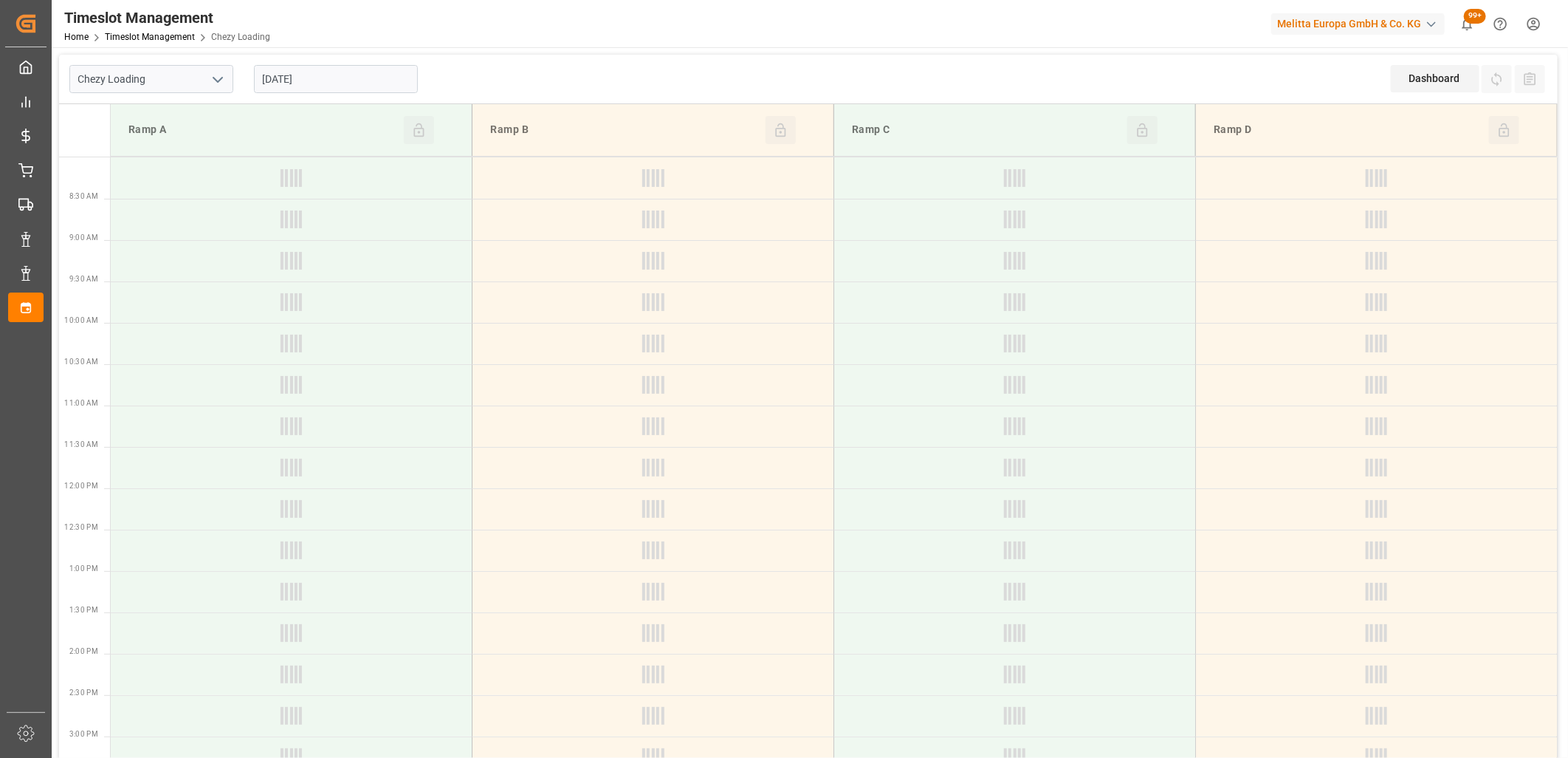
click at [353, 78] on input "[DATE]" at bounding box center [336, 78] width 164 height 28
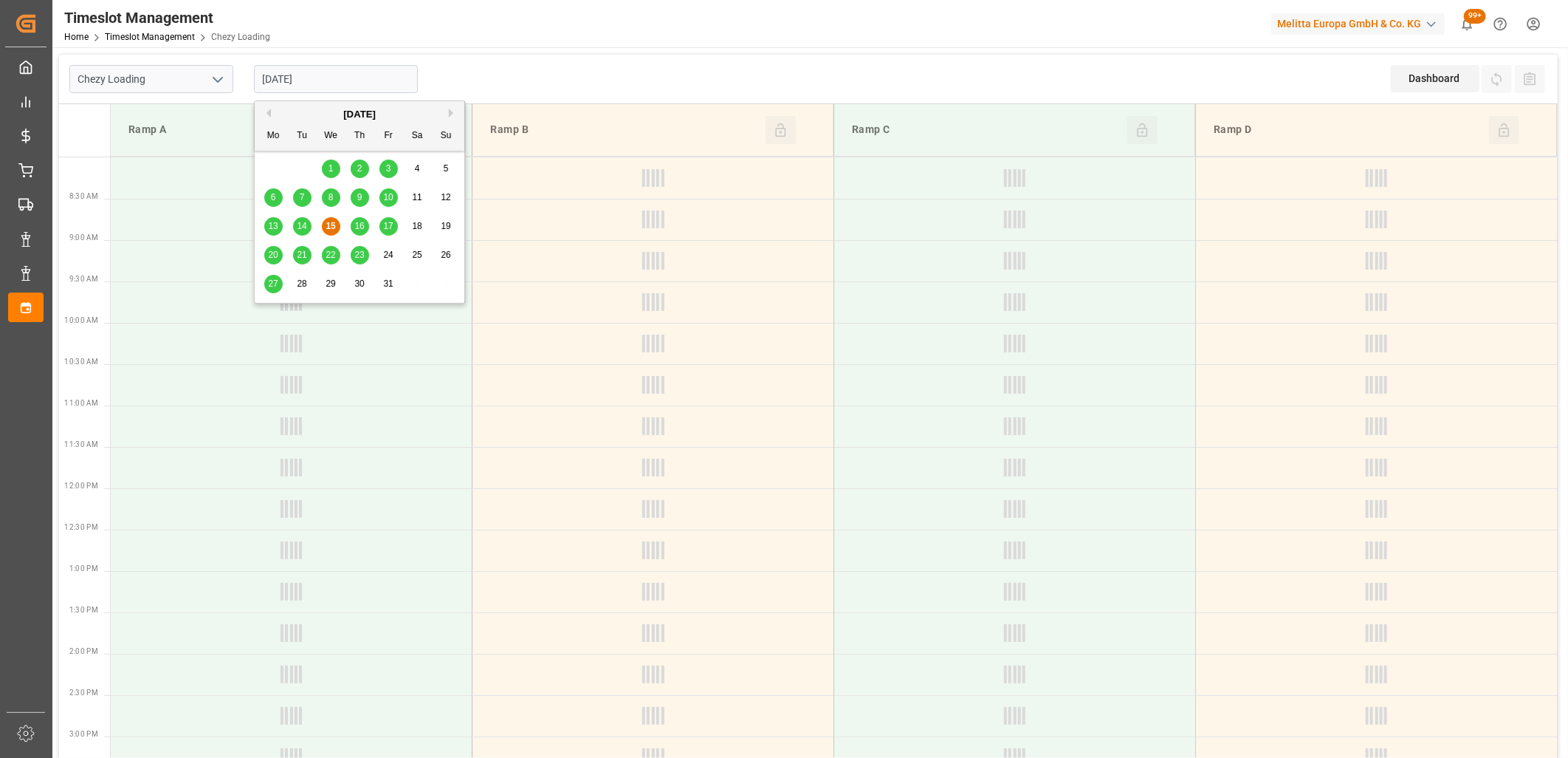
click at [384, 227] on span "17" at bounding box center [387, 226] width 10 height 11
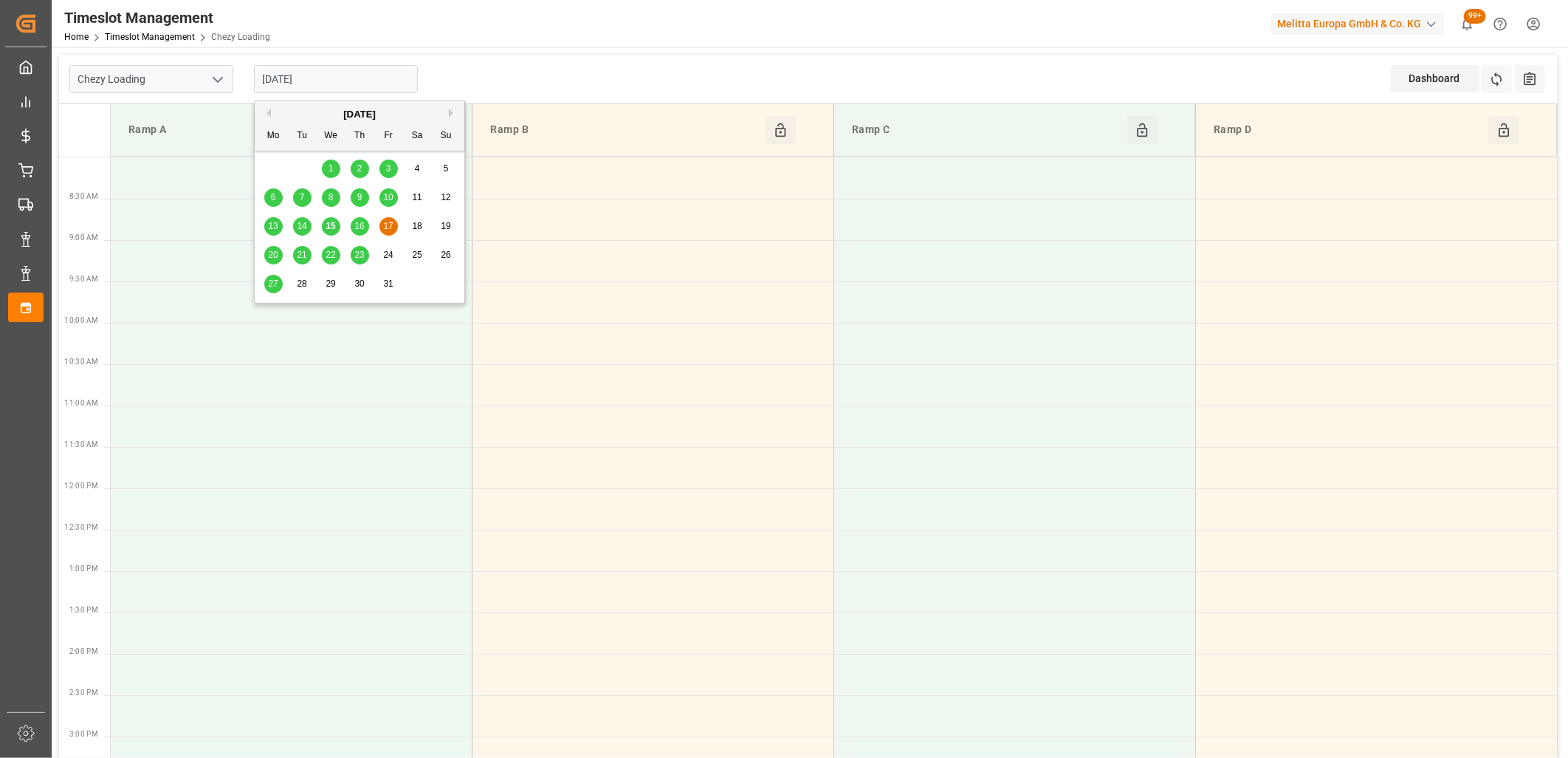
click at [351, 87] on input "17-10-2025" at bounding box center [336, 78] width 164 height 28
click at [359, 223] on span "16" at bounding box center [359, 226] width 10 height 11
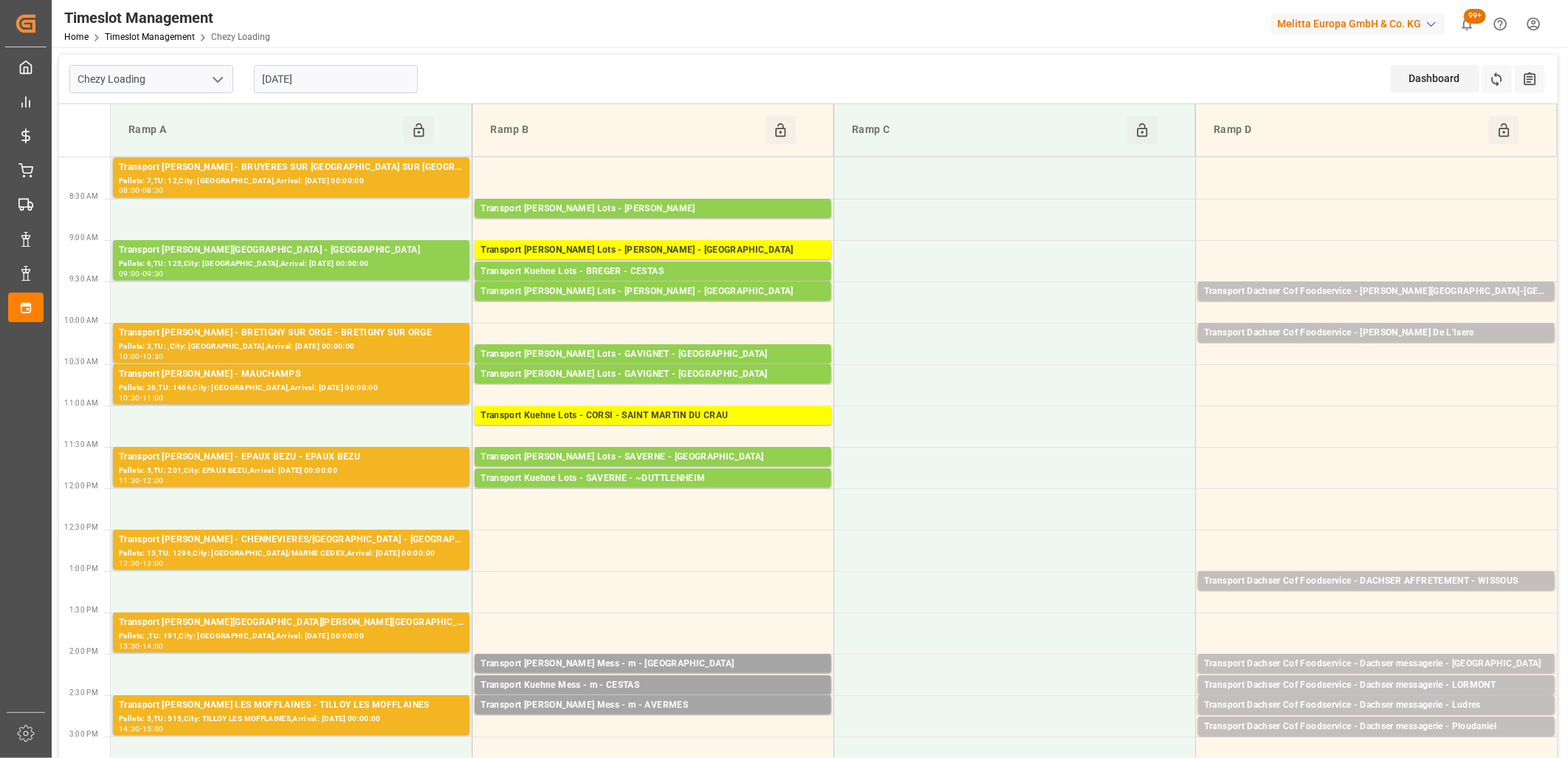
click at [360, 89] on input "16-10-2025" at bounding box center [336, 78] width 164 height 28
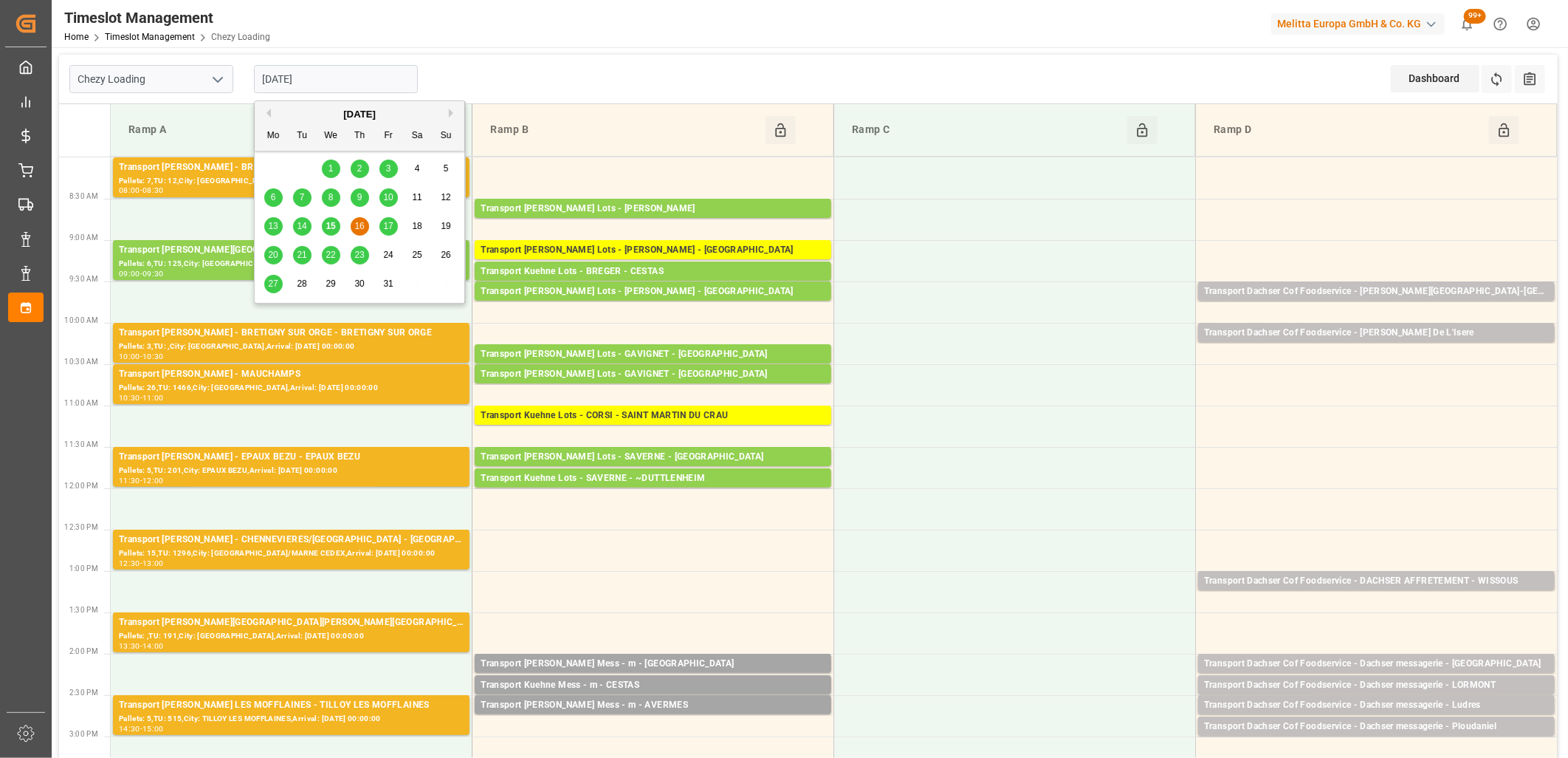
click at [390, 229] on span "17" at bounding box center [387, 226] width 10 height 11
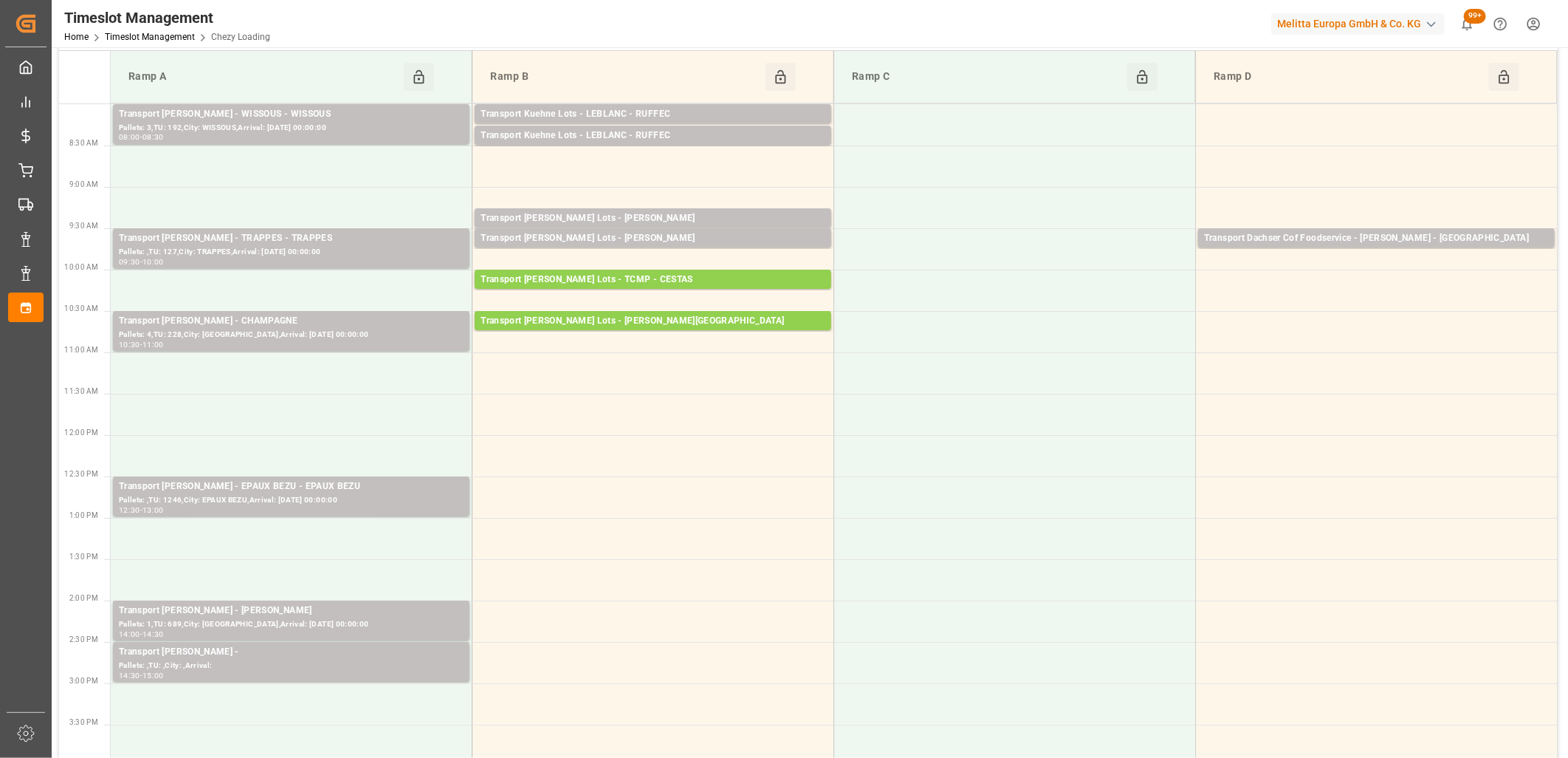
scroll to position [82, 0]
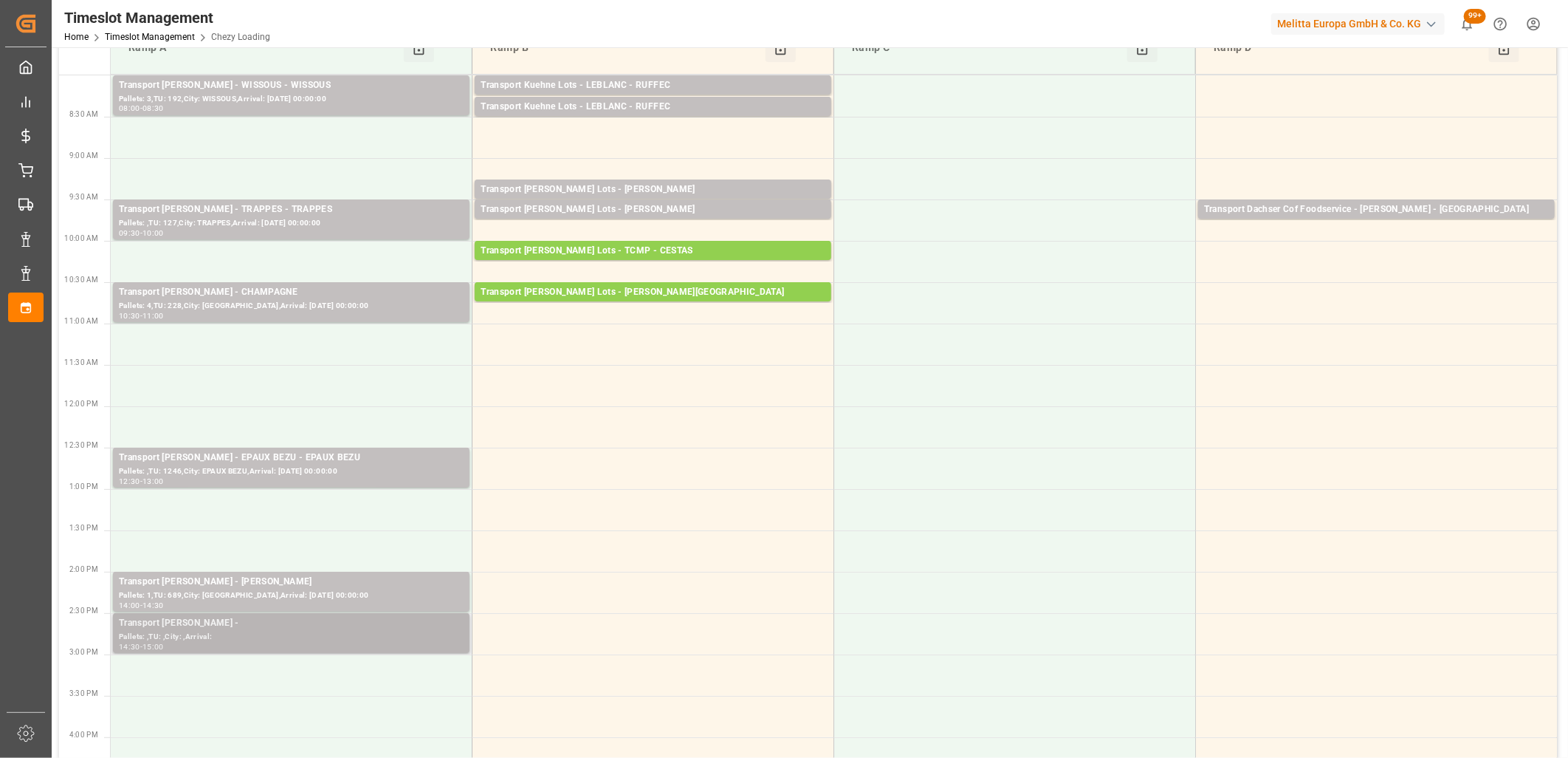
click at [255, 623] on div "Transport Delisle - REAU -" at bounding box center [291, 623] width 345 height 15
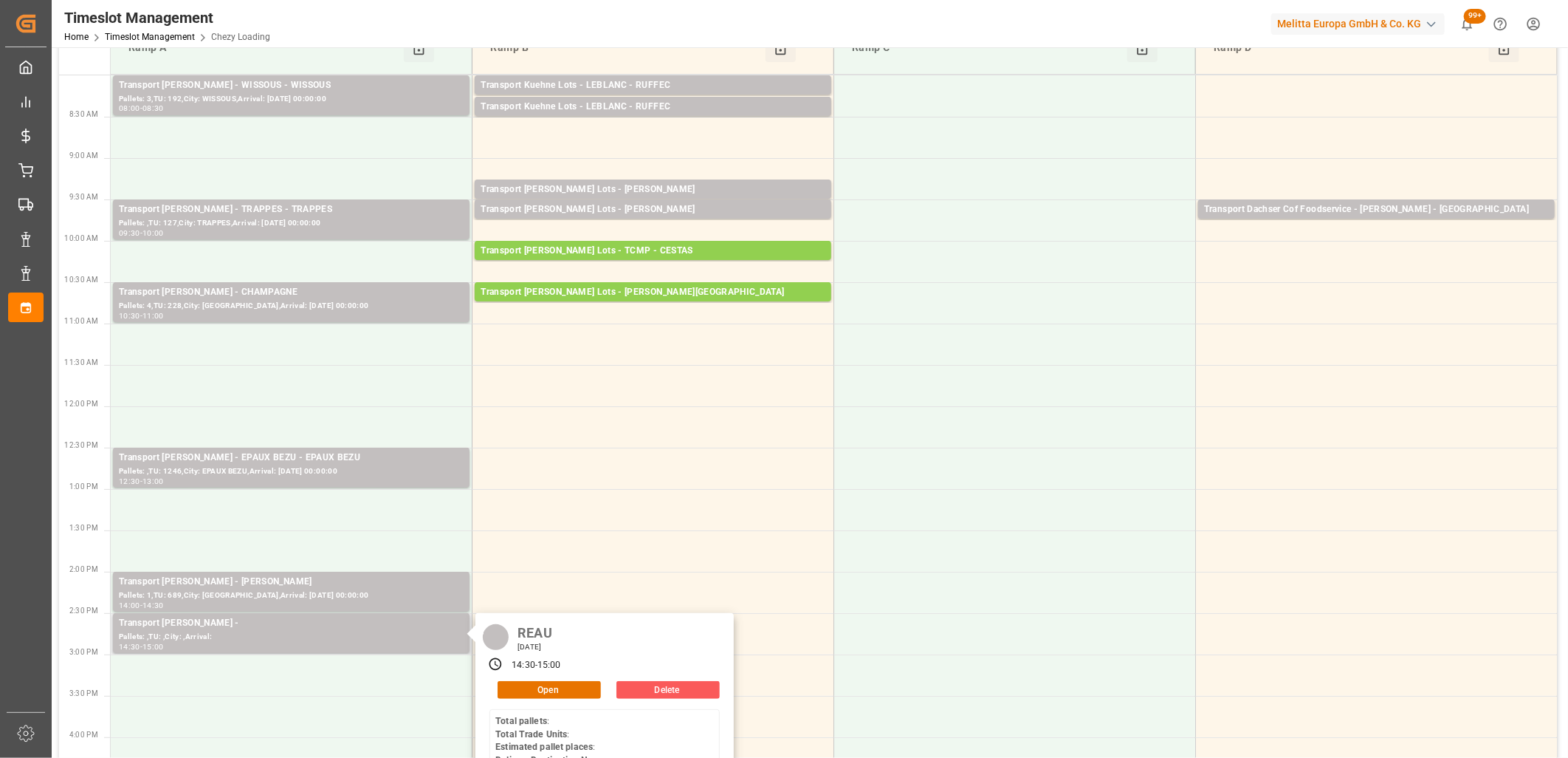
click at [669, 689] on button "Delete" at bounding box center [667, 690] width 103 height 18
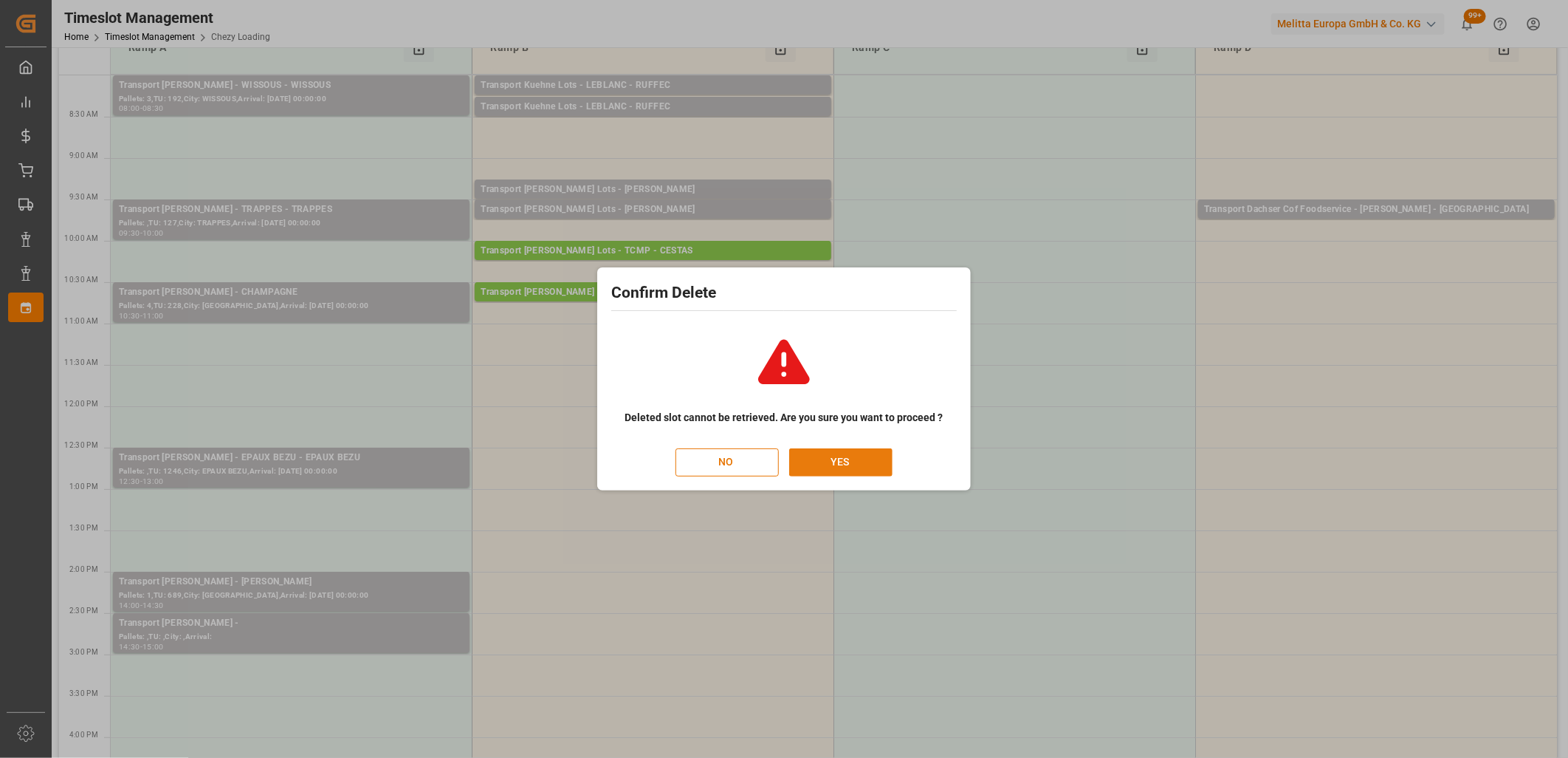
click at [855, 462] on button "YES" at bounding box center [840, 462] width 103 height 28
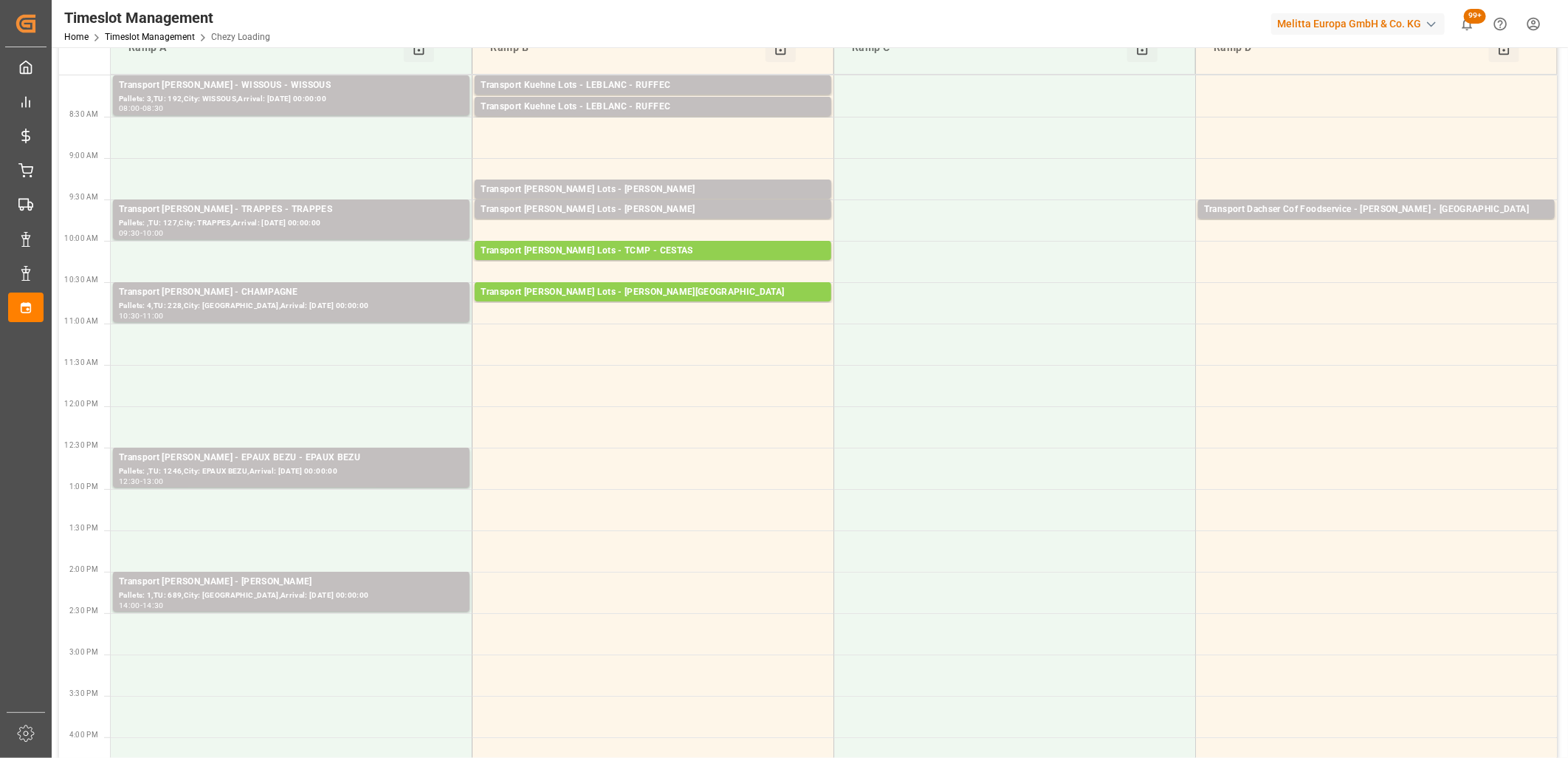
scroll to position [0, 0]
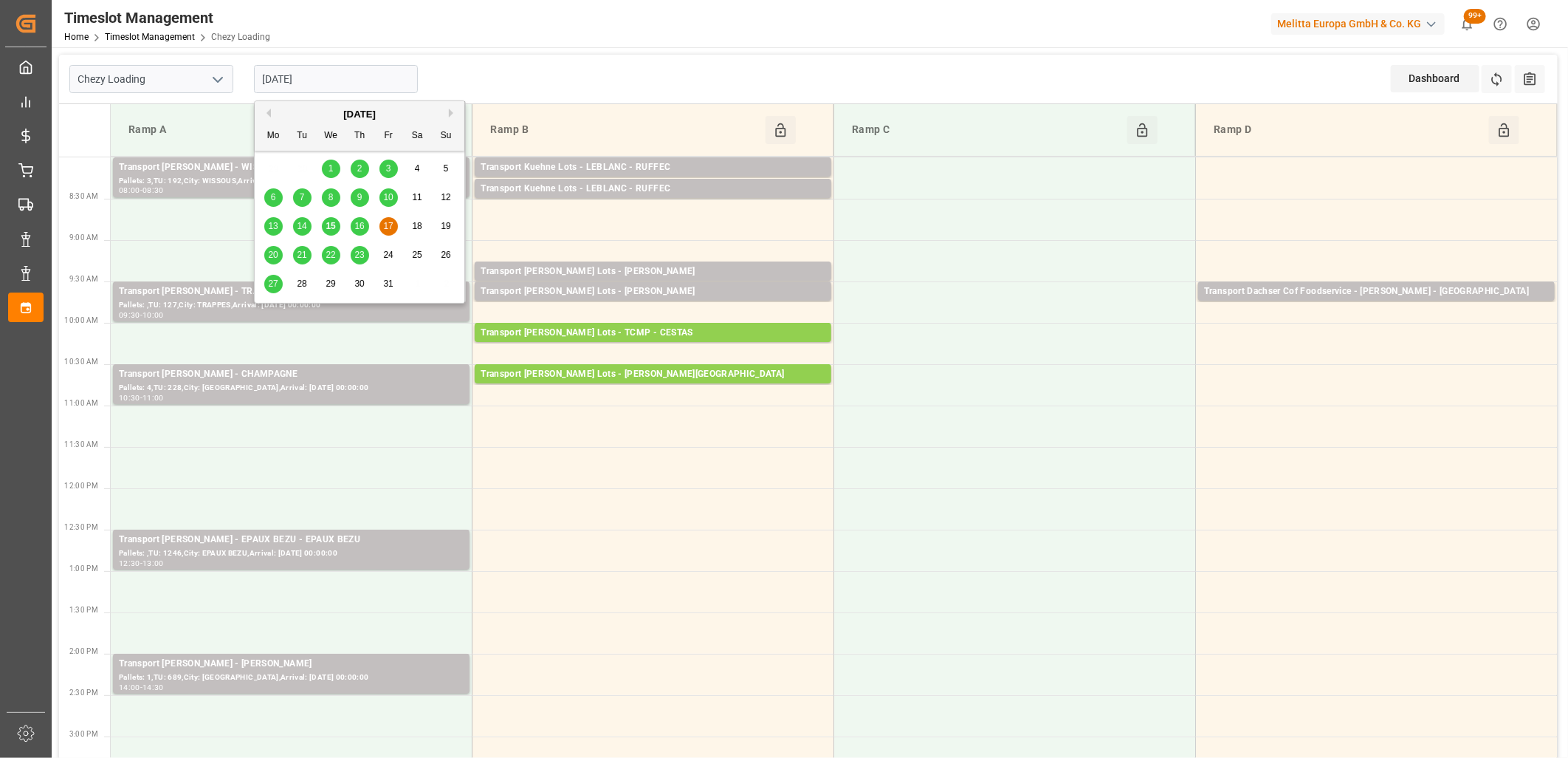
click at [329, 83] on input "17-10-2025" at bounding box center [336, 78] width 164 height 28
click at [269, 254] on span "20" at bounding box center [272, 255] width 10 height 11
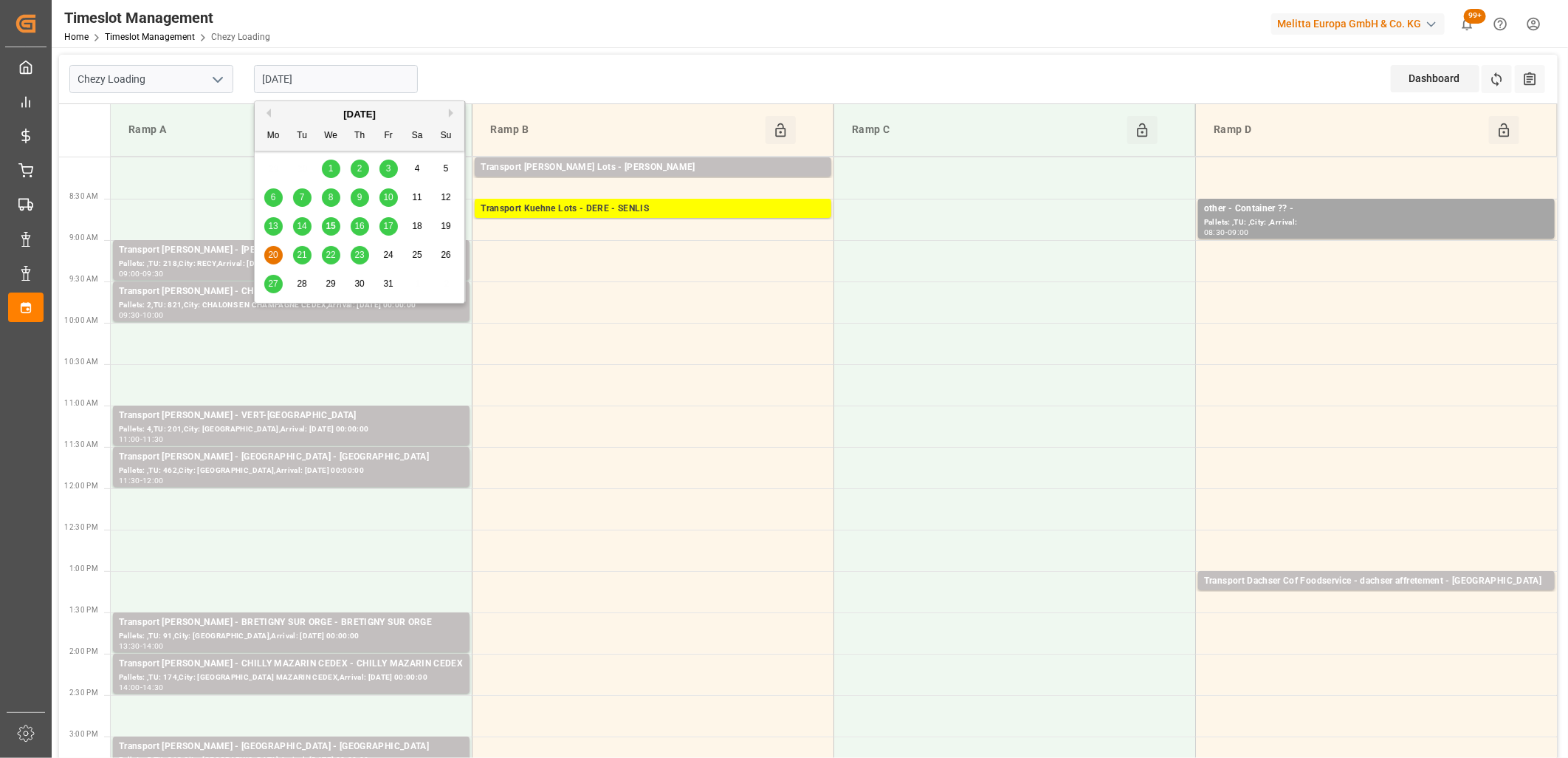
click at [349, 84] on input "20-10-2025" at bounding box center [336, 78] width 164 height 28
click at [300, 255] on span "21" at bounding box center [301, 255] width 10 height 11
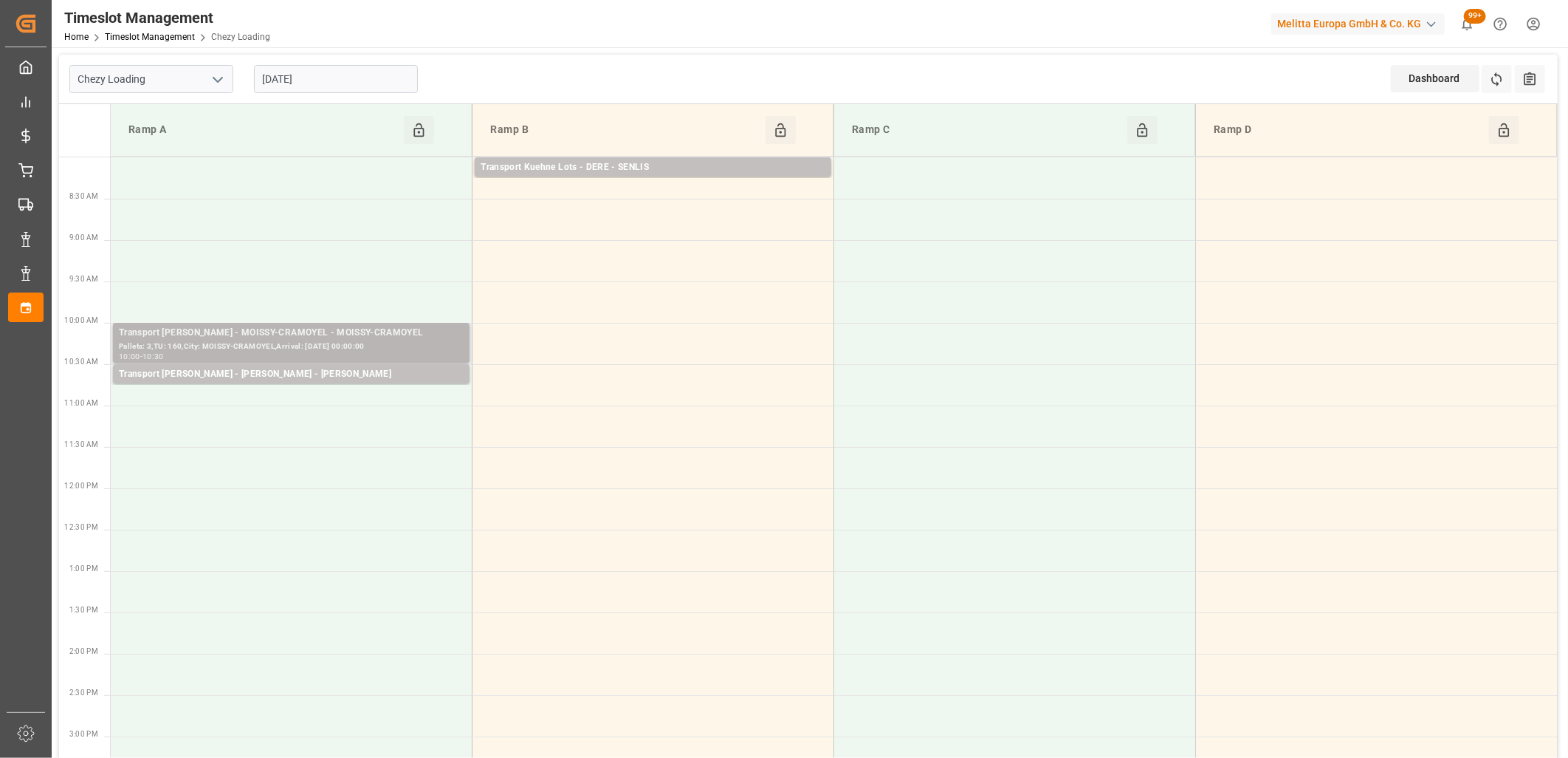
click at [296, 349] on div "Pallets: 3,TU: 160,City: MOISSY-CRAMOYEL,Arrival: 2025-10-22 00:00:00" at bounding box center [291, 346] width 345 height 13
click at [288, 372] on div "Transport Delisle - MOISSY CRAMAYEL - MOISSY CRAMAYEL" at bounding box center [291, 375] width 345 height 15
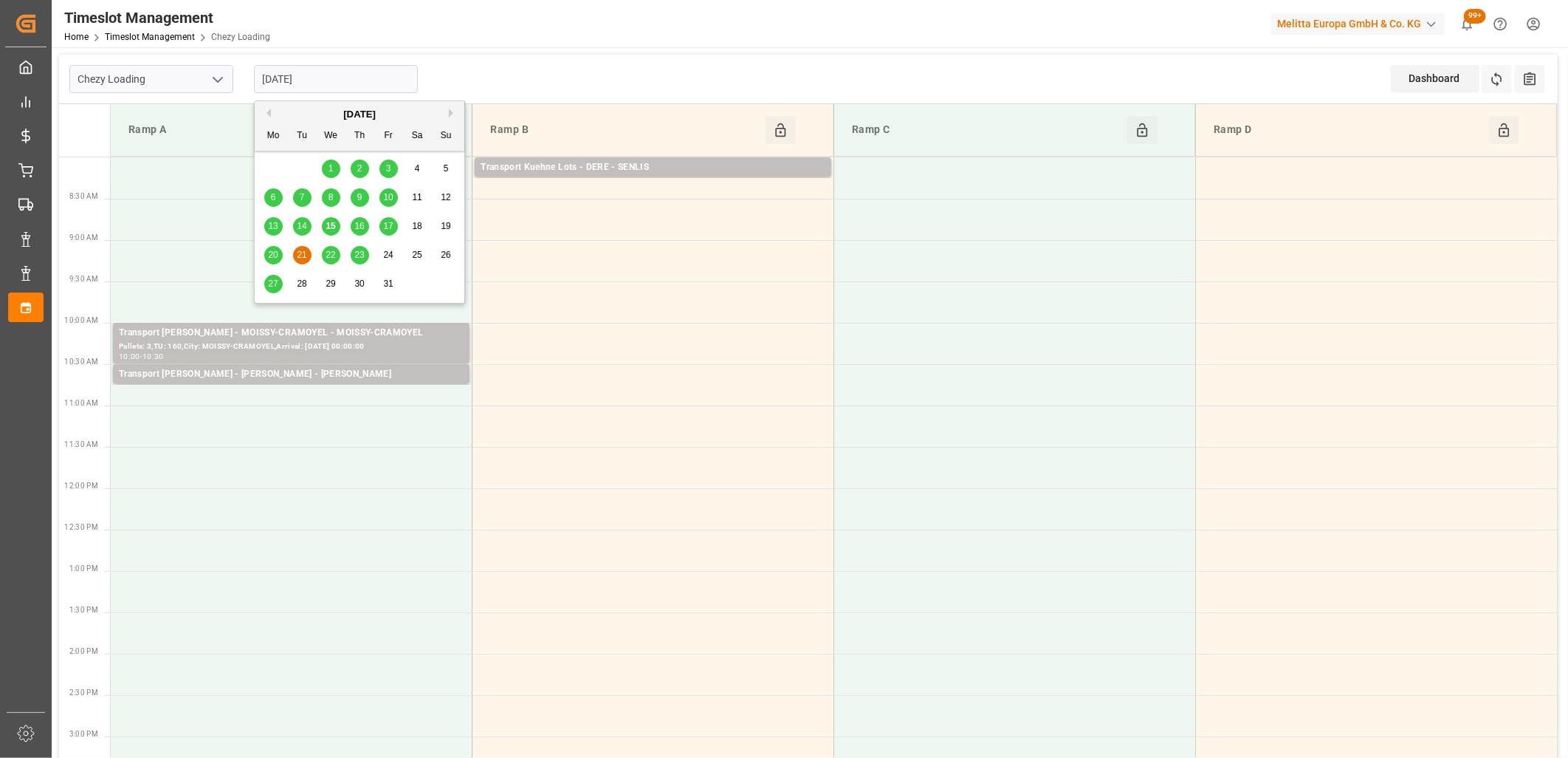
click at [323, 79] on input "21-10-2025" at bounding box center [336, 78] width 164 height 28
click at [272, 257] on span "20" at bounding box center [272, 255] width 10 height 11
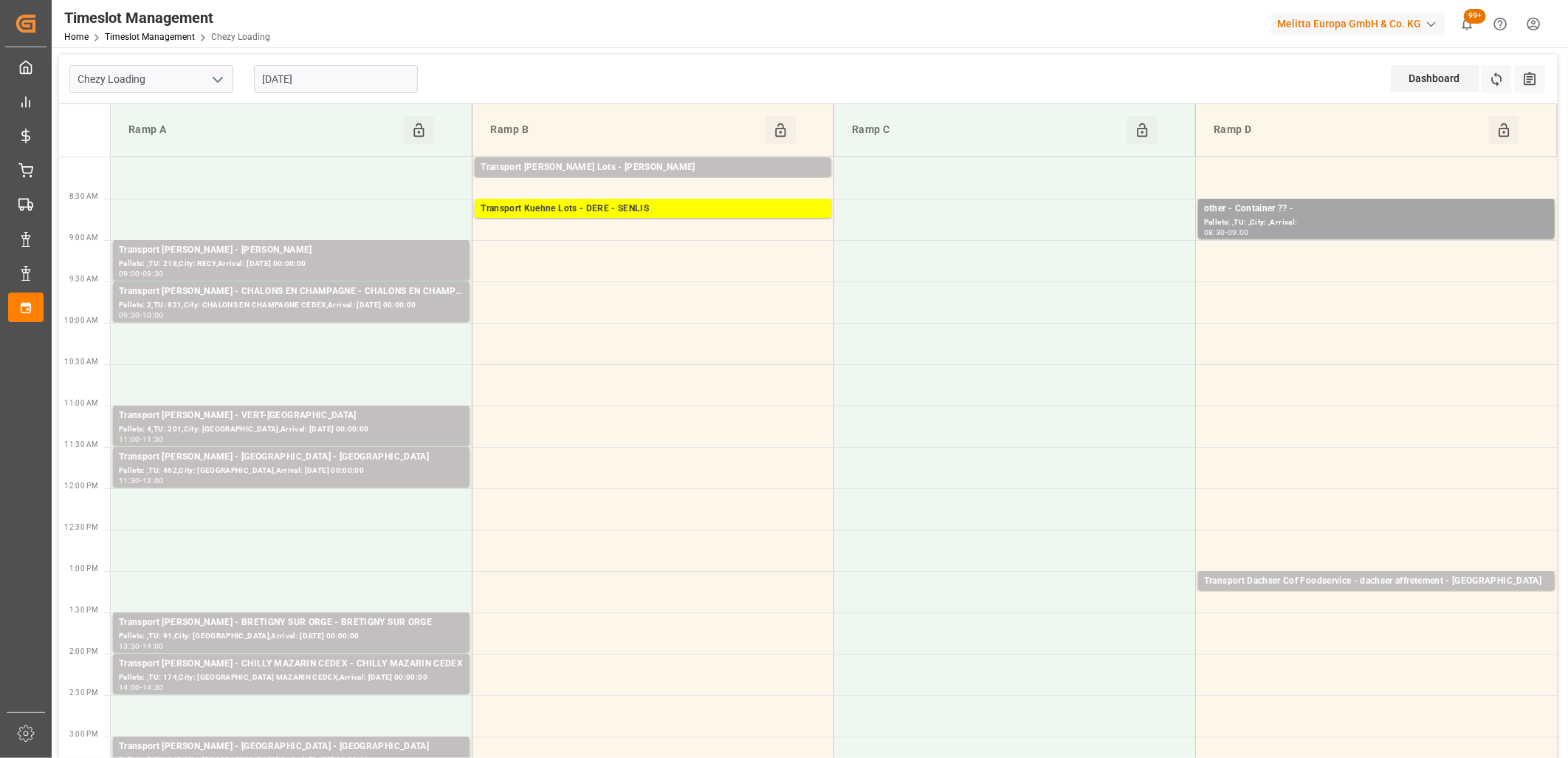
click at [389, 79] on input "20-10-2025" at bounding box center [336, 78] width 164 height 28
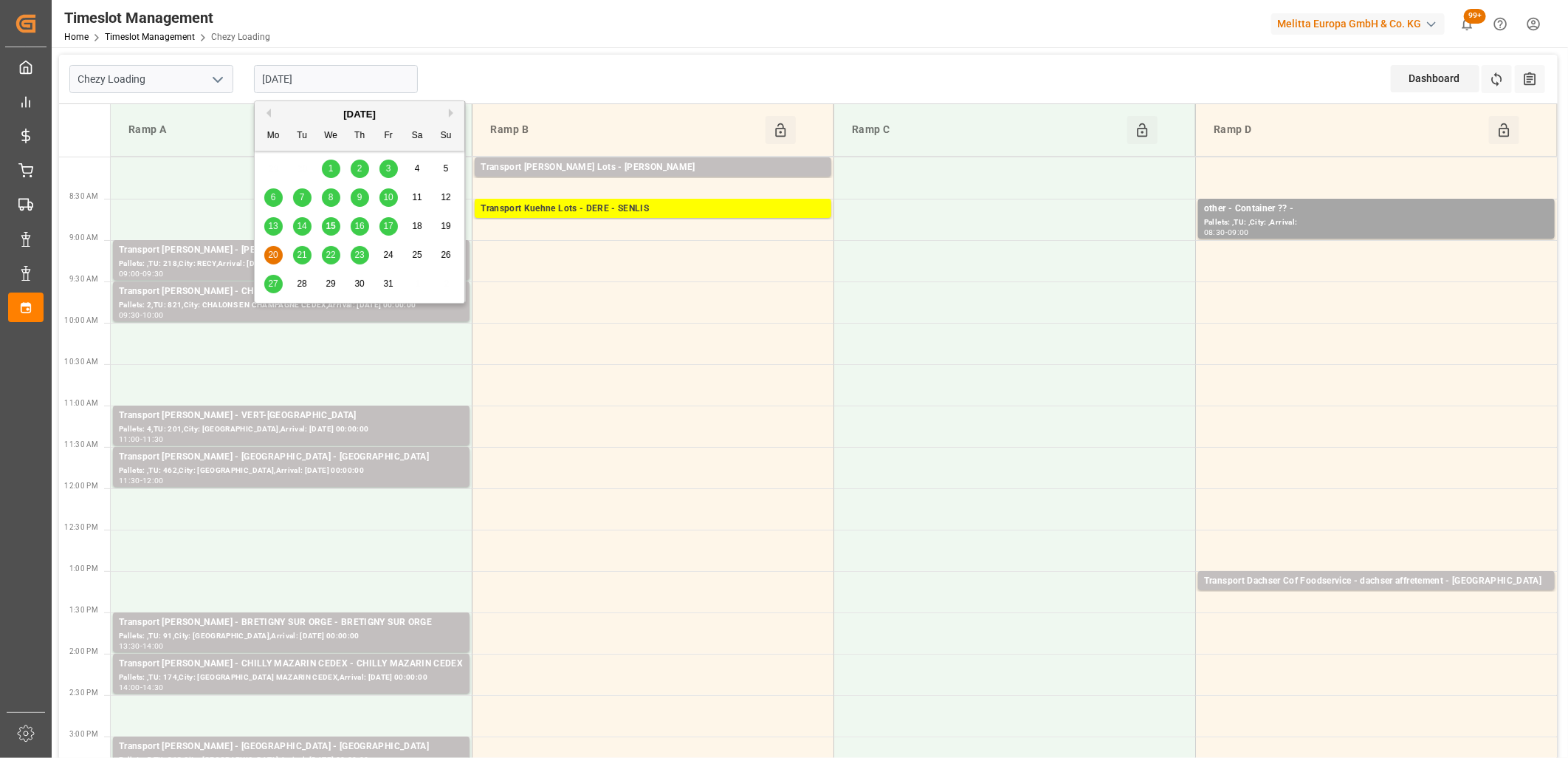
click at [385, 224] on span "17" at bounding box center [387, 226] width 10 height 11
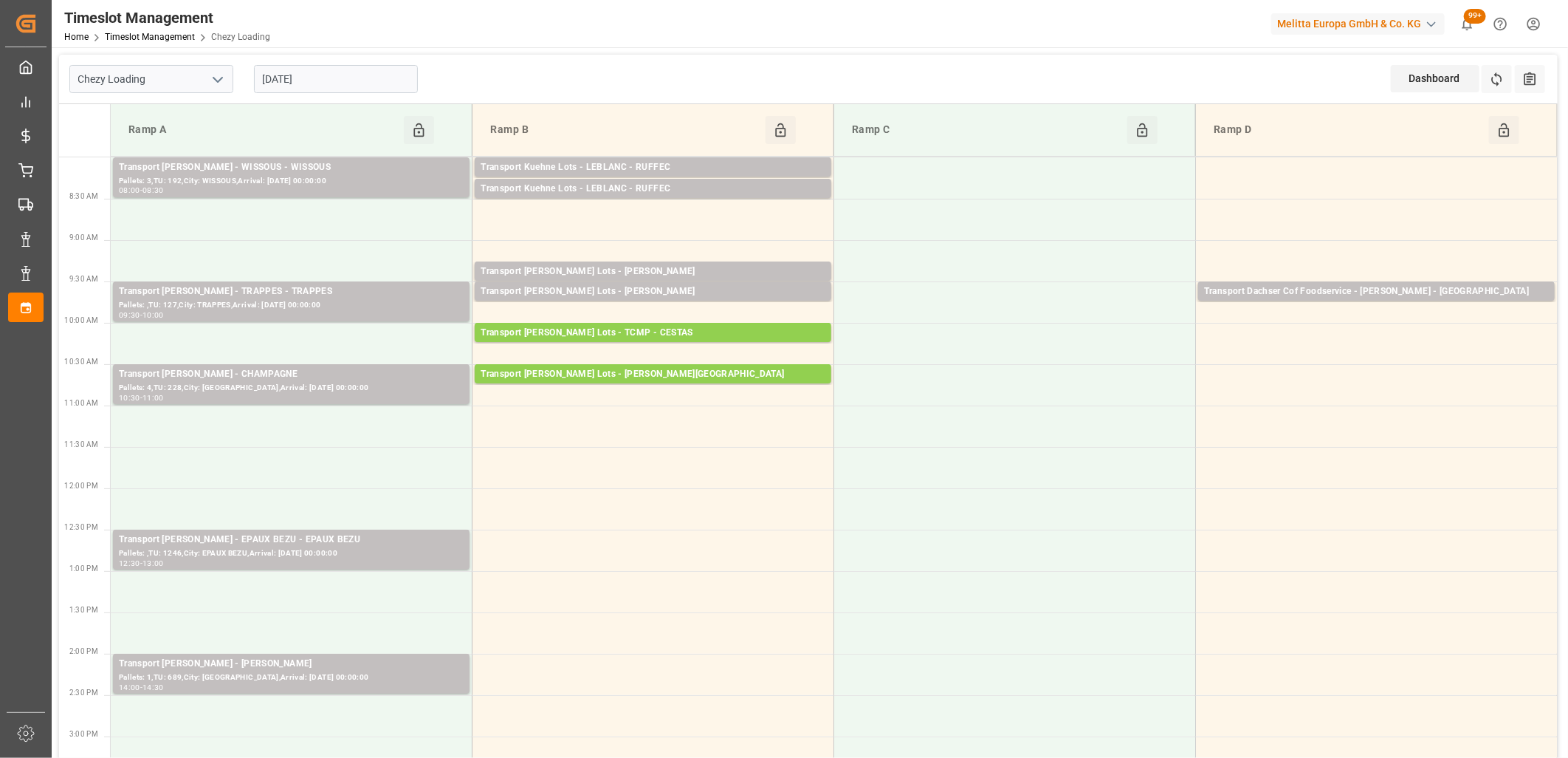
click at [378, 84] on input "17-10-2025" at bounding box center [336, 78] width 164 height 28
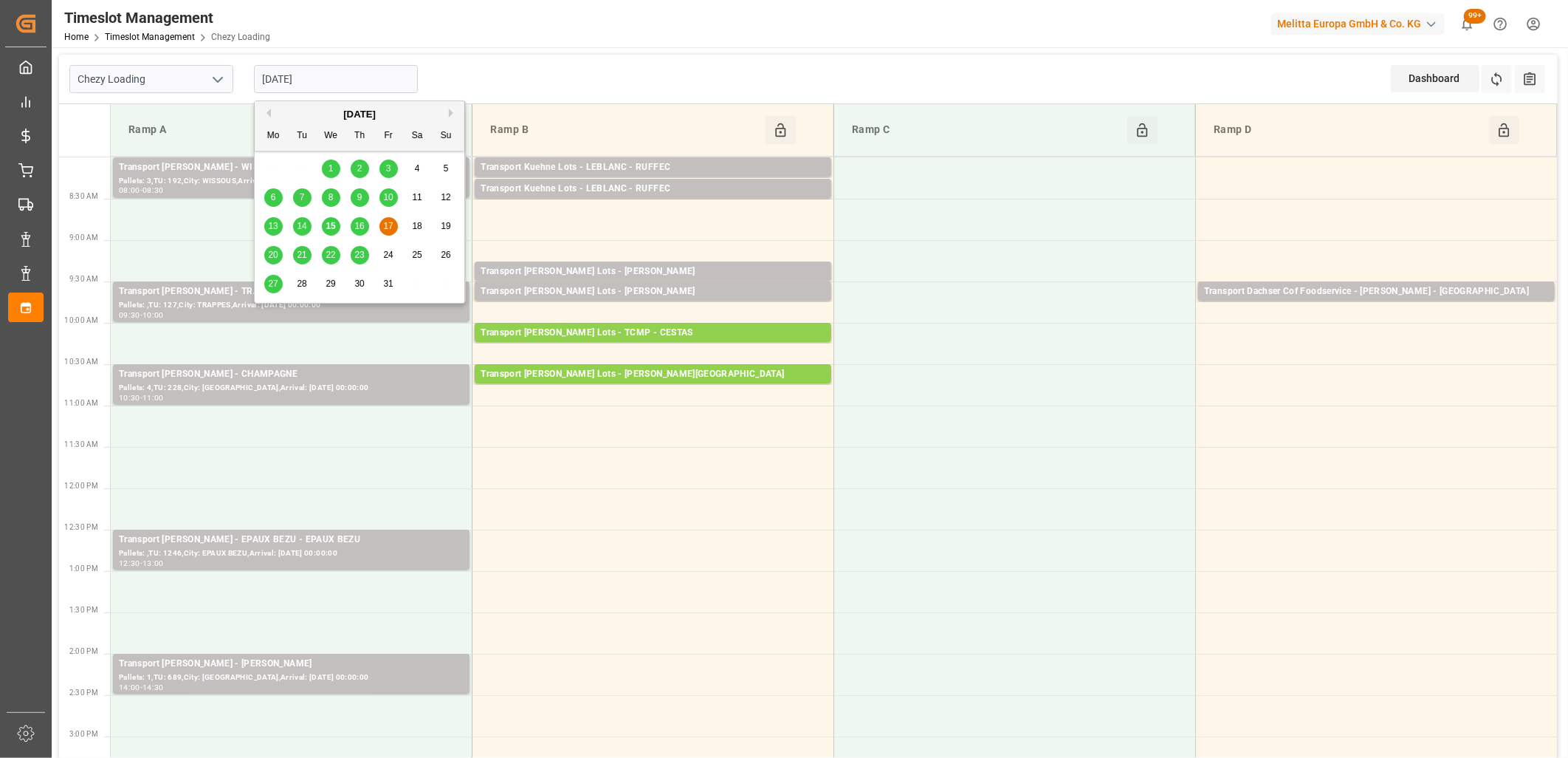
click at [269, 253] on span "20" at bounding box center [272, 255] width 10 height 11
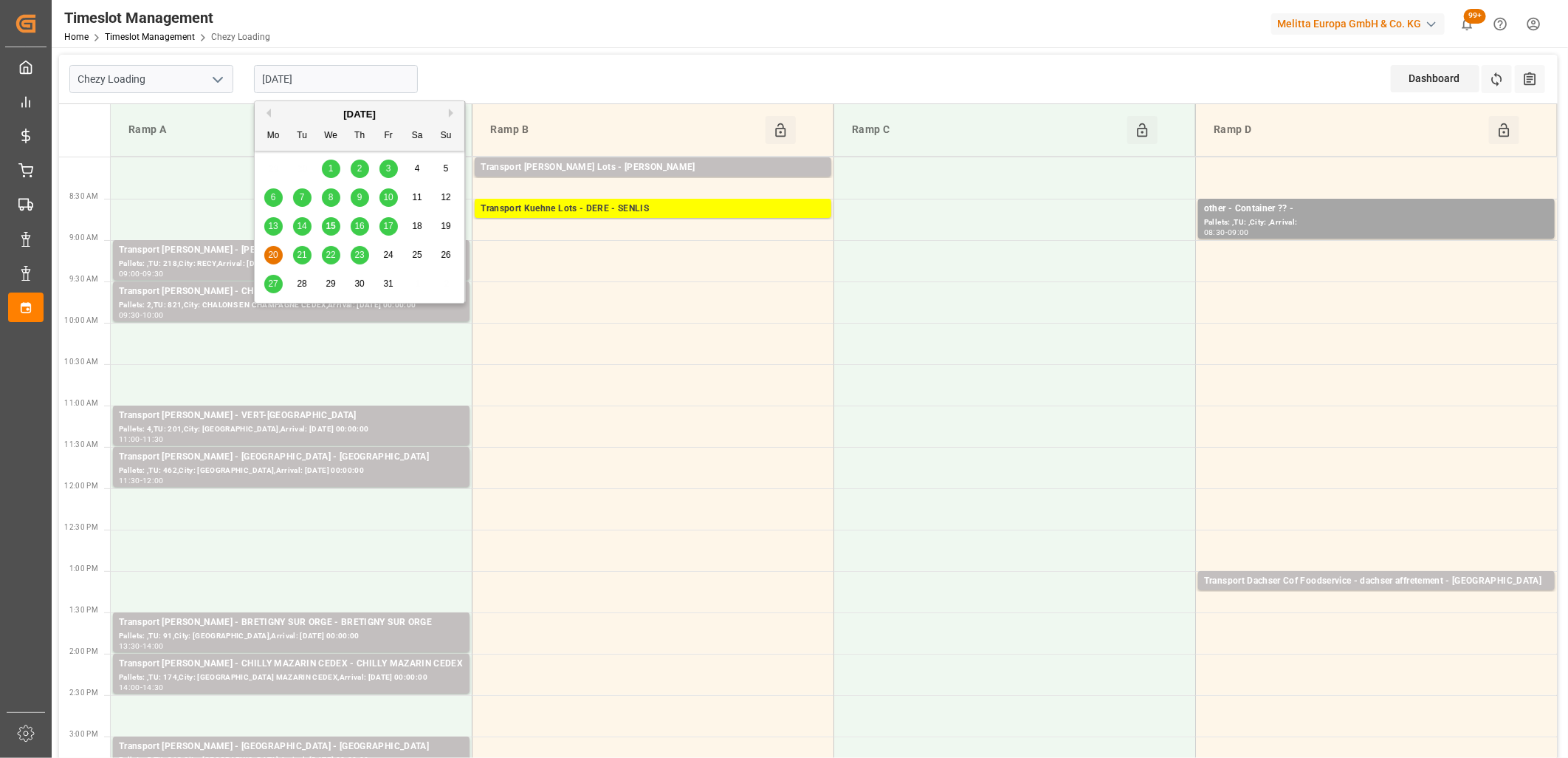
click at [373, 68] on input "20-10-2025" at bounding box center [336, 78] width 164 height 28
click at [363, 227] on span "16" at bounding box center [359, 226] width 10 height 11
type input "16-10-2025"
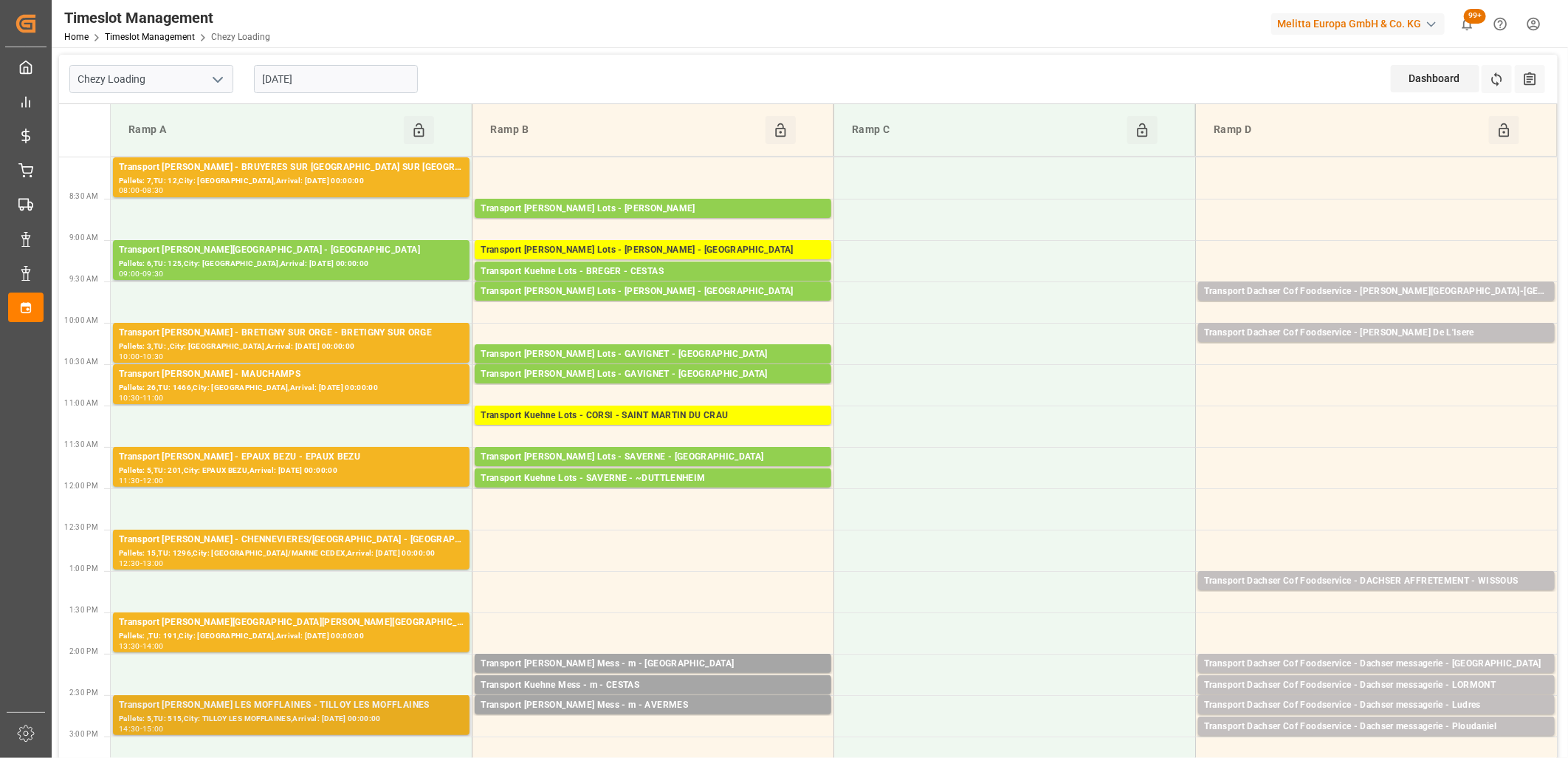
click at [394, 710] on div "Transport [PERSON_NAME] LES MOFFLAINES - TILLOY LES MOFFLAINES" at bounding box center [291, 705] width 345 height 15
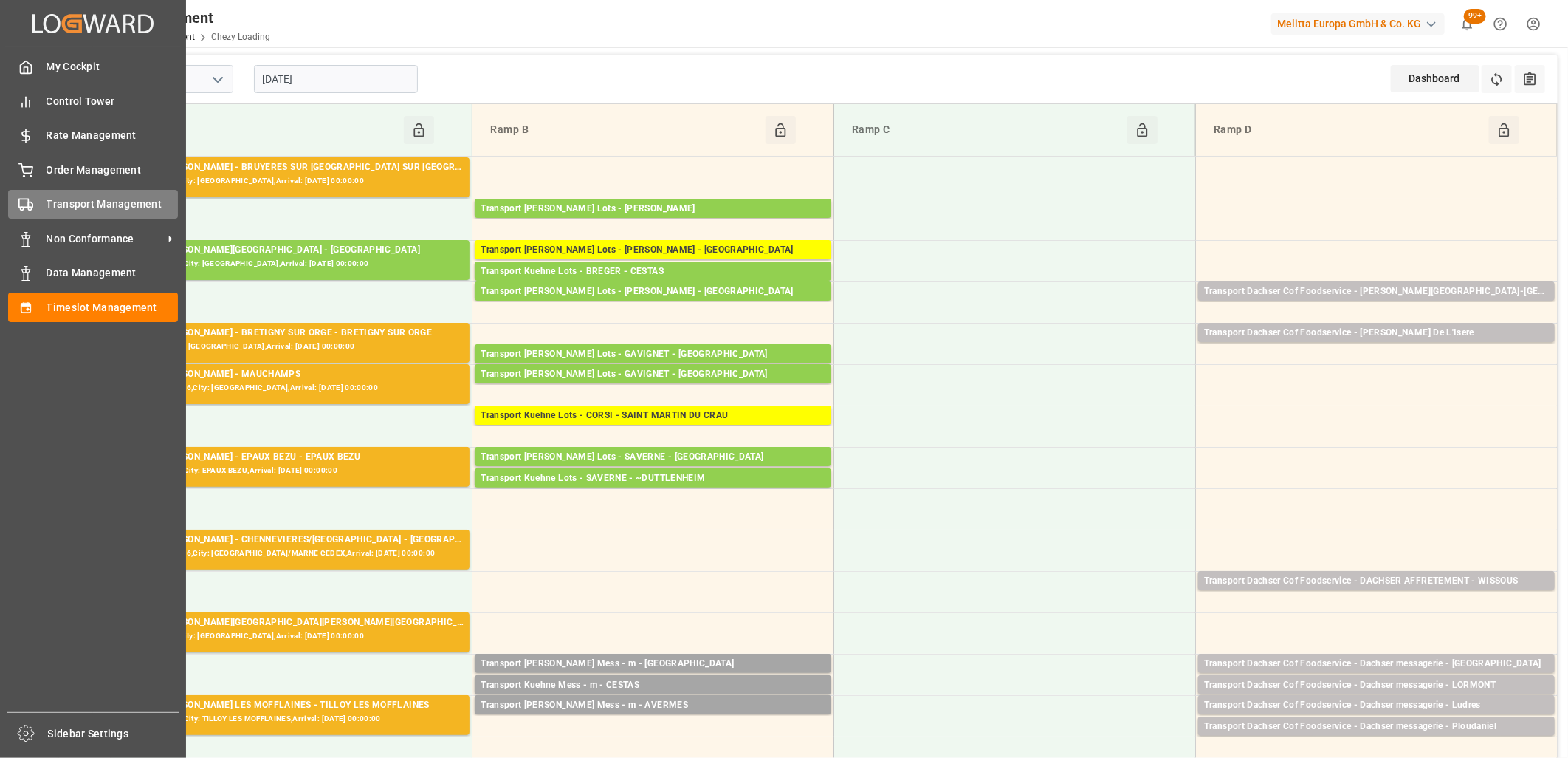
click at [35, 205] on div "Transport Management Transport Management" at bounding box center [93, 204] width 170 height 29
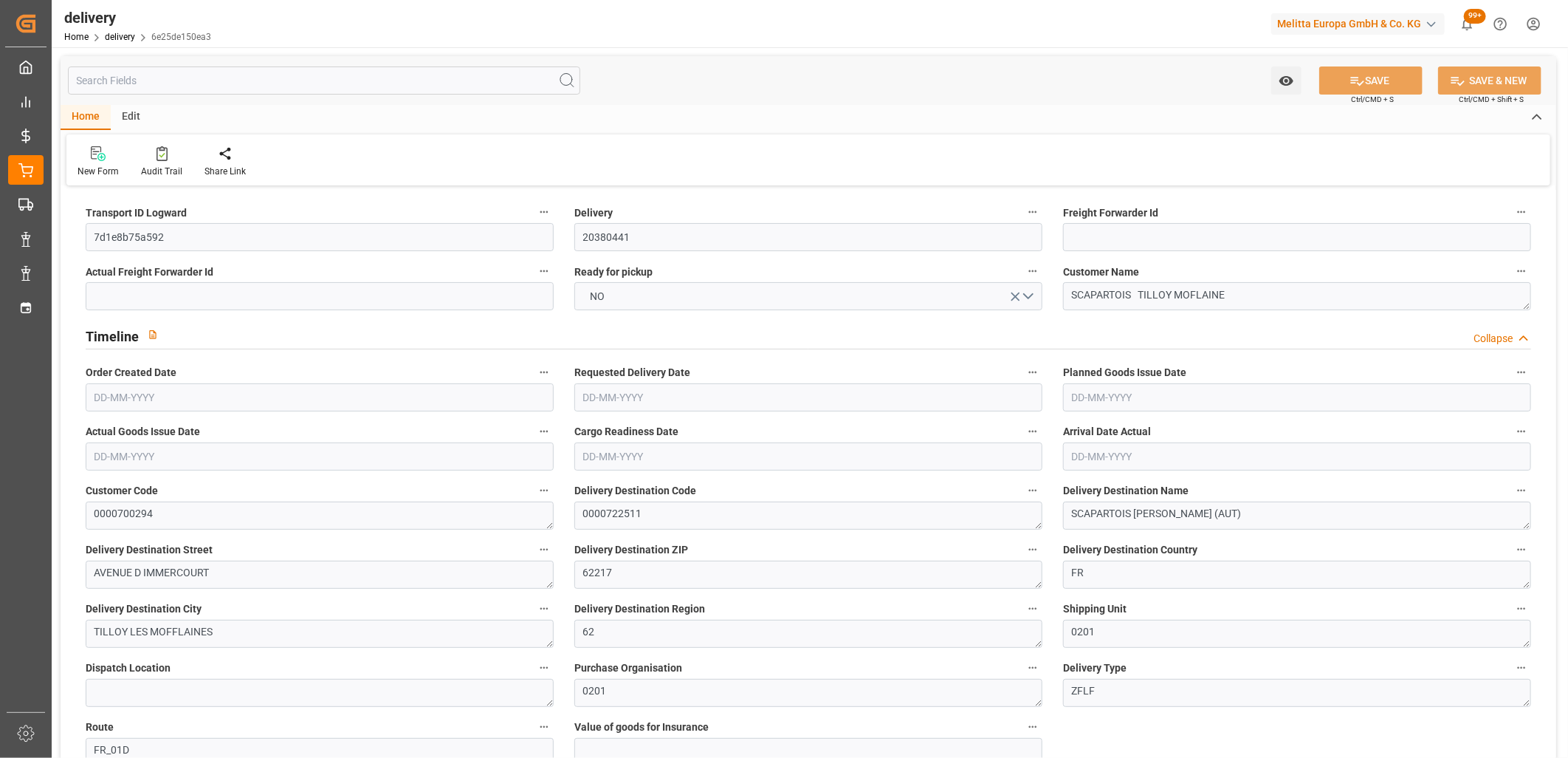
type input "[DATE]"
type input "14-10-2025 11:01"
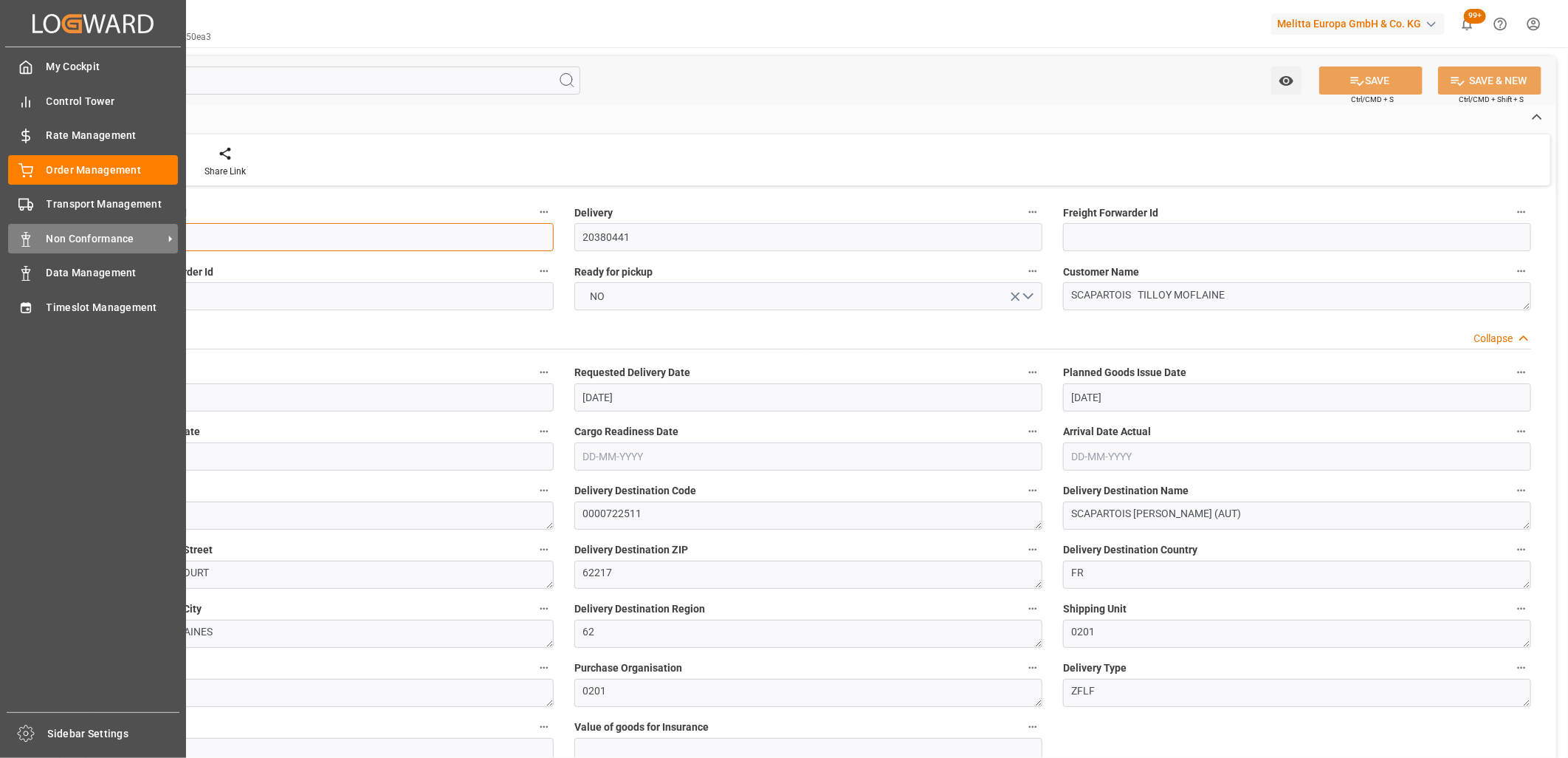
drag, startPoint x: 183, startPoint y: 236, endPoint x: 8, endPoint y: 233, distance: 175.0
click at [8, 233] on div "Created by potrace 1.15, written by Peter Selinger 2001-2017 Created by potrace…" at bounding box center [784, 379] width 1568 height 758
paste input "5b0450a5da4e"
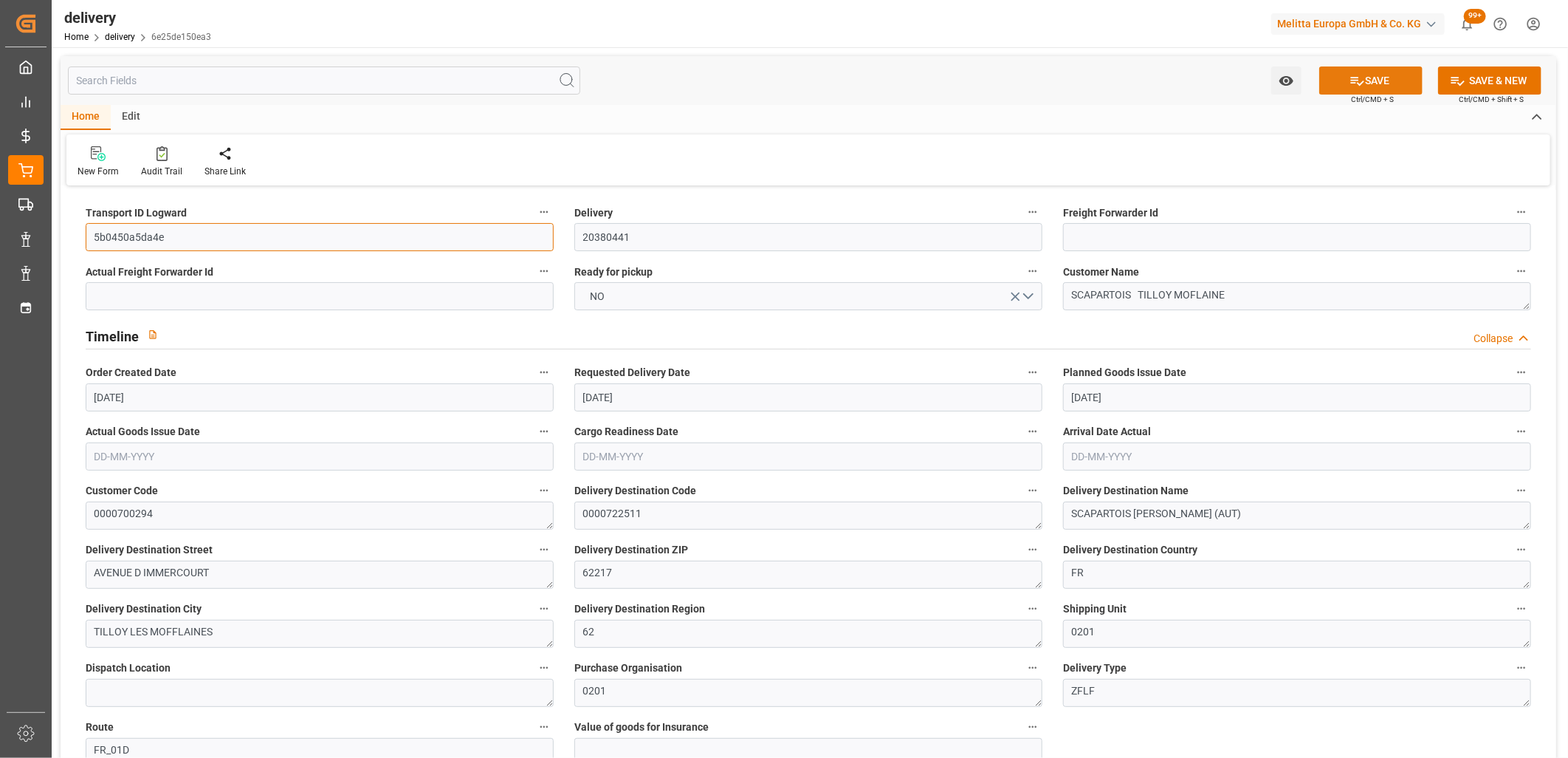
type input "5b0450a5da4e"
click at [1355, 79] on icon at bounding box center [1358, 81] width 14 height 9
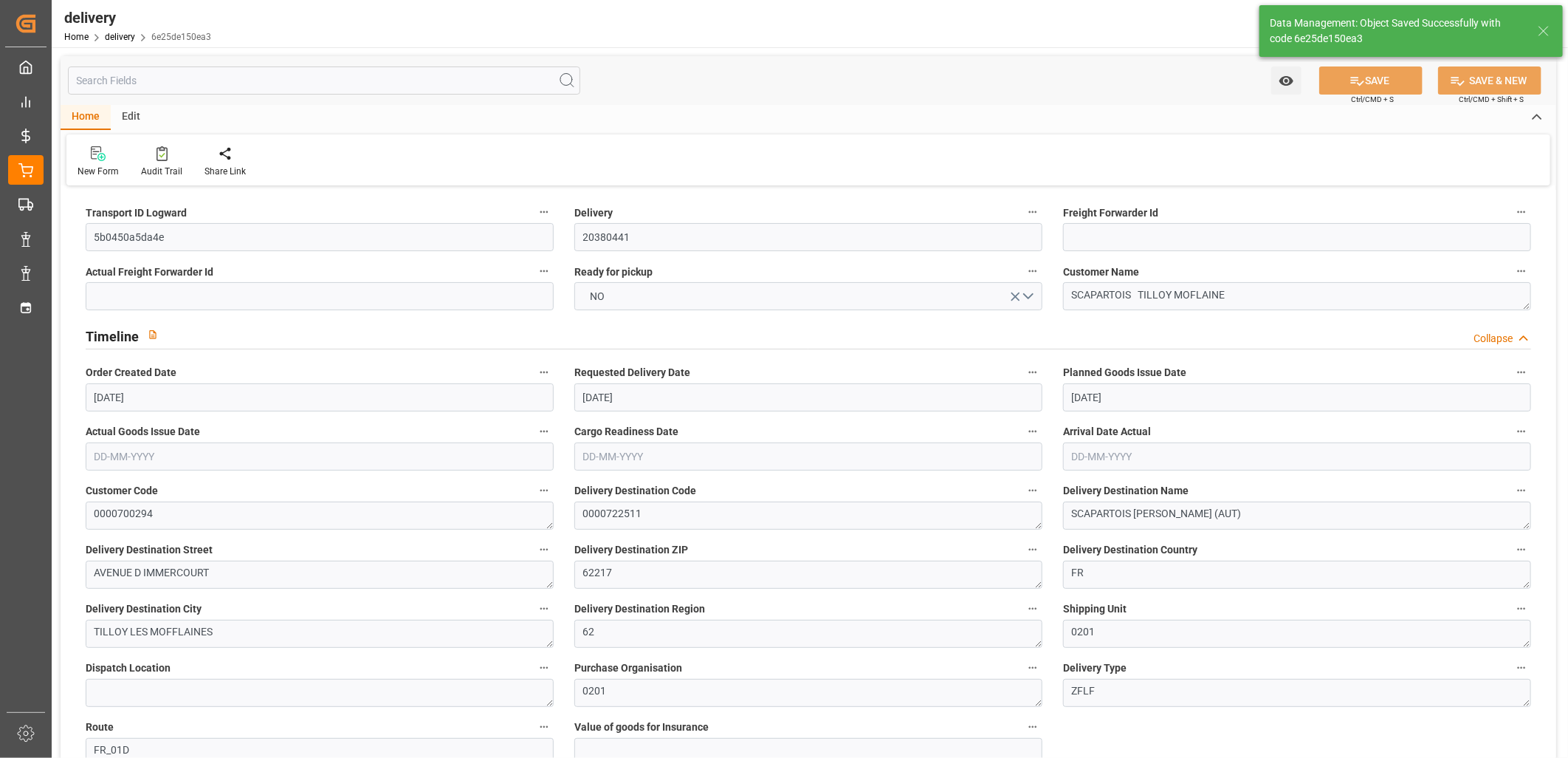
type textarea "5b0450a5da4e ~ Pallet(s) ~ 2025-10-14 00:00:00 ~ FR_01D ~ 2025-10-20 00:00:00~0…"
type input "-2.4299"
type input "71.892"
type input "69.4621"
type input "780.8993"
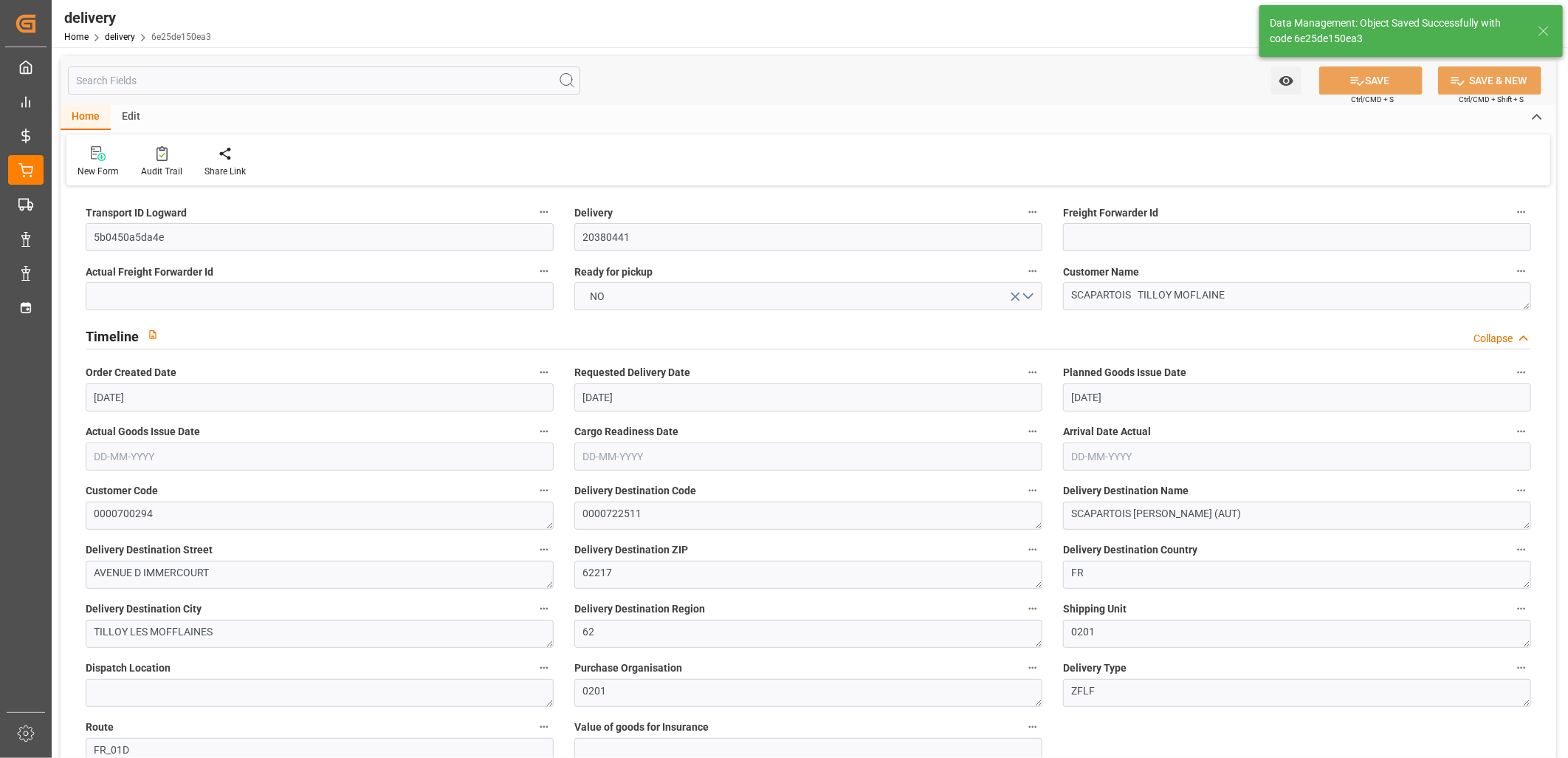
type input "0.0502"
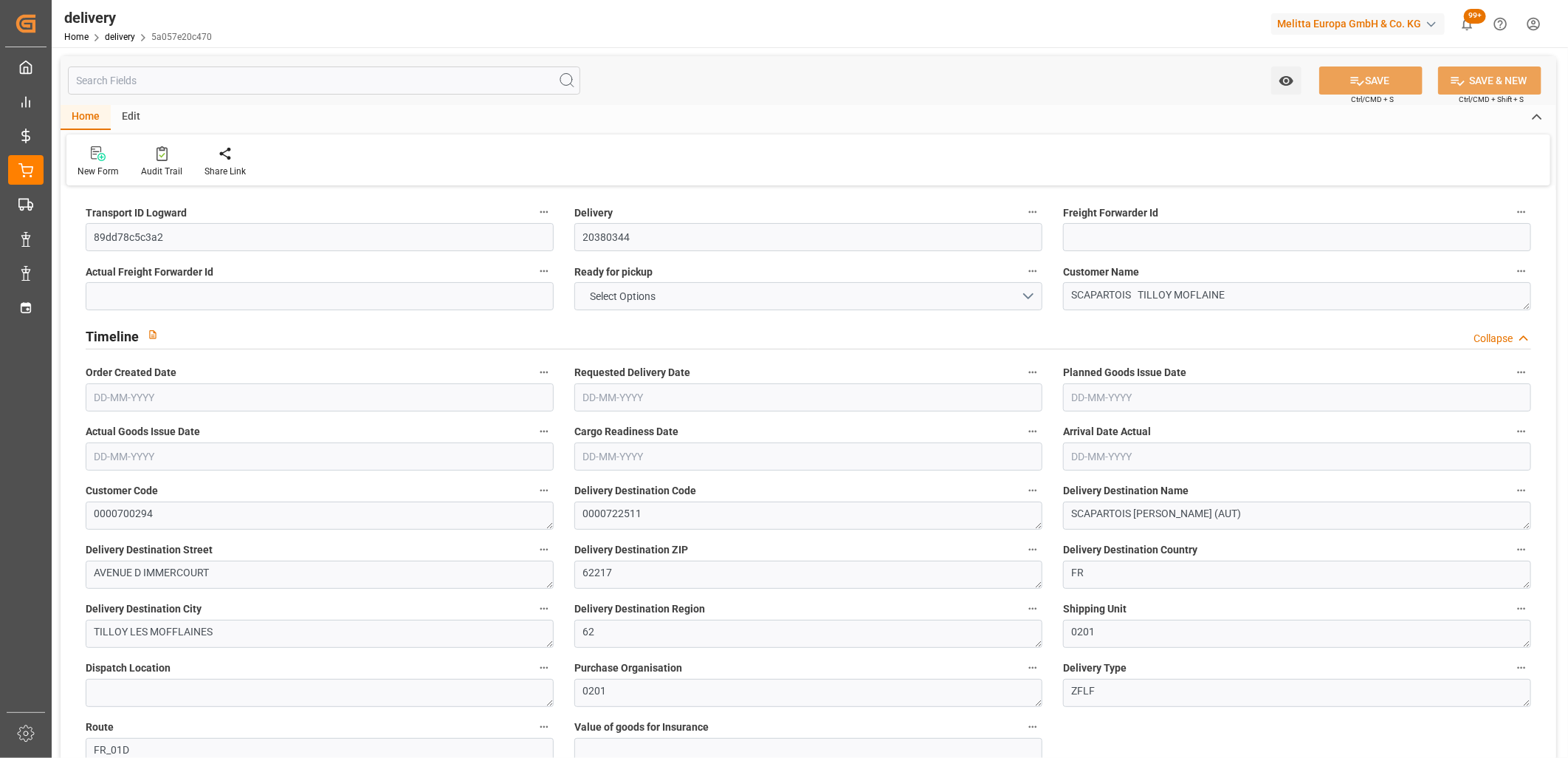
type input "167.04"
type input "260"
type input "1248.768"
type input "128"
type input "2"
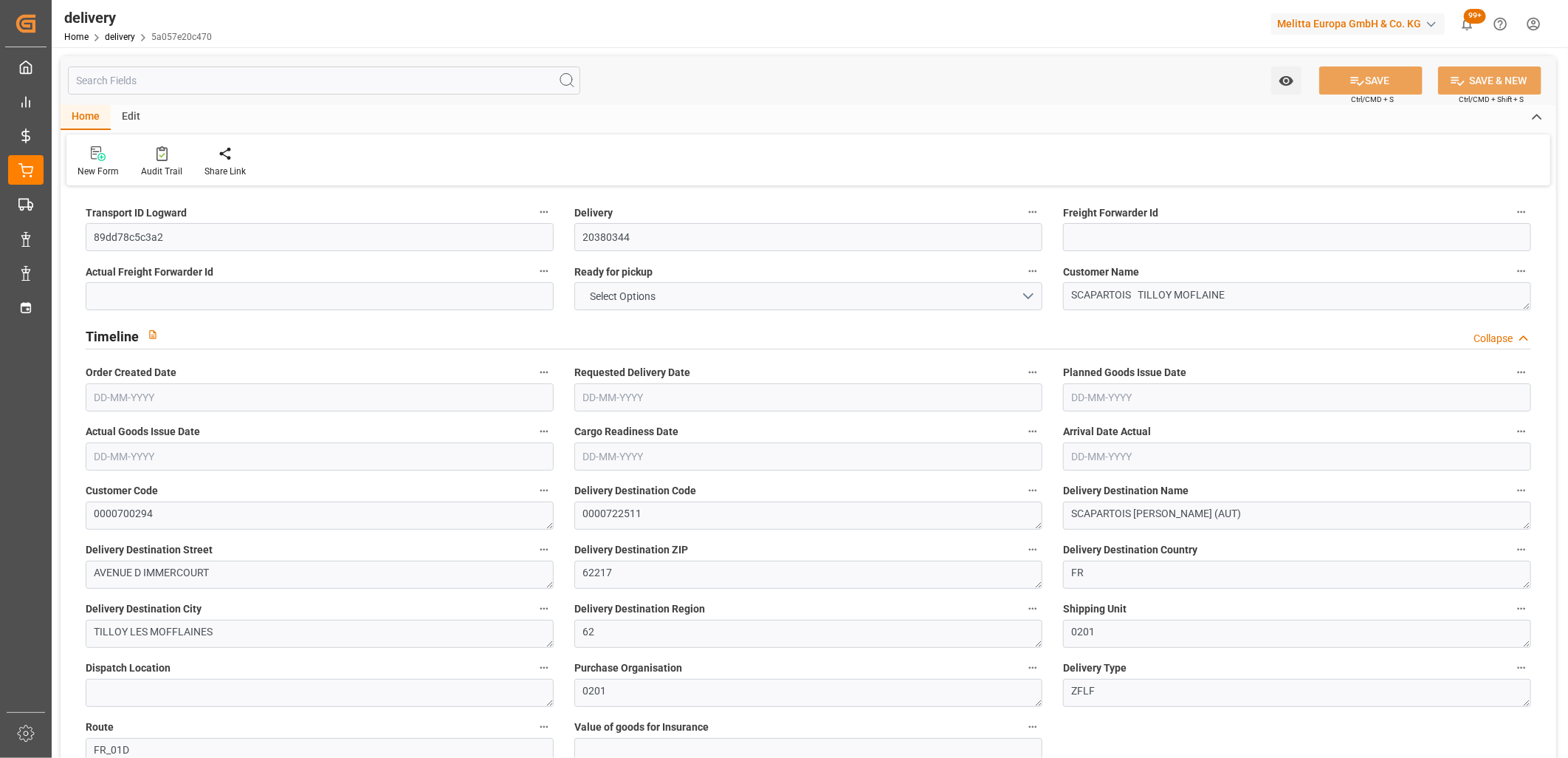
type input "0"
type input "1"
type input "0"
type input "-4.4927"
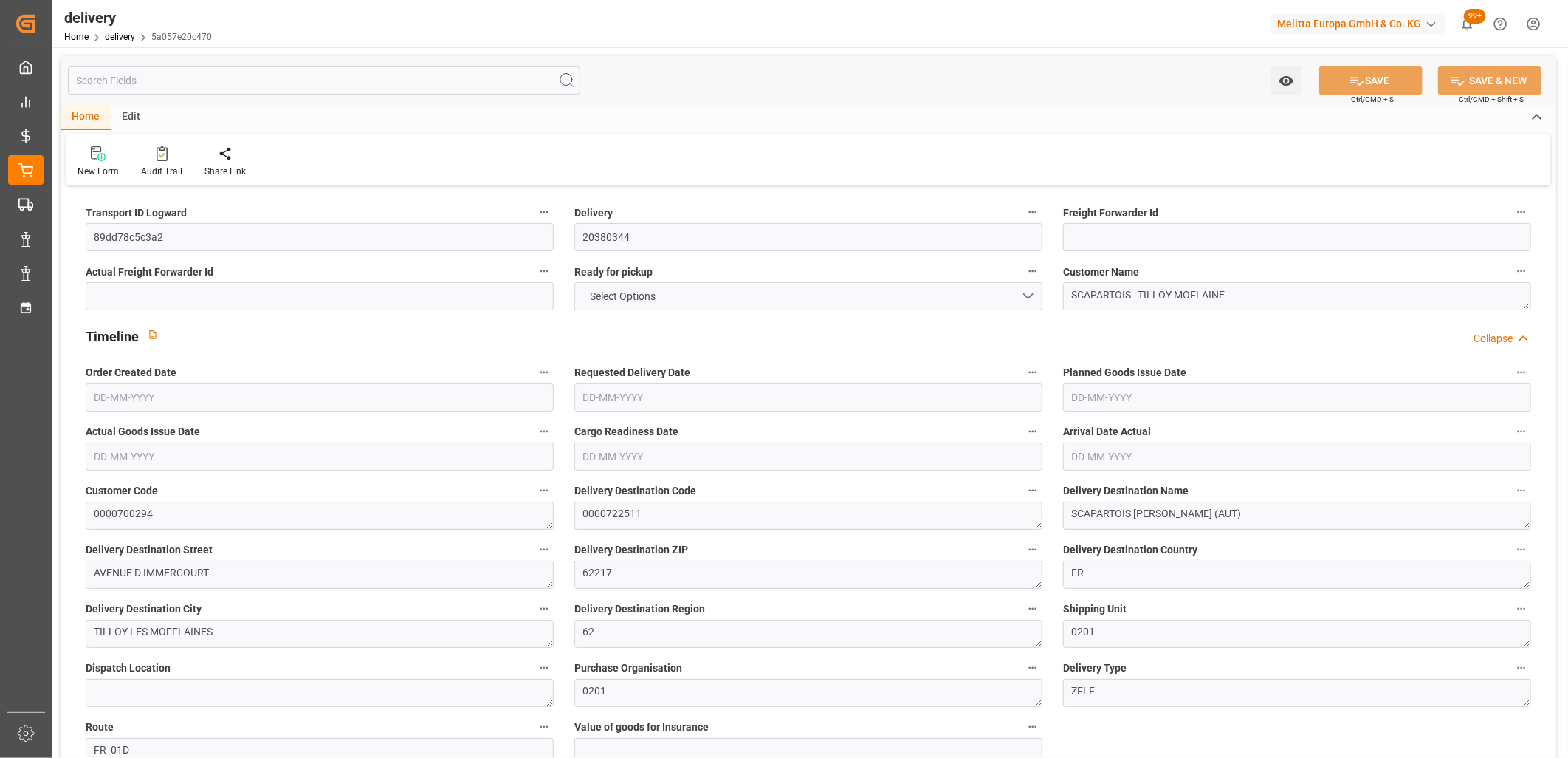
type input "132.92"
type input "128.4273"
type input "0"
type input "46.08"
type input "1.5"
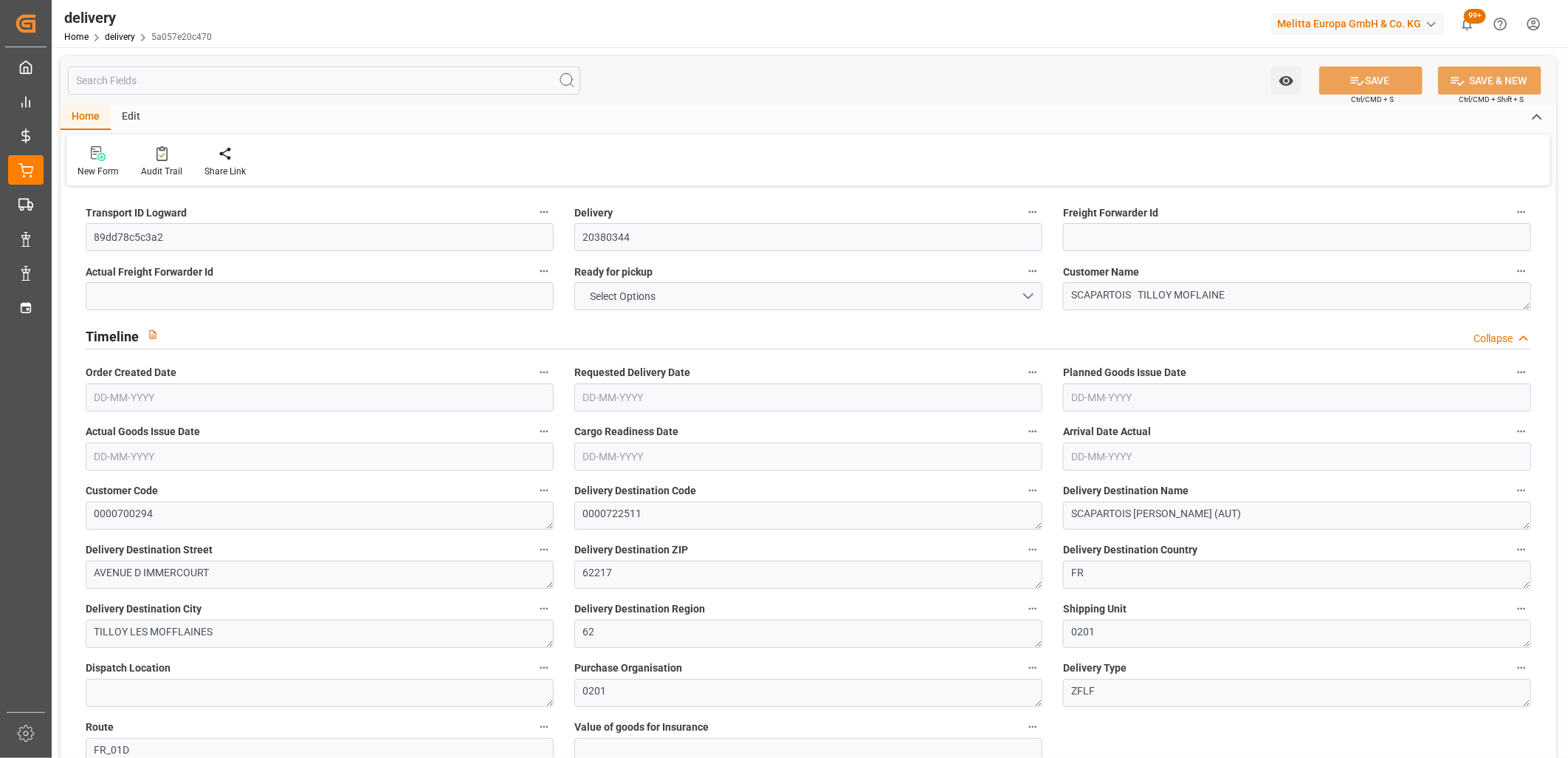
type input "1.3"
type input "0"
type input "3"
type input "205.056"
type input "101"
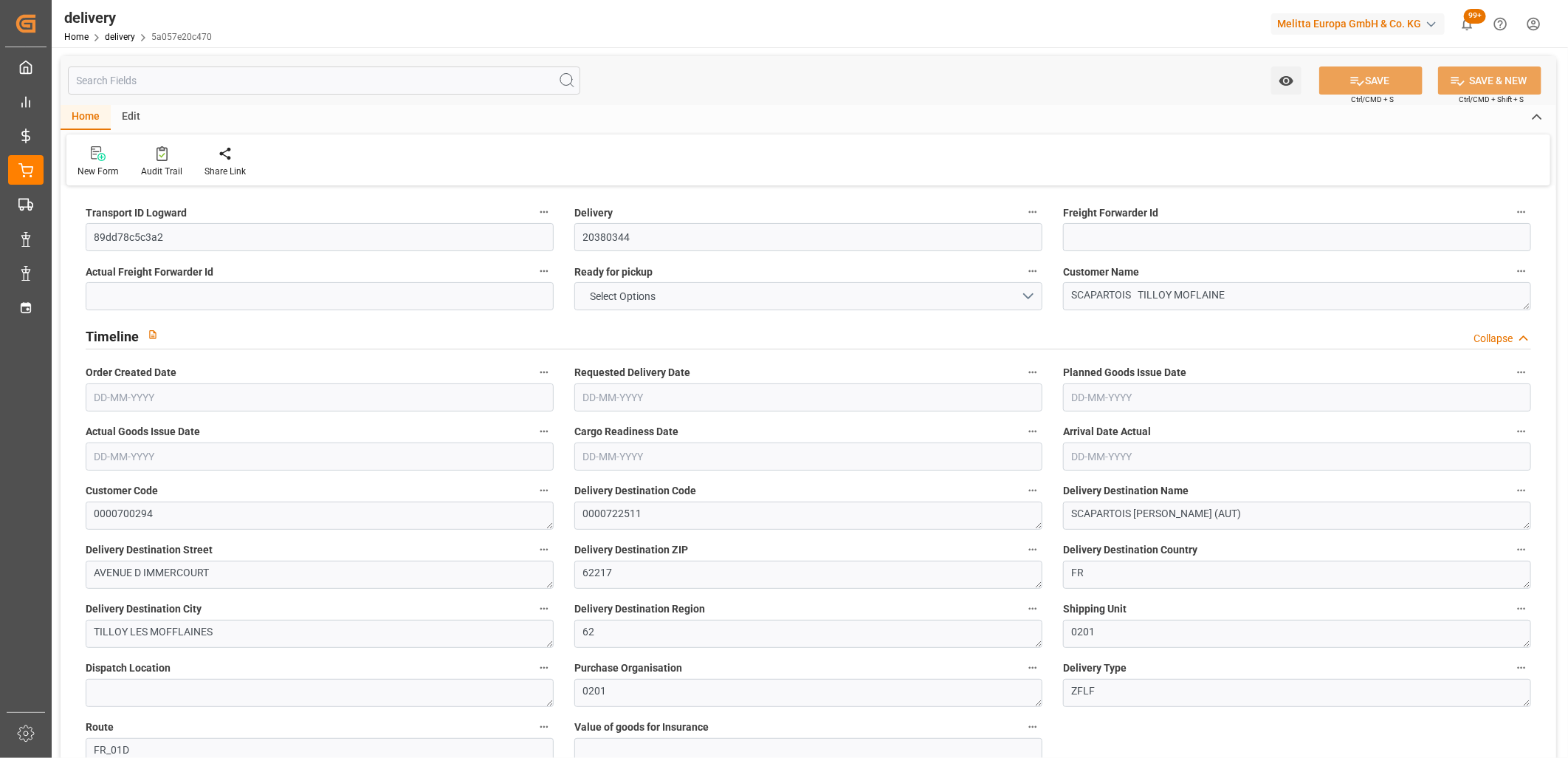
type input "290.8564"
type input "0.0187"
type input "0"
type input "[DATE]"
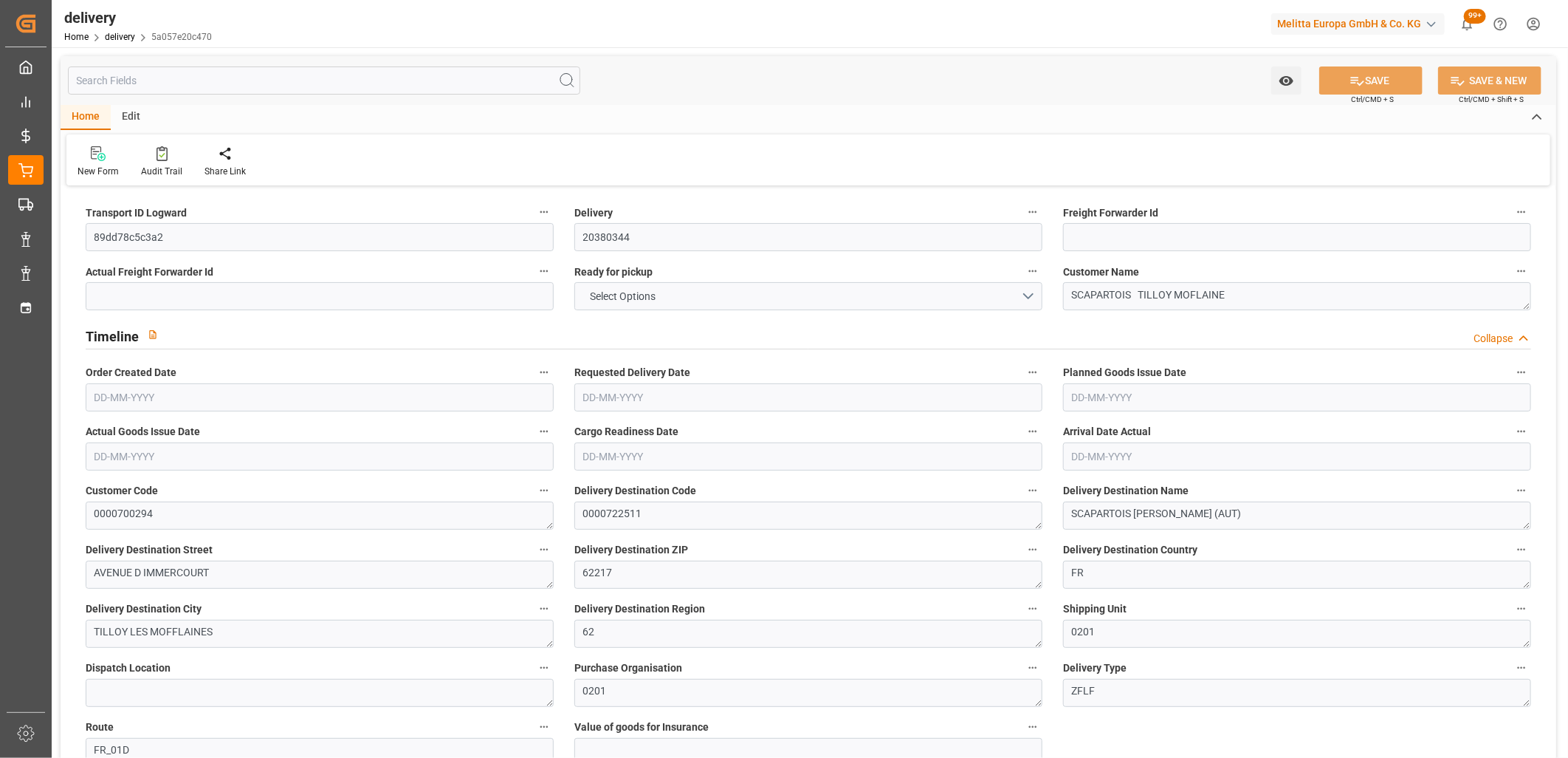
type input "[DATE]"
type input "[DATE] 11:00"
drag, startPoint x: 205, startPoint y: 246, endPoint x: 77, endPoint y: 235, distance: 128.5
click at [77, 235] on div "Transport ID Logward 89dd78c5c3a2" at bounding box center [320, 227] width 489 height 59
paste input "5b0450a5da4e"
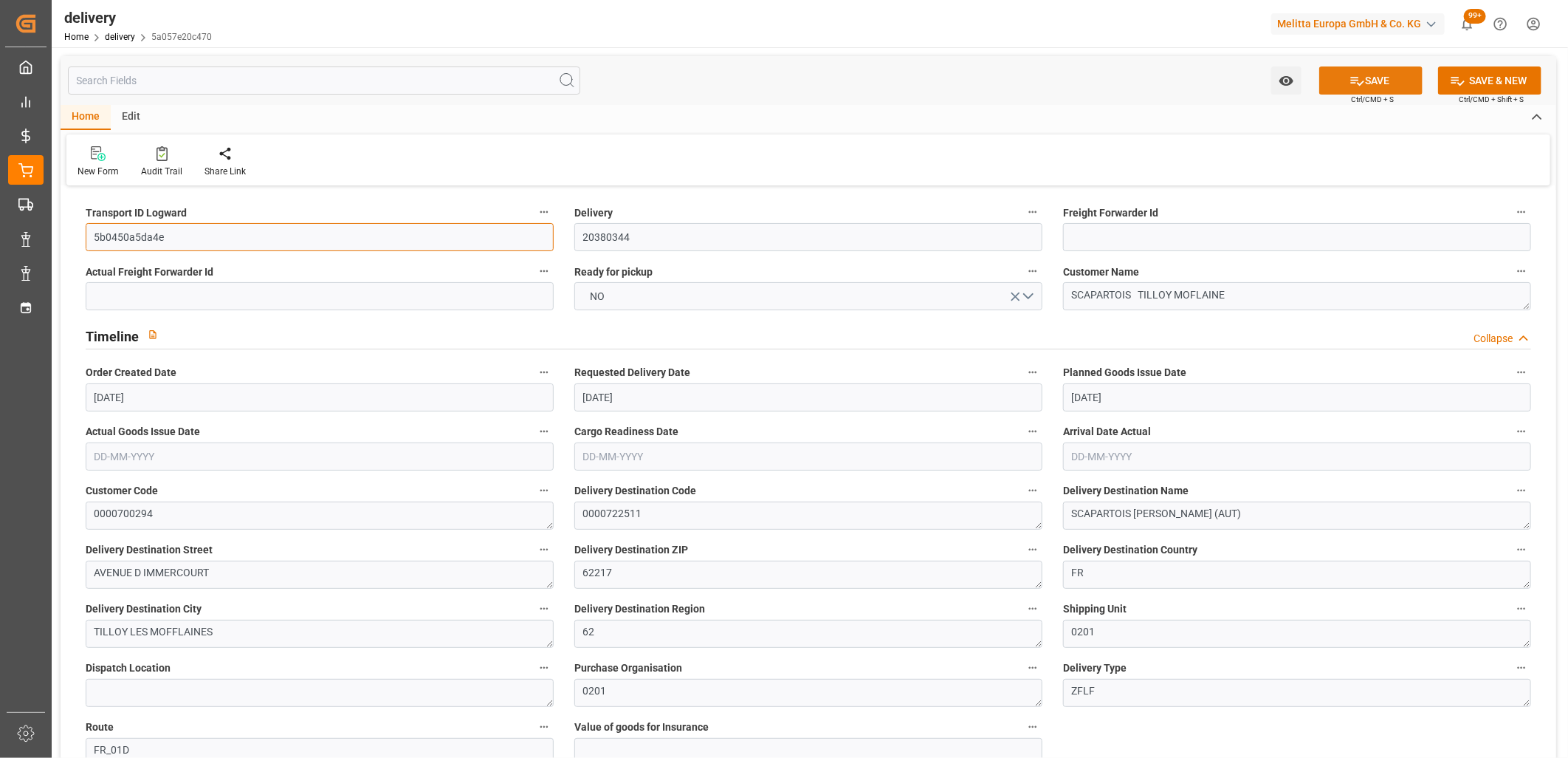
type input "5b0450a5da4e"
click at [1326, 76] on button "SAVE" at bounding box center [1371, 80] width 103 height 28
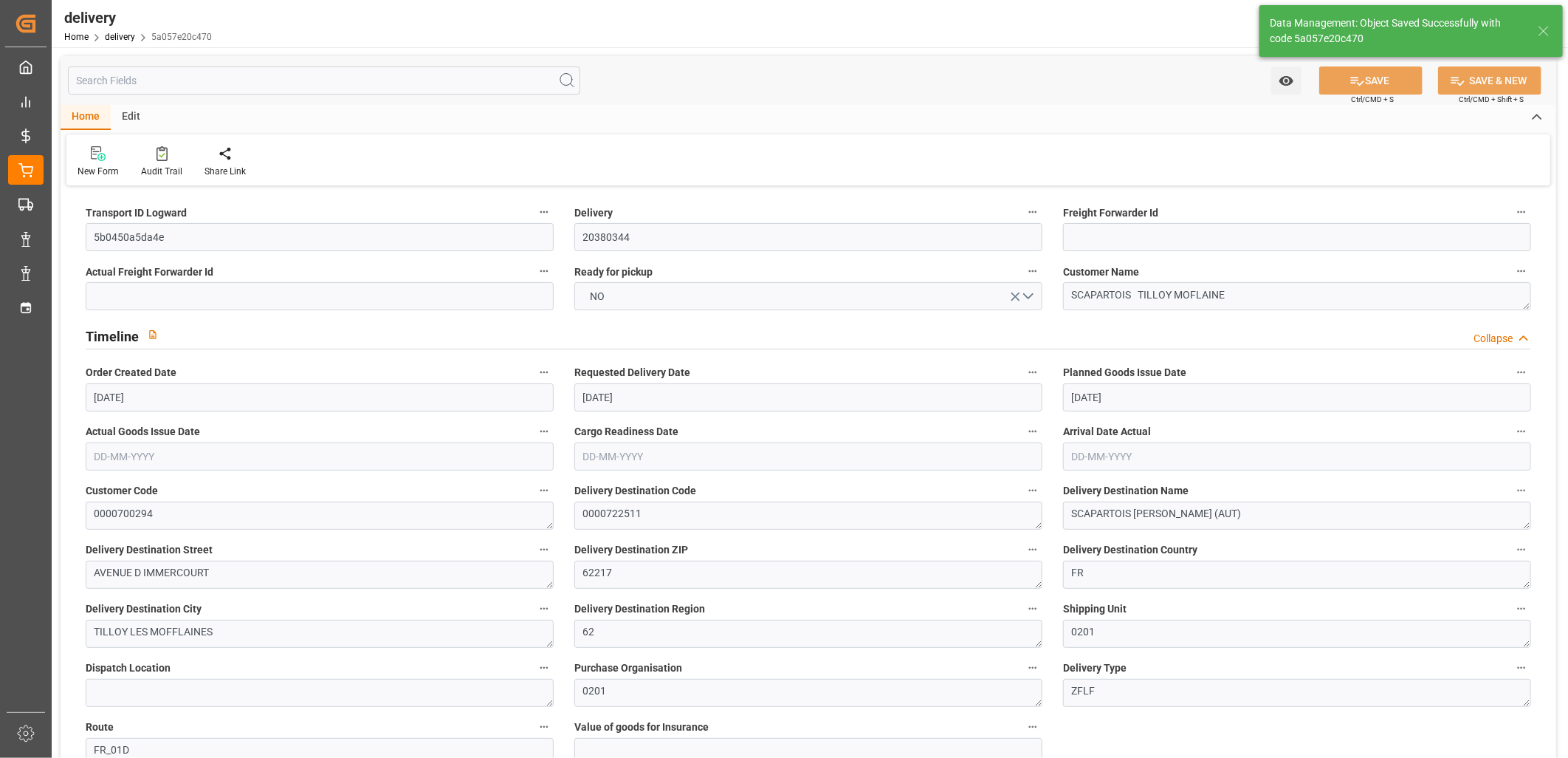
type textarea "5b0450a5da4e ~ Pallet(s) ~ [DATE] 00:00:00 ~ FR_01D ~ [DATE] 00:00:00~0000722511"
type input "-0.7824"
type input "23.1473"
type input "22.3649"
type input "378.9517"
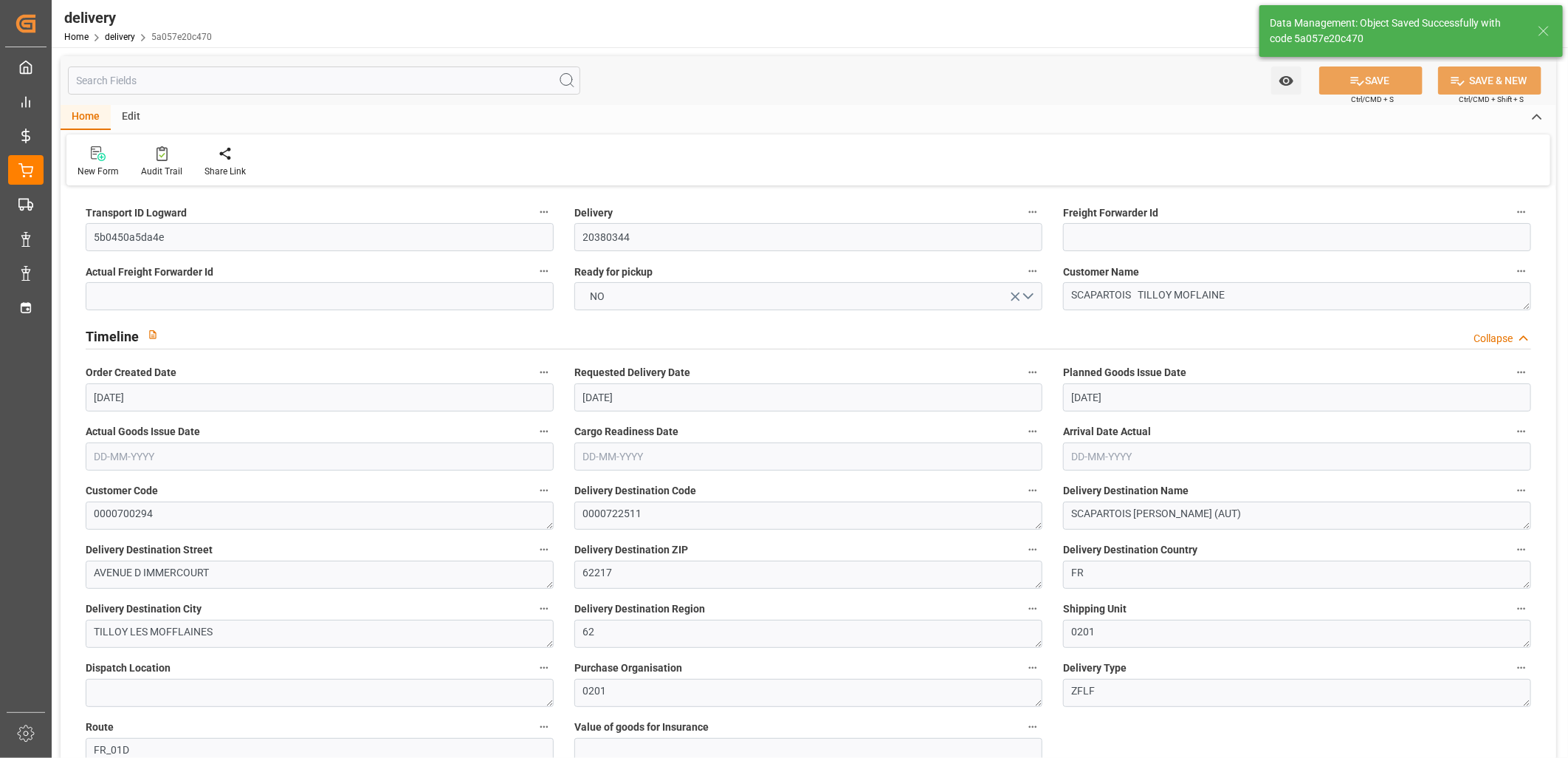
type input "0.0243"
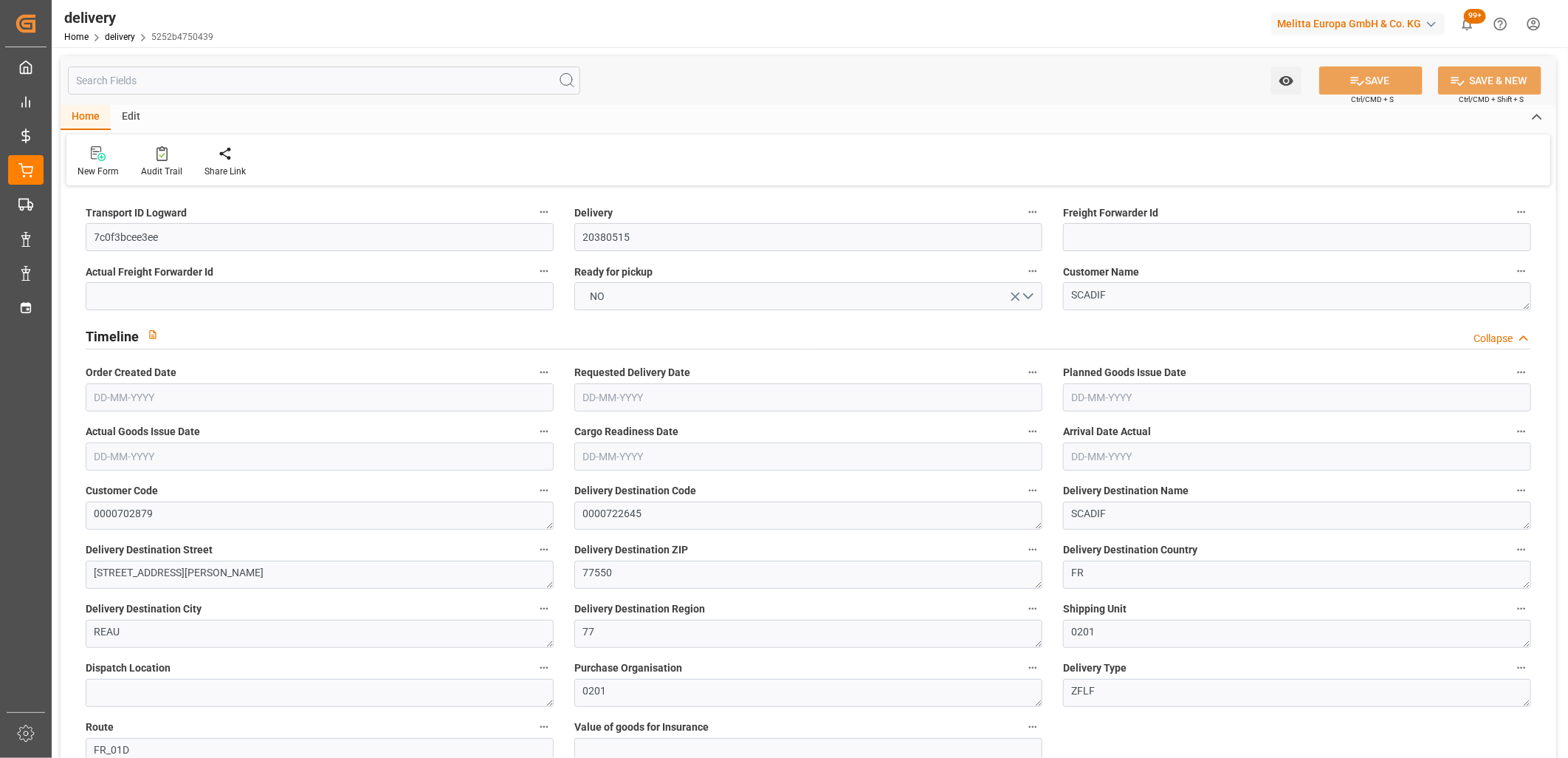
type input "[DATE]"
type input "[DATE] 11:01"
drag, startPoint x: 223, startPoint y: 242, endPoint x: 54, endPoint y: 242, distance: 169.0
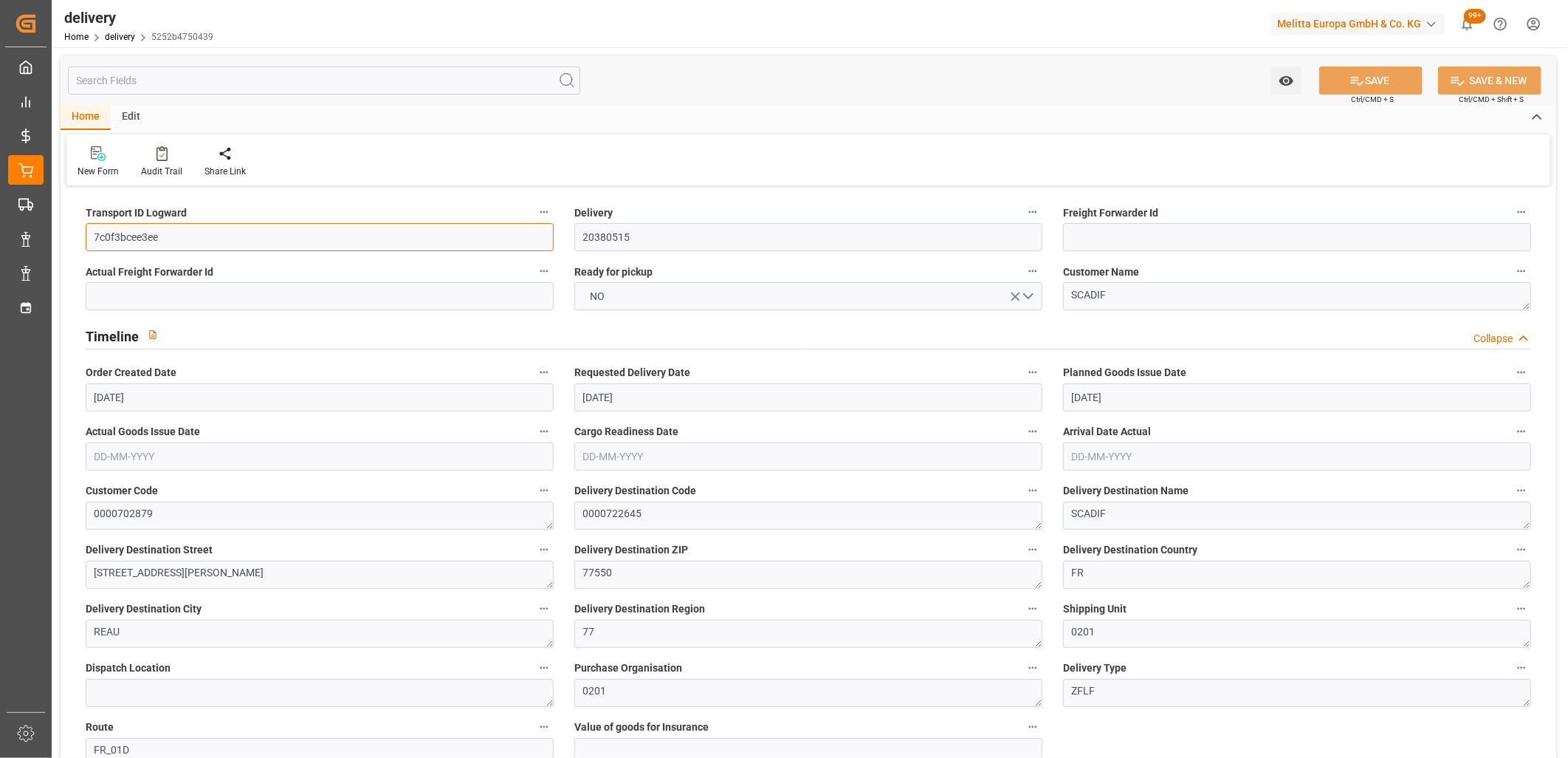
paste input "2cac7ac2be97"
type input "2cac7ac2be97"
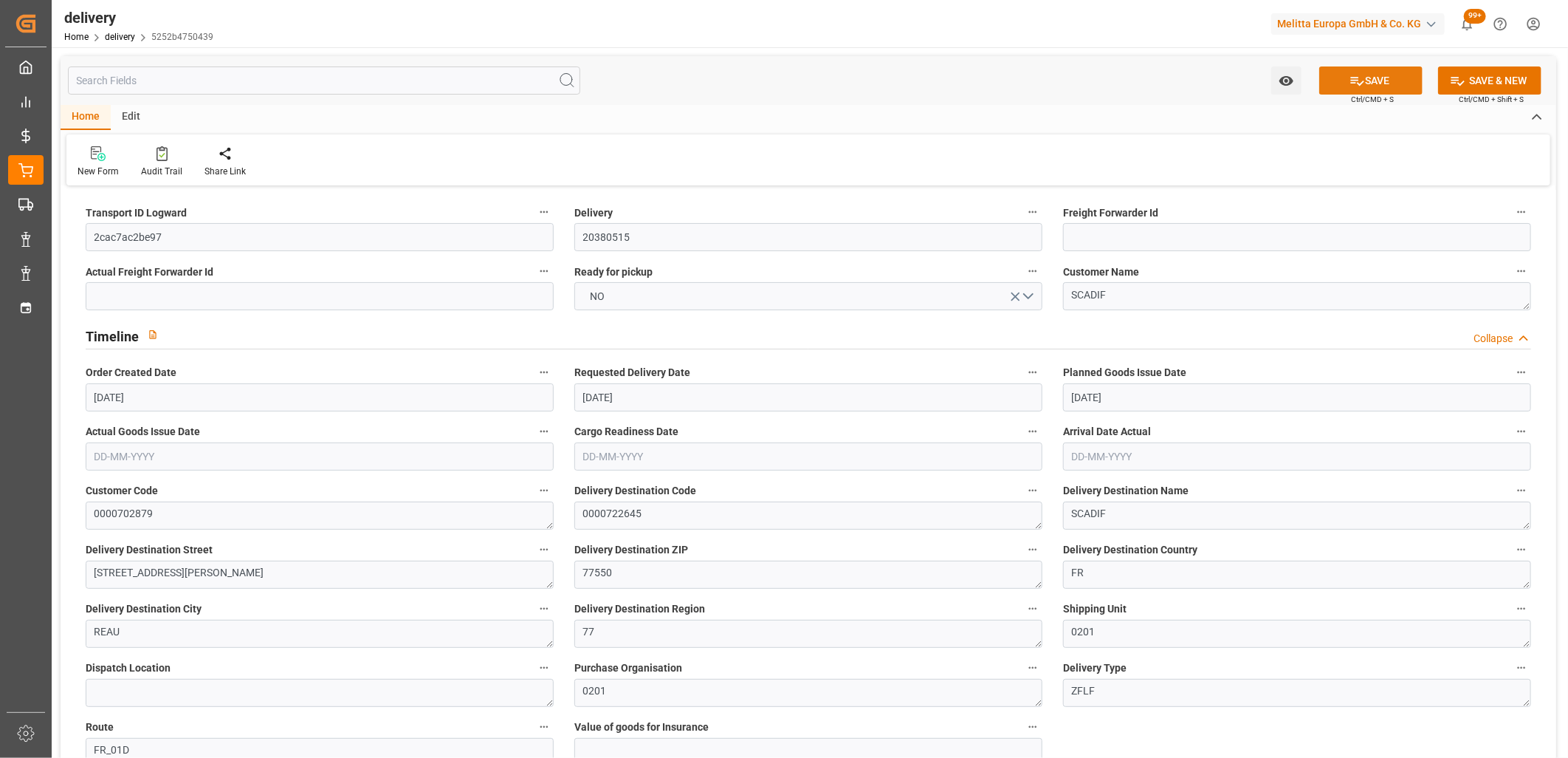
click at [1335, 80] on button "SAVE" at bounding box center [1371, 80] width 103 height 28
type textarea "2cac7ac2be97 ~ Pallet(s) ~ 2025-10-15 00:00:00 ~ FR_01D ~ 2025-10-20 00:00:00~0…"
type input "-3.3889"
type input "100.2633"
type input "96.8744"
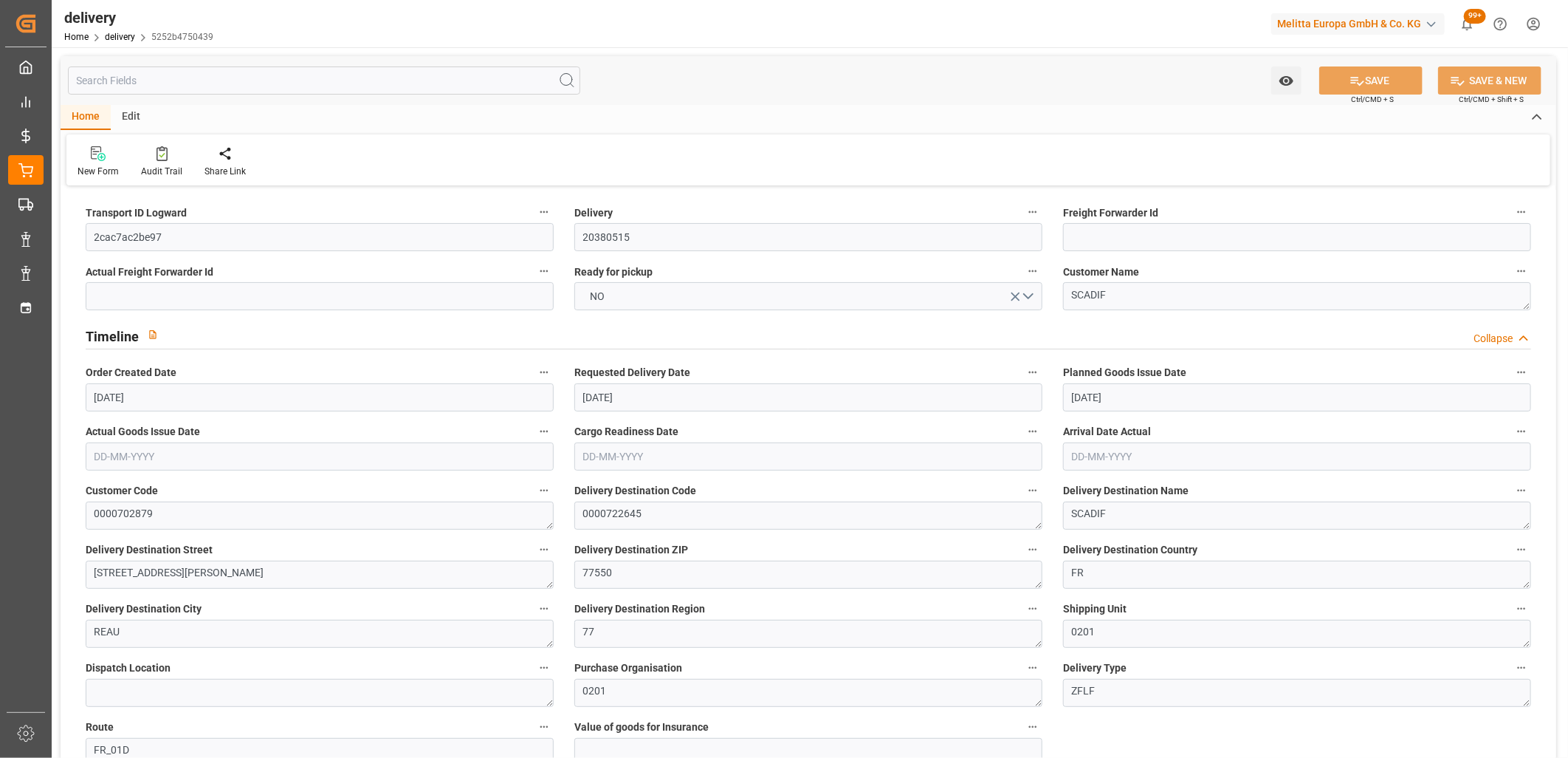
type input "372.4719"
type input "0.0239"
type input "270.84"
type input "343.104"
type input "595.416"
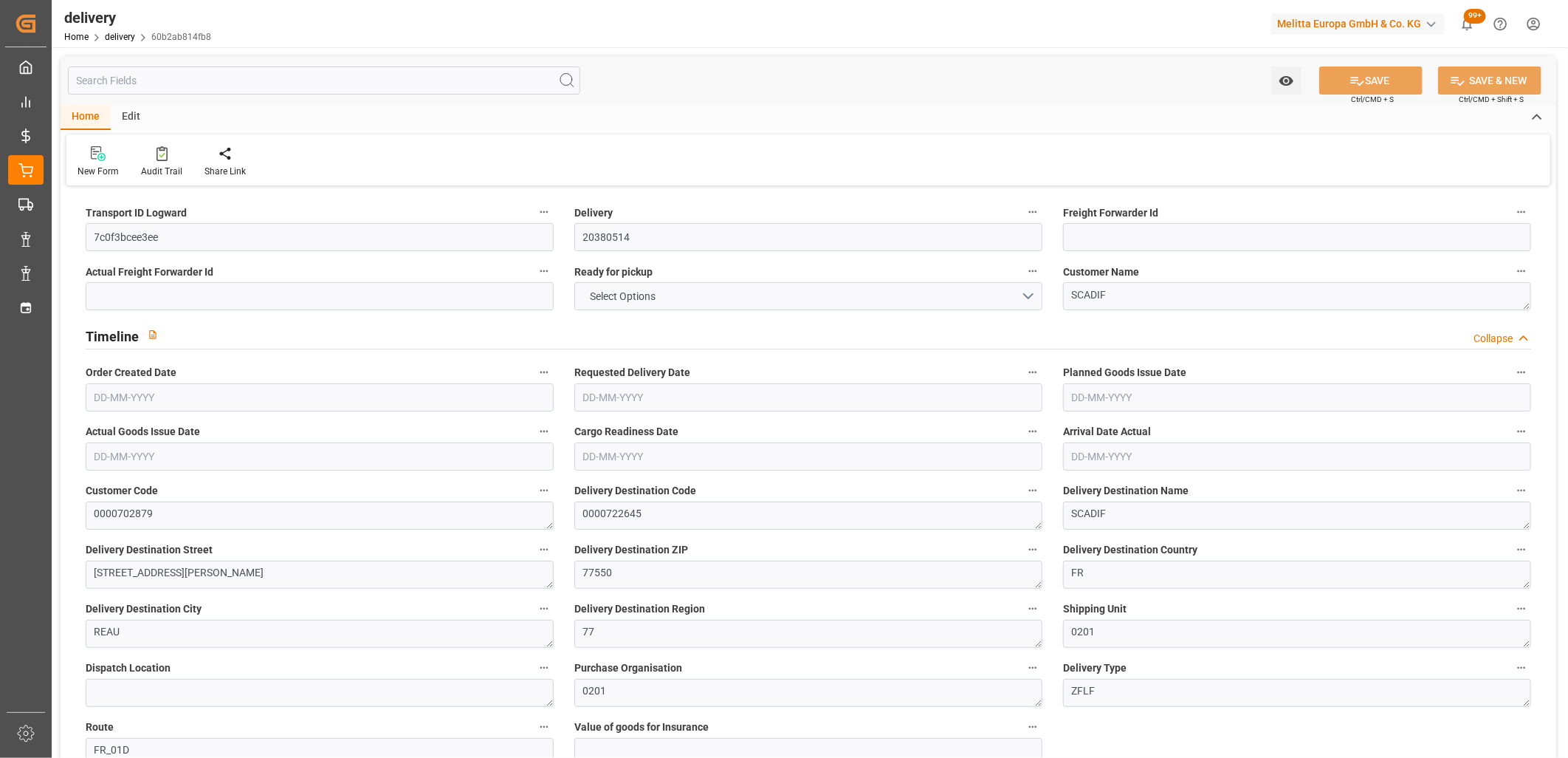
type input "60"
type input "3"
type input "0"
type input "1"
type input "0"
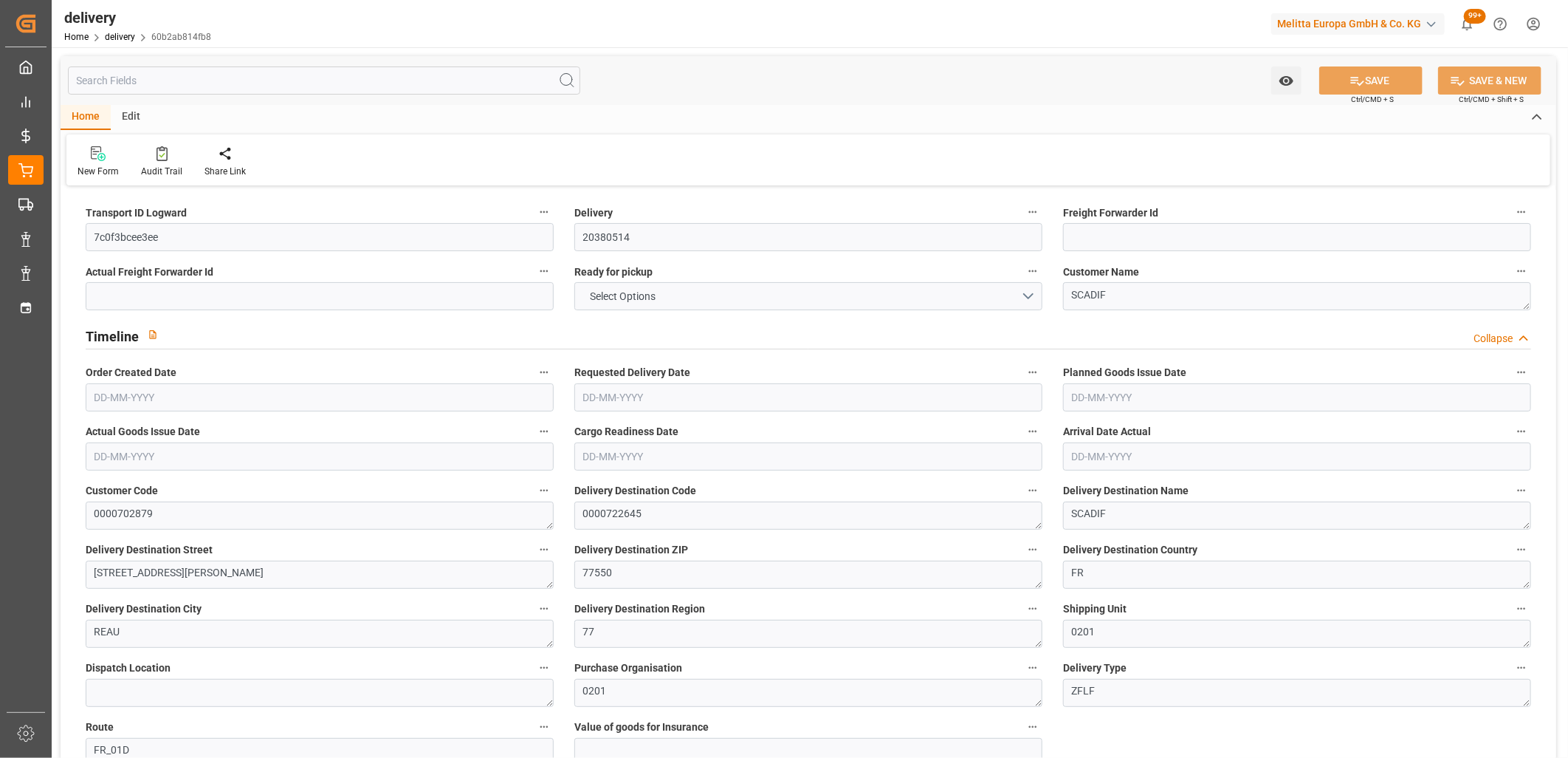
type input "0"
type input "-4.2858"
type input "126.8"
type input "122.5142"
type input "0"
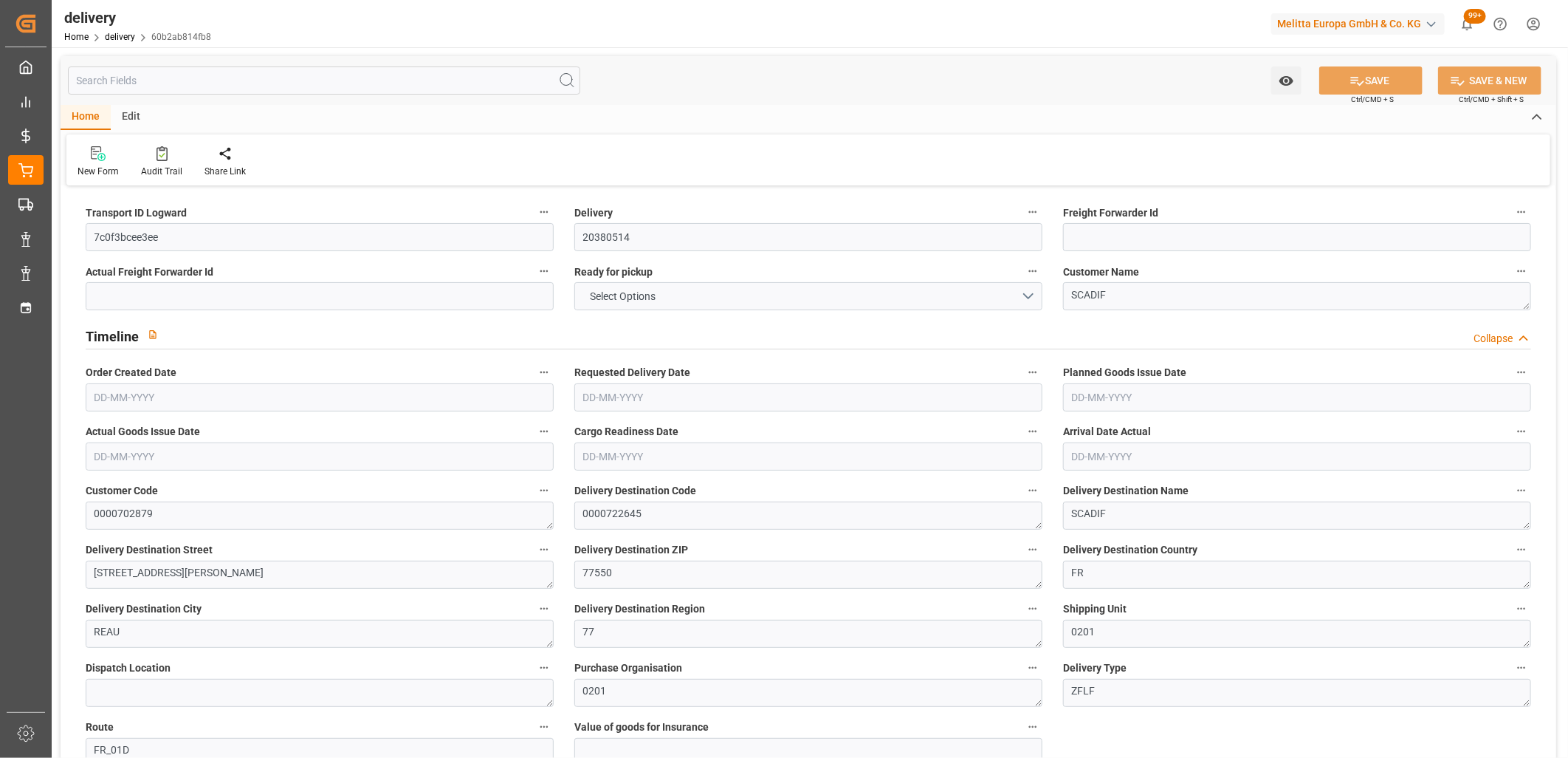
type input "21.6"
type input "1.5"
type input "1.3"
type input "0"
type input "4.5"
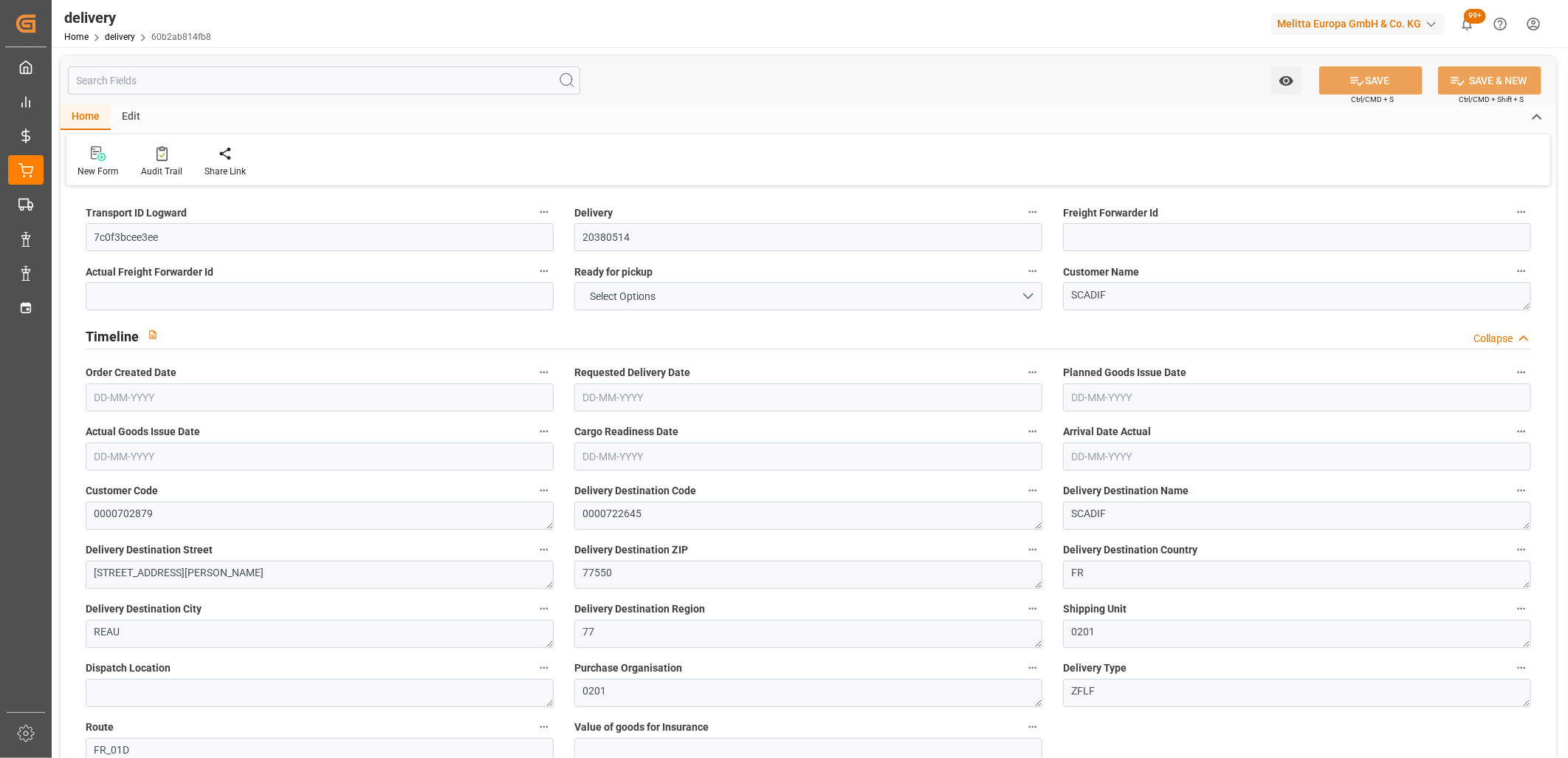
type input "274.104"
type input "101"
type input "1270.5311"
type input "0.0815"
type input "0"
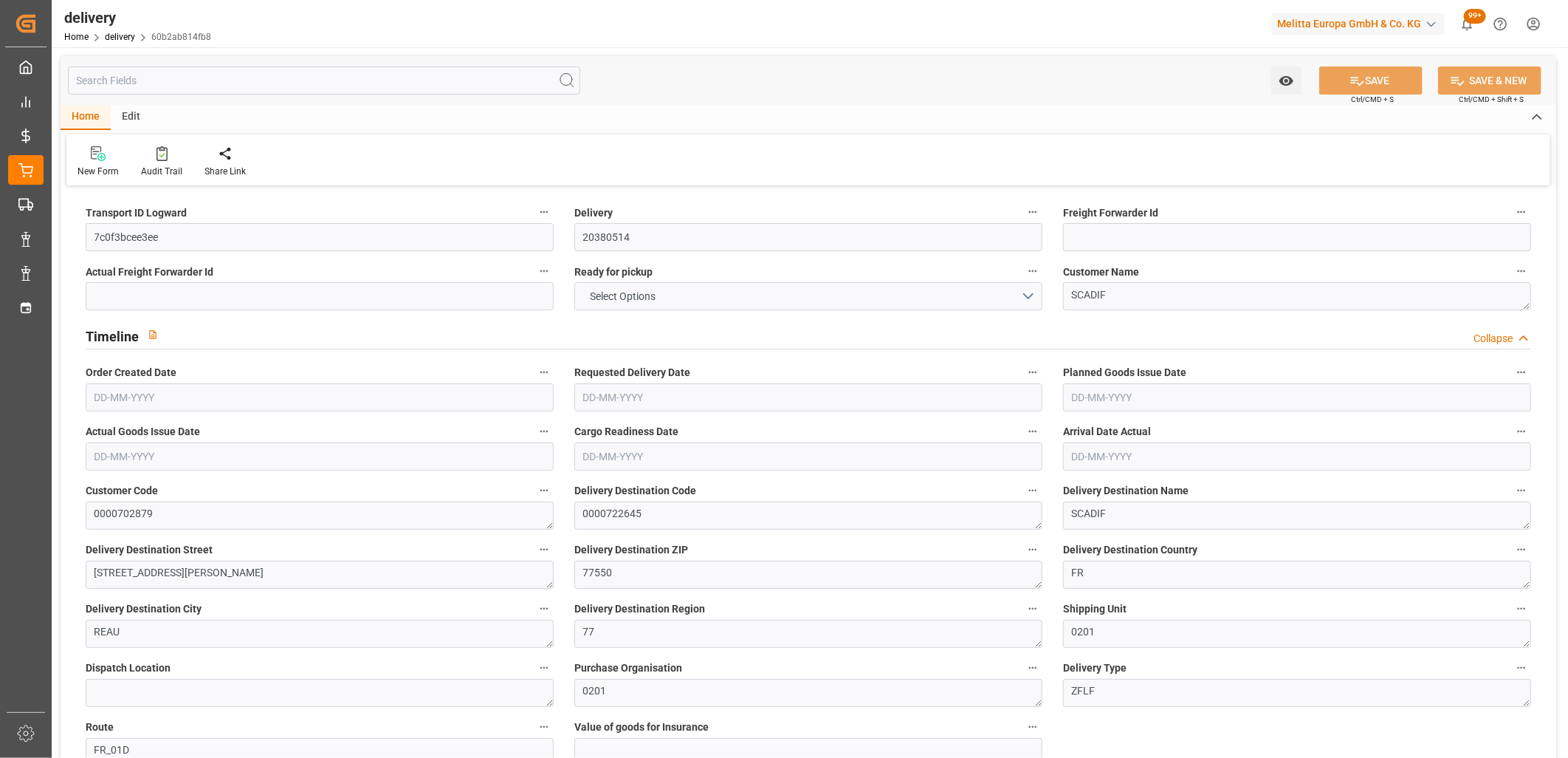
type input "[DATE]"
type input "[DATE] 11:01"
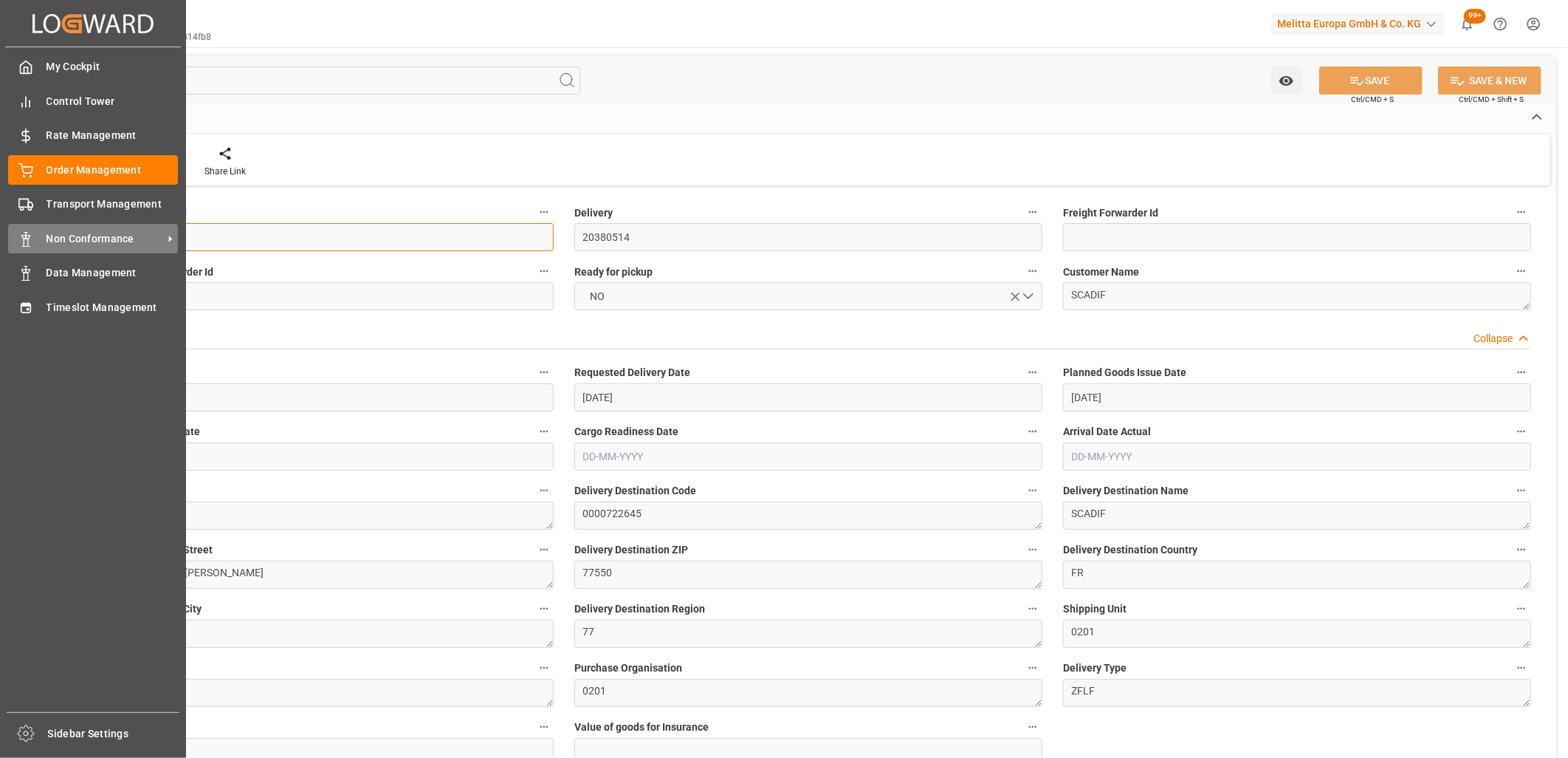
drag, startPoint x: 187, startPoint y: 237, endPoint x: 41, endPoint y: 225, distance: 146.5
click at [41, 225] on div "Created by potrace 1.15, written by Peter Selinger 2001-2017 Created by potrace…" at bounding box center [784, 379] width 1568 height 758
paste input "2cac7ac2be97"
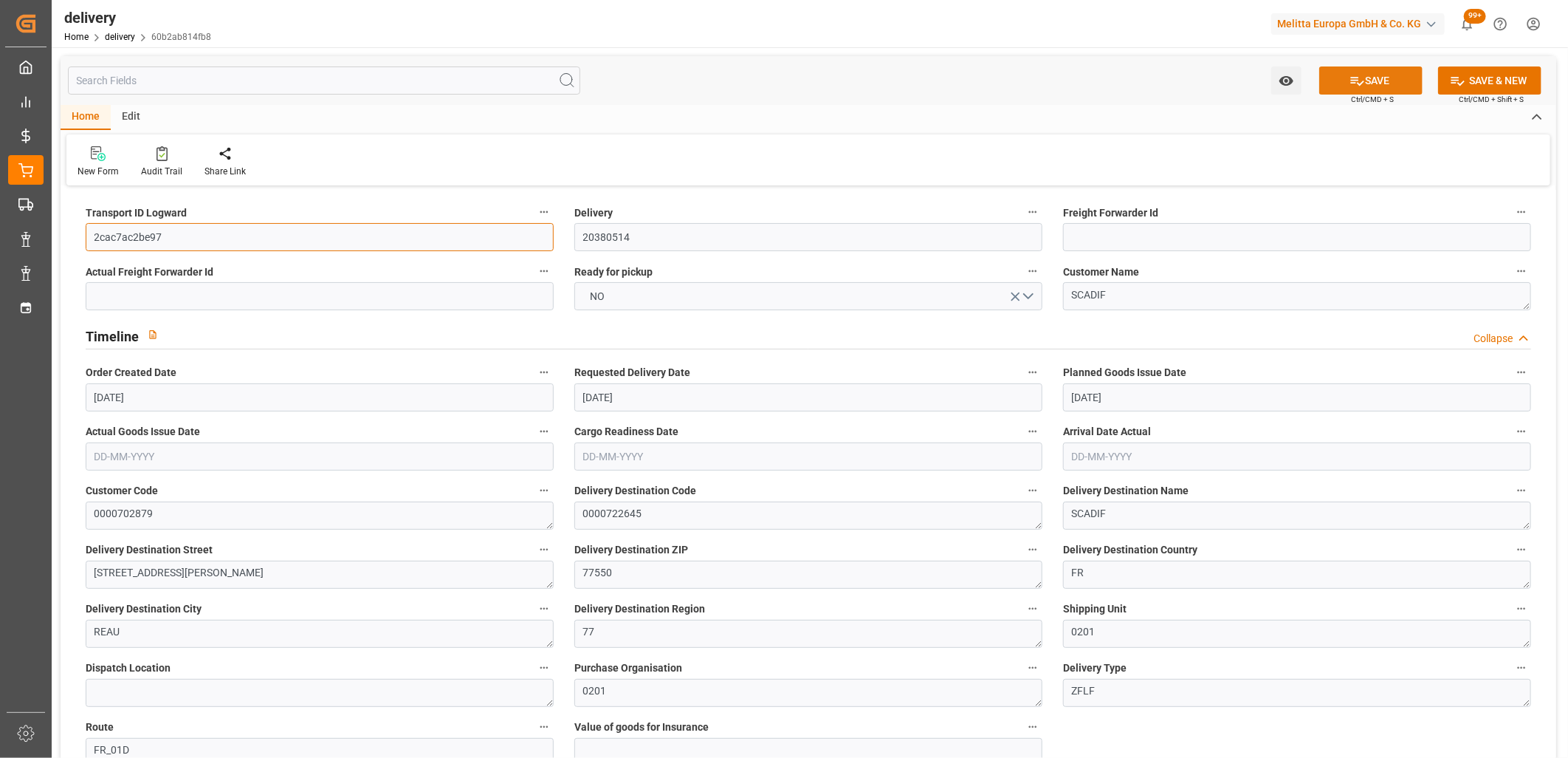
type input "2cac7ac2be97"
click at [1393, 77] on button "SAVE" at bounding box center [1371, 80] width 103 height 28
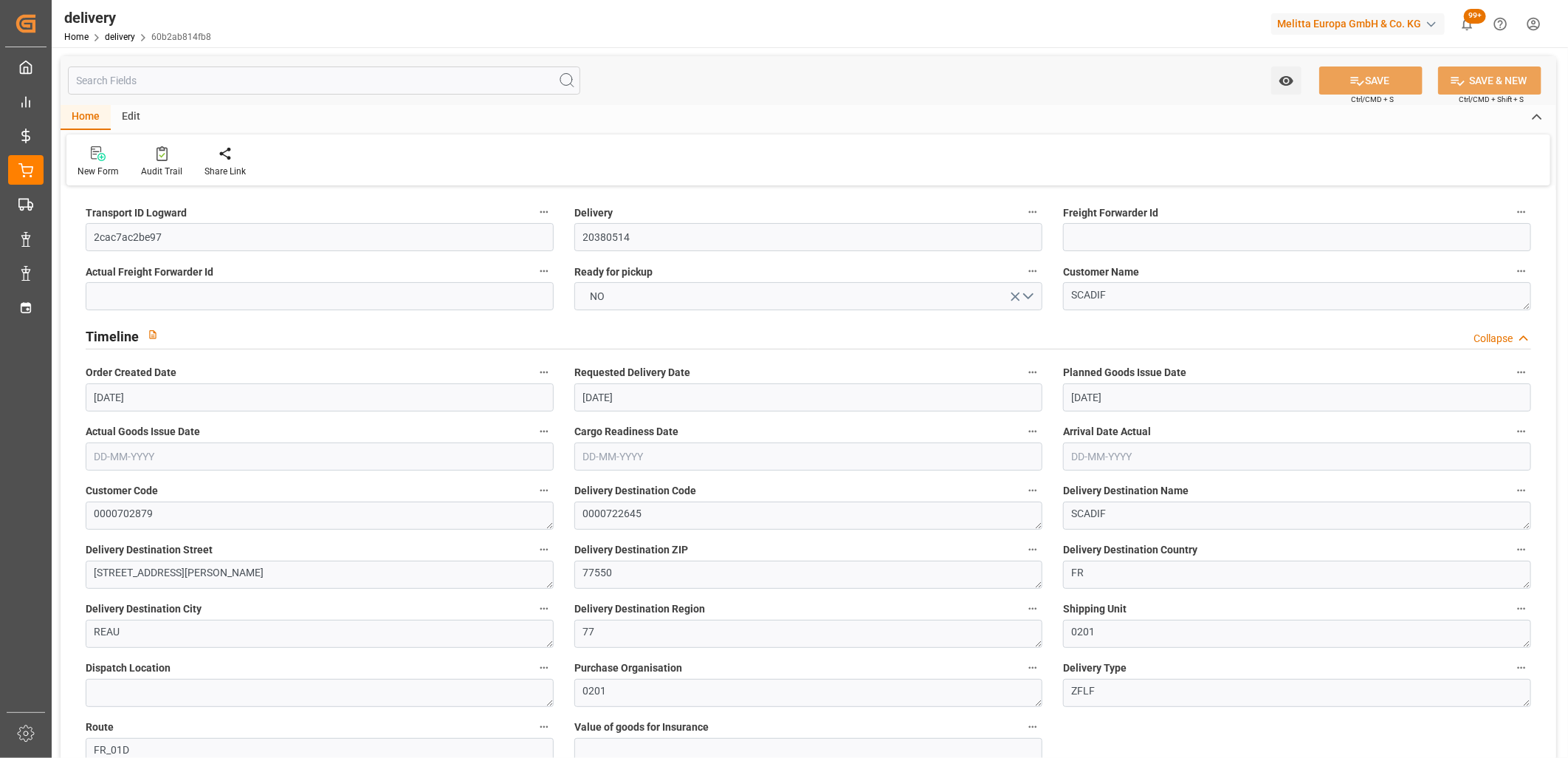
type textarea "2cac7ac2be97 ~ Pallet(s) ~ [DATE] 00:00:00 ~ FR_01D ~ [DATE] 00:00:00~0000722645"
type input "-0.6556"
type input "19.3956"
type input "18.7401"
type input "48.6018"
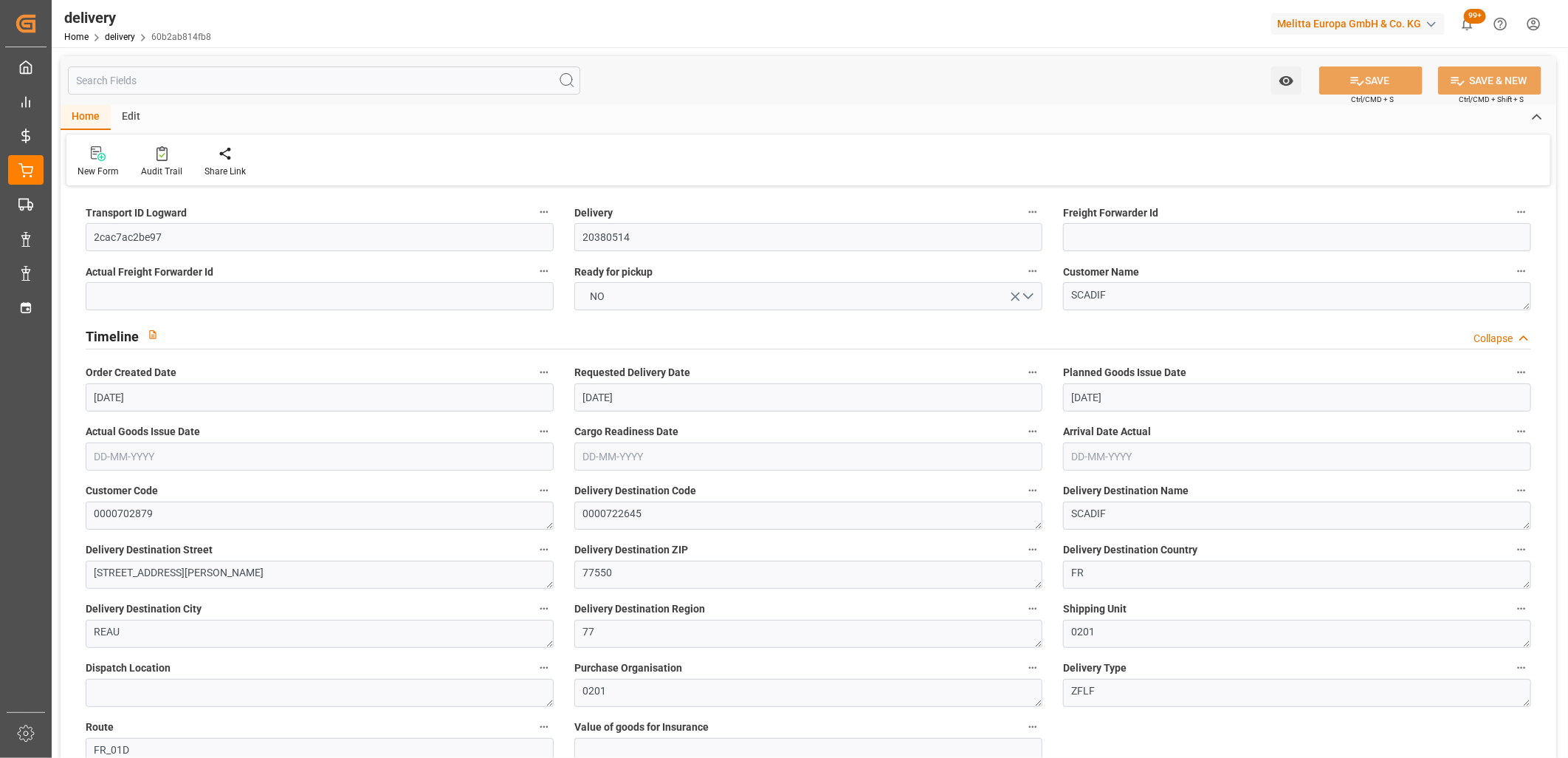
type input "0.0031"
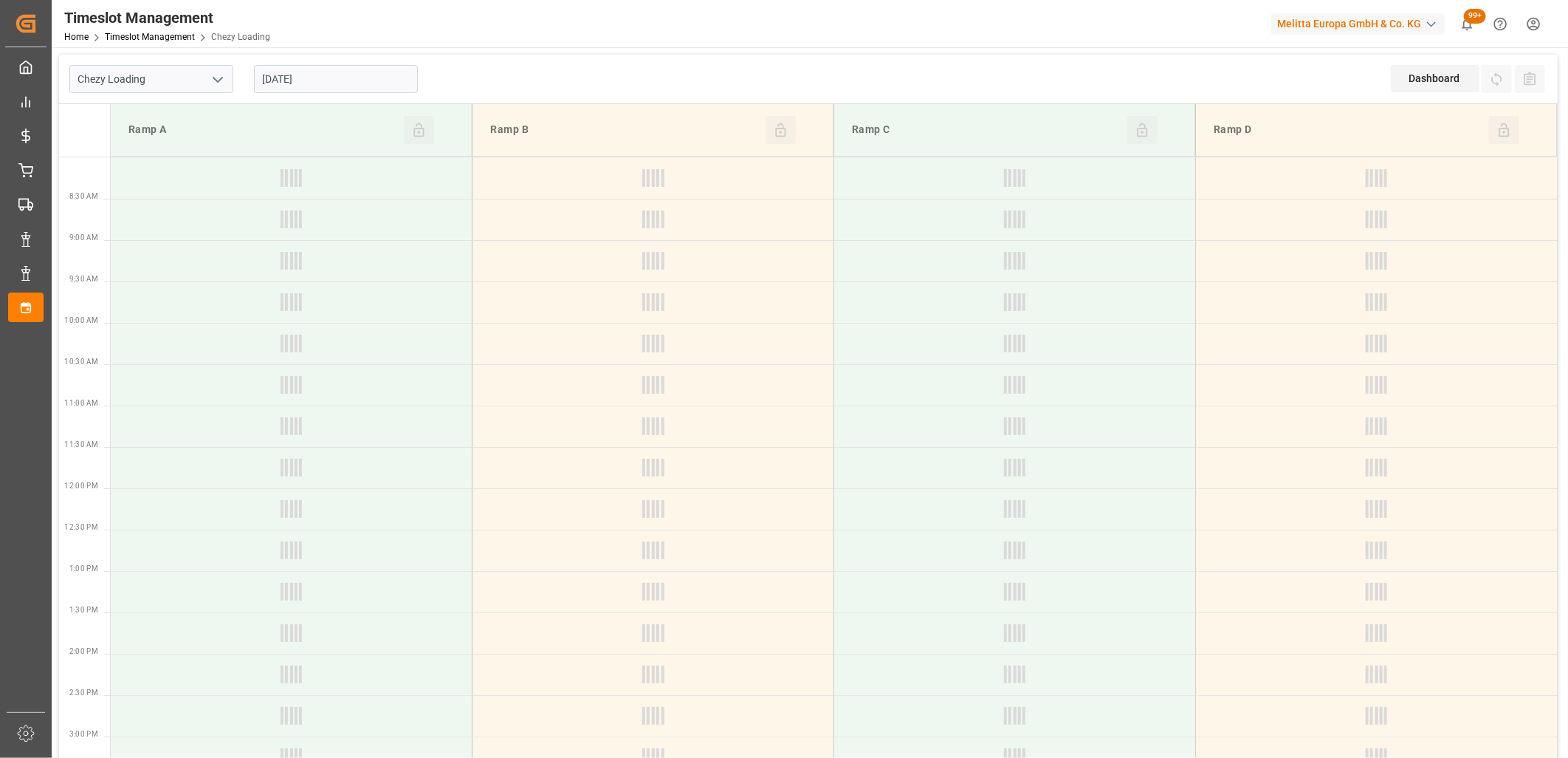
type input "Chezy Loading"
